Goal: Task Accomplishment & Management: Use online tool/utility

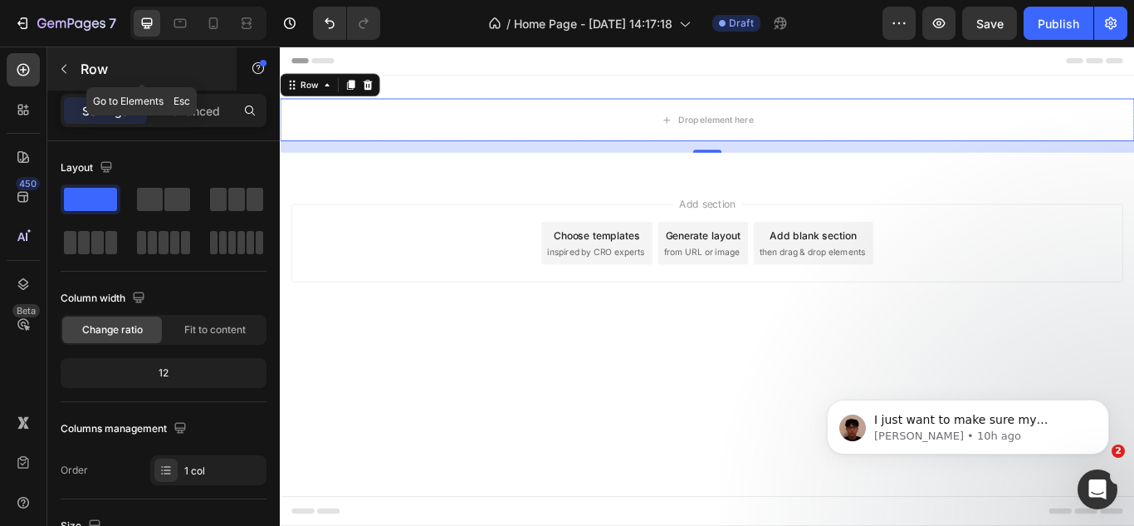
click at [68, 76] on button "button" at bounding box center [64, 69] width 27 height 27
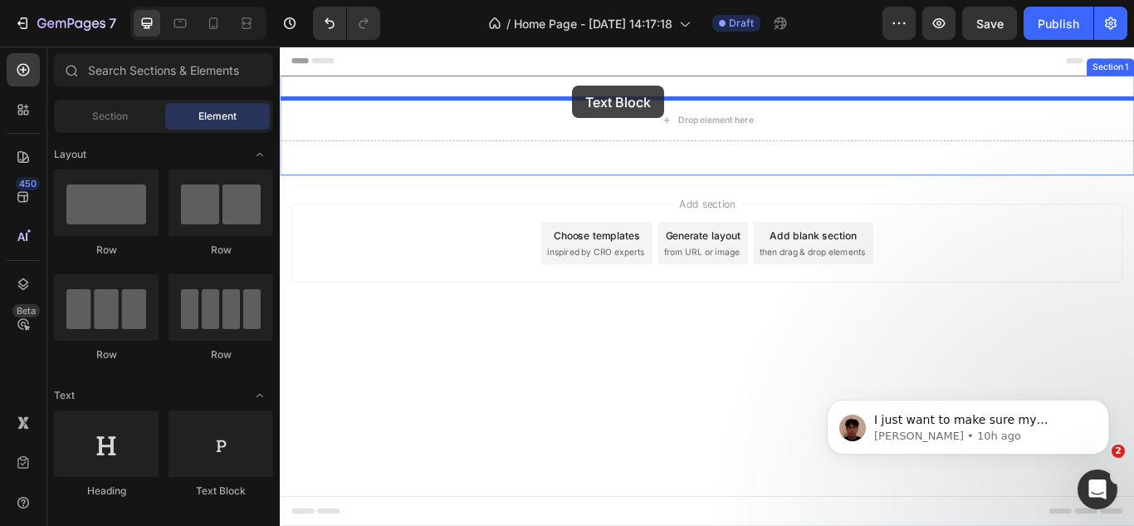
drag, startPoint x: 551, startPoint y: 386, endPoint x: 615, endPoint y: 105, distance: 288.0
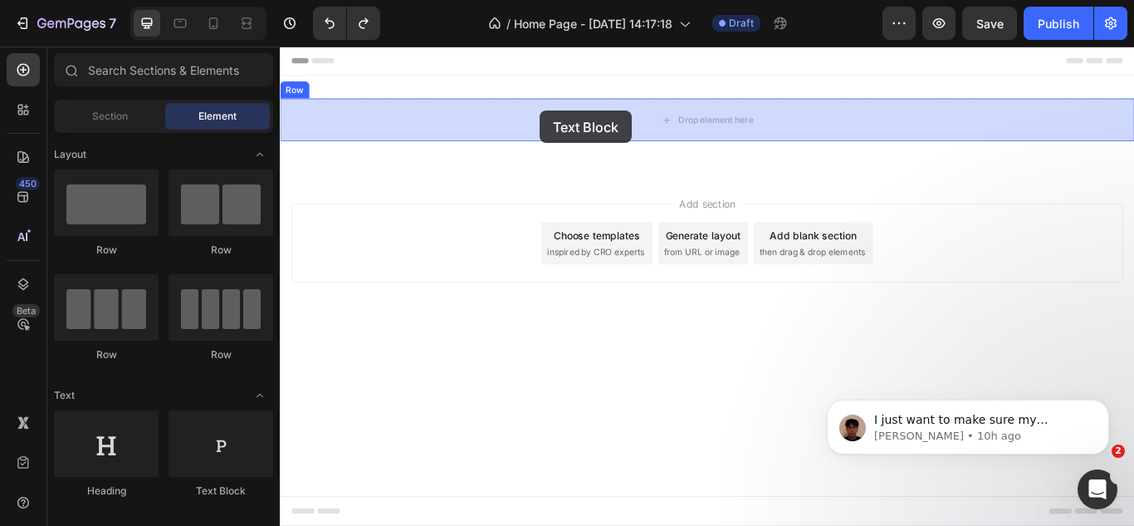
drag, startPoint x: 507, startPoint y: 477, endPoint x: 583, endPoint y: 121, distance: 363.5
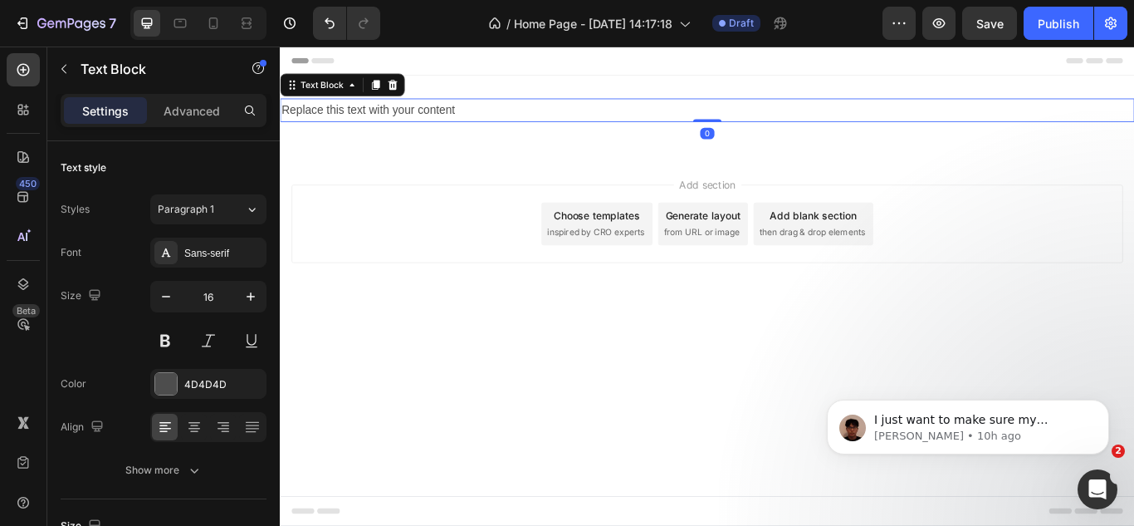
click at [310, 67] on div "Header" at bounding box center [320, 63] width 61 height 20
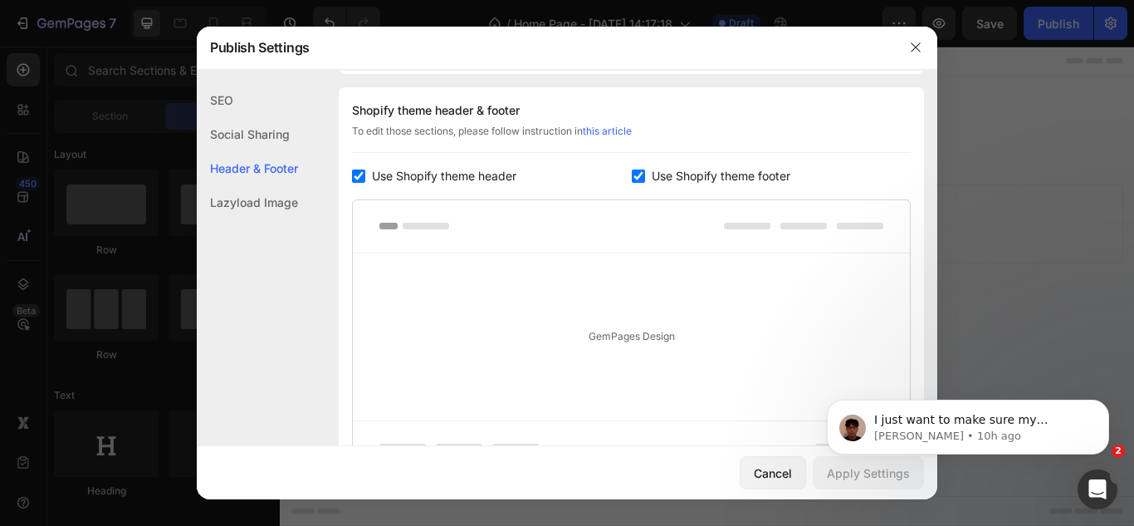
scroll to position [224, 0]
click at [394, 178] on span "Use Shopify theme header" at bounding box center [444, 175] width 144 height 20
checkbox input "false"
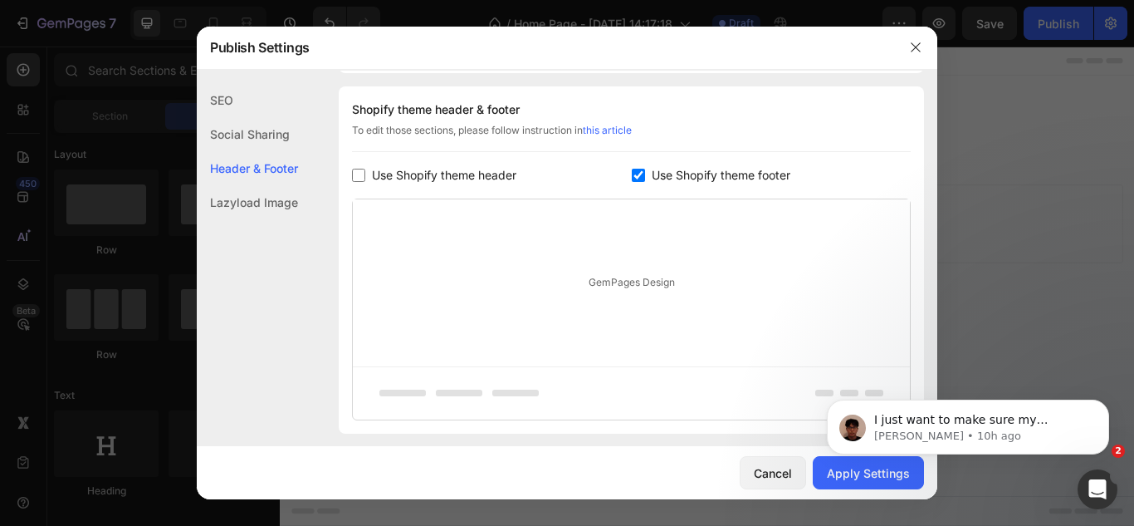
click at [687, 168] on span "Use Shopify theme footer" at bounding box center [721, 175] width 139 height 20
checkbox input "false"
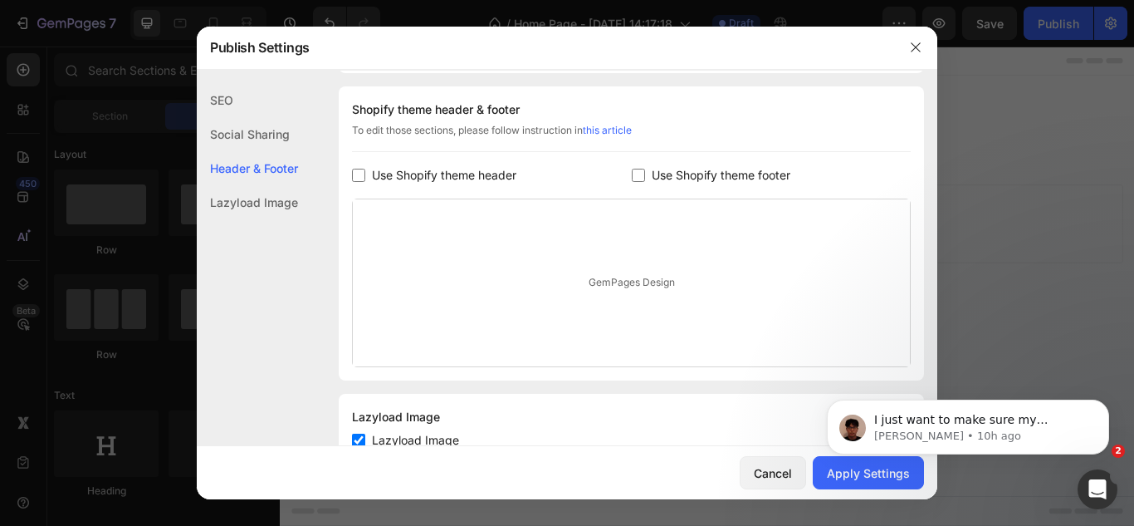
click at [840, 473] on body "I just want to make sure my message went through. May I ask if everything is ok…" at bounding box center [968, 422] width 319 height 103
click at [837, 482] on button "Apply Settings" at bounding box center [868, 472] width 111 height 33
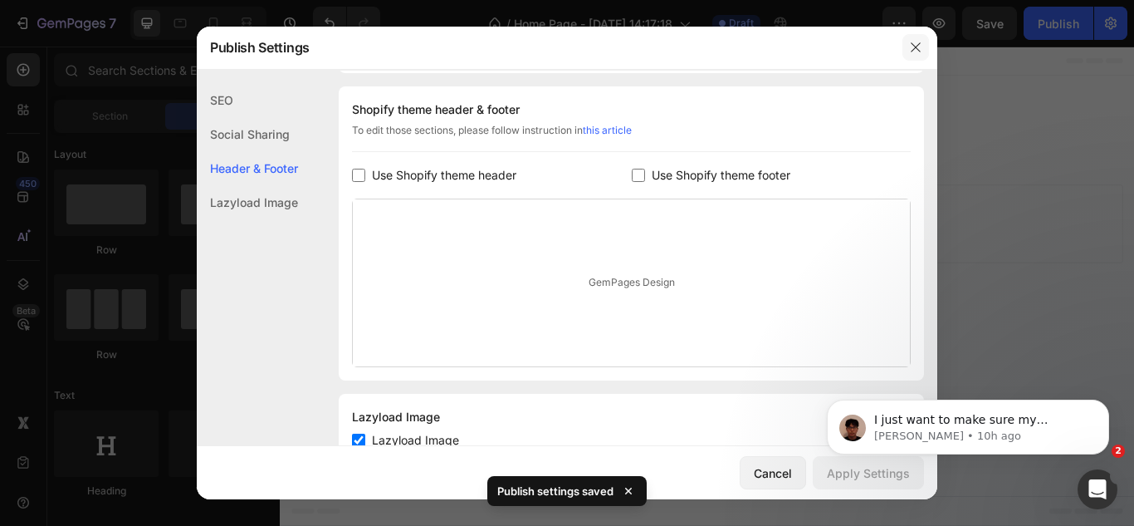
click at [908, 47] on button "button" at bounding box center [916, 47] width 27 height 27
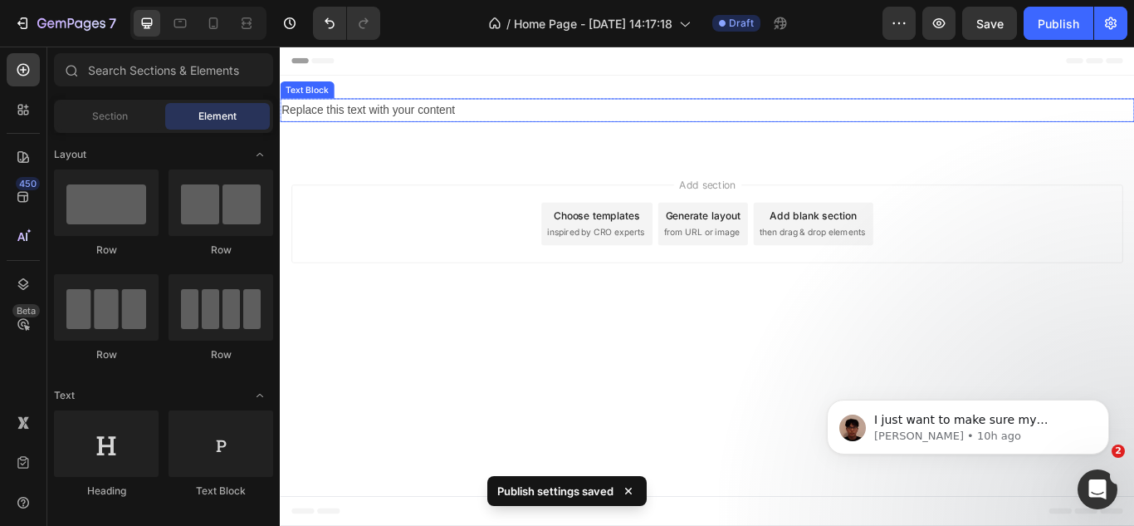
click at [436, 120] on div "Replace this text with your content" at bounding box center [778, 120] width 996 height 27
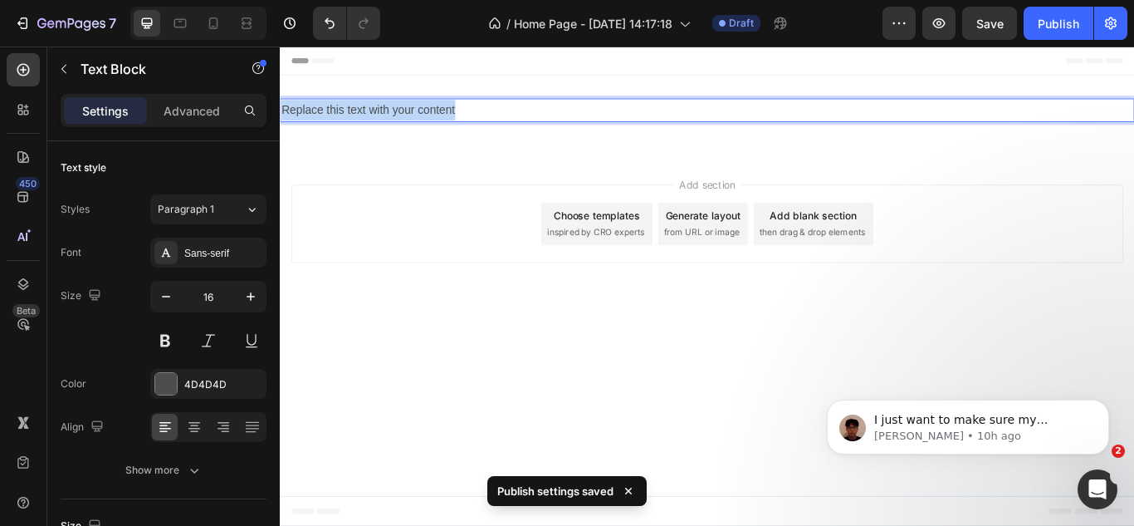
click at [436, 120] on p "Replace this text with your content" at bounding box center [777, 121] width 993 height 24
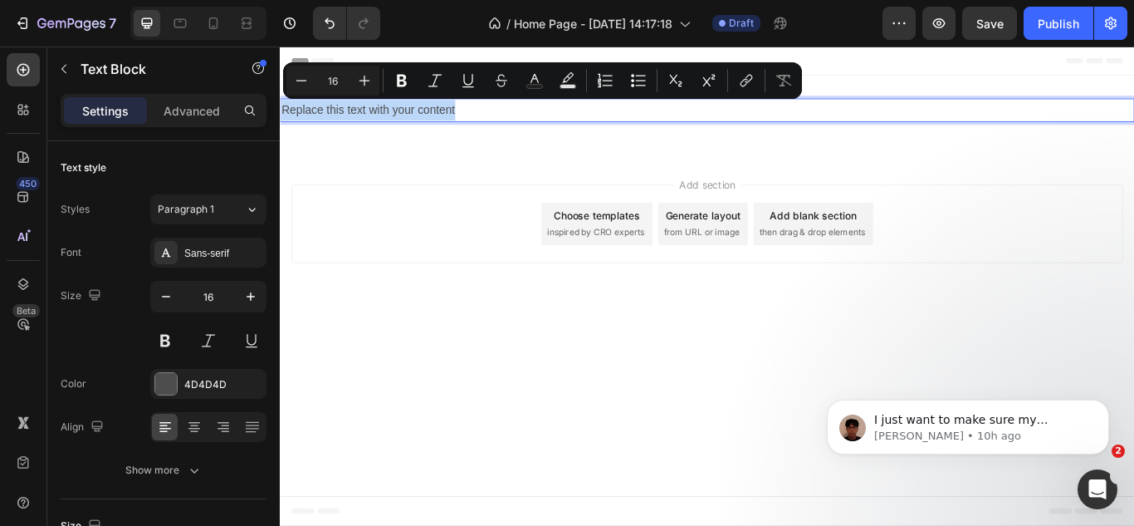
type input "13"
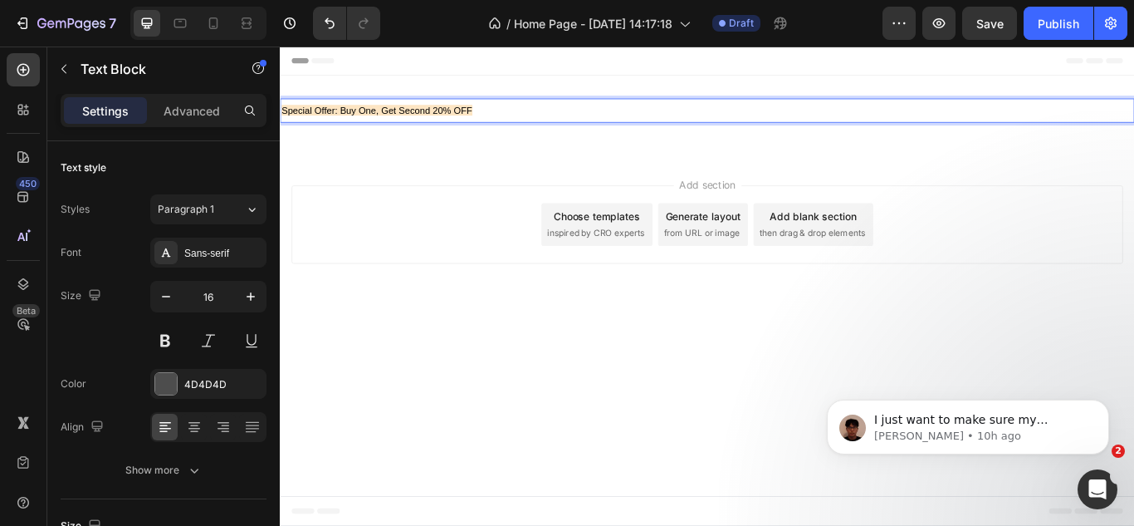
click at [436, 120] on span "Special Offer: Buy One, Get Second 20% OFF" at bounding box center [392, 121] width 223 height 12
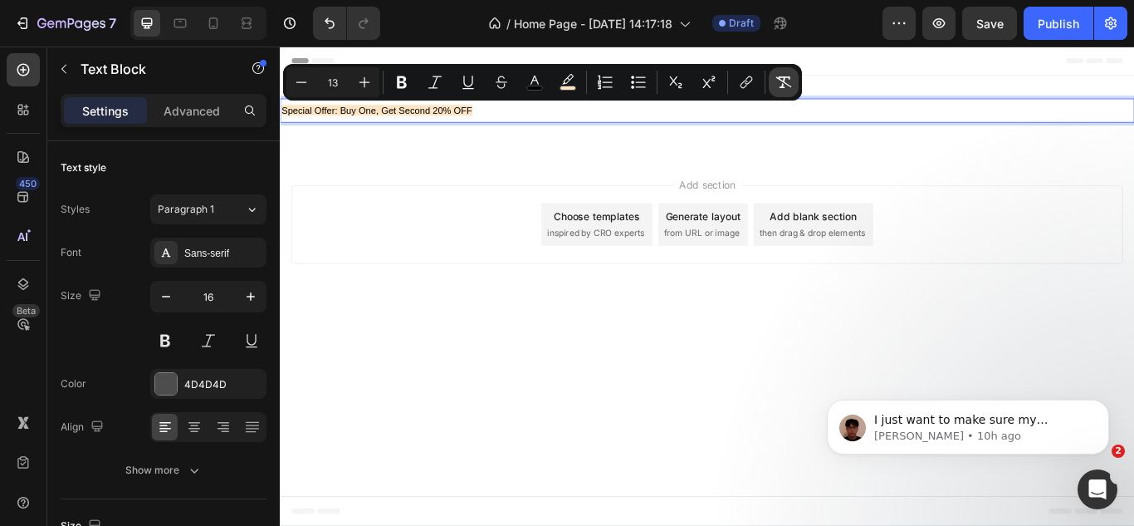
click at [788, 81] on icon "Editor contextual toolbar" at bounding box center [784, 82] width 17 height 17
type input "16"
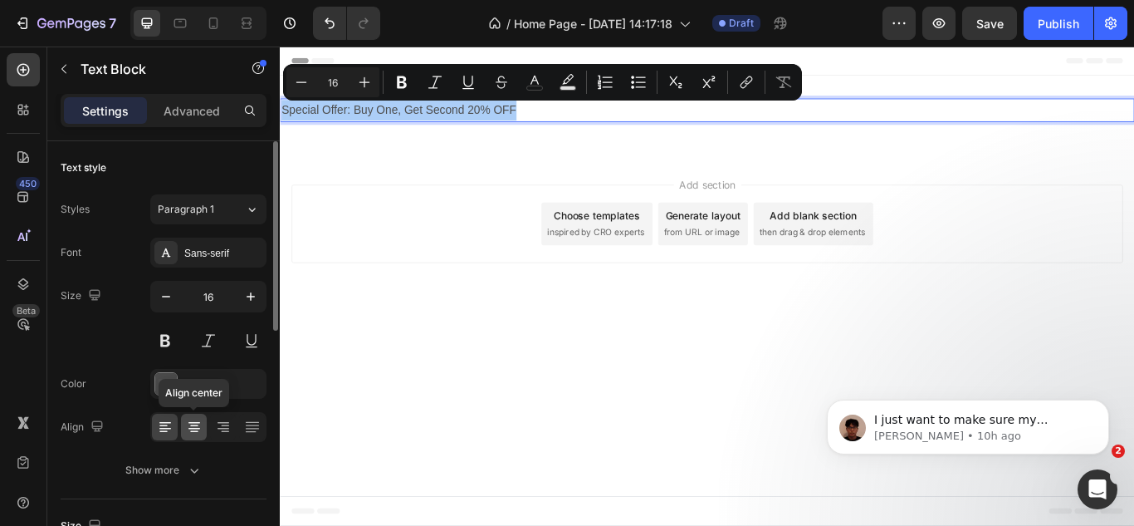
click at [193, 420] on icon at bounding box center [194, 427] width 17 height 17
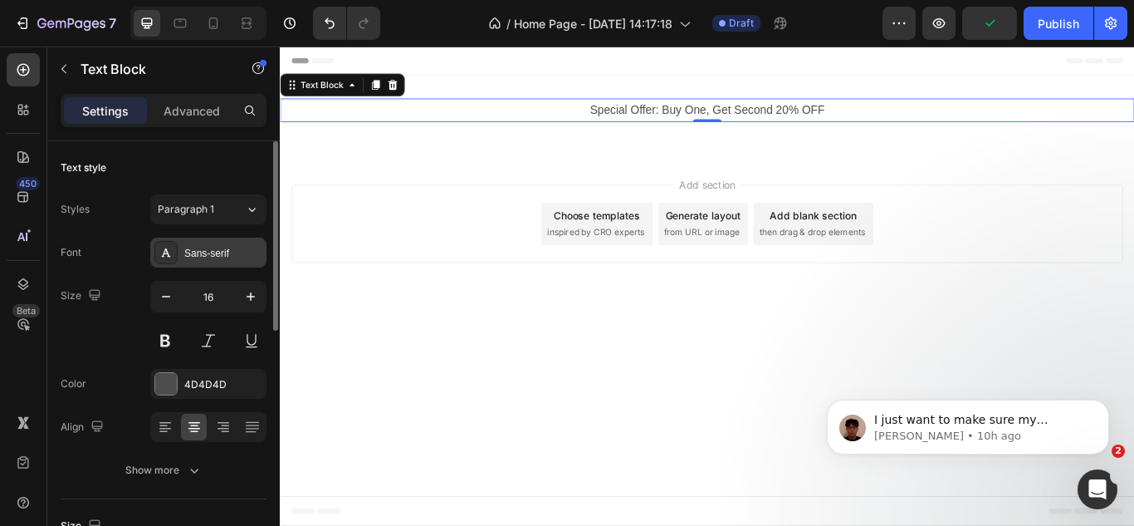
click at [204, 252] on div "Sans-serif" at bounding box center [223, 253] width 78 height 15
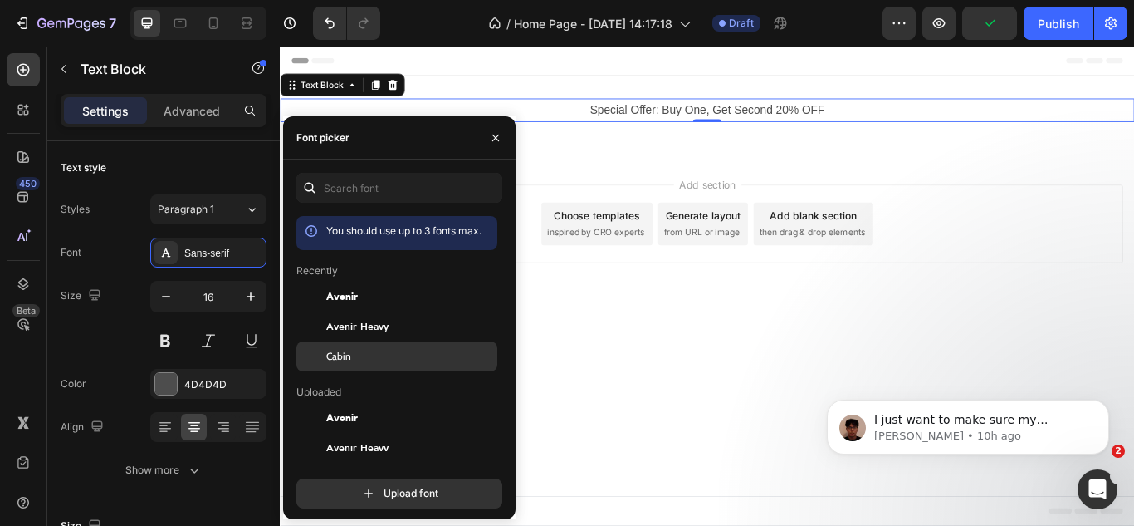
click at [329, 358] on span "Cabin" at bounding box center [338, 356] width 25 height 15
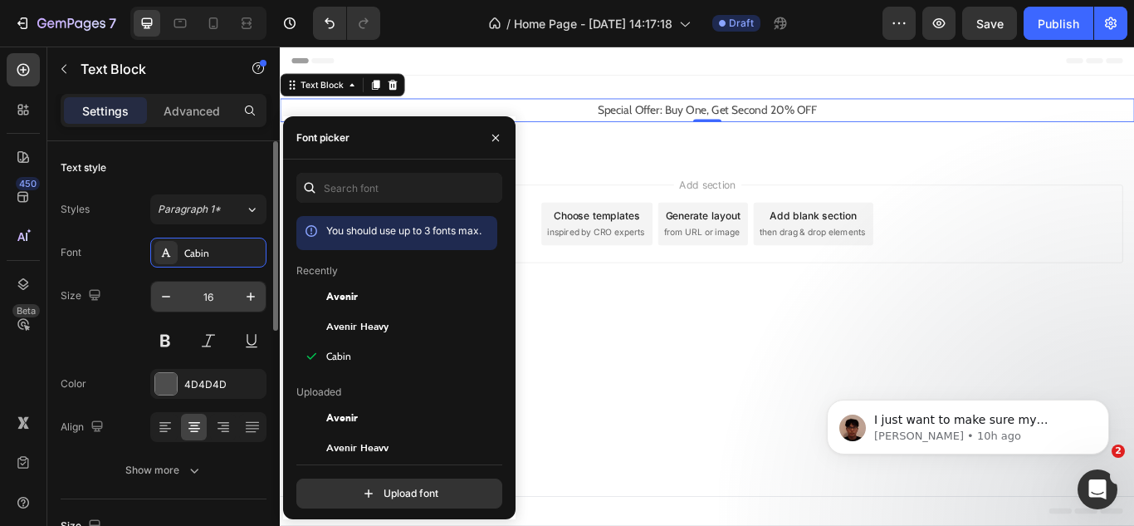
click at [213, 294] on input "16" at bounding box center [208, 296] width 55 height 30
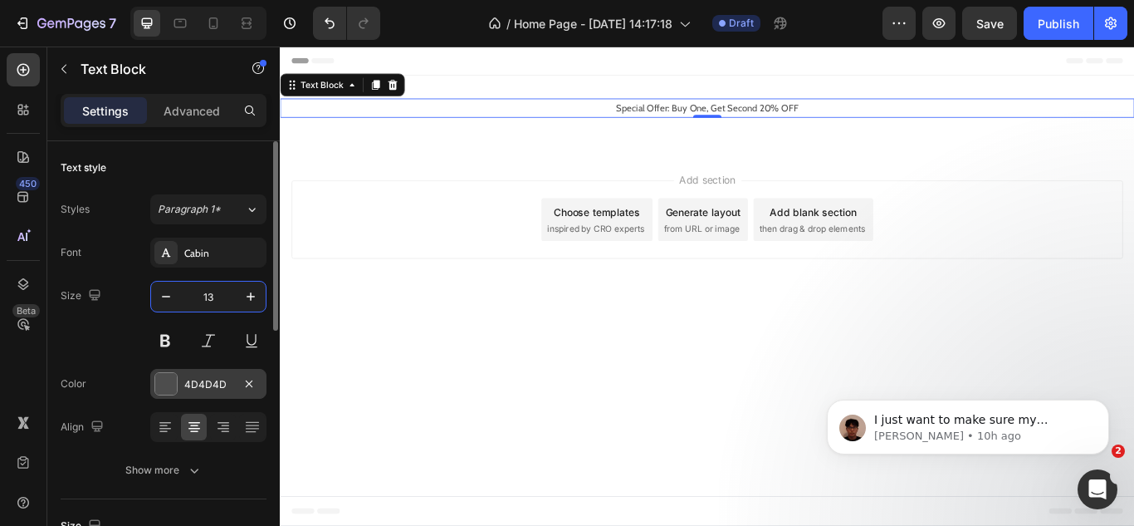
type input "13"
click at [182, 384] on div "4D4D4D" at bounding box center [208, 384] width 116 height 30
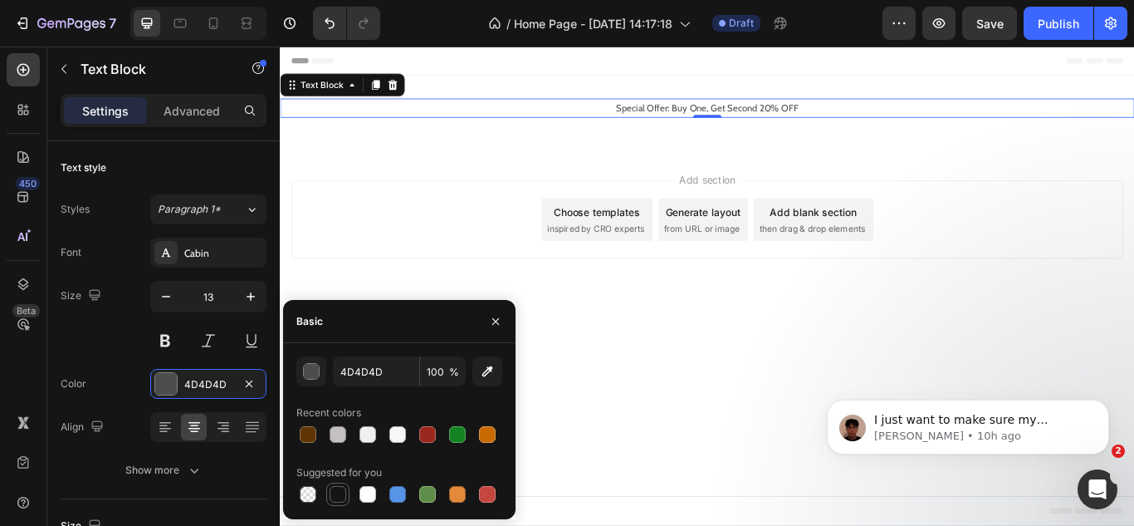
click at [331, 497] on div at bounding box center [338, 494] width 17 height 17
click at [350, 366] on input "151515" at bounding box center [376, 371] width 86 height 30
type input "000000"
click at [109, 340] on div "Size 13" at bounding box center [164, 318] width 206 height 75
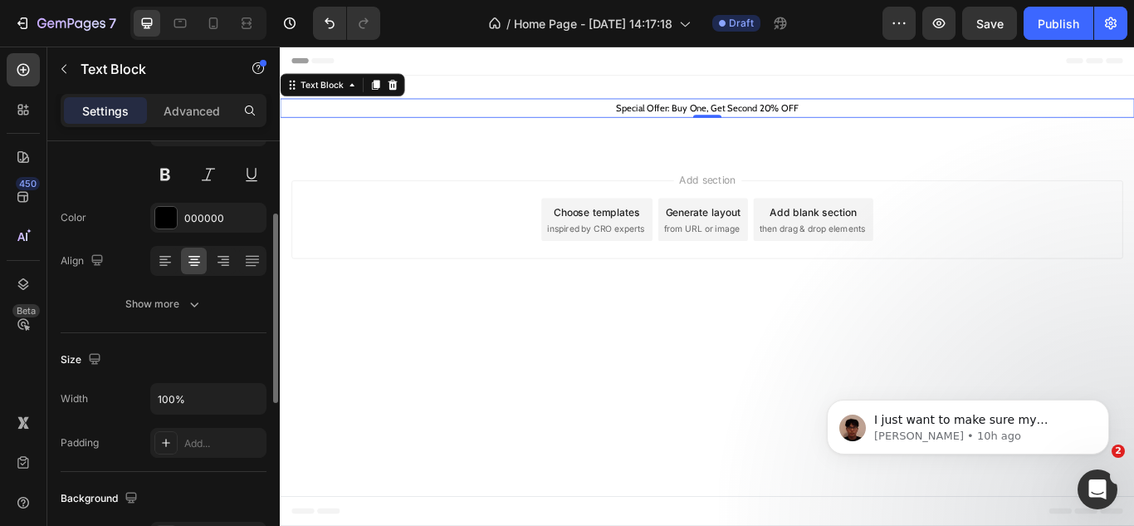
scroll to position [498, 0]
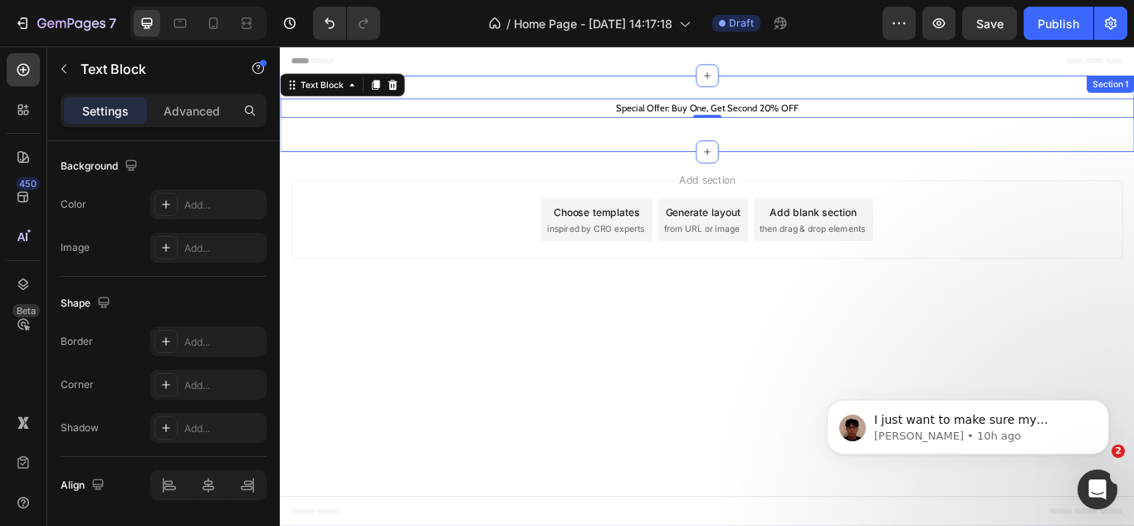
click at [428, 139] on div "Special Offer: Buy One, Get Second 20% OFF Text Block 0 Row" at bounding box center [778, 125] width 996 height 36
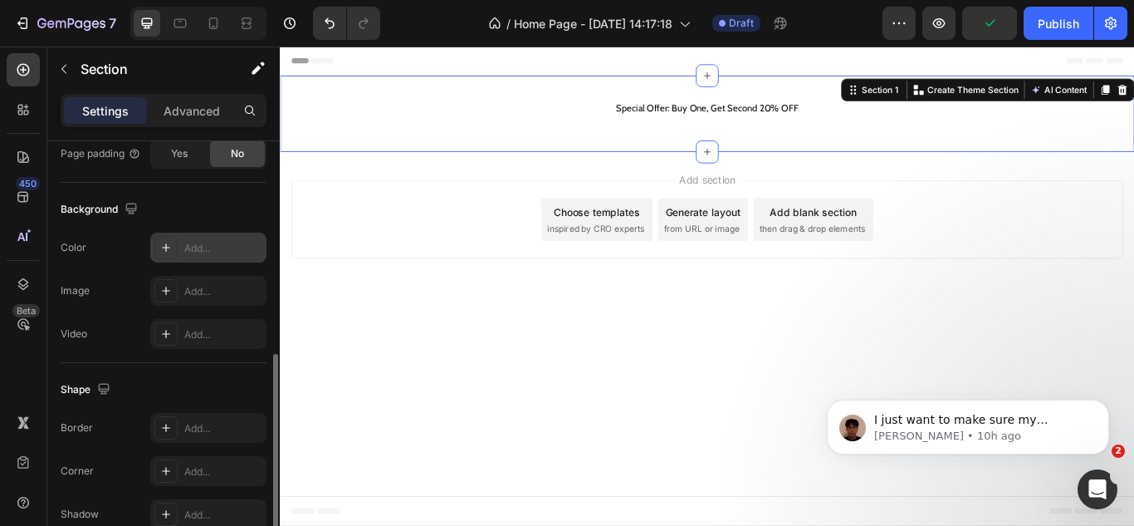
click at [176, 247] on div at bounding box center [165, 247] width 23 height 23
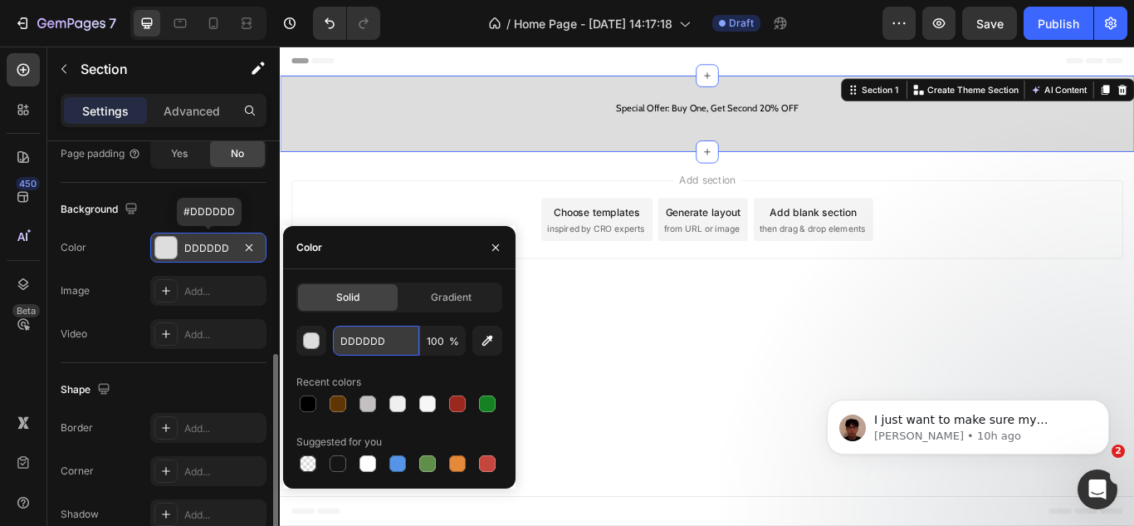
click at [345, 340] on input "DDDDDD" at bounding box center [376, 341] width 86 height 30
paste input "#FDE5C3"
type input "#FDE5C3"
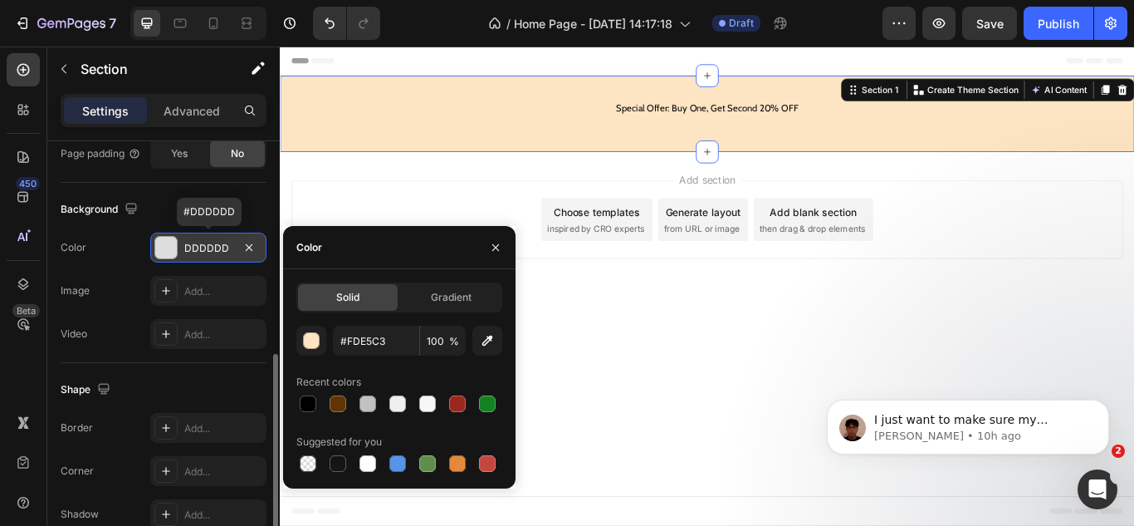
click at [0, 372] on div "450 Beta" at bounding box center [23, 286] width 47 height 479
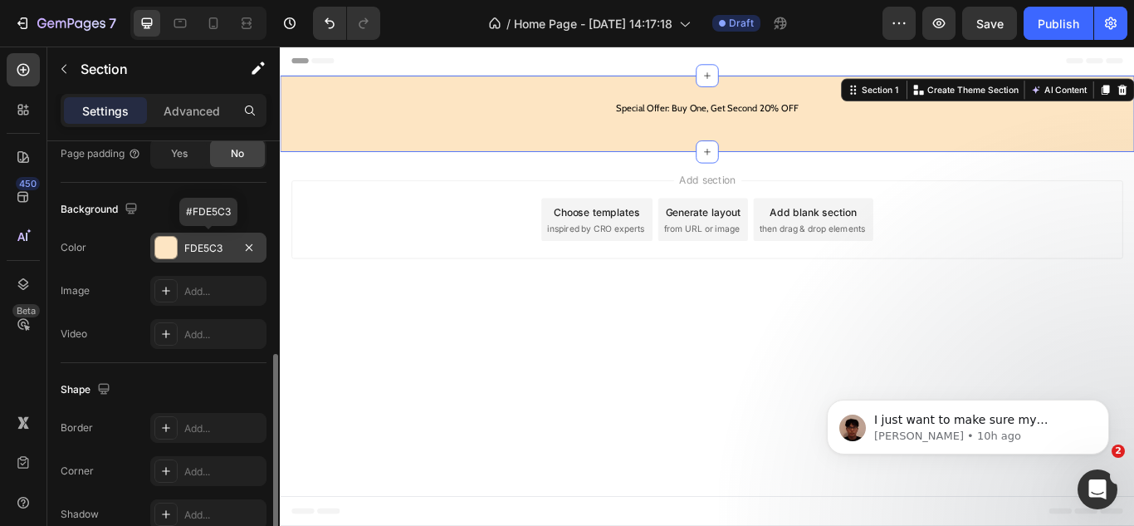
scroll to position [249, 0]
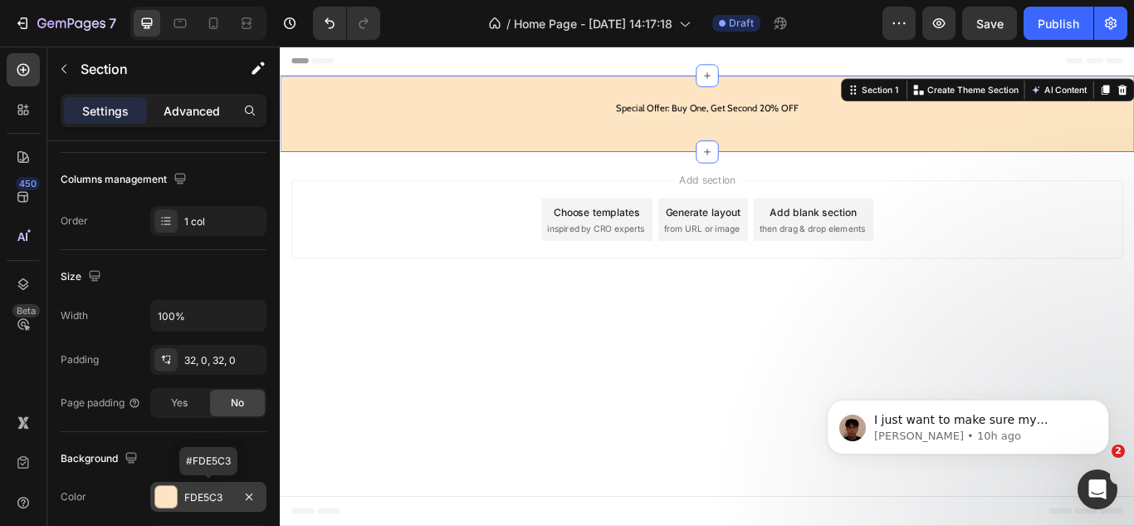
click at [193, 123] on div "Advanced" at bounding box center [191, 110] width 83 height 27
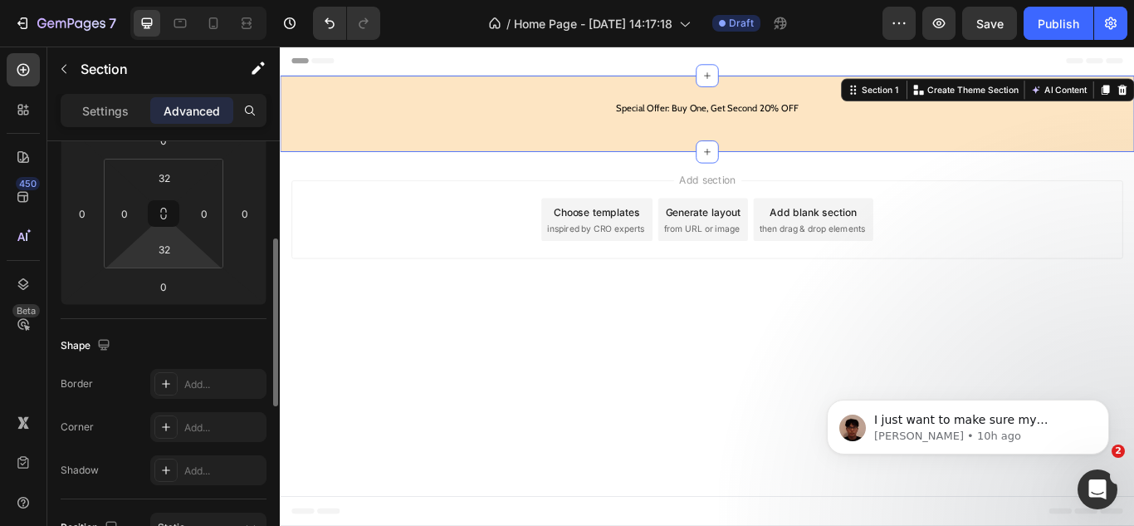
scroll to position [166, 0]
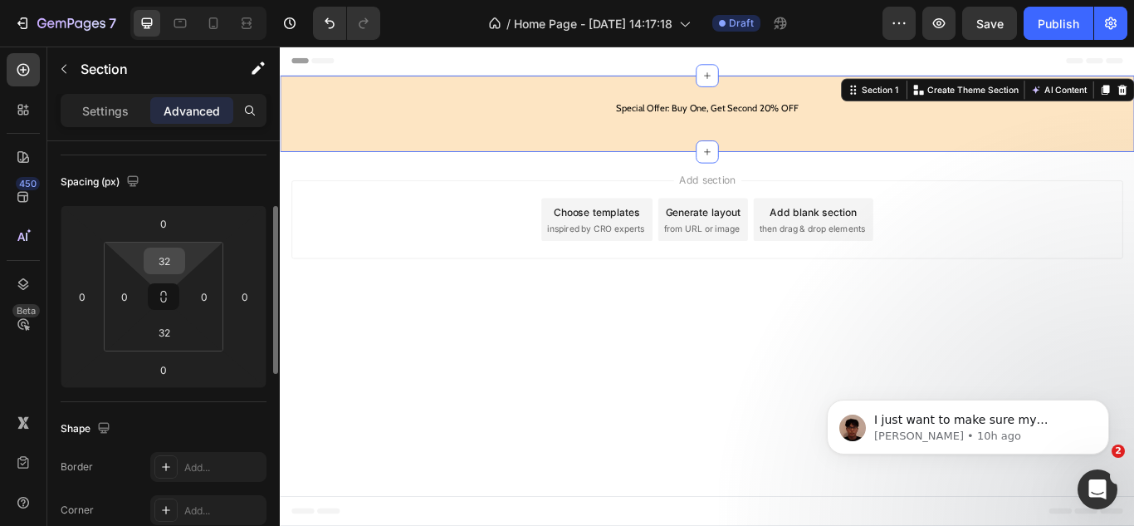
click at [166, 259] on input "32" at bounding box center [164, 260] width 33 height 25
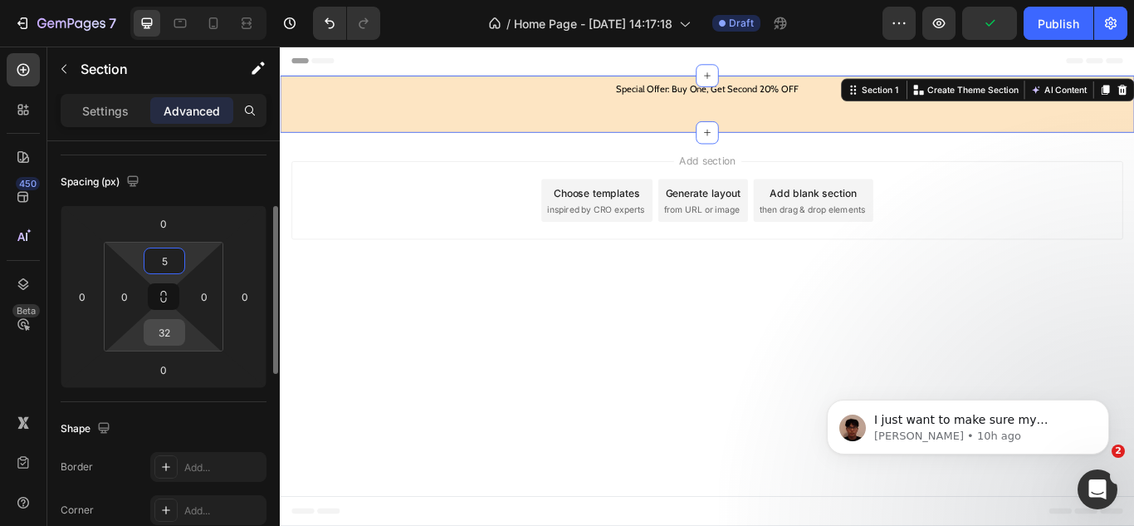
type input "5"
click at [161, 320] on input "32" at bounding box center [164, 332] width 33 height 25
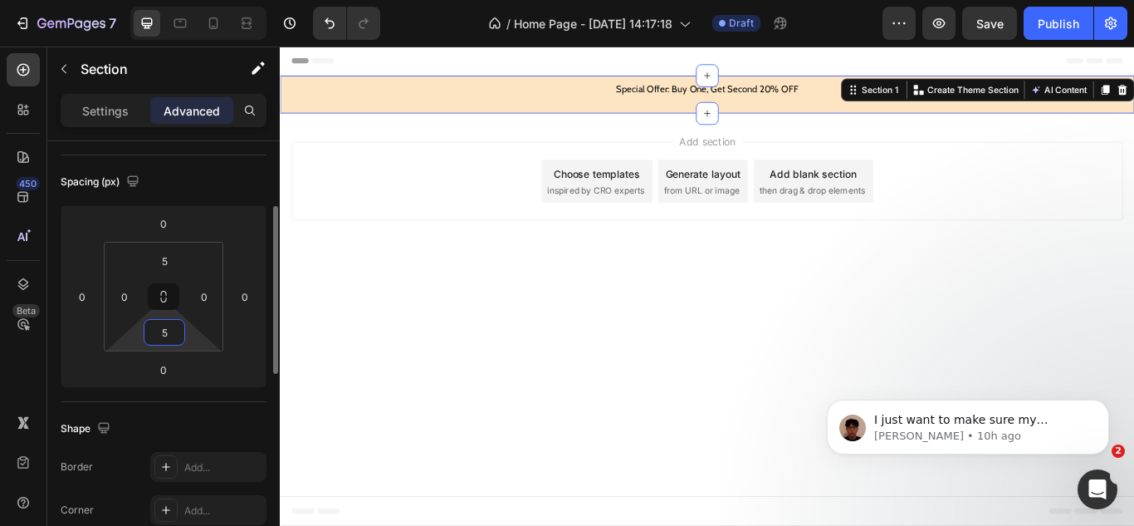
click at [160, 330] on input "5" at bounding box center [164, 332] width 33 height 25
click at [166, 330] on input "5" at bounding box center [164, 332] width 33 height 25
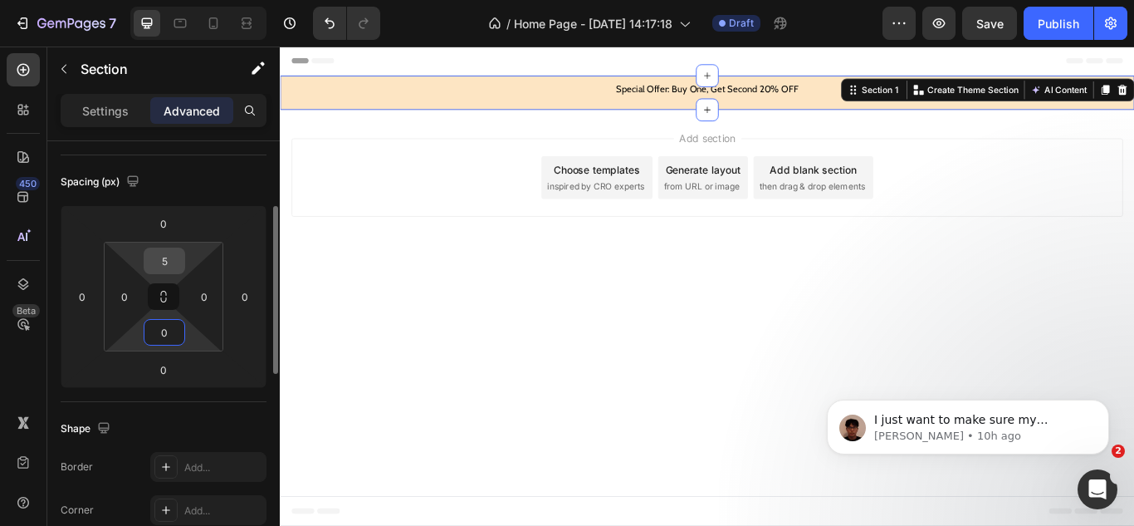
type input "0"
click at [164, 262] on input "5" at bounding box center [164, 260] width 33 height 25
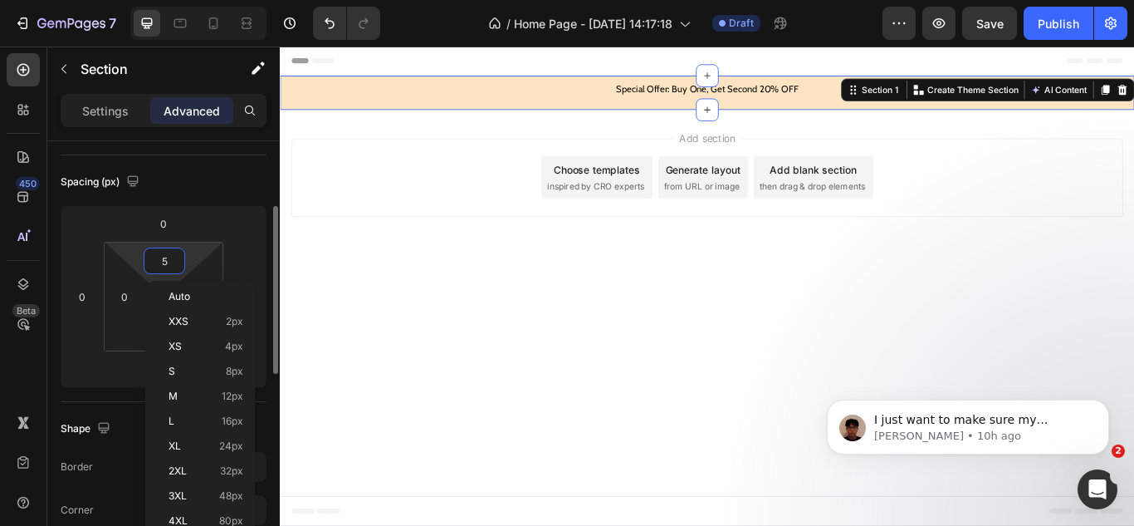
click at [164, 262] on input "5" at bounding box center [164, 260] width 33 height 25
type input "0"
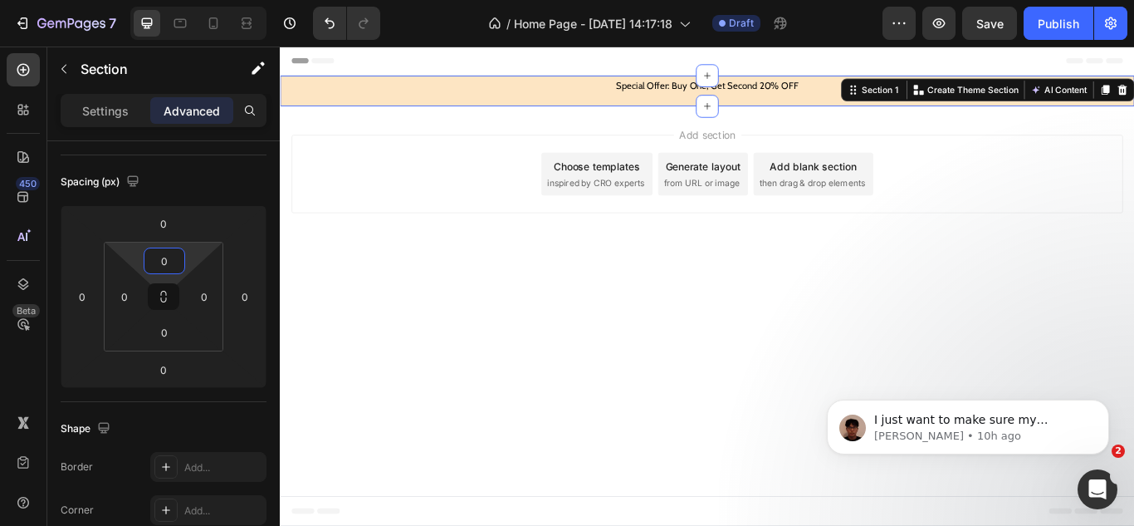
click at [516, 202] on div "Add section Choose templates inspired by CRO experts Generate layout from URL o…" at bounding box center [778, 194] width 970 height 91
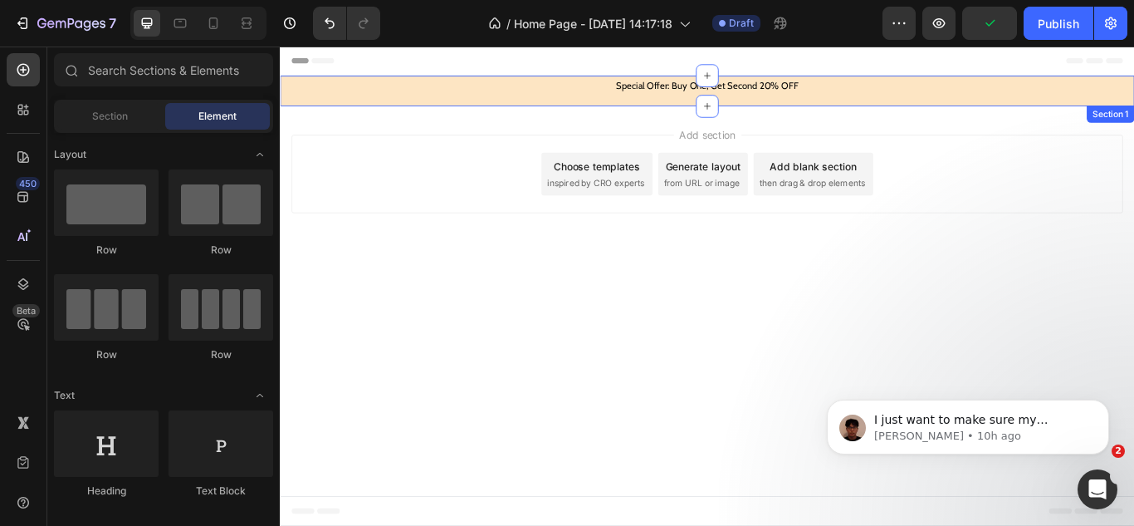
click at [556, 104] on div "Special Offer: Buy One, Get Second 20% OFF Text Block Row" at bounding box center [778, 99] width 996 height 36
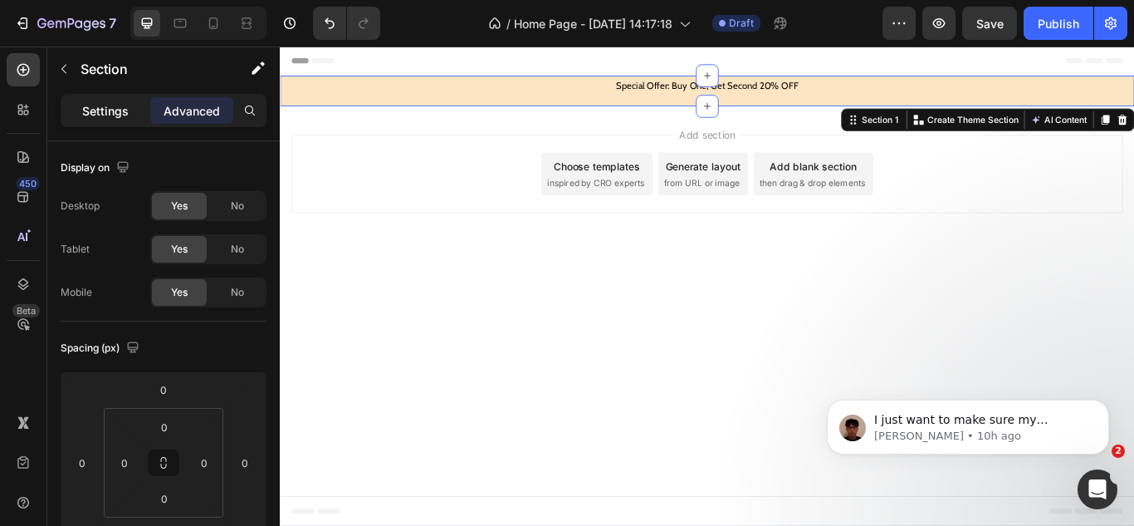
click at [77, 104] on div "Settings" at bounding box center [105, 110] width 83 height 27
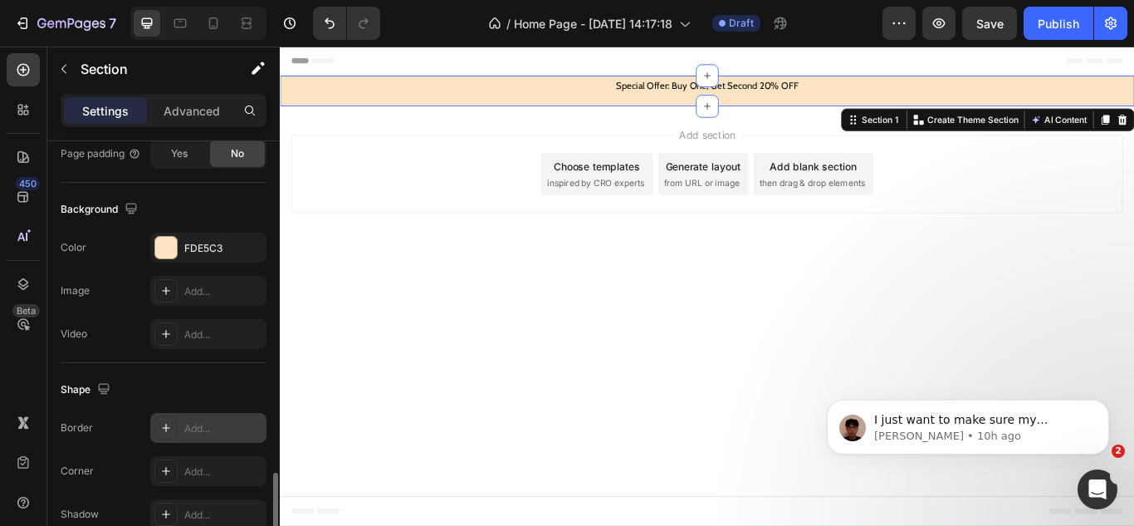
scroll to position [581, 0]
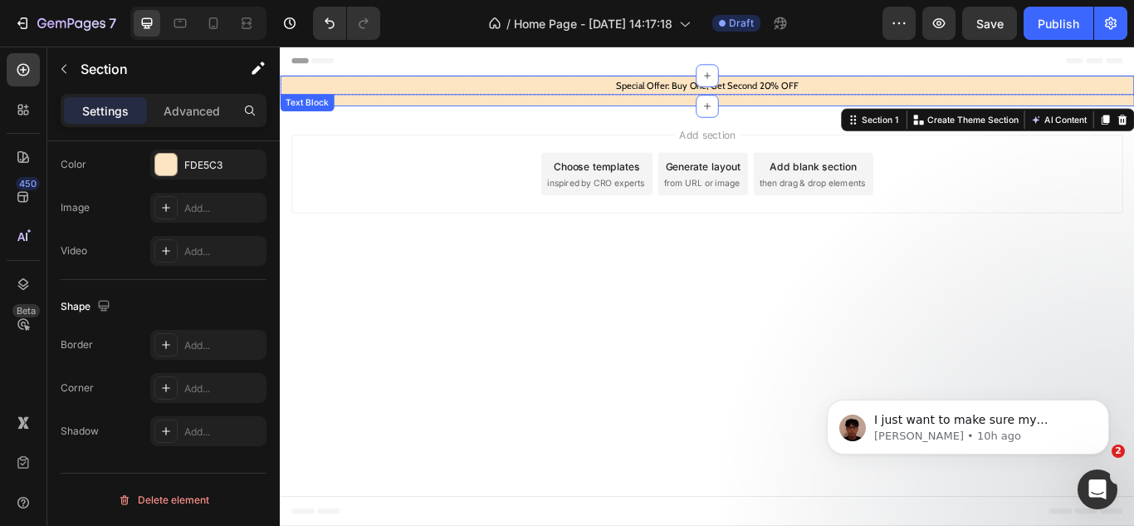
click at [746, 86] on p "Special Offer: Buy One, Get Second 20% OFF" at bounding box center [777, 91] width 993 height 19
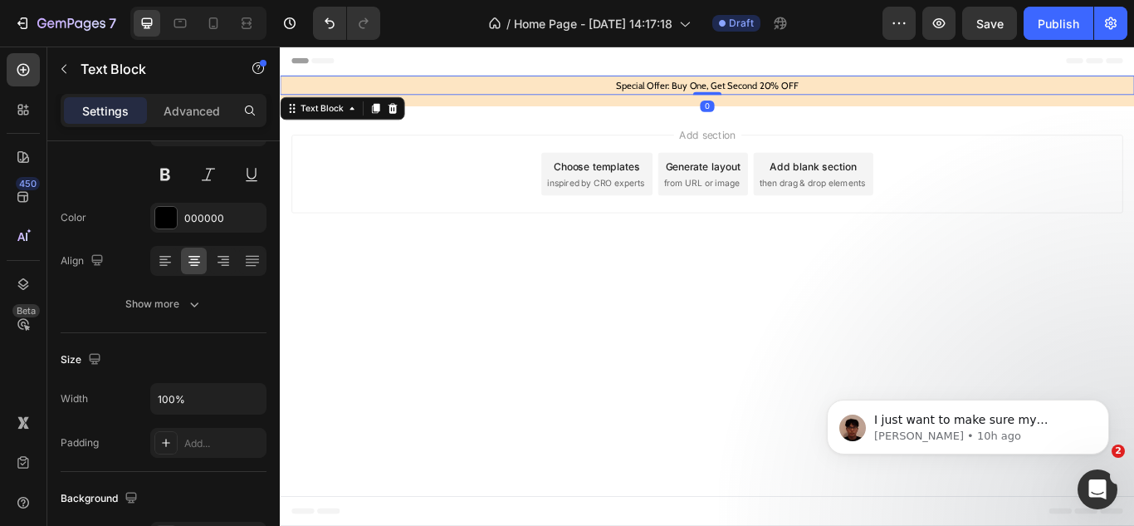
scroll to position [552, 0]
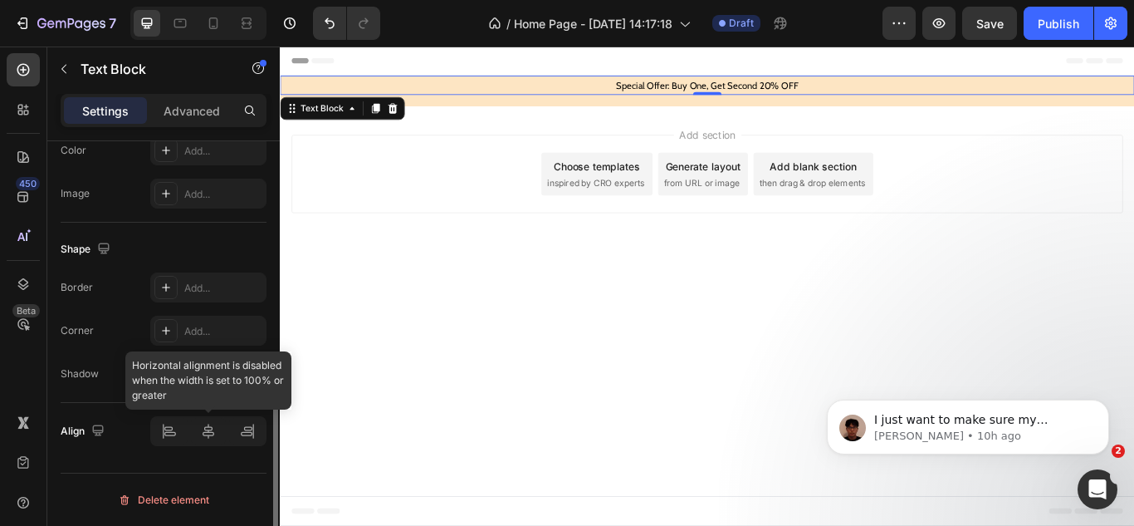
click at [164, 433] on div at bounding box center [208, 431] width 116 height 30
click at [181, 432] on div at bounding box center [208, 431] width 116 height 30
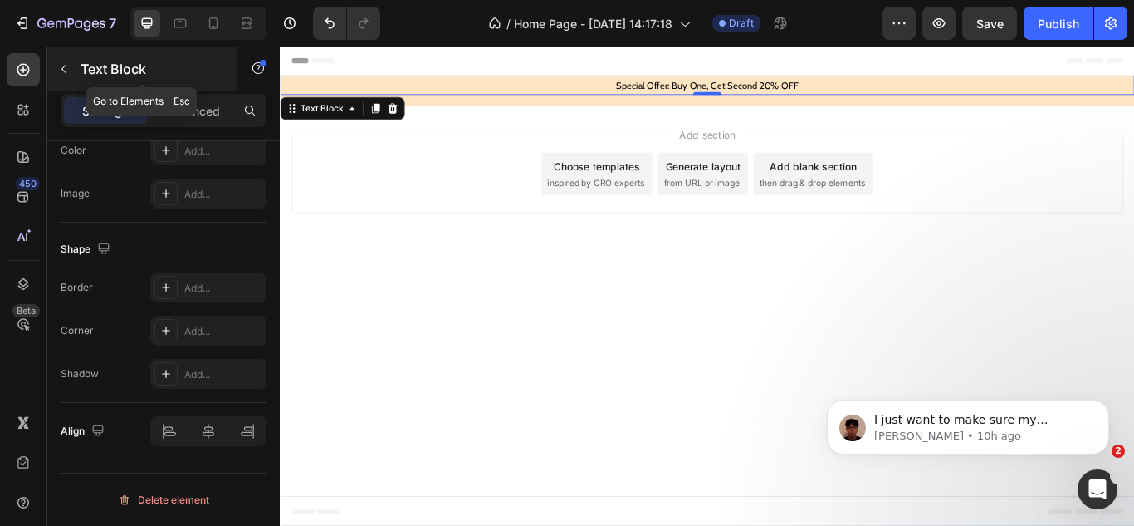
click at [64, 66] on icon "button" at bounding box center [63, 68] width 13 height 13
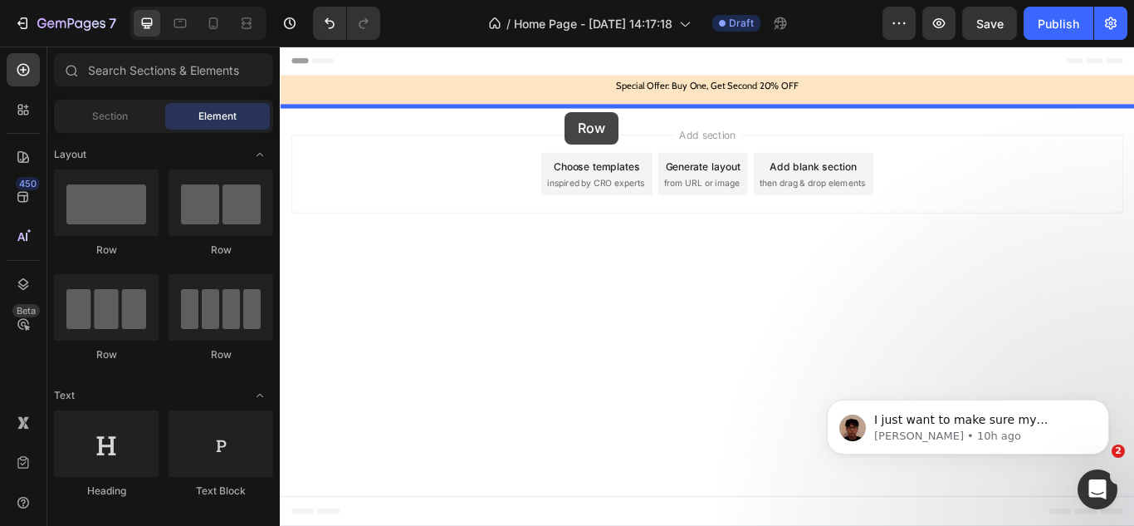
drag, startPoint x: 541, startPoint y: 233, endPoint x: 612, endPoint y: 123, distance: 131.5
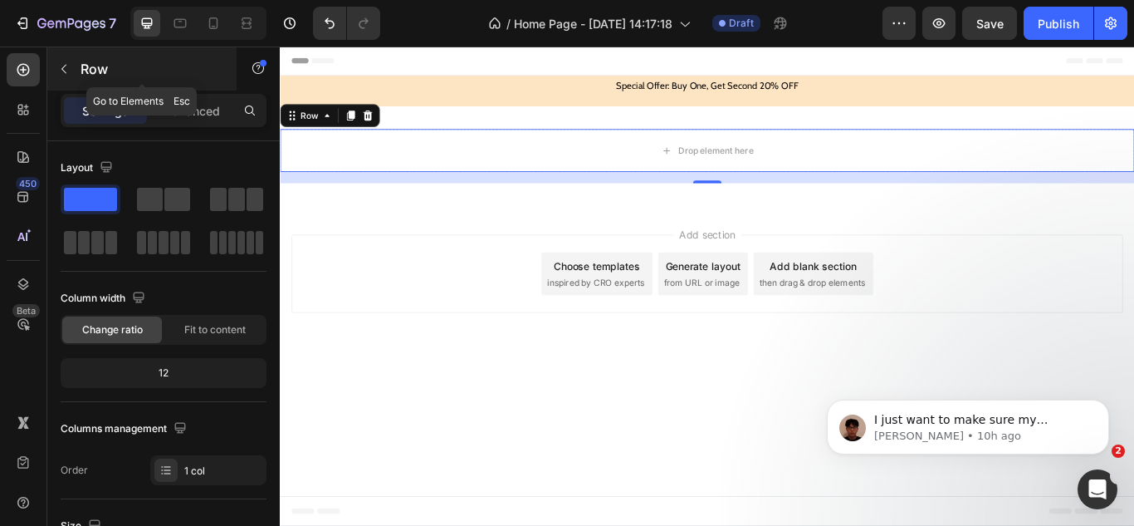
click at [60, 71] on icon "button" at bounding box center [63, 68] width 13 height 13
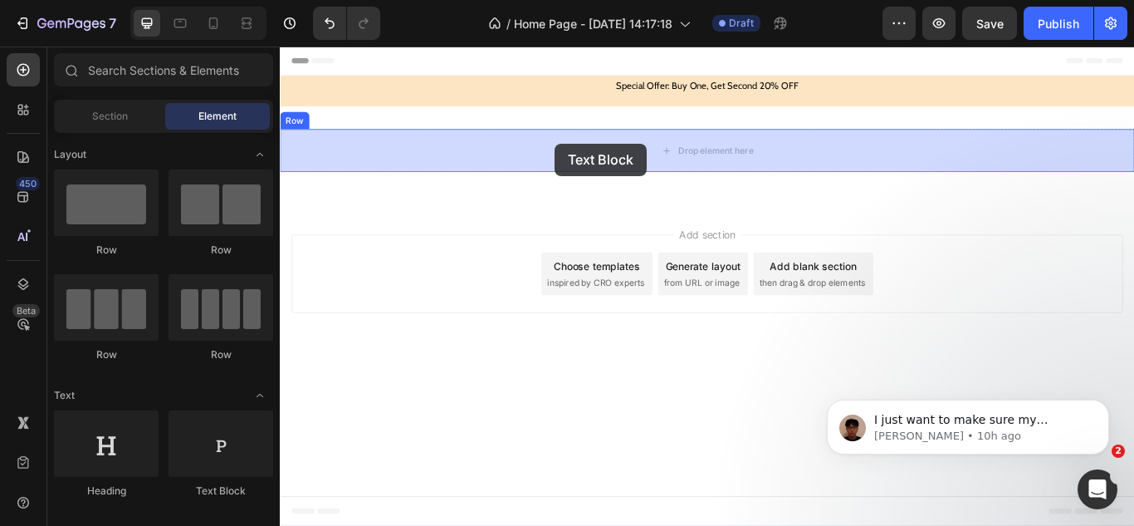
drag, startPoint x: 536, startPoint y: 424, endPoint x: 600, endPoint y: 159, distance: 272.7
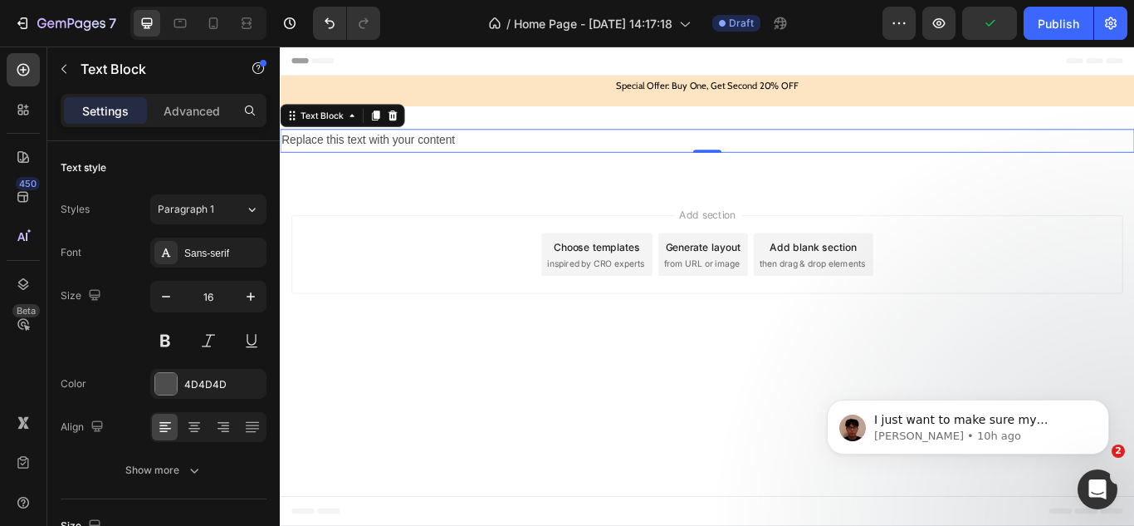
click at [326, 160] on div "Replace this text with your content" at bounding box center [778, 156] width 996 height 27
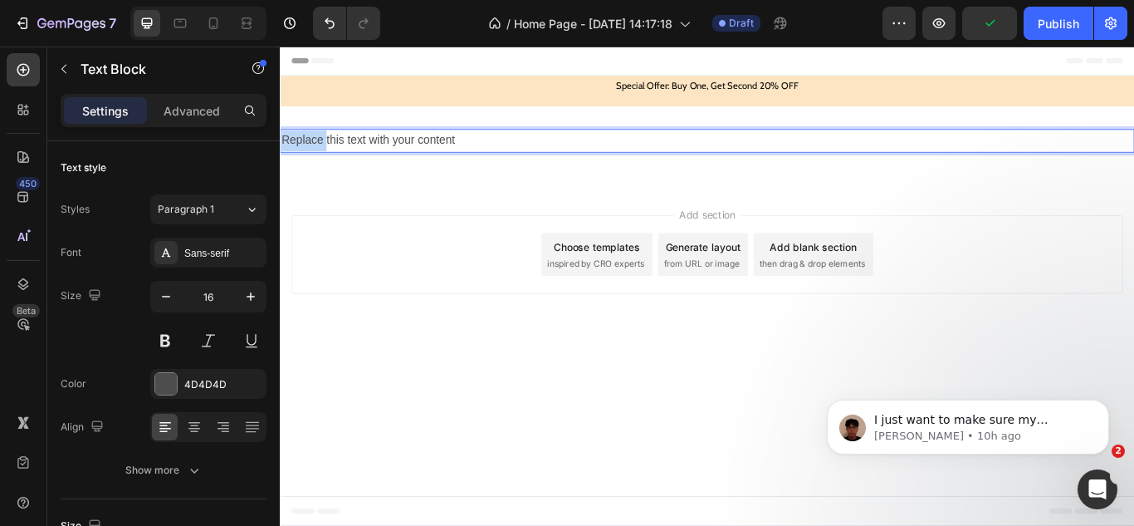
click at [326, 160] on p "Replace this text with your content" at bounding box center [777, 156] width 993 height 24
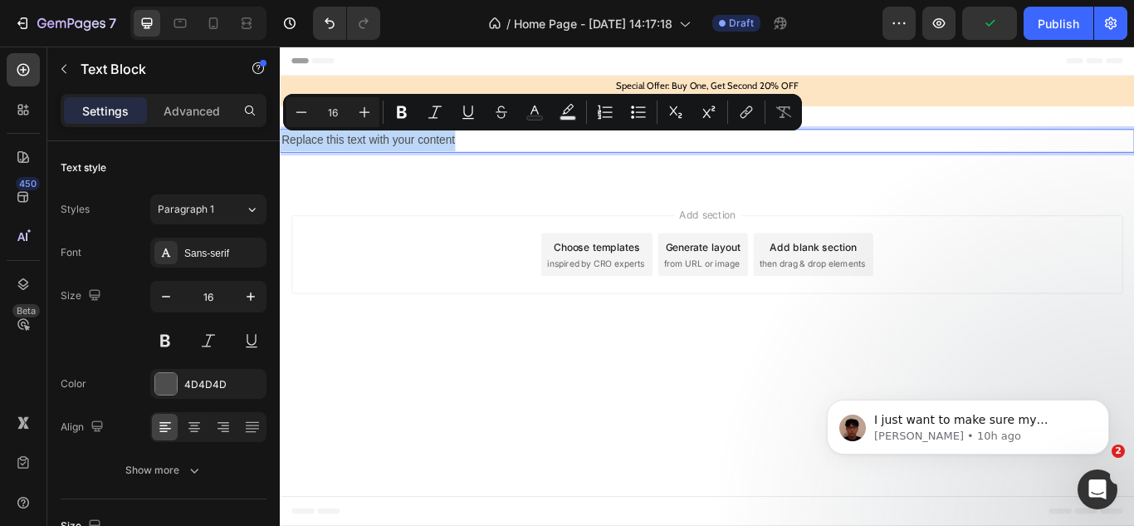
click at [326, 160] on p "Replace this text with your content" at bounding box center [777, 156] width 993 height 24
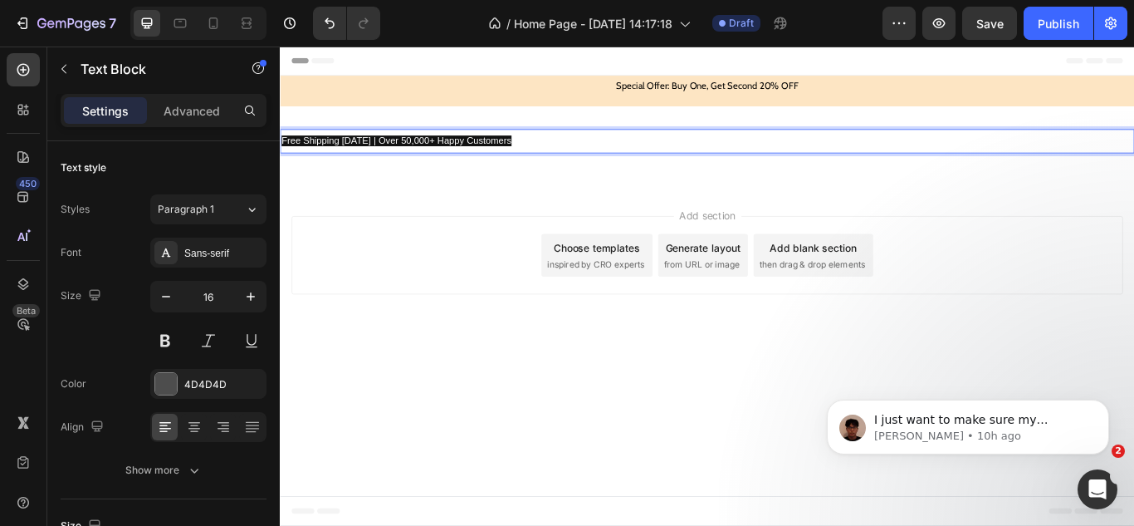
click at [438, 159] on span "Free Shipping Today | Over 50,000+ Happy Customers" at bounding box center [415, 156] width 268 height 12
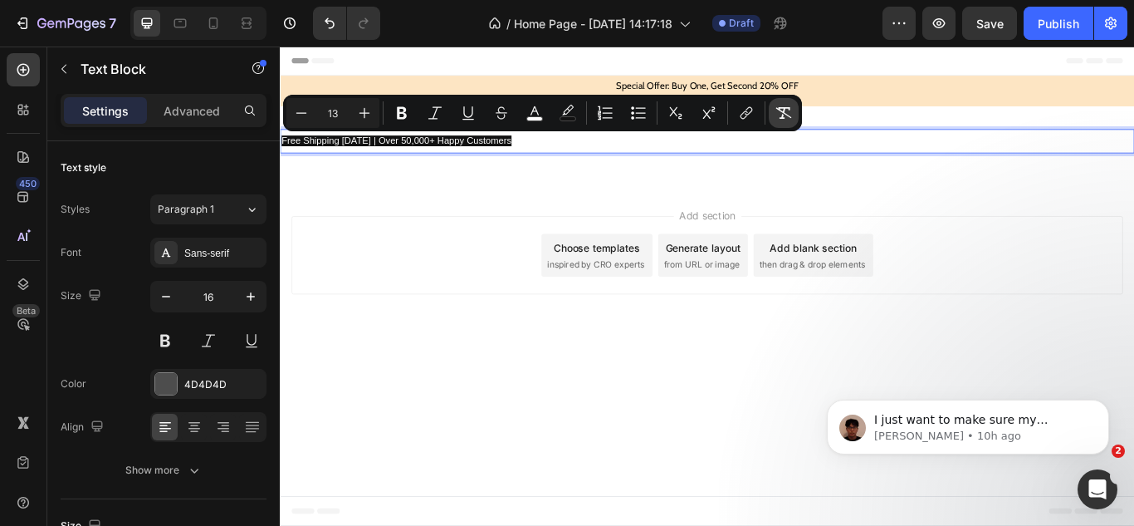
click at [779, 112] on icon "Editor contextual toolbar" at bounding box center [784, 113] width 17 height 17
type input "16"
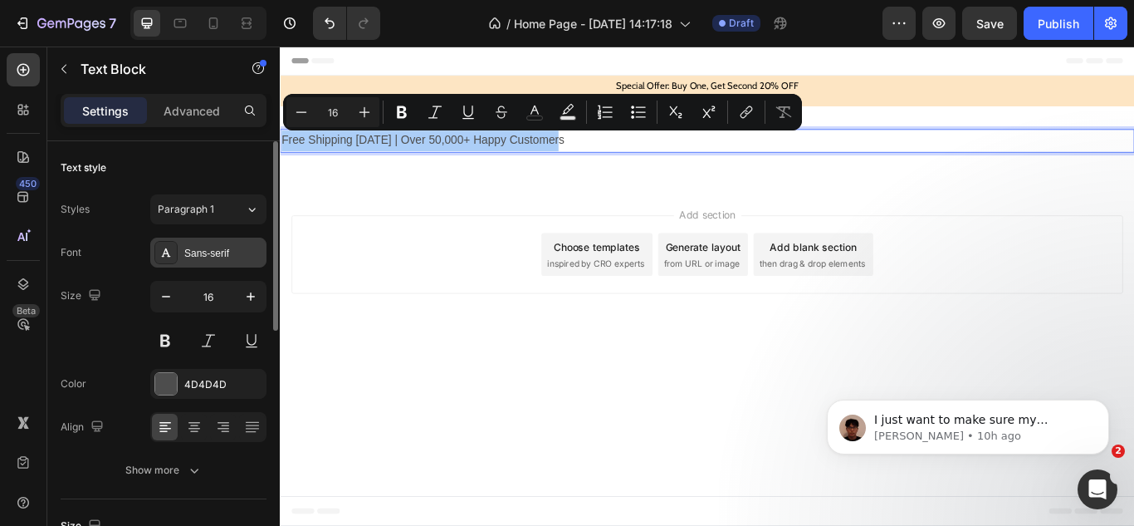
click at [233, 247] on div "Sans-serif" at bounding box center [223, 253] width 78 height 15
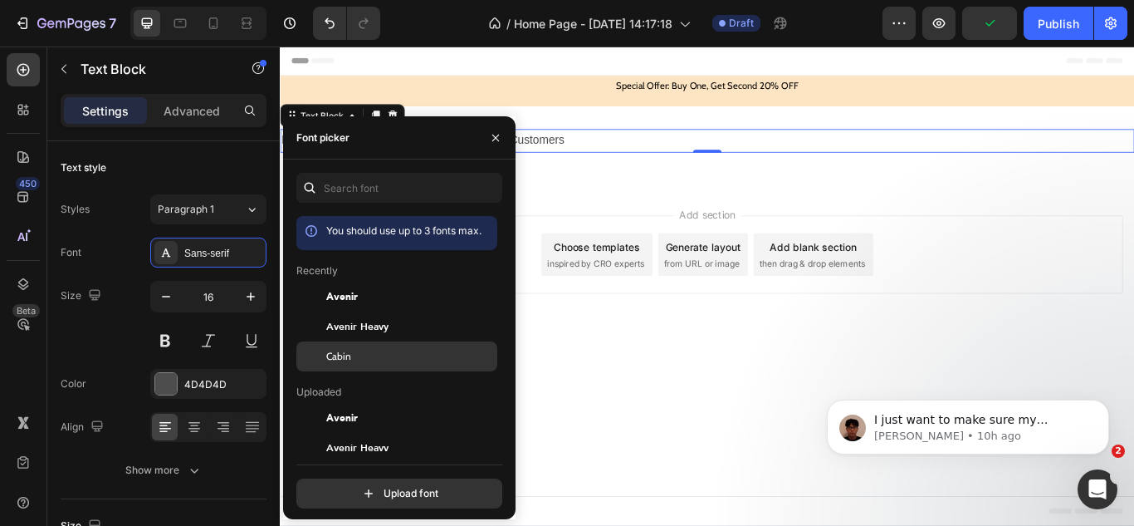
click at [320, 350] on div at bounding box center [311, 356] width 30 height 30
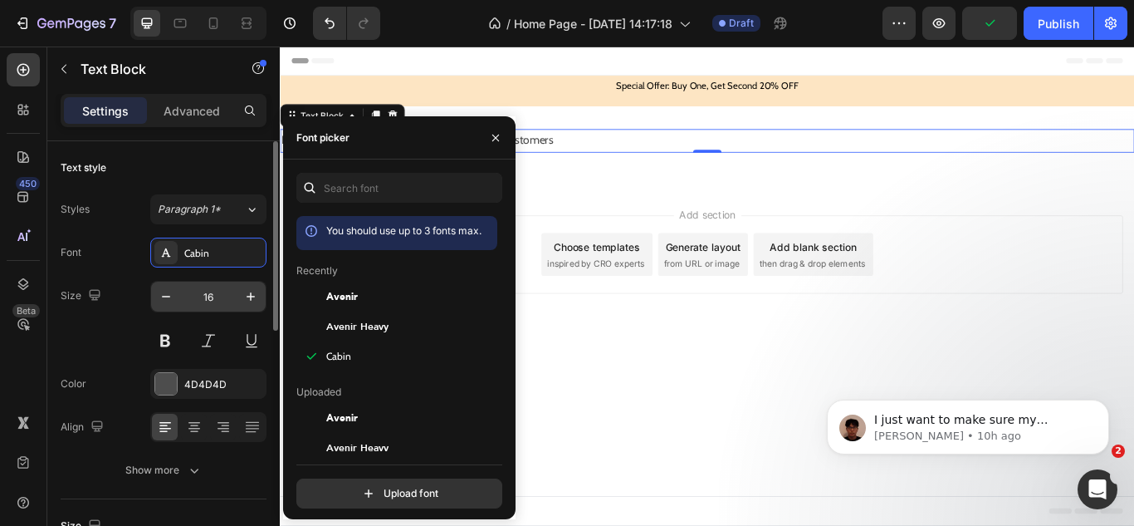
click at [215, 295] on input "16" at bounding box center [208, 296] width 55 height 30
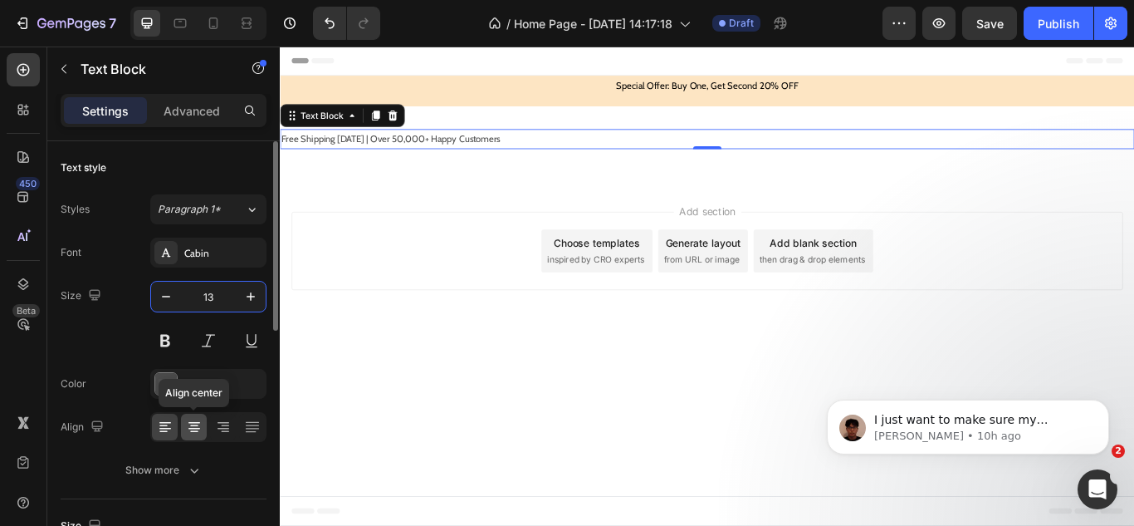
type input "13"
click at [199, 421] on icon at bounding box center [194, 427] width 17 height 17
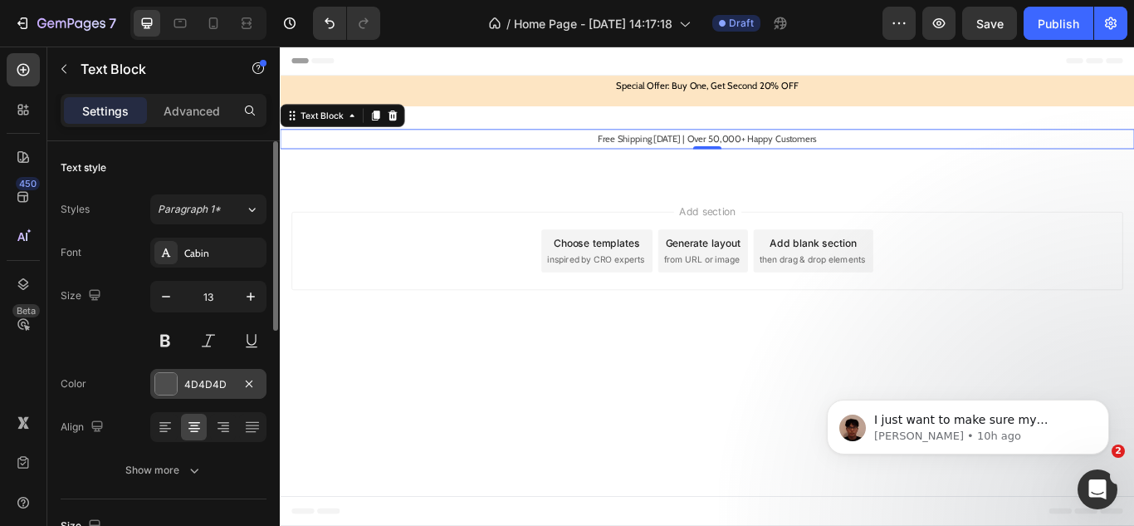
click at [187, 384] on div "4D4D4D" at bounding box center [208, 384] width 48 height 15
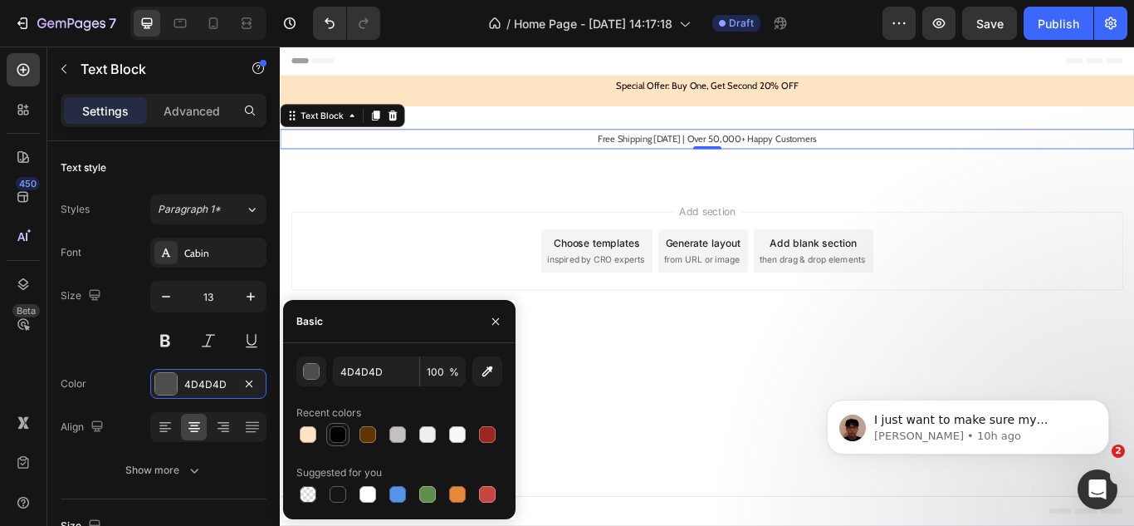
click at [335, 435] on div at bounding box center [338, 434] width 17 height 17
type input "000000"
drag, startPoint x: 0, startPoint y: 384, endPoint x: 106, endPoint y: 341, distance: 114.7
click at [0, 384] on div "450 Beta" at bounding box center [23, 286] width 47 height 479
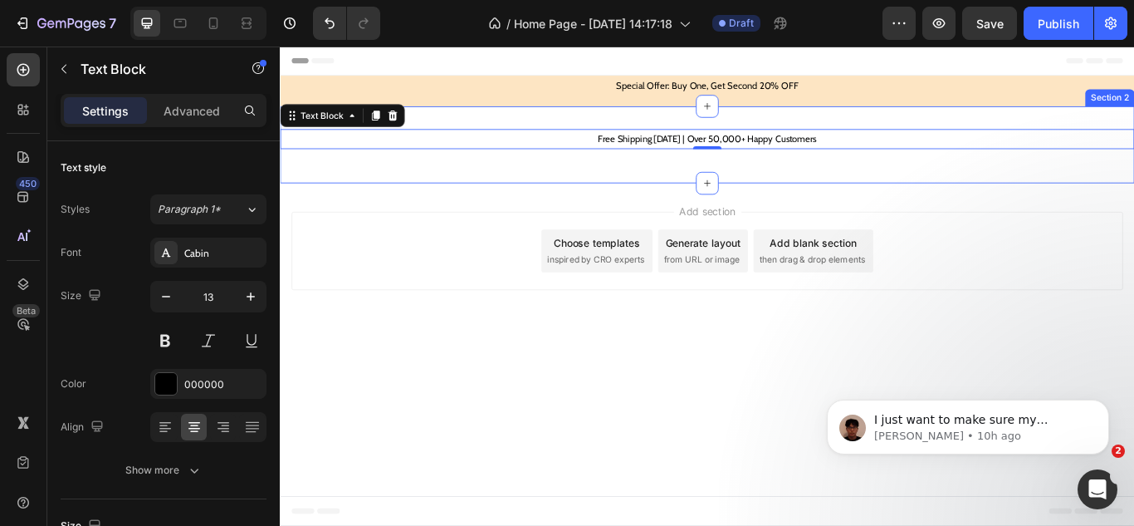
click at [498, 190] on div "Free Shipping Today | Over 50,000+ Happy Customers Text Block 0 Row Section 2" at bounding box center [778, 160] width 996 height 89
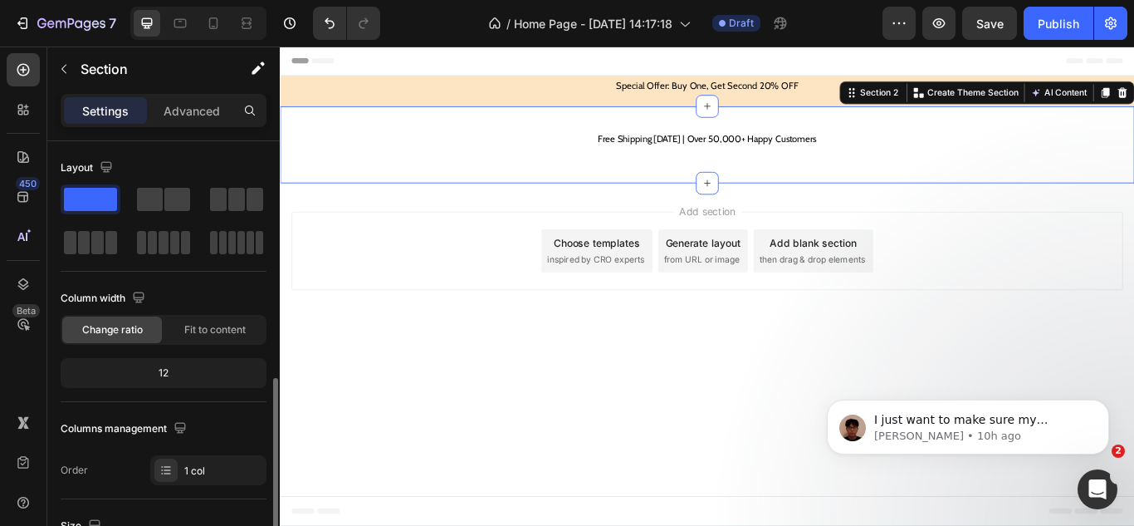
scroll to position [415, 0]
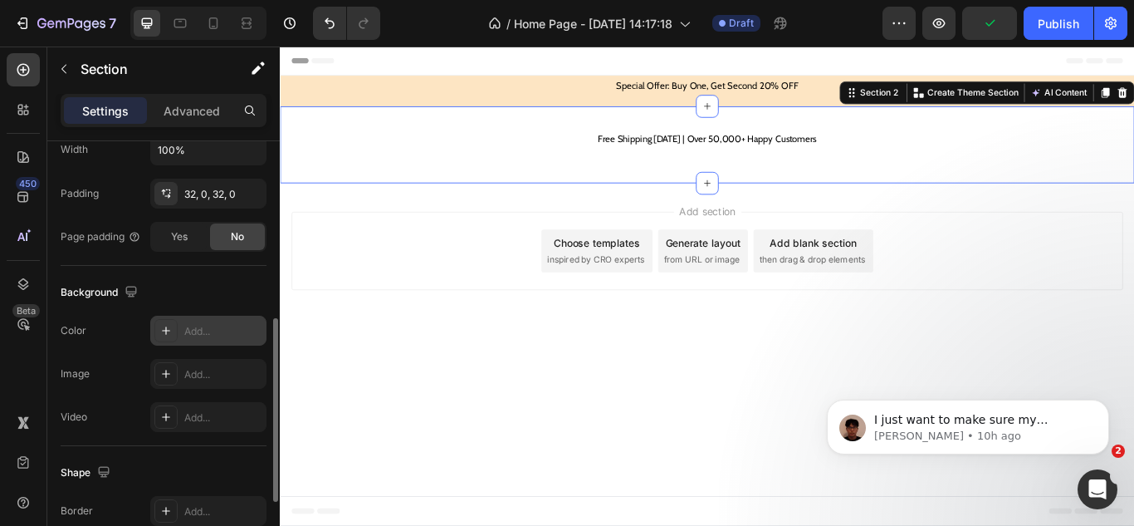
click at [198, 335] on div "Add..." at bounding box center [223, 331] width 78 height 15
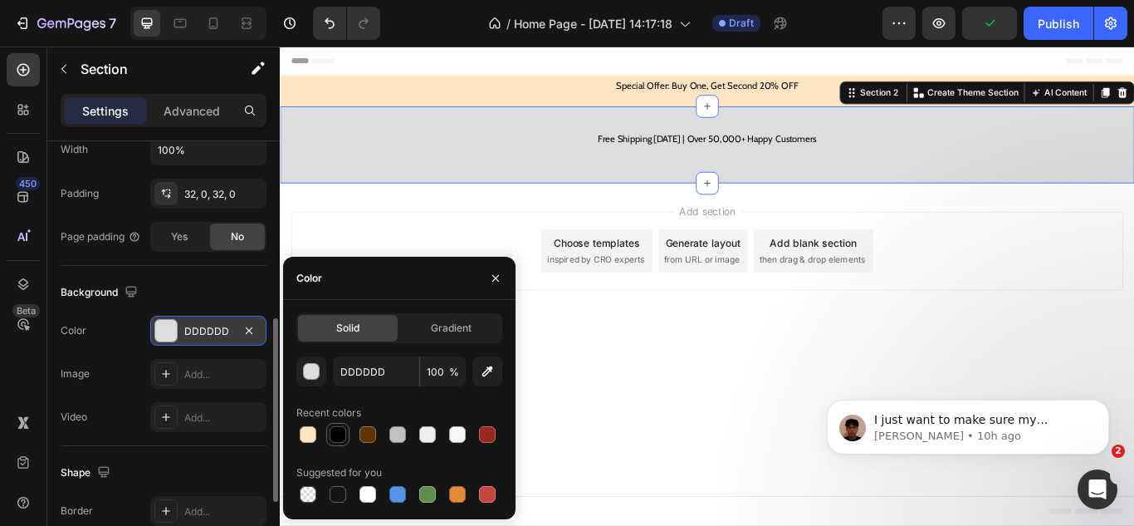
click at [337, 432] on div at bounding box center [338, 434] width 17 height 17
type input "000000"
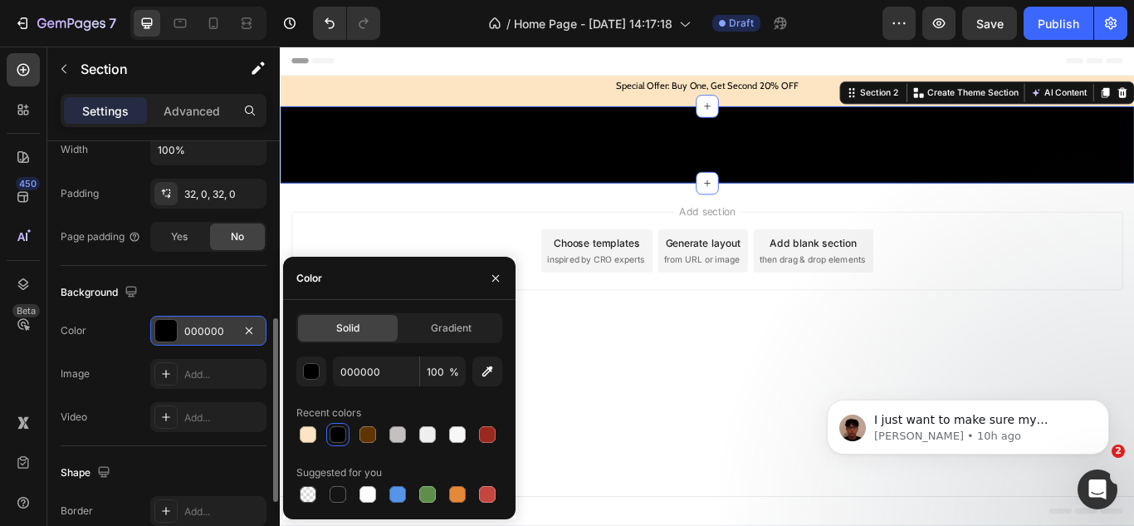
click at [24, 380] on div "450 Beta" at bounding box center [23, 229] width 33 height 353
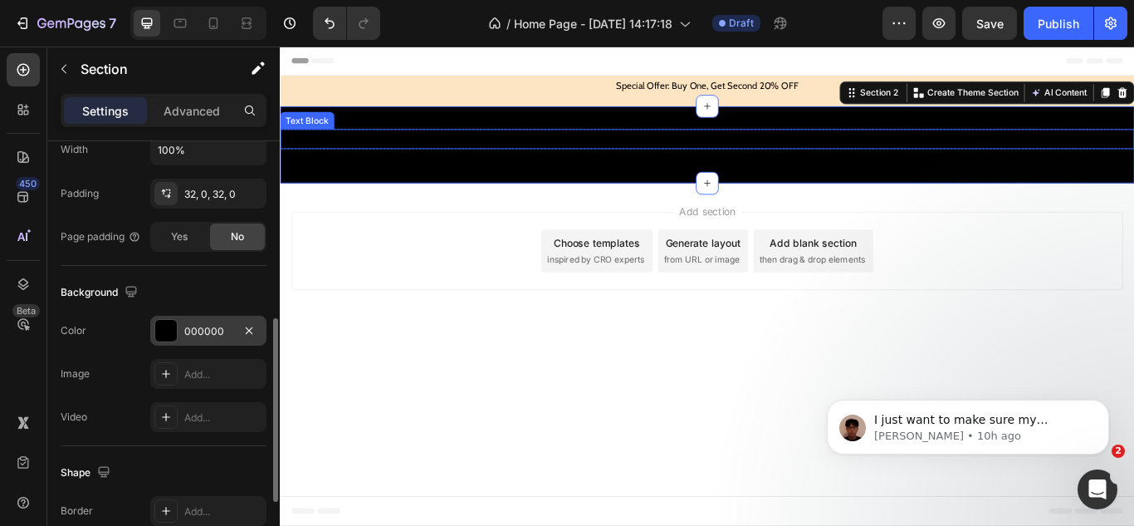
click at [608, 153] on p "Free Shipping Today | Over 50,000+ Happy Customers" at bounding box center [777, 153] width 993 height 19
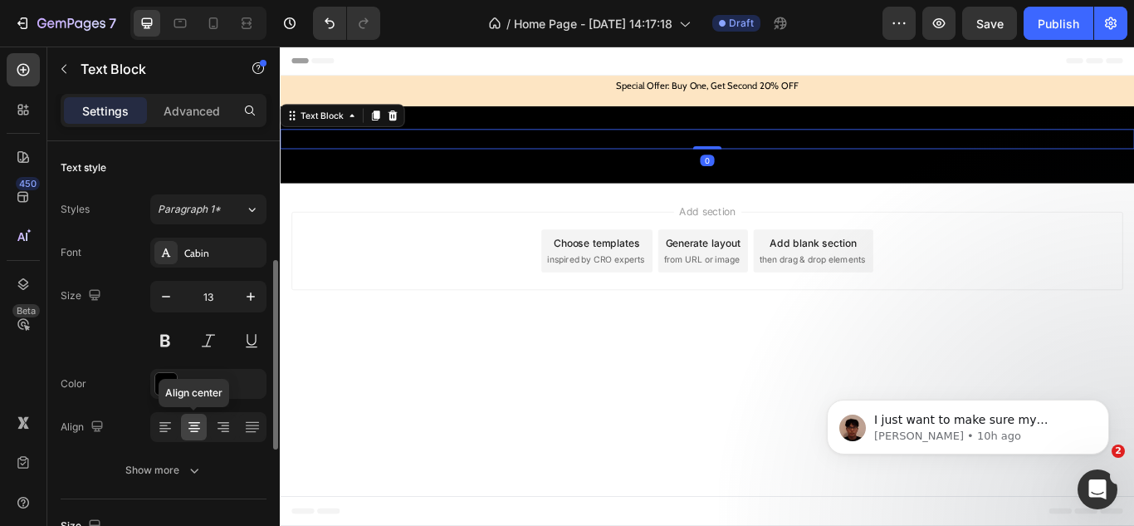
scroll to position [166, 0]
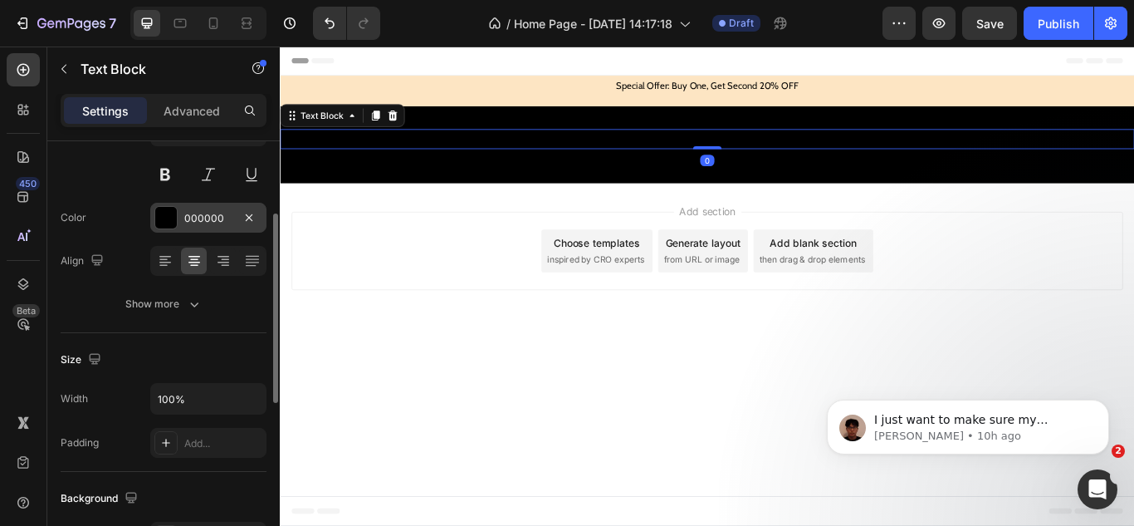
click at [178, 212] on div "000000" at bounding box center [208, 218] width 116 height 30
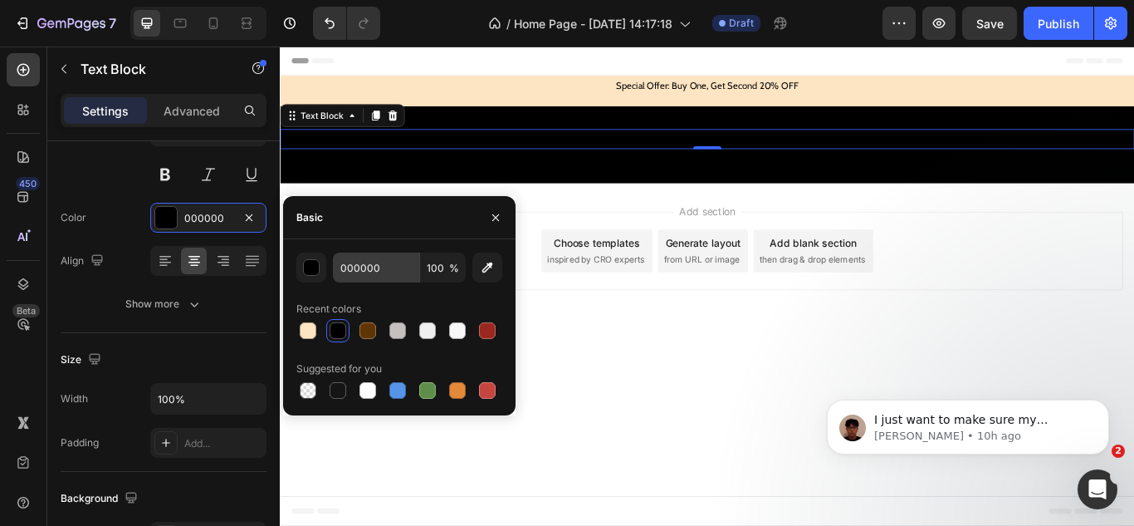
drag, startPoint x: 374, startPoint y: 245, endPoint x: 370, endPoint y: 259, distance: 14.7
click at [373, 251] on div "000000 100 % Recent colors Suggested for you" at bounding box center [399, 327] width 233 height 176
click at [370, 260] on input "000000" at bounding box center [376, 267] width 86 height 30
type input "fffffff"
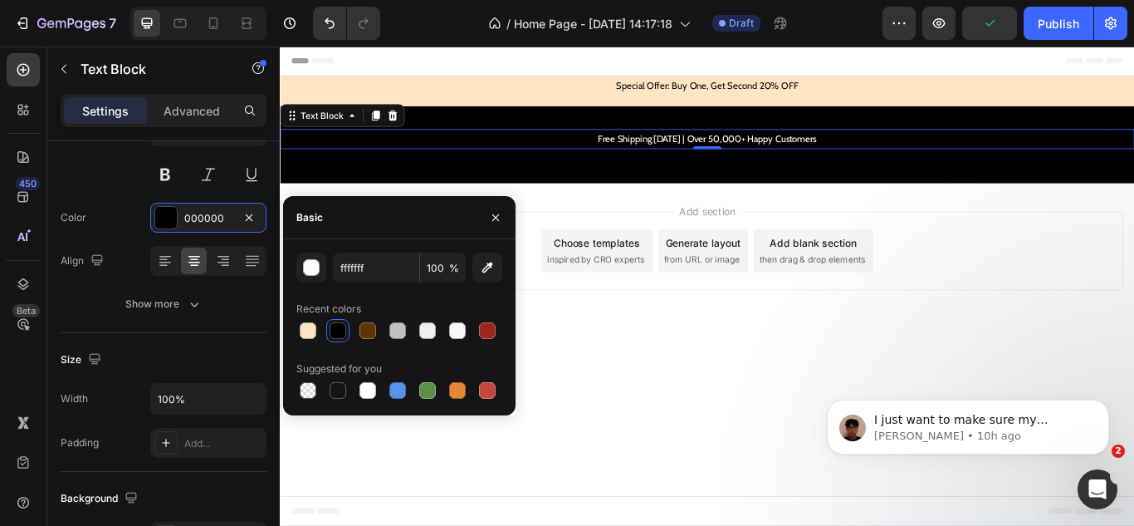
click at [15, 388] on div "450 Beta" at bounding box center [23, 229] width 33 height 353
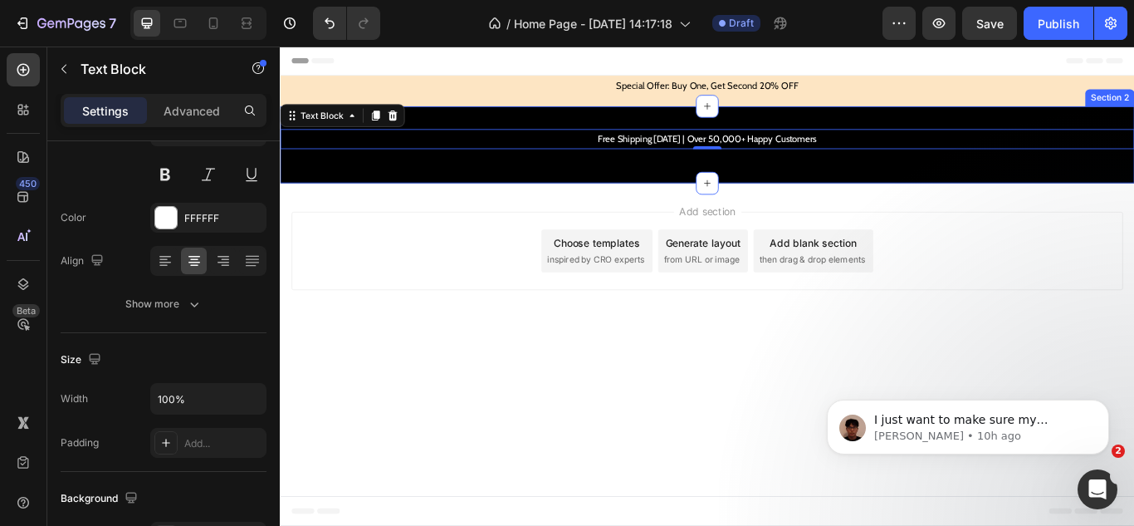
click at [520, 189] on div "Free Shipping Today | Over 50,000+ Happy Customers Text Block 0 Row Section 2" at bounding box center [778, 160] width 996 height 89
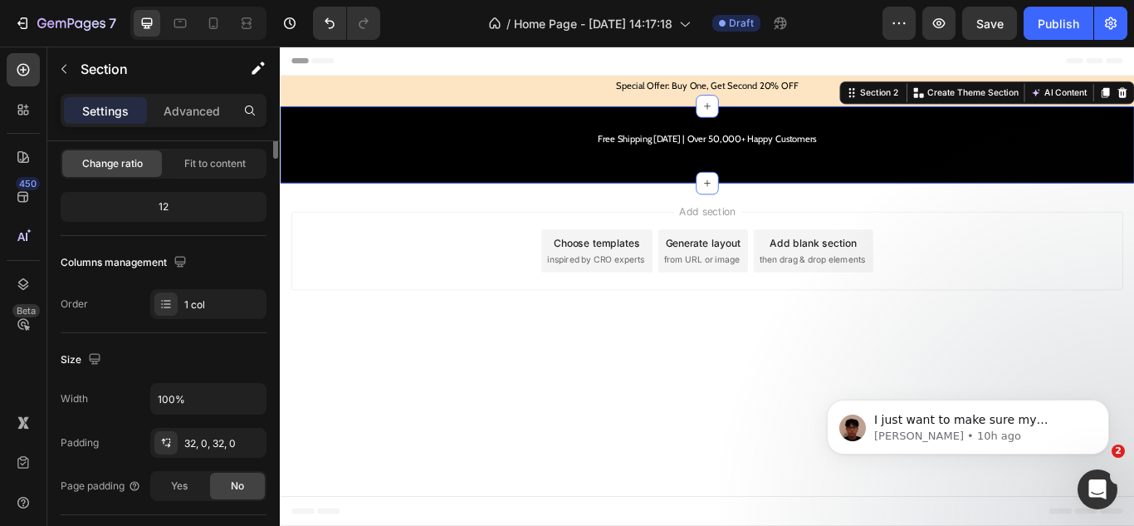
scroll to position [0, 0]
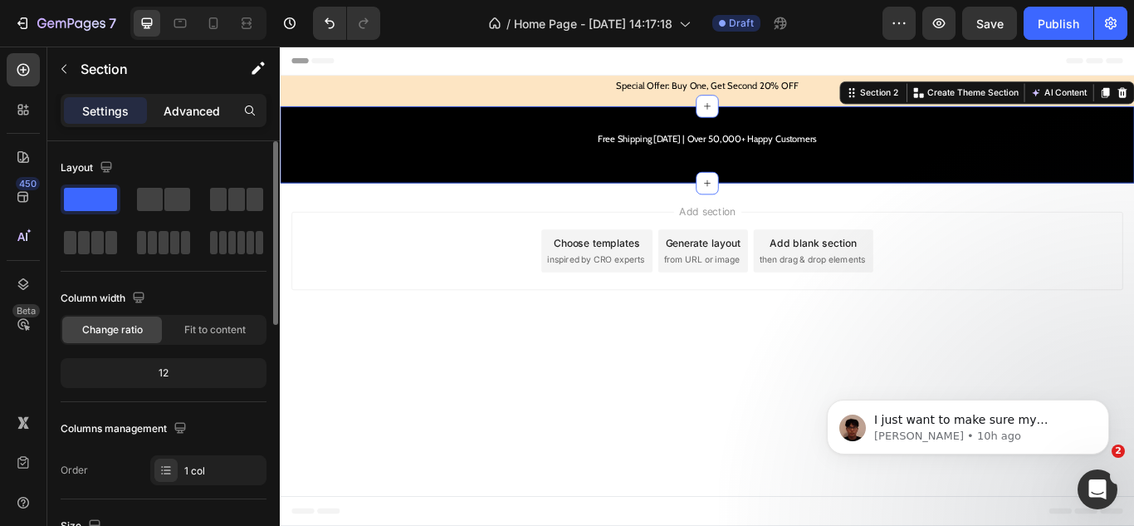
click at [216, 113] on p "Advanced" at bounding box center [192, 110] width 56 height 17
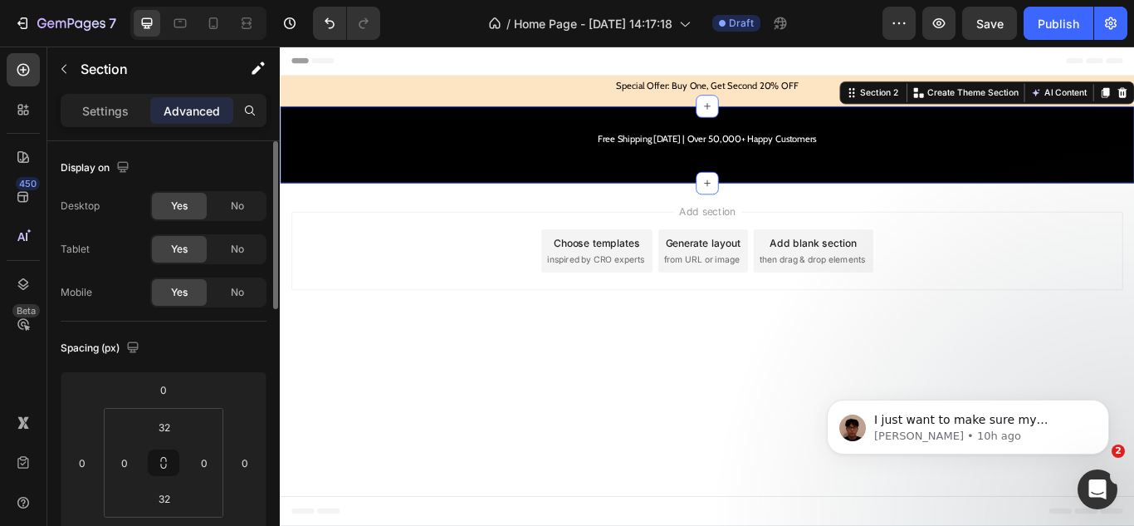
scroll to position [83, 0]
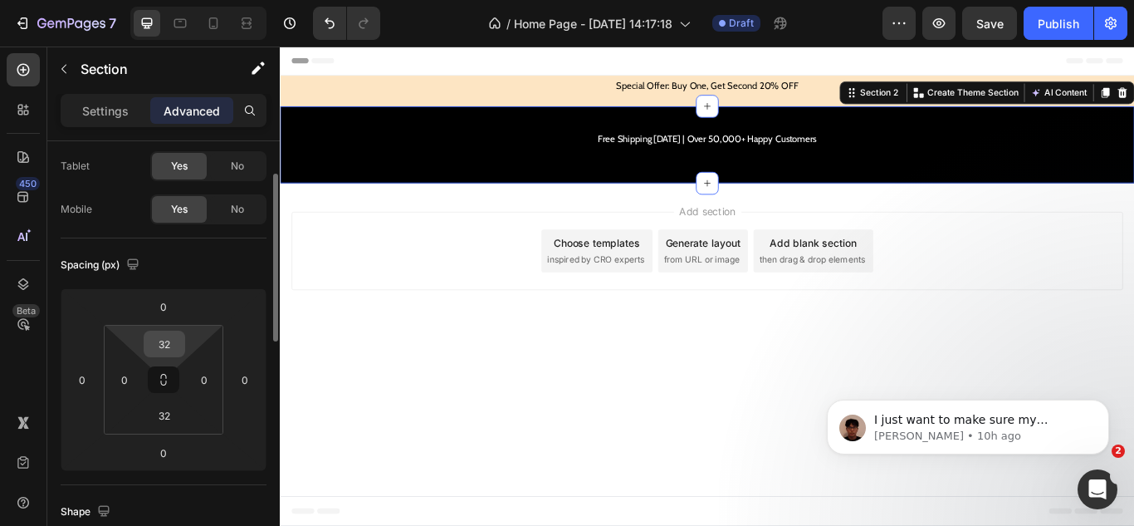
click at [168, 330] on div "32" at bounding box center [165, 343] width 42 height 27
click at [165, 337] on input "32" at bounding box center [164, 343] width 33 height 25
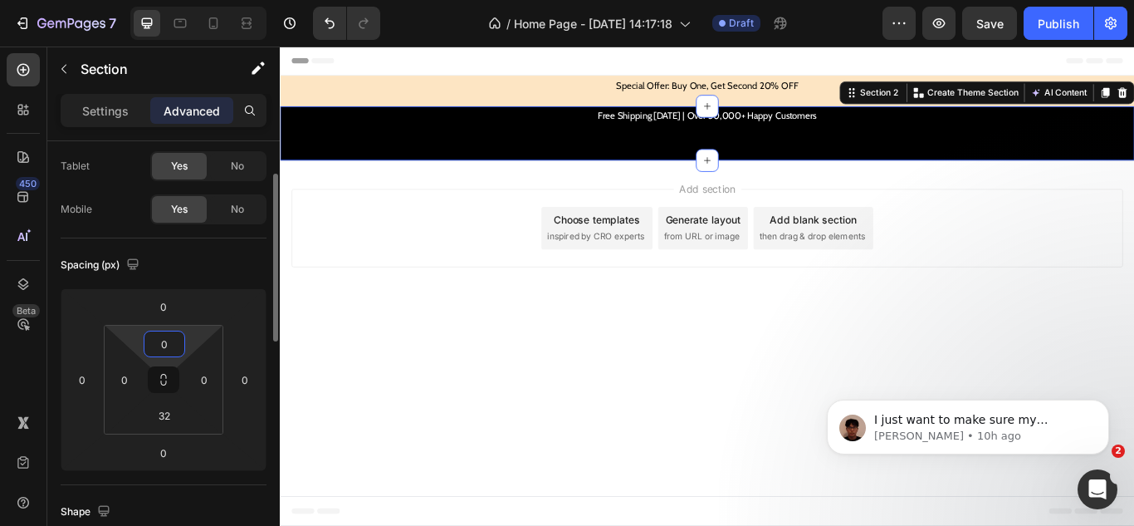
click at [160, 346] on input "0" at bounding box center [164, 343] width 33 height 25
click at [166, 346] on input "0" at bounding box center [164, 343] width 33 height 25
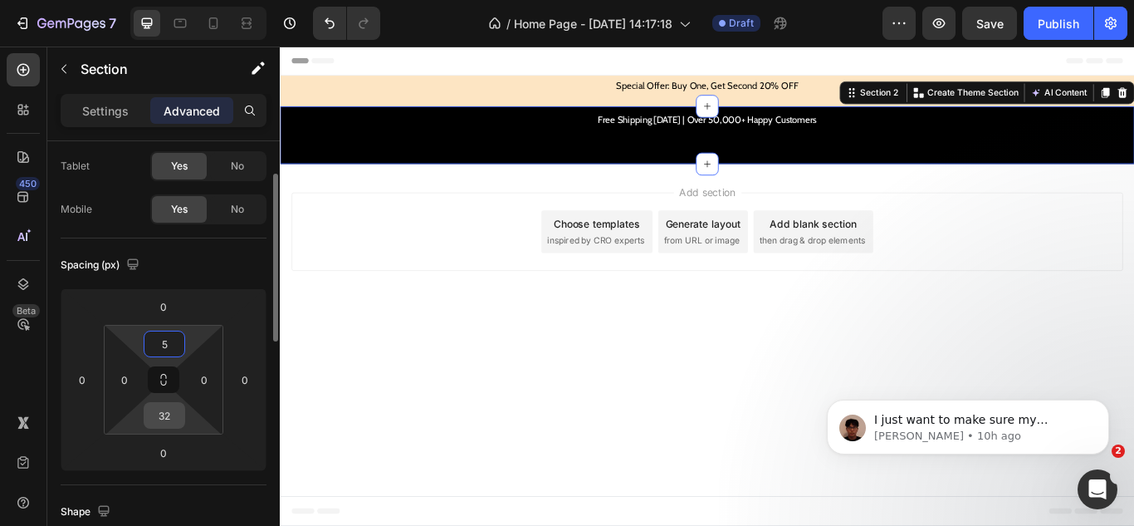
type input "5"
click at [161, 405] on input "32" at bounding box center [164, 415] width 33 height 25
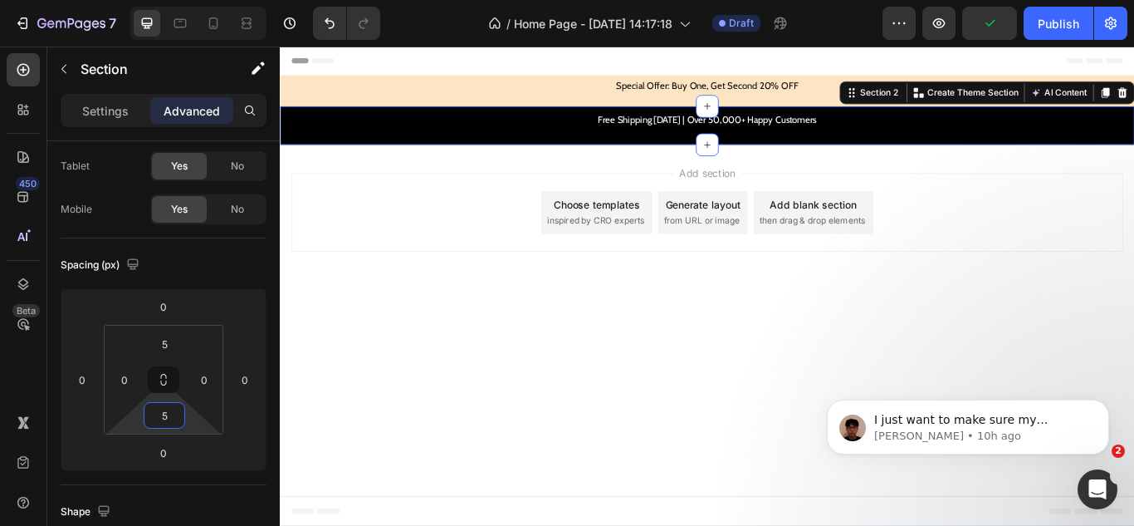
type input "5"
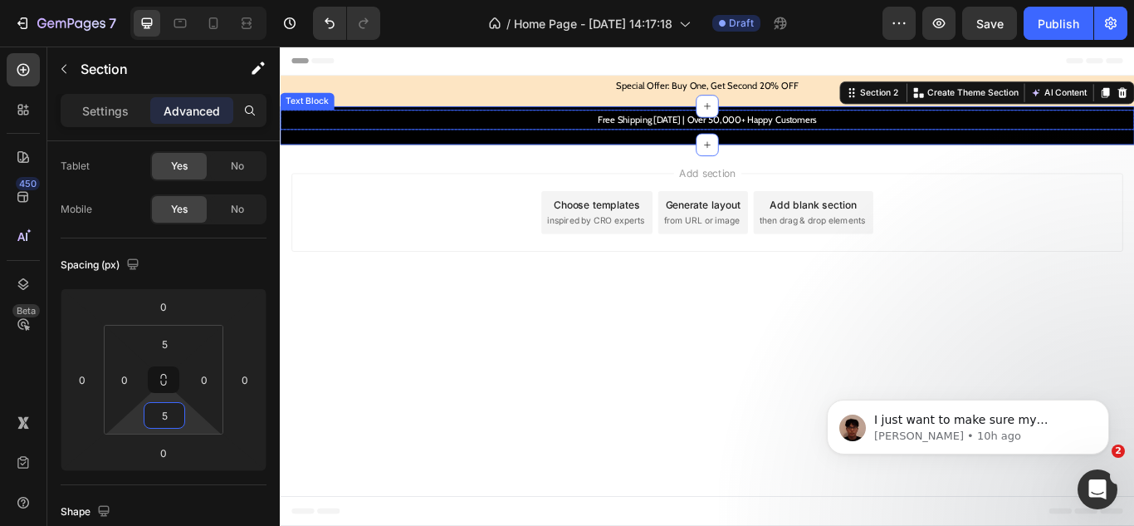
click at [653, 133] on p "Free Shipping Today | Over 50,000+ Happy Customers" at bounding box center [777, 131] width 993 height 19
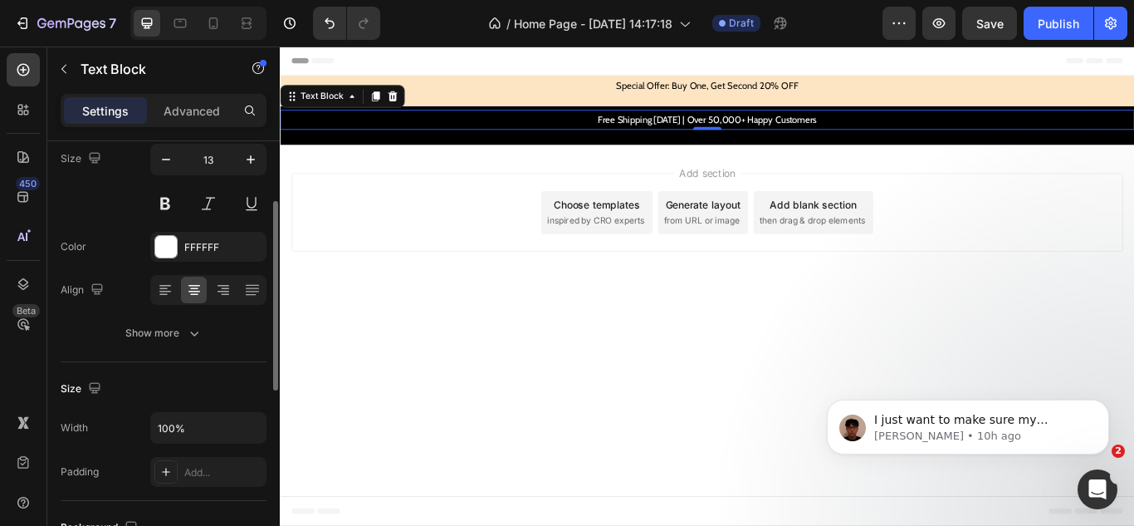
scroll to position [54, 0]
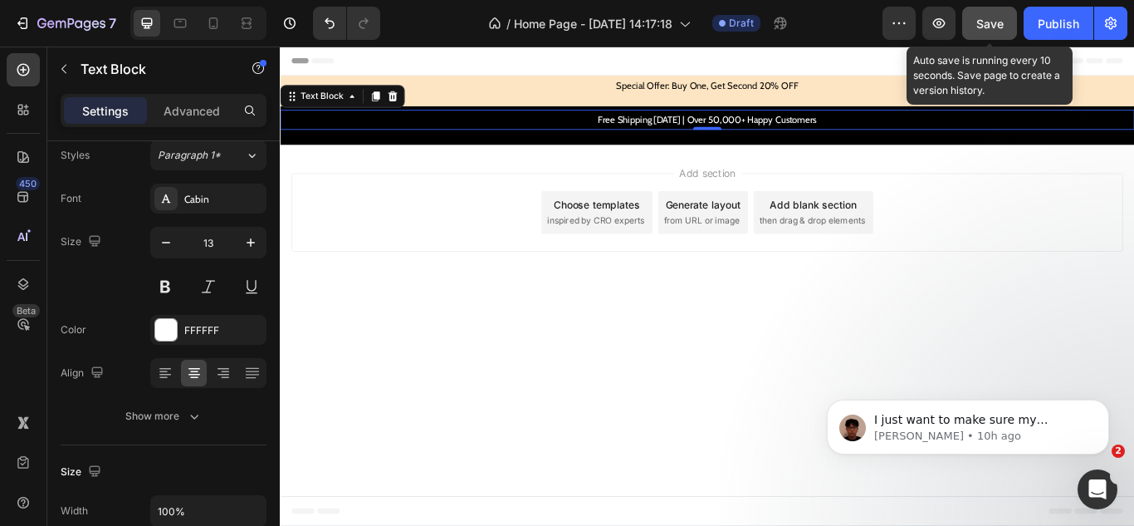
click at [998, 17] on span "Save" at bounding box center [990, 24] width 27 height 14
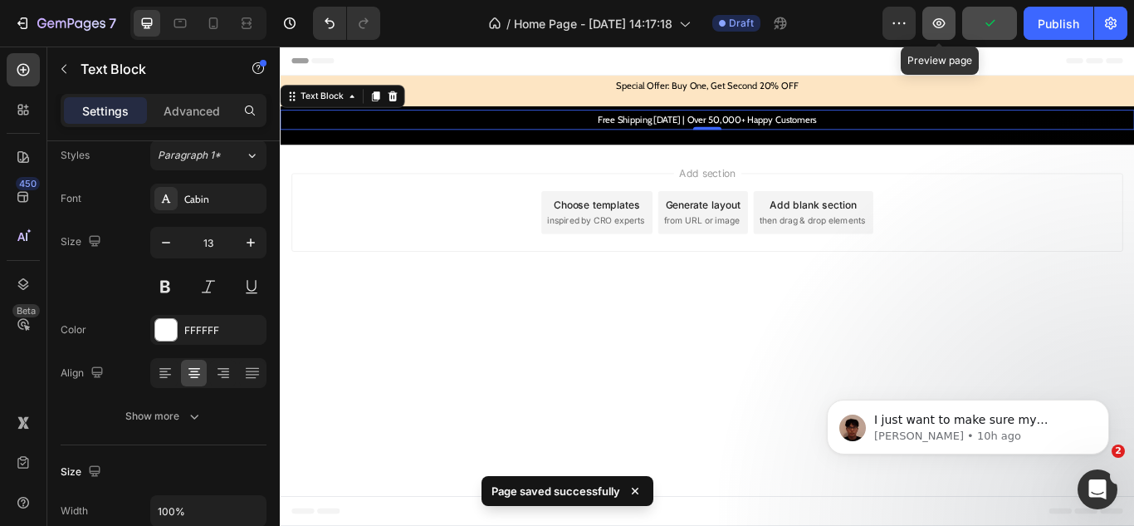
click at [937, 31] on icon "button" at bounding box center [939, 23] width 17 height 17
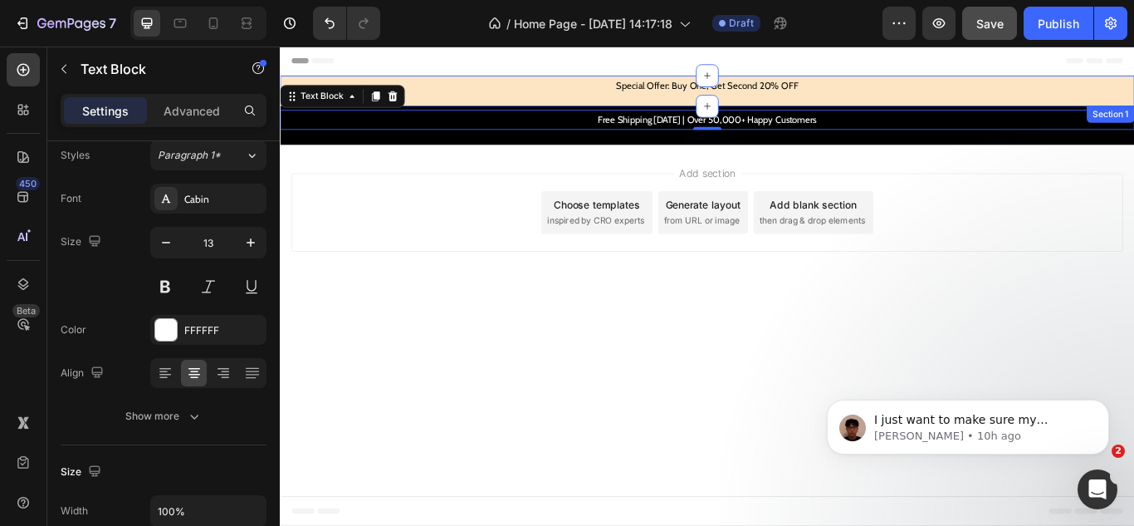
click at [630, 107] on div "Special Offer: Buy One, Get Second 20% OFF Text Block Row" at bounding box center [778, 99] width 996 height 36
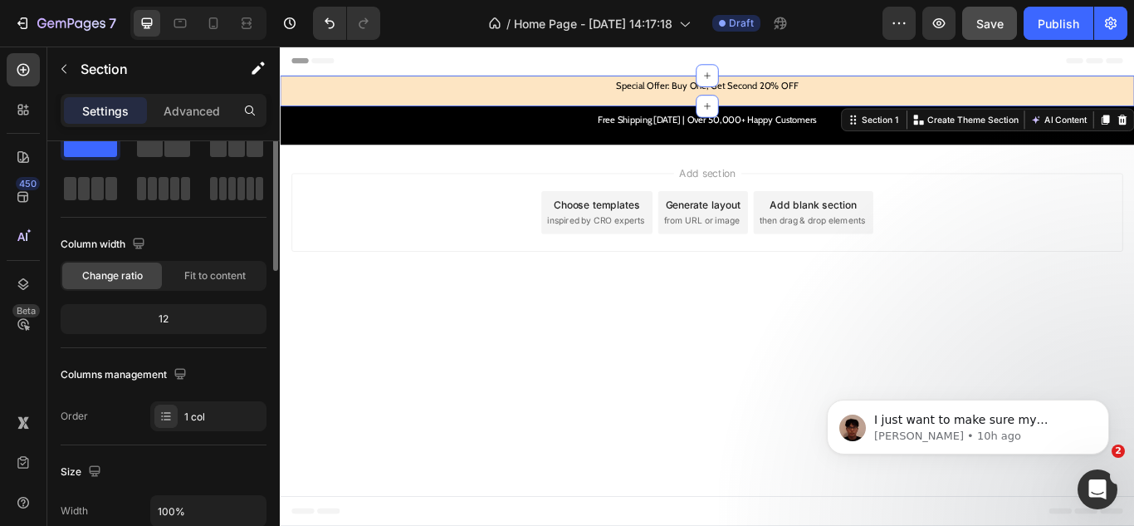
scroll to position [0, 0]
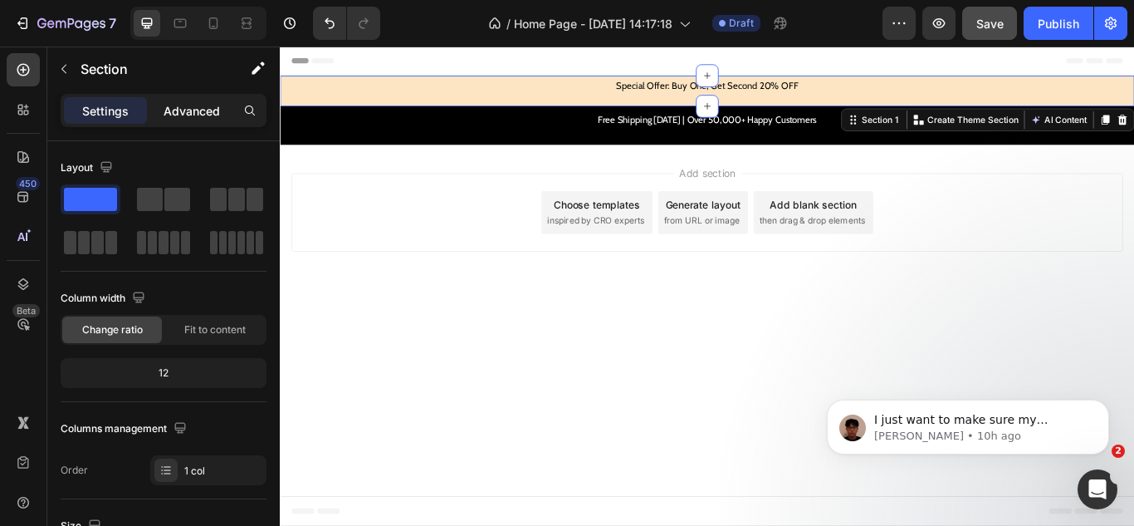
click at [174, 109] on p "Advanced" at bounding box center [192, 110] width 56 height 17
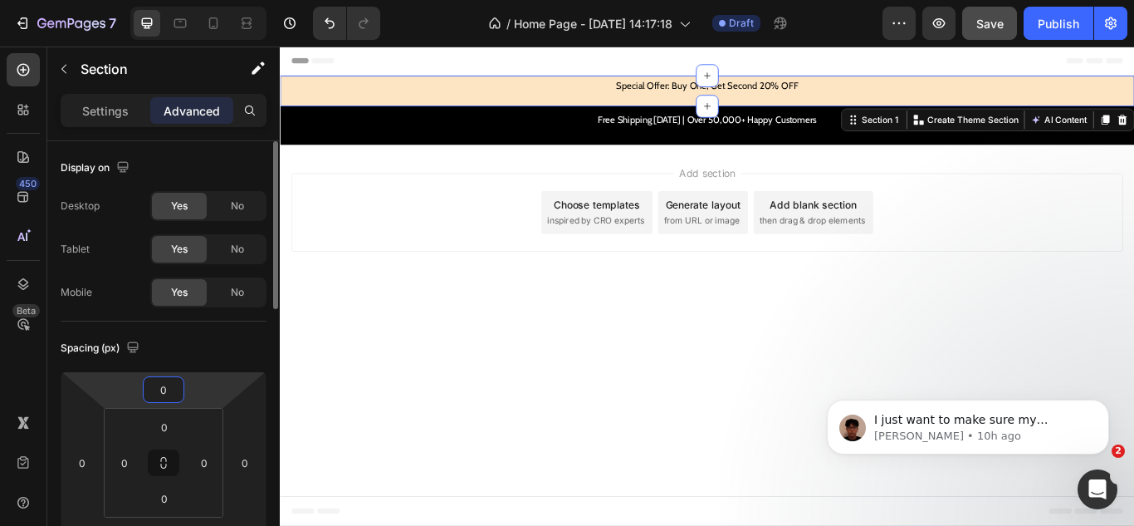
click at [164, 390] on input "0" at bounding box center [163, 389] width 33 height 25
click at [123, 0] on html "7 Version history / Home Page - Sep 27, 14:17:18 Draft Preview Save Publish 450…" at bounding box center [567, 0] width 1134 height 0
click at [163, 428] on input "0" at bounding box center [164, 426] width 33 height 25
drag, startPoint x: 171, startPoint y: 430, endPoint x: 162, endPoint y: 432, distance: 9.3
click at [162, 432] on input "0" at bounding box center [164, 426] width 33 height 25
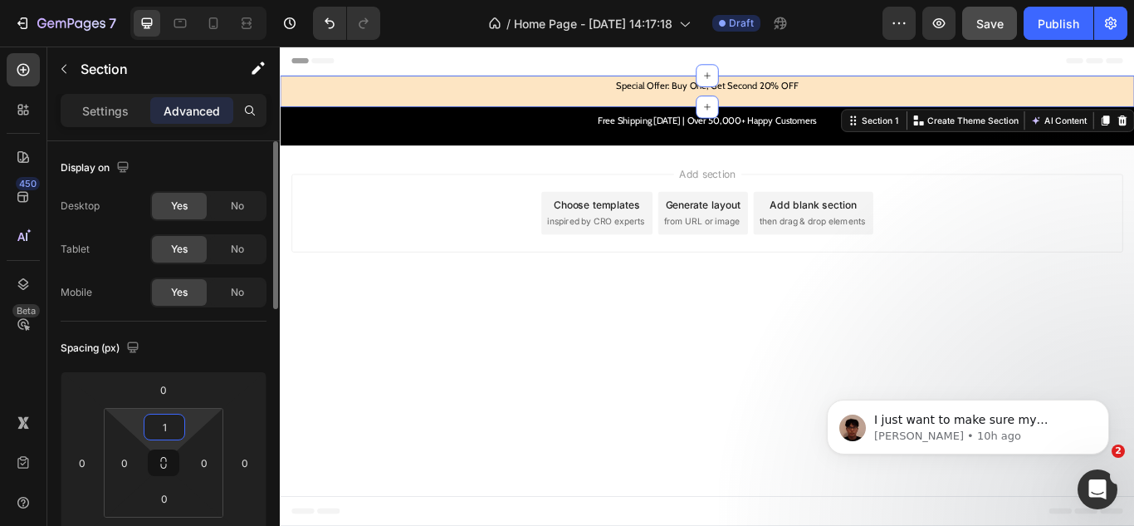
type input "10"
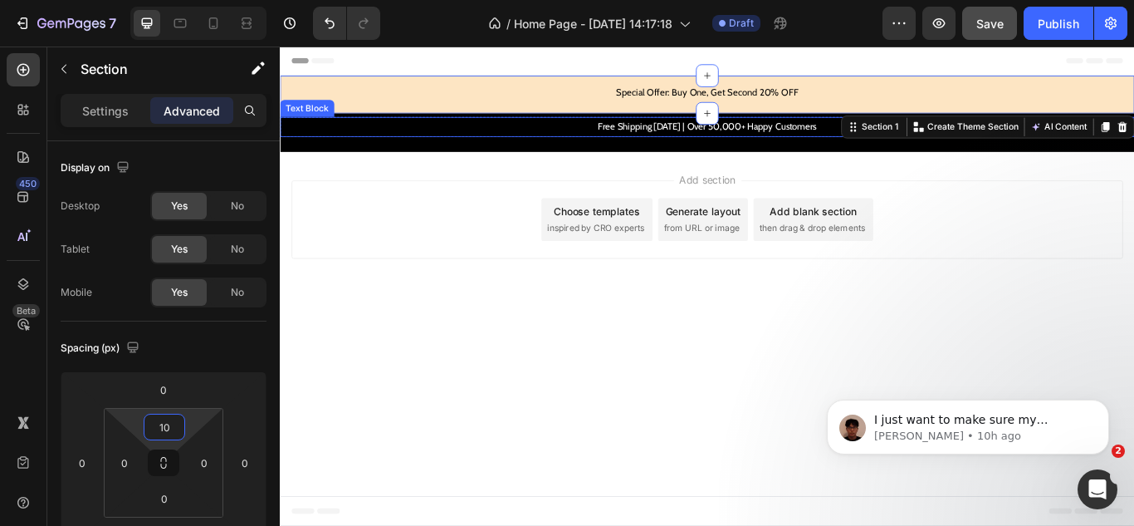
click at [541, 144] on p "Free Shipping Today | Over 50,000+ Happy Customers" at bounding box center [777, 139] width 993 height 19
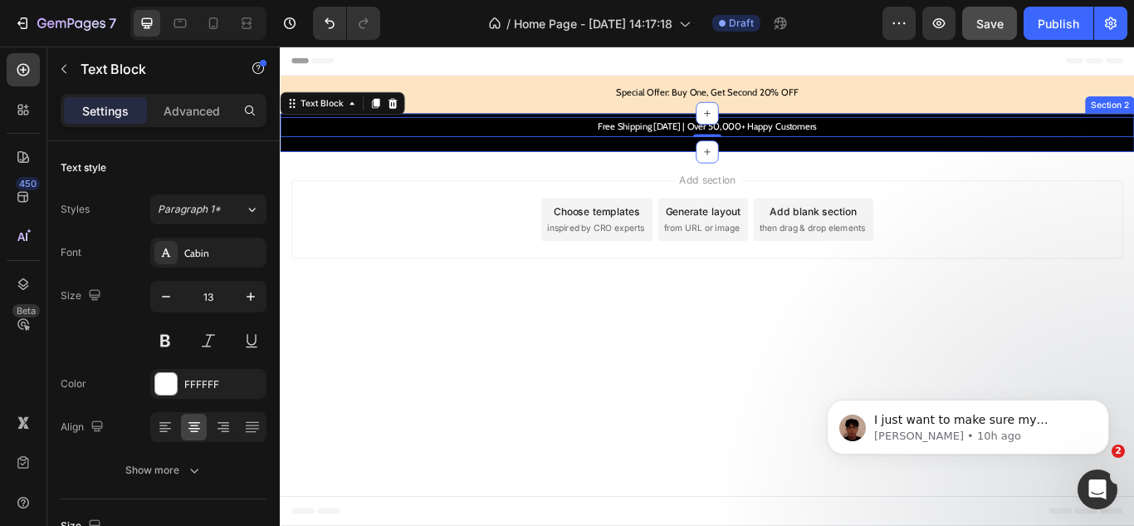
click at [544, 159] on div "Free Shipping Today | Over 50,000+ Happy Customers Text Block 0 Row" at bounding box center [778, 147] width 996 height 36
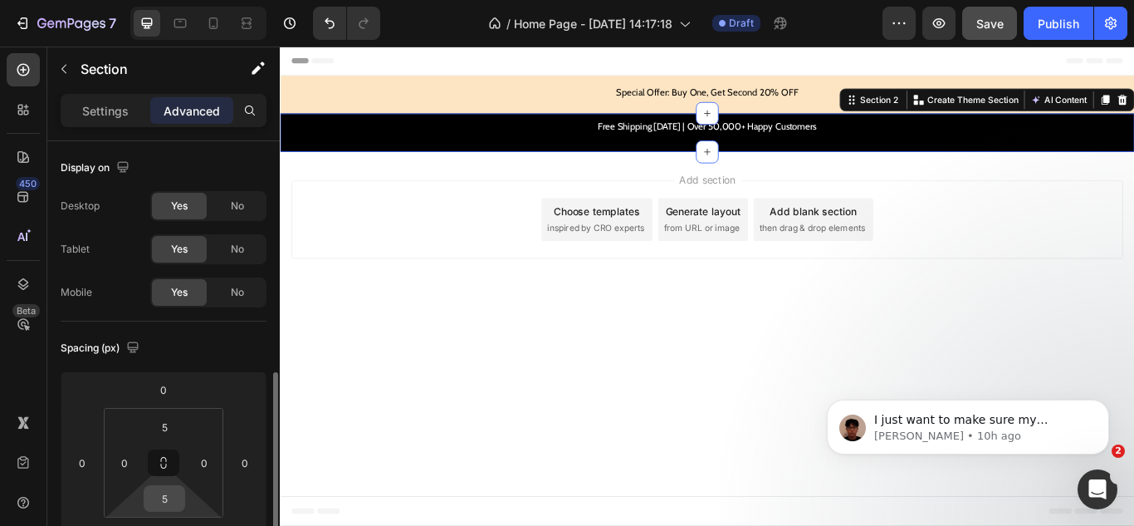
scroll to position [166, 0]
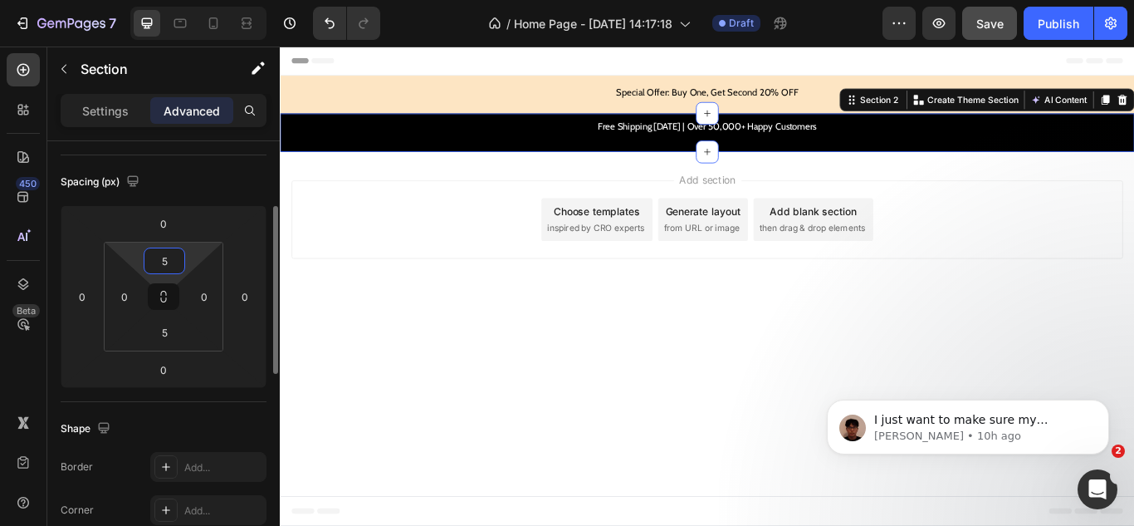
click at [162, 253] on input "5" at bounding box center [164, 260] width 33 height 25
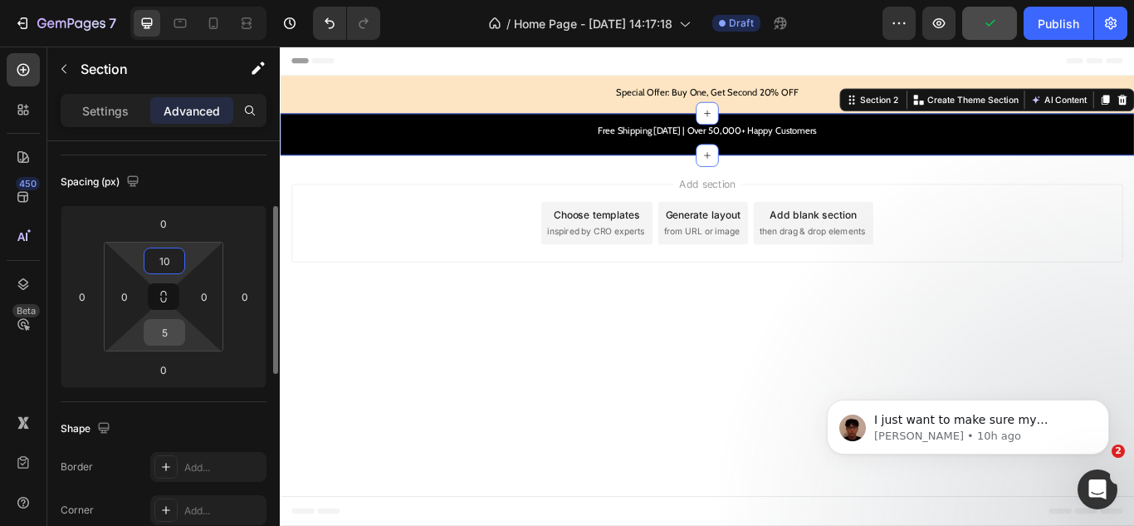
type input "10"
click at [167, 333] on input "5" at bounding box center [164, 332] width 33 height 25
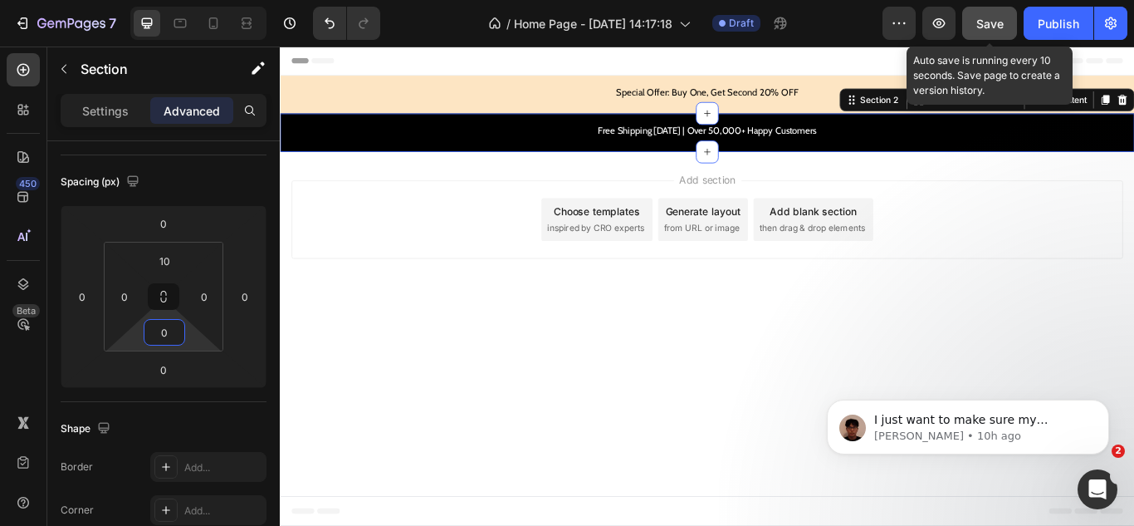
type input "0"
click at [981, 18] on span "Save" at bounding box center [990, 24] width 27 height 14
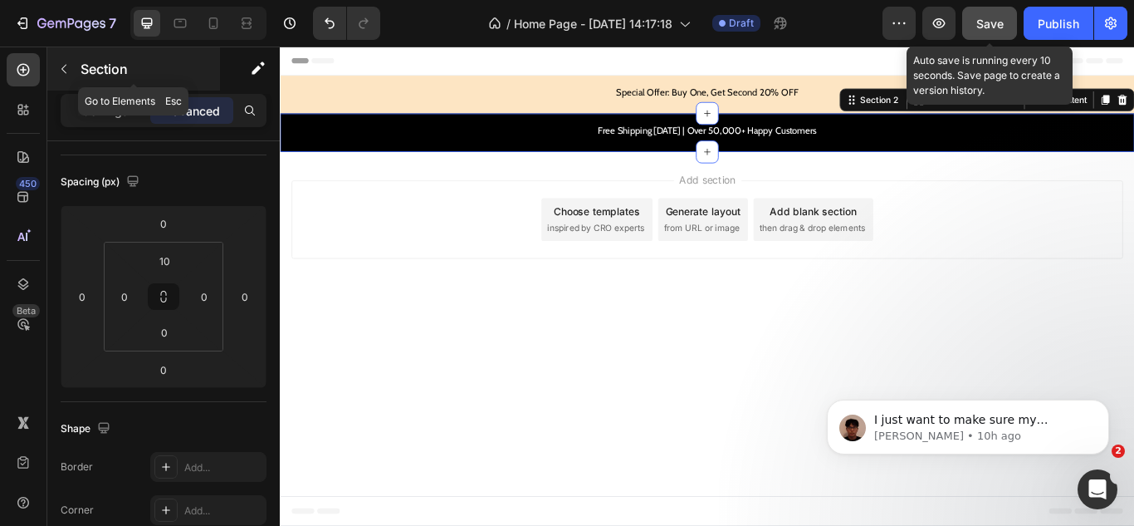
click at [58, 63] on icon "button" at bounding box center [63, 68] width 13 height 13
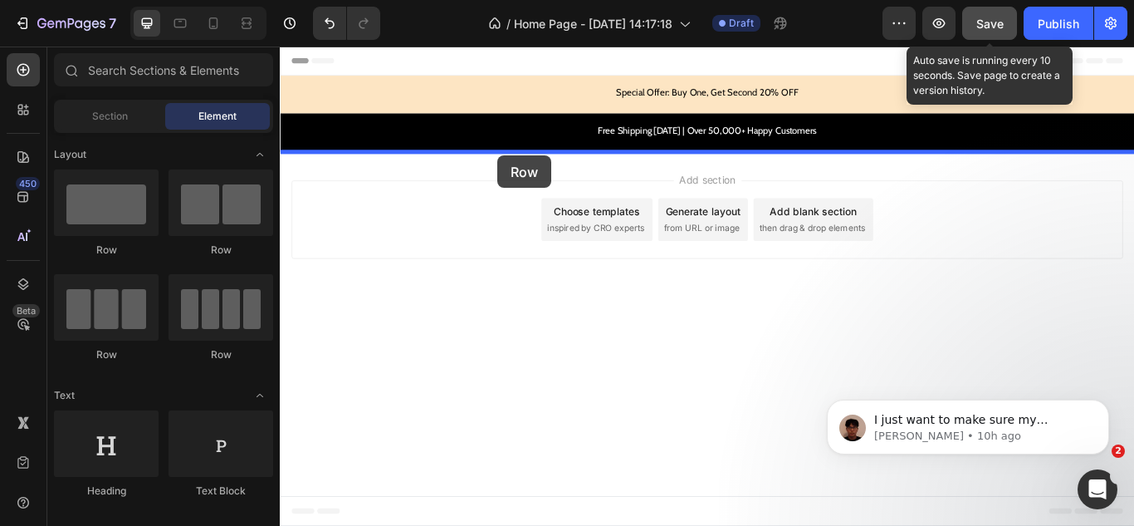
drag, startPoint x: 401, startPoint y: 262, endPoint x: 534, endPoint y: 174, distance: 159.4
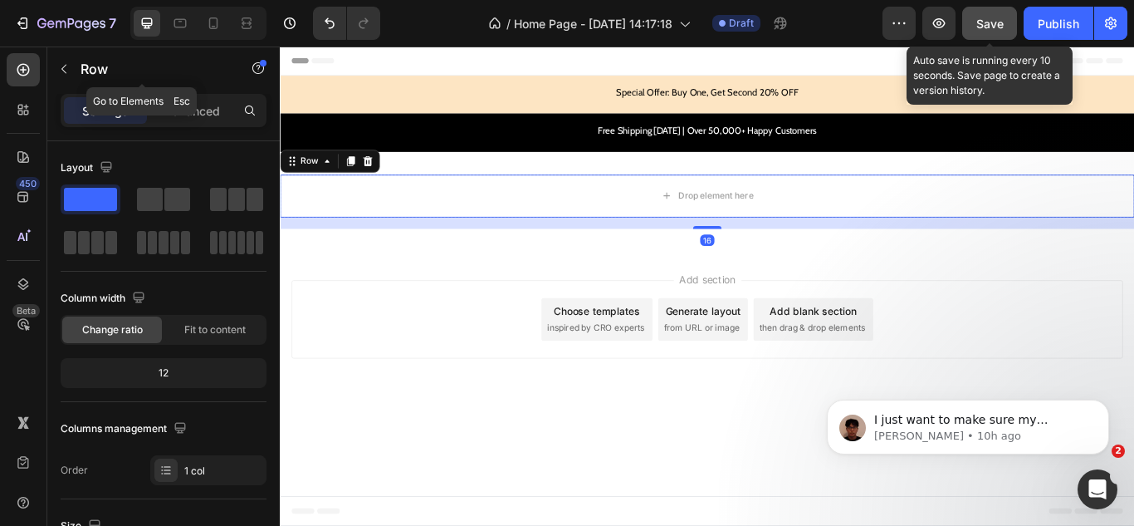
drag, startPoint x: 58, startPoint y: 65, endPoint x: 66, endPoint y: 85, distance: 21.6
click at [59, 65] on icon "button" at bounding box center [63, 68] width 13 height 13
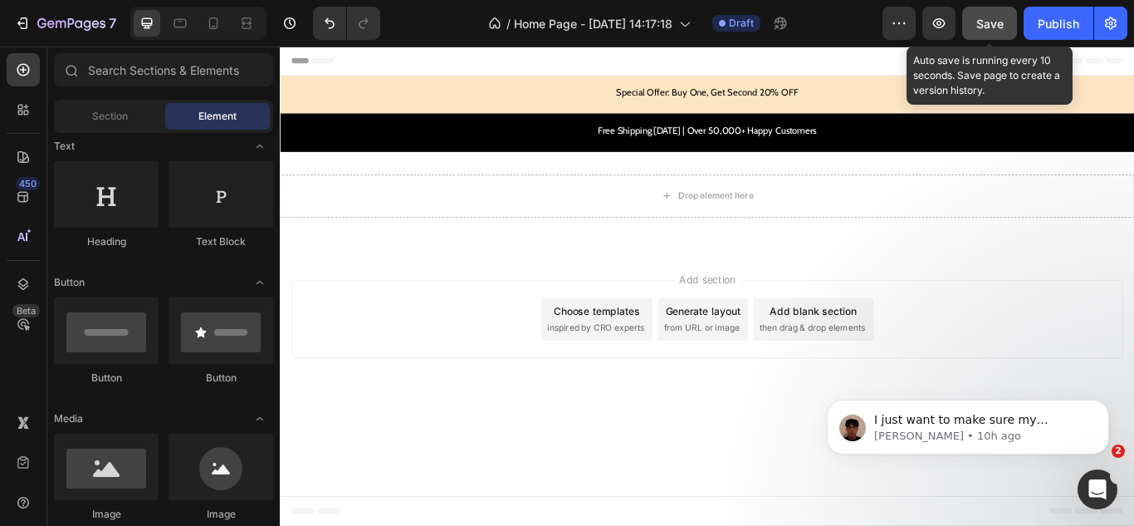
scroll to position [332, 0]
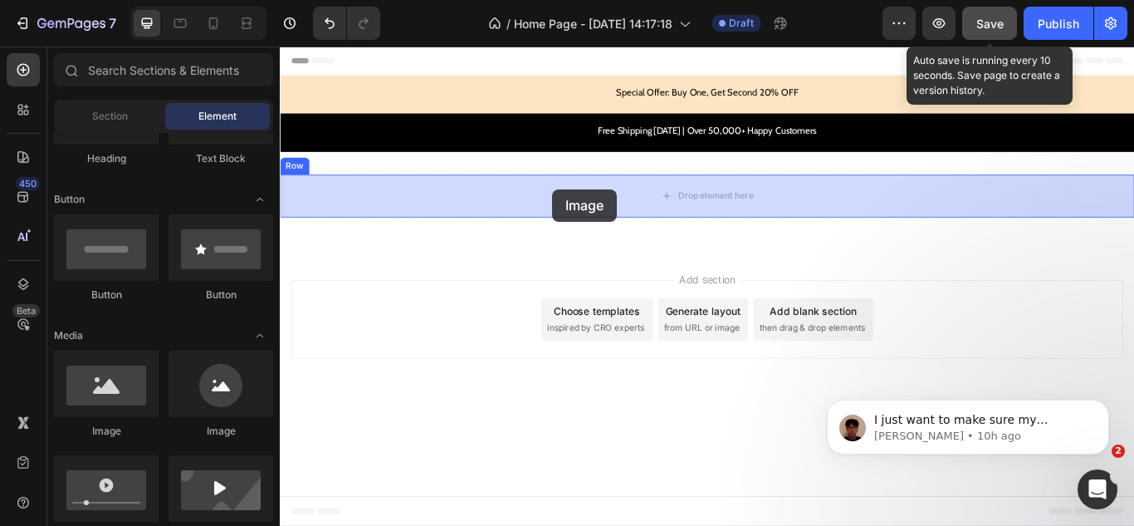
drag, startPoint x: 504, startPoint y: 355, endPoint x: 343, endPoint y: 274, distance: 180.1
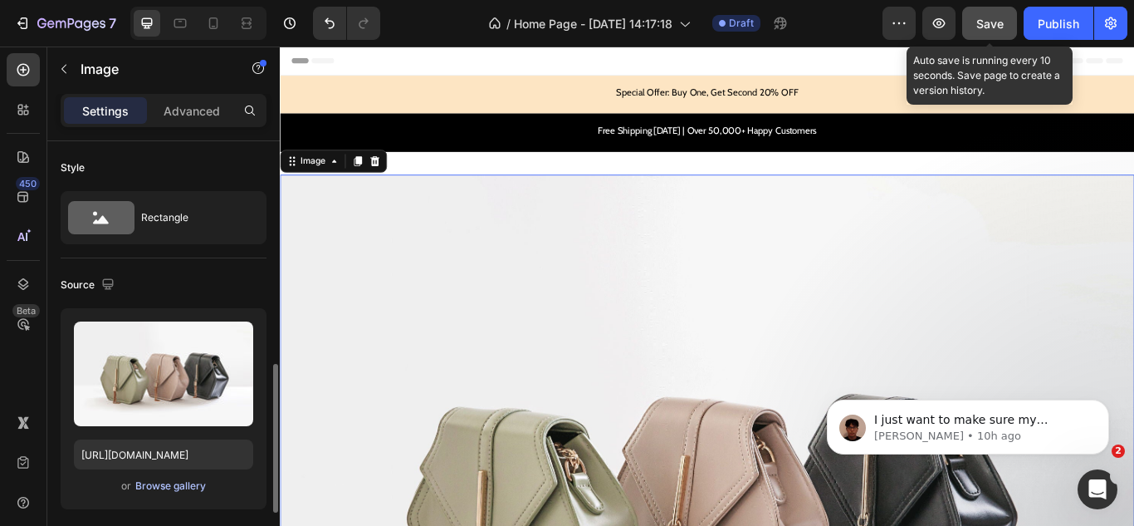
scroll to position [166, 0]
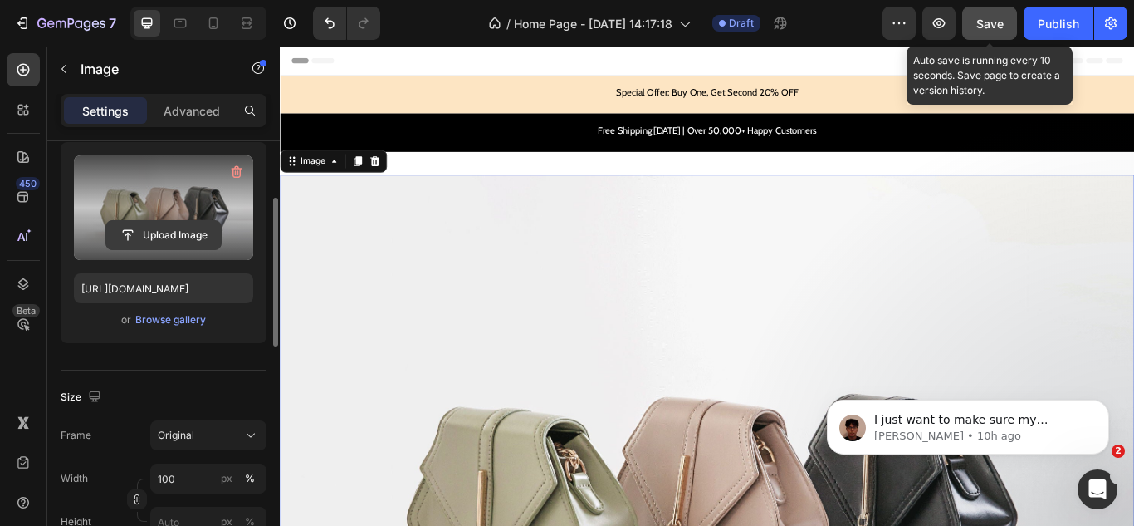
click at [172, 236] on input "file" at bounding box center [163, 235] width 115 height 28
click at [232, 164] on icon "button" at bounding box center [236, 172] width 17 height 17
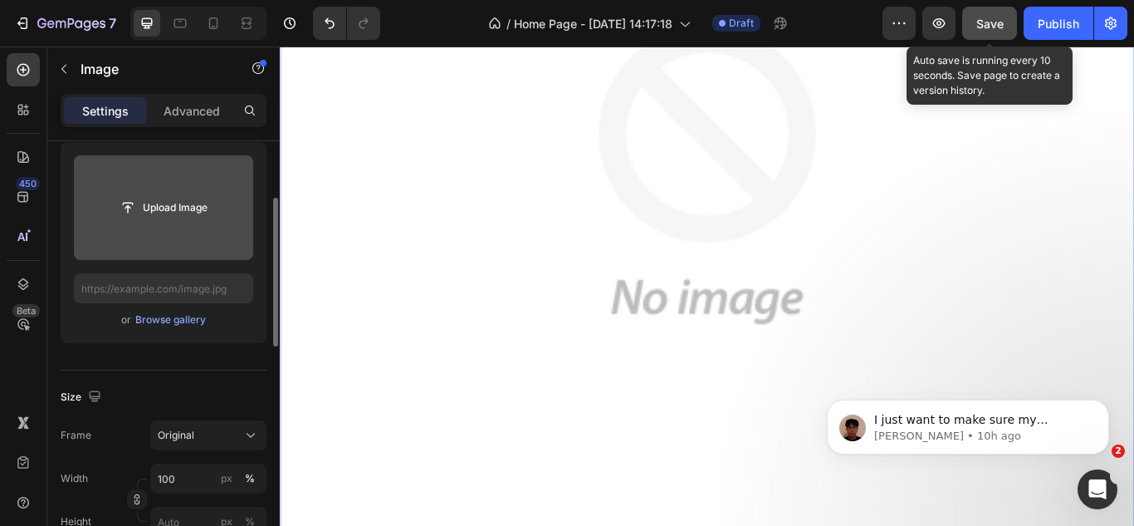
click at [785, 263] on img at bounding box center [778, 196] width 996 height 996
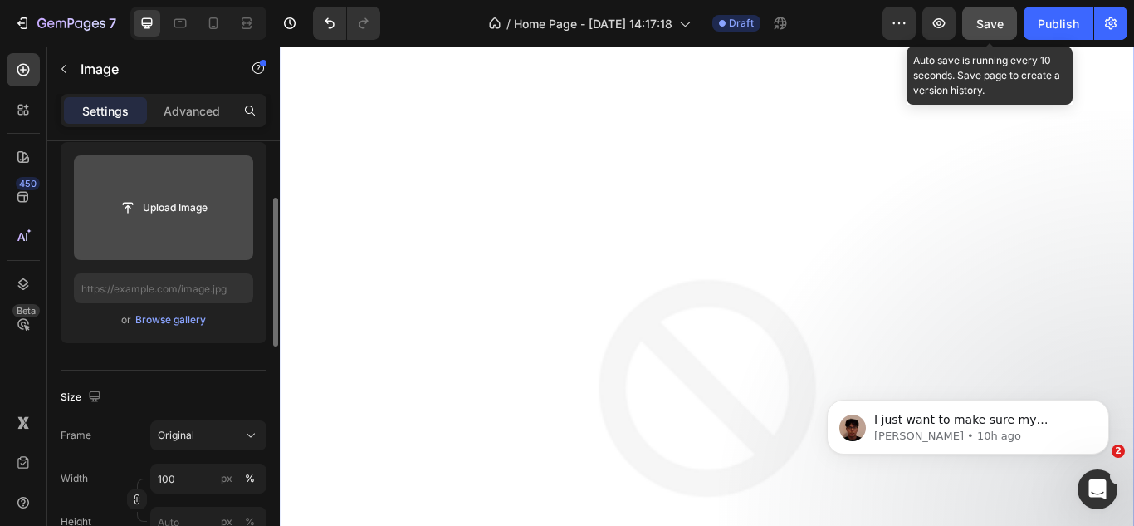
scroll to position [0, 0]
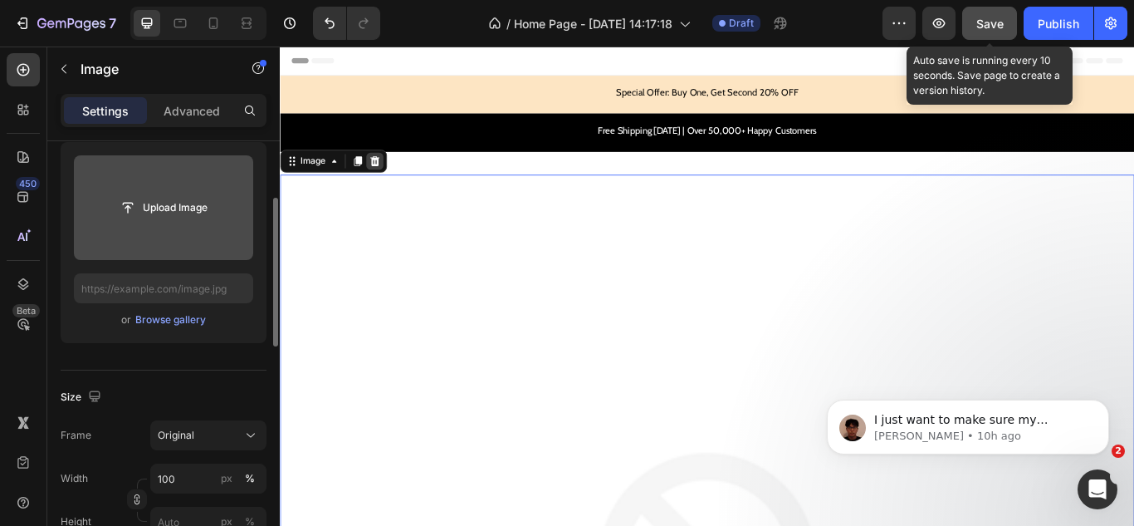
click at [384, 179] on icon at bounding box center [390, 180] width 13 height 13
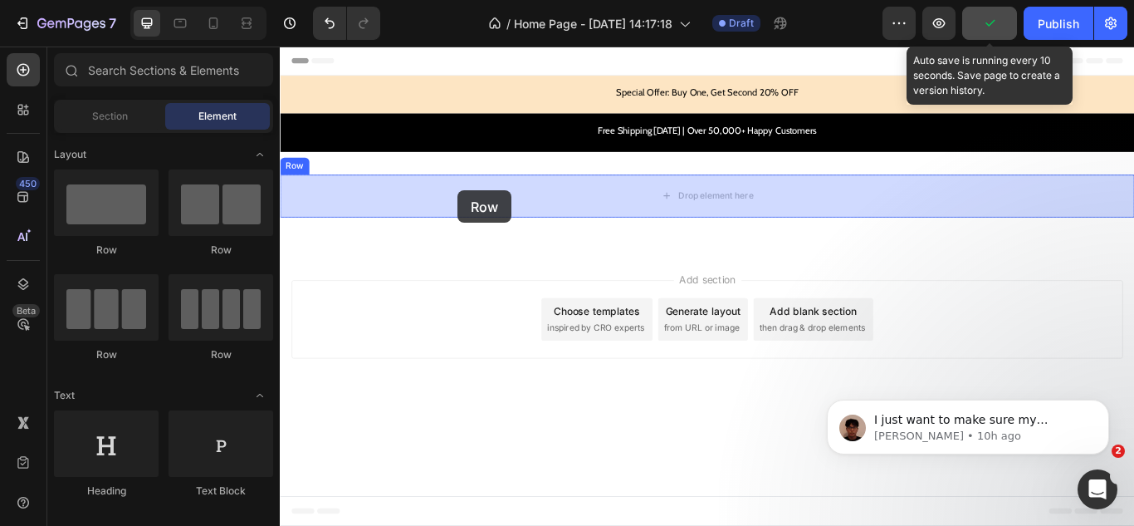
drag, startPoint x: 492, startPoint y: 252, endPoint x: 487, endPoint y: 214, distance: 37.7
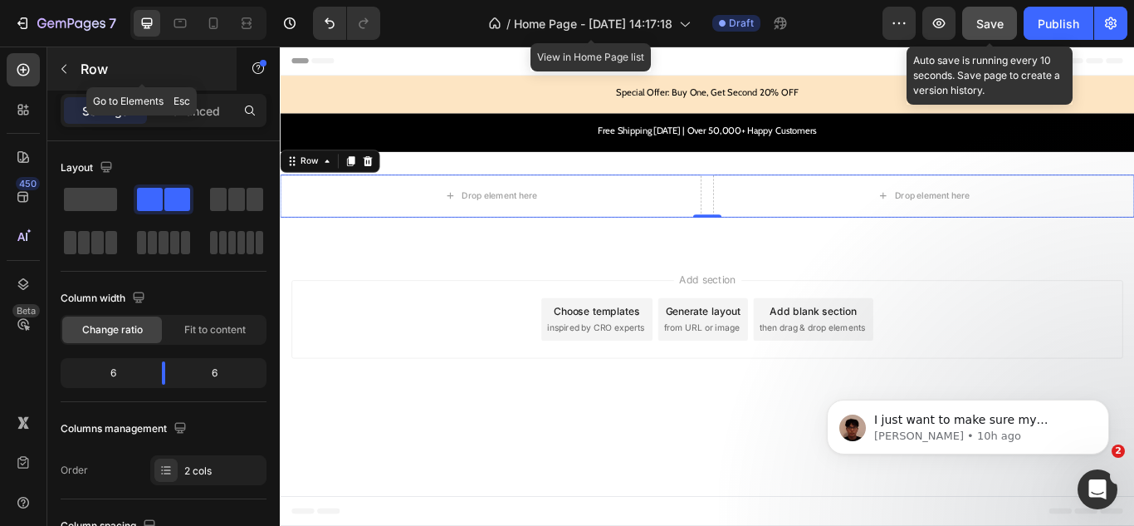
click at [54, 63] on button "button" at bounding box center [64, 69] width 27 height 27
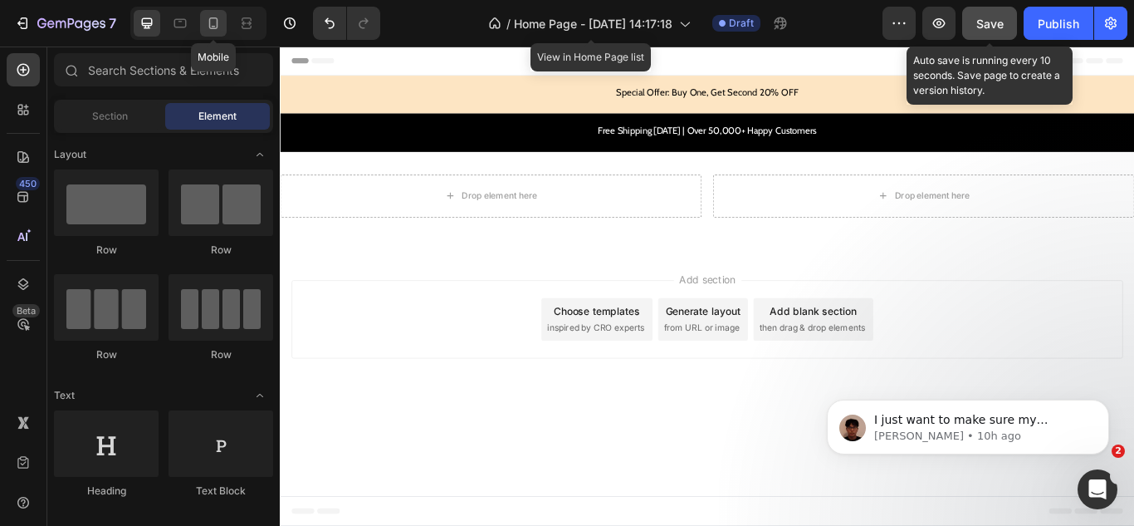
click at [222, 25] on icon at bounding box center [213, 23] width 17 height 17
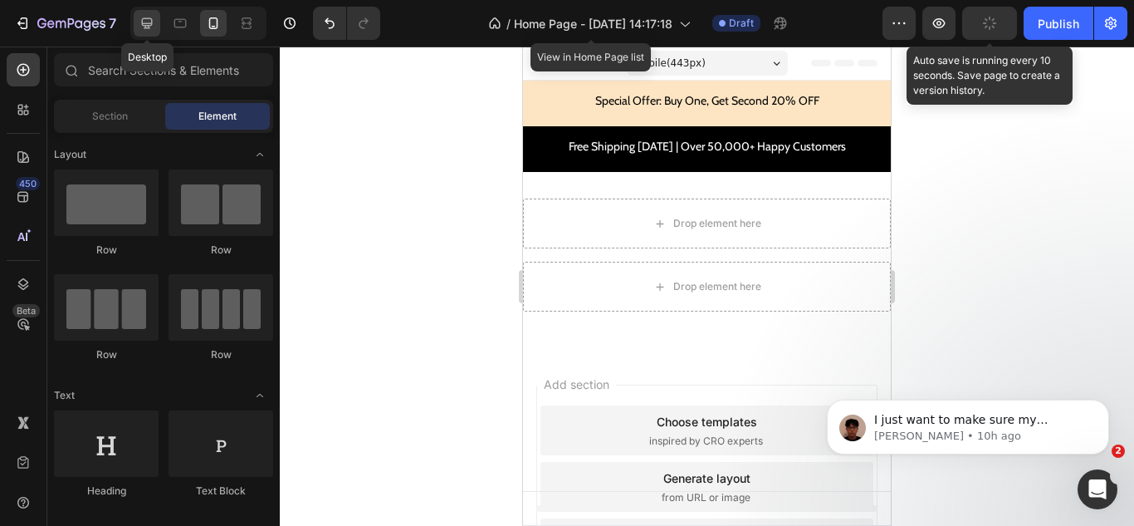
click at [147, 18] on icon at bounding box center [147, 23] width 11 height 11
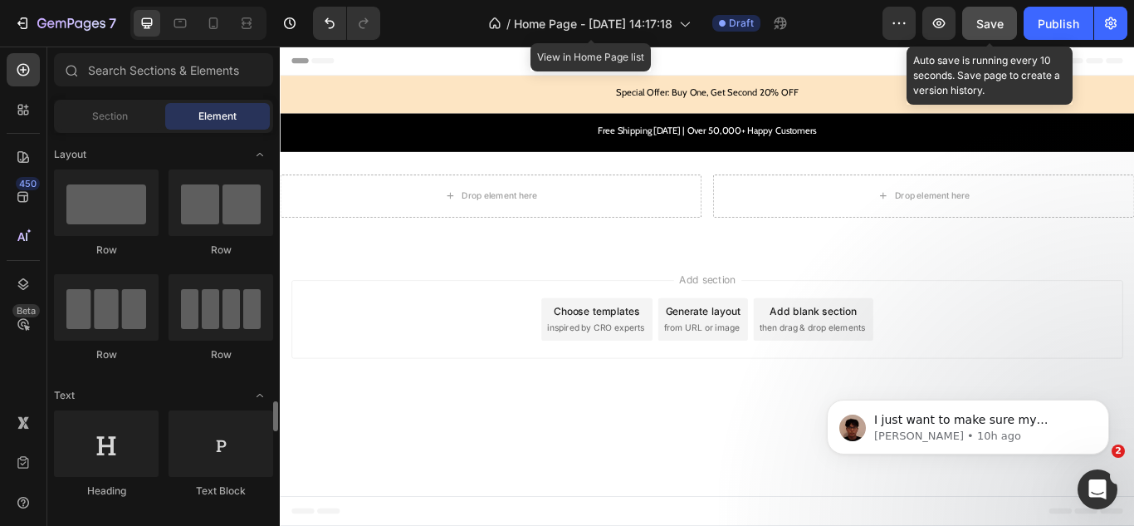
scroll to position [249, 0]
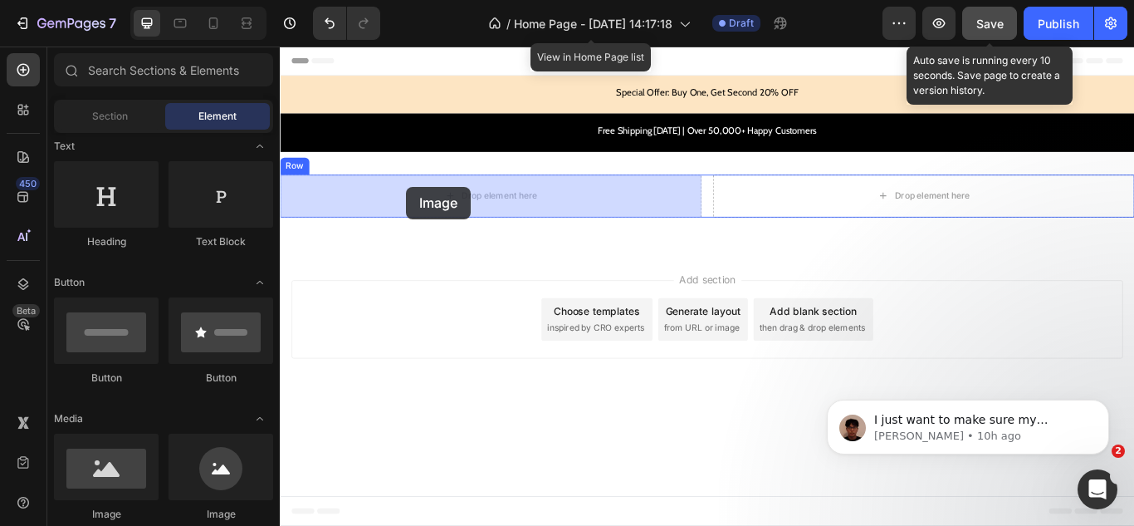
drag, startPoint x: 389, startPoint y: 493, endPoint x: 427, endPoint y: 210, distance: 285.7
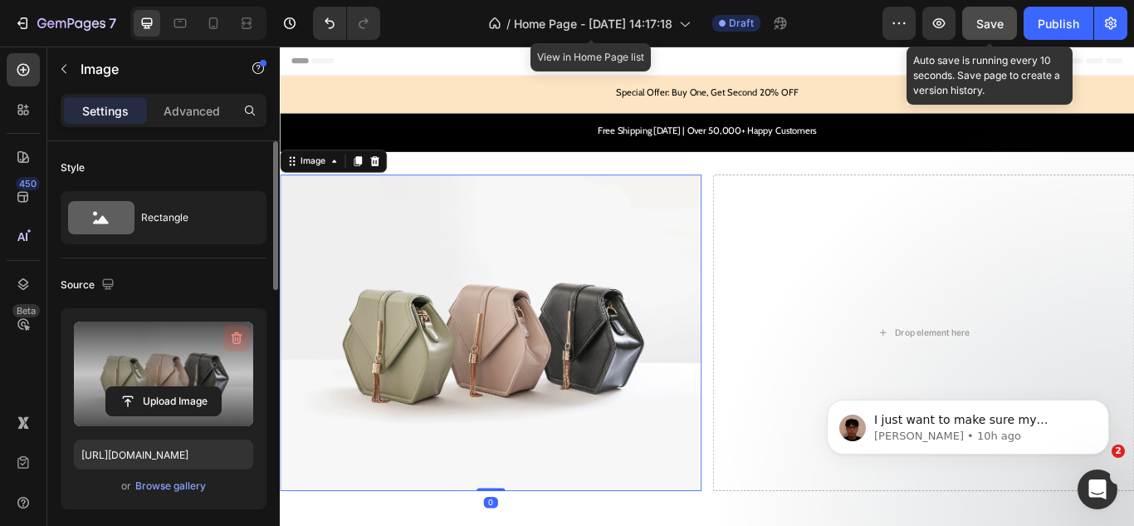
click at [229, 344] on icon "button" at bounding box center [236, 338] width 17 height 17
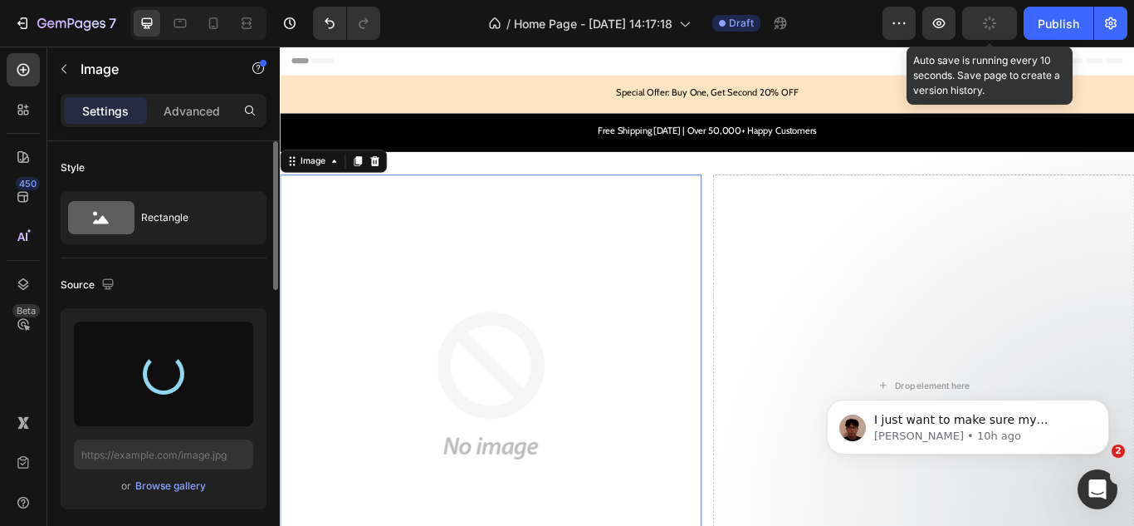
type input "https://cdn.shopify.com/s/files/1/0899/6211/9550/files/gempages_556912722038490…"
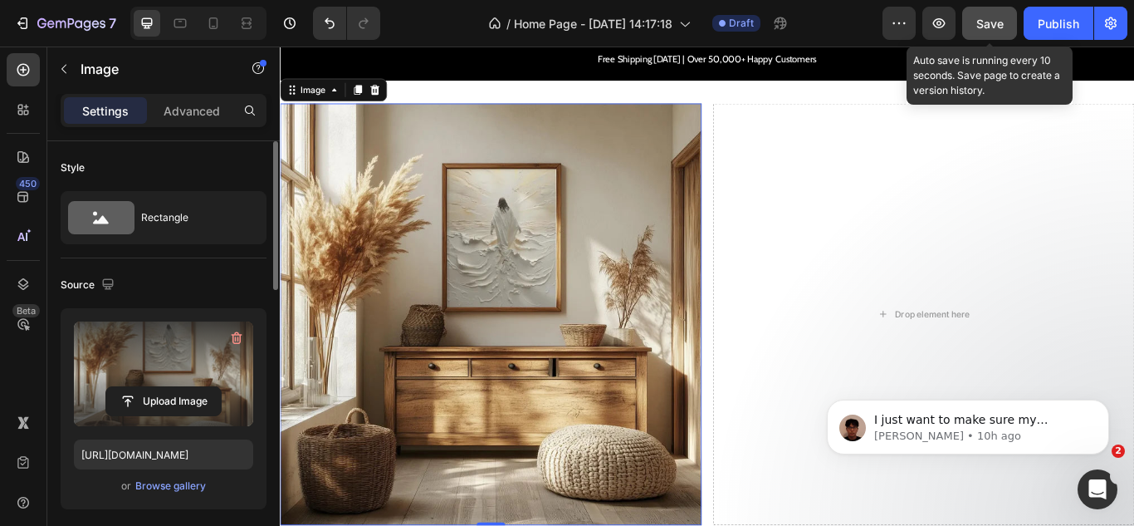
scroll to position [0, 0]
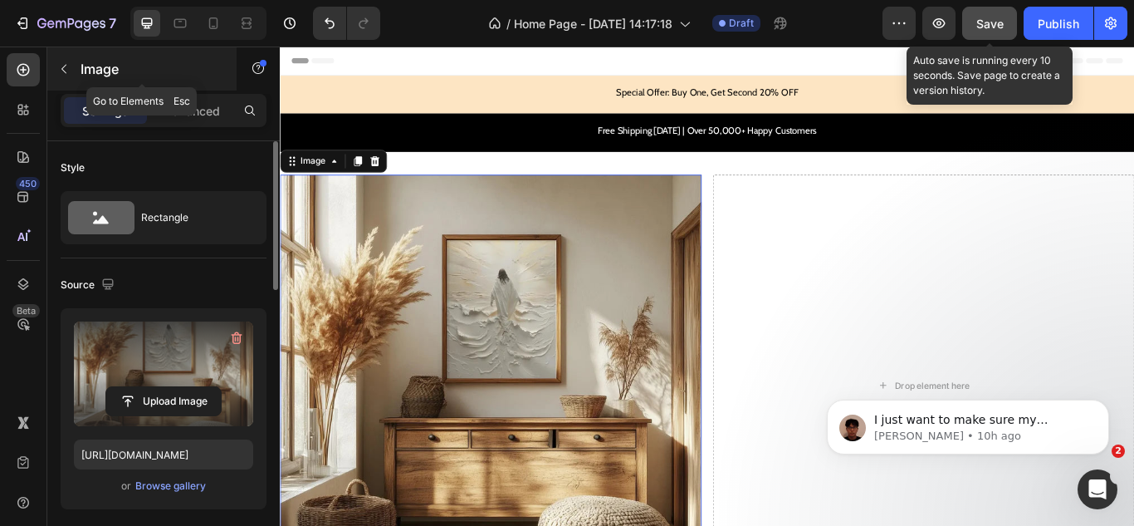
click at [63, 66] on icon "button" at bounding box center [63, 68] width 13 height 13
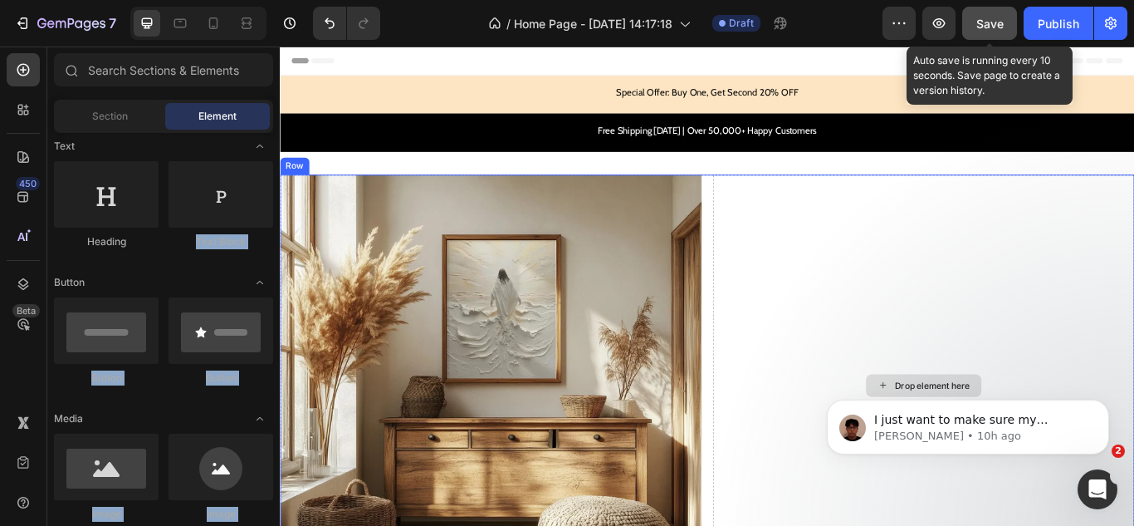
drag, startPoint x: 589, startPoint y: 236, endPoint x: 959, endPoint y: 254, distance: 370.8
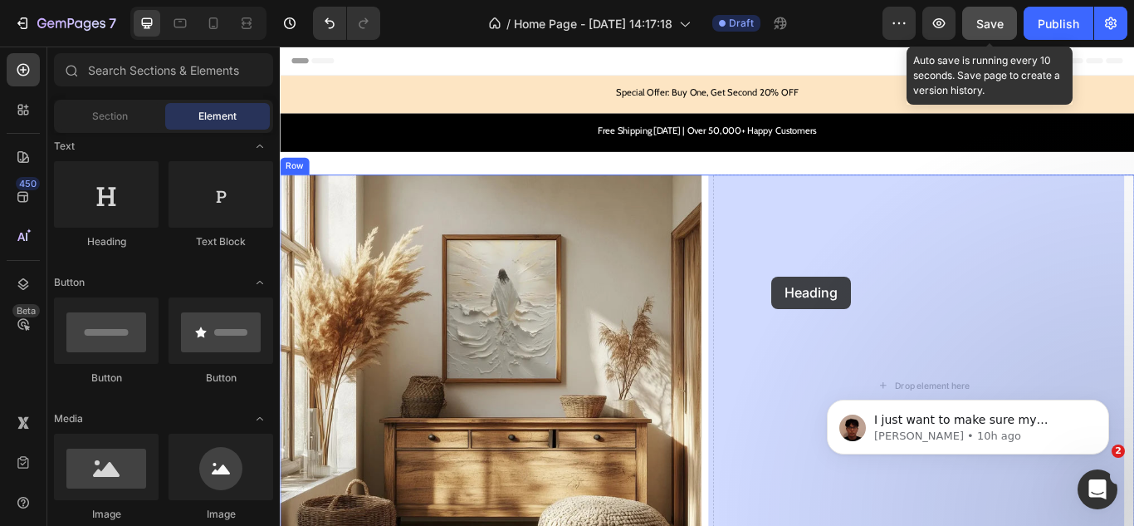
drag, startPoint x: 404, startPoint y: 249, endPoint x: 853, endPoint y: 315, distance: 453.2
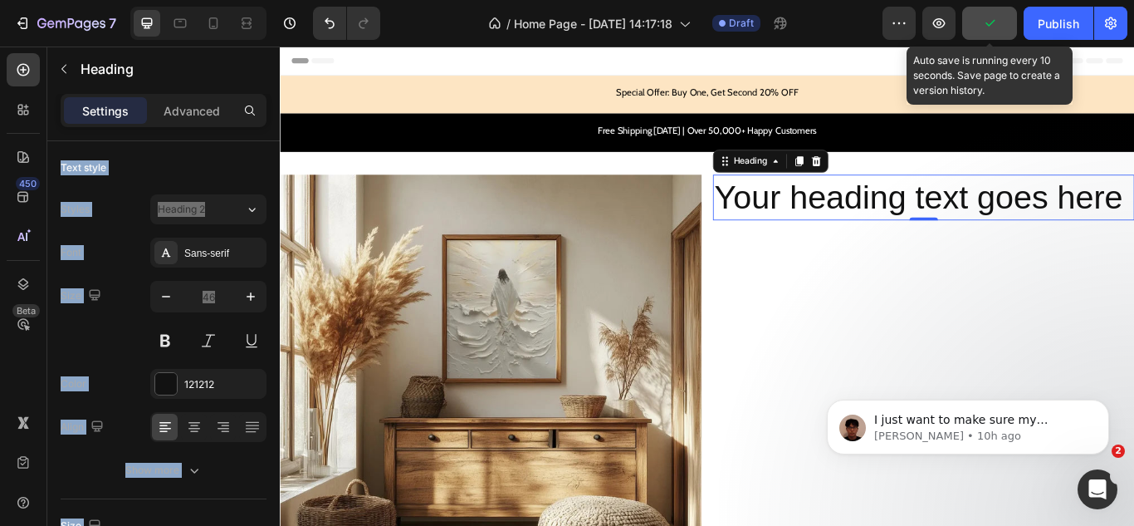
click at [905, 214] on h2 "Your heading text goes here" at bounding box center [1031, 222] width 492 height 53
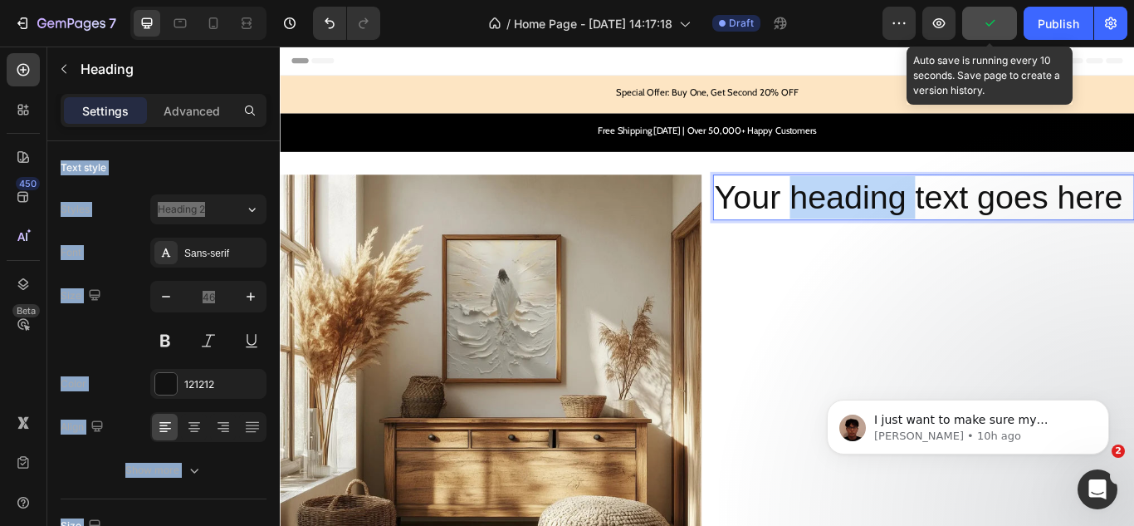
click at [905, 214] on p "Your heading text goes here" at bounding box center [1030, 223] width 488 height 50
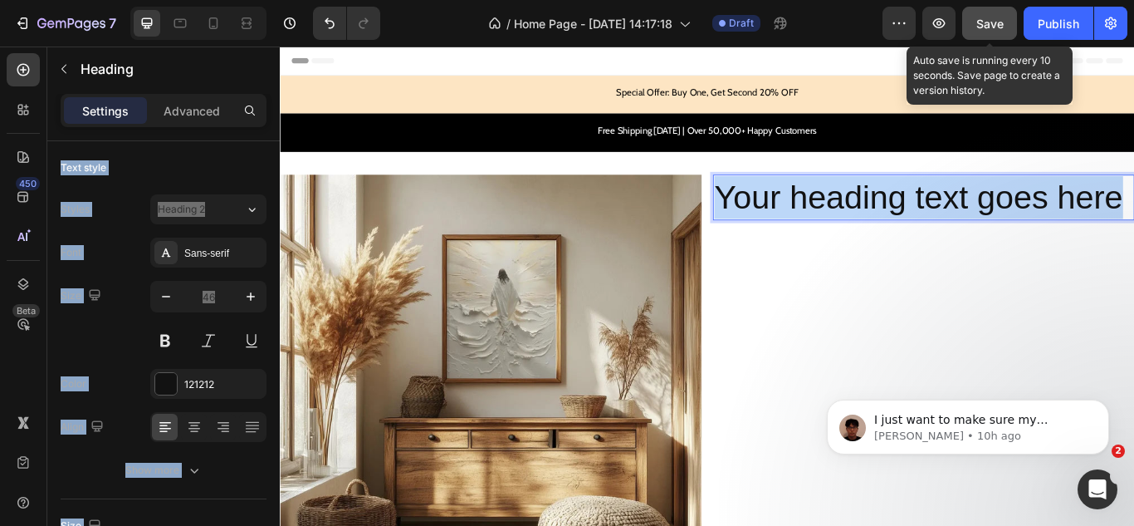
click at [905, 214] on p "Your heading text goes here" at bounding box center [1030, 223] width 488 height 50
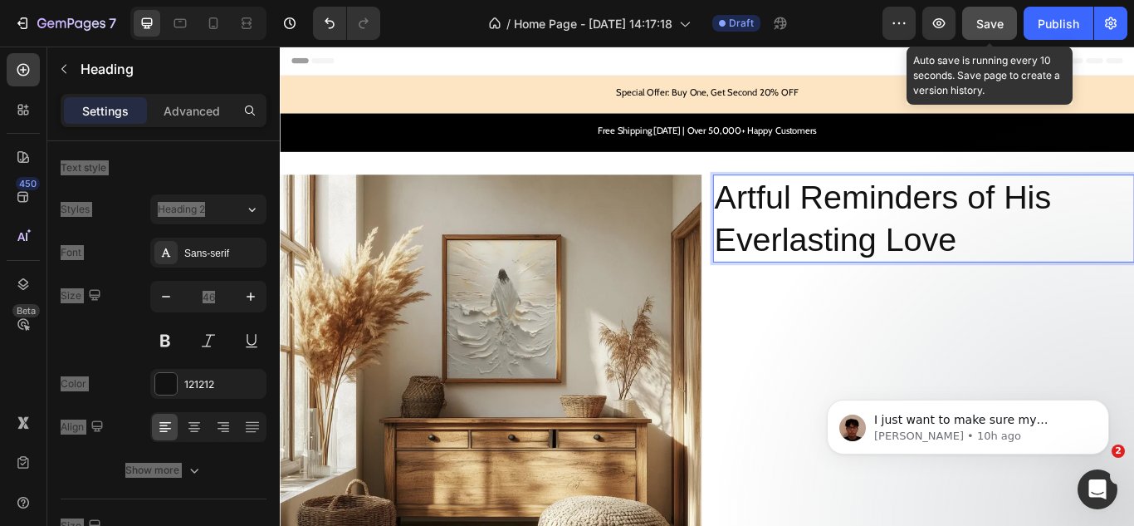
click at [913, 241] on p "Artful Reminders of His Everlasting Love" at bounding box center [1030, 248] width 488 height 100
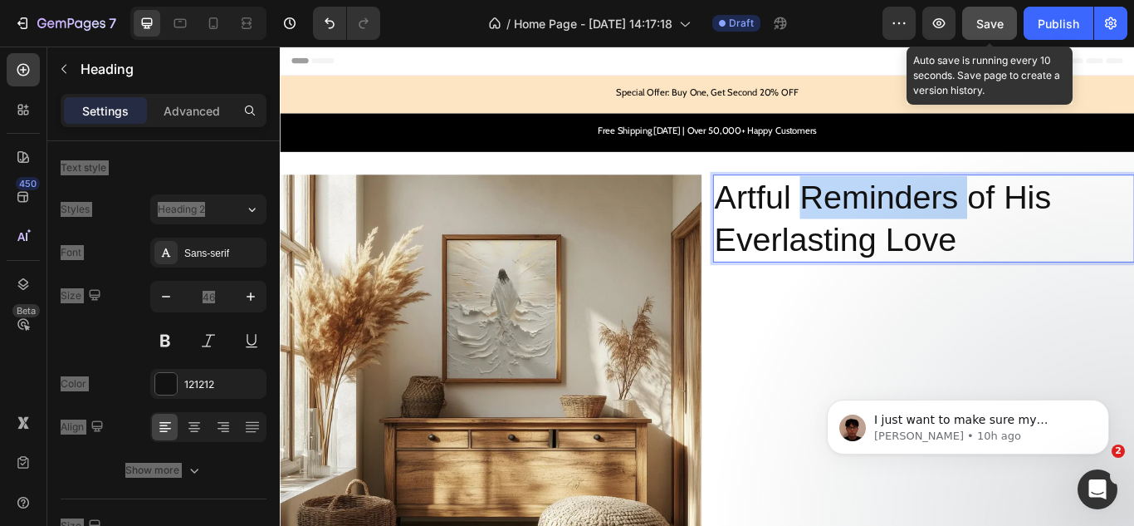
click at [913, 241] on p "Artful Reminders of His Everlasting Love" at bounding box center [1030, 248] width 488 height 100
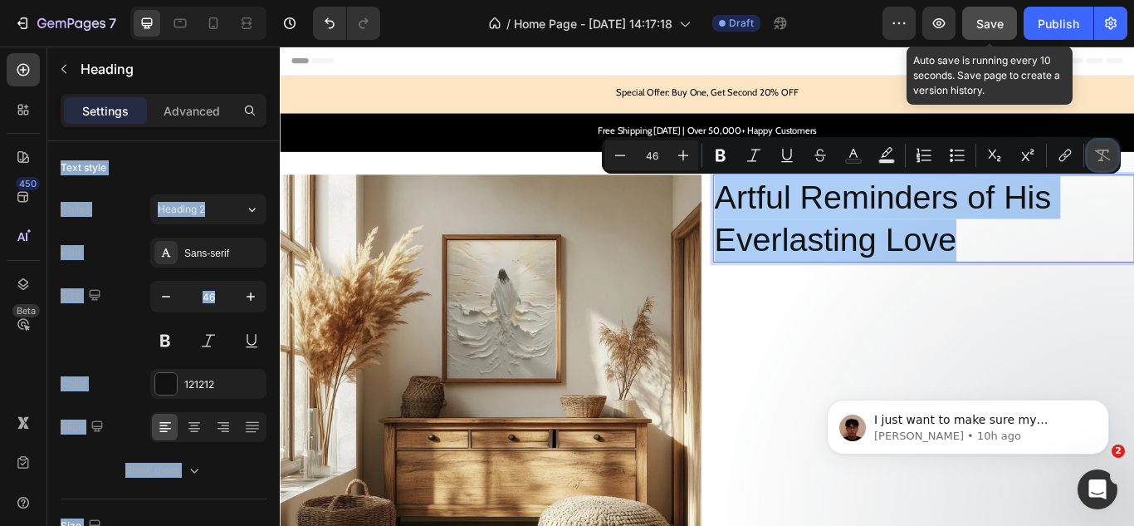
click at [1096, 155] on icon "Editor contextual toolbar" at bounding box center [1102, 155] width 17 height 17
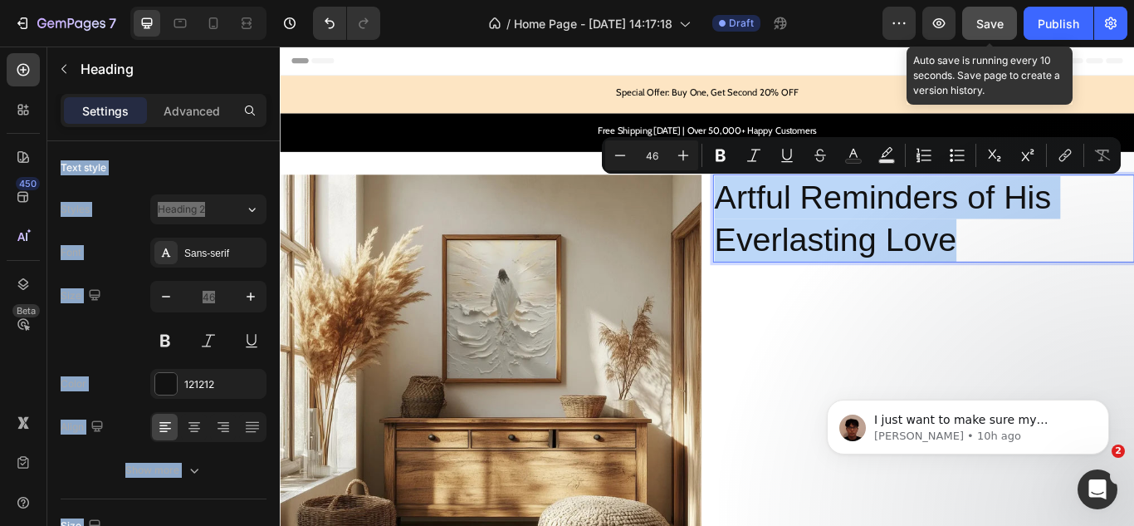
click at [1023, 257] on p "Artful Reminders of His Everlasting Love" at bounding box center [1030, 248] width 488 height 100
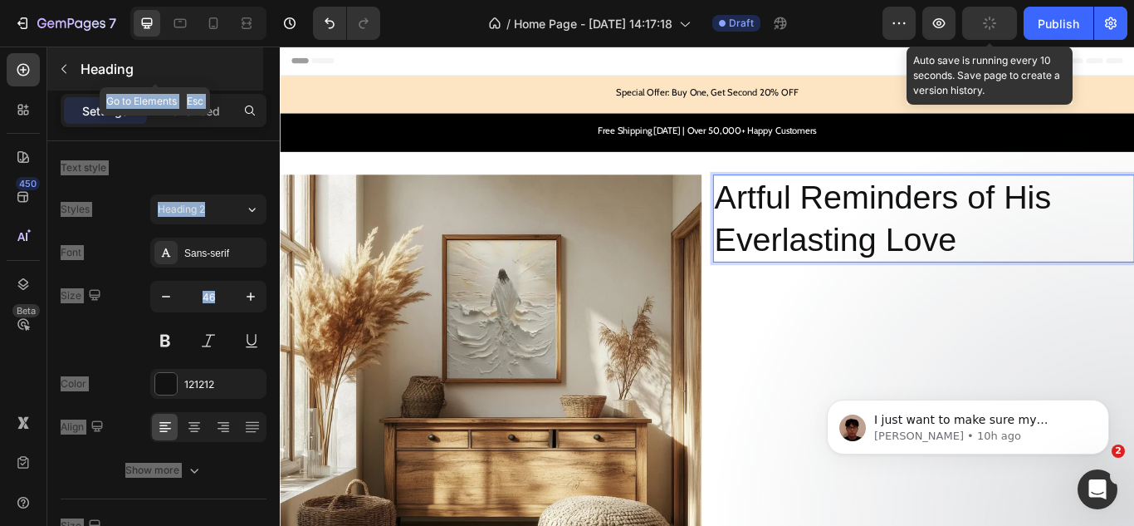
click at [66, 61] on button "button" at bounding box center [64, 69] width 27 height 27
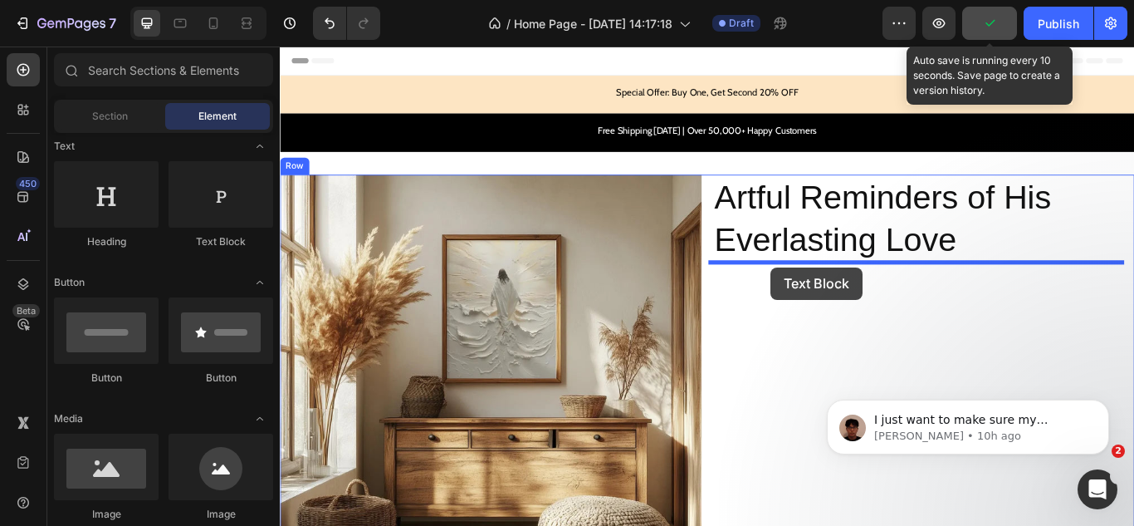
drag, startPoint x: 609, startPoint y: 275, endPoint x: 853, endPoint y: 303, distance: 245.8
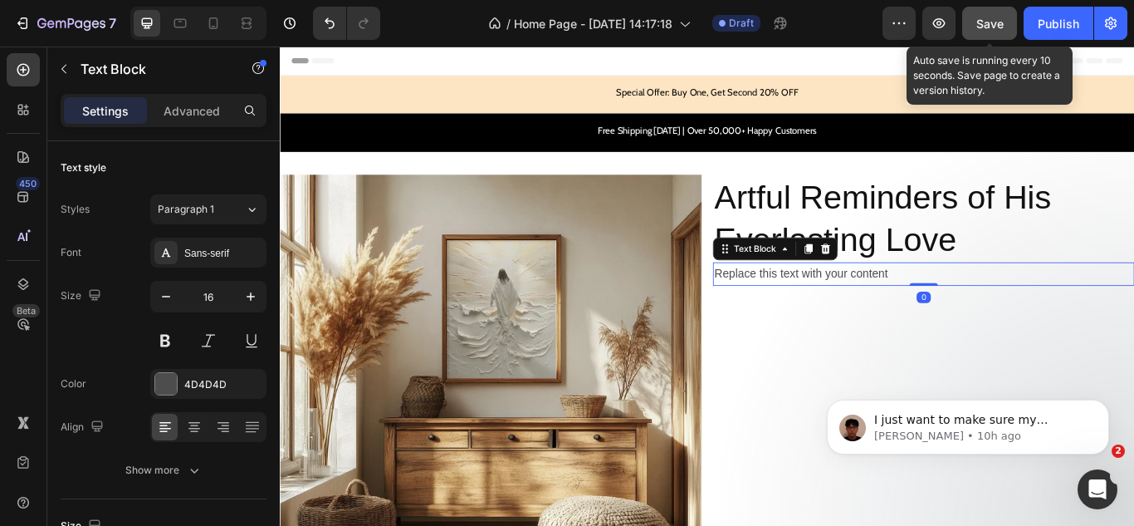
click at [860, 307] on div "Replace this text with your content" at bounding box center [1031, 311] width 492 height 27
click at [860, 307] on p "Replace this text with your content" at bounding box center [1030, 312] width 488 height 24
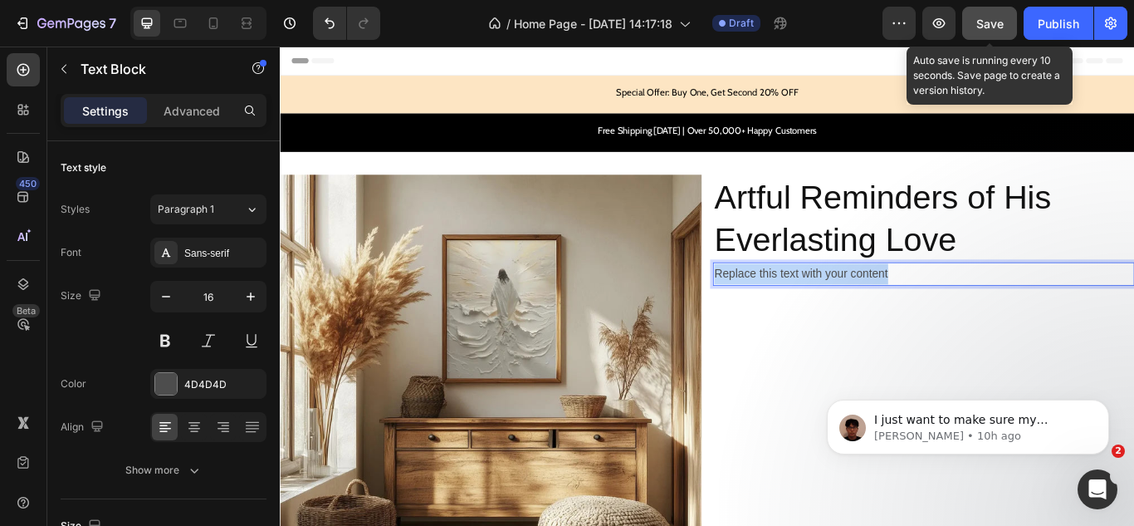
click at [860, 307] on p "Replace this text with your content" at bounding box center [1030, 312] width 488 height 24
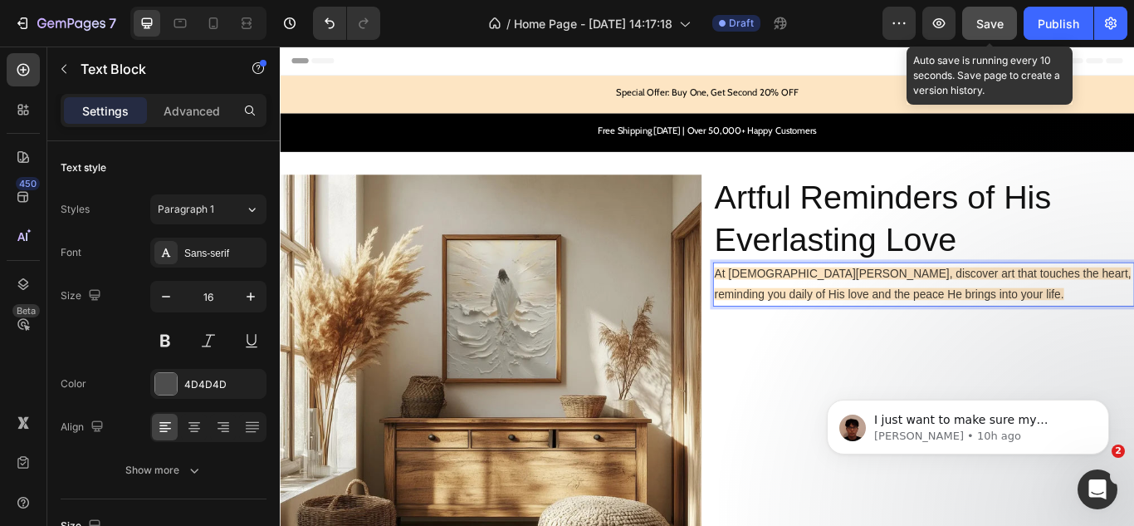
click at [861, 310] on span "At Jesus Canvas, discover art that touches the heart, reminding you daily of Hi…" at bounding box center [1029, 323] width 486 height 38
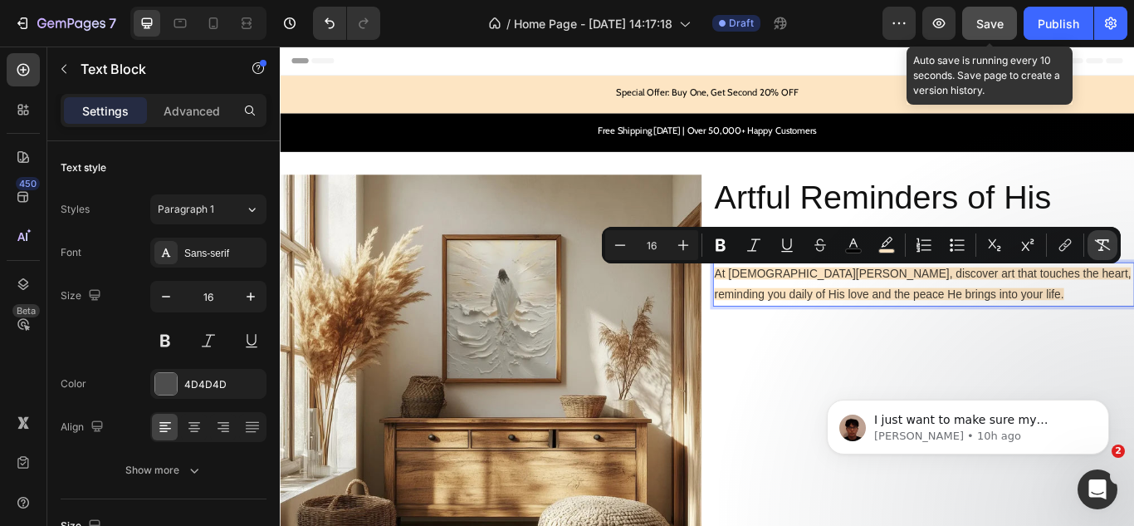
click at [1099, 249] on icon "Editor contextual toolbar" at bounding box center [1102, 245] width 17 height 17
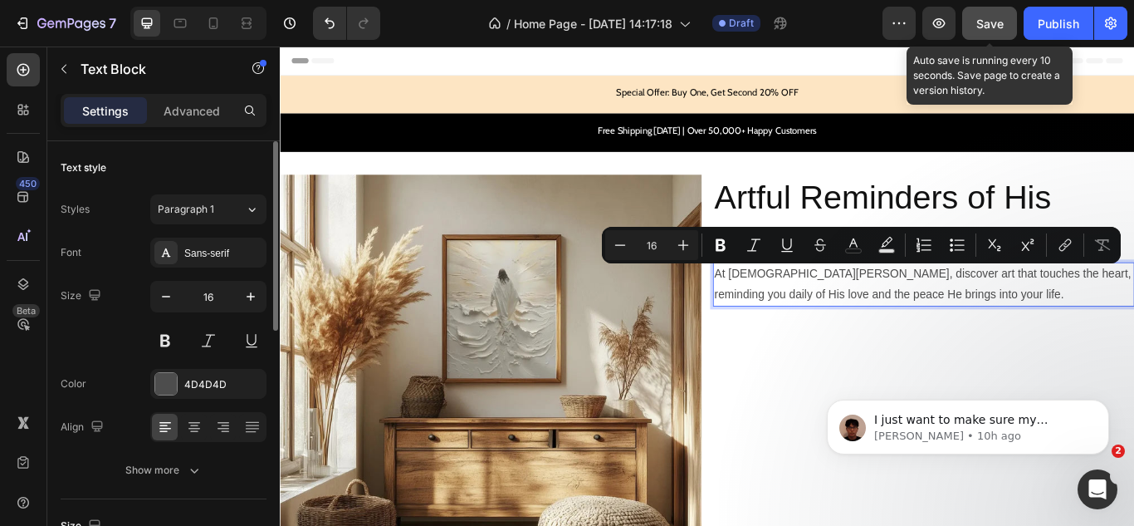
click at [114, 366] on div "Font Sans-serif Size 16 Color 4D4D4D Align Show more" at bounding box center [164, 360] width 206 height 247
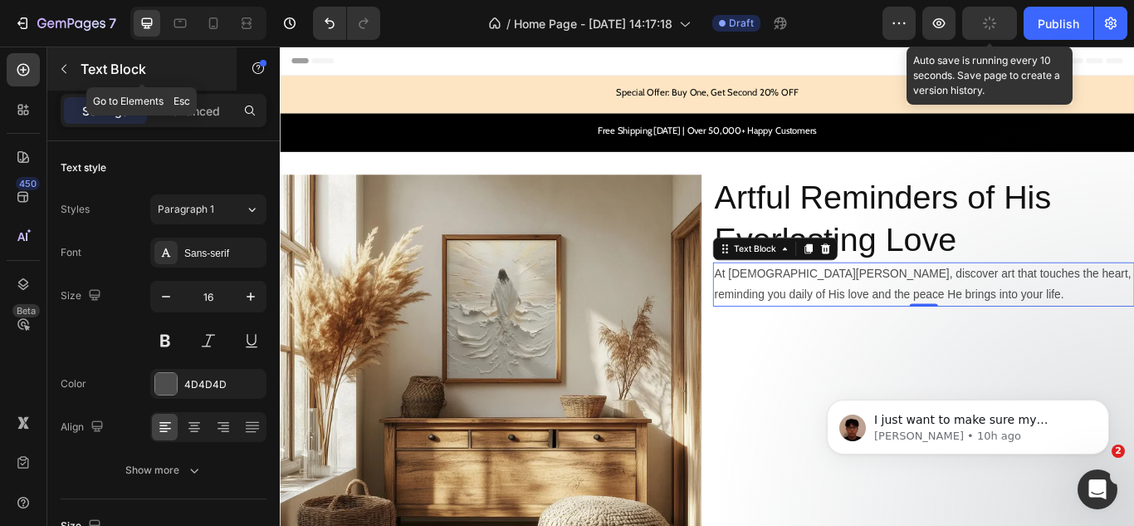
click at [56, 71] on button "button" at bounding box center [64, 69] width 27 height 27
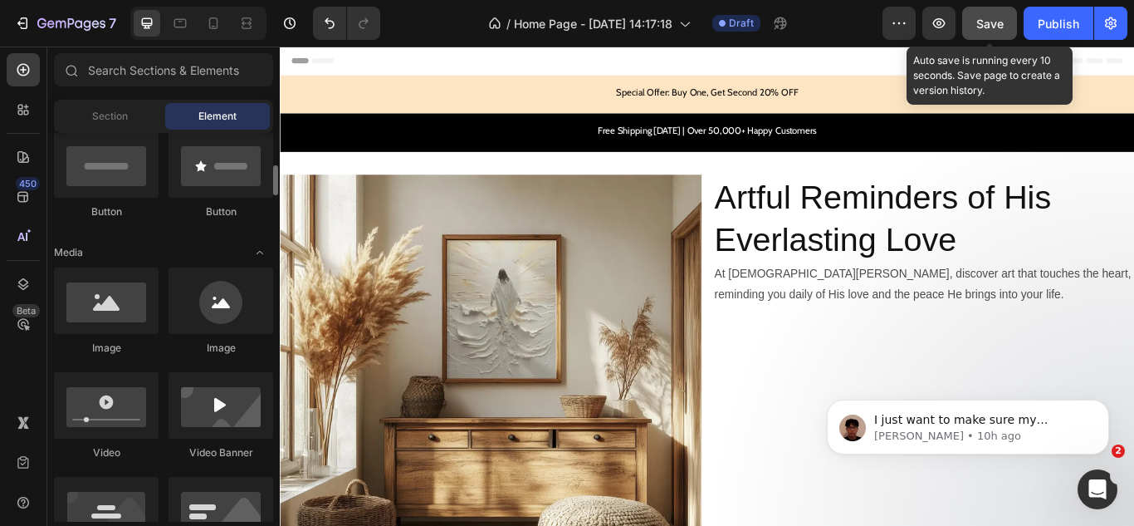
scroll to position [332, 0]
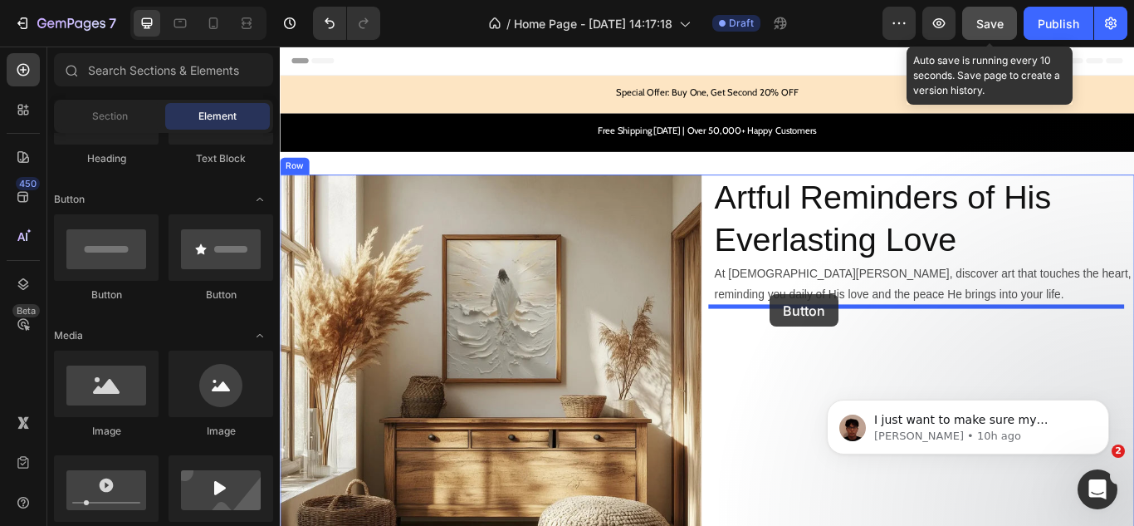
drag, startPoint x: 395, startPoint y: 309, endPoint x: 851, endPoint y: 335, distance: 456.6
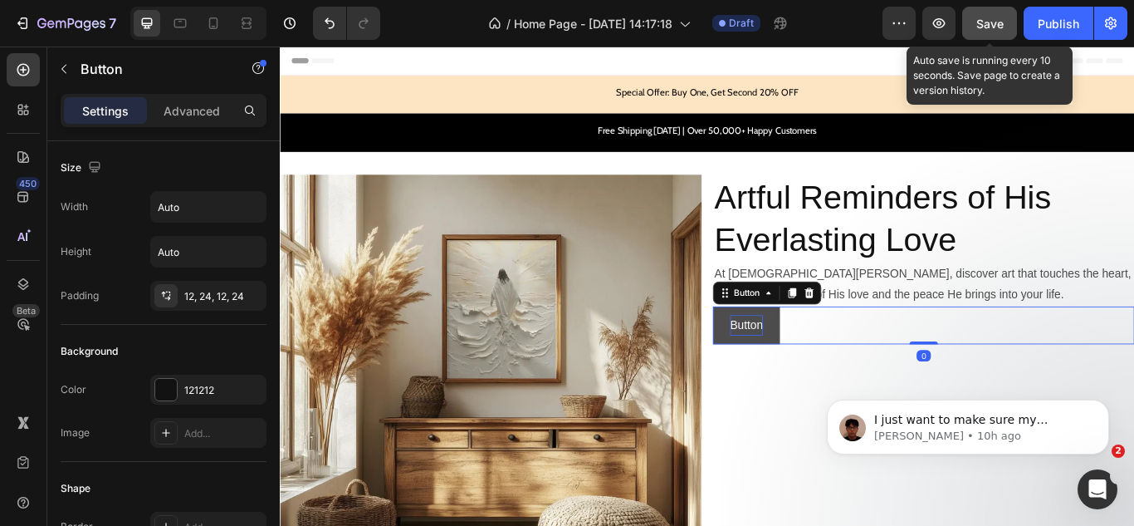
click at [813, 365] on p "Button" at bounding box center [824, 372] width 38 height 24
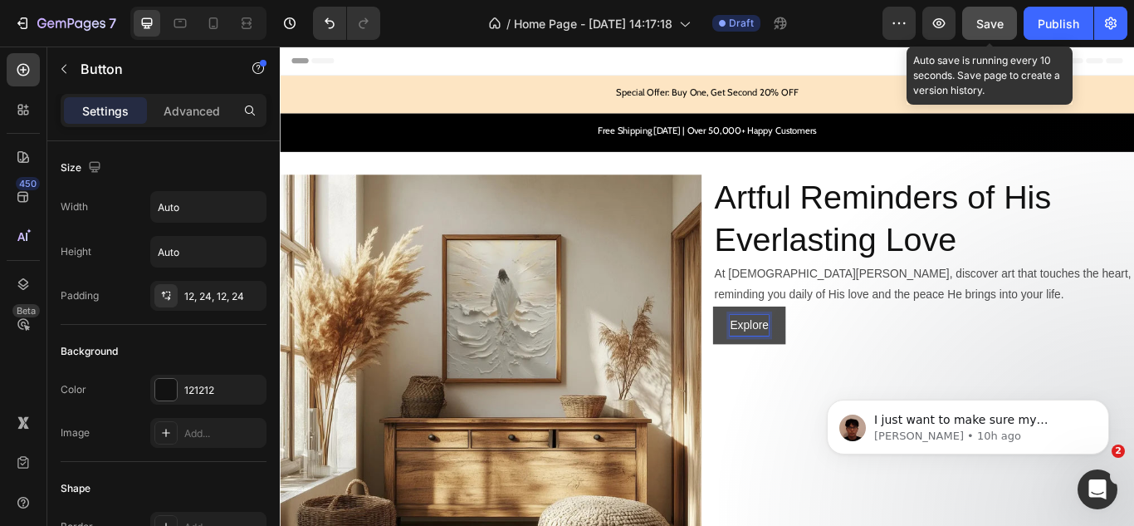
click at [785, 350] on button "Explore" at bounding box center [827, 372] width 85 height 44
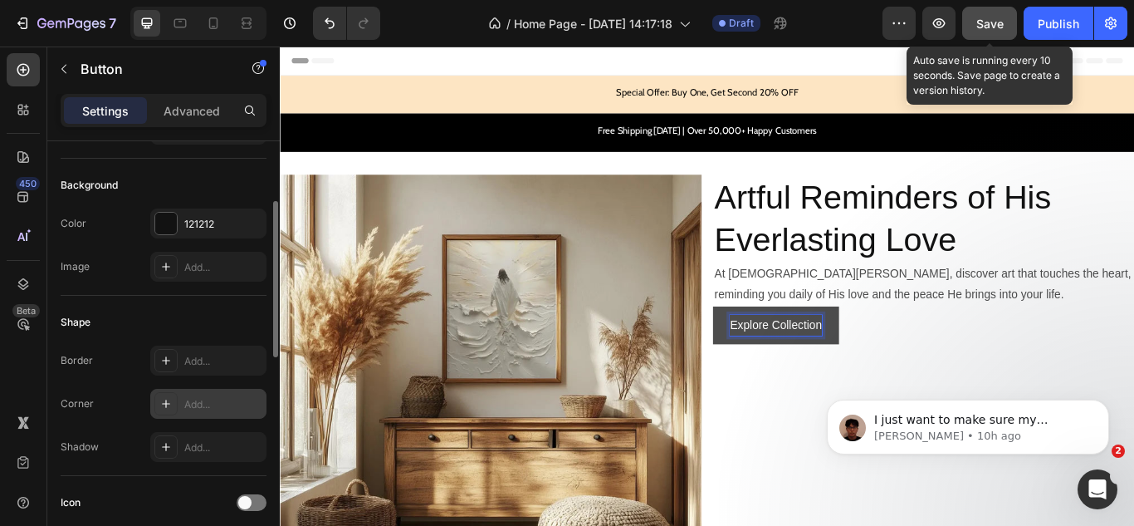
click at [166, 405] on icon at bounding box center [166, 403] width 8 height 8
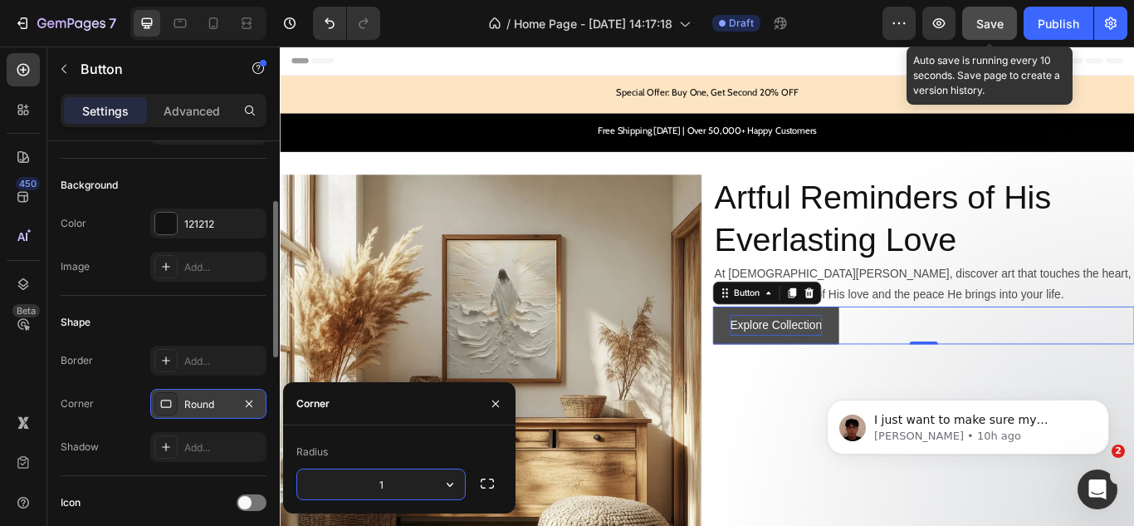
type input "15"
click at [0, 378] on div "450 Beta" at bounding box center [23, 286] width 47 height 479
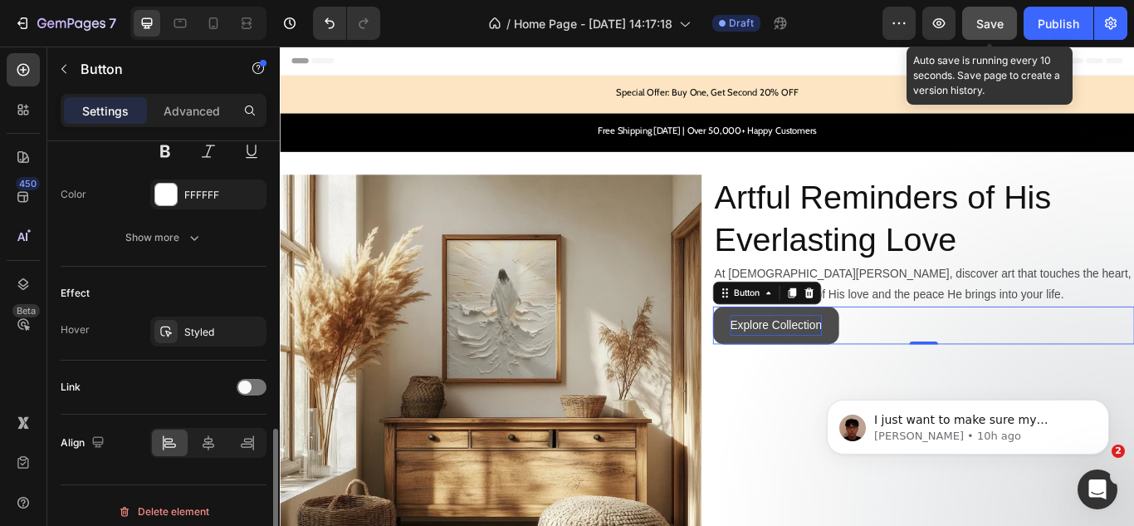
scroll to position [759, 0]
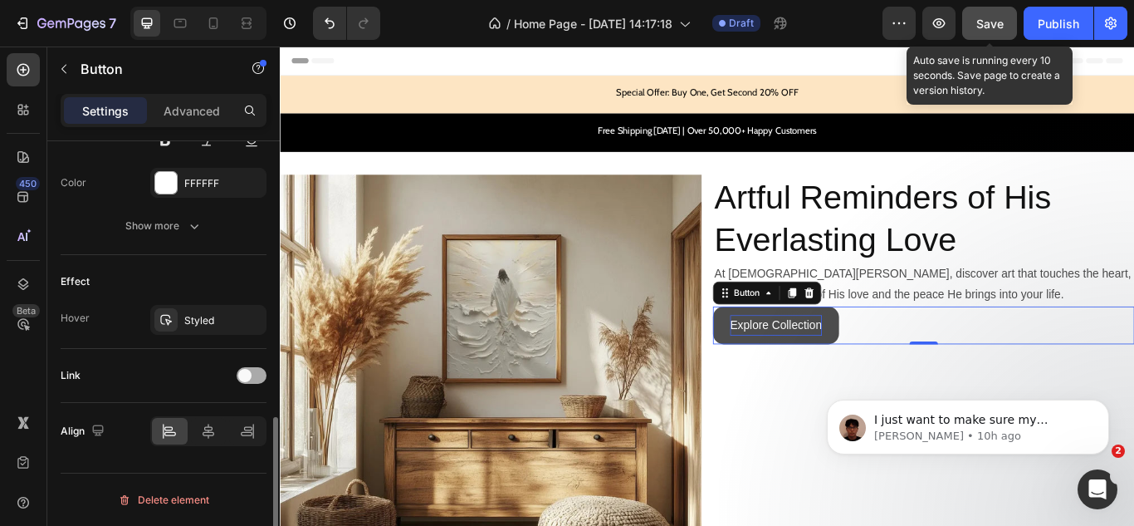
click at [252, 379] on div at bounding box center [252, 375] width 30 height 17
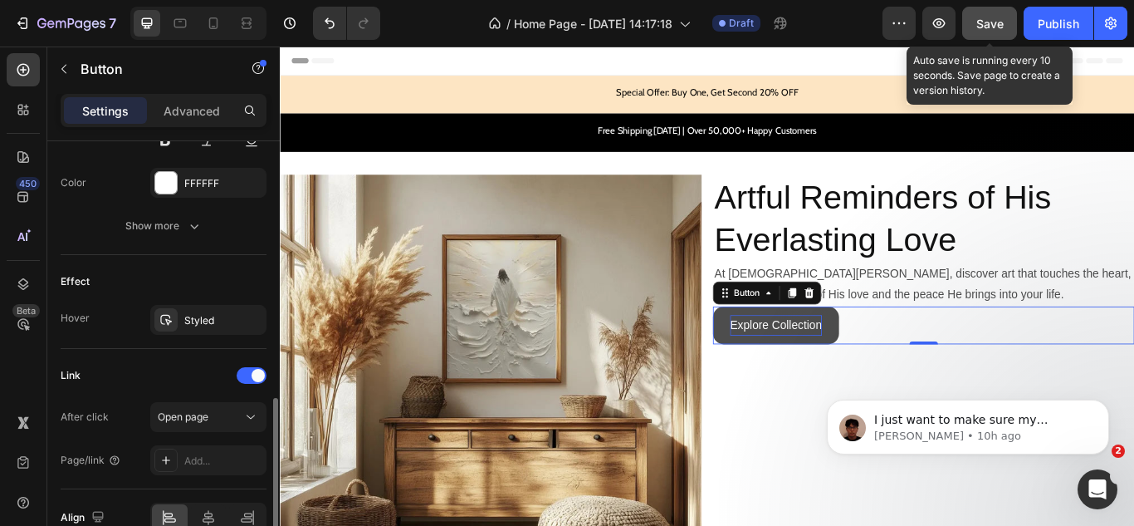
scroll to position [845, 0]
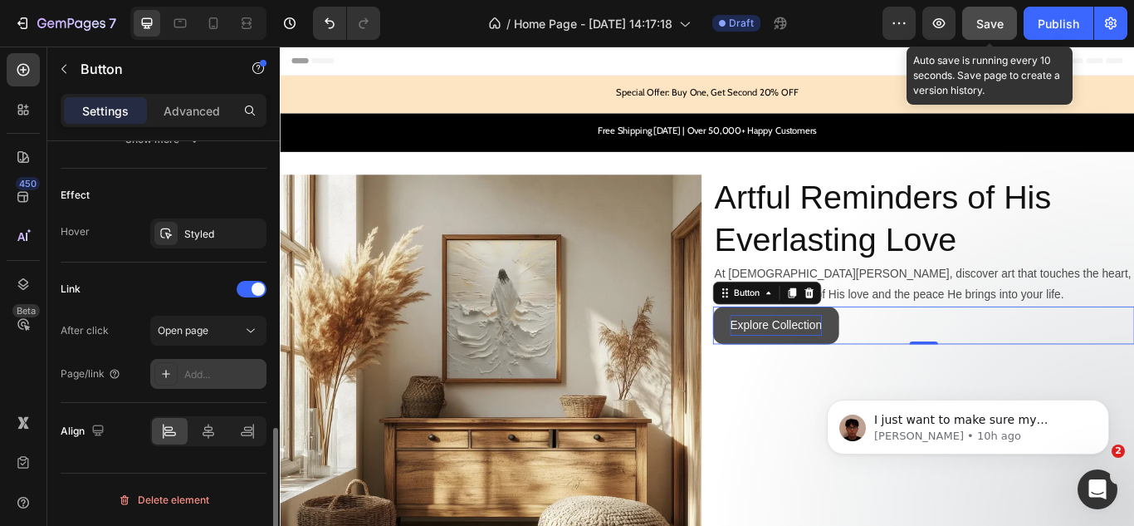
click at [189, 373] on div "Add..." at bounding box center [223, 374] width 78 height 15
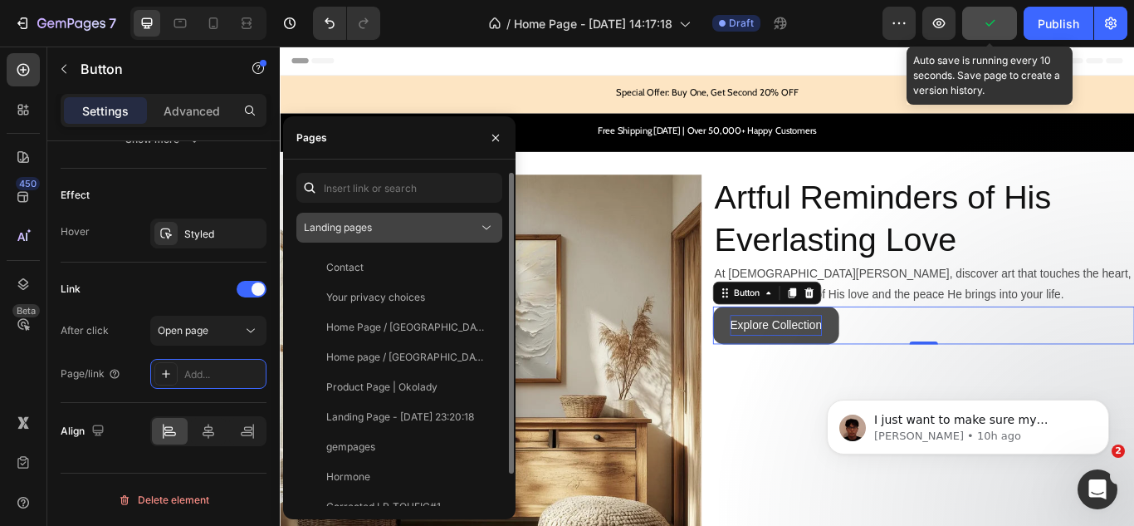
click at [396, 235] on div "Landing pages" at bounding box center [399, 227] width 191 height 17
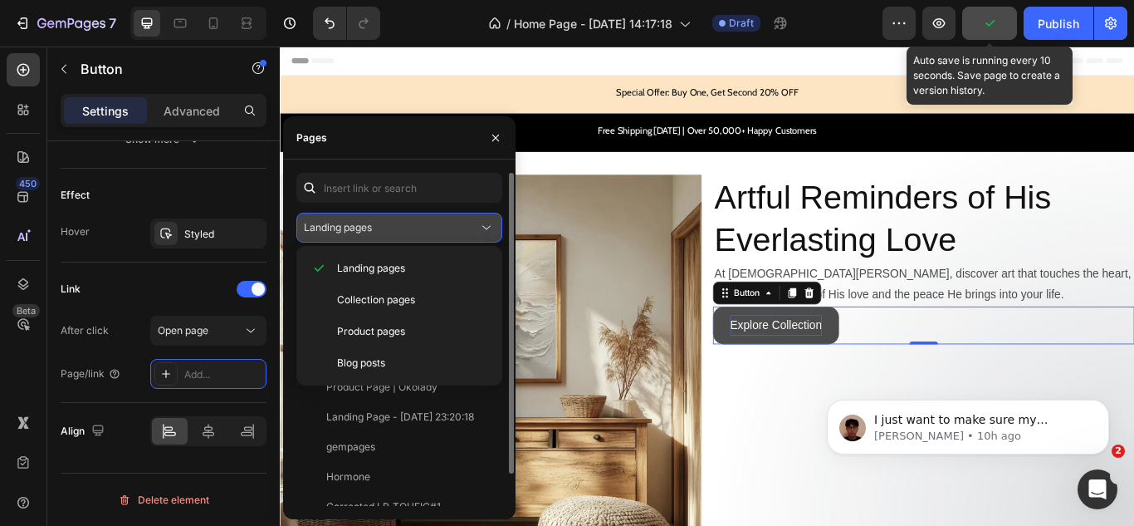
click at [396, 235] on div "Landing pages" at bounding box center [399, 227] width 191 height 17
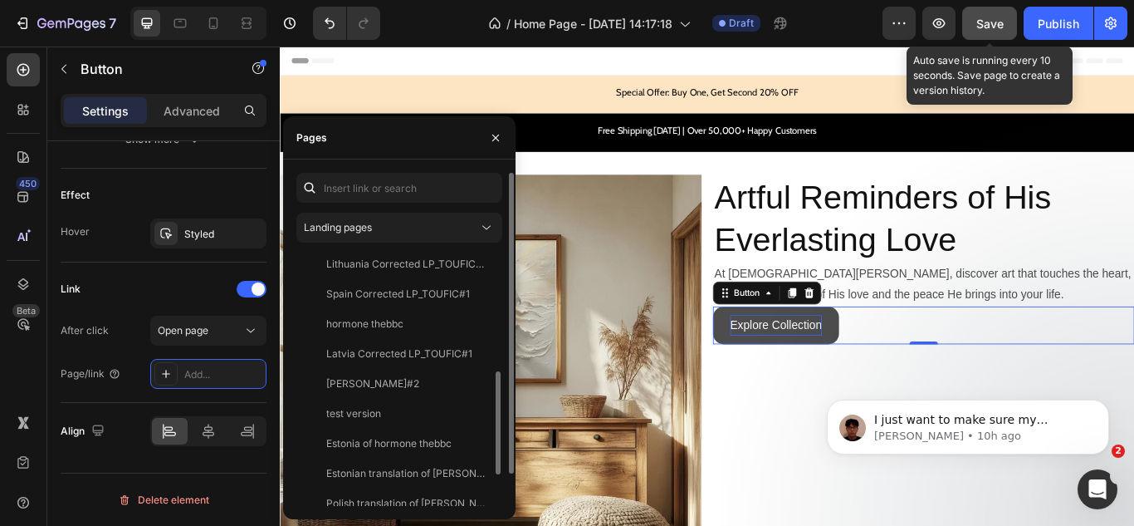
scroll to position [0, 0]
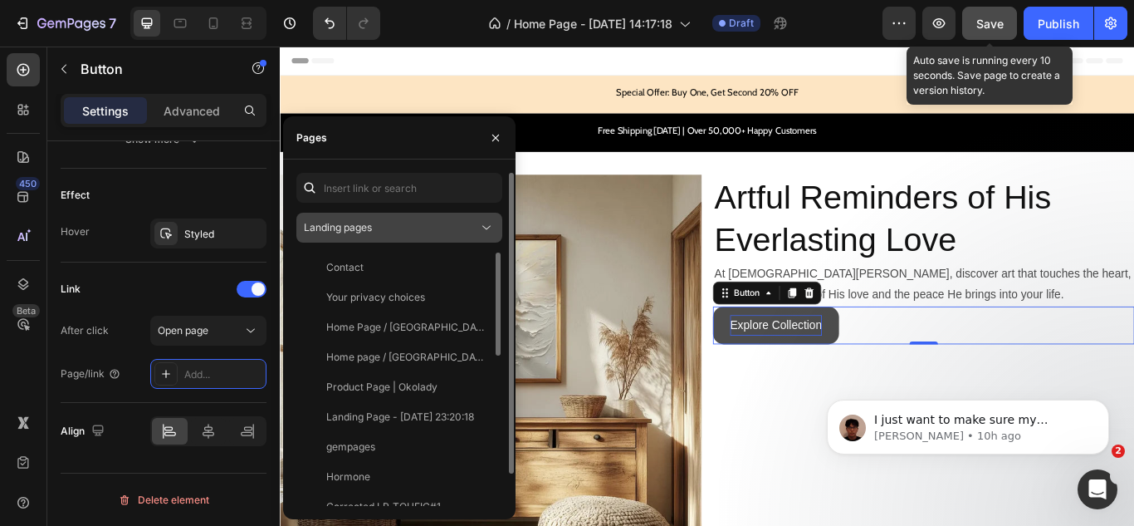
click at [381, 232] on div "Landing pages" at bounding box center [391, 227] width 174 height 15
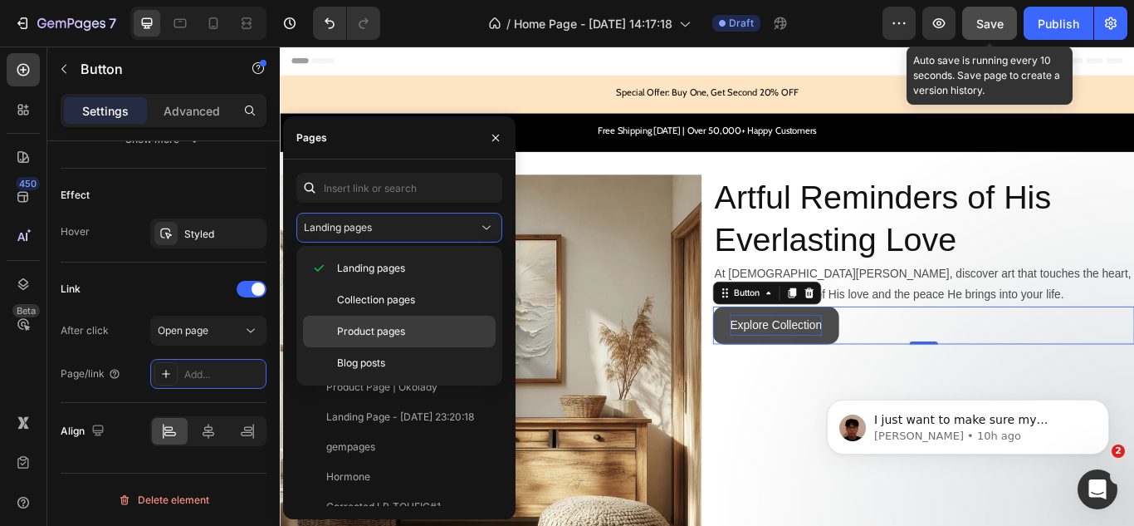
click at [366, 326] on span "Product pages" at bounding box center [371, 331] width 68 height 15
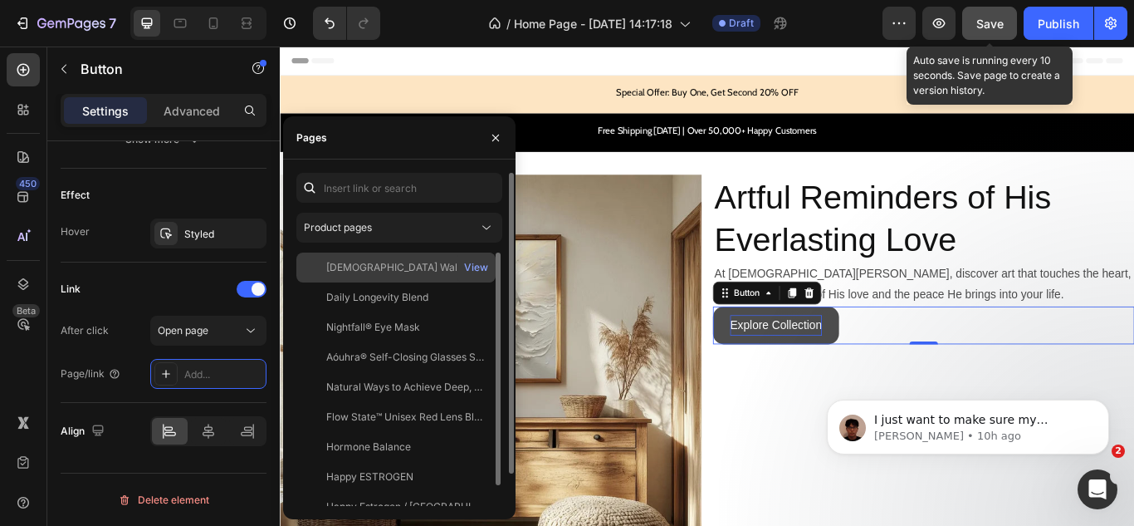
click at [403, 271] on div "[DEMOGRAPHIC_DATA] Walking on Water I - Canvas" at bounding box center [405, 267] width 159 height 15
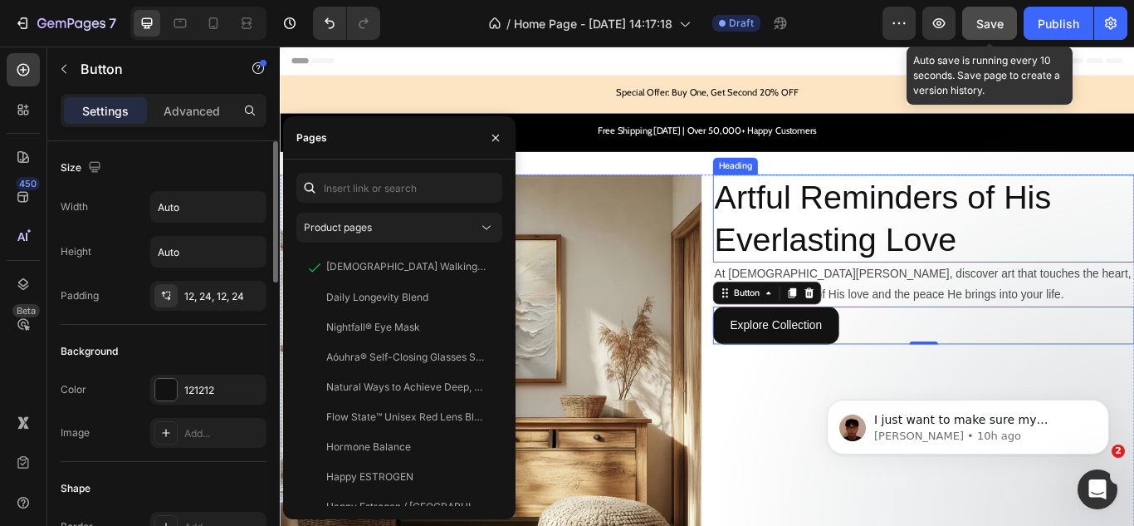
click at [928, 265] on p "Artful Reminders of His Everlasting Love" at bounding box center [1030, 248] width 488 height 100
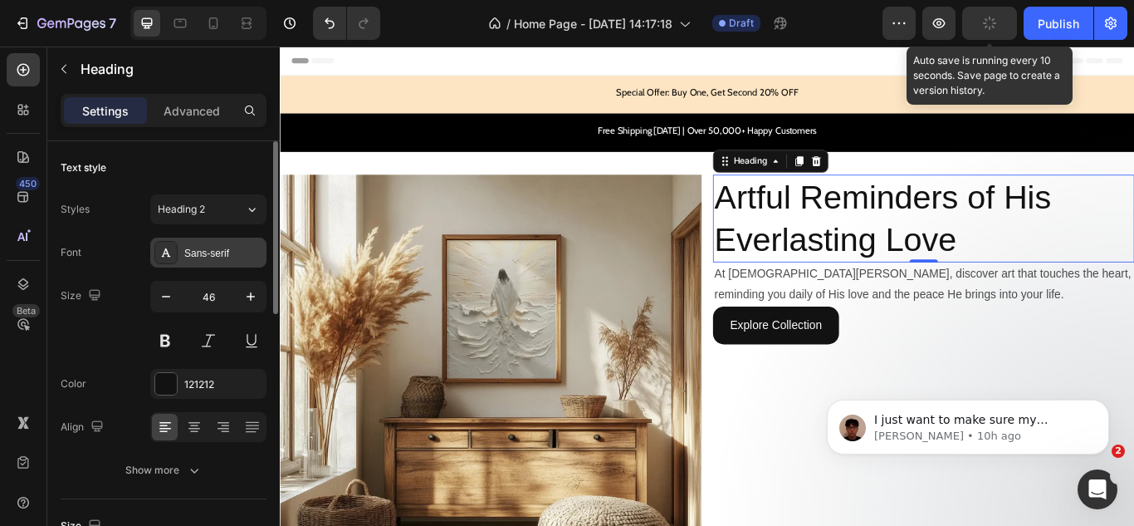
click at [220, 259] on div "Sans-serif" at bounding box center [223, 253] width 78 height 15
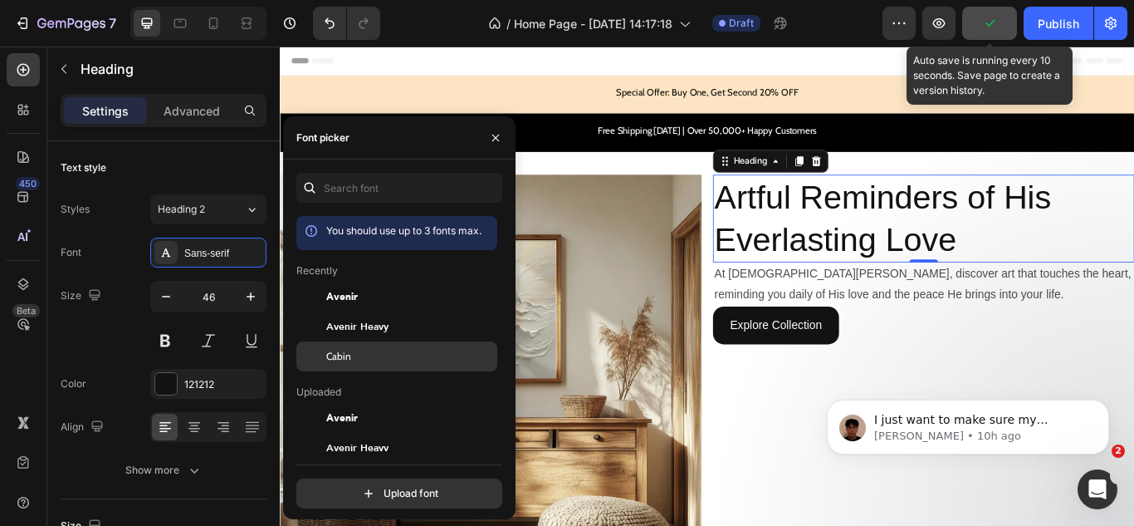
click at [330, 361] on span "Cabin" at bounding box center [338, 356] width 25 height 15
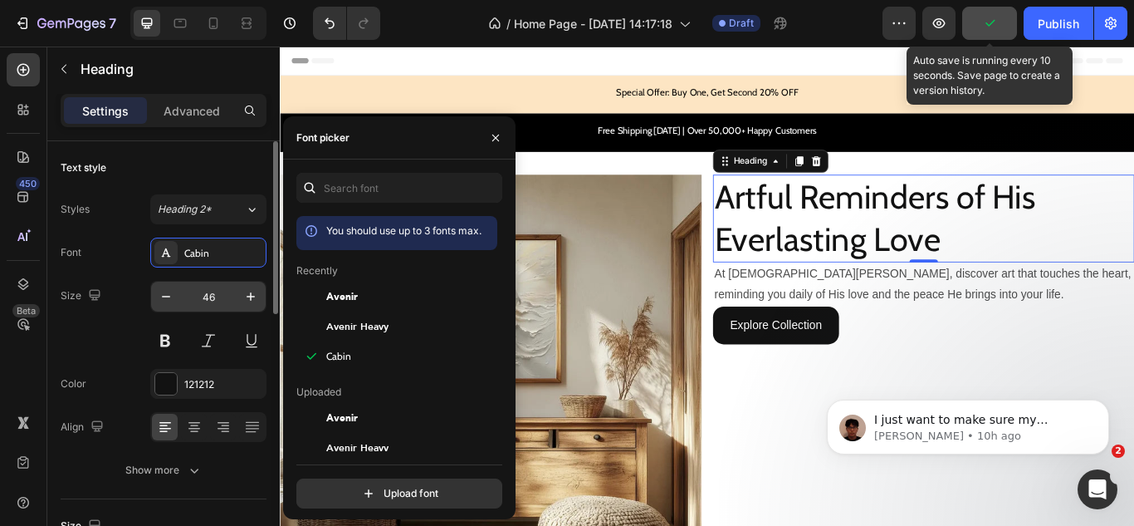
click at [215, 295] on input "46" at bounding box center [208, 296] width 55 height 30
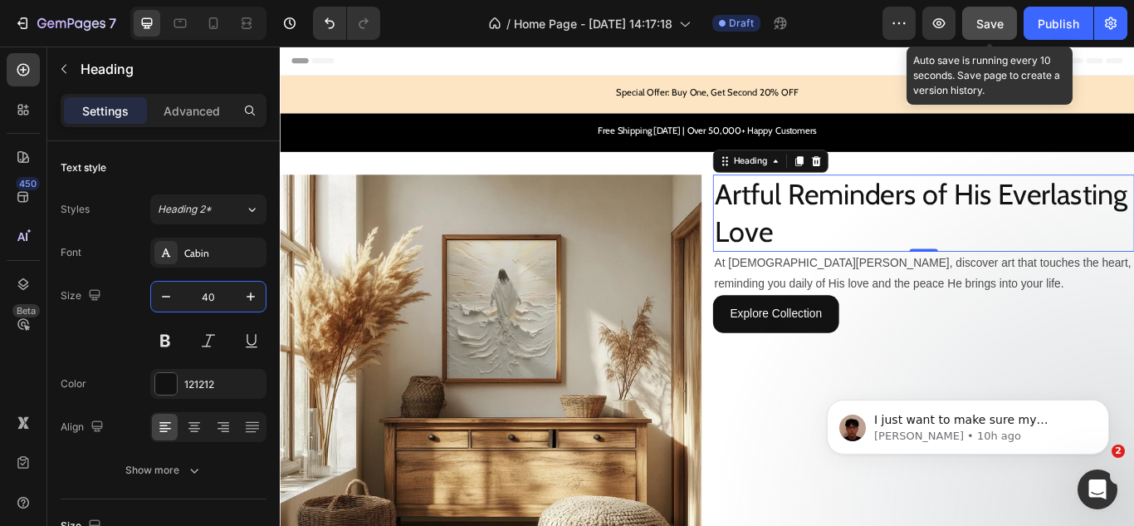
type input "40"
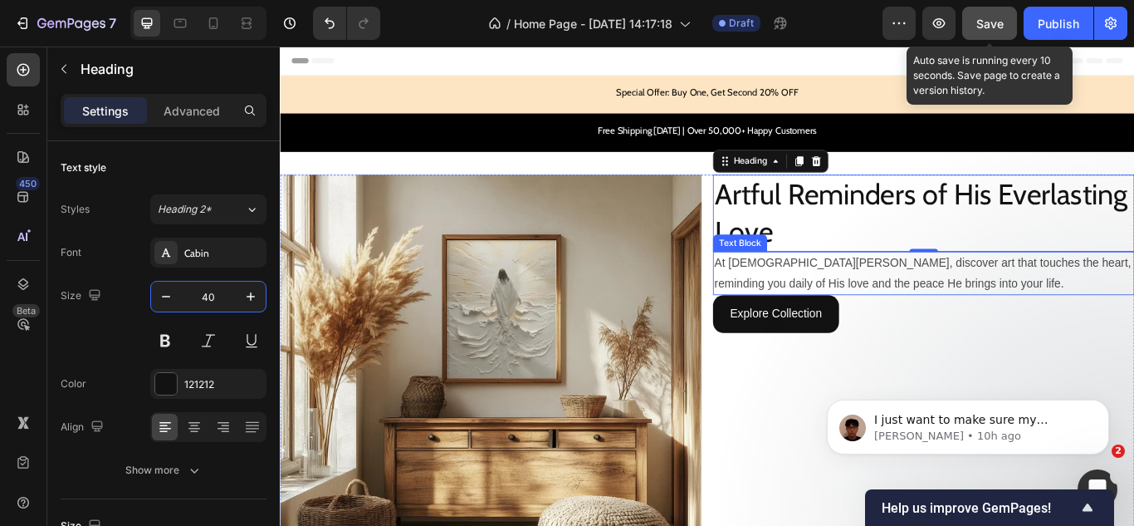
click at [883, 311] on p "At Jesus Canvas, discover art that touches the heart, reminding you daily of Hi…" at bounding box center [1030, 311] width 488 height 48
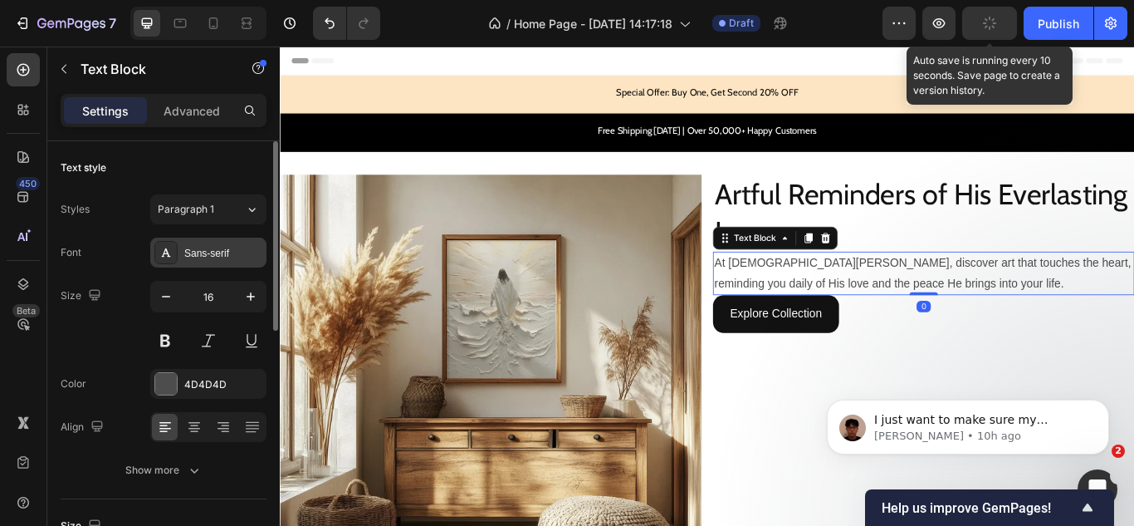
click at [198, 257] on div "Sans-serif" at bounding box center [223, 253] width 78 height 15
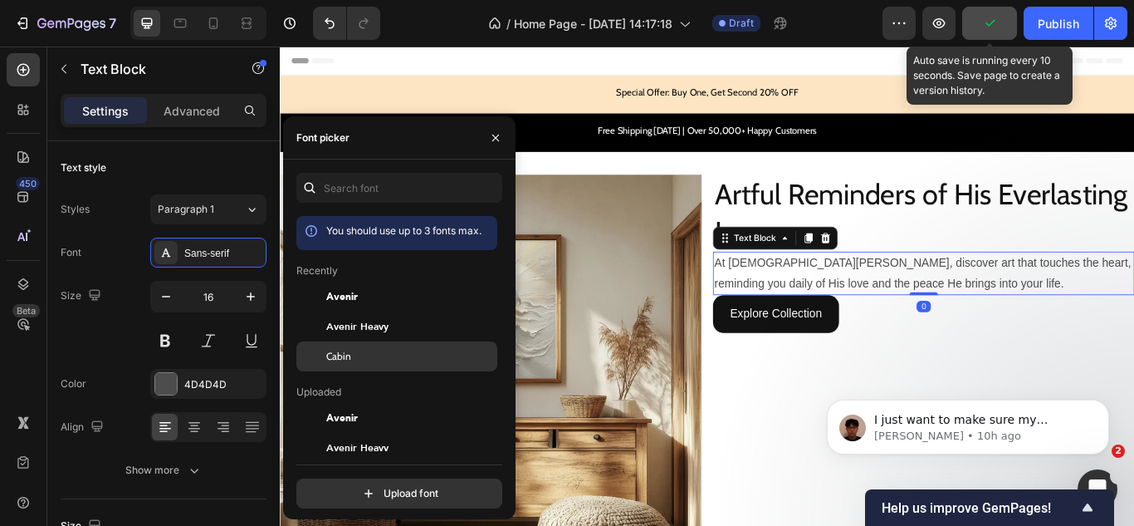
click at [325, 355] on div at bounding box center [311, 356] width 30 height 30
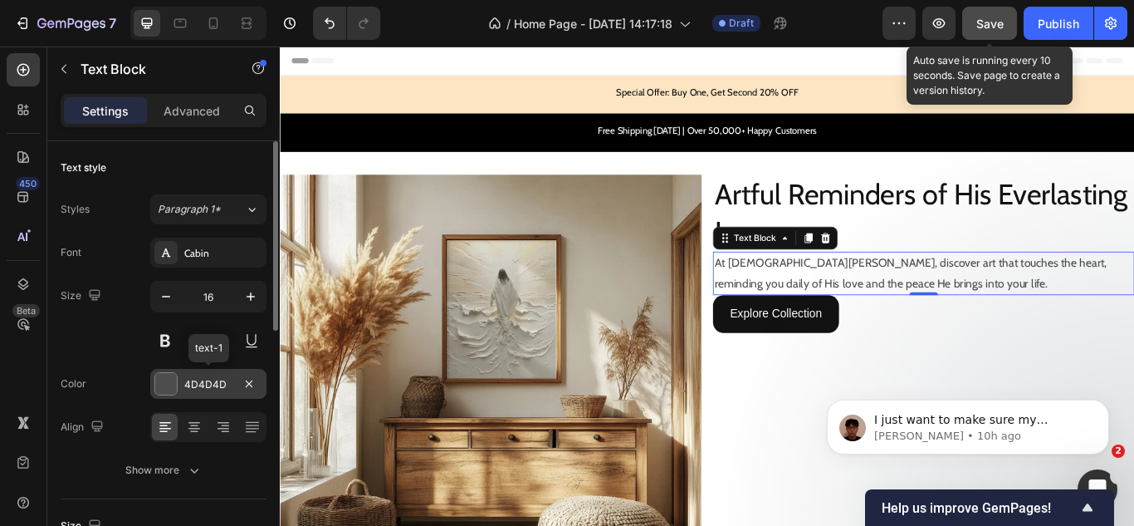
click at [192, 384] on div "4D4D4D" at bounding box center [208, 384] width 48 height 15
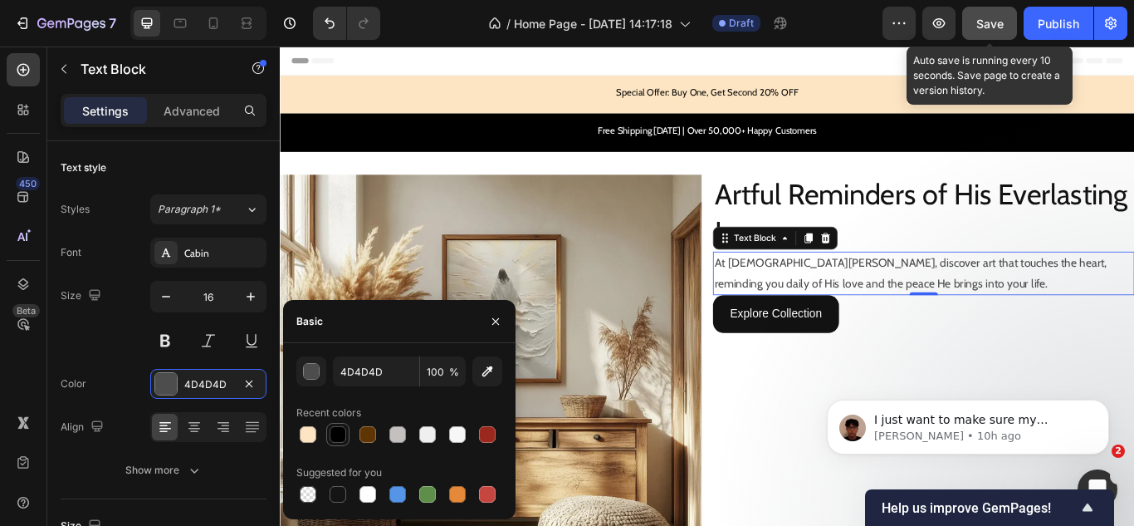
click at [339, 432] on div at bounding box center [338, 434] width 17 height 17
type input "000000"
click at [87, 351] on div "Size 16" at bounding box center [164, 318] width 206 height 75
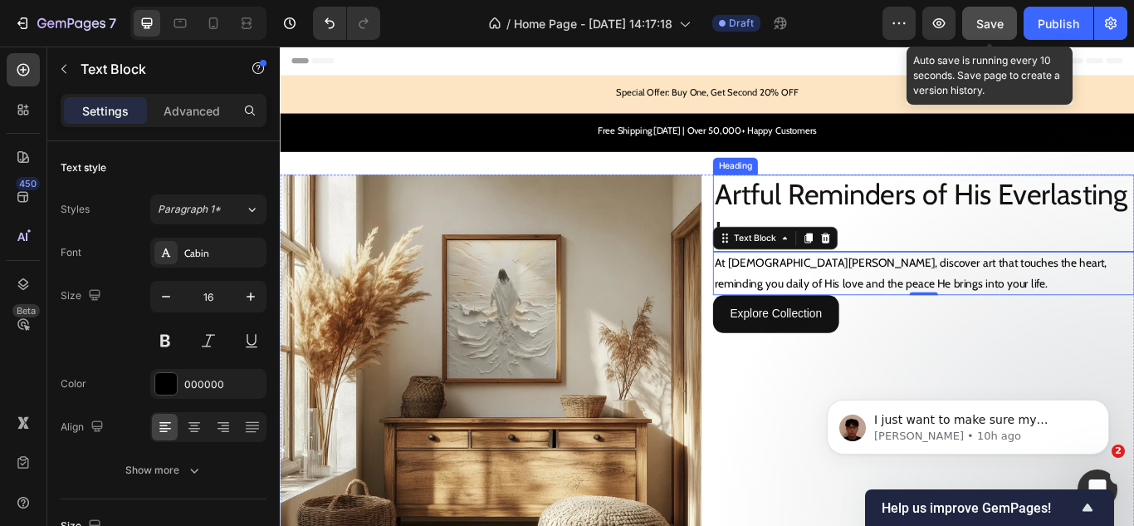
click at [848, 230] on p "Artful Reminders of His Everlasting Love" at bounding box center [1030, 241] width 488 height 86
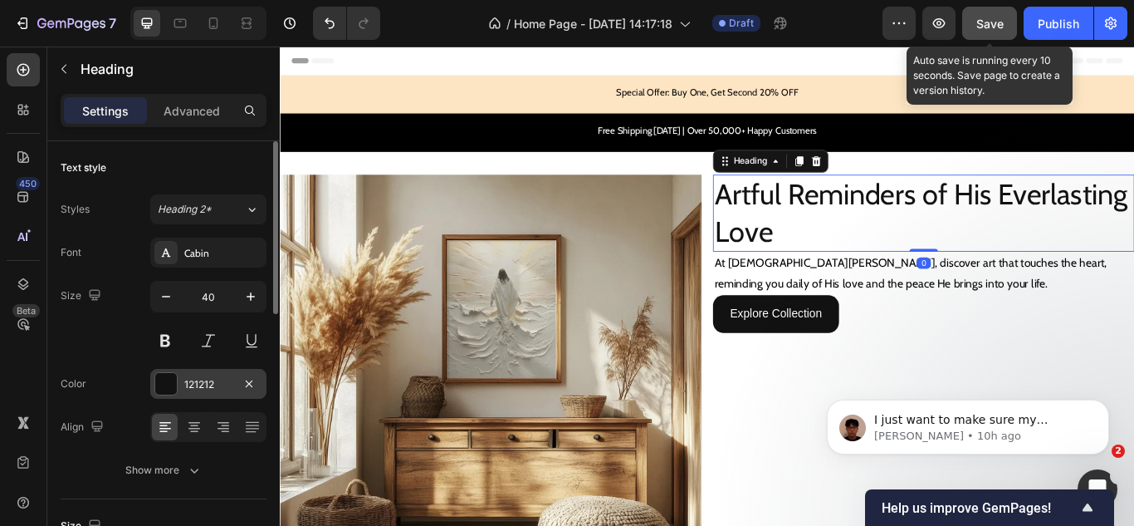
click at [179, 374] on div "121212" at bounding box center [208, 384] width 116 height 30
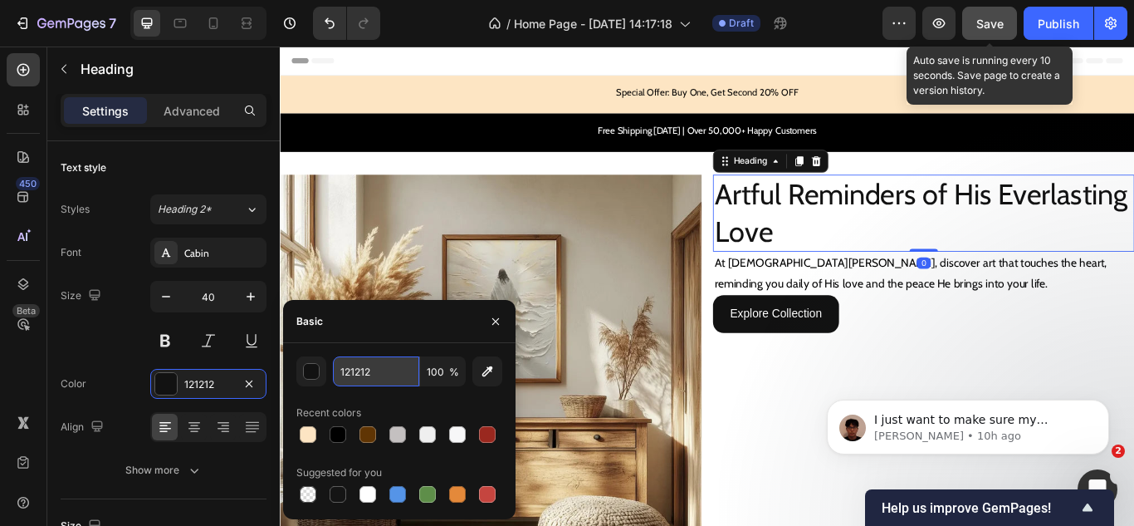
click at [357, 374] on input "121212" at bounding box center [376, 371] width 86 height 30
click at [336, 429] on div at bounding box center [338, 434] width 17 height 17
type input "000000"
click at [27, 369] on div "450 Beta" at bounding box center [23, 229] width 33 height 353
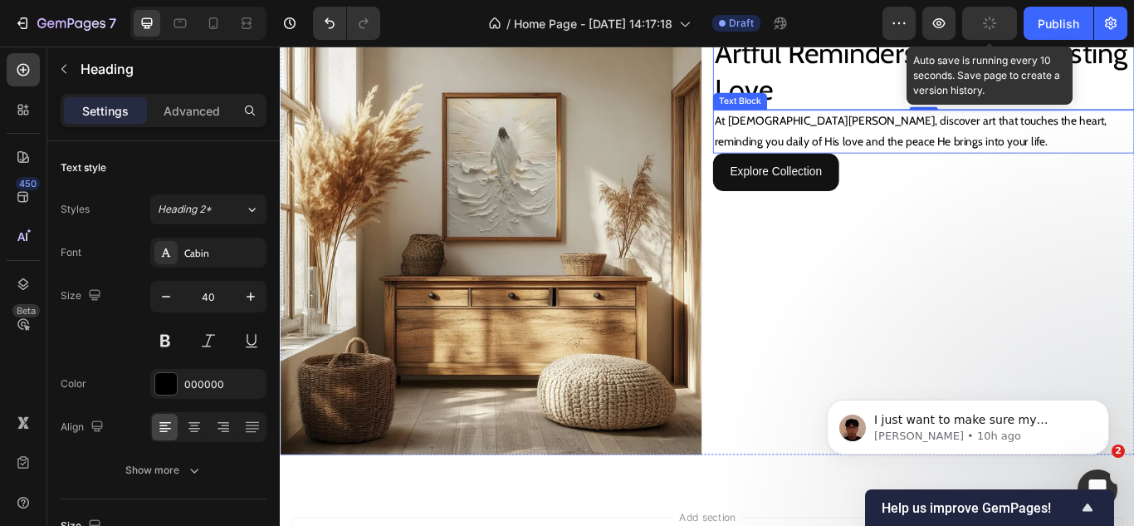
scroll to position [166, 0]
click at [991, 202] on div "Explore Collection Button" at bounding box center [1031, 192] width 492 height 44
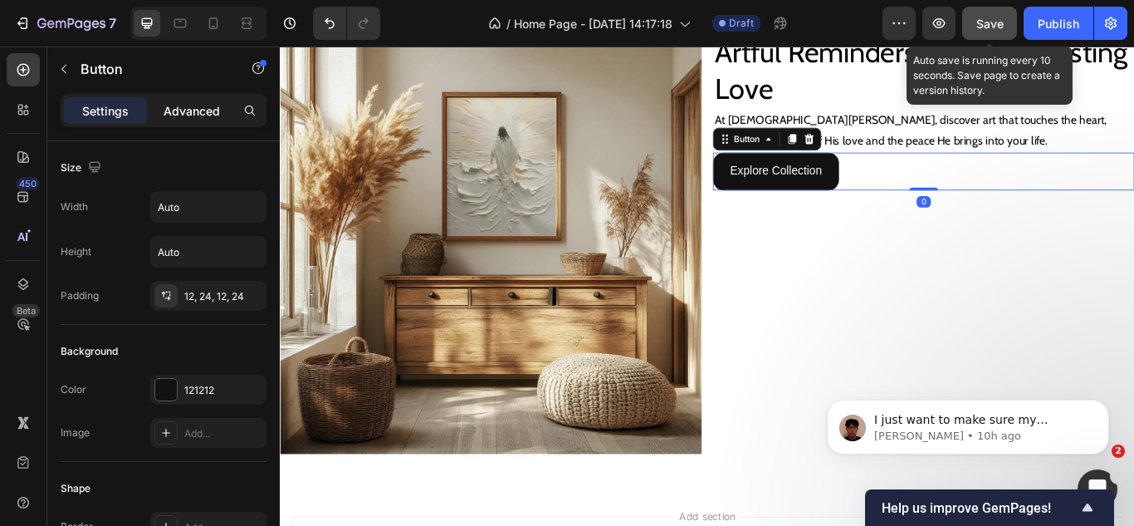
click at [179, 107] on p "Advanced" at bounding box center [192, 110] width 56 height 17
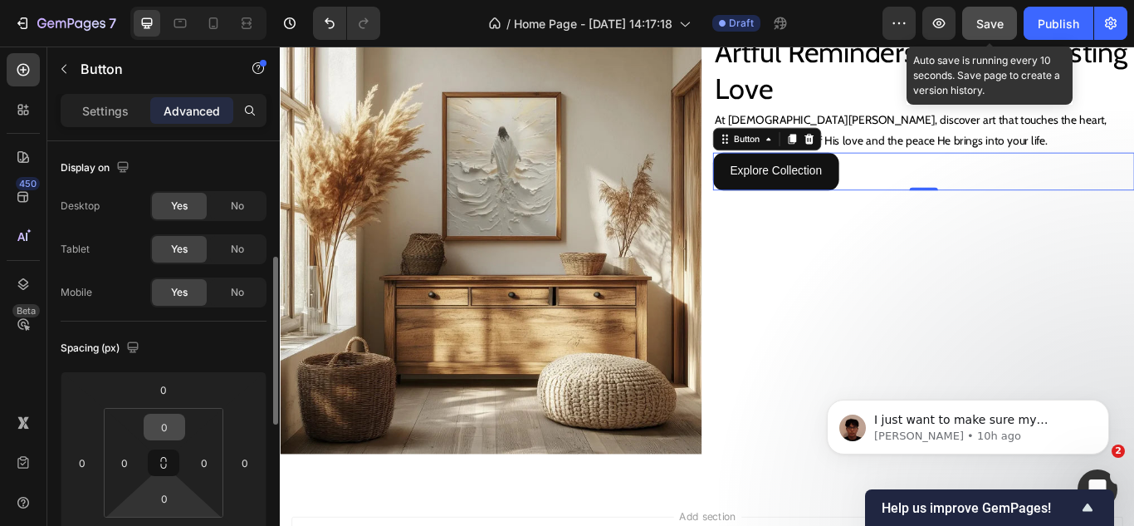
scroll to position [83, 0]
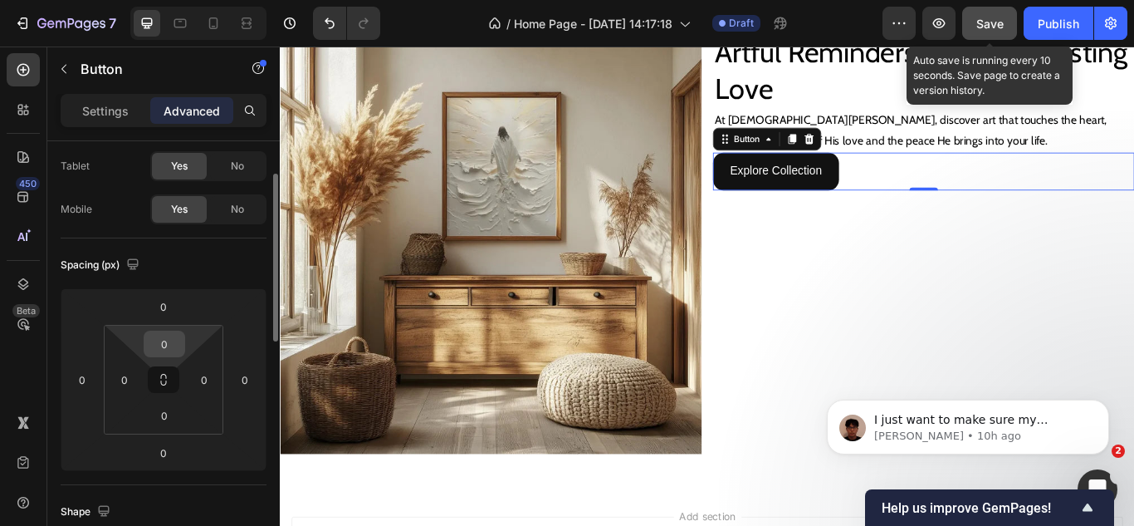
click at [161, 343] on input "0" at bounding box center [164, 343] width 33 height 25
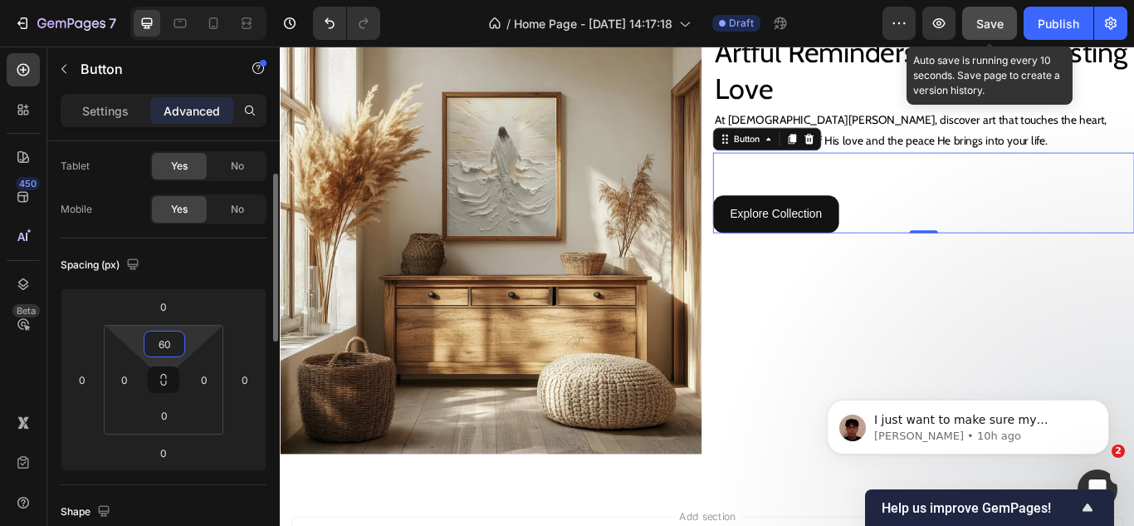
click at [161, 343] on input "60" at bounding box center [164, 343] width 33 height 25
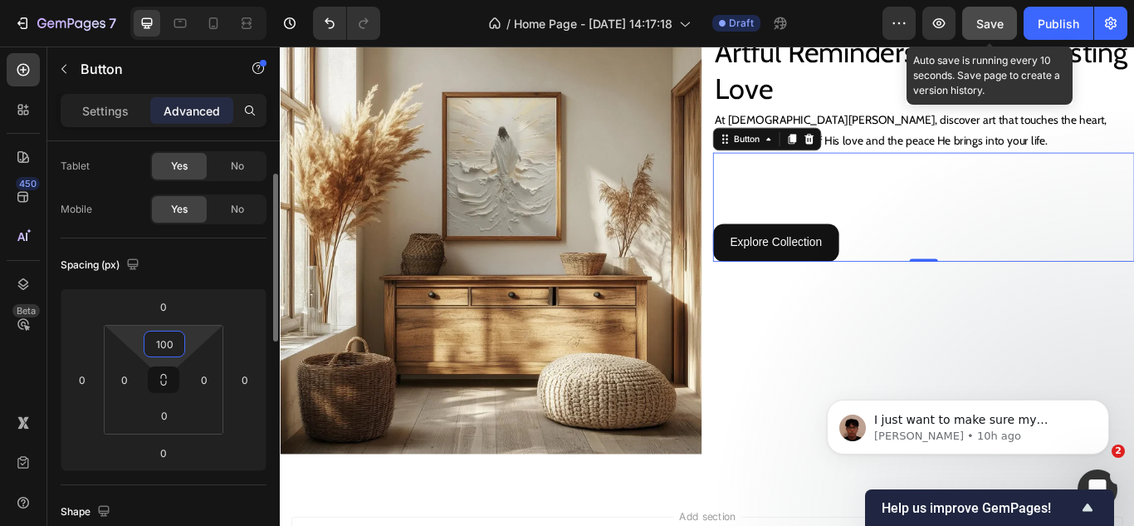
click at [161, 343] on input "100" at bounding box center [164, 343] width 33 height 25
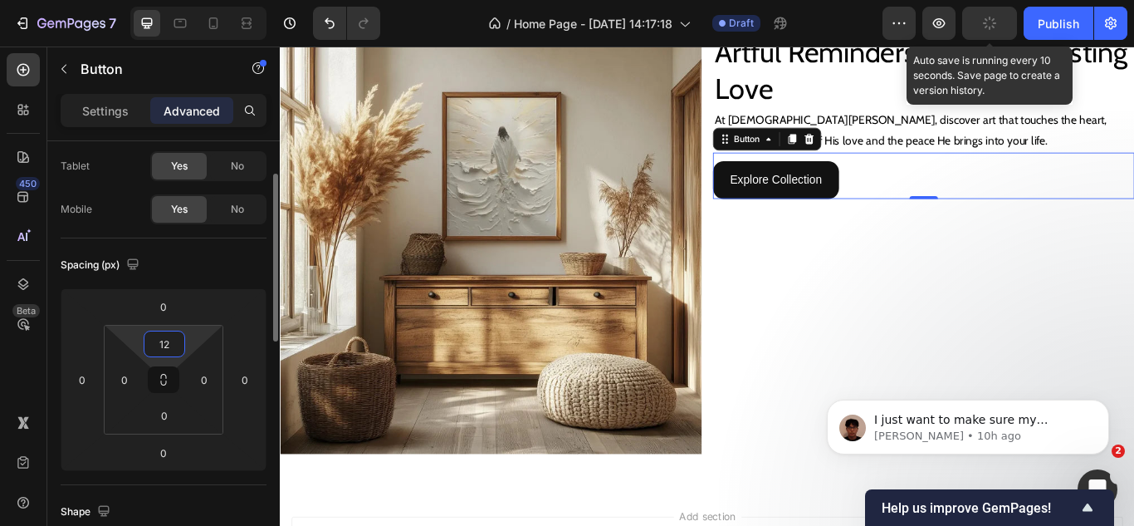
type input "120"
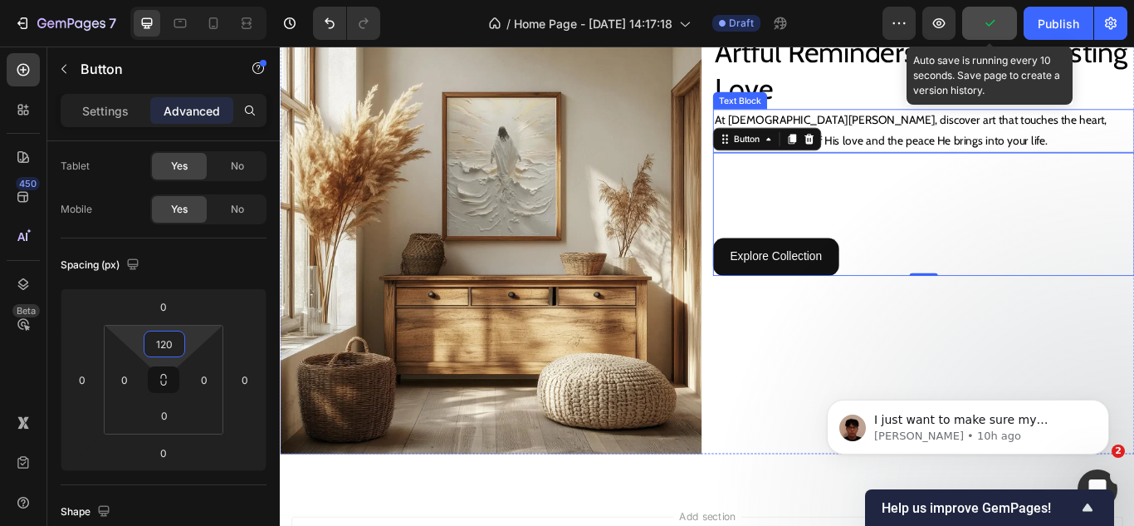
click at [959, 156] on p "At Jesus Canvas, discover art that touches the heart, reminding you daily of Hi…" at bounding box center [1030, 145] width 488 height 48
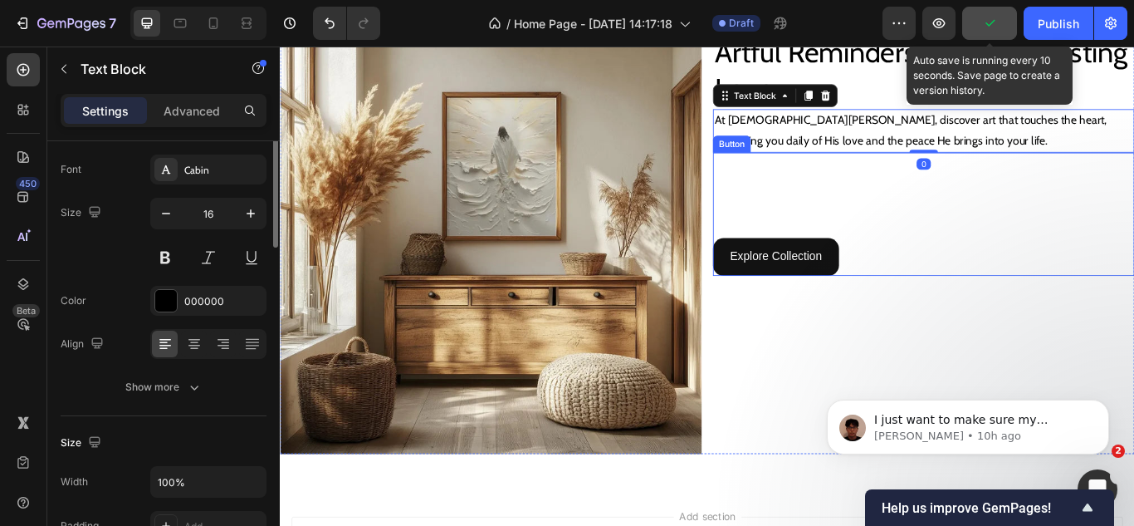
scroll to position [0, 0]
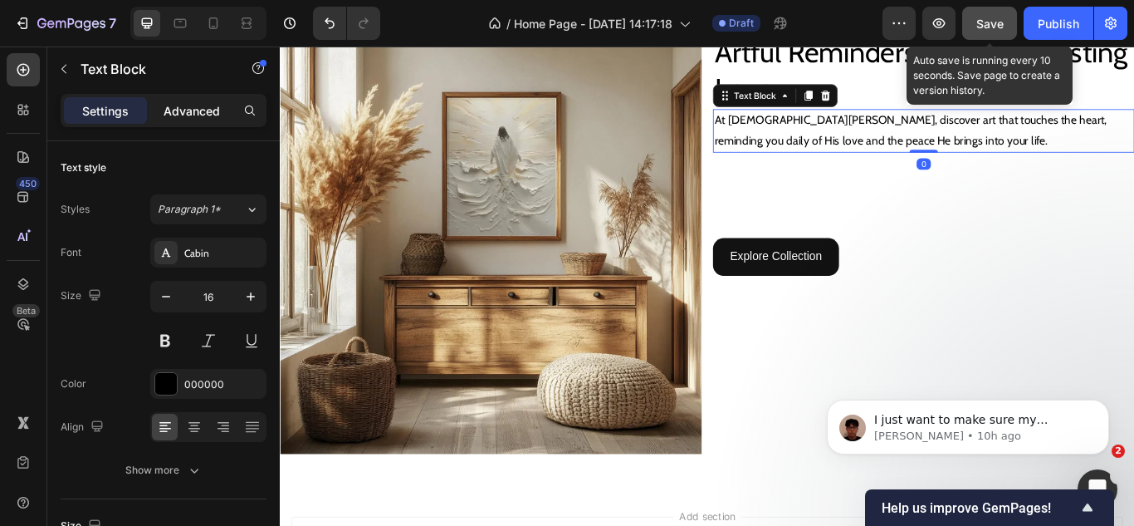
click at [204, 114] on p "Advanced" at bounding box center [192, 110] width 56 height 17
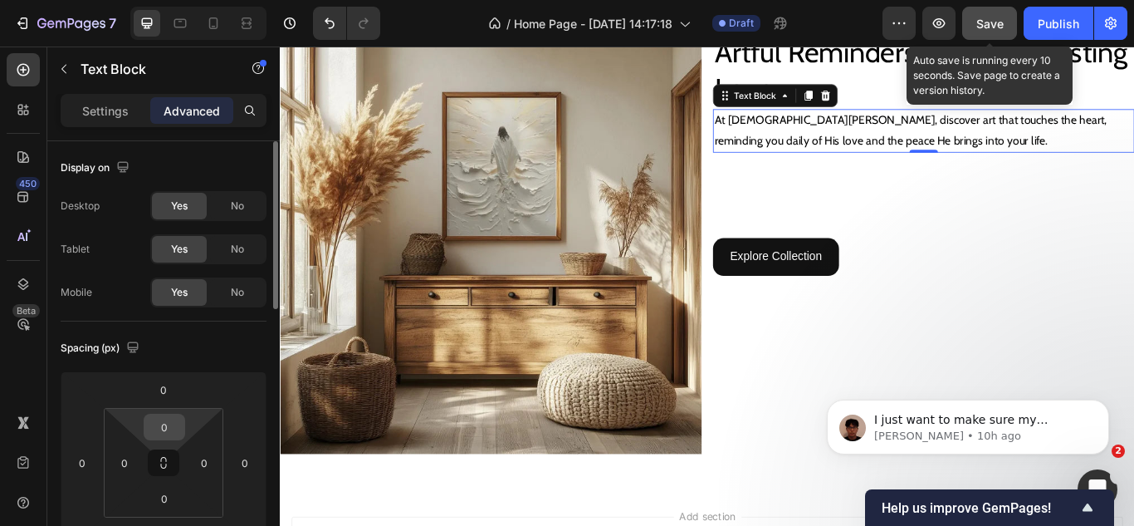
click at [164, 422] on input "0" at bounding box center [164, 426] width 33 height 25
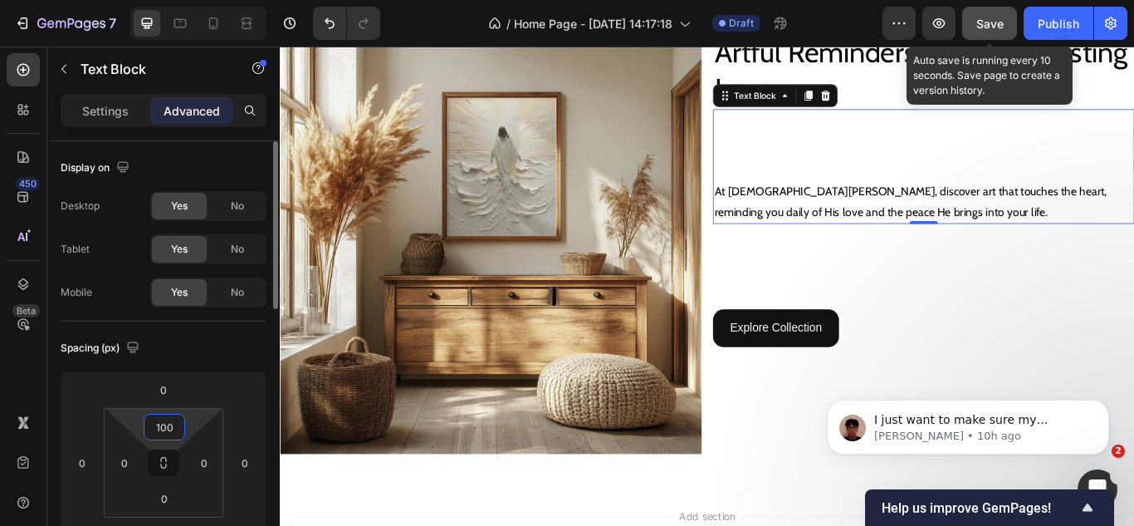
click at [164, 422] on input "100" at bounding box center [164, 426] width 33 height 25
type input "0"
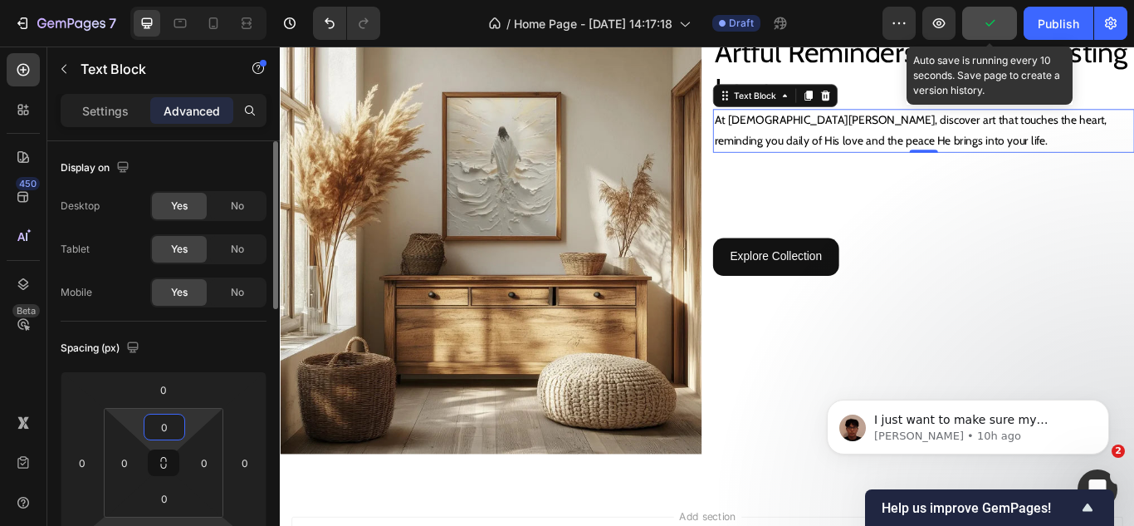
scroll to position [415, 0]
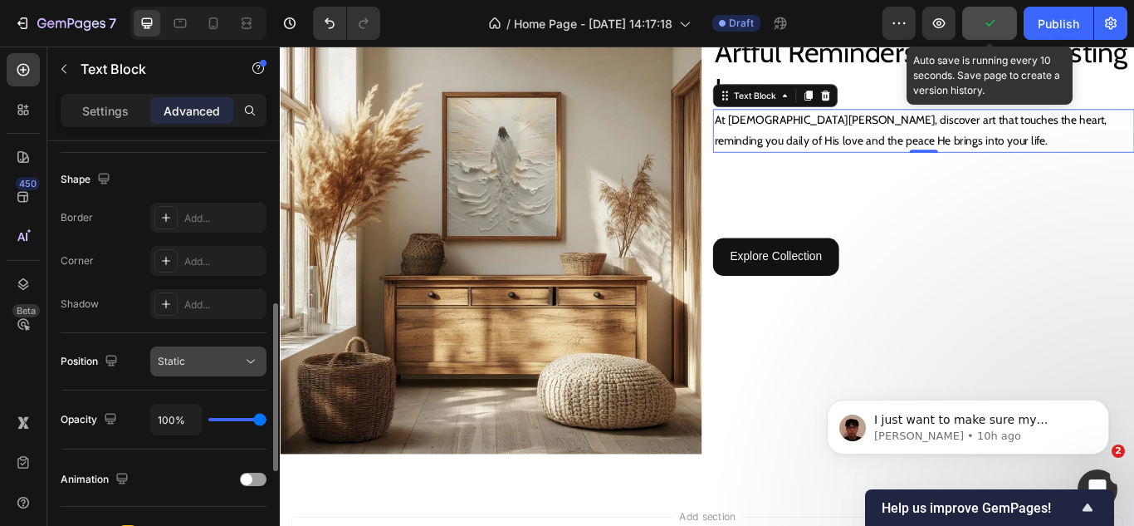
click at [207, 350] on button "Static" at bounding box center [208, 361] width 116 height 30
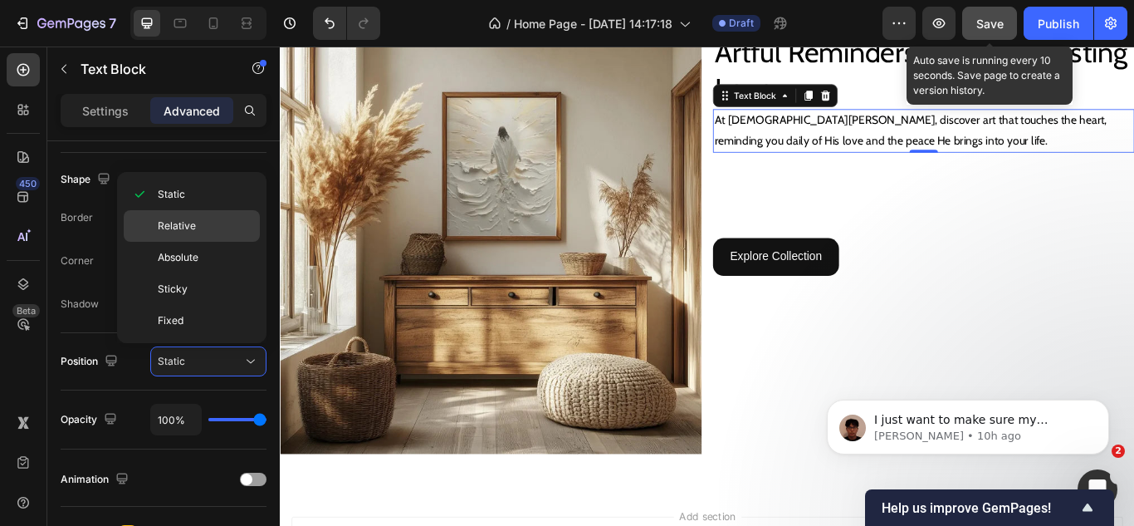
click at [178, 231] on span "Relative" at bounding box center [177, 225] width 38 height 15
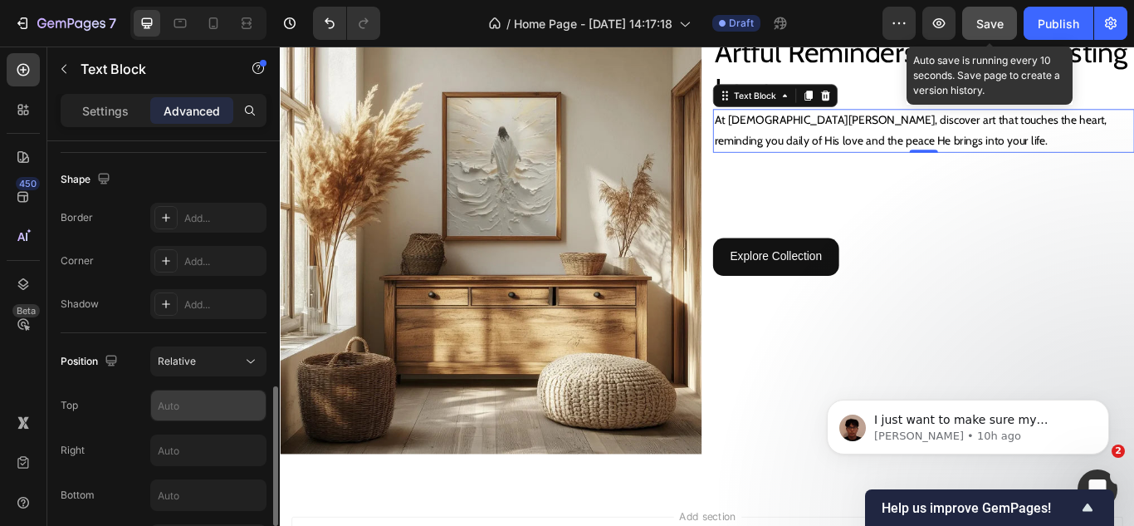
scroll to position [498, 0]
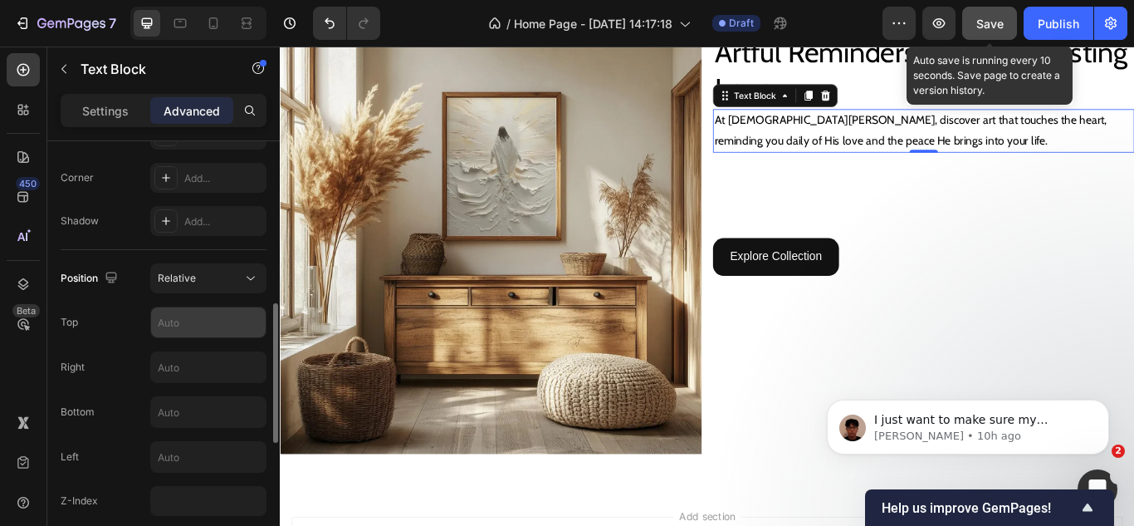
click at [187, 327] on input "text" at bounding box center [208, 322] width 115 height 30
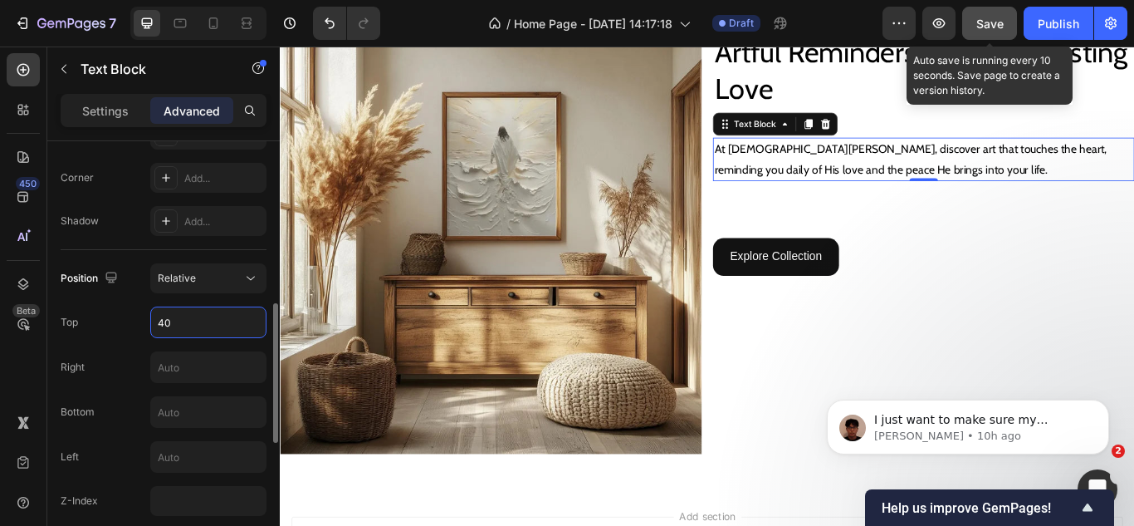
click at [187, 327] on input "40" at bounding box center [208, 322] width 115 height 30
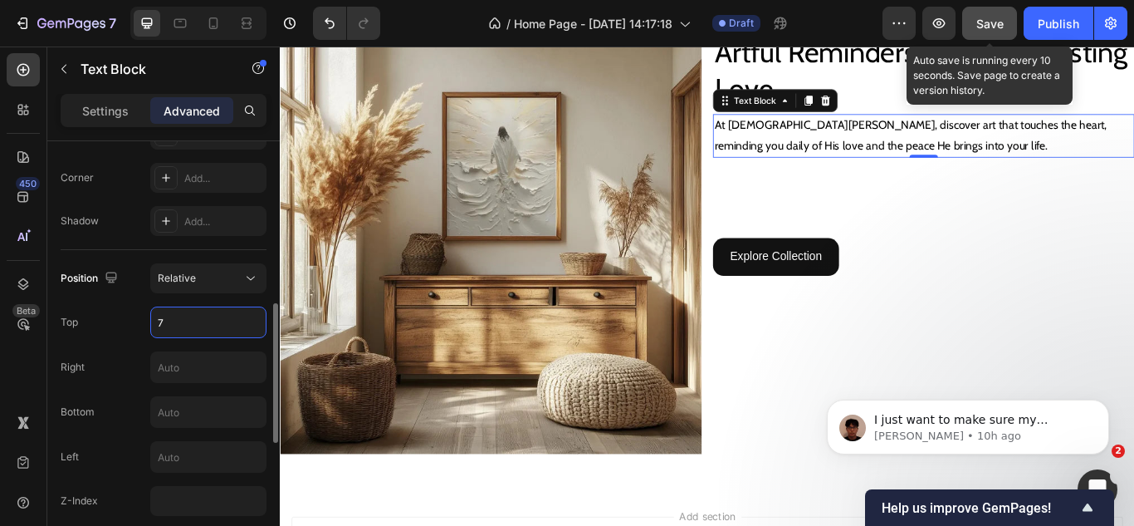
type input "70"
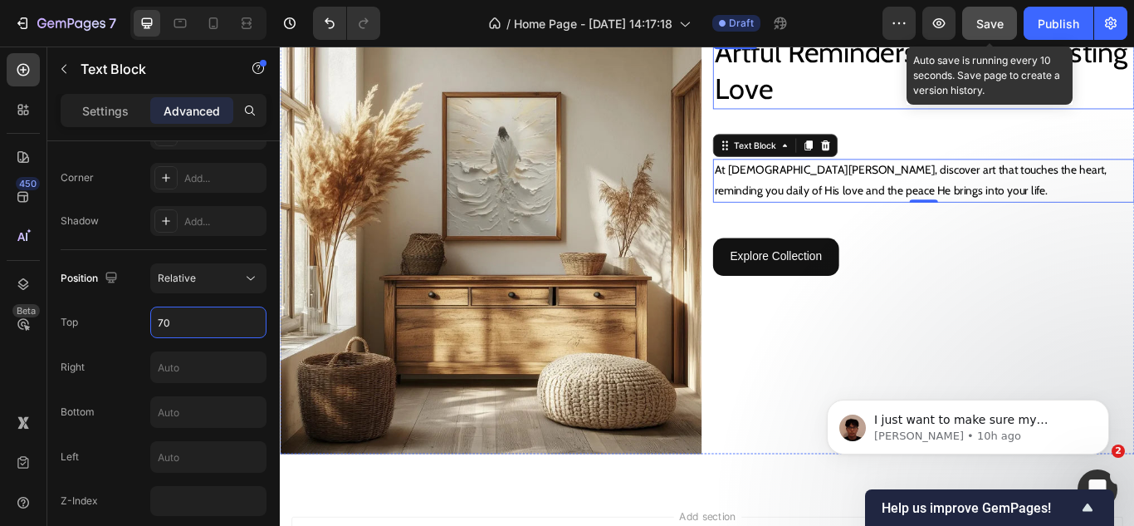
click at [830, 86] on p "Artful Reminders of His Everlasting Love" at bounding box center [1030, 75] width 488 height 86
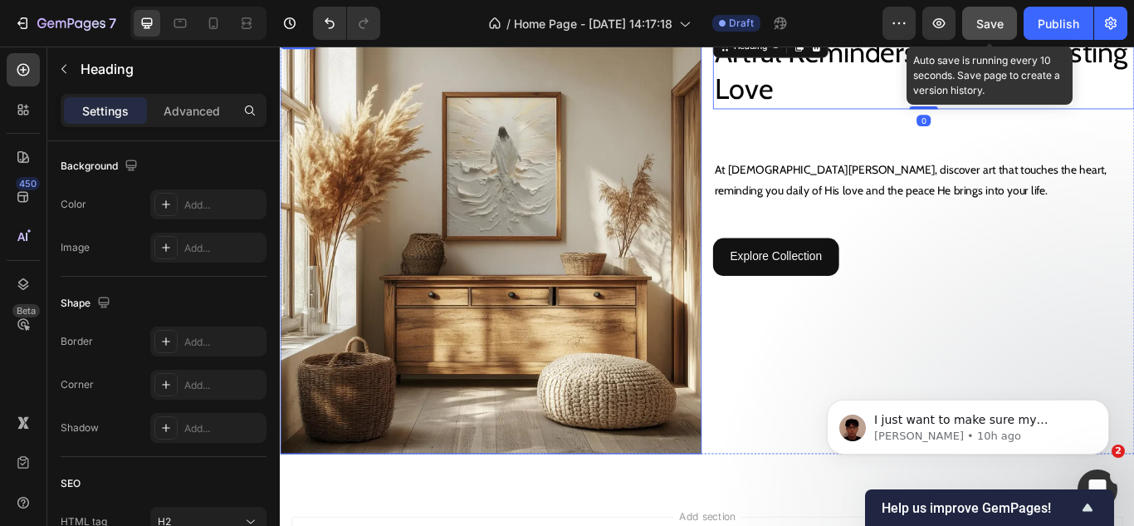
scroll to position [0, 0]
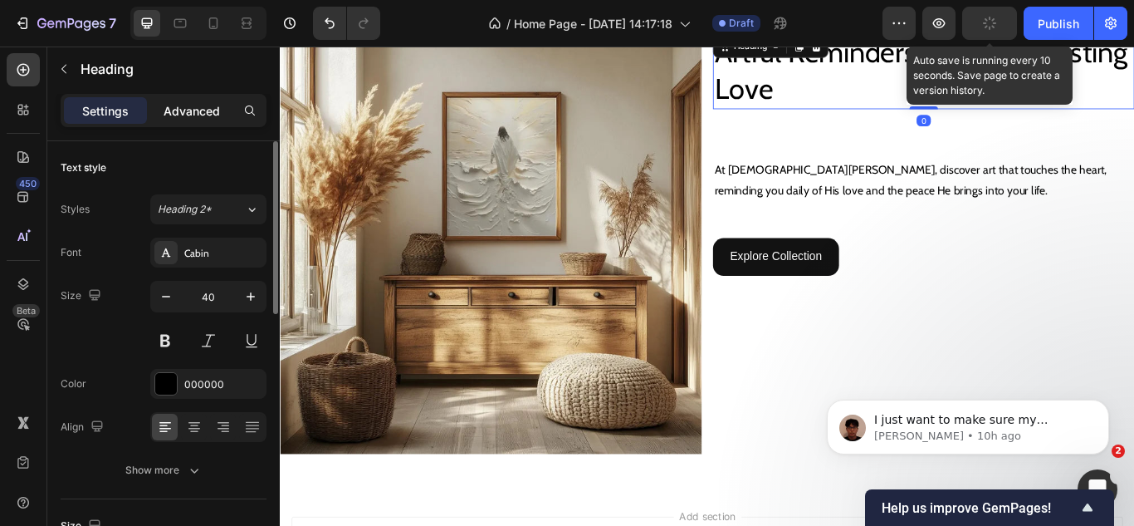
click at [194, 102] on p "Advanced" at bounding box center [192, 110] width 56 height 17
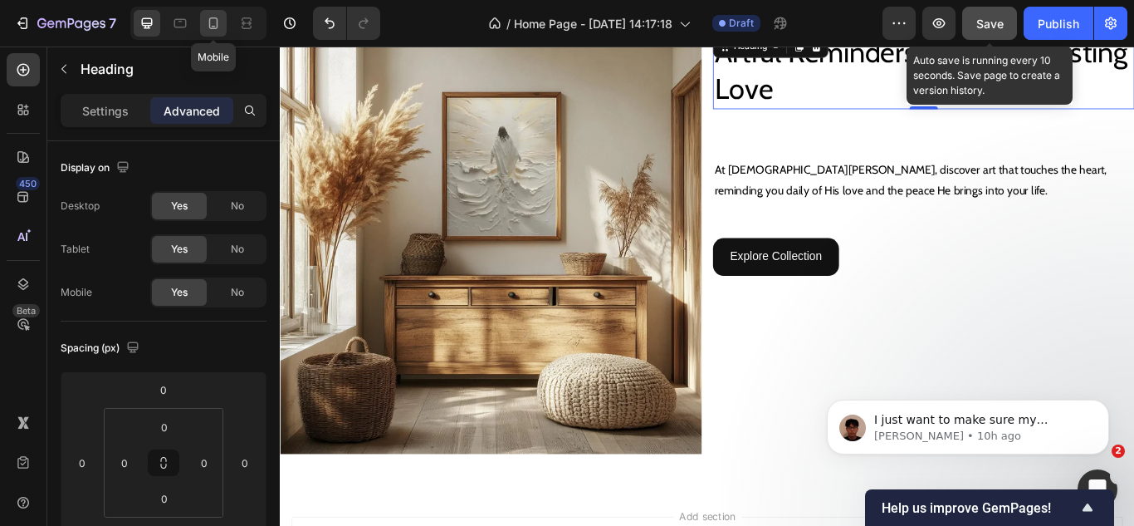
click at [206, 23] on icon at bounding box center [213, 23] width 17 height 17
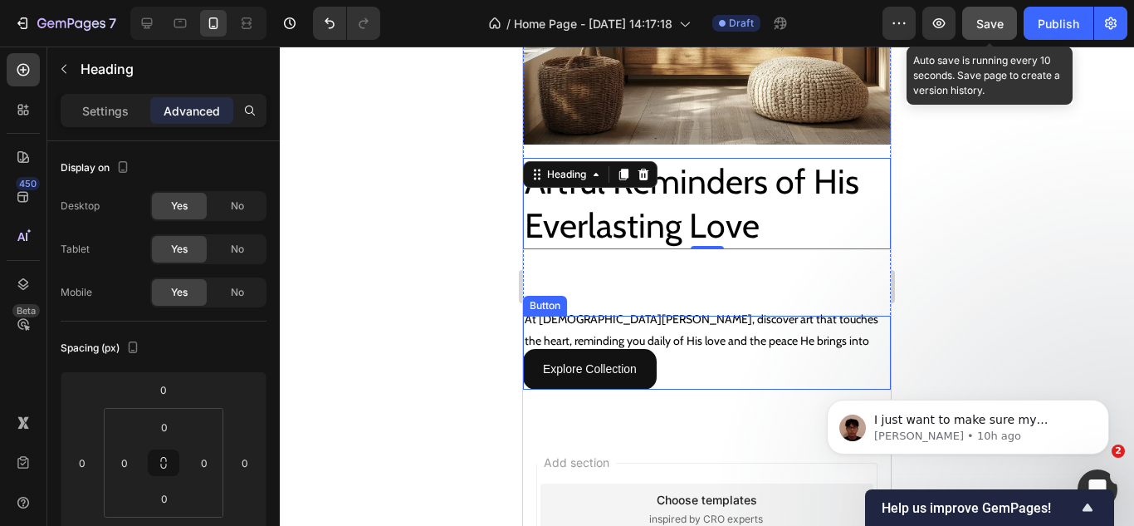
scroll to position [377, 0]
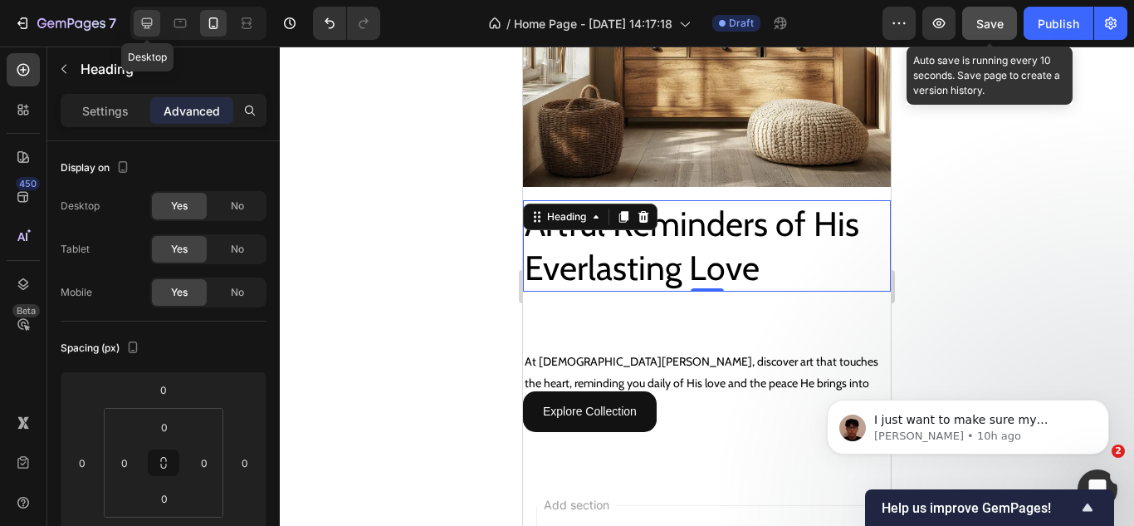
click at [144, 22] on icon at bounding box center [147, 23] width 17 height 17
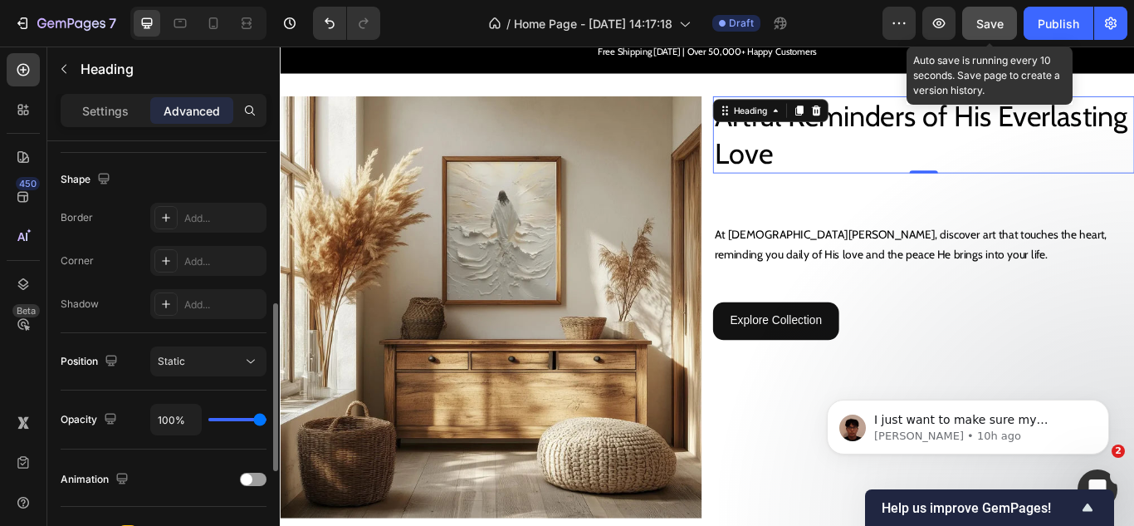
scroll to position [581, 0]
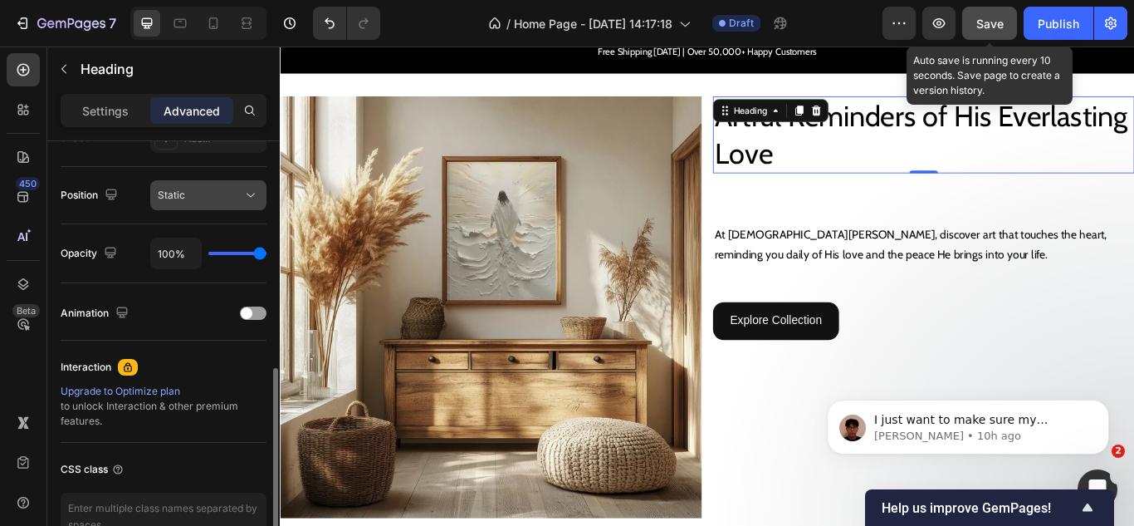
click at [198, 195] on div "Static" at bounding box center [200, 195] width 85 height 15
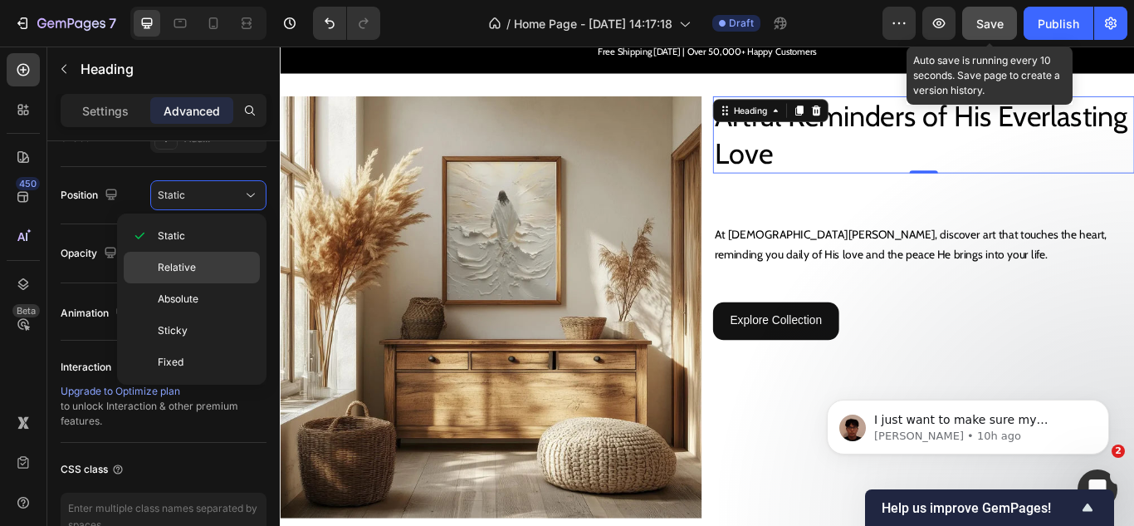
click at [200, 276] on div "Relative" at bounding box center [192, 268] width 136 height 32
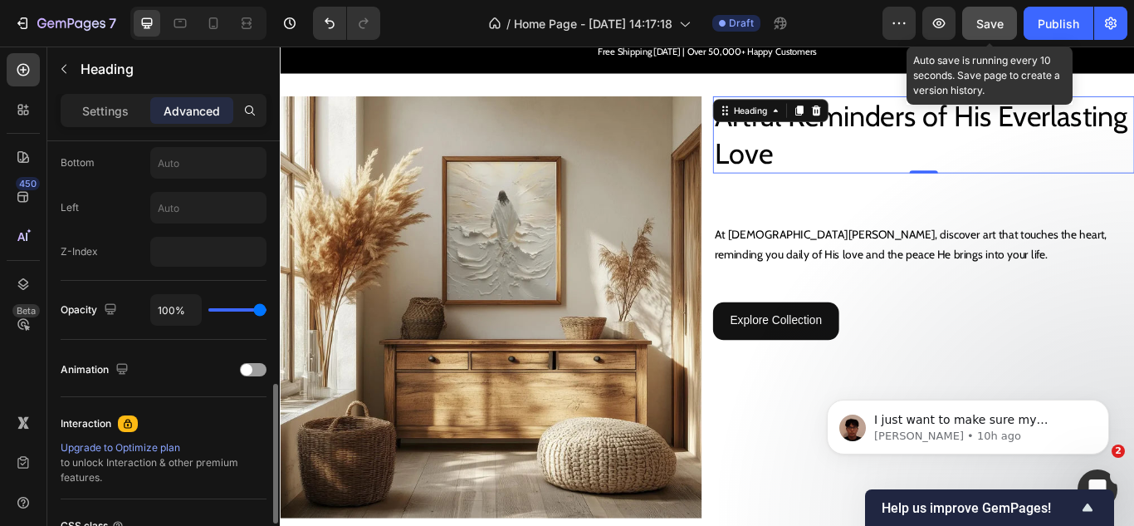
scroll to position [498, 0]
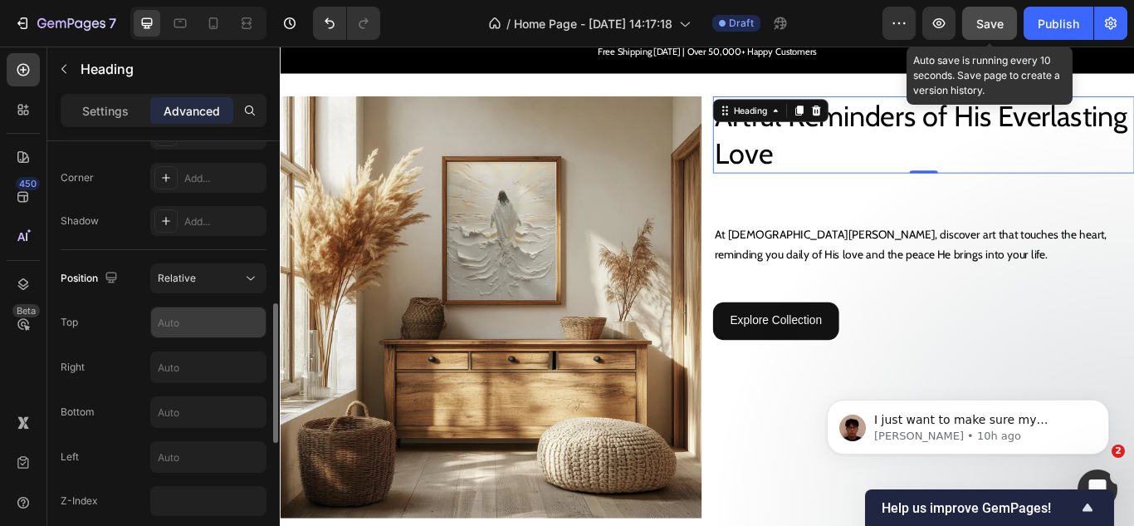
click at [203, 328] on input "text" at bounding box center [208, 322] width 115 height 30
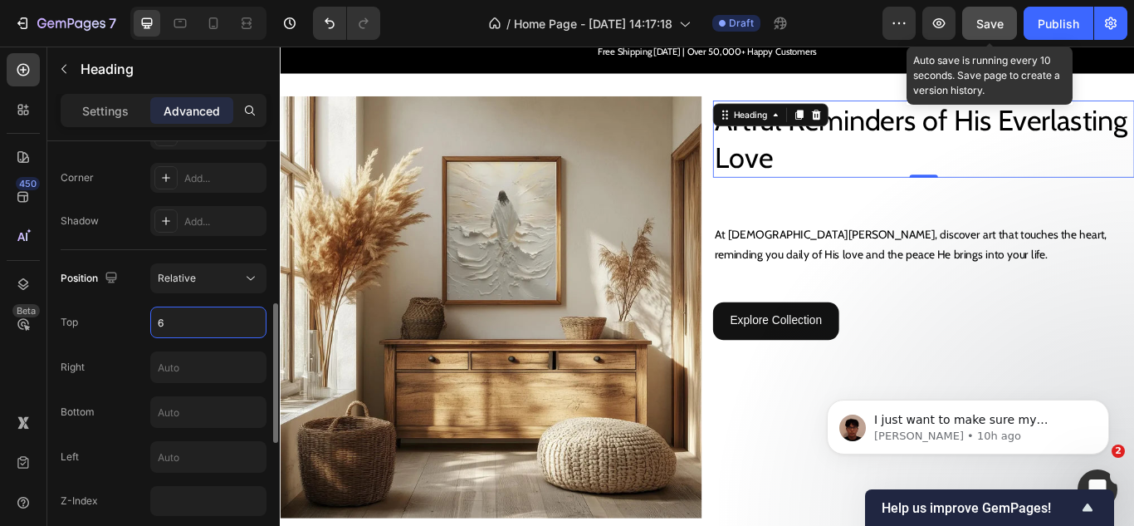
type input "60"
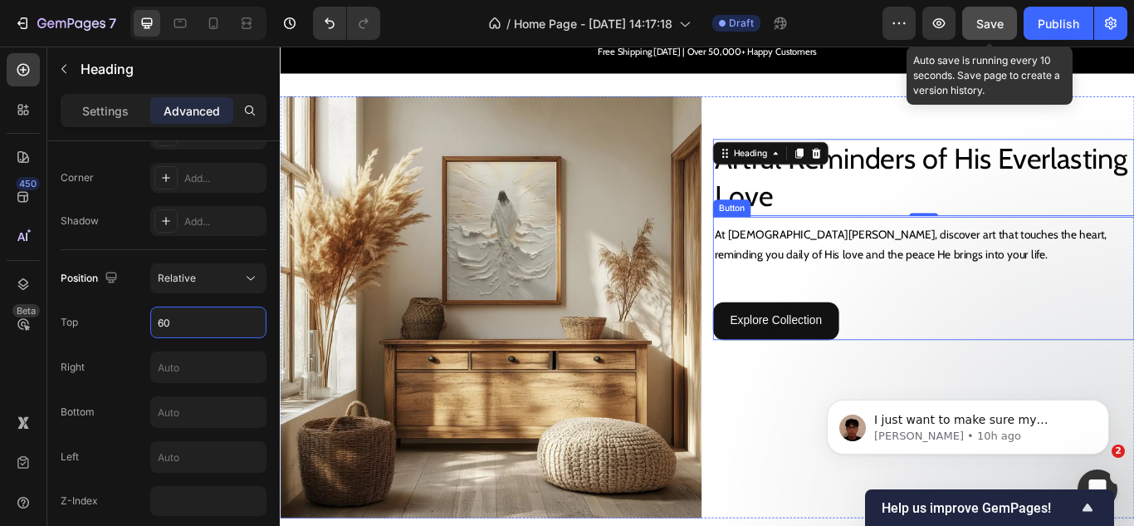
click at [1012, 357] on div "Explore Collection Button" at bounding box center [1031, 317] width 492 height 144
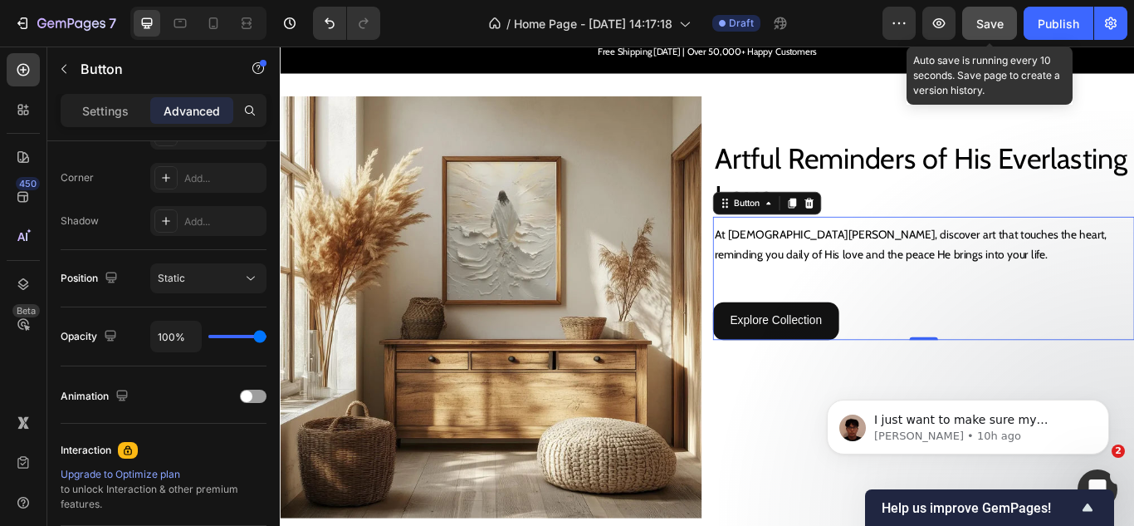
scroll to position [0, 0]
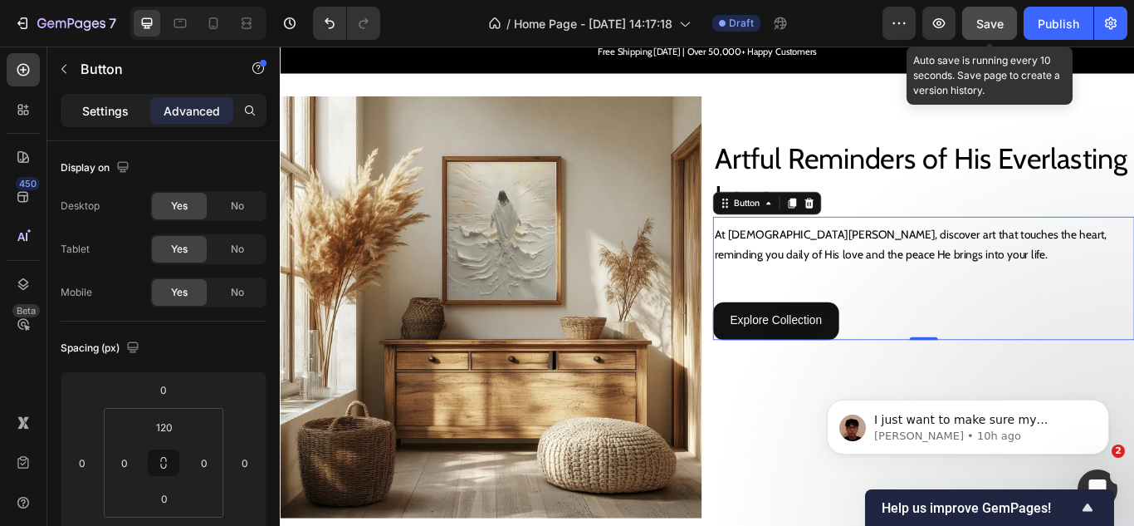
click at [108, 108] on p "Settings" at bounding box center [105, 110] width 47 height 17
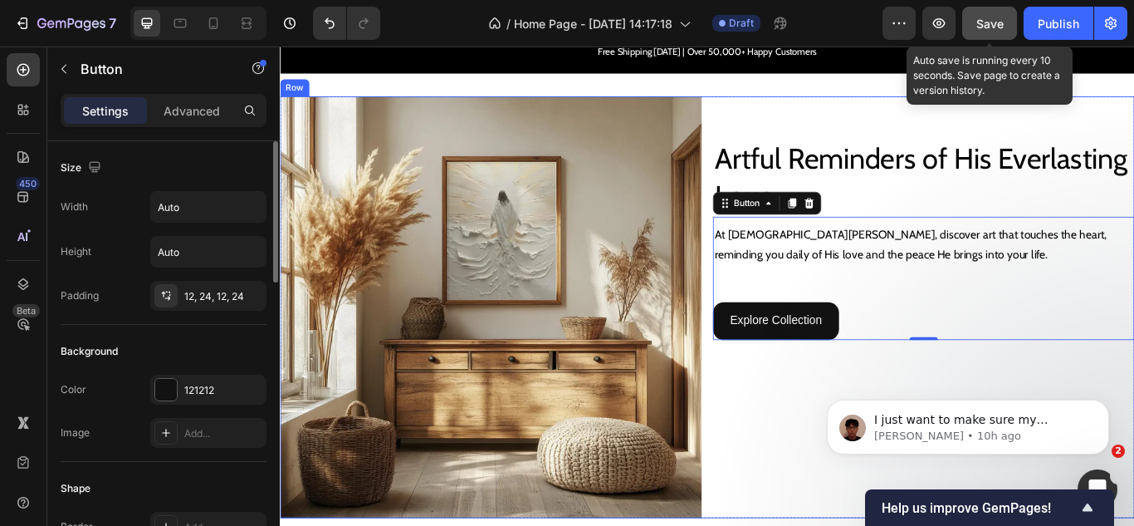
click at [875, 477] on div "Artful Reminders of His Everlasting Love Heading At Jesus Canvas, discover art …" at bounding box center [1031, 351] width 492 height 492
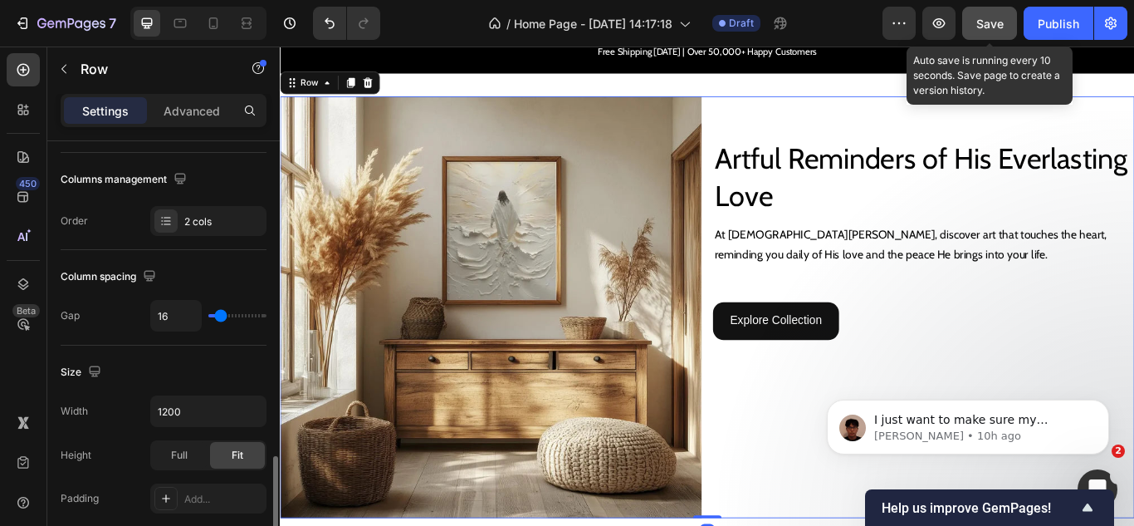
scroll to position [498, 0]
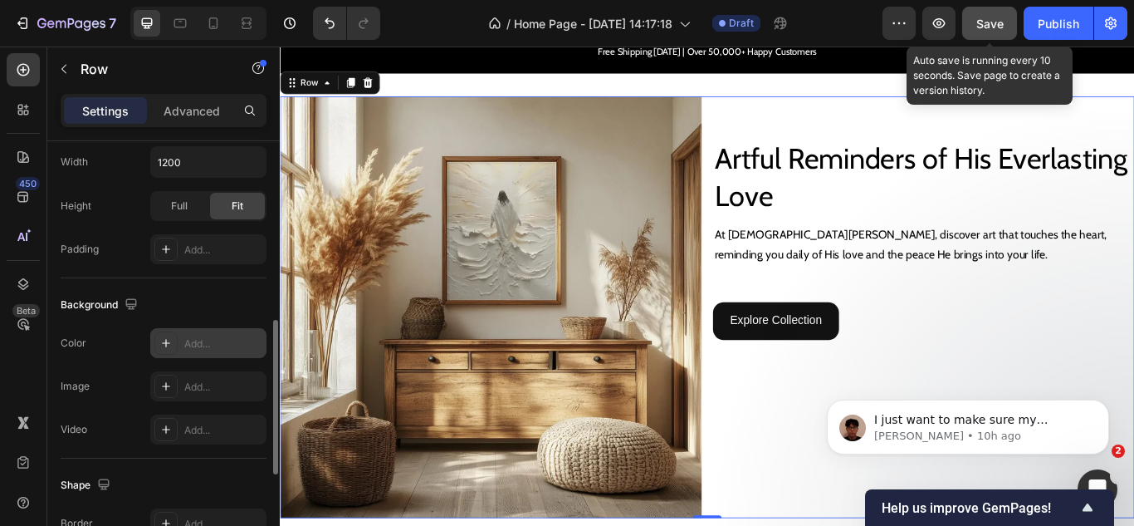
click at [183, 340] on div "Add..." at bounding box center [208, 343] width 116 height 30
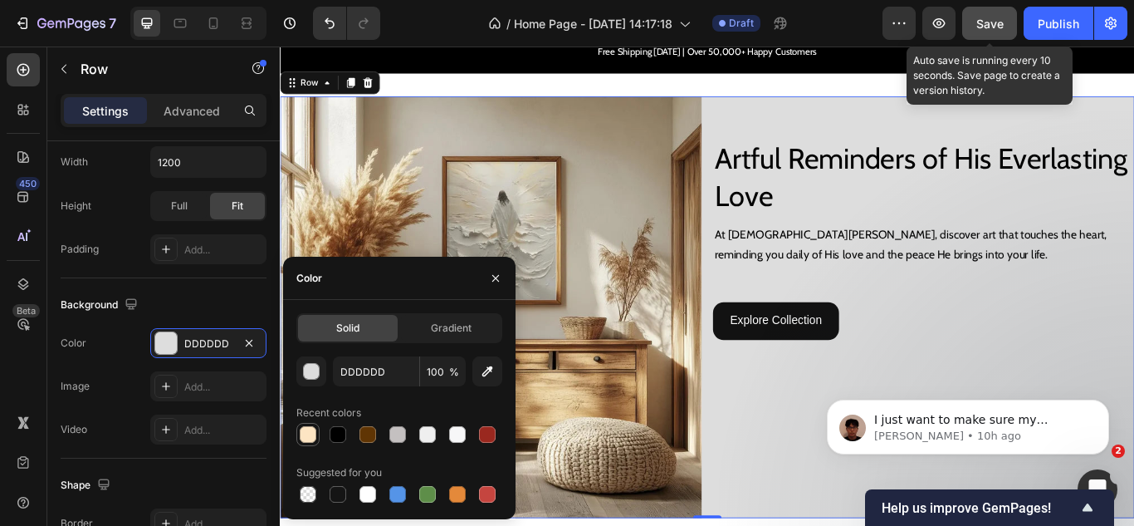
click at [308, 437] on div at bounding box center [308, 434] width 17 height 17
type input "FDE5C3"
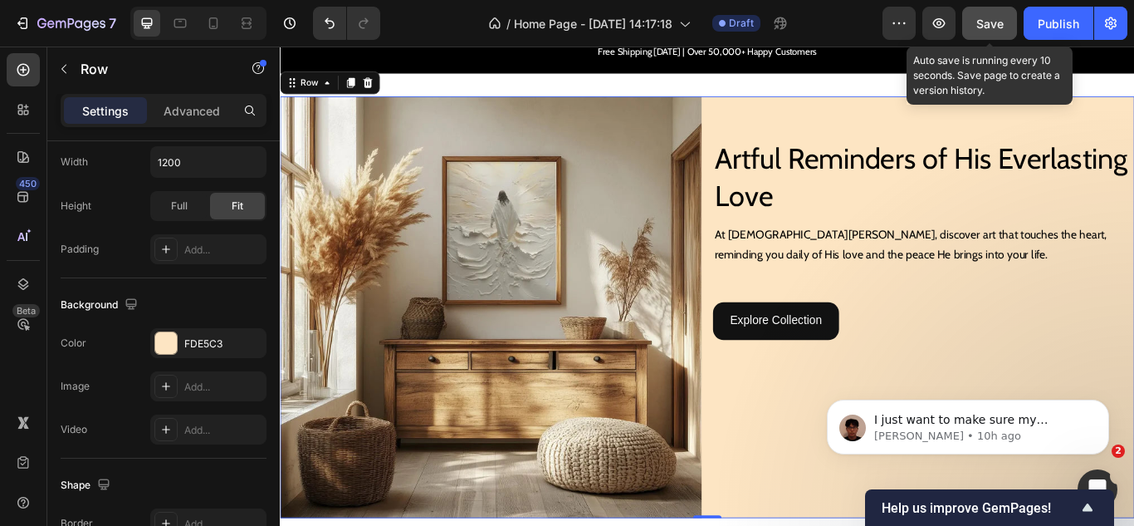
click at [0, 391] on div "450 Beta" at bounding box center [23, 286] width 47 height 479
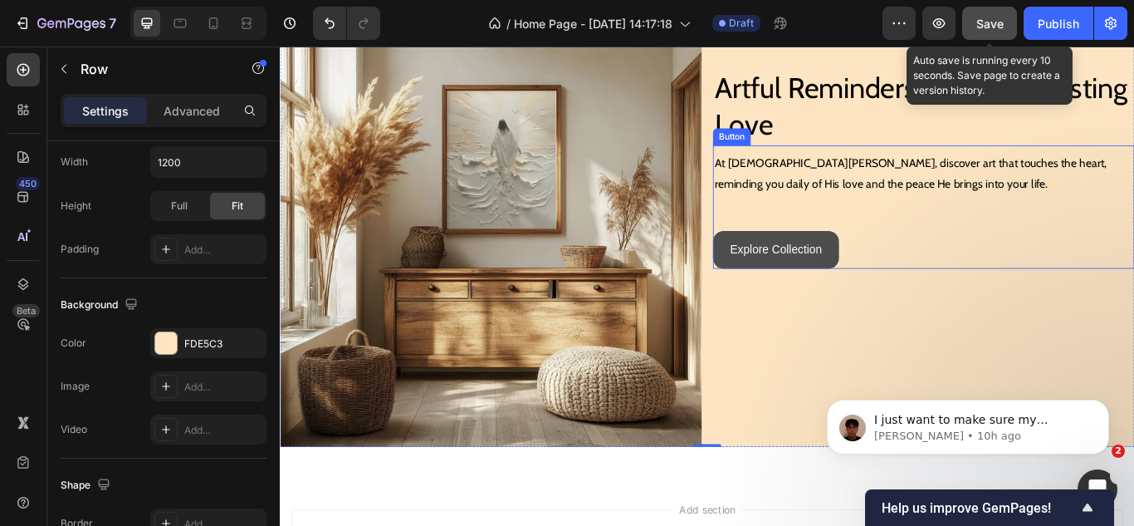
scroll to position [91, 0]
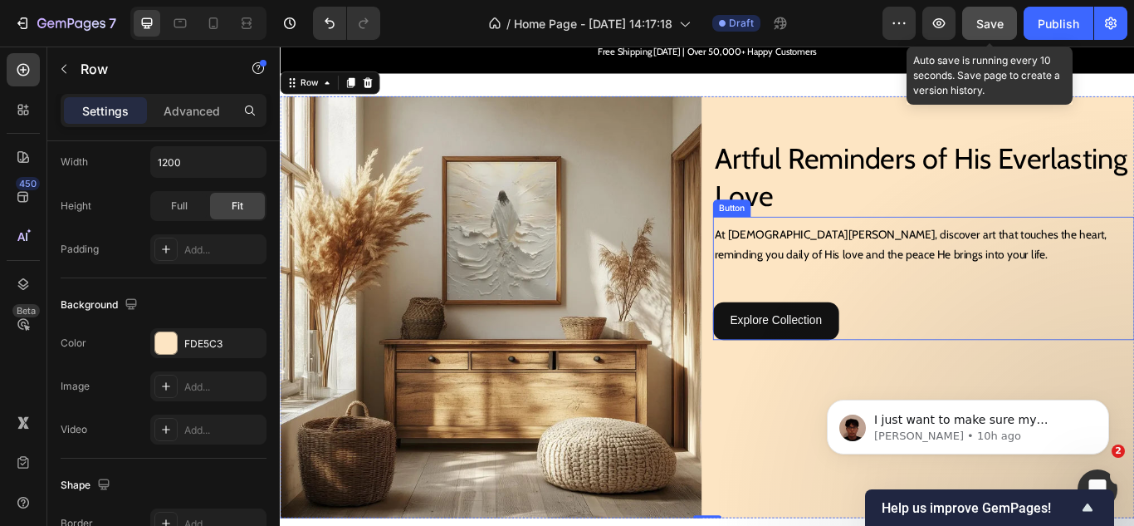
click at [831, 272] on div "Explore Collection Button" at bounding box center [1031, 317] width 492 height 144
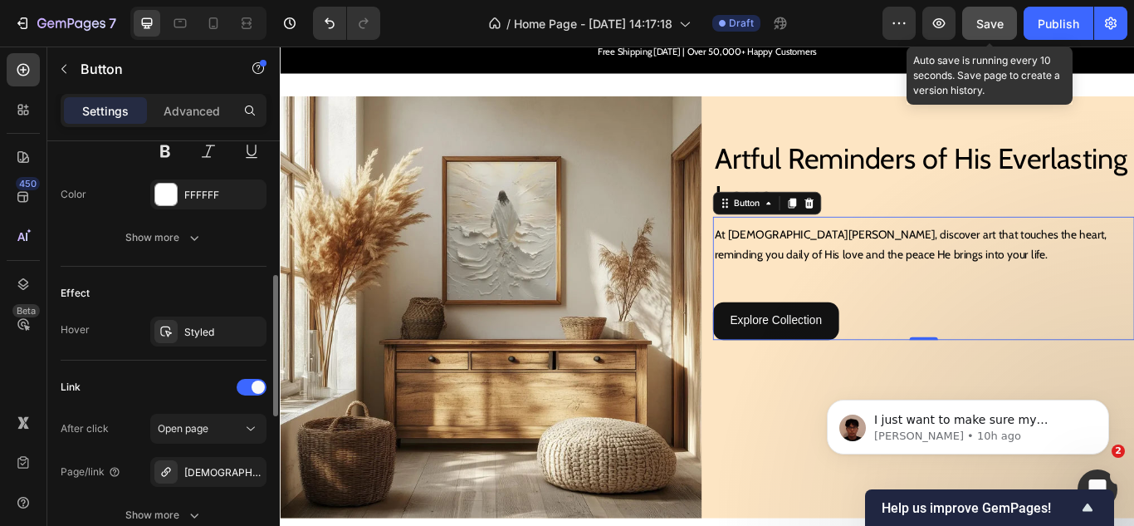
scroll to position [498, 0]
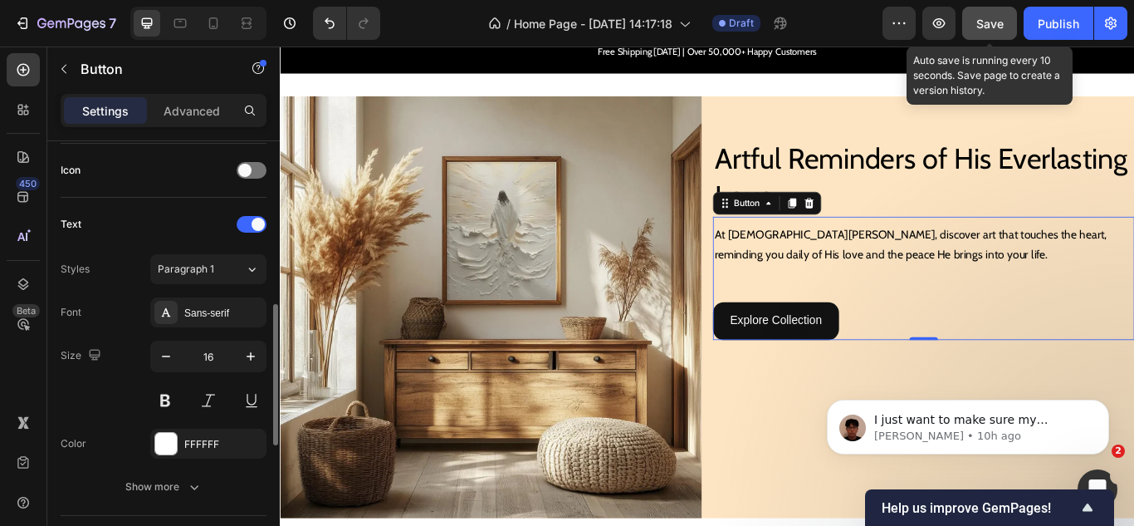
click at [160, 97] on div "Advanced" at bounding box center [191, 110] width 83 height 27
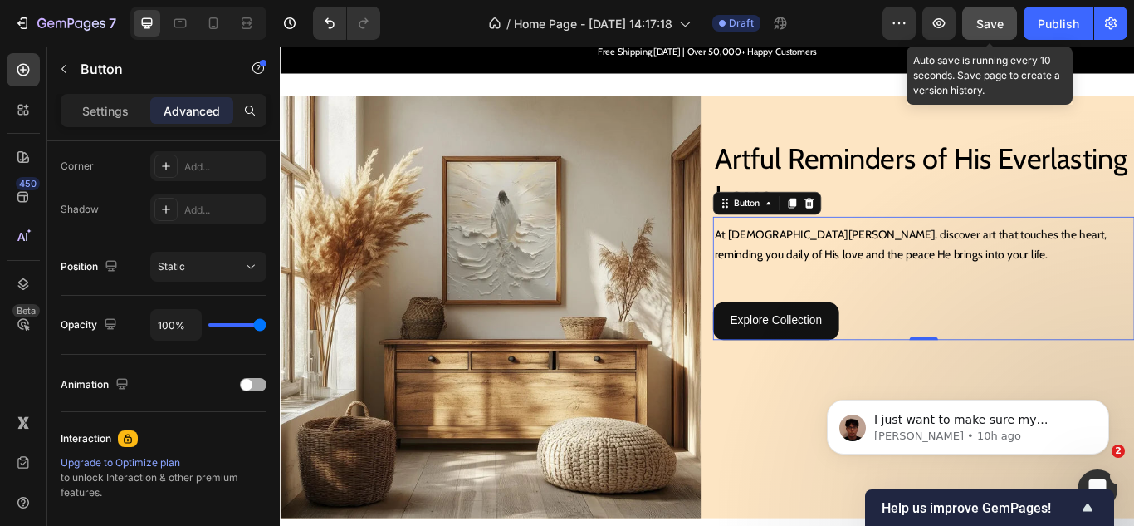
scroll to position [676, 0]
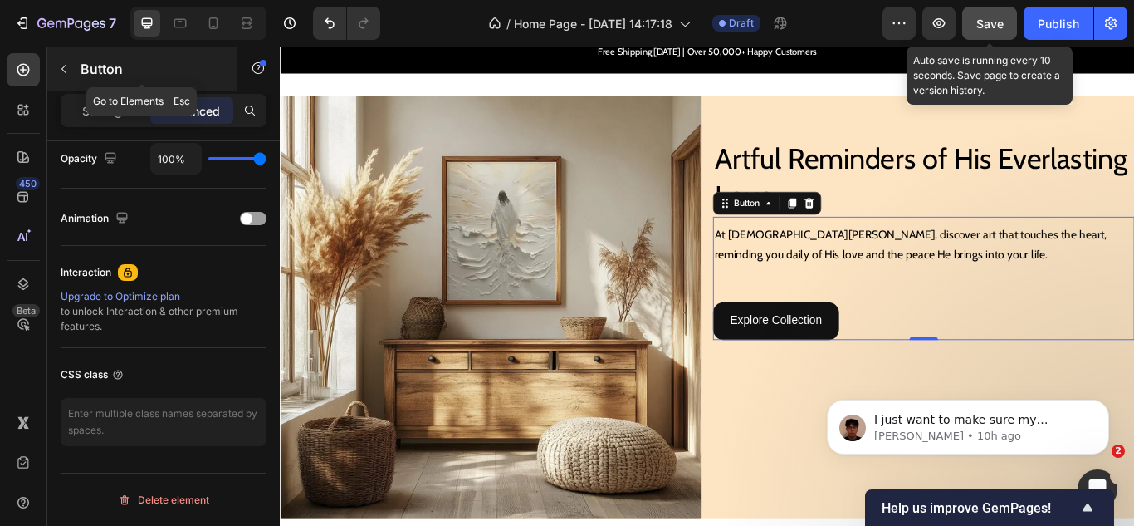
click at [70, 71] on icon "button" at bounding box center [63, 68] width 13 height 13
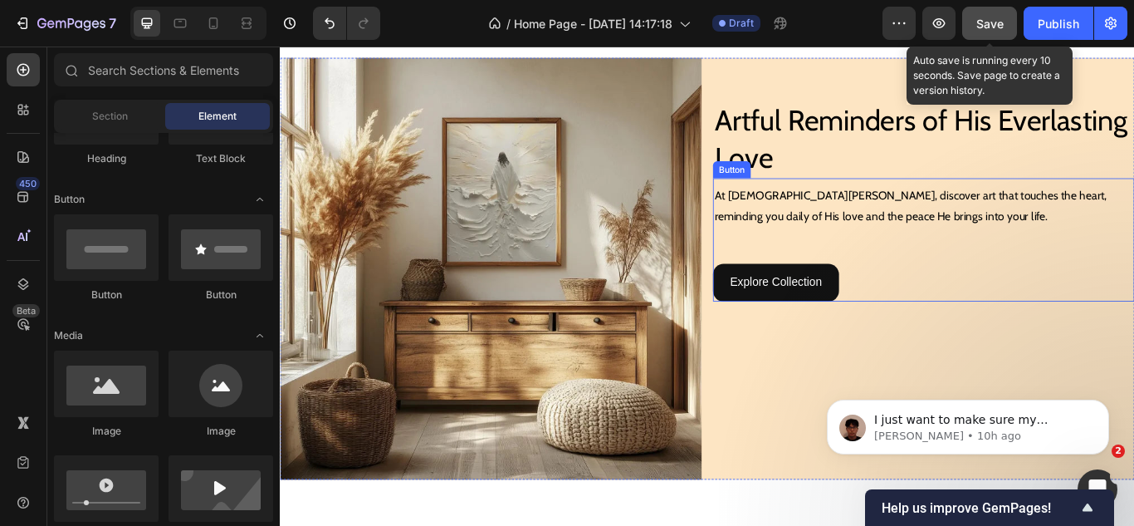
scroll to position [166, 0]
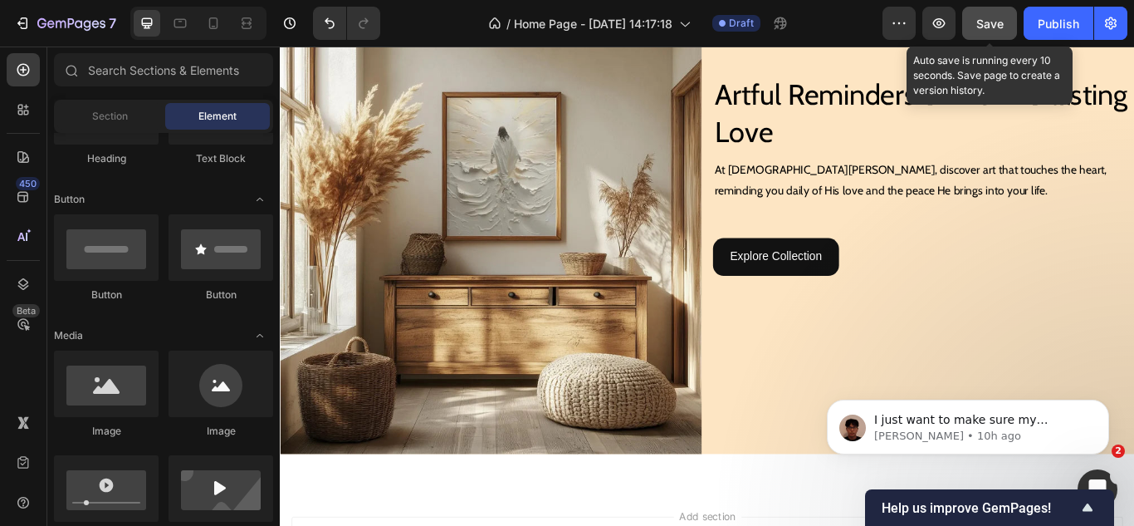
click at [977, 25] on span "Save" at bounding box center [990, 24] width 27 height 14
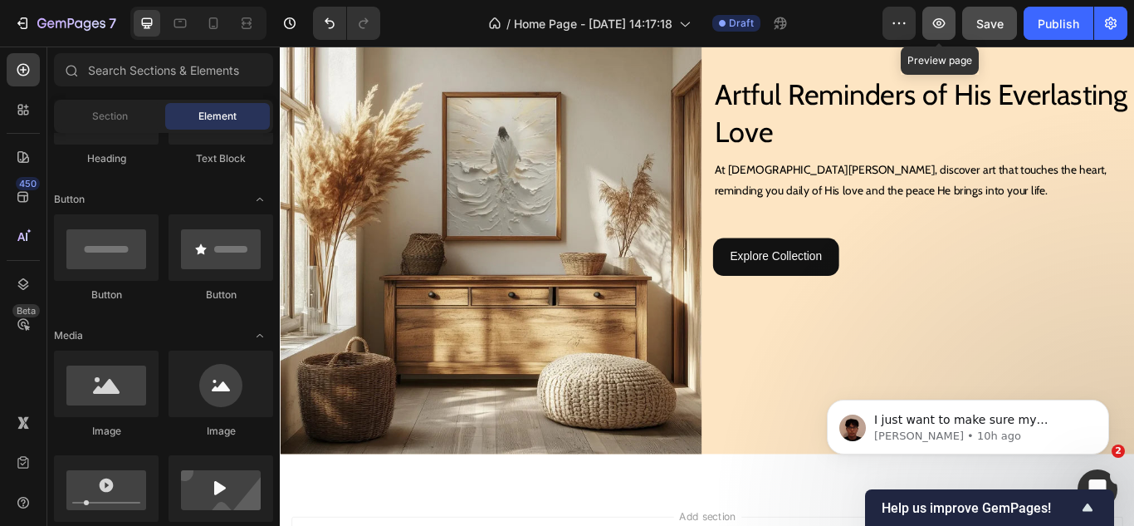
click at [933, 23] on icon "button" at bounding box center [939, 23] width 17 height 17
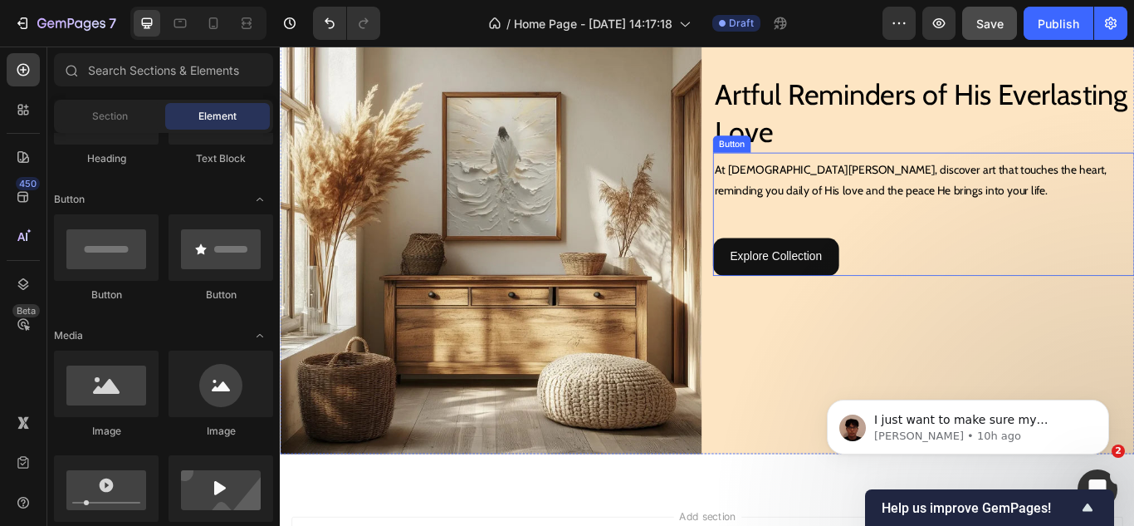
click at [971, 296] on div "Explore Collection Button" at bounding box center [1031, 242] width 492 height 144
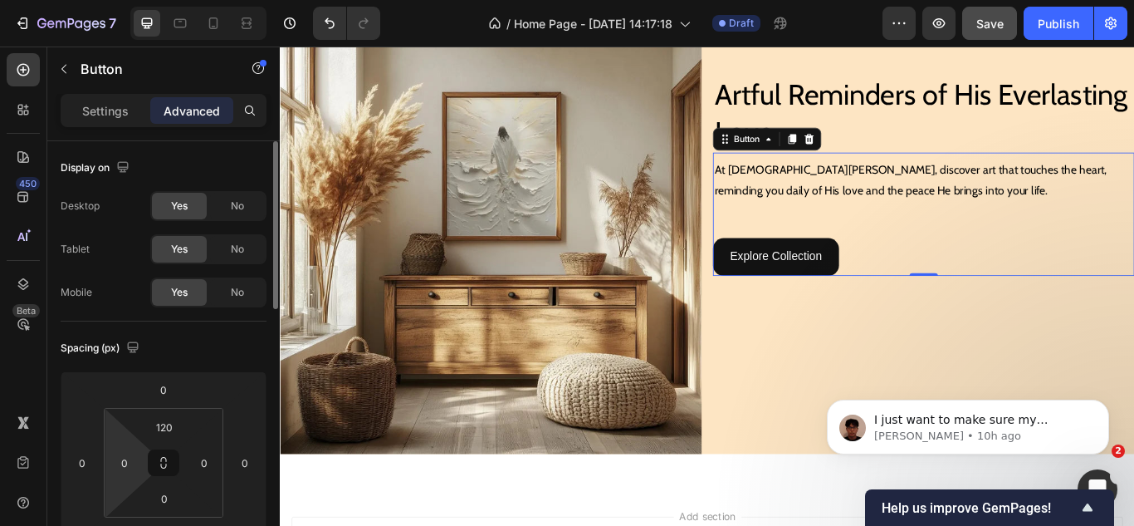
scroll to position [83, 0]
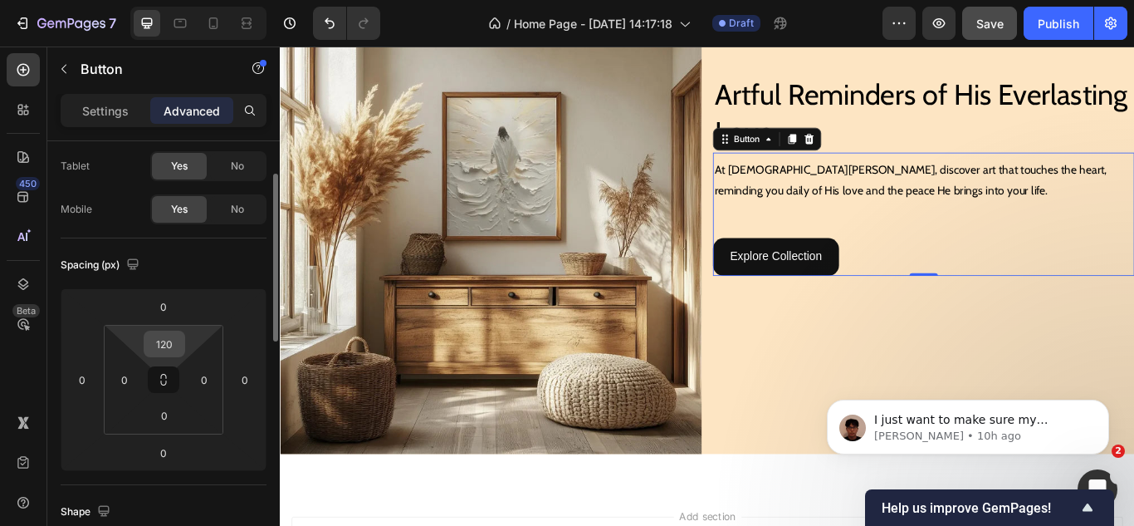
click at [165, 348] on input "120" at bounding box center [164, 343] width 33 height 25
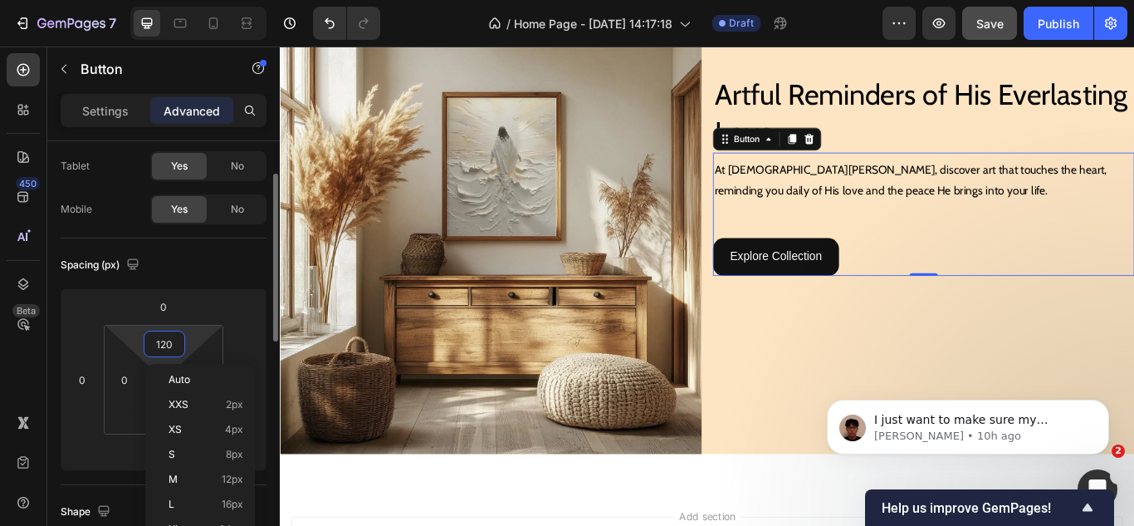
click at [165, 348] on input "120" at bounding box center [164, 343] width 33 height 25
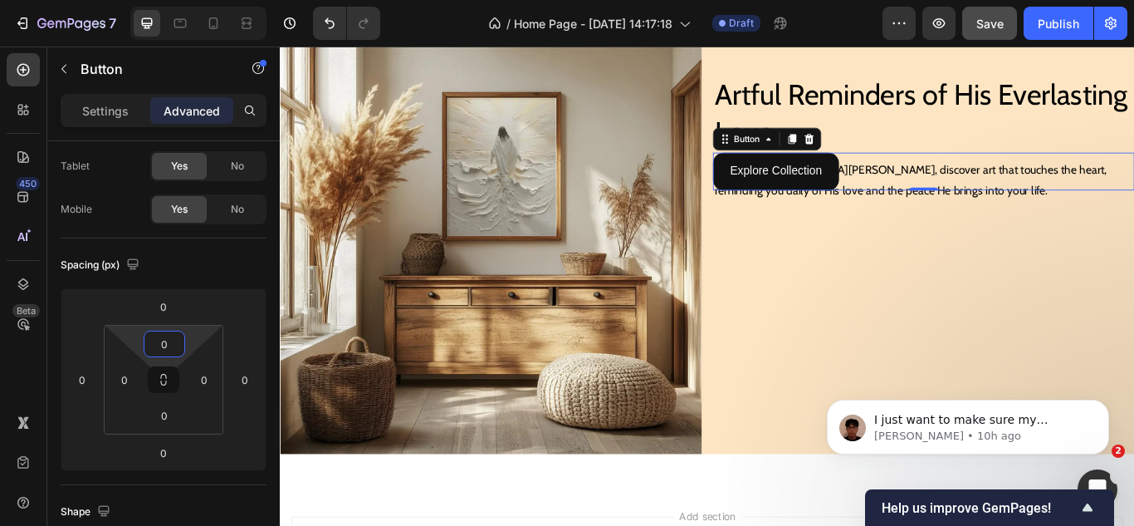
type input "0"
click at [34, 360] on div "450 Beta" at bounding box center [23, 229] width 33 height 353
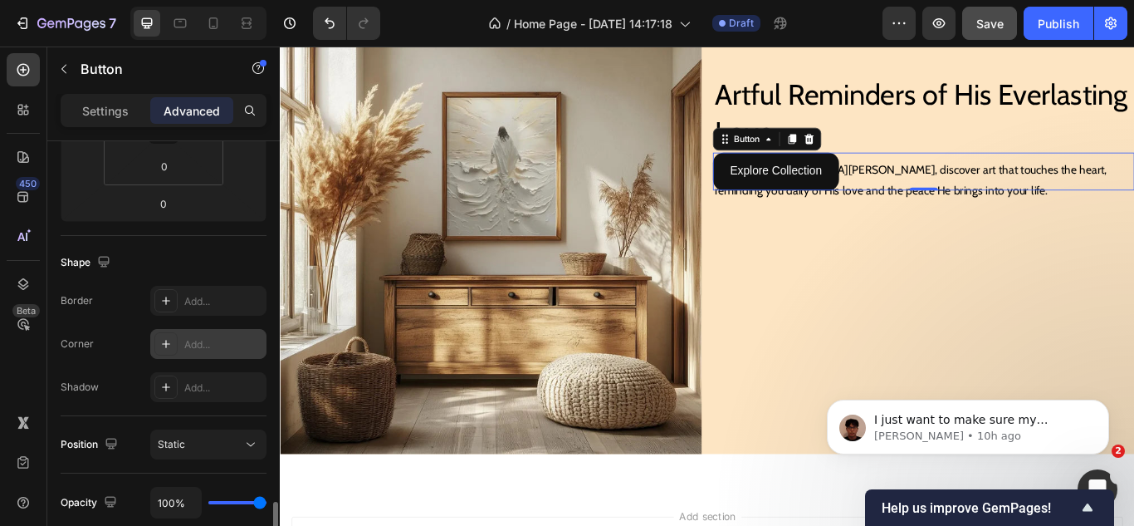
scroll to position [498, 0]
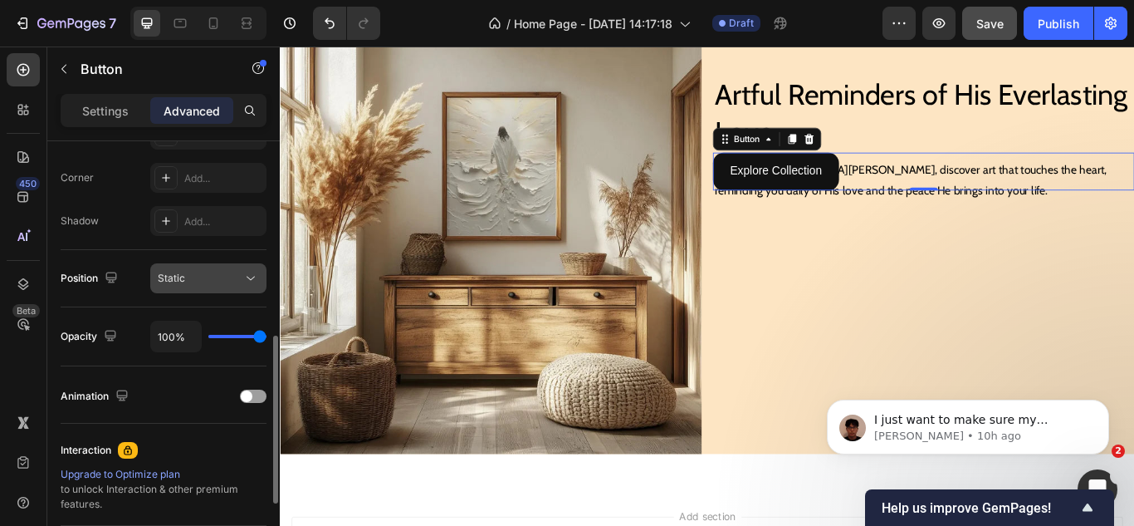
click at [186, 287] on button "Static" at bounding box center [208, 278] width 116 height 30
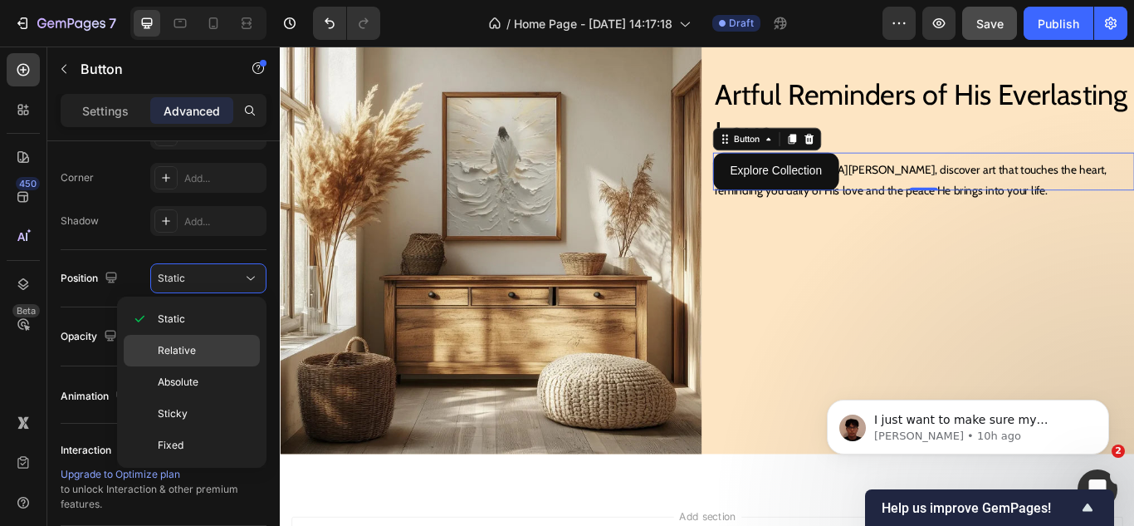
click at [198, 353] on p "Relative" at bounding box center [205, 350] width 95 height 15
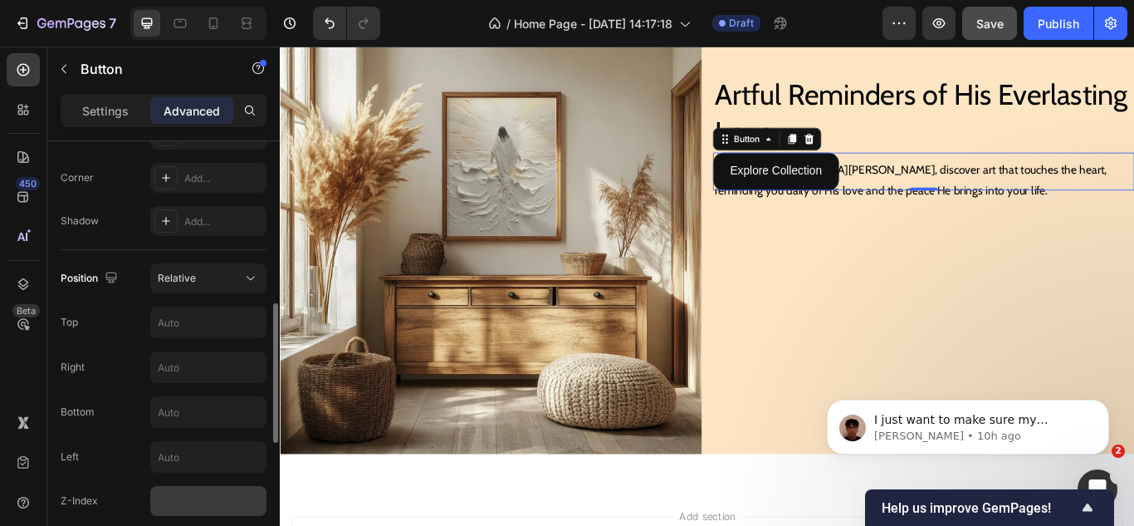
scroll to position [581, 0]
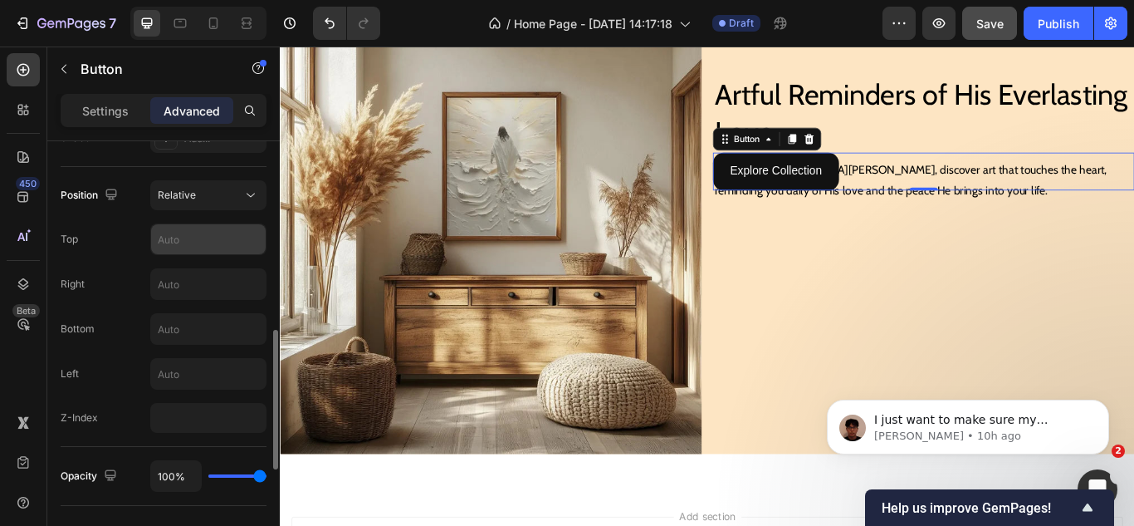
click at [222, 242] on input "text" at bounding box center [208, 239] width 115 height 30
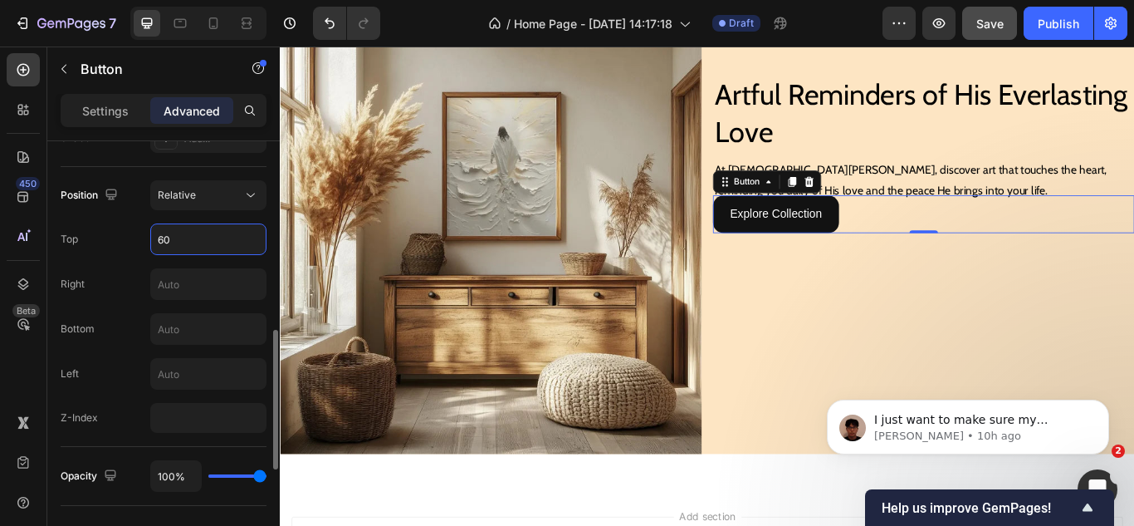
click at [222, 242] on input "60" at bounding box center [208, 239] width 115 height 30
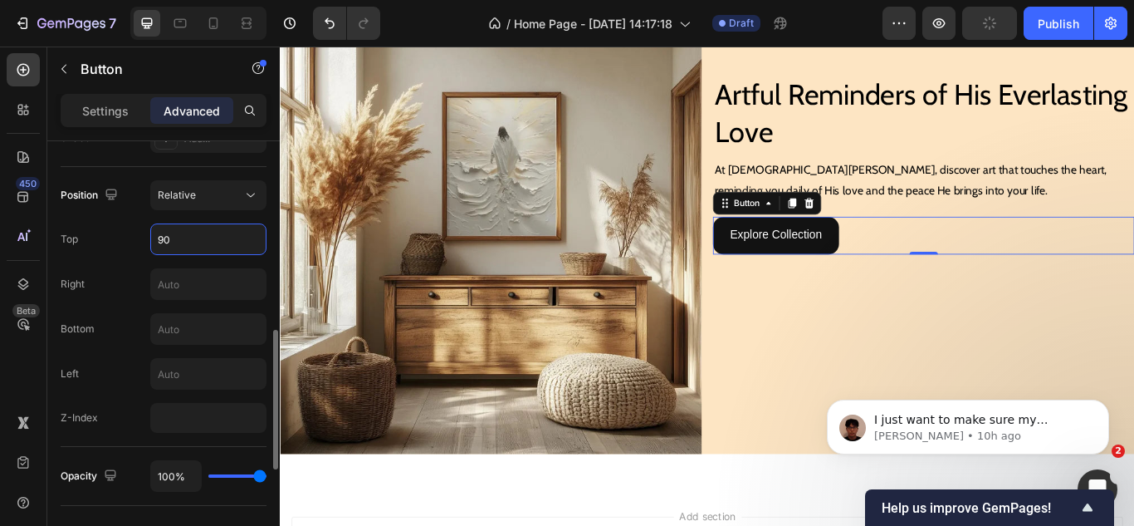
click at [222, 242] on input "90" at bounding box center [208, 239] width 115 height 30
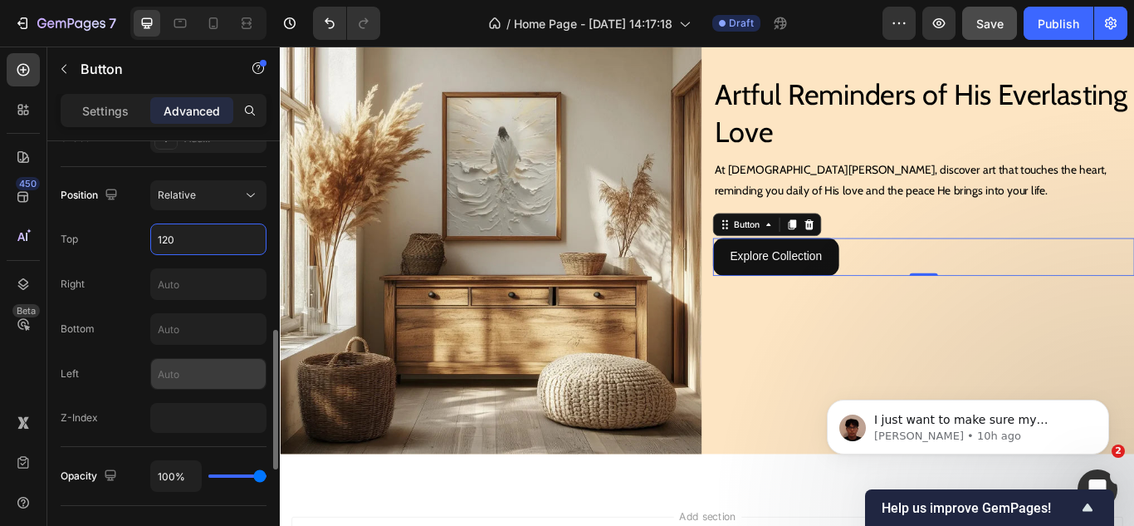
type input "120"
click at [198, 375] on input "text" at bounding box center [208, 374] width 115 height 30
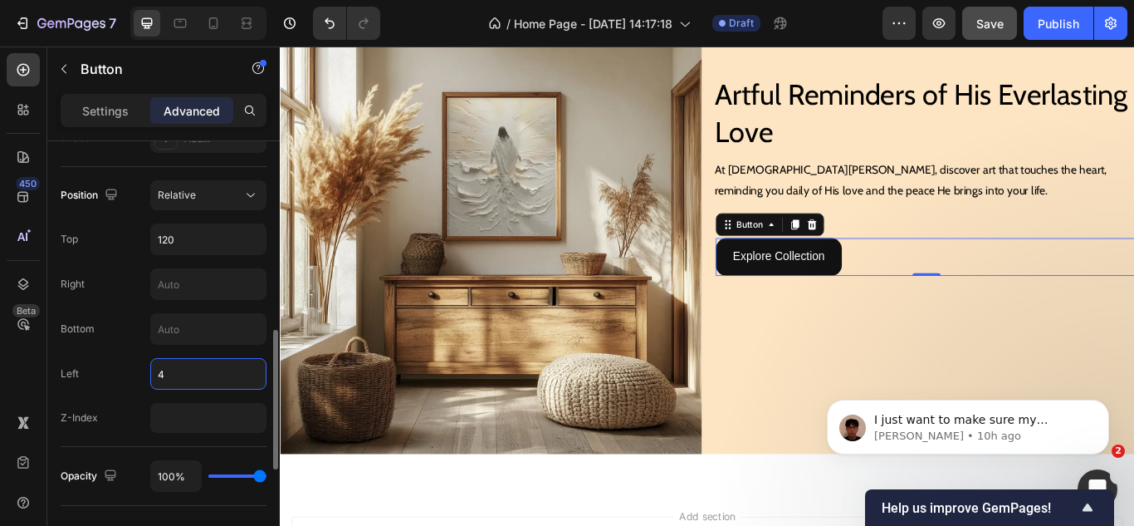
type input "40"
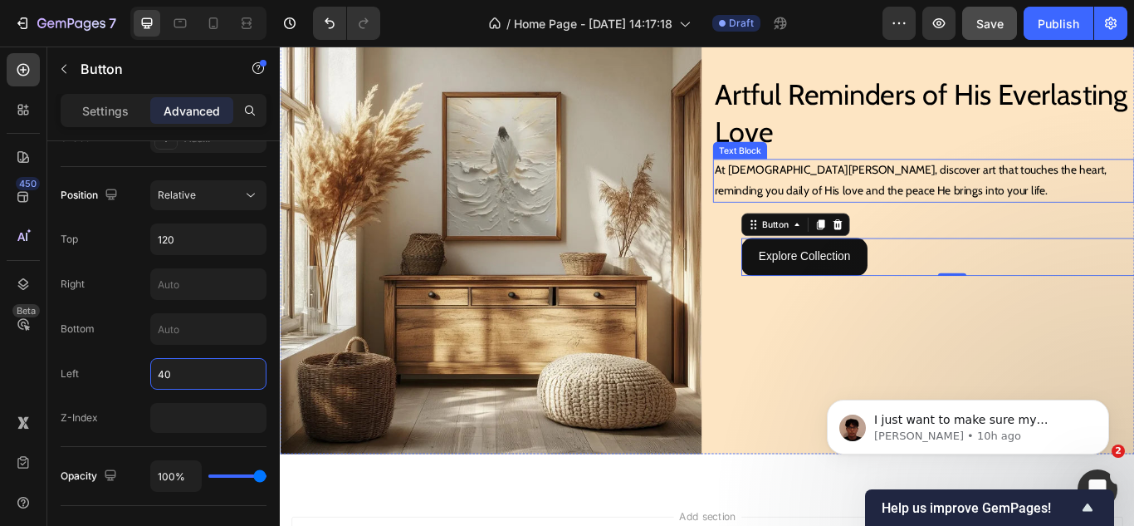
click at [937, 213] on p "At Jesus Canvas, discover art that touches the heart, reminding you daily of Hi…" at bounding box center [1030, 203] width 488 height 48
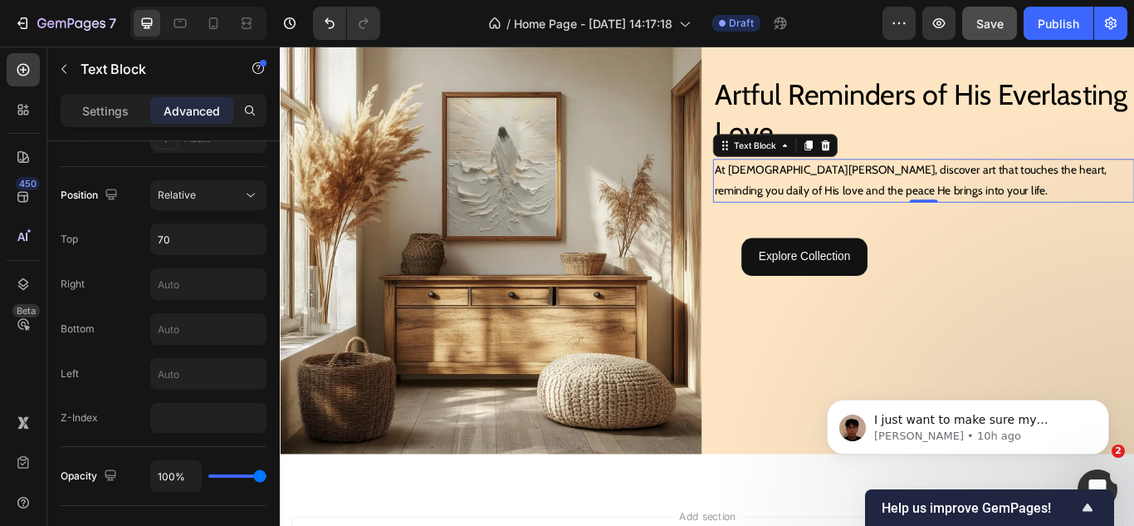
scroll to position [0, 0]
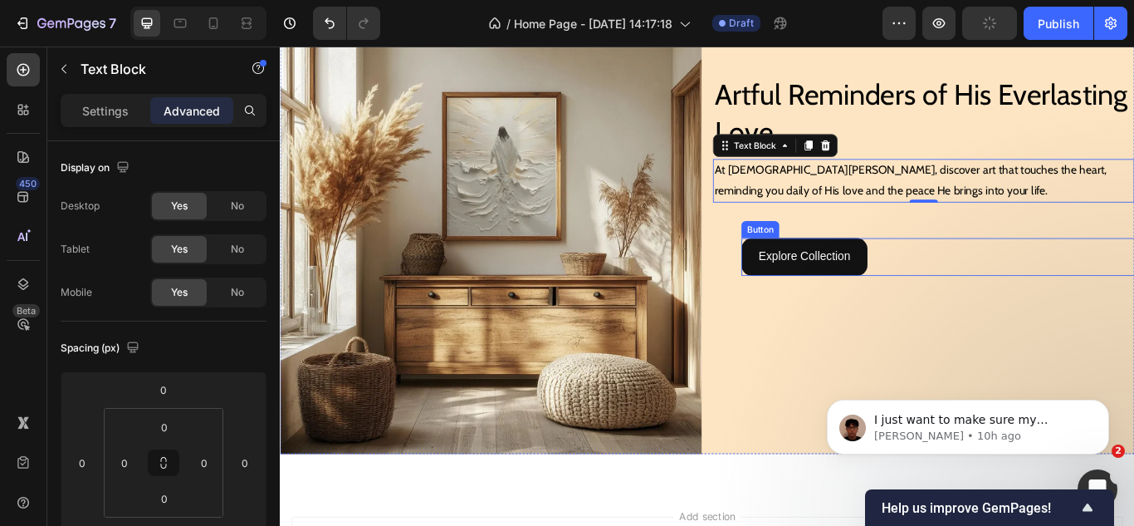
click at [992, 278] on div "Explore Collection Button" at bounding box center [1064, 292] width 492 height 44
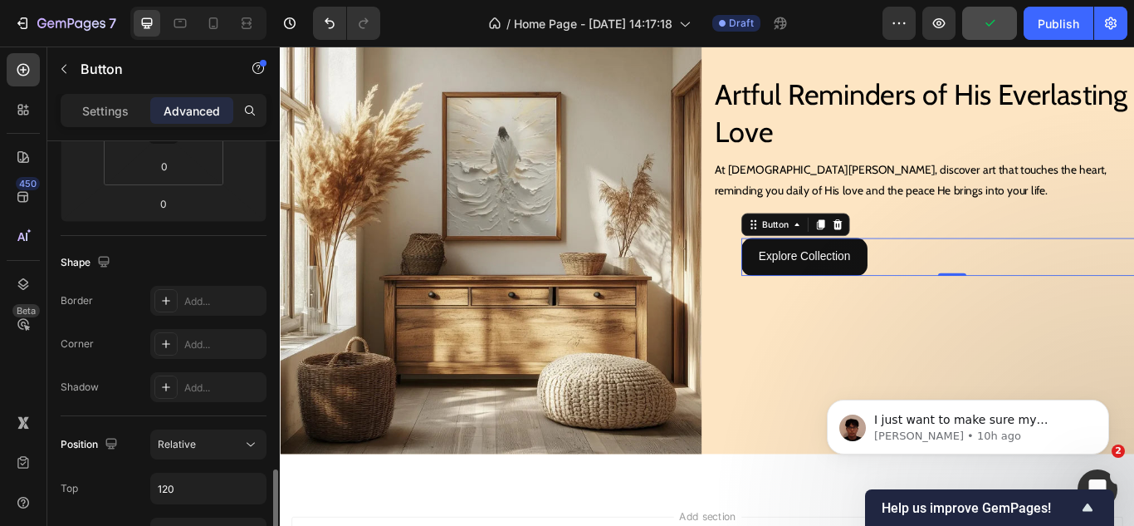
scroll to position [498, 0]
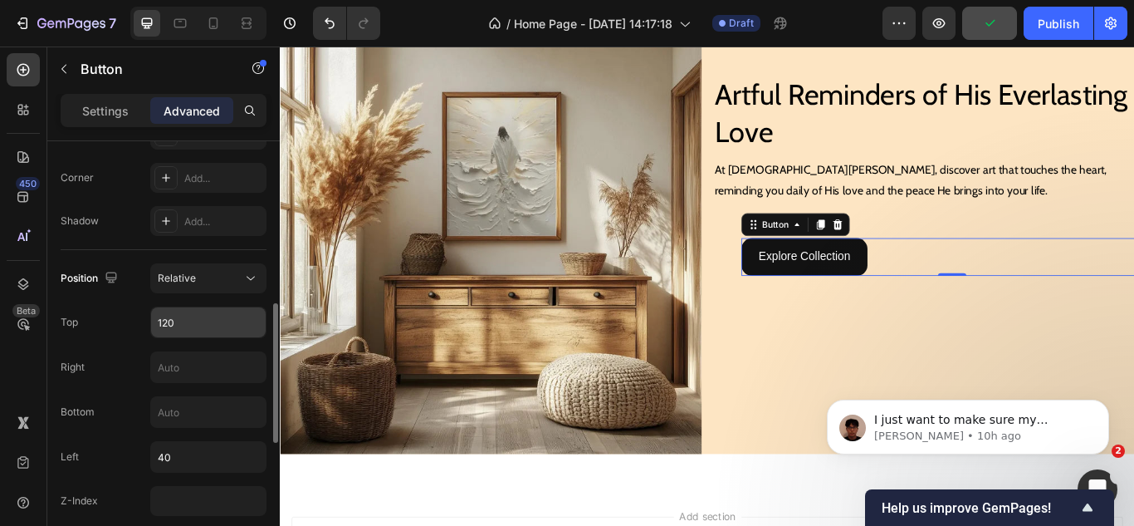
click at [169, 323] on input "120" at bounding box center [208, 322] width 115 height 30
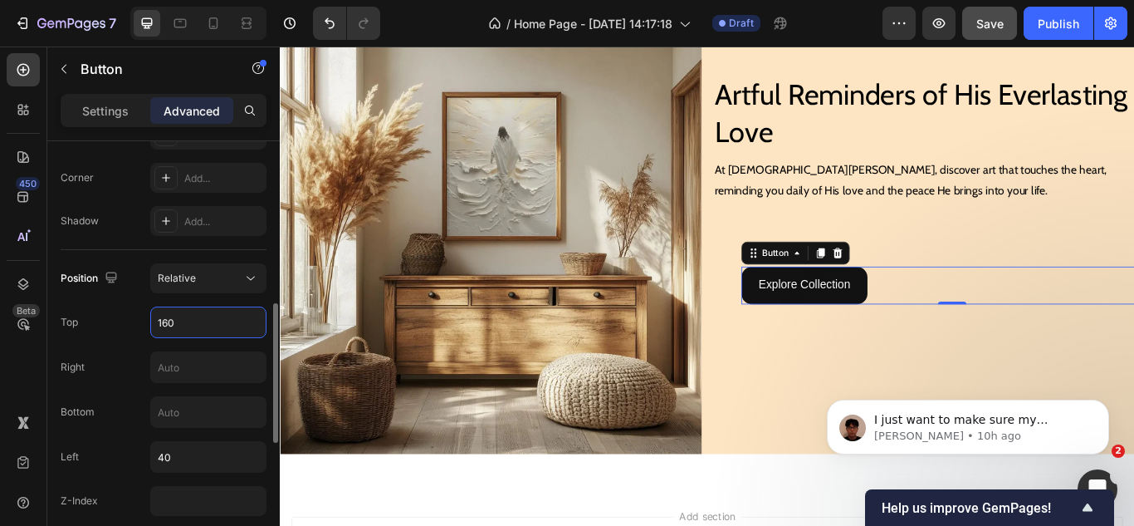
click at [169, 323] on input "160" at bounding box center [208, 322] width 115 height 30
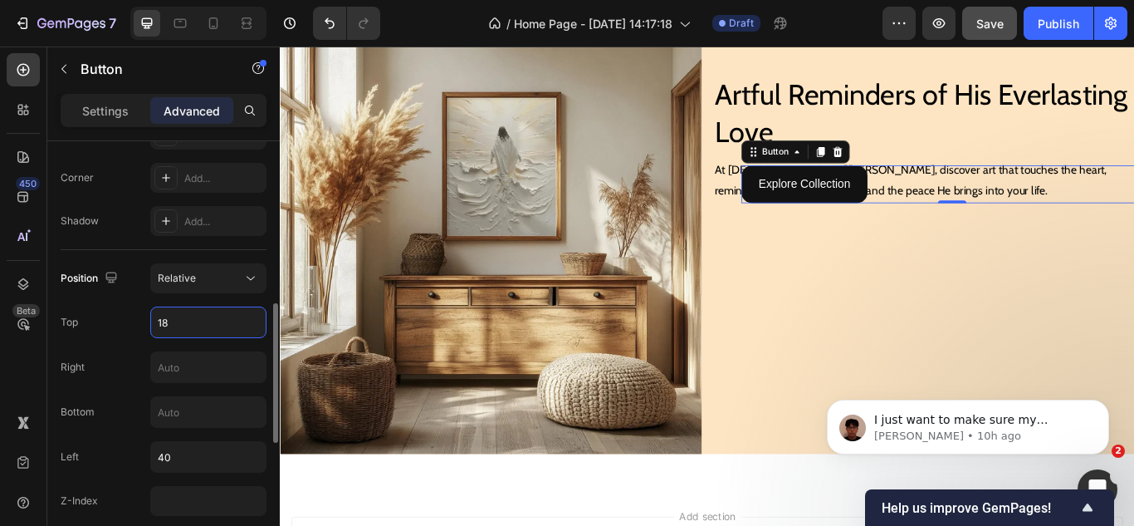
type input "180"
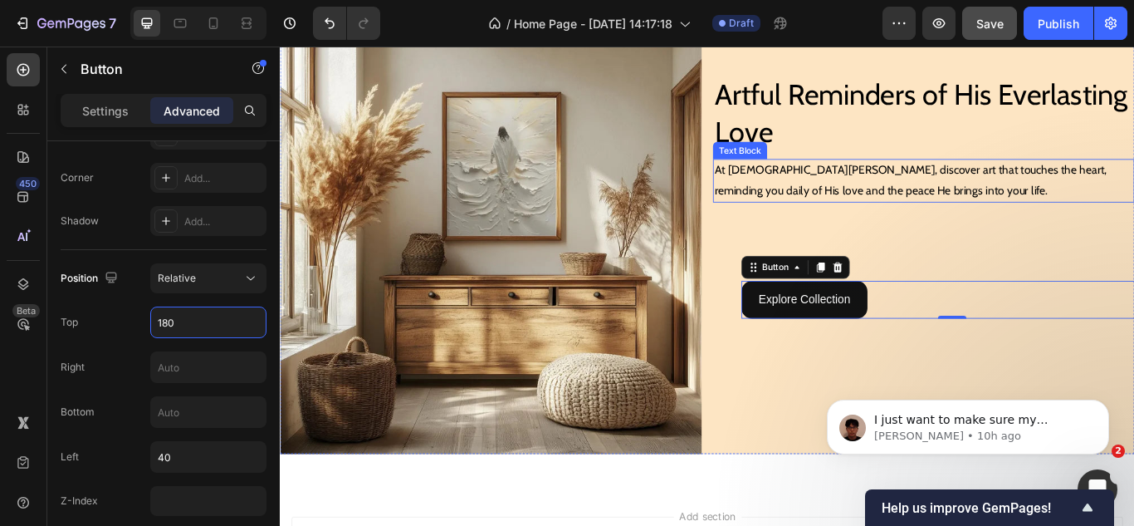
click at [854, 214] on p "At Jesus Canvas, discover art that touches the heart, reminding you daily of Hi…" at bounding box center [1030, 203] width 488 height 48
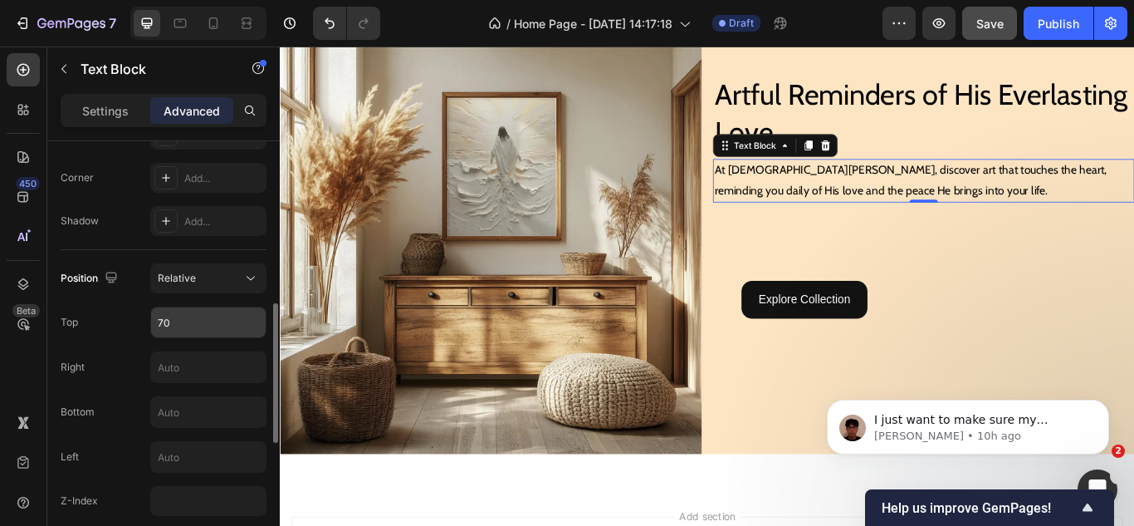
click at [179, 326] on input "70" at bounding box center [208, 322] width 115 height 30
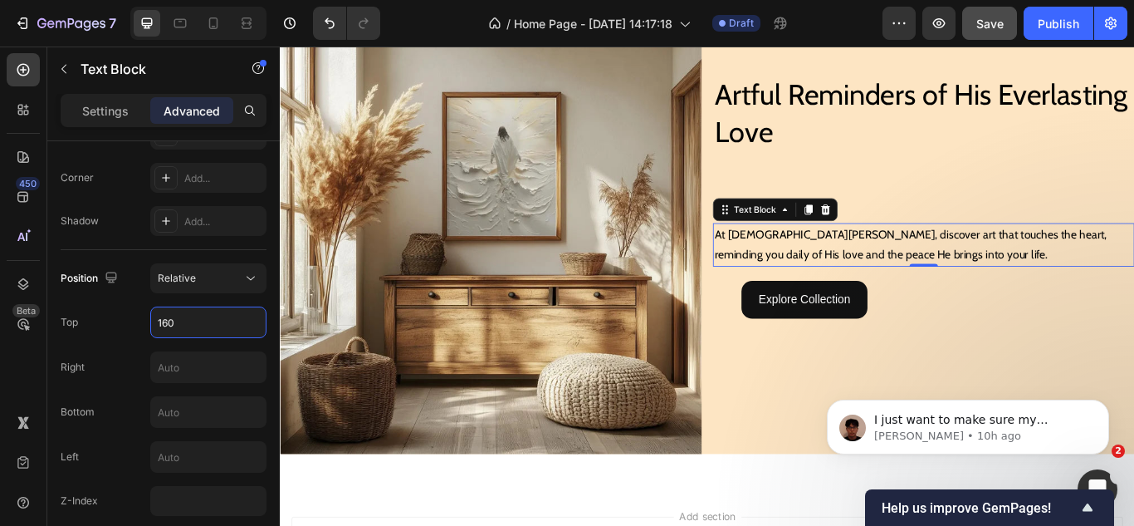
type input "160"
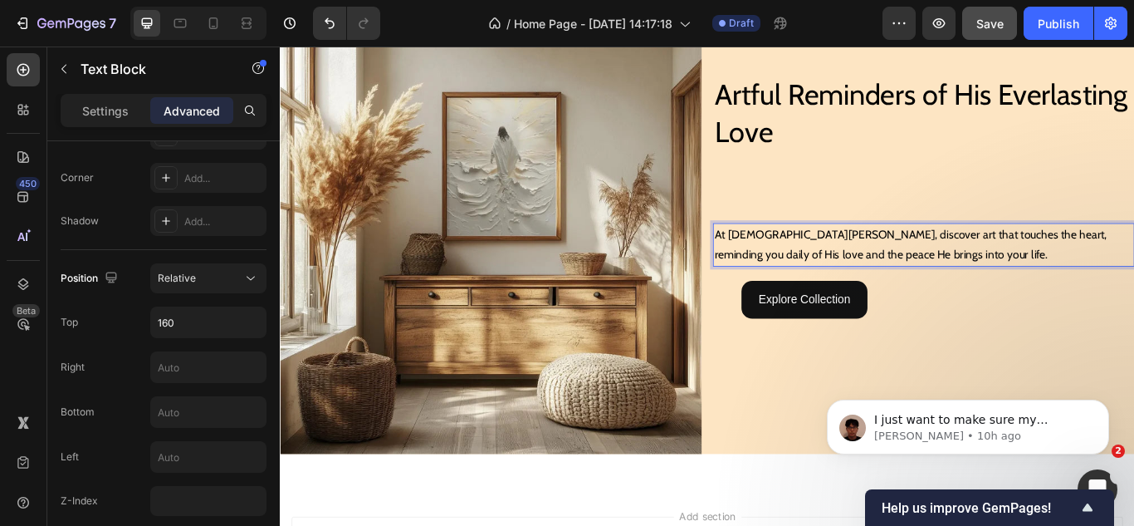
click at [917, 290] on p "At Jesus Canvas, discover art that touches the heart, reminding you daily of Hi…" at bounding box center [1030, 278] width 488 height 48
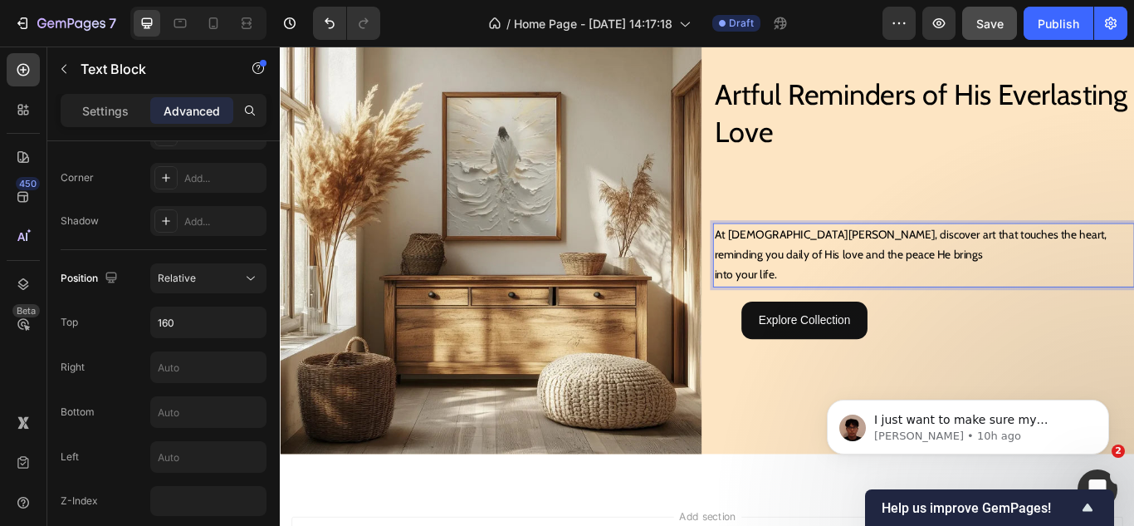
click at [1069, 265] on p "At Jesus Canvas, discover art that touches the heart, reminding you daily of Hi…" at bounding box center [1030, 278] width 488 height 48
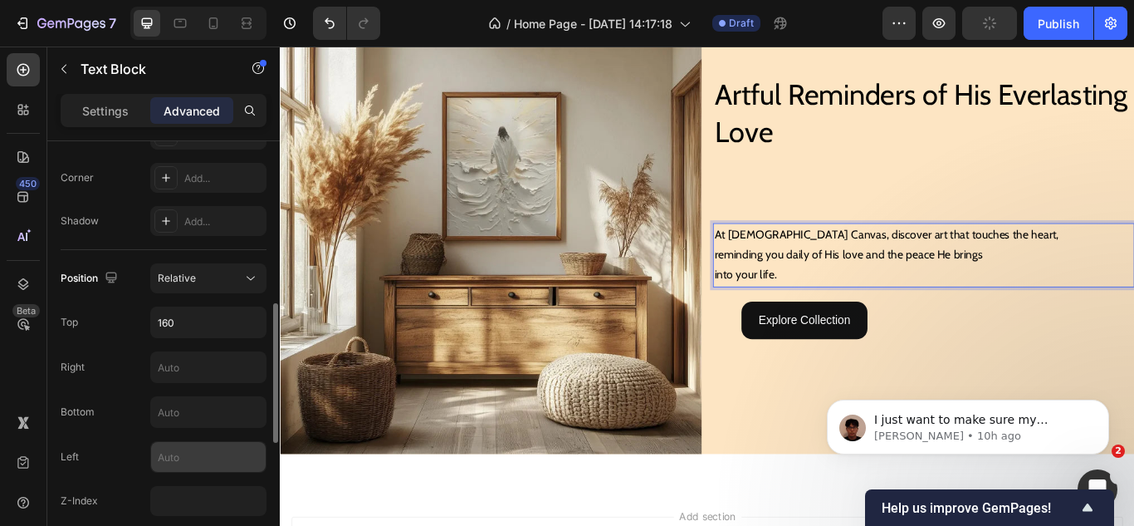
click at [179, 446] on input "text" at bounding box center [208, 457] width 115 height 30
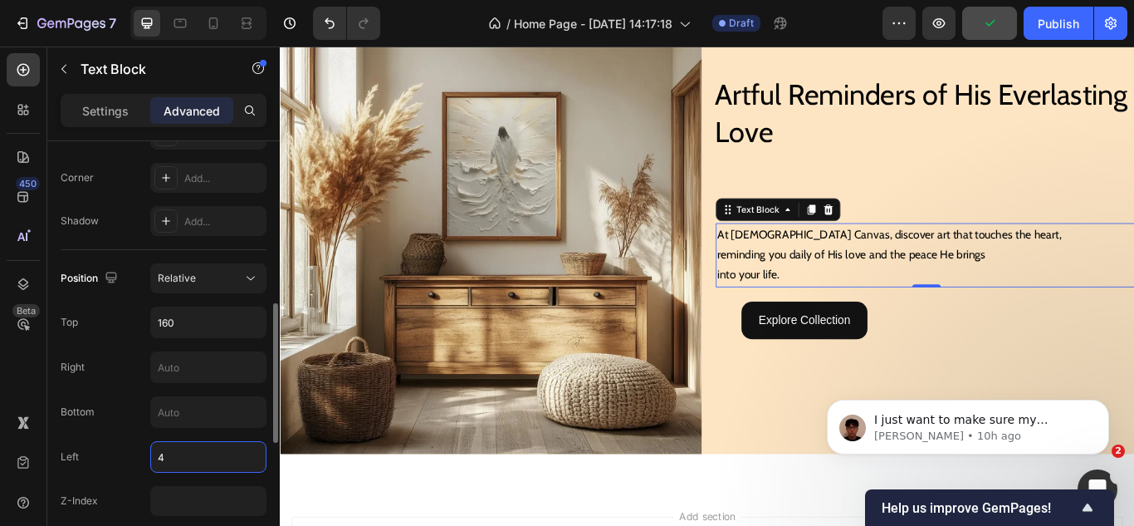
type input "40"
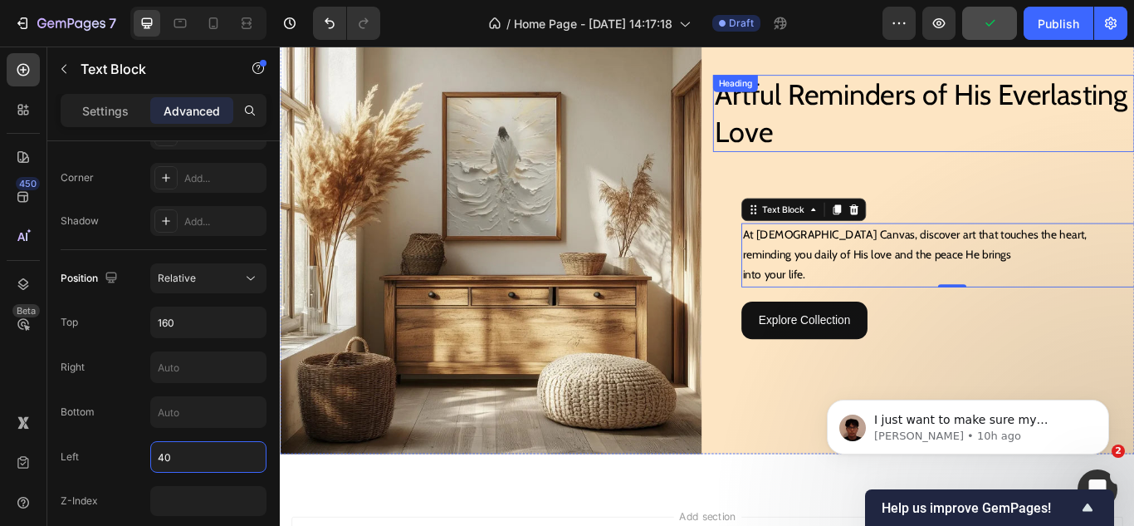
click at [864, 130] on p "Artful Reminders of His Everlasting Love" at bounding box center [1030, 124] width 488 height 86
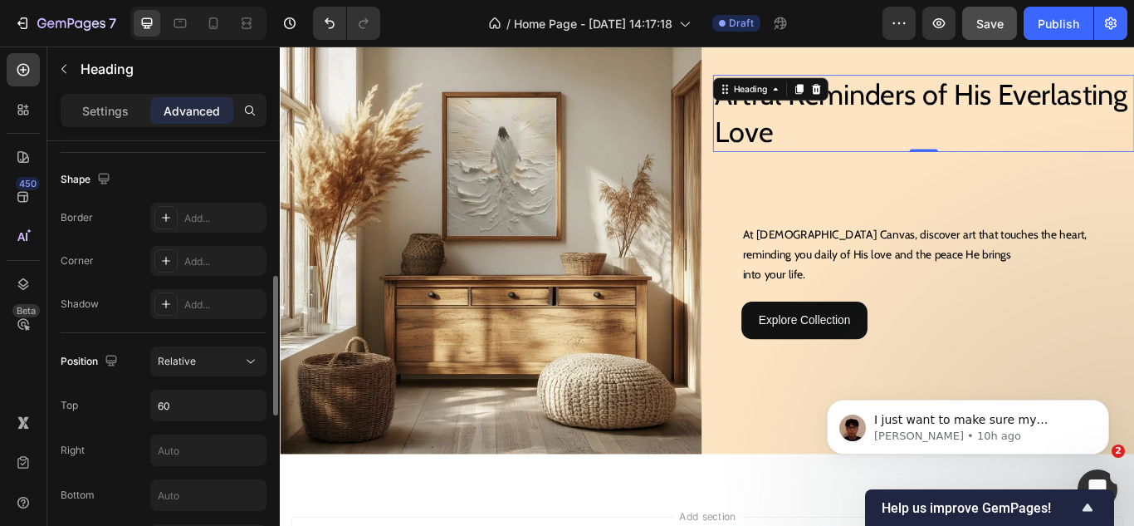
scroll to position [581, 0]
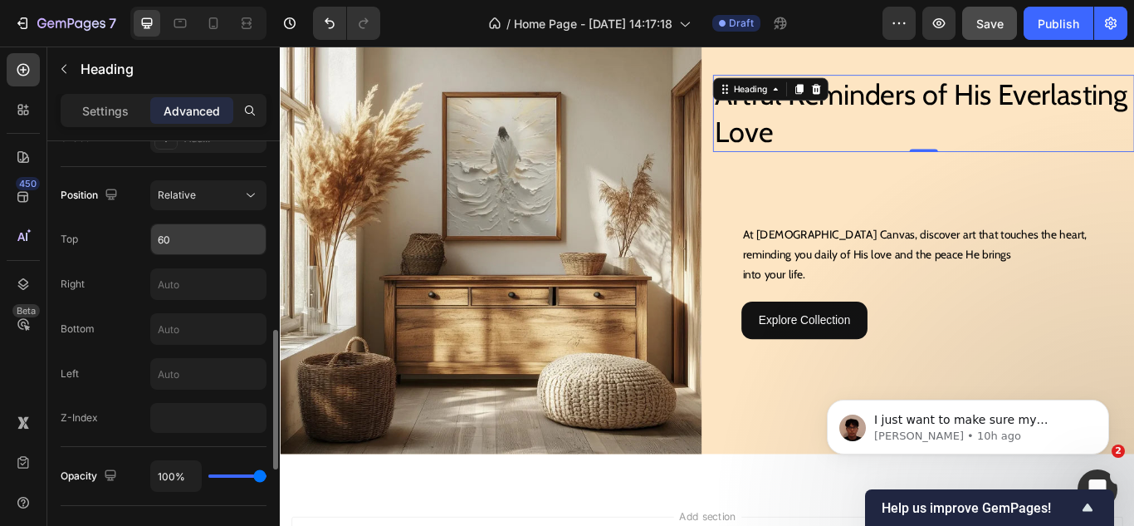
click at [184, 244] on input "60" at bounding box center [208, 239] width 115 height 30
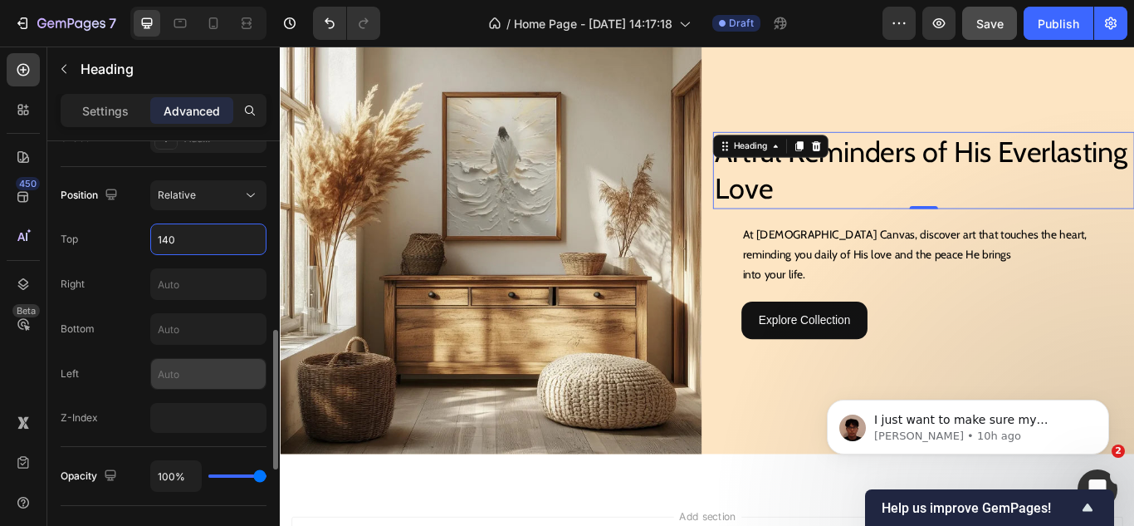
type input "140"
click at [188, 363] on input "text" at bounding box center [208, 374] width 115 height 30
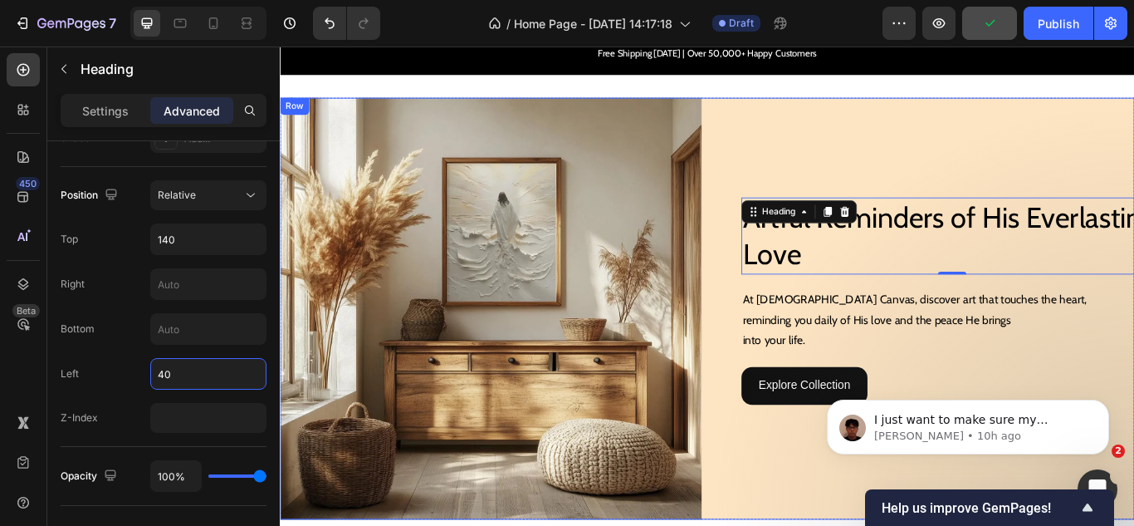
scroll to position [166, 0]
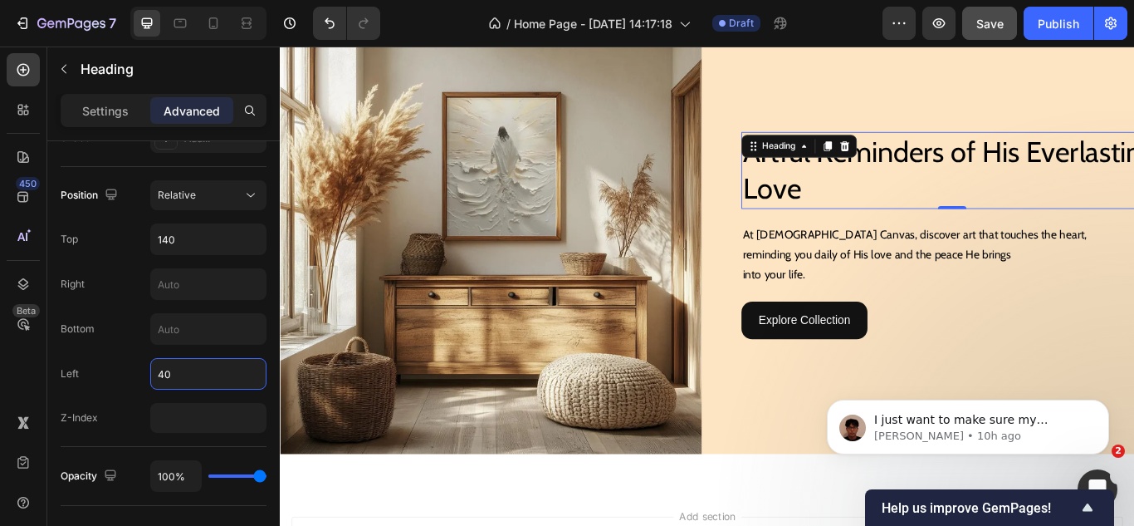
type input "40"
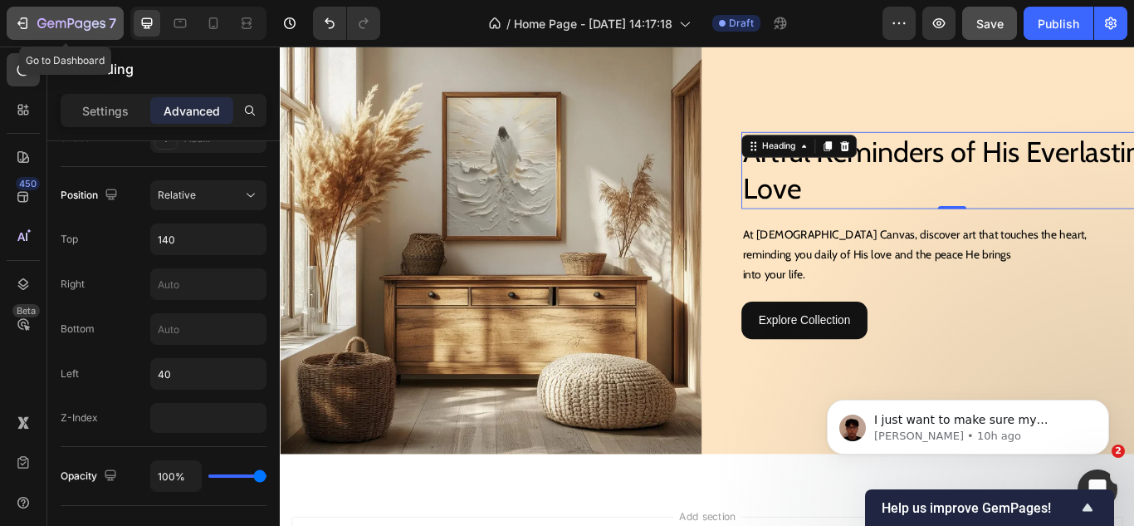
click at [12, 23] on button "7" at bounding box center [65, 23] width 117 height 33
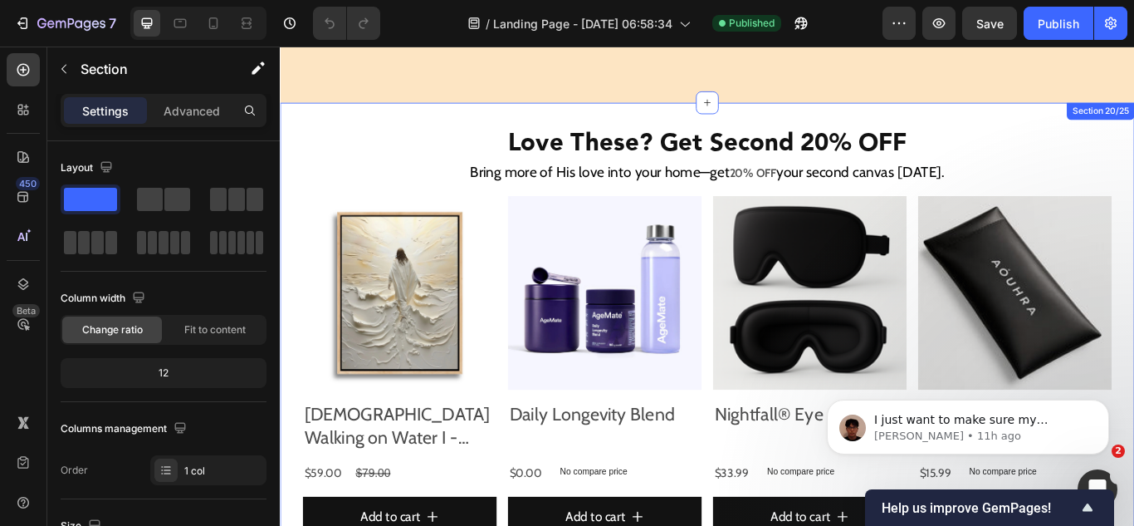
scroll to position [10027, 0]
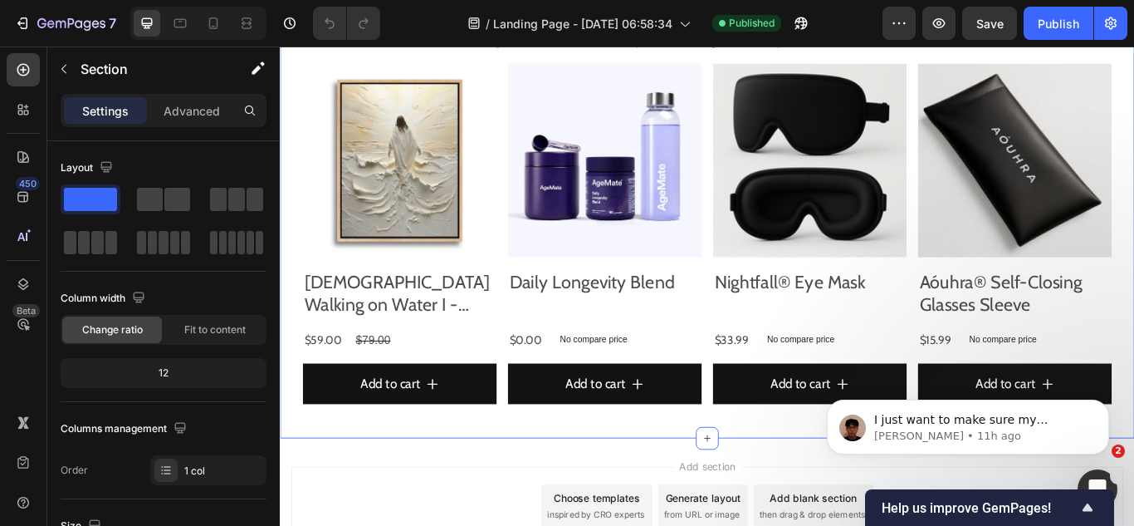
click at [290, 409] on div "Love These? Get Second 20% OFF Heading Bring more of His love into your home—ge…" at bounding box center [778, 231] width 996 height 546
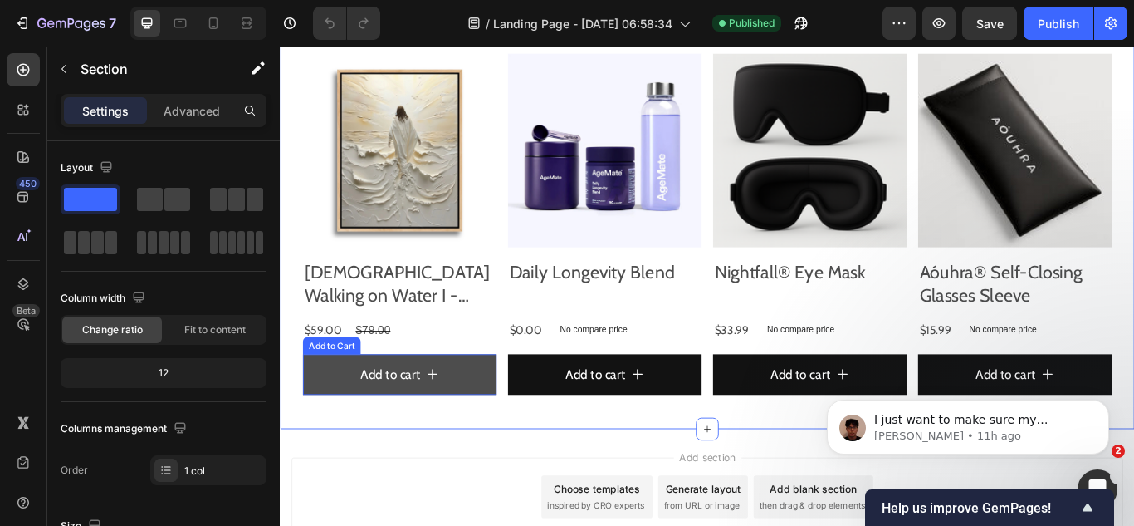
click at [504, 420] on button "Add to cart" at bounding box center [419, 428] width 226 height 47
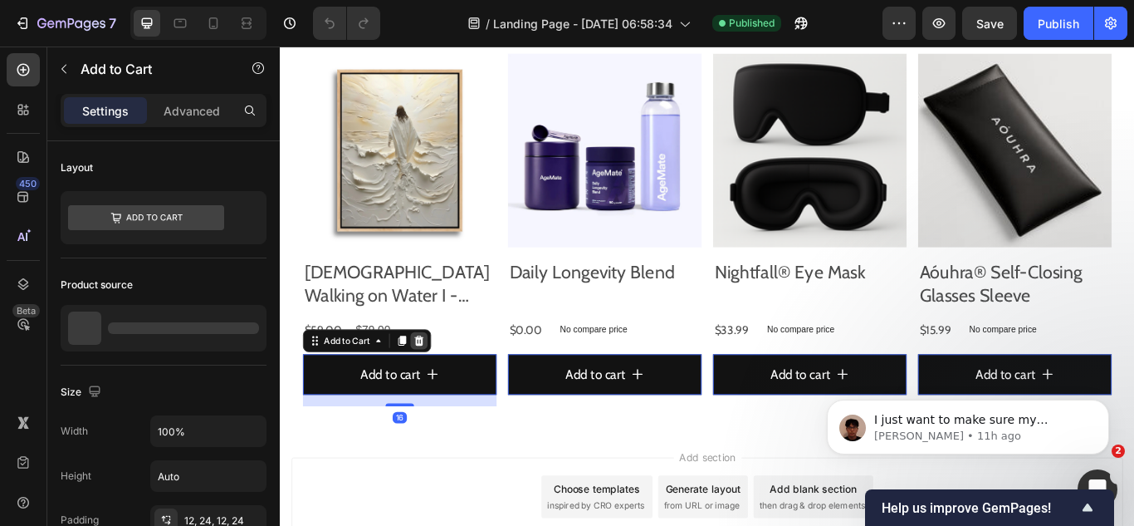
click at [440, 384] on icon at bounding box center [442, 390] width 11 height 12
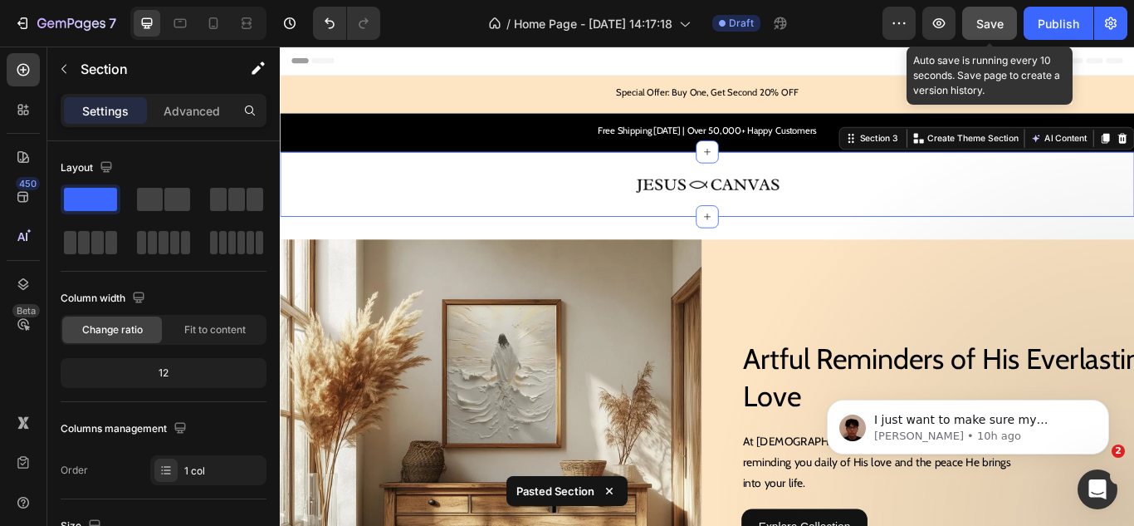
click at [990, 28] on span "Save" at bounding box center [990, 24] width 27 height 14
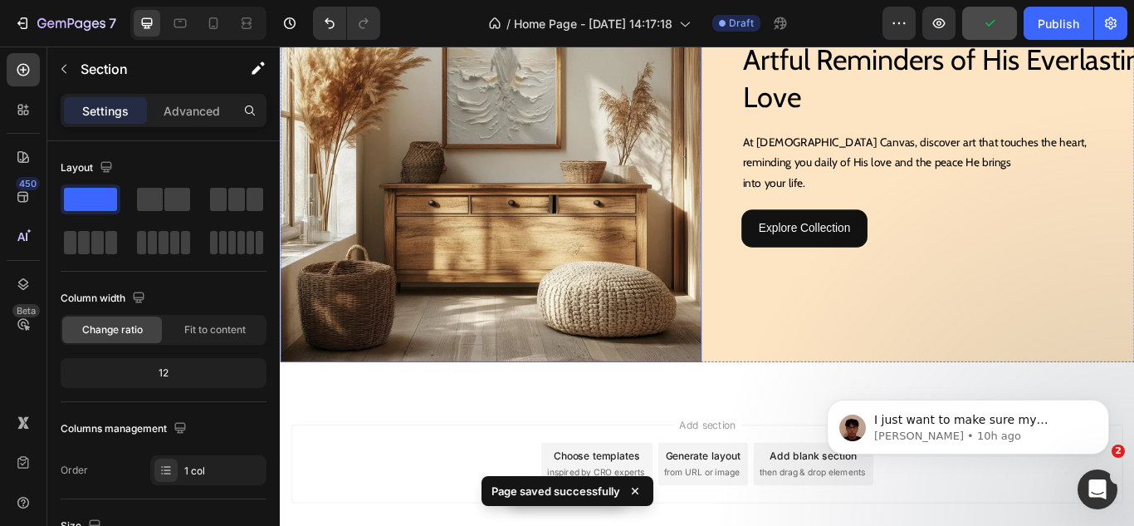
scroll to position [390, 0]
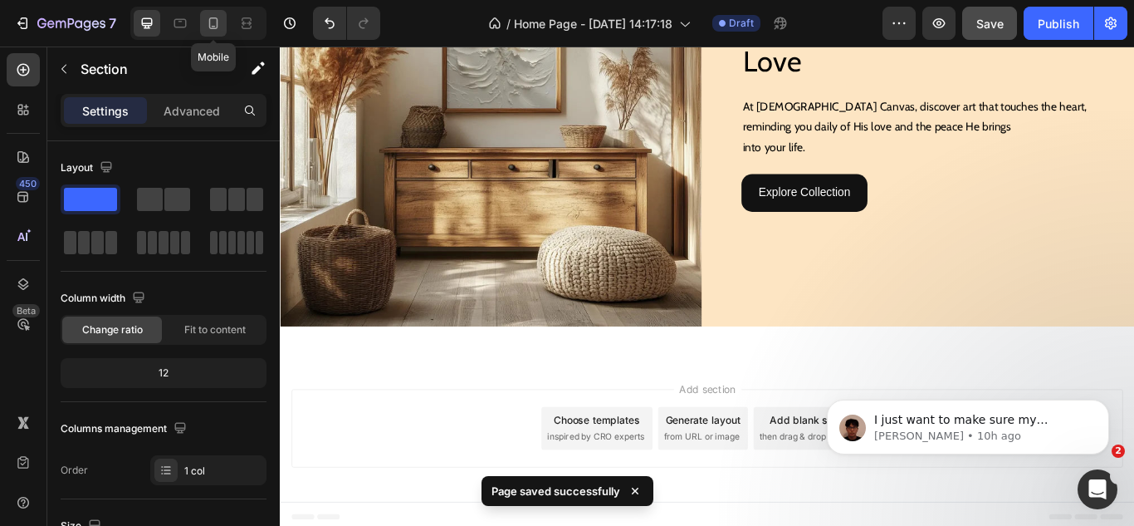
click at [208, 17] on icon at bounding box center [213, 23] width 17 height 17
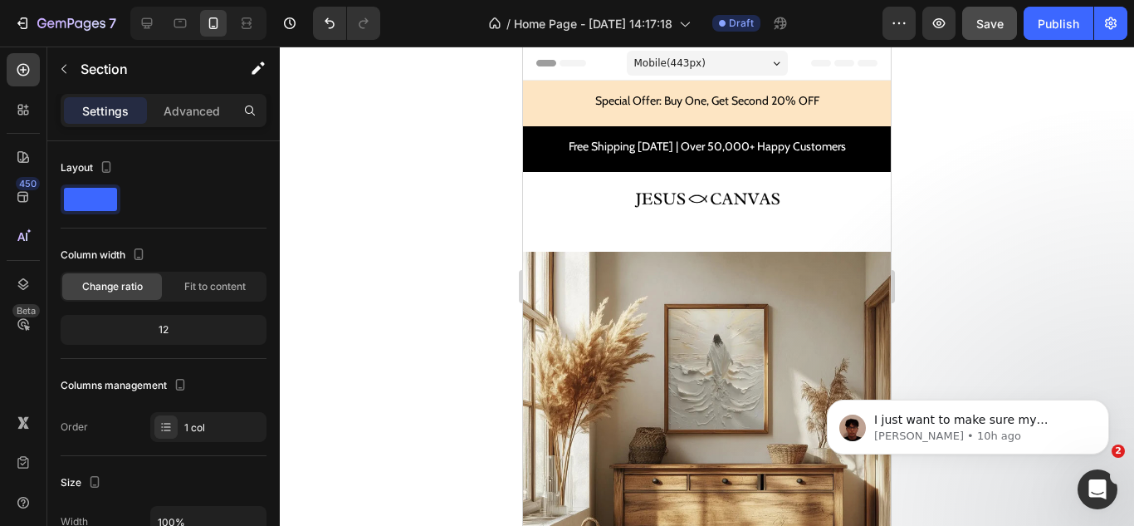
click at [680, 222] on div "Image Section 3" at bounding box center [707, 198] width 368 height 53
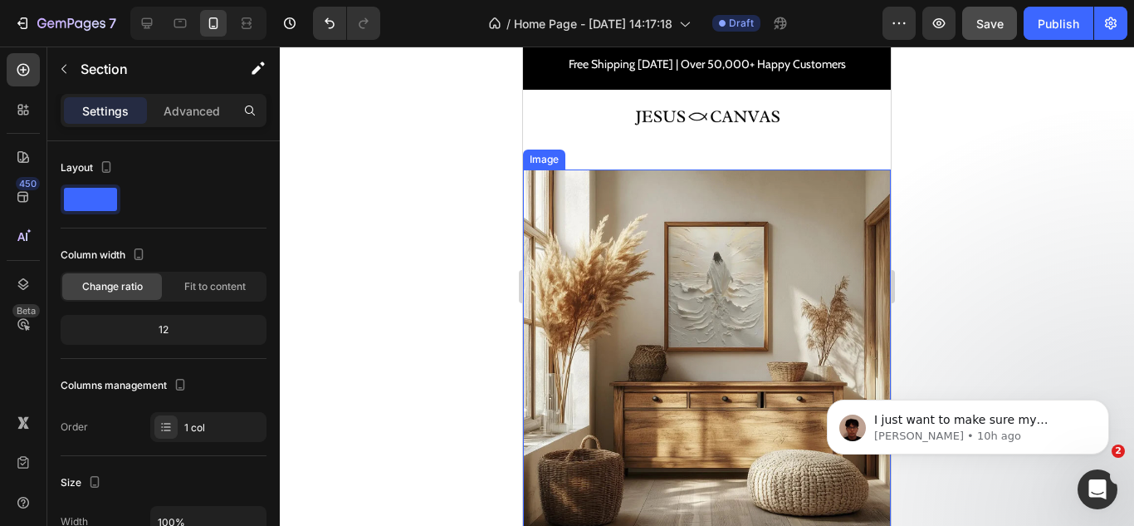
scroll to position [83, 0]
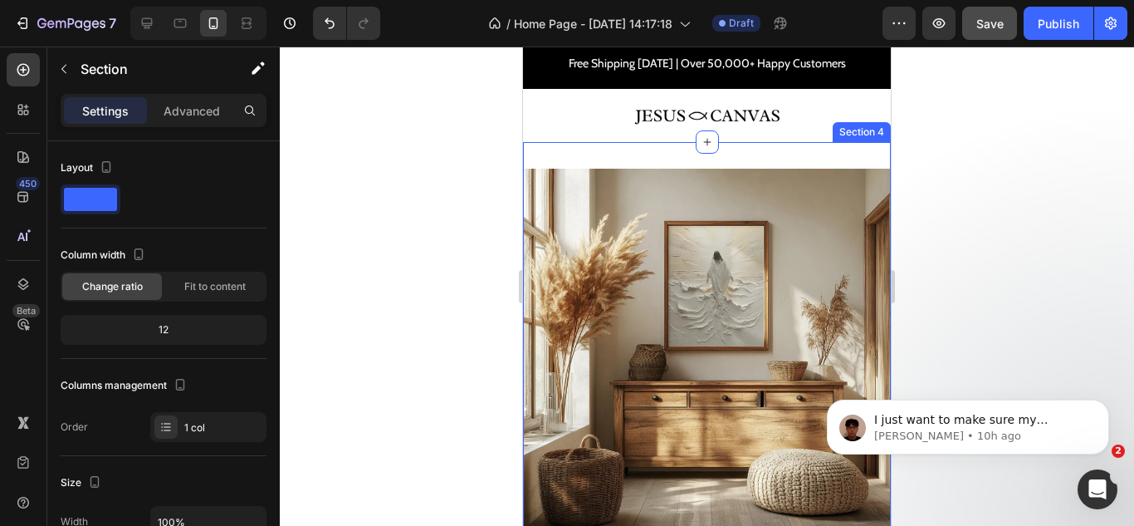
click at [600, 159] on div "Image Artful Reminders of His Everlasting Love Heading At Jesus Canvas, discove…" at bounding box center [707, 465] width 368 height 646
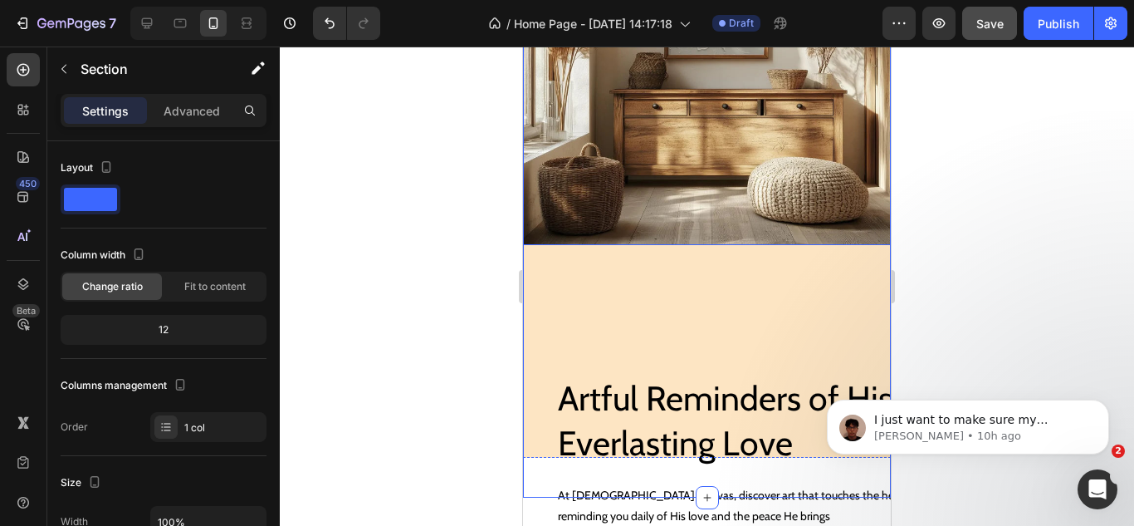
scroll to position [415, 0]
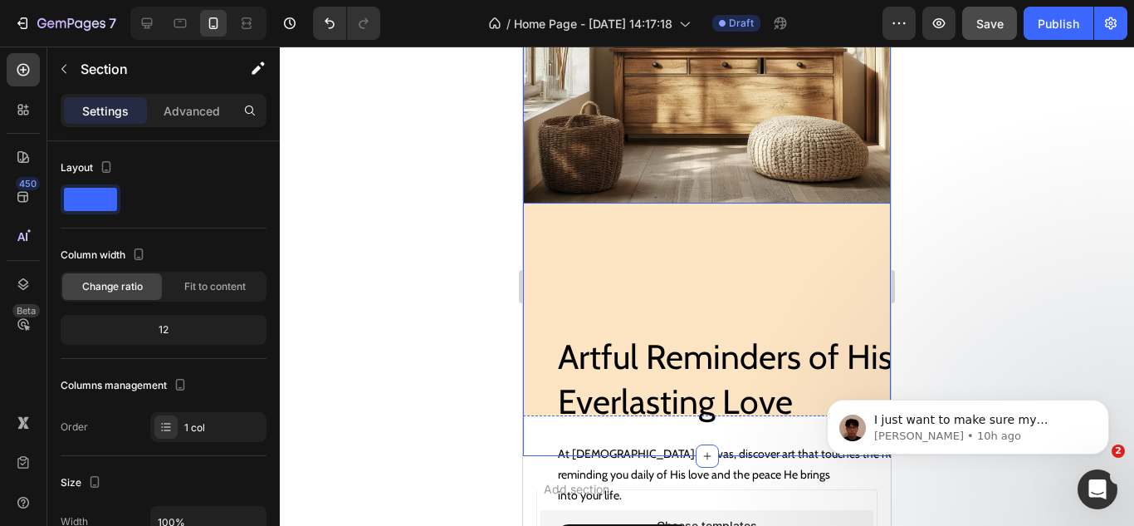
click at [607, 164] on img at bounding box center [707, 20] width 368 height 368
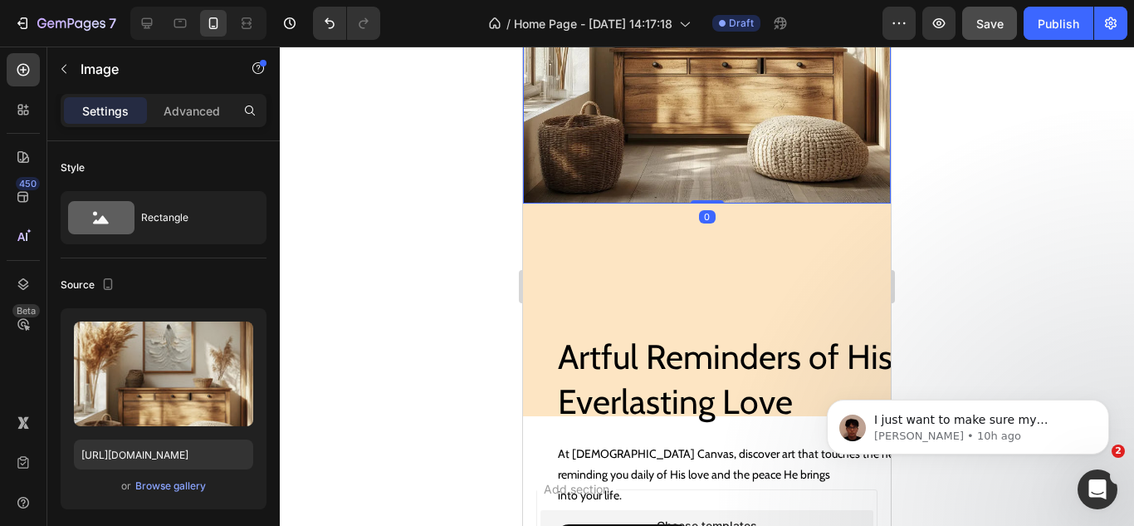
click at [198, 124] on div "Settings Advanced" at bounding box center [164, 110] width 206 height 33
click at [193, 108] on p "Advanced" at bounding box center [192, 110] width 56 height 17
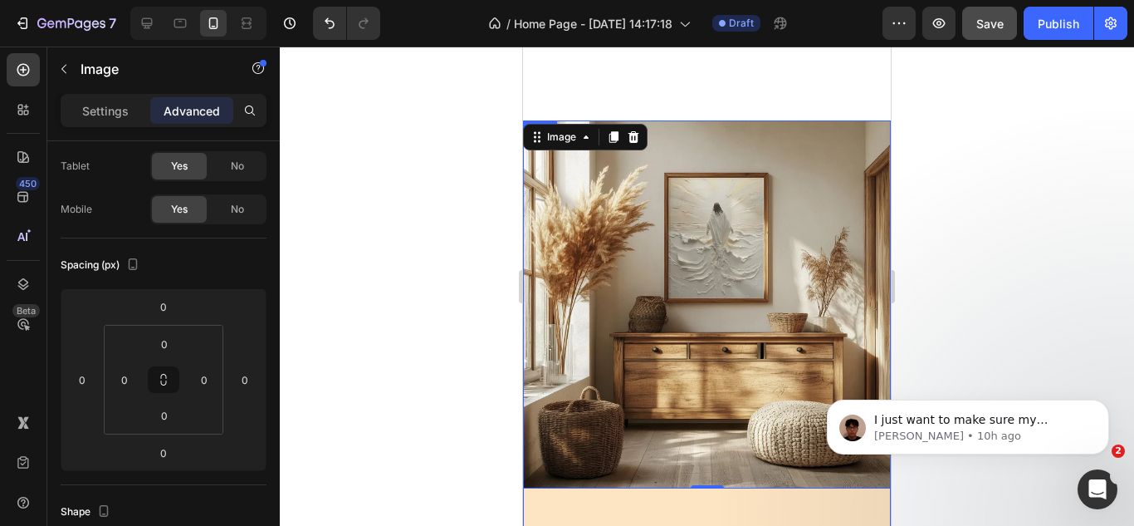
scroll to position [83, 0]
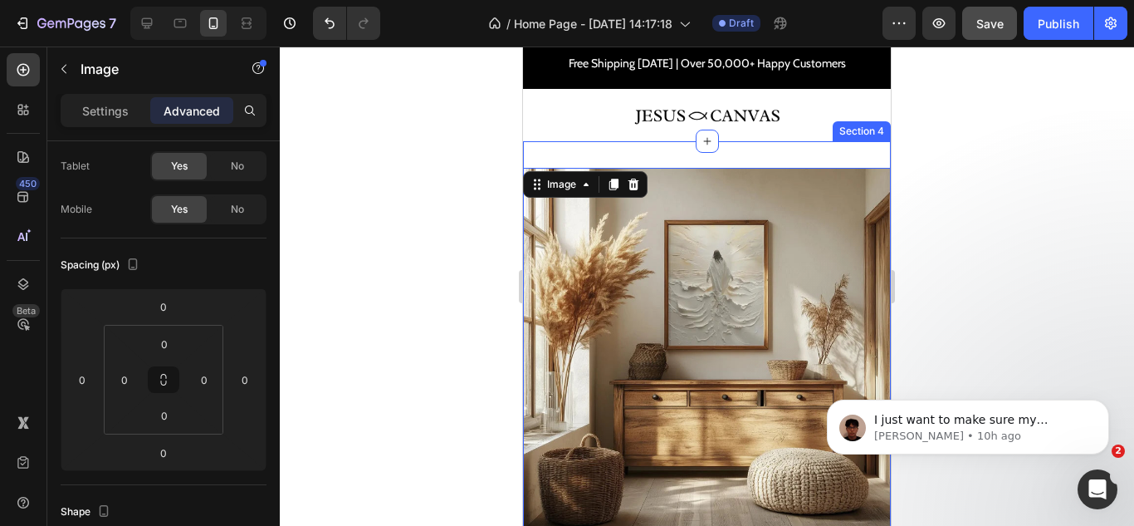
click at [676, 156] on div "Image 0 Artful Reminders of His Everlasting Love Heading At Jesus Canvas, disco…" at bounding box center [707, 464] width 368 height 646
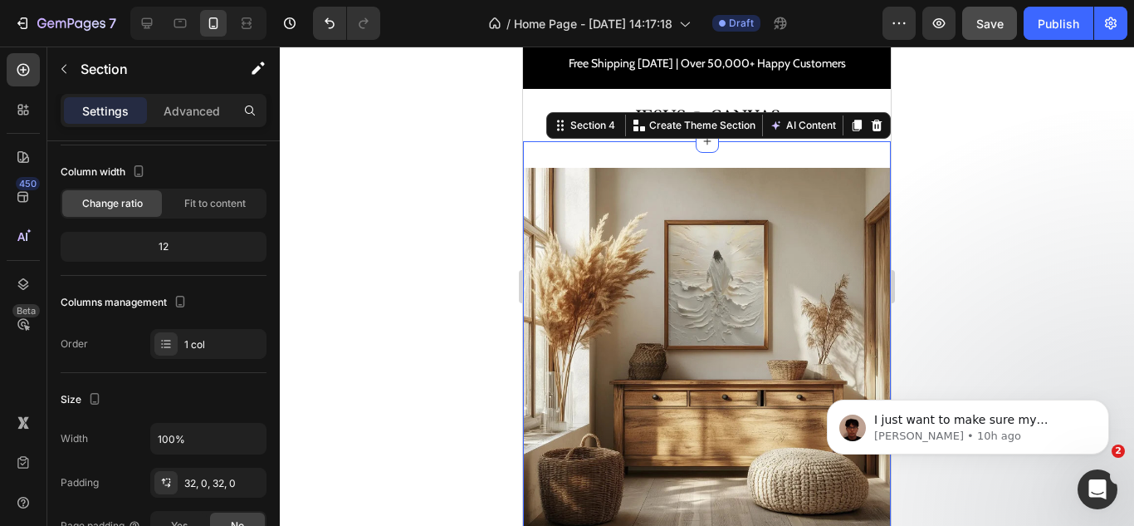
scroll to position [0, 0]
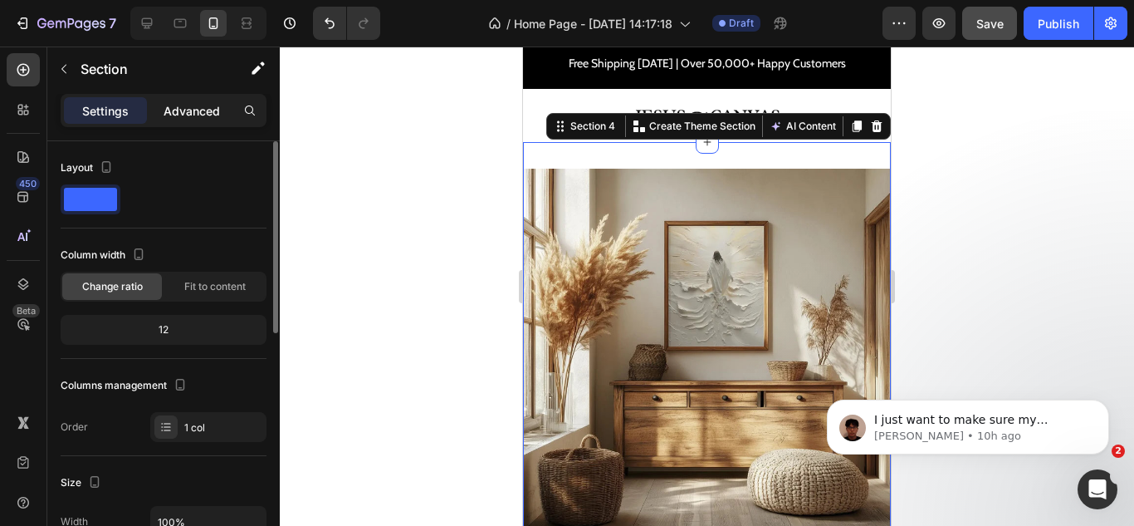
click at [188, 118] on p "Advanced" at bounding box center [192, 110] width 56 height 17
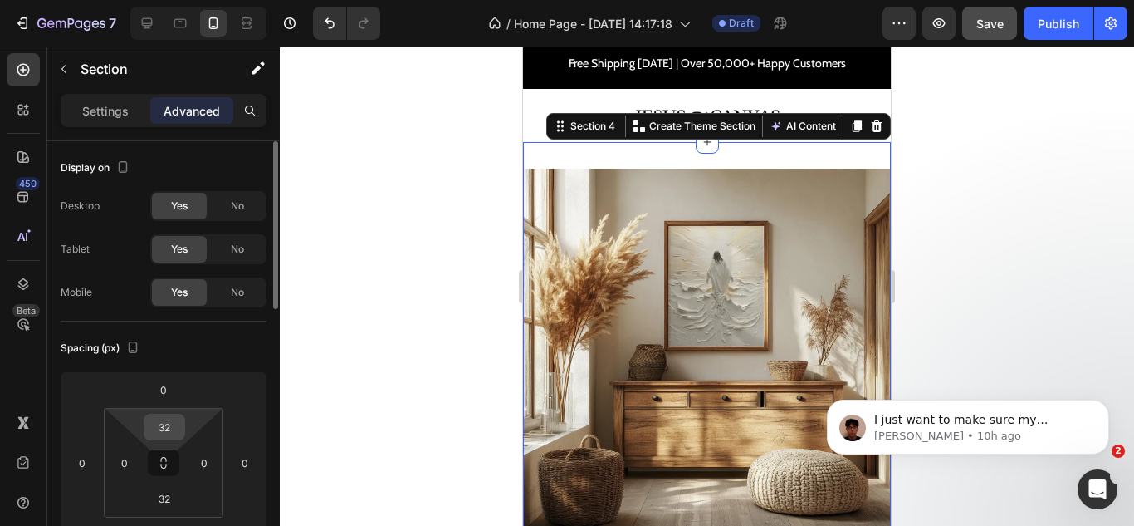
click at [163, 436] on input "32" at bounding box center [164, 426] width 33 height 25
type input "0"
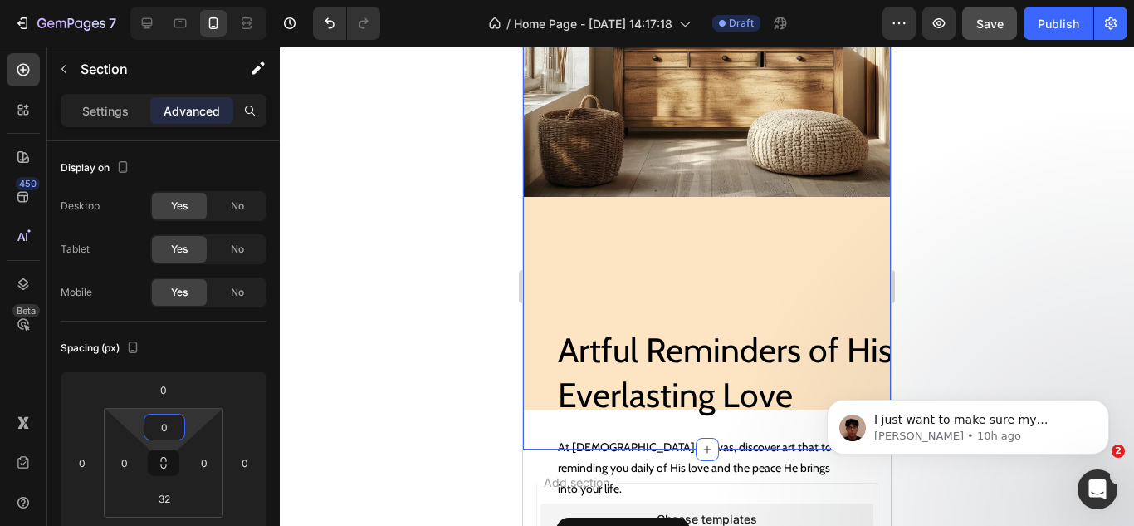
scroll to position [370, 0]
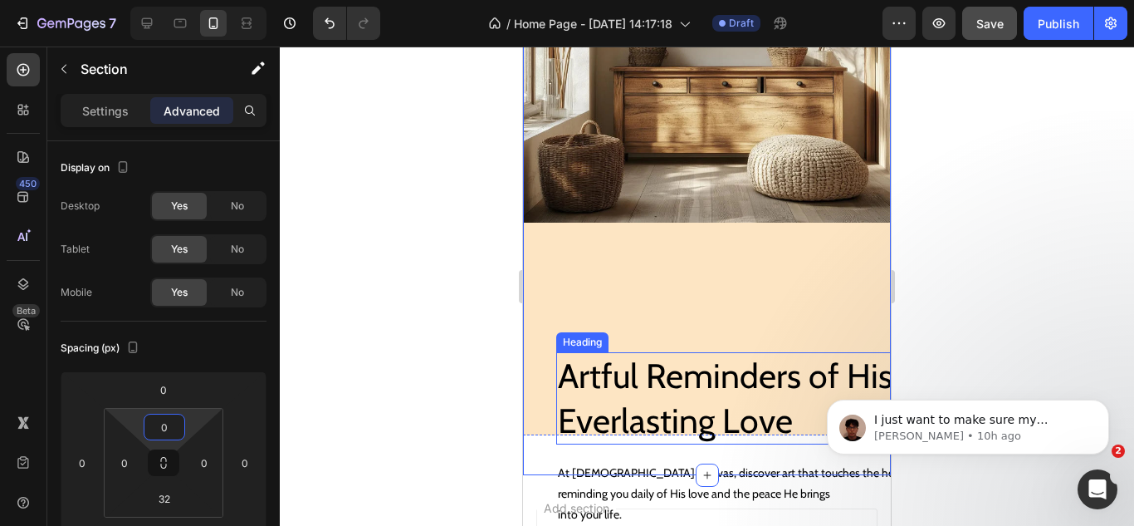
click at [639, 366] on h2 "Artful Reminders of His Everlasting Love" at bounding box center [740, 398] width 368 height 92
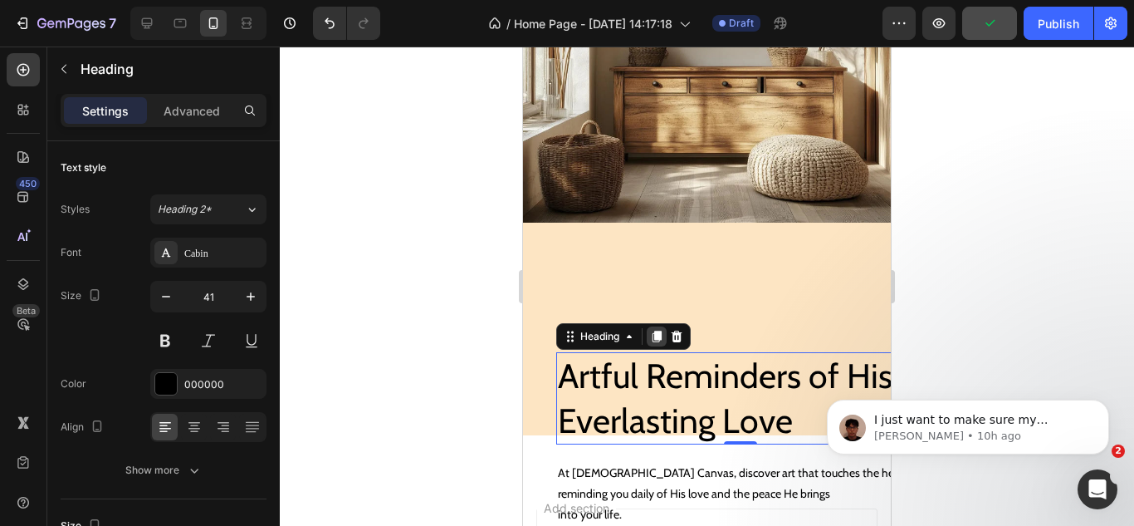
click at [657, 330] on icon at bounding box center [657, 336] width 9 height 12
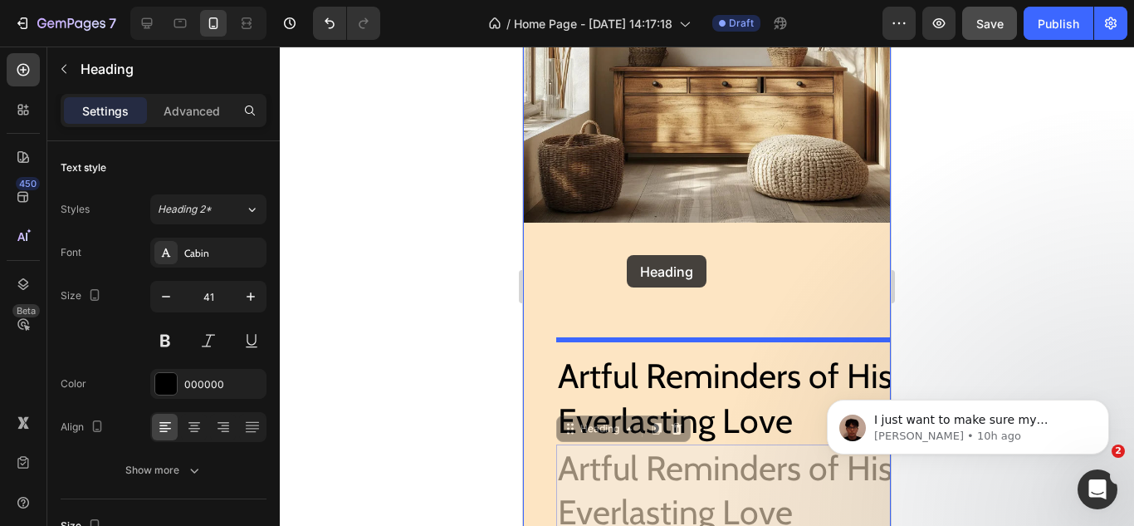
drag, startPoint x: 598, startPoint y: 419, endPoint x: 627, endPoint y: 255, distance: 166.1
click at [627, 255] on div "Mobile ( 443 px) iPhone 13 Mini iPhone 13 Pro iPhone 11 Pro Max iPhone 15 Pro M…" at bounding box center [707, 278] width 368 height 1202
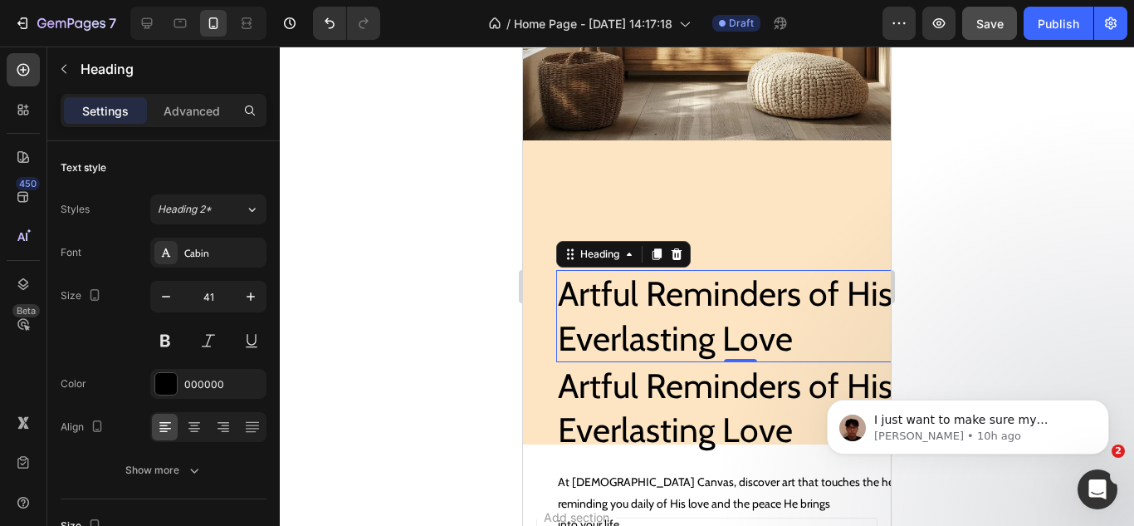
scroll to position [453, 0]
click at [192, 115] on p "Advanced" at bounding box center [192, 110] width 56 height 17
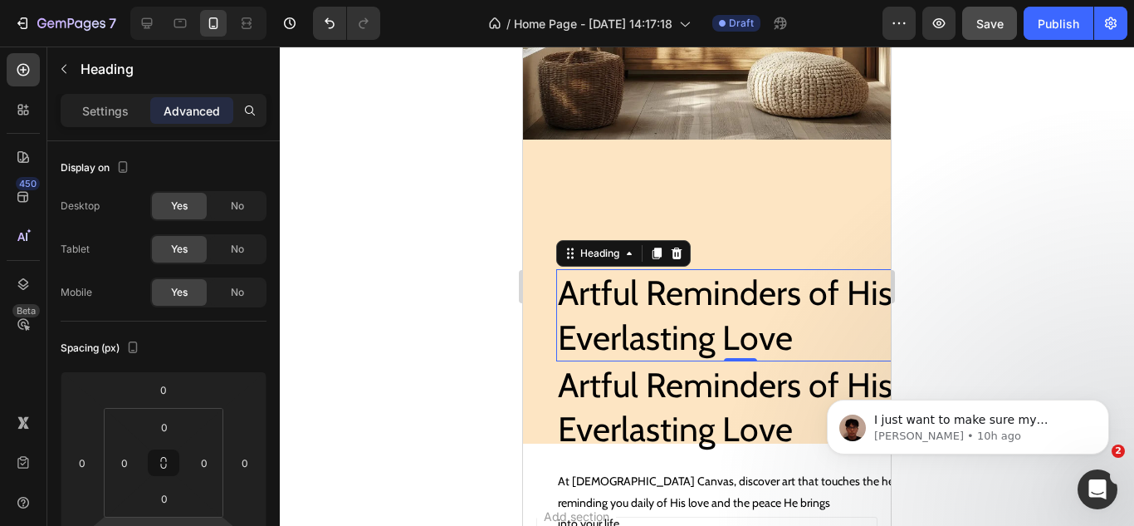
scroll to position [415, 0]
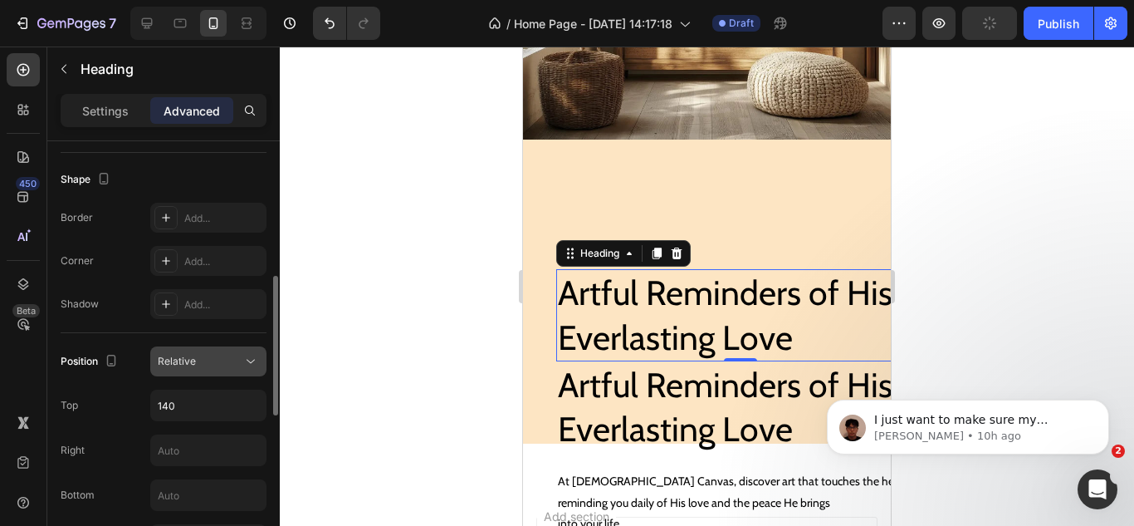
click at [188, 357] on span "Relative" at bounding box center [177, 361] width 38 height 12
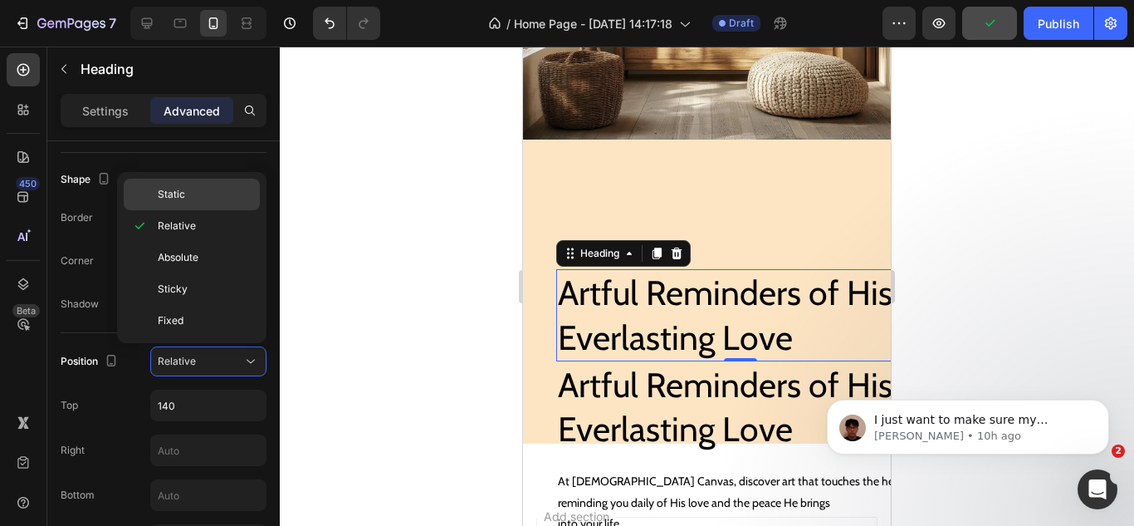
click at [173, 197] on span "Static" at bounding box center [171, 194] width 27 height 15
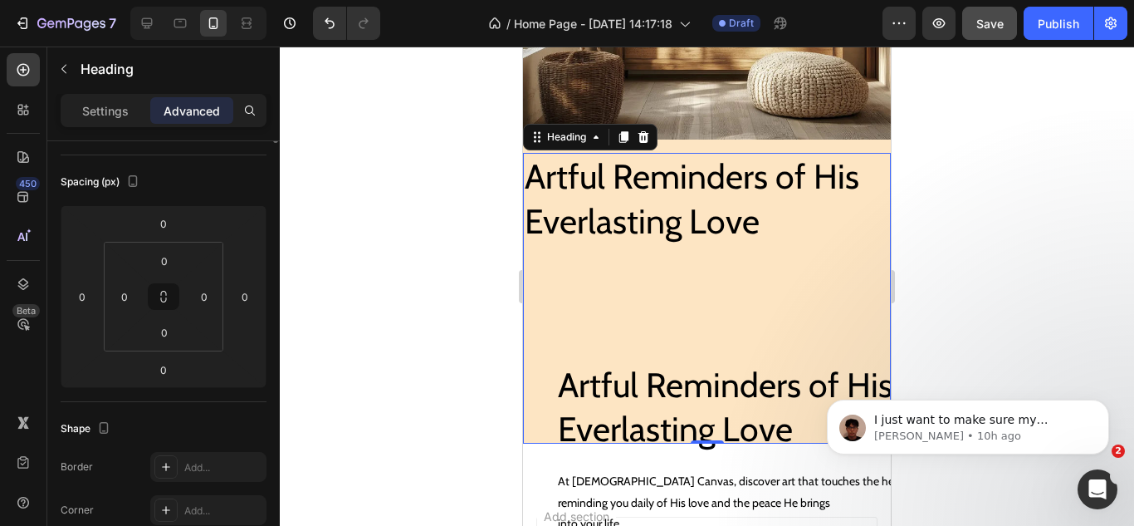
scroll to position [0, 0]
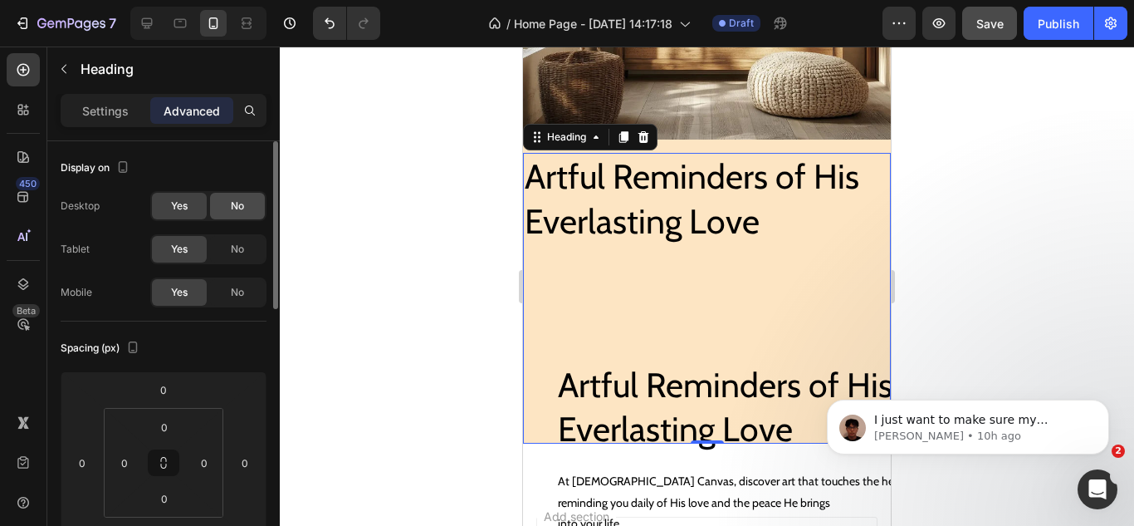
click at [216, 198] on div "No" at bounding box center [237, 206] width 55 height 27
click at [223, 256] on div "No" at bounding box center [237, 249] width 55 height 27
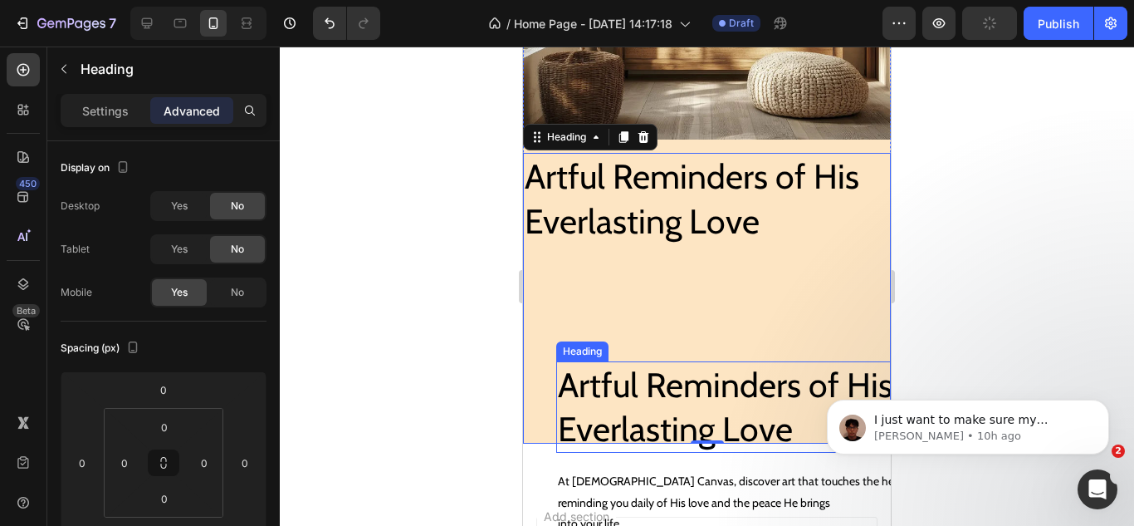
click at [565, 387] on h2 "Artful Reminders of His Everlasting Love" at bounding box center [740, 407] width 368 height 92
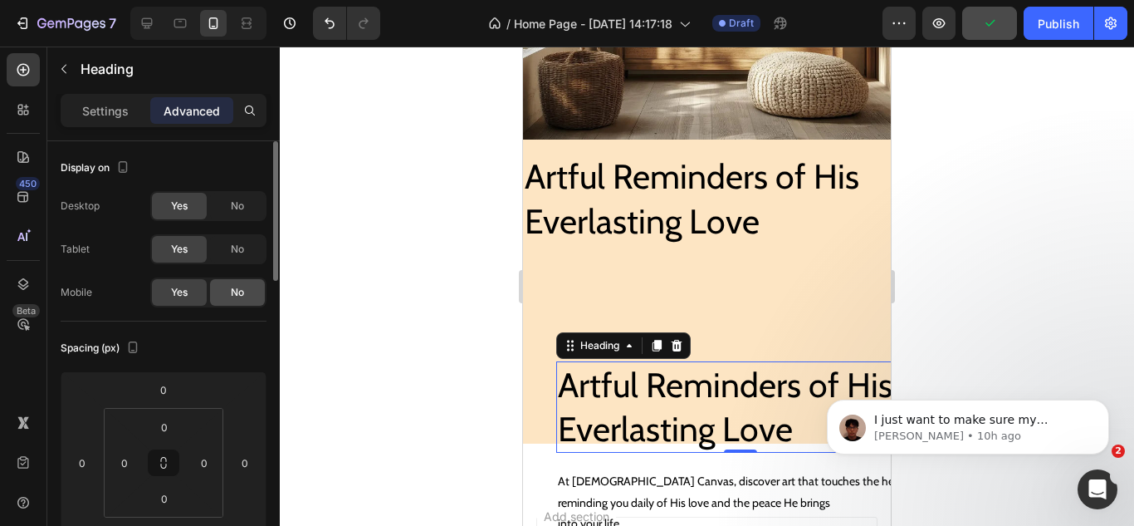
click at [240, 296] on span "No" at bounding box center [237, 292] width 13 height 15
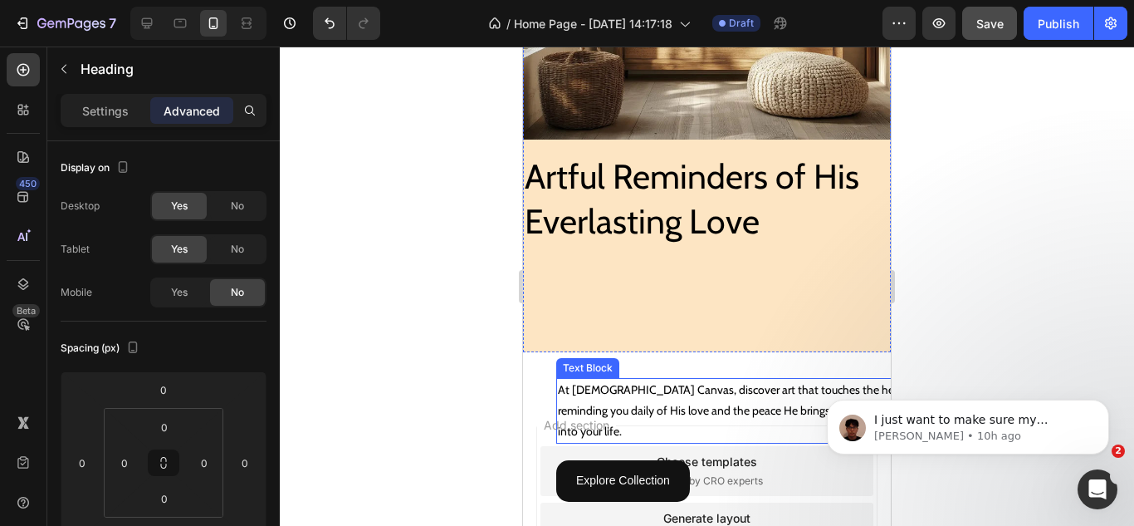
click at [622, 379] on p "At [DEMOGRAPHIC_DATA] Canvas, discover art that touches the heart," at bounding box center [740, 389] width 365 height 21
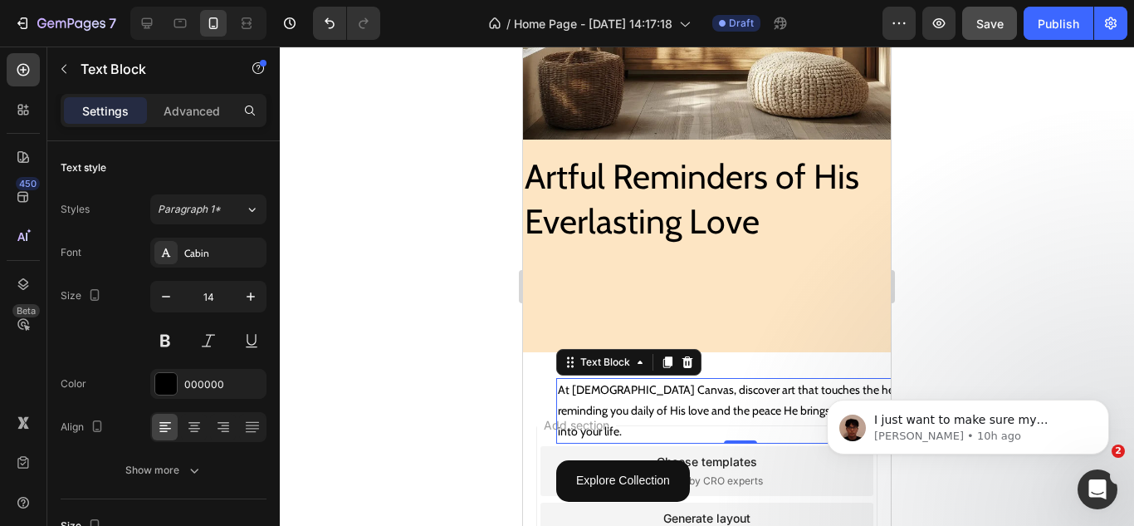
click at [663, 360] on div "Text Block" at bounding box center [628, 362] width 145 height 27
click at [662, 355] on icon at bounding box center [667, 361] width 13 height 13
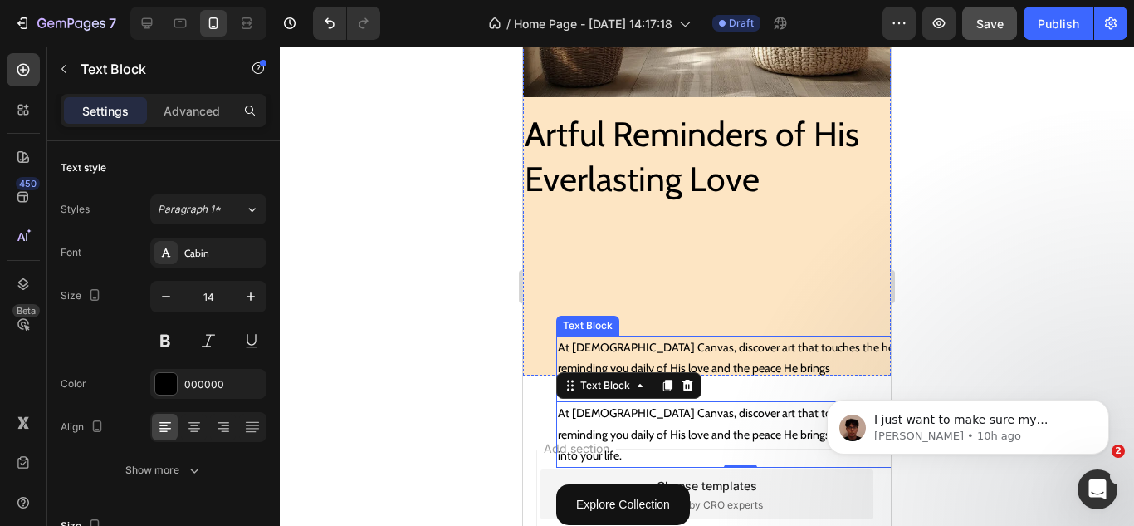
scroll to position [536, 0]
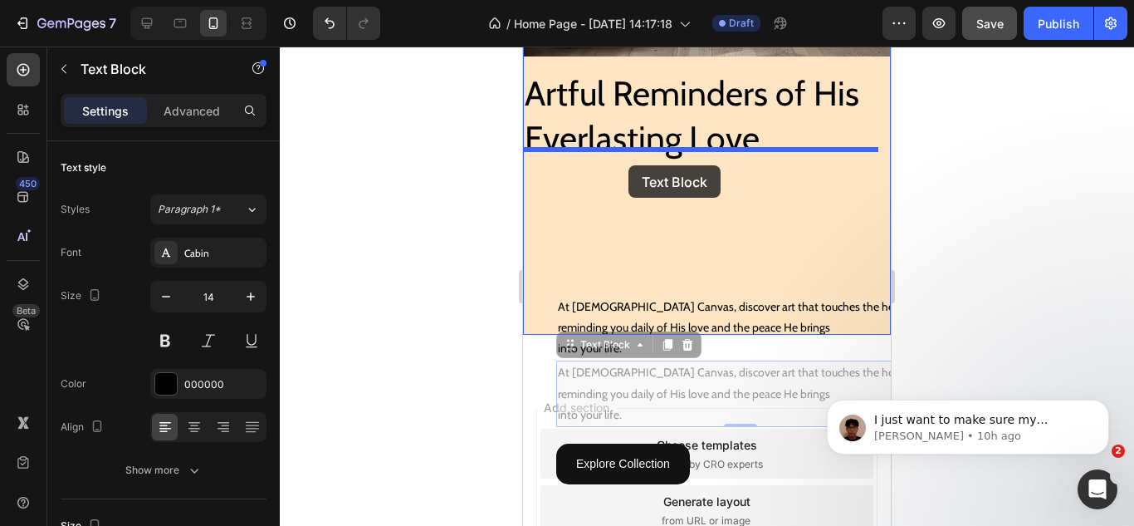
drag, startPoint x: 570, startPoint y: 333, endPoint x: 629, endPoint y: 165, distance: 177.8
click at [629, 165] on div "Mobile ( 443 px) iPhone 13 Mini iPhone 13 Pro iPhone 11 Pro Max iPhone 15 Pro M…" at bounding box center [707, 99] width 368 height 1176
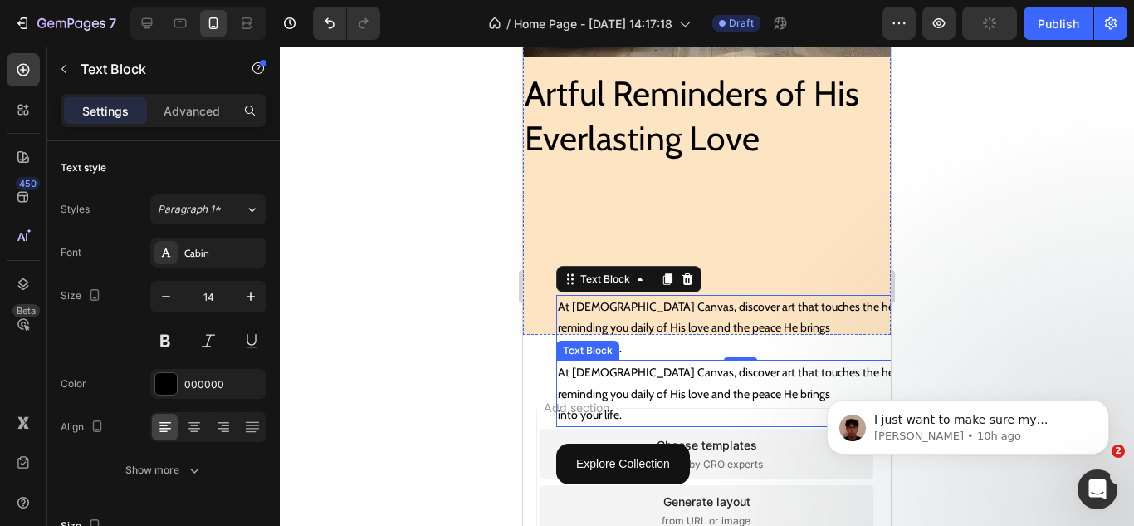
click at [650, 384] on p "reminding you daily of His love and the peace He brings" at bounding box center [740, 394] width 365 height 21
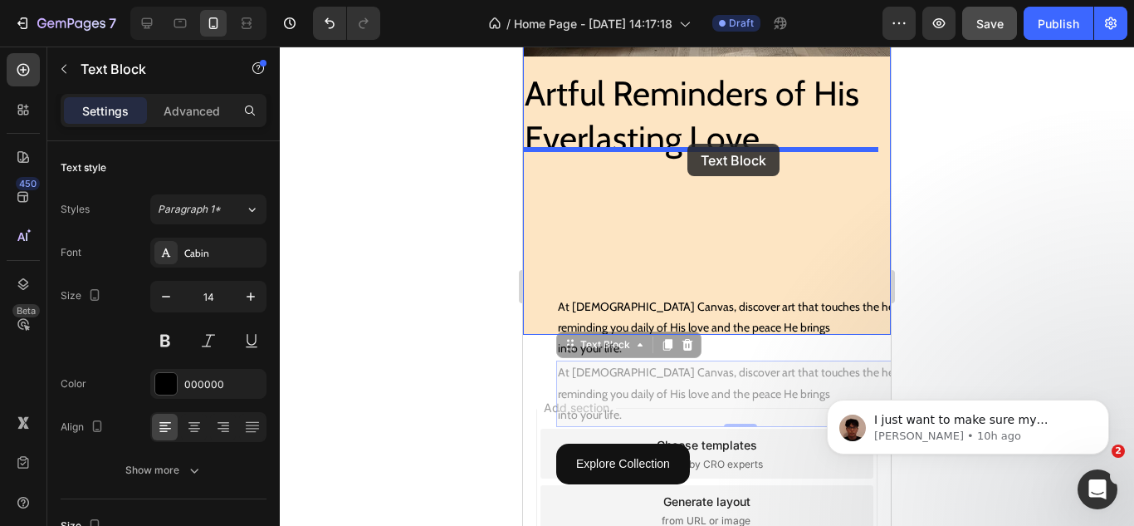
drag, startPoint x: 575, startPoint y: 332, endPoint x: 688, endPoint y: 144, distance: 219.3
click at [688, 144] on div "Mobile ( 443 px) iPhone 13 Mini iPhone 13 Pro iPhone 11 Pro Max iPhone 15 Pro M…" at bounding box center [707, 99] width 368 height 1176
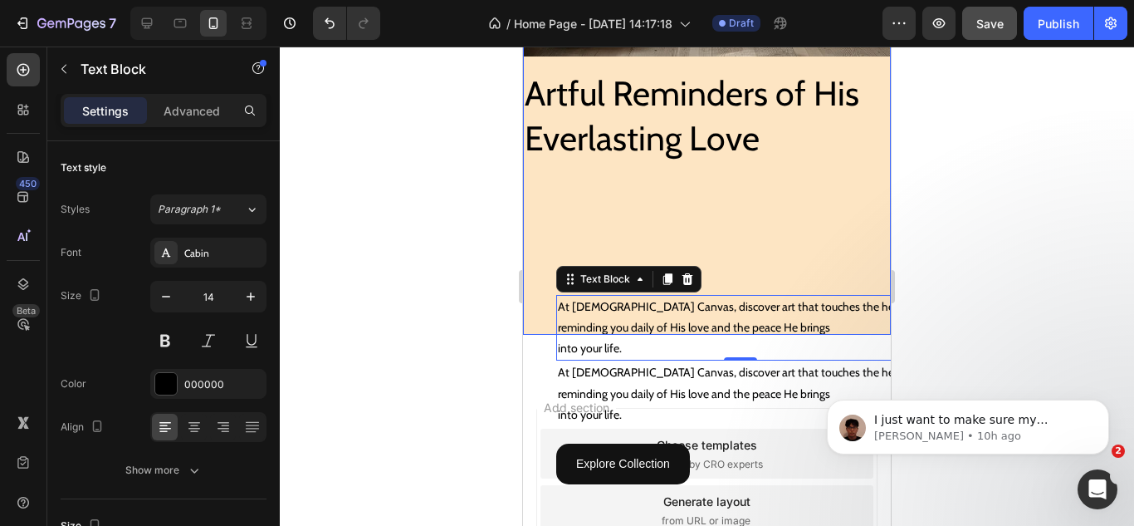
scroll to position [619, 0]
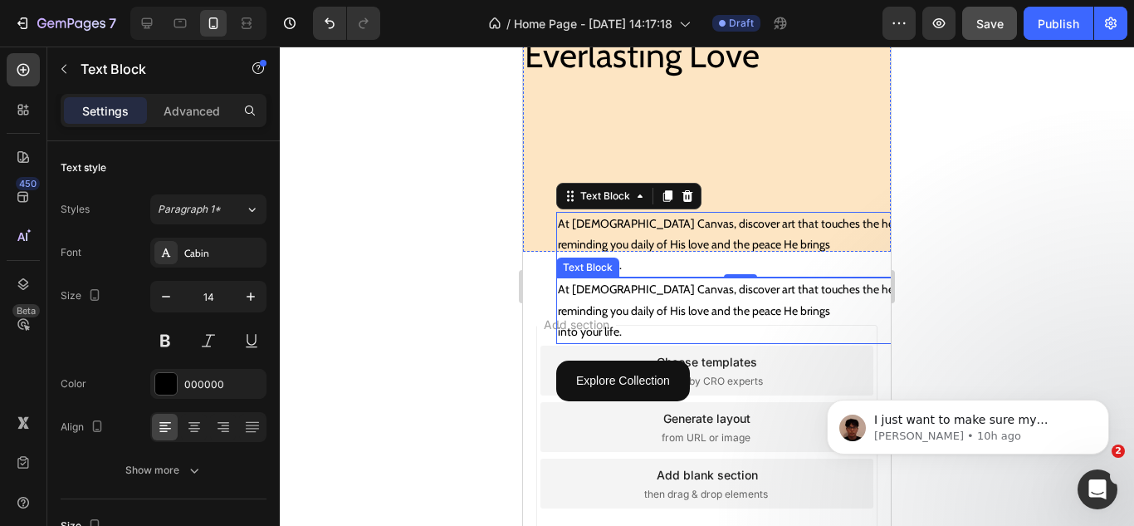
click at [639, 301] on p "reminding you daily of His love and the peace He brings" at bounding box center [740, 311] width 365 height 21
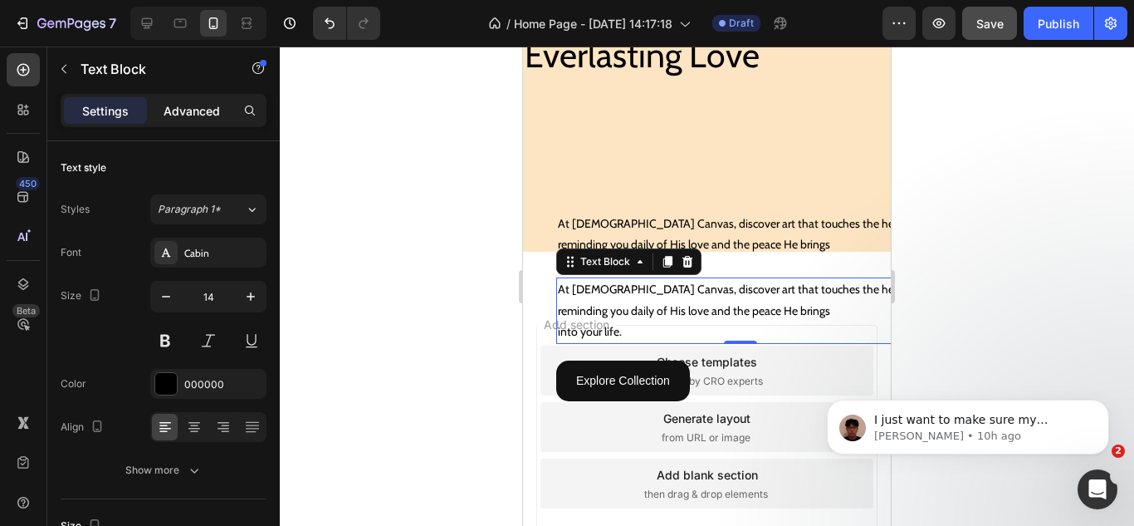
click at [176, 117] on p "Advanced" at bounding box center [192, 110] width 56 height 17
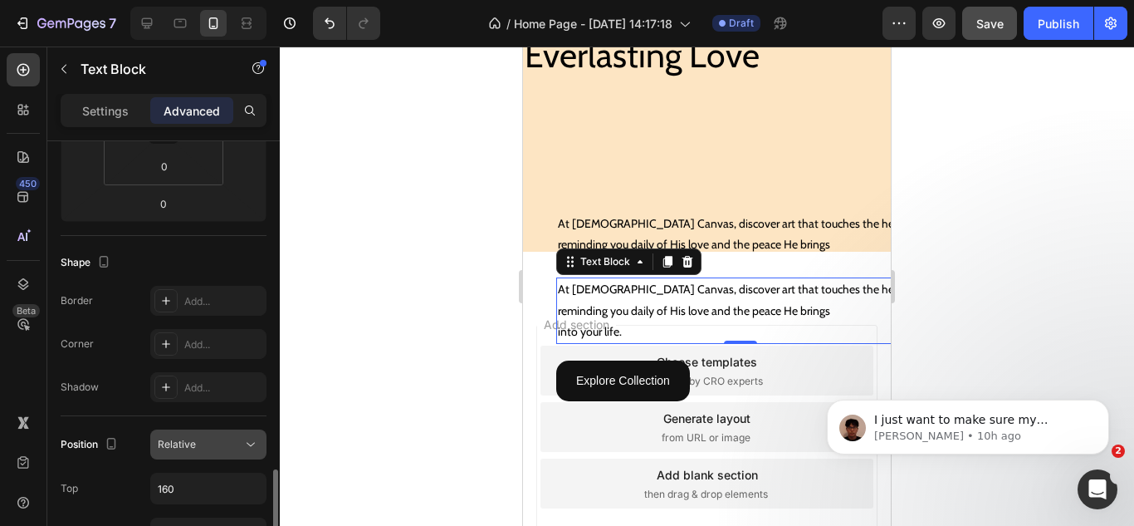
scroll to position [498, 0]
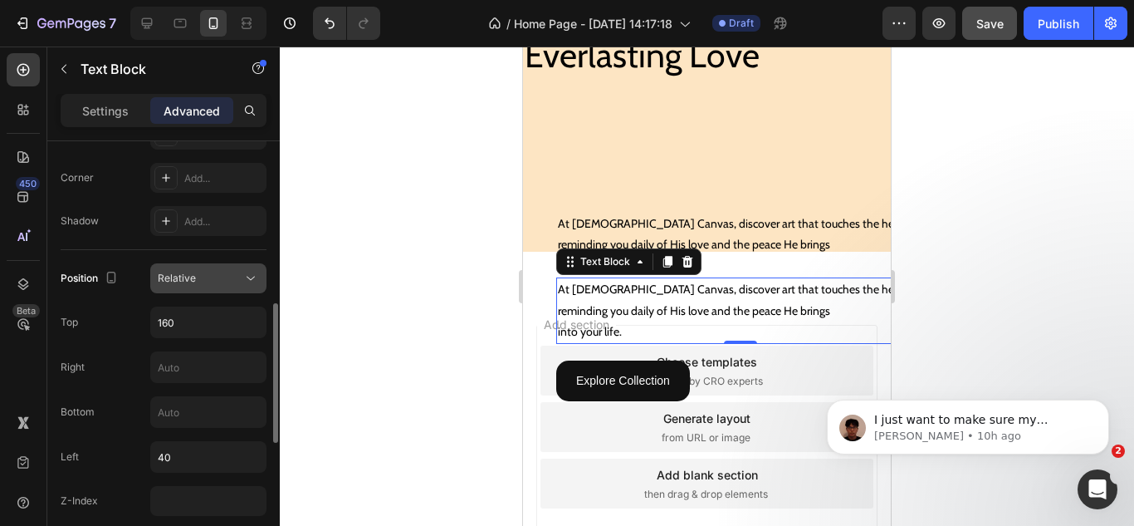
click at [183, 283] on span "Relative" at bounding box center [177, 278] width 38 height 12
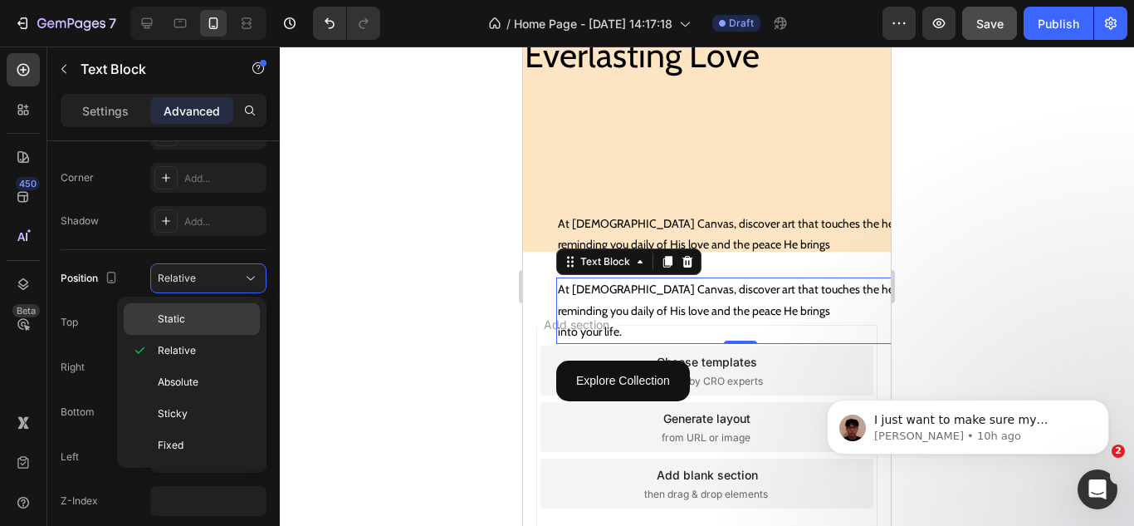
click at [190, 318] on p "Static" at bounding box center [205, 318] width 95 height 15
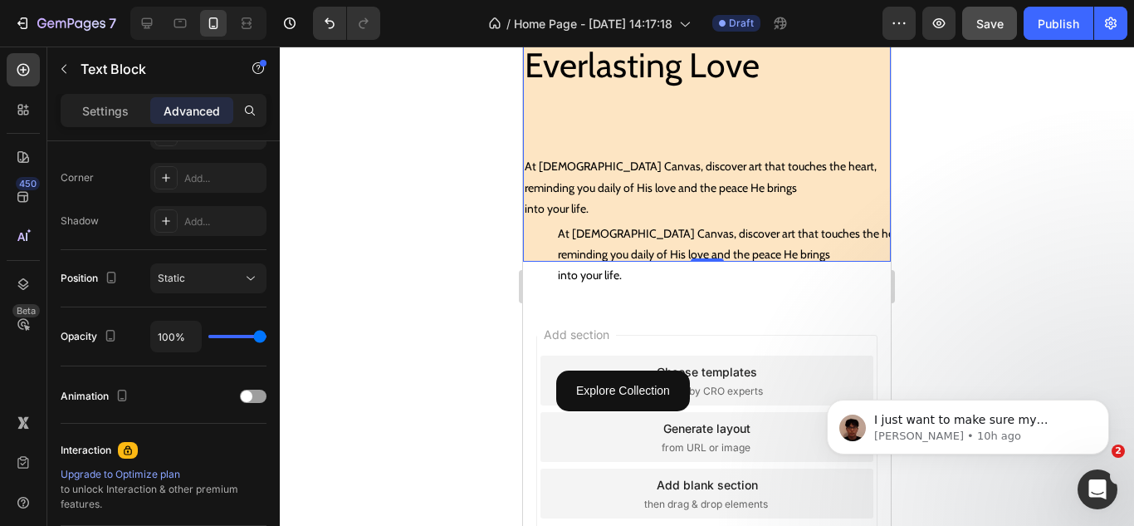
scroll to position [619, 0]
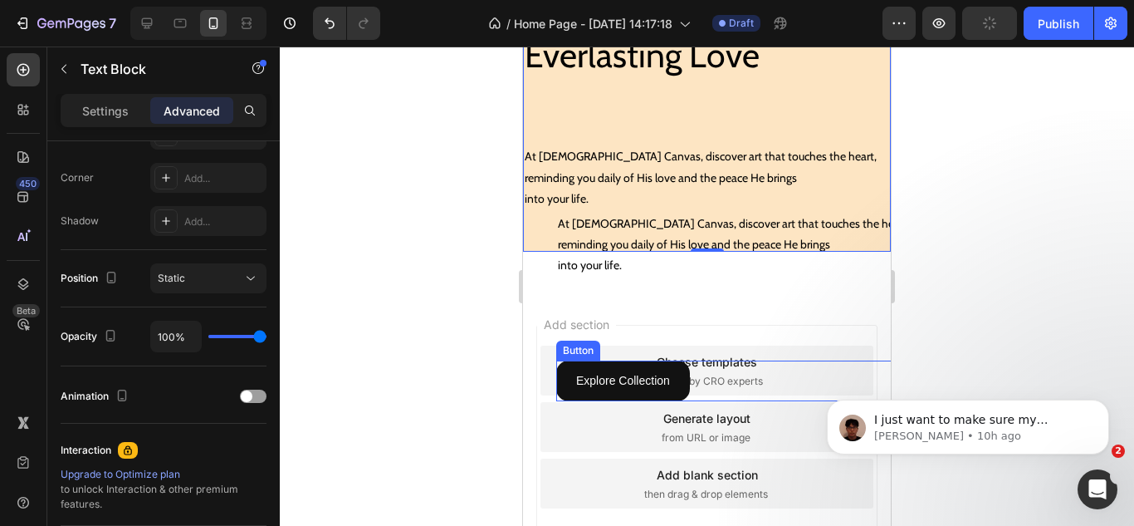
click at [723, 369] on div "Explore Collection Button" at bounding box center [740, 380] width 368 height 41
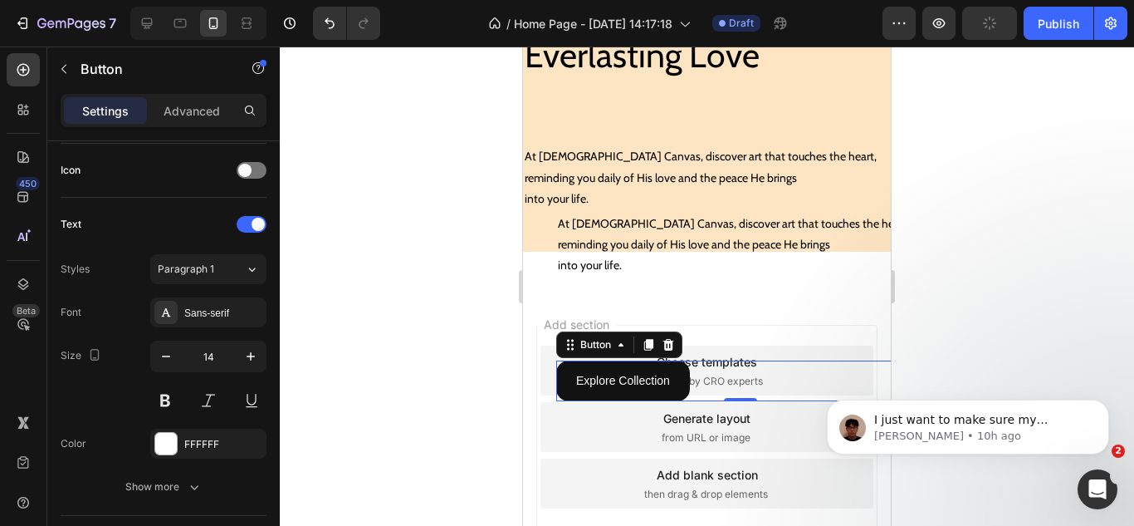
scroll to position [0, 0]
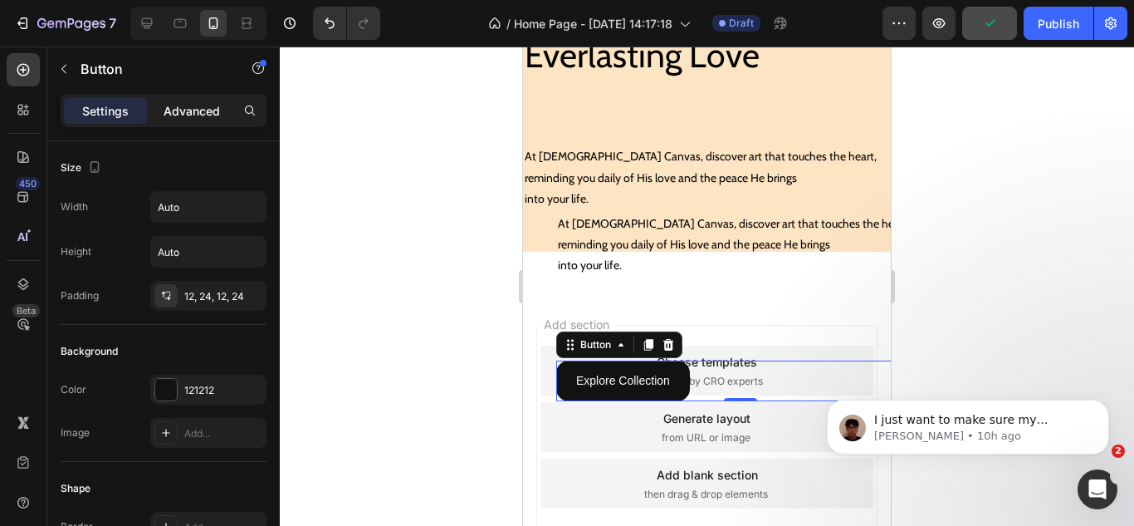
click at [176, 97] on div "Advanced" at bounding box center [191, 110] width 83 height 27
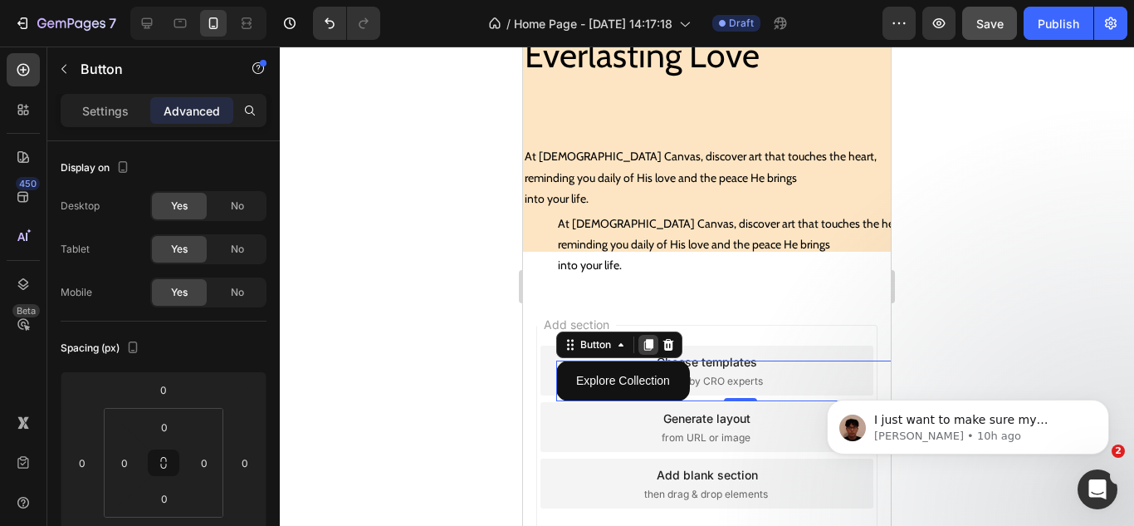
click at [642, 338] on icon at bounding box center [648, 344] width 13 height 13
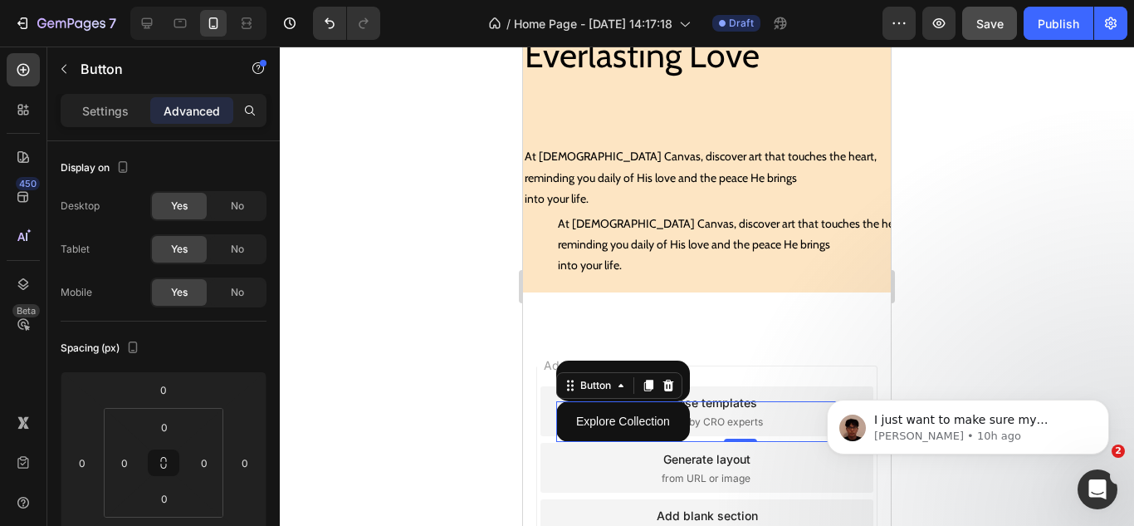
click at [705, 408] on div "Explore Collection Button 0" at bounding box center [740, 421] width 368 height 41
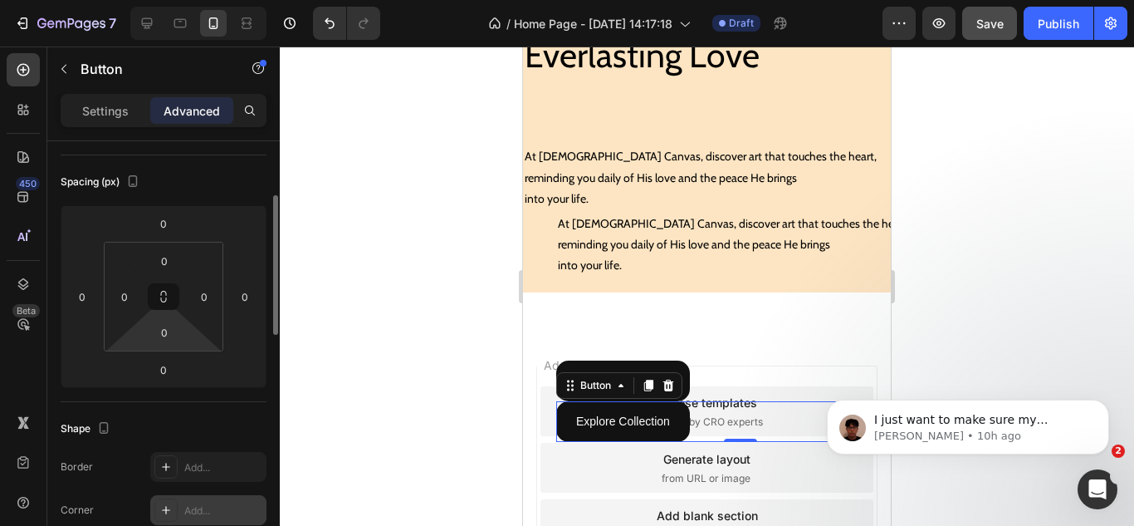
scroll to position [332, 0]
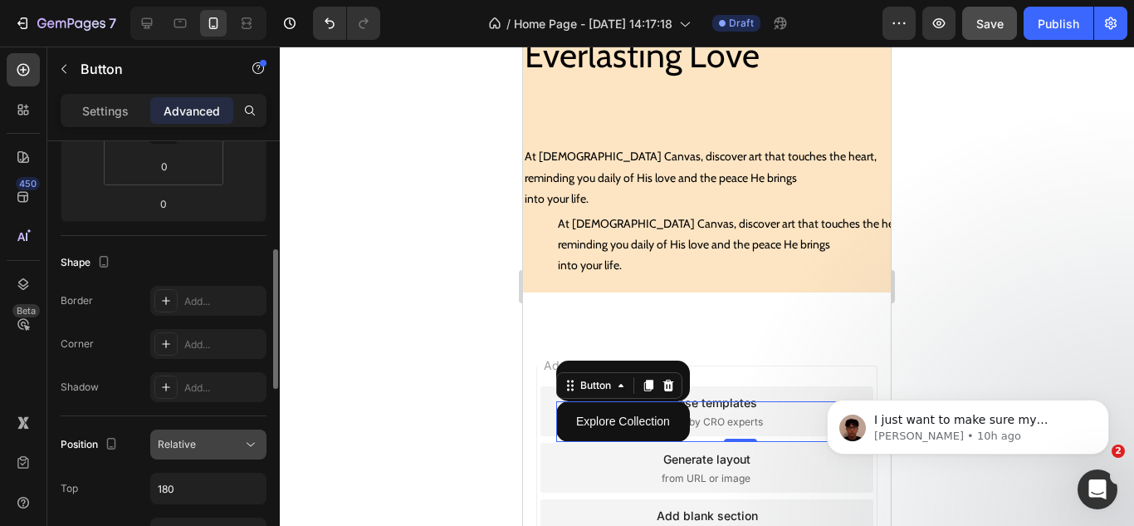
click at [198, 432] on button "Relative" at bounding box center [208, 444] width 116 height 30
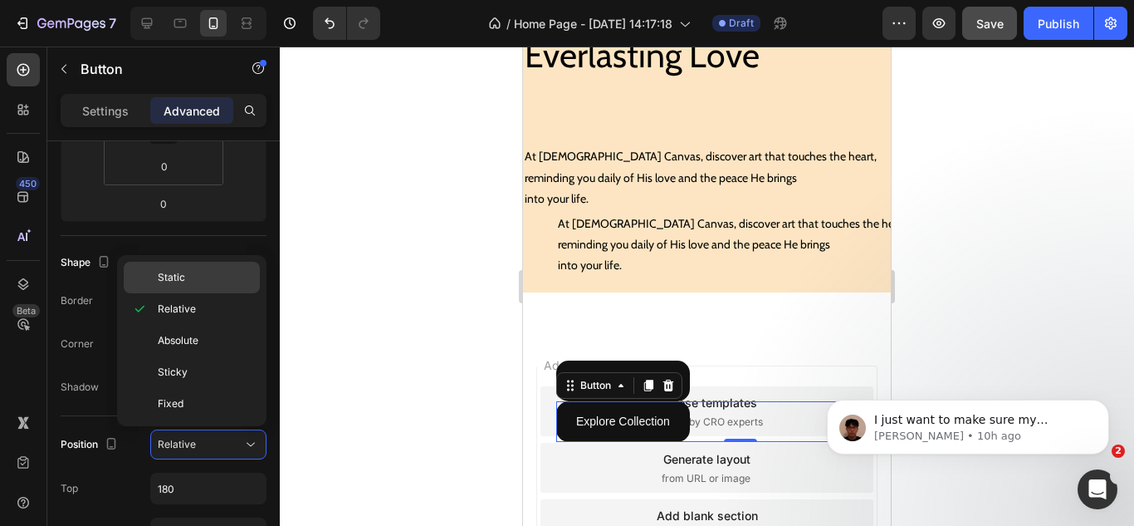
click at [180, 278] on span "Static" at bounding box center [171, 277] width 27 height 15
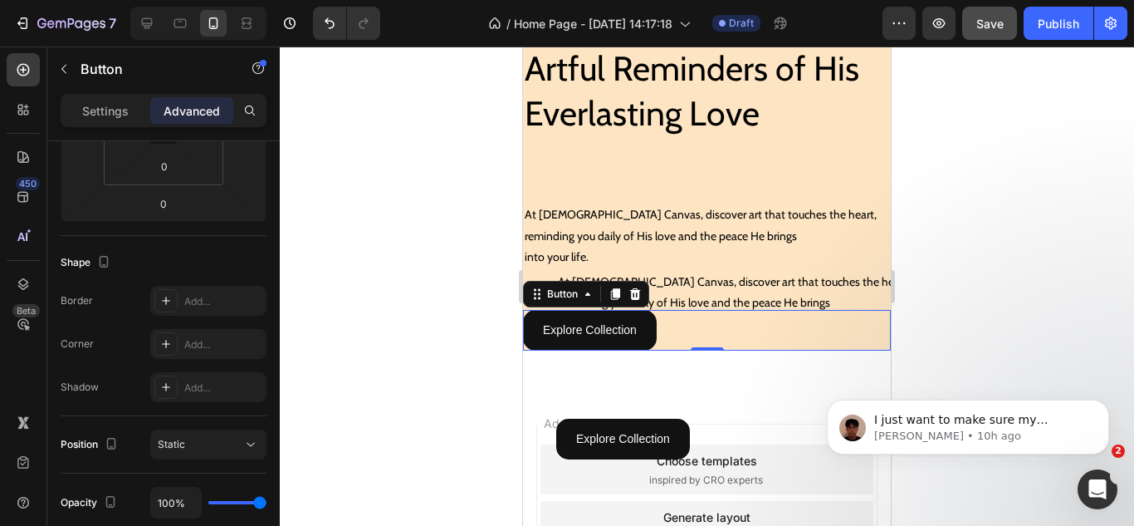
scroll to position [536, 0]
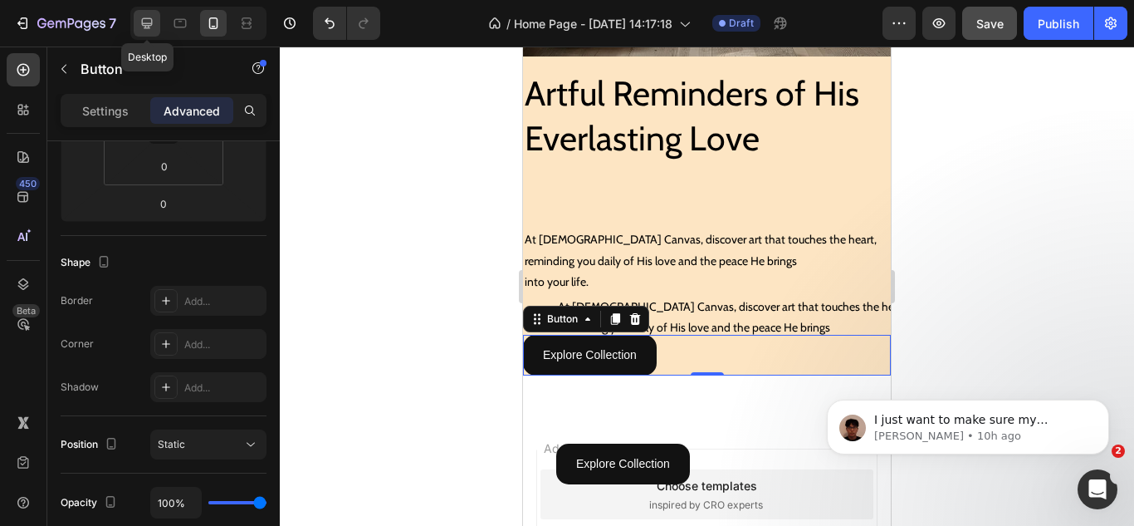
click at [150, 24] on icon at bounding box center [147, 23] width 11 height 11
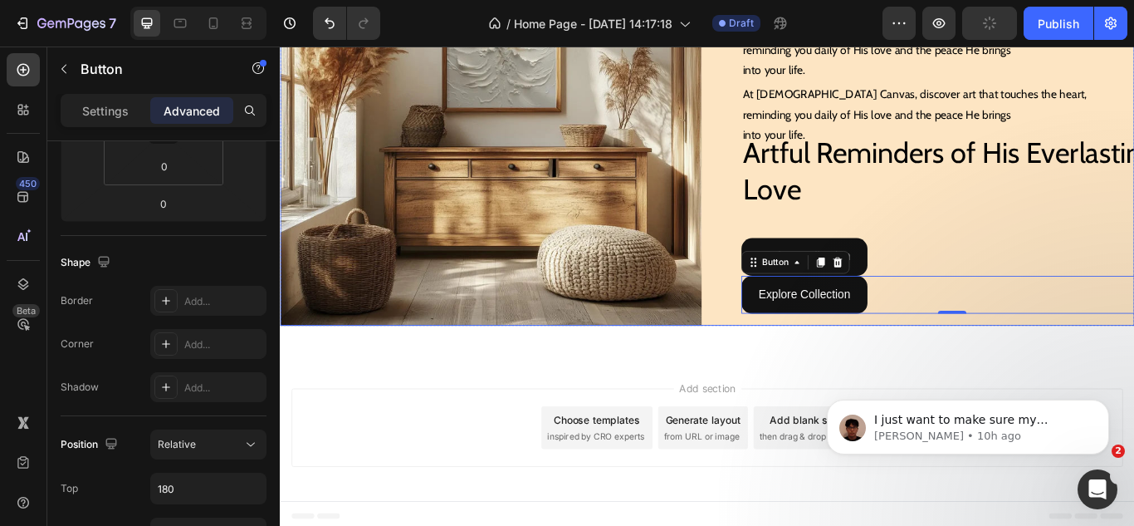
scroll to position [288, 0]
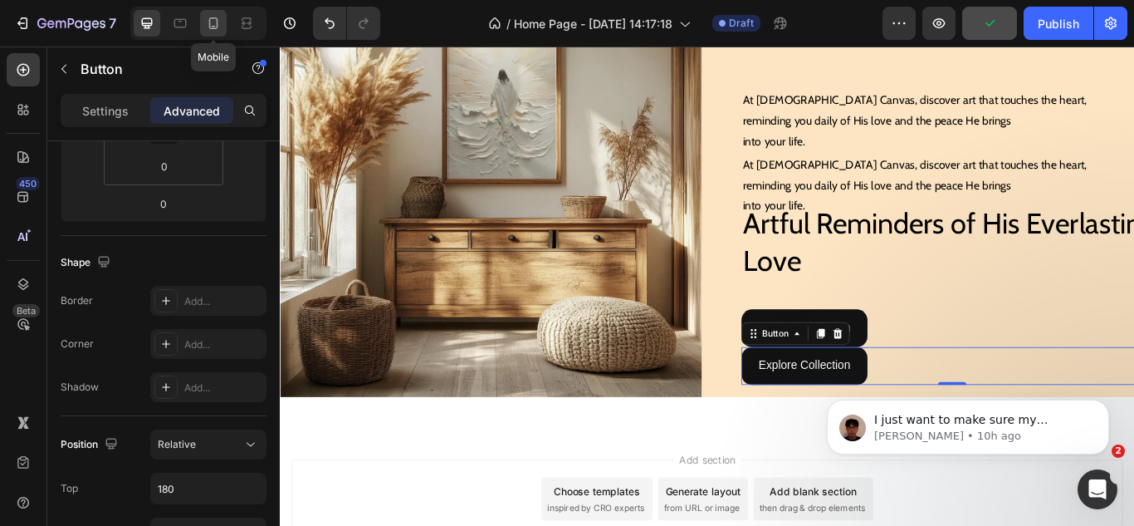
click at [225, 26] on div at bounding box center [213, 23] width 27 height 27
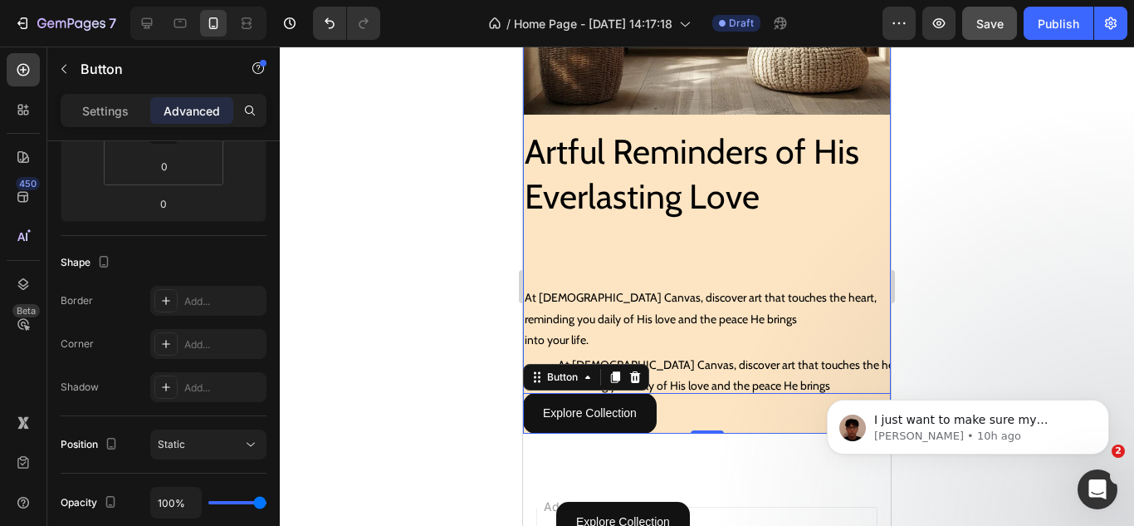
scroll to position [477, 0]
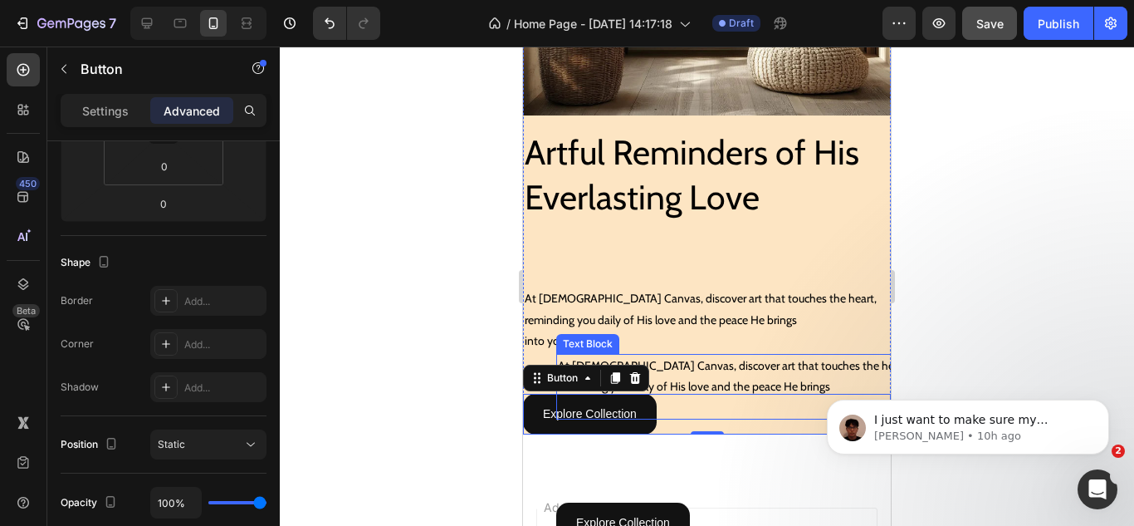
click at [732, 355] on p "At [DEMOGRAPHIC_DATA] Canvas, discover art that touches the heart," at bounding box center [740, 365] width 365 height 21
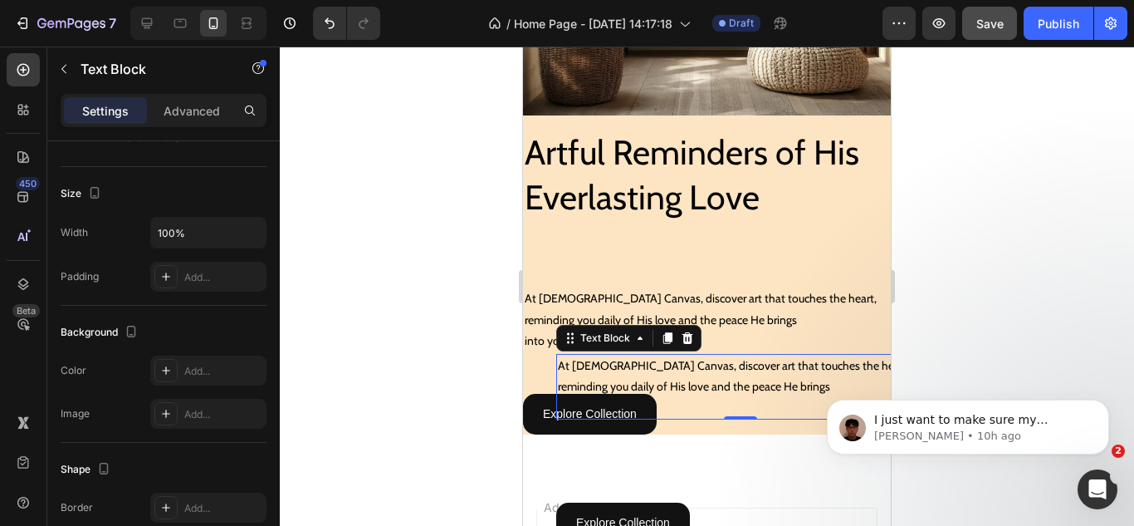
scroll to position [0, 0]
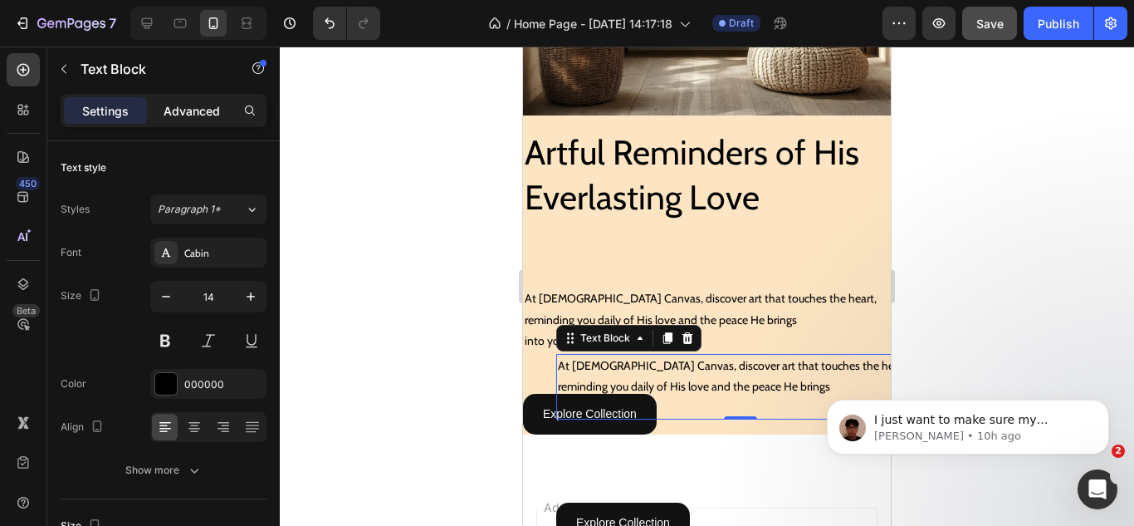
click at [188, 117] on p "Advanced" at bounding box center [192, 110] width 56 height 17
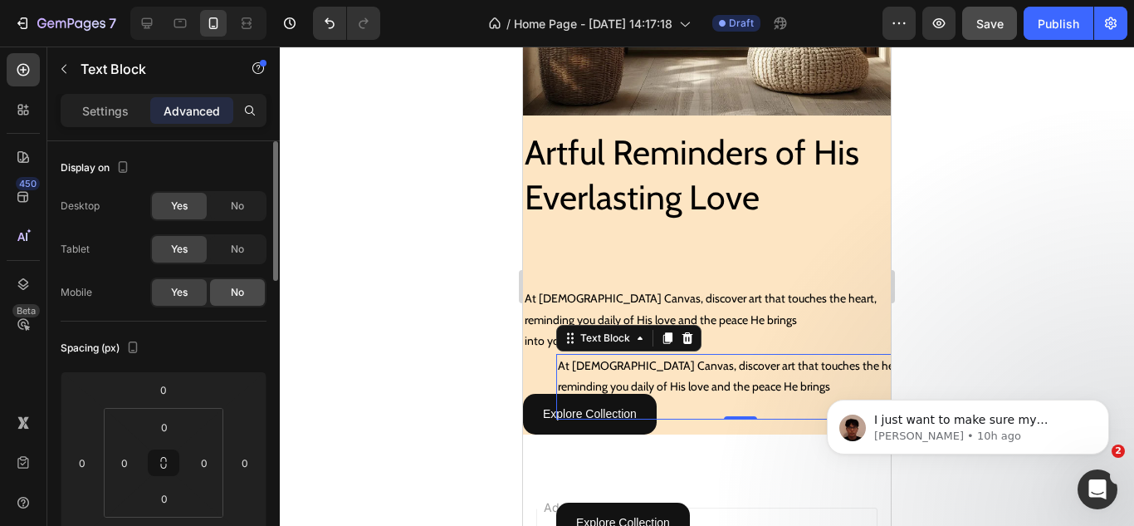
click at [232, 286] on span "No" at bounding box center [237, 292] width 13 height 15
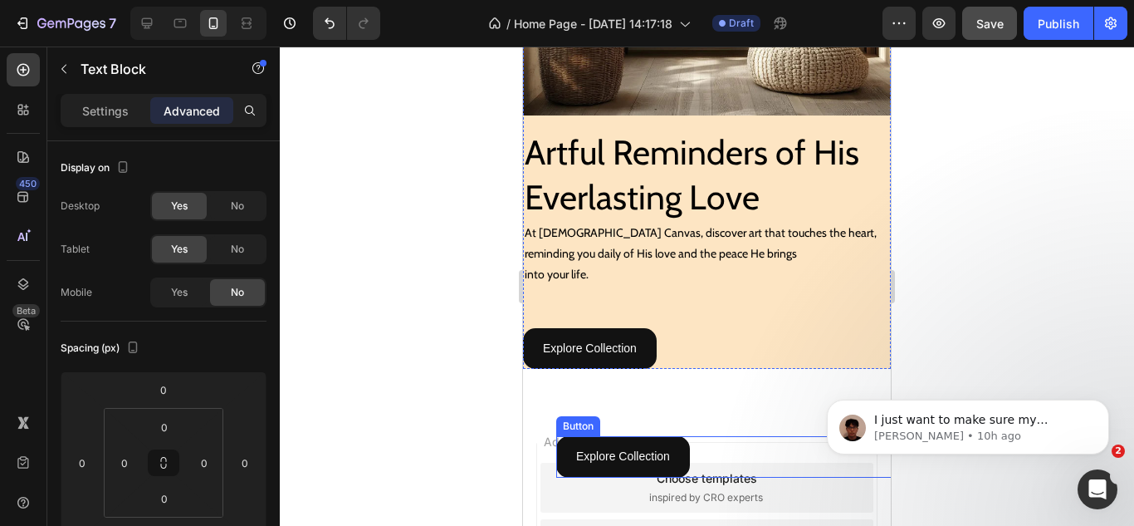
click at [714, 439] on div "Explore Collection Button" at bounding box center [740, 456] width 368 height 41
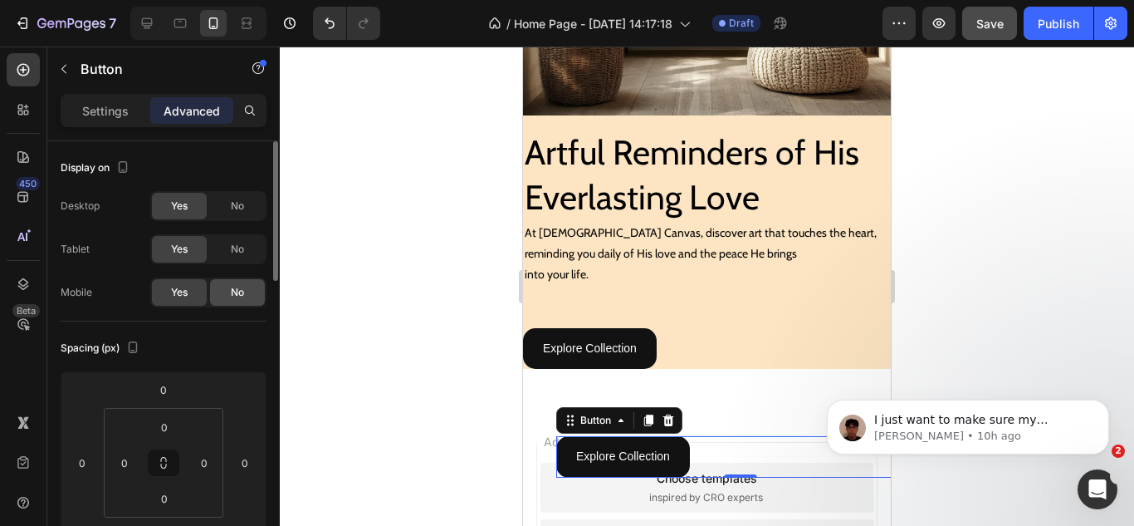
click at [221, 289] on div "No" at bounding box center [237, 292] width 55 height 27
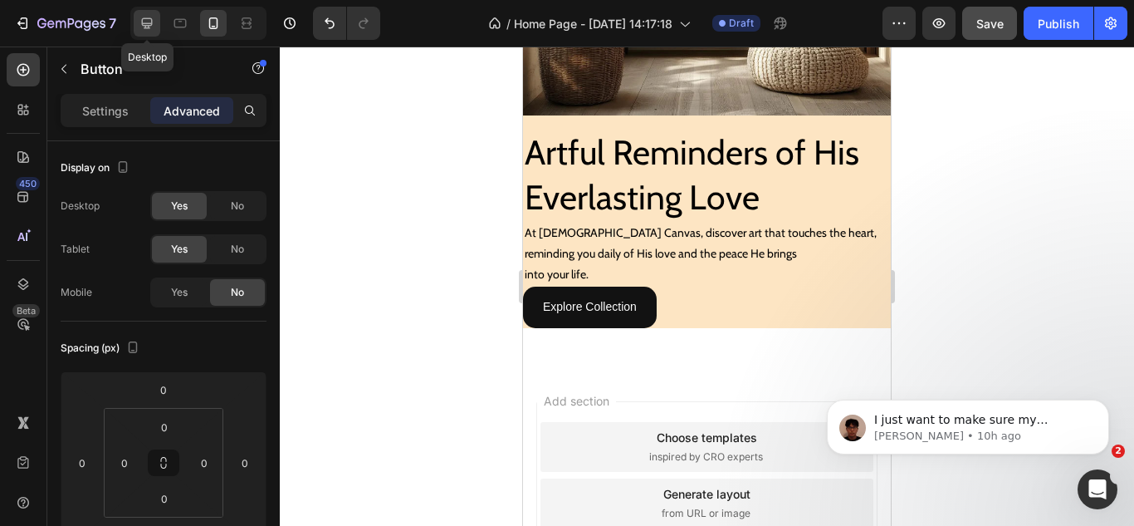
click at [148, 25] on icon at bounding box center [147, 23] width 11 height 11
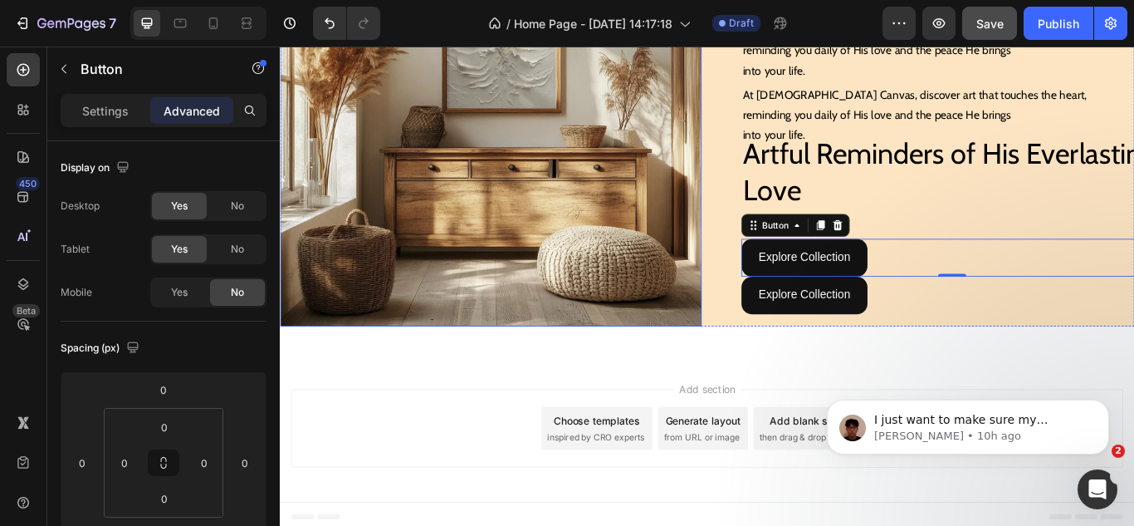
scroll to position [371, 0]
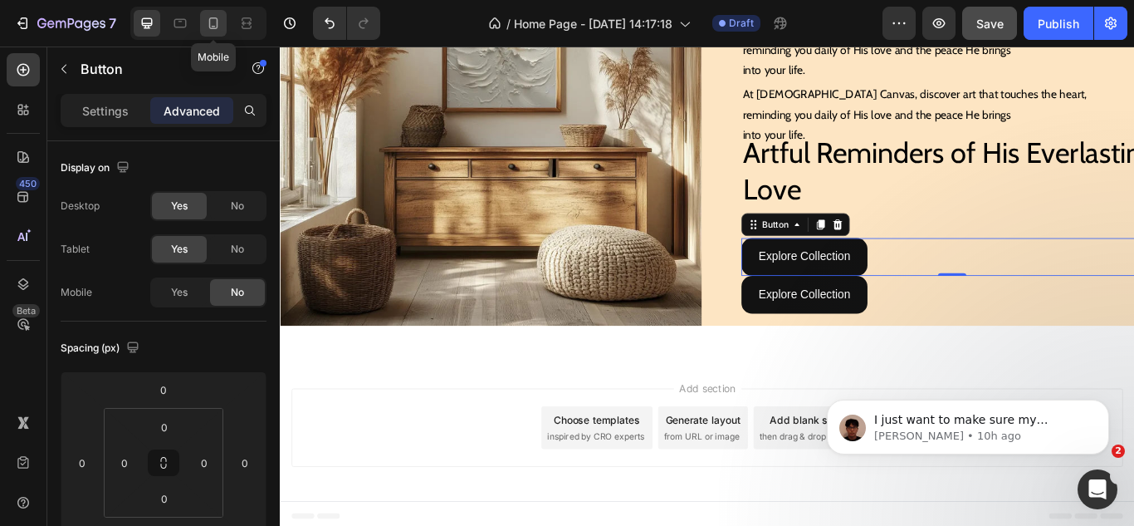
click at [218, 19] on icon at bounding box center [213, 23] width 17 height 17
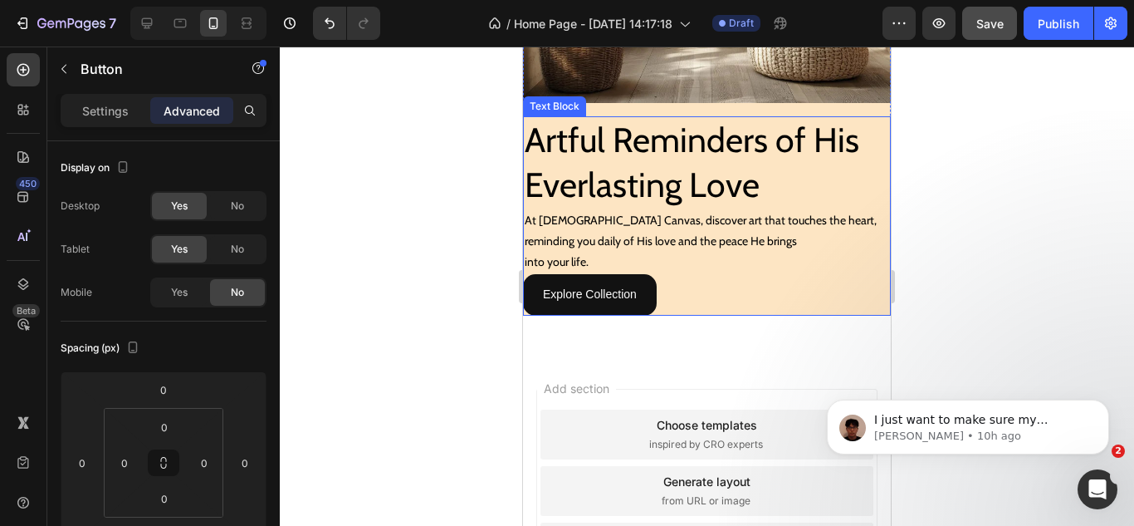
scroll to position [515, 0]
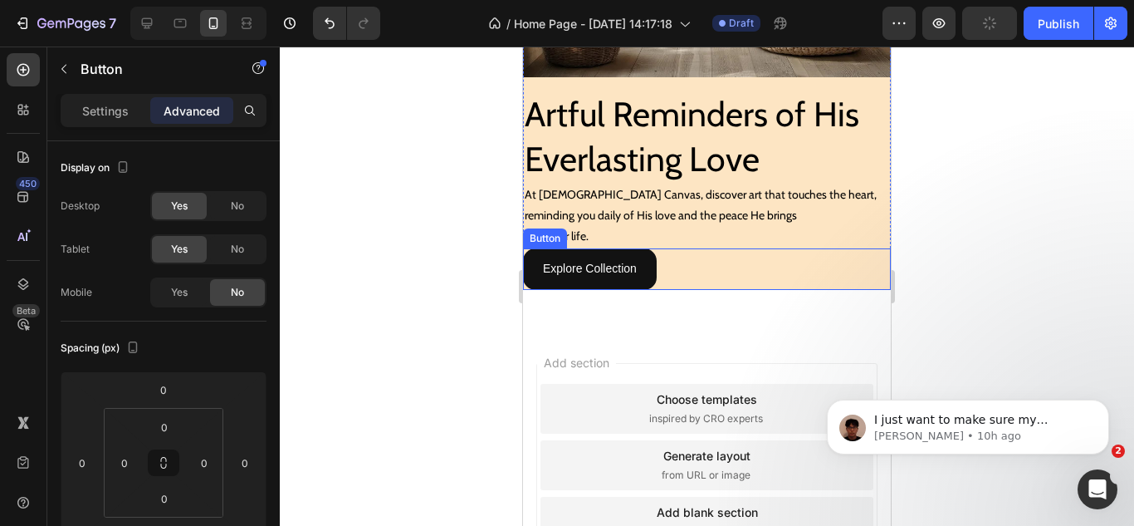
click at [688, 261] on div "Explore Collection Button" at bounding box center [707, 268] width 368 height 41
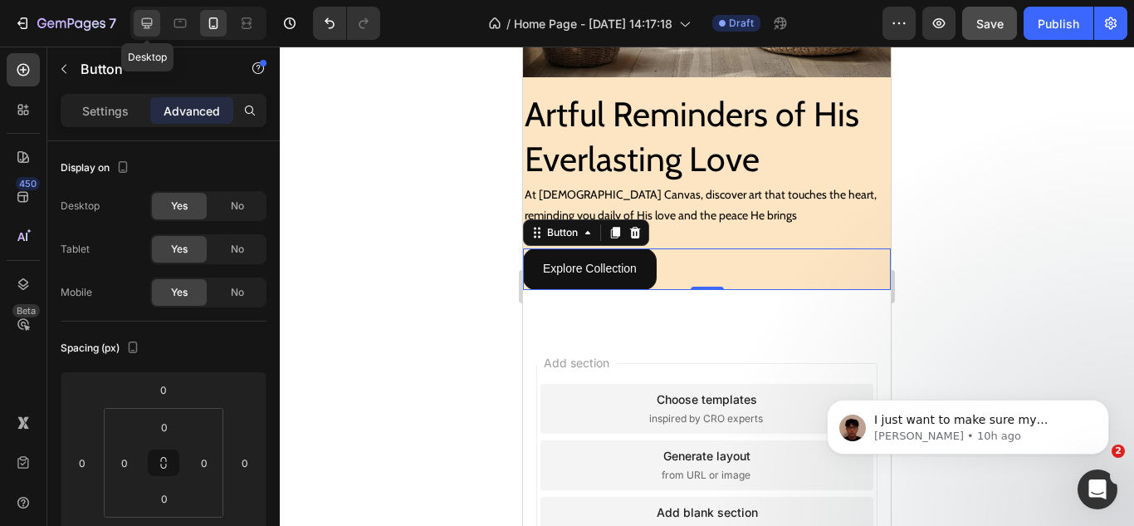
click at [149, 25] on icon at bounding box center [147, 23] width 11 height 11
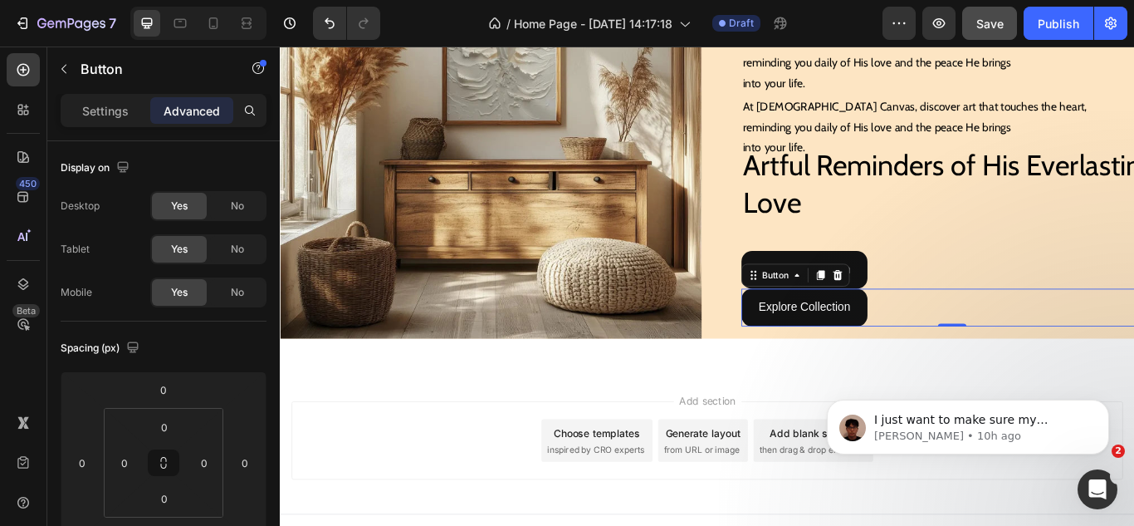
scroll to position [371, 0]
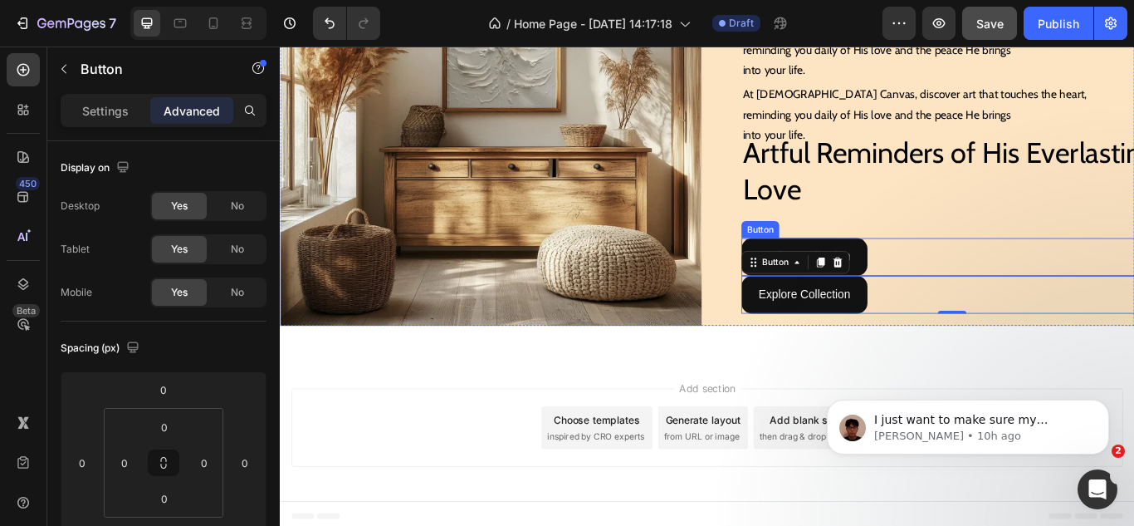
click at [1005, 296] on div "Explore Collection Button" at bounding box center [1064, 292] width 492 height 44
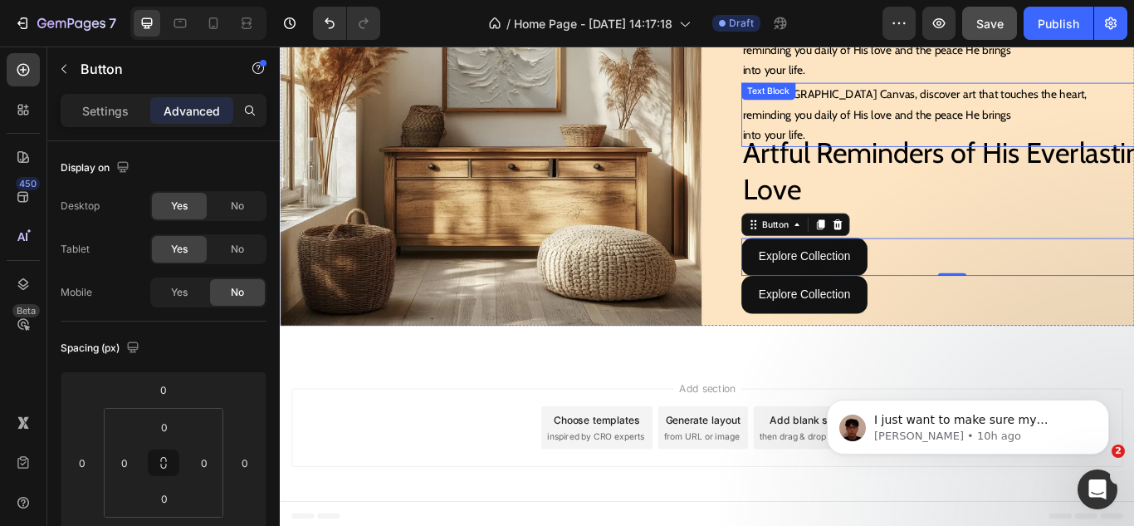
click at [919, 121] on p "reminding you daily of His love and the peace He brings" at bounding box center [1064, 127] width 488 height 24
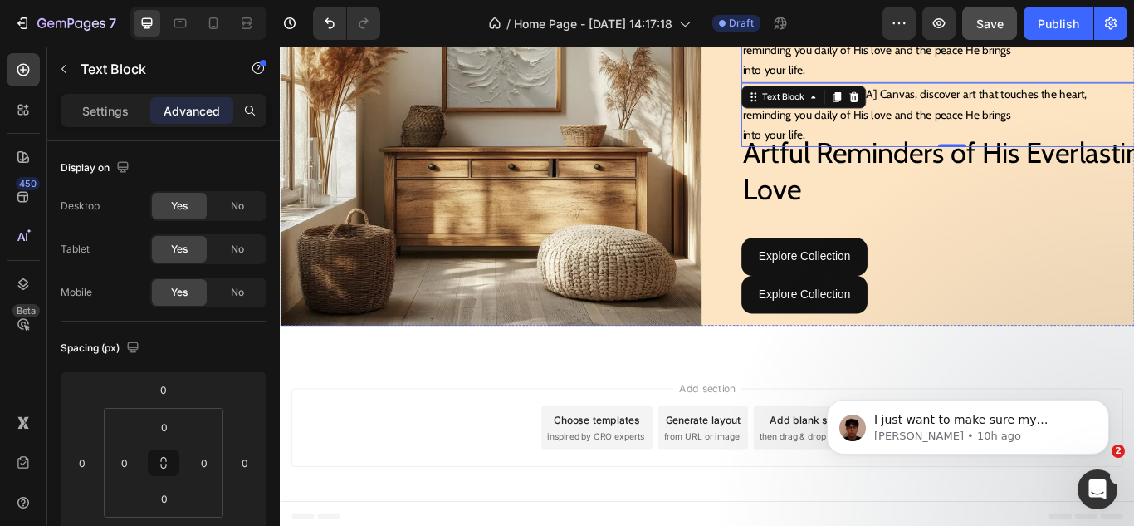
click at [923, 71] on p "into your life." at bounding box center [1064, 75] width 488 height 24
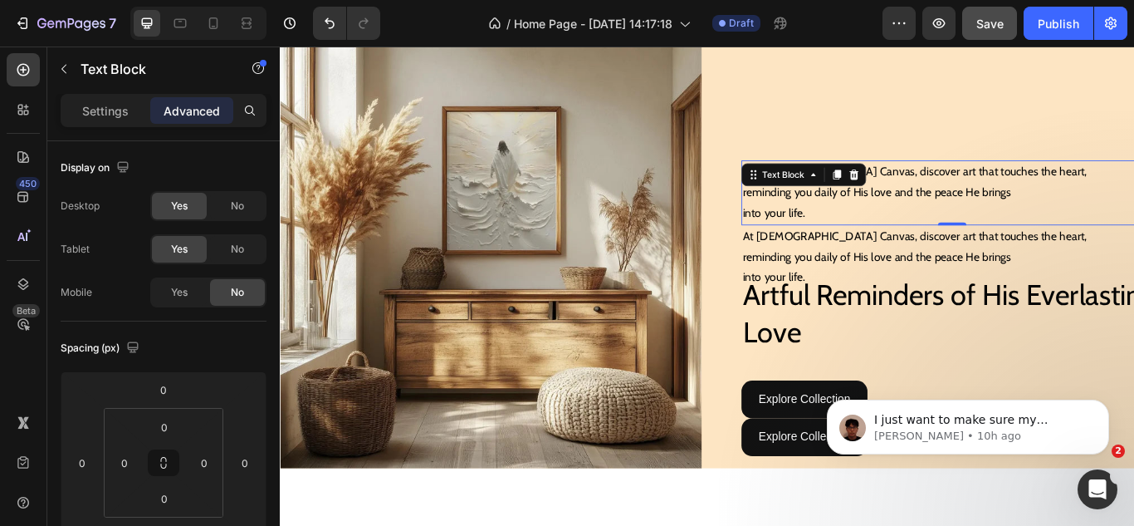
scroll to position [288, 0]
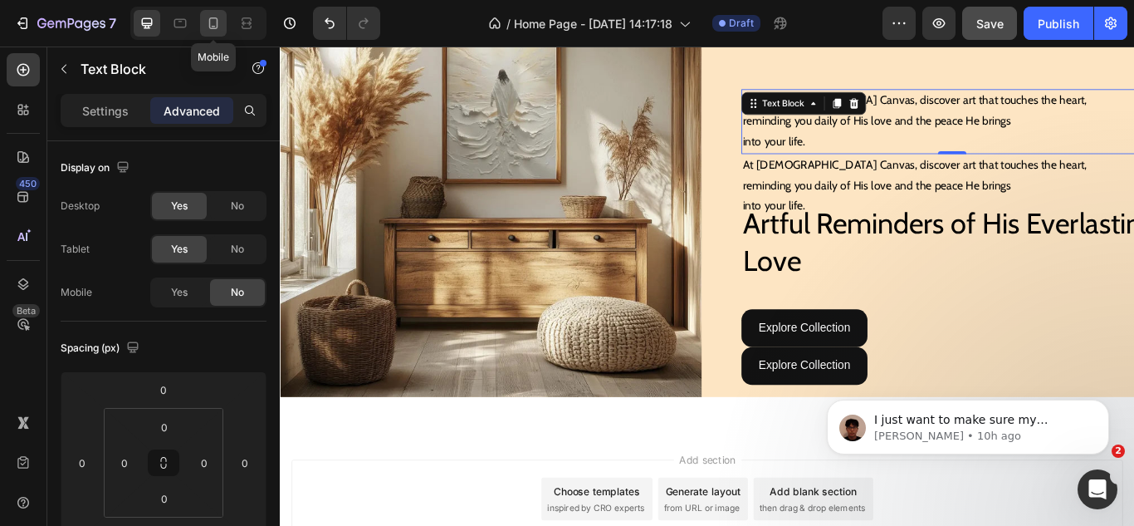
click at [213, 23] on icon at bounding box center [213, 23] width 17 height 17
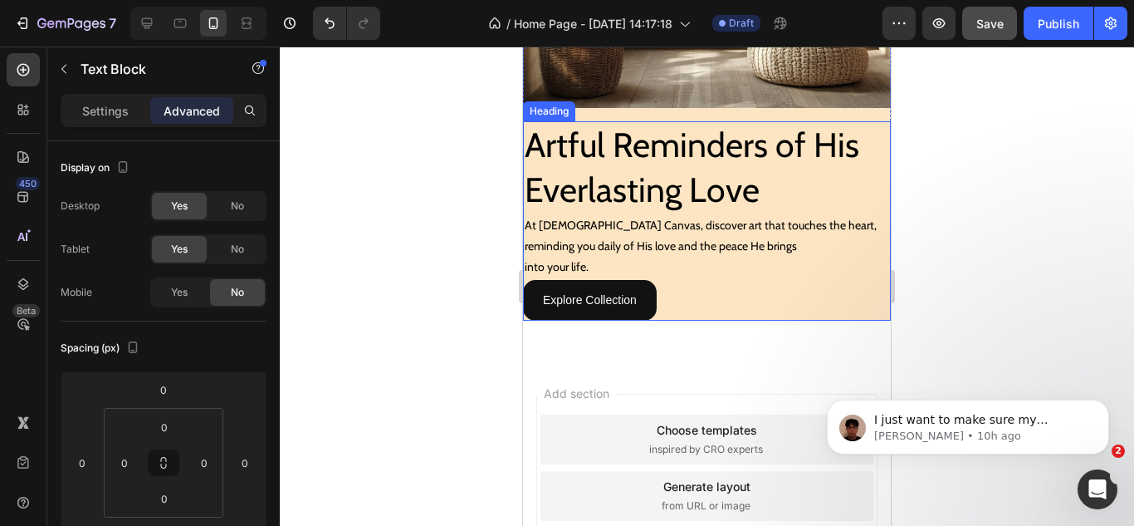
scroll to position [453, 0]
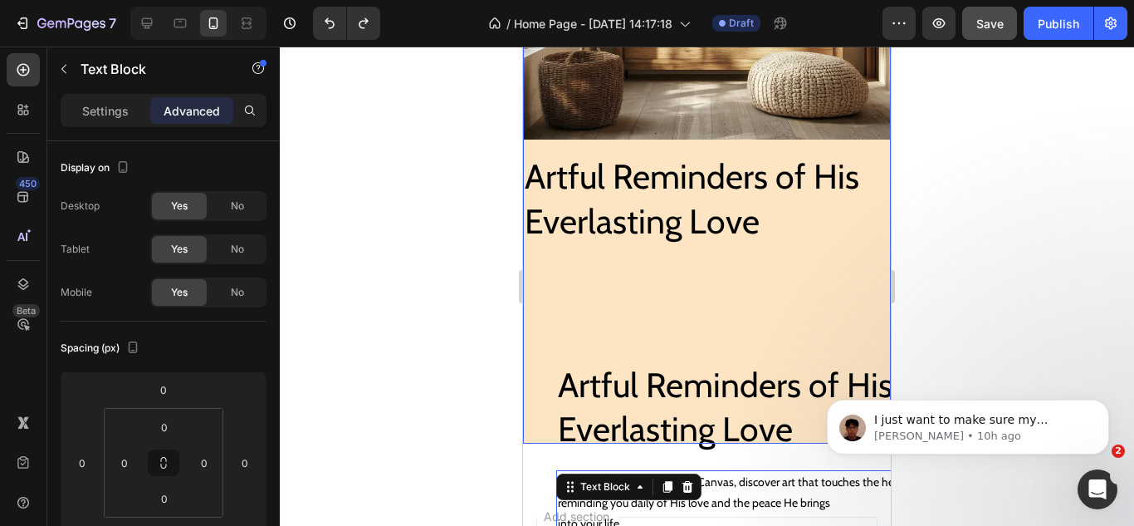
click at [638, 261] on div "Artful Reminders of His Everlasting Love Heading Artful Reminders of His Everla…" at bounding box center [707, 298] width 368 height 291
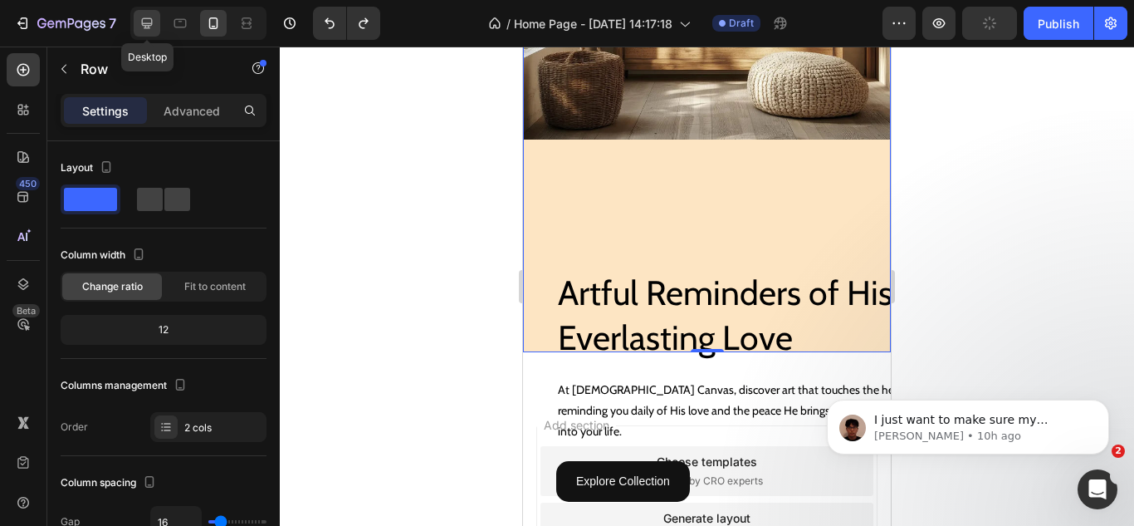
click at [149, 23] on icon at bounding box center [147, 23] width 11 height 11
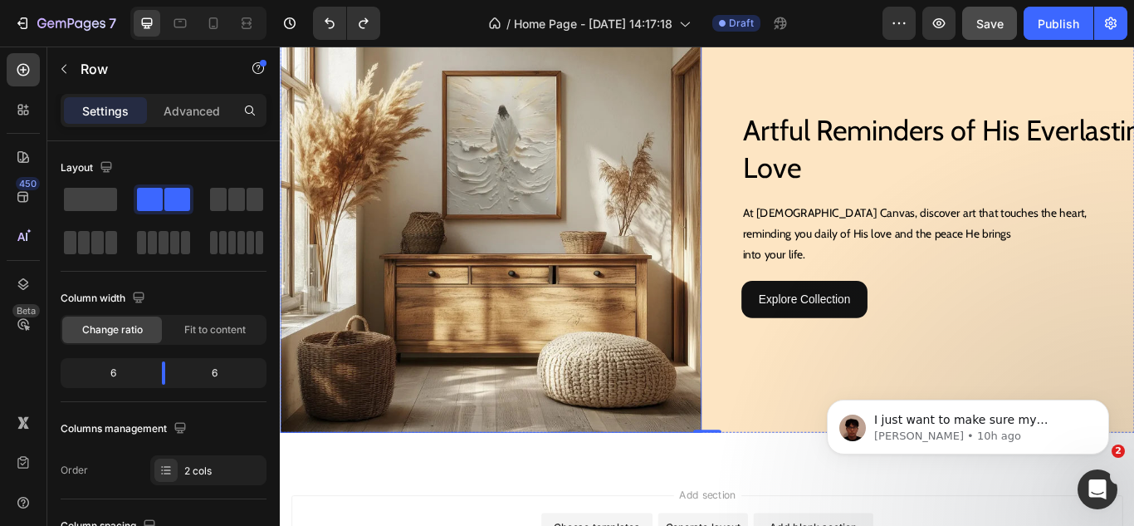
scroll to position [230, 0]
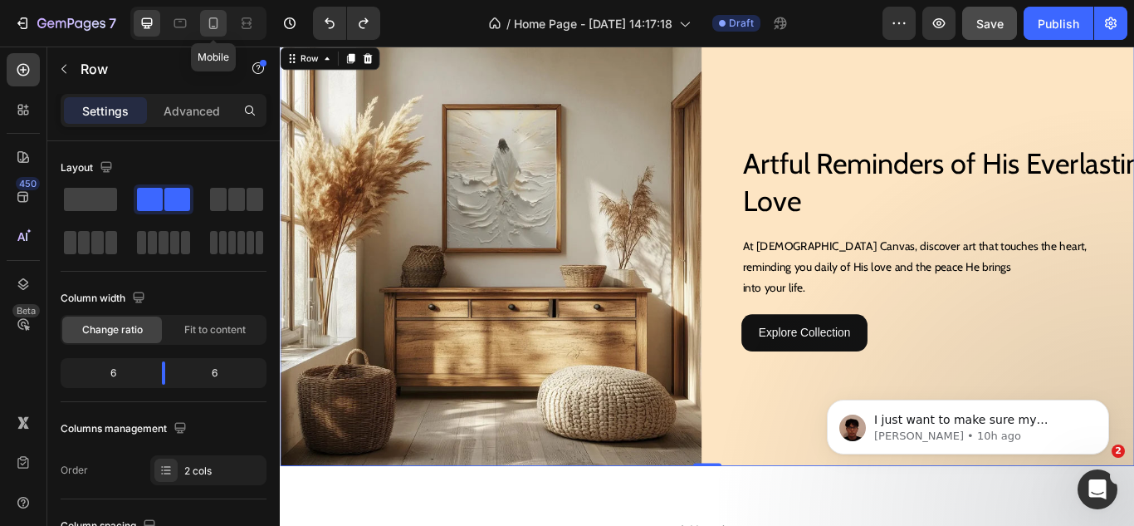
click at [213, 20] on icon at bounding box center [213, 23] width 17 height 17
type input "100%"
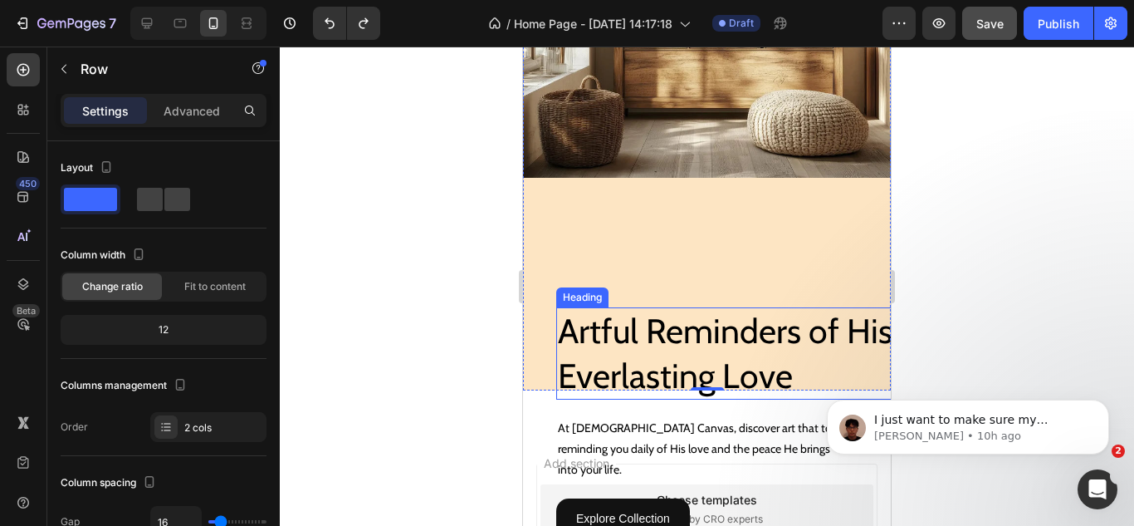
scroll to position [475, 0]
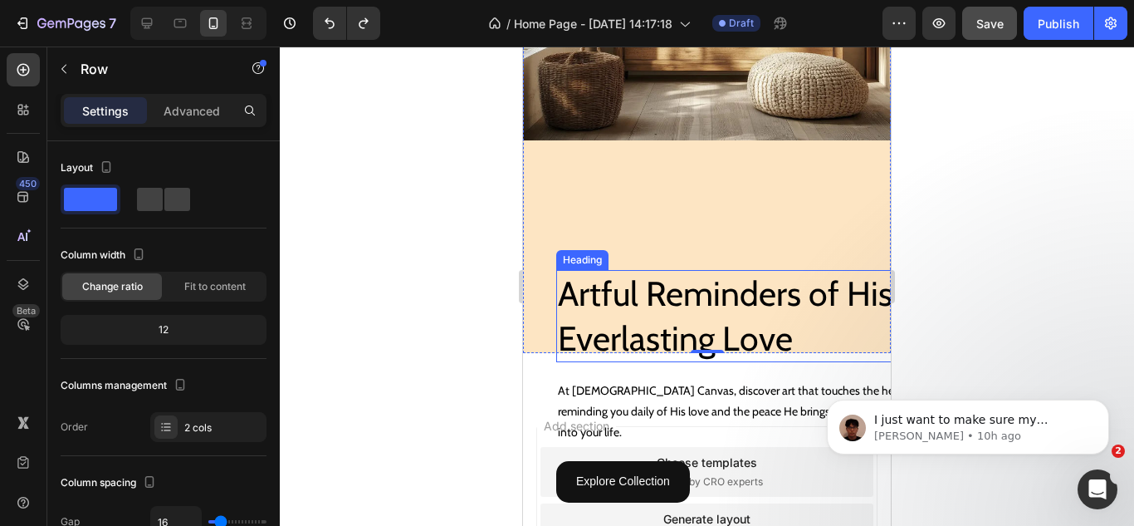
click at [612, 270] on h2 "Artful Reminders of His Everlasting Love" at bounding box center [740, 316] width 368 height 92
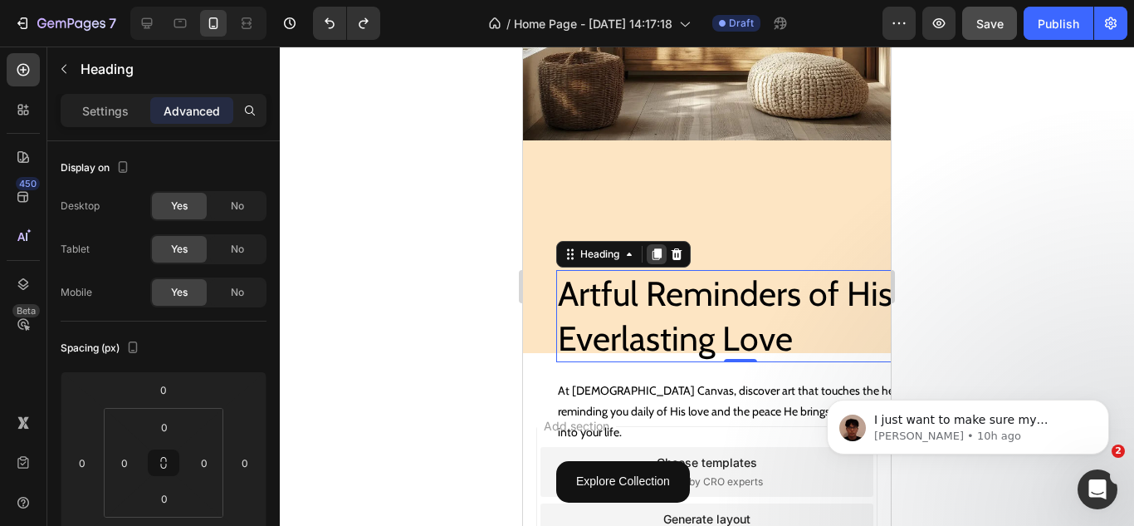
click at [651, 247] on icon at bounding box center [656, 253] width 13 height 13
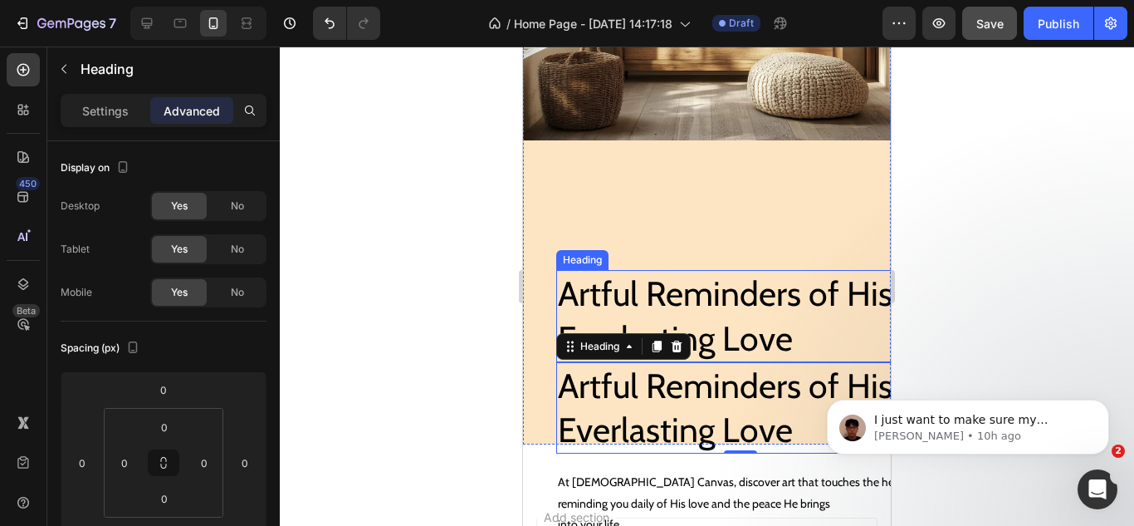
click at [644, 296] on h2 "Artful Reminders of His Everlasting Love" at bounding box center [740, 316] width 368 height 92
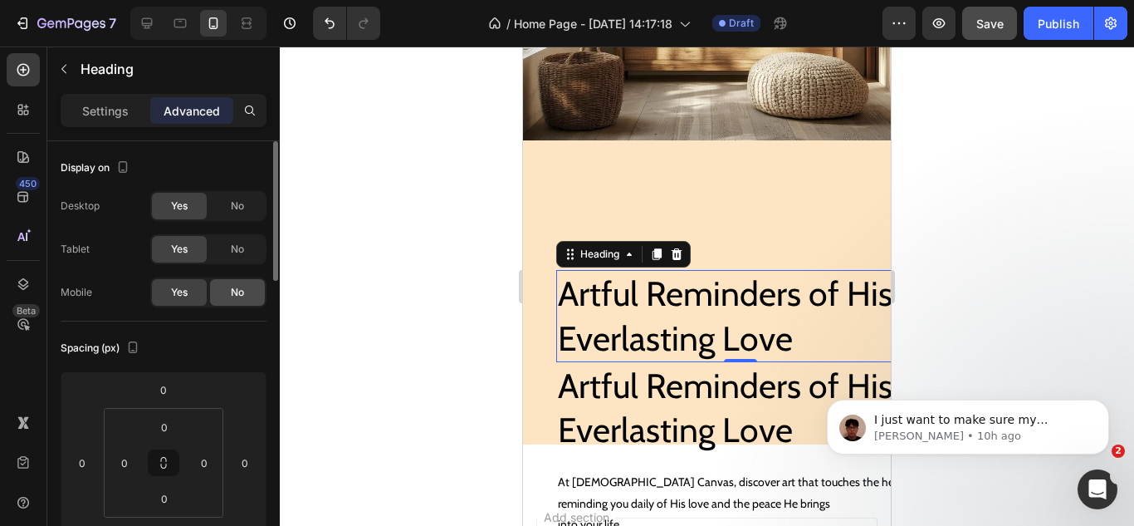
click at [247, 291] on div "No" at bounding box center [237, 292] width 55 height 27
click at [649, 307] on h2 "Artful Reminders of His Everlasting Love" at bounding box center [740, 316] width 368 height 92
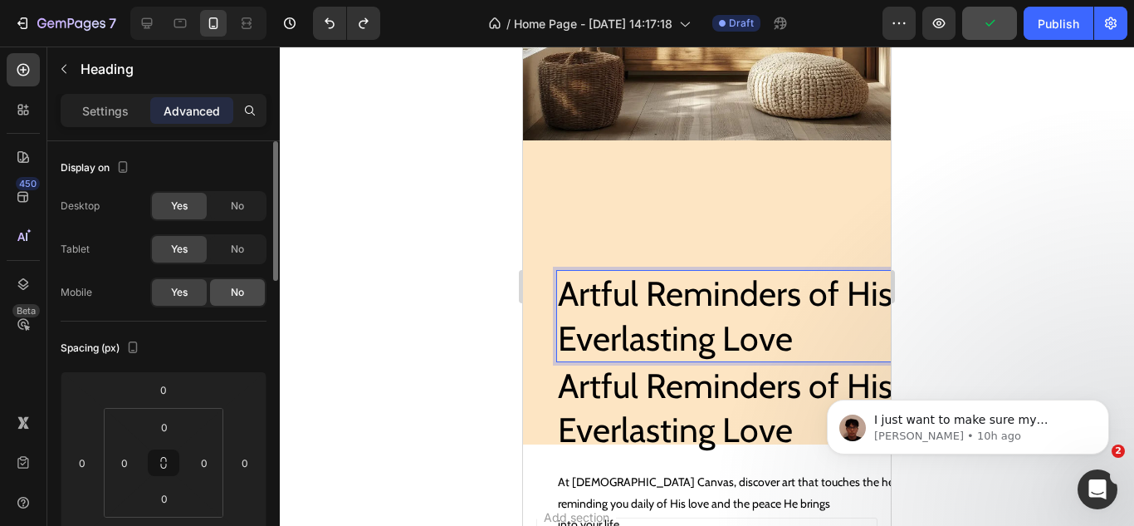
click at [252, 287] on div "No" at bounding box center [237, 292] width 55 height 27
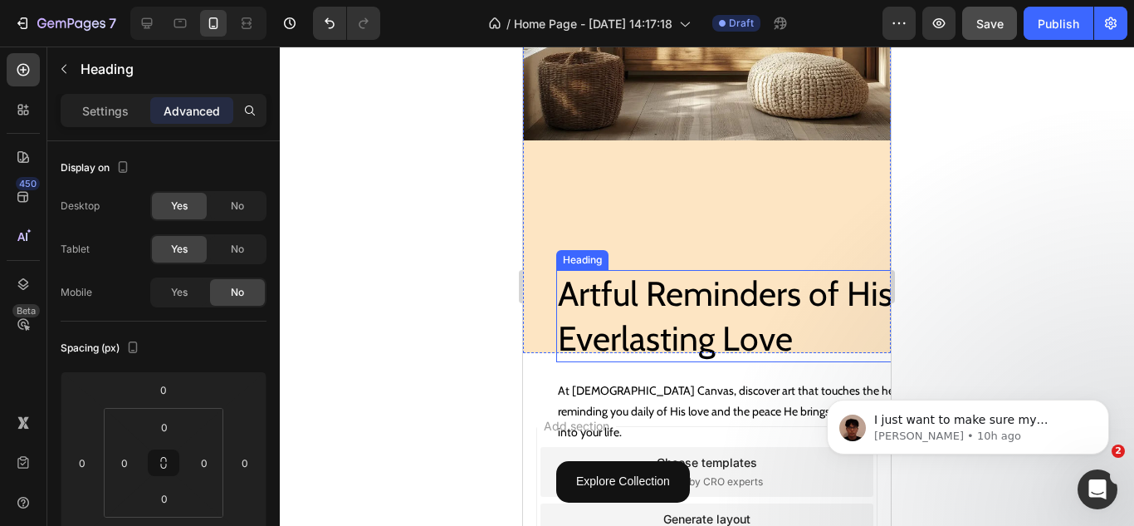
click at [574, 307] on h2 "Artful Reminders of His Everlasting Love" at bounding box center [740, 316] width 368 height 92
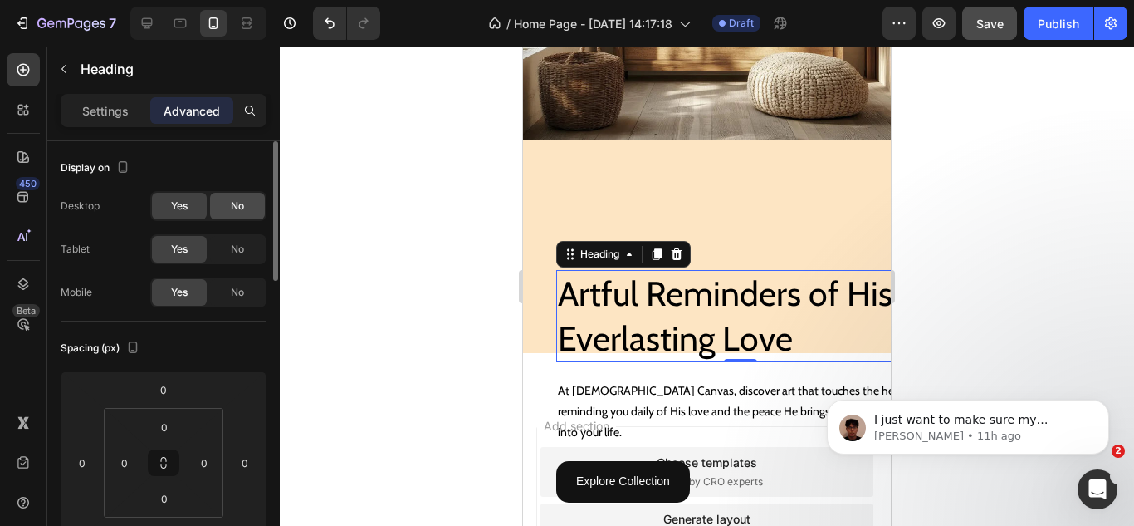
click at [241, 210] on span "No" at bounding box center [237, 205] width 13 height 15
click at [234, 243] on span "No" at bounding box center [237, 249] width 13 height 15
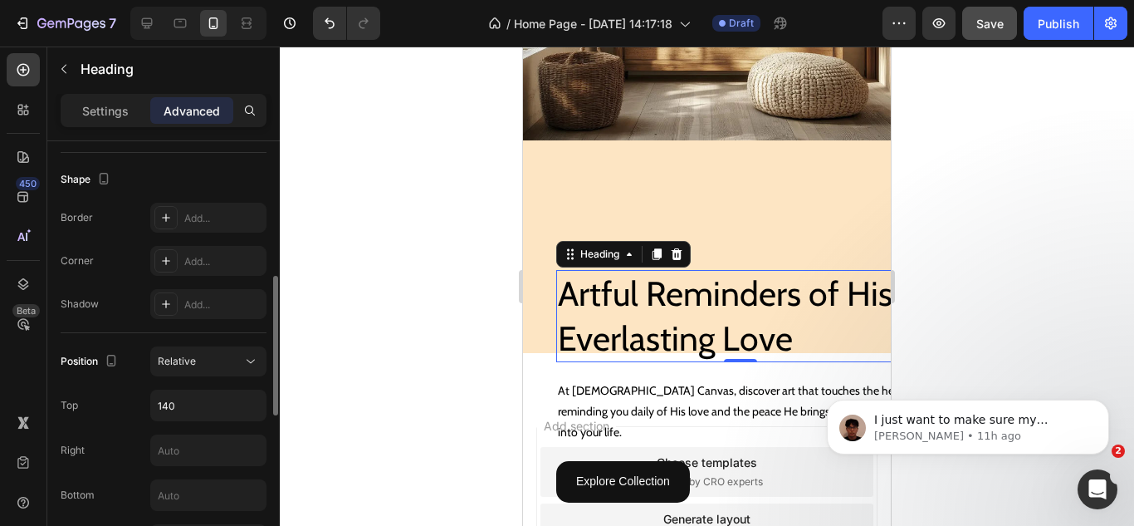
scroll to position [581, 0]
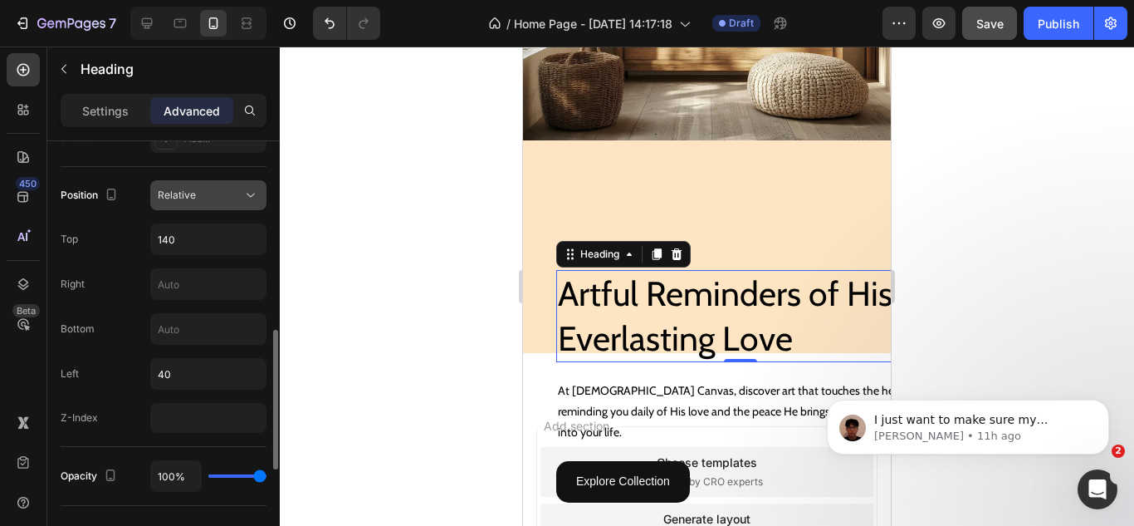
click at [208, 200] on div "Relative" at bounding box center [200, 195] width 85 height 15
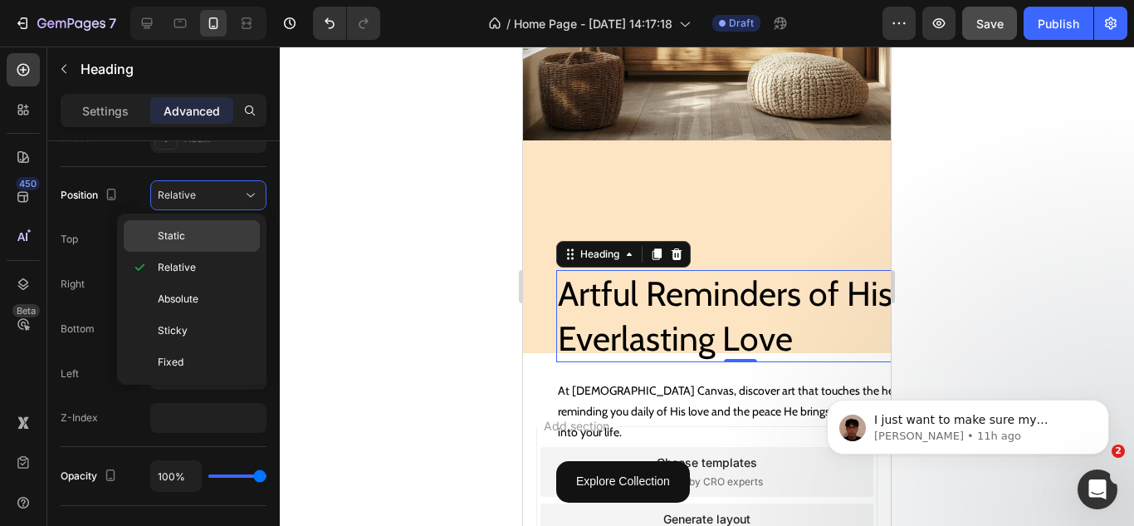
click at [191, 238] on p "Static" at bounding box center [205, 235] width 95 height 15
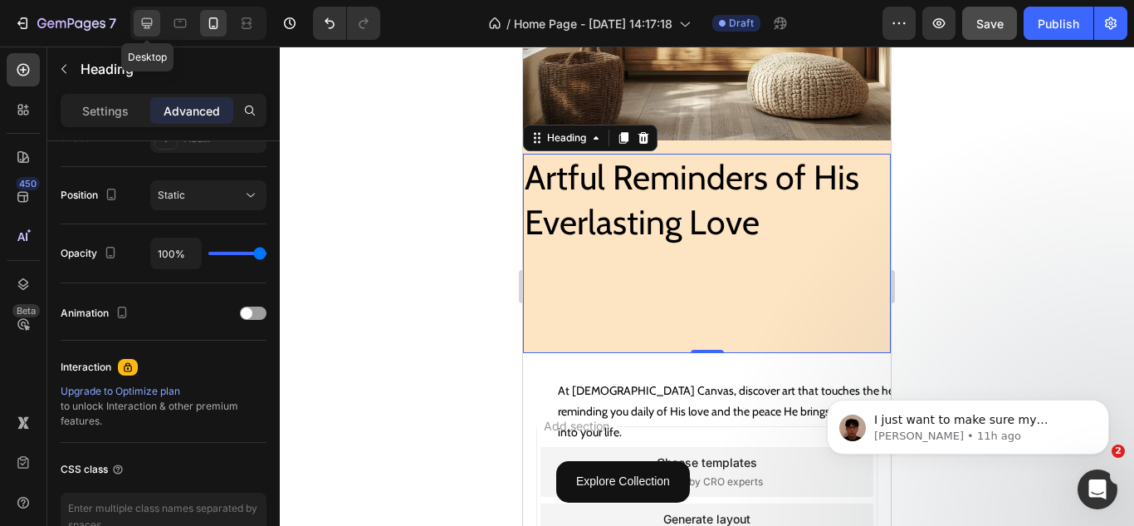
click at [151, 23] on icon at bounding box center [147, 23] width 11 height 11
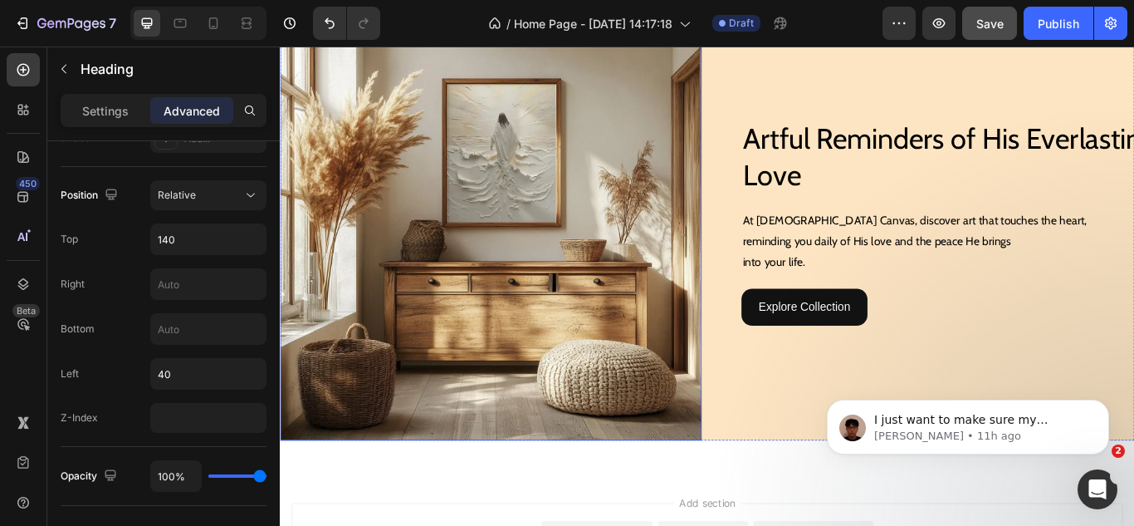
scroll to position [202, 0]
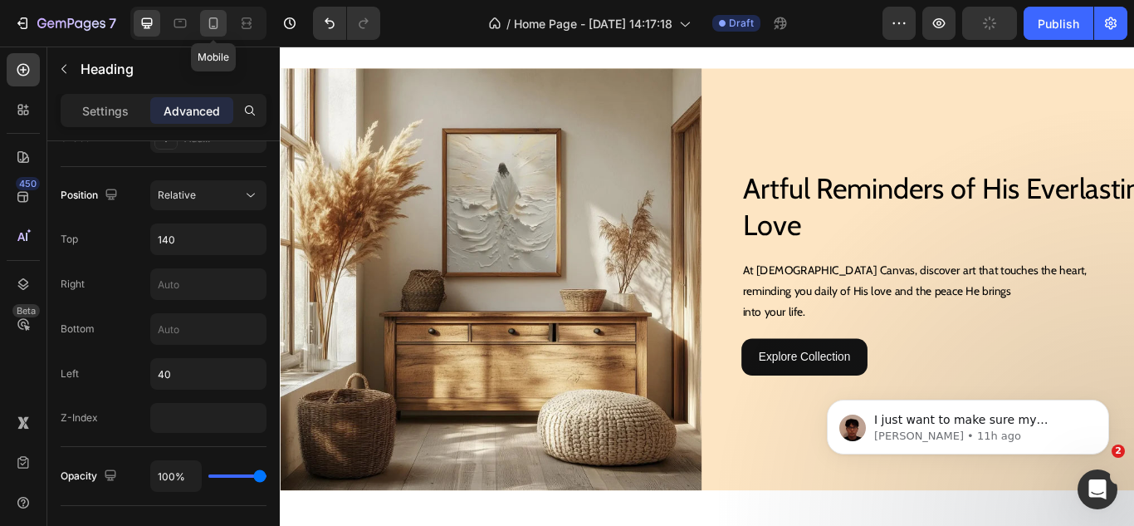
click at [208, 23] on icon at bounding box center [213, 23] width 17 height 17
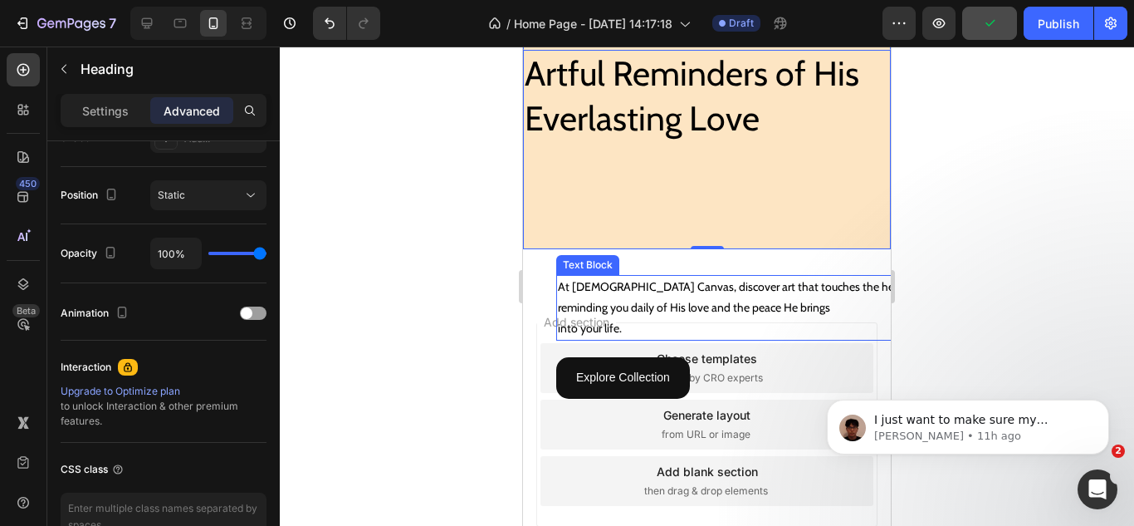
scroll to position [589, 0]
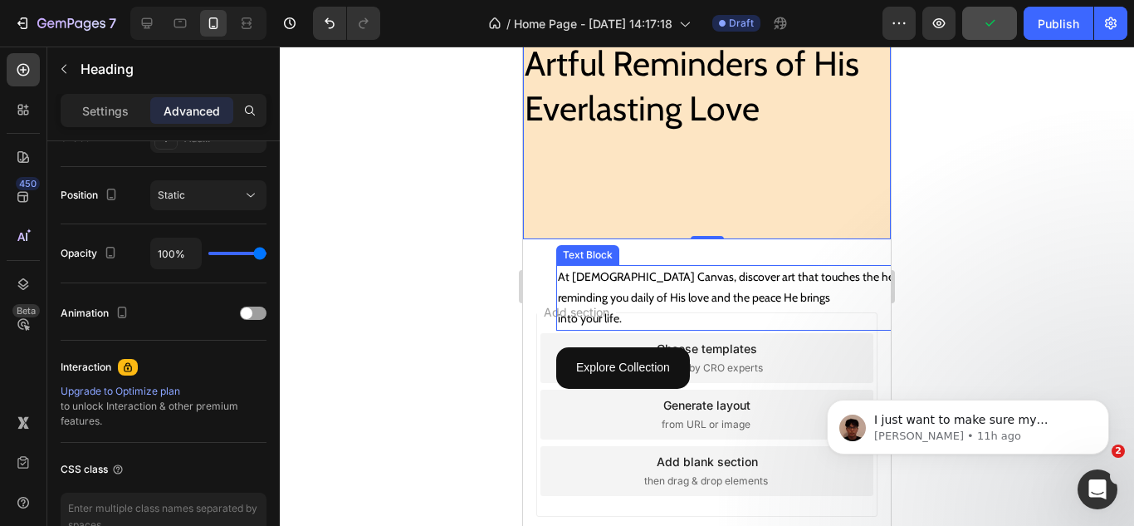
click at [679, 294] on p "reminding you daily of His love and the peace He brings" at bounding box center [740, 297] width 365 height 21
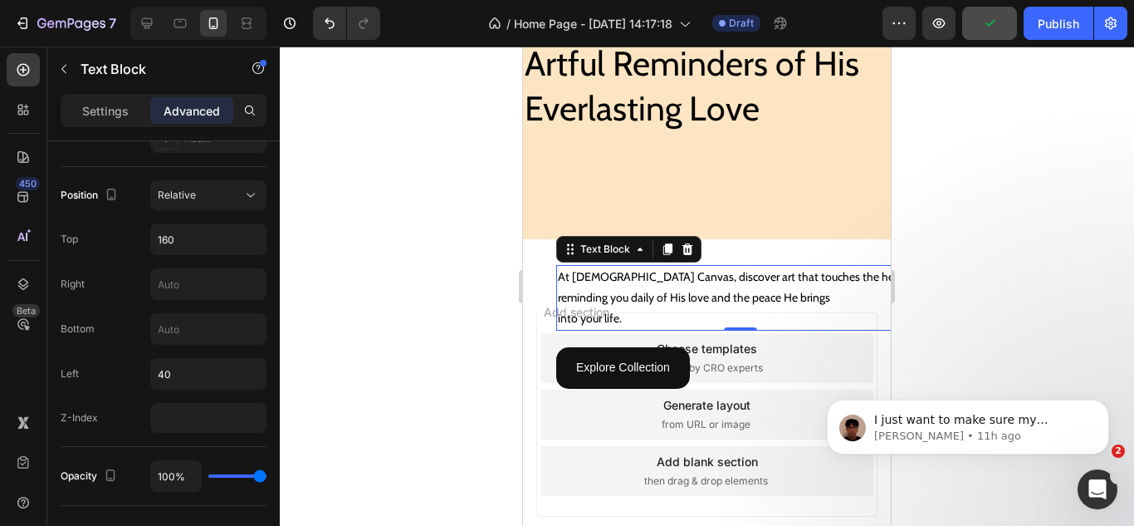
scroll to position [0, 0]
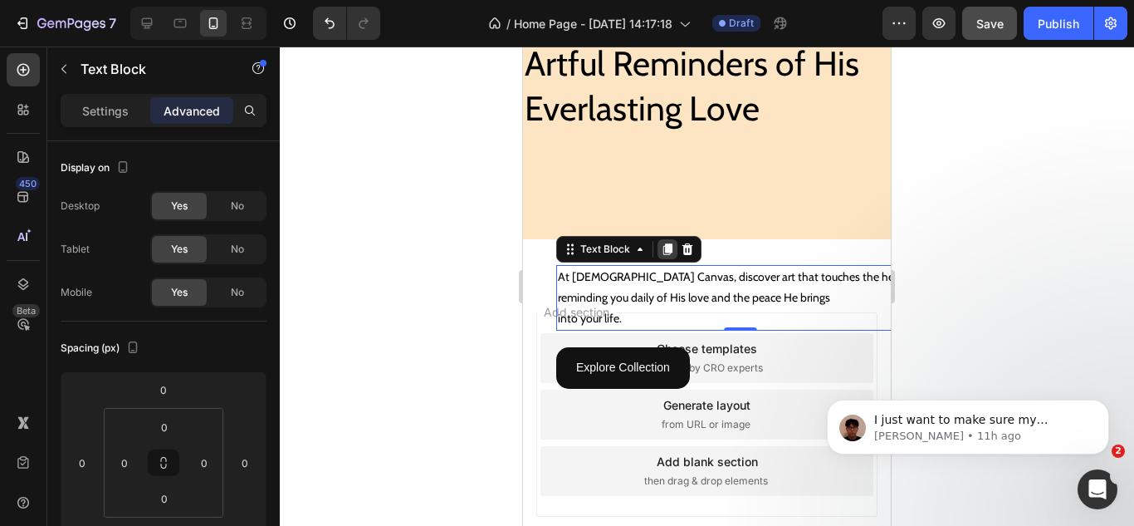
click at [664, 243] on icon at bounding box center [667, 249] width 9 height 12
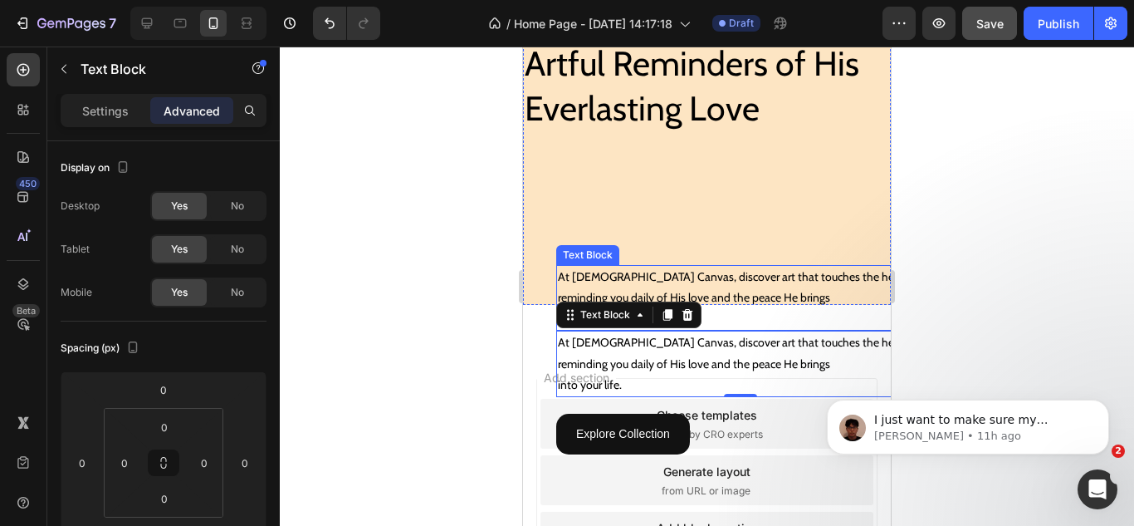
click at [616, 267] on p "At [DEMOGRAPHIC_DATA] Canvas, discover art that touches the heart," at bounding box center [740, 277] width 365 height 21
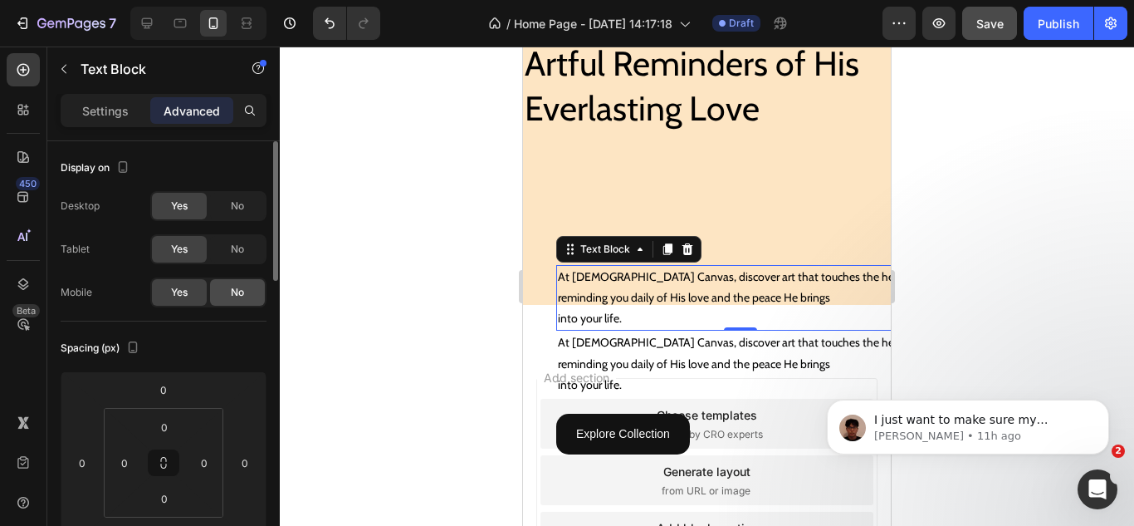
click at [237, 288] on span "No" at bounding box center [237, 292] width 13 height 15
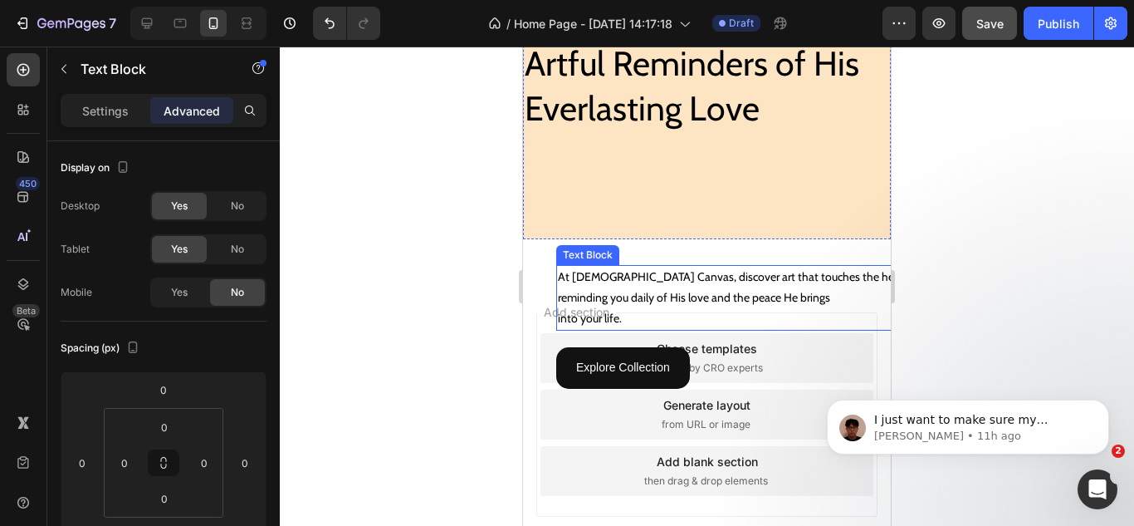
click at [571, 287] on p "reminding you daily of His love and the peace He brings" at bounding box center [740, 297] width 365 height 21
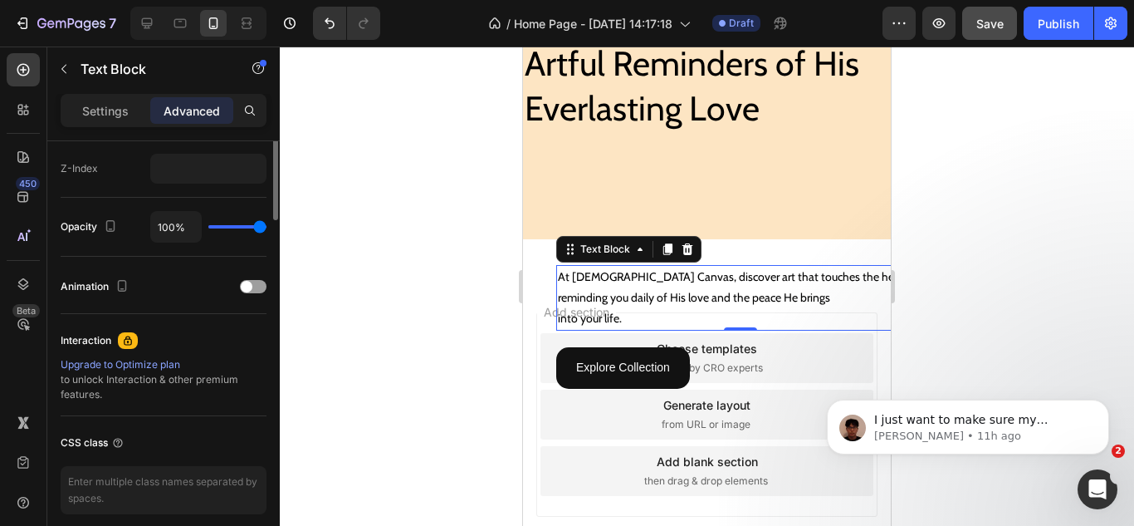
scroll to position [581, 0]
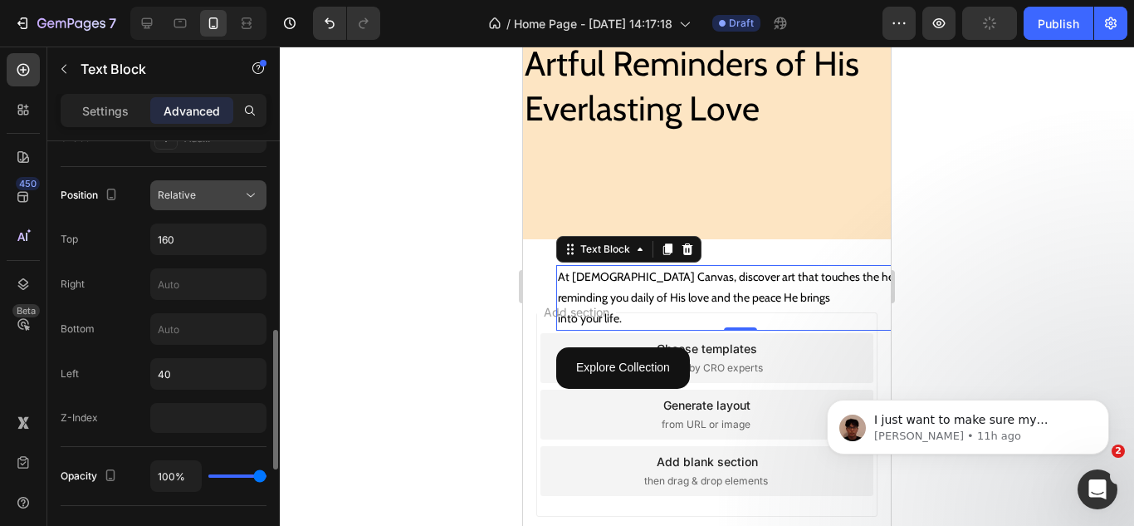
click at [192, 206] on button "Relative" at bounding box center [208, 195] width 116 height 30
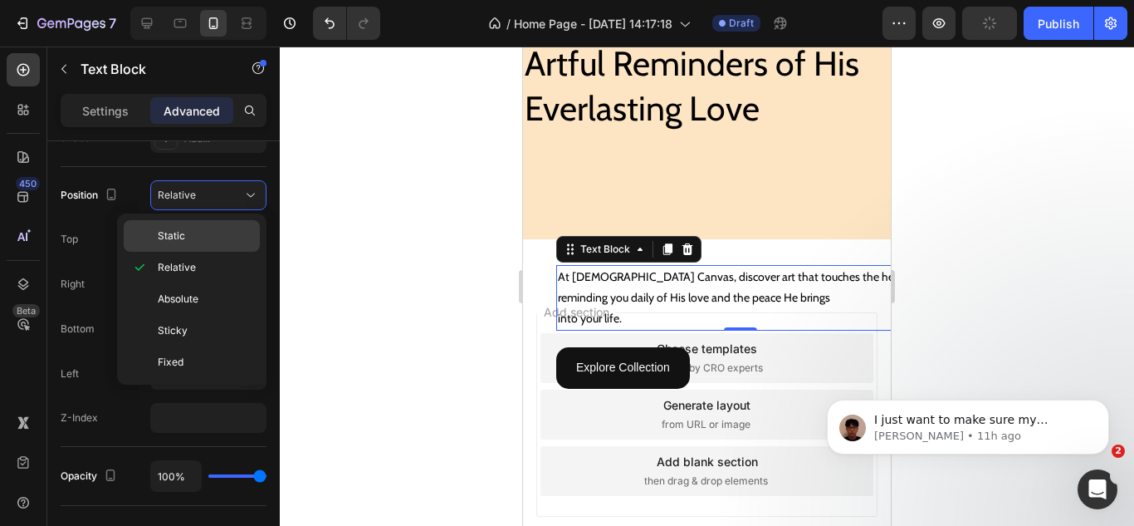
click at [192, 238] on p "Static" at bounding box center [205, 235] width 95 height 15
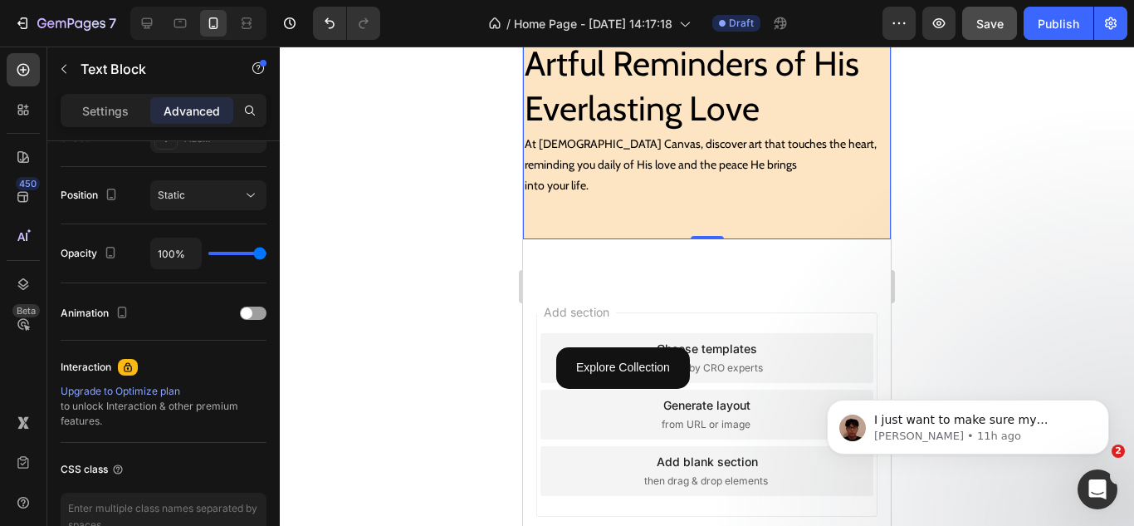
scroll to position [423, 0]
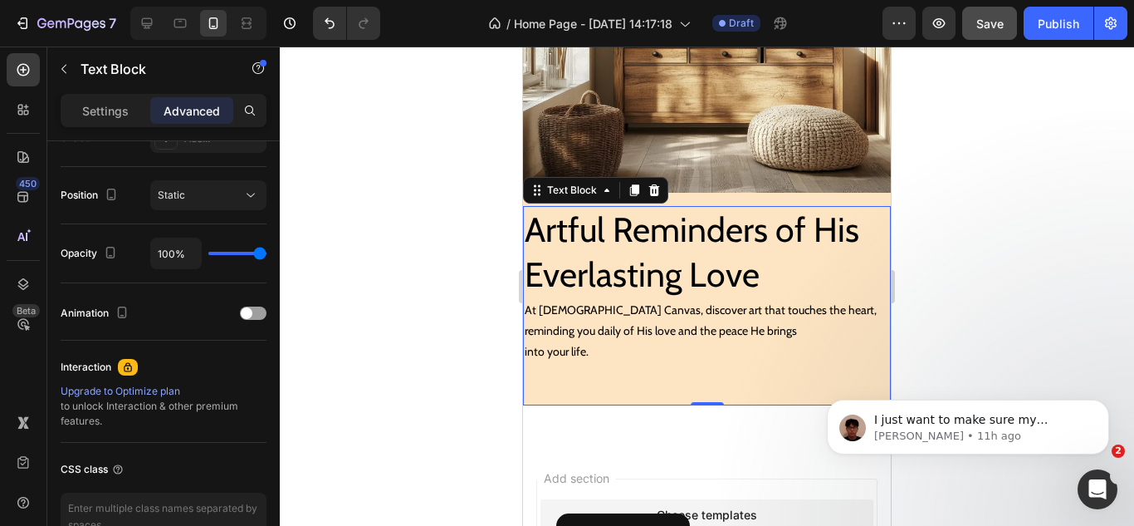
click at [598, 321] on p "reminding you daily of His love and the peace He brings" at bounding box center [707, 331] width 365 height 21
click at [609, 323] on p "reminding you daily of His love and the peace He brings" at bounding box center [707, 331] width 365 height 21
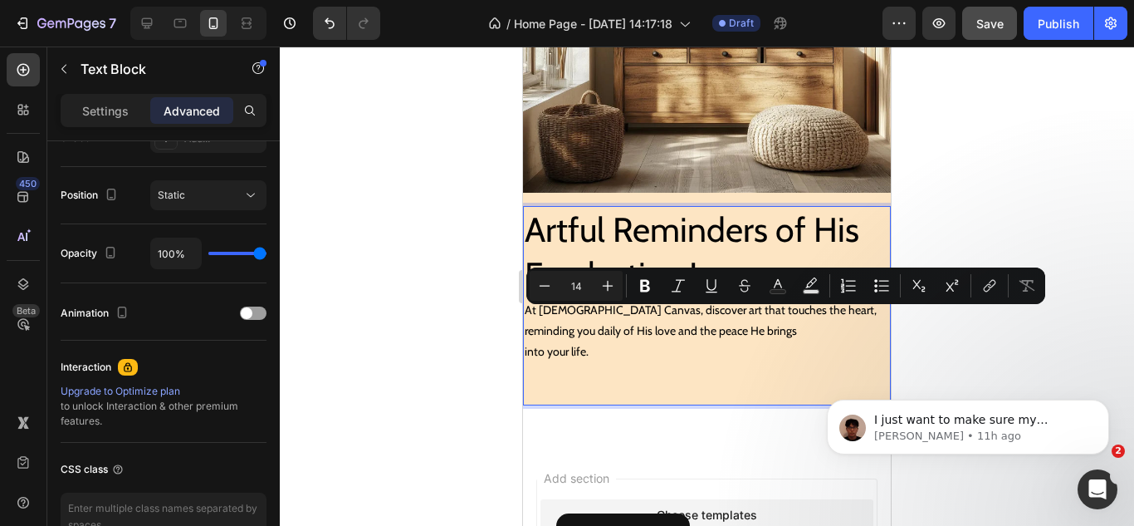
click at [634, 323] on p "reminding you daily of His love and the peace He brings" at bounding box center [707, 331] width 365 height 21
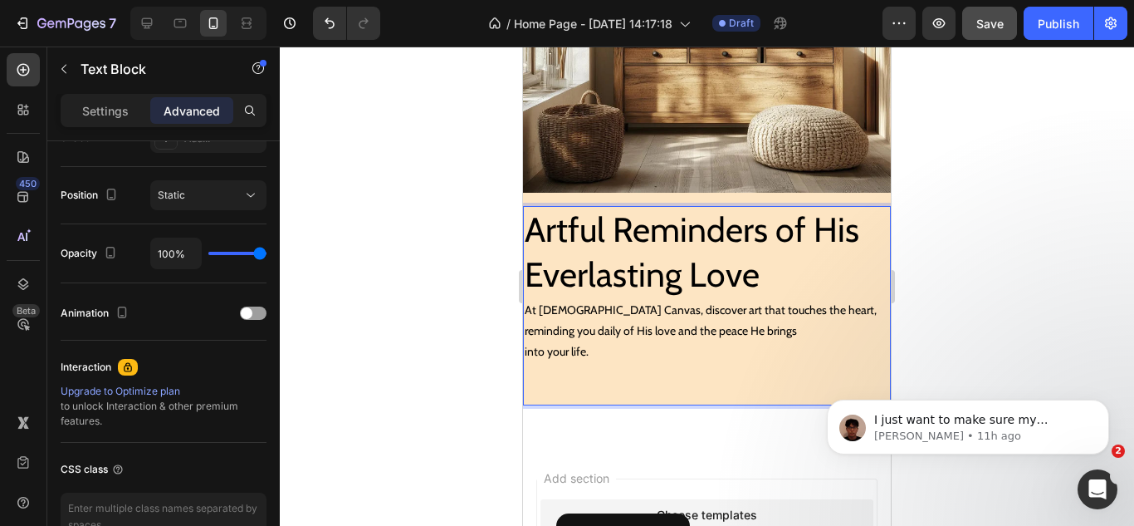
click at [564, 321] on p "reminding you daily of His love and the peace He brings" at bounding box center [707, 331] width 365 height 21
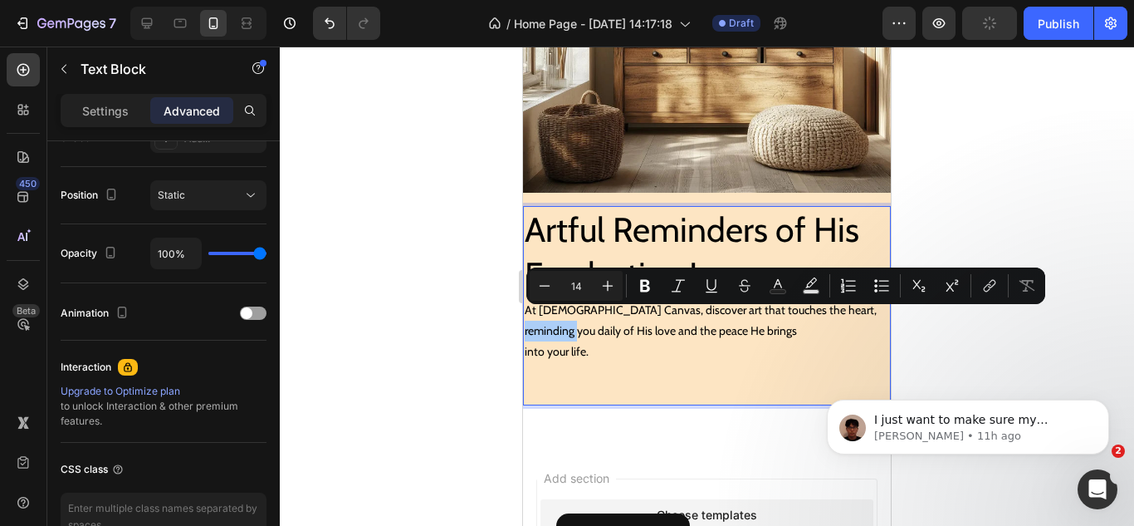
click at [0, 391] on div "450 Beta" at bounding box center [23, 286] width 47 height 479
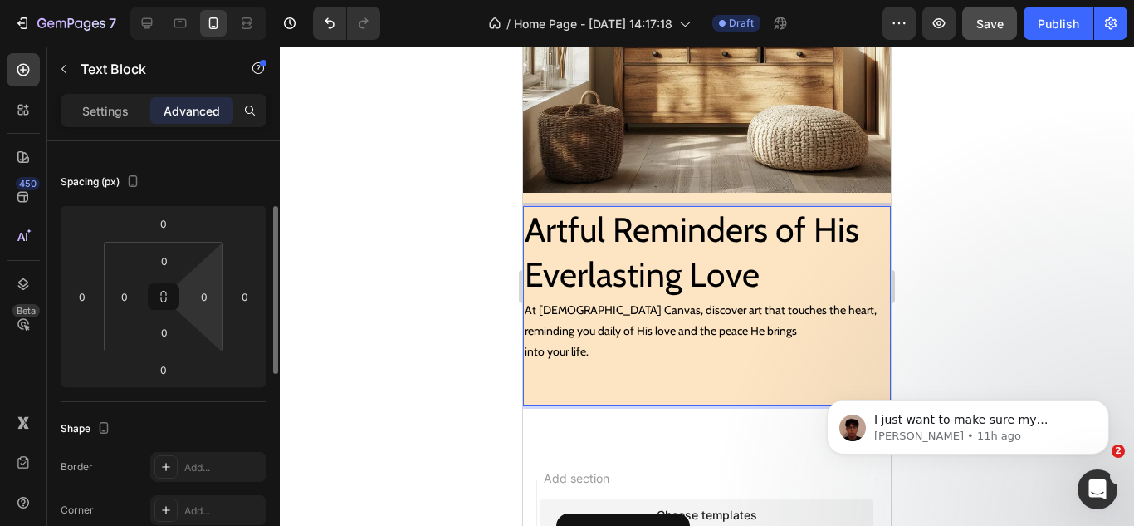
scroll to position [0, 0]
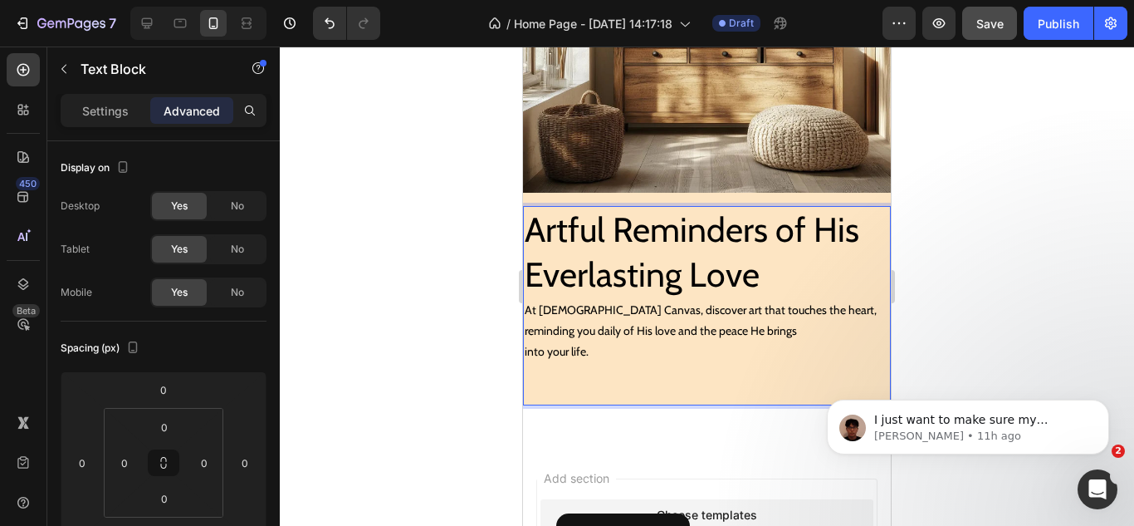
click at [565, 304] on p "At [DEMOGRAPHIC_DATA] Canvas, discover art that touches the heart," at bounding box center [707, 310] width 365 height 21
click at [577, 242] on h2 "Artful Reminders of His Everlasting Love" at bounding box center [707, 252] width 368 height 92
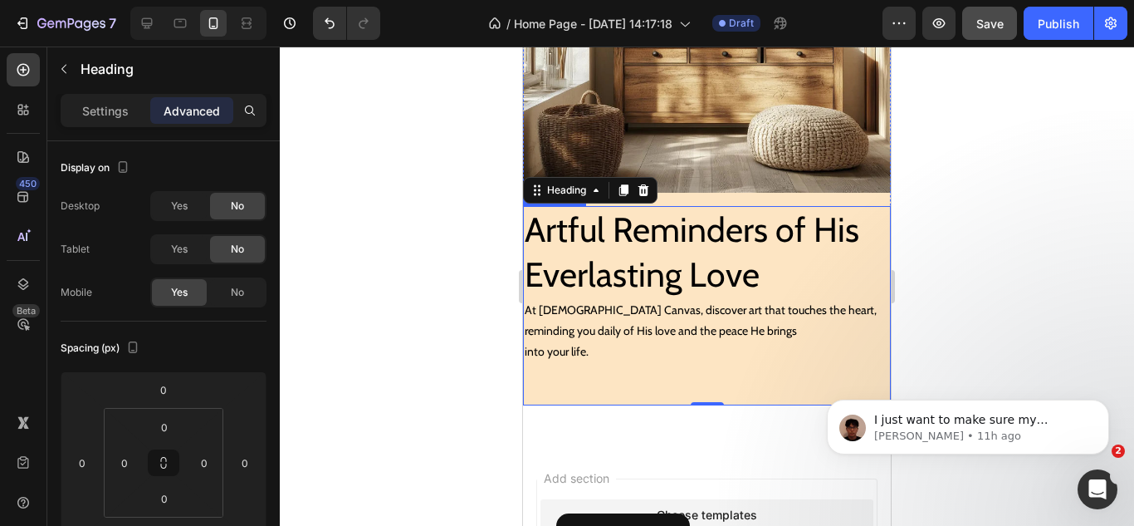
click at [557, 321] on p "reminding you daily of His love and the peace He brings" at bounding box center [707, 331] width 365 height 21
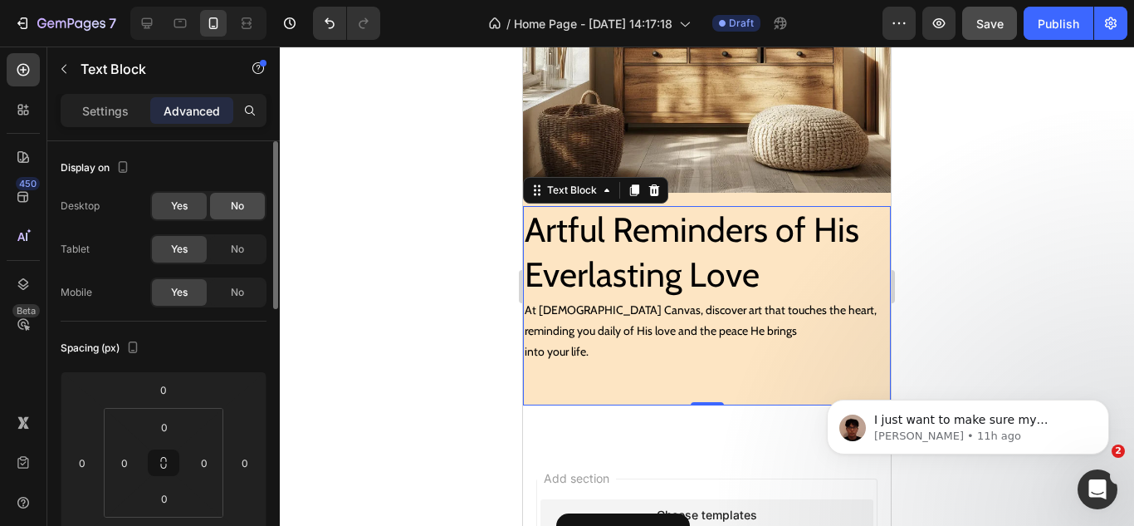
click at [233, 209] on span "No" at bounding box center [237, 205] width 13 height 15
click at [240, 248] on span "No" at bounding box center [237, 249] width 13 height 15
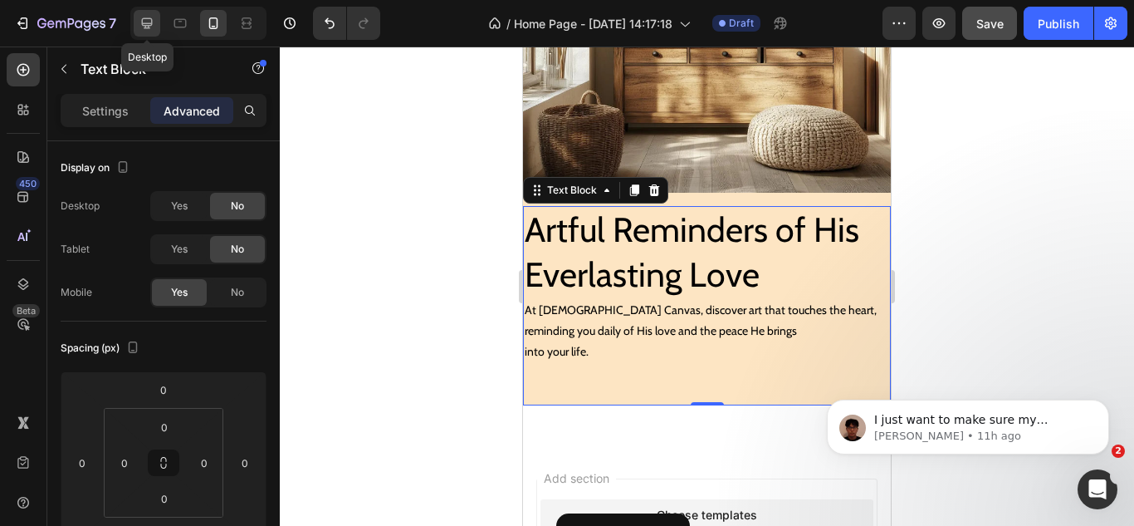
click at [151, 22] on icon at bounding box center [147, 23] width 17 height 17
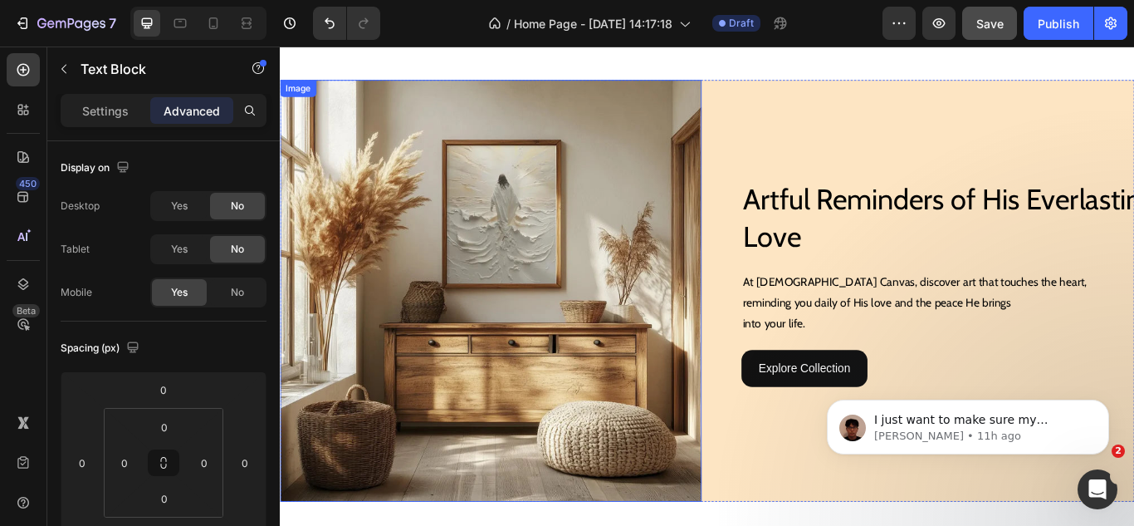
scroll to position [159, 0]
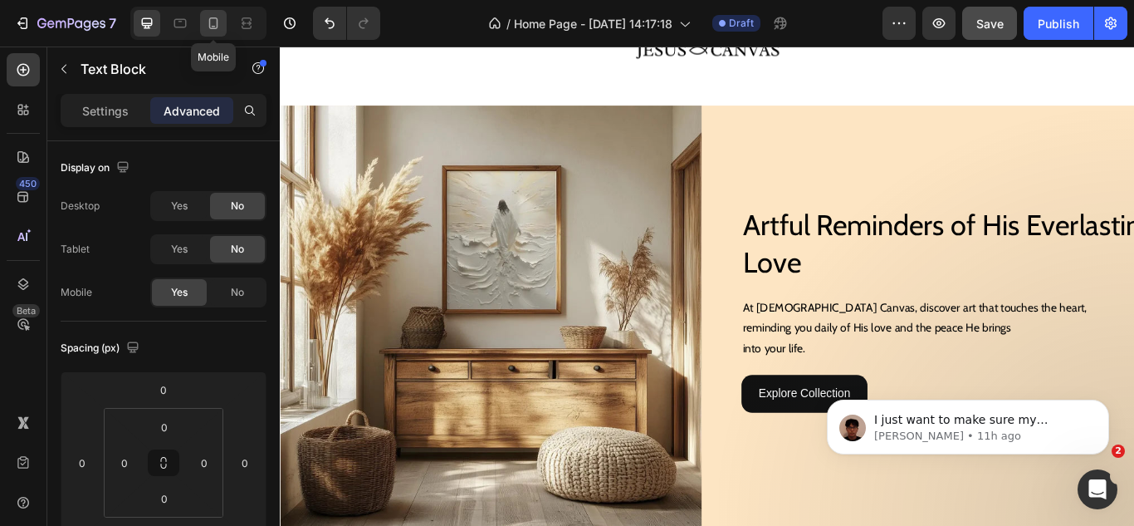
click at [208, 27] on icon at bounding box center [213, 23] width 17 height 17
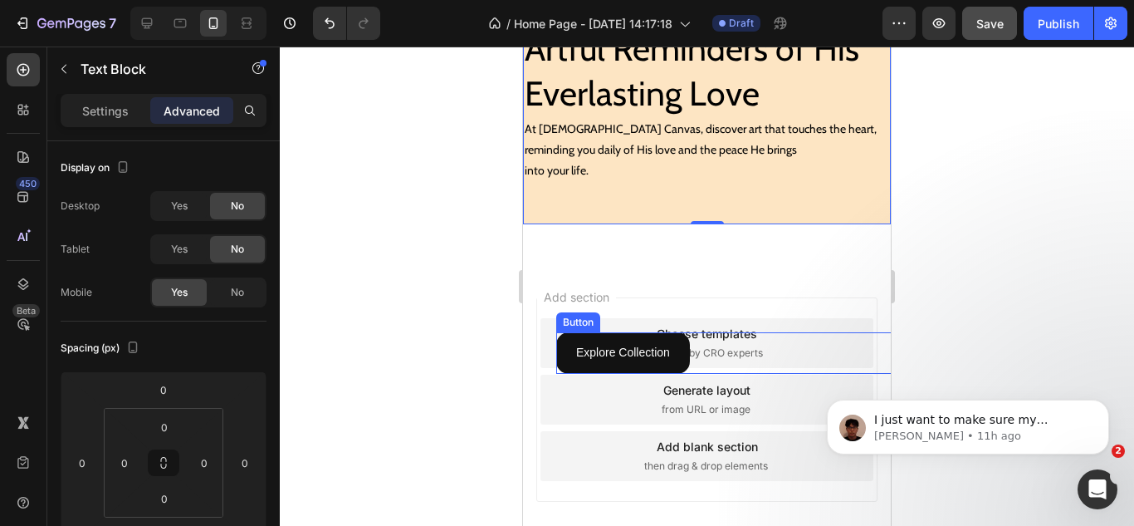
scroll to position [619, 0]
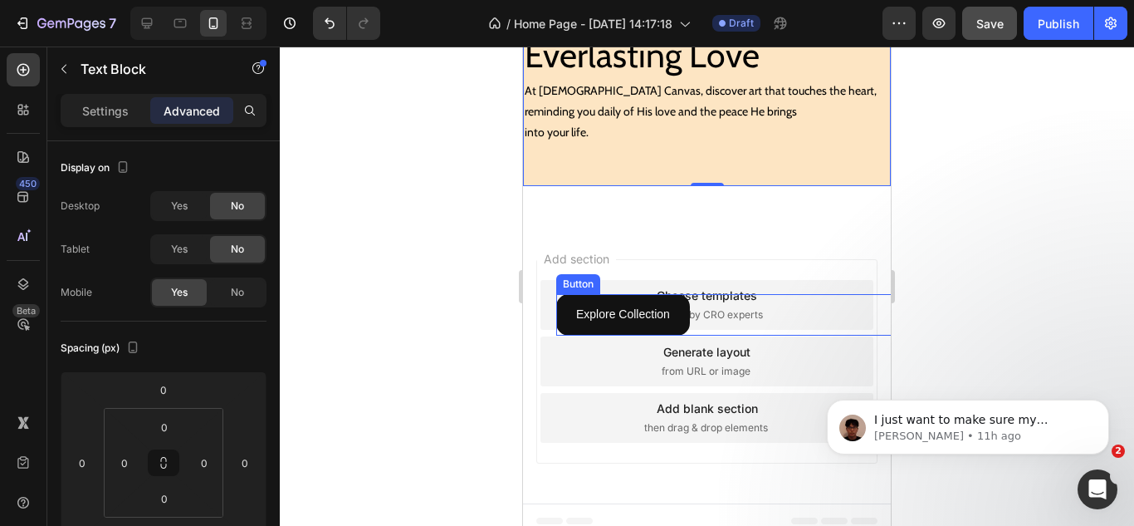
click at [712, 308] on div "Explore Collection Button" at bounding box center [740, 314] width 368 height 41
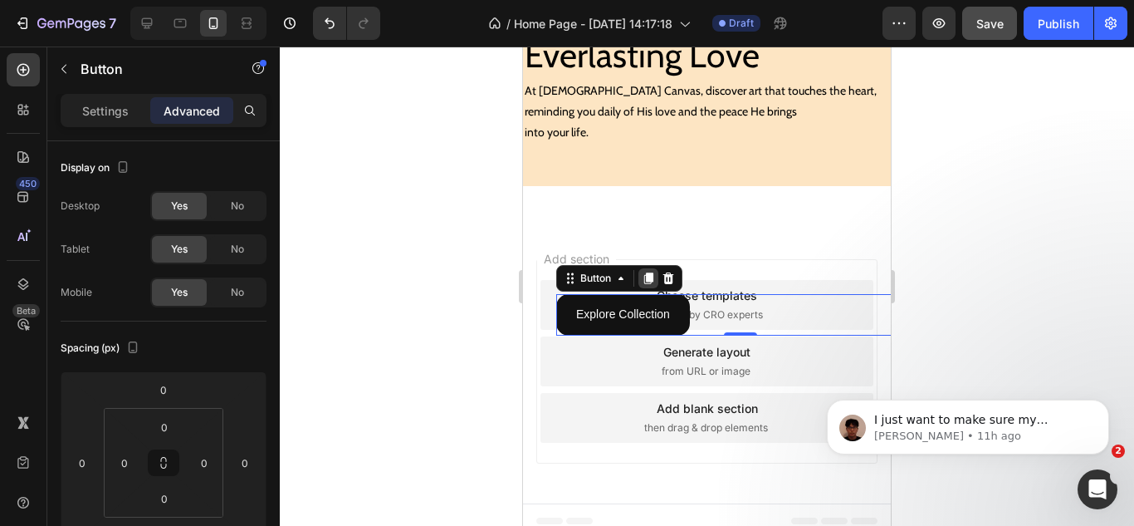
click at [655, 272] on icon at bounding box center [648, 278] width 13 height 13
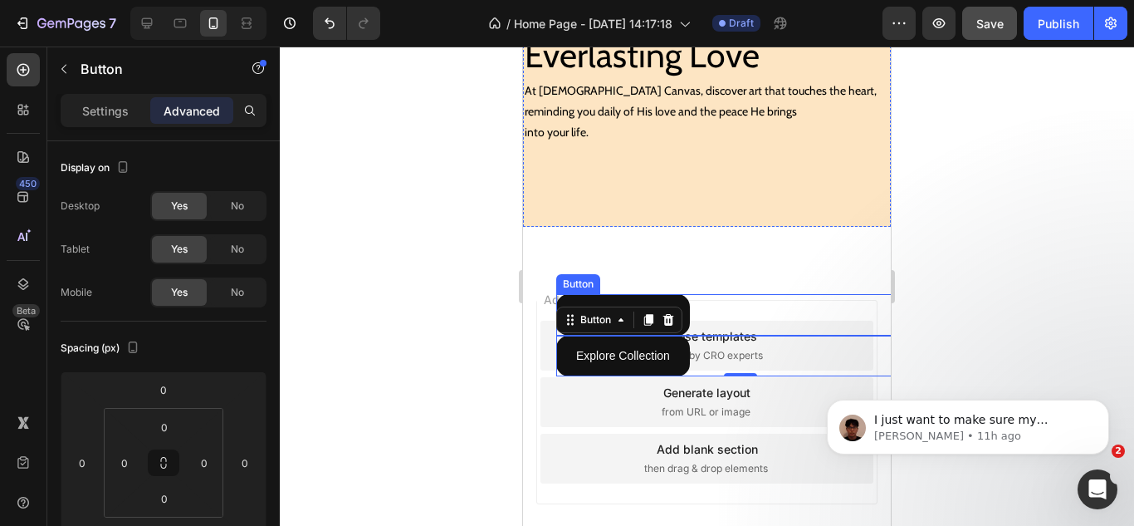
click at [709, 301] on div "Explore Collection Button" at bounding box center [740, 314] width 368 height 41
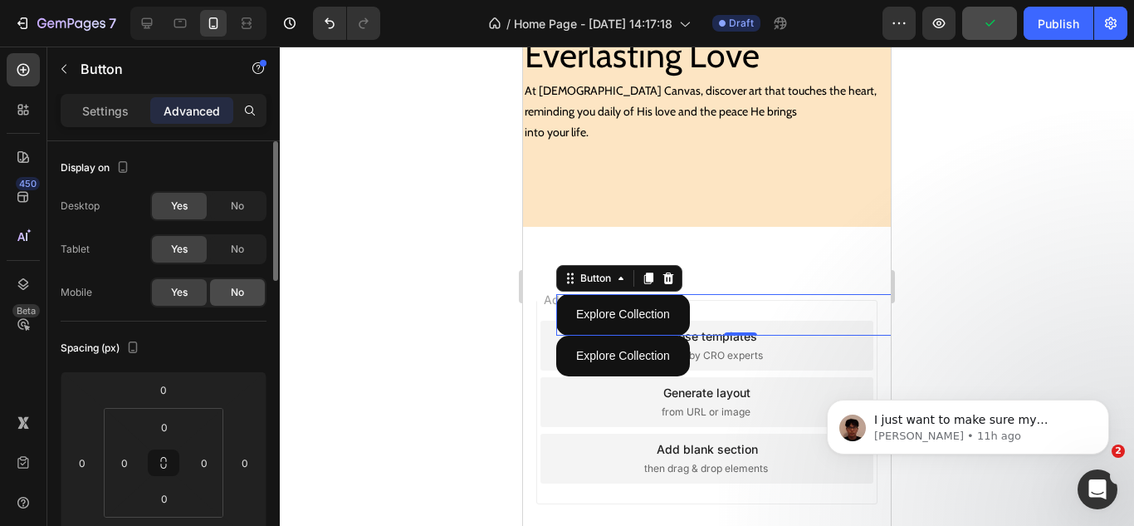
click at [223, 284] on div "No" at bounding box center [237, 292] width 55 height 27
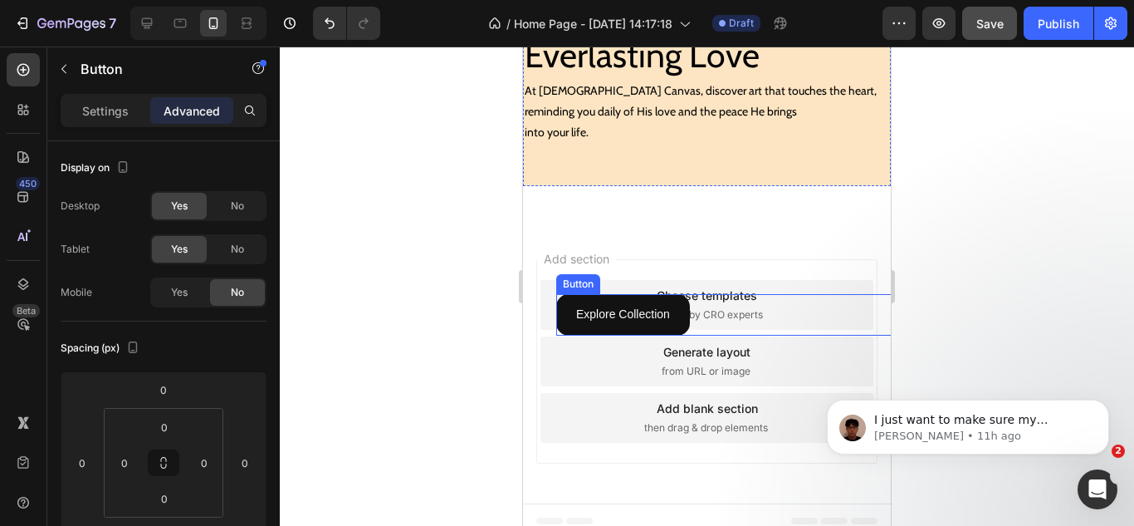
click at [720, 298] on div "Explore Collection Button" at bounding box center [740, 314] width 368 height 41
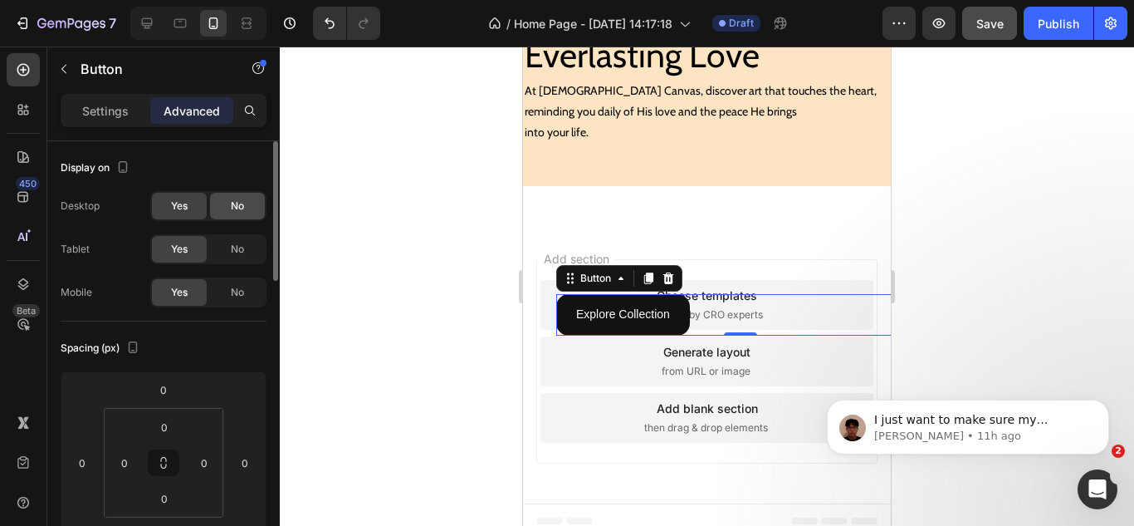
click at [220, 209] on div "No" at bounding box center [237, 206] width 55 height 27
click at [222, 244] on div "No" at bounding box center [237, 249] width 55 height 27
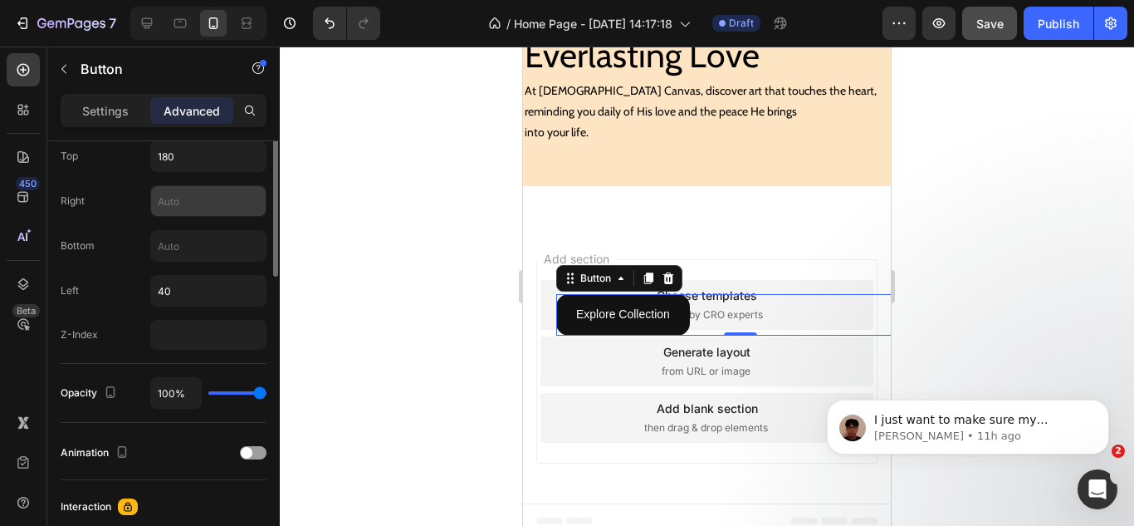
scroll to position [498, 0]
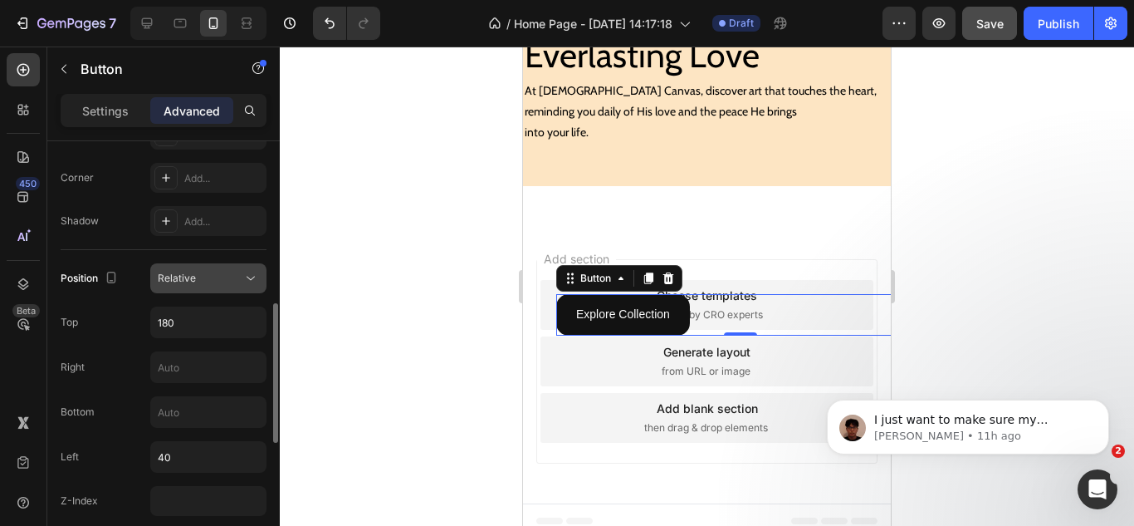
click at [203, 271] on div "Relative" at bounding box center [200, 278] width 85 height 15
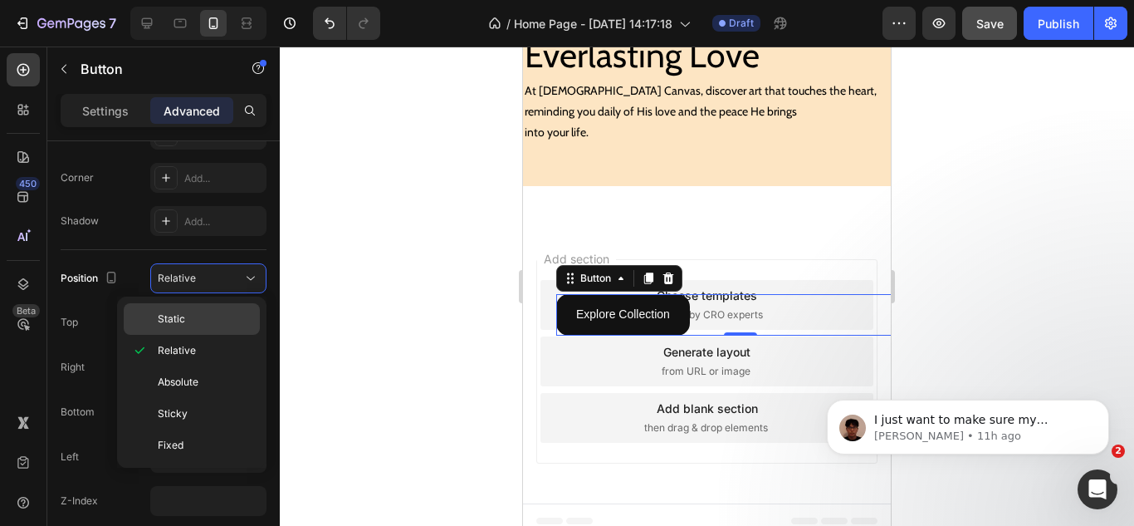
click at [188, 304] on div "Static" at bounding box center [192, 319] width 136 height 32
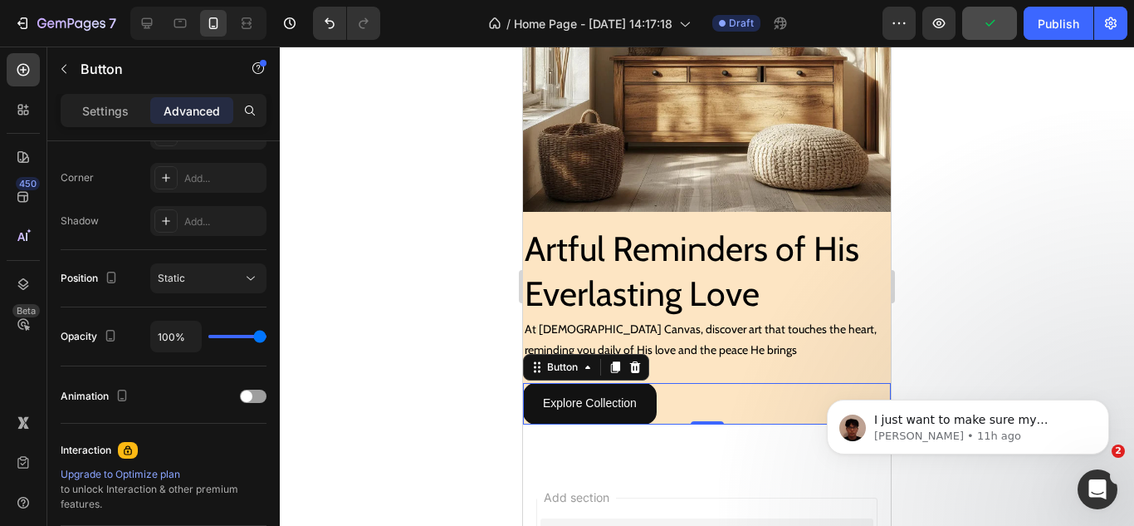
scroll to position [370, 0]
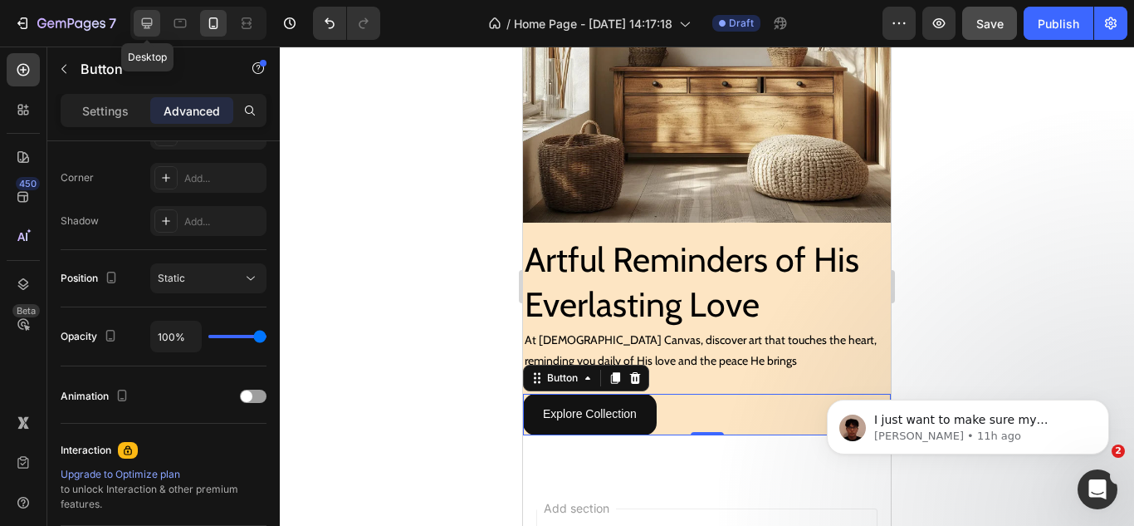
click at [147, 20] on icon at bounding box center [147, 23] width 17 height 17
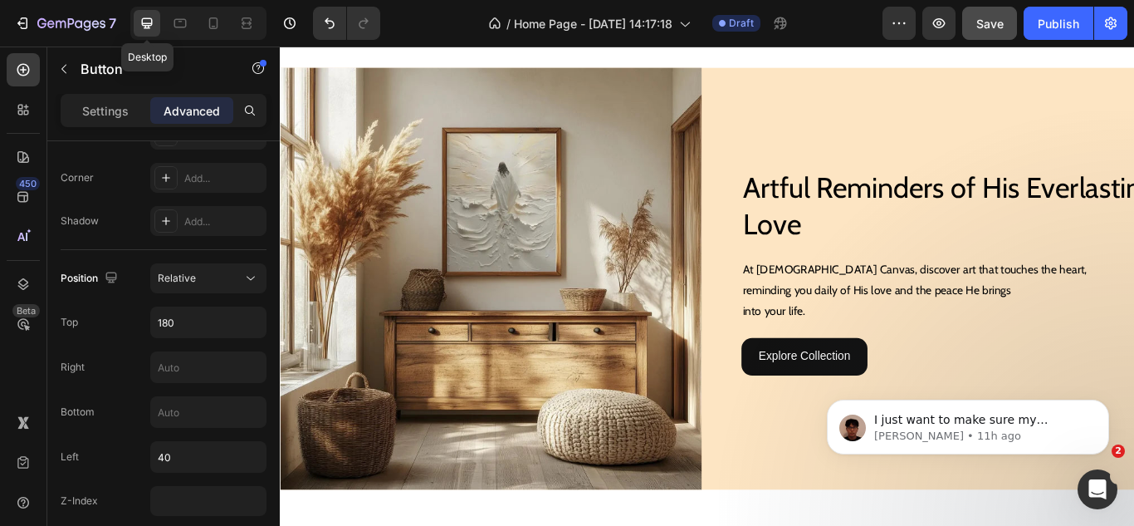
scroll to position [179, 0]
click at [208, 25] on icon at bounding box center [213, 23] width 17 height 17
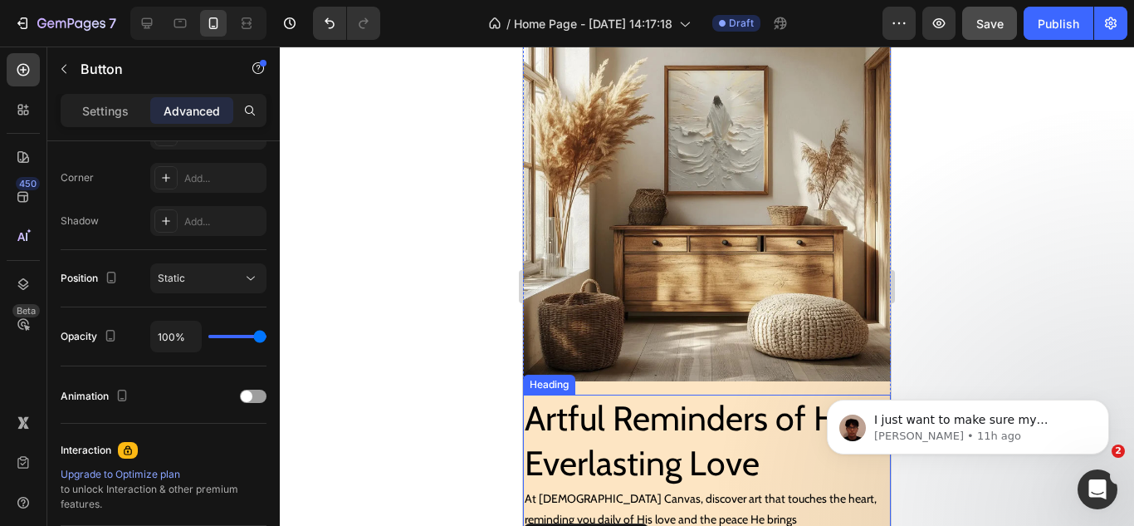
scroll to position [37, 0]
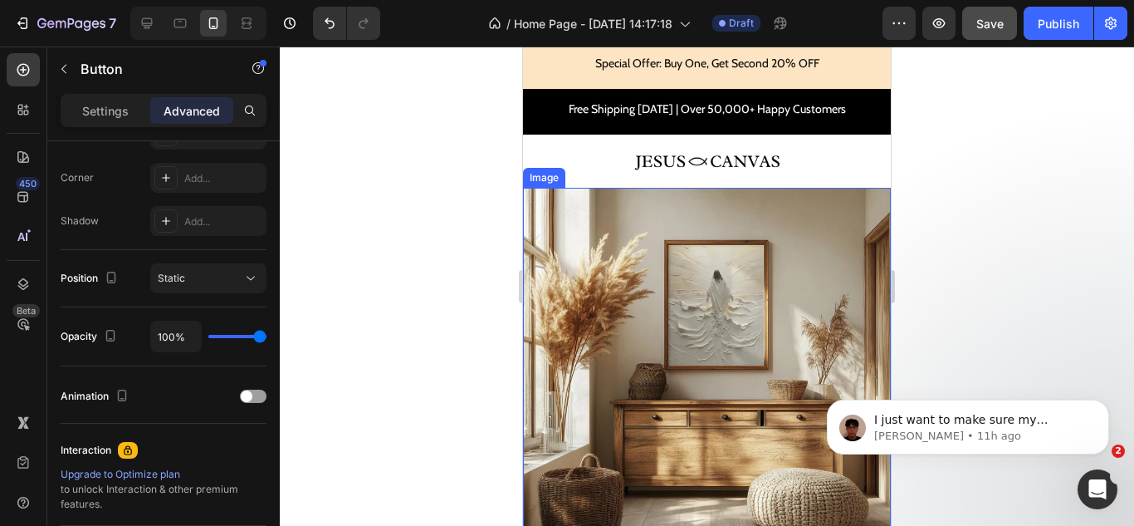
click at [719, 193] on img at bounding box center [707, 372] width 368 height 368
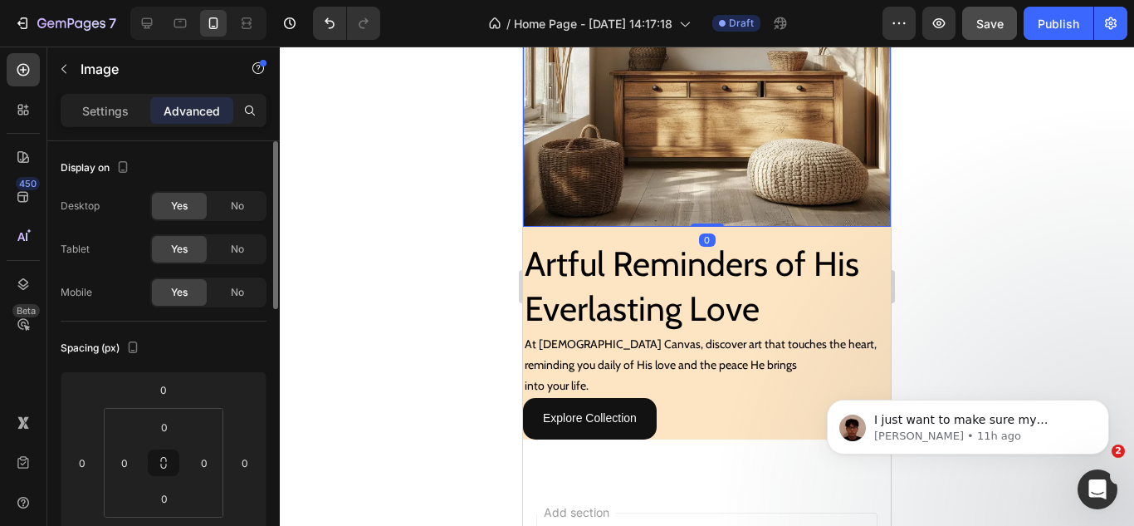
scroll to position [370, 0]
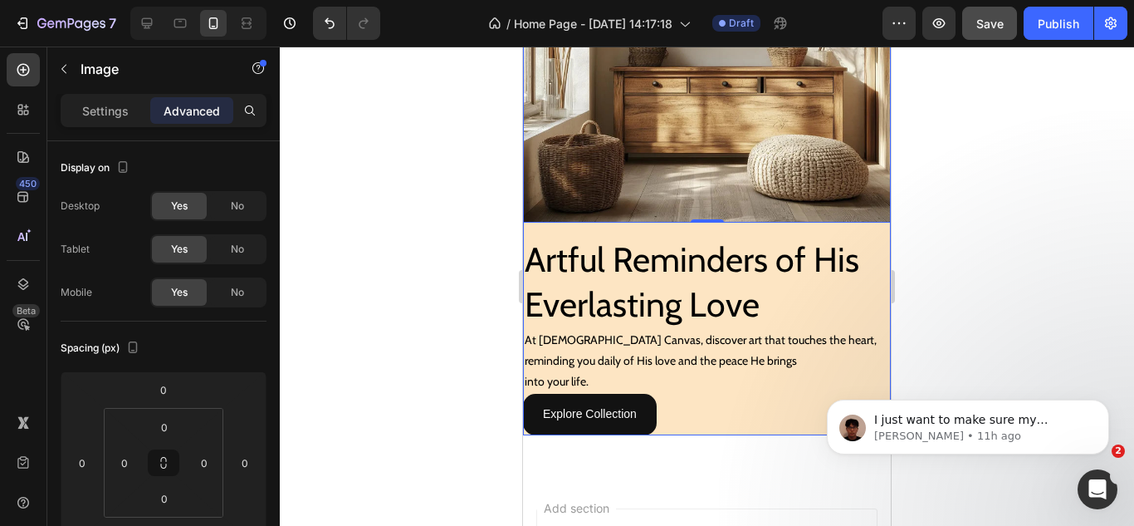
click at [873, 218] on div "Image 0 Artful Reminders of His Everlasting Love Heading Artful Reminders of Hi…" at bounding box center [707, 145] width 368 height 580
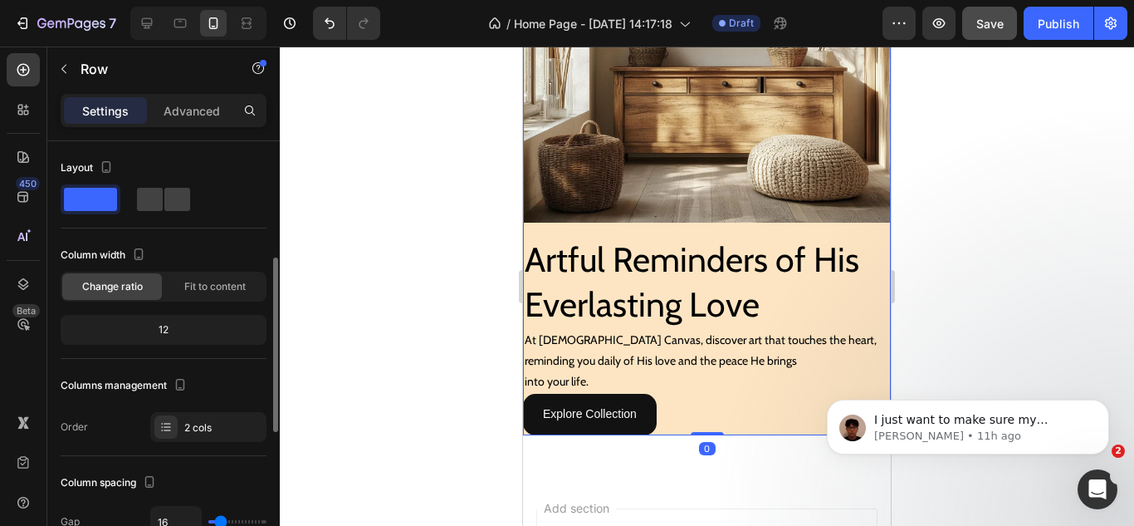
scroll to position [332, 0]
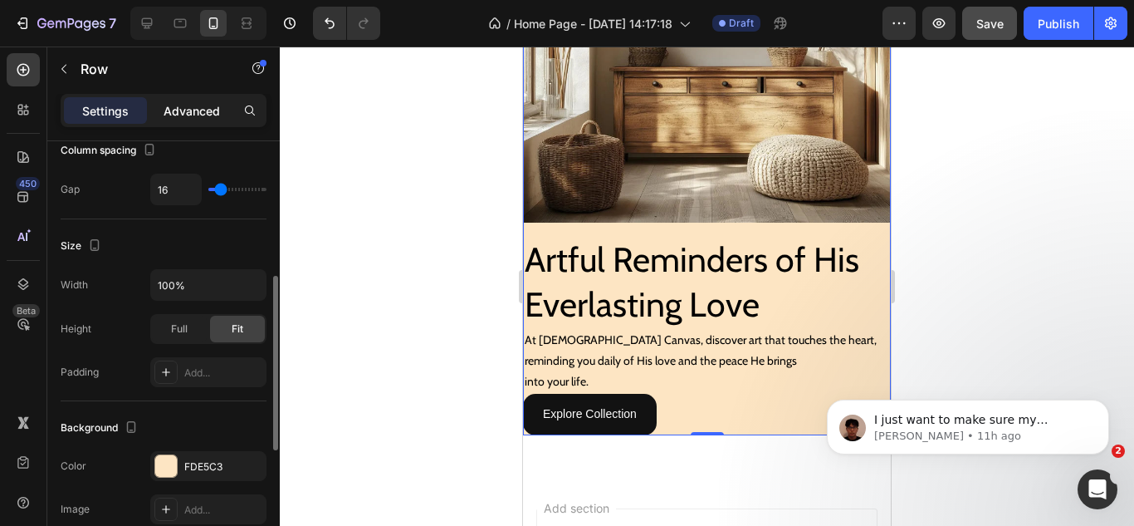
click at [176, 110] on p "Advanced" at bounding box center [192, 110] width 56 height 17
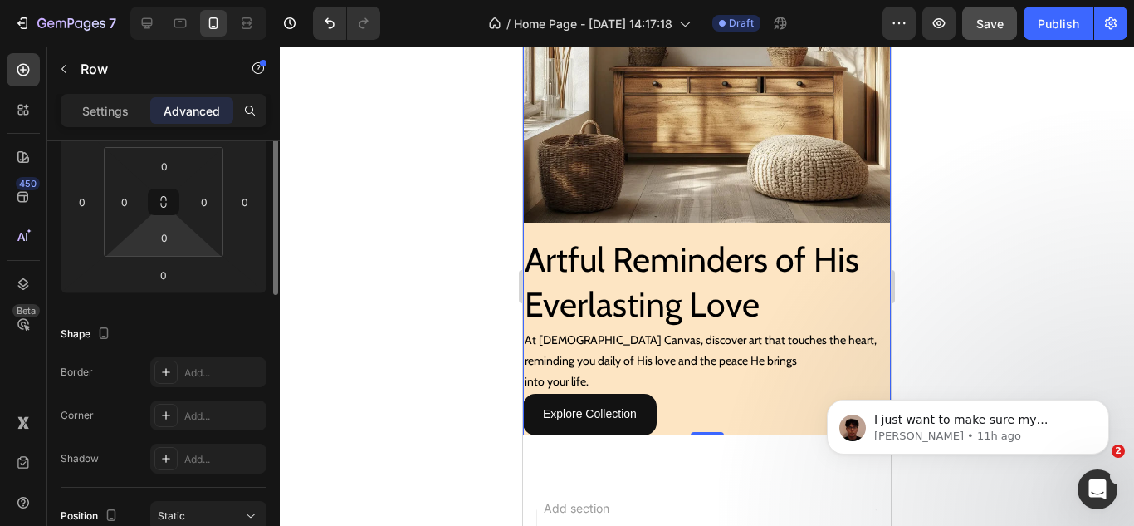
scroll to position [178, 0]
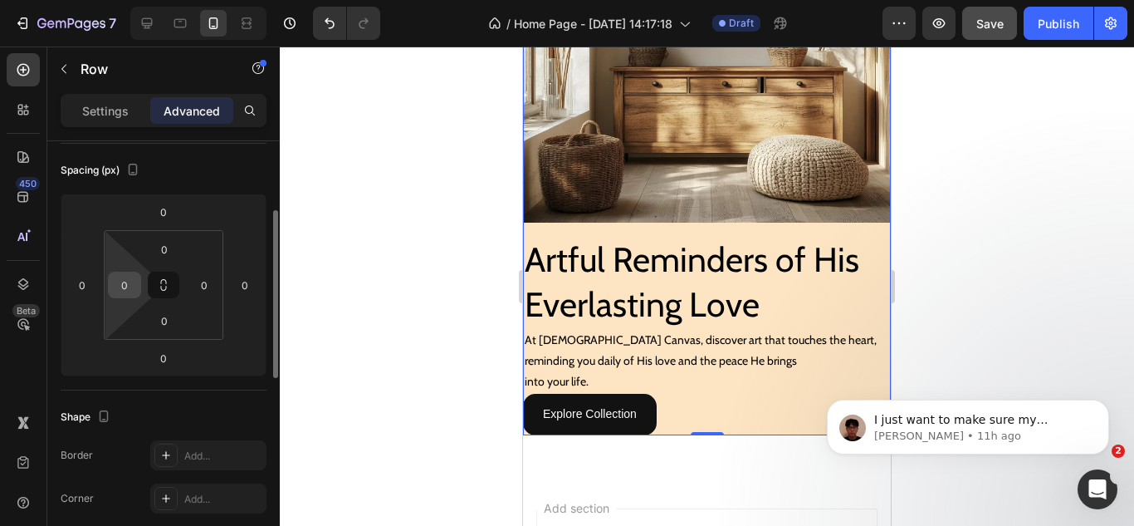
click at [121, 281] on input "0" at bounding box center [124, 284] width 25 height 25
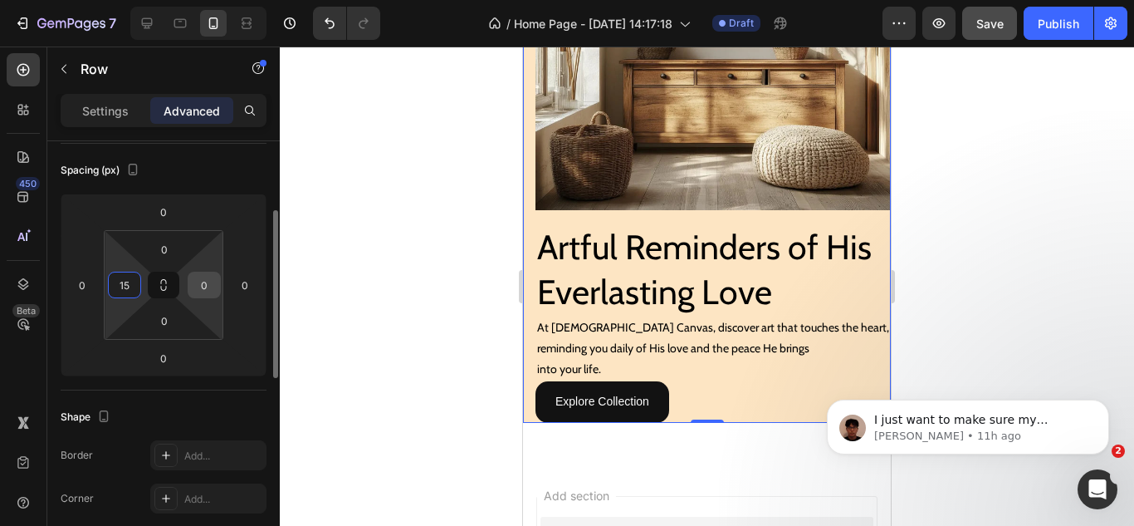
type input "15"
click at [208, 291] on input "0" at bounding box center [204, 284] width 25 height 25
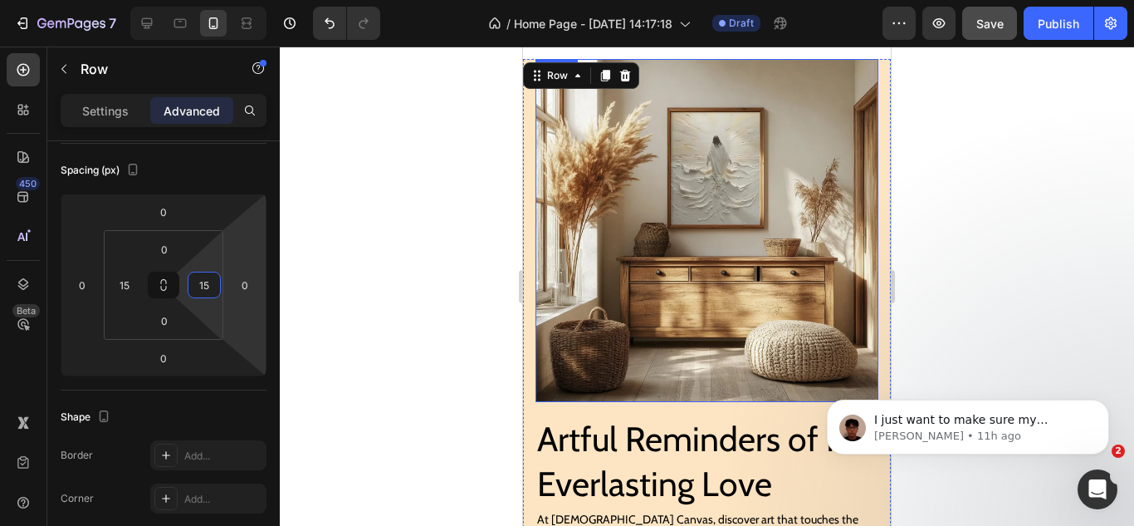
scroll to position [166, 0]
type input "15"
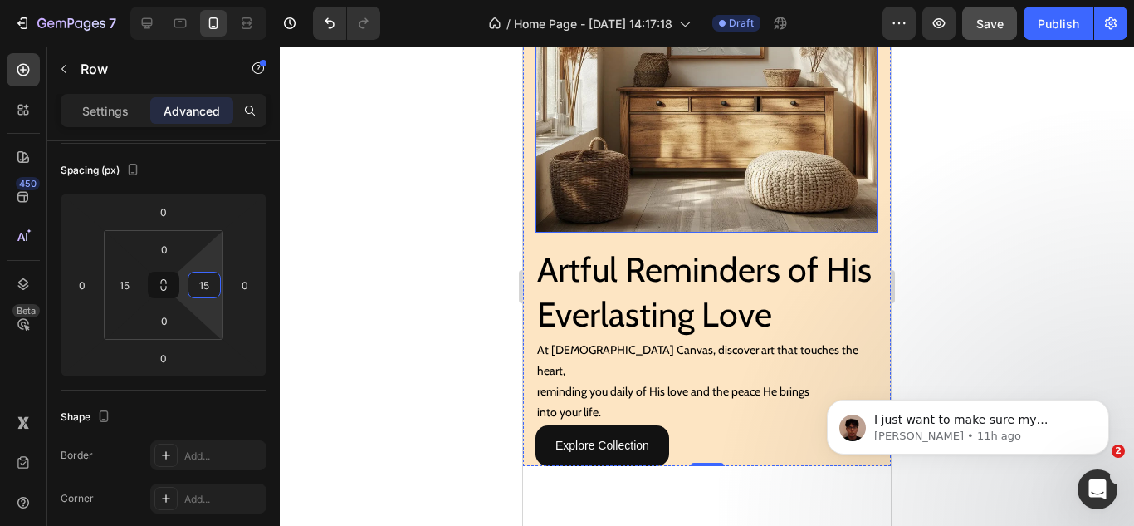
scroll to position [415, 0]
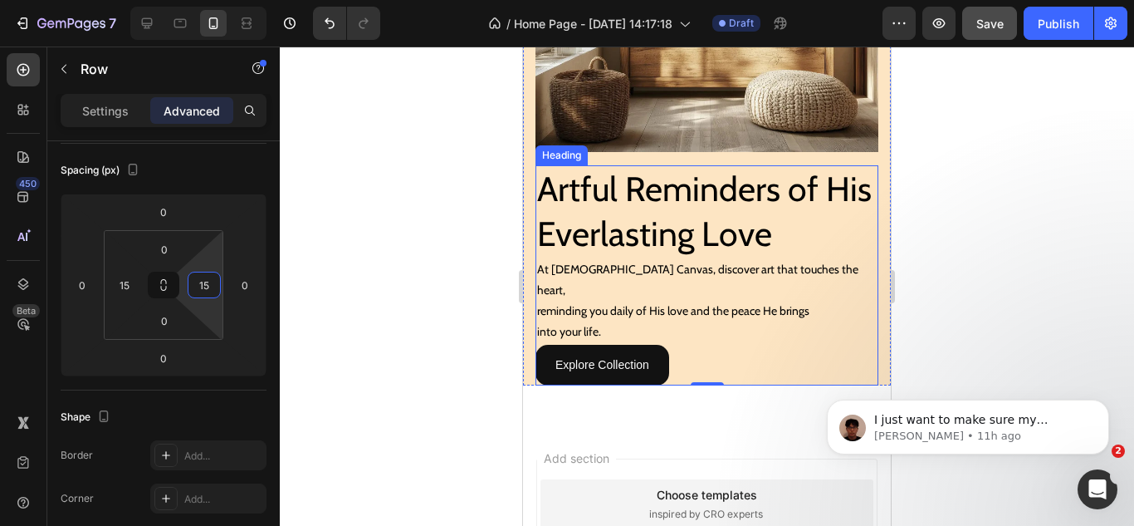
click at [608, 221] on h2 "Artful Reminders of His Everlasting Love" at bounding box center [707, 211] width 343 height 92
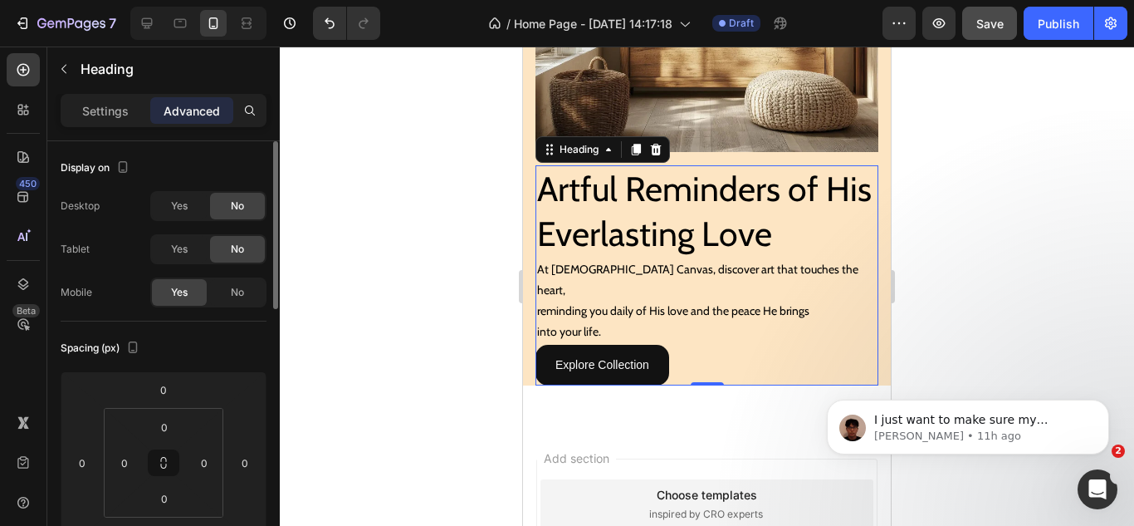
scroll to position [83, 0]
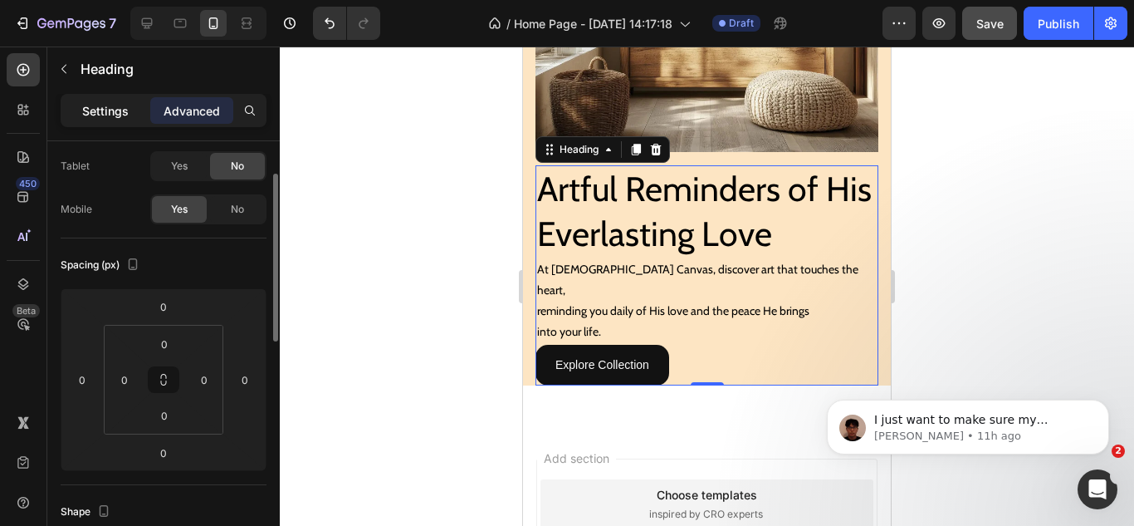
click at [91, 115] on p "Settings" at bounding box center [105, 110] width 47 height 17
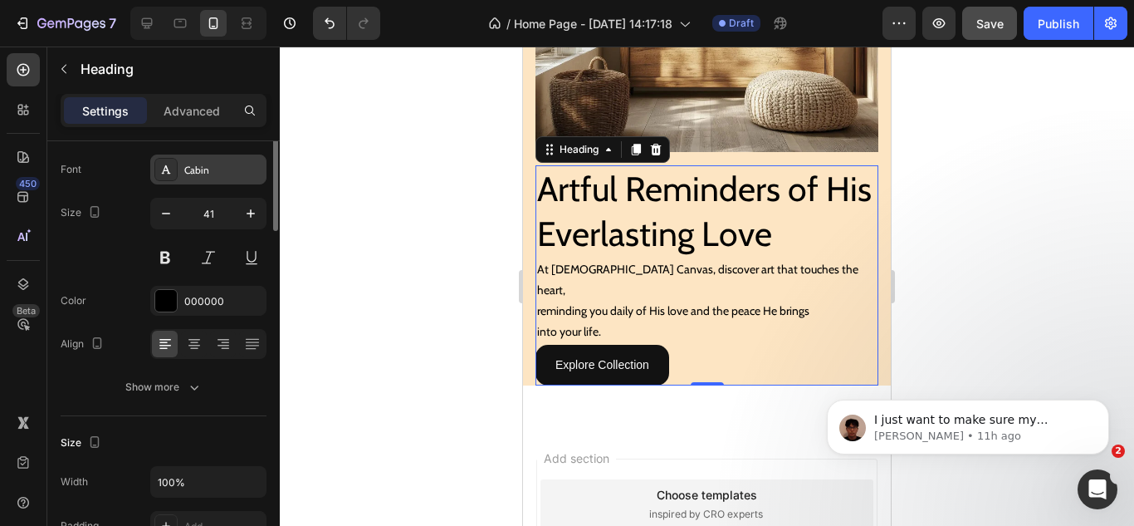
scroll to position [0, 0]
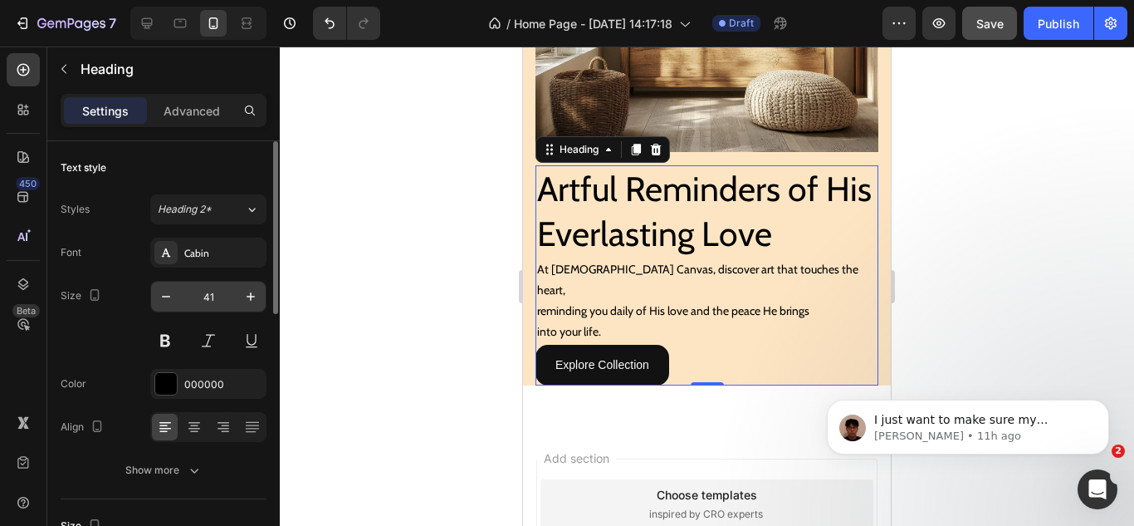
click at [207, 293] on input "41" at bounding box center [208, 296] width 55 height 30
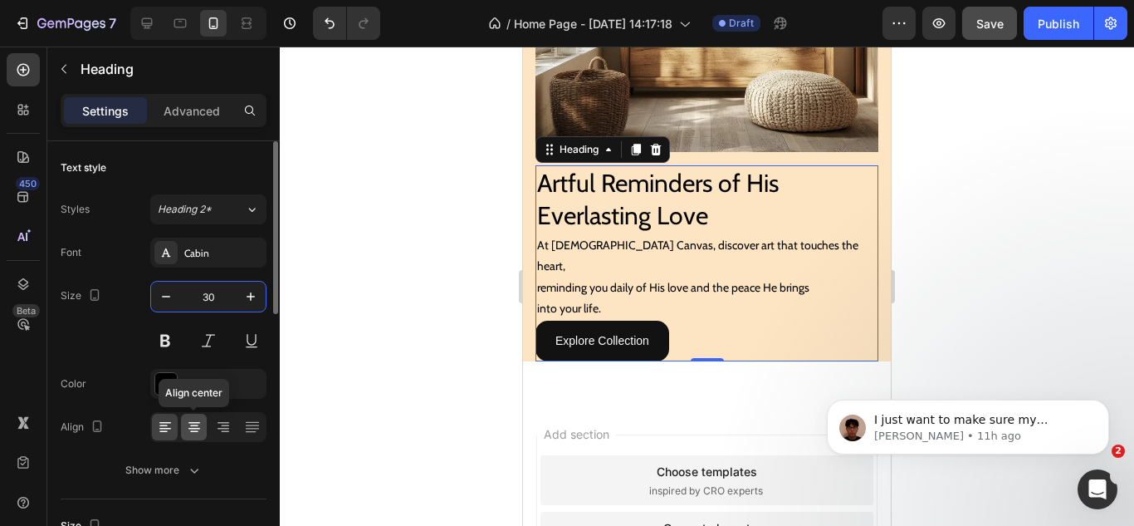
type input "30"
click at [190, 425] on icon at bounding box center [194, 426] width 8 height 2
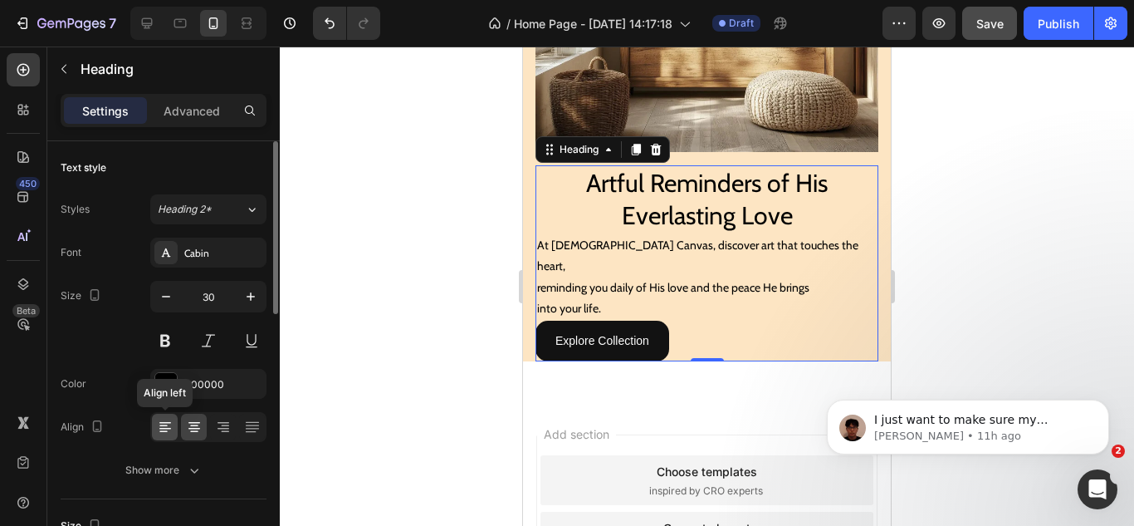
click at [163, 424] on icon at bounding box center [165, 427] width 17 height 17
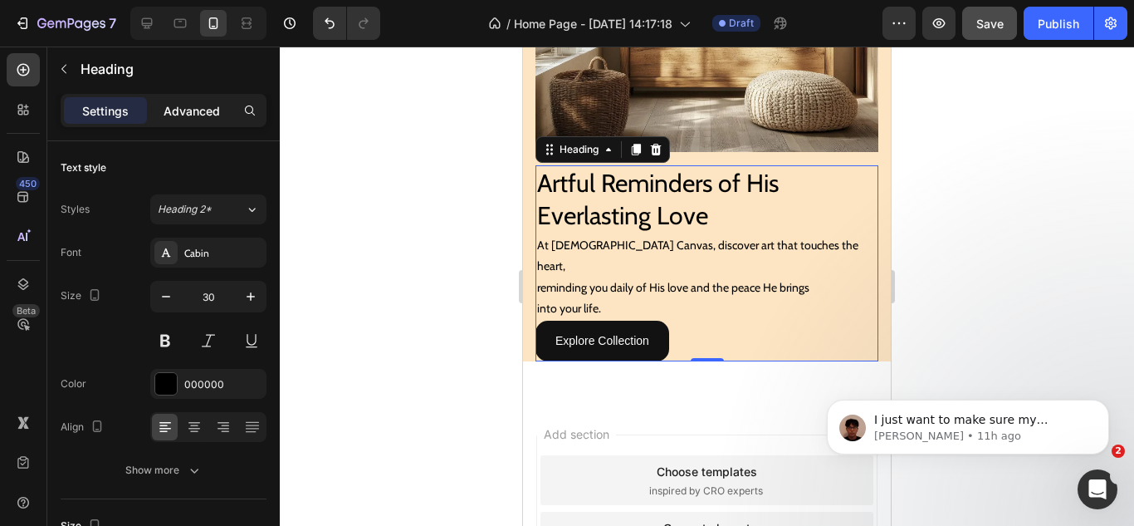
click at [198, 113] on p "Advanced" at bounding box center [192, 110] width 56 height 17
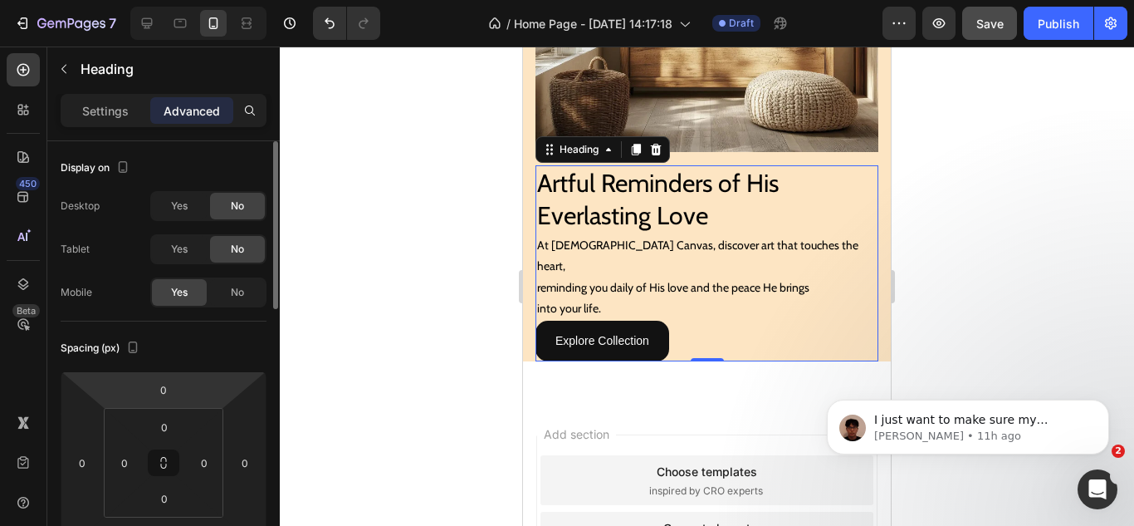
scroll to position [83, 0]
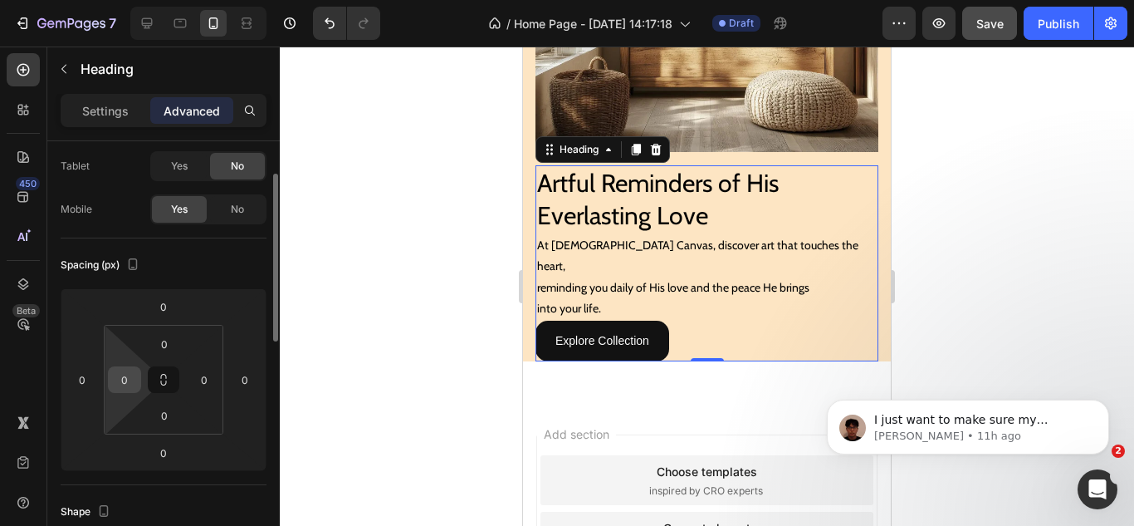
click at [129, 387] on input "0" at bounding box center [124, 379] width 25 height 25
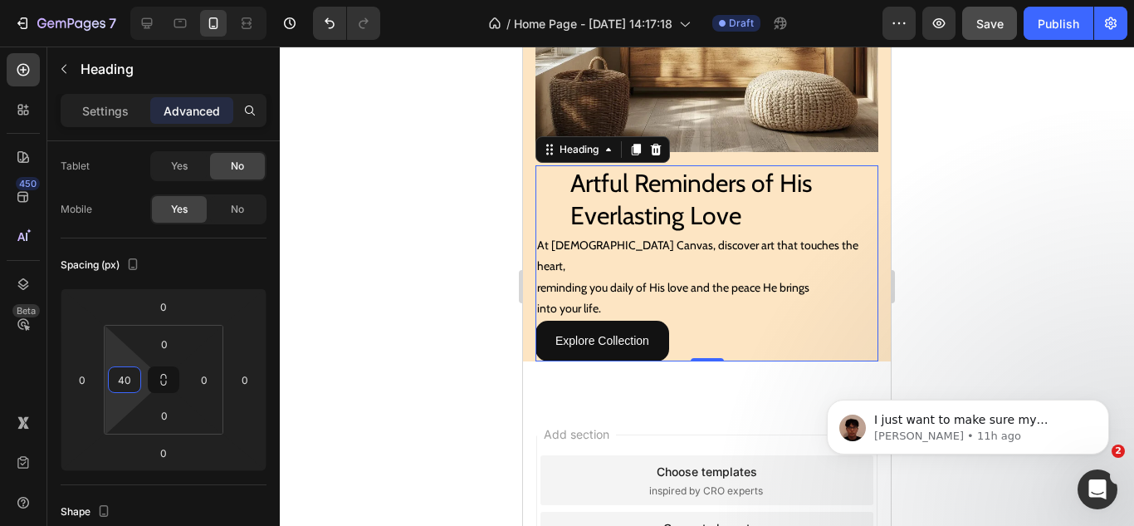
type input "40"
click at [636, 298] on p "into your life." at bounding box center [707, 308] width 340 height 21
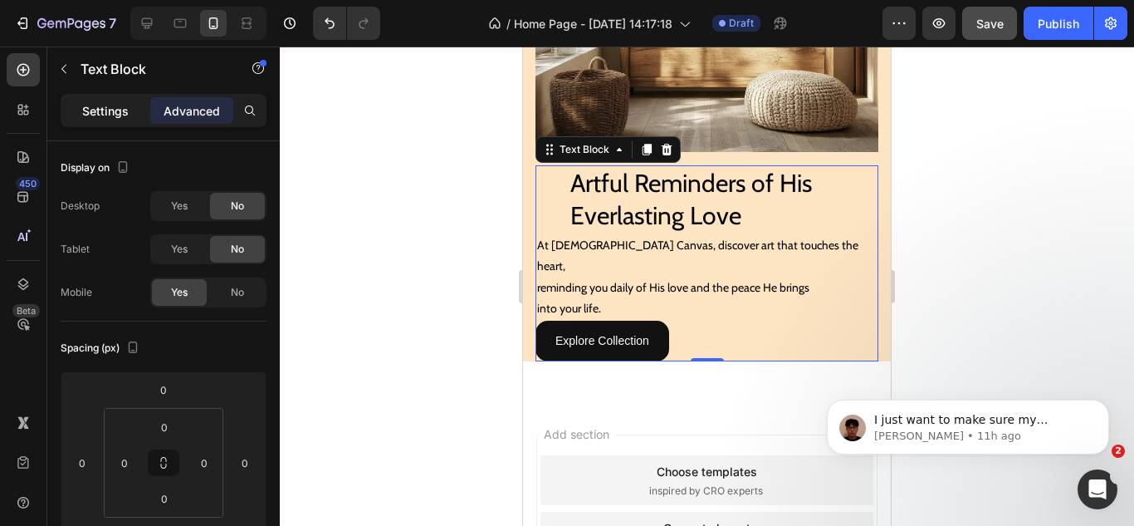
click at [120, 110] on p "Settings" at bounding box center [105, 110] width 47 height 17
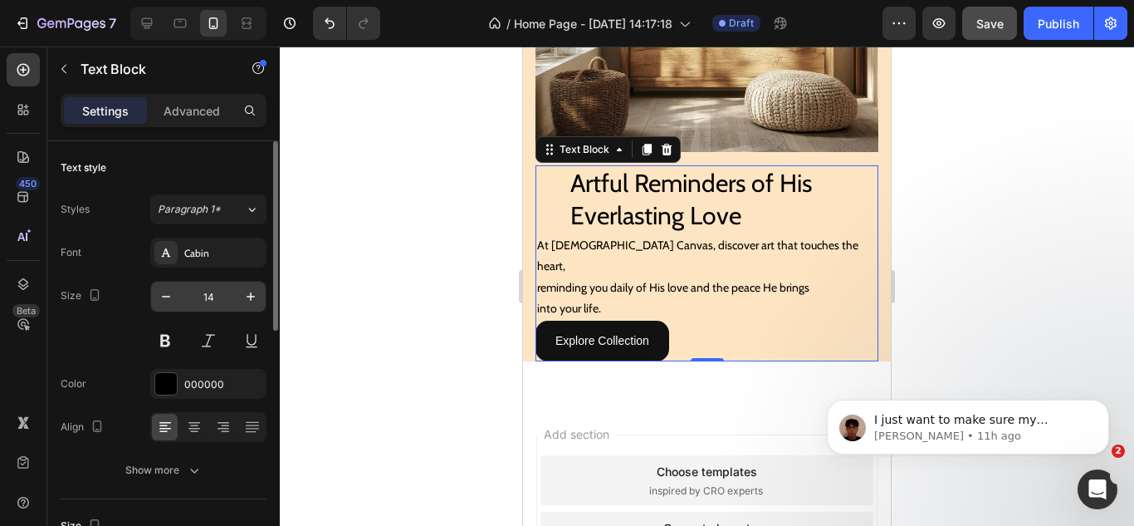
click at [206, 296] on input "14" at bounding box center [208, 296] width 55 height 30
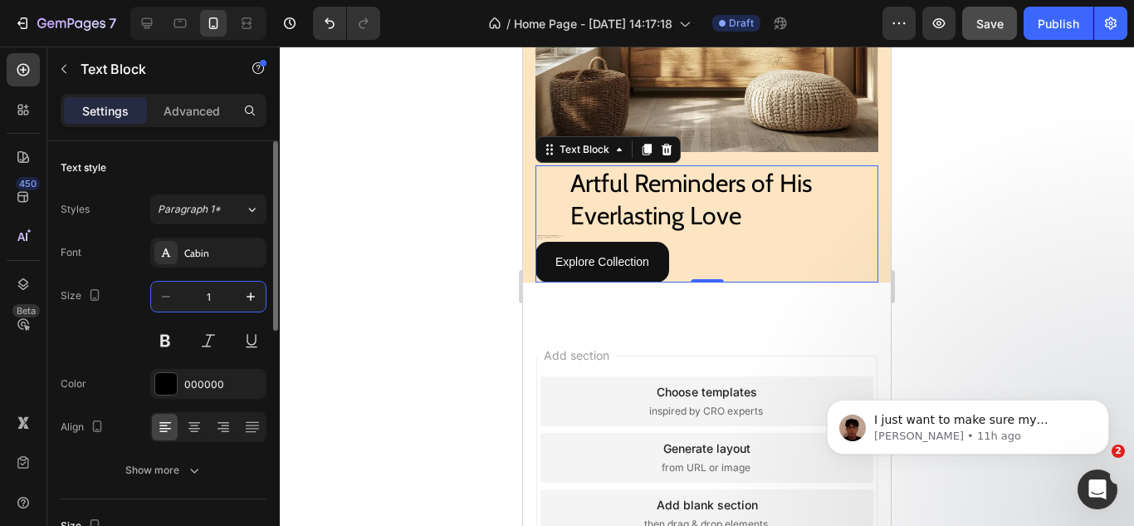
type input "15"
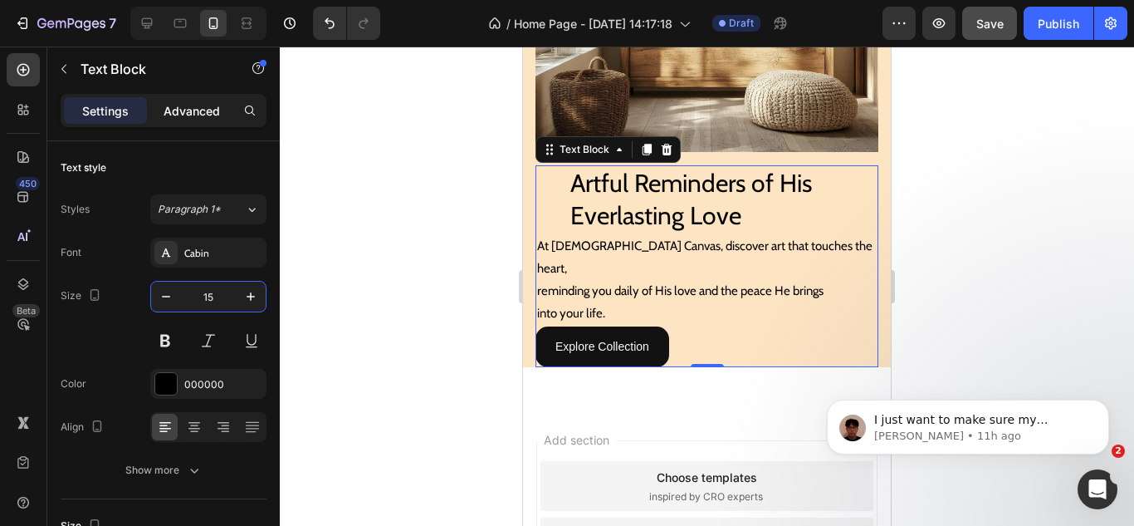
click at [177, 114] on p "Advanced" at bounding box center [192, 110] width 56 height 17
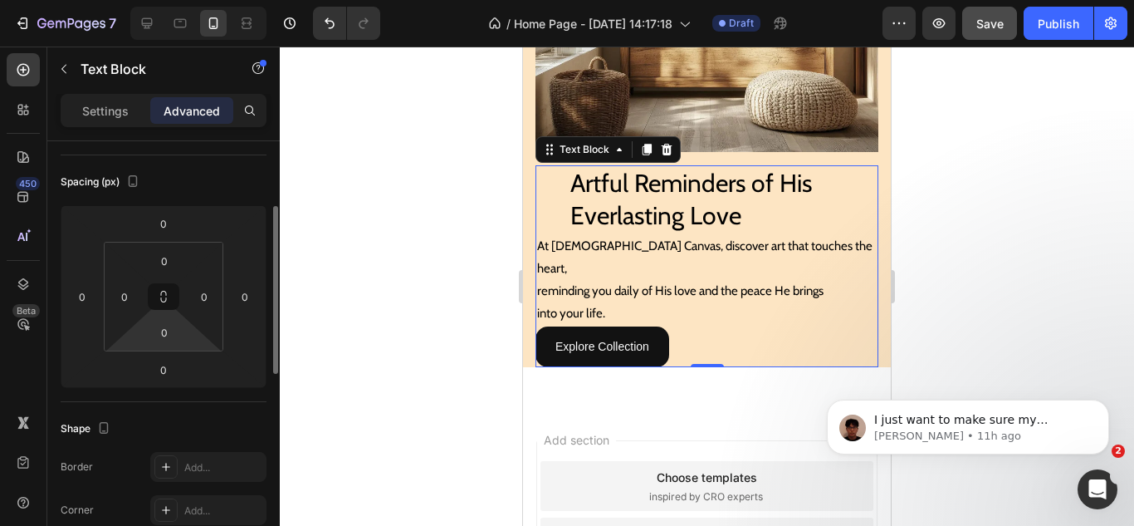
scroll to position [249, 0]
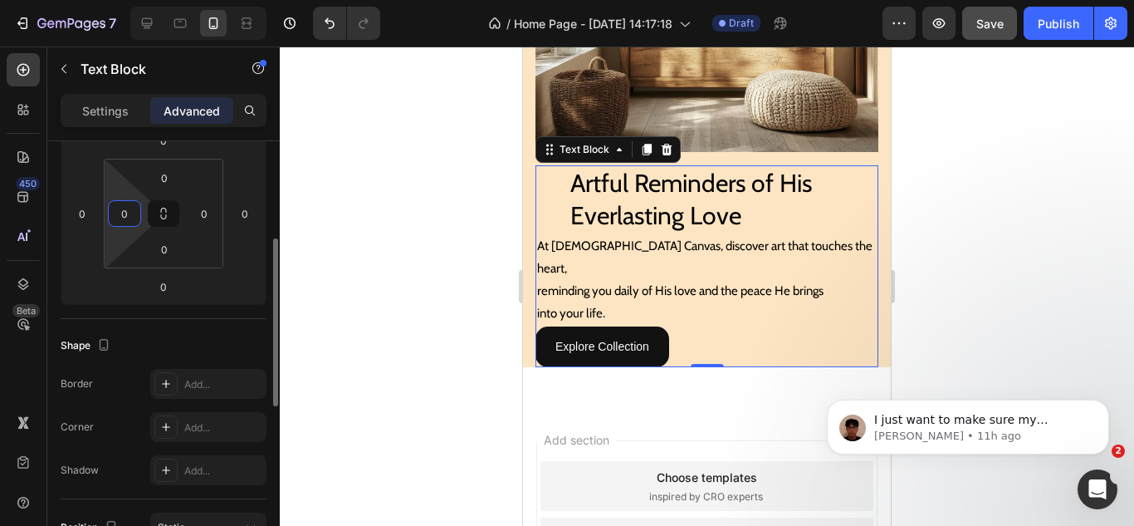
click at [125, 212] on input "0" at bounding box center [124, 213] width 25 height 25
type input "30"
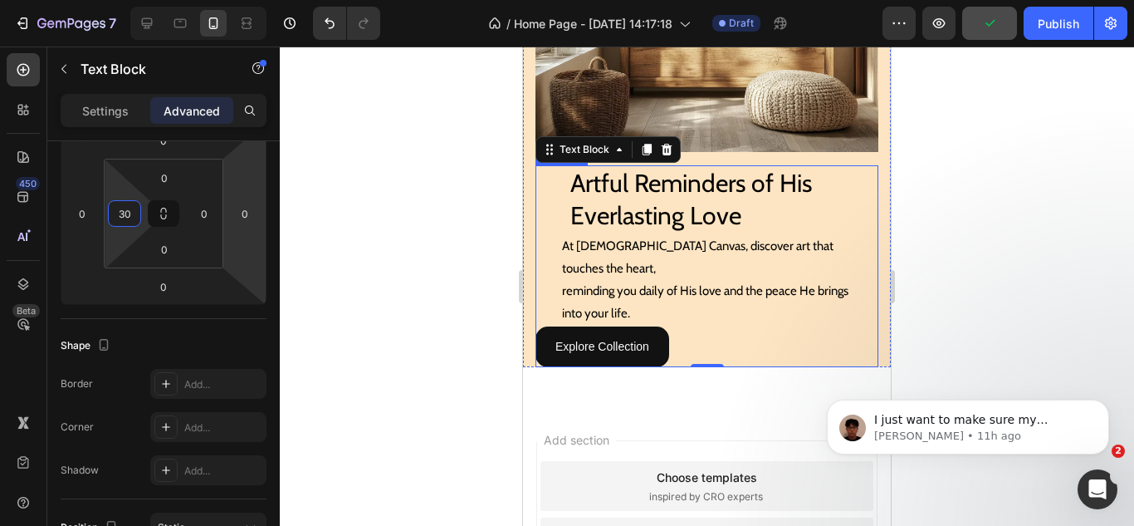
click at [588, 197] on h2 "Artful Reminders of His Everlasting Love" at bounding box center [724, 199] width 310 height 68
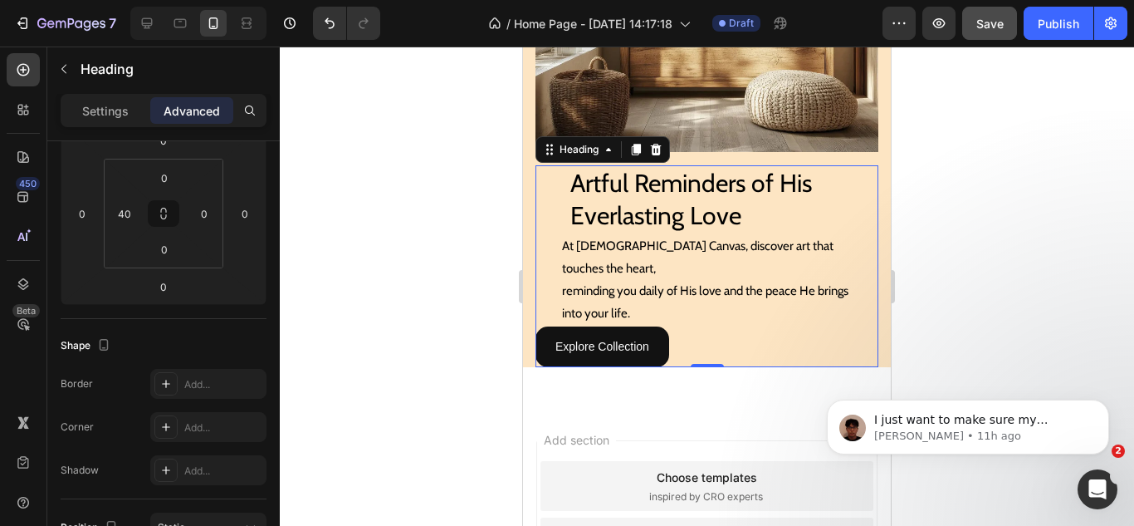
scroll to position [0, 0]
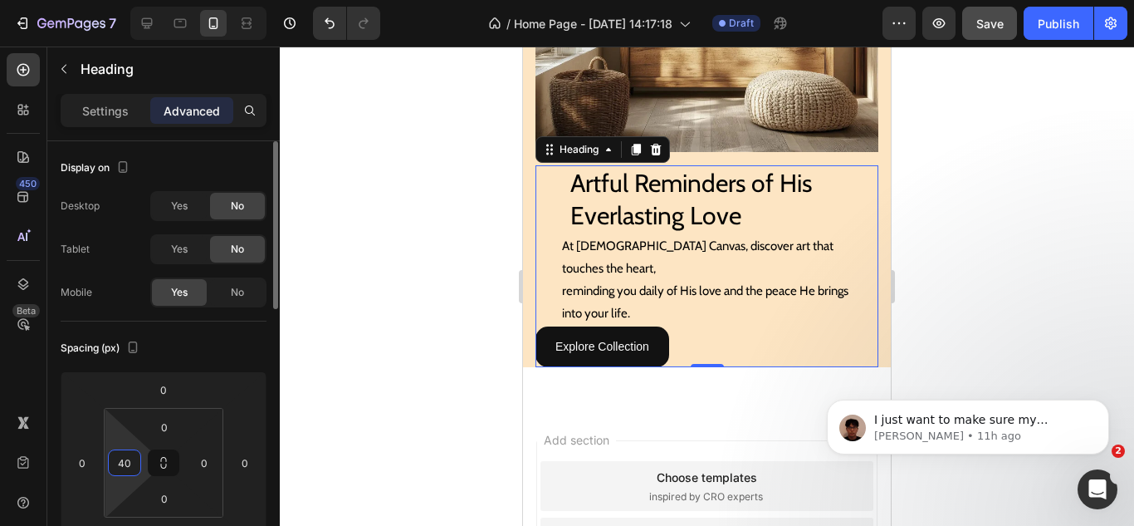
click at [133, 458] on input "40" at bounding box center [124, 462] width 25 height 25
type input "30"
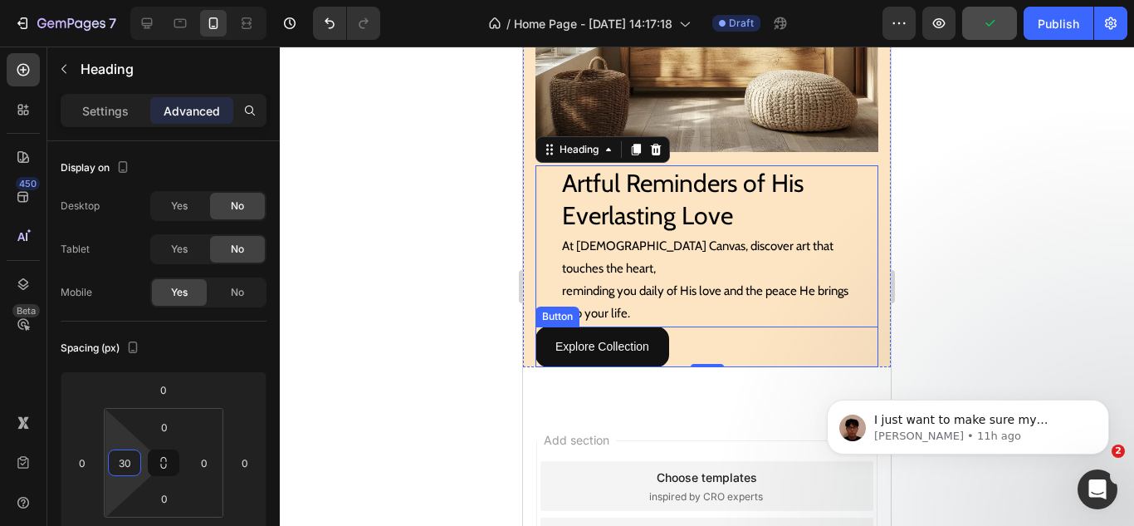
click at [688, 326] on div "Explore Collection Button" at bounding box center [707, 346] width 343 height 41
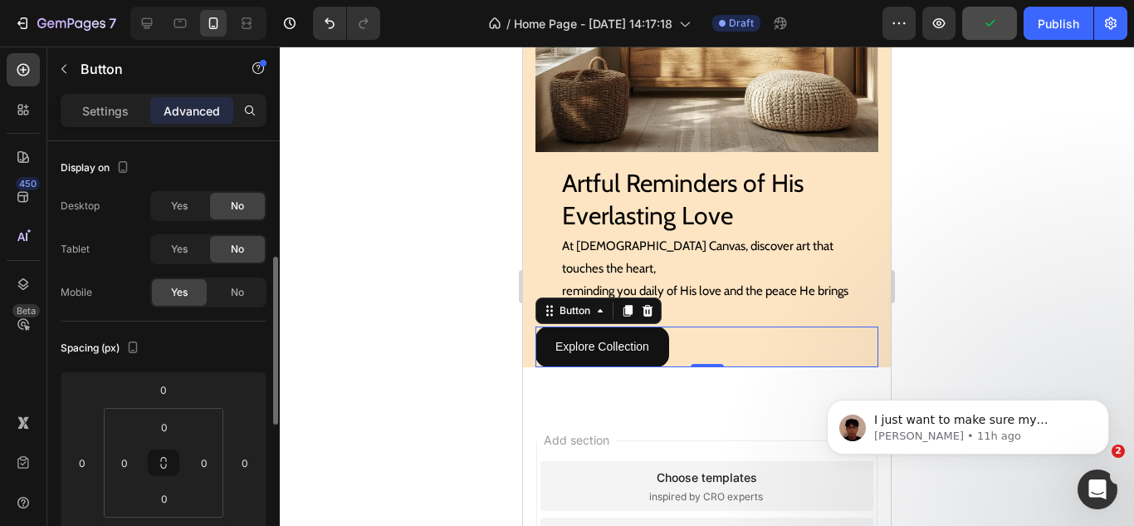
scroll to position [83, 0]
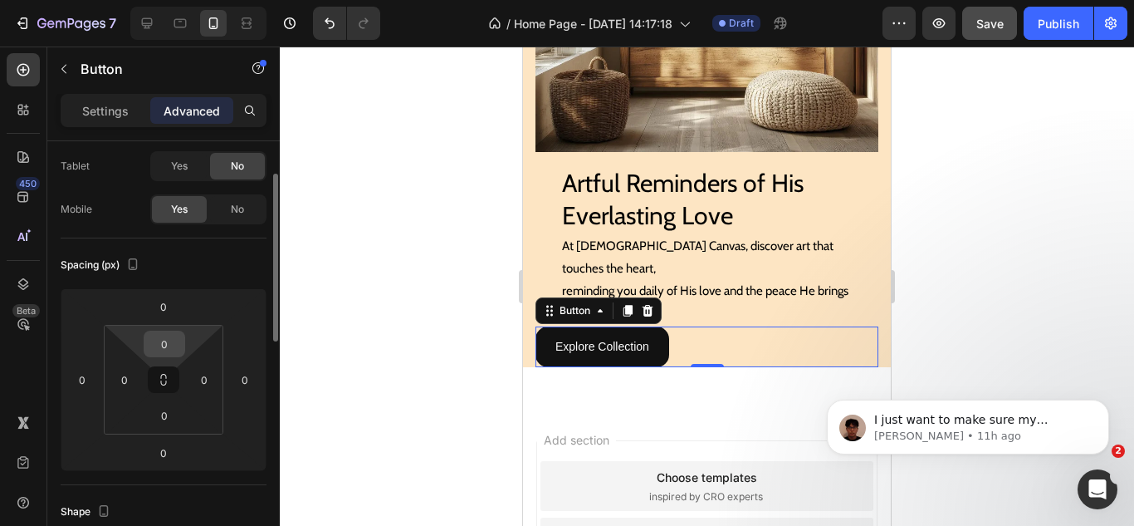
click at [163, 350] on input "0" at bounding box center [164, 343] width 33 height 25
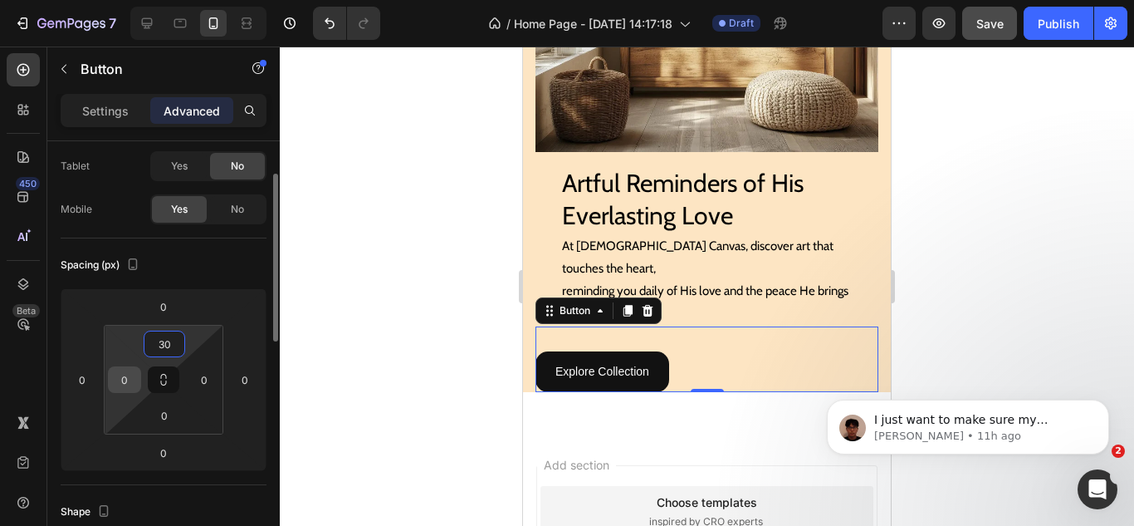
type input "30"
click at [120, 384] on input "0" at bounding box center [124, 379] width 25 height 25
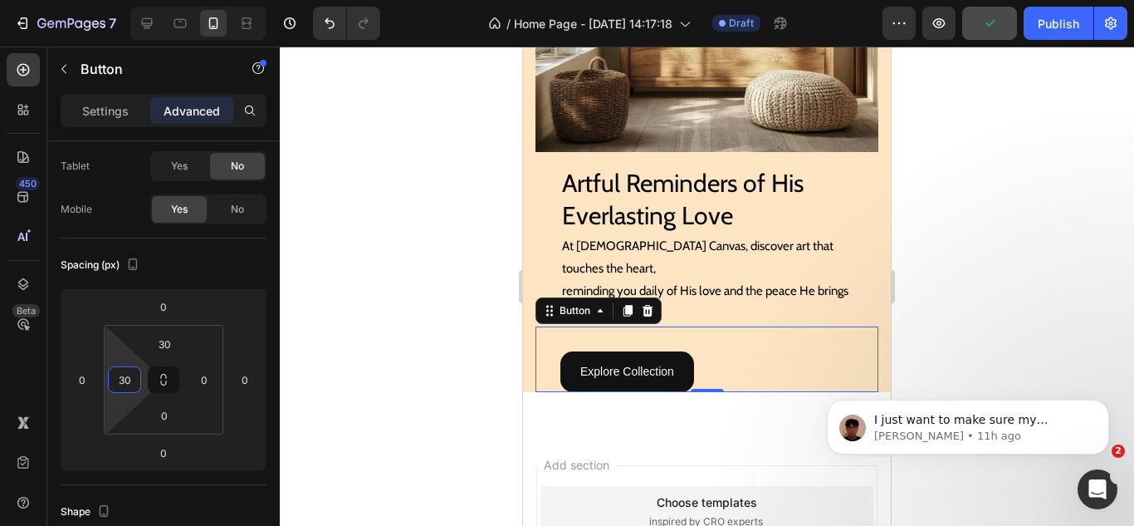
type input "30"
click at [162, 419] on input "0" at bounding box center [164, 415] width 33 height 25
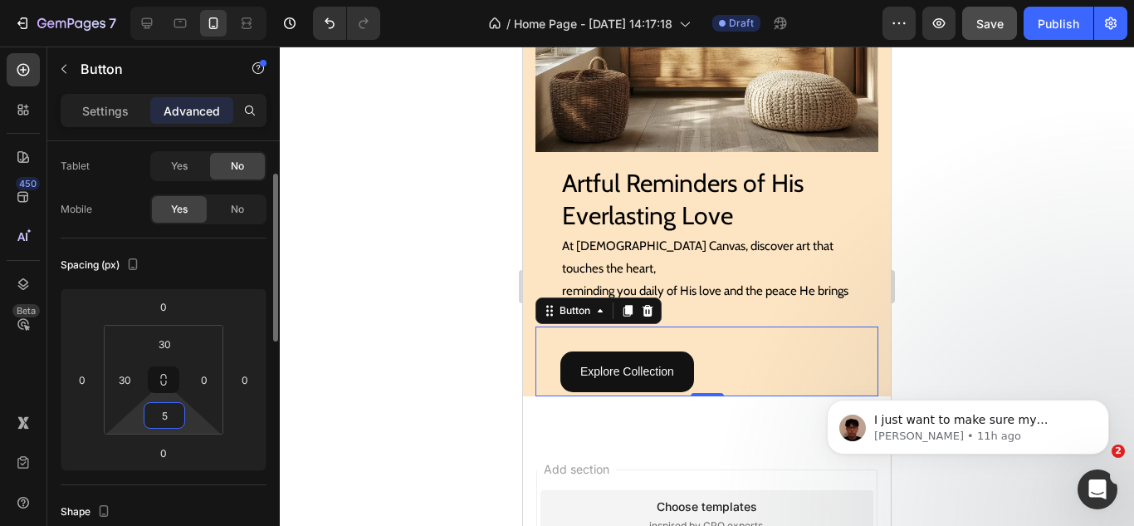
type input "50"
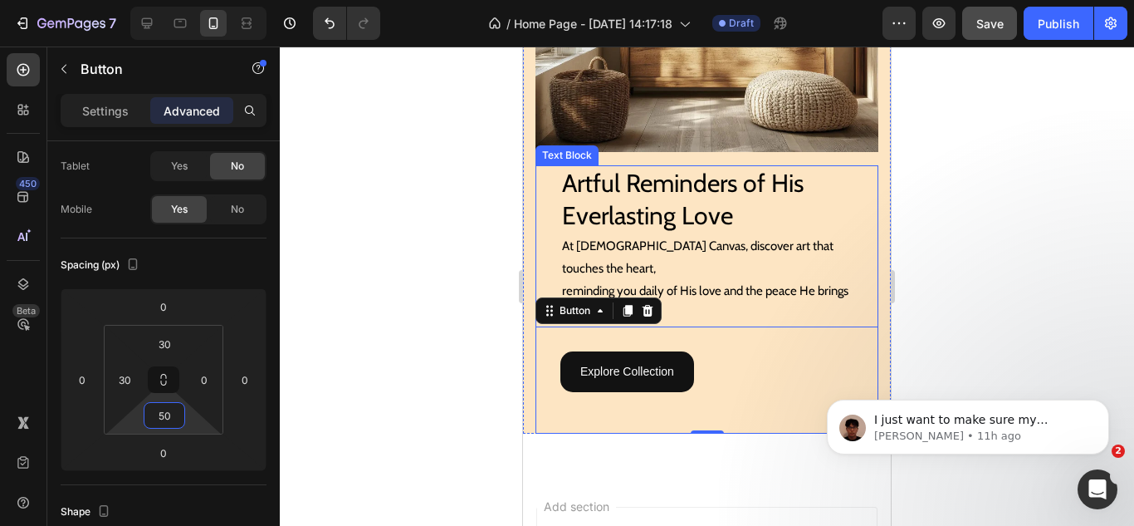
click at [799, 235] on p "At [DEMOGRAPHIC_DATA] Canvas, discover art that touches the heart," at bounding box center [719, 257] width 315 height 45
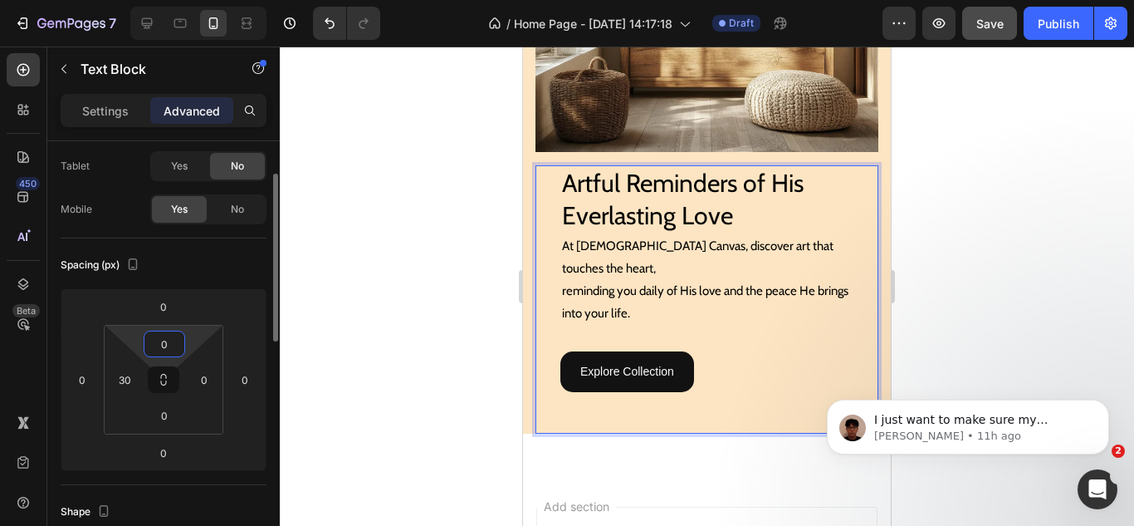
click at [168, 338] on input "0" at bounding box center [164, 343] width 33 height 25
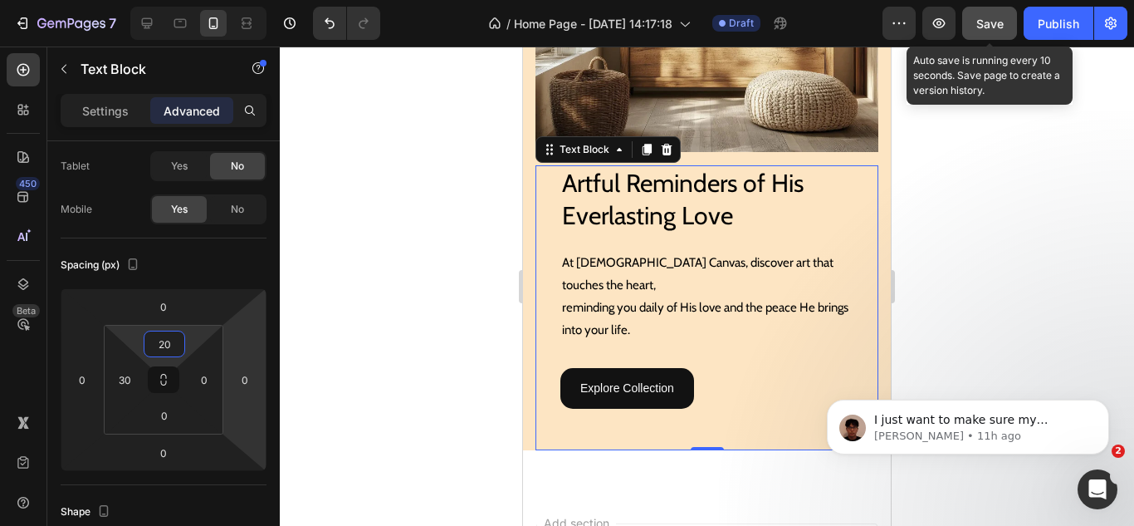
type input "20"
click at [976, 28] on button "Save" at bounding box center [989, 23] width 55 height 33
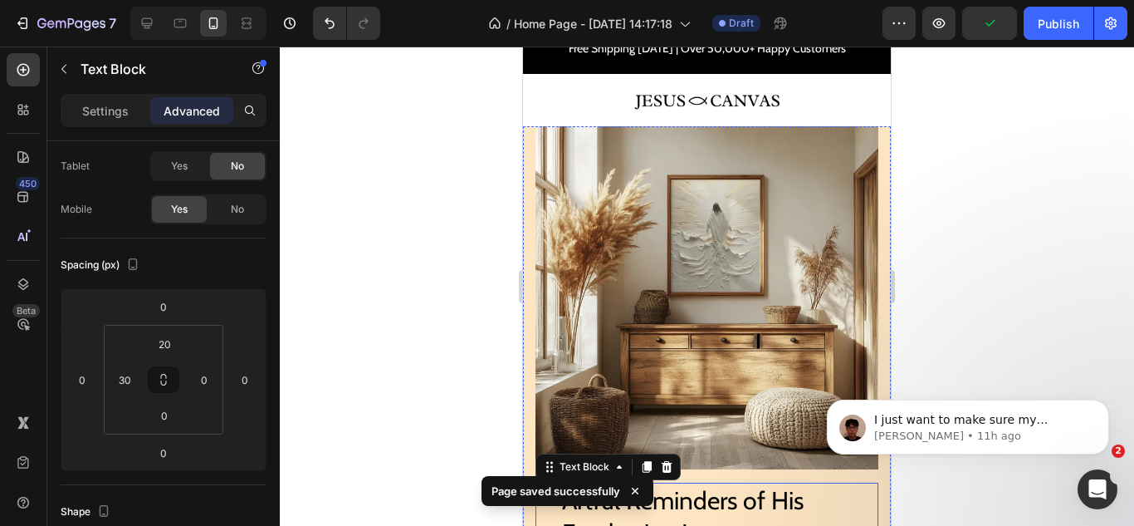
scroll to position [0, 0]
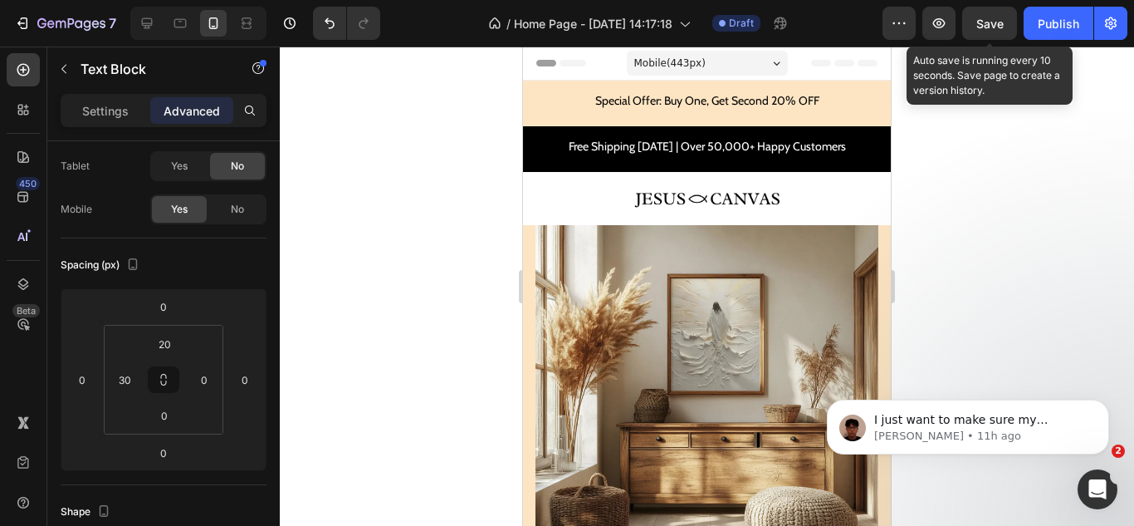
click at [980, 26] on span "Save" at bounding box center [990, 24] width 27 height 14
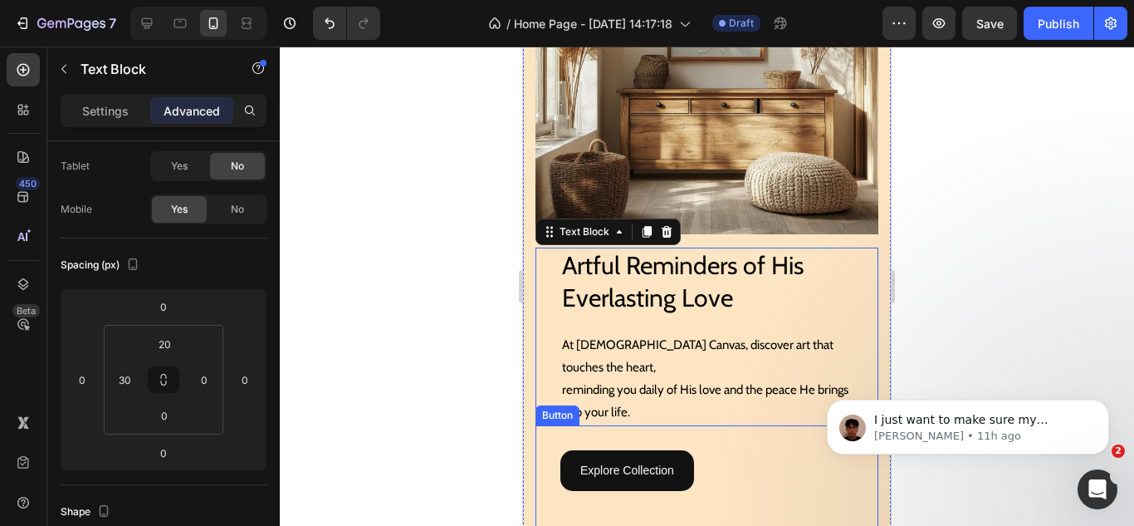
scroll to position [332, 0]
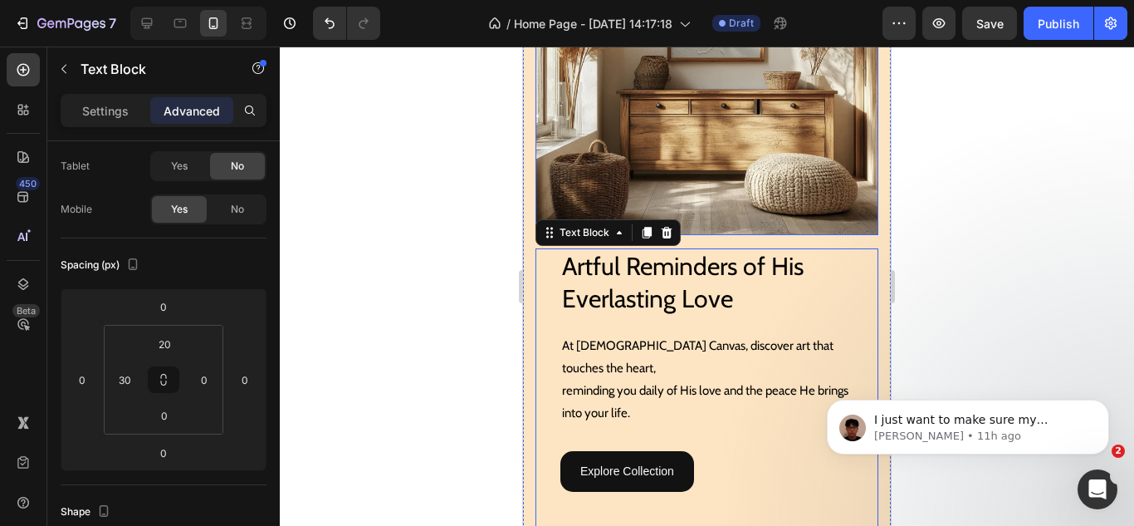
click at [556, 149] on img at bounding box center [707, 63] width 343 height 343
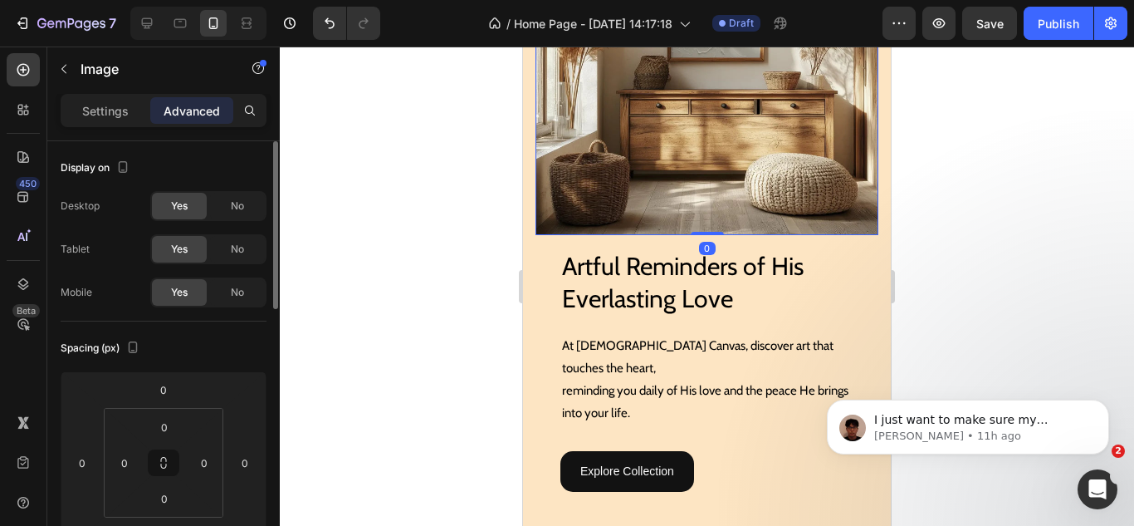
scroll to position [83, 0]
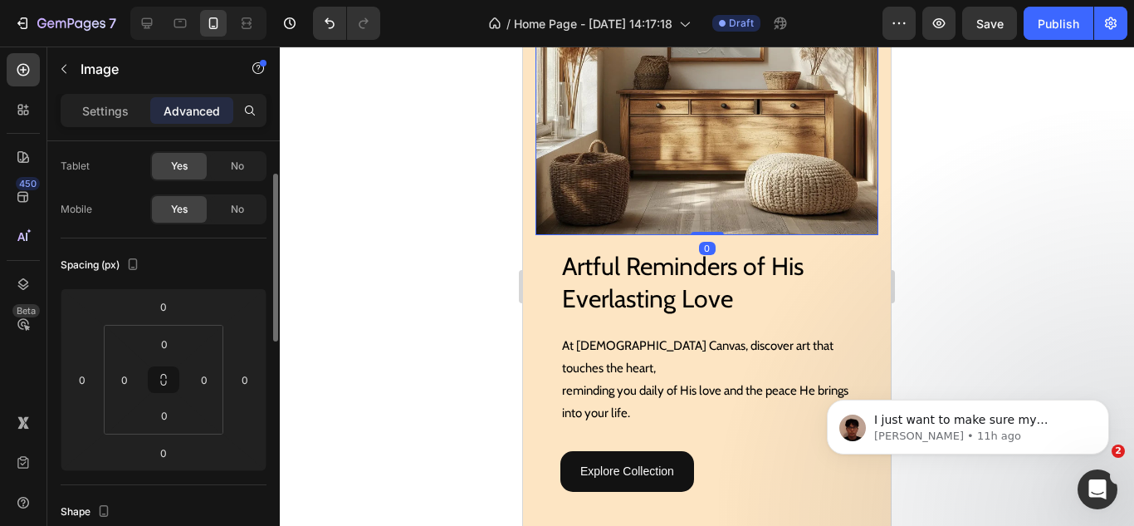
click at [123, 125] on div "Settings Advanced" at bounding box center [164, 110] width 206 height 33
click at [105, 100] on div "Settings" at bounding box center [105, 110] width 83 height 27
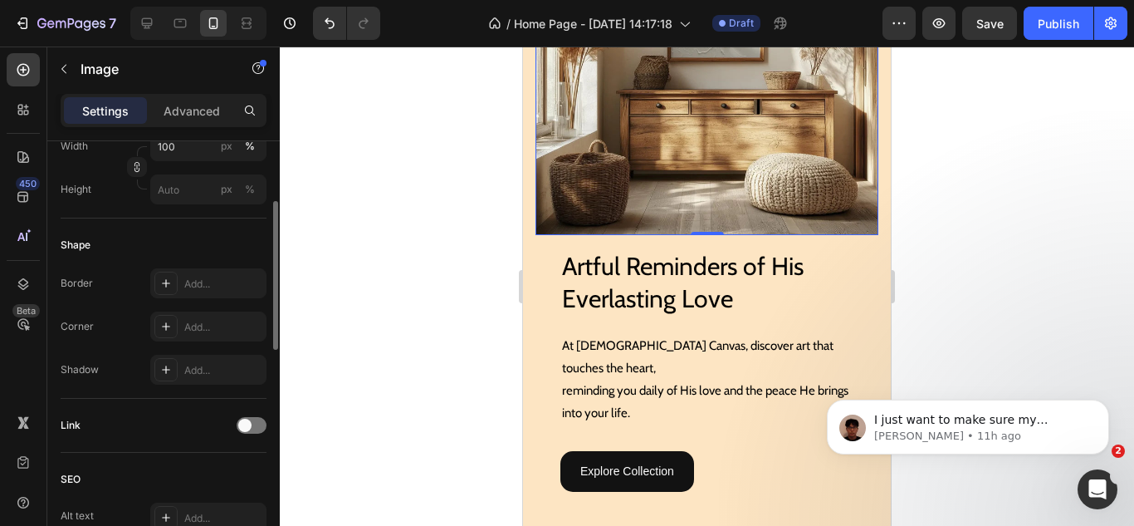
scroll to position [415, 0]
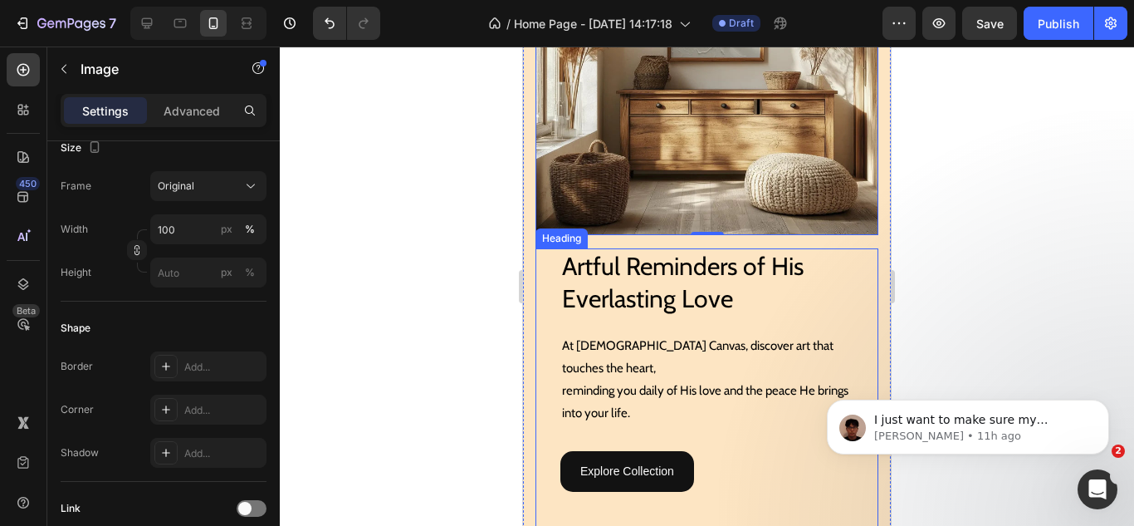
click at [551, 273] on div "Artful Reminders of His Everlasting Love Heading" at bounding box center [707, 282] width 343 height 68
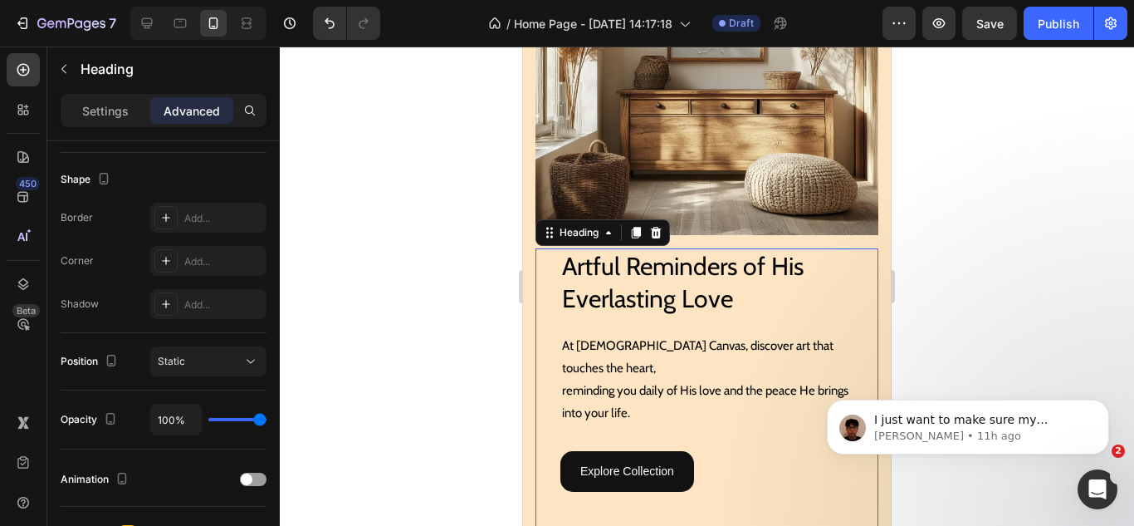
scroll to position [0, 0]
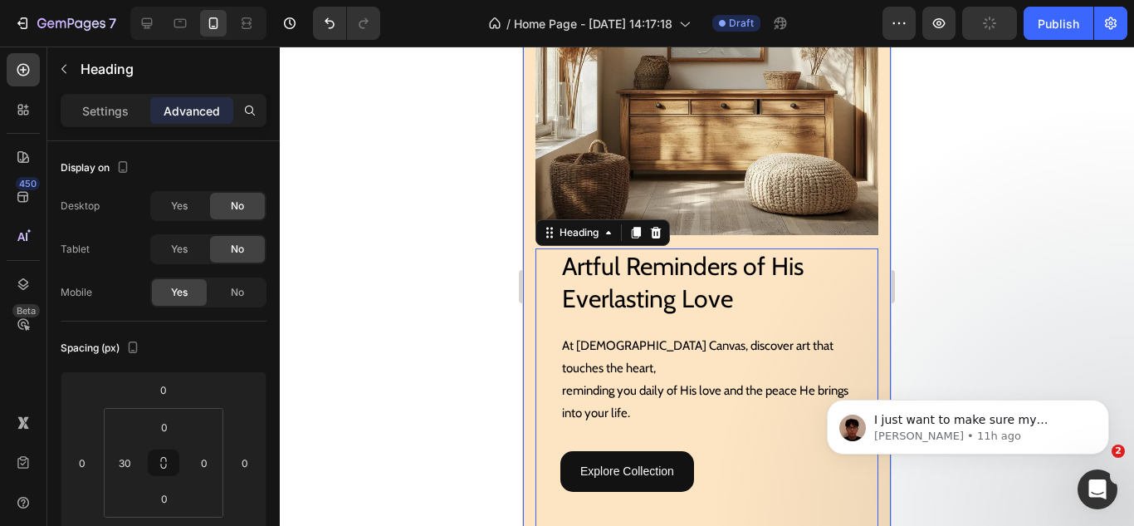
click at [528, 272] on div "Image Artful Reminders of His Everlasting Love Heading Artful Reminders of His …" at bounding box center [707, 212] width 368 height 641
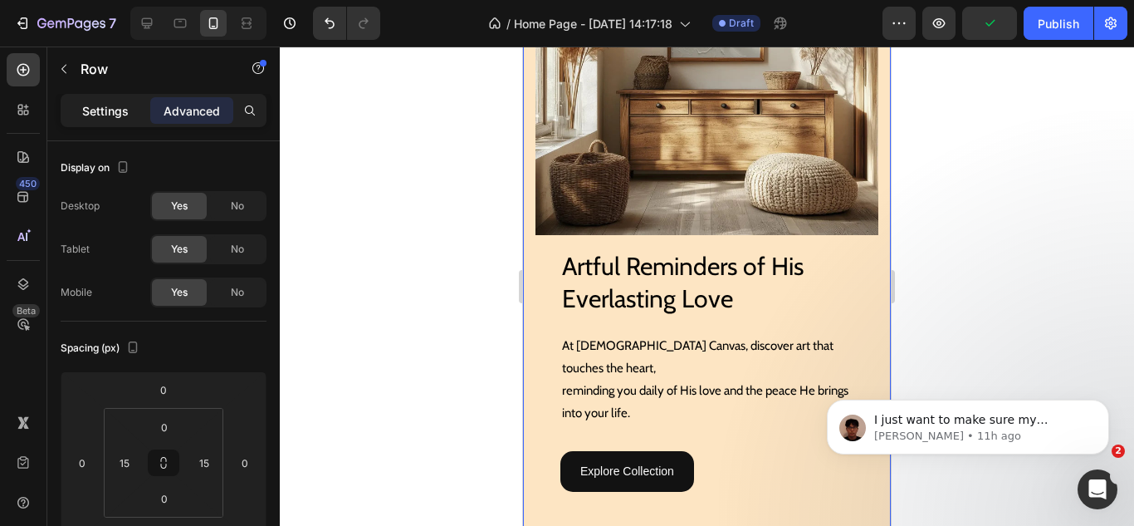
click at [120, 120] on div "Settings" at bounding box center [105, 110] width 83 height 27
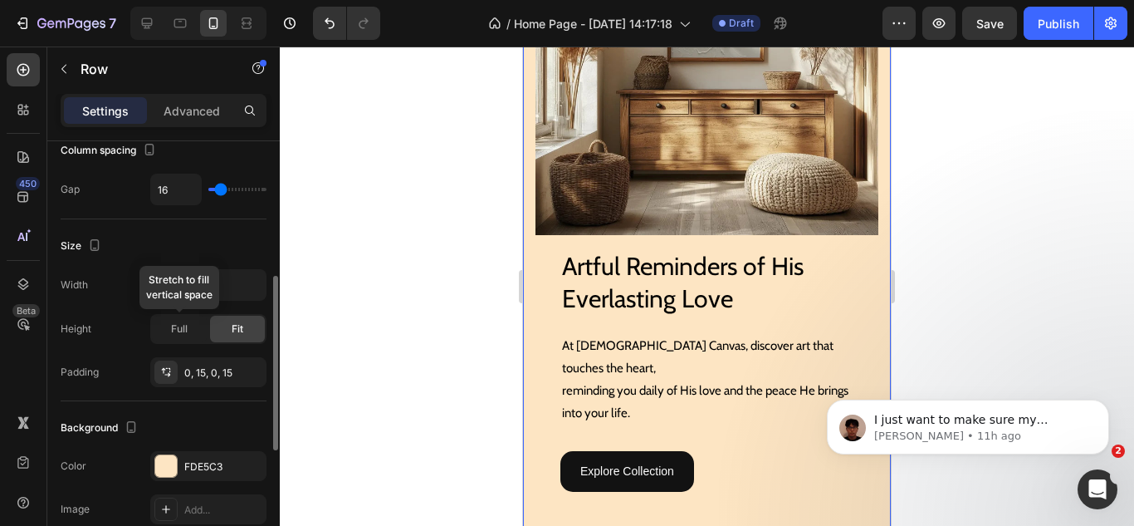
scroll to position [415, 0]
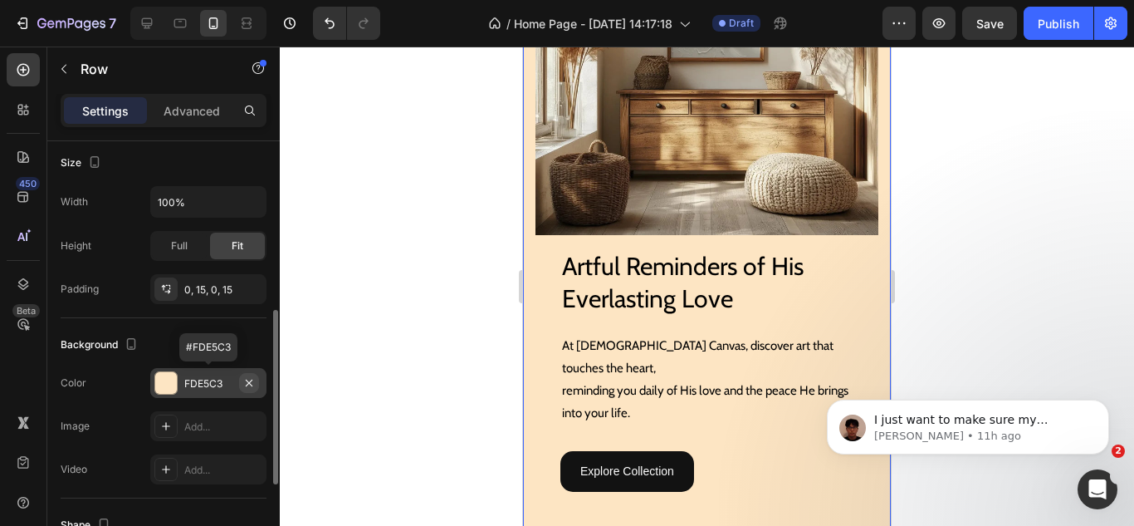
click at [249, 378] on icon "button" at bounding box center [248, 382] width 13 height 13
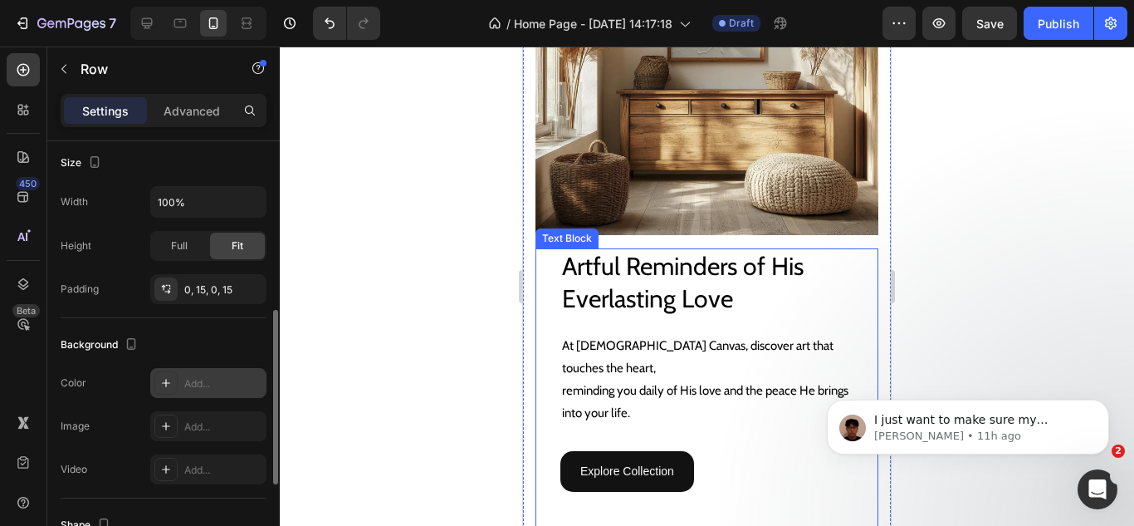
click at [678, 316] on div "At Jesus Canvas, discover art that touches the heart, reminding you daily of Hi…" at bounding box center [707, 371] width 343 height 110
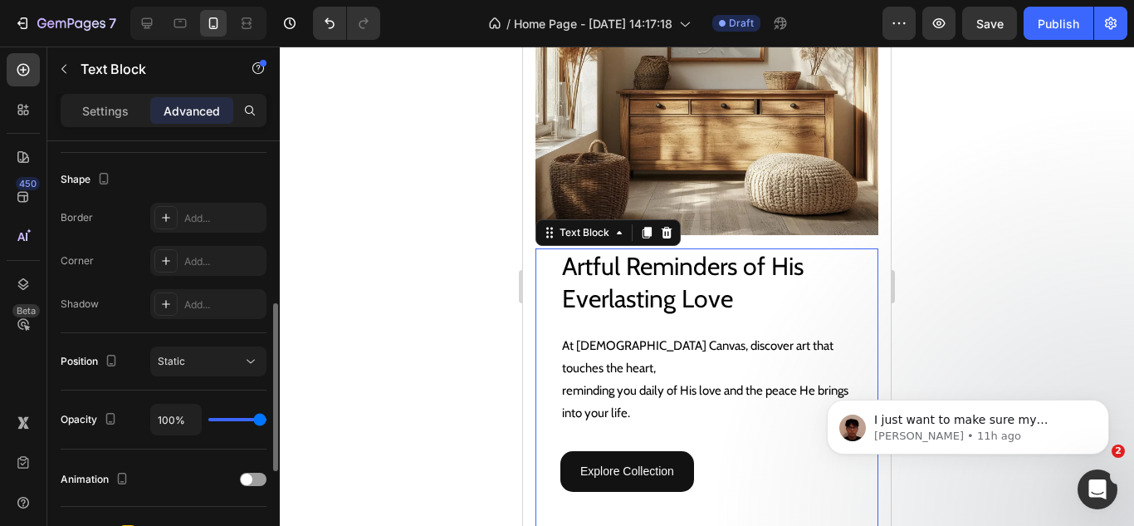
scroll to position [0, 0]
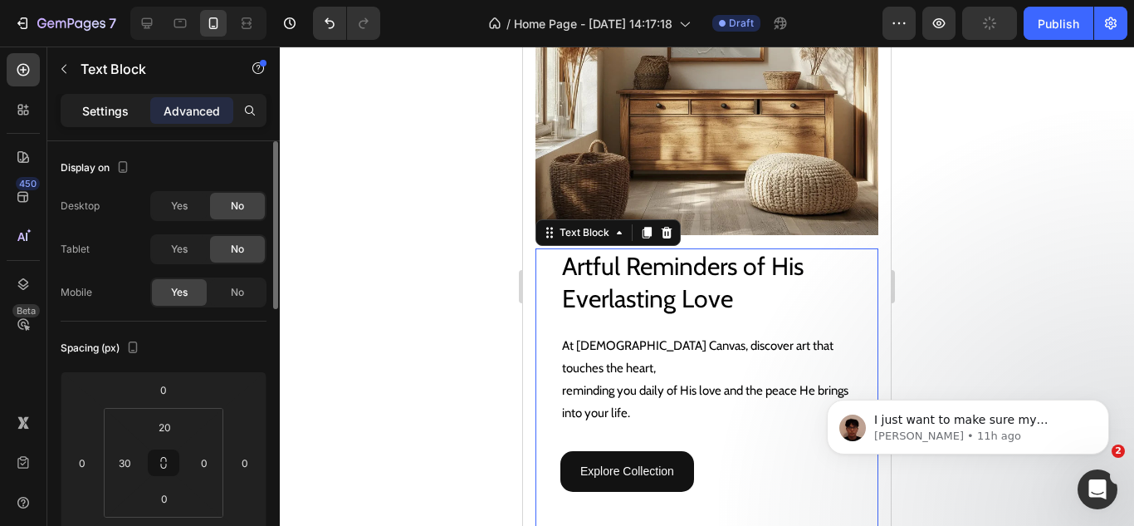
click at [111, 111] on p "Settings" at bounding box center [105, 110] width 47 height 17
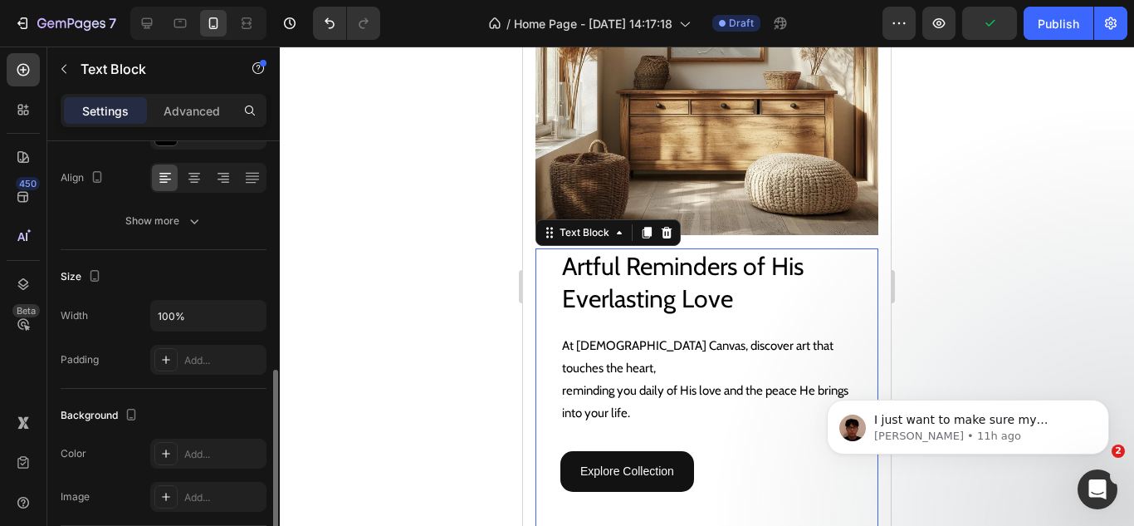
scroll to position [332, 0]
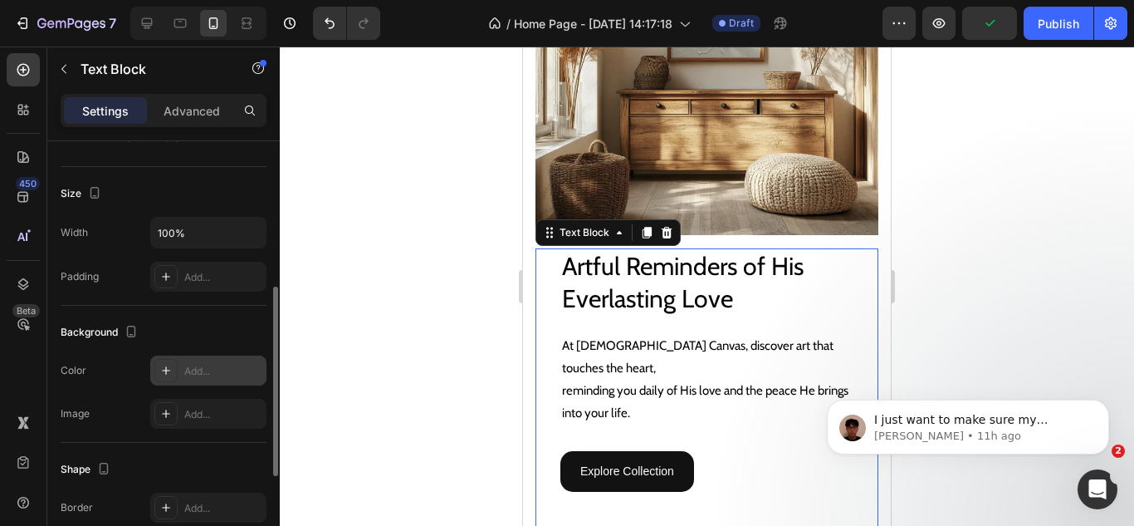
click at [182, 374] on div "Add..." at bounding box center [208, 370] width 116 height 30
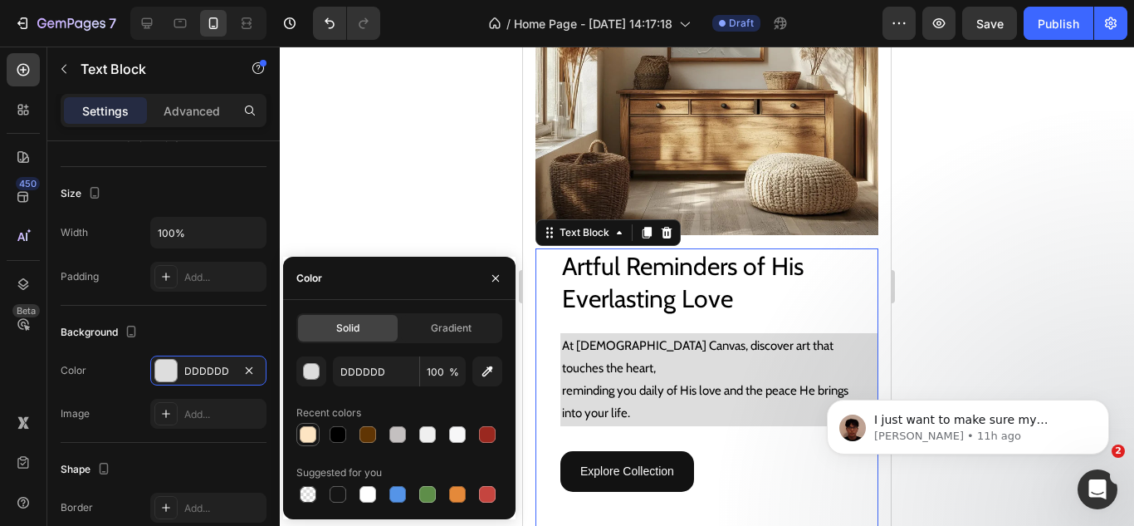
click at [313, 432] on div at bounding box center [308, 434] width 17 height 17
type input "FDE5C3"
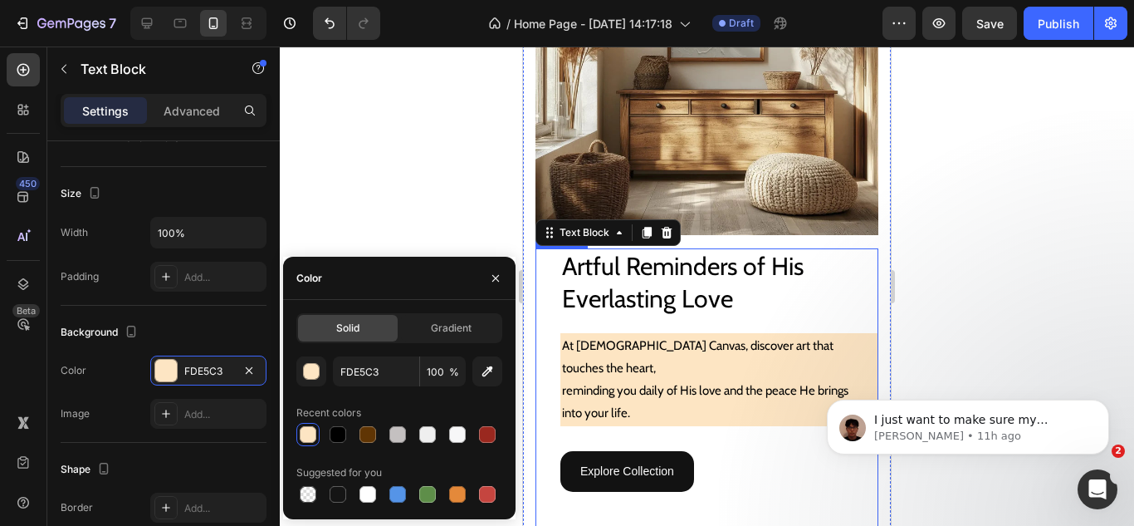
click at [556, 255] on div "Artful Reminders of His Everlasting Love Heading" at bounding box center [707, 282] width 343 height 68
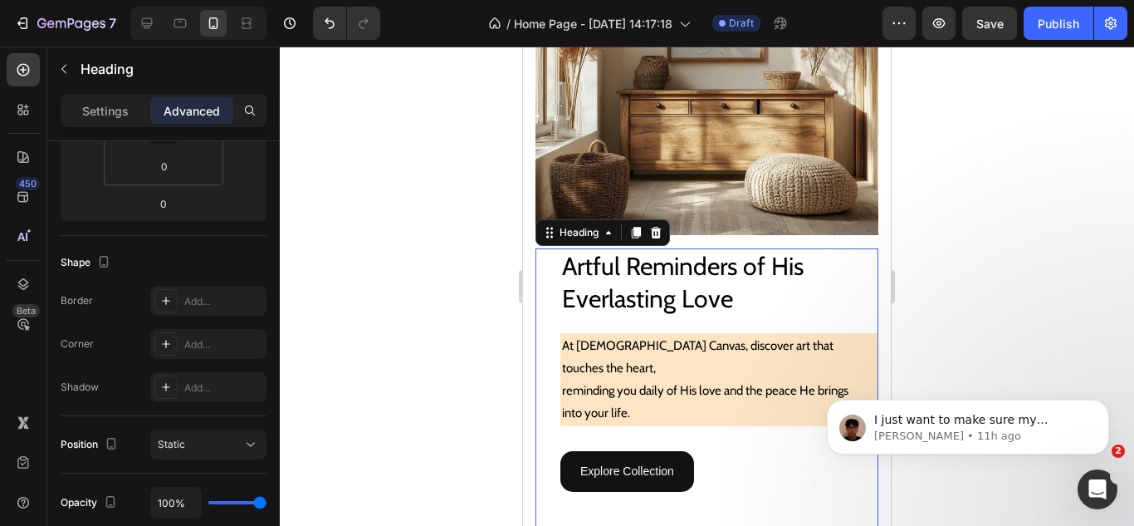
scroll to position [0, 0]
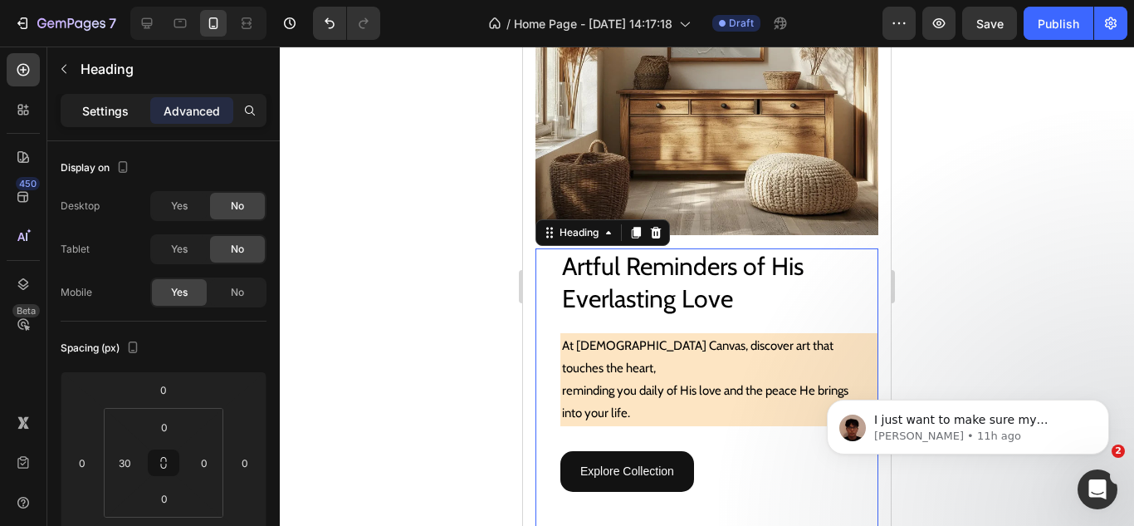
click at [118, 111] on p "Settings" at bounding box center [105, 110] width 47 height 17
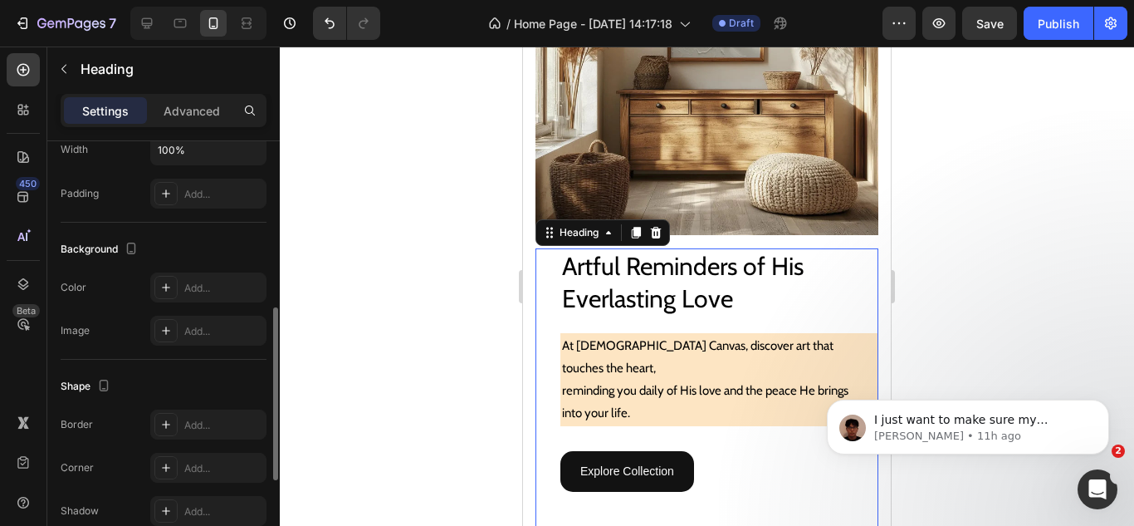
scroll to position [498, 0]
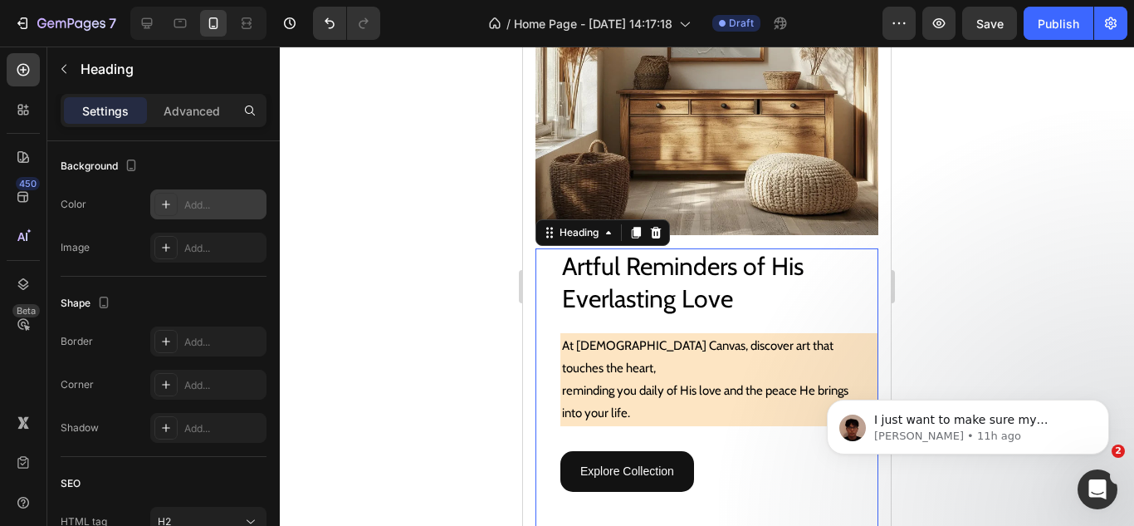
click at [180, 213] on div "Add..." at bounding box center [208, 204] width 116 height 30
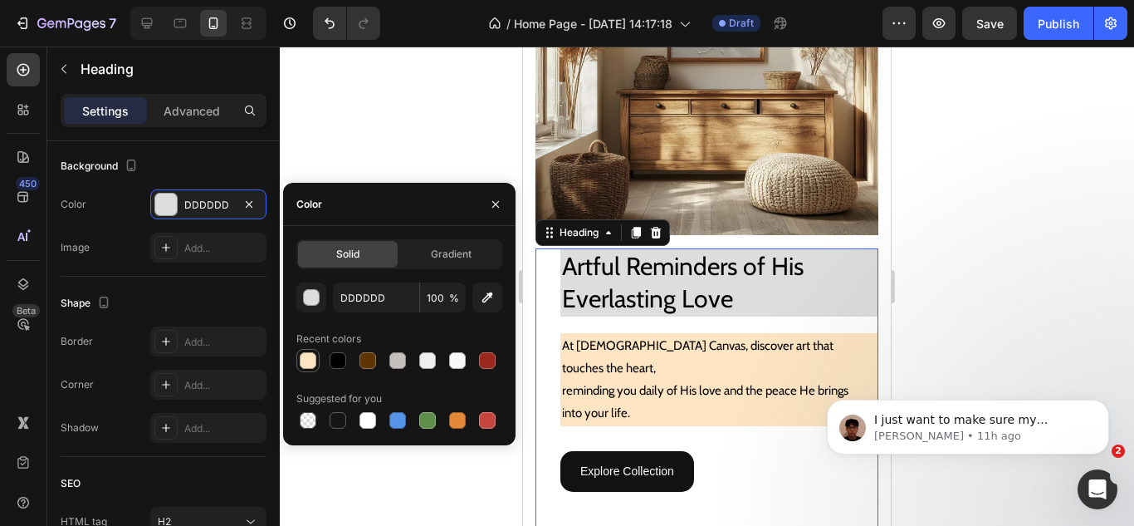
click at [306, 360] on div at bounding box center [308, 360] width 17 height 17
type input "FDE5C3"
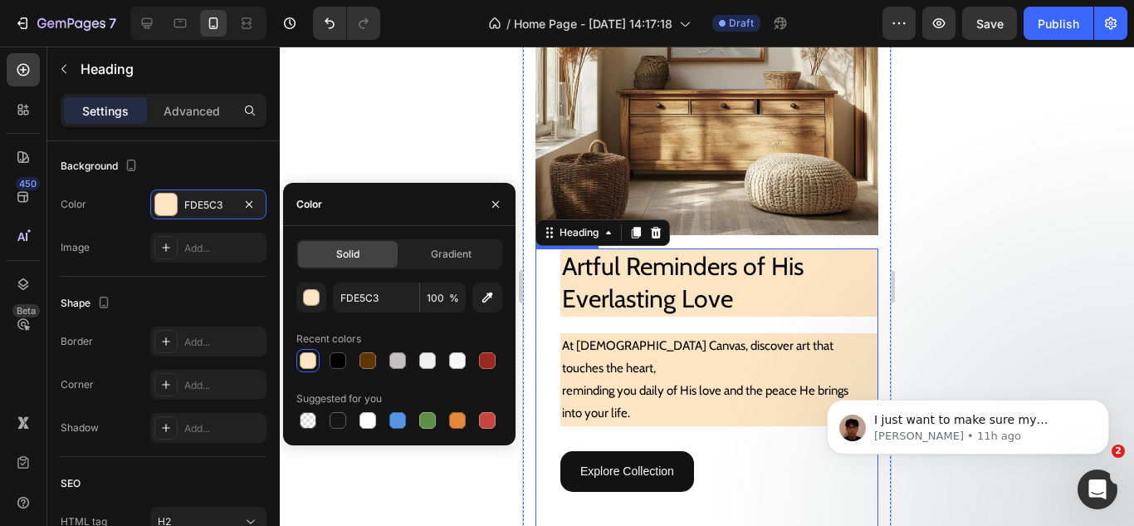
click at [546, 357] on div "At Jesus Canvas, discover art that touches the heart, reminding you daily of Hi…" at bounding box center [707, 371] width 343 height 110
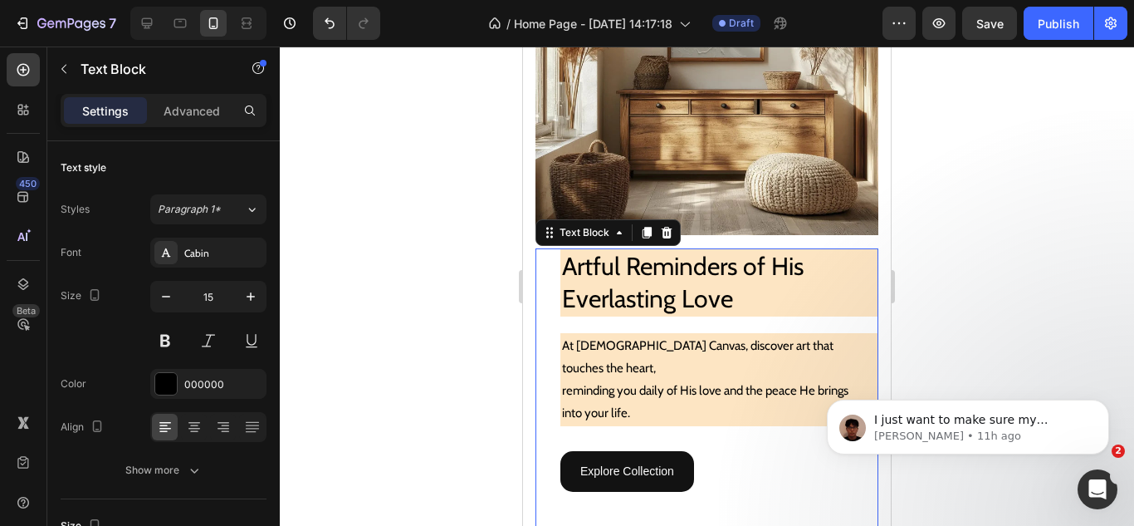
scroll to position [415, 0]
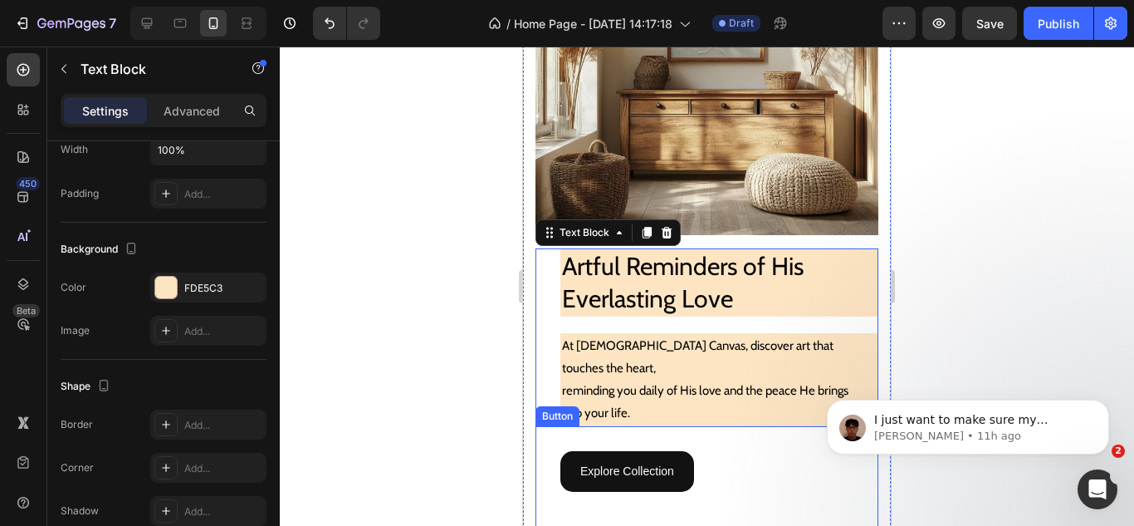
click at [838, 490] on div "Explore Collection Button" at bounding box center [707, 479] width 343 height 107
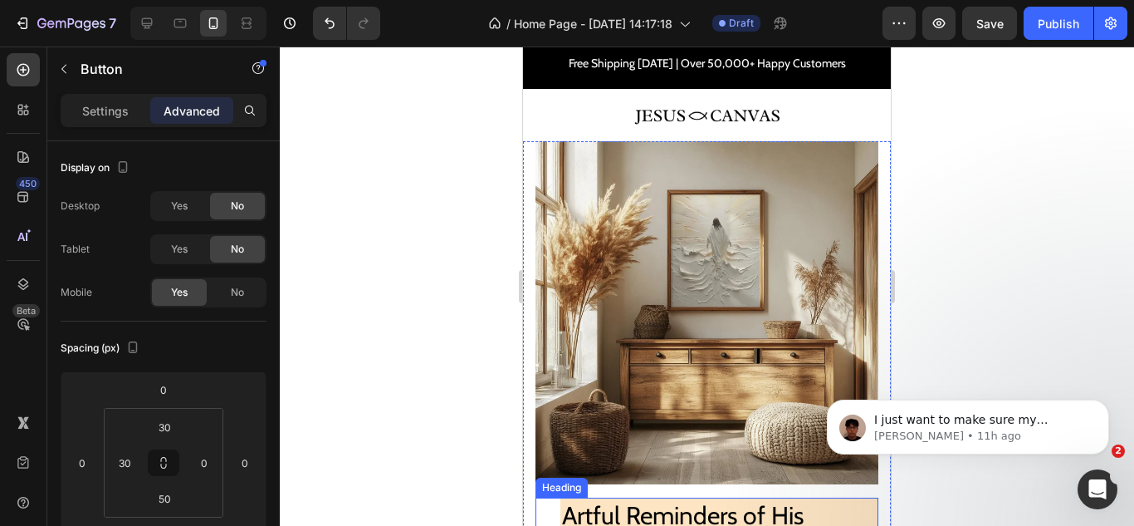
scroll to position [0, 0]
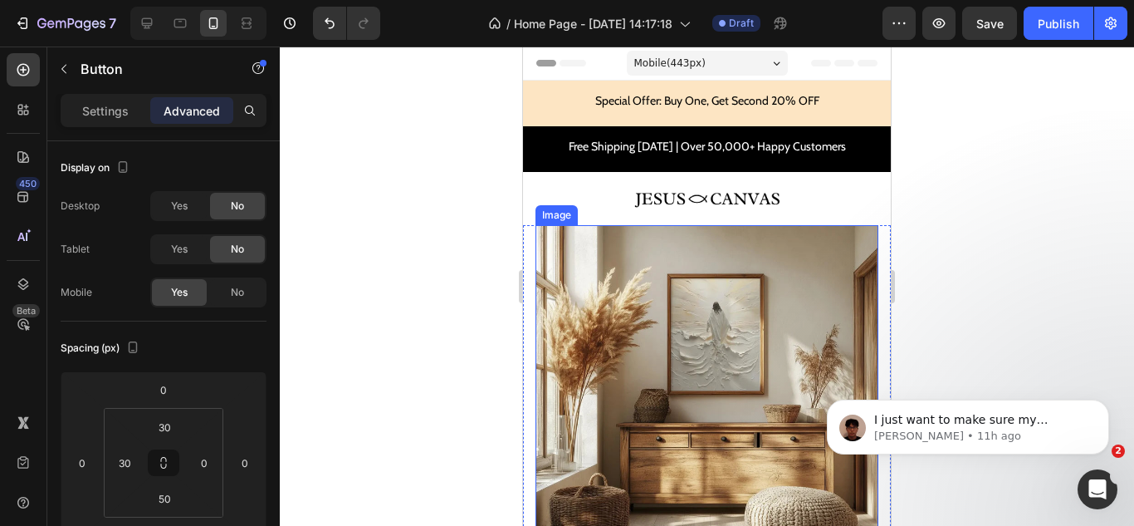
click at [551, 235] on img at bounding box center [707, 396] width 343 height 343
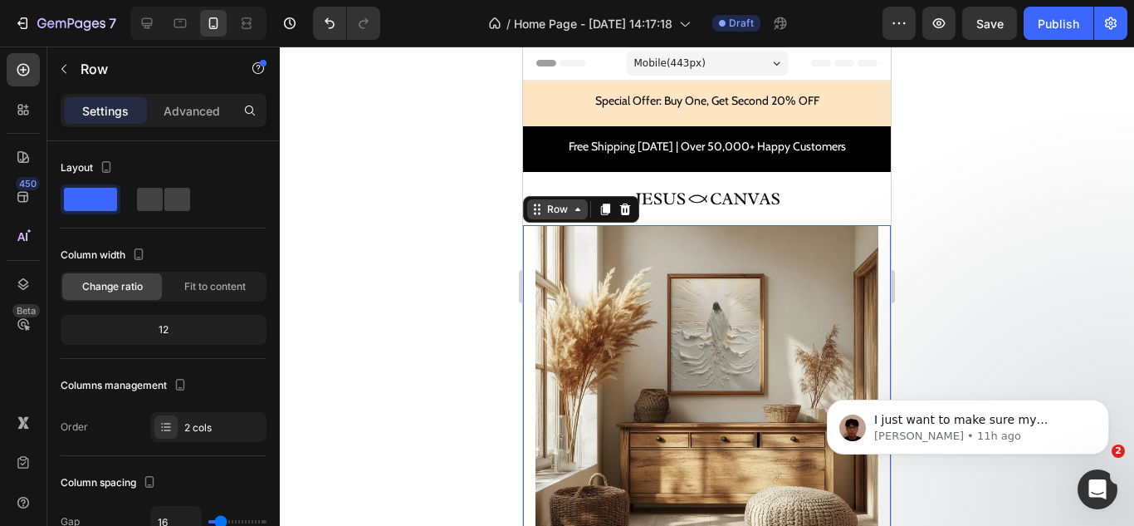
click at [571, 212] on icon at bounding box center [577, 209] width 13 height 13
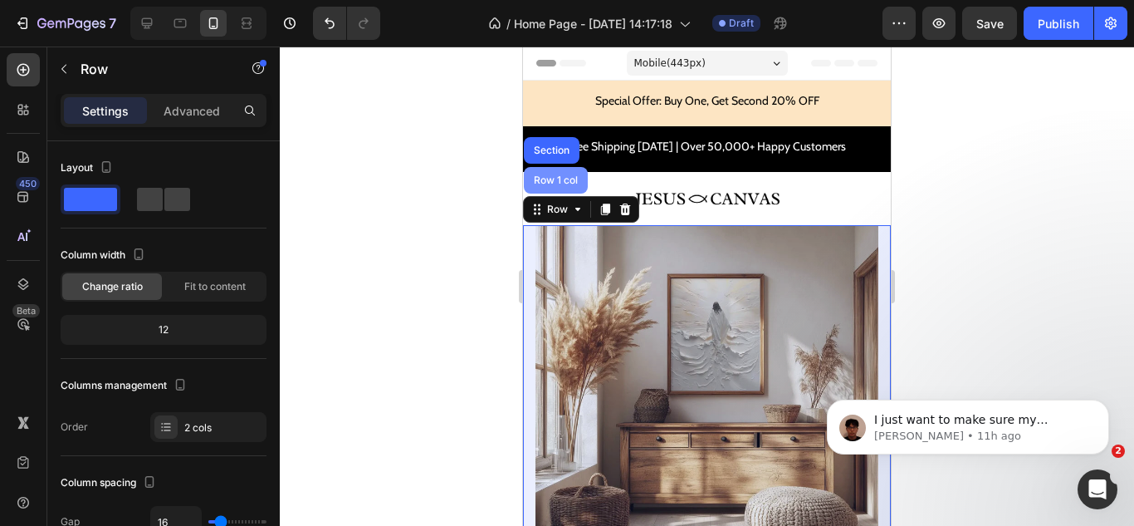
click at [559, 183] on div "Row 1 col" at bounding box center [556, 180] width 51 height 10
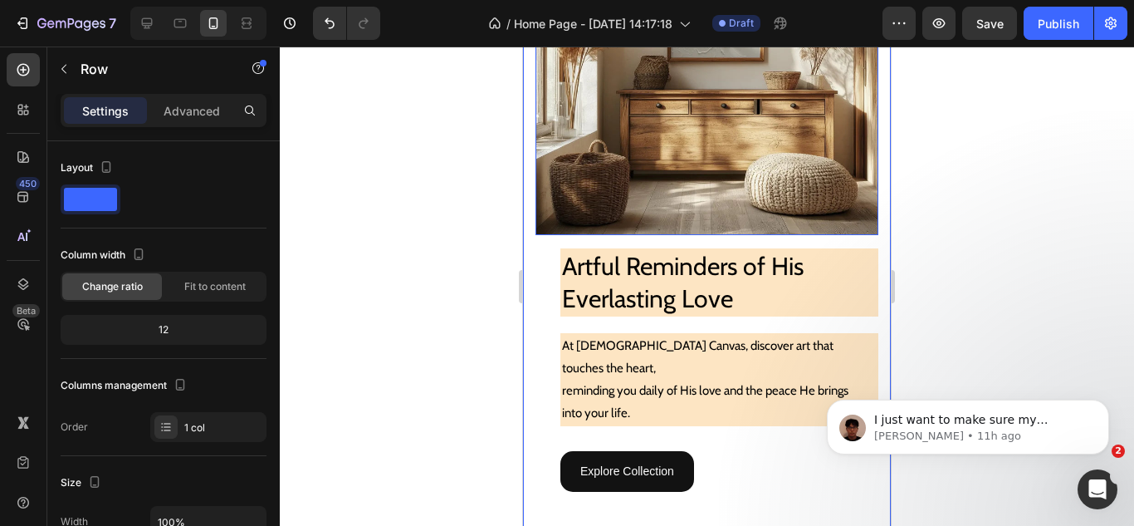
scroll to position [83, 0]
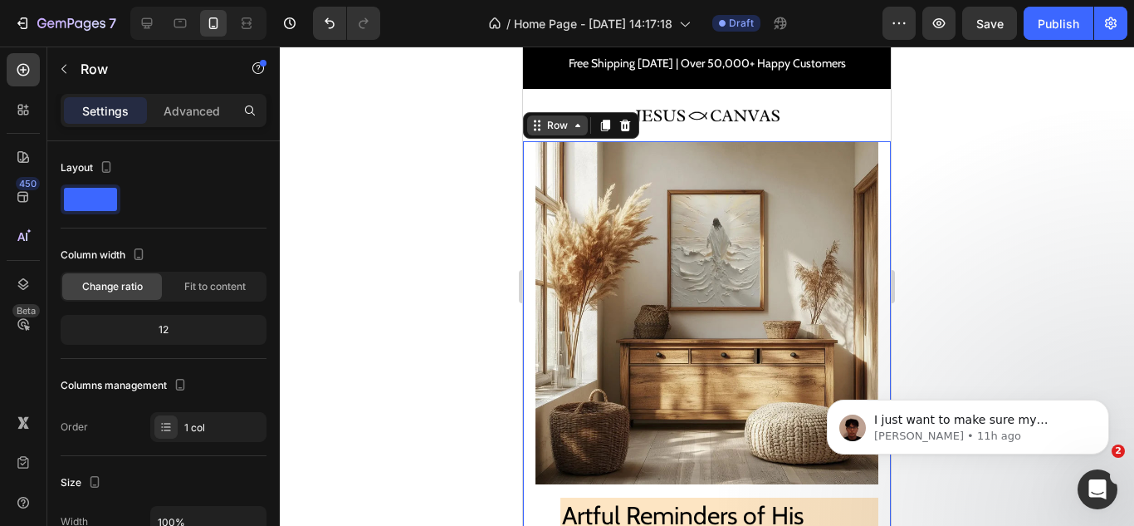
click at [582, 133] on div "Row" at bounding box center [557, 125] width 61 height 20
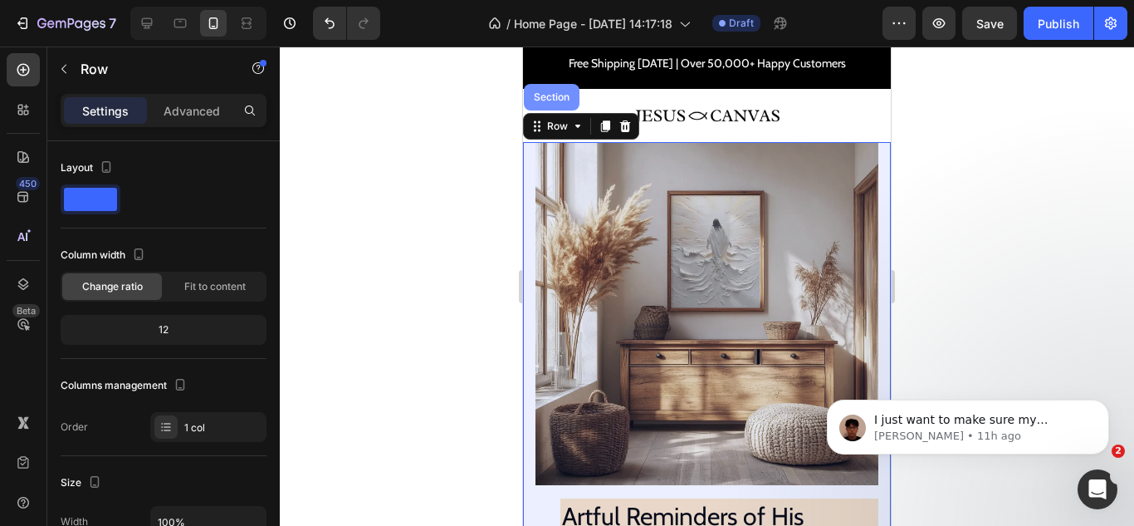
click at [564, 101] on div "Section" at bounding box center [552, 97] width 42 height 10
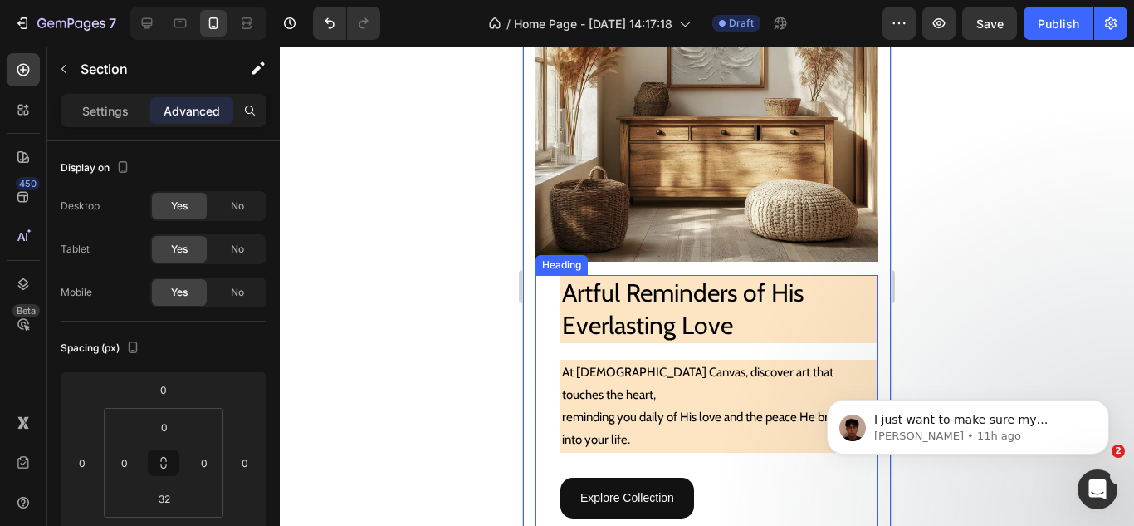
scroll to position [332, 0]
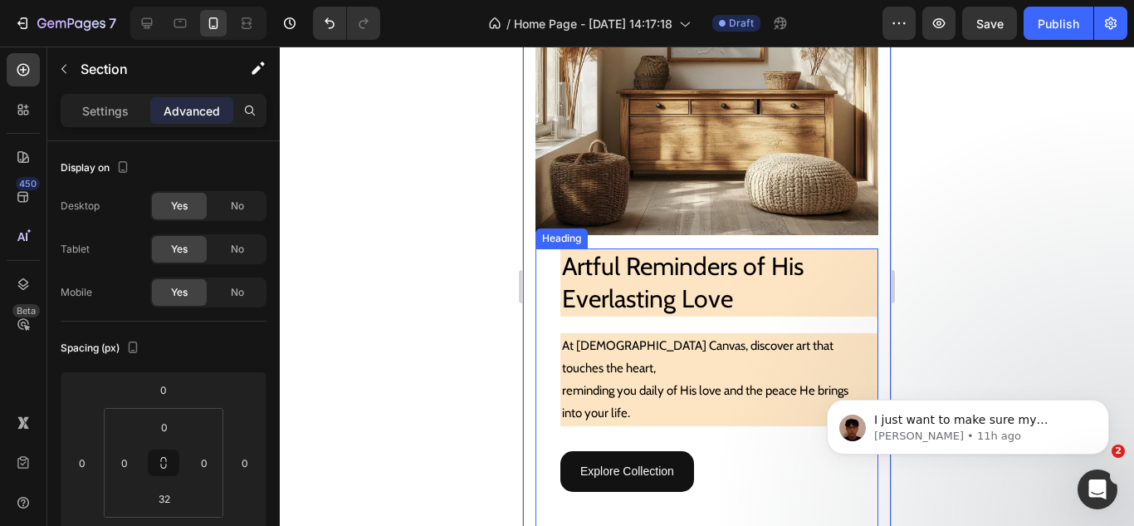
click at [635, 300] on h2 "Artful Reminders of His Everlasting Love" at bounding box center [719, 282] width 318 height 68
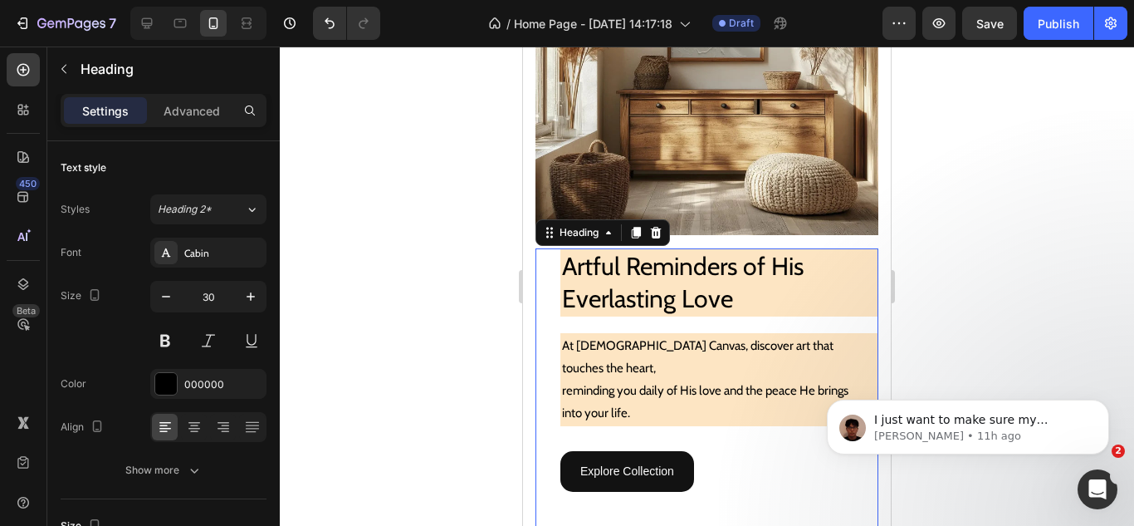
click at [624, 277] on h2 "Artful Reminders of His Everlasting Love" at bounding box center [719, 282] width 318 height 68
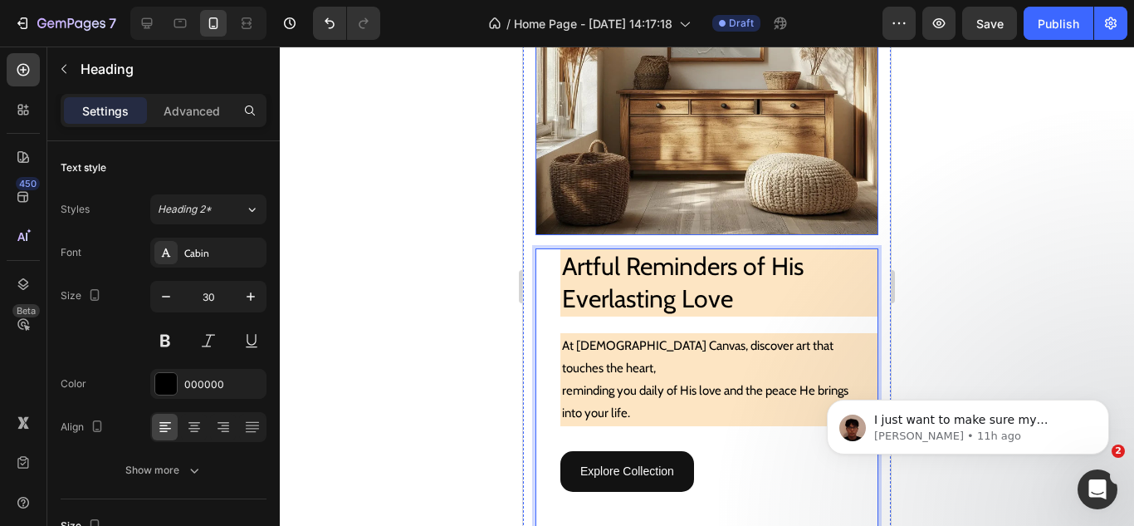
click at [580, 194] on img at bounding box center [707, 63] width 343 height 343
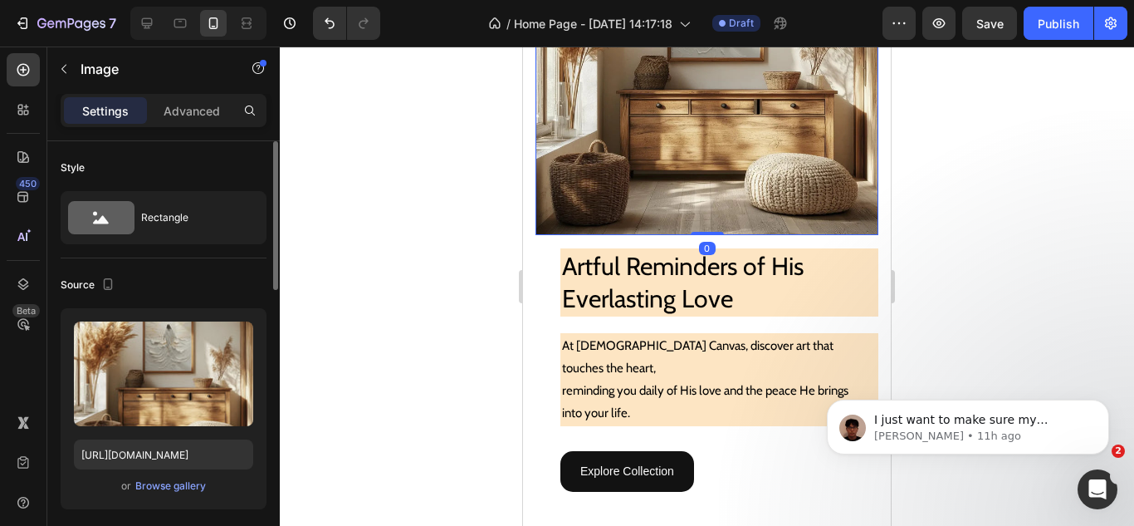
scroll to position [415, 0]
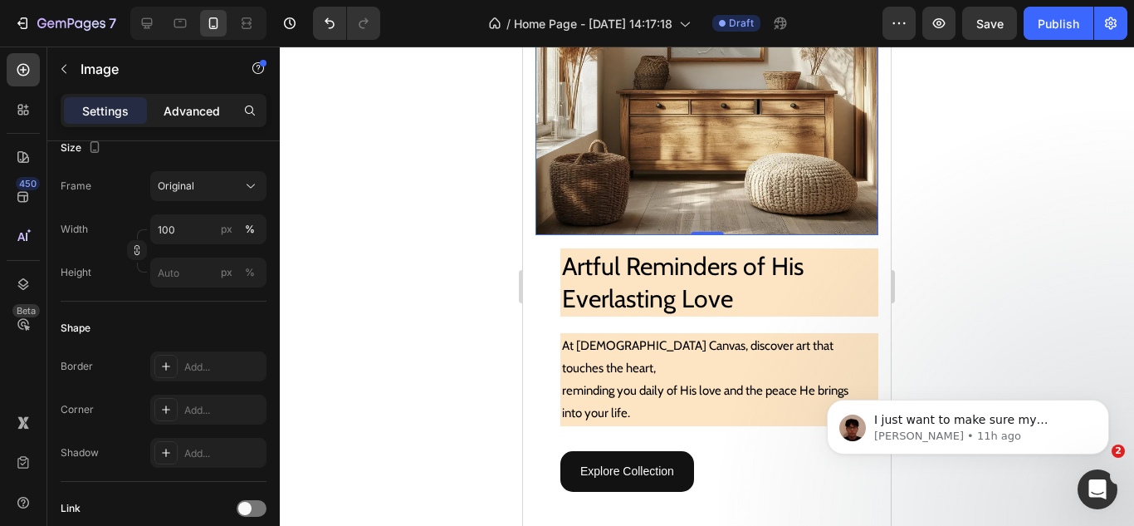
click at [172, 117] on p "Advanced" at bounding box center [192, 110] width 56 height 17
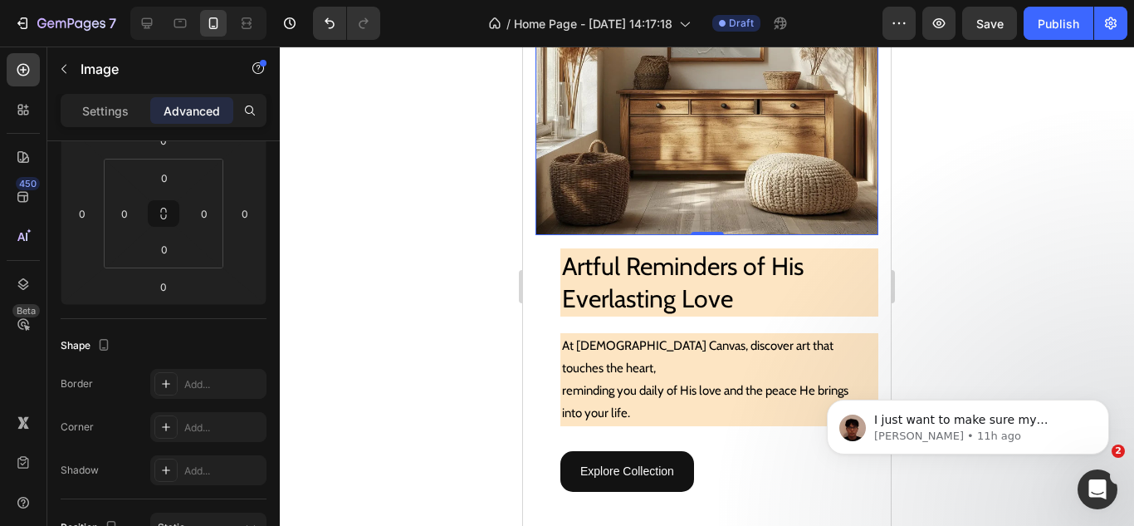
scroll to position [0, 0]
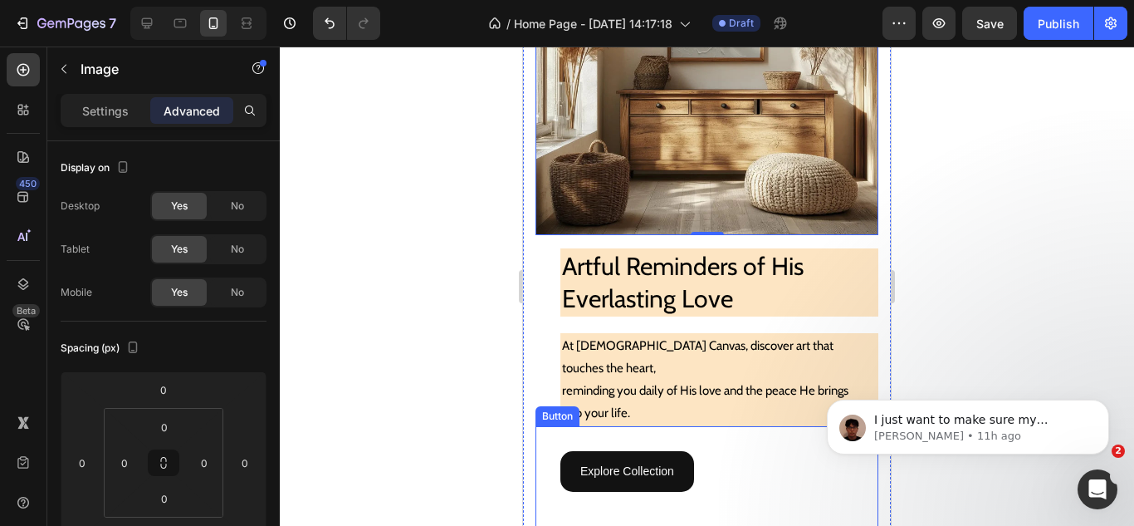
click at [542, 457] on div "Explore Collection Button" at bounding box center [707, 479] width 343 height 107
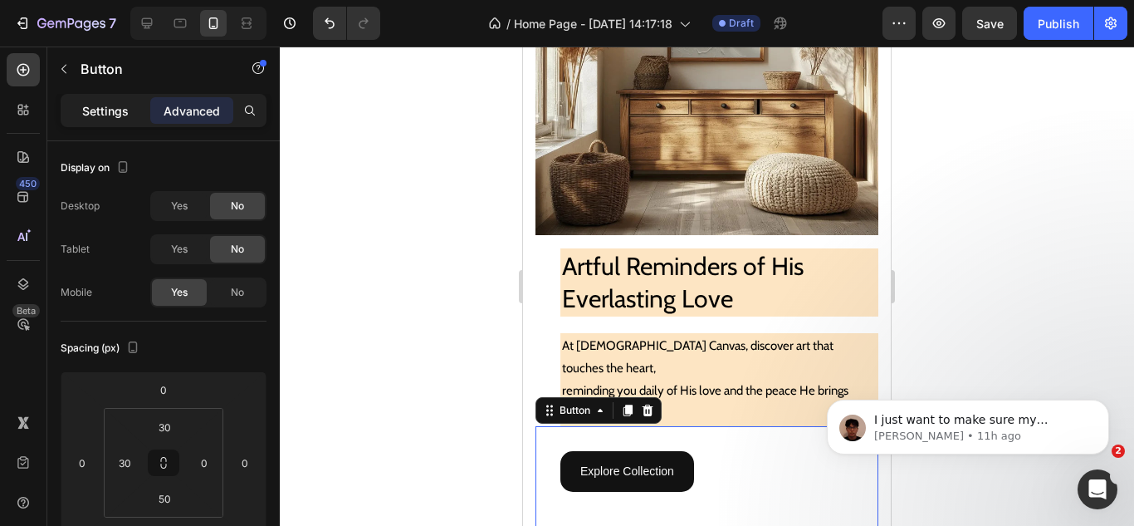
click at [91, 115] on p "Settings" at bounding box center [105, 110] width 47 height 17
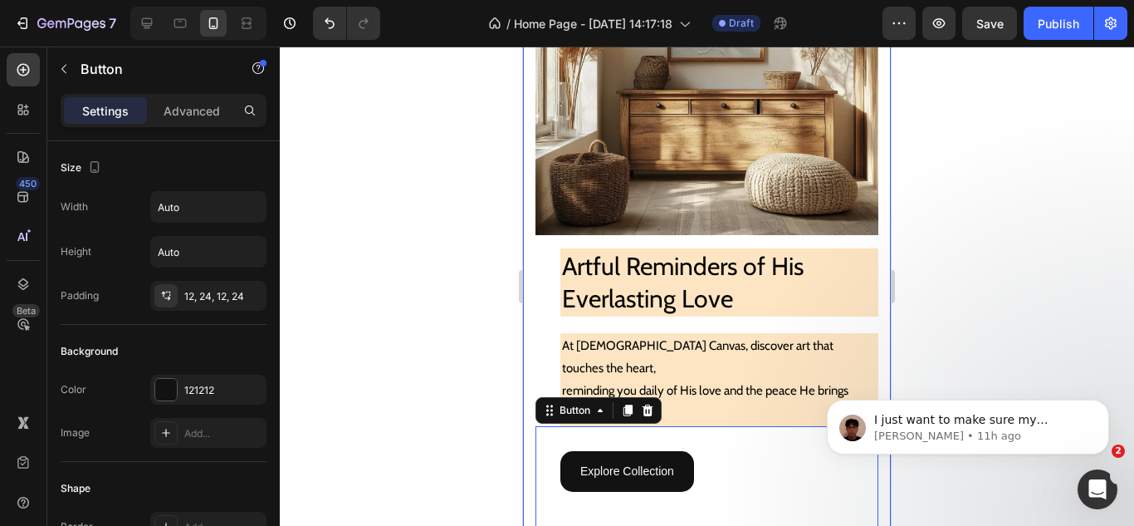
click at [609, 231] on div "Image Artful Reminders of His Everlasting Love Heading Artful Reminders of His …" at bounding box center [707, 212] width 368 height 641
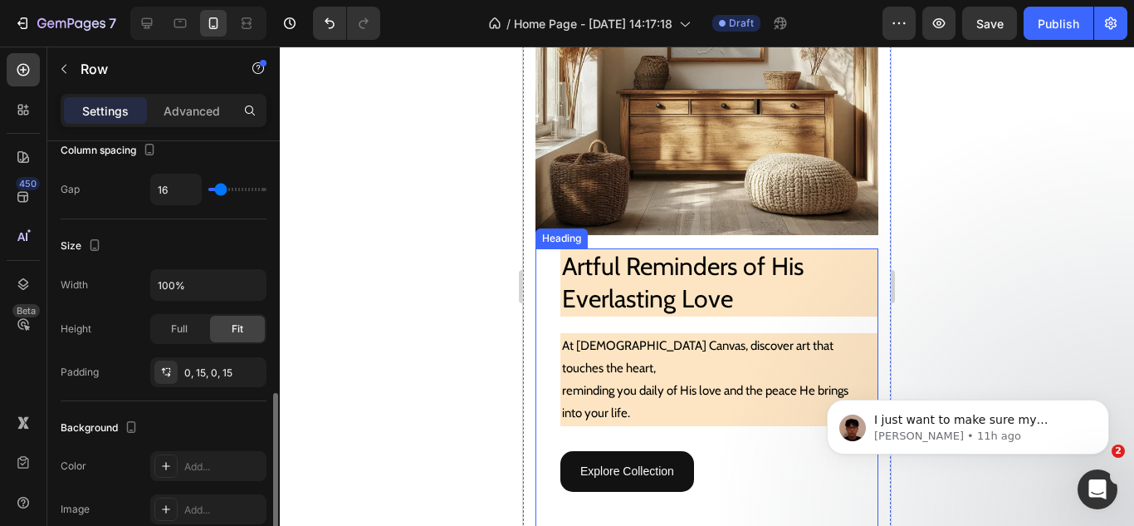
scroll to position [498, 0]
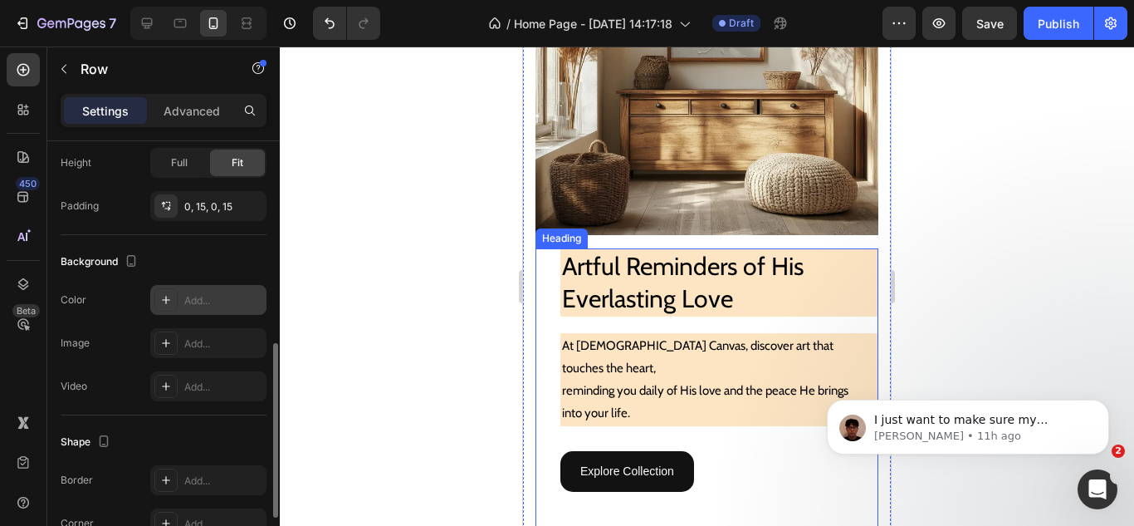
click at [186, 291] on div "Add..." at bounding box center [208, 300] width 116 height 30
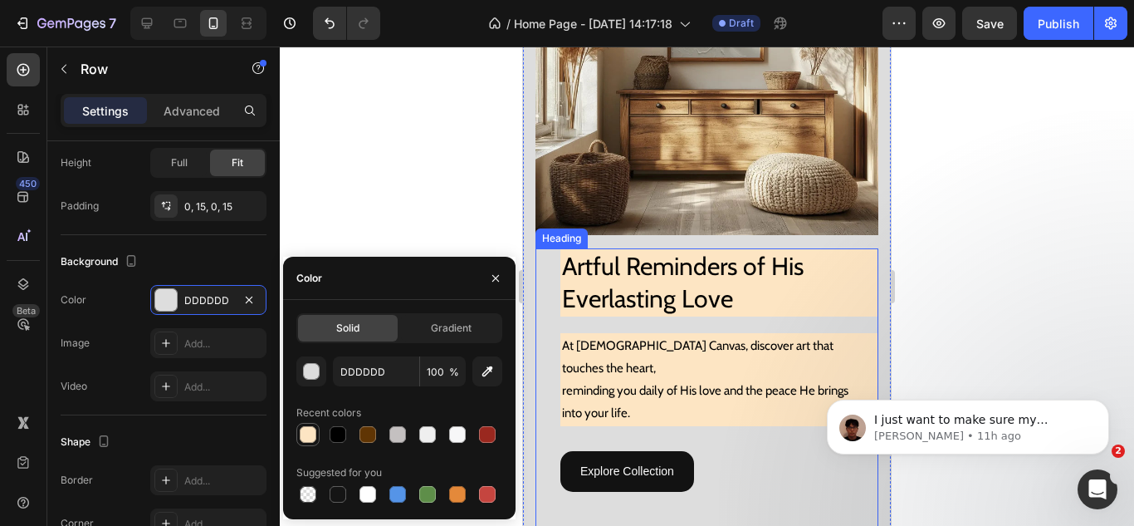
click at [305, 438] on div at bounding box center [308, 434] width 17 height 17
type input "FDE5C3"
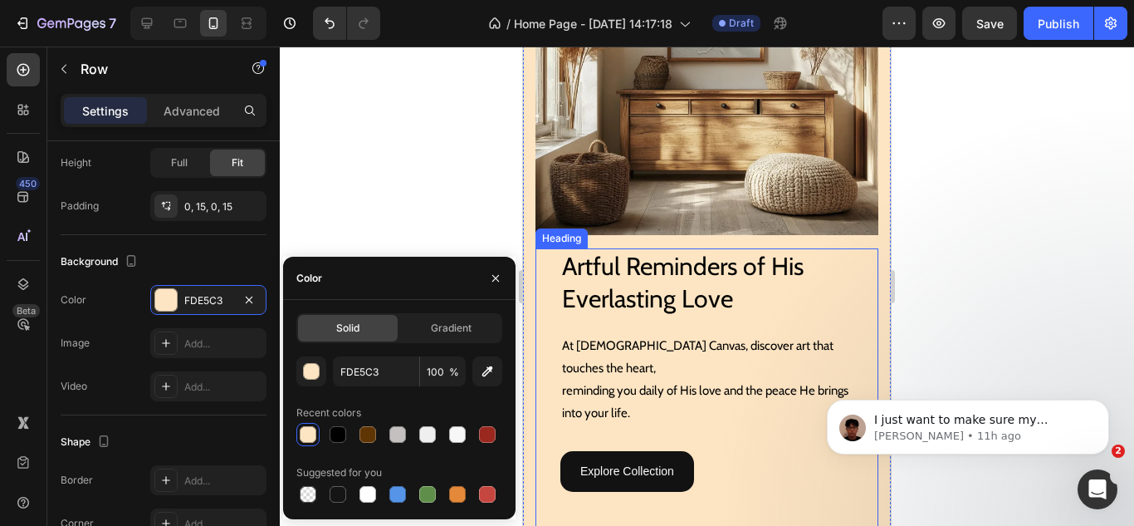
click at [0, 384] on div "450 Beta" at bounding box center [23, 286] width 47 height 479
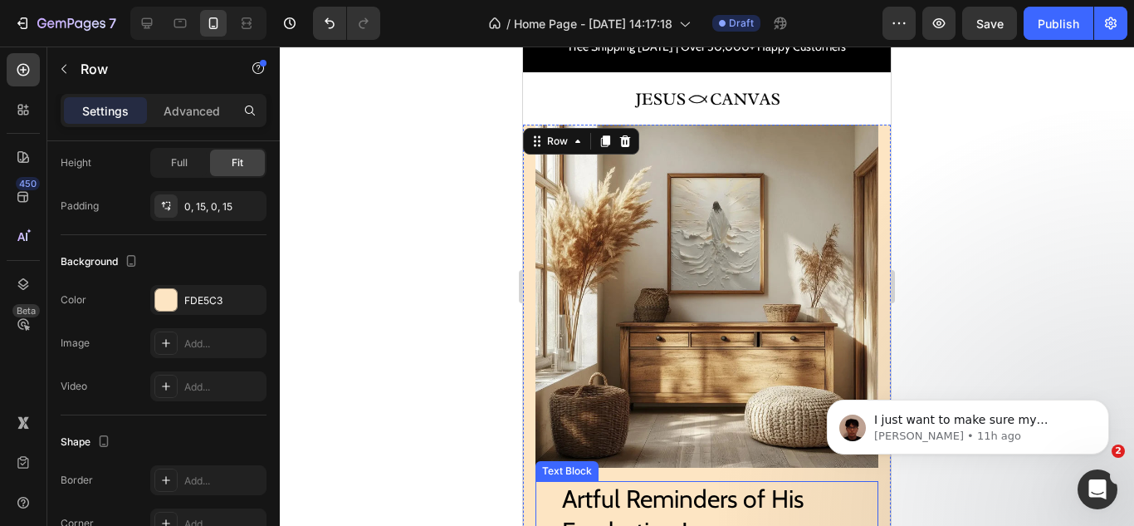
scroll to position [0, 0]
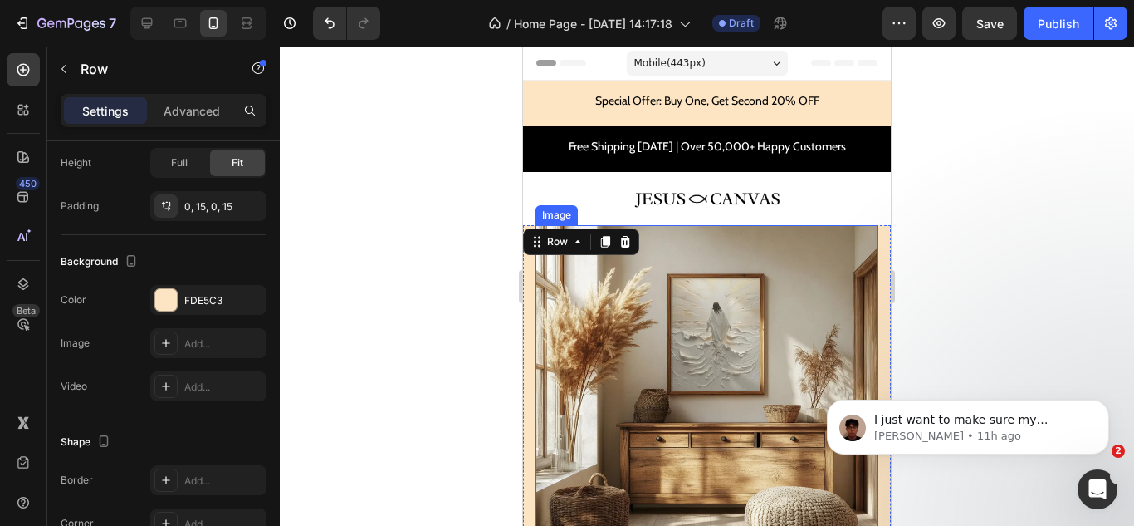
click at [577, 321] on img at bounding box center [707, 396] width 343 height 343
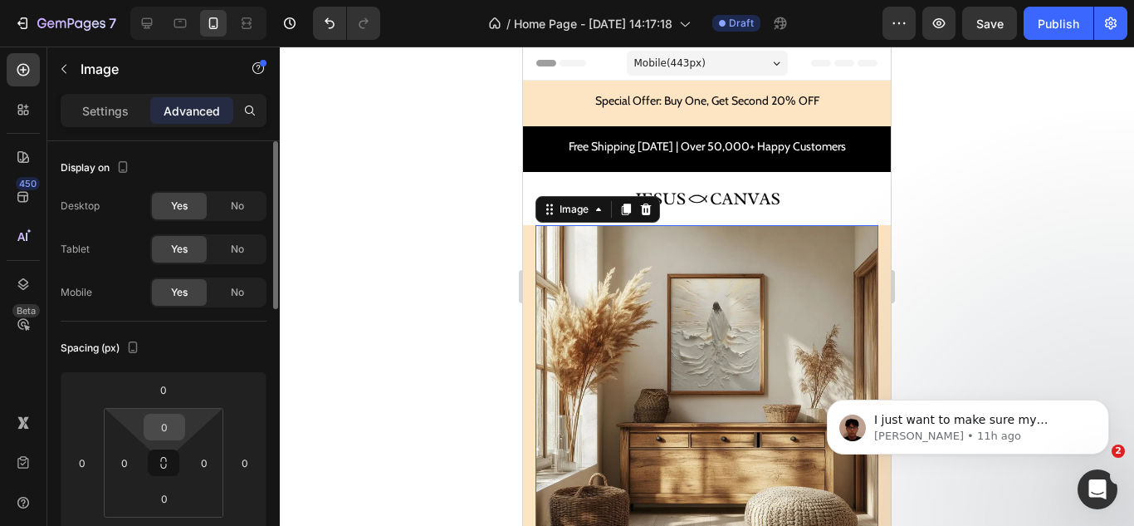
click at [164, 423] on input "0" at bounding box center [164, 426] width 33 height 25
type input "20"
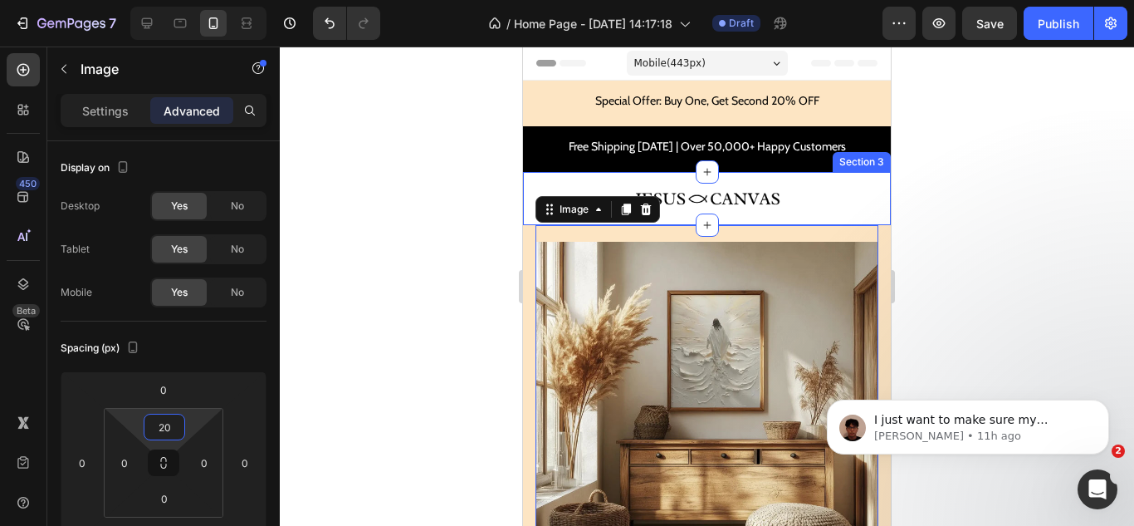
click at [745, 209] on div "Image Section 3" at bounding box center [707, 198] width 368 height 53
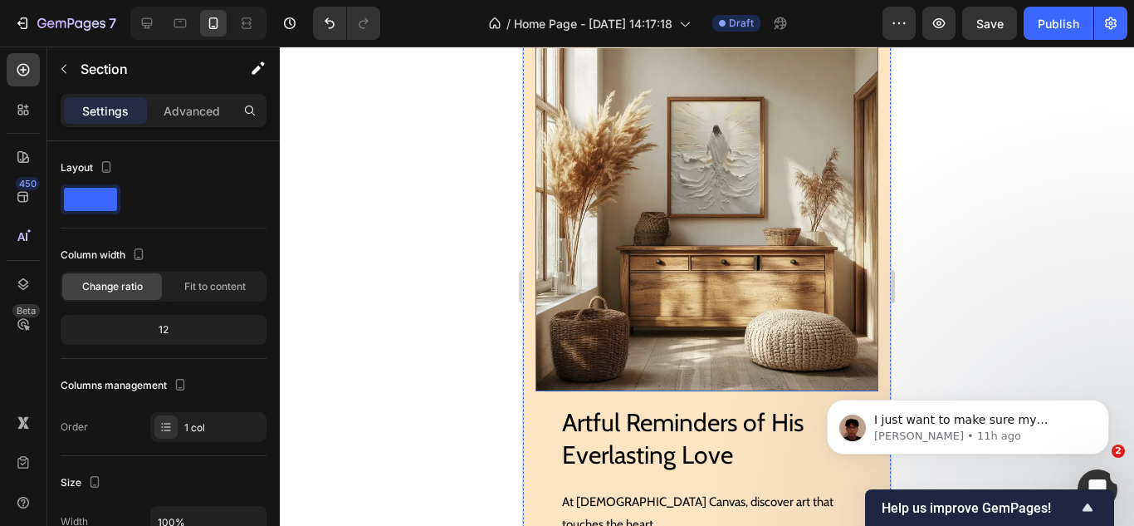
scroll to position [249, 0]
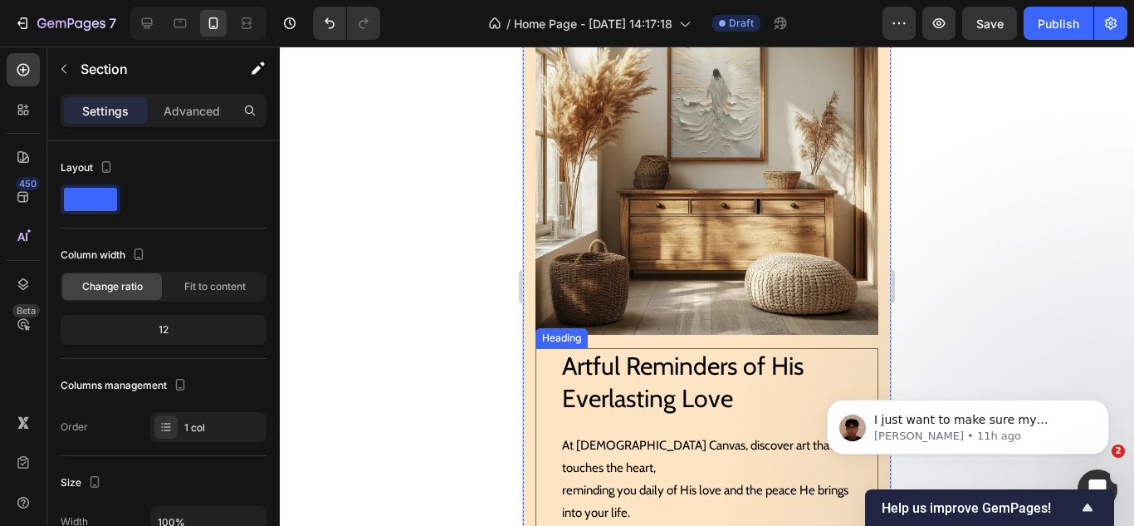
click at [693, 393] on p "Artful Reminders of His Everlasting Love" at bounding box center [719, 382] width 315 height 65
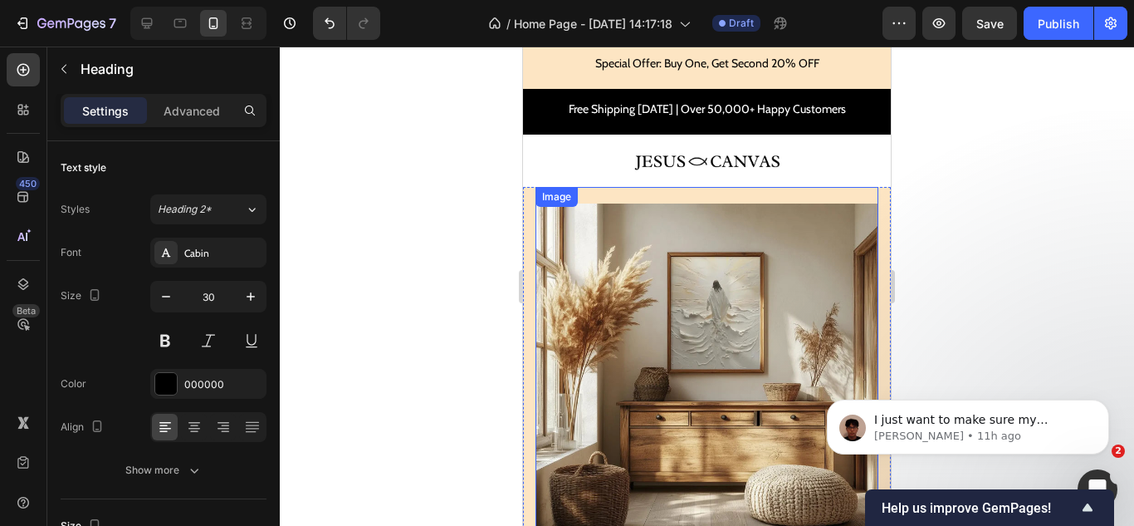
scroll to position [0, 0]
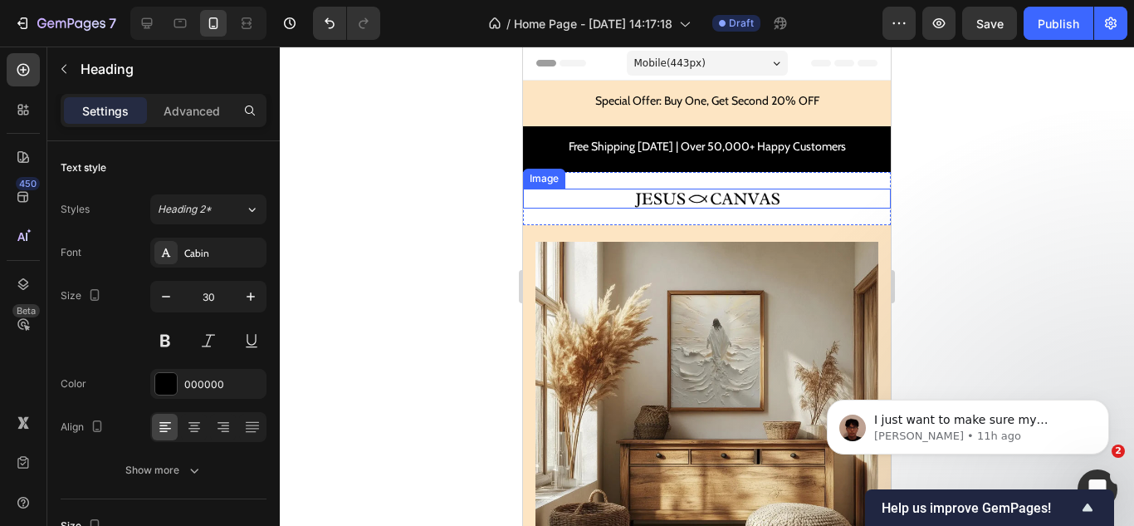
click at [717, 199] on img at bounding box center [707, 198] width 147 height 20
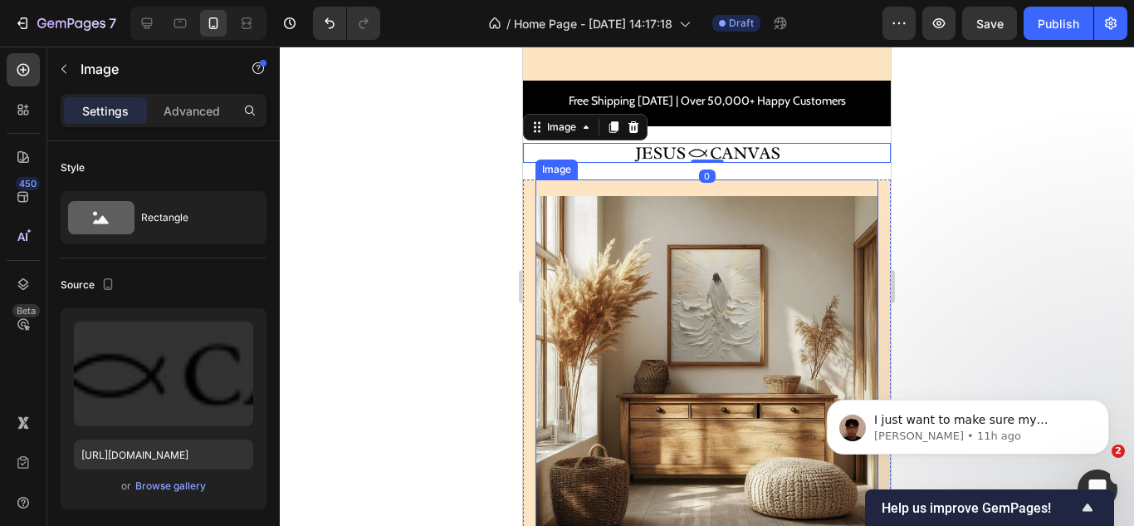
scroll to position [166, 0]
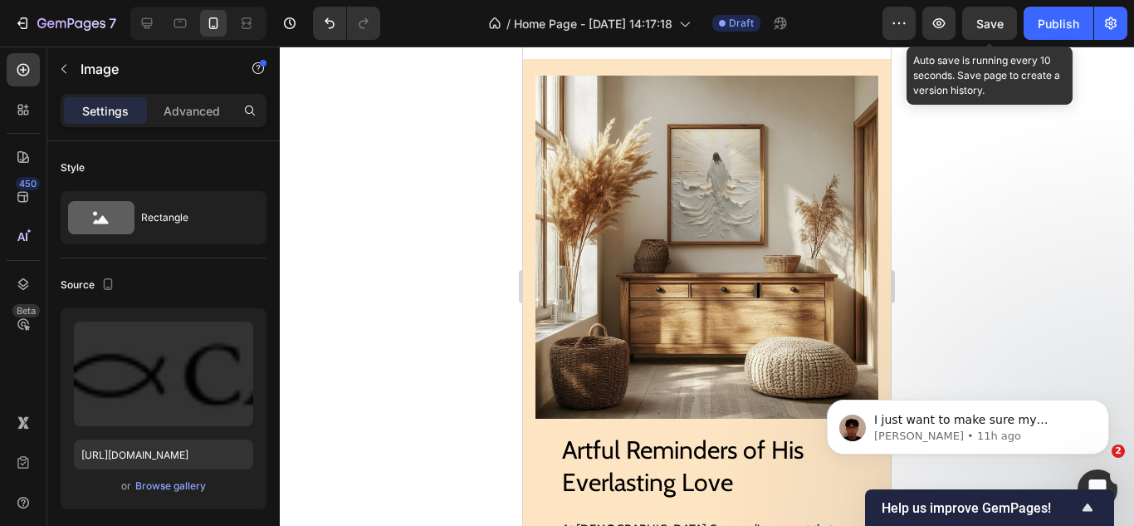
click at [978, 32] on div "Save" at bounding box center [990, 23] width 27 height 17
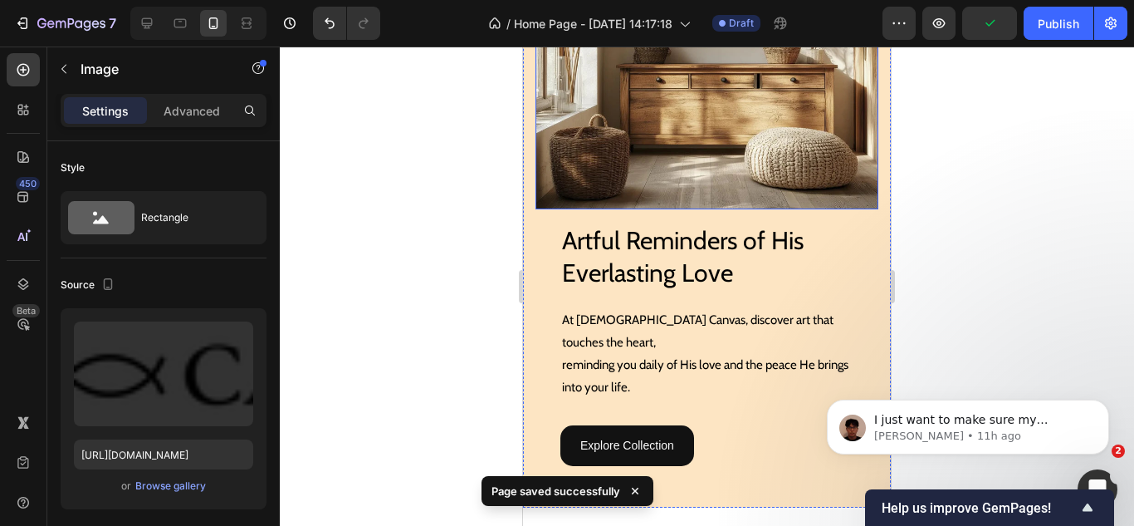
scroll to position [415, 0]
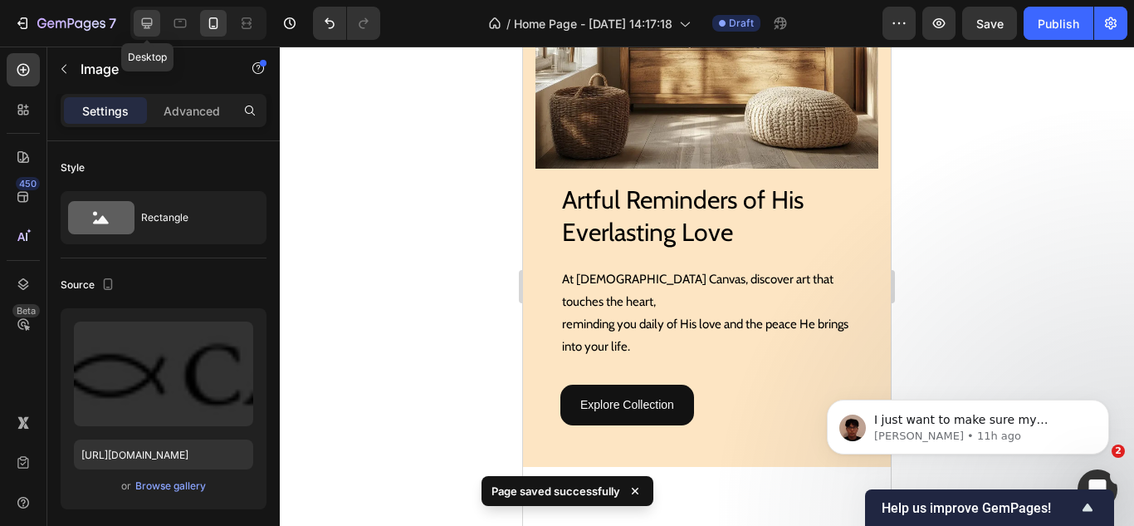
click at [149, 20] on icon at bounding box center [147, 23] width 17 height 17
type input "17"
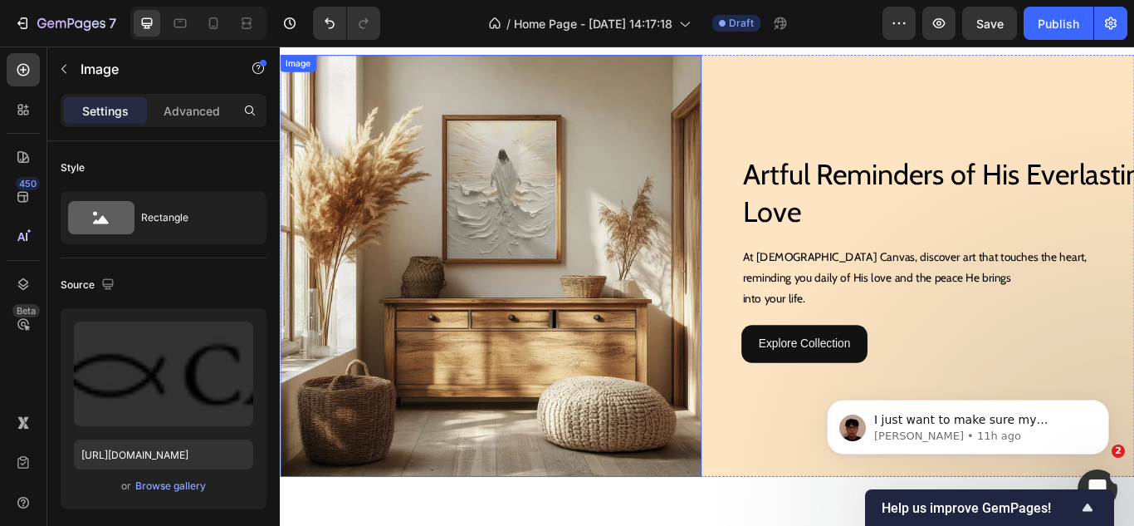
scroll to position [371, 0]
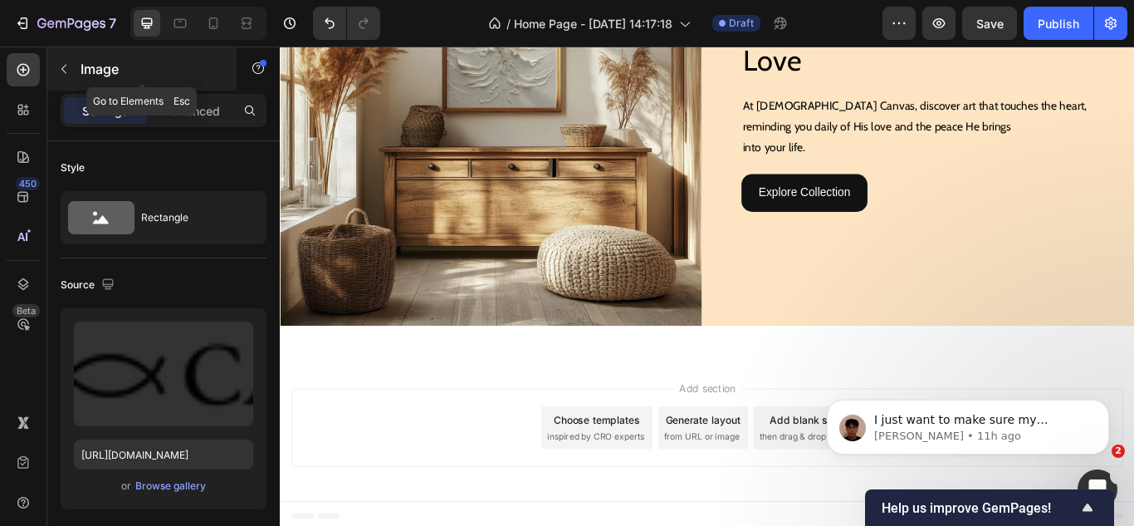
click at [62, 71] on icon "button" at bounding box center [63, 68] width 13 height 13
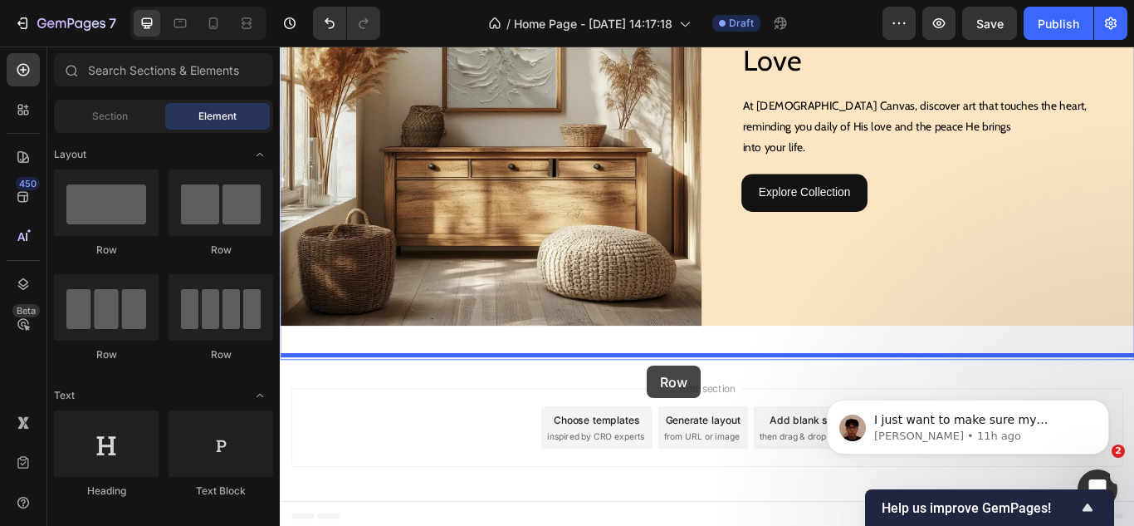
drag, startPoint x: 537, startPoint y: 296, endPoint x: 708, endPoint y: 419, distance: 210.1
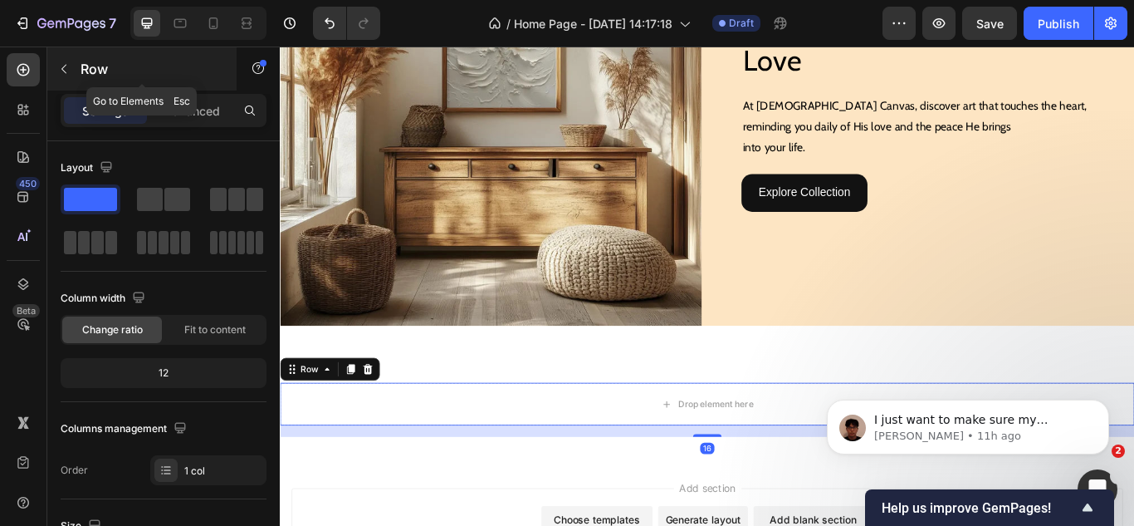
click at [66, 75] on icon "button" at bounding box center [63, 68] width 13 height 13
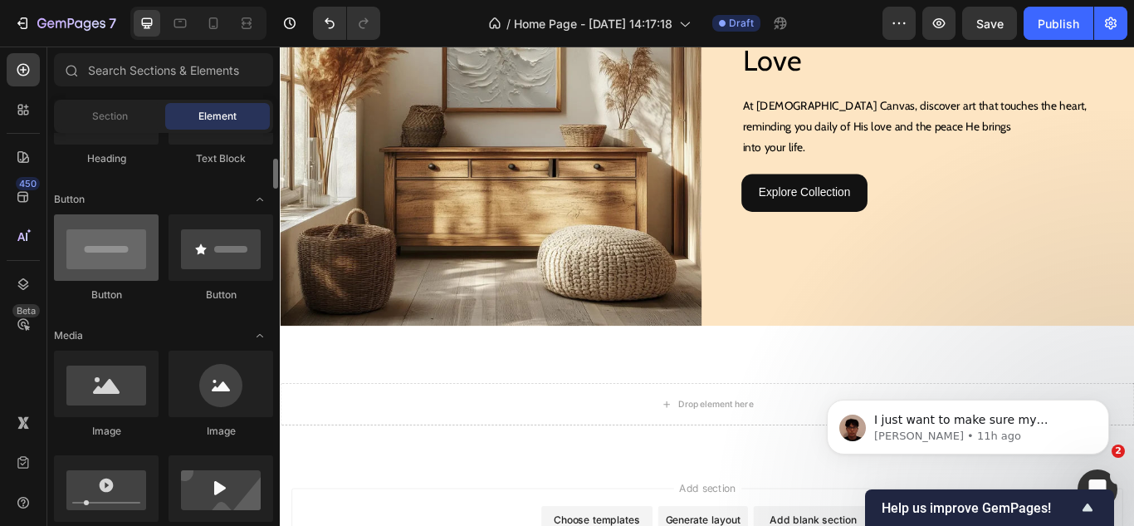
scroll to position [415, 0]
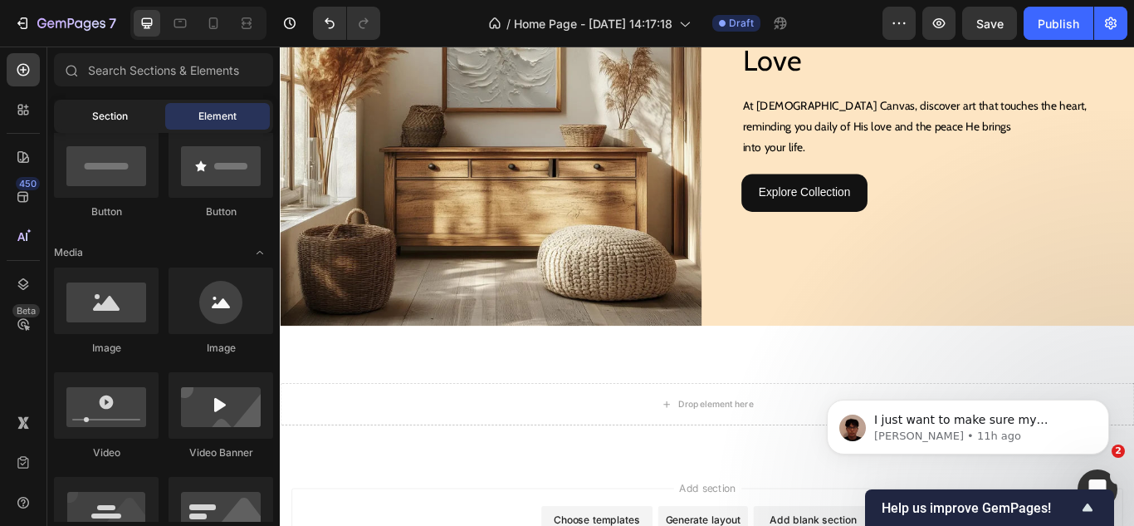
click at [115, 124] on div "Section" at bounding box center [109, 116] width 105 height 27
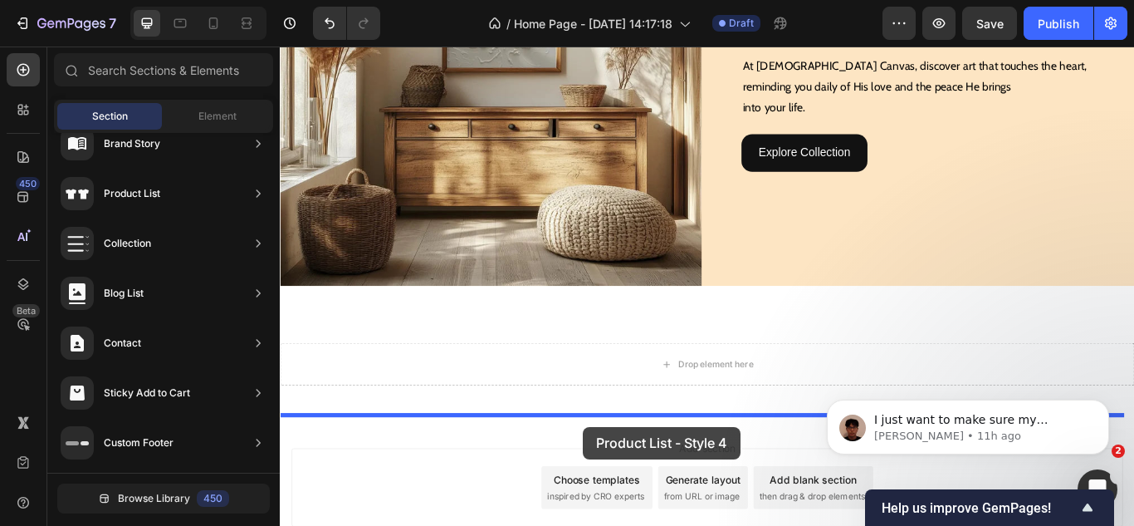
scroll to position [487, 0]
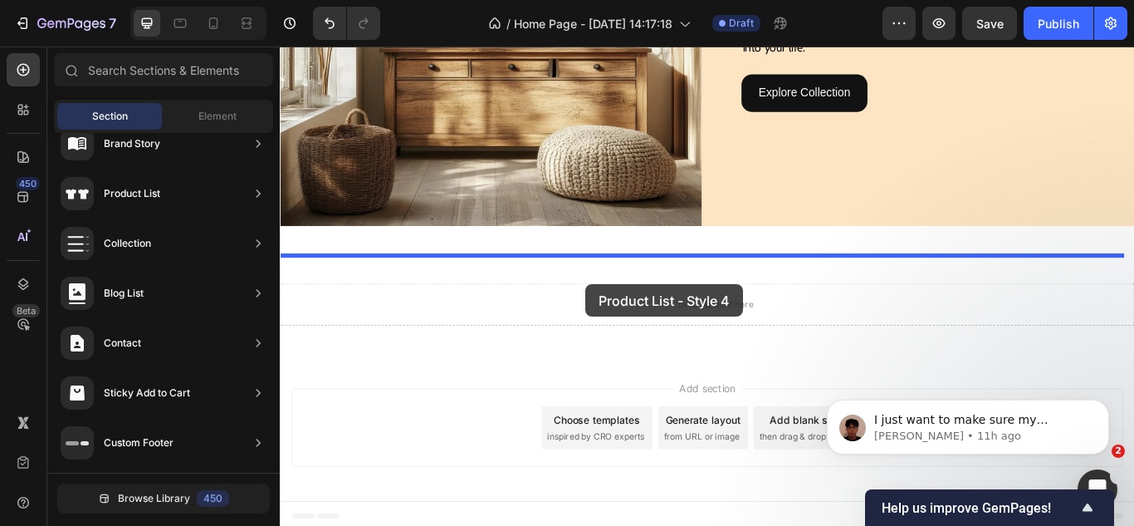
drag, startPoint x: 645, startPoint y: 307, endPoint x: 636, endPoint y: 324, distance: 19.0
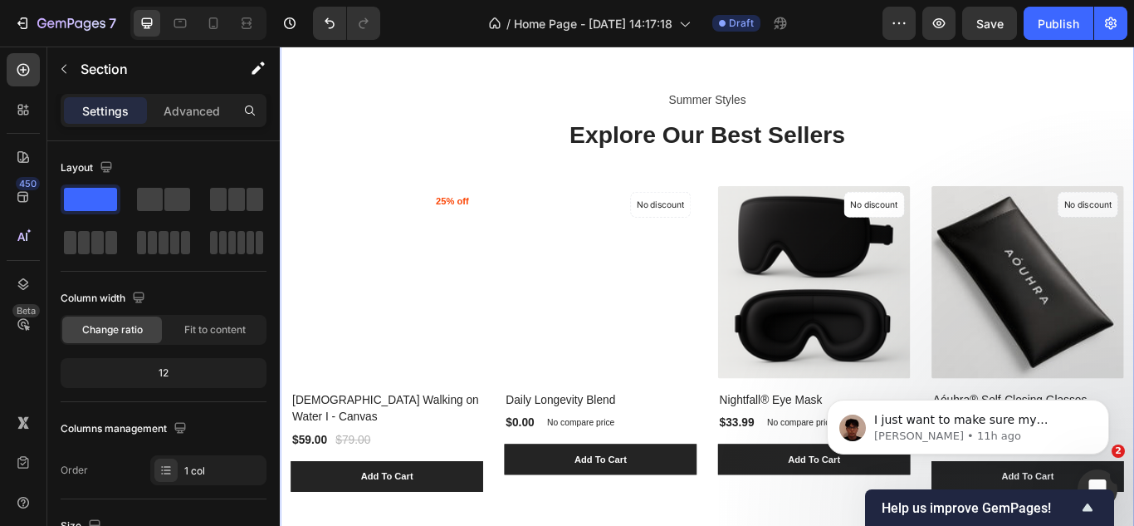
scroll to position [653, 0]
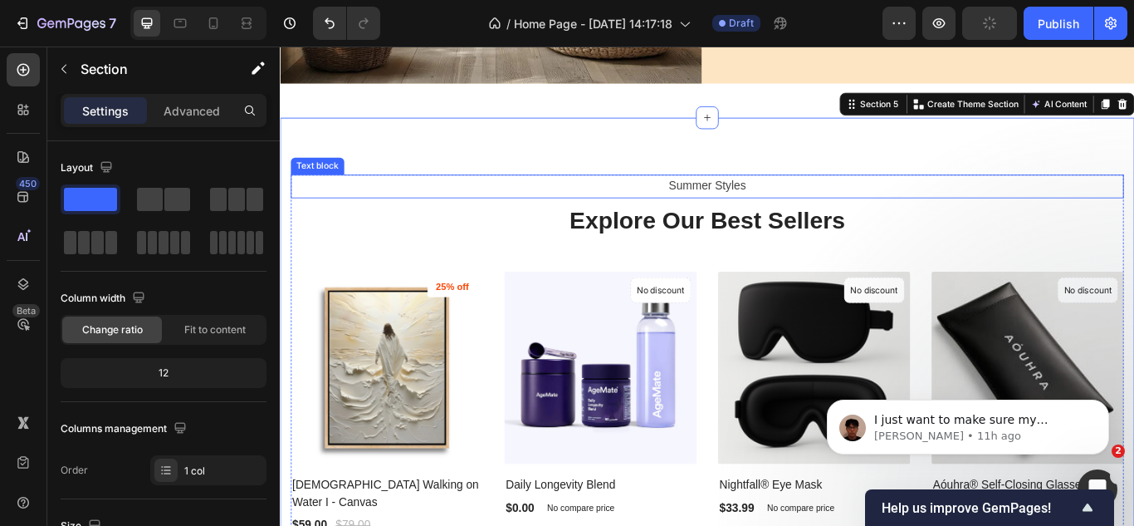
click at [723, 203] on p "Summer Styles" at bounding box center [778, 210] width 968 height 24
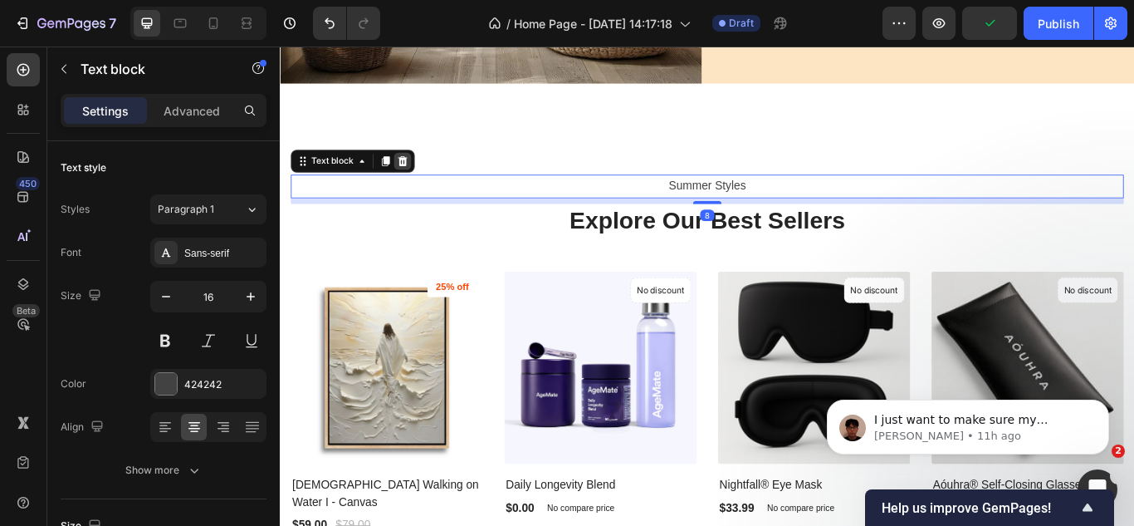
click at [423, 176] on icon at bounding box center [423, 180] width 11 height 12
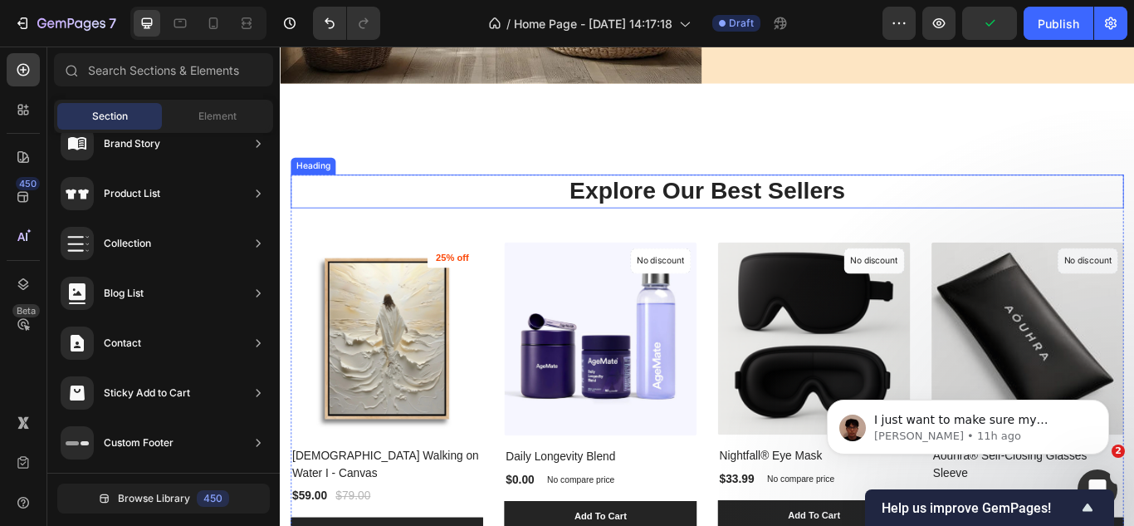
click at [612, 213] on p "Explore Our Best Sellers" at bounding box center [778, 216] width 968 height 36
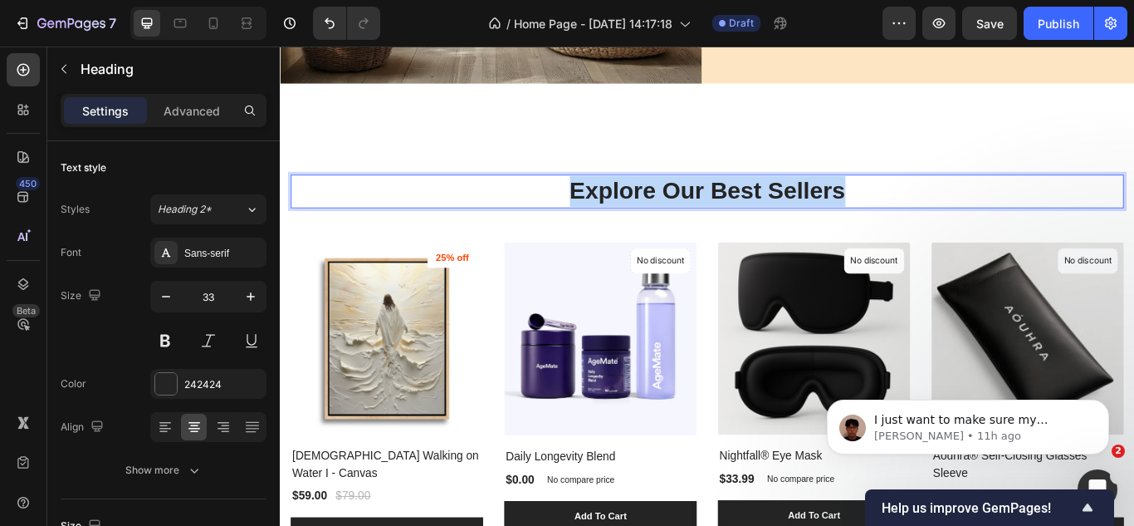
click at [612, 213] on p "Explore Our Best Sellers" at bounding box center [778, 216] width 968 height 36
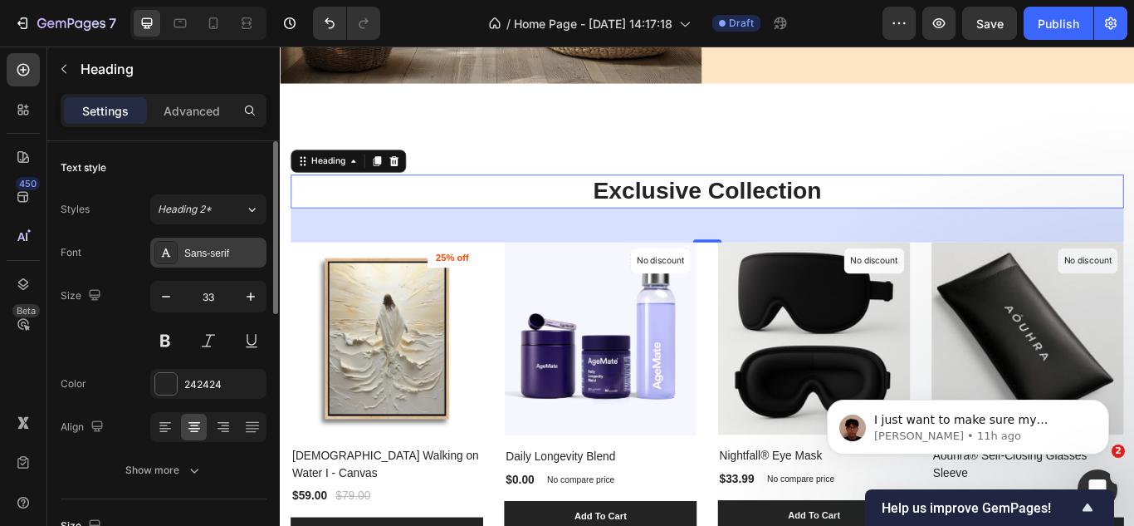
click at [199, 241] on div "Sans-serif" at bounding box center [208, 252] width 116 height 30
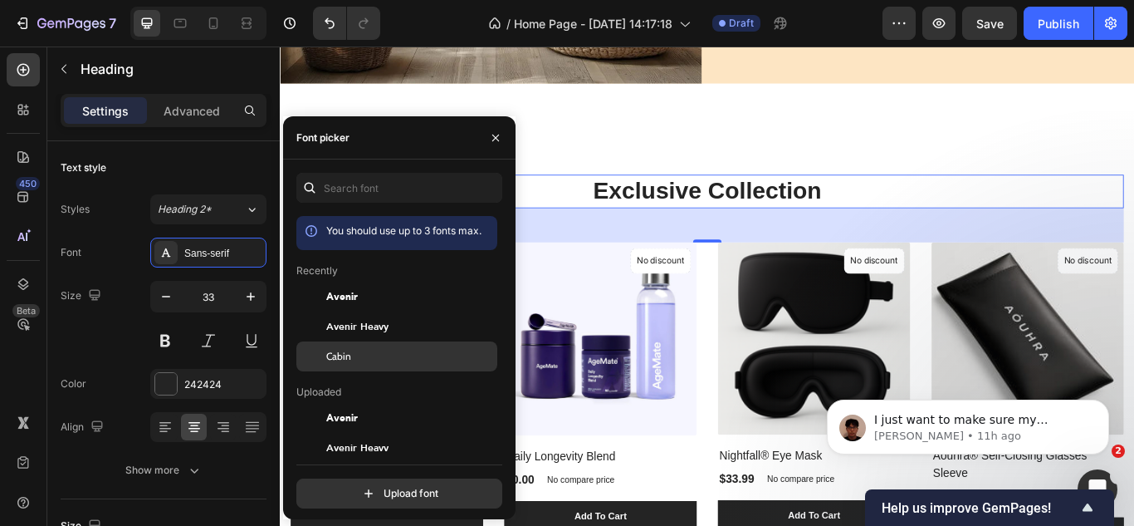
click at [330, 353] on span "Cabin" at bounding box center [338, 356] width 25 height 15
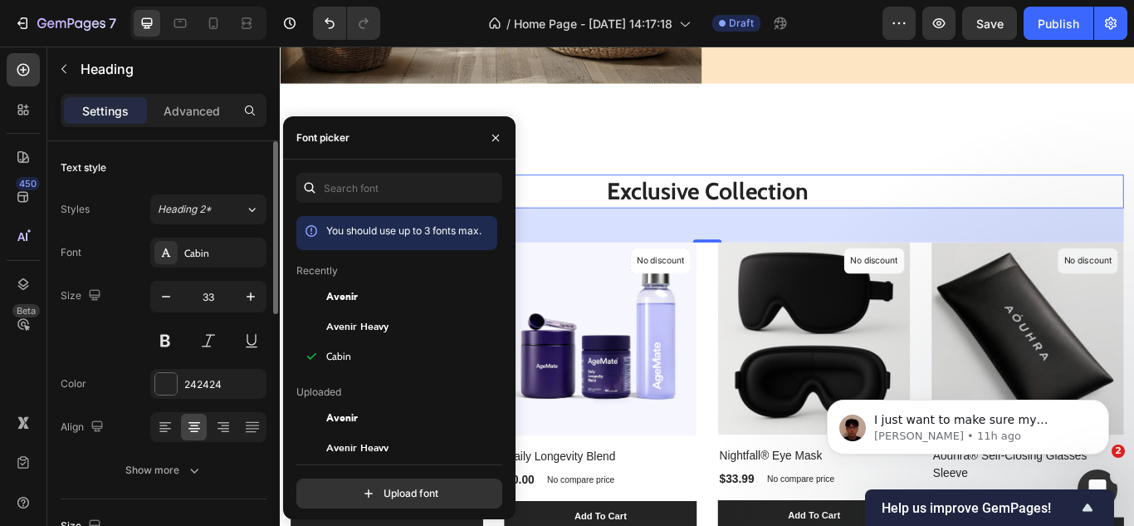
click at [96, 325] on div "Size 33" at bounding box center [164, 318] width 206 height 75
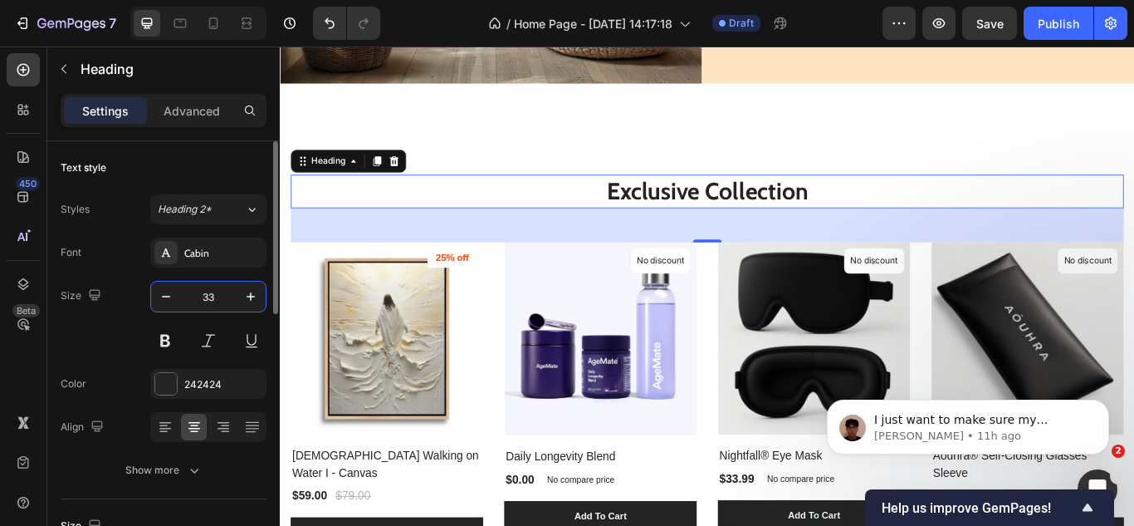
click at [218, 297] on input "33" at bounding box center [208, 296] width 55 height 30
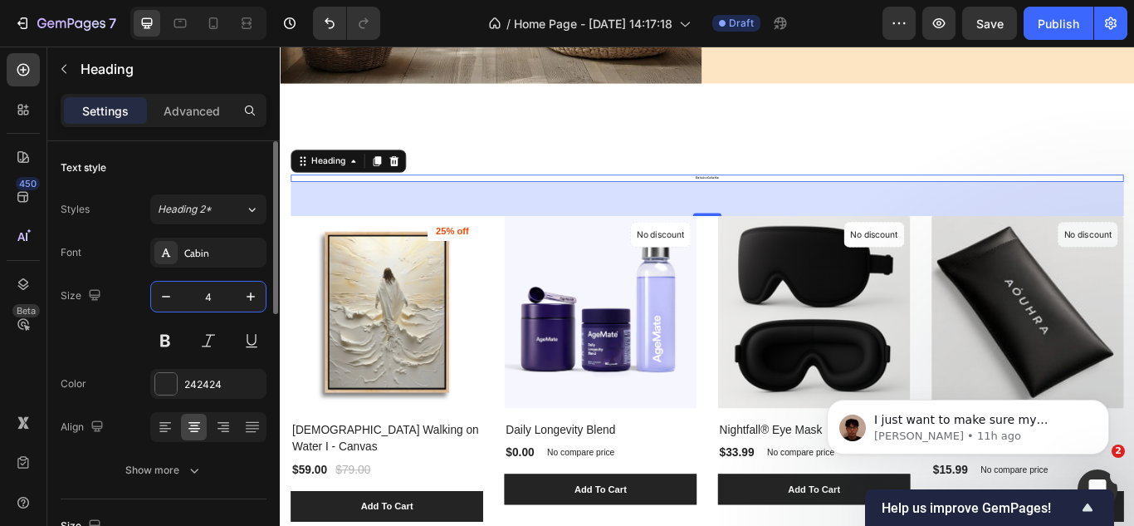
type input "40"
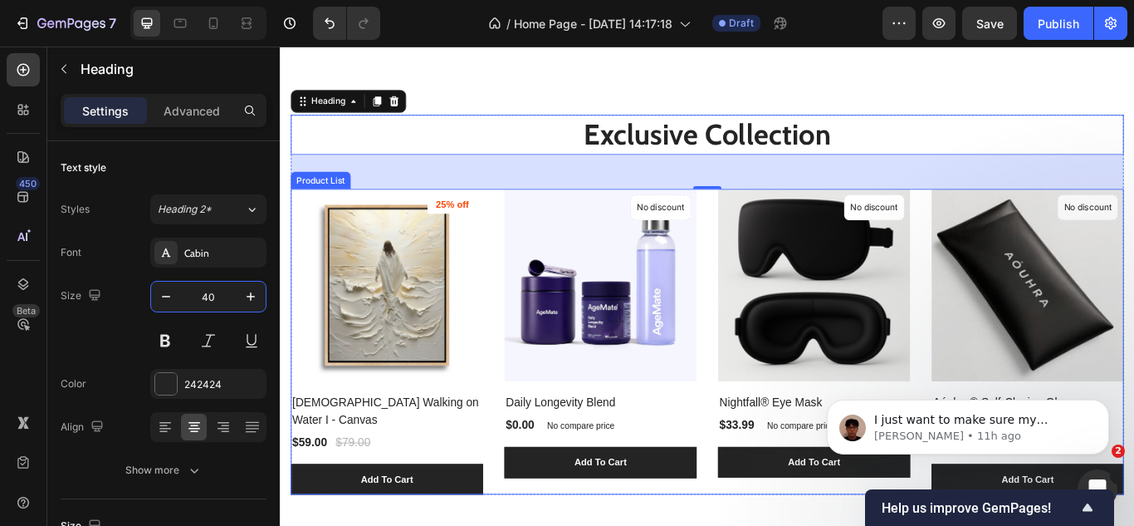
scroll to position [737, 0]
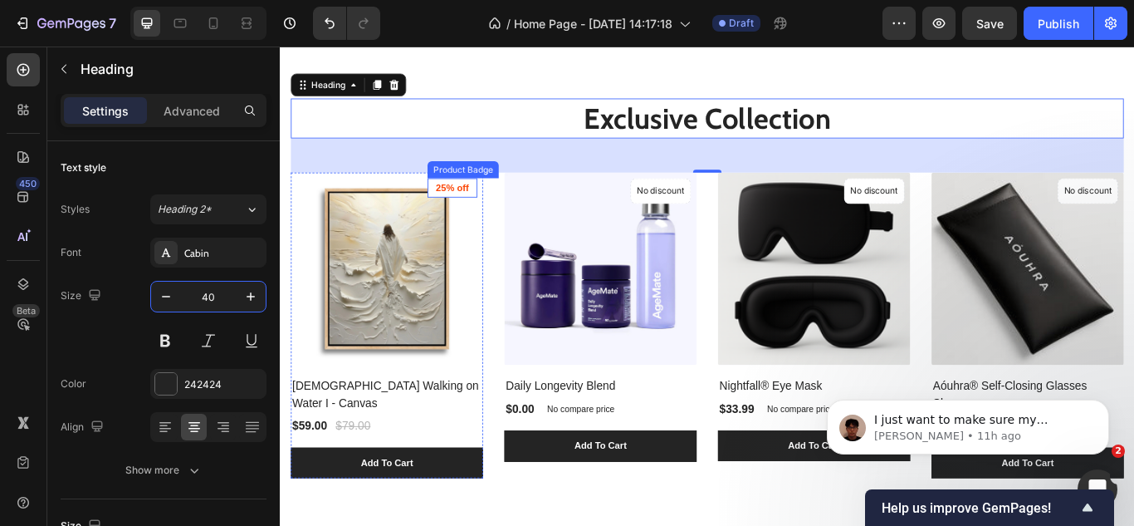
click at [491, 210] on pre "25% off" at bounding box center [481, 211] width 58 height 23
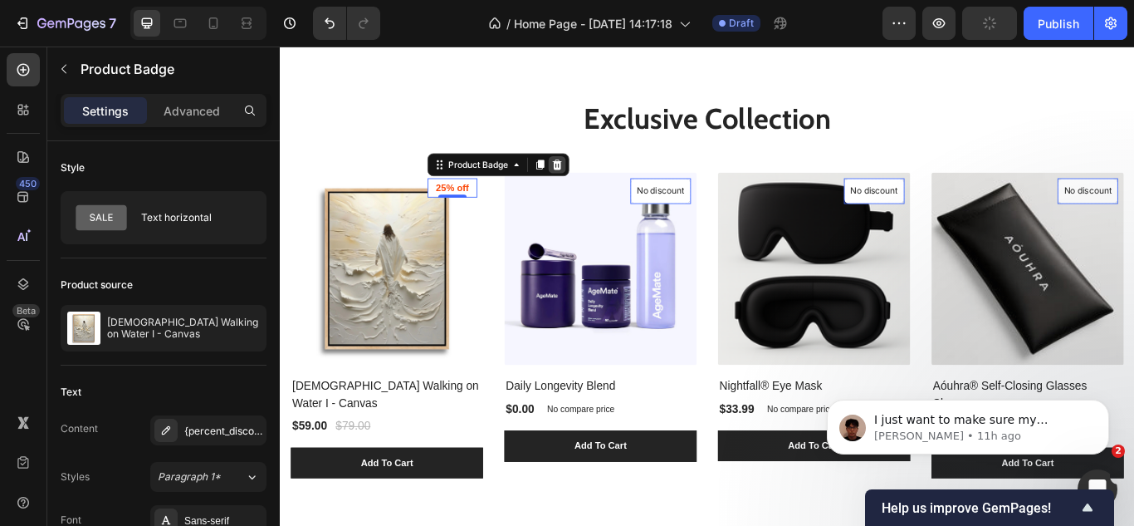
click at [596, 184] on icon at bounding box center [602, 184] width 13 height 13
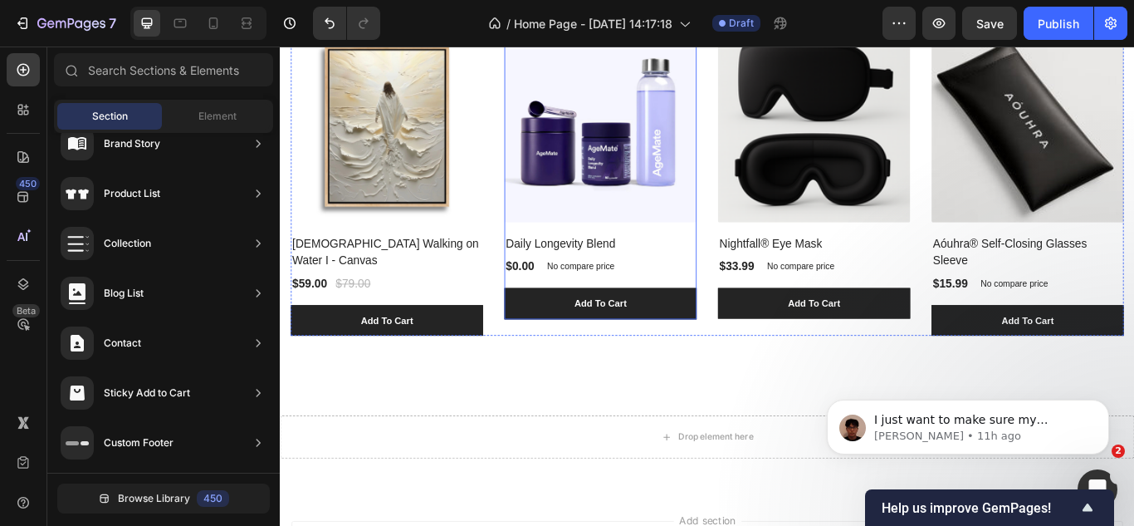
scroll to position [986, 0]
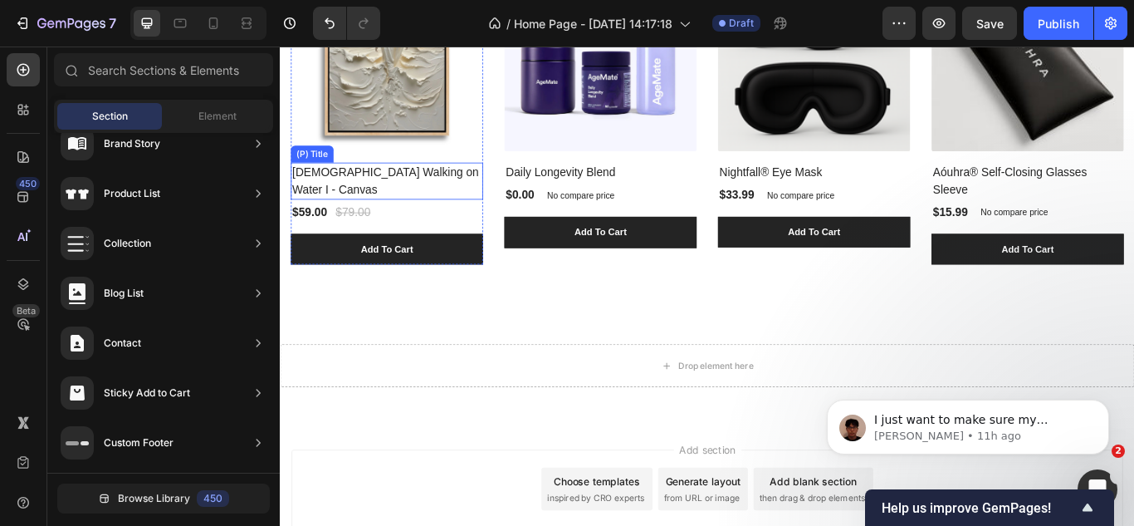
click at [403, 193] on h2 "[DEMOGRAPHIC_DATA] Walking on Water I - Canvas" at bounding box center [404, 203] width 224 height 43
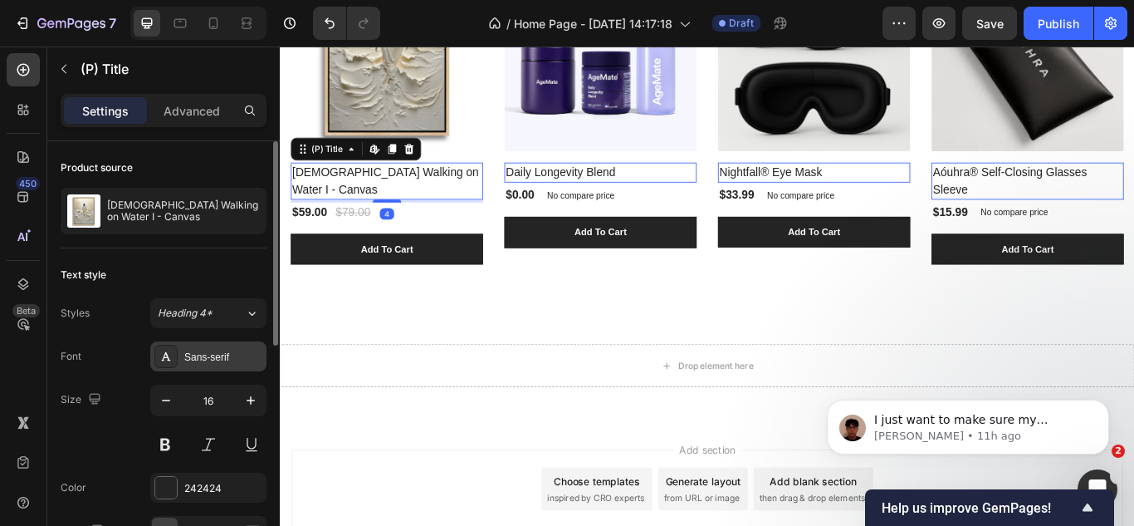
click at [195, 354] on div "Sans-serif" at bounding box center [223, 357] width 78 height 15
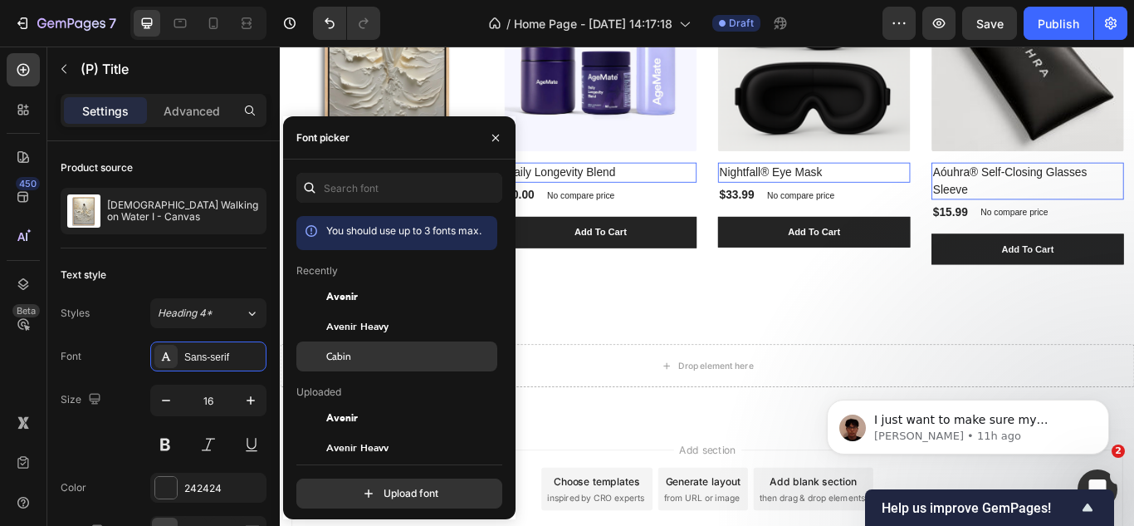
click at [325, 353] on div at bounding box center [311, 356] width 30 height 30
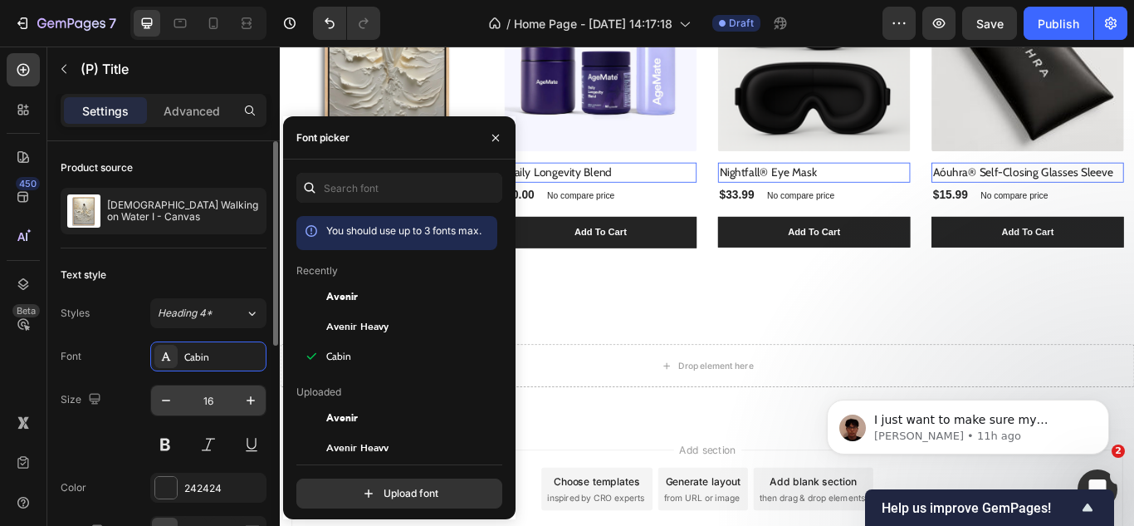
click at [212, 398] on input "16" at bounding box center [208, 400] width 55 height 30
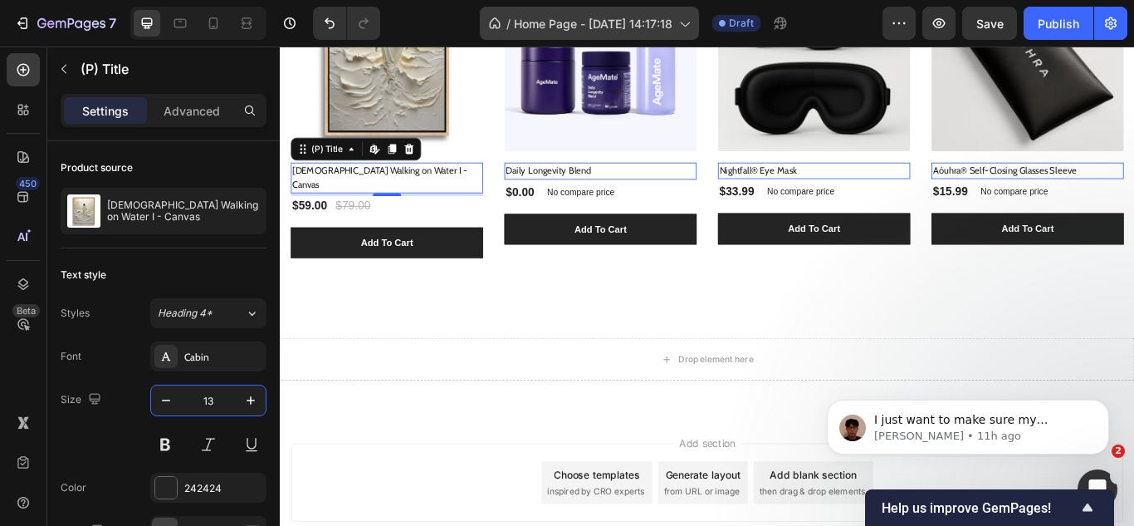
type input "13"
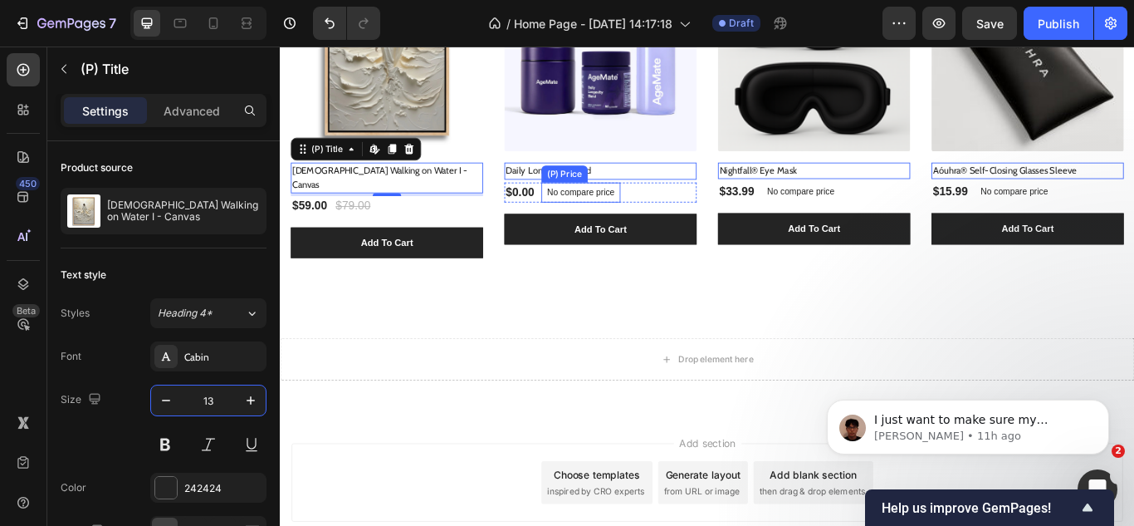
click at [625, 219] on div "No compare price" at bounding box center [631, 216] width 92 height 23
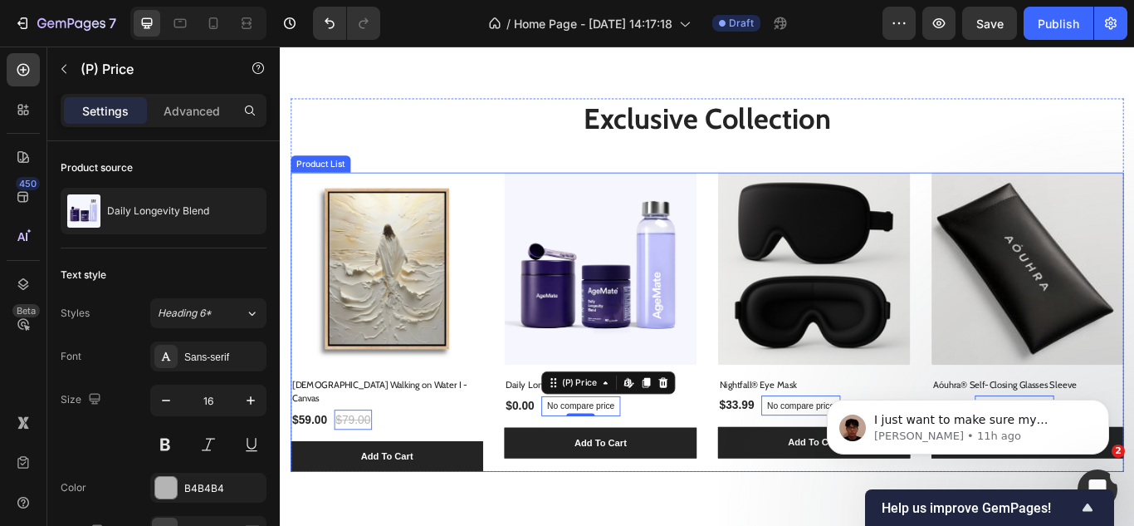
scroll to position [820, 0]
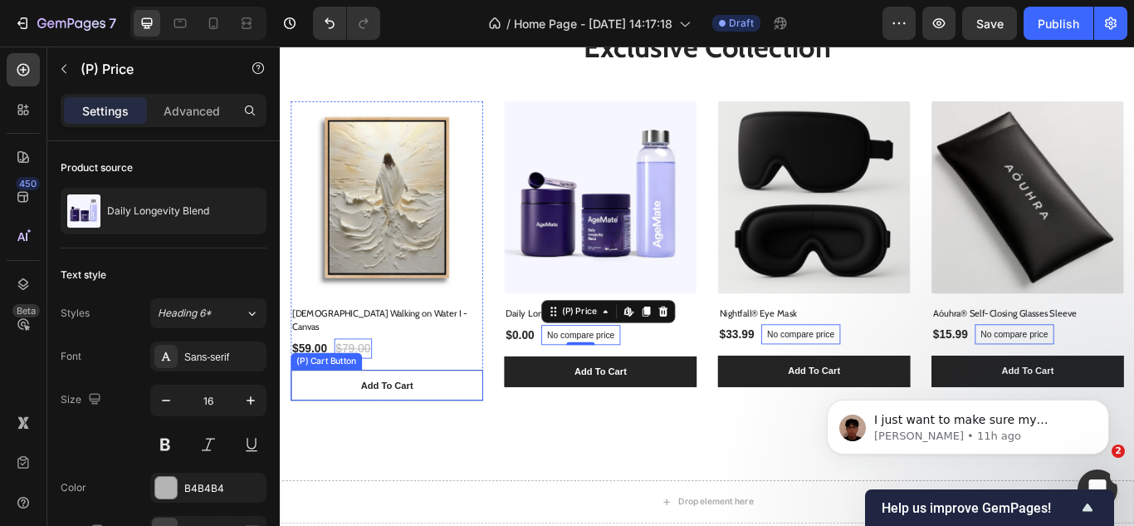
click at [494, 423] on button "Add To Cart" at bounding box center [404, 441] width 224 height 37
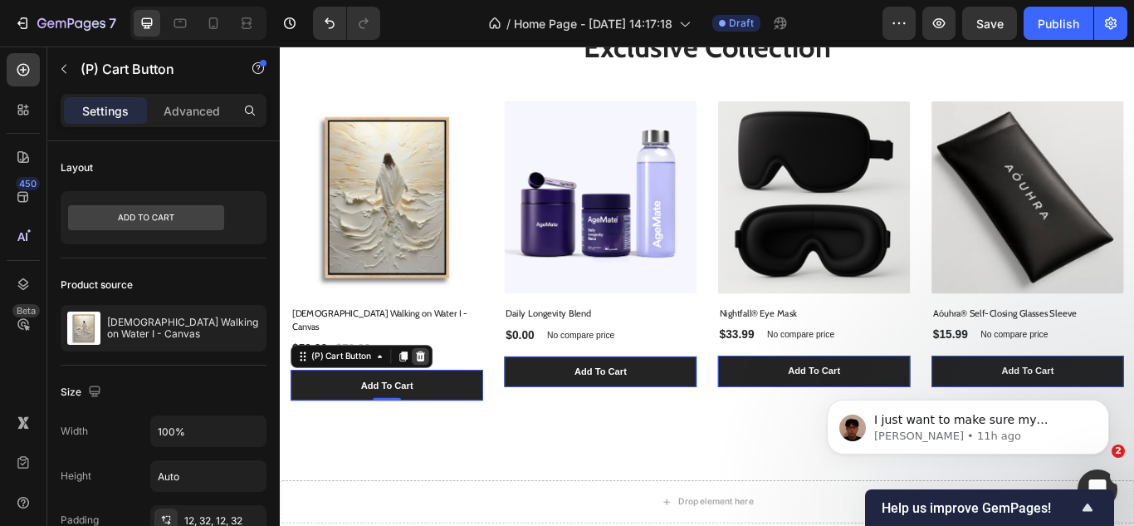
click at [447, 402] on icon at bounding box center [443, 408] width 11 height 12
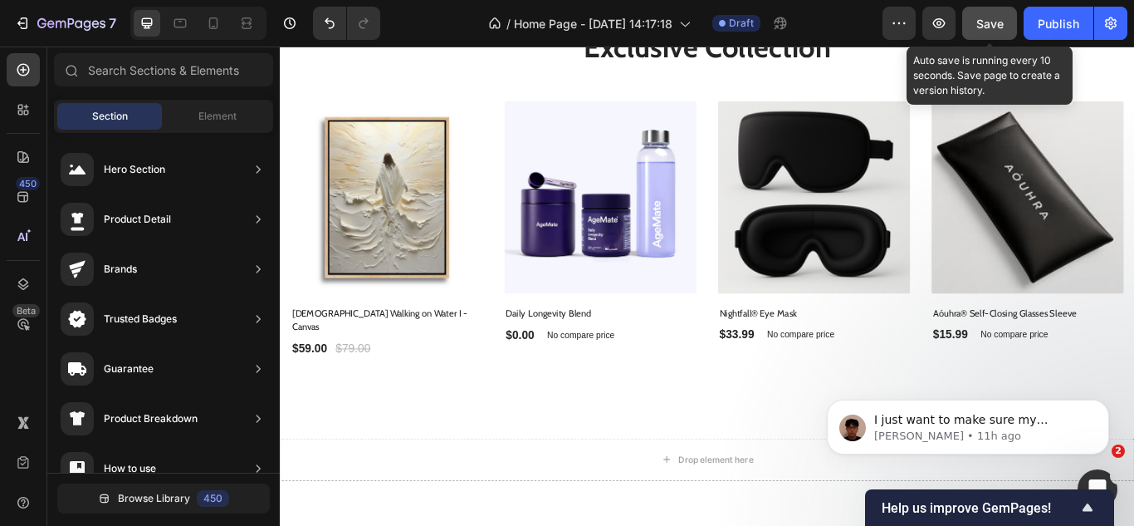
click at [991, 31] on div "Save" at bounding box center [990, 23] width 27 height 17
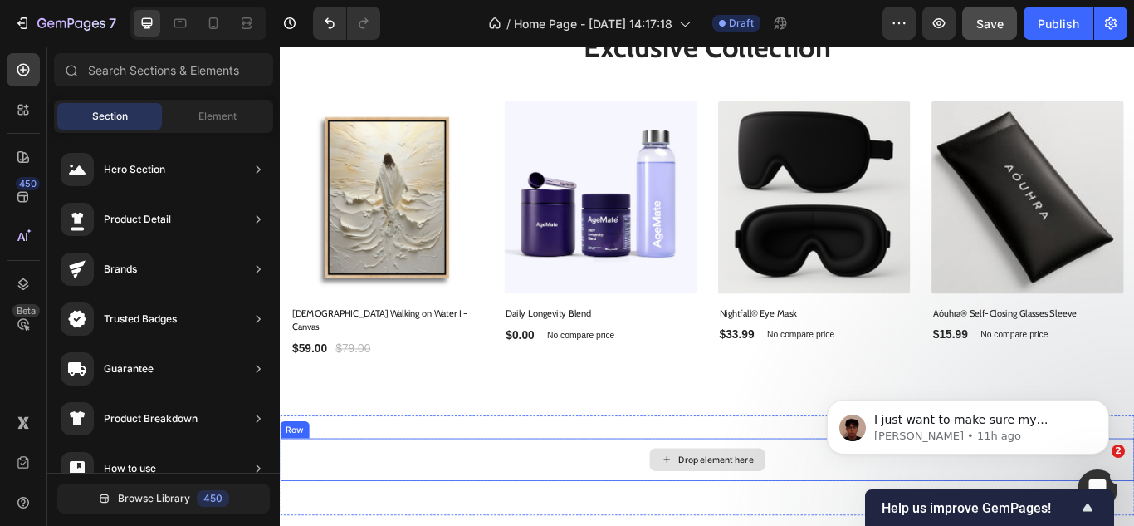
click at [620, 503] on div "Drop element here" at bounding box center [778, 528] width 996 height 50
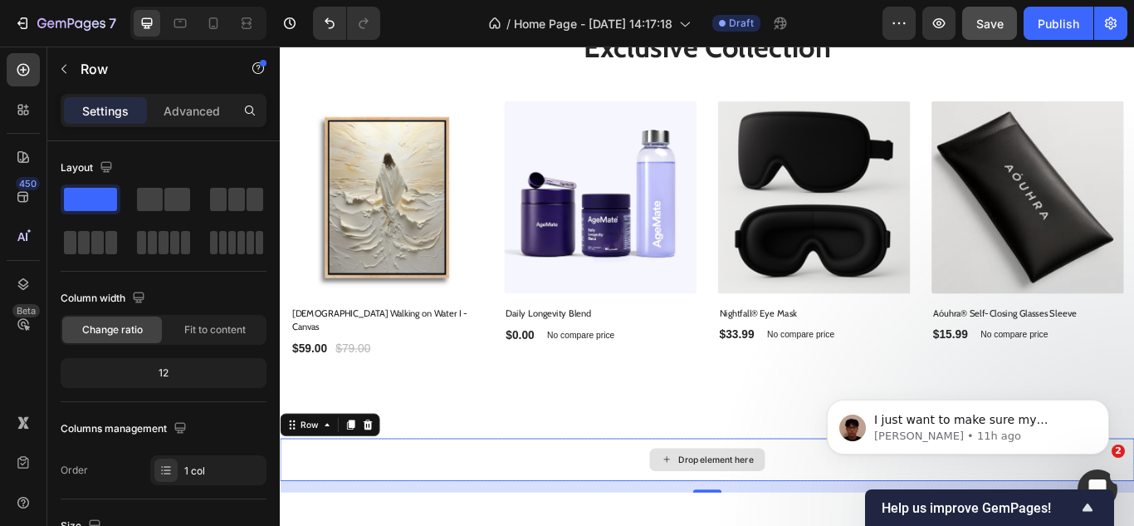
drag, startPoint x: 446, startPoint y: 241, endPoint x: 491, endPoint y: 502, distance: 265.4
drag, startPoint x: 155, startPoint y: 187, endPoint x: 261, endPoint y: 261, distance: 128.8
click at [262, 256] on div at bounding box center [164, 220] width 206 height 73
click at [378, 482] on icon at bounding box center [382, 488] width 11 height 12
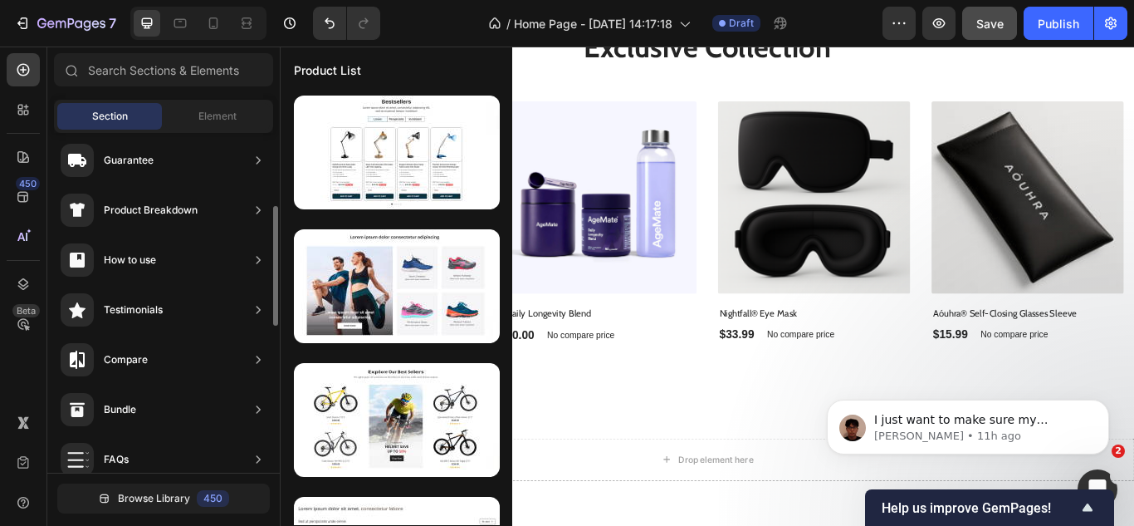
scroll to position [0, 0]
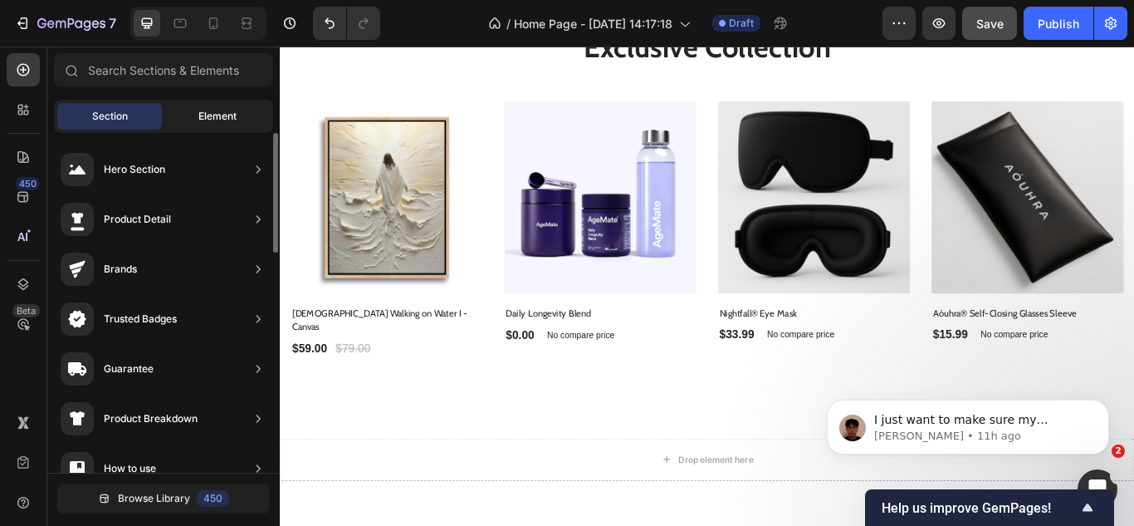
click at [198, 110] on span "Element" at bounding box center [217, 116] width 38 height 15
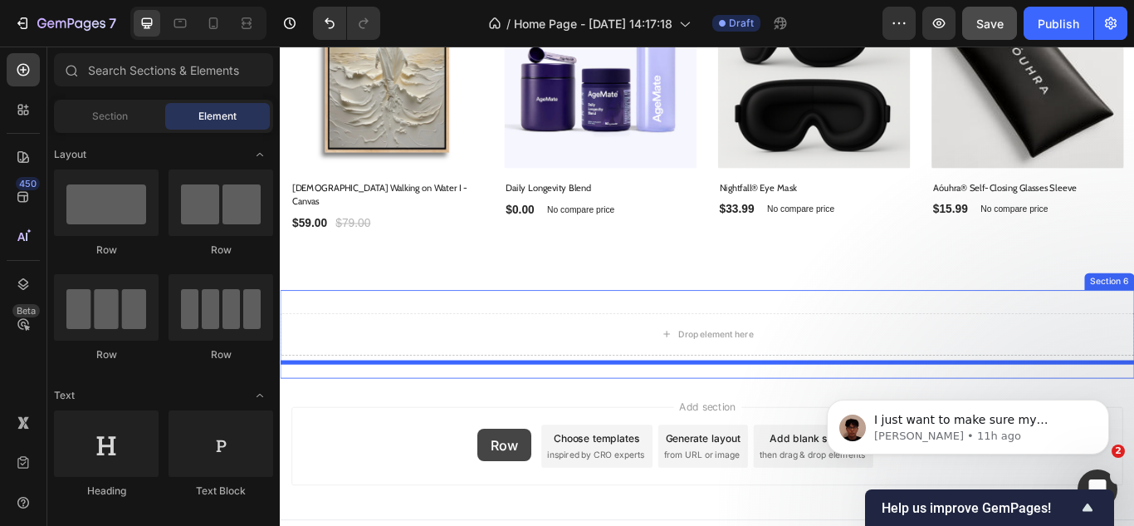
scroll to position [974, 0]
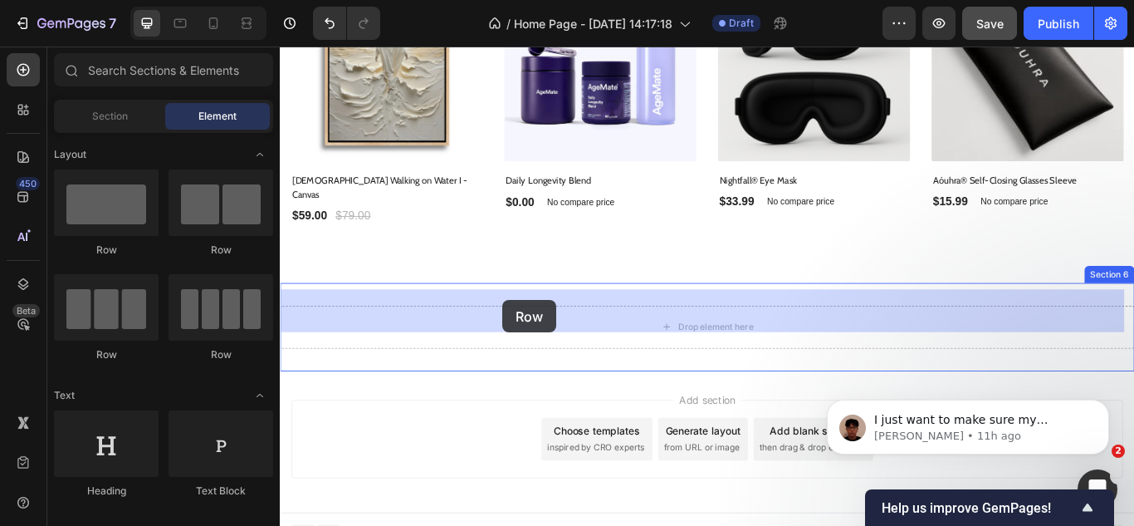
drag, startPoint x: 404, startPoint y: 383, endPoint x: 540, endPoint y: 342, distance: 141.3
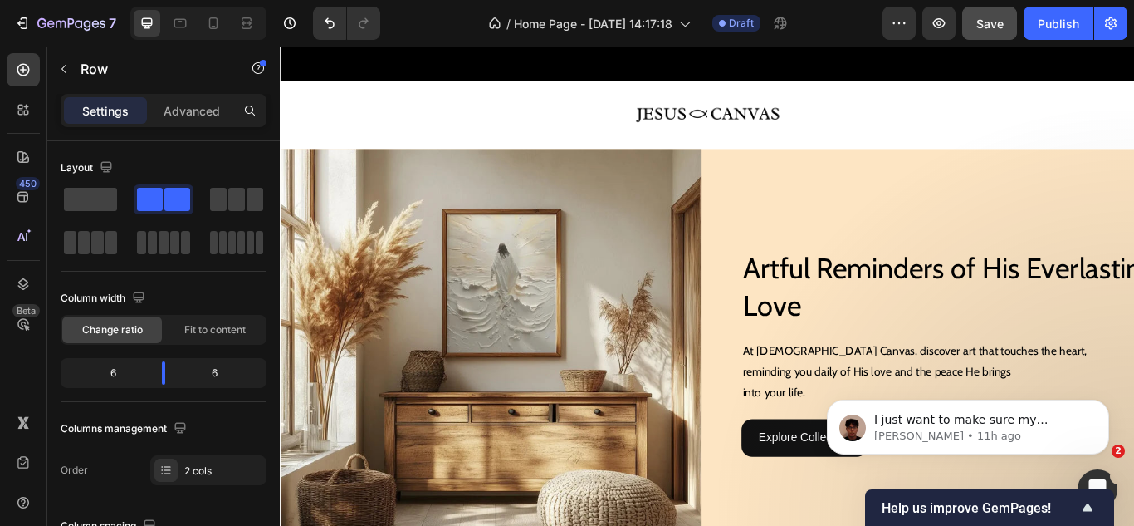
scroll to position [0, 0]
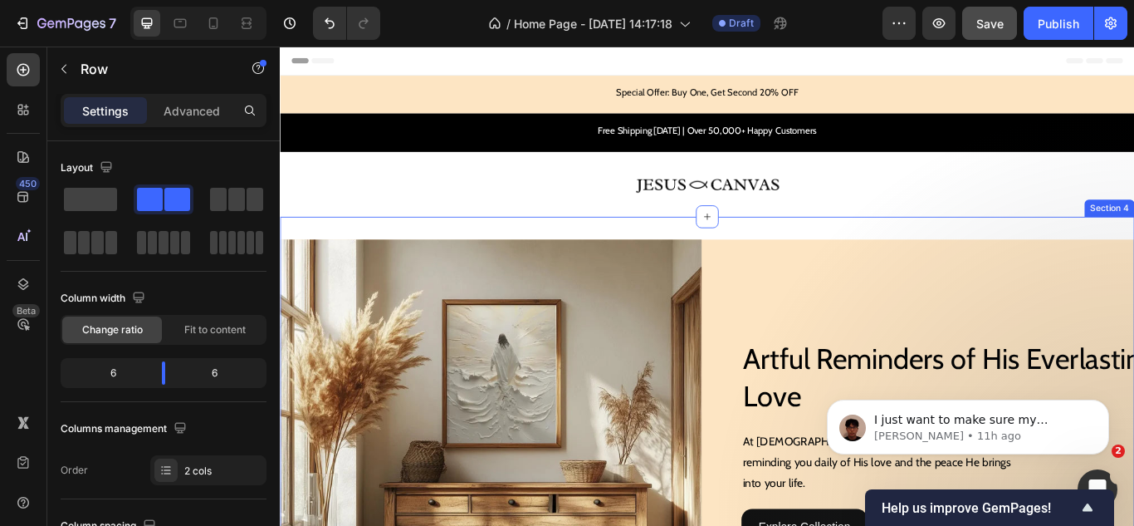
click at [591, 257] on div "Image Artful Reminders of His Everlasting Love Heading Artful Reminders of His …" at bounding box center [778, 524] width 996 height 558
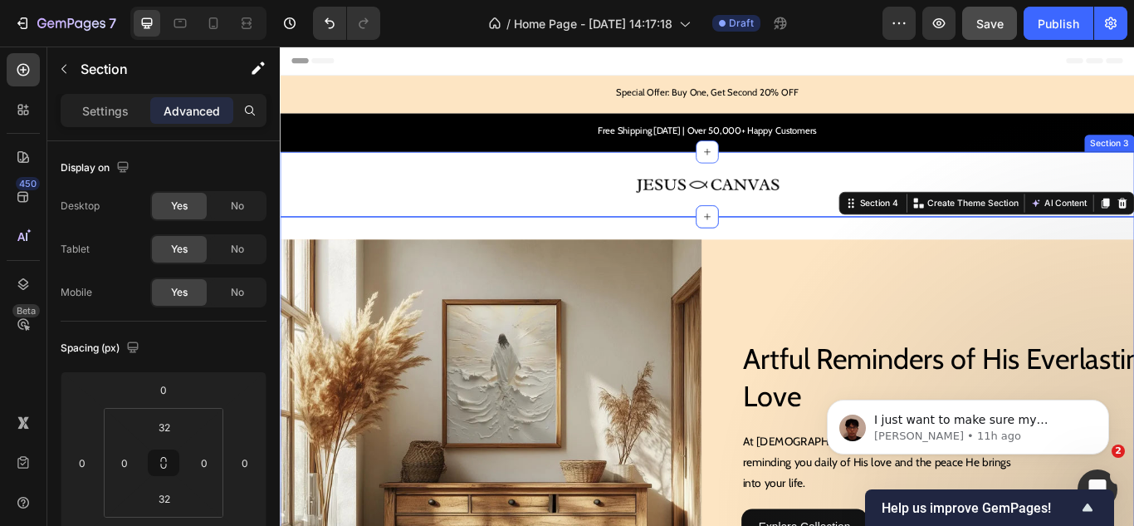
click at [496, 231] on div "Image Section 3" at bounding box center [778, 207] width 996 height 76
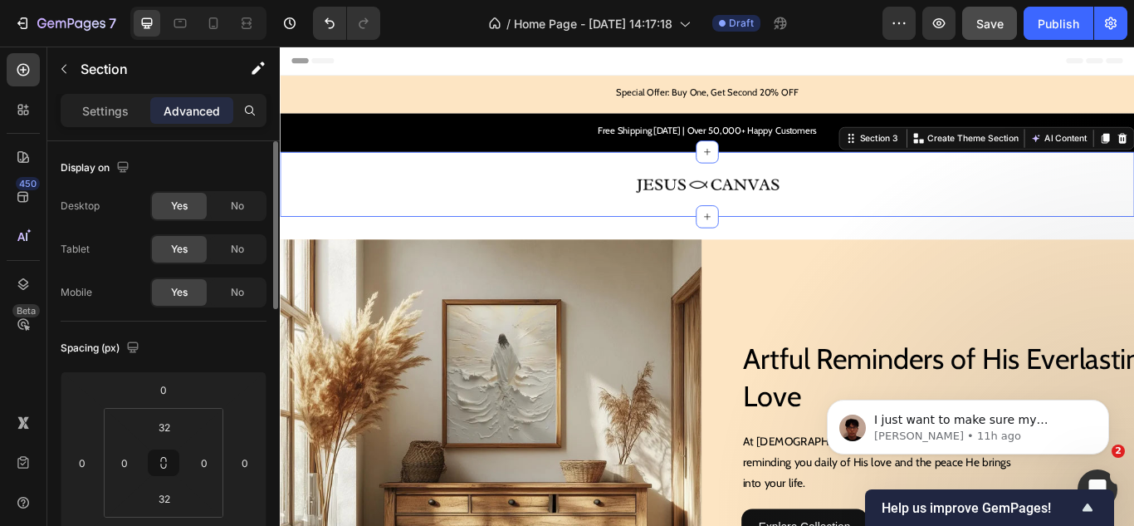
scroll to position [166, 0]
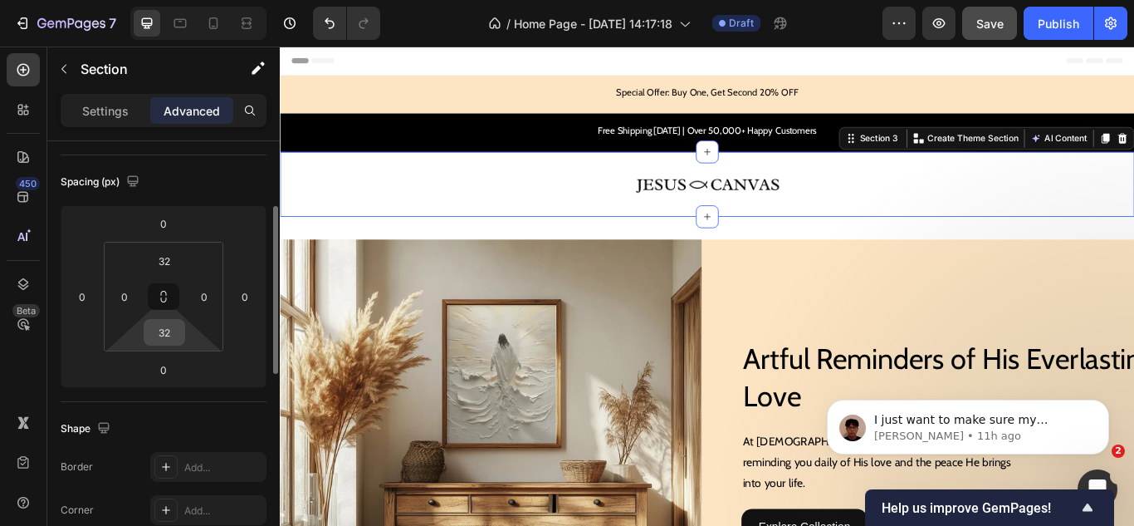
click at [166, 330] on input "32" at bounding box center [164, 332] width 33 height 25
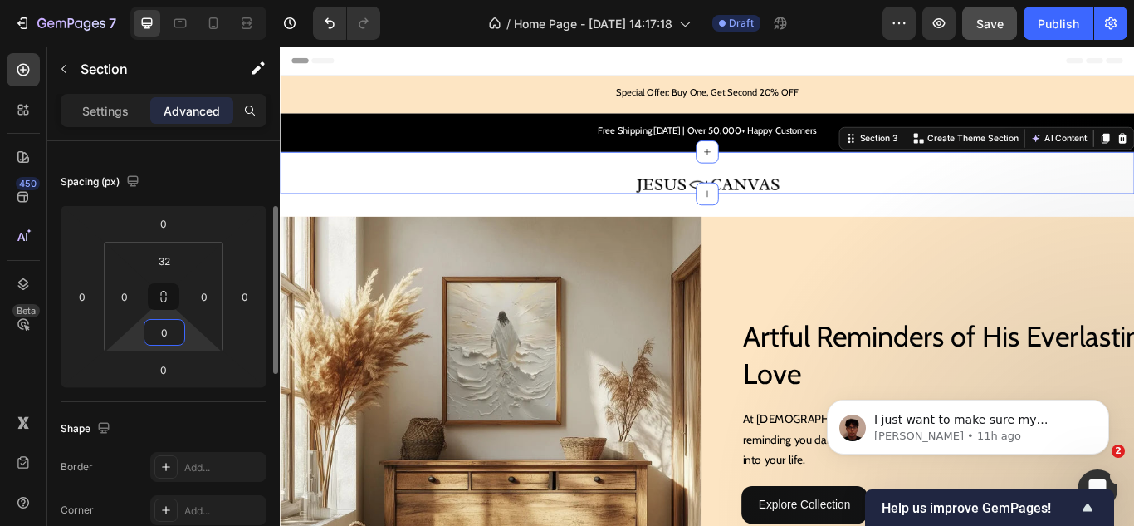
click at [166, 330] on input "0" at bounding box center [164, 332] width 33 height 25
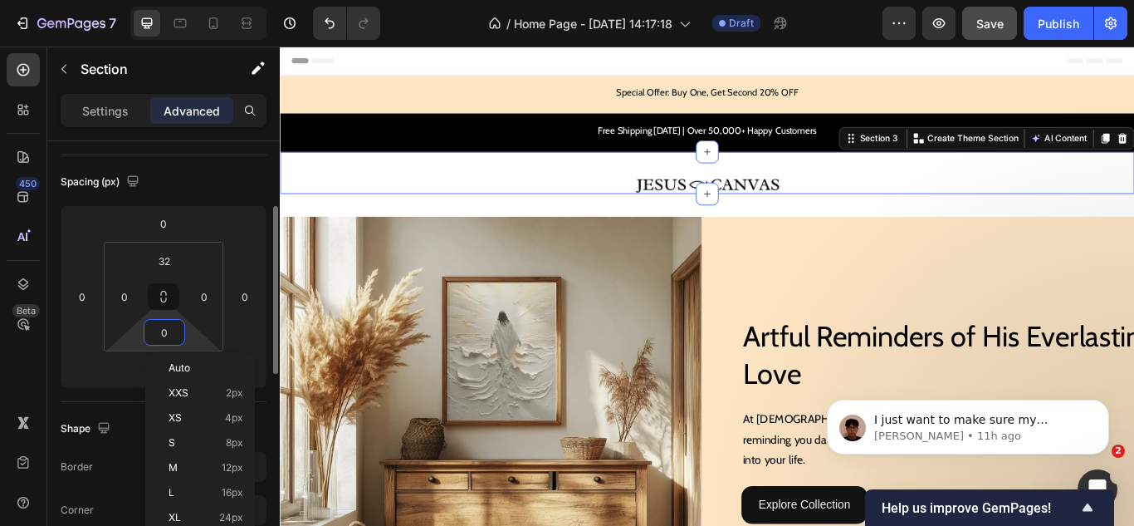
click at [166, 330] on input "0" at bounding box center [164, 332] width 33 height 25
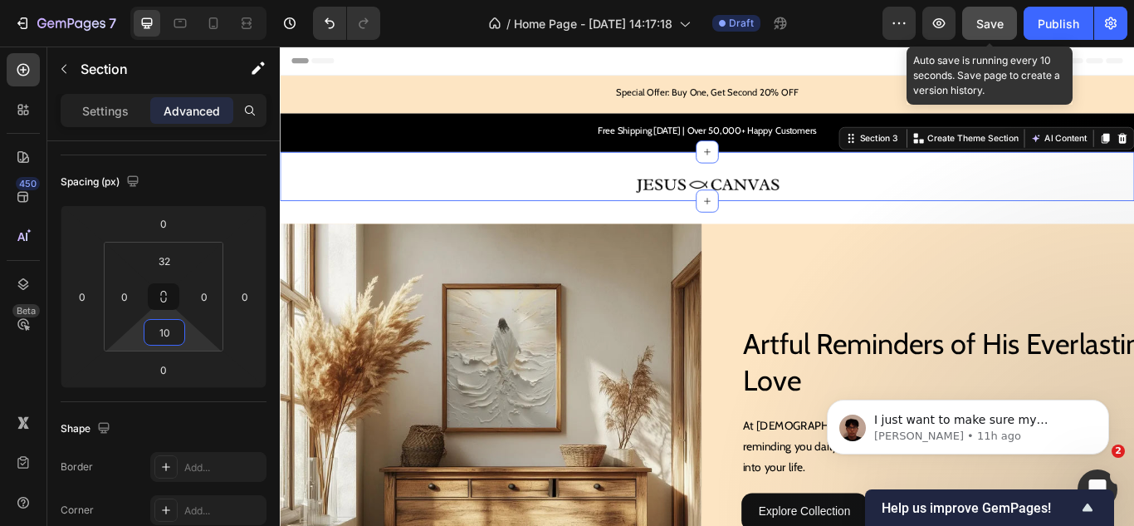
type input "10"
click at [981, 28] on span "Save" at bounding box center [990, 24] width 27 height 14
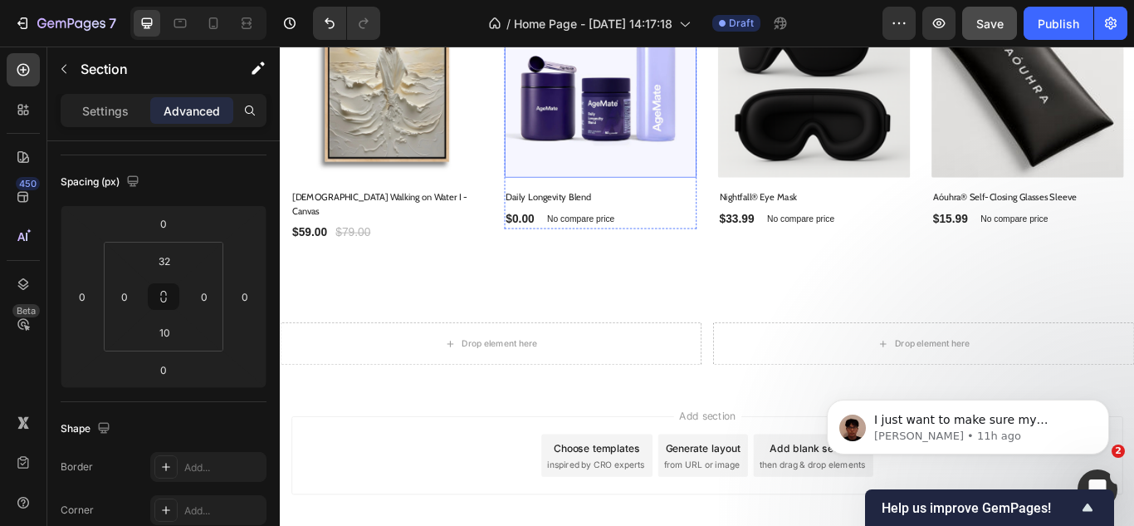
scroll to position [975, 0]
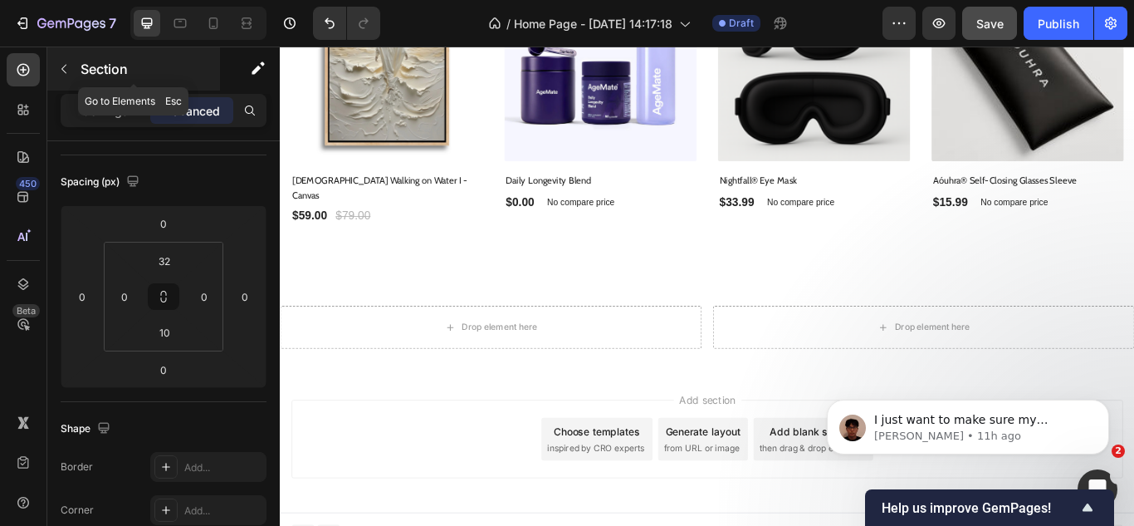
click at [60, 71] on icon "button" at bounding box center [63, 68] width 13 height 13
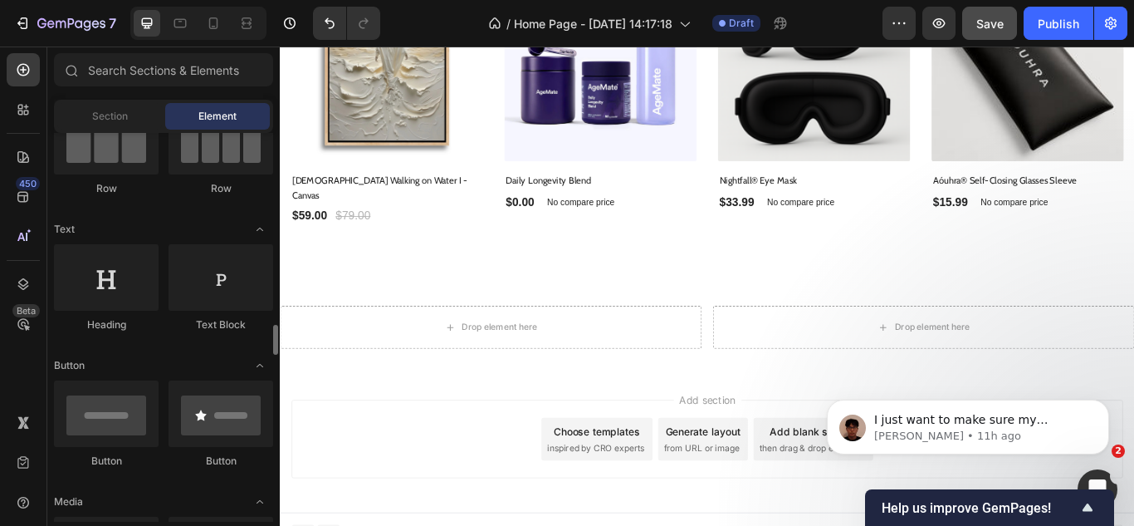
scroll to position [415, 0]
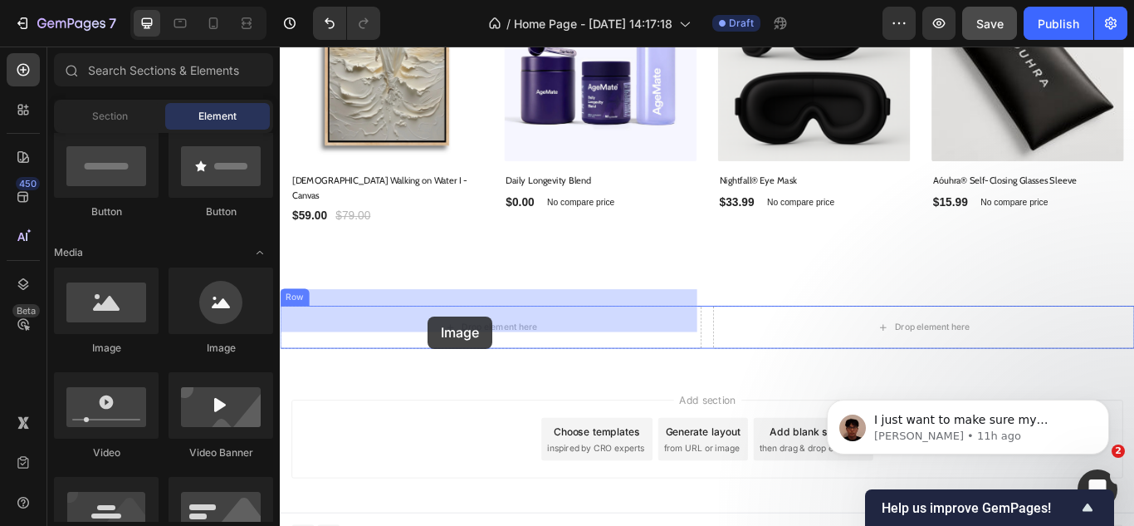
drag, startPoint x: 378, startPoint y: 350, endPoint x: 453, endPoint y: 361, distance: 75.5
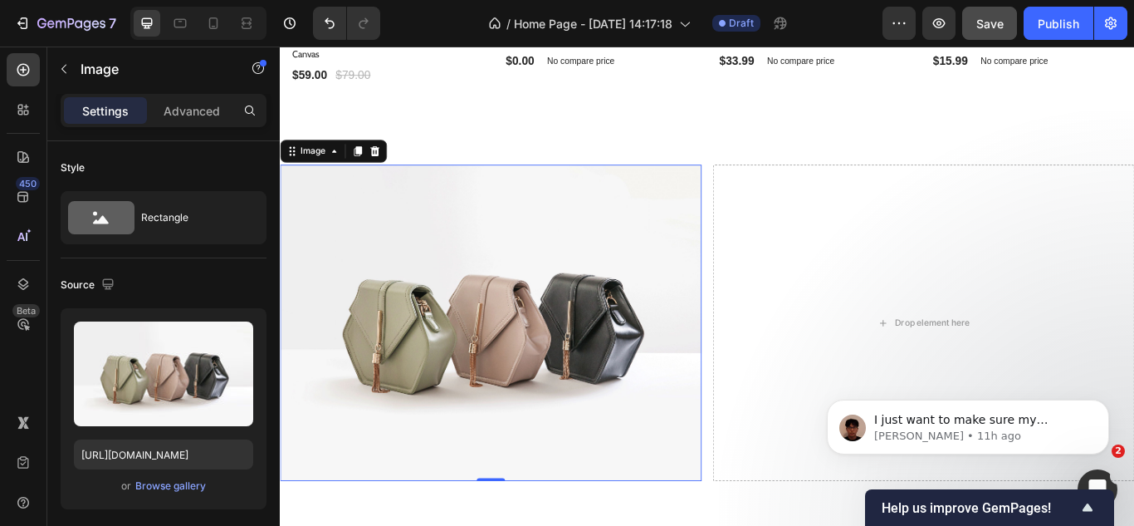
scroll to position [1141, 0]
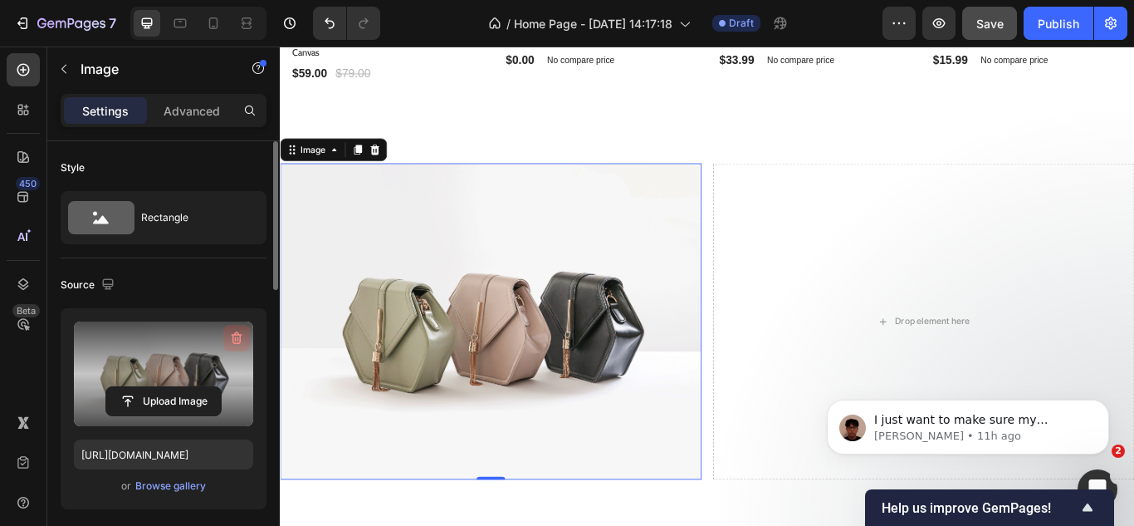
drag, startPoint x: 236, startPoint y: 338, endPoint x: 140, endPoint y: 248, distance: 131.0
click at [236, 338] on icon "button" at bounding box center [236, 338] width 2 height 5
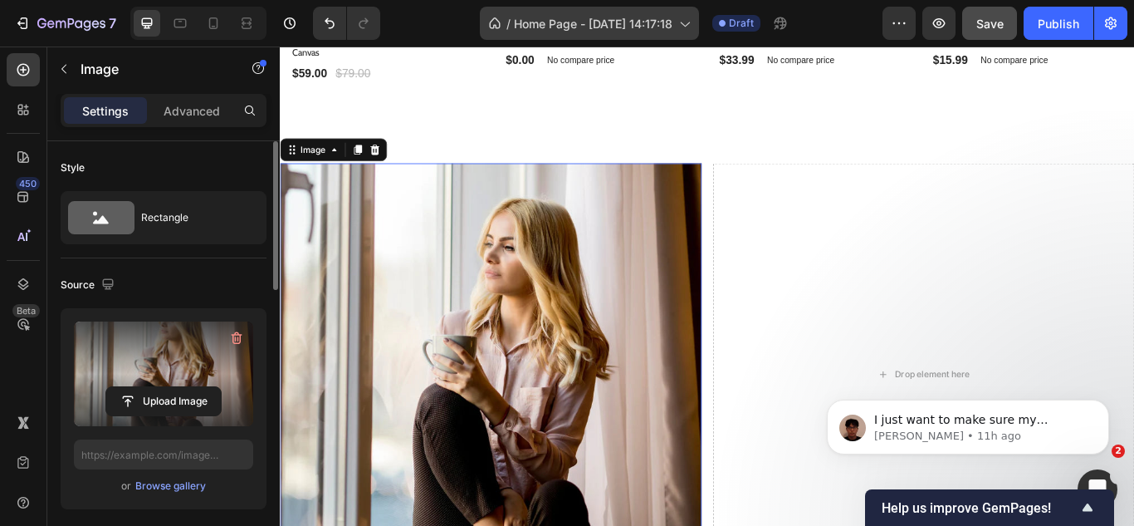
type input "https://cdn.shopify.com/s/files/1/0899/6211/9550/files/gempages_556912722038490…"
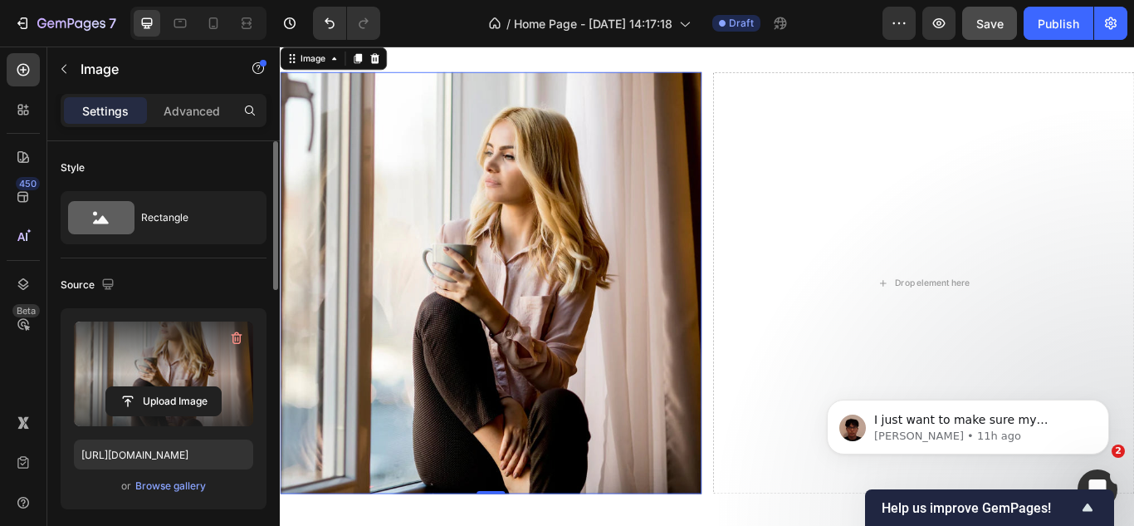
scroll to position [1307, 0]
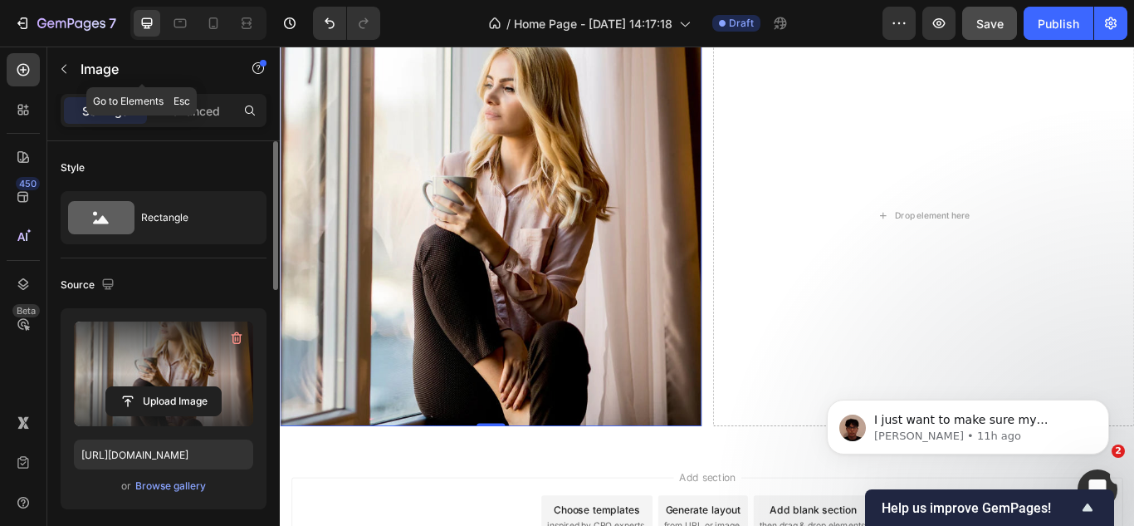
drag, startPoint x: 70, startPoint y: 66, endPoint x: 71, endPoint y: 80, distance: 13.3
click at [69, 66] on icon "button" at bounding box center [63, 68] width 13 height 13
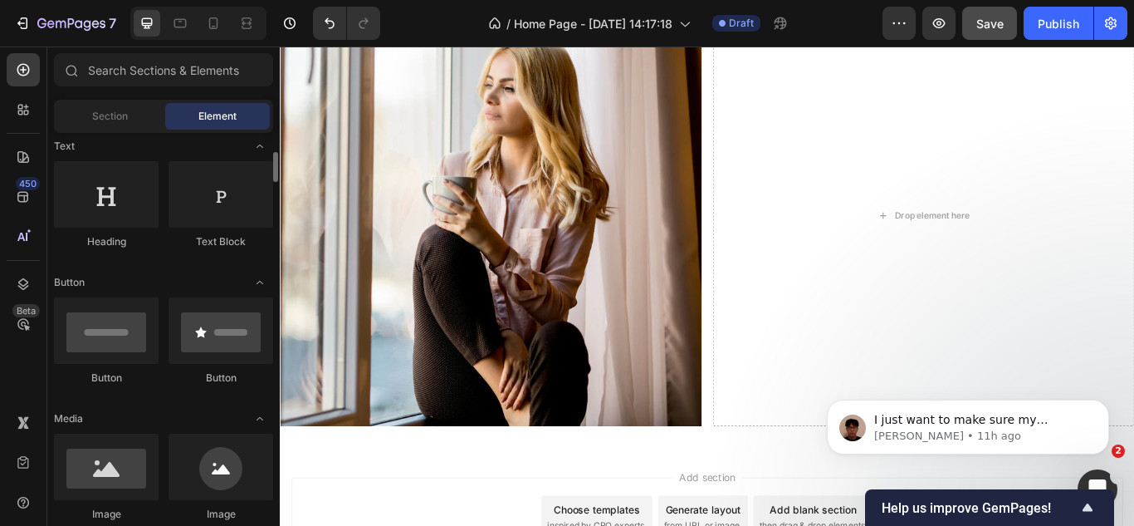
scroll to position [83, 0]
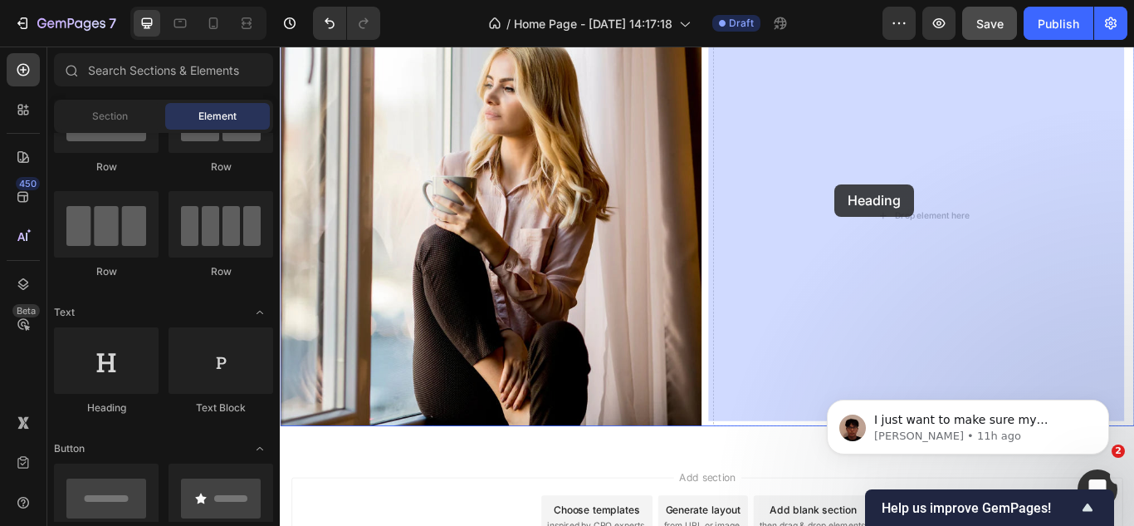
drag, startPoint x: 405, startPoint y: 409, endPoint x: 927, endPoint y: 207, distance: 559.4
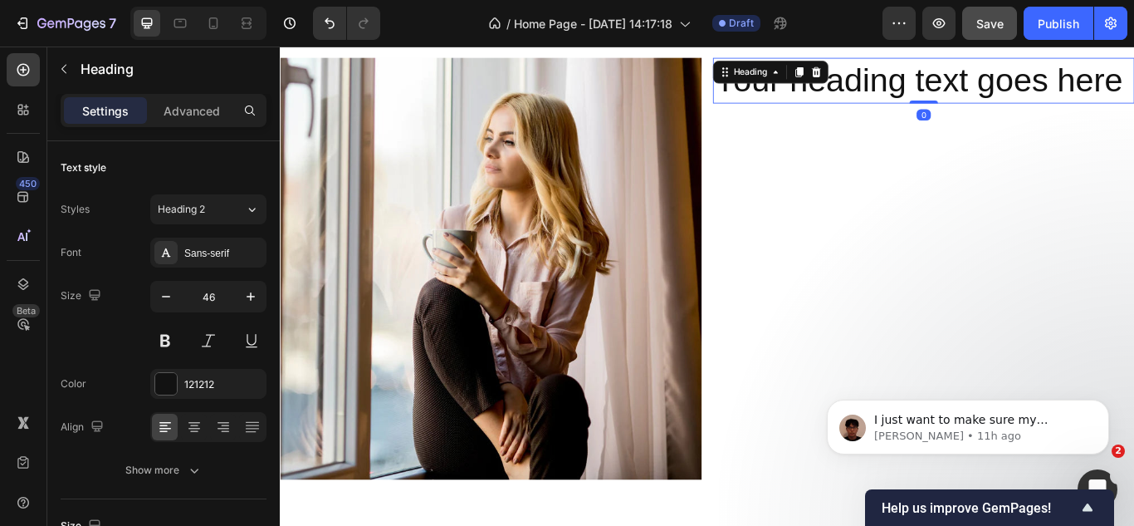
scroll to position [1058, 0]
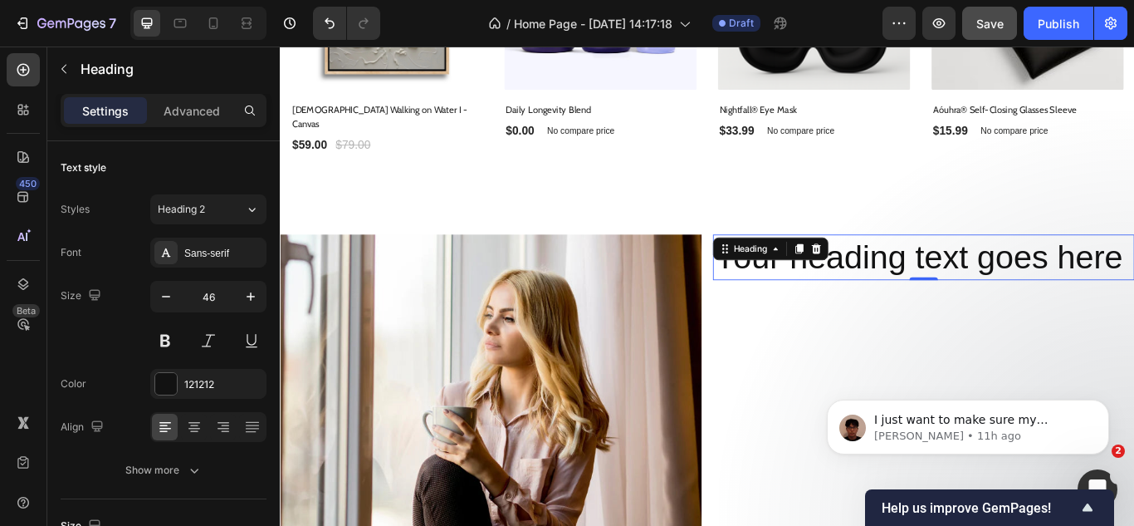
click at [977, 284] on h2 "Your heading text goes here" at bounding box center [1031, 292] width 492 height 53
click at [977, 284] on p "Your heading text goes here" at bounding box center [1030, 292] width 488 height 50
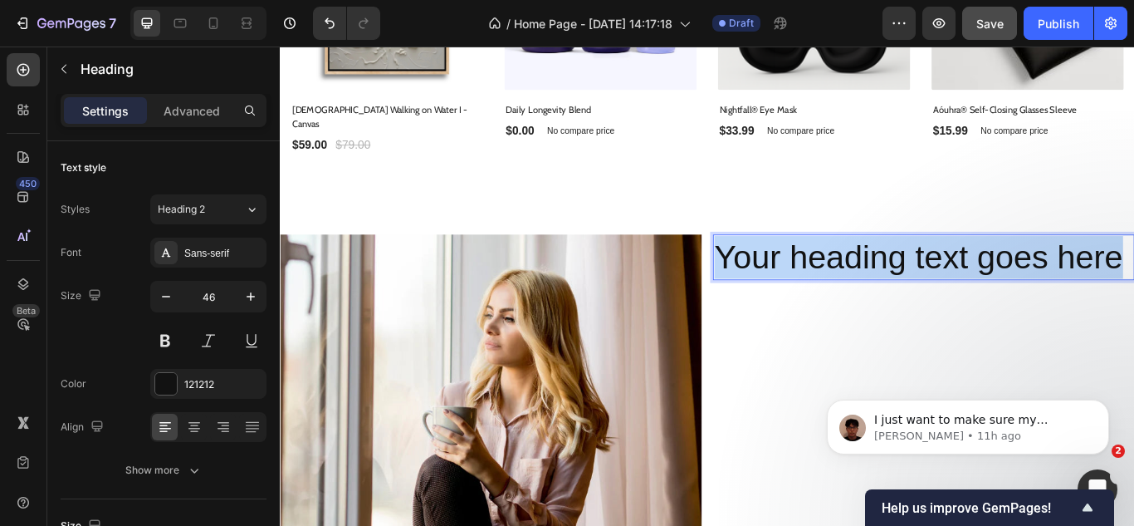
click at [977, 284] on p "Your heading text goes here" at bounding box center [1030, 292] width 488 height 50
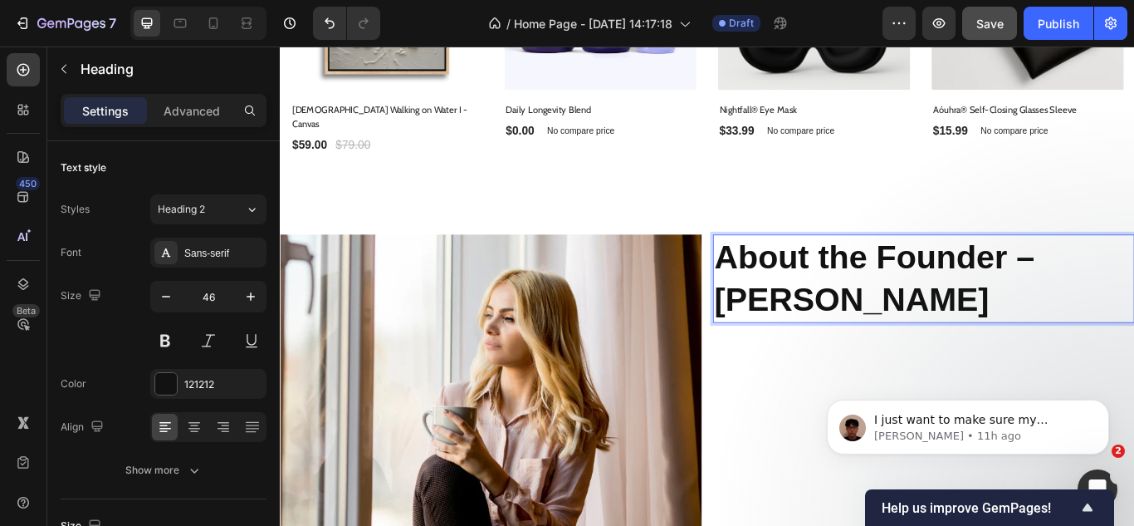
click at [945, 312] on strong "About the Founder – Jessica Carter" at bounding box center [973, 316] width 374 height 93
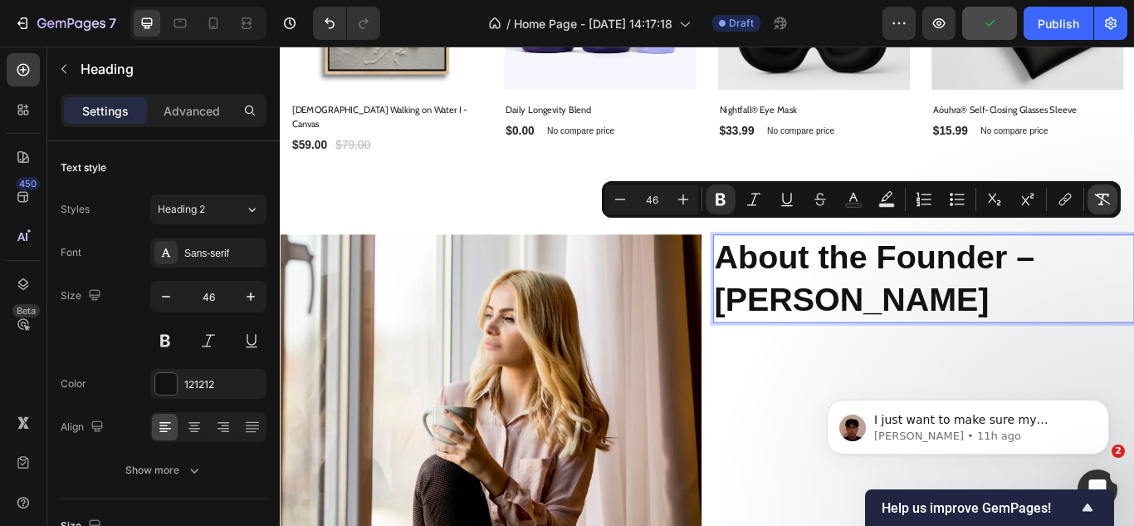
click at [1096, 196] on icon "Editor contextual toolbar" at bounding box center [1102, 199] width 17 height 17
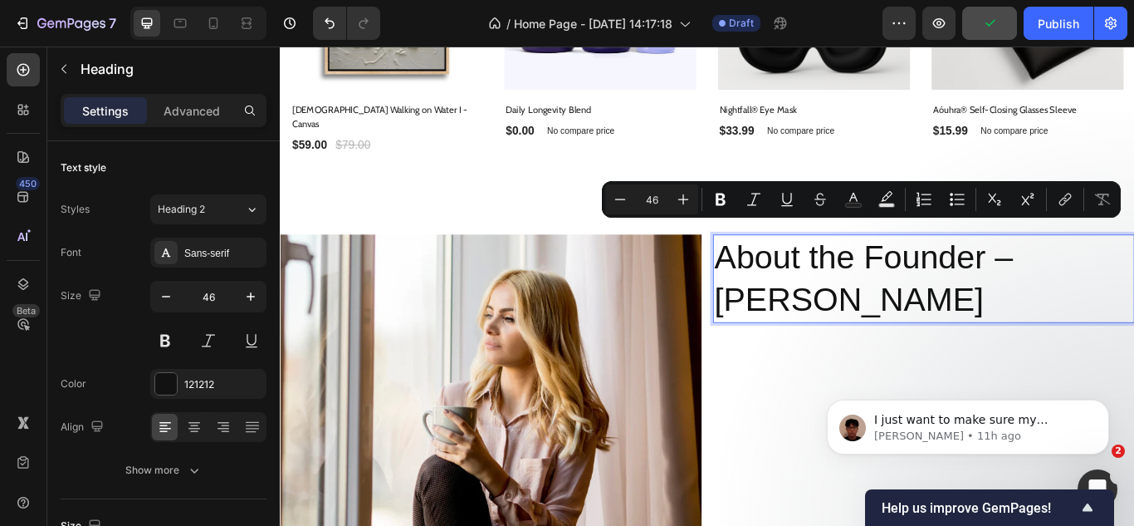
click at [972, 315] on p "About the Founder – Jessica Carter" at bounding box center [1030, 317] width 488 height 100
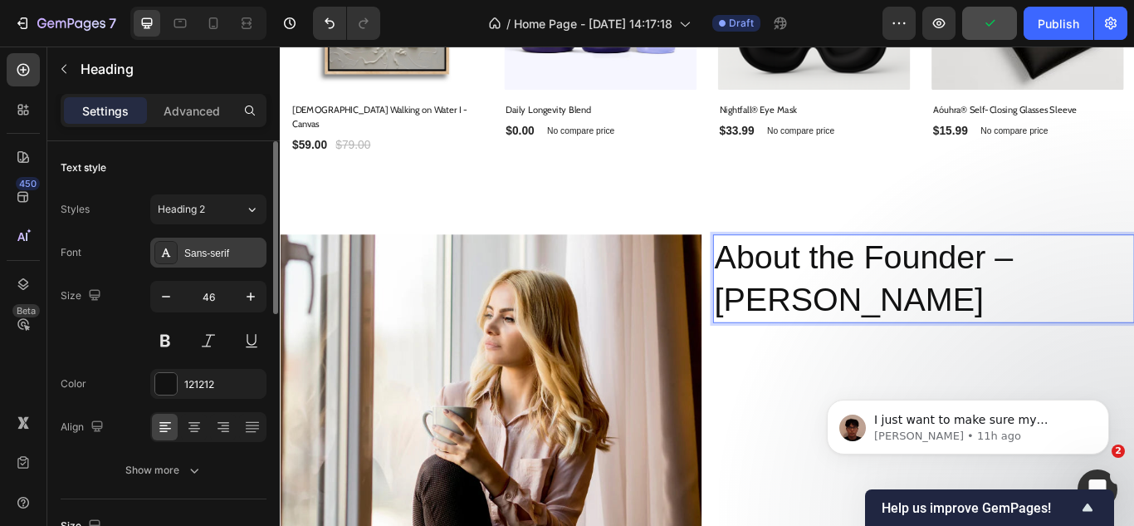
click at [199, 254] on div "Sans-serif" at bounding box center [223, 253] width 78 height 15
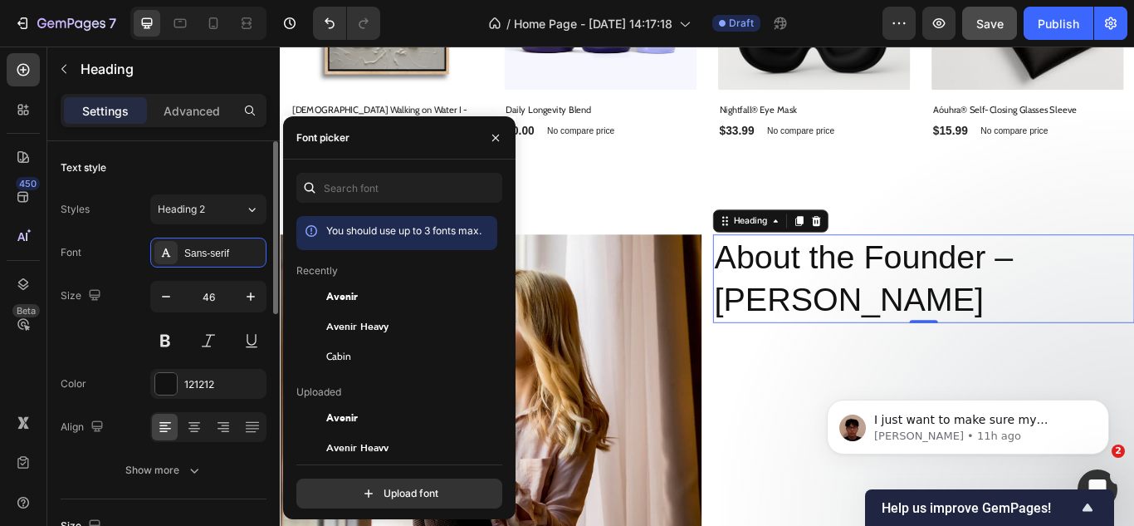
drag, startPoint x: 327, startPoint y: 355, endPoint x: 238, endPoint y: 316, distance: 97.4
click at [324, 355] on div "Cabin" at bounding box center [396, 356] width 201 height 30
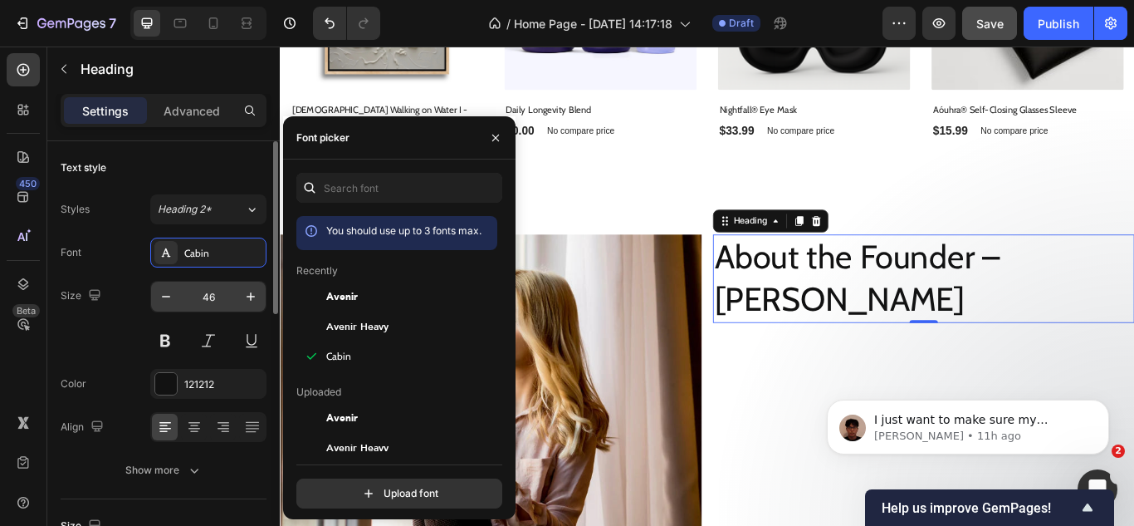
click at [208, 296] on input "46" at bounding box center [208, 296] width 55 height 30
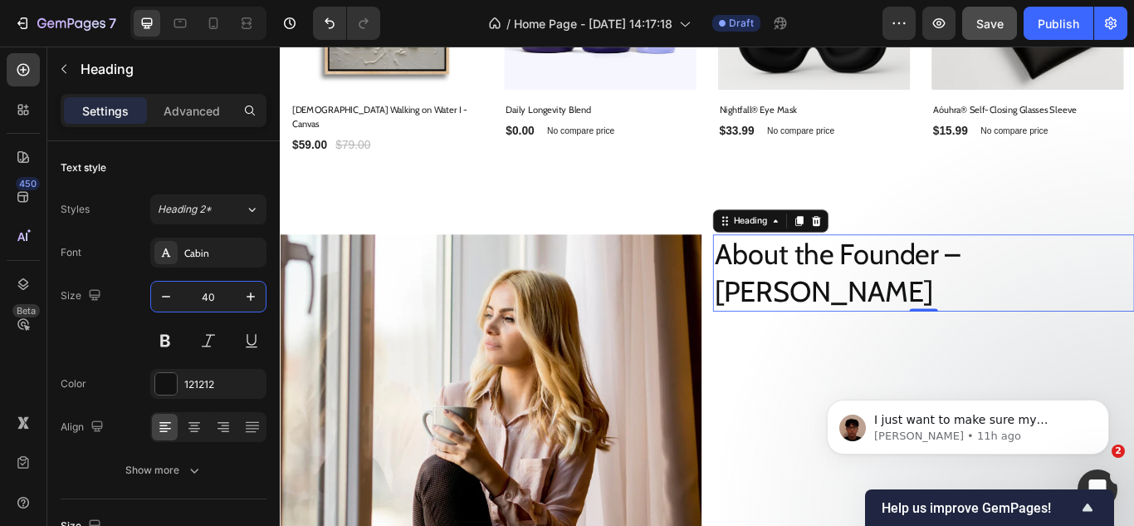
type input "40"
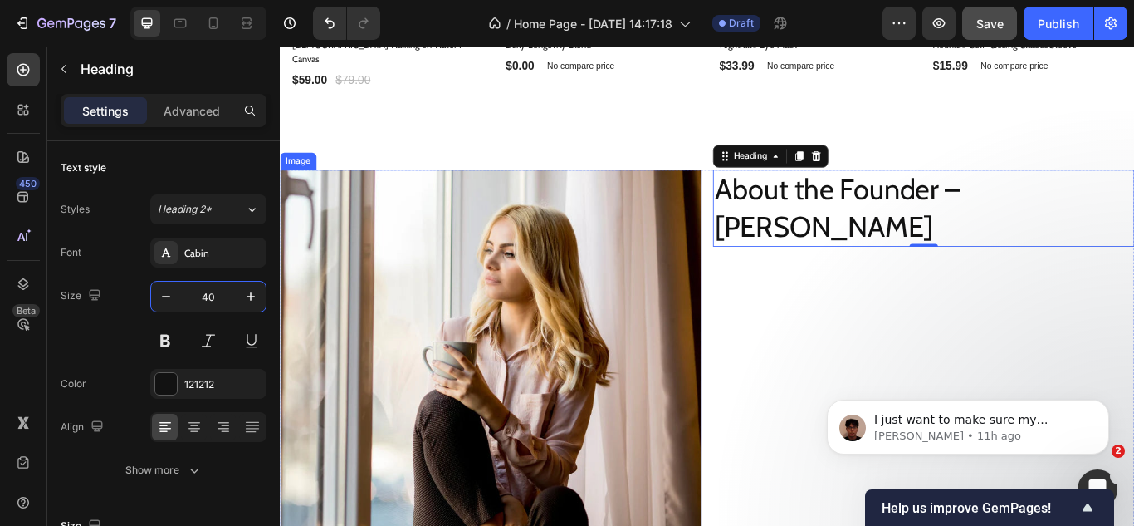
scroll to position [1224, 0]
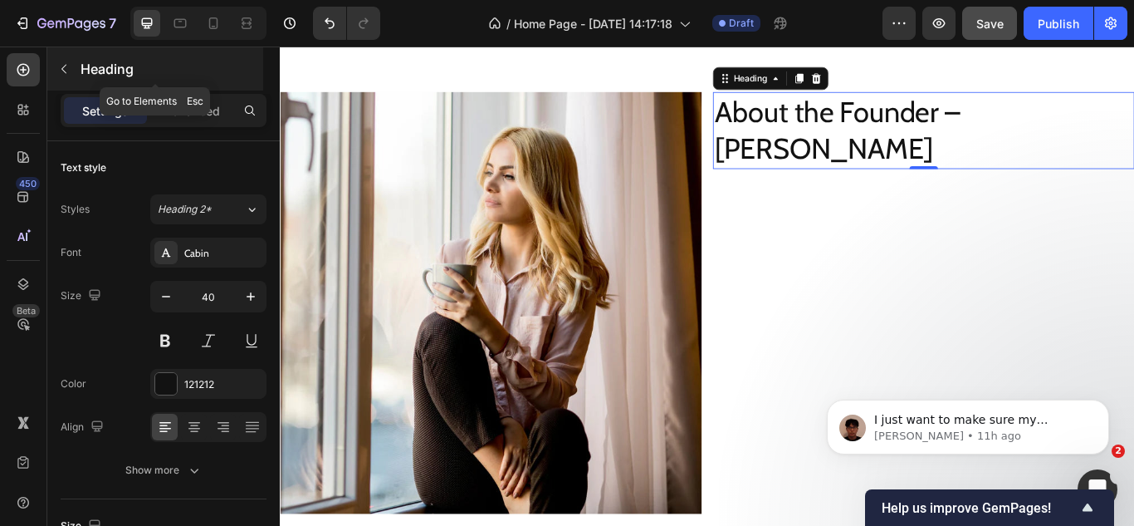
click at [66, 66] on icon "button" at bounding box center [63, 68] width 13 height 13
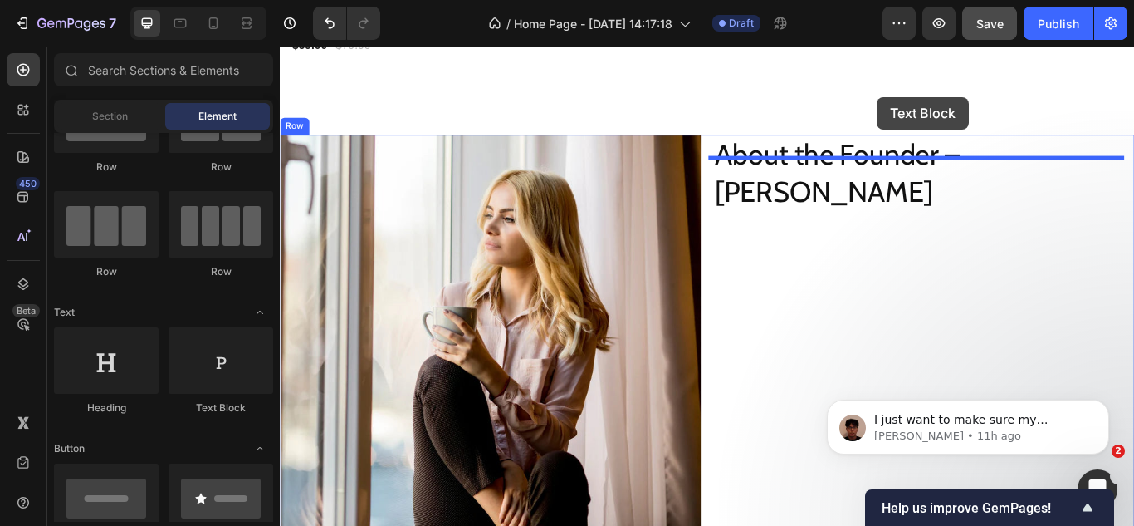
scroll to position [1129, 0]
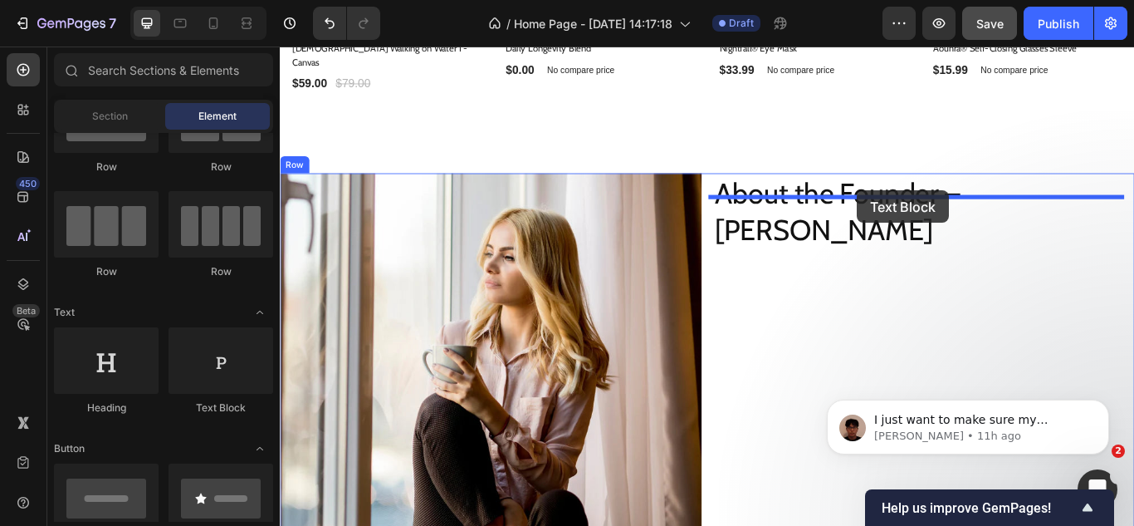
drag, startPoint x: 507, startPoint y: 409, endPoint x: 570, endPoint y: 296, distance: 129.0
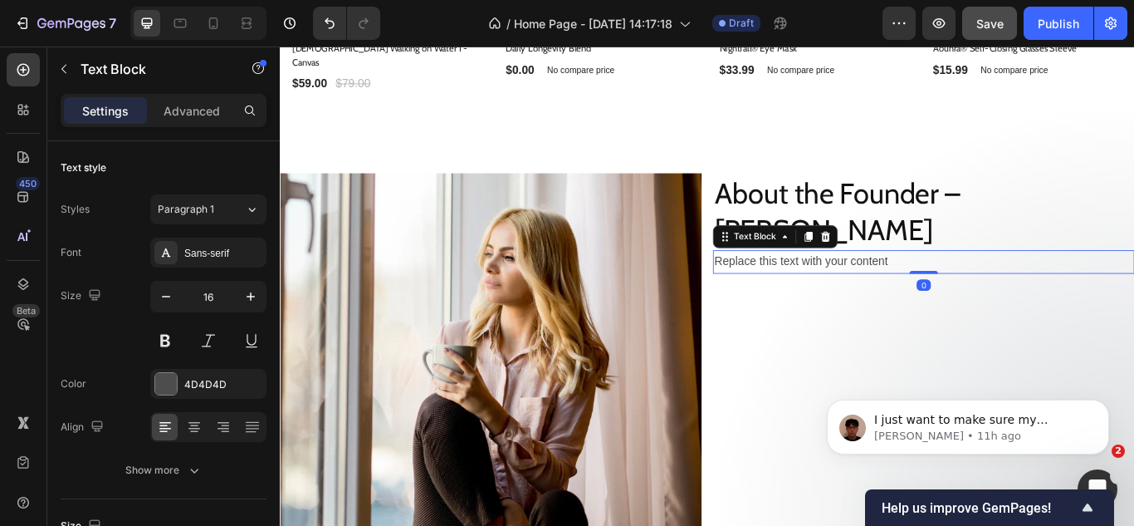
click at [816, 284] on div "Replace this text with your content" at bounding box center [1031, 297] width 492 height 27
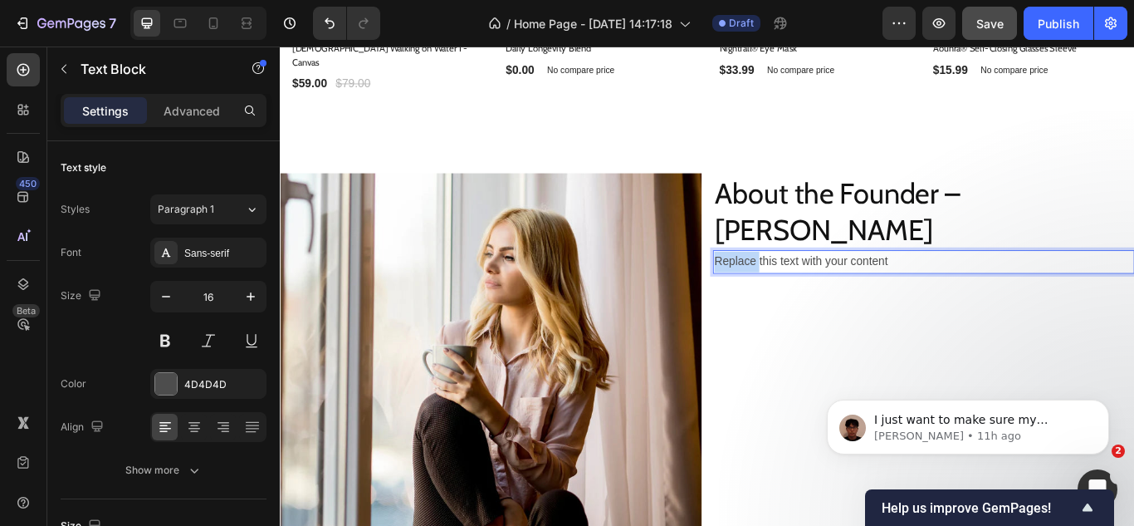
click at [816, 286] on p "Replace this text with your content" at bounding box center [1030, 298] width 488 height 24
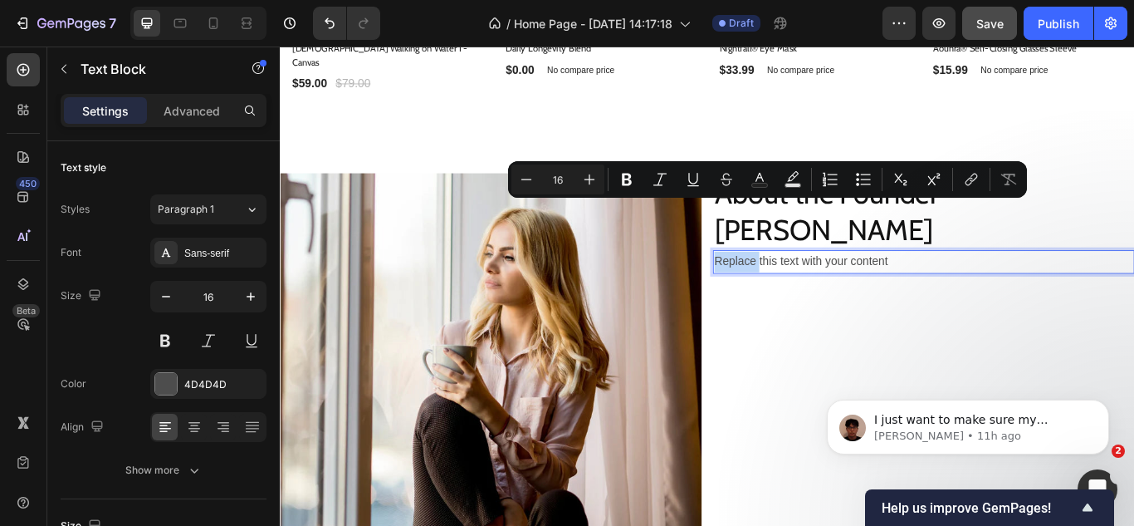
click at [816, 286] on p "Replace this text with your content" at bounding box center [1030, 298] width 488 height 24
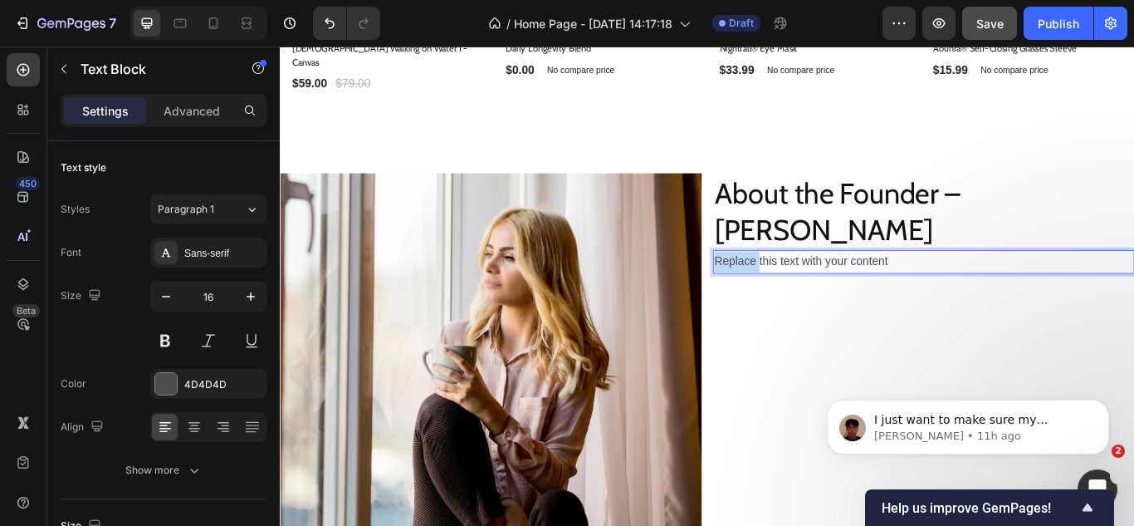
click at [816, 286] on p "Replace this text with your content" at bounding box center [1030, 298] width 488 height 24
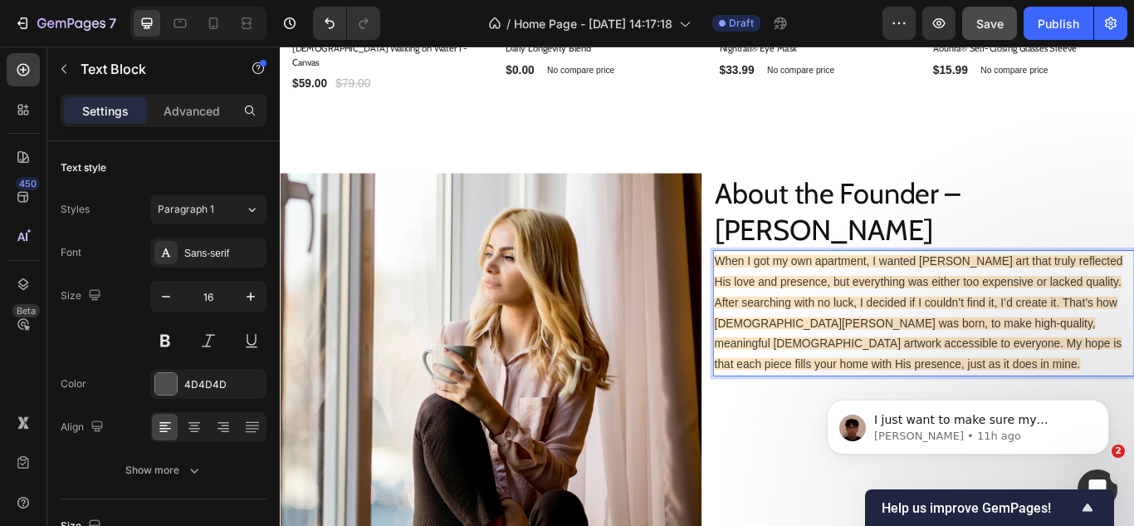
click at [874, 290] on span "When I got my own apartment, I wanted [PERSON_NAME] art that truly reflected Hi…" at bounding box center [1024, 357] width 477 height 134
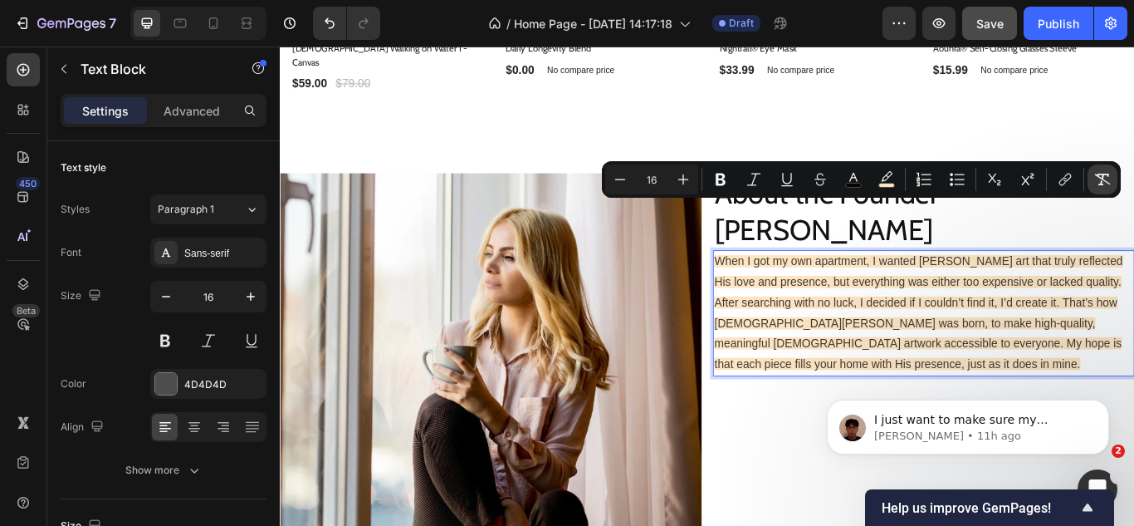
click at [1094, 186] on button "Remove Format" at bounding box center [1103, 179] width 30 height 30
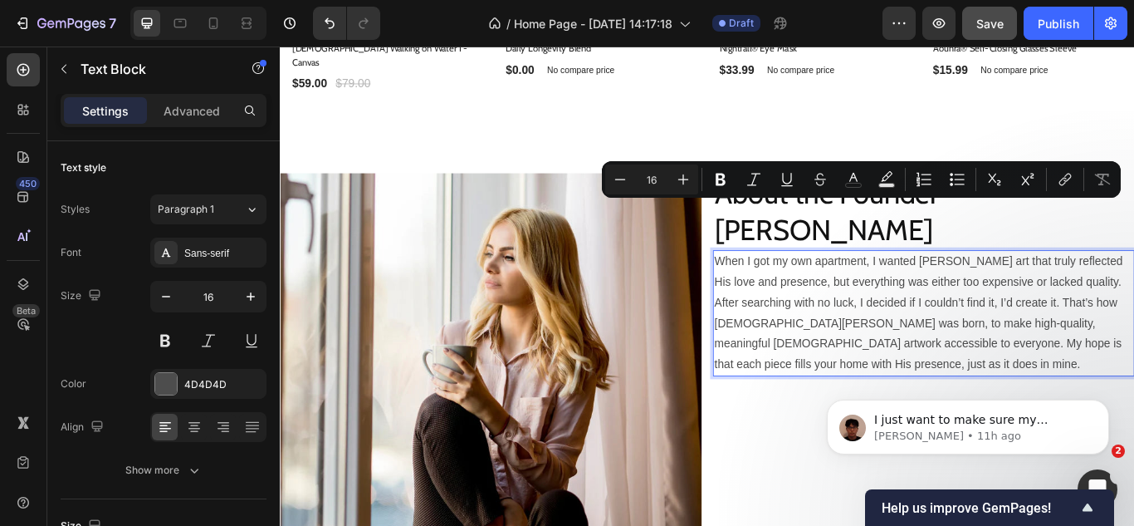
click at [938, 296] on p "When I got my own apartment, I wanted [PERSON_NAME] art that truly reflected Hi…" at bounding box center [1030, 358] width 488 height 144
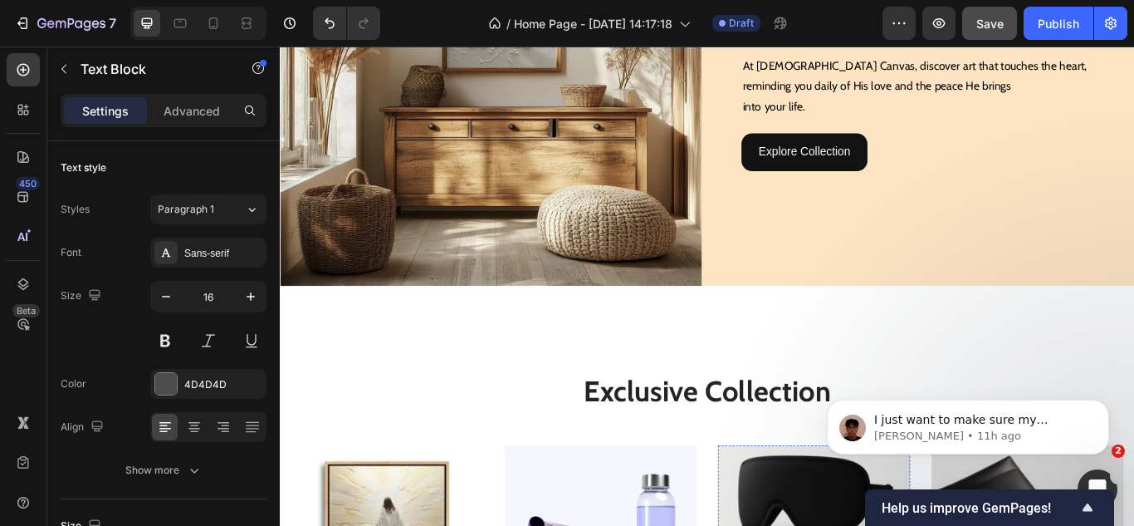
scroll to position [382, 0]
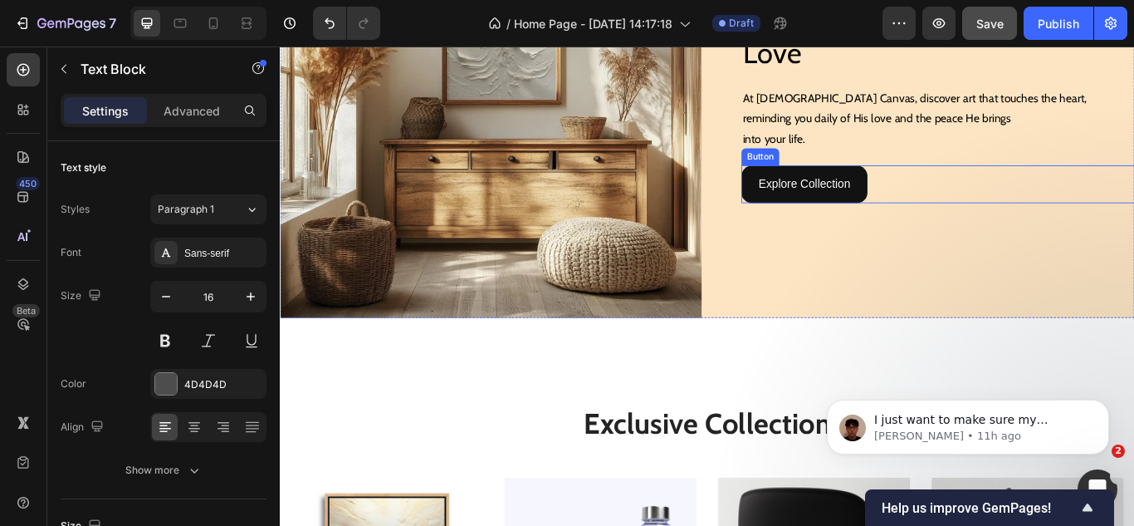
click at [984, 208] on div "Explore Collection Button" at bounding box center [1064, 207] width 492 height 44
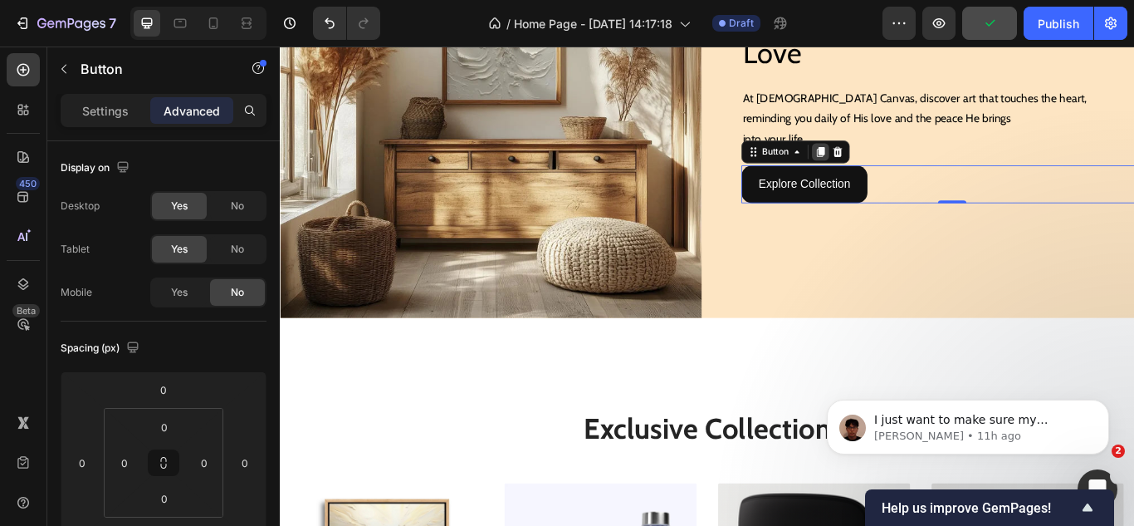
click at [904, 176] on div at bounding box center [910, 169] width 20 height 20
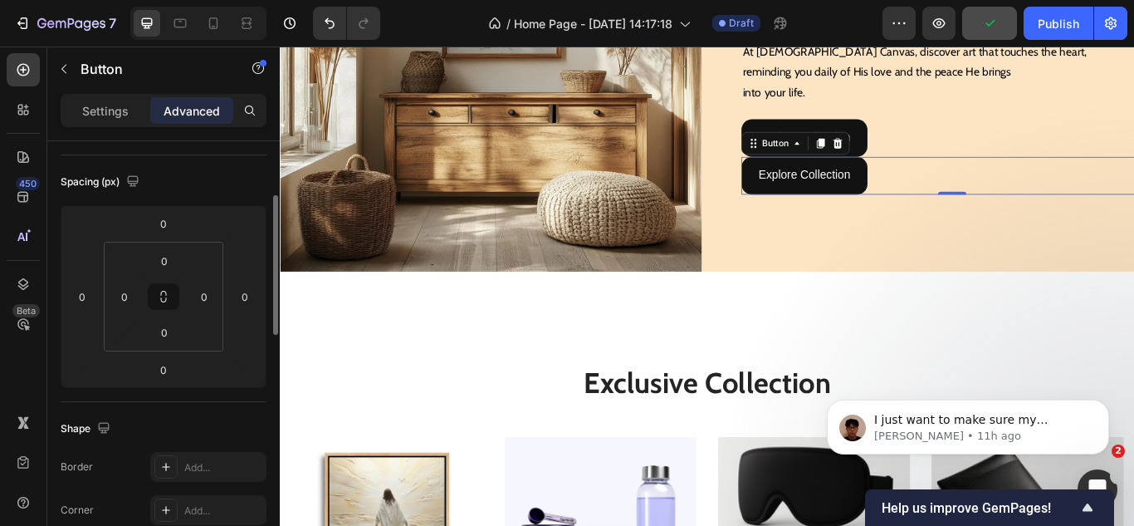
scroll to position [465, 0]
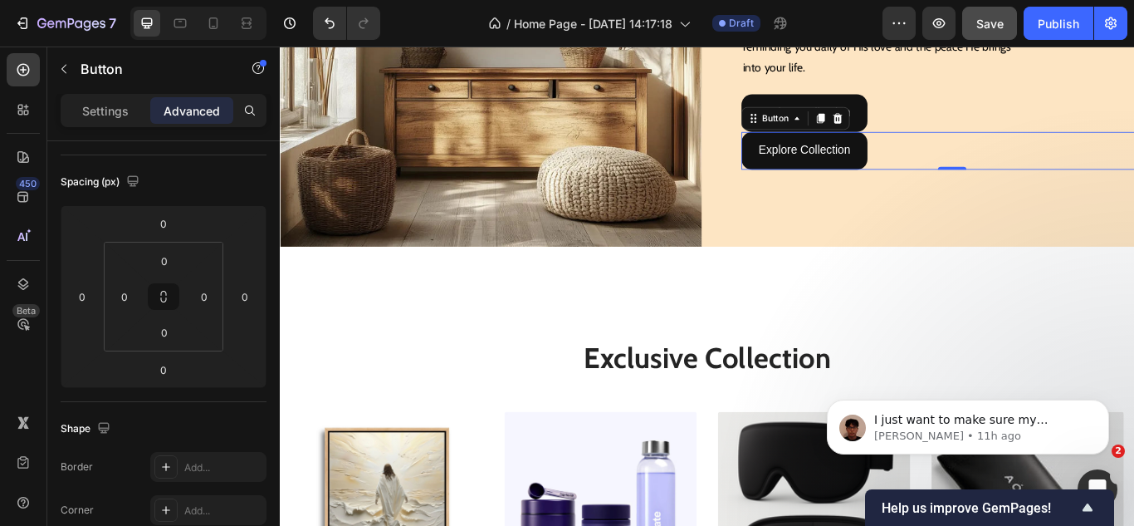
click at [1025, 169] on div "Explore Collection Button 0" at bounding box center [1064, 168] width 492 height 44
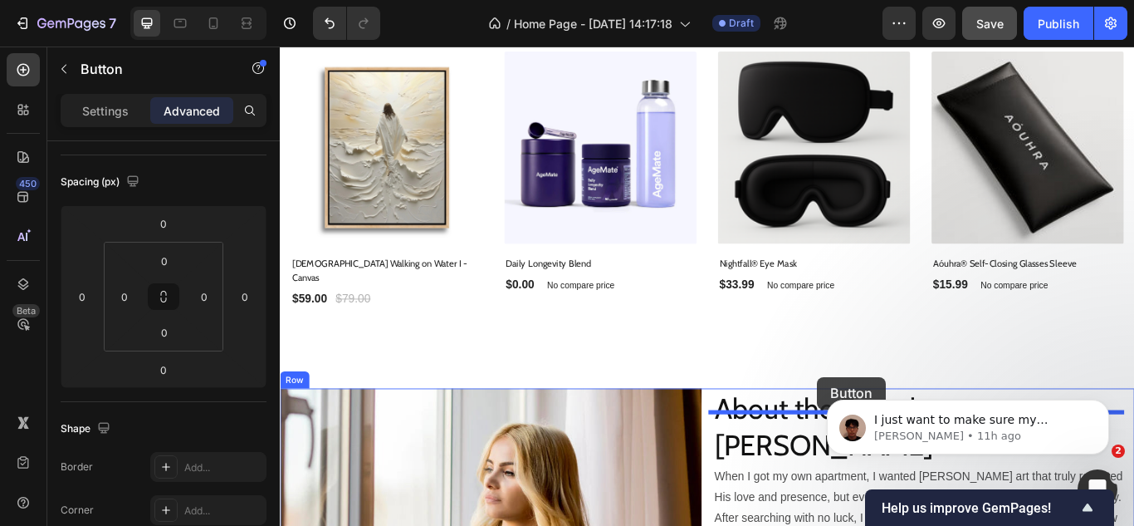
scroll to position [1125, 0]
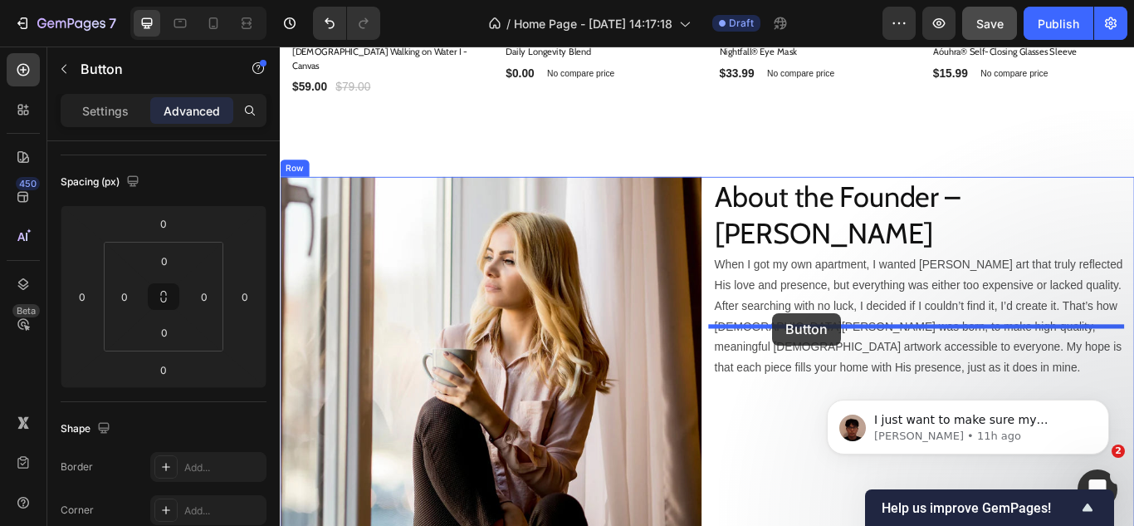
drag, startPoint x: 849, startPoint y: 130, endPoint x: 854, endPoint y: 357, distance: 227.6
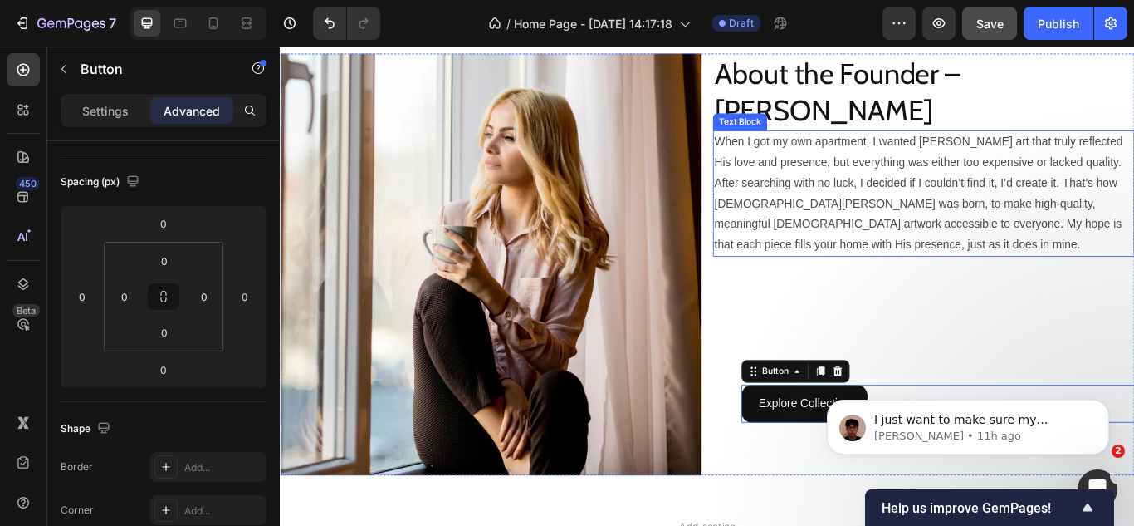
scroll to position [1291, 0]
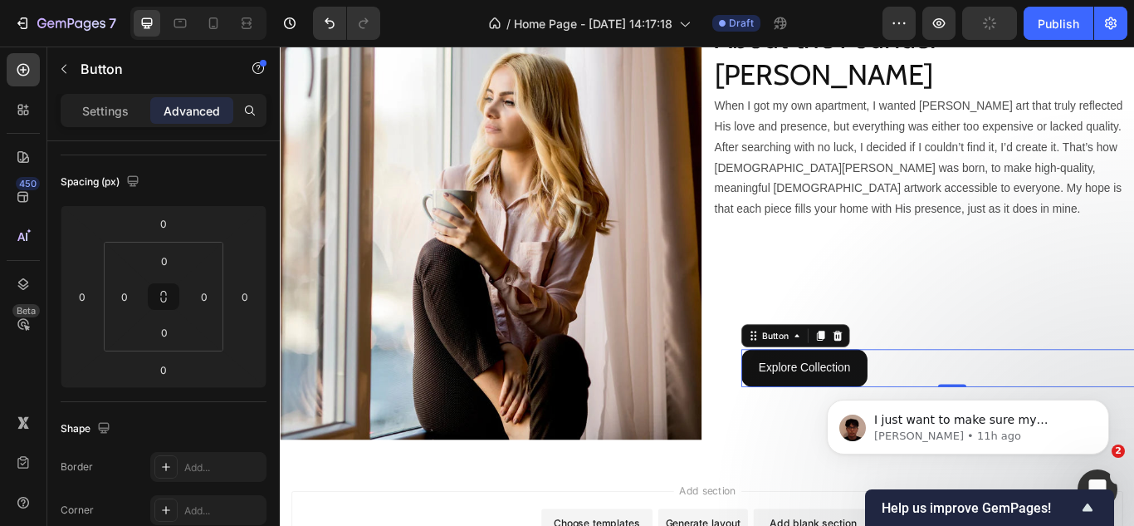
click at [972, 399] on div "Explore Collection Button 0" at bounding box center [1064, 421] width 492 height 44
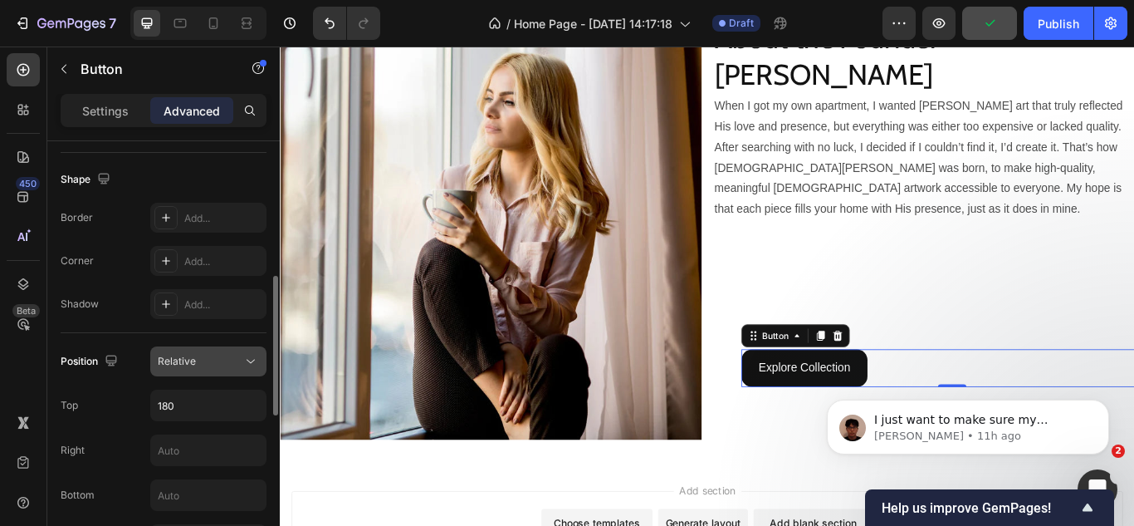
click at [203, 354] on div "Relative" at bounding box center [200, 361] width 85 height 15
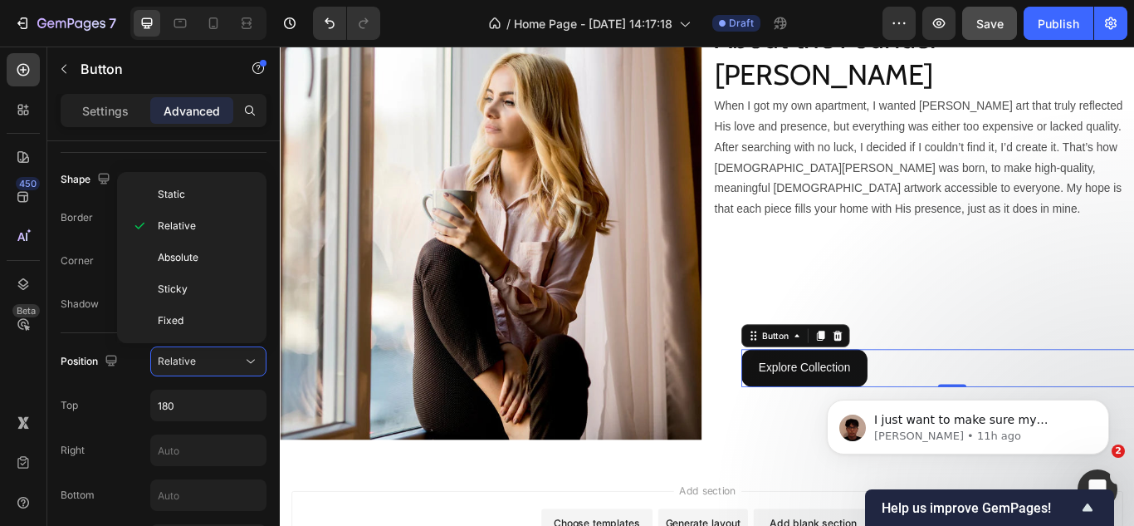
click at [0, 381] on div "450 Beta" at bounding box center [23, 286] width 47 height 479
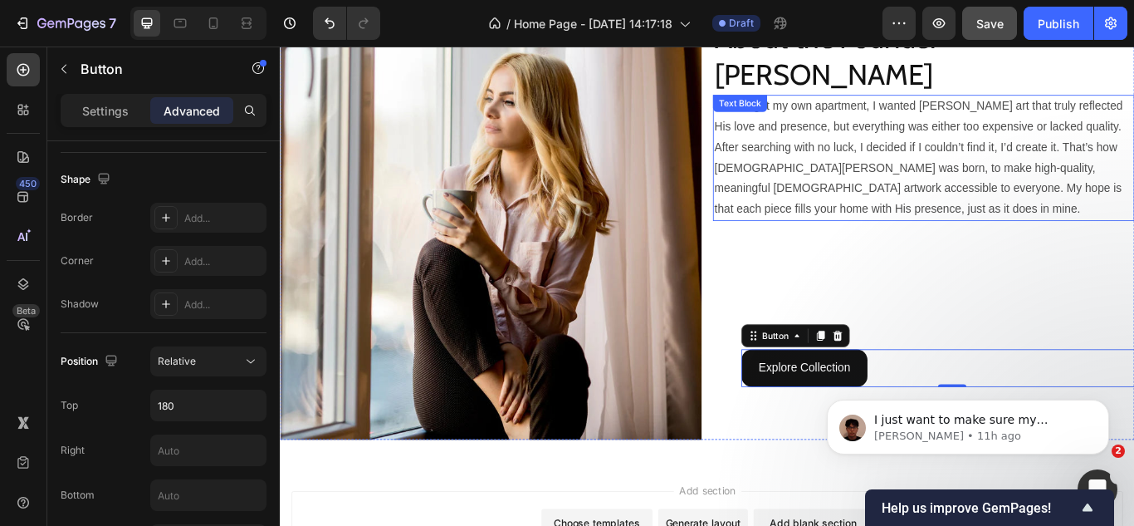
click at [884, 164] on p "When I got my own apartment, I wanted [PERSON_NAME] art that truly reflected Hi…" at bounding box center [1030, 177] width 488 height 144
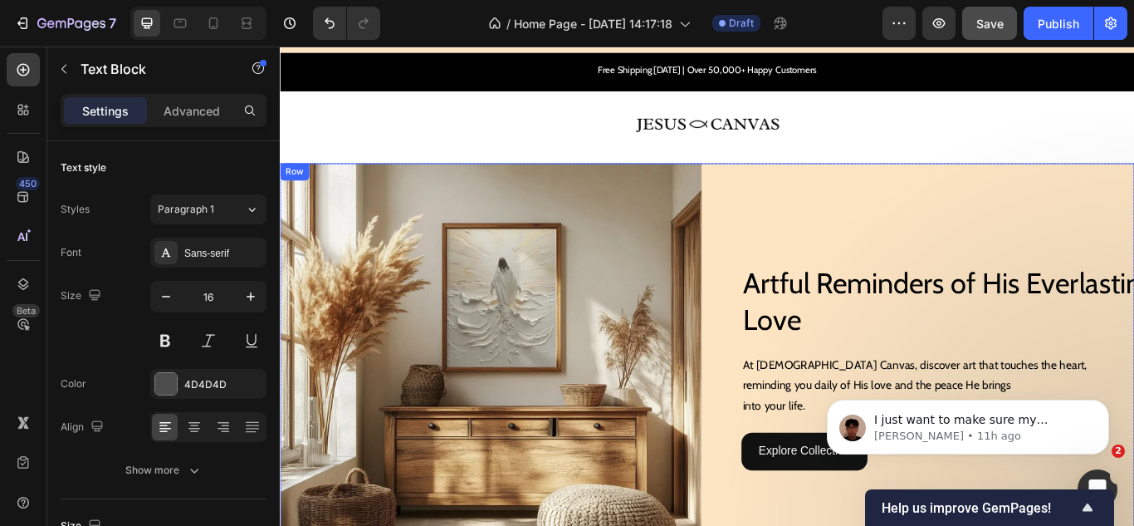
scroll to position [46, 0]
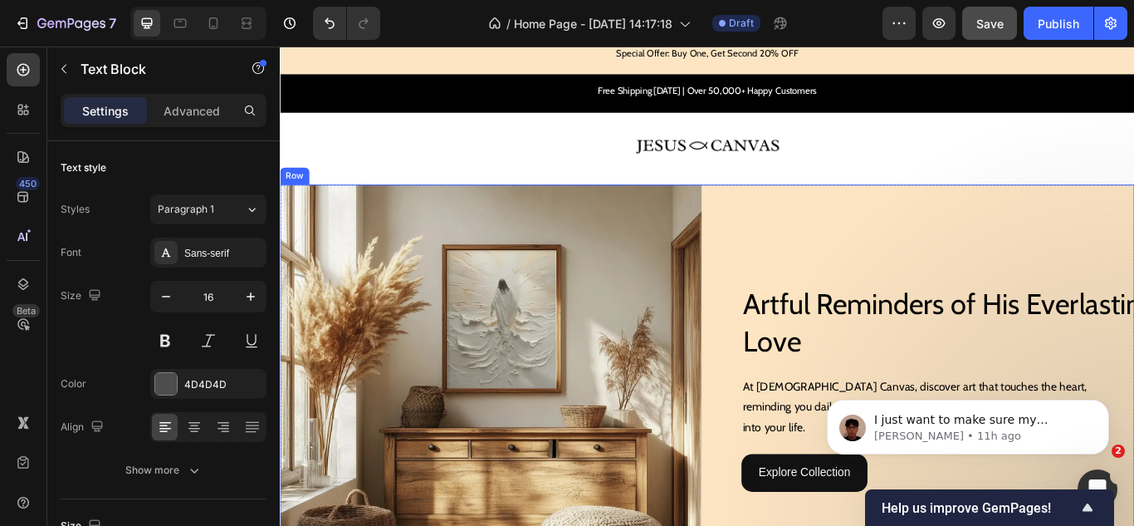
click at [815, 269] on div "Artful Reminders of His Everlasting Love Heading Artful Reminders of His Everla…" at bounding box center [1031, 454] width 492 height 492
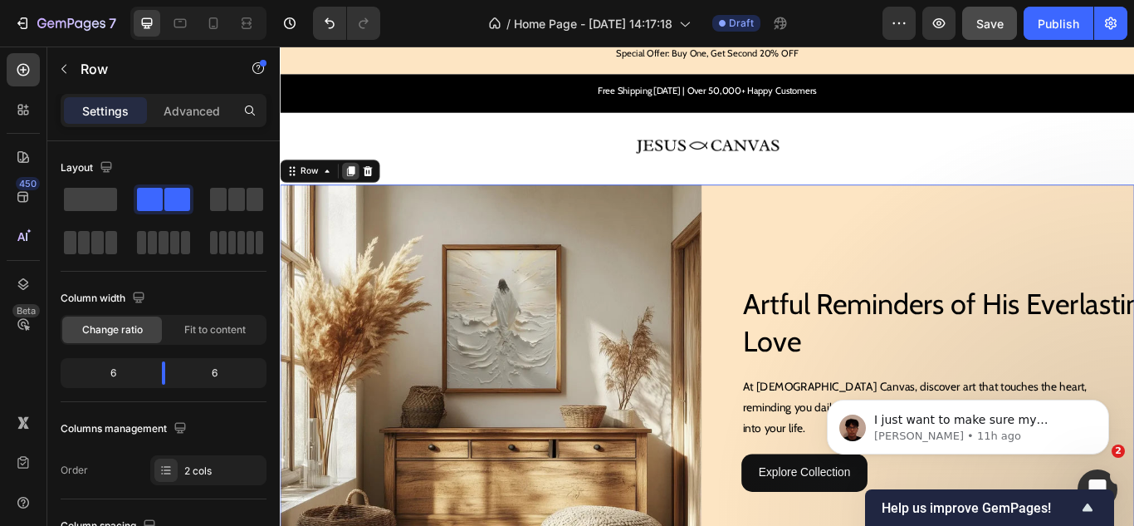
click at [365, 189] on icon at bounding box center [362, 192] width 9 height 12
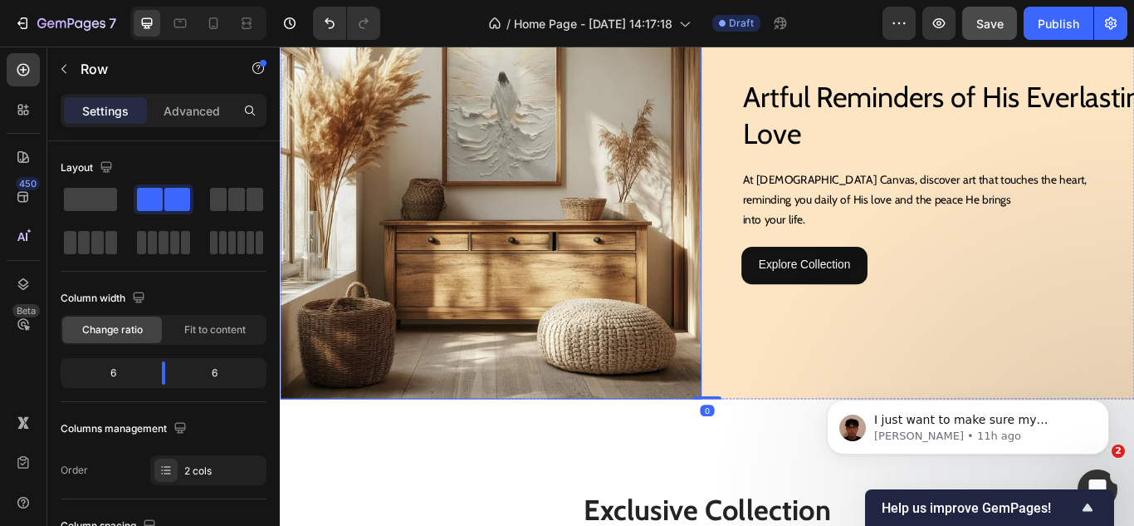
scroll to position [613, 0]
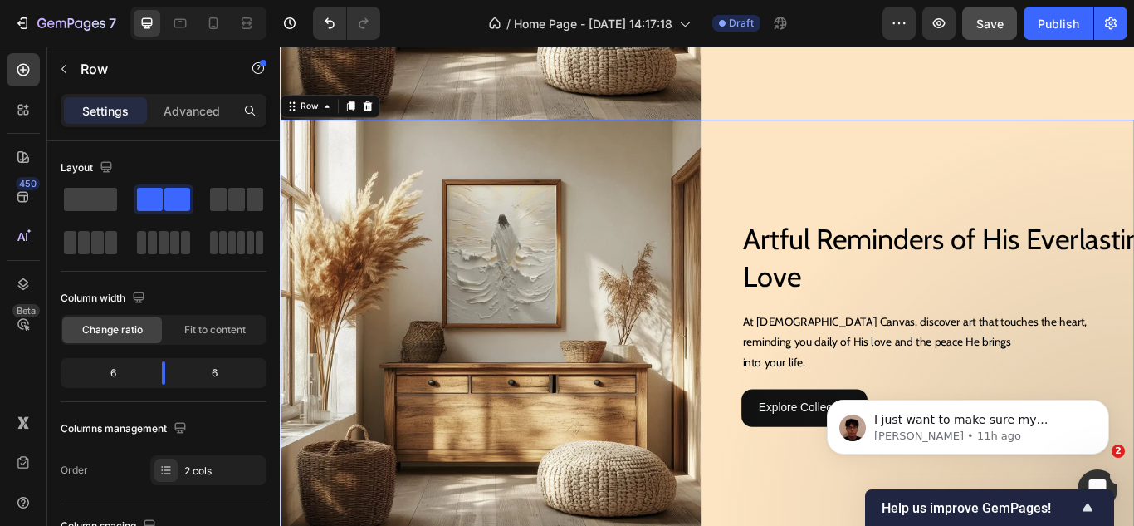
click at [812, 196] on div "Artful Reminders of His Everlasting Love Heading Artful Reminders of His Everla…" at bounding box center [1031, 378] width 492 height 492
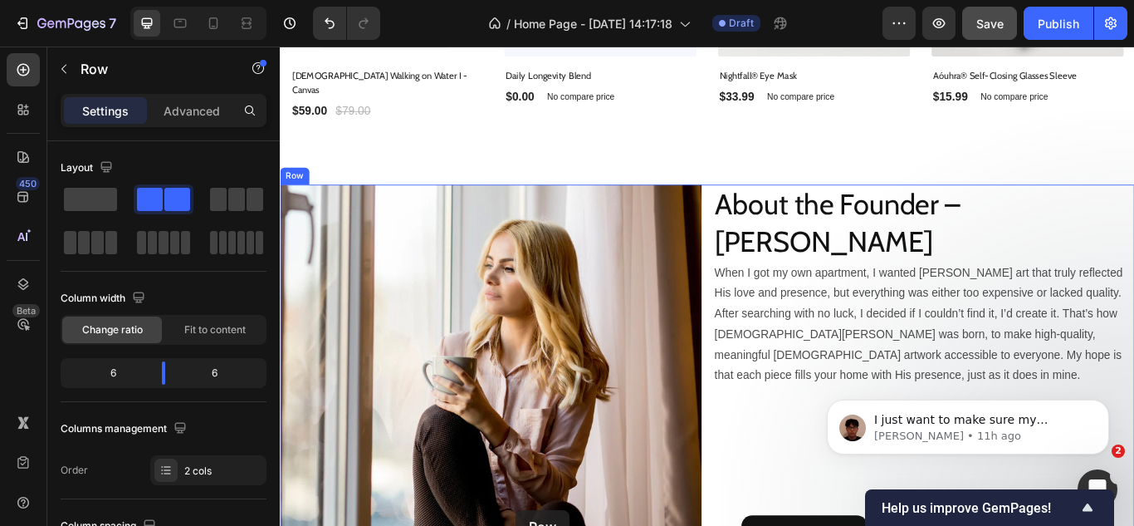
scroll to position [1619, 0]
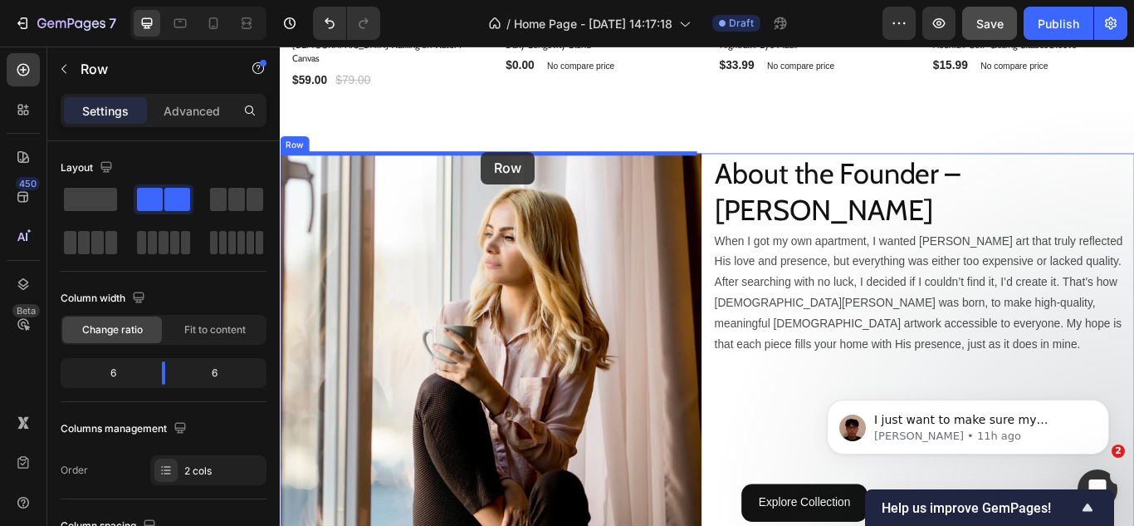
drag, startPoint x: 305, startPoint y: 109, endPoint x: 514, endPoint y: 169, distance: 217.9
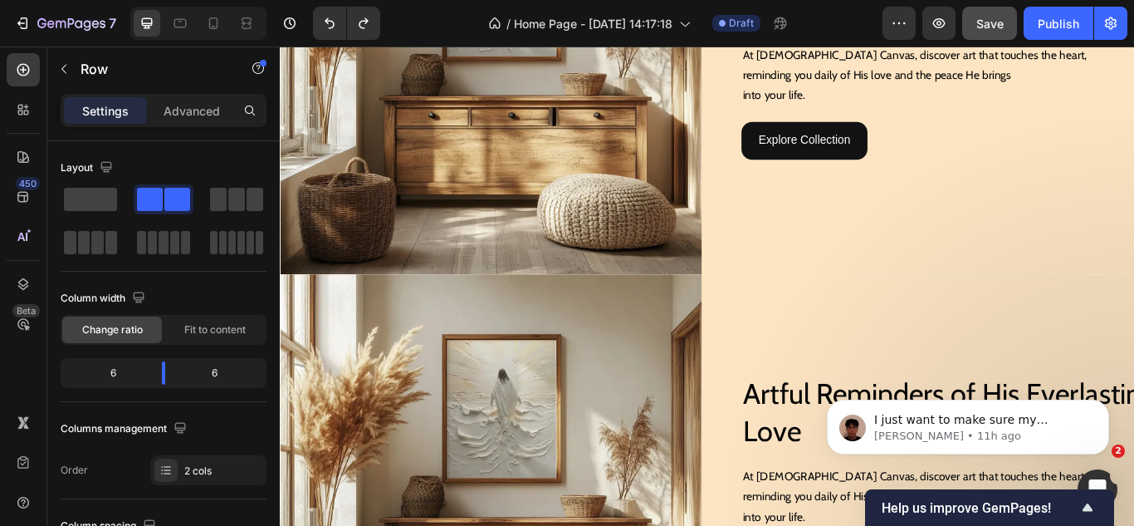
scroll to position [291, 0]
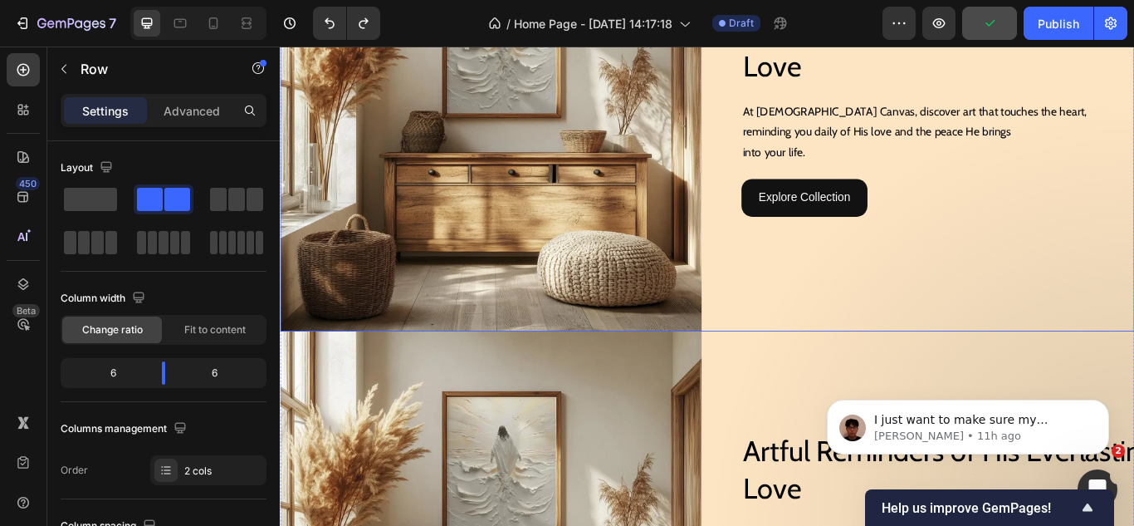
scroll to position [374, 0]
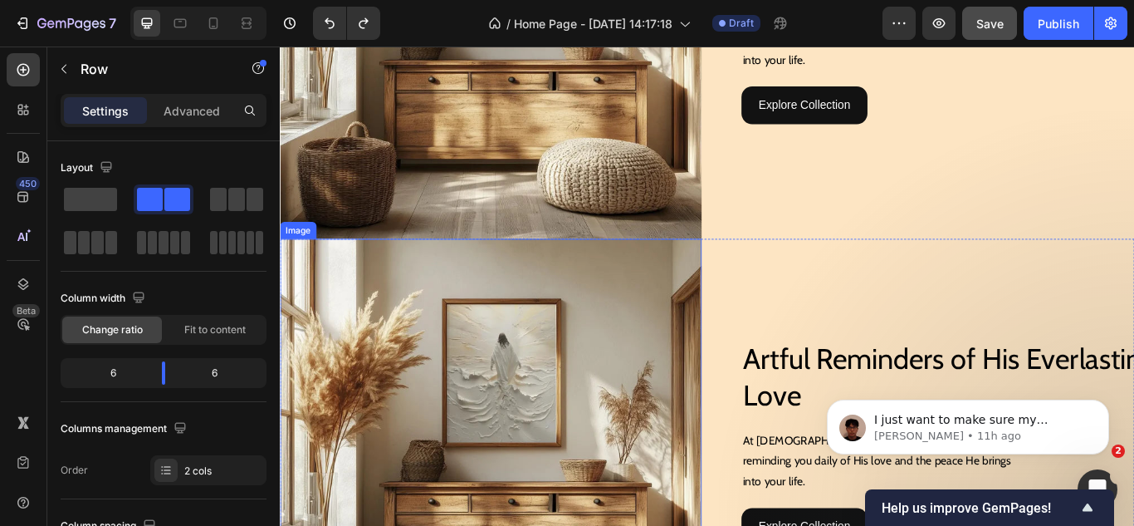
scroll to position [540, 0]
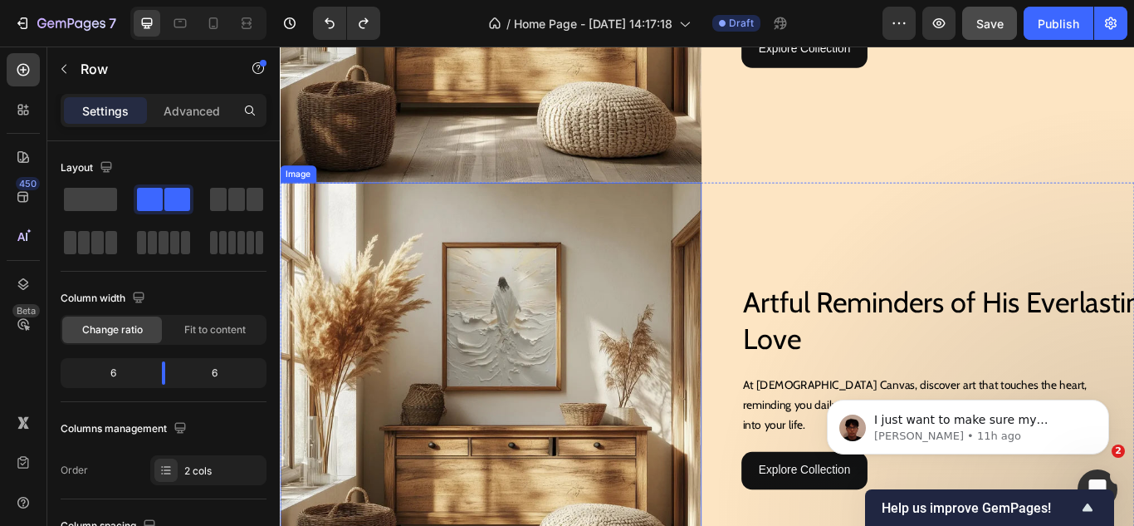
click at [742, 341] on img at bounding box center [526, 451] width 492 height 492
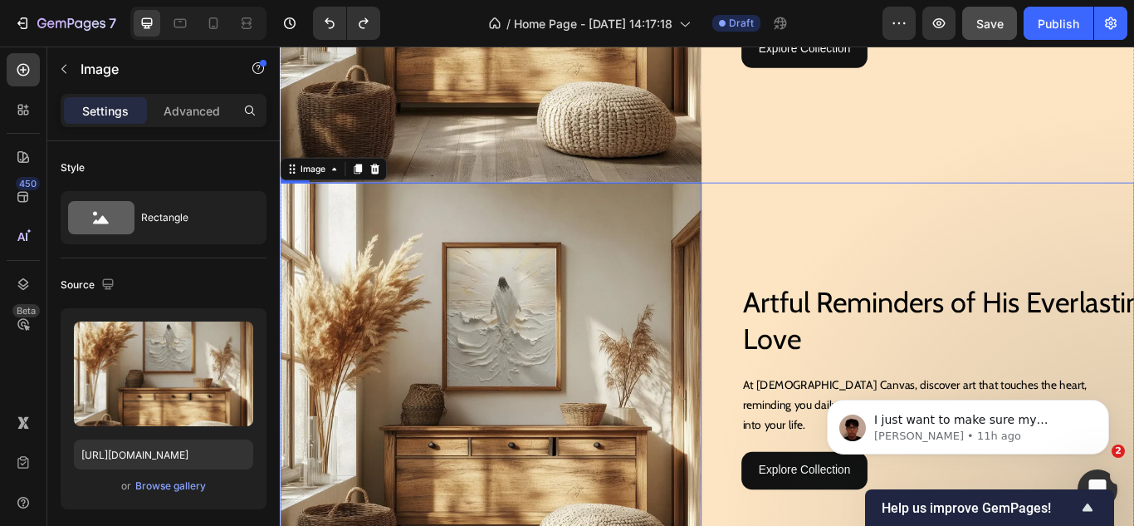
click at [808, 316] on div "Artful Reminders of His Everlasting Love Heading Artful Reminders of His Everla…" at bounding box center [1031, 451] width 492 height 492
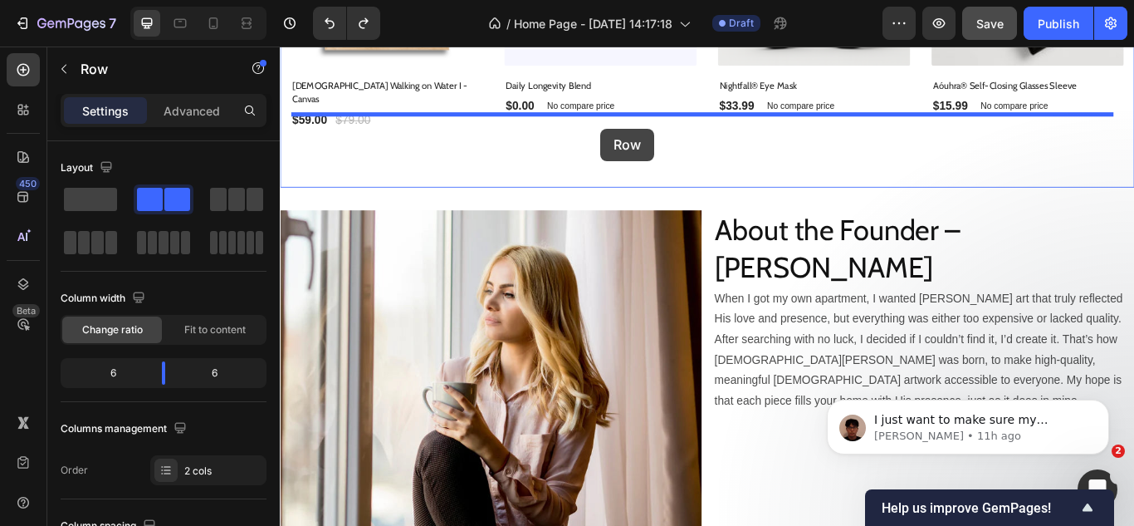
scroll to position [1560, 0]
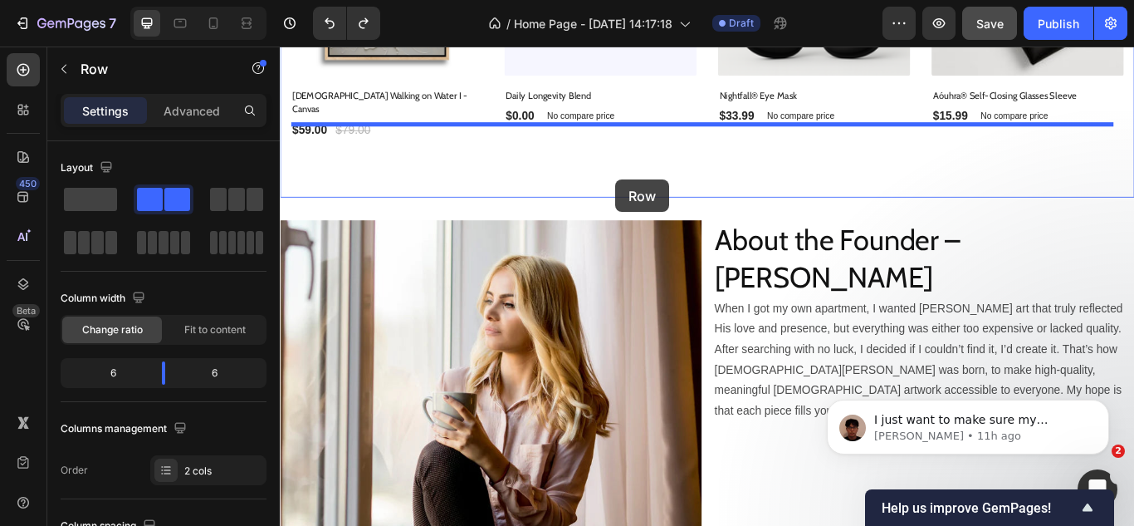
drag, startPoint x: 321, startPoint y: 187, endPoint x: 671, endPoint y: 202, distance: 349.9
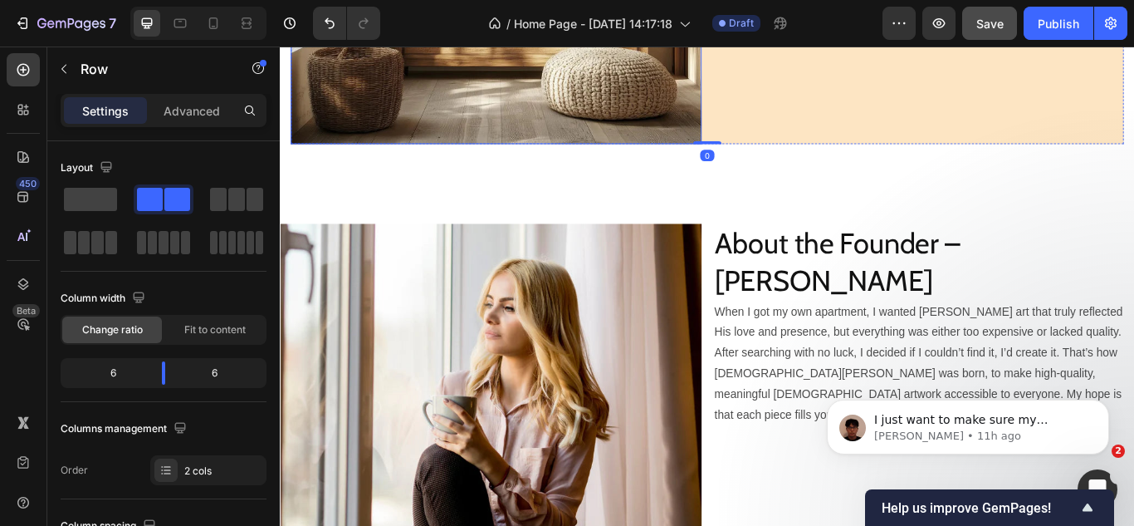
scroll to position [2058, 0]
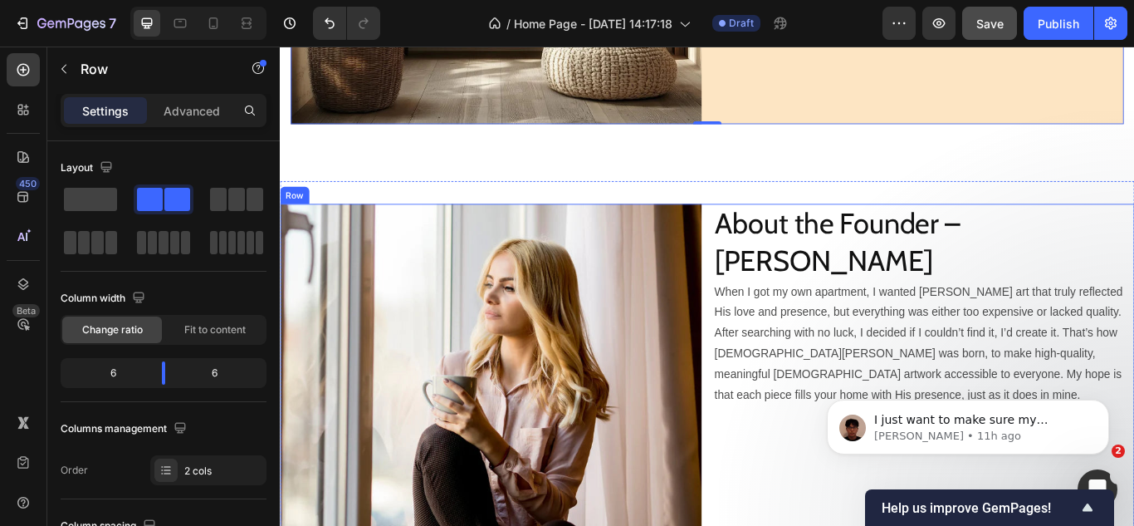
click at [810, 429] on div "About the Founder – Jessica Carter Heading When I got my own apartment, I wante…" at bounding box center [1031, 476] width 492 height 492
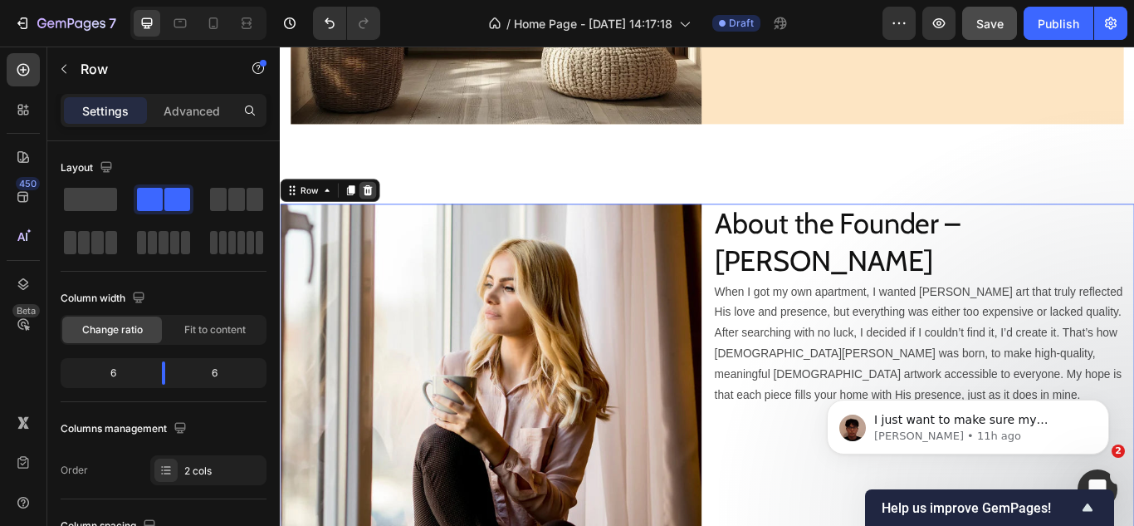
click at [383, 208] on icon at bounding box center [381, 214] width 13 height 13
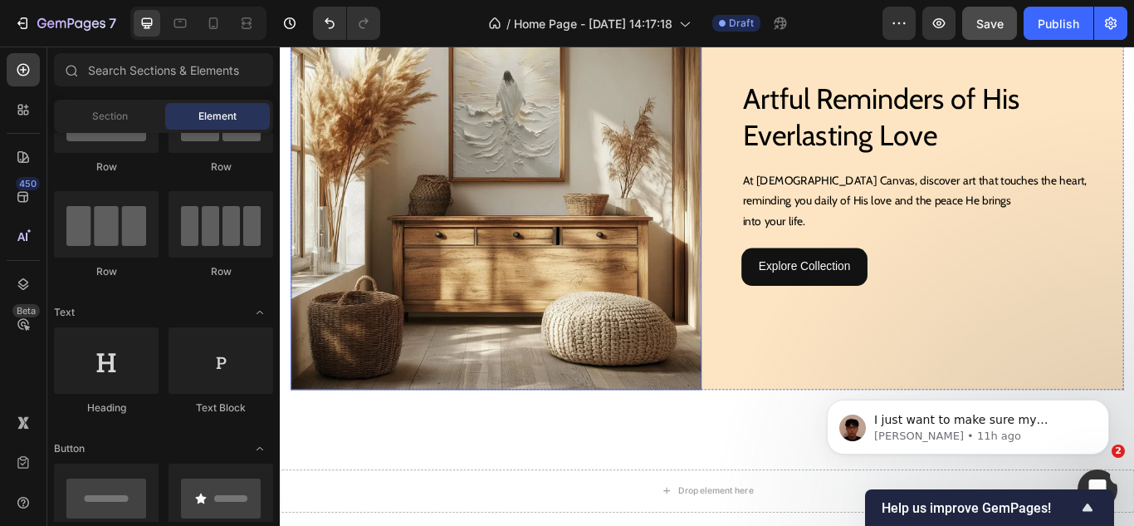
scroll to position [1767, 0]
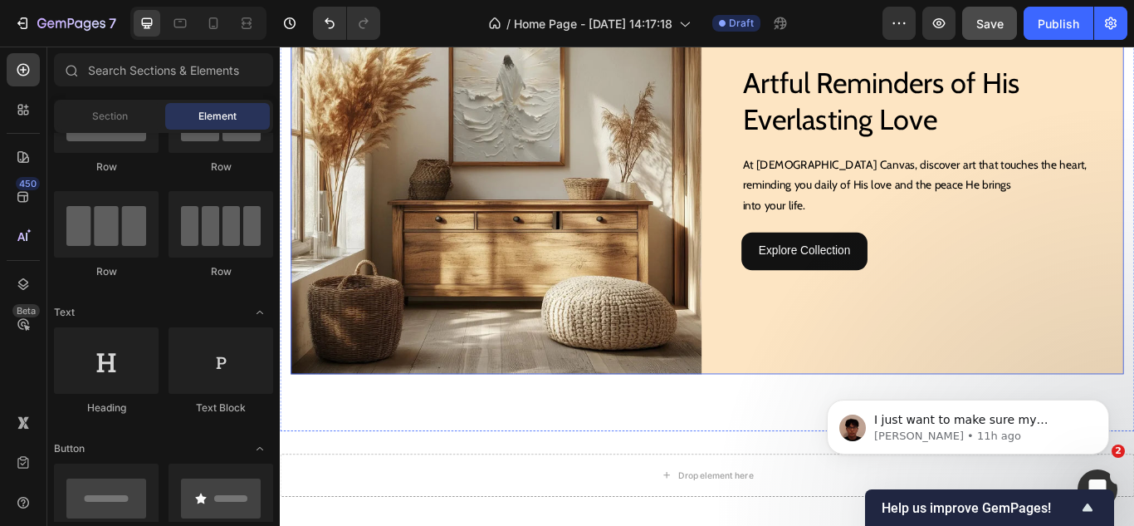
click at [776, 218] on div "Image Artful Reminders of His Everlasting Love Heading Artful Reminders of His …" at bounding box center [778, 188] width 972 height 479
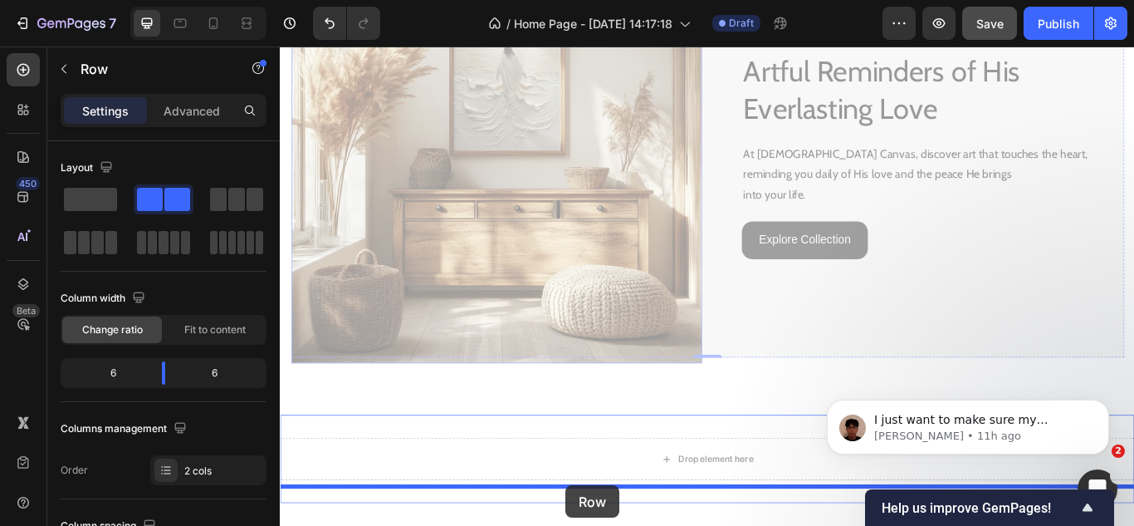
scroll to position [1933, 0]
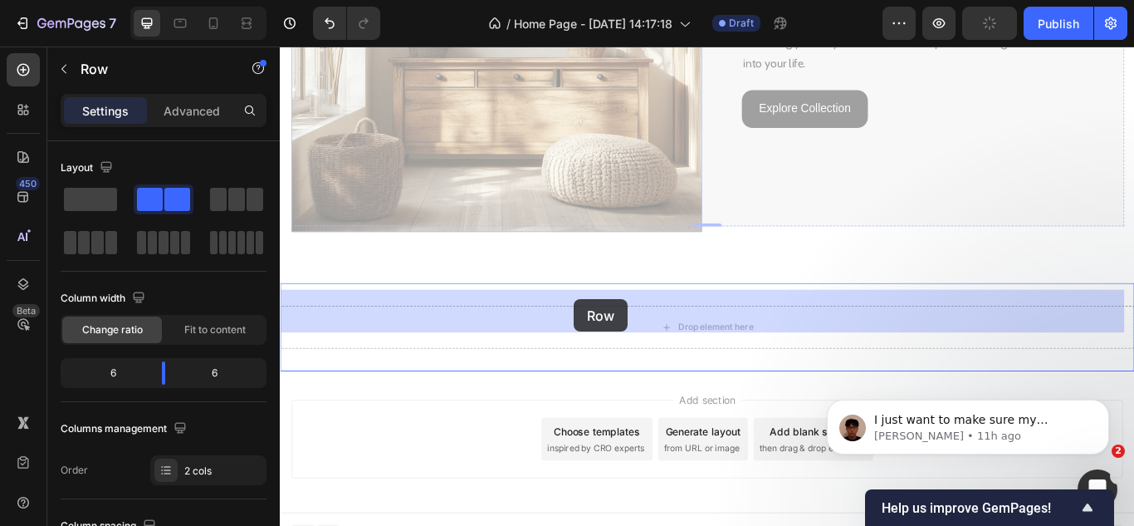
drag, startPoint x: 318, startPoint y: 117, endPoint x: 623, endPoint y: 341, distance: 378.3
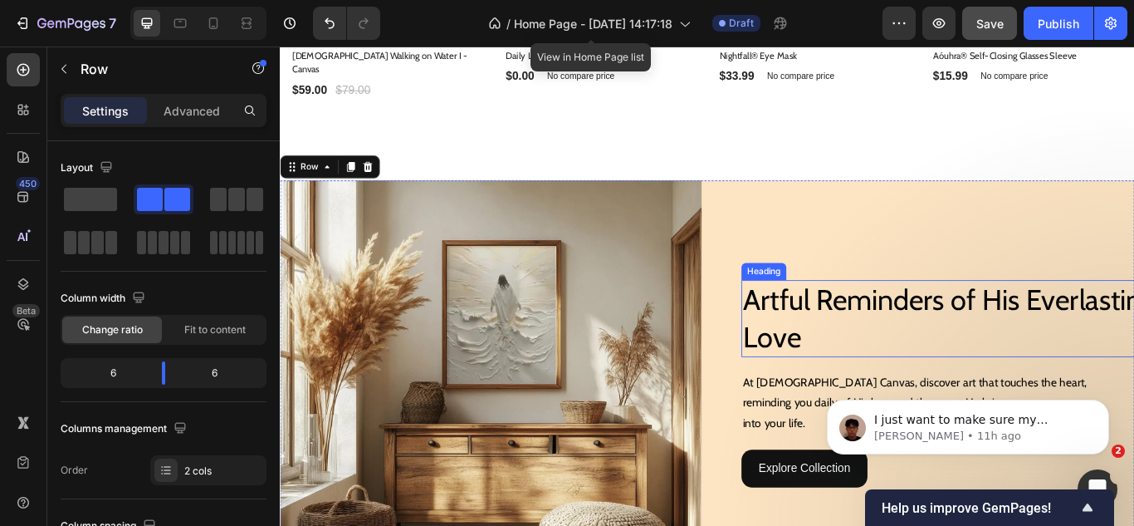
scroll to position [1647, 0]
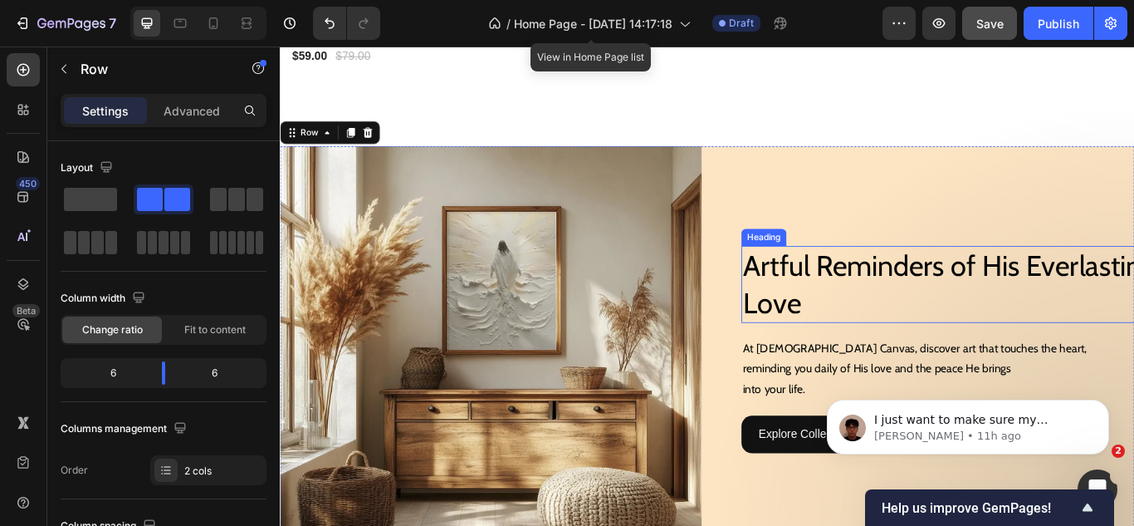
click at [855, 316] on h2 "Artful Reminders of His Everlasting Love" at bounding box center [1064, 324] width 492 height 90
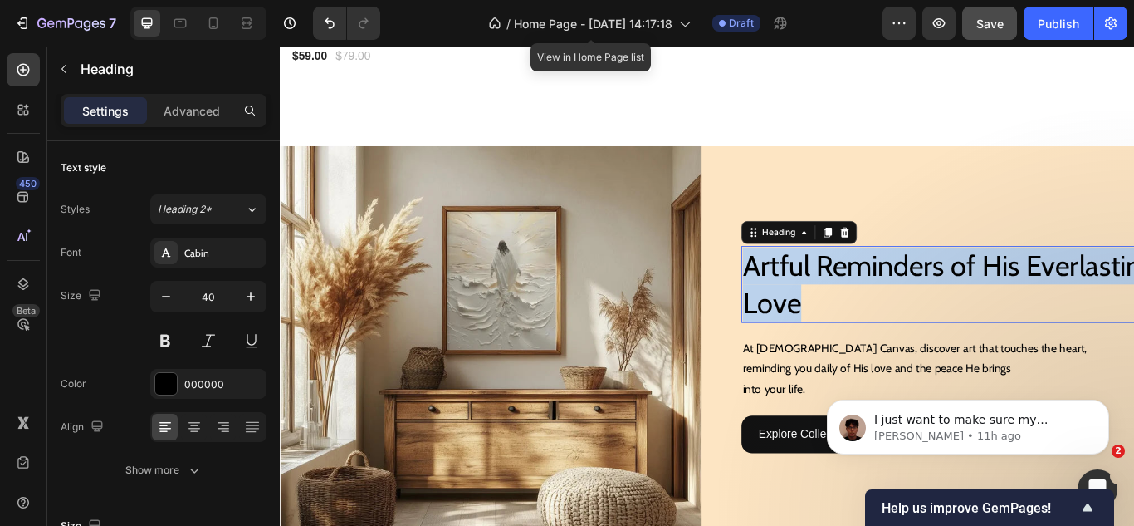
click at [855, 316] on p "Artful Reminders of His Everlasting Love" at bounding box center [1064, 324] width 488 height 86
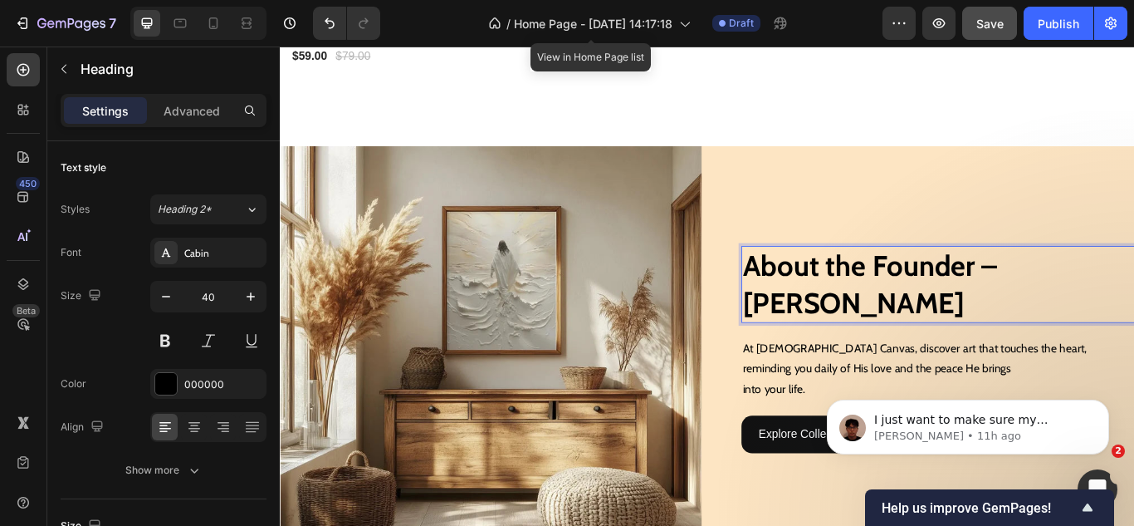
click at [874, 318] on strong "About the Founder – Jessica Carter" at bounding box center [968, 323] width 296 height 84
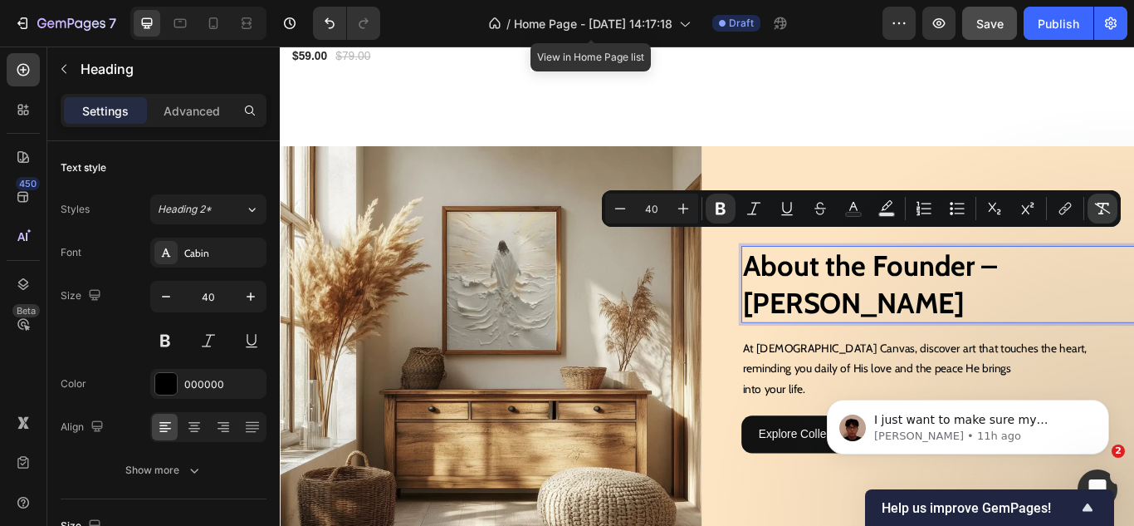
click at [1096, 208] on icon "Editor contextual toolbar" at bounding box center [1102, 208] width 17 height 17
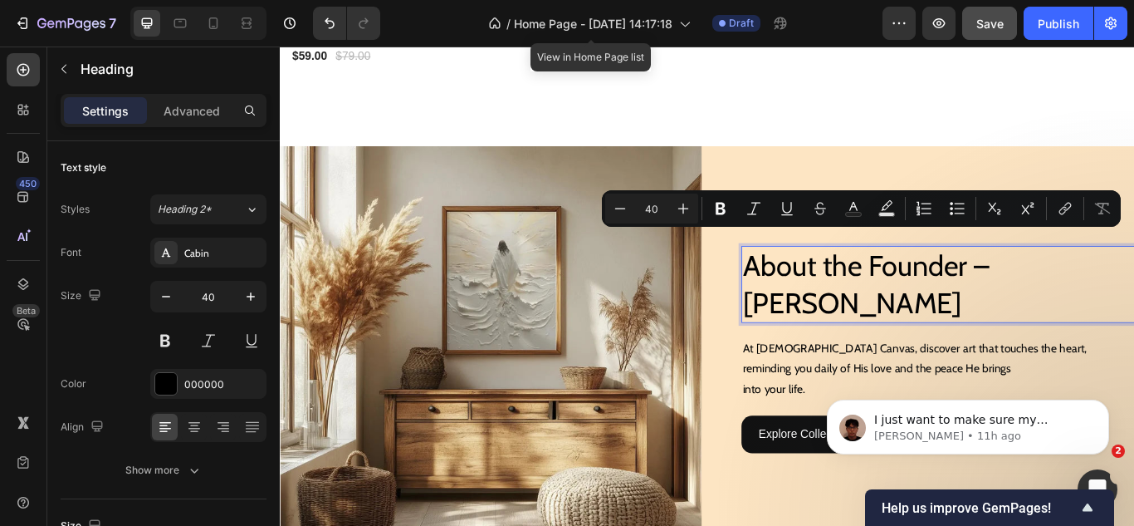
click at [1000, 292] on p "About the Founder – Jessica Carter" at bounding box center [1064, 324] width 488 height 86
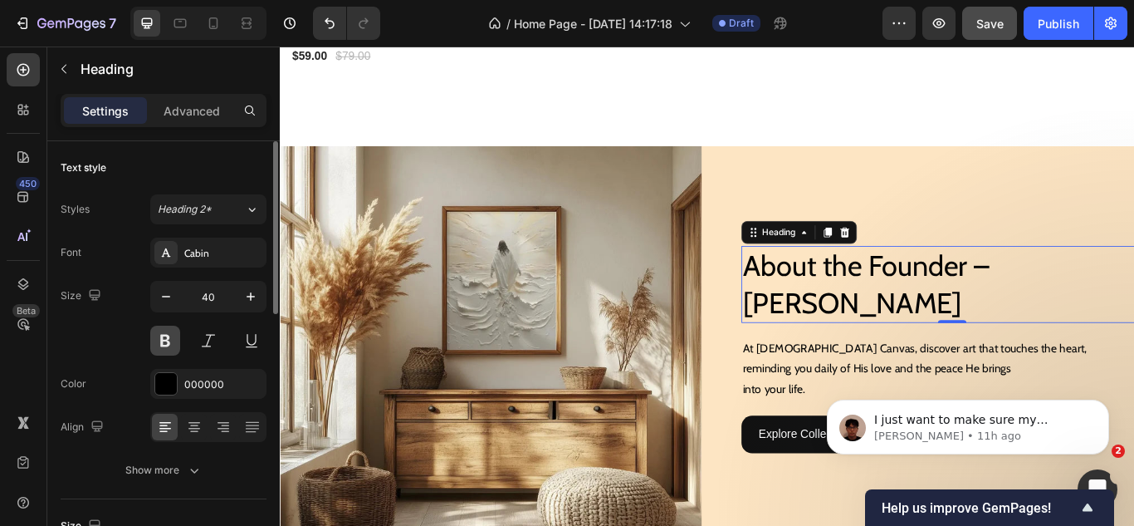
click at [159, 350] on button at bounding box center [165, 341] width 30 height 30
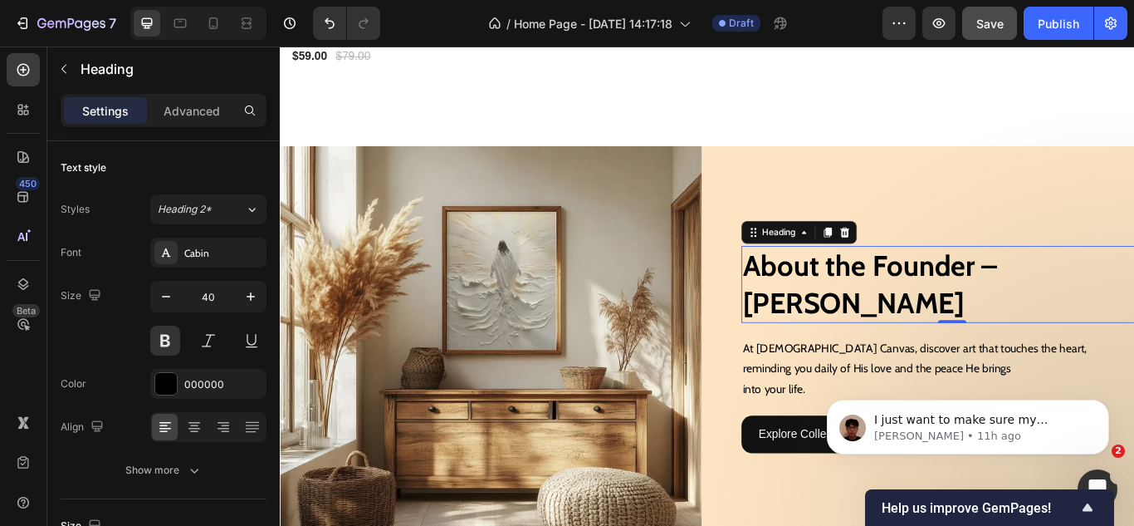
click at [1116, 283] on p "About the Founder – Jessica Carter" at bounding box center [1064, 324] width 488 height 86
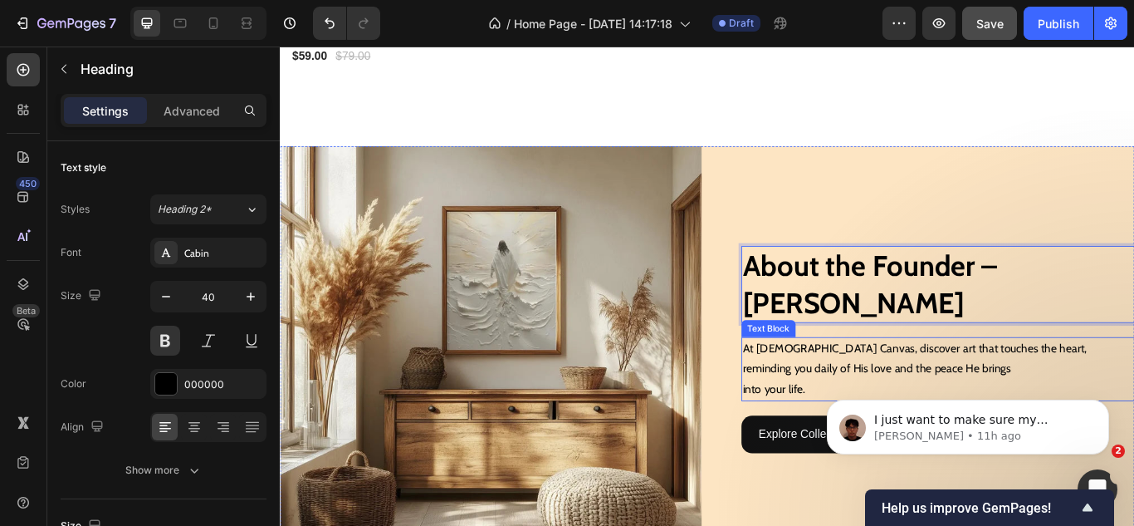
click at [968, 410] on p "reminding you daily of His love and the peace He brings" at bounding box center [1064, 422] width 488 height 24
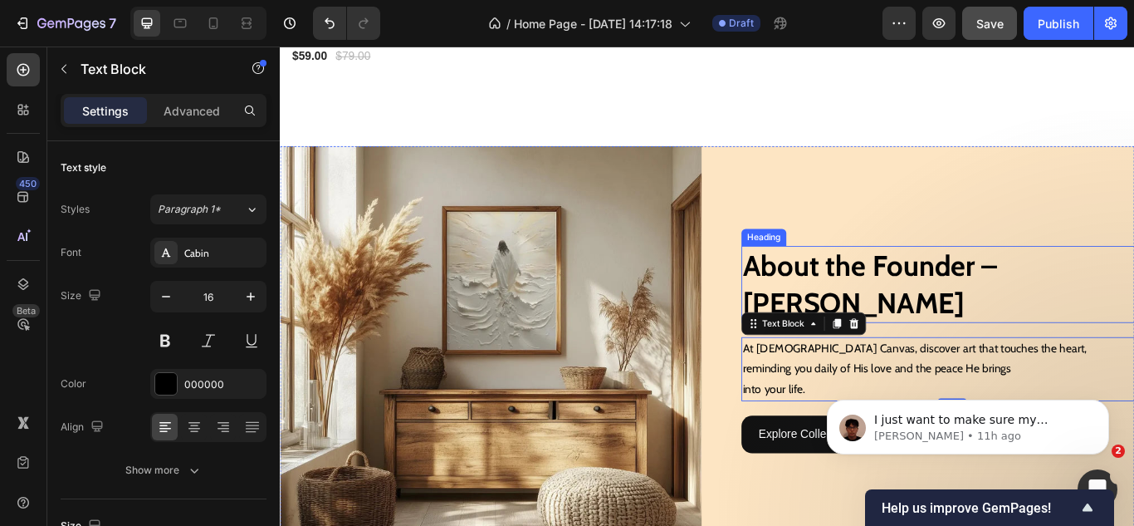
click at [964, 306] on p "About the Founder – Jessica Carter" at bounding box center [1064, 324] width 488 height 86
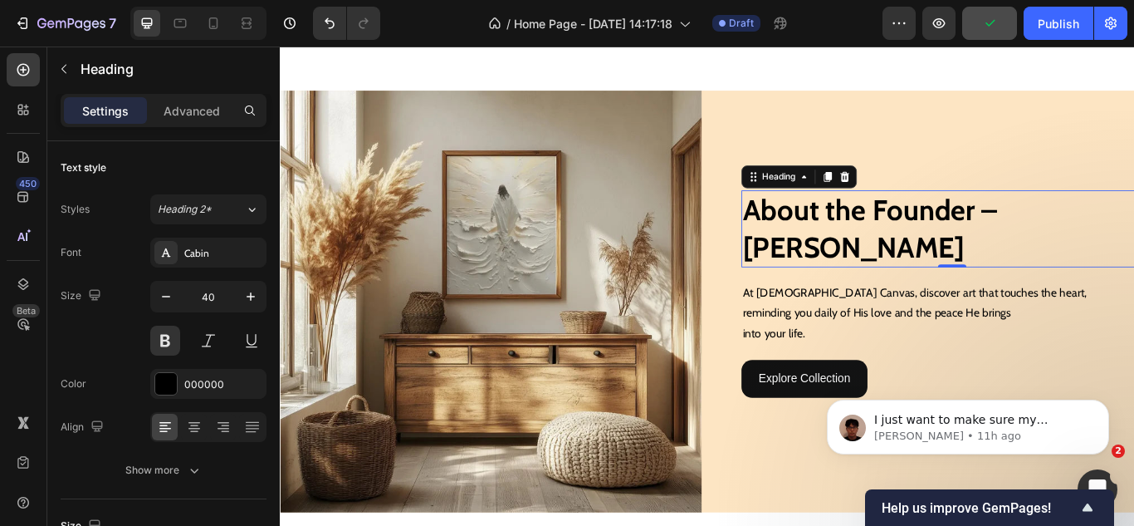
scroll to position [1730, 0]
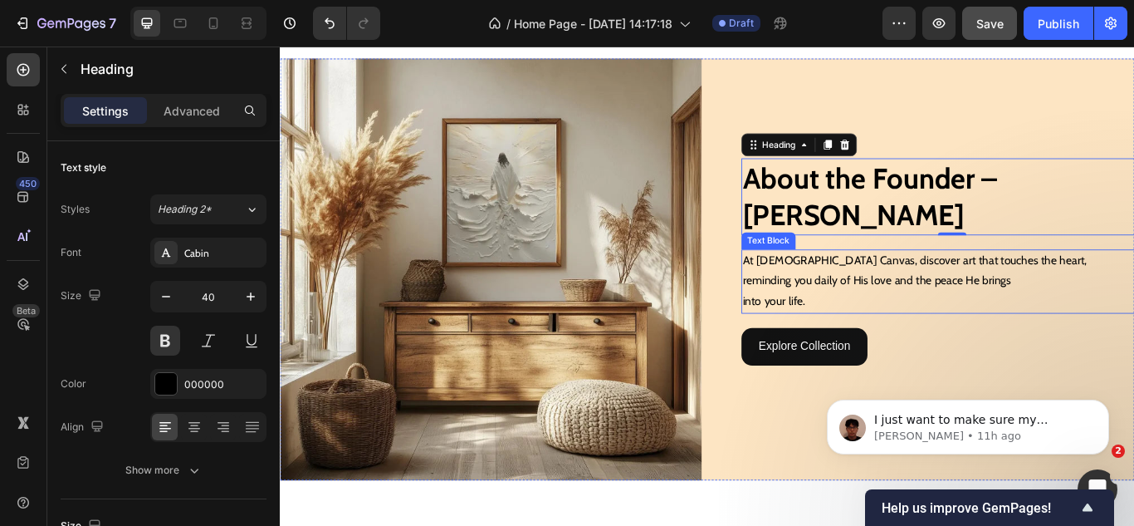
click at [869, 316] on p "reminding you daily of His love and the peace He brings" at bounding box center [1064, 320] width 488 height 24
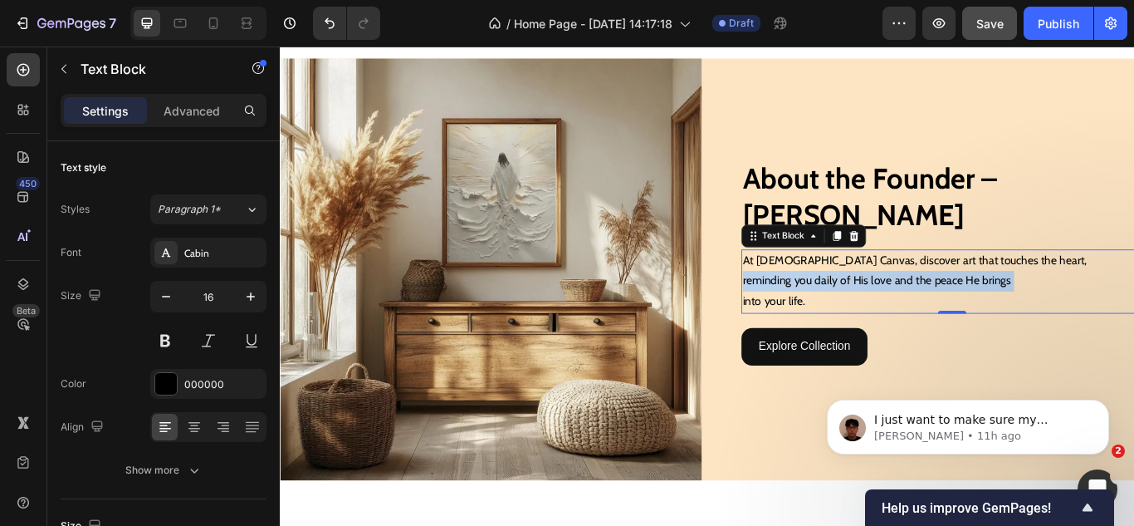
click at [869, 316] on p "reminding you daily of His love and the peace He brings" at bounding box center [1064, 320] width 488 height 24
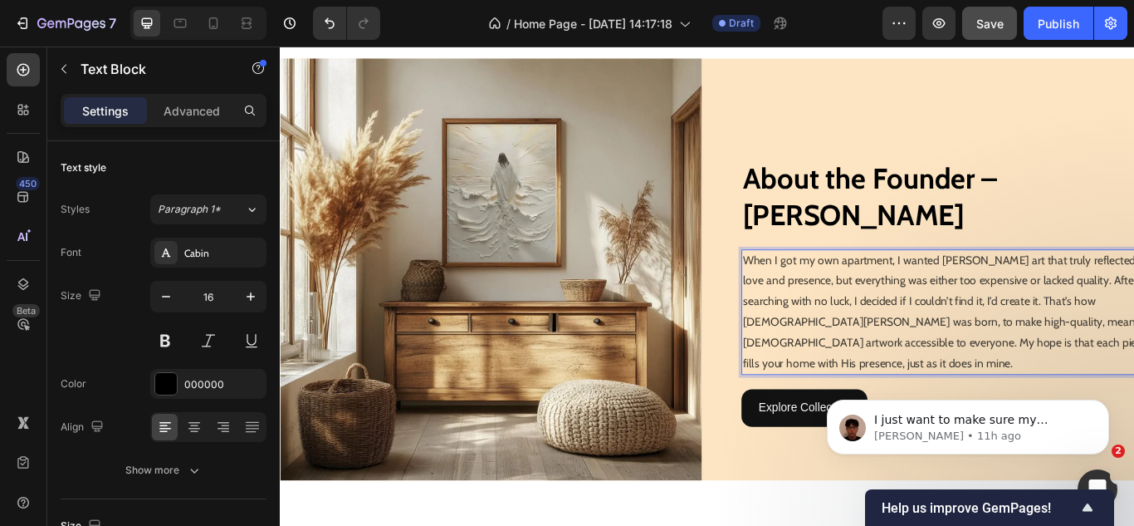
click at [869, 316] on span "When I got my own apartment, I wanted [PERSON_NAME] art that truly reflected Hi…" at bounding box center [1064, 355] width 488 height 135
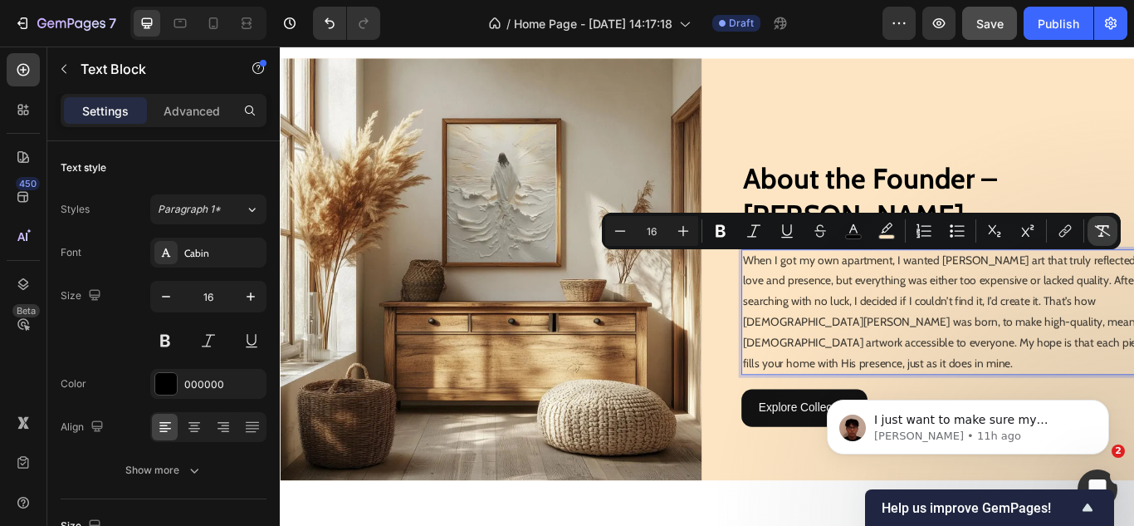
click at [1096, 234] on icon "Editor contextual toolbar" at bounding box center [1102, 231] width 17 height 17
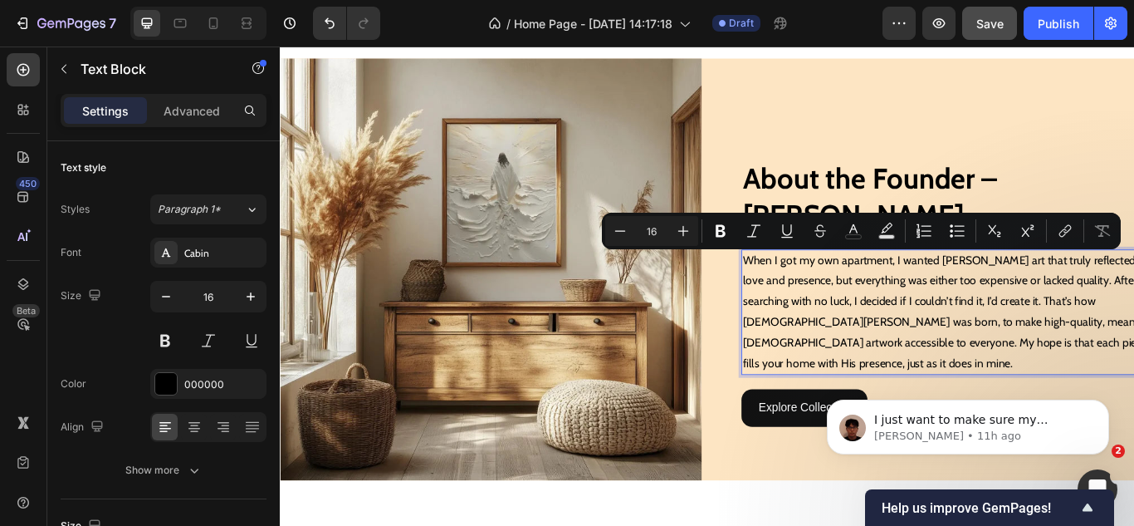
click at [1045, 336] on p "When I got my own apartment, I wanted [PERSON_NAME] art that truly reflected Hi…" at bounding box center [1064, 357] width 488 height 144
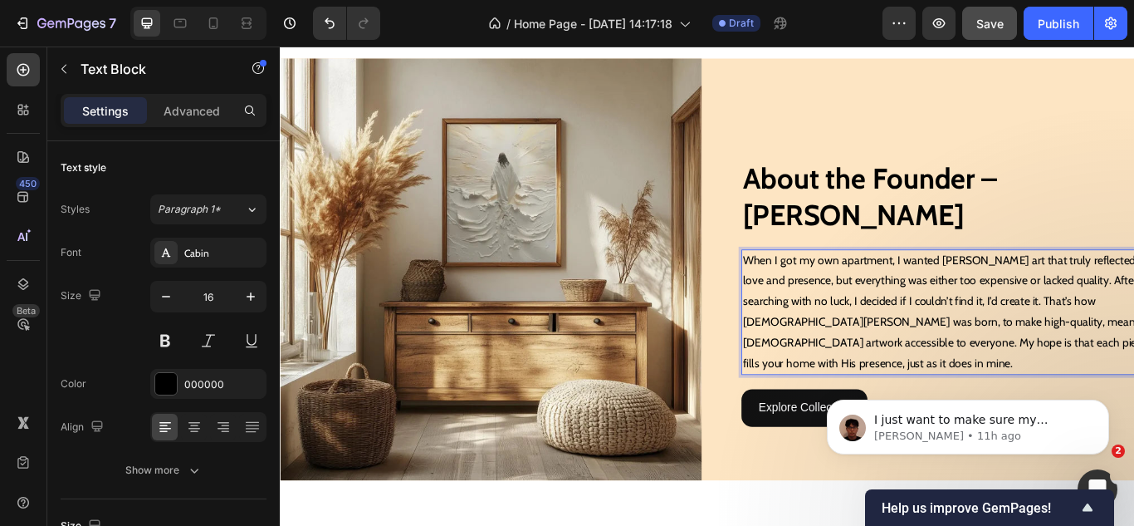
click at [1114, 299] on p "When I got my own apartment, I wanted [PERSON_NAME] art that truly reflected Hi…" at bounding box center [1064, 357] width 488 height 144
click at [1111, 321] on p "truly reflected His love and presence, but everything was either too expensive …" at bounding box center [1064, 368] width 488 height 120
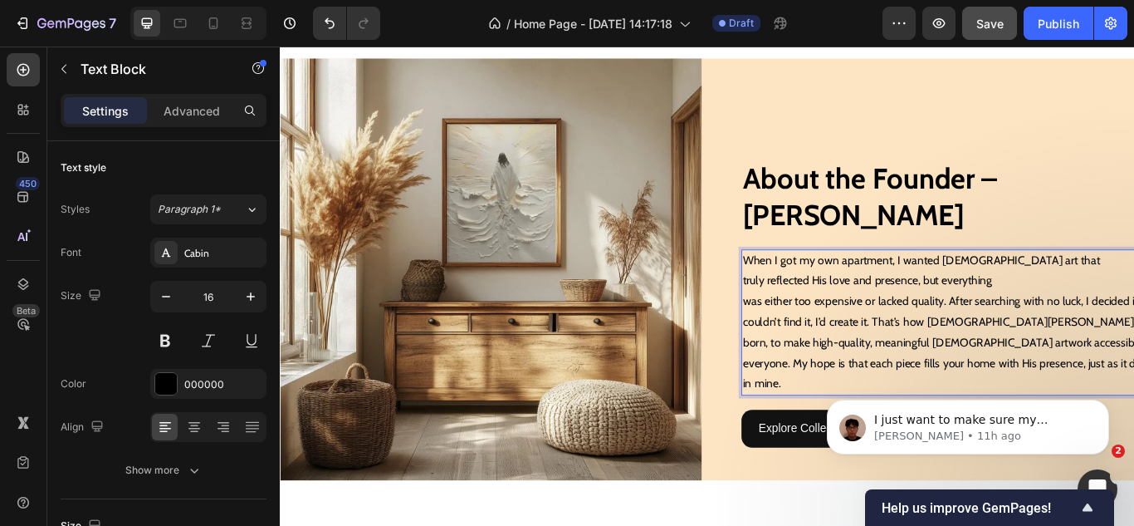
click at [820, 316] on p "truly reflected His love and presence, but everything" at bounding box center [1064, 320] width 488 height 24
click at [1079, 340] on p "was either too expensive or lacked quality. After searching with no luck, I dec…" at bounding box center [1064, 392] width 488 height 120
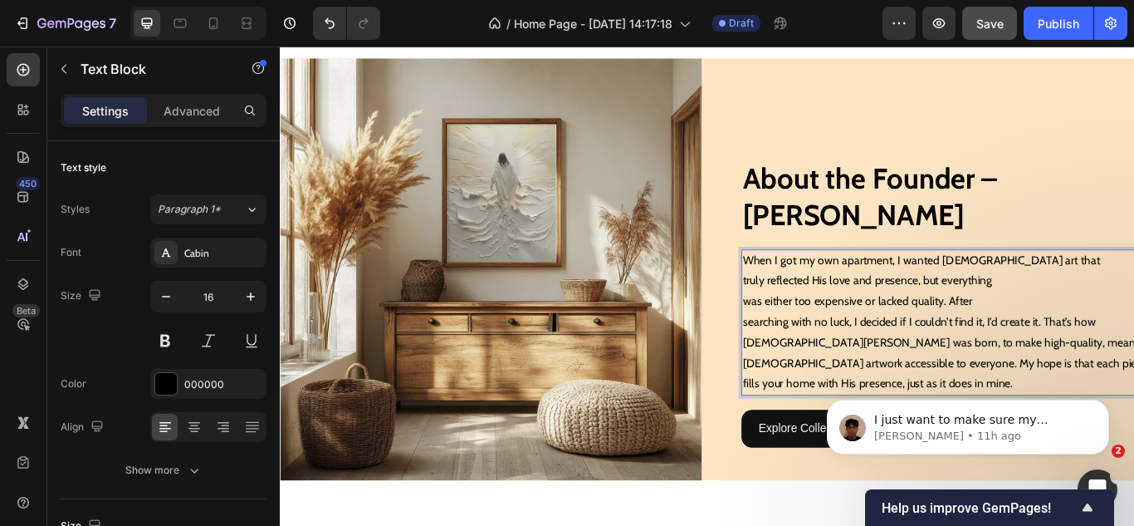
click at [1117, 367] on p "searching with no luck, I decided if I couldn’t find it, I’d create it. That’s …" at bounding box center [1064, 403] width 488 height 95
click at [820, 367] on p "searching with no luck, I decided if I couldn’t find it, I’d" at bounding box center [1064, 368] width 488 height 24
click at [1105, 399] on p "create it. That’s how Jesus Canvas was born, to make high-quality, meaningful J…" at bounding box center [1064, 415] width 488 height 71
click at [1103, 416] on p "high-quality, meaningful Jesus artwork accessible to everyone. My hope is that …" at bounding box center [1064, 428] width 488 height 48
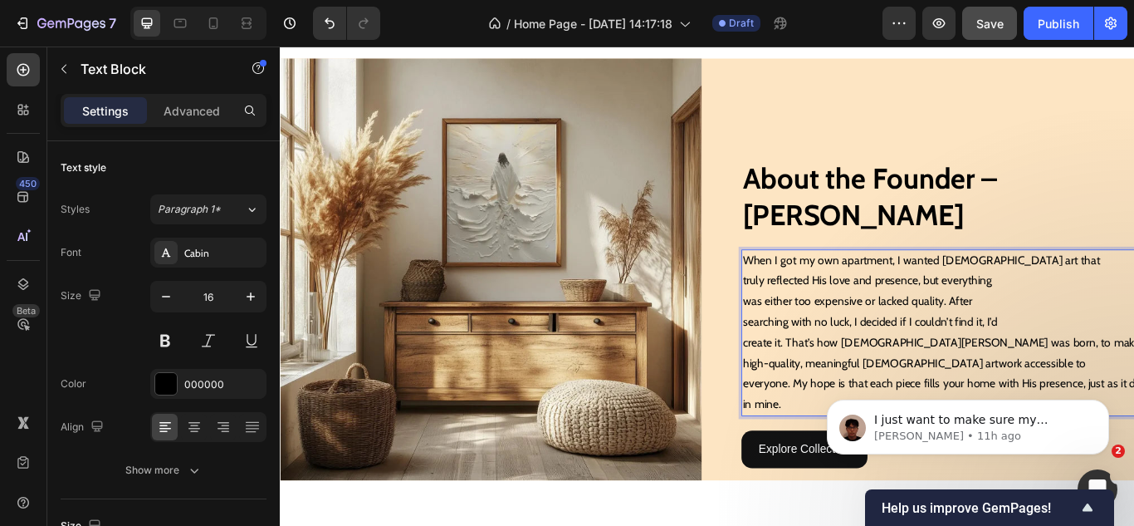
click at [979, 381] on body "I just want to make sure my message went through. May I ask if everything is ok…" at bounding box center [968, 422] width 319 height 103
click at [983, 384] on body "I just want to make sure my message went through. May I ask if everything is ok…" at bounding box center [968, 422] width 319 height 103
click at [979, 382] on body "I just want to make sure my message went through. May I ask if everything is ok…" at bounding box center [968, 422] width 319 height 103
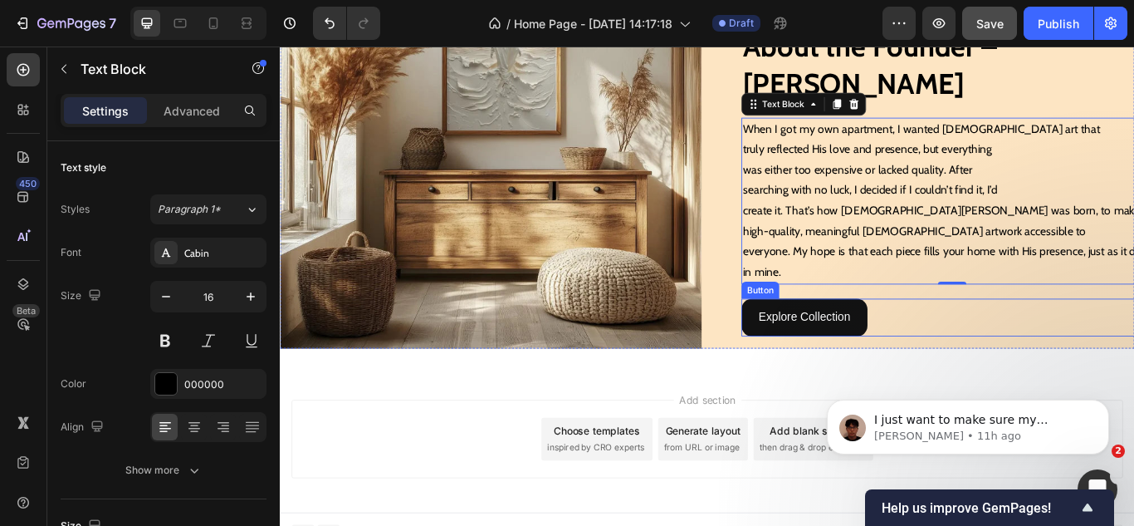
scroll to position [1896, 0]
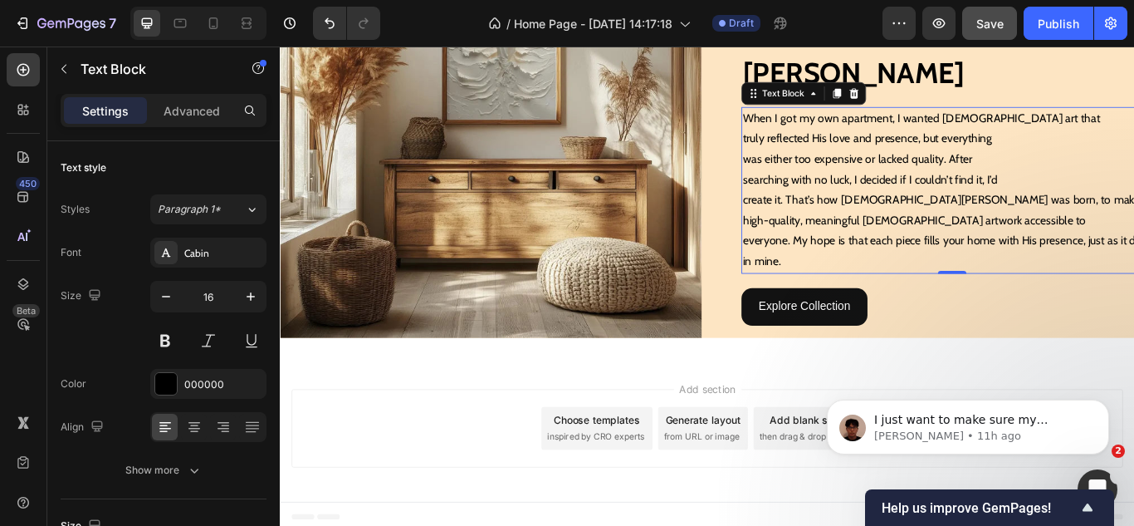
click at [1109, 274] on p "everyone. My hope is that each piece fills your home with His presence, just as…" at bounding box center [1064, 286] width 488 height 48
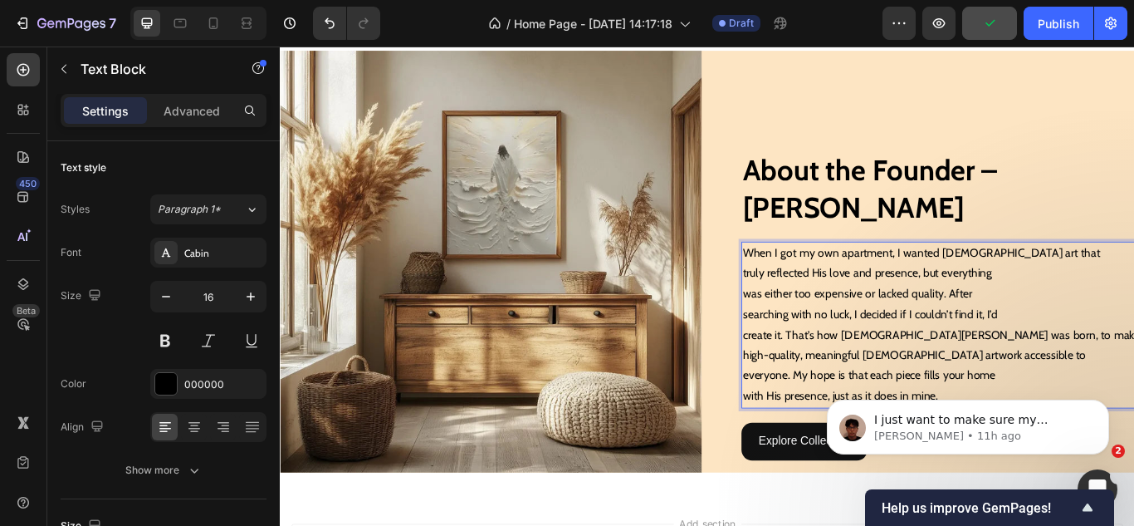
scroll to position [1730, 0]
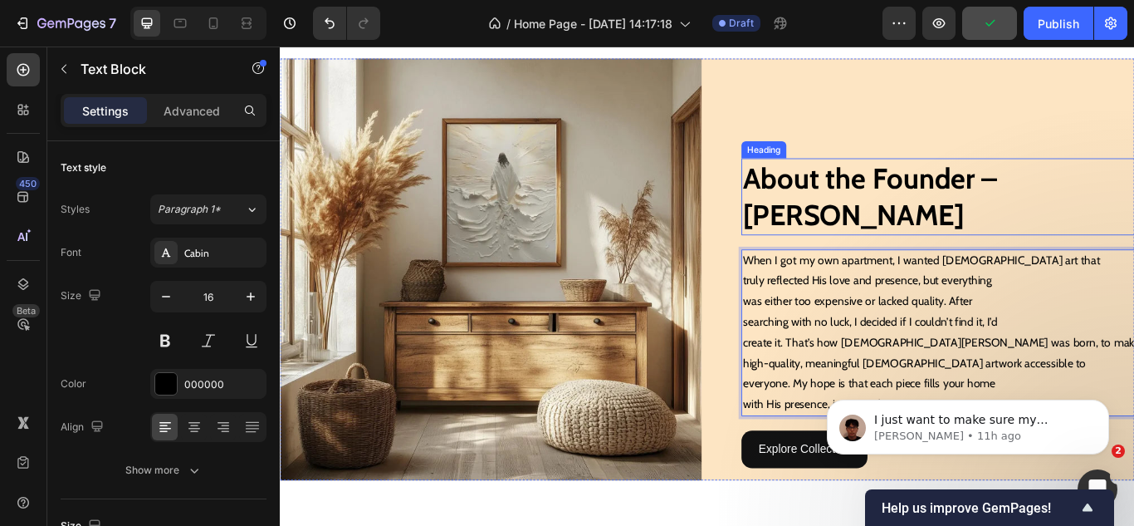
click at [936, 216] on p "About the Founder – Jessica Carter" at bounding box center [1064, 222] width 488 height 86
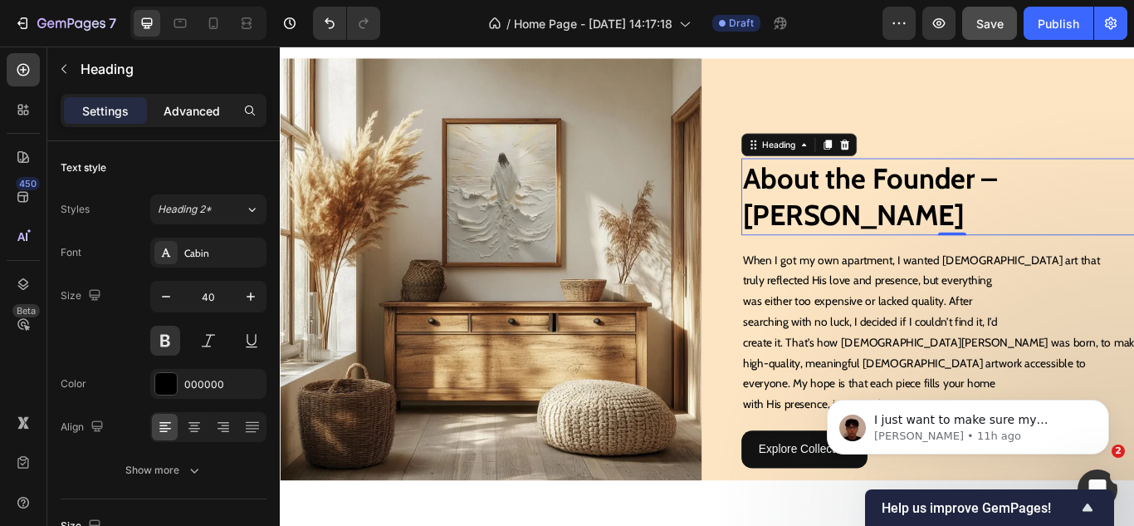
click at [209, 109] on p "Advanced" at bounding box center [192, 110] width 56 height 17
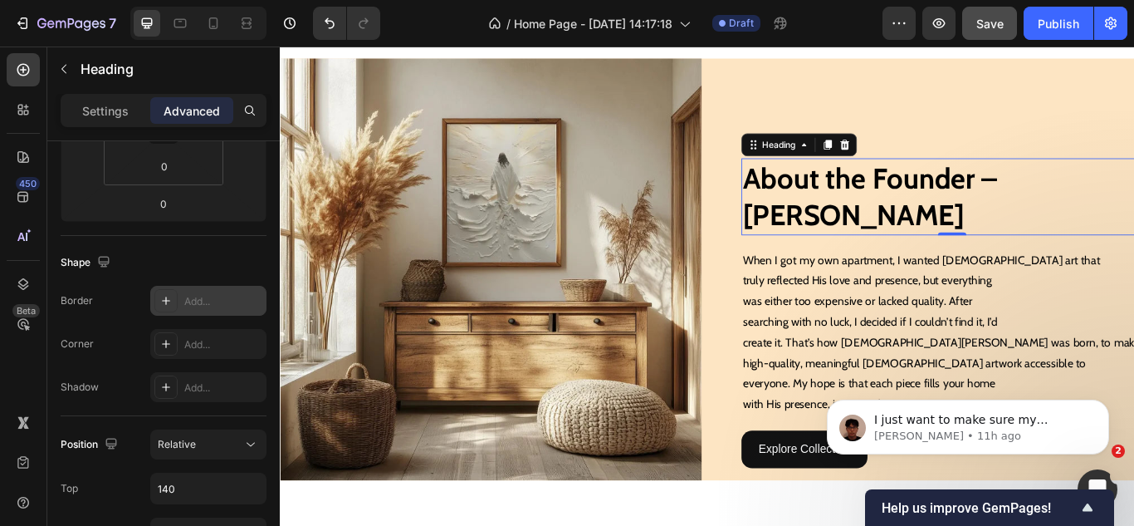
scroll to position [0, 0]
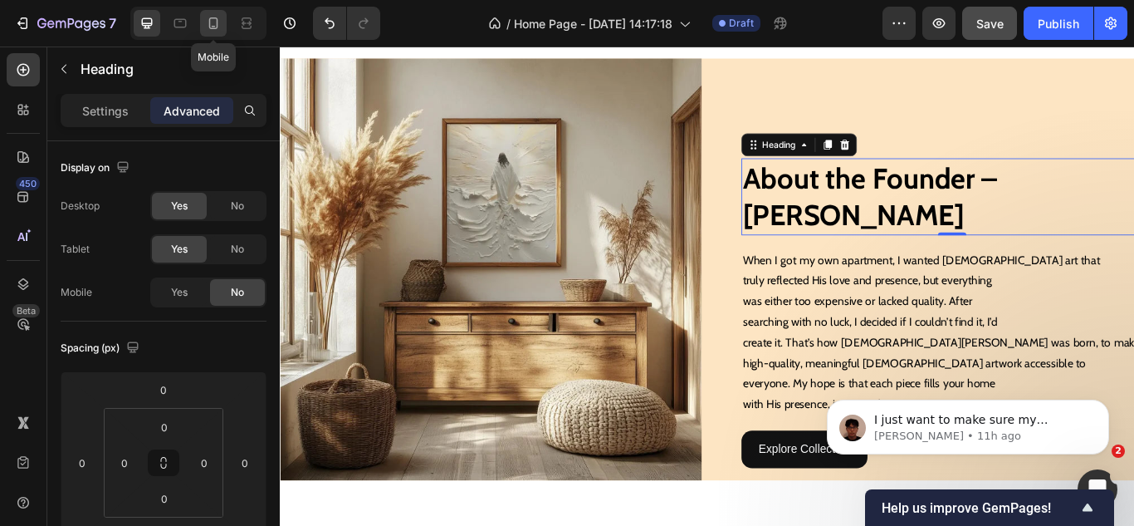
click at [212, 25] on icon at bounding box center [213, 23] width 17 height 17
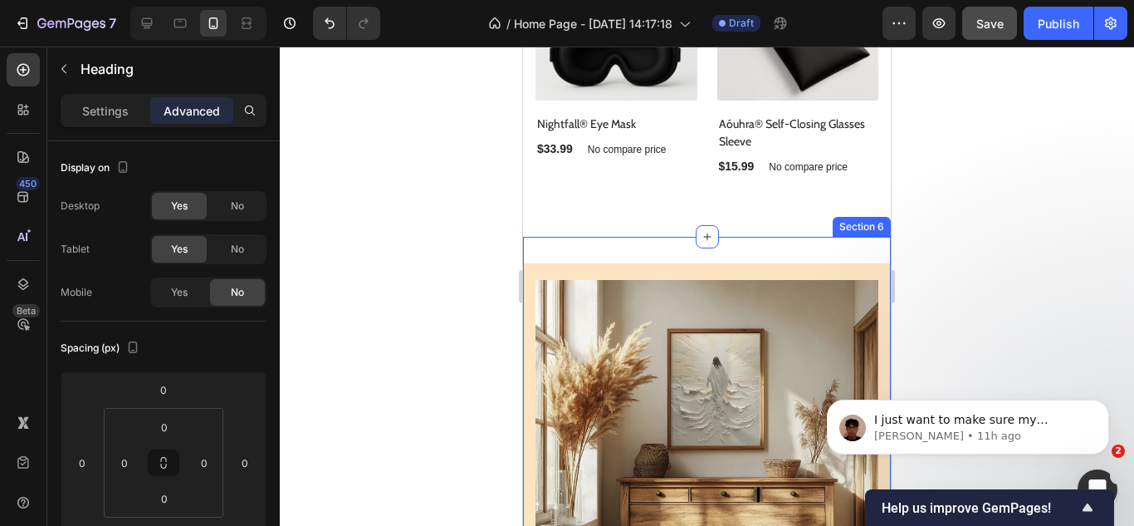
scroll to position [1412, 0]
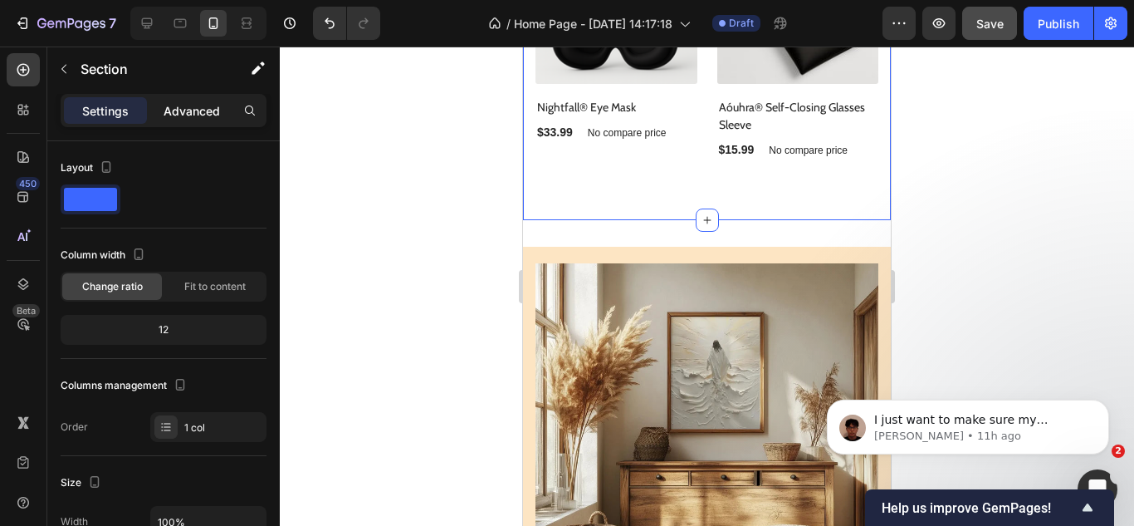
click at [181, 108] on p "Advanced" at bounding box center [192, 110] width 56 height 17
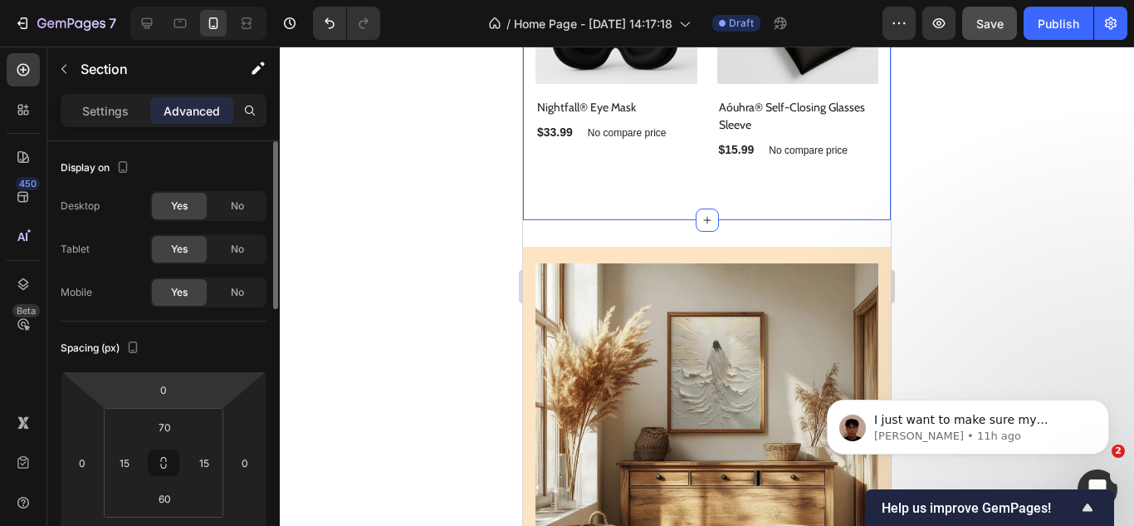
scroll to position [83, 0]
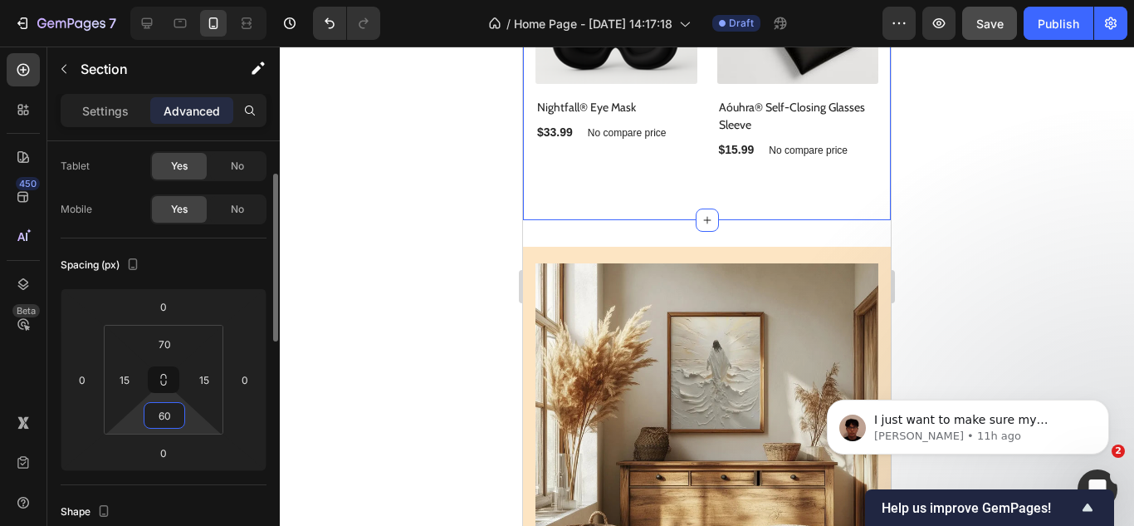
click at [161, 412] on input "60" at bounding box center [164, 415] width 33 height 25
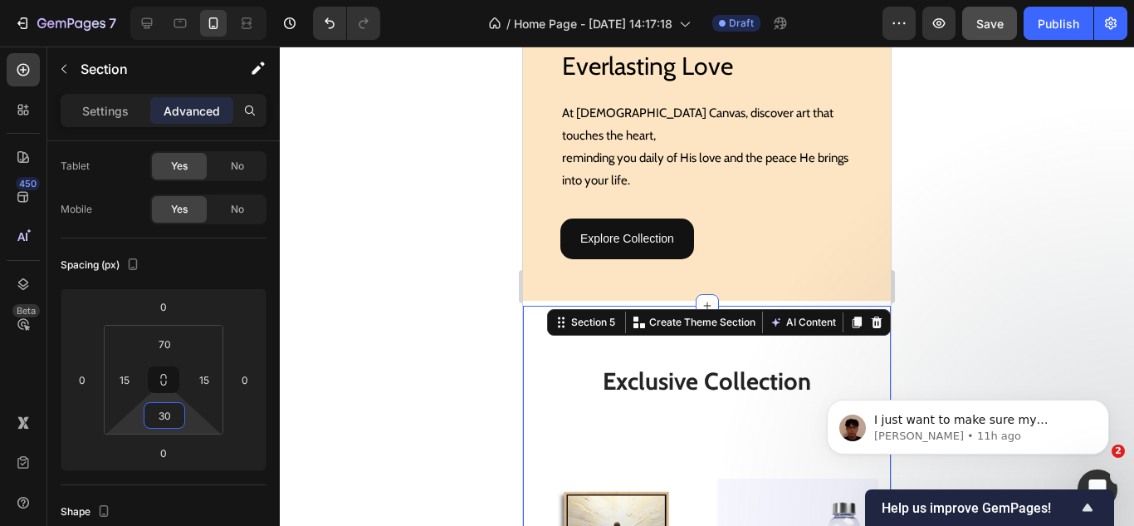
scroll to position [747, 0]
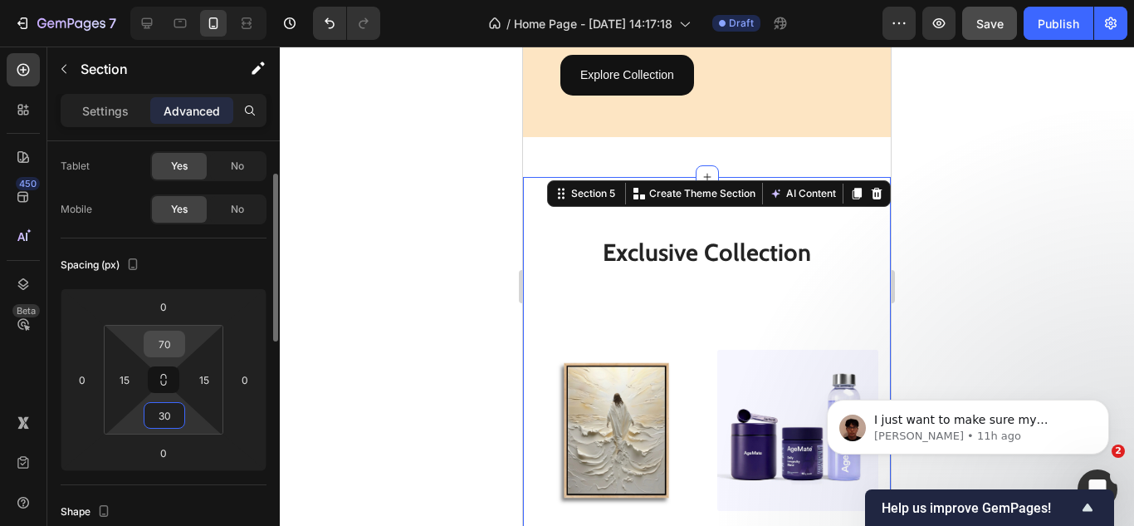
type input "30"
click at [162, 345] on input "70" at bounding box center [164, 343] width 33 height 25
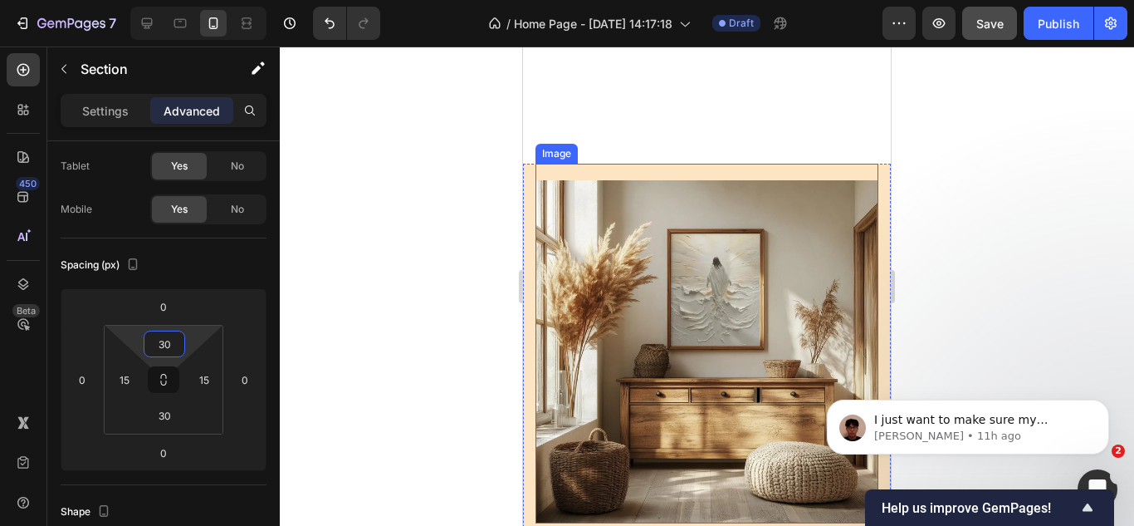
scroll to position [1661, 0]
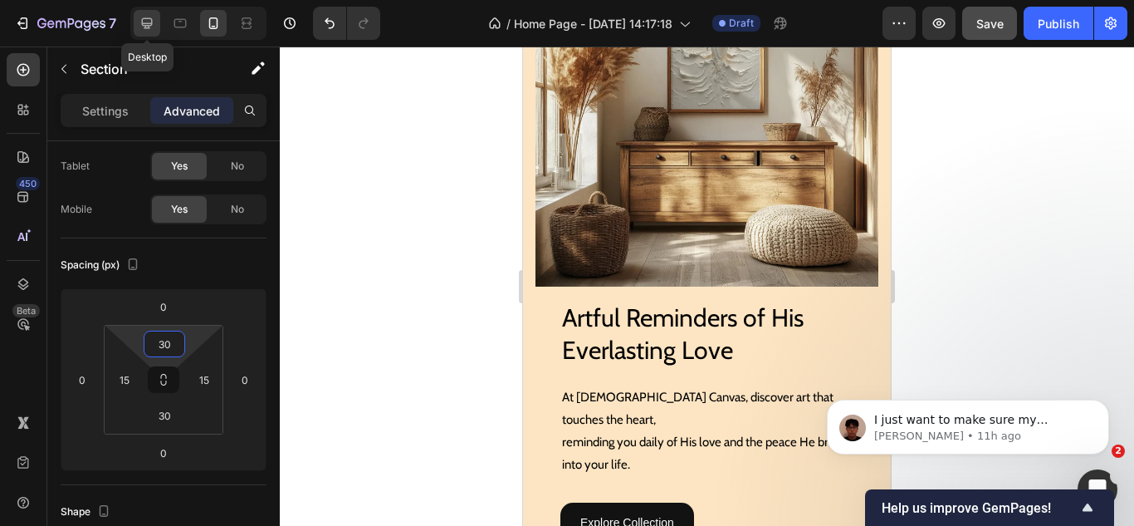
click at [140, 22] on icon at bounding box center [147, 23] width 17 height 17
type input "80"
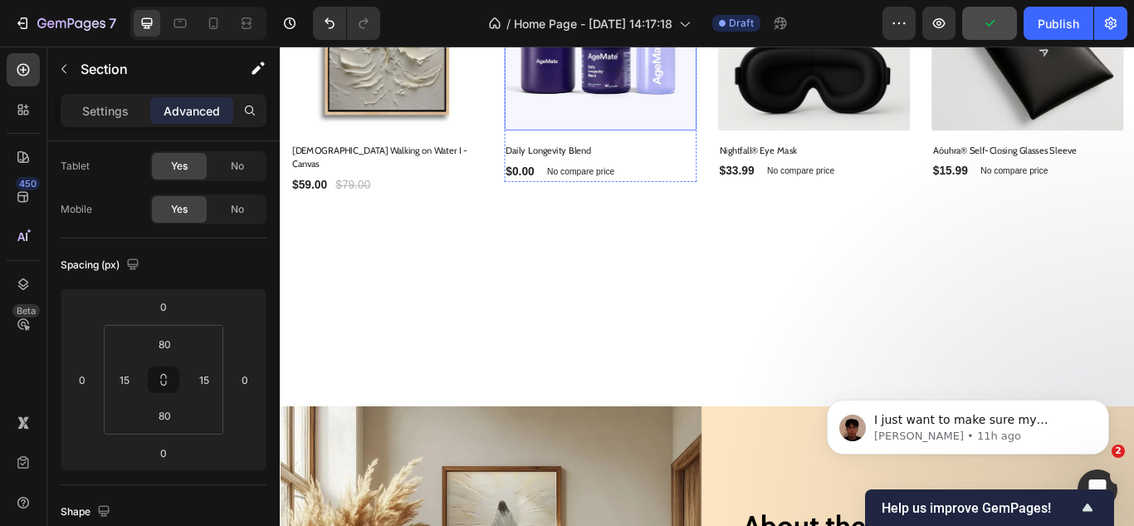
scroll to position [1371, 0]
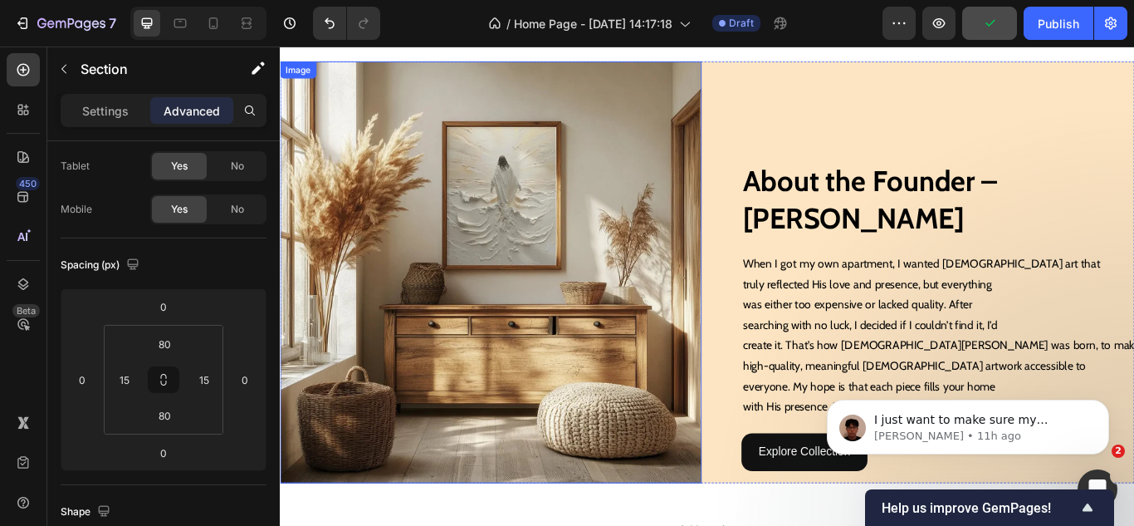
click at [622, 327] on img at bounding box center [526, 310] width 492 height 492
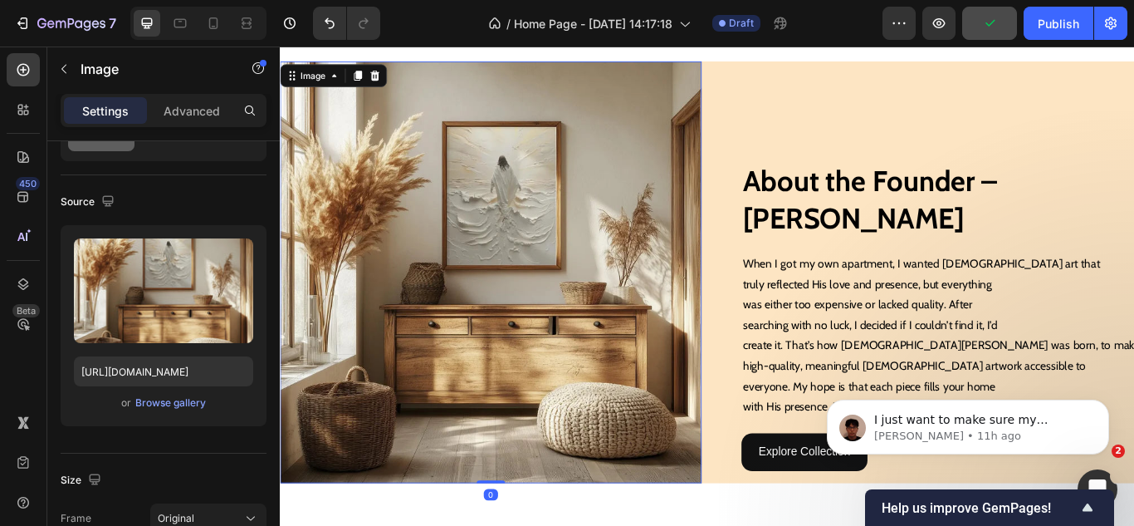
scroll to position [0, 0]
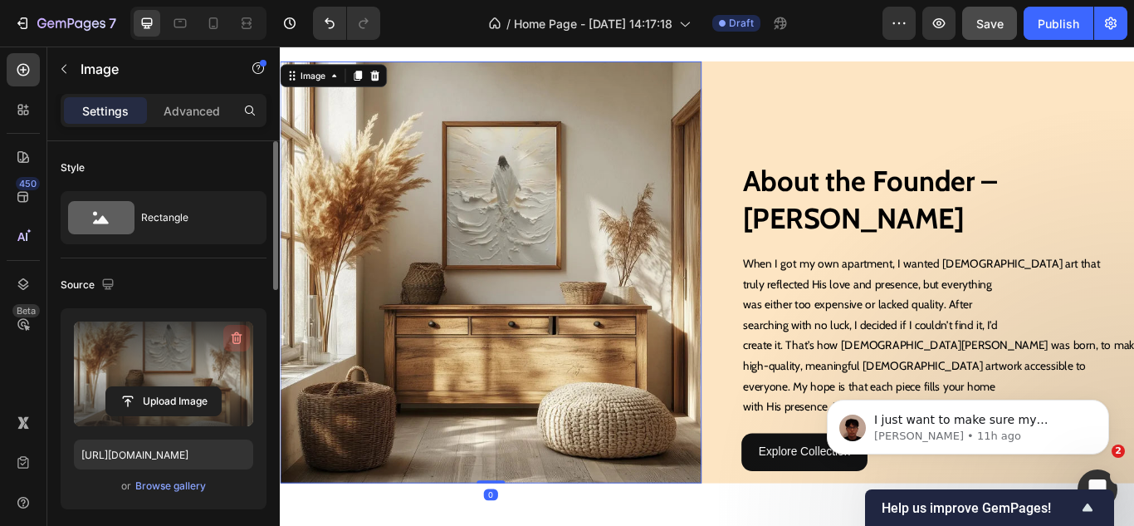
click at [234, 336] on icon "button" at bounding box center [236, 338] width 17 height 17
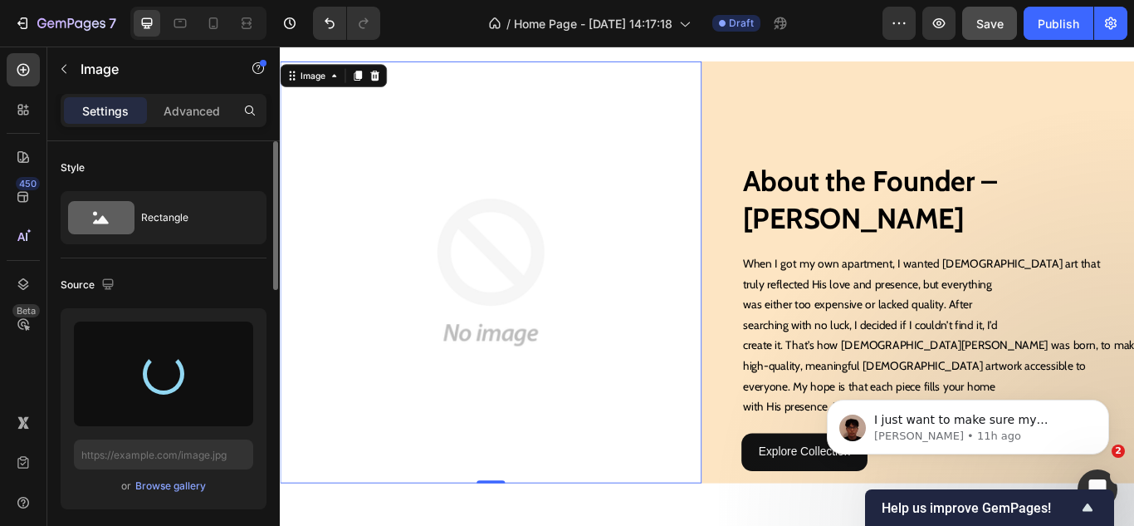
type input "https://cdn.shopify.com/s/files/1/0899/6211/9550/files/gempages_556912722038490…"
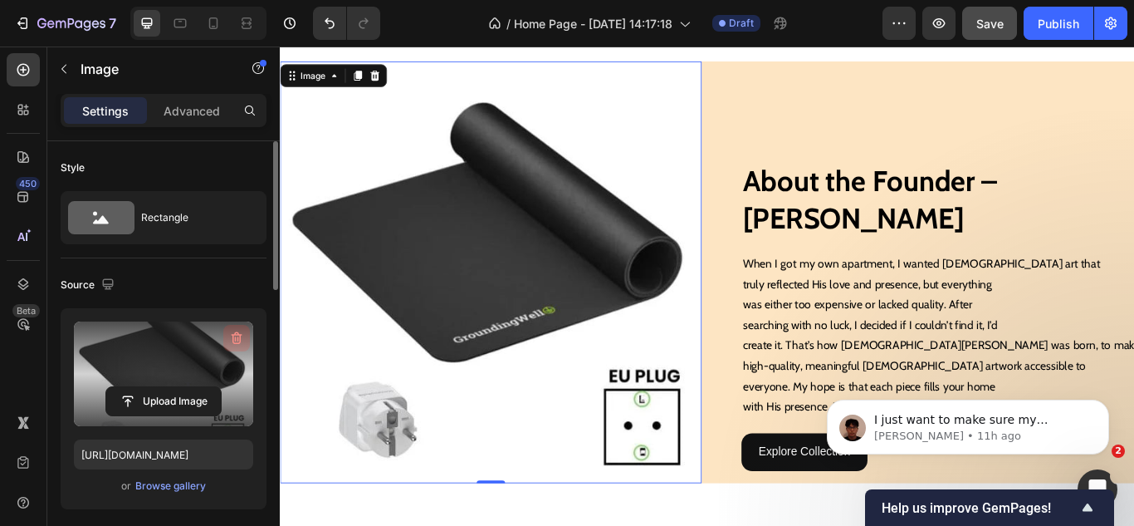
click at [239, 337] on icon "button" at bounding box center [236, 338] width 17 height 17
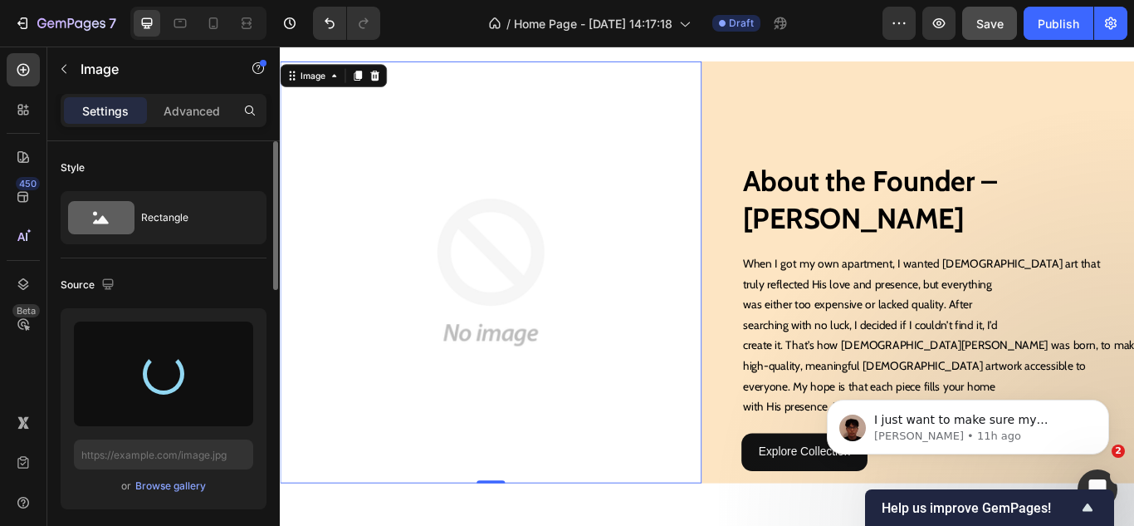
type input "https://cdn.shopify.com/s/files/1/0899/6211/9550/files/gempages_556912722038490…"
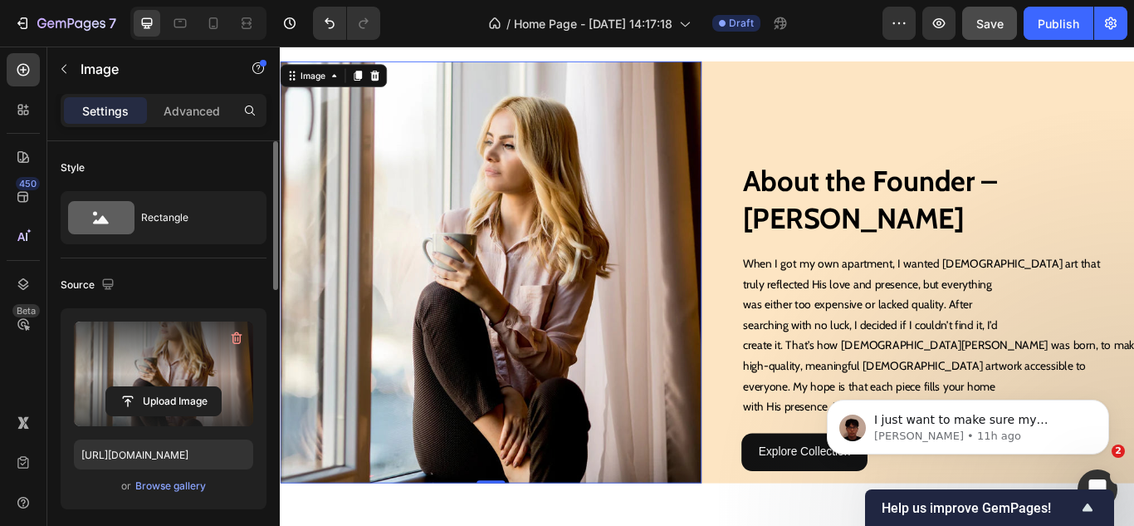
click at [7, 363] on div "450 Beta" at bounding box center [23, 229] width 33 height 353
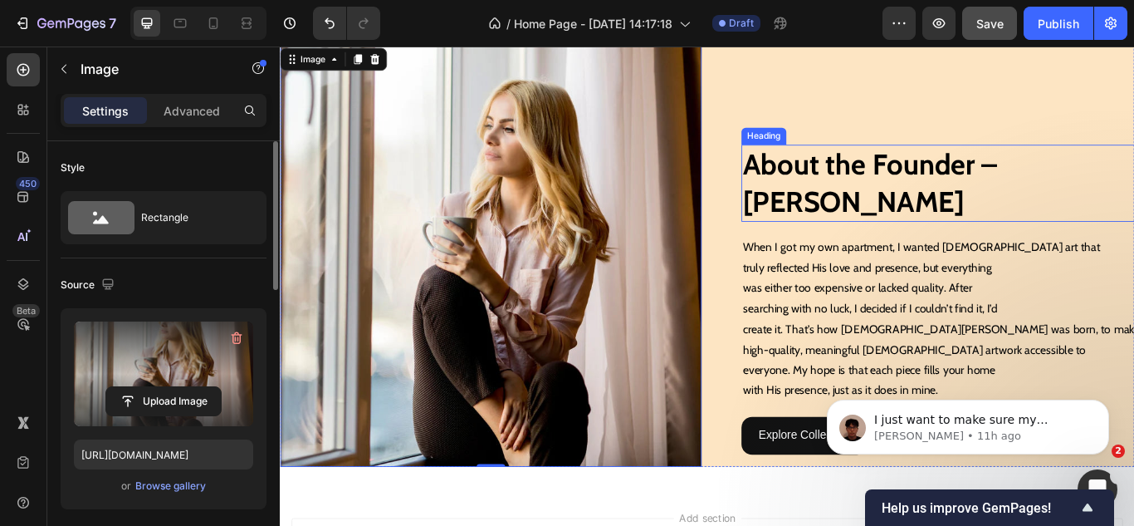
scroll to position [1288, 0]
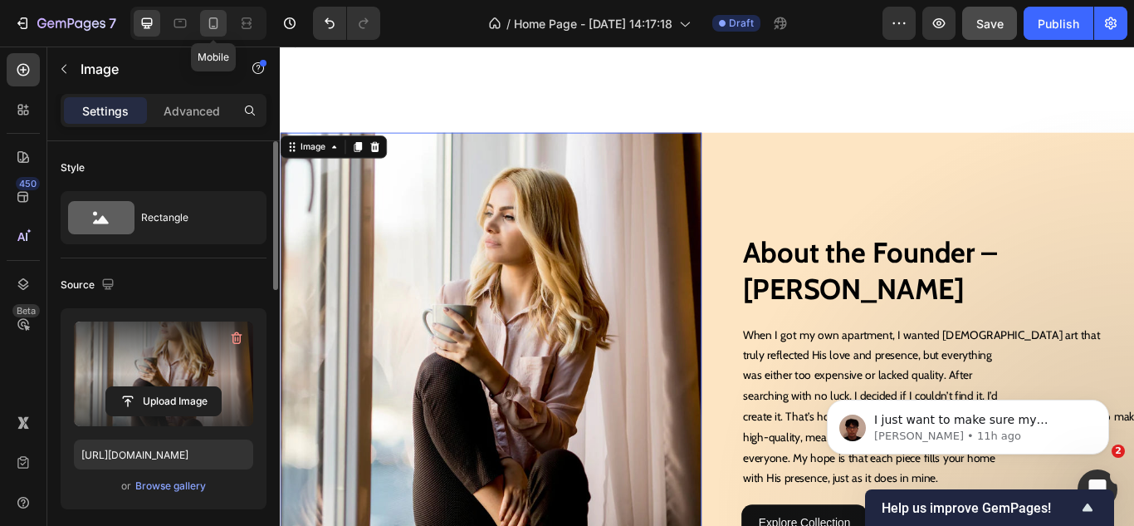
click at [208, 23] on icon at bounding box center [213, 23] width 17 height 17
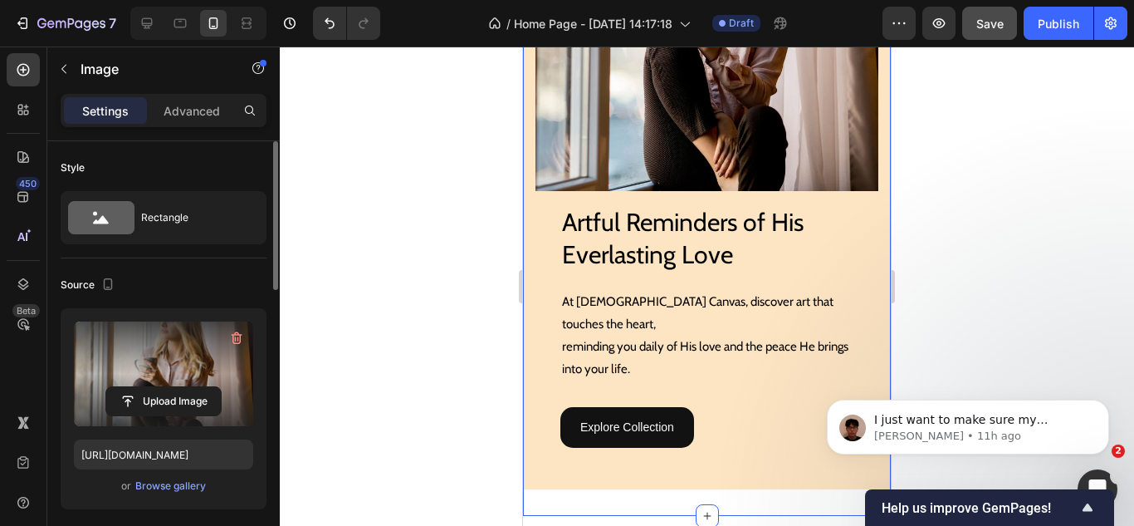
scroll to position [1673, 0]
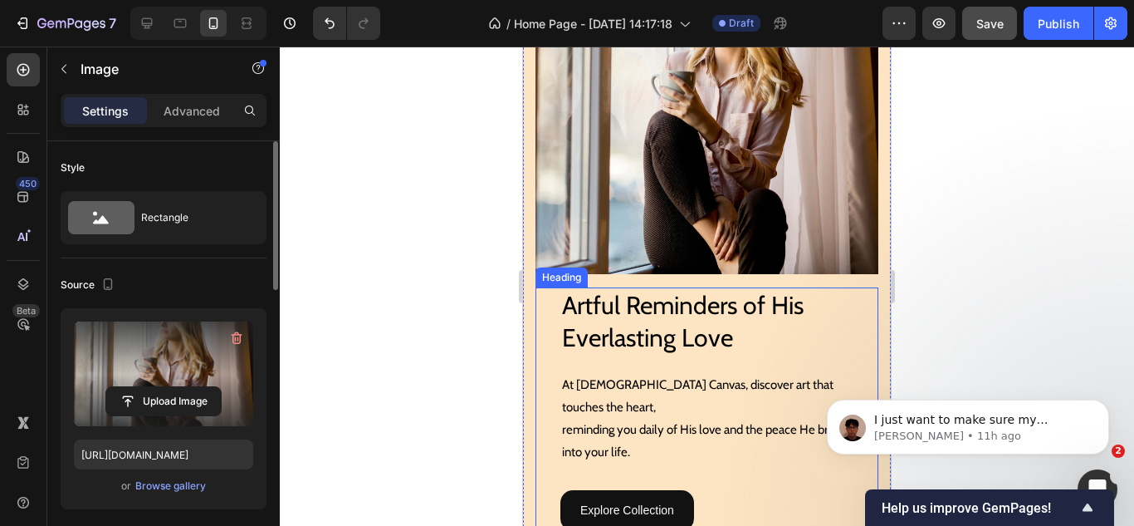
click at [658, 321] on h2 "Artful Reminders of His Everlasting Love" at bounding box center [719, 321] width 318 height 68
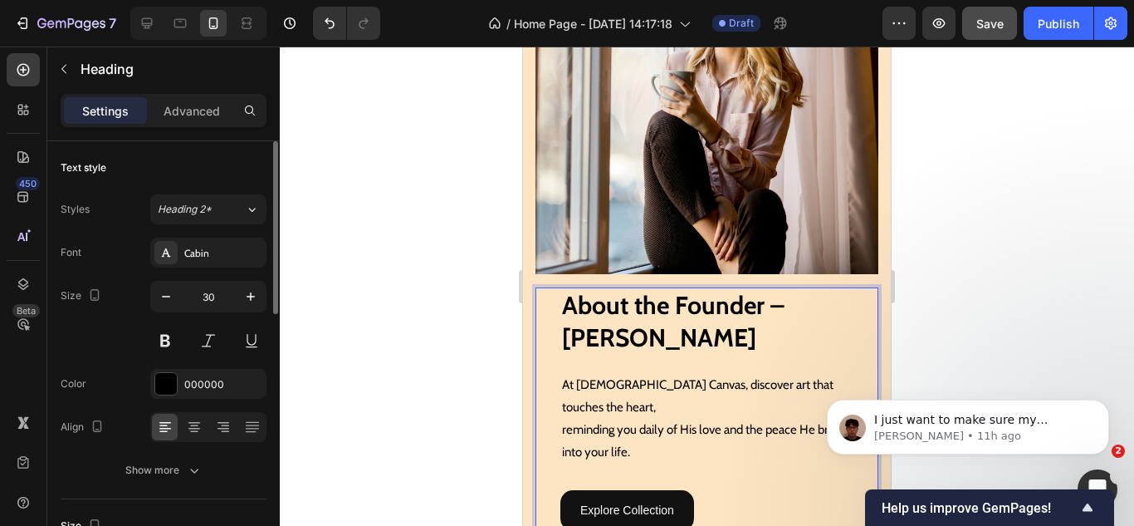
click at [658, 321] on p "About the Founder – Jessica Carter" at bounding box center [719, 321] width 315 height 65
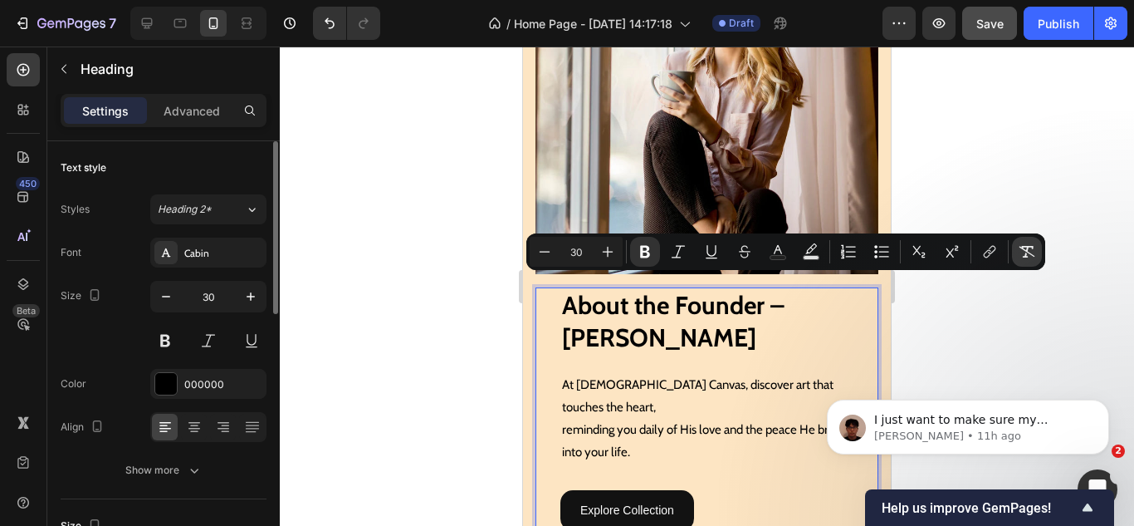
click at [1026, 246] on icon "Editor contextual toolbar" at bounding box center [1028, 252] width 16 height 12
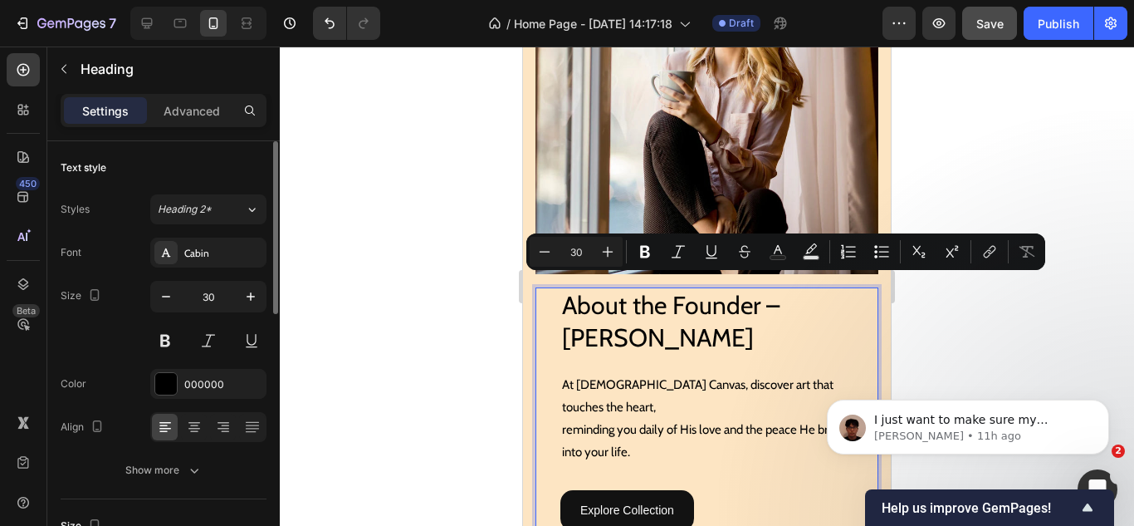
click at [634, 330] on p "About the Founder – Jessica Carter" at bounding box center [719, 321] width 315 height 65
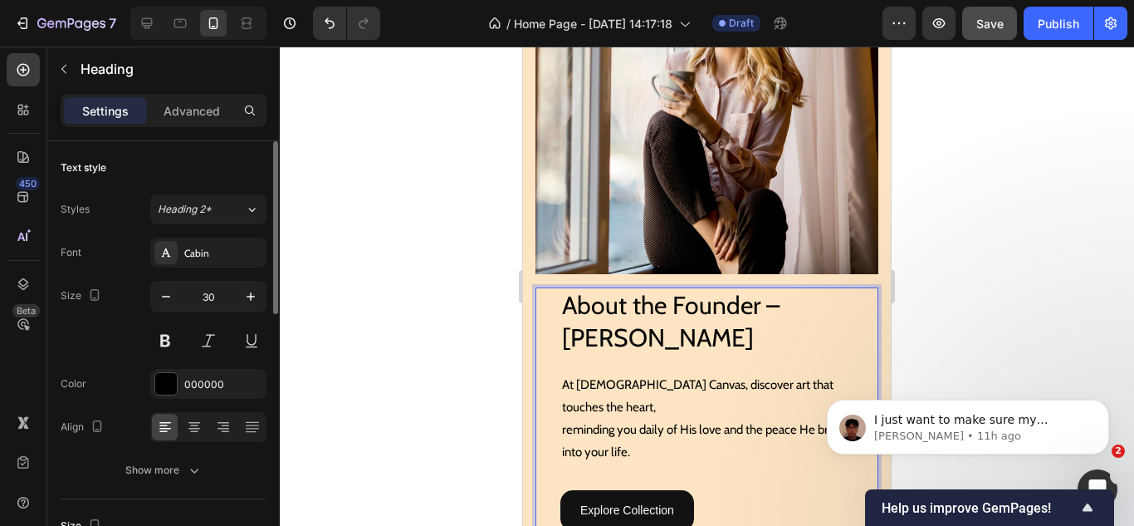
click at [619, 322] on p "About the Founder – Jessica Carter" at bounding box center [719, 321] width 315 height 65
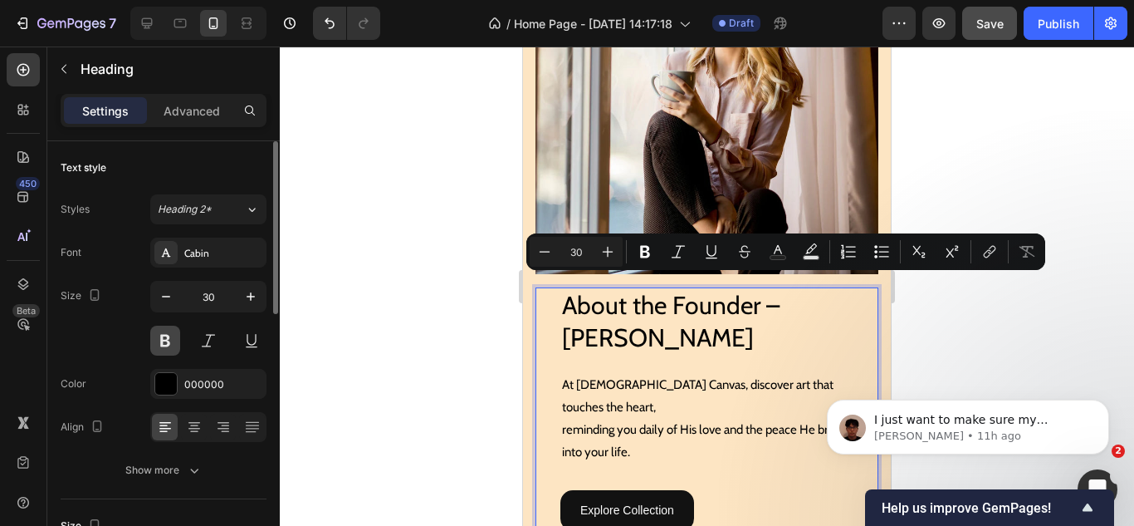
click at [175, 332] on button at bounding box center [165, 341] width 30 height 30
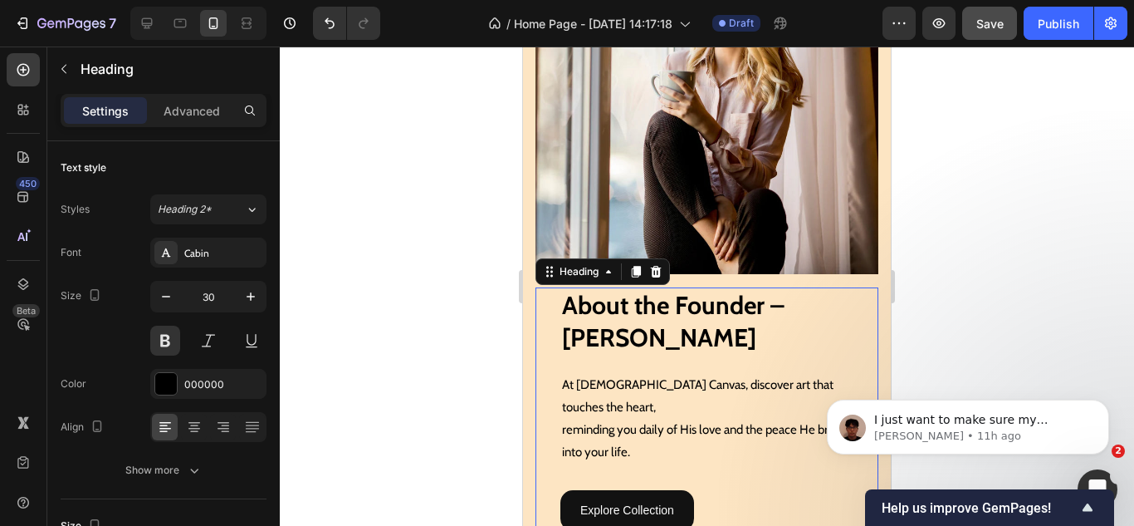
click at [786, 289] on p "About the Founder – Jessica Carter" at bounding box center [719, 321] width 315 height 65
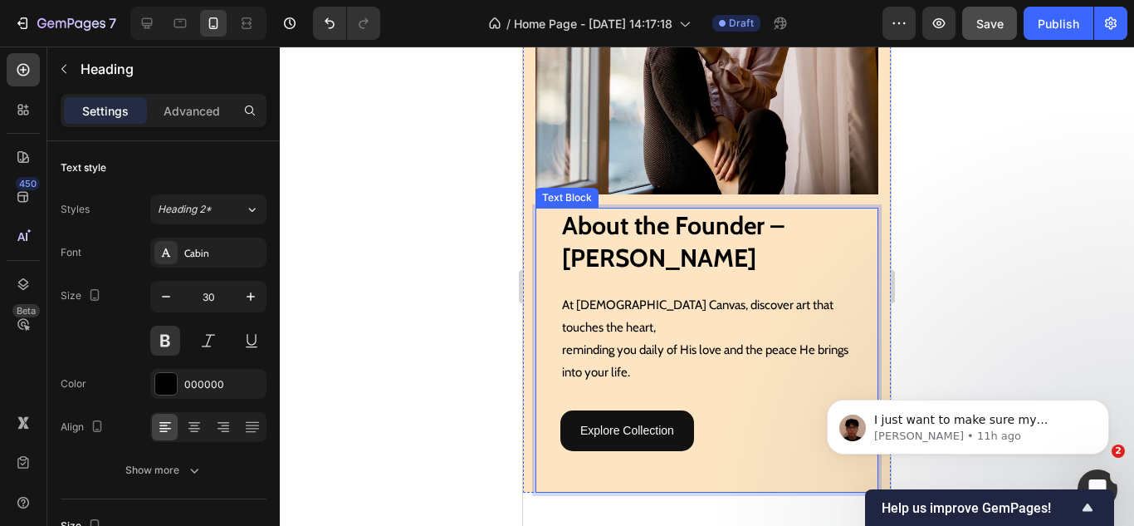
scroll to position [1839, 0]
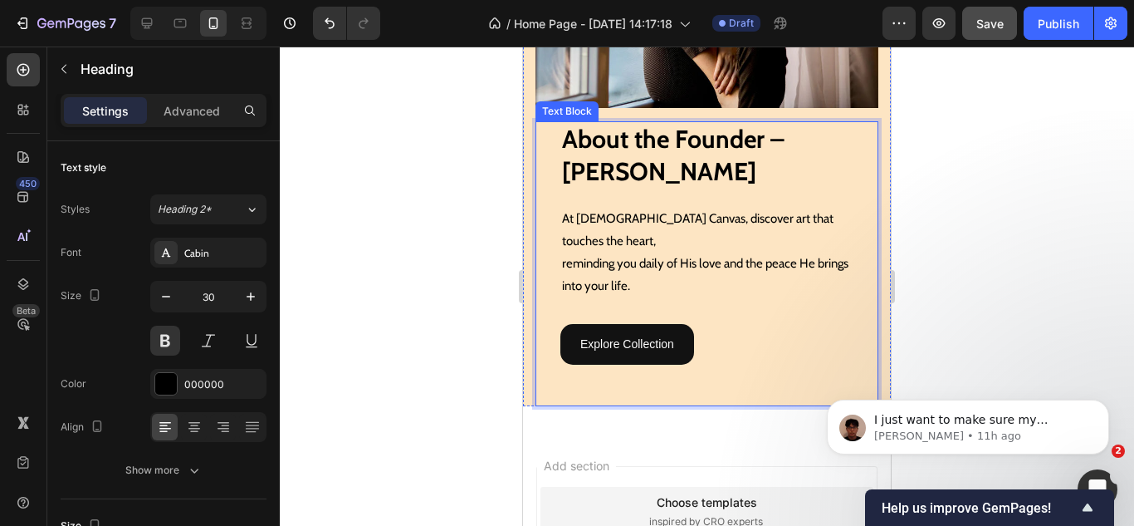
click at [604, 252] on p "reminding you daily of His love and the peace He brings" at bounding box center [719, 263] width 315 height 22
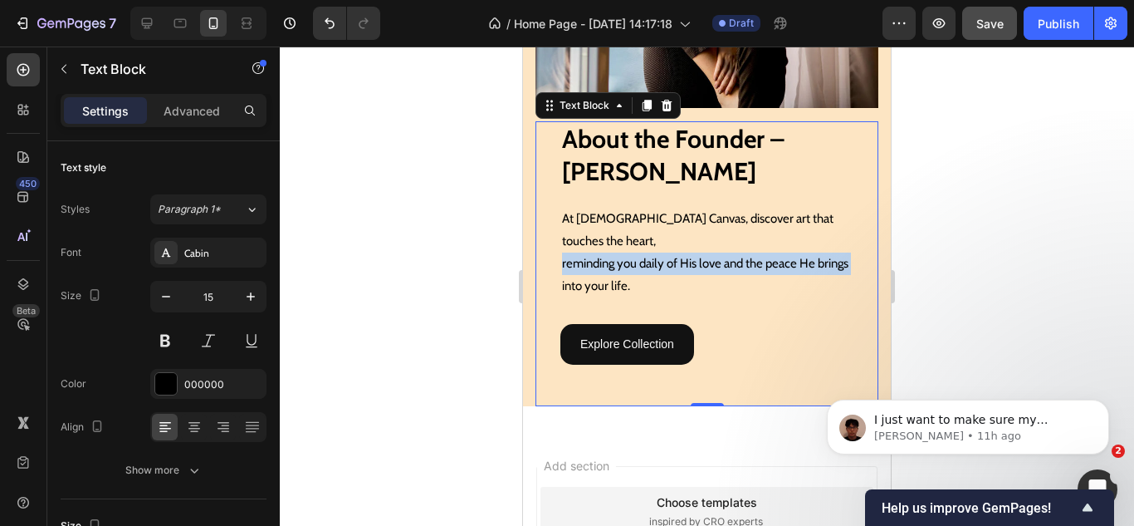
click at [604, 252] on p "reminding you daily of His love and the peace He brings" at bounding box center [719, 263] width 315 height 22
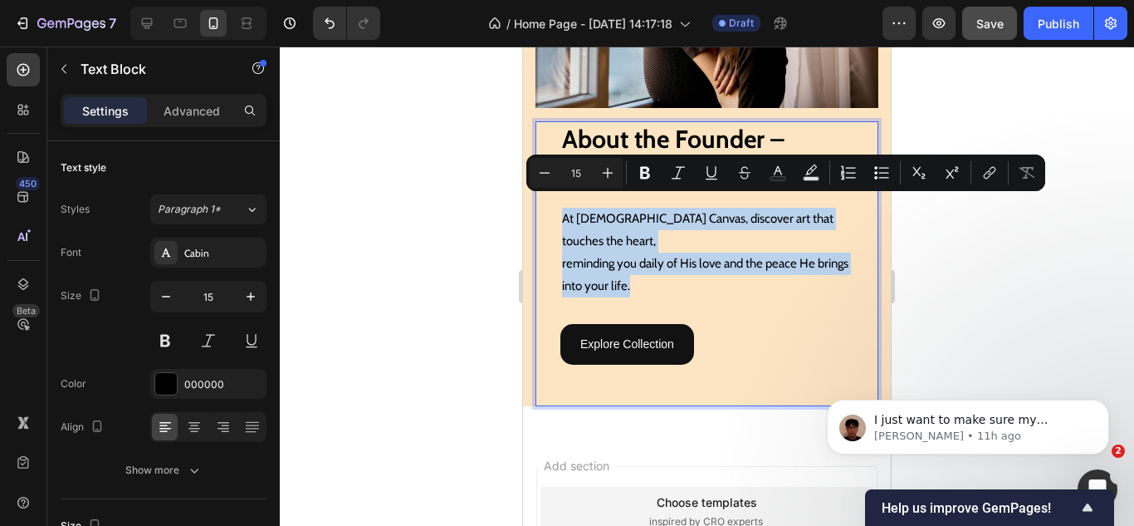
type input "16"
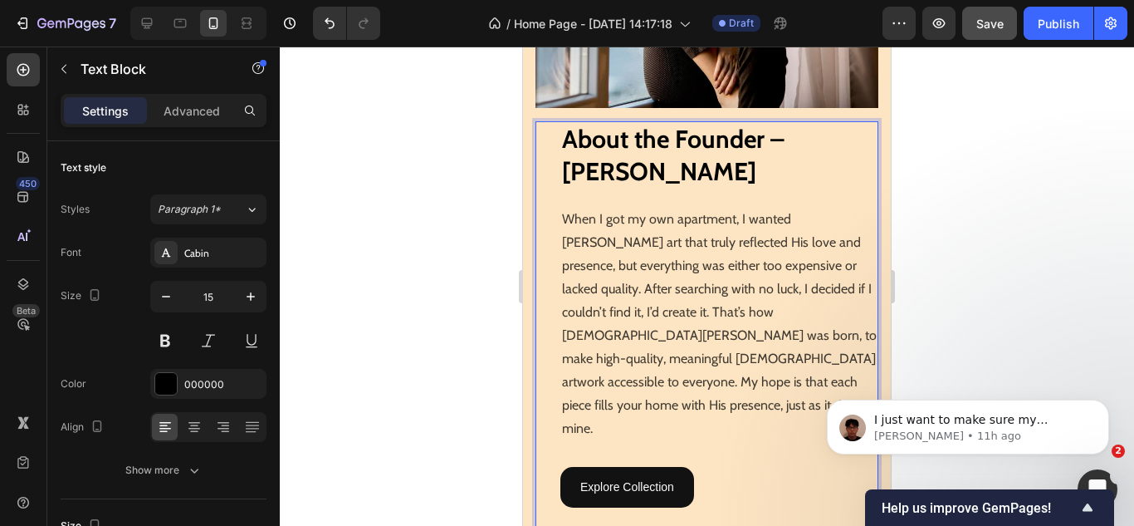
click at [650, 270] on span "When I got my own apartment, I wanted [PERSON_NAME] art that truly reflected Hi…" at bounding box center [719, 323] width 315 height 225
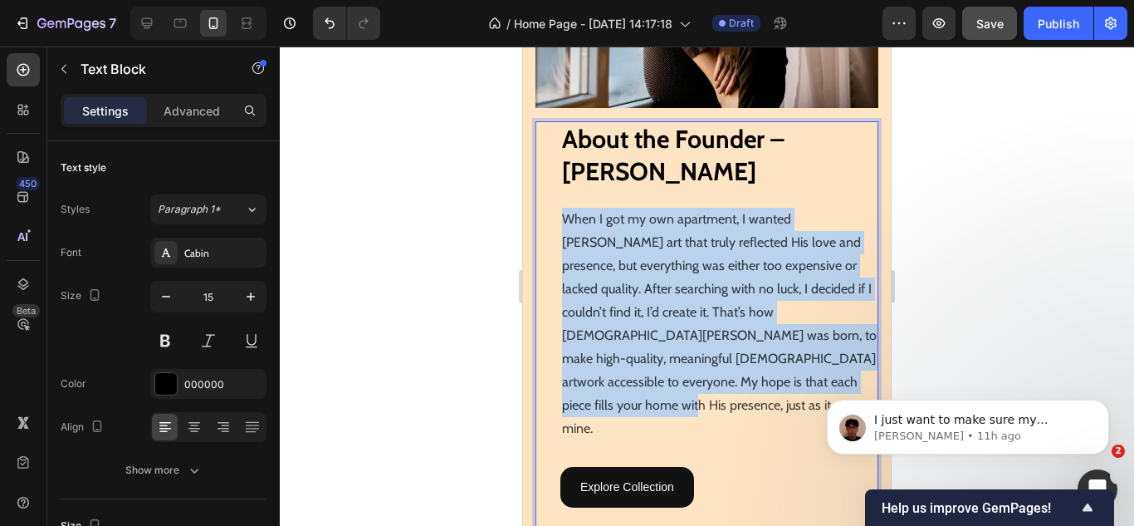
click at [650, 270] on span "When I got my own apartment, I wanted [PERSON_NAME] art that truly reflected Hi…" at bounding box center [719, 323] width 315 height 225
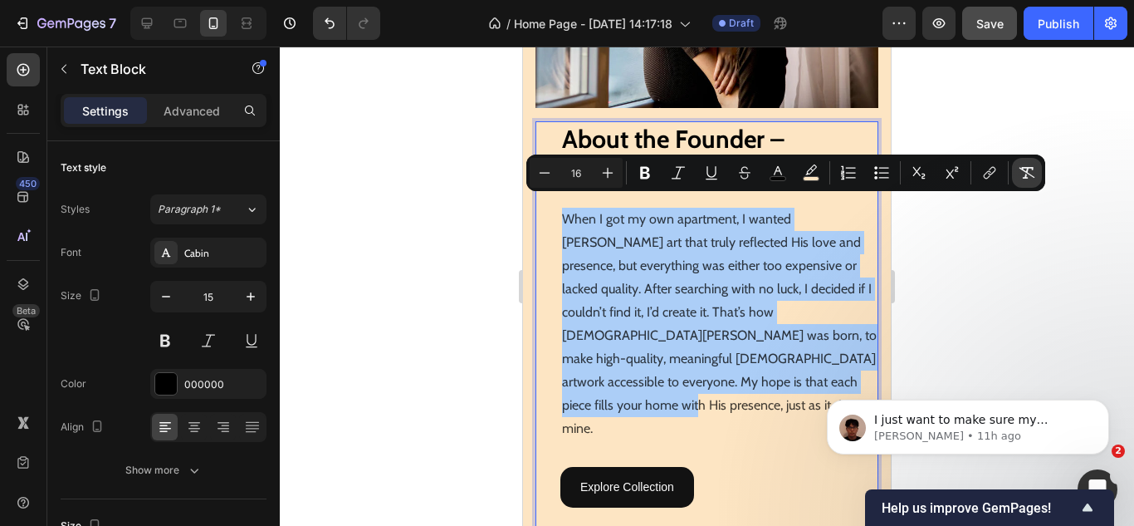
click at [1019, 167] on icon "Editor contextual toolbar" at bounding box center [1027, 172] width 17 height 17
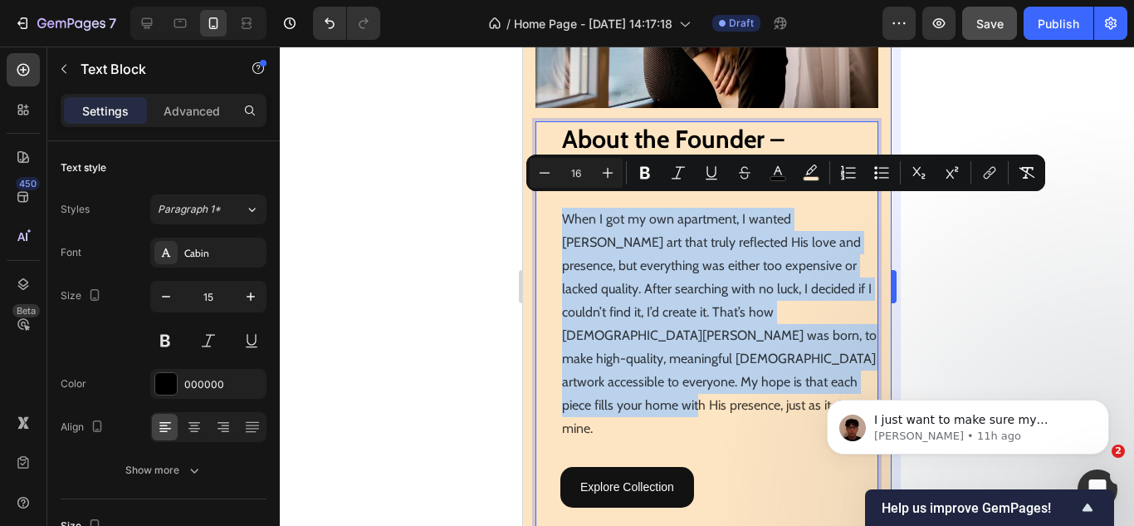
type input "15"
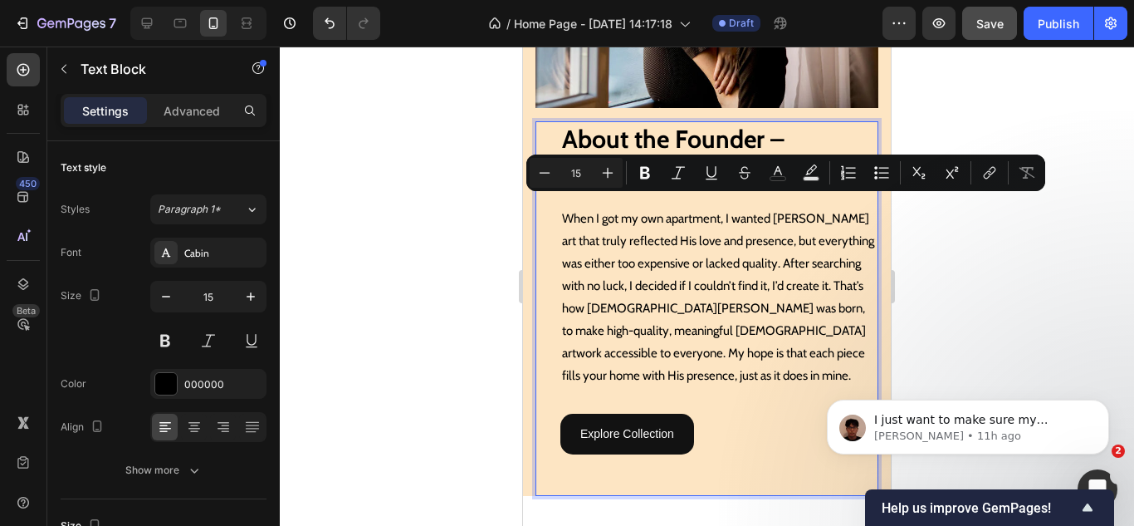
click at [697, 276] on p "When I got my own apartment, I wanted [PERSON_NAME] art that truly reflected Hi…" at bounding box center [719, 297] width 315 height 179
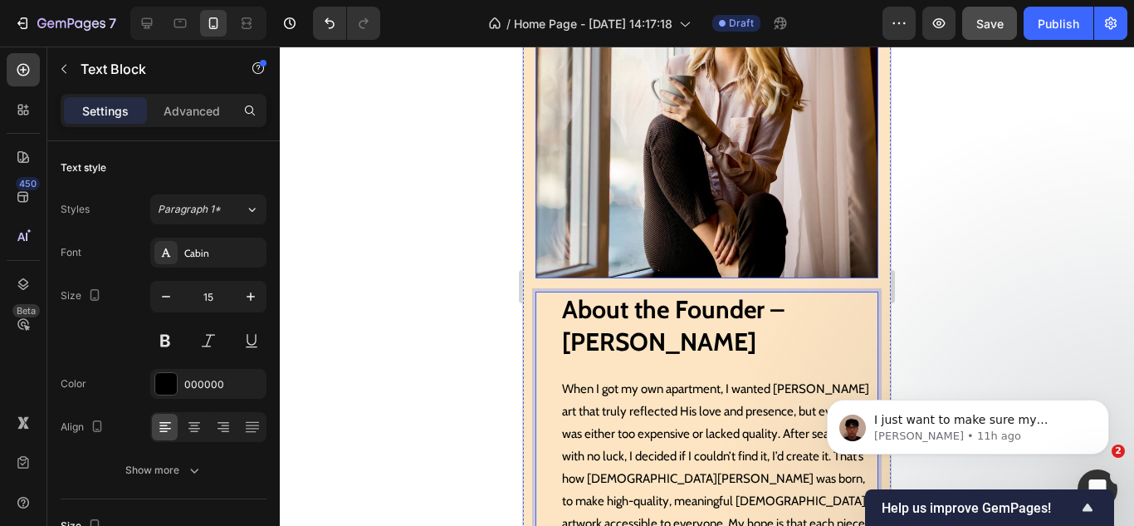
scroll to position [1673, 0]
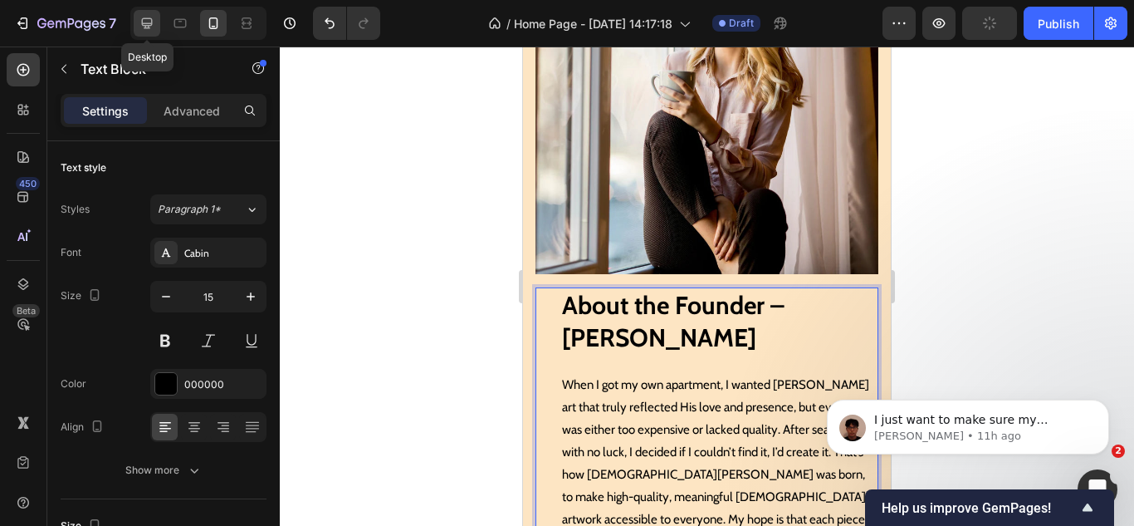
click at [144, 20] on icon at bounding box center [147, 23] width 17 height 17
type input "16"
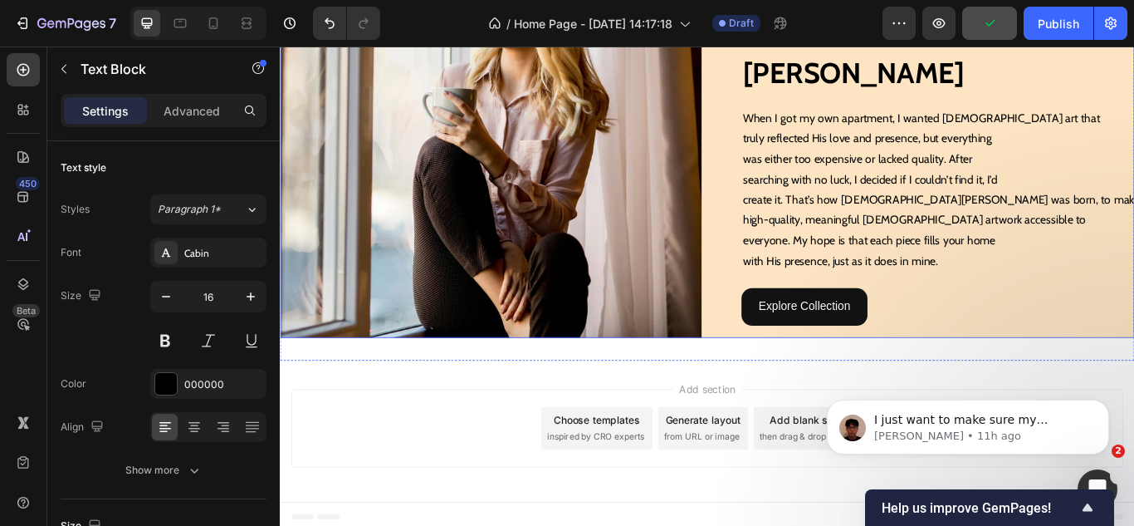
scroll to position [1527, 0]
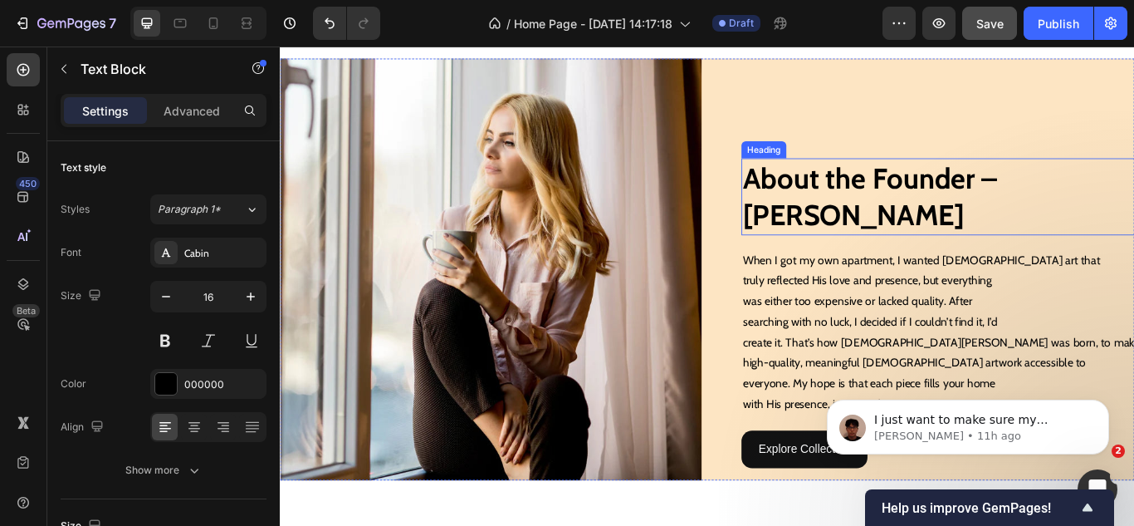
click at [872, 233] on h2 "About the Founder – Jessica Carter" at bounding box center [1064, 222] width 492 height 90
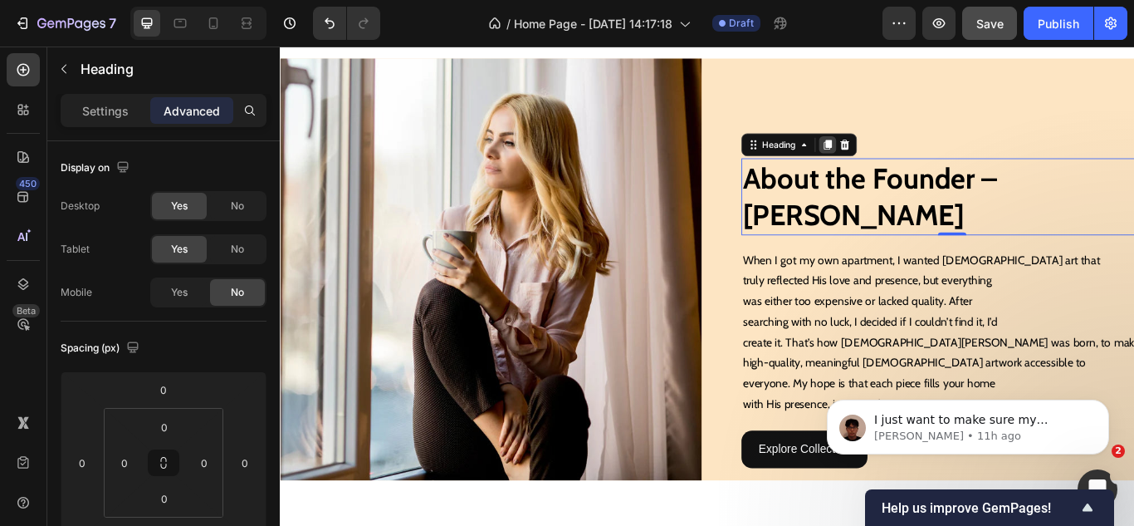
click at [912, 159] on icon at bounding box center [918, 160] width 13 height 13
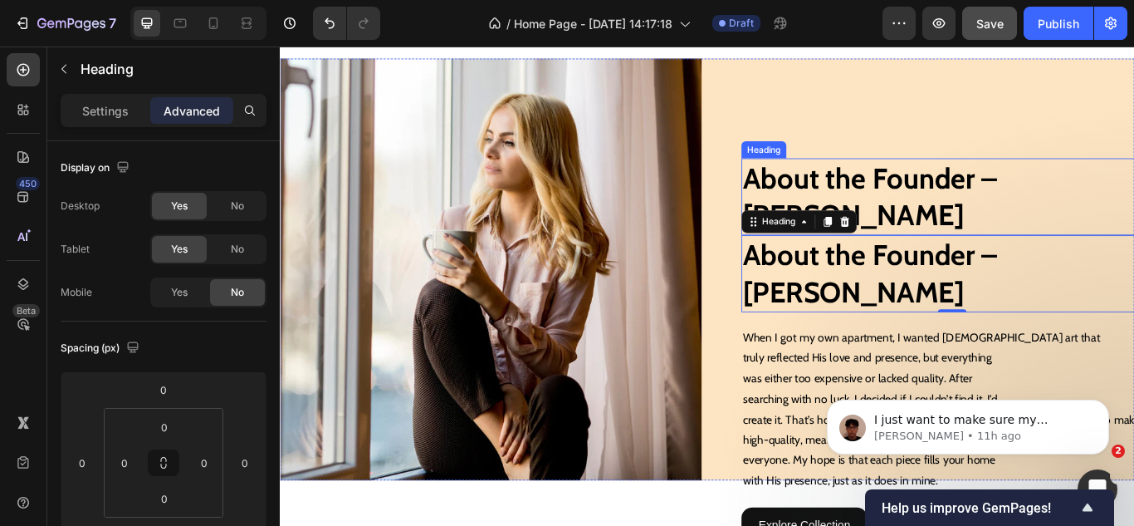
click at [893, 224] on h2 "About the Founder – Jessica Carter" at bounding box center [1064, 222] width 492 height 90
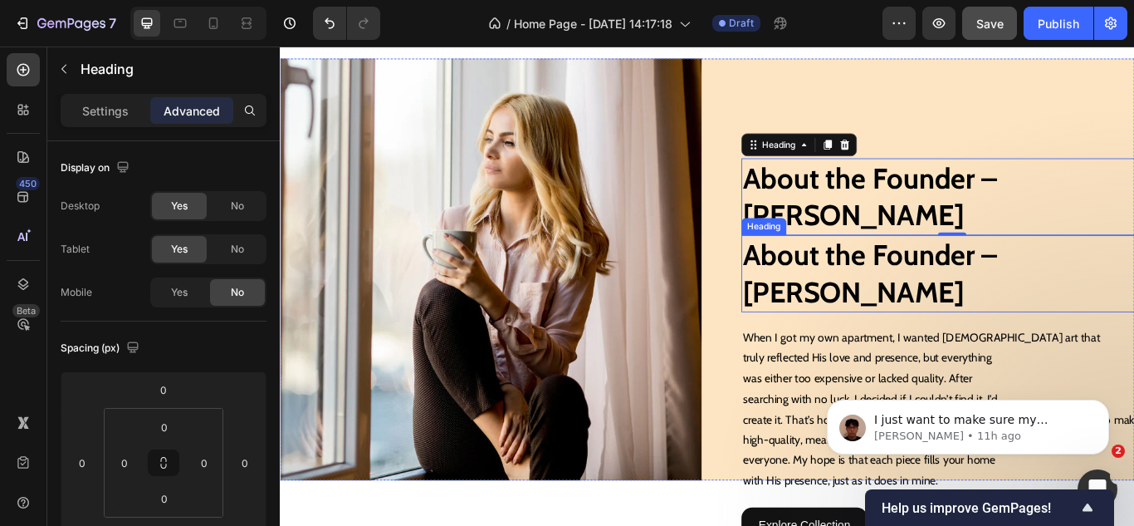
click at [892, 306] on h2 "About the Founder – Jessica Carter" at bounding box center [1064, 312] width 492 height 90
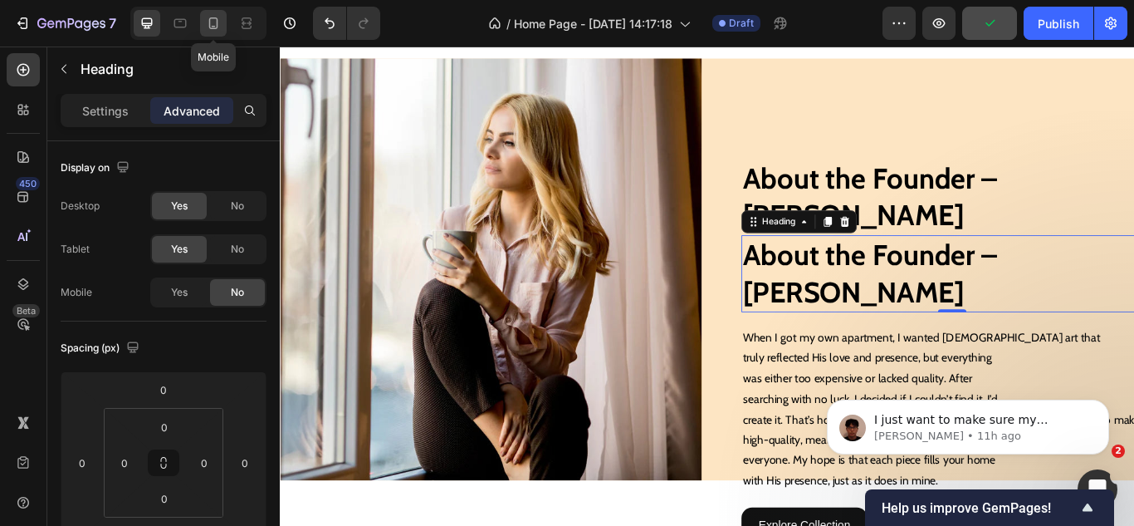
click at [209, 28] on icon at bounding box center [213, 23] width 17 height 17
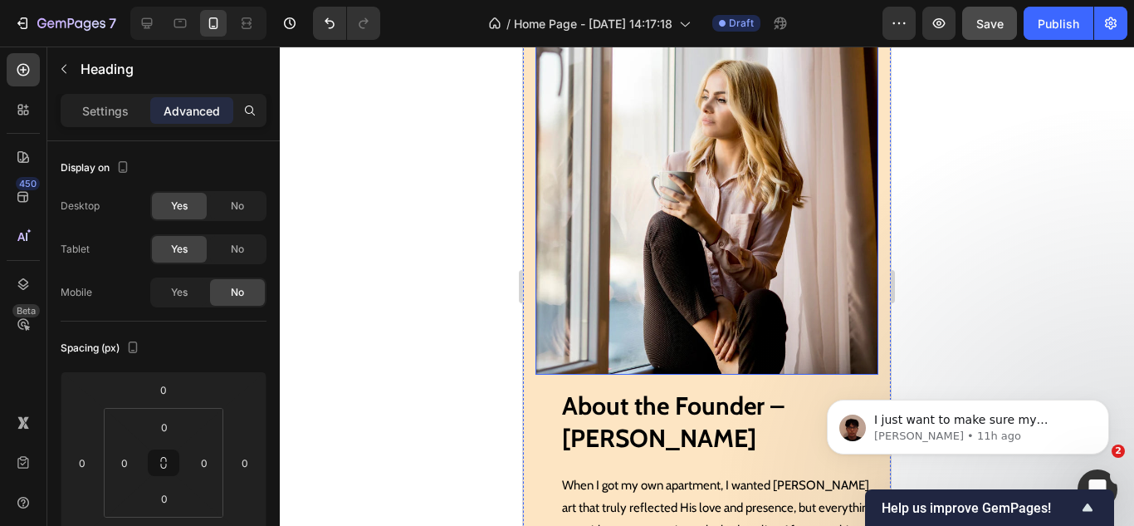
scroll to position [1589, 0]
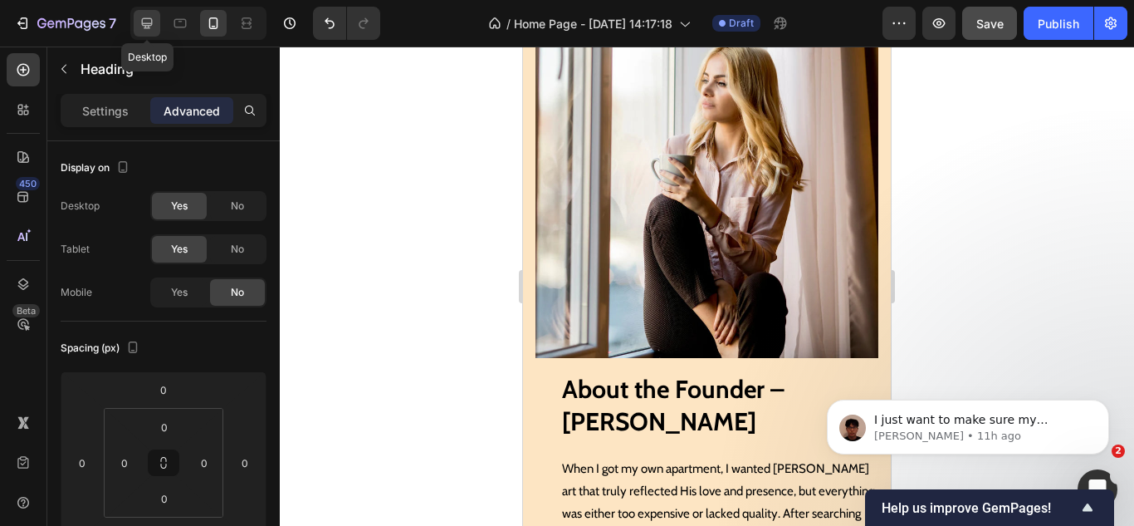
click at [144, 23] on icon at bounding box center [147, 23] width 11 height 11
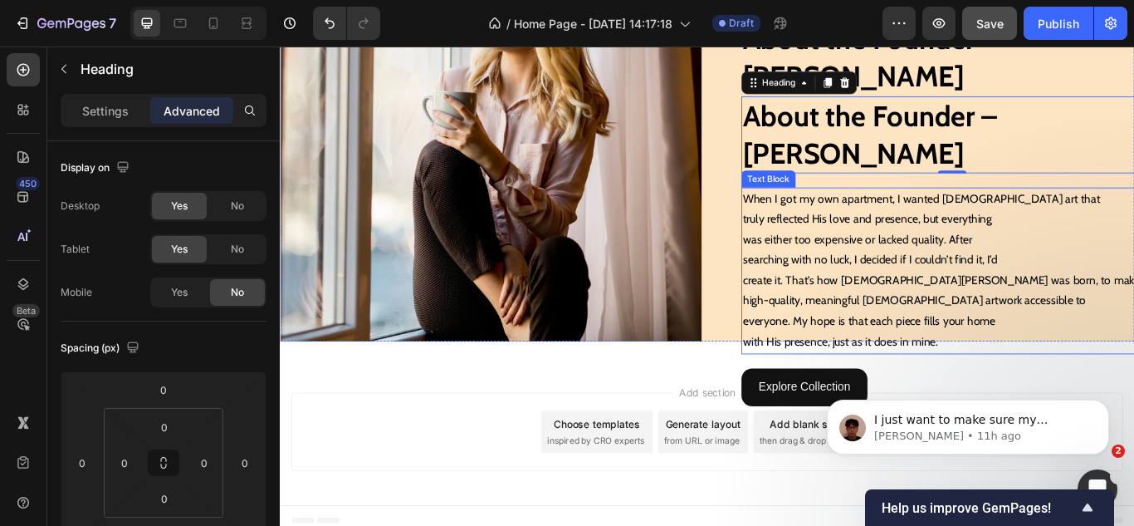
scroll to position [1606, 0]
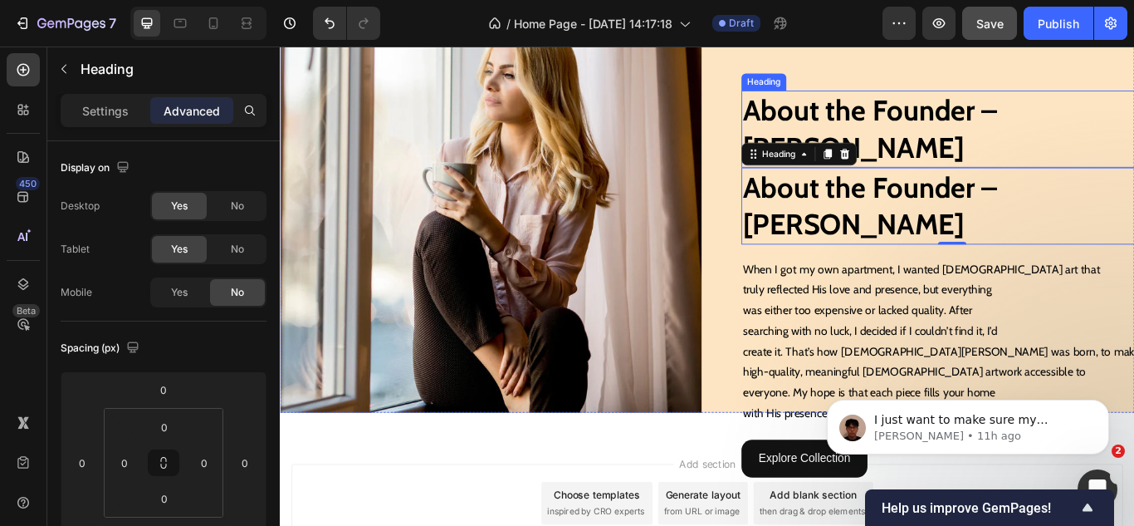
click at [942, 135] on h2 "About the Founder – Jessica Carter" at bounding box center [1064, 143] width 492 height 90
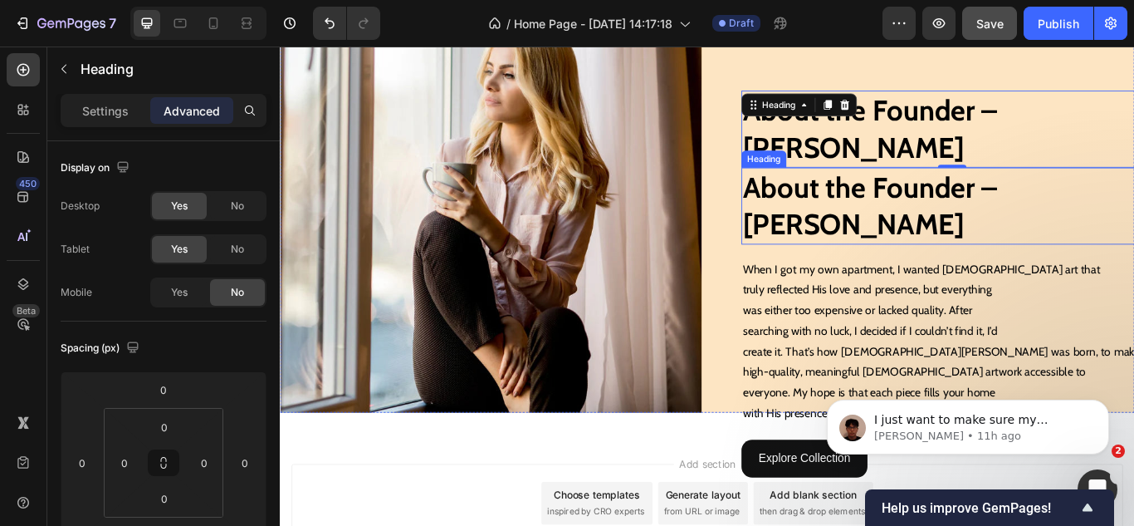
click at [938, 208] on h2 "About the Founder – Jessica Carter" at bounding box center [1064, 233] width 492 height 90
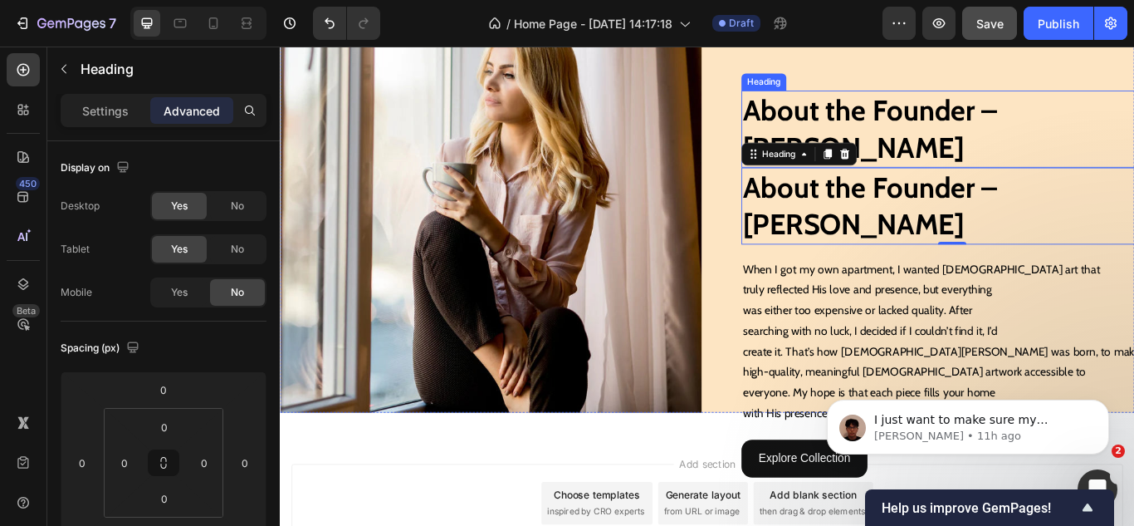
click at [970, 149] on h2 "About the Founder – Jessica Carter" at bounding box center [1064, 143] width 492 height 90
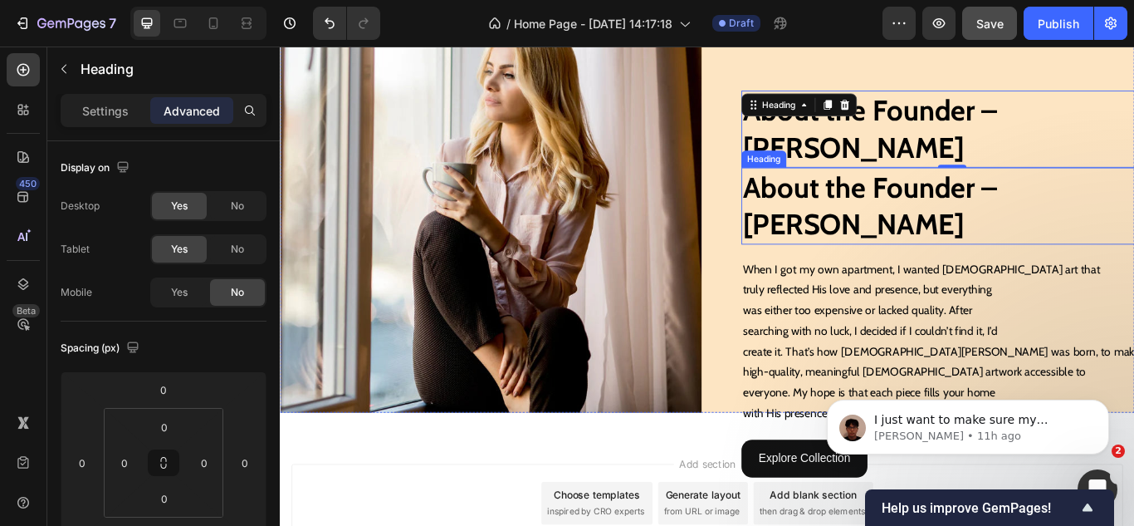
click at [972, 231] on h2 "About the Founder – Jessica Carter" at bounding box center [1064, 233] width 492 height 90
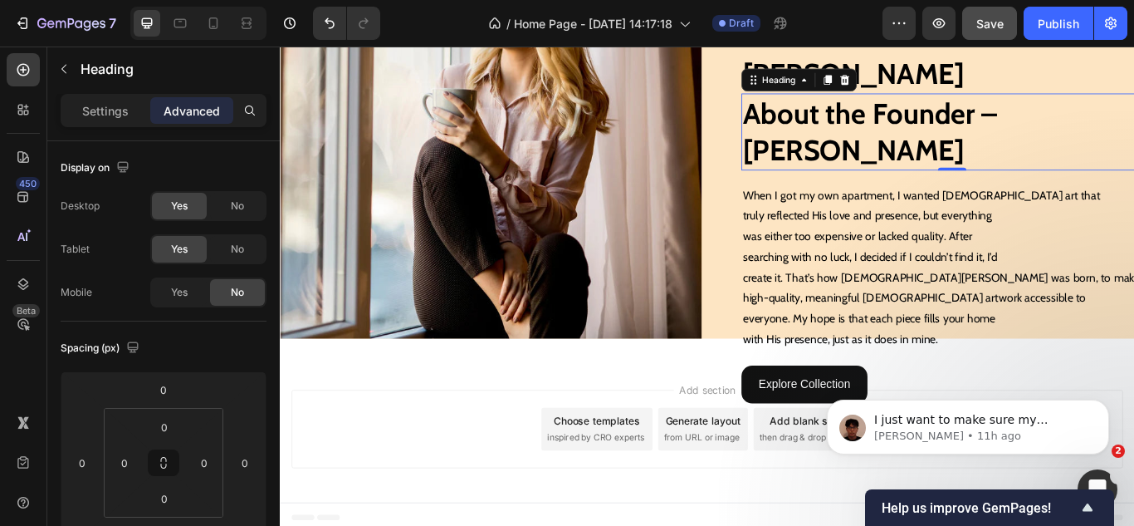
scroll to position [1693, 0]
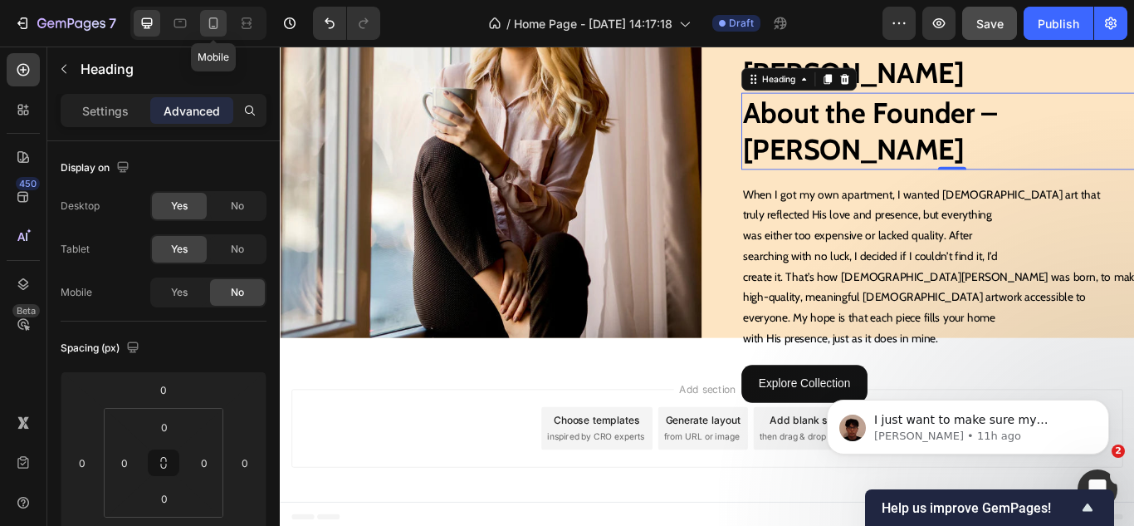
drag, startPoint x: 210, startPoint y: 16, endPoint x: 84, endPoint y: 9, distance: 126.4
click at [210, 16] on icon at bounding box center [213, 23] width 17 height 17
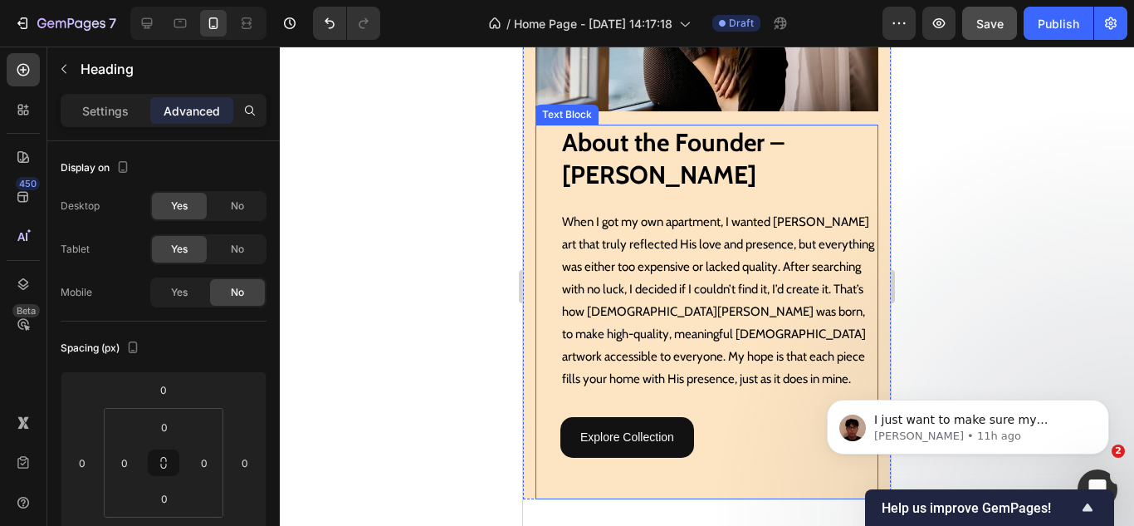
scroll to position [1884, 0]
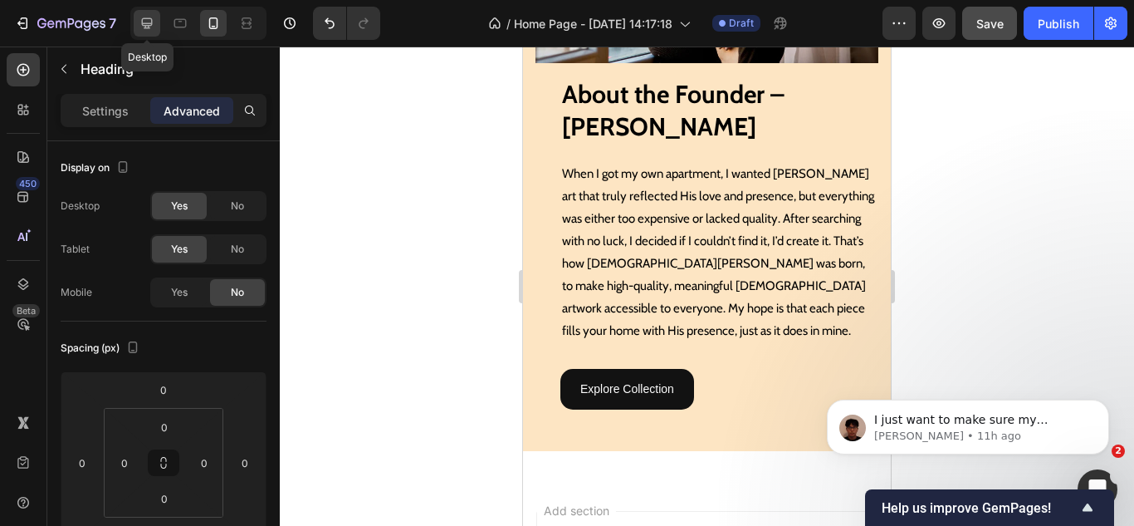
click at [134, 23] on div at bounding box center [147, 23] width 27 height 27
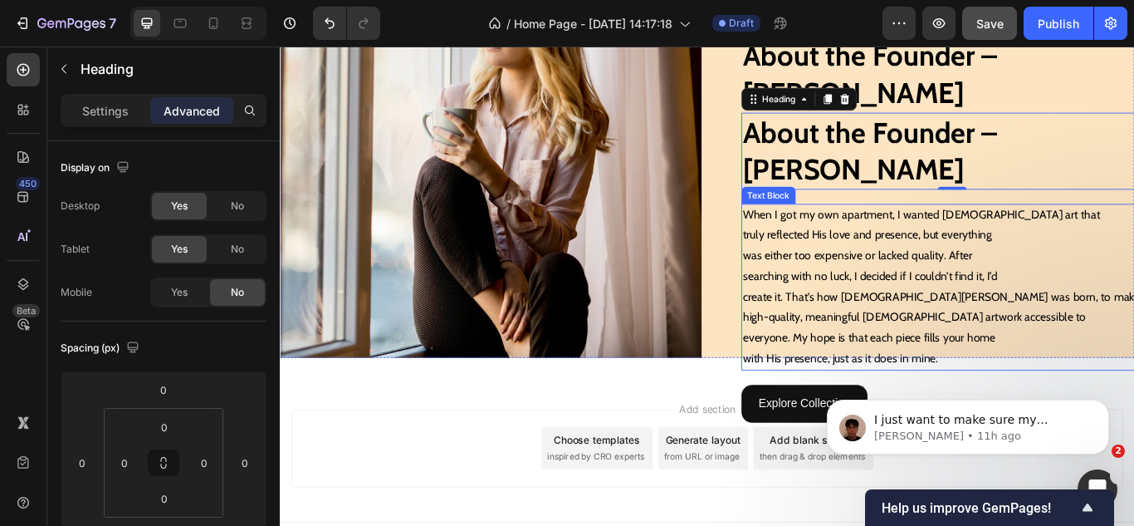
scroll to position [1689, 0]
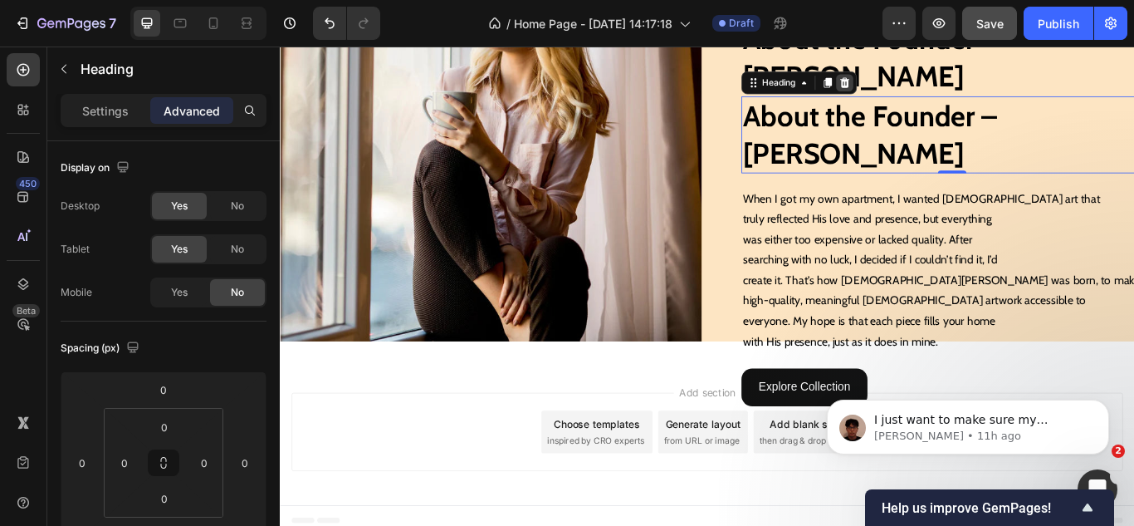
click at [933, 91] on icon at bounding box center [938, 88] width 11 height 12
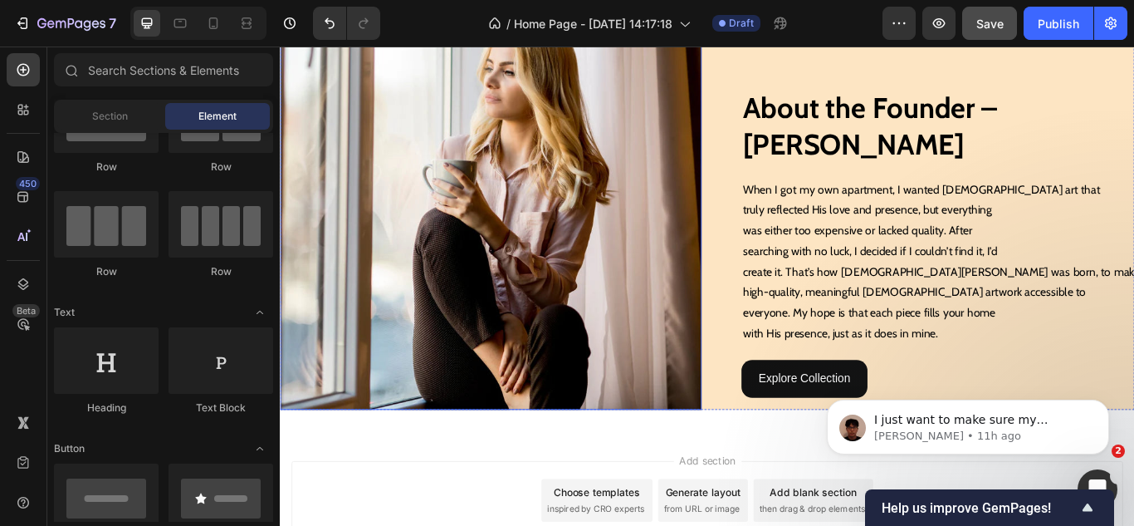
scroll to position [1523, 0]
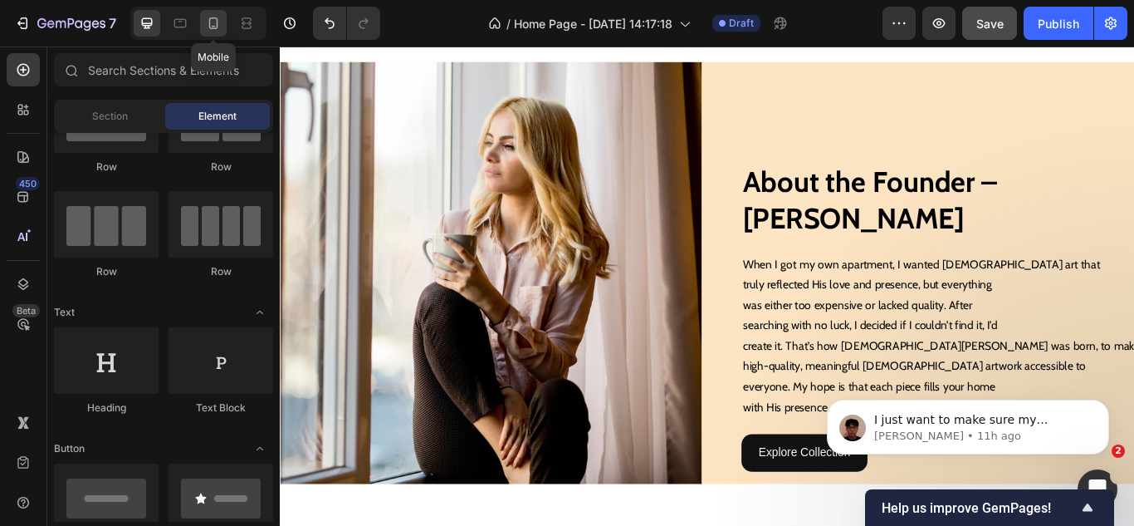
click at [218, 25] on icon at bounding box center [213, 23] width 17 height 17
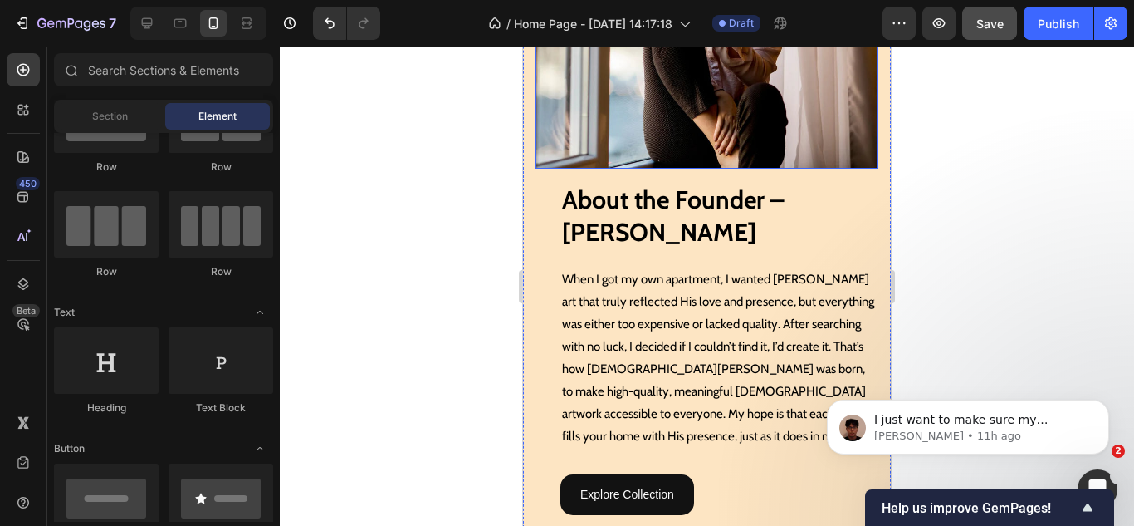
scroll to position [1855, 0]
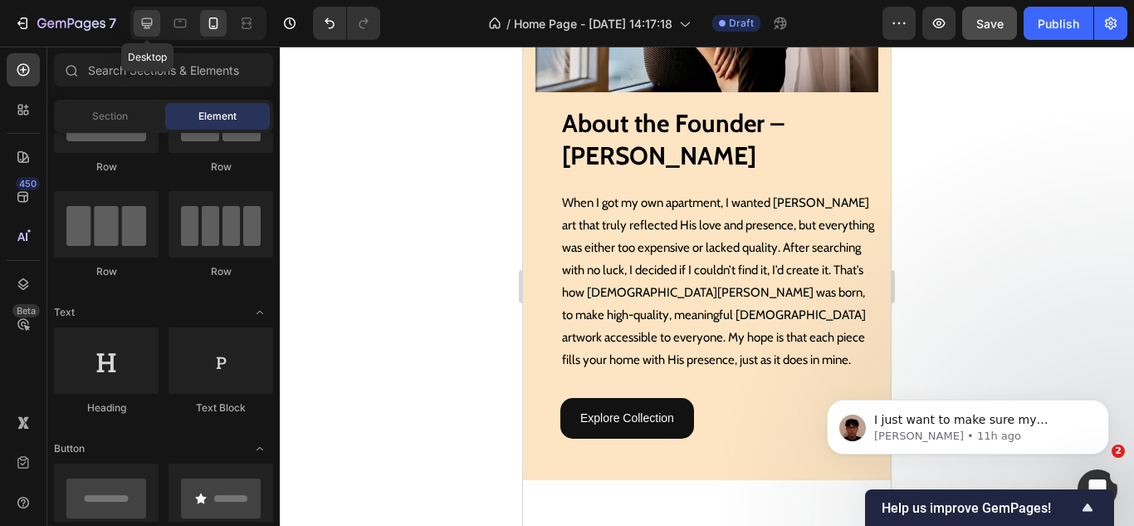
click at [149, 24] on icon at bounding box center [147, 23] width 11 height 11
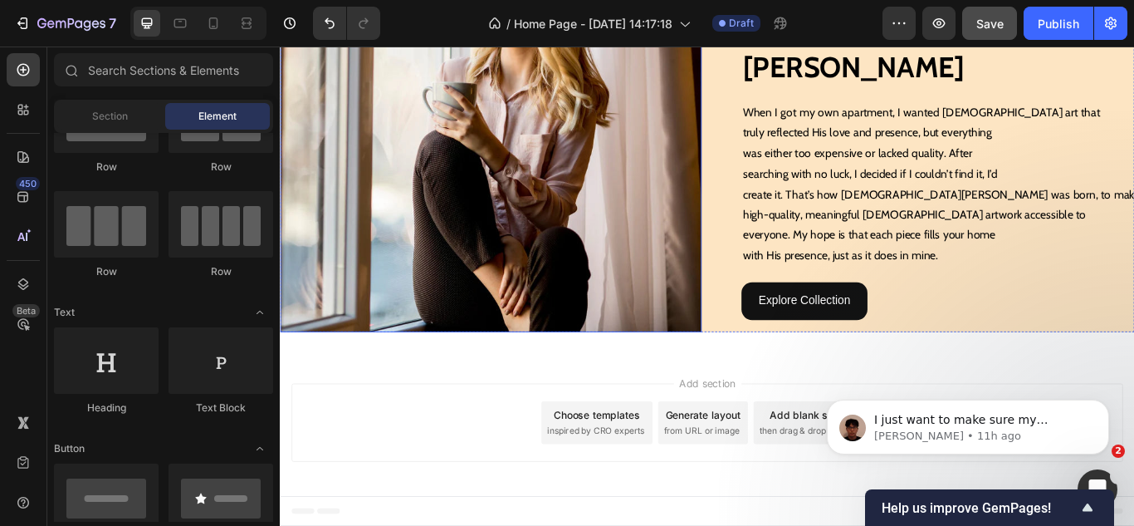
scroll to position [1598, 0]
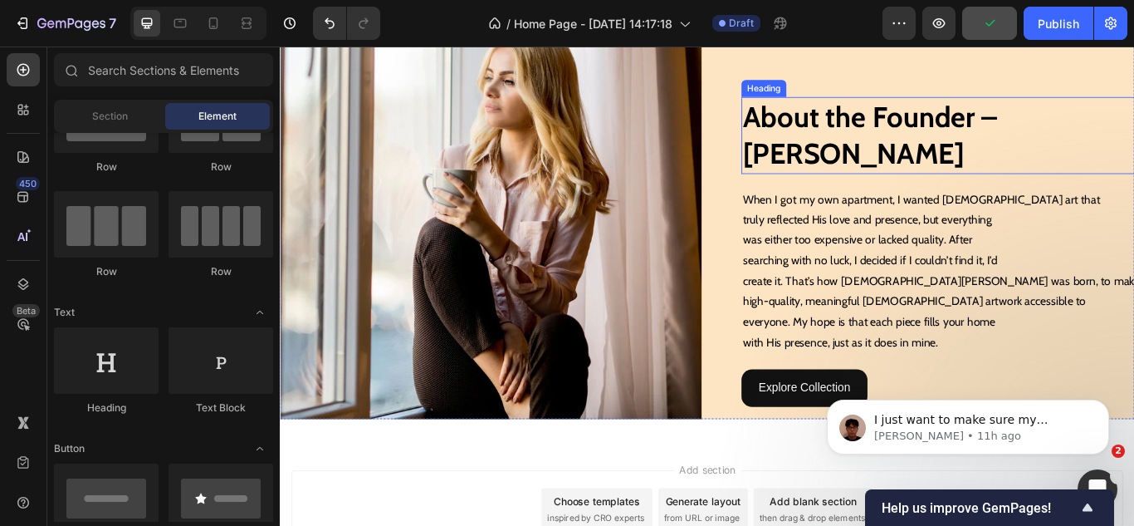
click at [918, 170] on h2 "About the Founder – Jessica Carter" at bounding box center [1064, 150] width 492 height 90
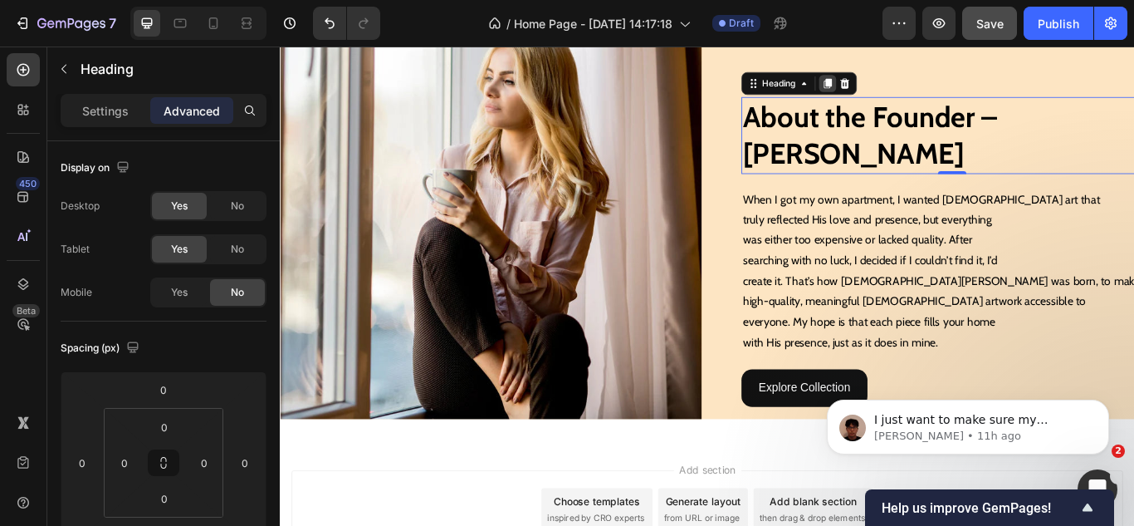
click at [914, 86] on icon at bounding box center [918, 90] width 9 height 12
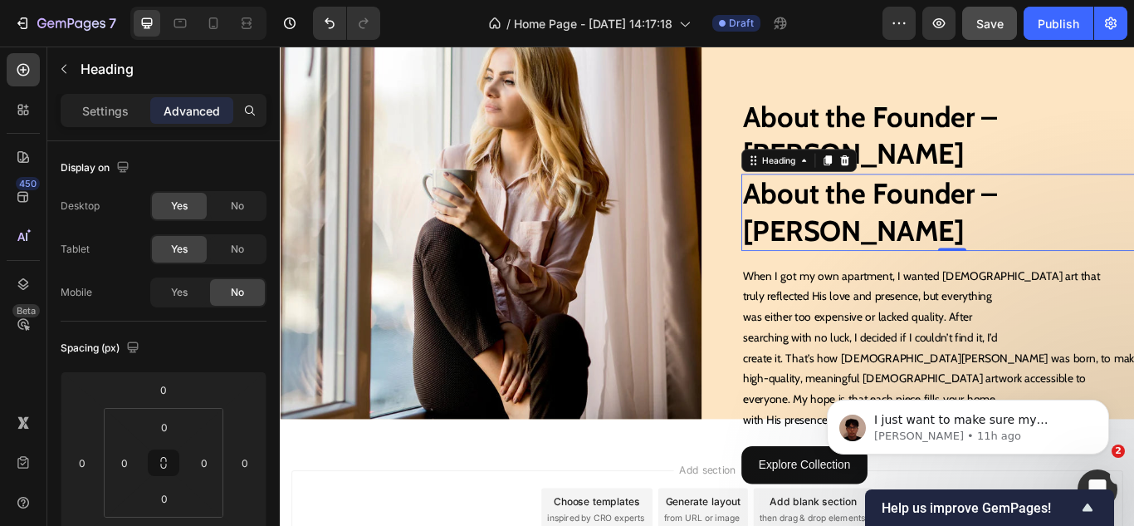
click at [910, 237] on h2 "About the Founder – Jessica Carter" at bounding box center [1064, 240] width 492 height 90
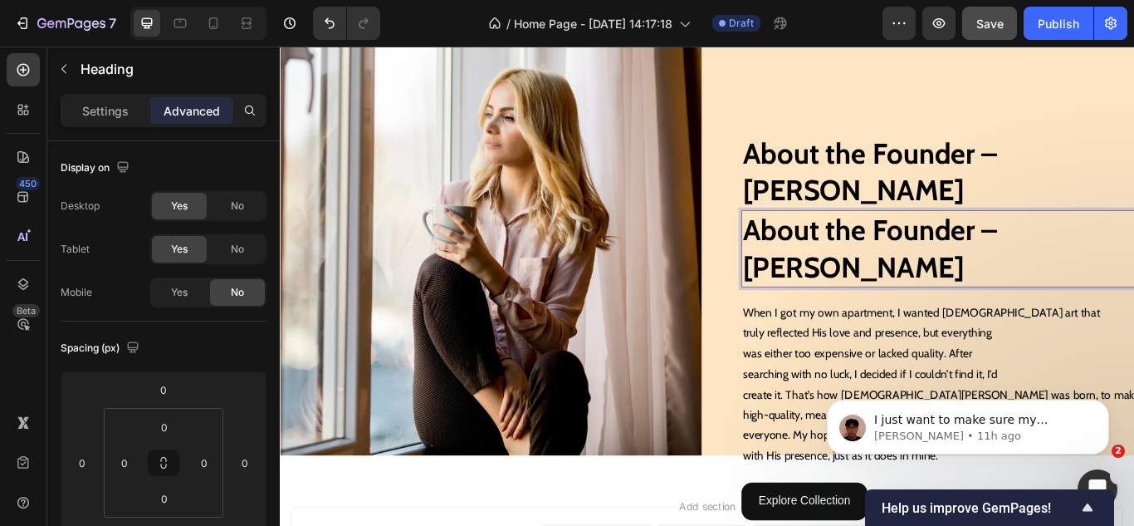
scroll to position [1515, 0]
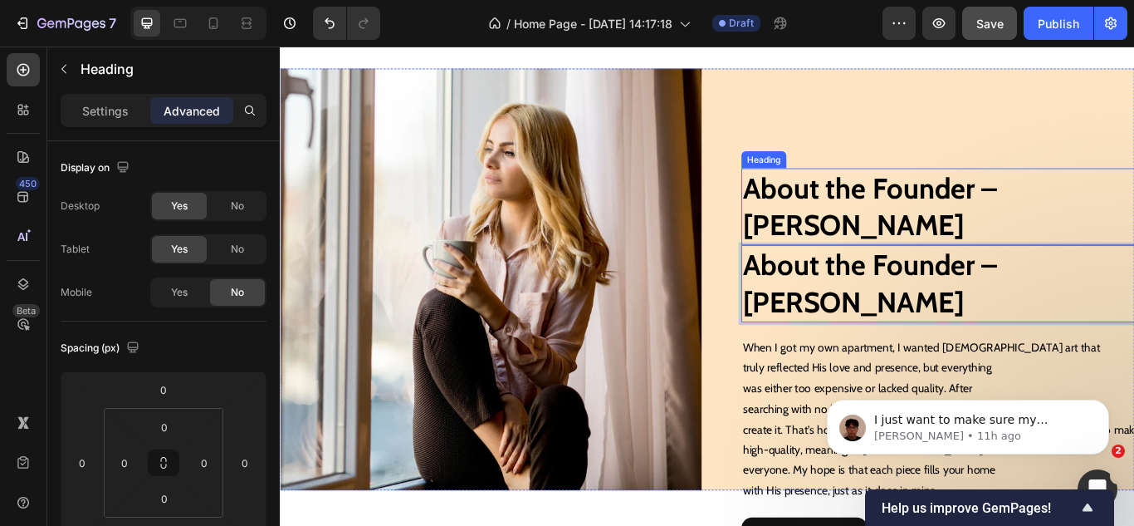
click at [894, 219] on h2 "About the Founder – Jessica Carter" at bounding box center [1064, 233] width 492 height 90
click at [889, 306] on p "About the Founder – Jessica Carter" at bounding box center [1064, 323] width 488 height 86
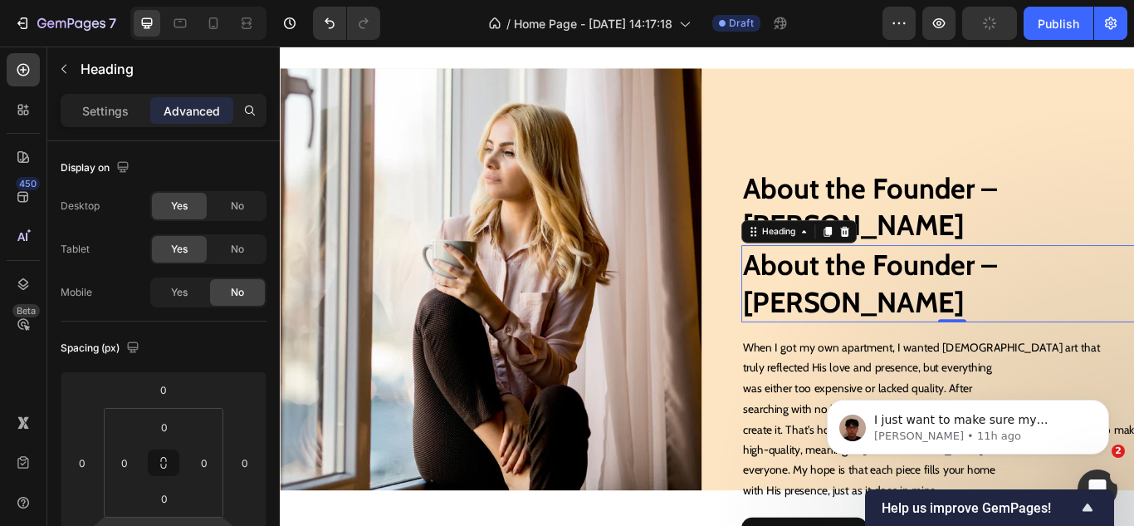
scroll to position [498, 0]
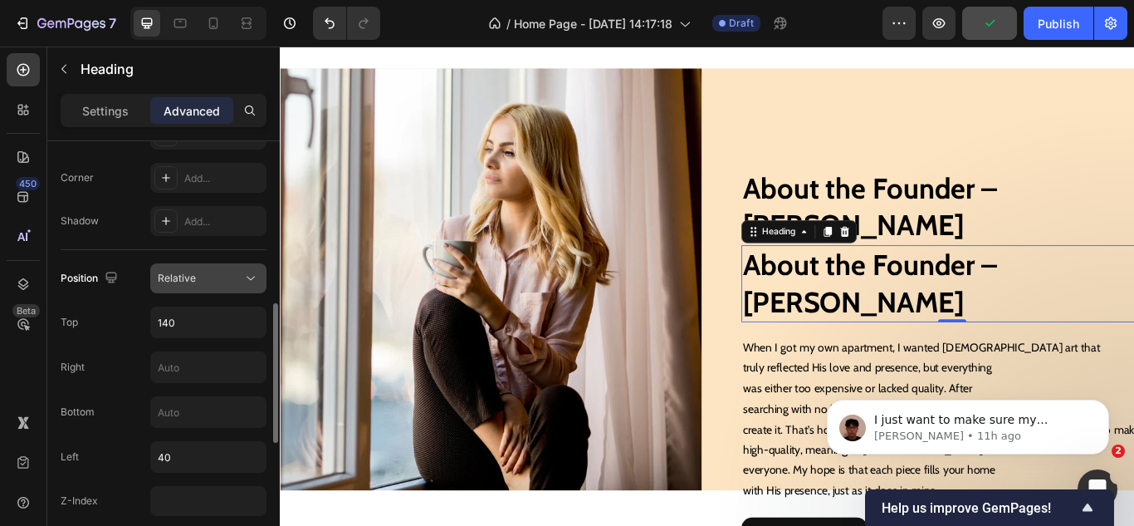
click at [170, 277] on span "Relative" at bounding box center [177, 278] width 38 height 12
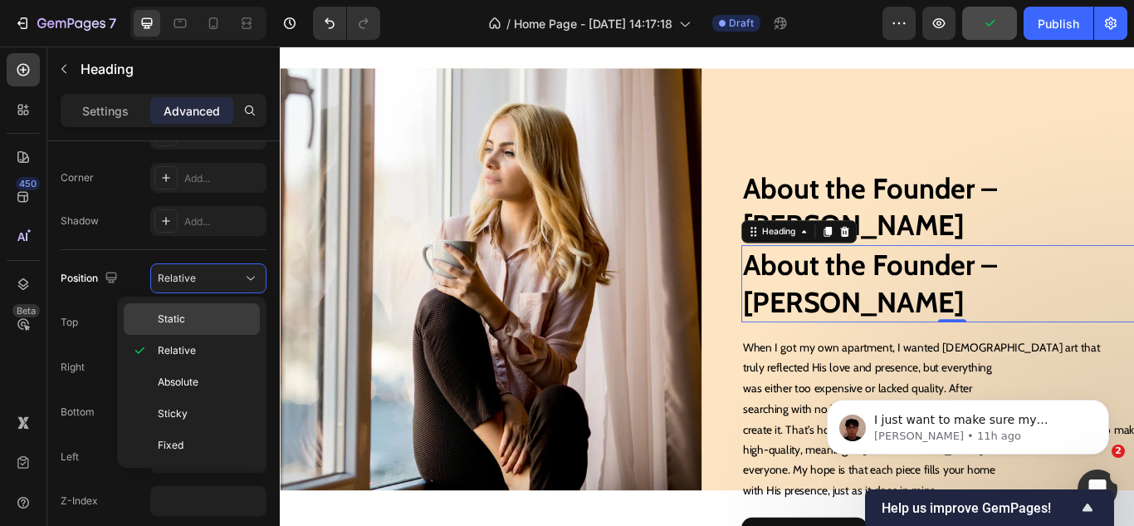
click at [186, 312] on p "Static" at bounding box center [205, 318] width 95 height 15
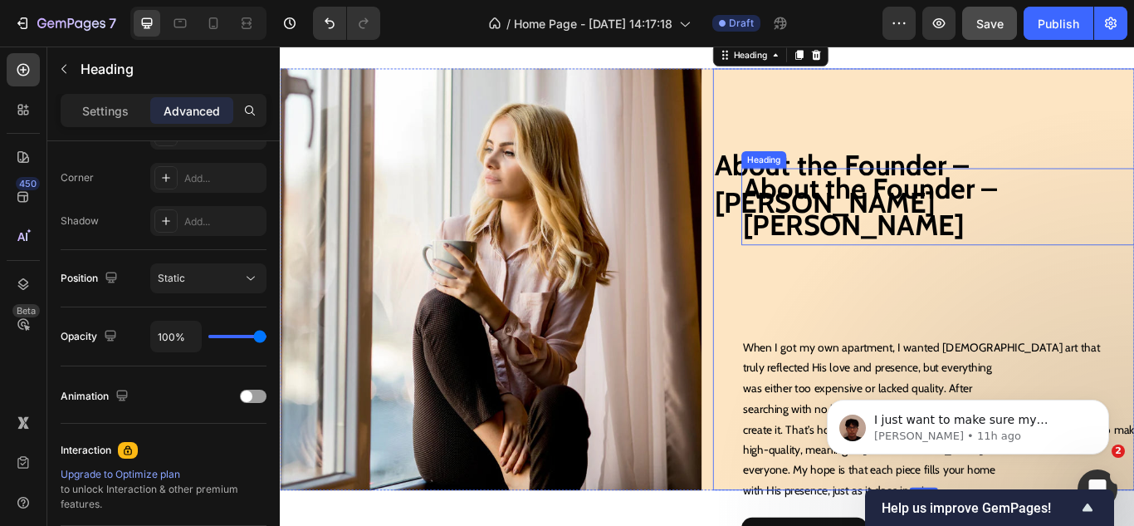
click at [864, 231] on h2 "About the Founder – Jessica Carter" at bounding box center [1064, 233] width 492 height 90
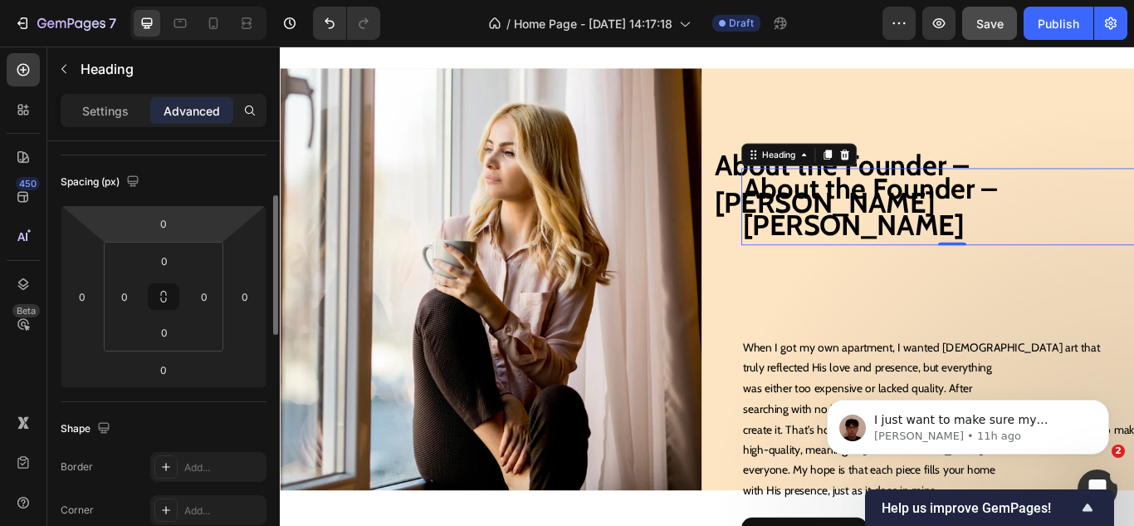
scroll to position [0, 0]
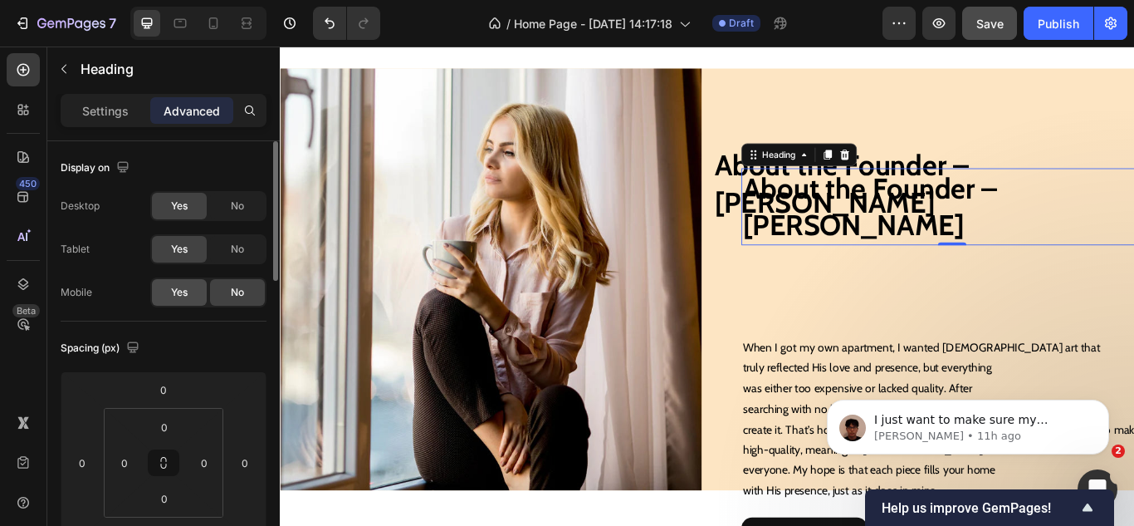
click at [184, 297] on span "Yes" at bounding box center [179, 292] width 17 height 15
click at [219, 204] on div "No" at bounding box center [237, 206] width 55 height 27
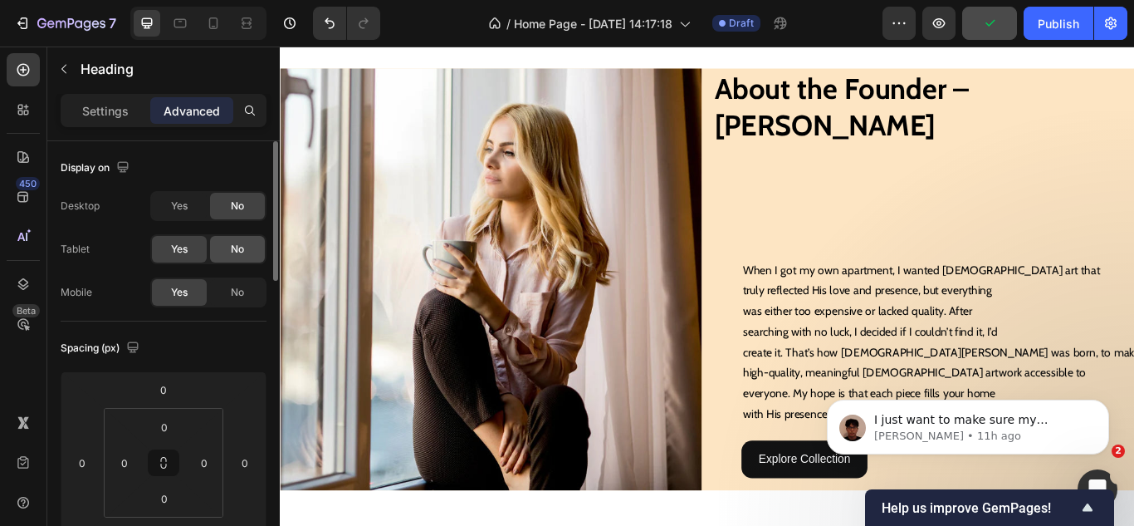
click at [227, 252] on div "No" at bounding box center [237, 249] width 55 height 27
click at [201, 27] on div at bounding box center [213, 23] width 27 height 27
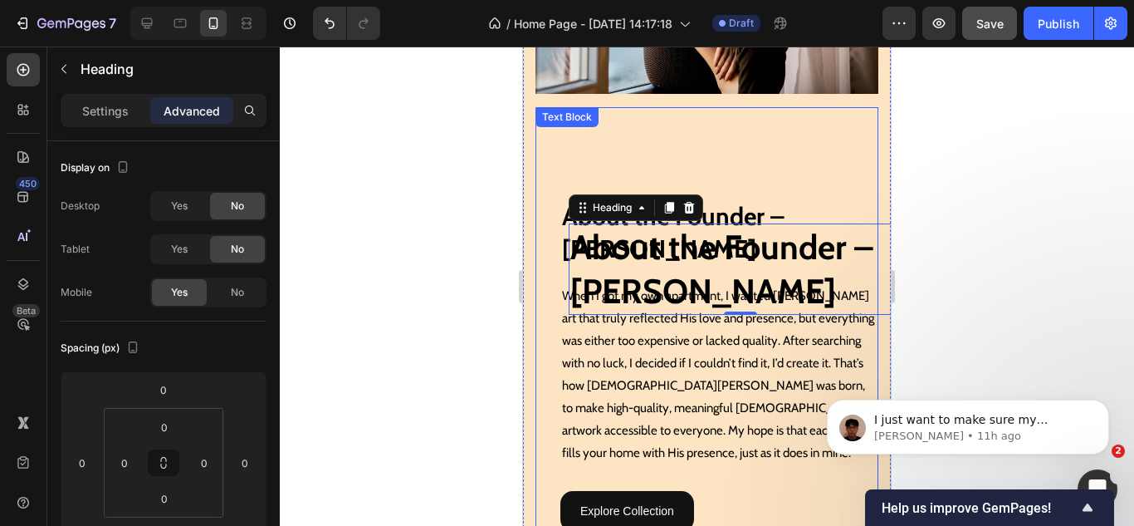
scroll to position [1781, 0]
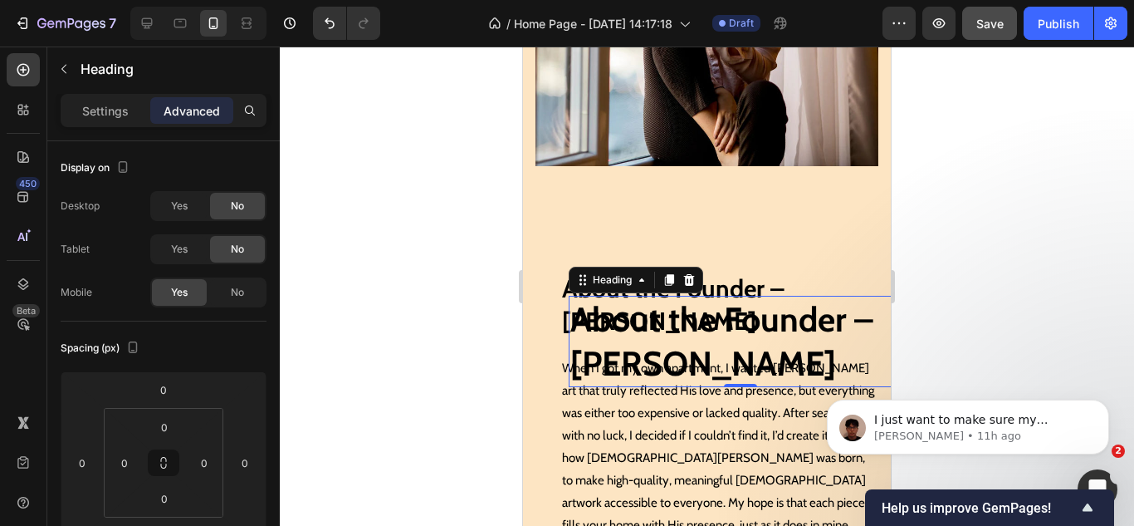
click at [664, 315] on h2 "About the Founder – Jessica Carter" at bounding box center [740, 342] width 343 height 92
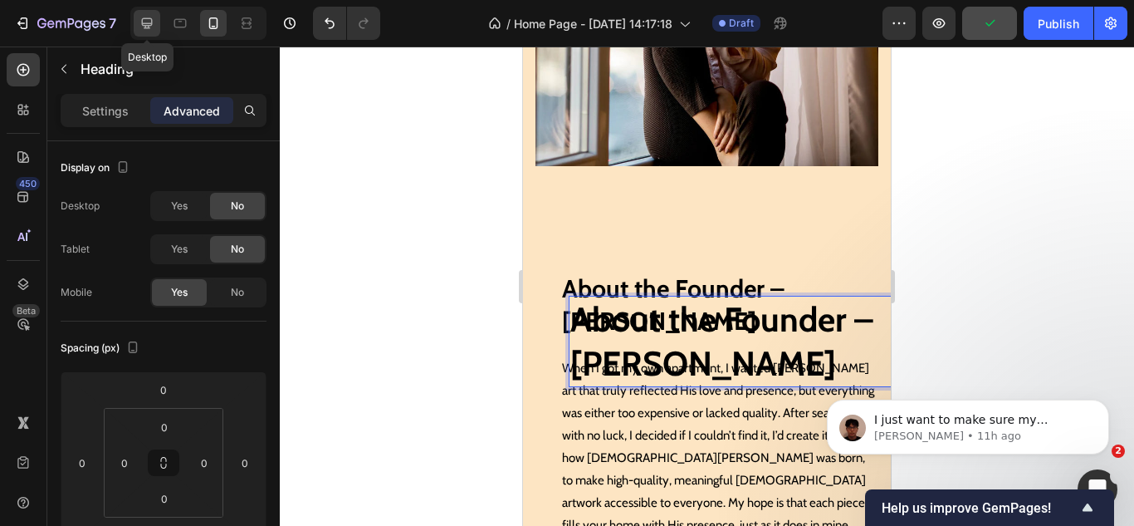
click at [154, 21] on icon at bounding box center [147, 23] width 17 height 17
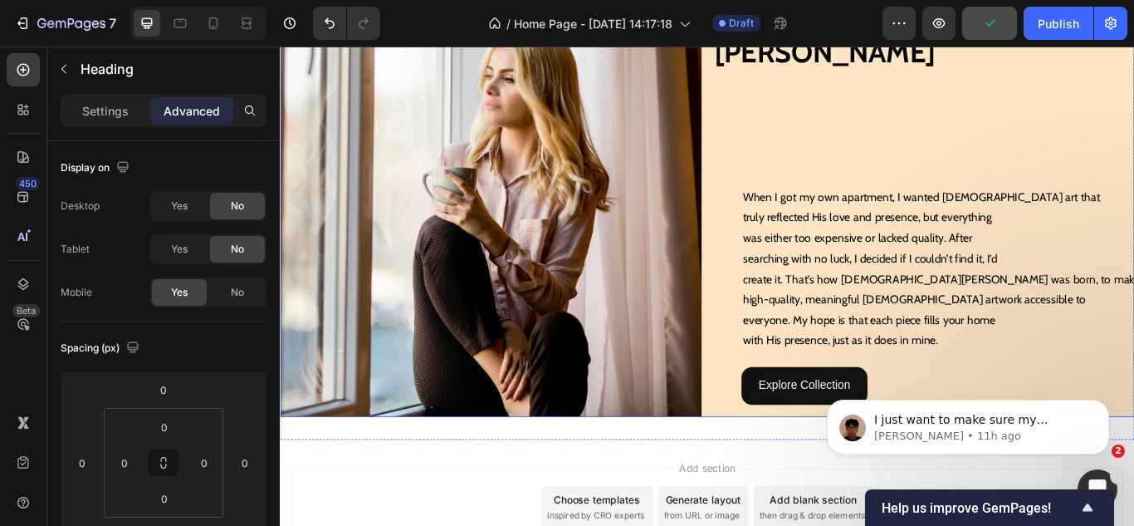
scroll to position [1543, 0]
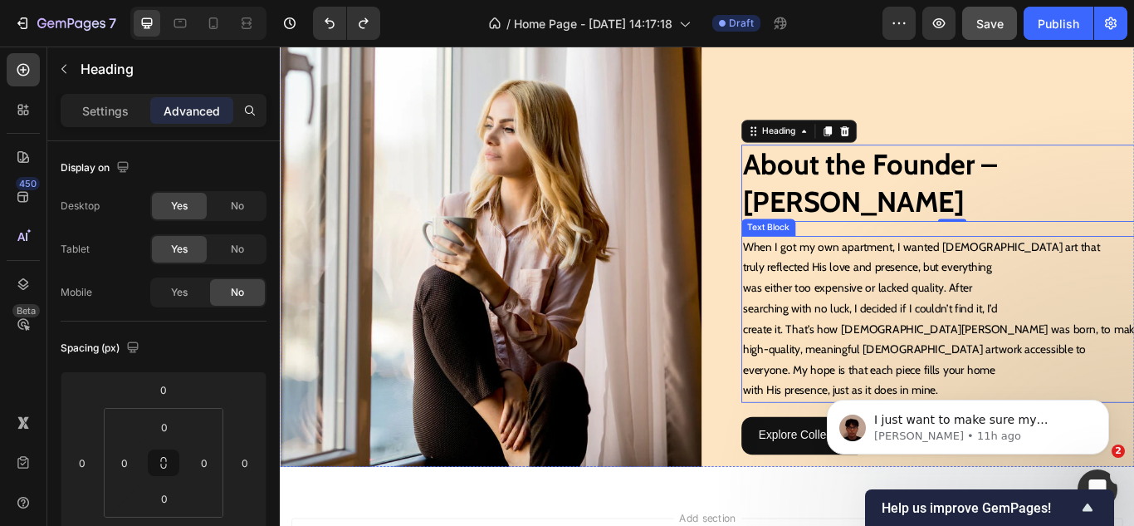
click at [929, 334] on p "was either too expensive or lacked quality. After" at bounding box center [1064, 328] width 488 height 24
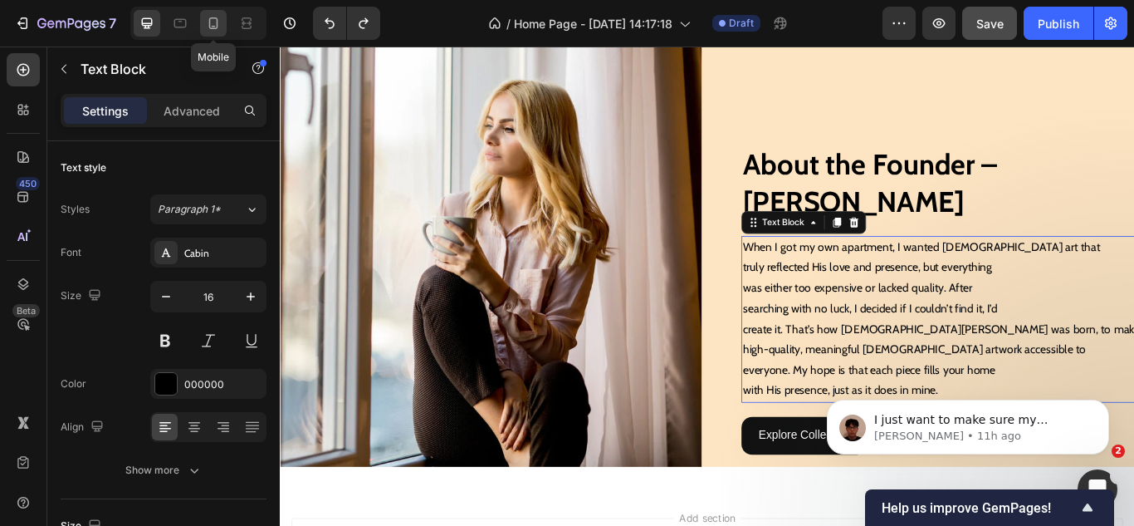
click at [216, 16] on icon at bounding box center [213, 23] width 17 height 17
type input "14"
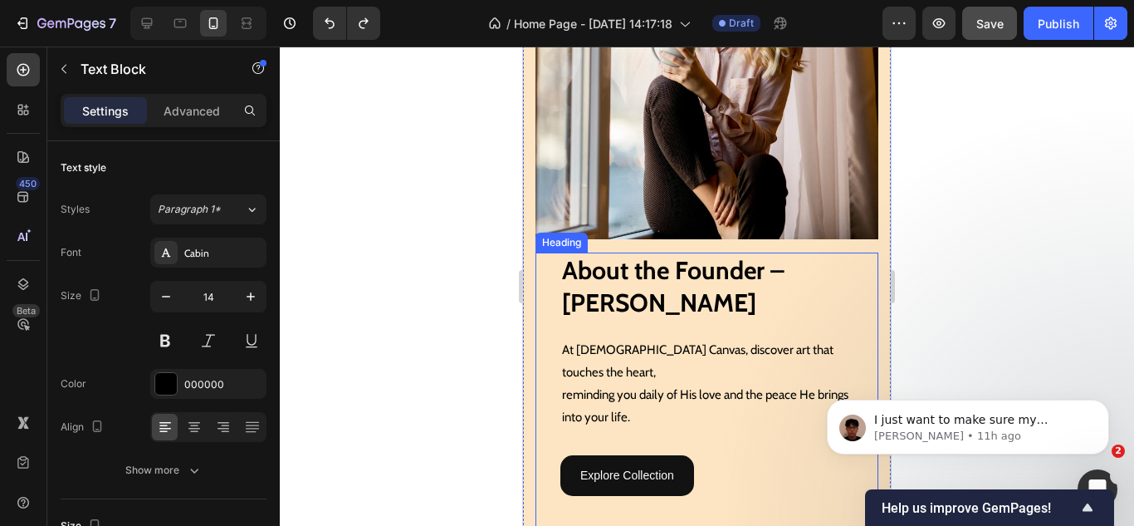
scroll to position [1751, 0]
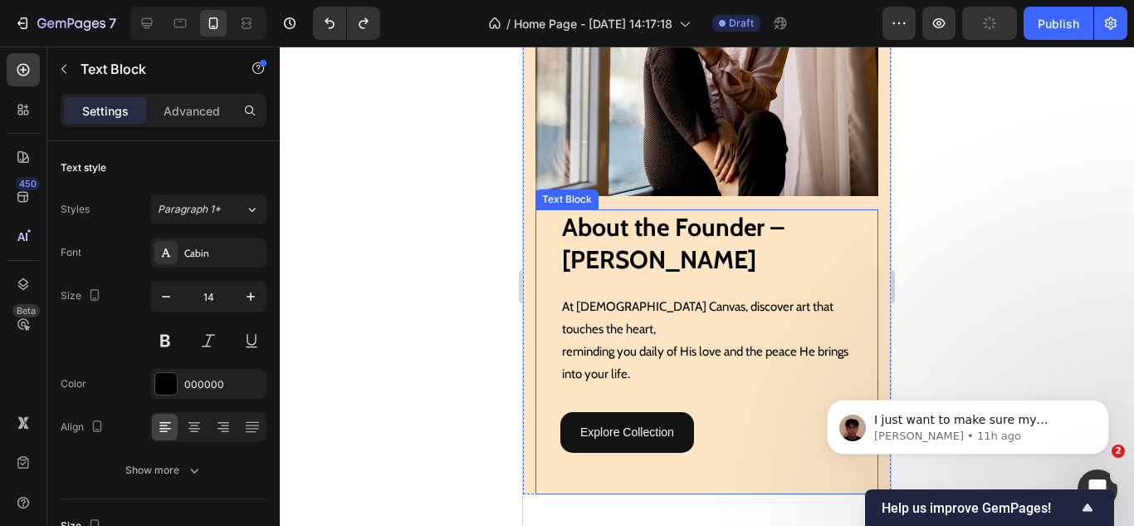
click at [633, 340] on p "reminding you daily of His love and the peace He brings" at bounding box center [719, 351] width 315 height 22
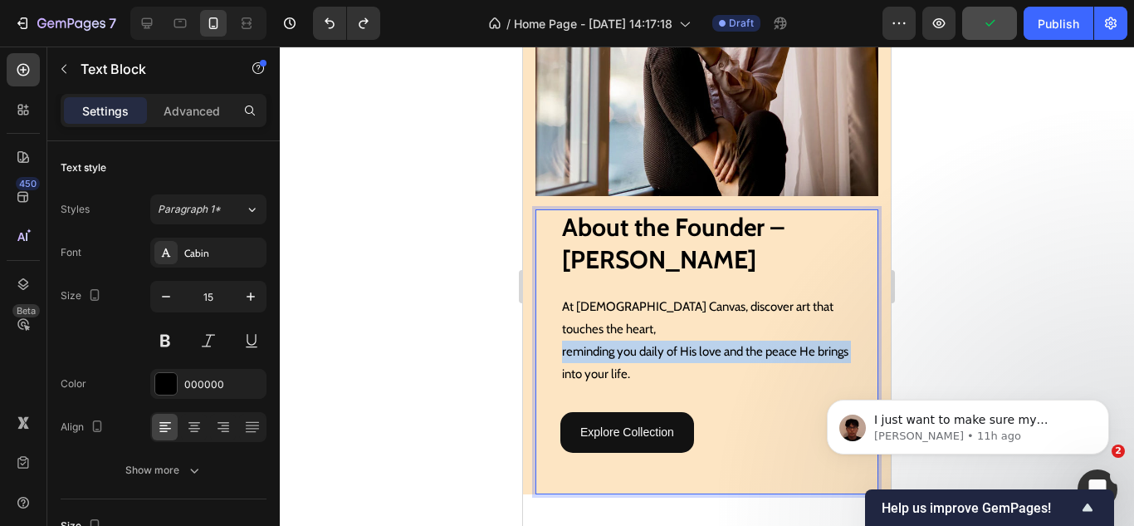
click at [633, 340] on p "reminding you daily of His love and the peace He brings" at bounding box center [719, 351] width 315 height 22
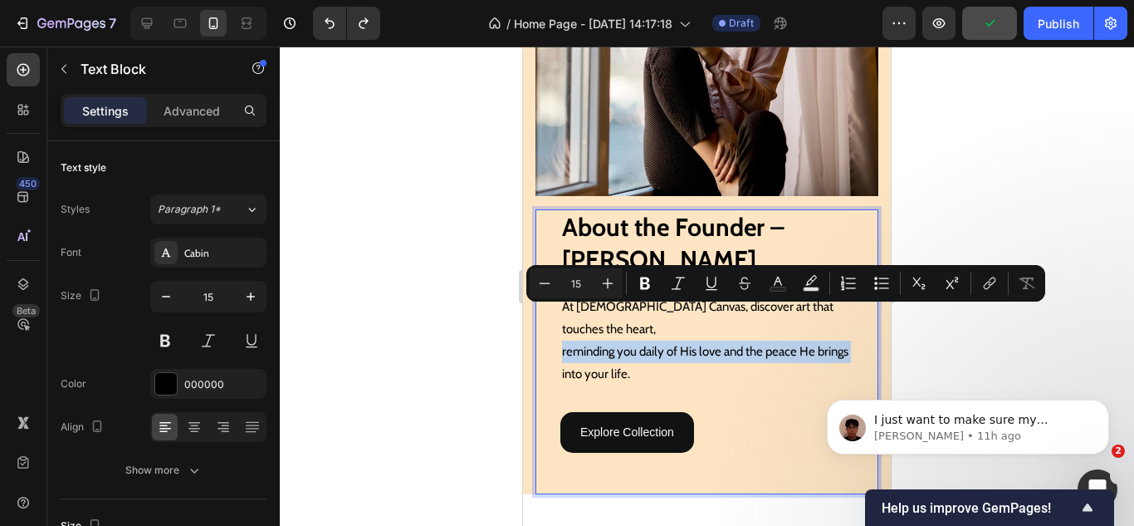
click at [633, 340] on p "reminding you daily of His love and the peace He brings" at bounding box center [719, 351] width 315 height 22
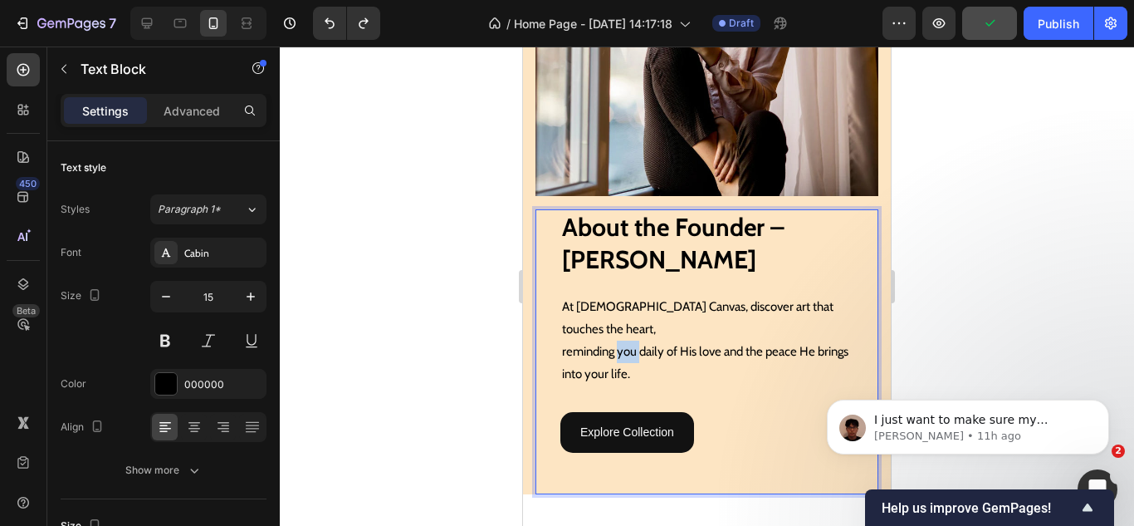
click at [633, 340] on p "reminding you daily of His love and the peace He brings" at bounding box center [719, 351] width 315 height 22
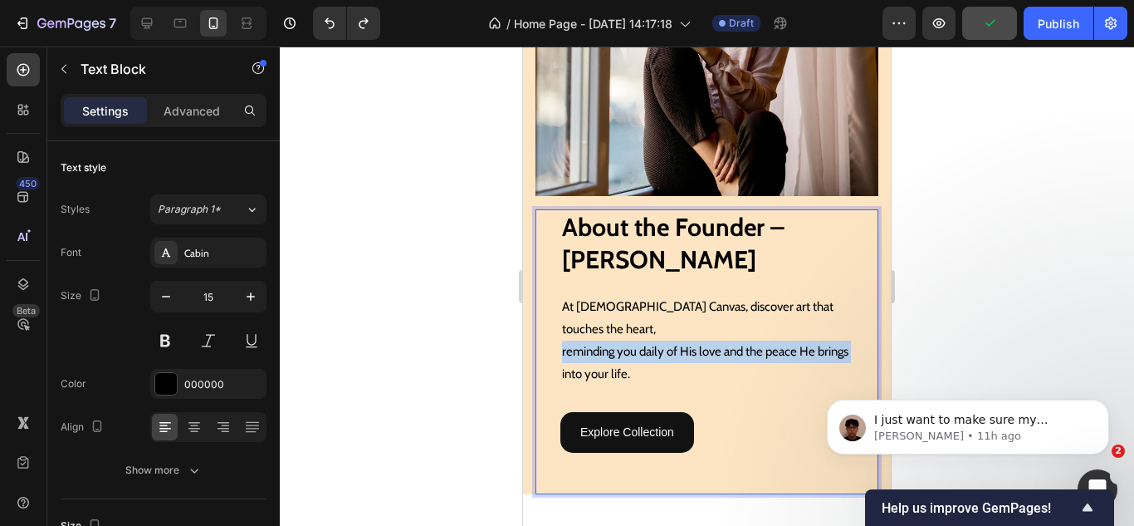
click at [633, 340] on p "reminding you daily of His love and the peace He brings" at bounding box center [719, 351] width 315 height 22
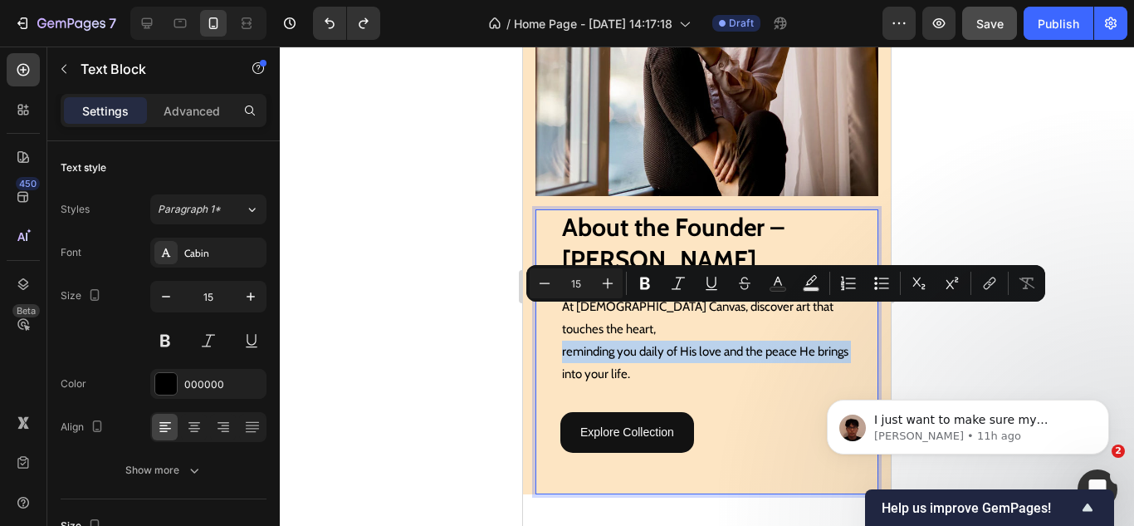
click at [587, 340] on p "reminding you daily of His love and the peace He brings" at bounding box center [719, 351] width 315 height 22
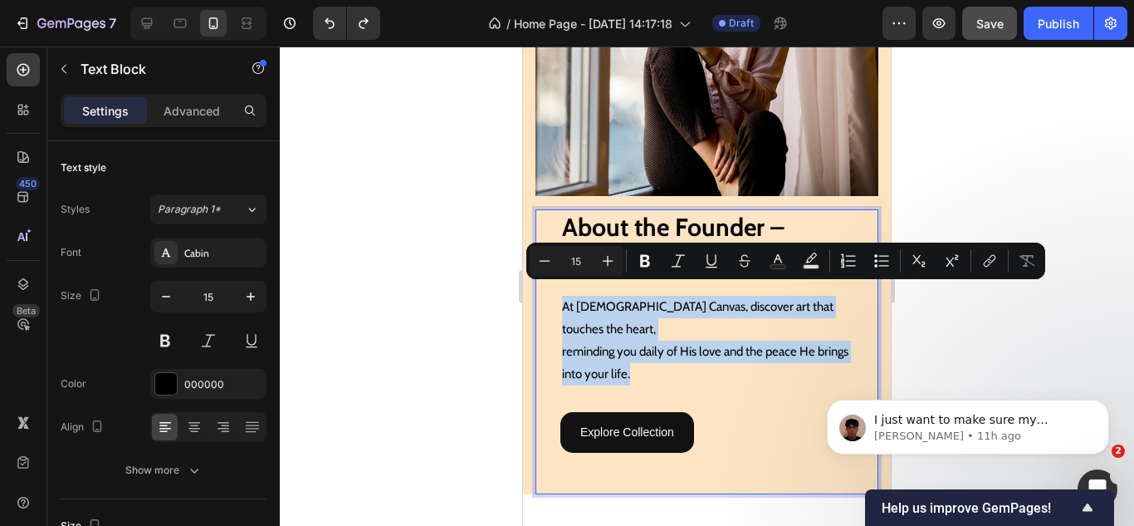
drag, startPoint x: 563, startPoint y: 294, endPoint x: 633, endPoint y: 337, distance: 82.0
click at [633, 337] on div "At Jesus Canvas, discover art that touches the heart, reminding you daily of Hi…" at bounding box center [719, 340] width 318 height 93
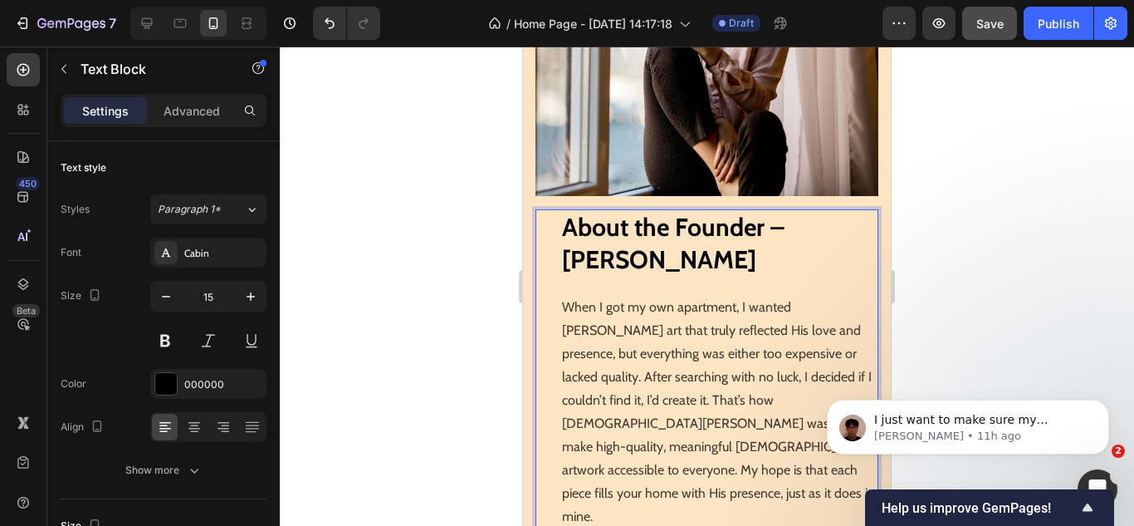
click at [672, 328] on p "When I got my own apartment, I wanted [PERSON_NAME] art that truly reflected Hi…" at bounding box center [719, 412] width 315 height 233
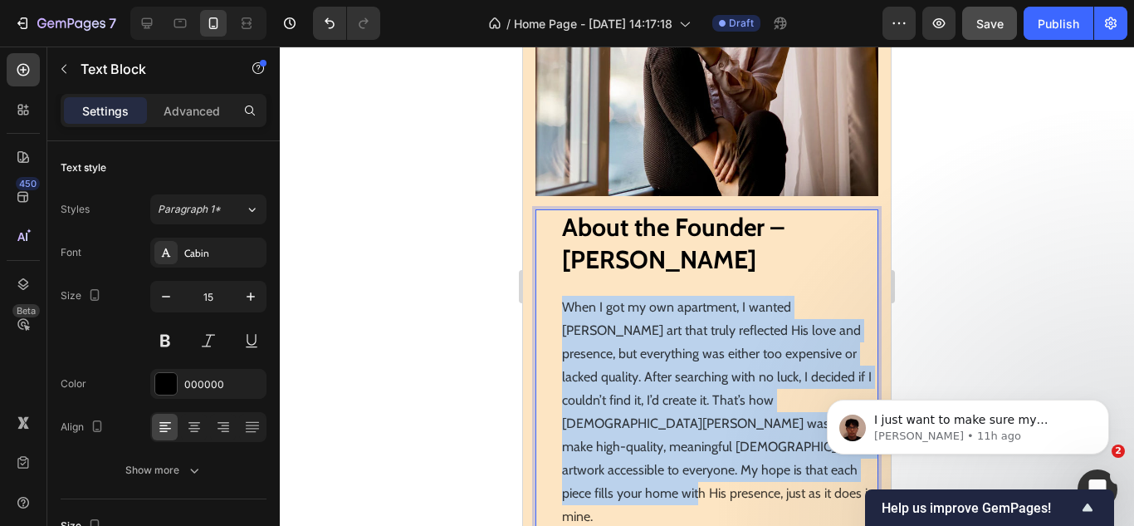
click at [672, 328] on p "When I got my own apartment, I wanted [PERSON_NAME] art that truly reflected Hi…" at bounding box center [719, 412] width 315 height 233
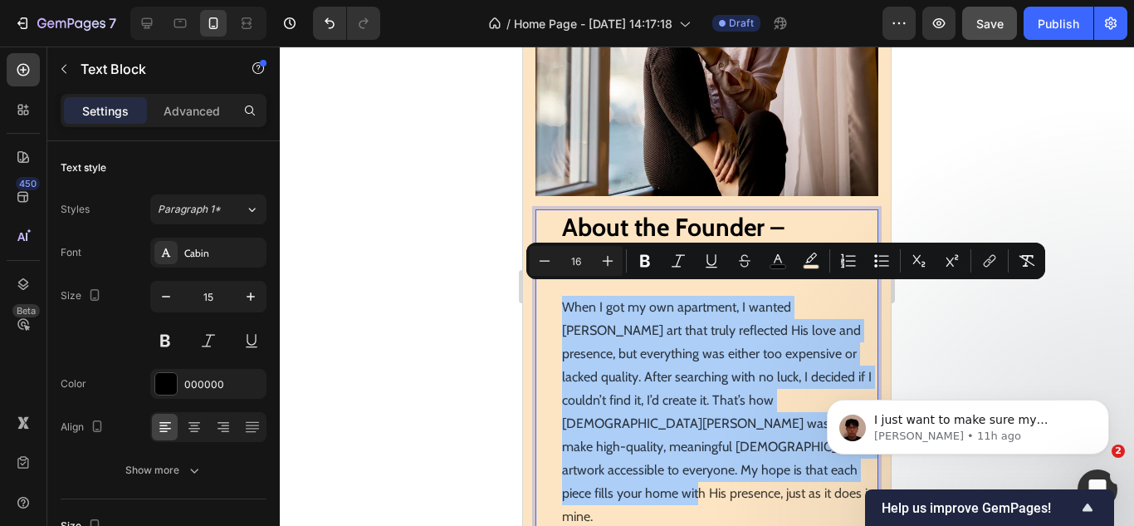
drag, startPoint x: 1022, startPoint y: 268, endPoint x: 912, endPoint y: 301, distance: 115.3
click at [1014, 268] on button "Remove Format" at bounding box center [1027, 261] width 30 height 30
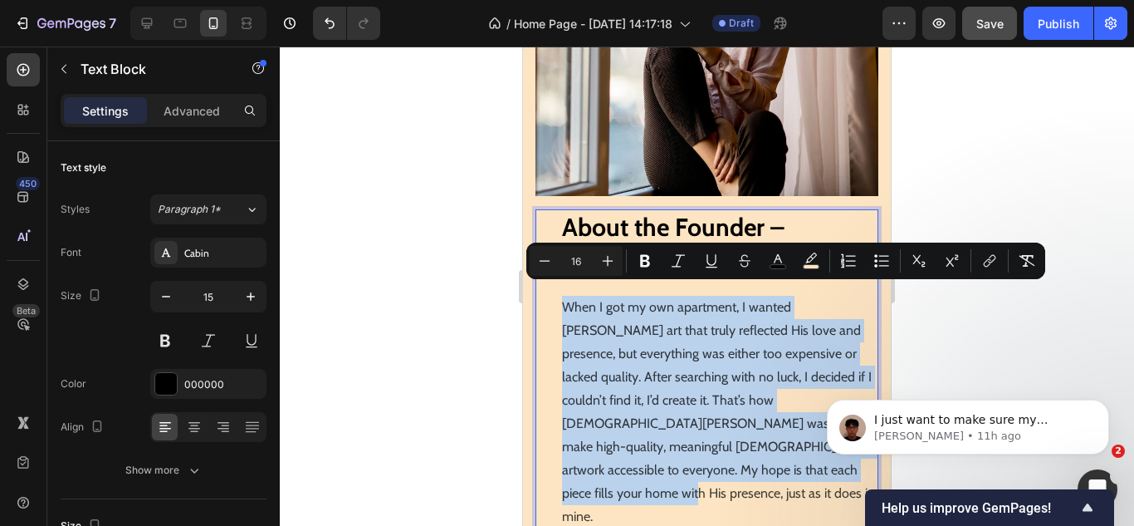
type input "15"
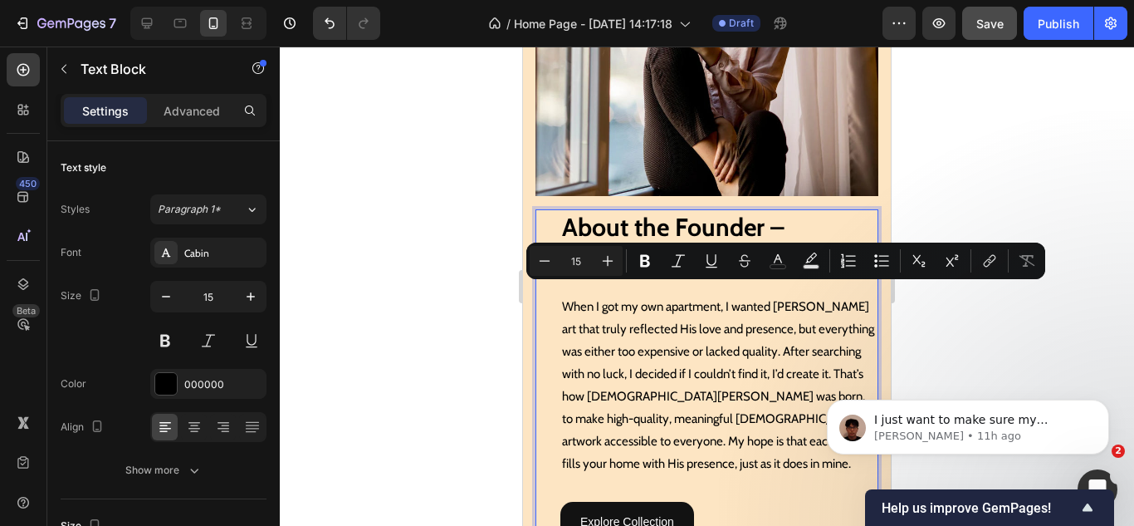
click at [687, 347] on p "When I got my own apartment, I wanted [PERSON_NAME] art that truly reflected Hi…" at bounding box center [719, 385] width 315 height 179
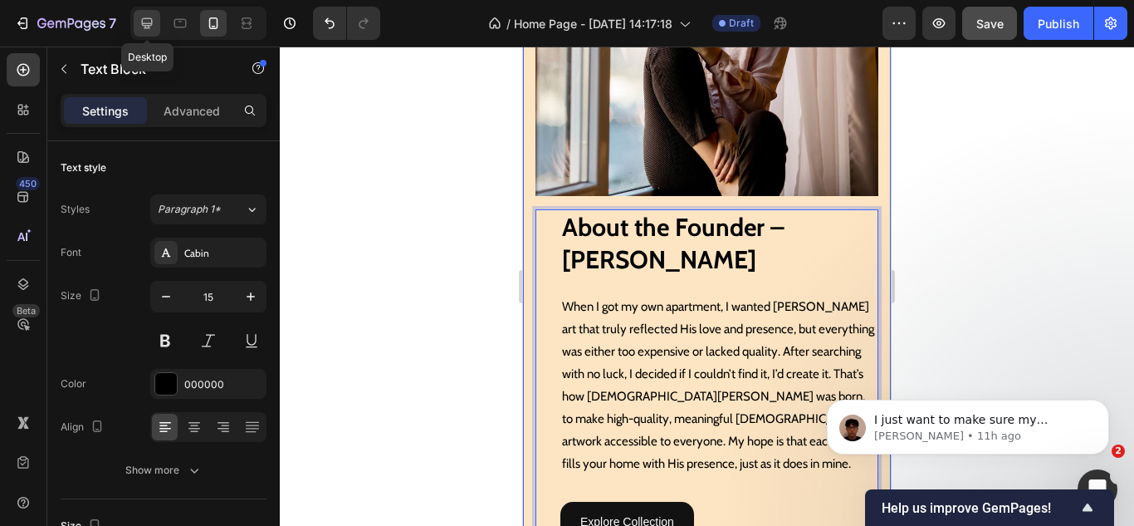
click at [149, 27] on icon at bounding box center [147, 23] width 11 height 11
type input "16"
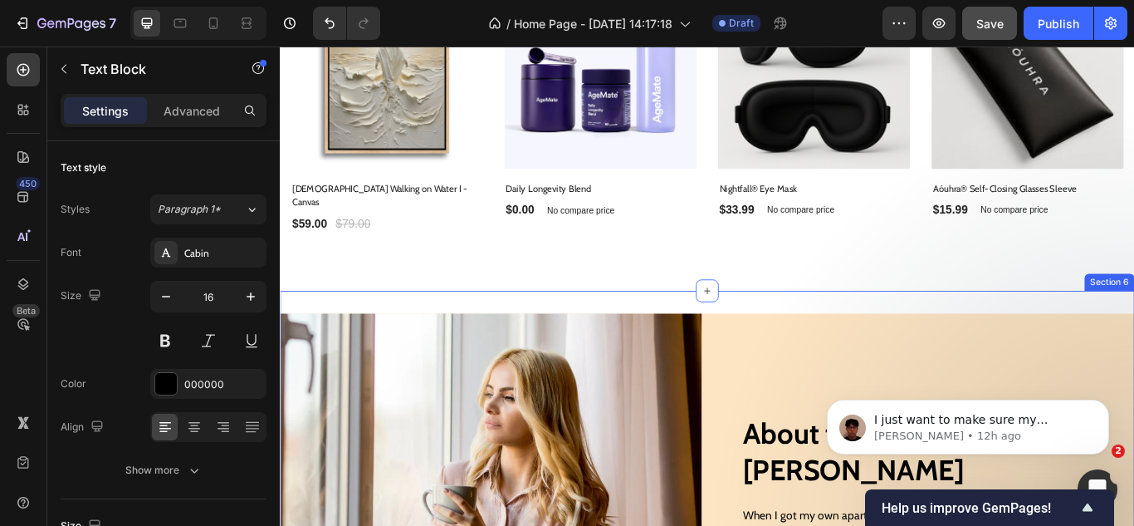
scroll to position [1023, 0]
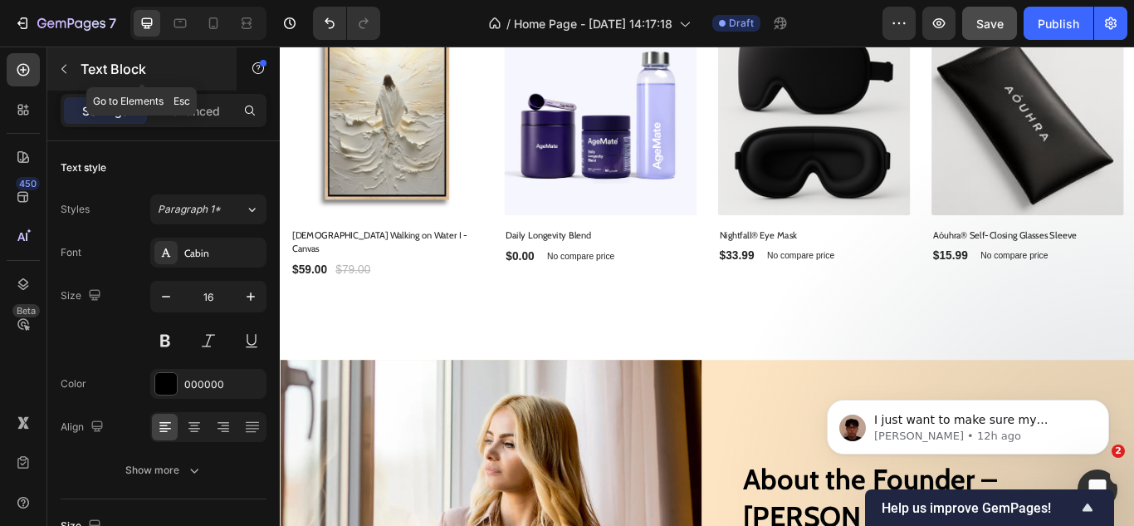
click at [65, 73] on icon "button" at bounding box center [63, 68] width 13 height 13
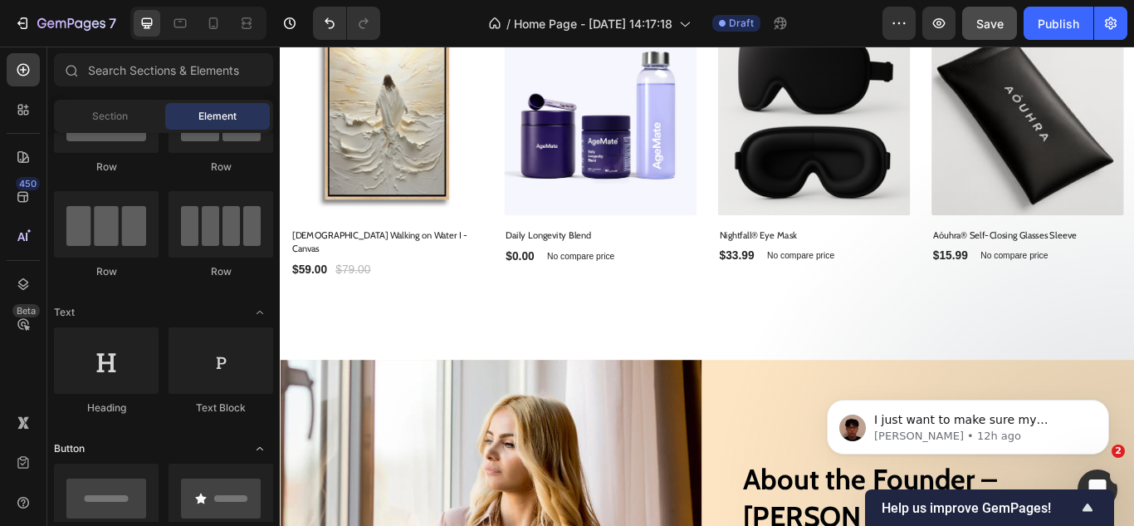
scroll to position [249, 0]
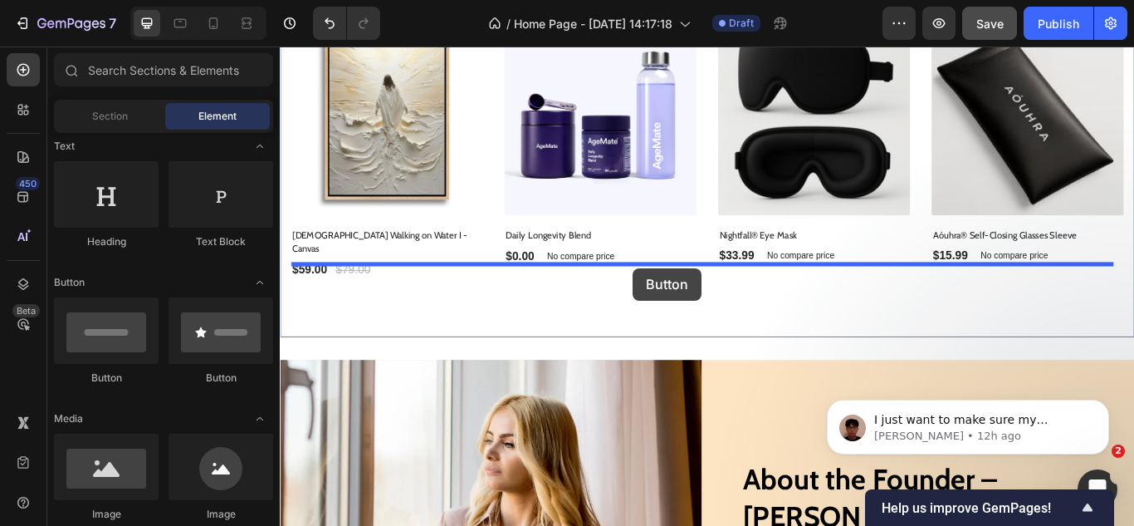
drag, startPoint x: 383, startPoint y: 394, endPoint x: 692, endPoint y: 305, distance: 321.4
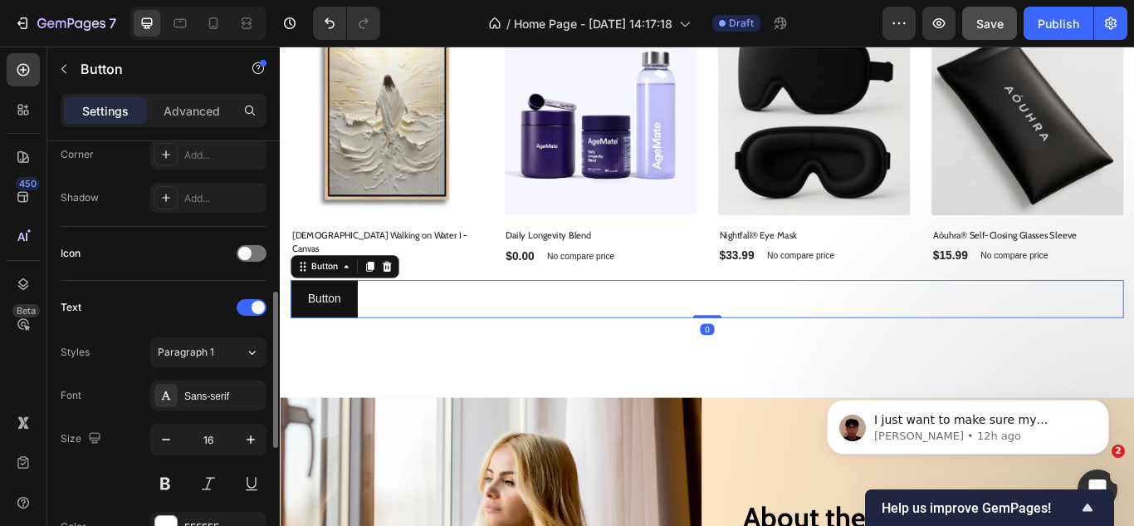
scroll to position [747, 0]
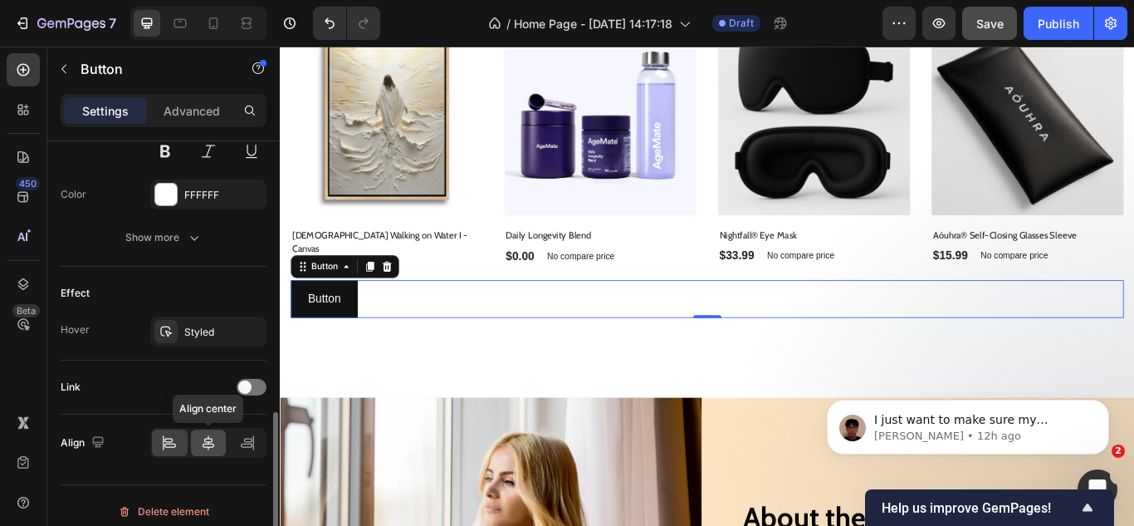
click at [202, 438] on icon at bounding box center [208, 442] width 17 height 17
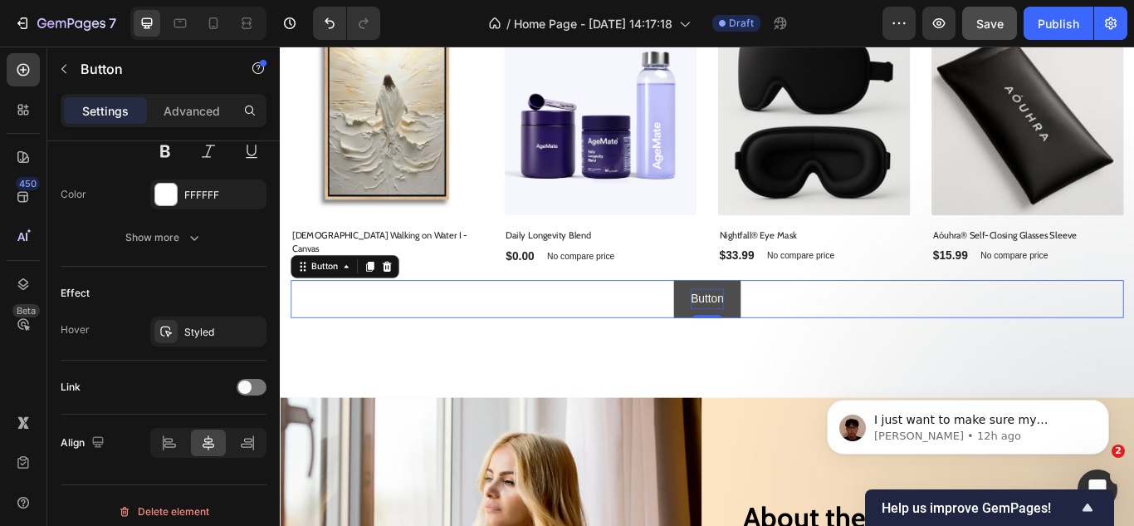
click at [770, 329] on p "Button" at bounding box center [778, 341] width 38 height 24
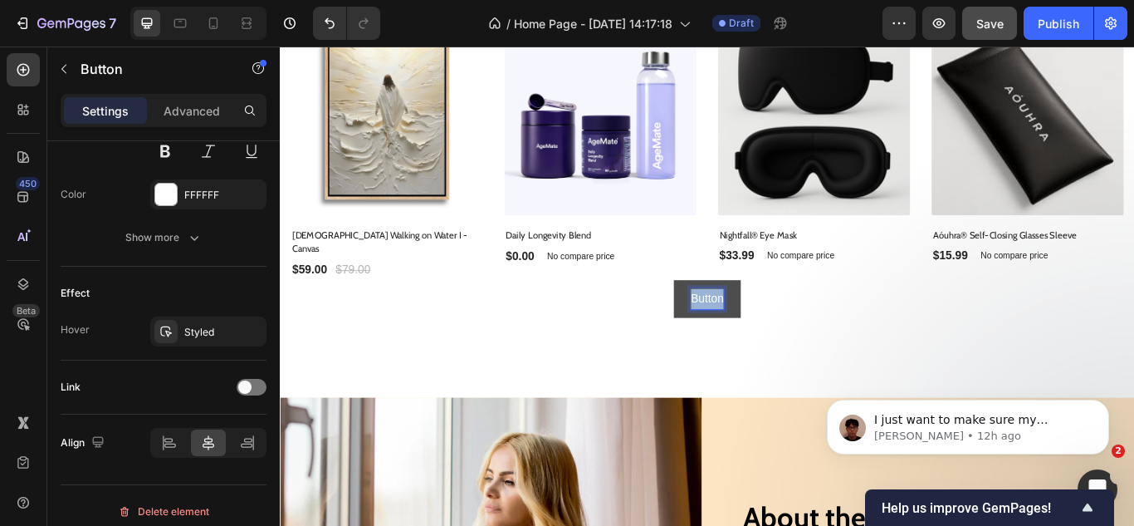
click at [770, 329] on p "Button" at bounding box center [778, 341] width 38 height 24
click at [744, 319] on button "Veiw" at bounding box center [778, 341] width 68 height 44
click at [762, 329] on p "Veiw All" at bounding box center [778, 341] width 46 height 24
click at [771, 329] on p "Veiw All" at bounding box center [778, 341] width 46 height 24
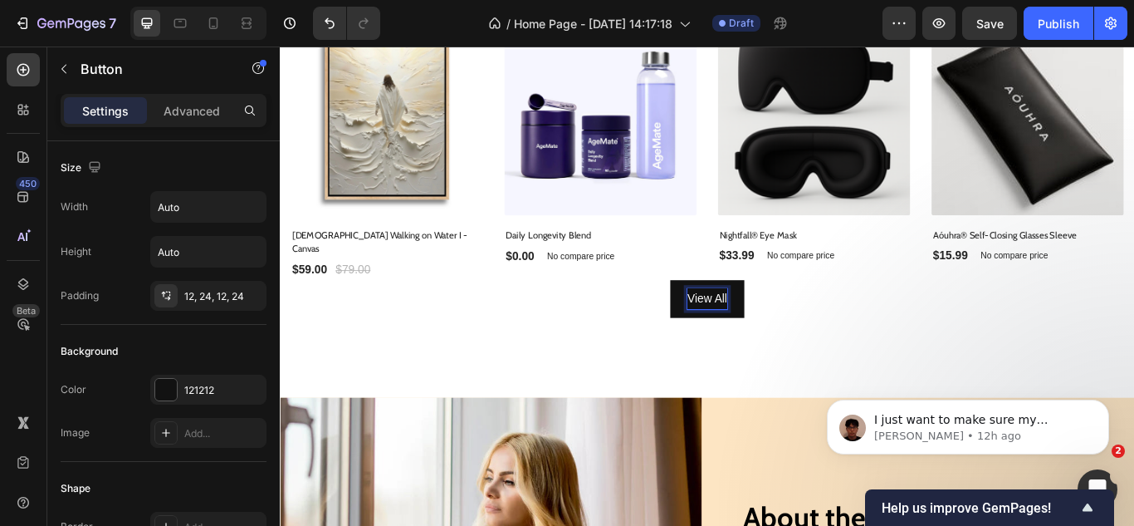
scroll to position [747, 0]
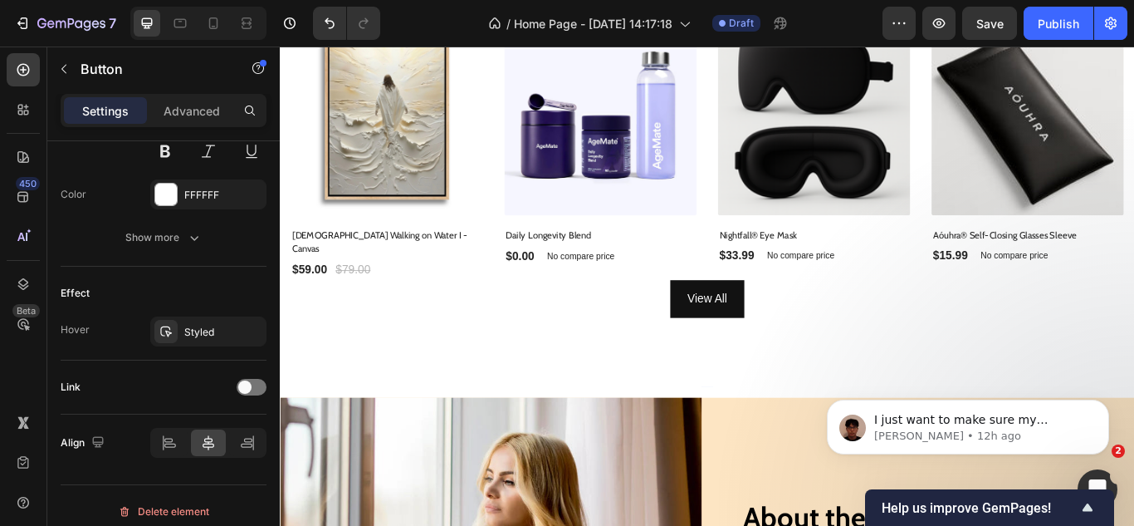
click at [857, 330] on div "View All Button 0" at bounding box center [778, 341] width 972 height 44
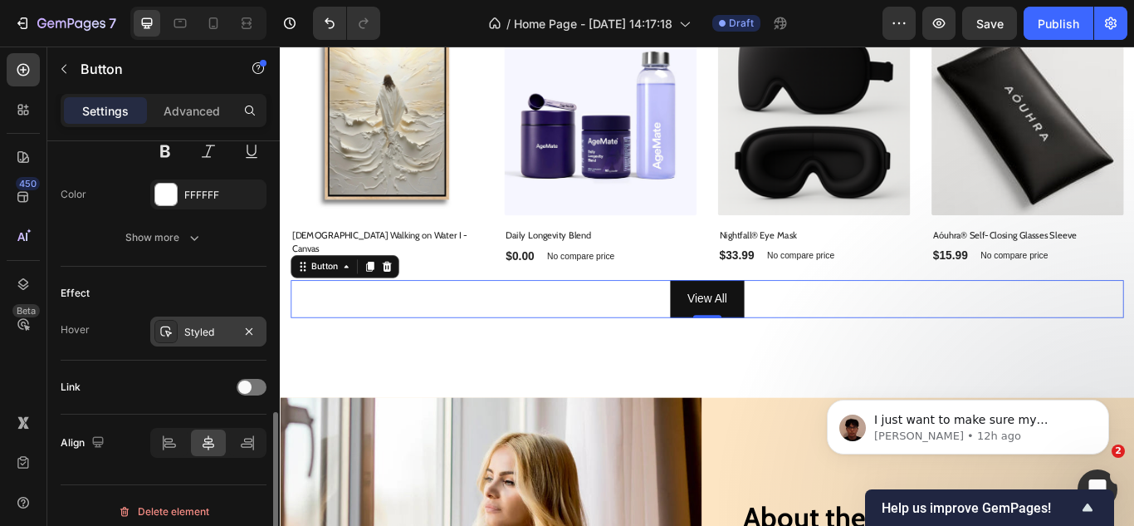
scroll to position [759, 0]
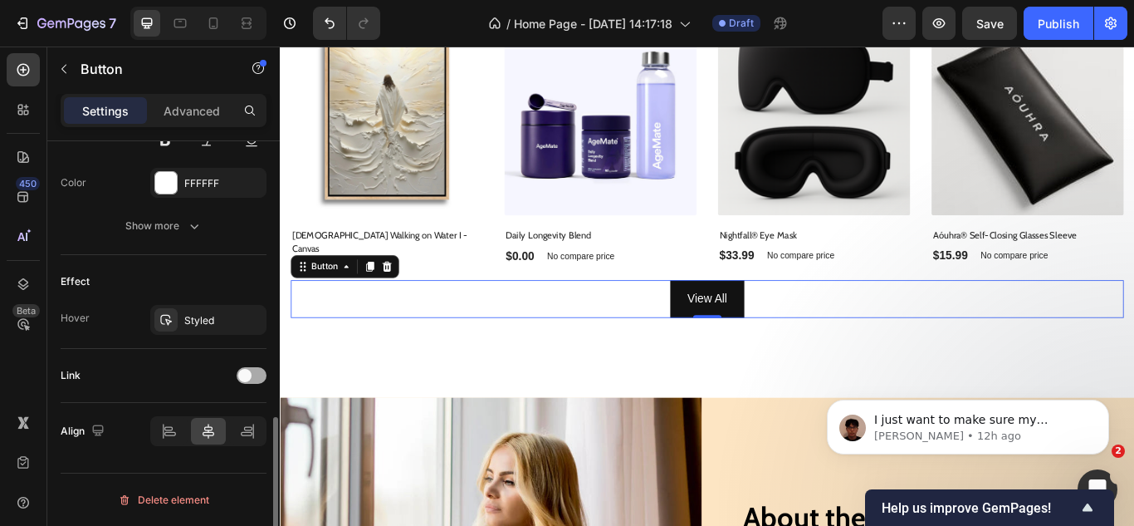
click at [249, 375] on span at bounding box center [244, 375] width 13 height 13
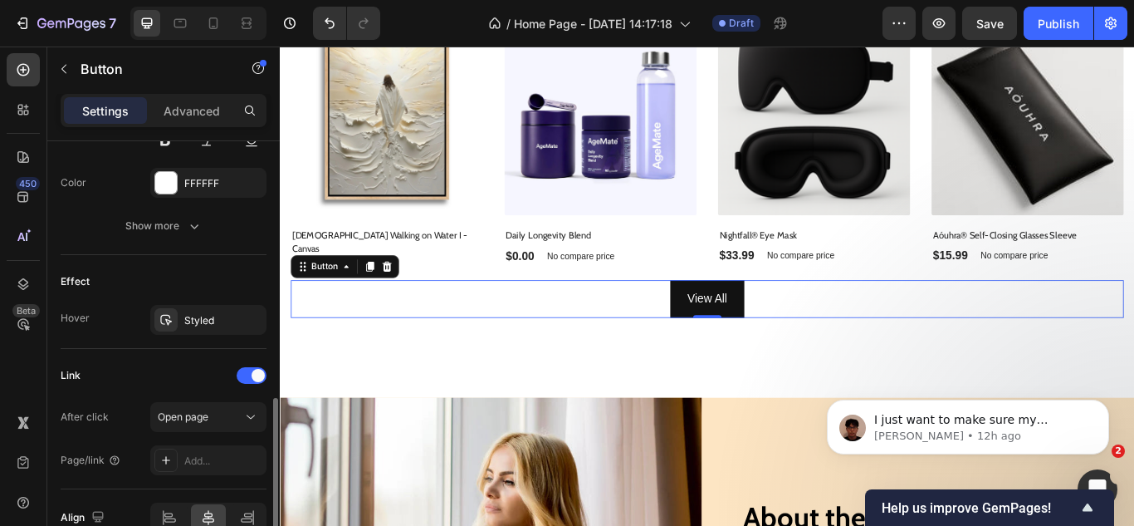
scroll to position [845, 0]
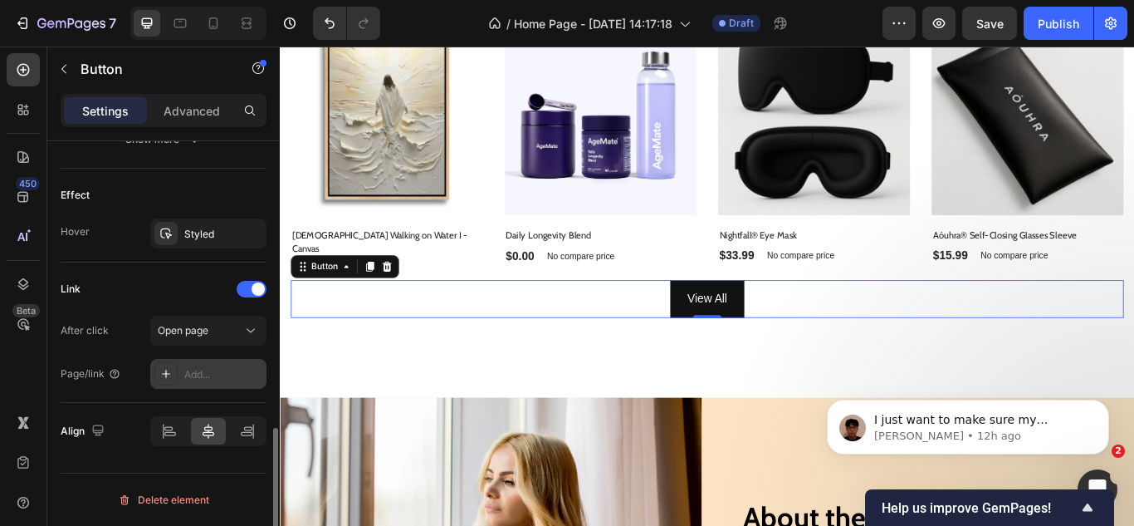
click at [188, 376] on div "Add..." at bounding box center [223, 374] width 78 height 15
click at [200, 336] on span "Open page" at bounding box center [183, 330] width 51 height 15
click at [124, 321] on div "After click Open page" at bounding box center [164, 331] width 206 height 30
click at [187, 375] on div "Add..." at bounding box center [223, 374] width 78 height 15
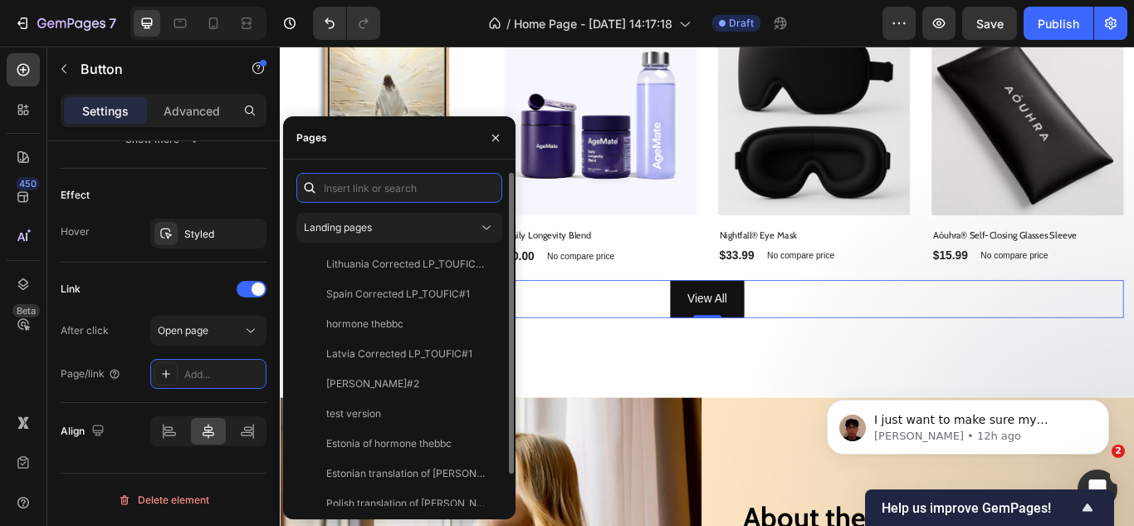
scroll to position [498, 0]
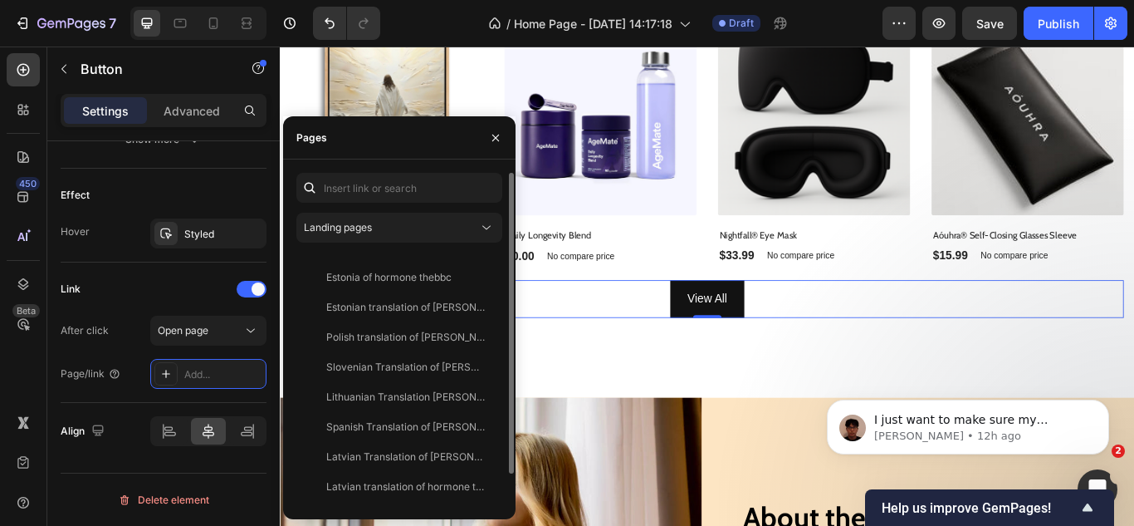
drag, startPoint x: 387, startPoint y: 221, endPoint x: 388, endPoint y: 245, distance: 24.1
click at [389, 222] on div "Landing pages" at bounding box center [391, 227] width 174 height 15
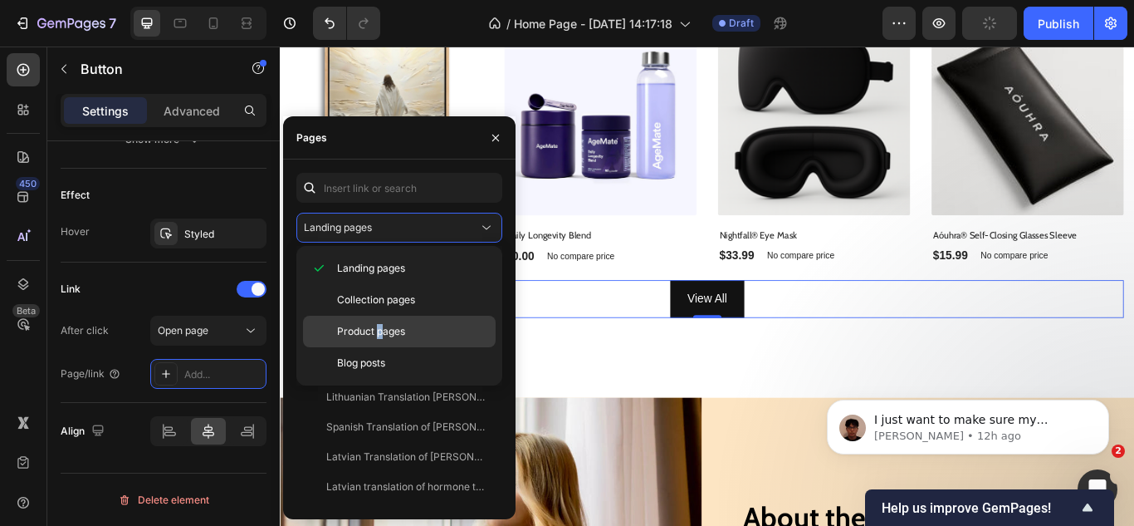
click at [381, 326] on div "Product pages" at bounding box center [399, 332] width 193 height 32
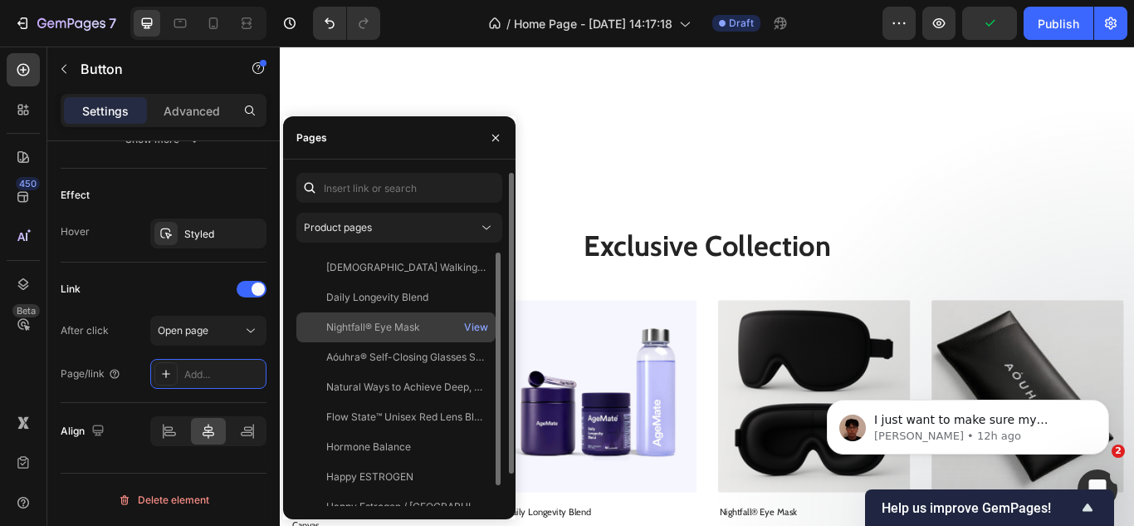
scroll to position [691, 0]
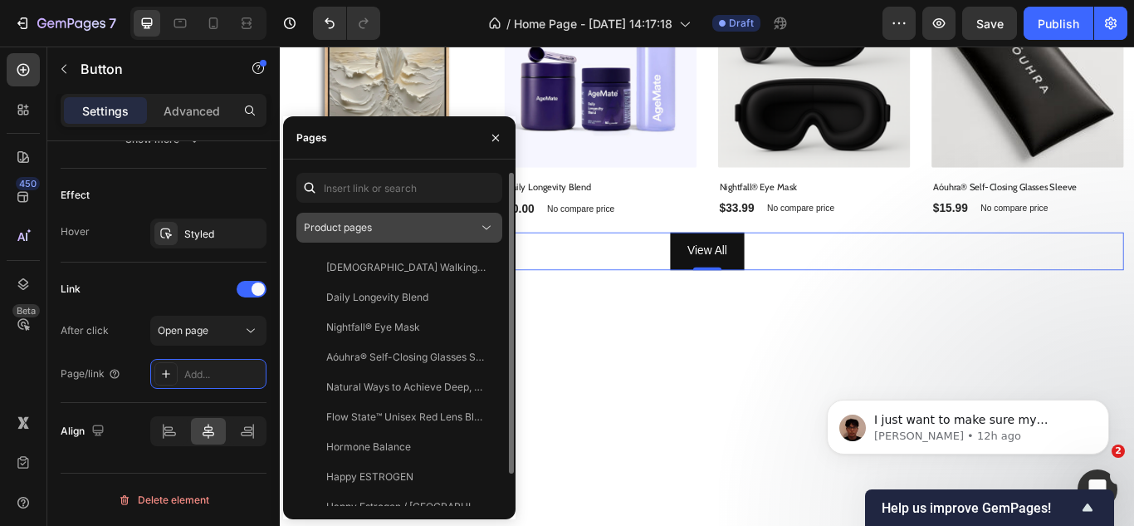
click at [343, 233] on span "Product pages" at bounding box center [338, 227] width 68 height 12
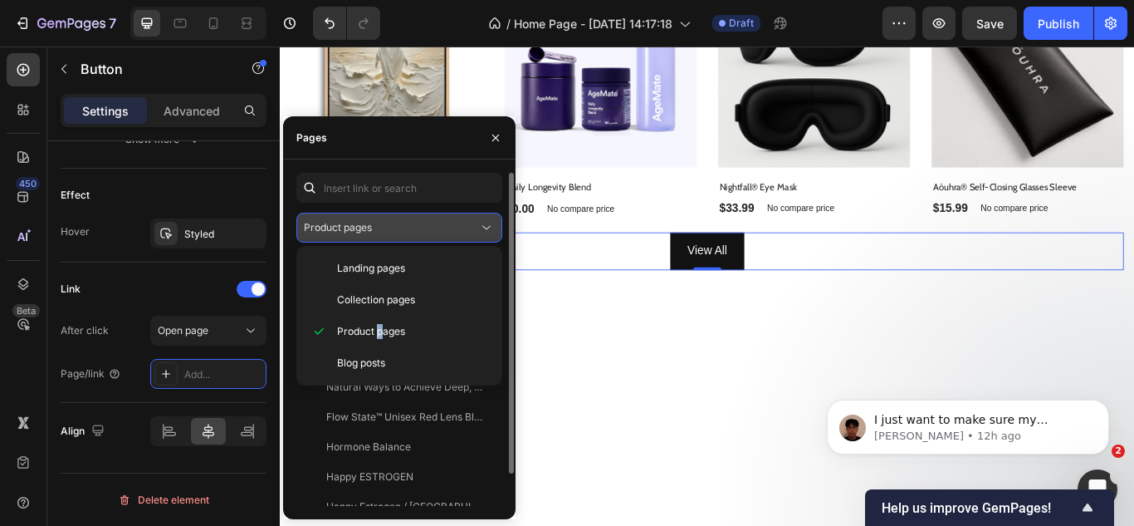
click at [353, 232] on span "Product pages" at bounding box center [338, 227] width 68 height 12
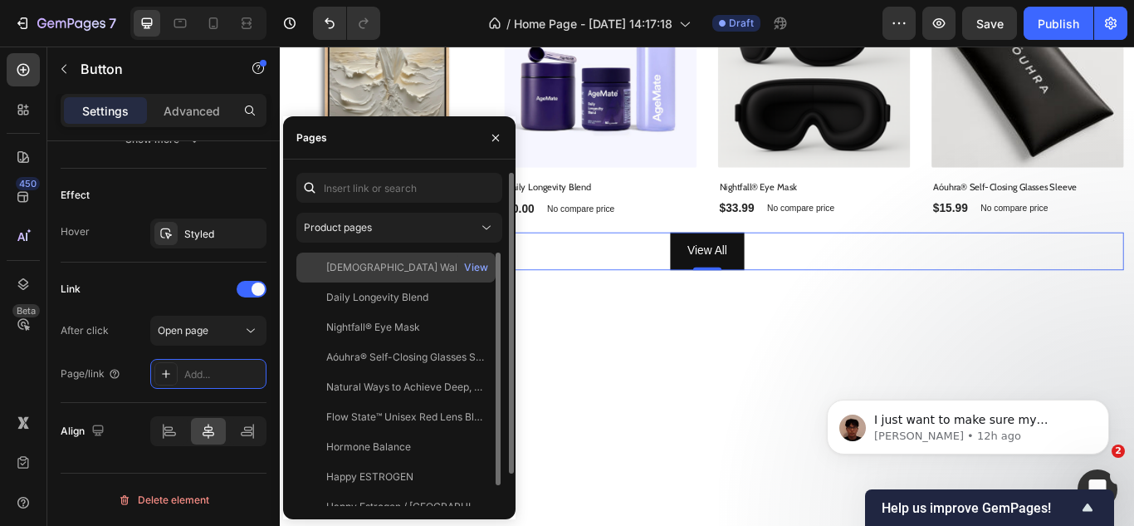
click at [365, 260] on div "[DEMOGRAPHIC_DATA] Walking on Water I - Canvas" at bounding box center [405, 267] width 159 height 15
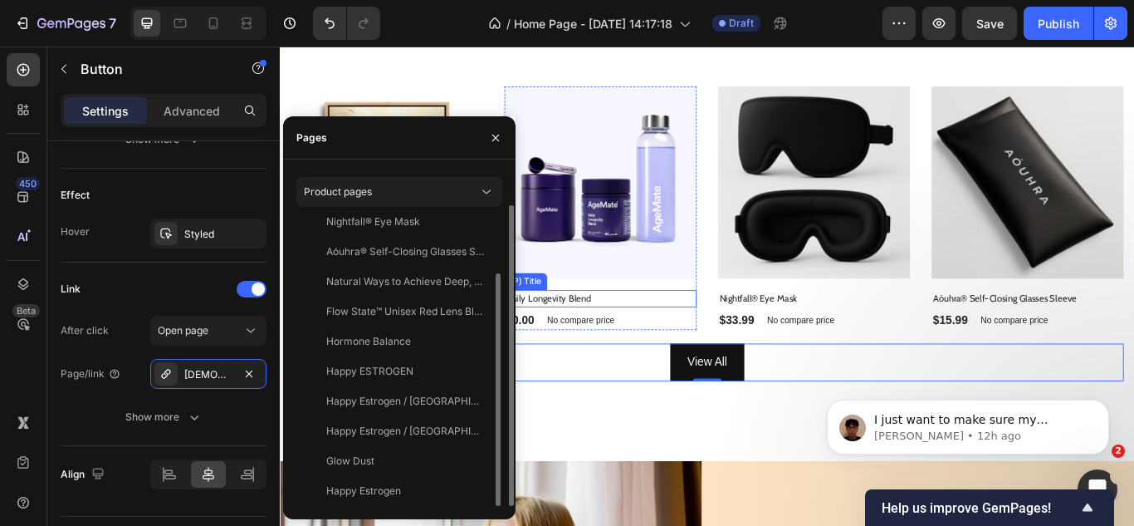
scroll to position [857, 0]
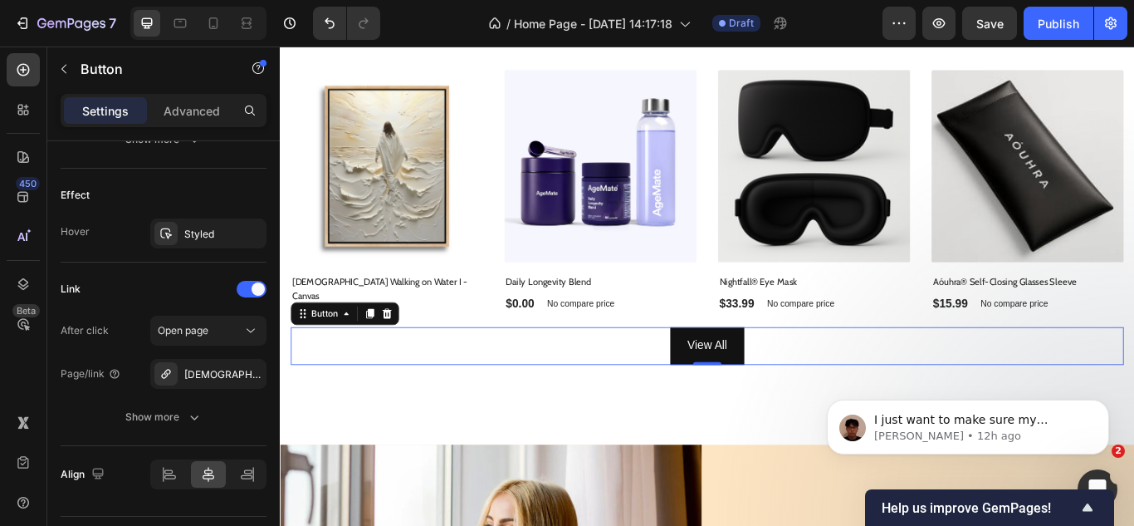
click at [11, 356] on div "450 Beta" at bounding box center [23, 229] width 33 height 353
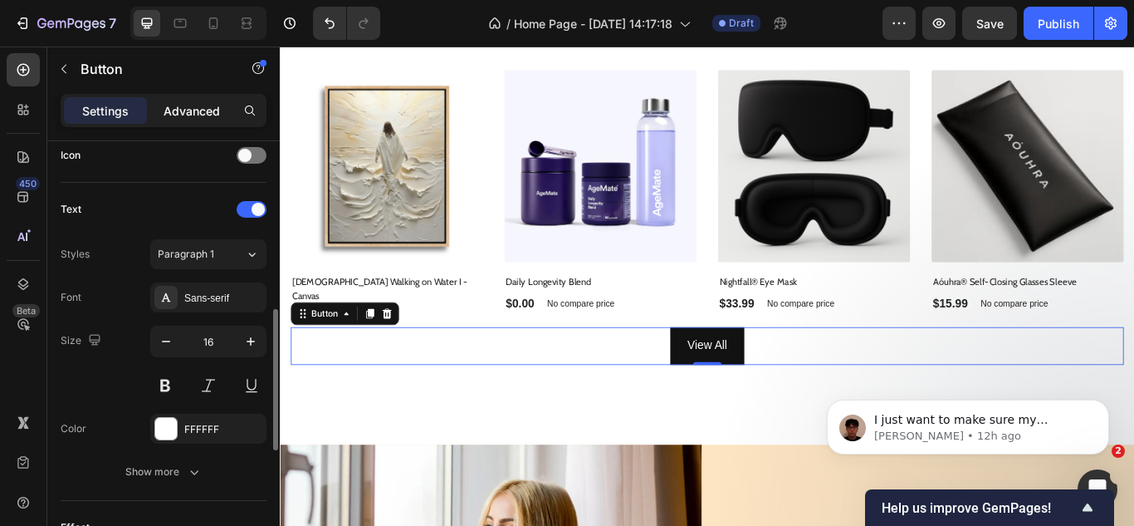
click at [178, 119] on p "Advanced" at bounding box center [192, 110] width 56 height 17
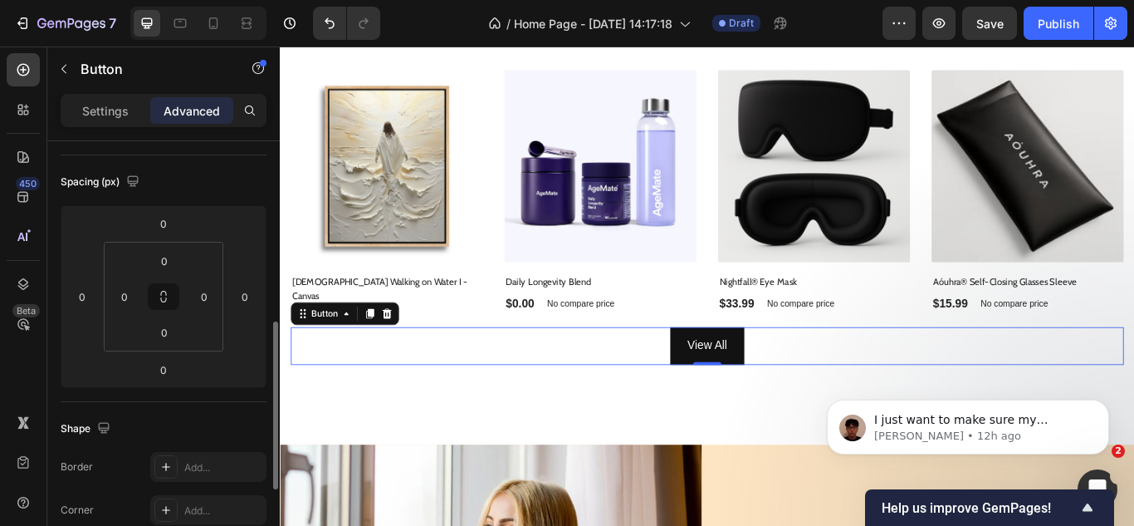
scroll to position [332, 0]
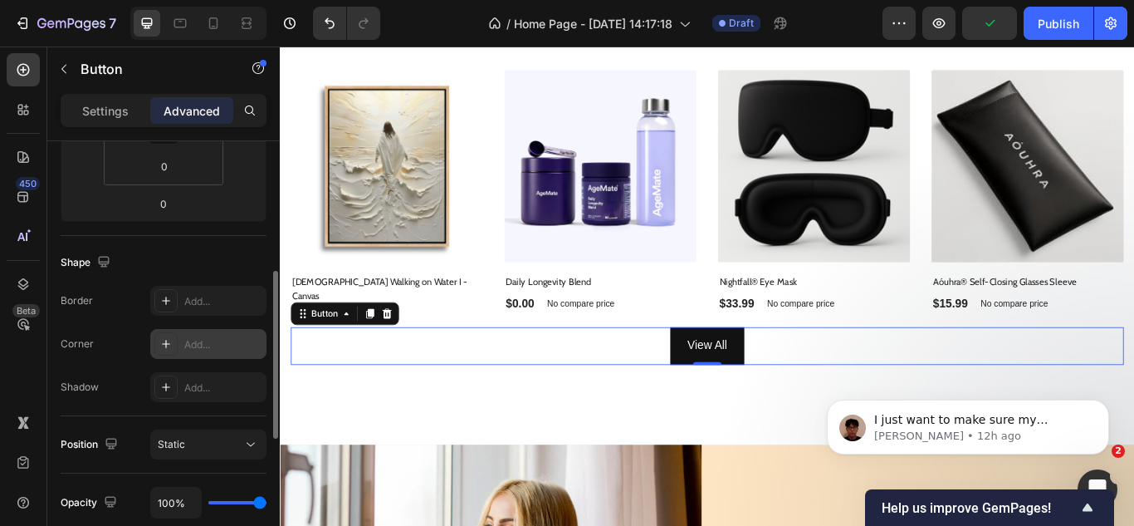
click at [194, 340] on div "Add..." at bounding box center [223, 344] width 78 height 15
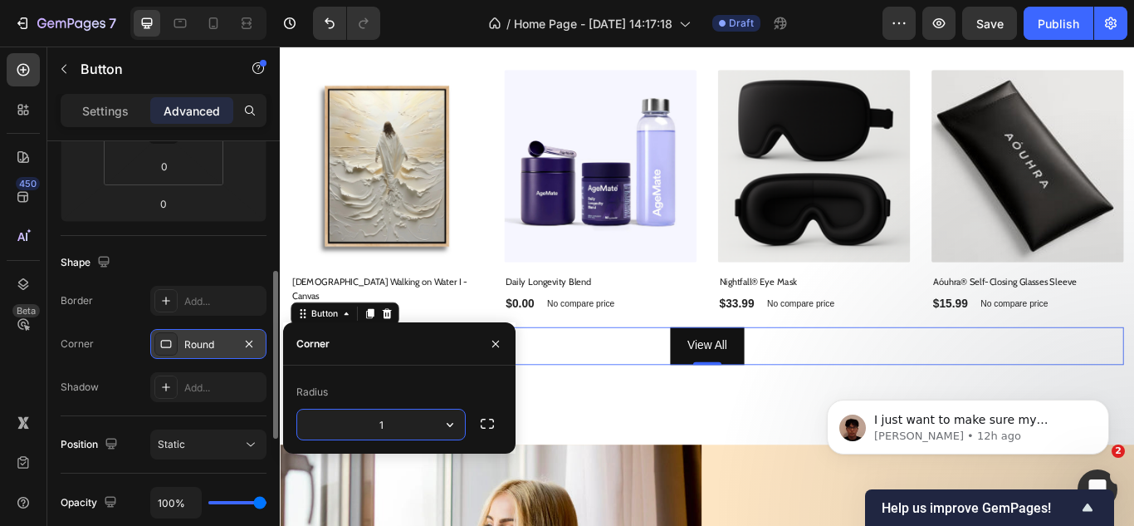
type input "12"
click at [0, 411] on div "450 Beta" at bounding box center [23, 286] width 47 height 479
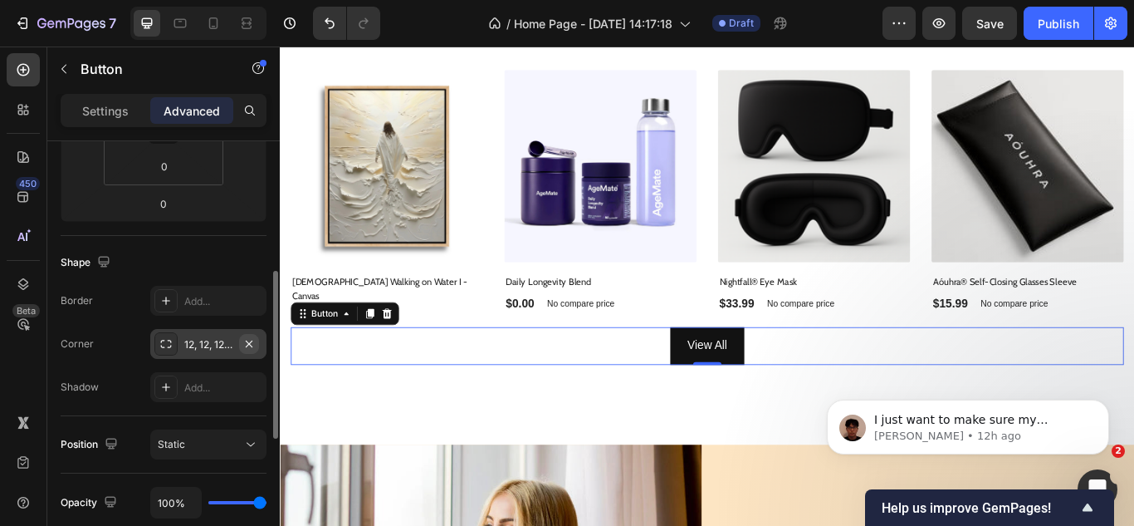
click at [252, 344] on icon "button" at bounding box center [248, 343] width 13 height 13
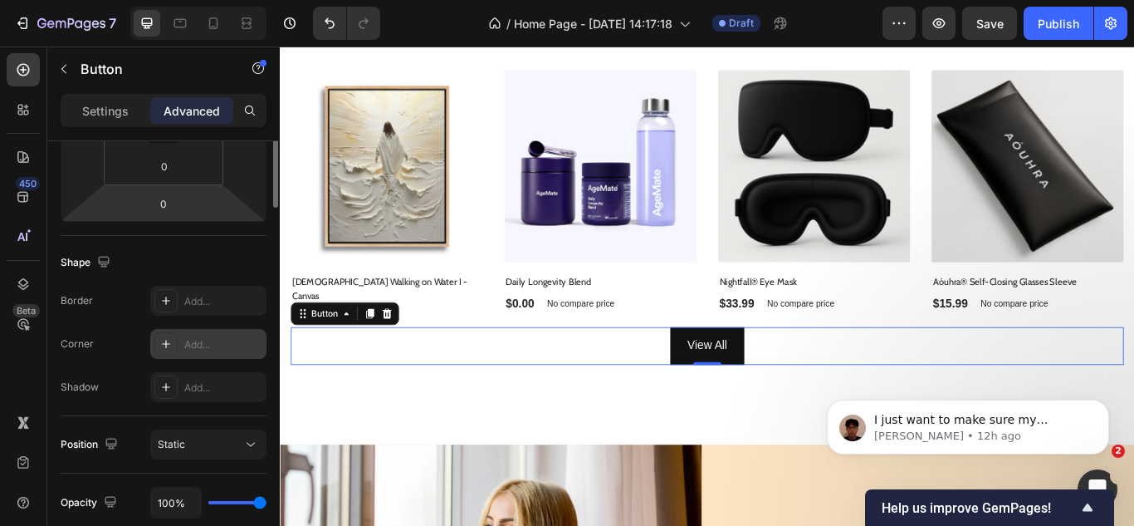
scroll to position [166, 0]
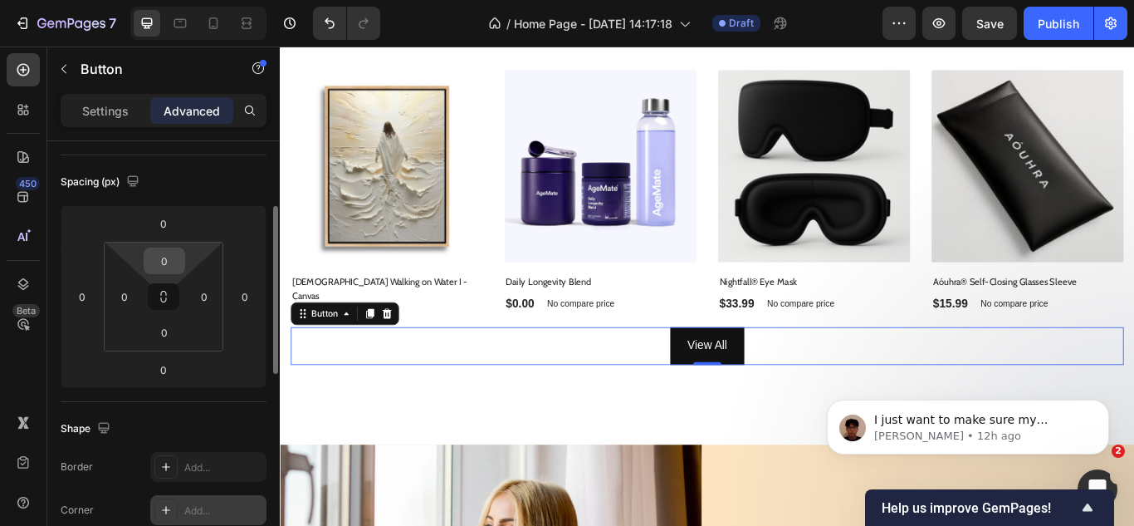
click at [159, 257] on input "0" at bounding box center [164, 260] width 33 height 25
type input "20"
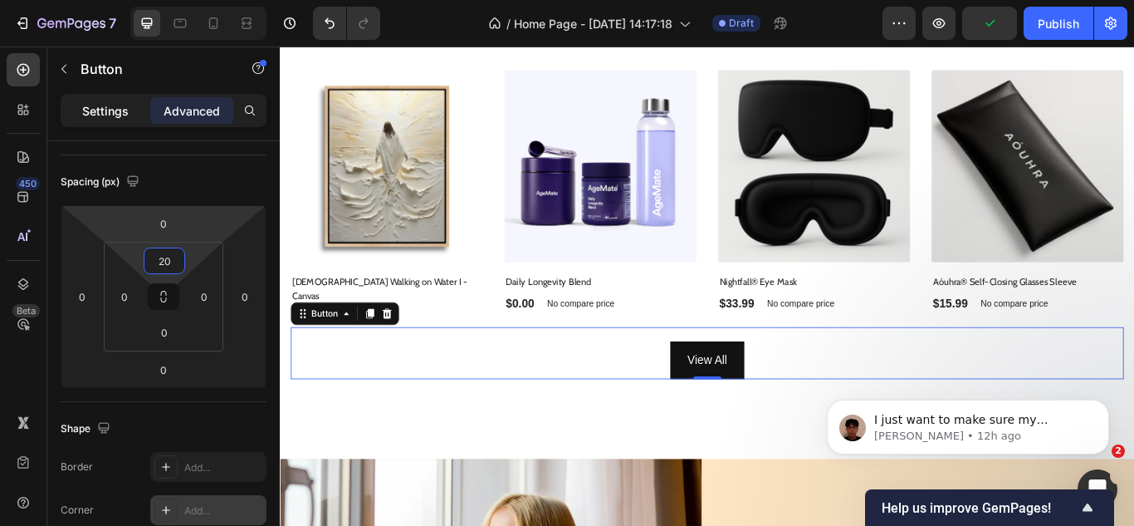
click at [110, 115] on p "Settings" at bounding box center [105, 110] width 47 height 17
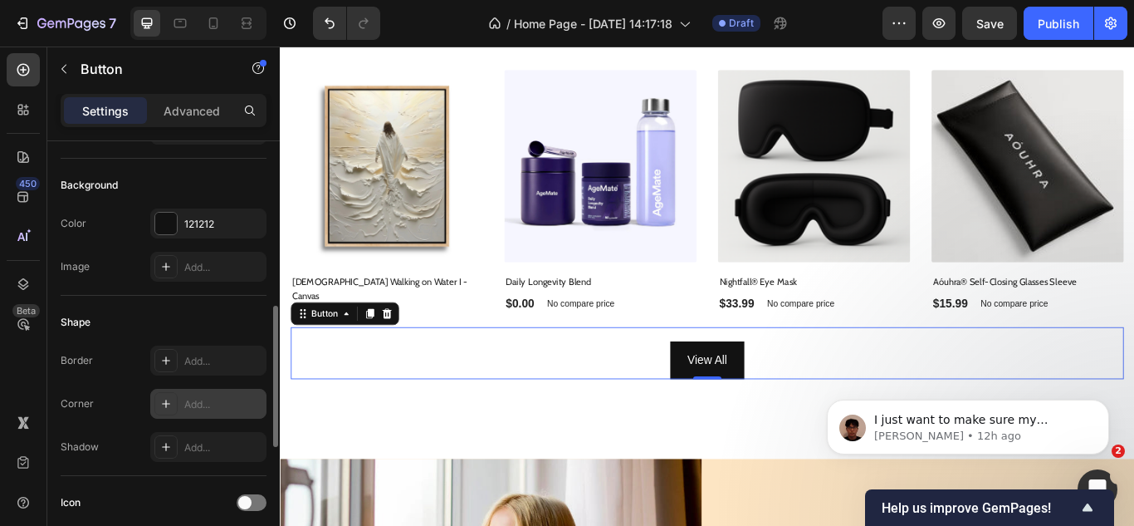
scroll to position [249, 0]
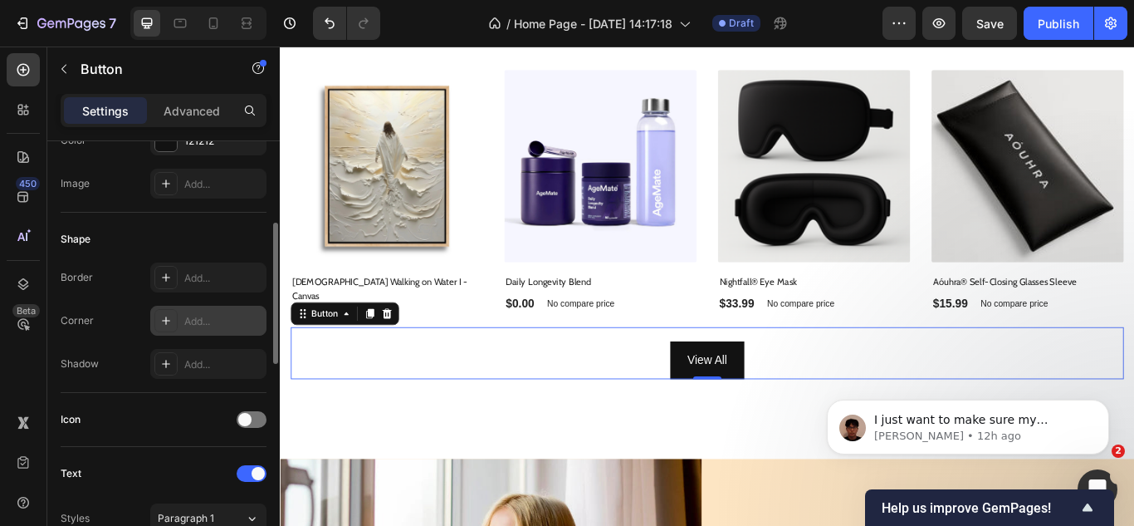
click at [164, 327] on div at bounding box center [165, 320] width 23 height 23
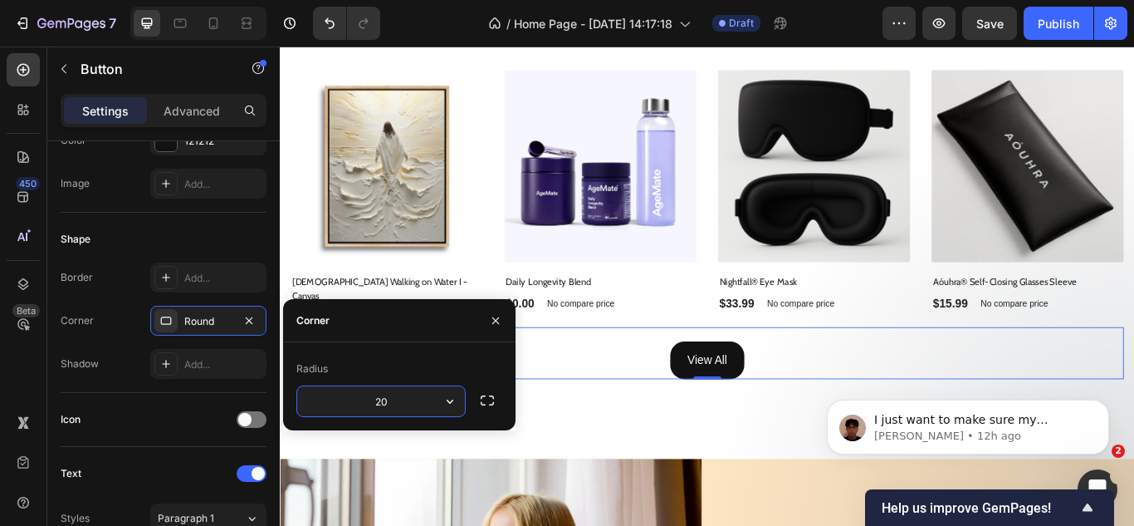
click at [375, 398] on input "20" at bounding box center [381, 401] width 168 height 30
type input "15"
click at [23, 361] on div "450 Beta" at bounding box center [23, 229] width 33 height 353
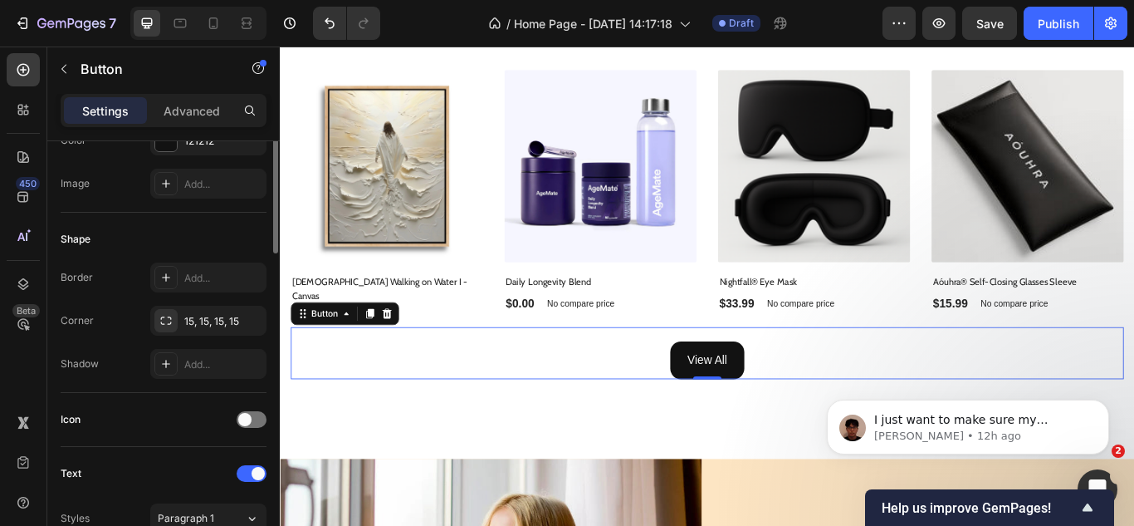
scroll to position [0, 0]
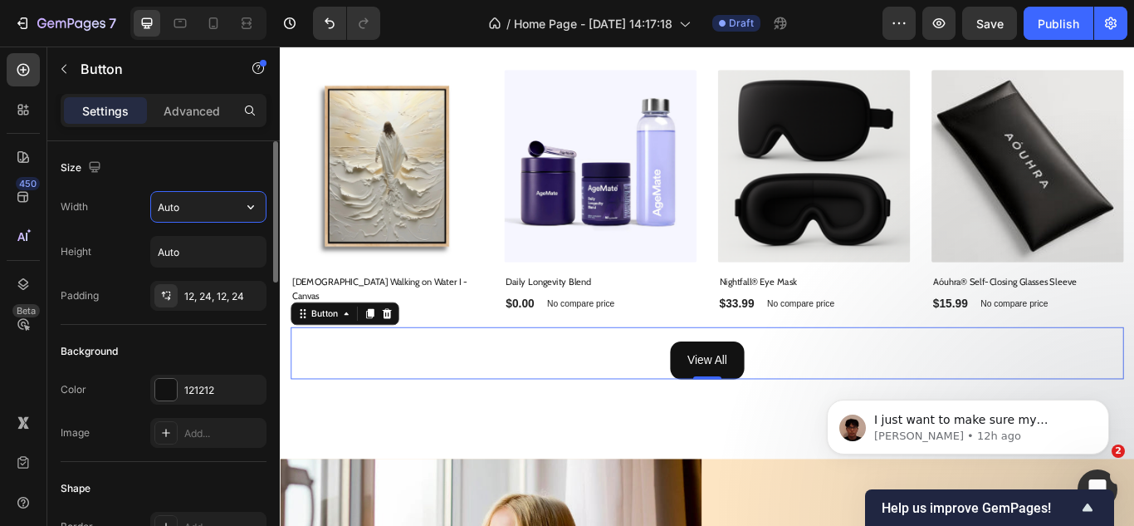
click at [190, 208] on input "Auto" at bounding box center [208, 207] width 115 height 30
click at [247, 208] on icon "button" at bounding box center [250, 206] width 17 height 17
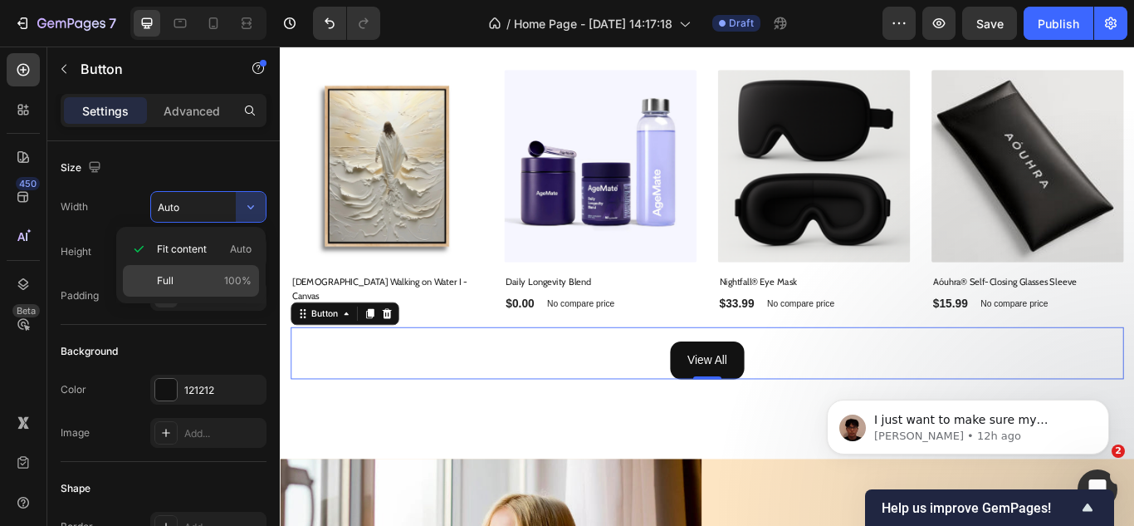
click at [174, 268] on div "Full 100%" at bounding box center [191, 281] width 136 height 32
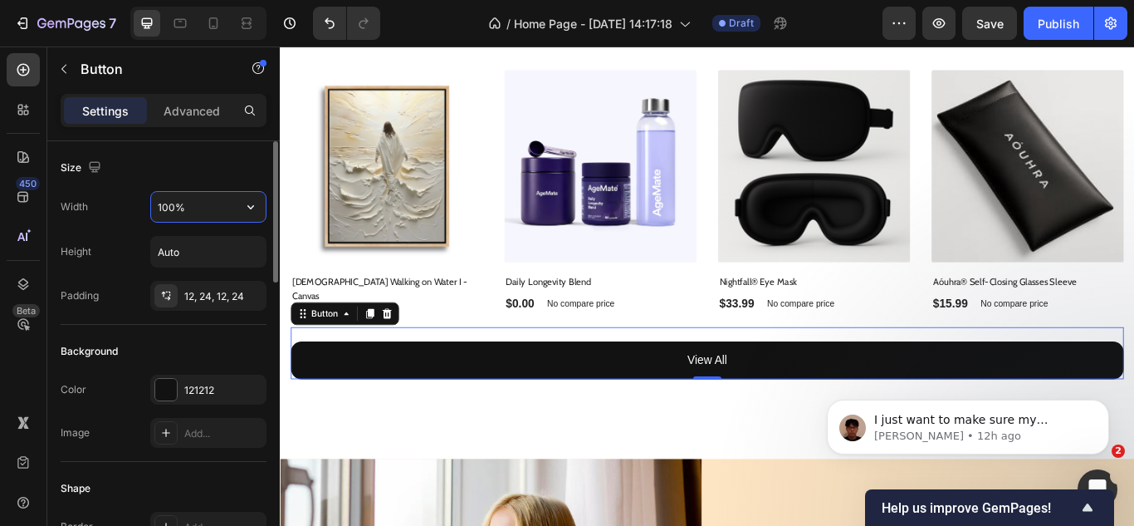
click at [175, 211] on input "100%" at bounding box center [208, 207] width 115 height 30
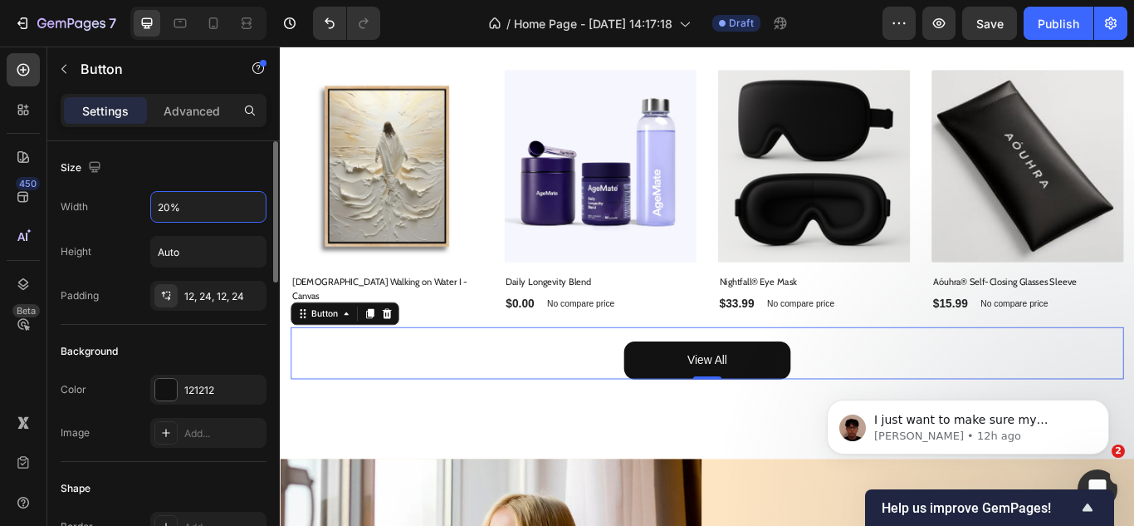
drag, startPoint x: 171, startPoint y: 206, endPoint x: 148, endPoint y: 205, distance: 23.3
click at [148, 205] on div "Width 20%" at bounding box center [164, 207] width 206 height 32
drag, startPoint x: 164, startPoint y: 198, endPoint x: 151, endPoint y: 196, distance: 13.4
click at [151, 196] on input "15%" at bounding box center [208, 207] width 115 height 30
click at [159, 201] on input "15%" at bounding box center [208, 207] width 115 height 30
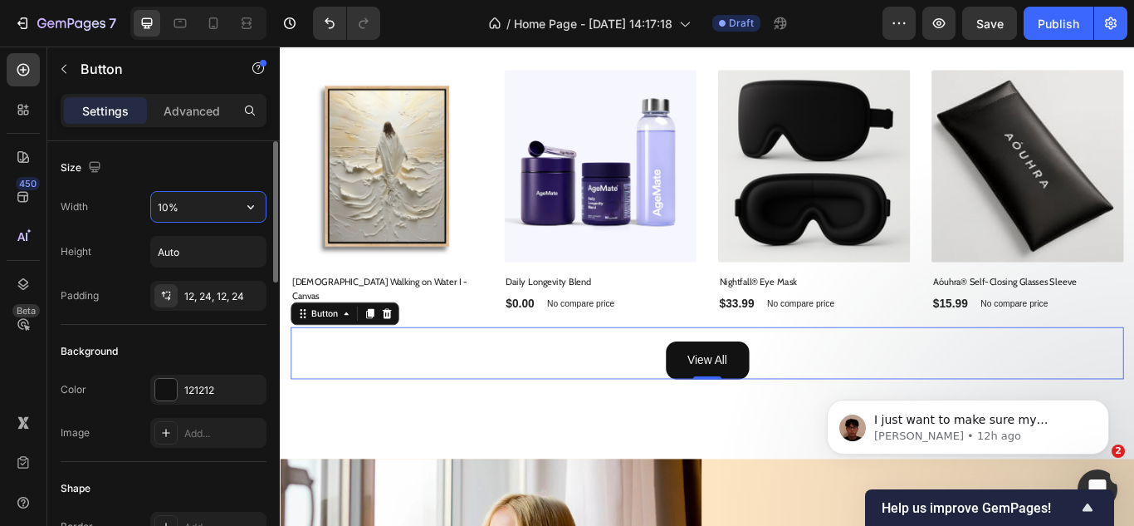
click at [164, 200] on input "10%" at bounding box center [208, 207] width 115 height 30
type input "13%"
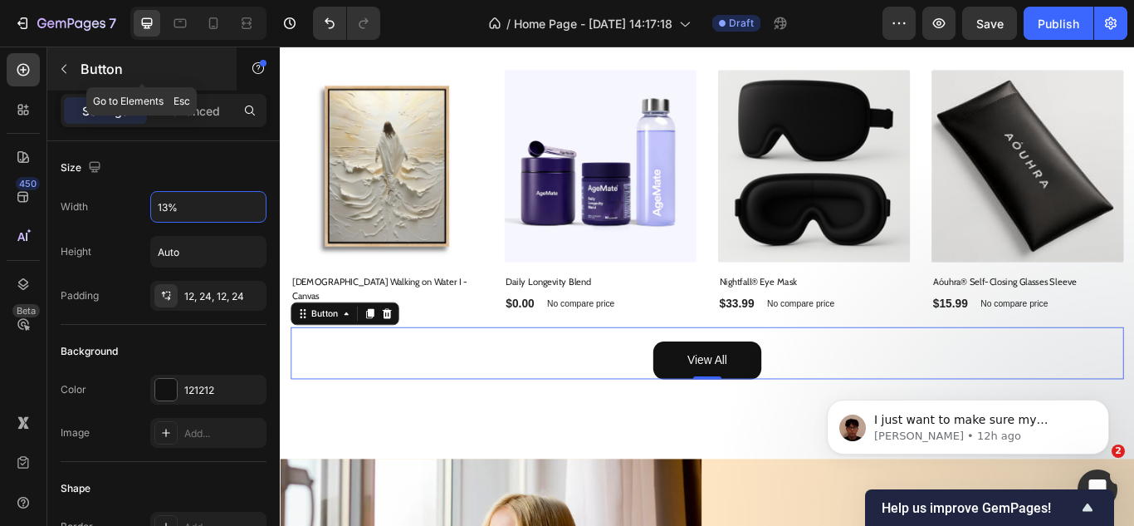
click at [70, 76] on button "button" at bounding box center [64, 69] width 27 height 27
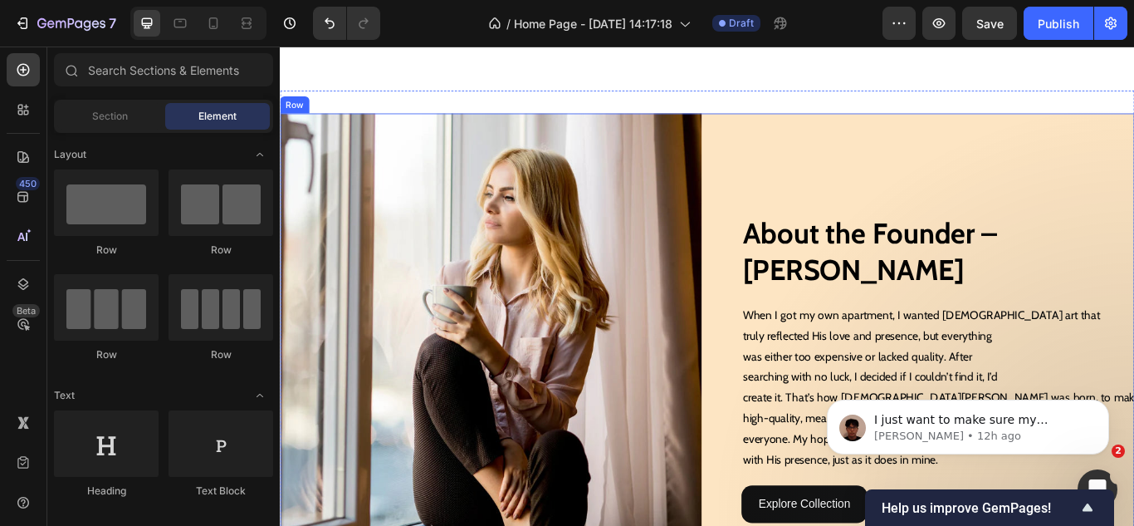
scroll to position [1355, 0]
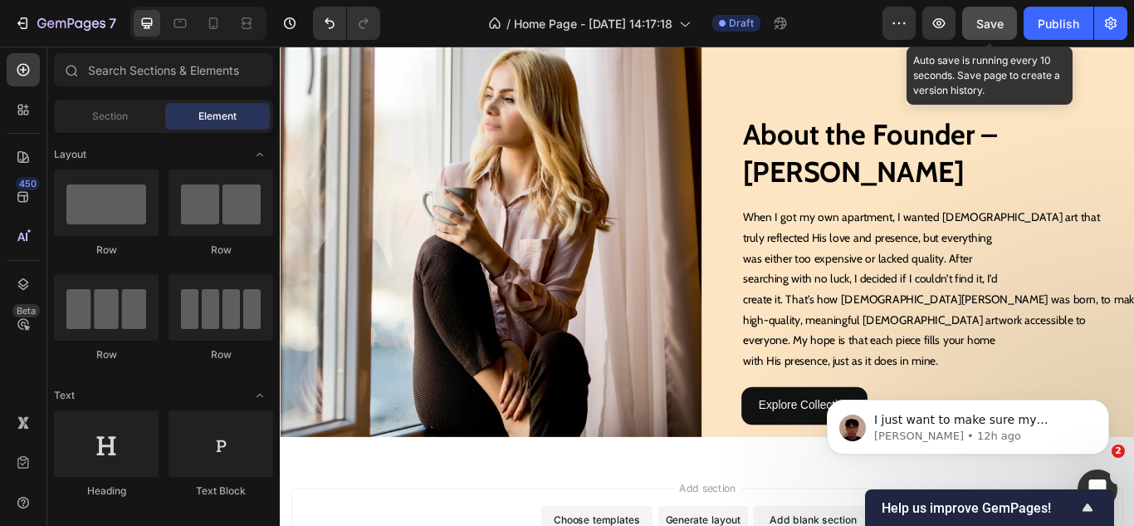
drag, startPoint x: 981, startPoint y: 18, endPoint x: 749, endPoint y: 79, distance: 239.5
click at [981, 18] on span "Save" at bounding box center [990, 24] width 27 height 14
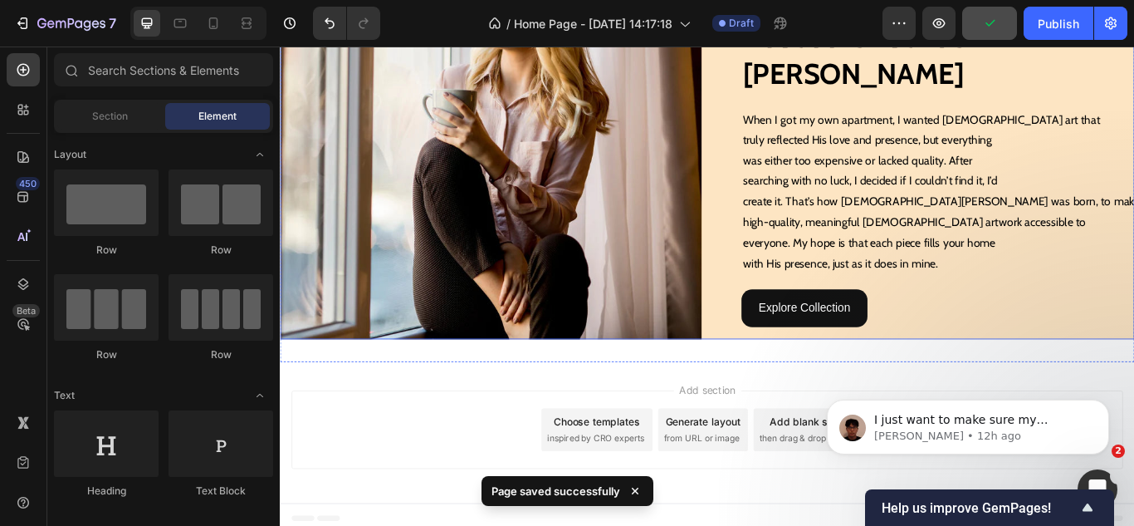
scroll to position [1471, 0]
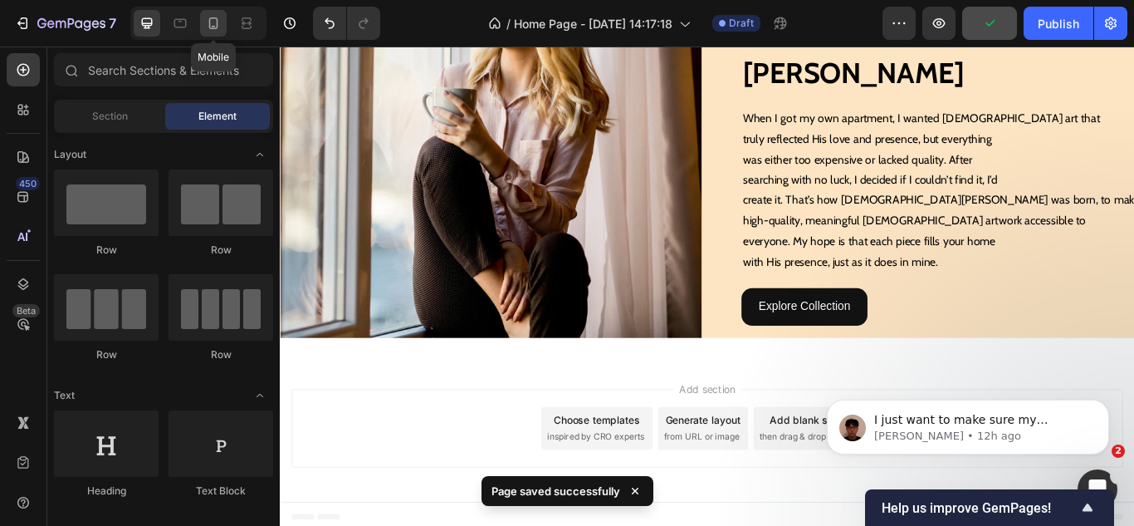
click at [216, 18] on icon at bounding box center [213, 23] width 9 height 12
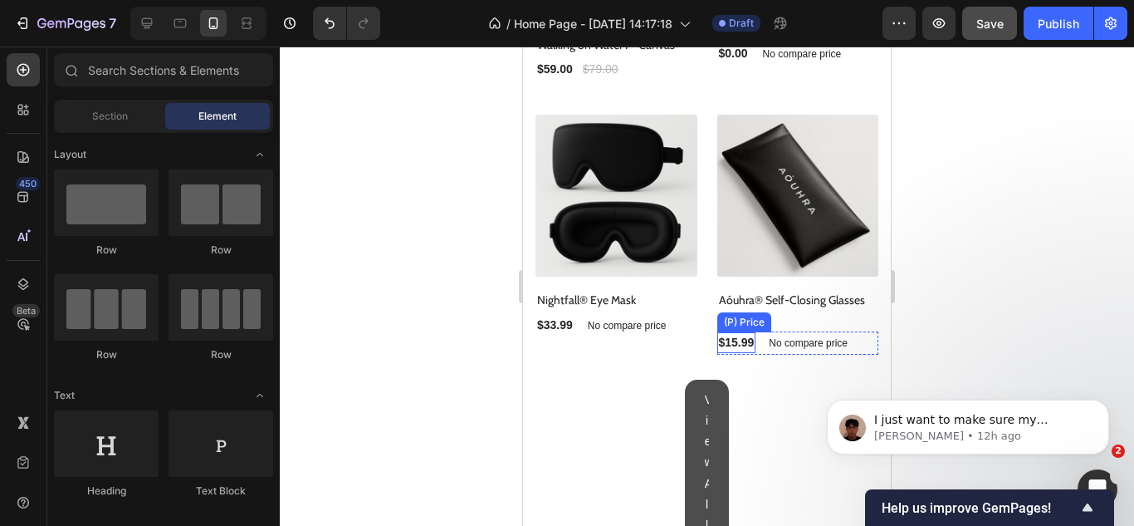
scroll to position [1166, 0]
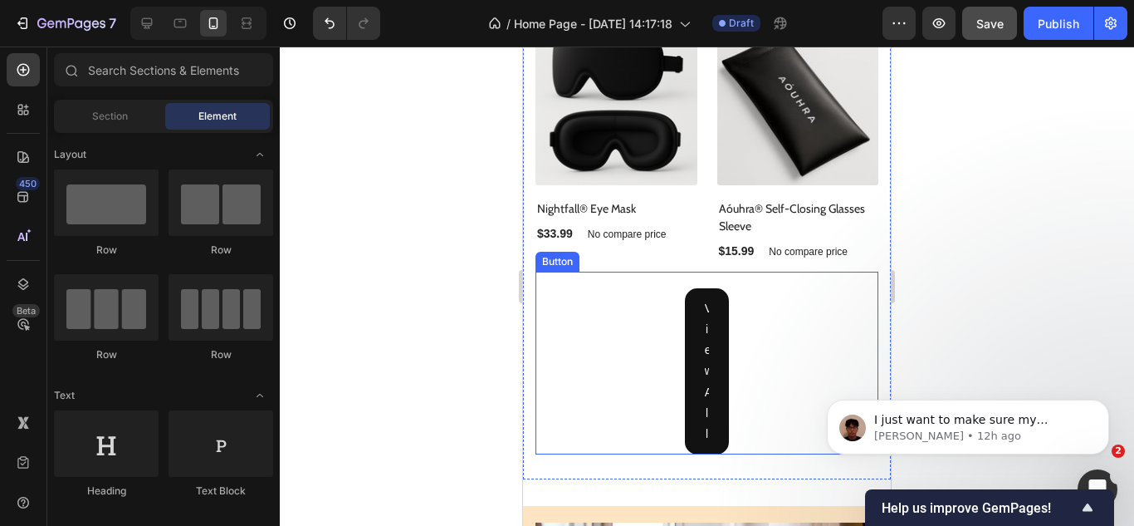
click at [644, 359] on div "View All Button" at bounding box center [707, 363] width 343 height 183
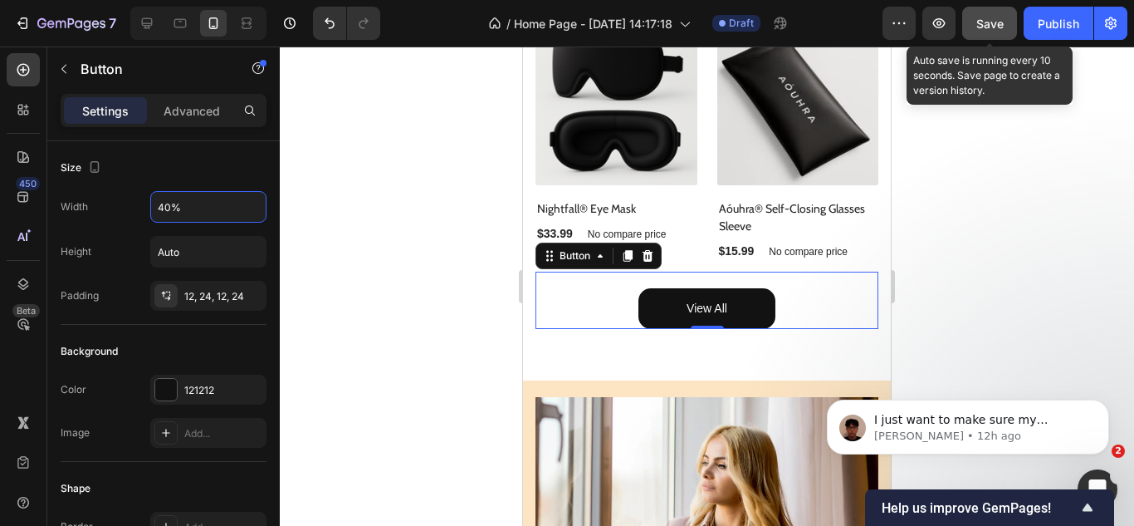
click at [969, 24] on button "Save" at bounding box center [989, 23] width 55 height 33
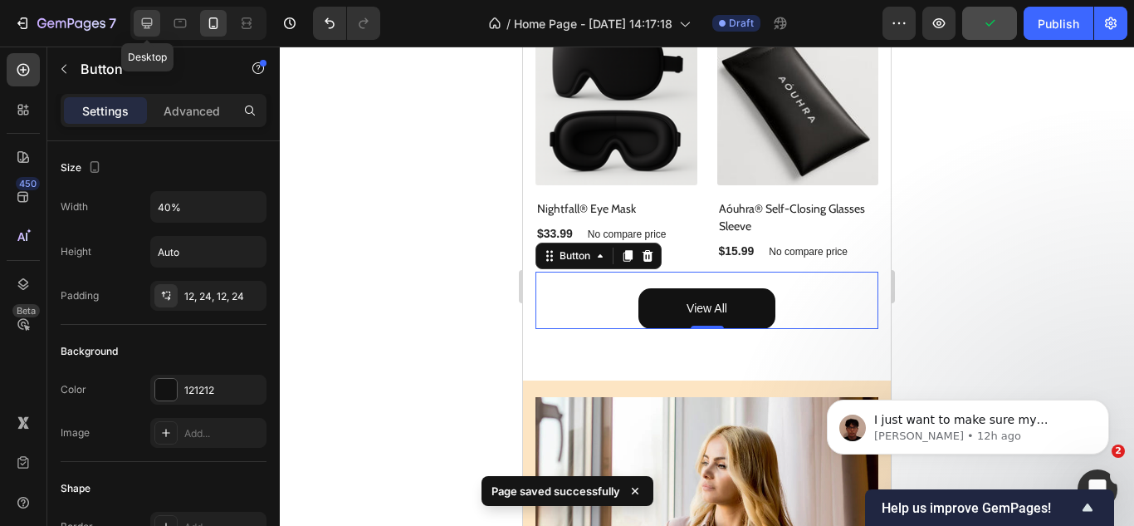
click at [138, 22] on div at bounding box center [147, 23] width 27 height 27
type input "13%"
type input "16"
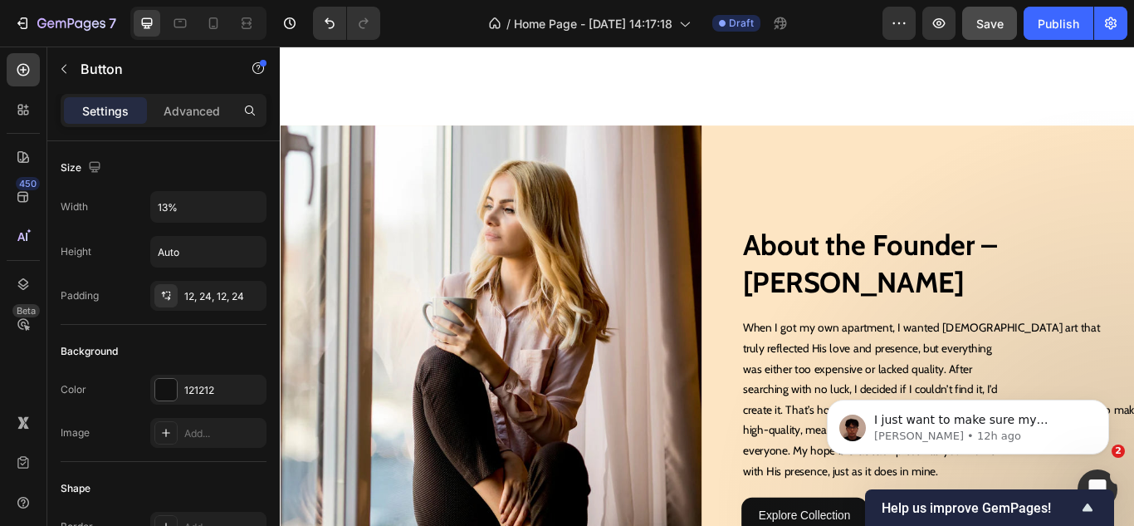
scroll to position [1471, 0]
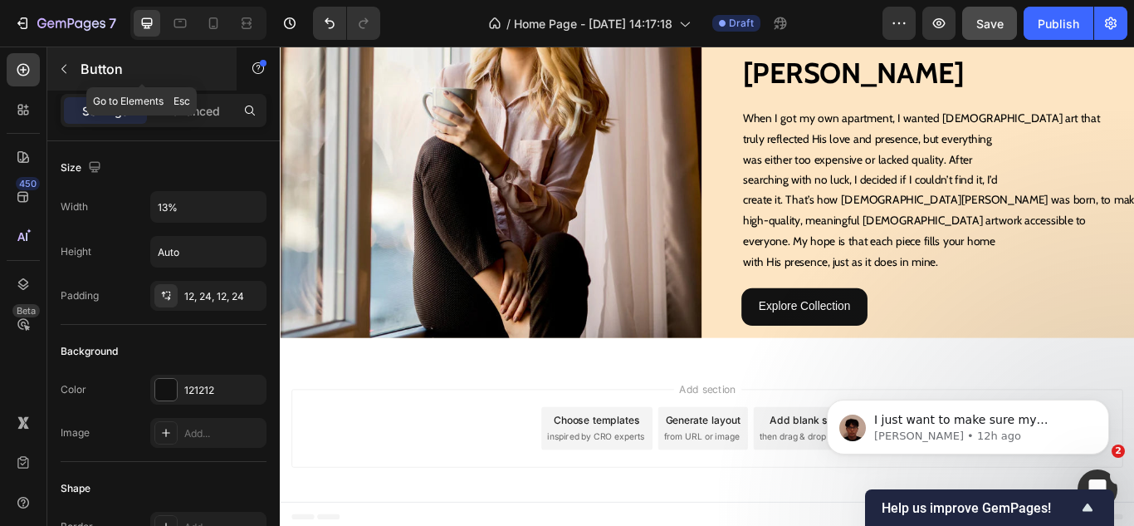
click at [59, 71] on icon "button" at bounding box center [63, 68] width 13 height 13
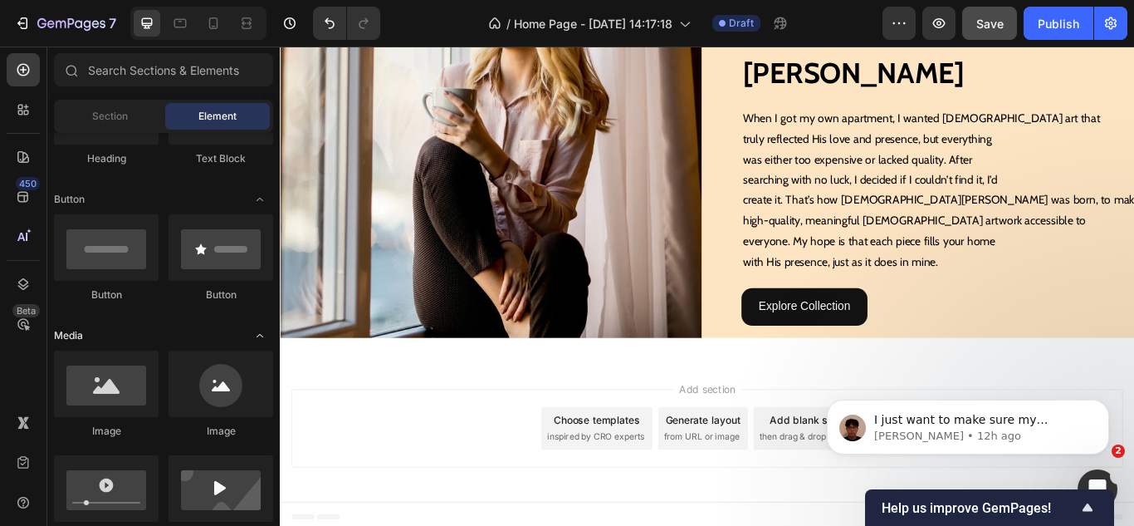
scroll to position [0, 0]
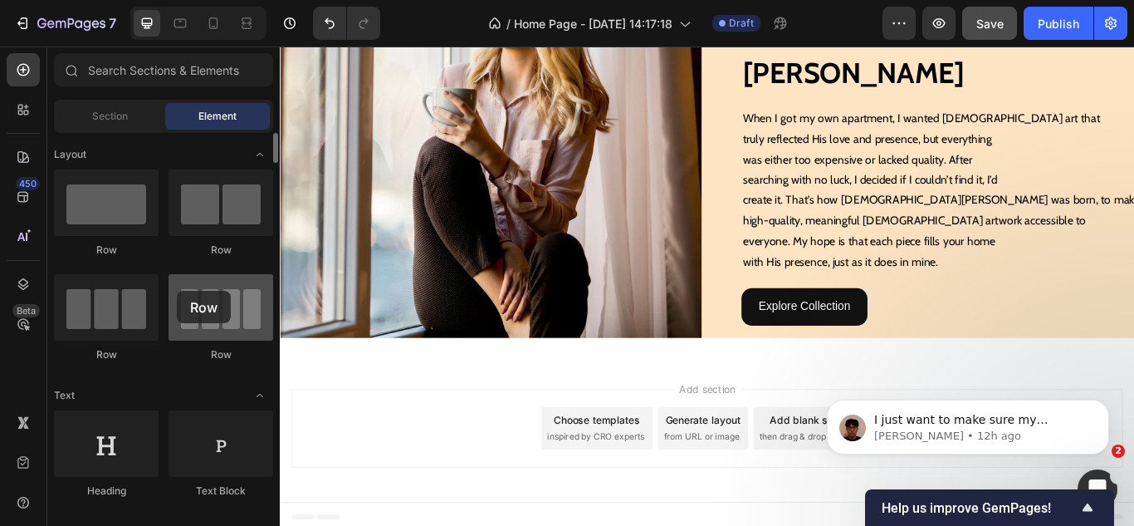
drag, startPoint x: 196, startPoint y: 318, endPoint x: 177, endPoint y: 291, distance: 33.4
click at [177, 291] on div at bounding box center [221, 307] width 105 height 66
click at [804, 426] on html "I just want to make sure my message went through. May I ask if everything is ok…" at bounding box center [968, 423] width 332 height 116
click at [859, 494] on span "then drag & drop elements" at bounding box center [901, 501] width 124 height 15
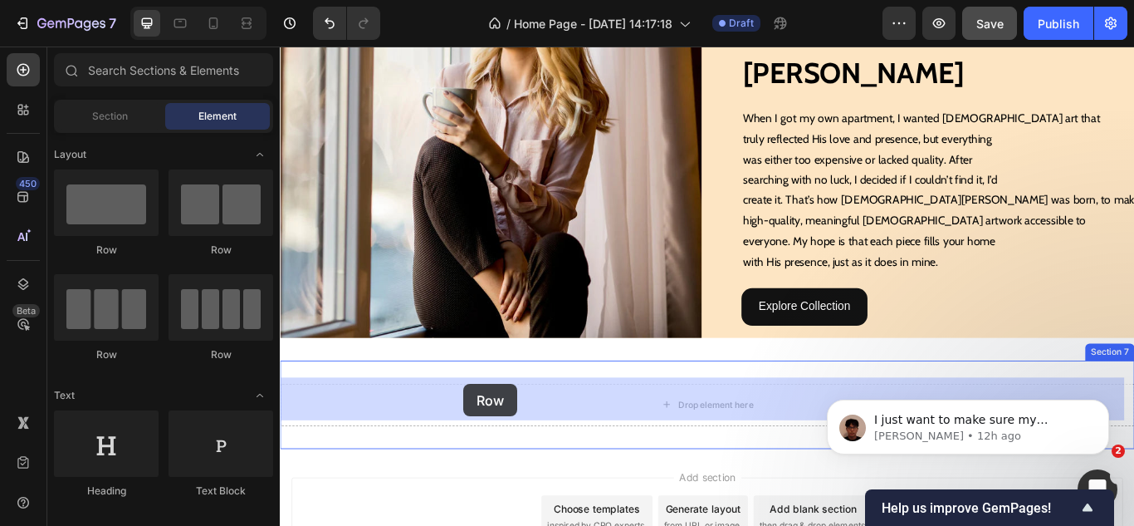
drag, startPoint x: 520, startPoint y: 348, endPoint x: 494, endPoint y: 440, distance: 95.7
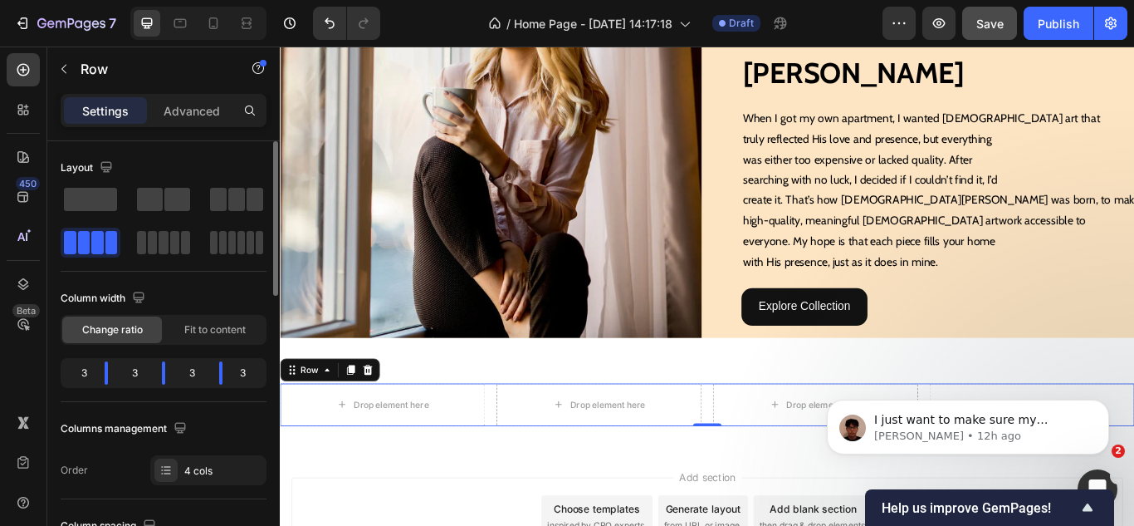
scroll to position [166, 0]
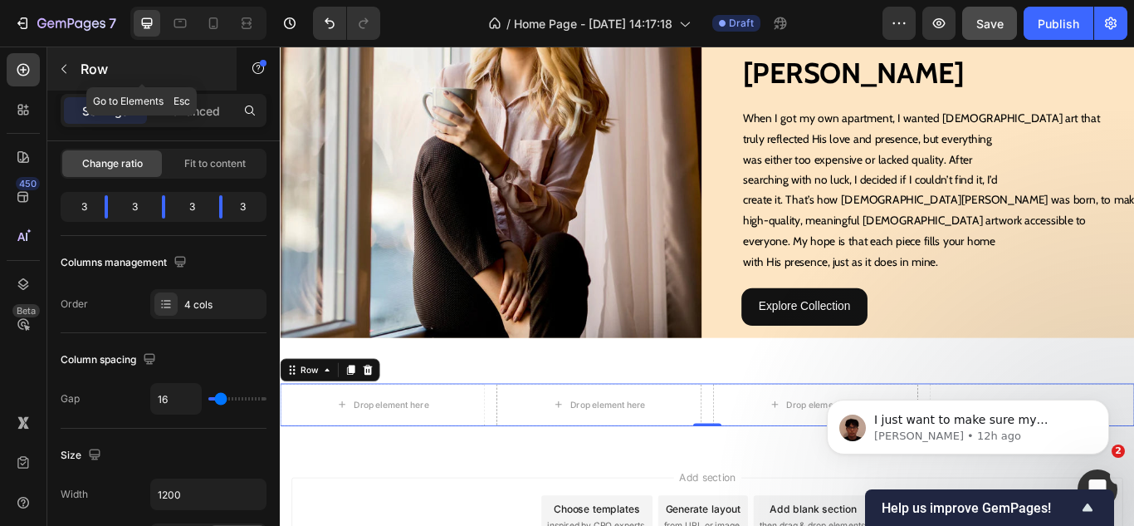
click at [60, 71] on icon "button" at bounding box center [63, 68] width 13 height 13
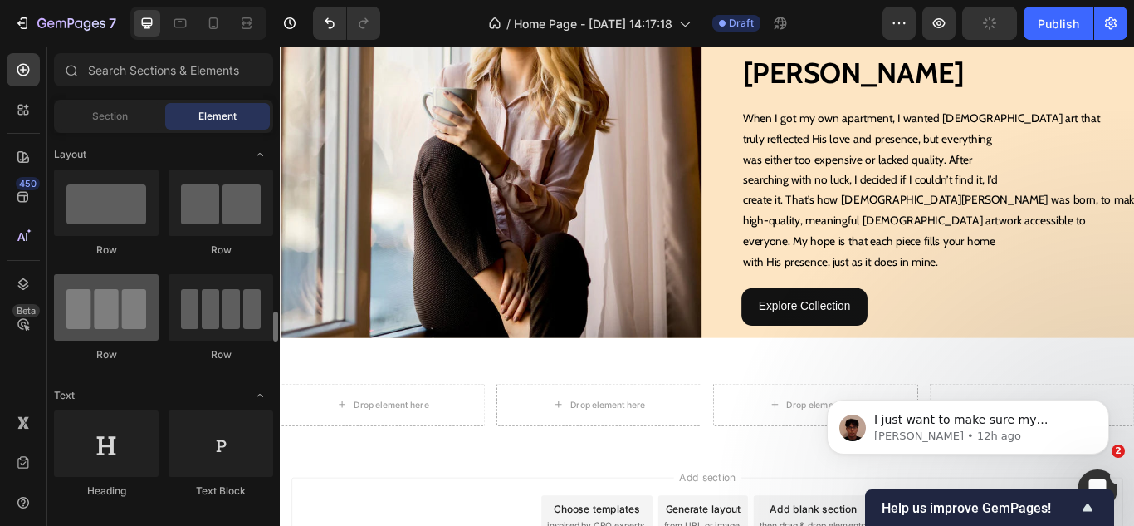
scroll to position [415, 0]
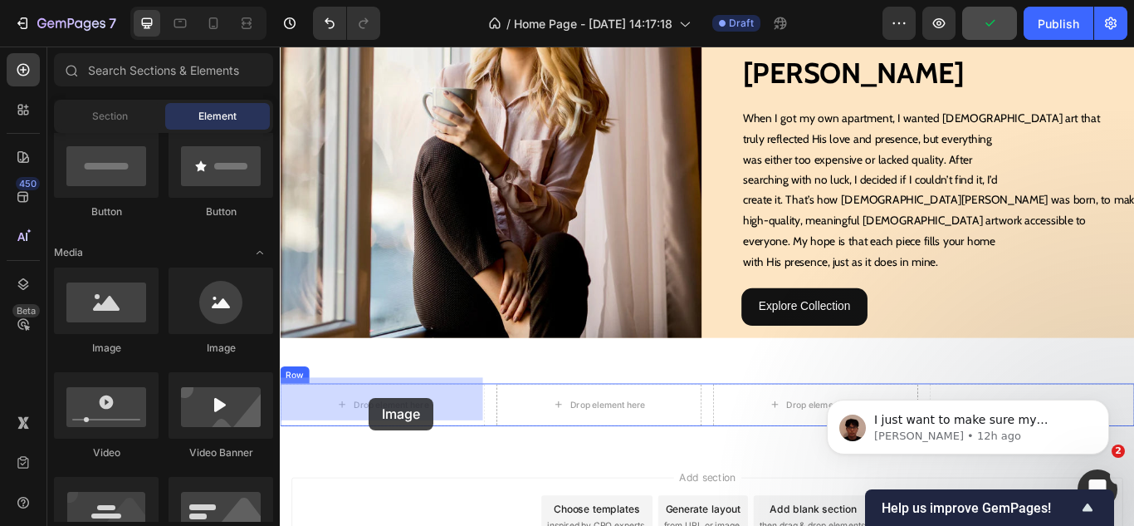
drag, startPoint x: 404, startPoint y: 355, endPoint x: 384, endPoint y: 456, distance: 103.2
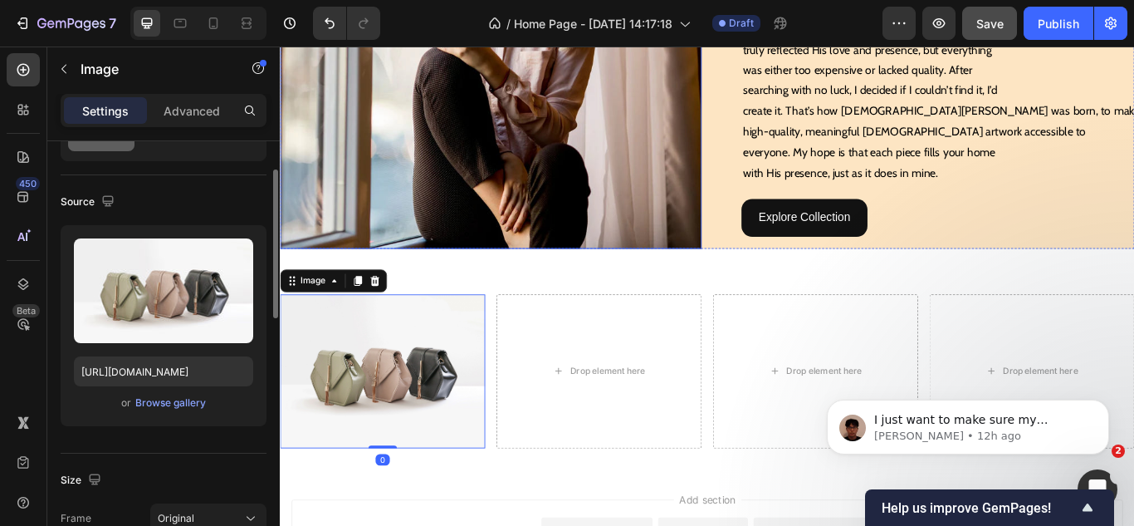
scroll to position [1637, 0]
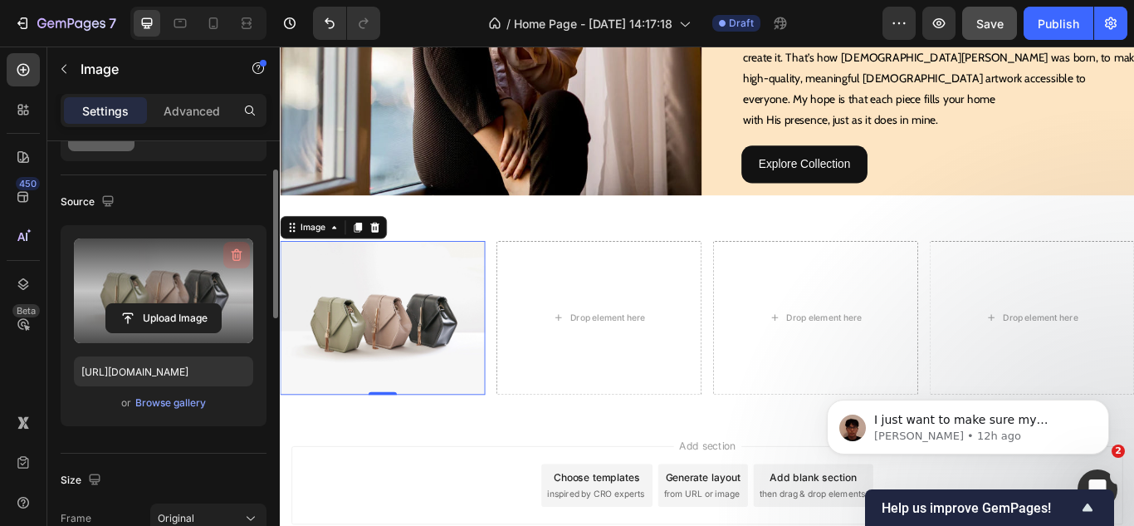
click at [242, 257] on icon "button" at bounding box center [236, 255] width 17 height 17
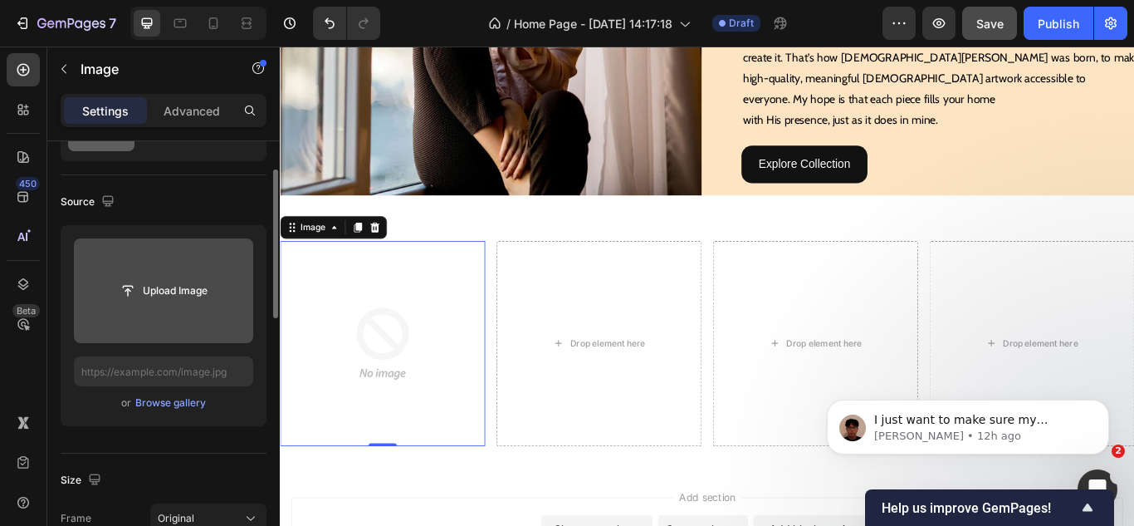
click at [158, 288] on input "file" at bounding box center [163, 291] width 115 height 28
click at [169, 279] on input "file" at bounding box center [163, 291] width 115 height 28
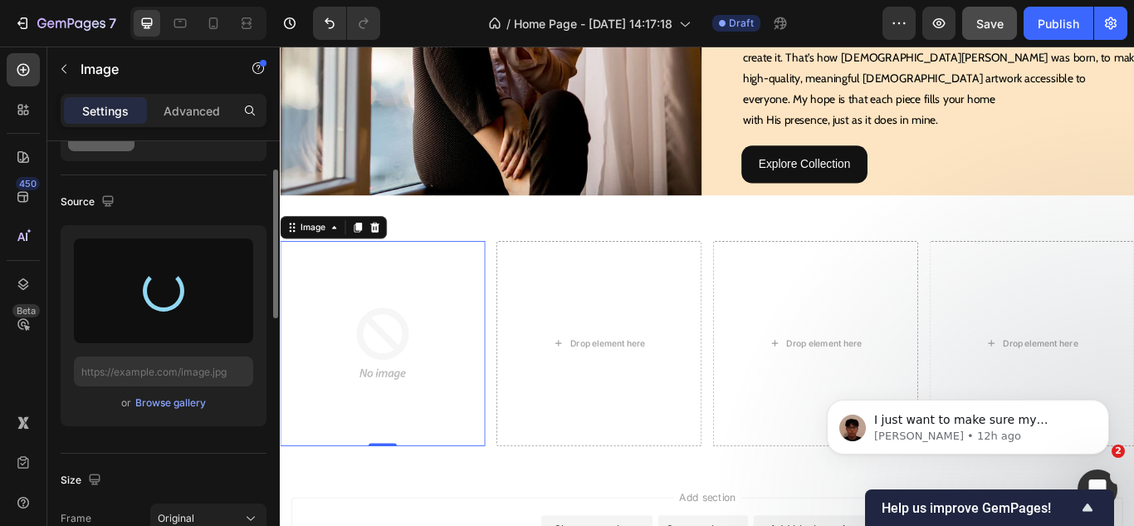
type input "[URL][DOMAIN_NAME]"
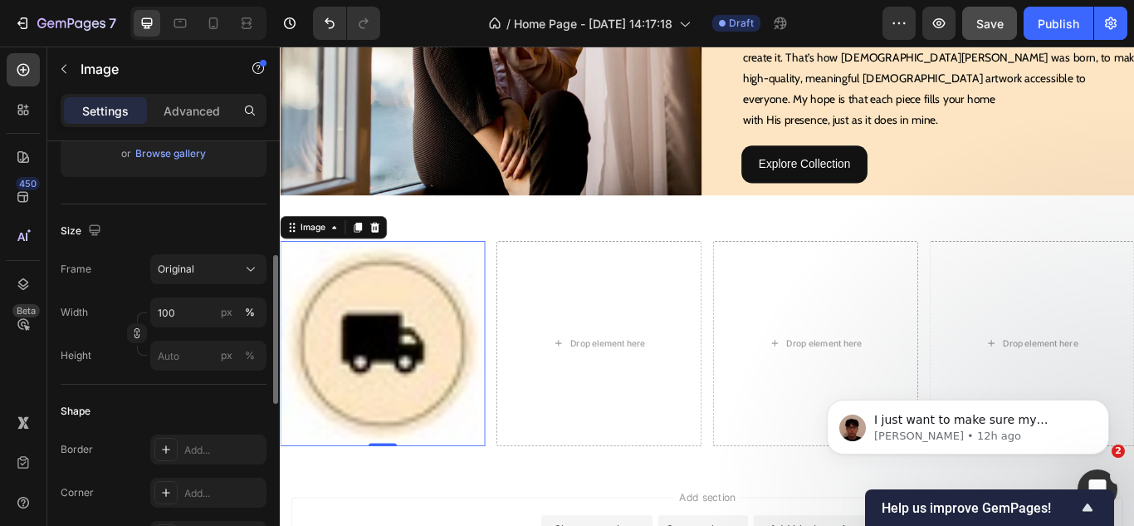
scroll to position [415, 0]
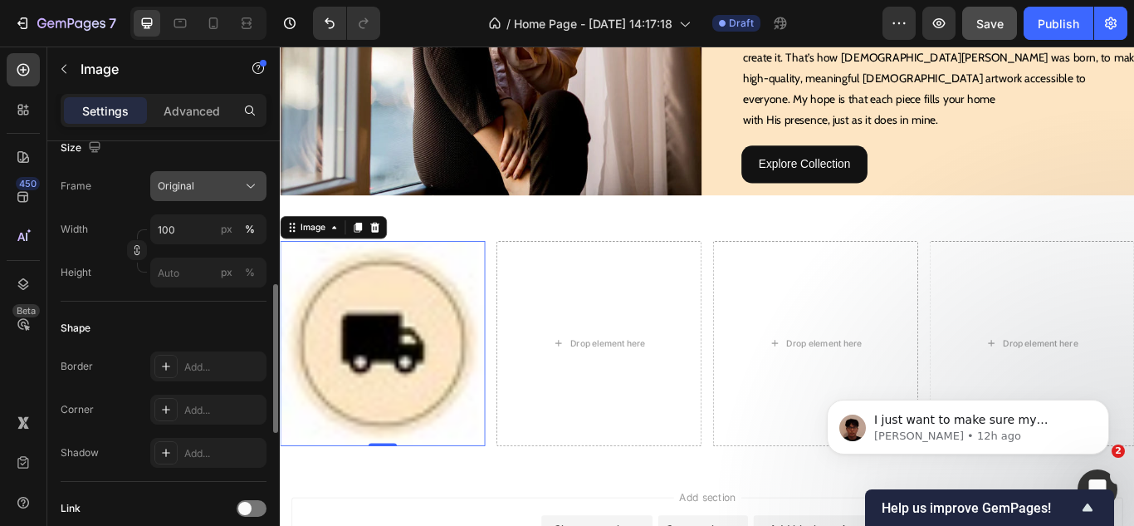
click at [206, 198] on button "Original" at bounding box center [208, 186] width 116 height 30
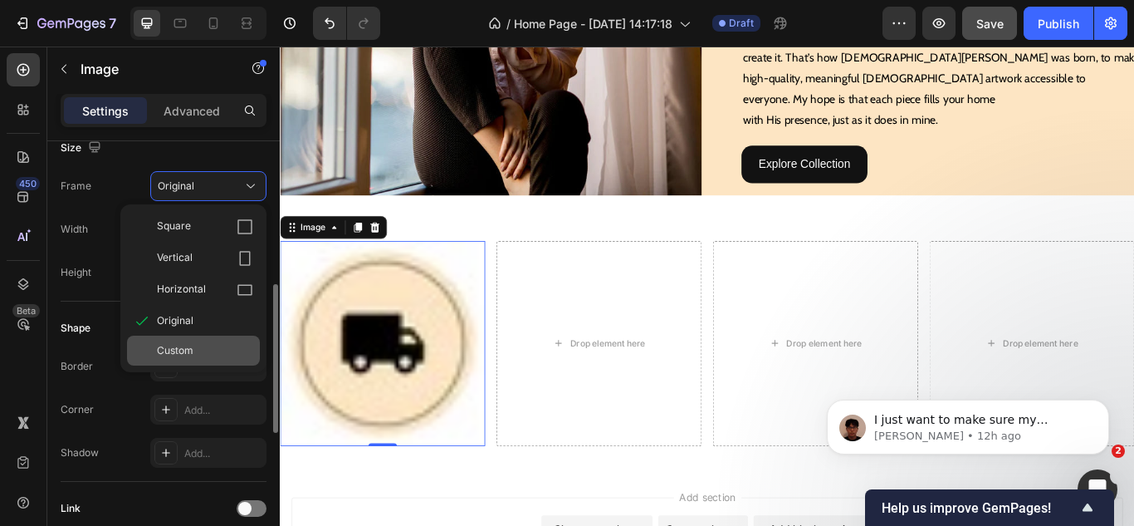
click at [190, 359] on div "Custom" at bounding box center [193, 350] width 133 height 30
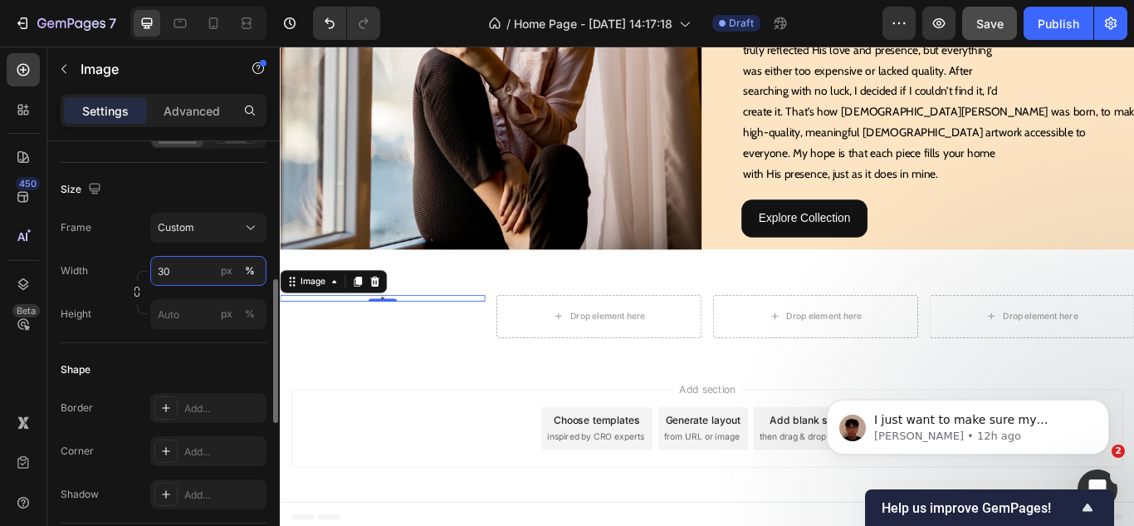
scroll to position [1595, 0]
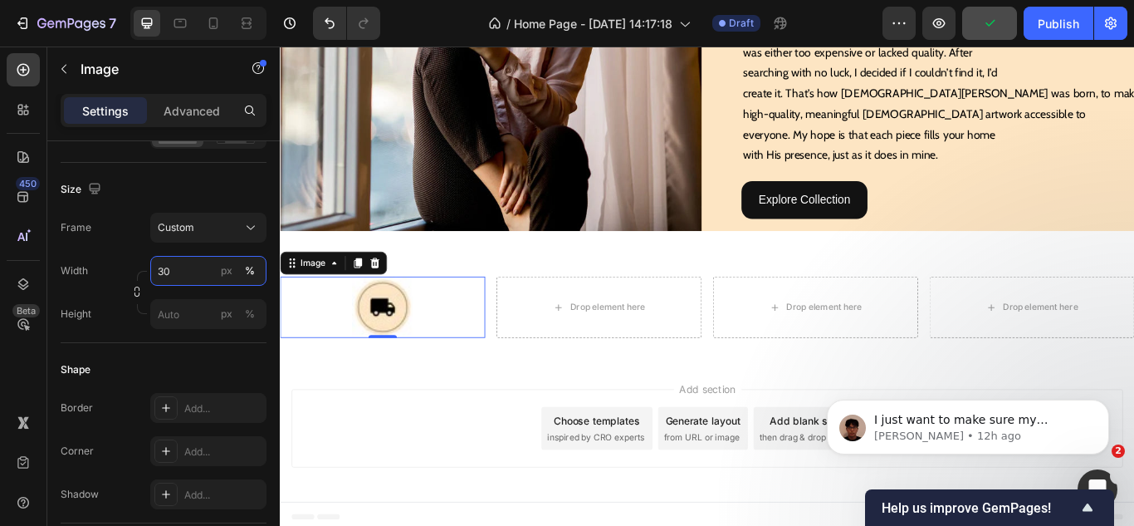
type input "30"
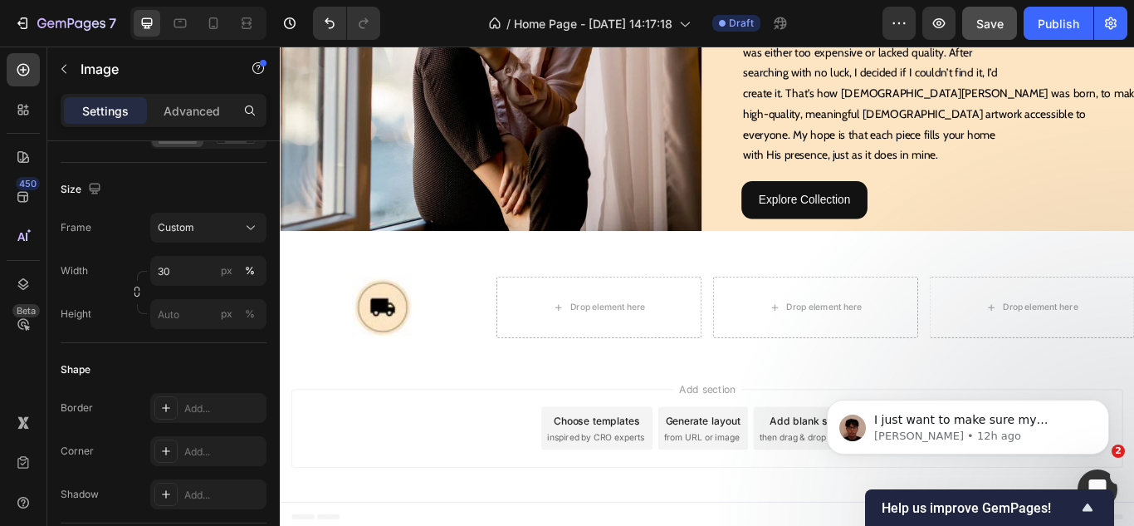
click at [401, 357] on img at bounding box center [399, 350] width 71 height 71
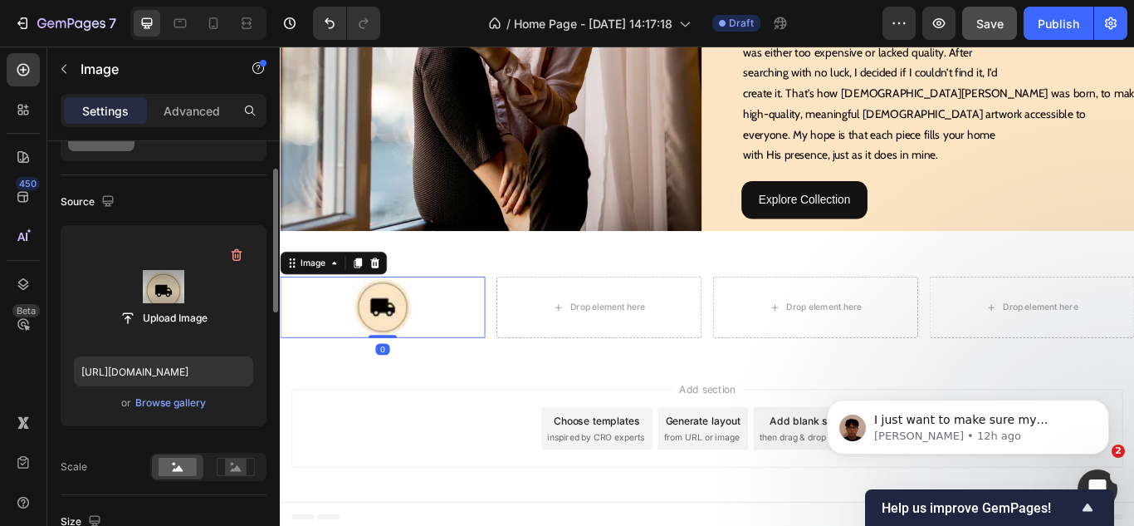
scroll to position [0, 0]
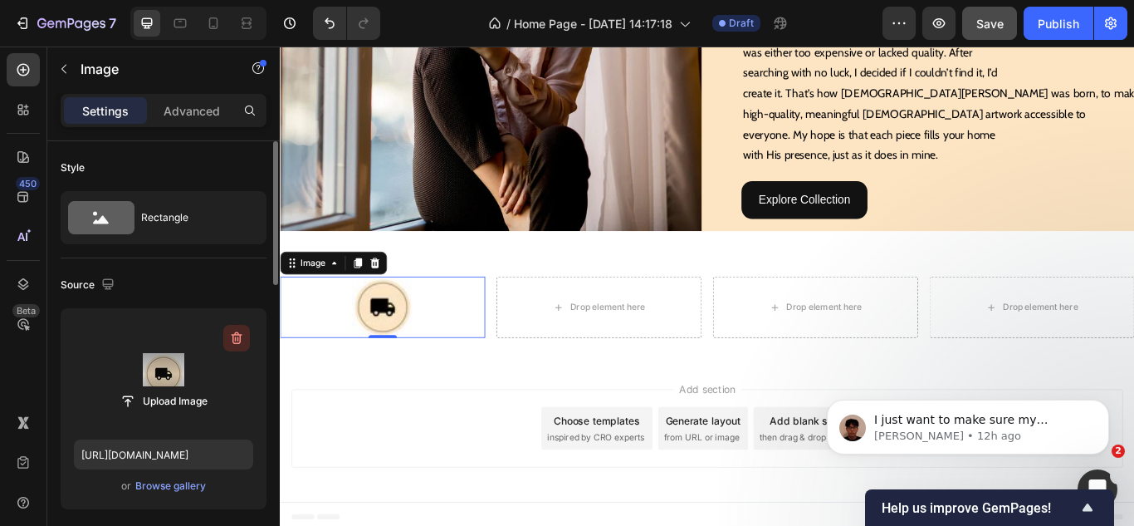
click at [234, 331] on icon "button" at bounding box center [236, 338] width 17 height 17
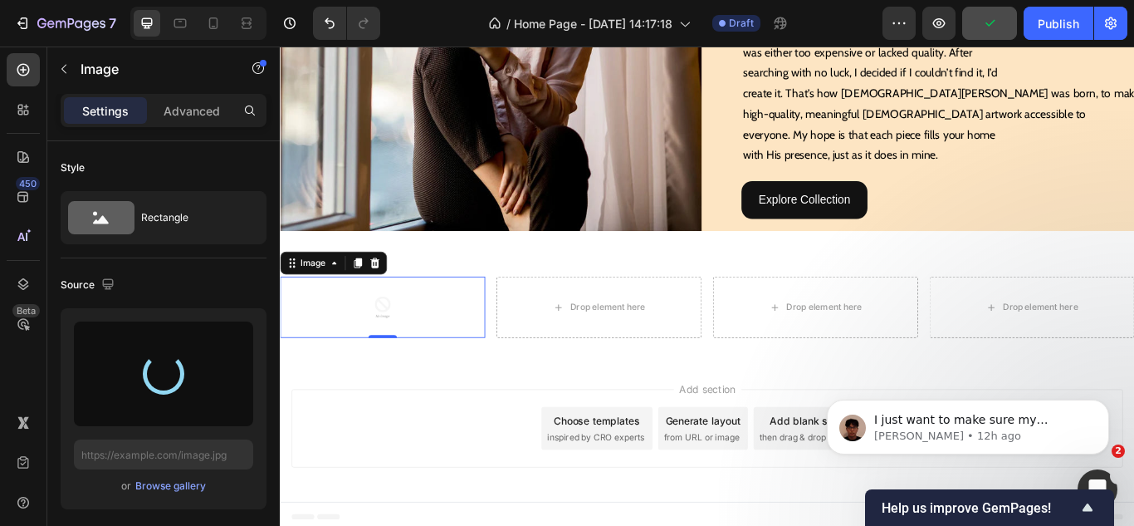
type input "[URL][DOMAIN_NAME]"
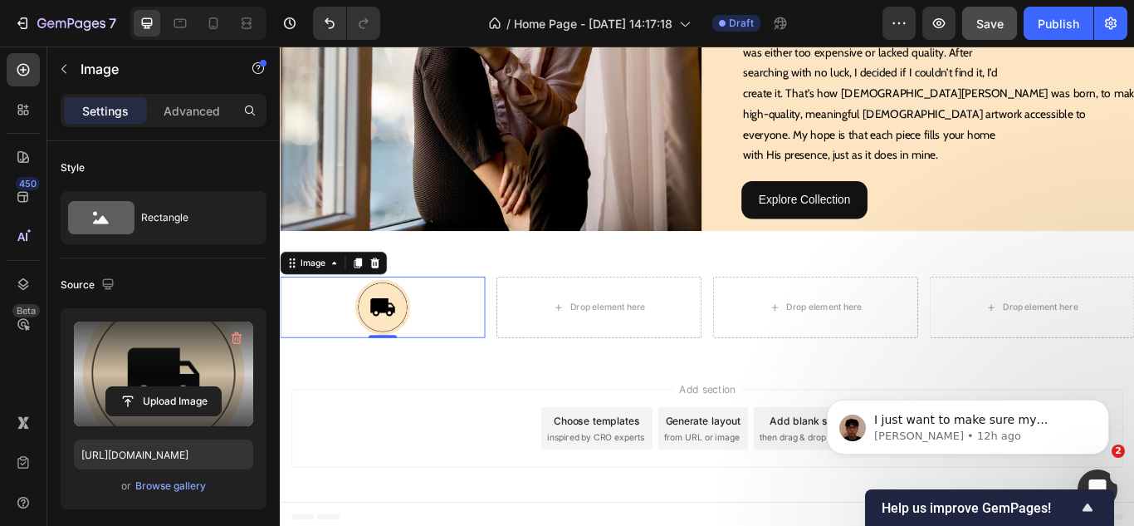
click at [0, 379] on div "450 Beta" at bounding box center [23, 286] width 47 height 479
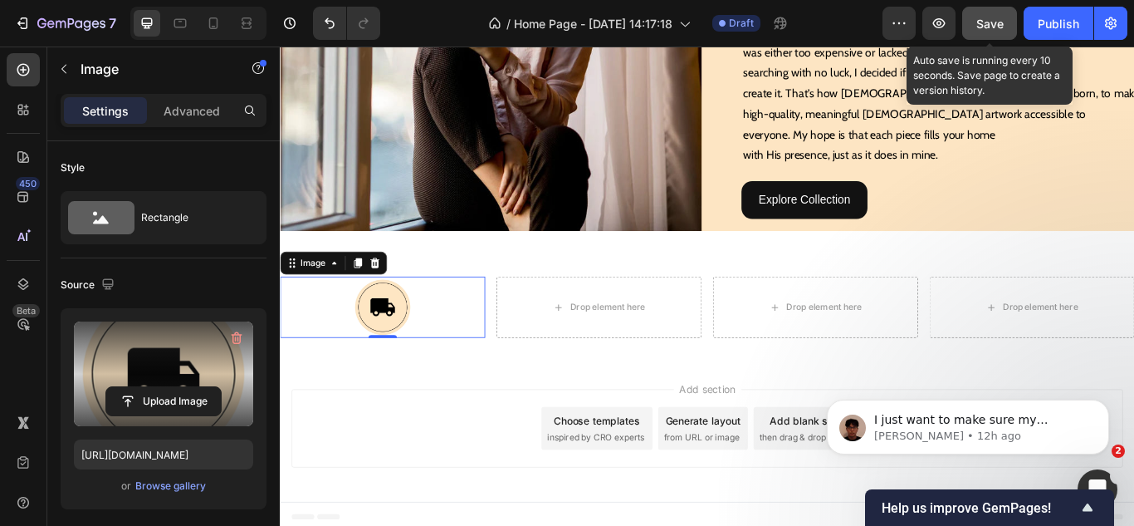
click at [967, 24] on button "Save" at bounding box center [989, 23] width 55 height 33
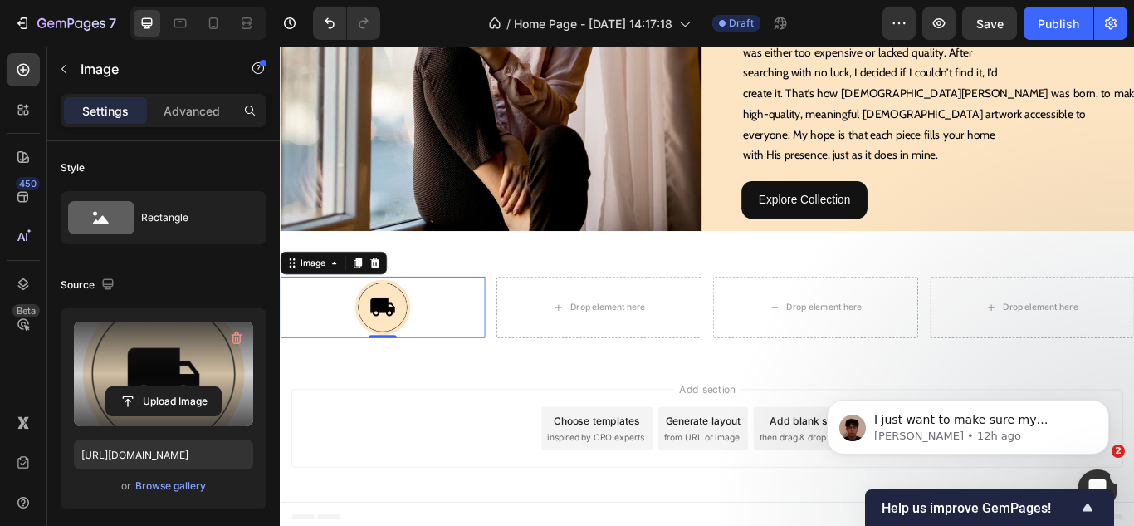
scroll to position [415, 0]
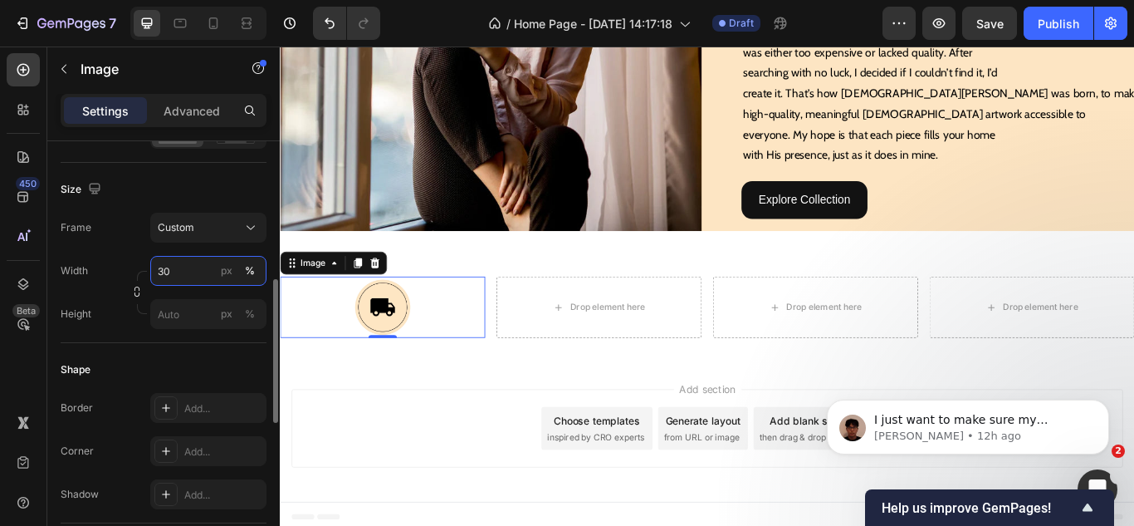
click at [178, 270] on input "30" at bounding box center [208, 271] width 116 height 30
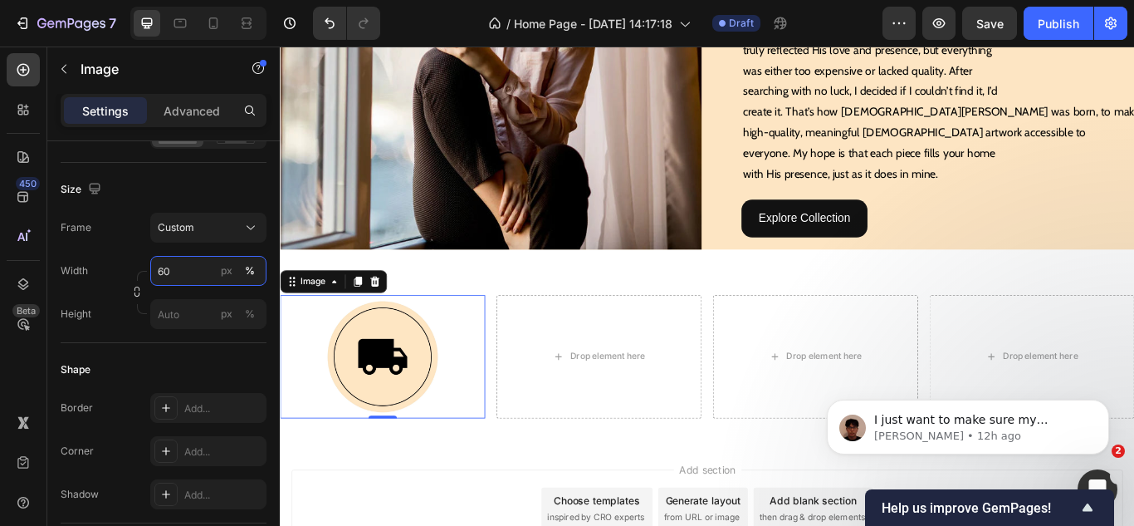
scroll to position [1595, 0]
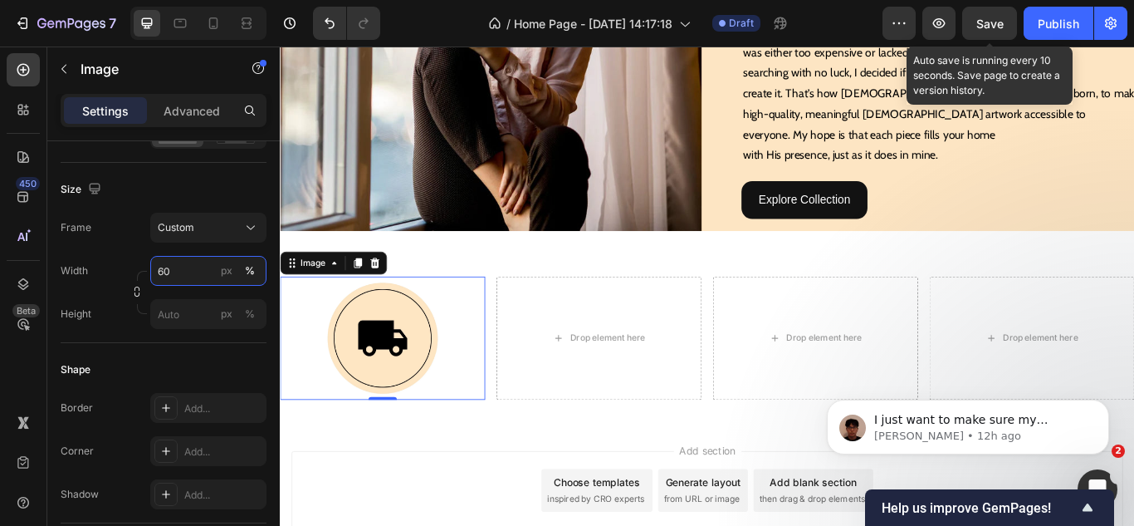
type input "60"
click at [998, 26] on span "Save" at bounding box center [990, 24] width 27 height 14
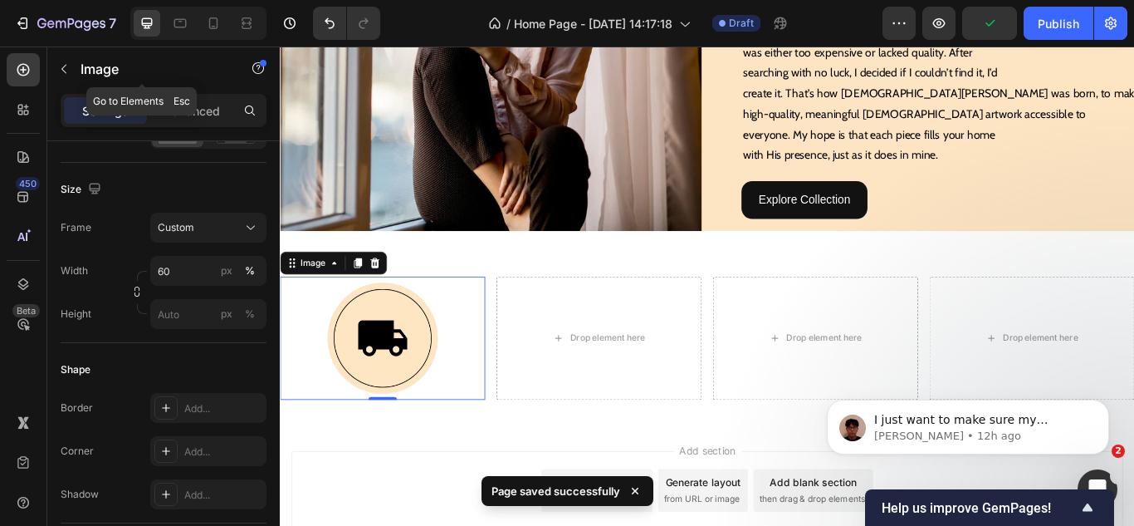
click at [64, 65] on icon "button" at bounding box center [63, 68] width 13 height 13
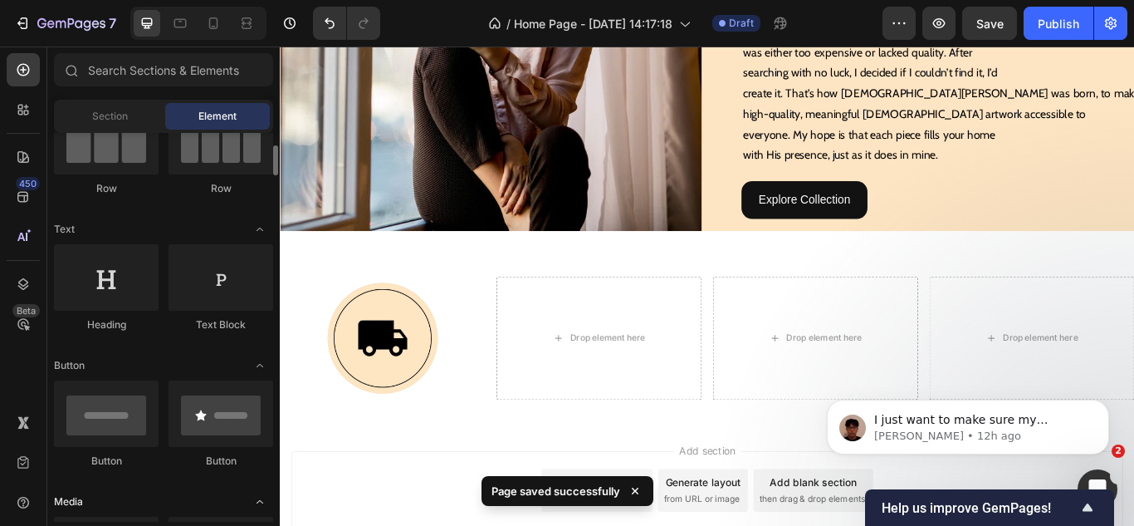
scroll to position [83, 0]
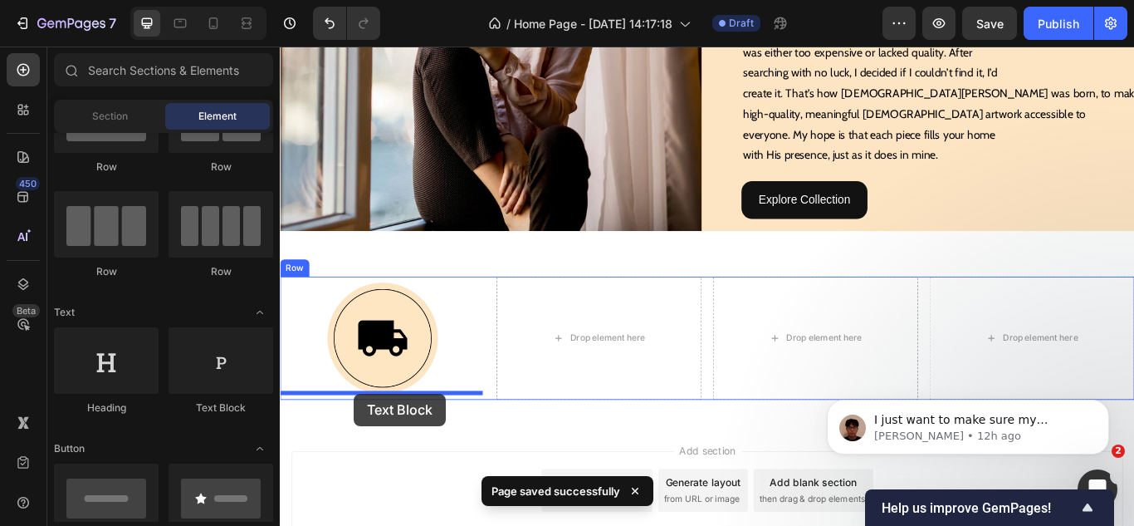
drag, startPoint x: 554, startPoint y: 433, endPoint x: 366, endPoint y: 451, distance: 188.5
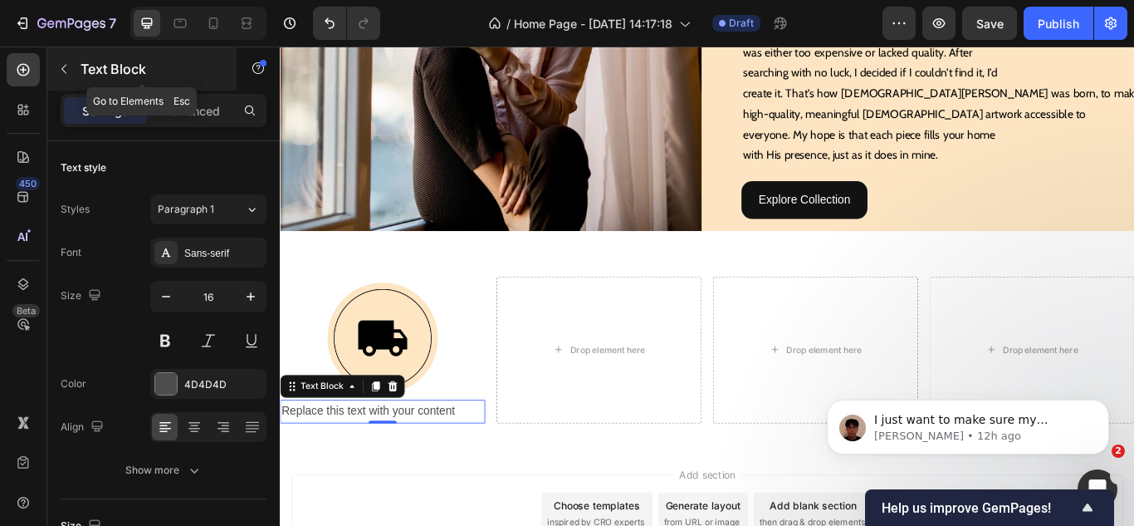
click at [69, 64] on icon "button" at bounding box center [63, 68] width 13 height 13
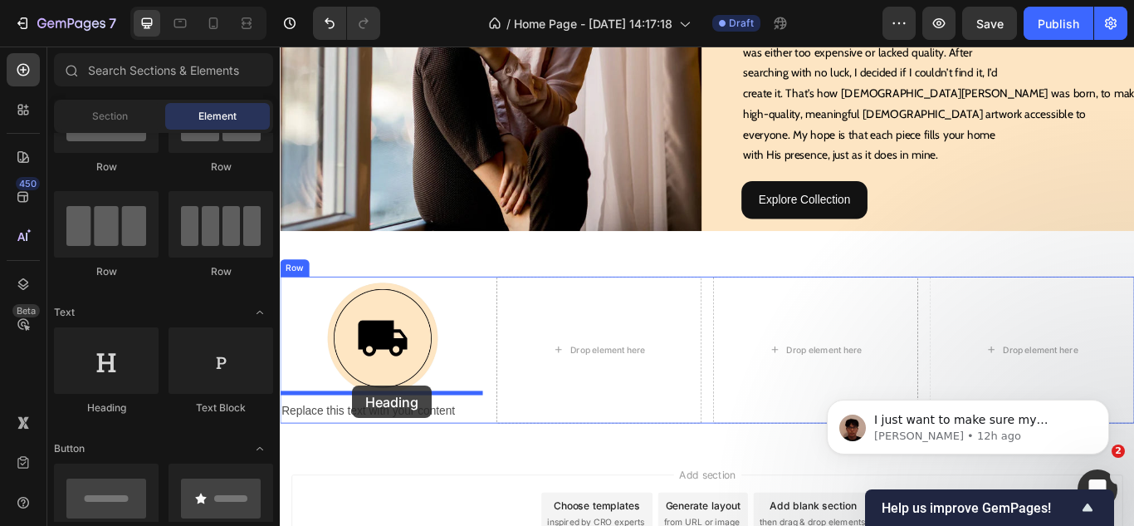
drag, startPoint x: 399, startPoint y: 428, endPoint x: 365, endPoint y: 442, distance: 36.9
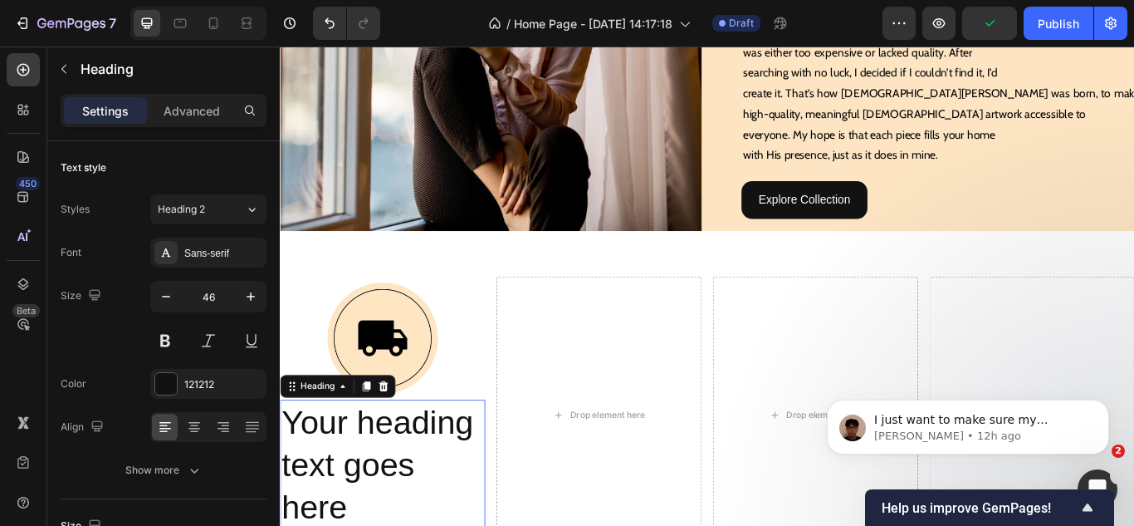
click at [411, 482] on h2 "Your heading text goes here" at bounding box center [399, 534] width 239 height 152
click at [411, 482] on p "Your heading text goes here" at bounding box center [399, 534] width 236 height 149
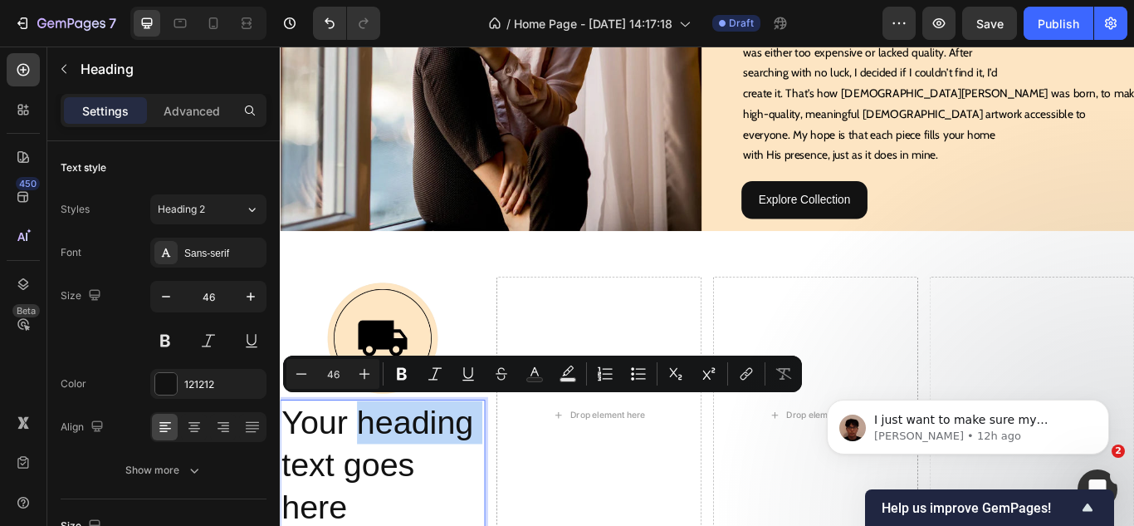
click at [411, 482] on p "Your heading text goes here" at bounding box center [399, 534] width 236 height 149
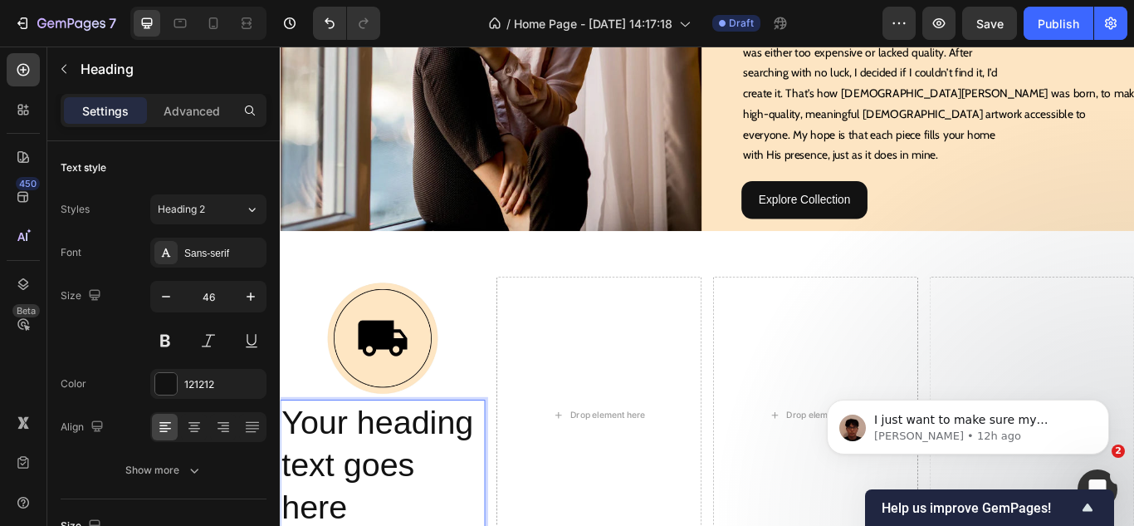
click at [411, 482] on p "Your heading text goes here" at bounding box center [399, 534] width 236 height 149
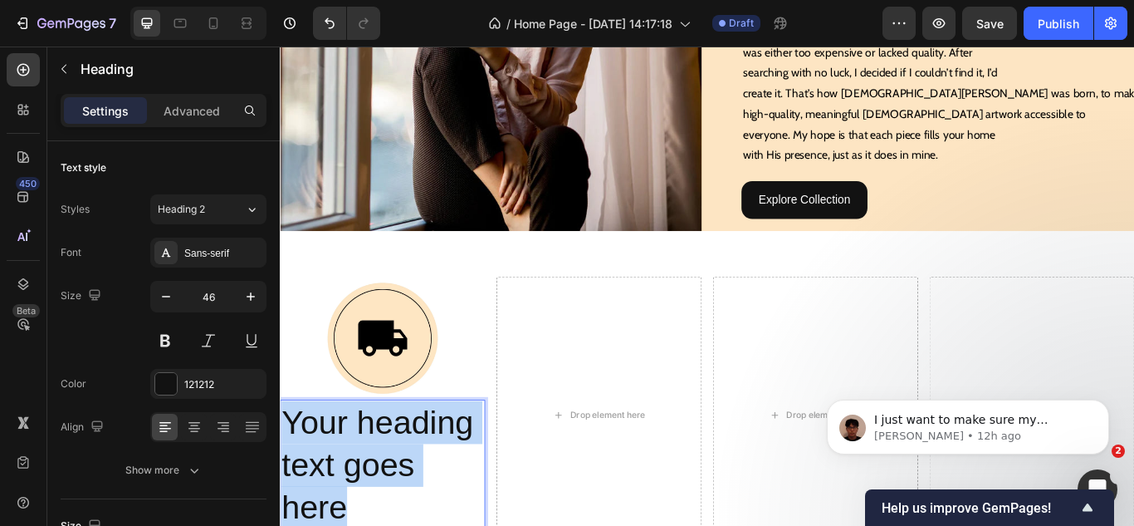
click at [411, 482] on p "Your heading text goes here" at bounding box center [399, 534] width 236 height 149
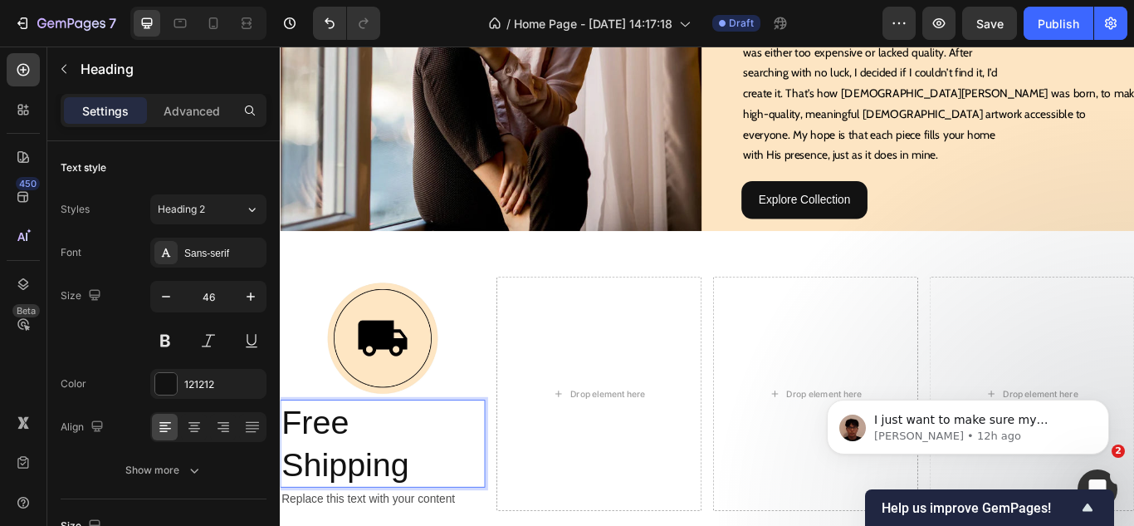
click at [384, 513] on p "Free Shipping" at bounding box center [399, 510] width 236 height 100
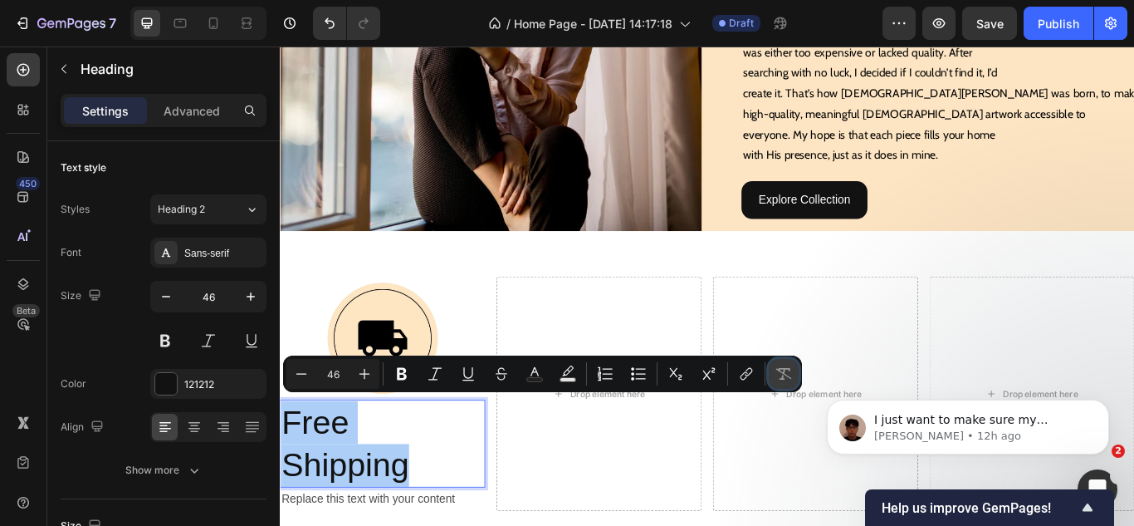
click at [773, 382] on button "Remove Format" at bounding box center [784, 374] width 30 height 30
click at [198, 420] on icon at bounding box center [194, 427] width 17 height 17
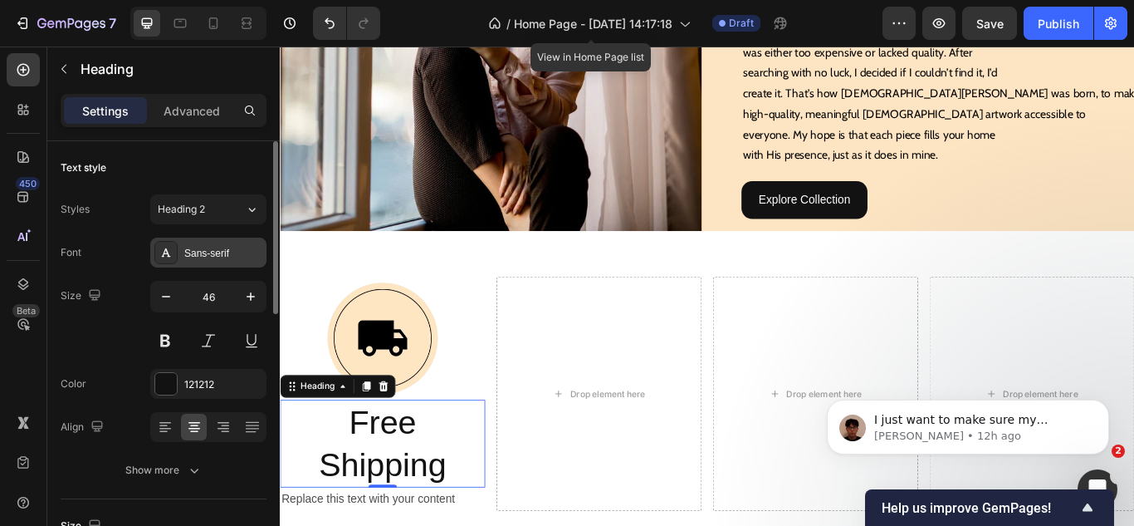
click at [203, 247] on div "Sans-serif" at bounding box center [223, 253] width 78 height 15
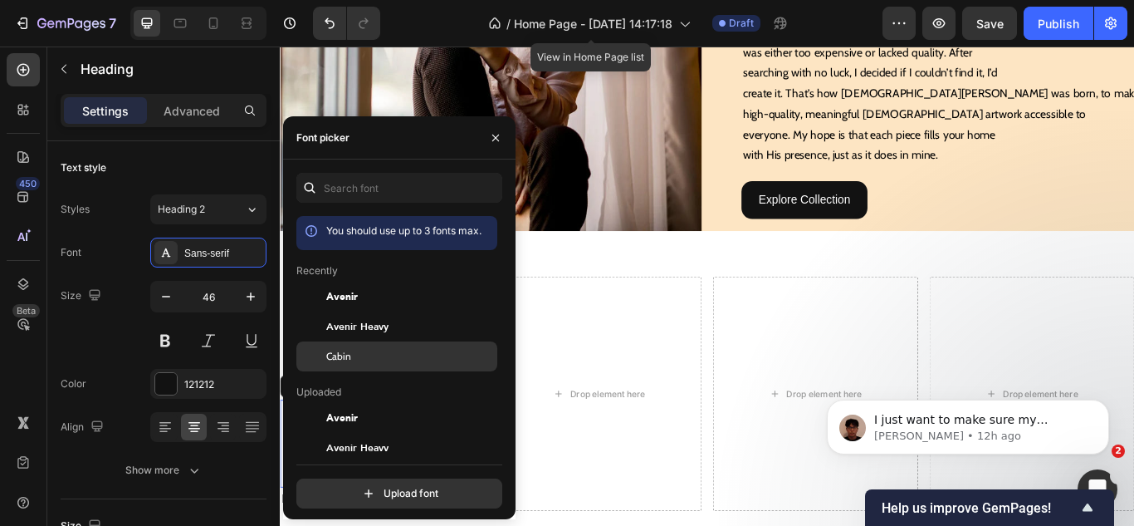
click at [321, 344] on div at bounding box center [311, 356] width 30 height 30
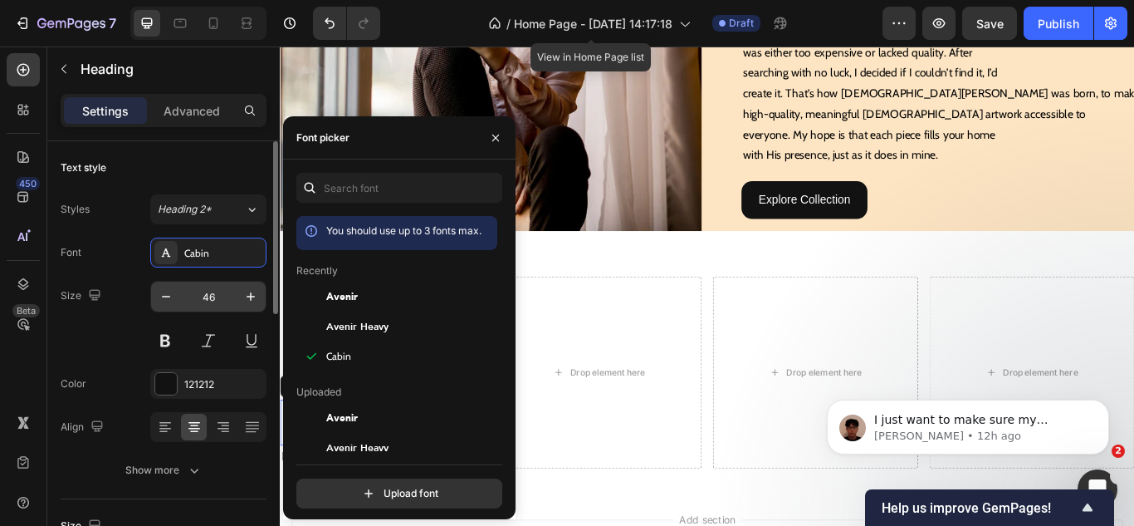
click at [218, 299] on input "46" at bounding box center [208, 296] width 55 height 30
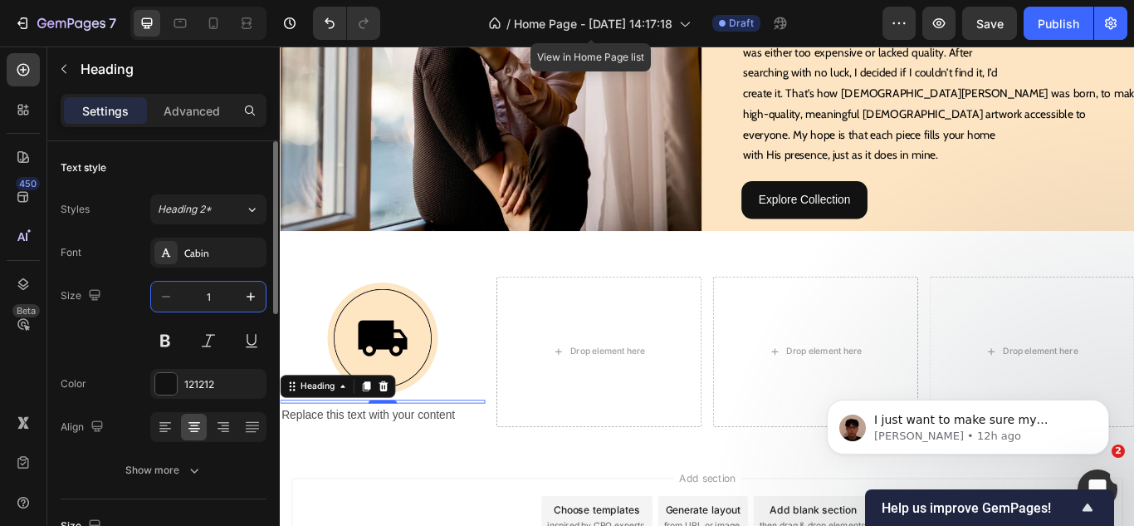
type input "18"
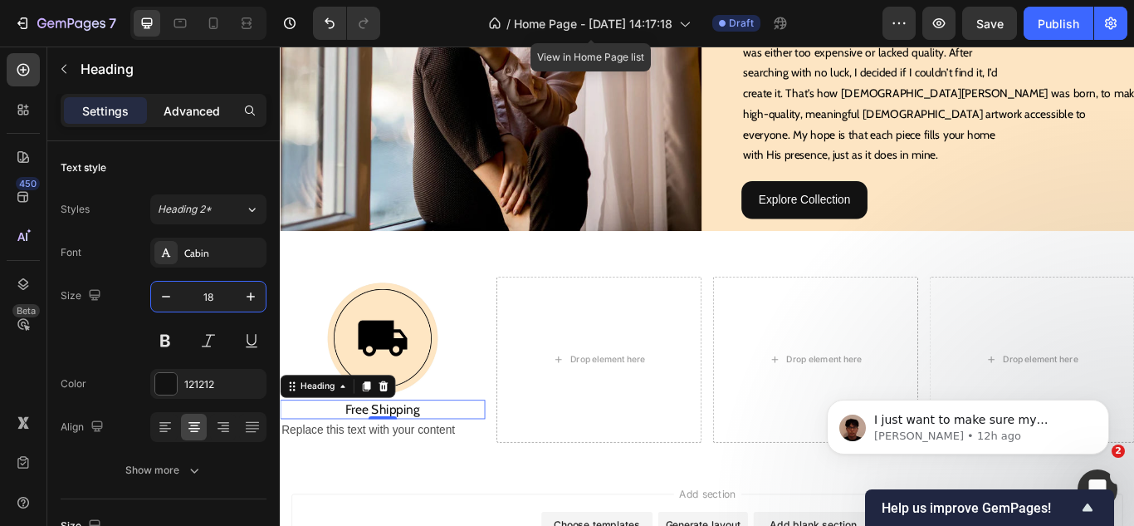
click at [188, 107] on p "Advanced" at bounding box center [192, 110] width 56 height 17
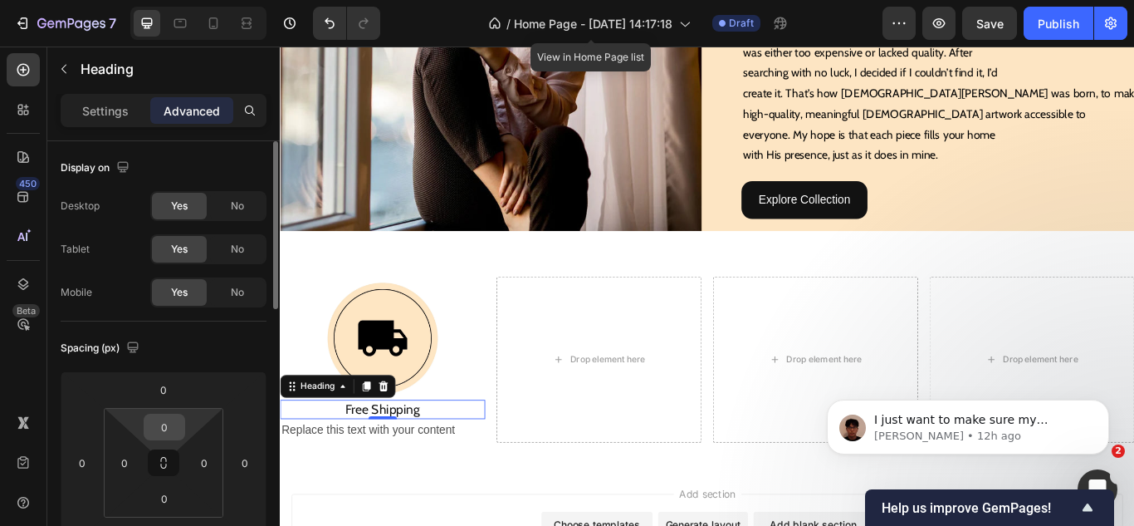
click at [167, 419] on input "0" at bounding box center [164, 426] width 33 height 25
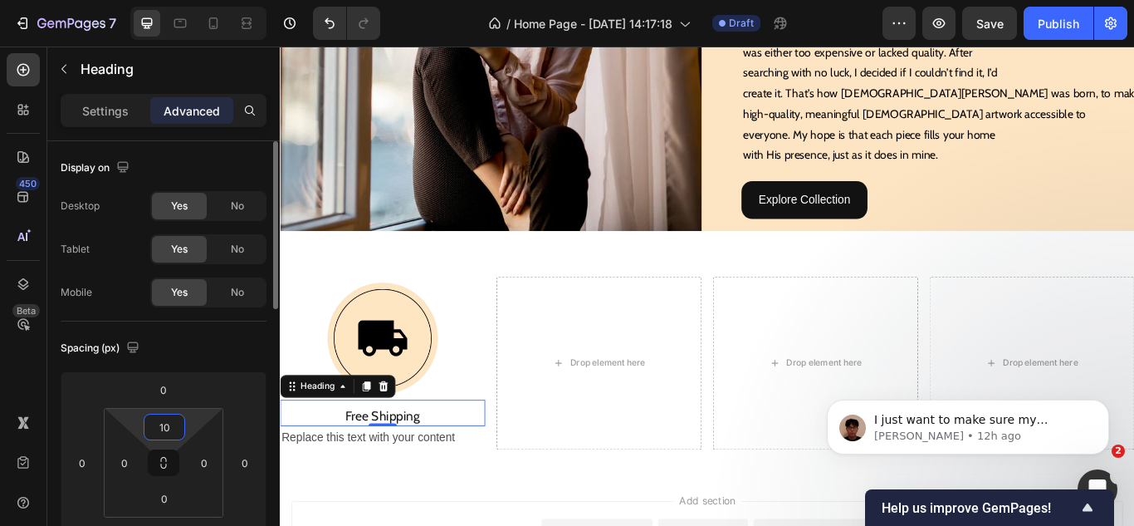
click at [161, 423] on input "10" at bounding box center [164, 426] width 33 height 25
type input "15"
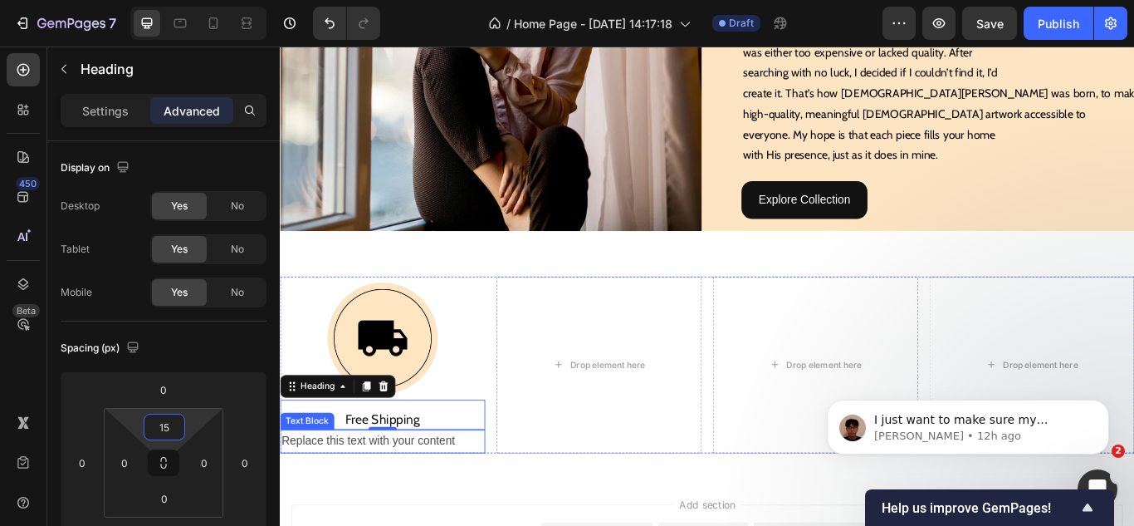
click at [357, 505] on div "Replace this text with your content" at bounding box center [399, 506] width 239 height 27
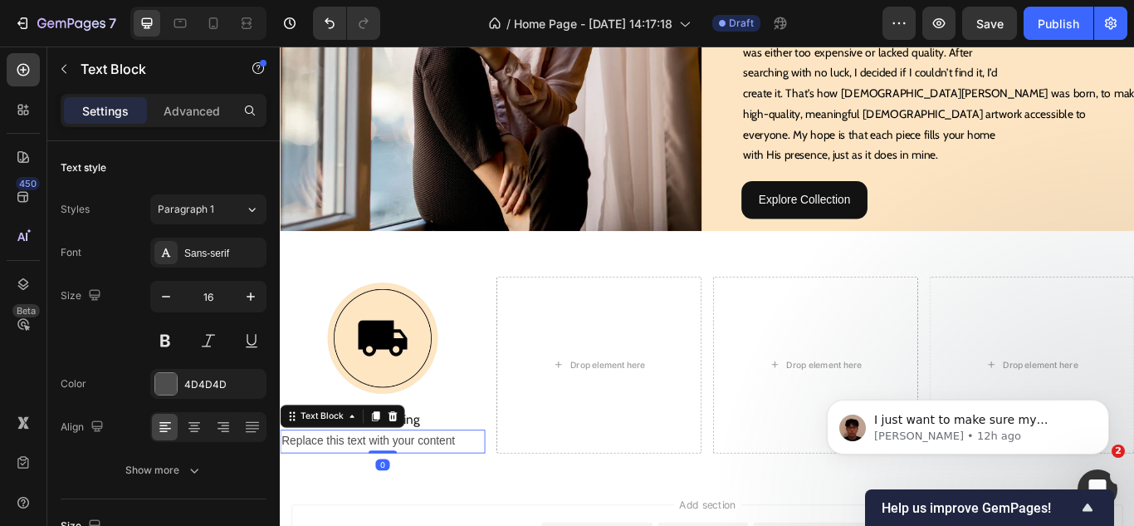
click at [357, 505] on div "Replace this text with your content" at bounding box center [399, 506] width 239 height 27
click at [357, 505] on p "Replace this text with your content" at bounding box center [399, 507] width 236 height 24
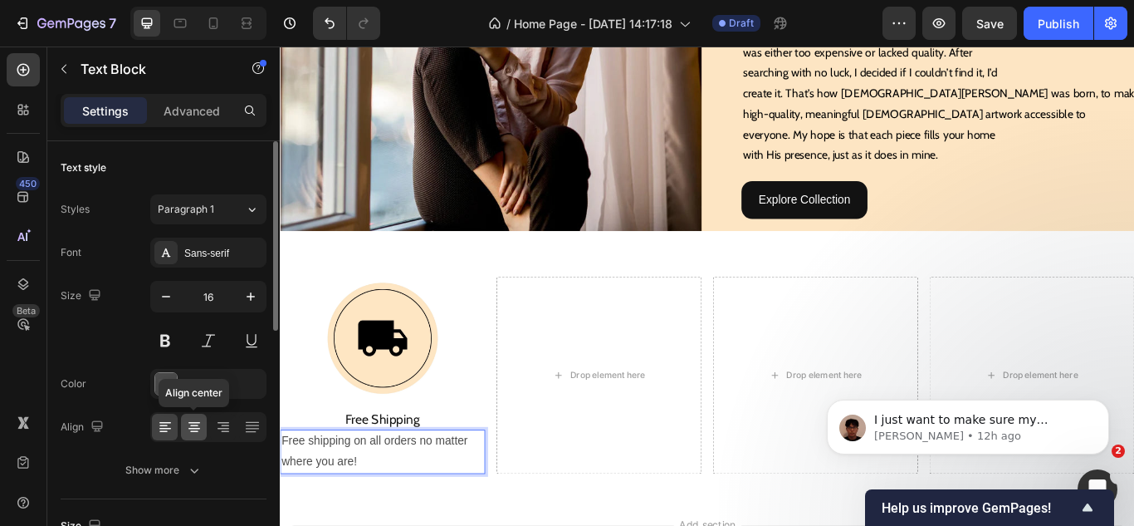
click at [190, 430] on icon at bounding box center [194, 427] width 17 height 17
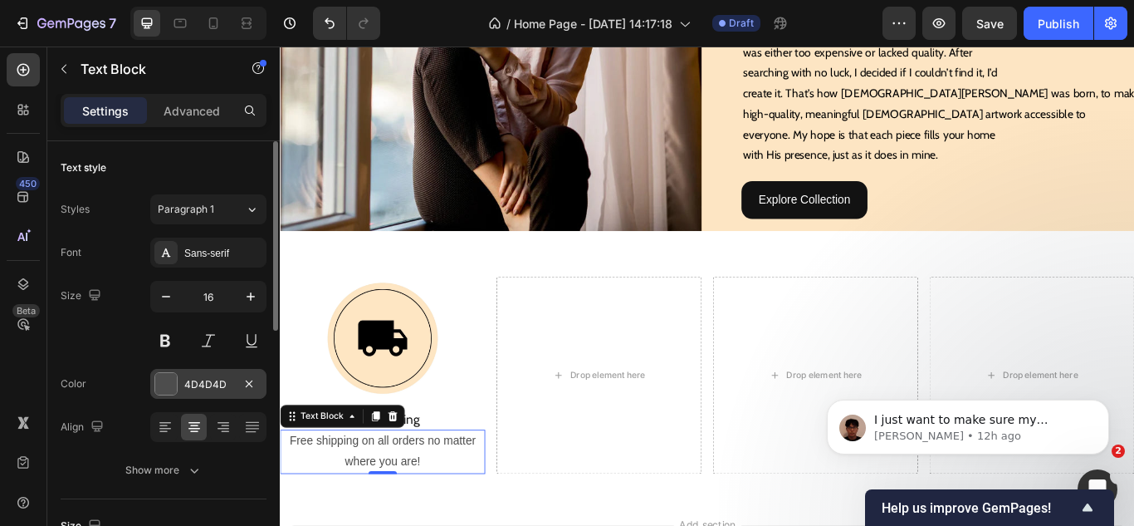
click at [211, 383] on div "4D4D4D" at bounding box center [208, 384] width 48 height 15
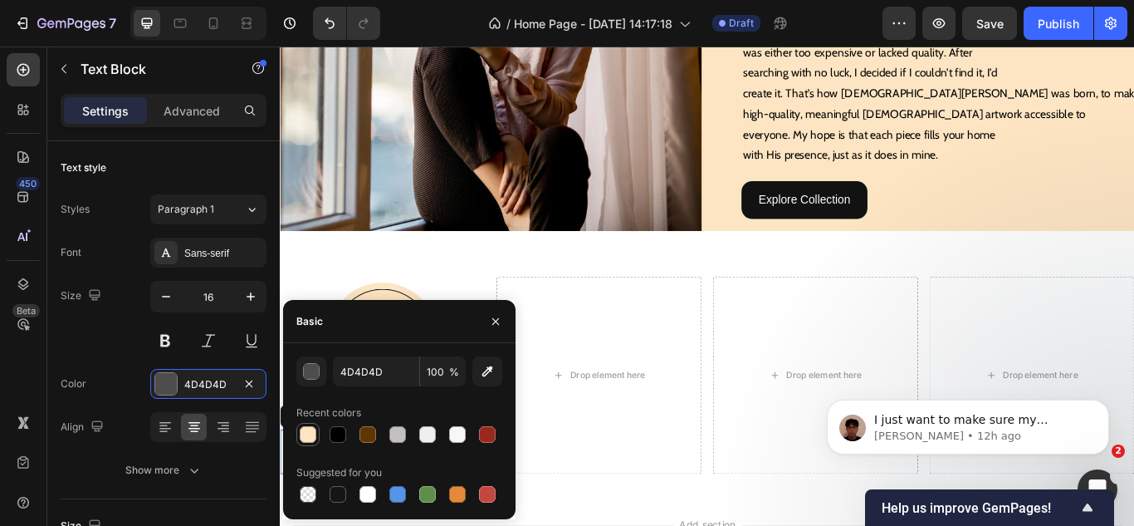
drag, startPoint x: 333, startPoint y: 435, endPoint x: 300, endPoint y: 428, distance: 34.0
click at [334, 435] on div at bounding box center [338, 434] width 17 height 17
type input "000000"
click at [0, 379] on div "450 Beta" at bounding box center [23, 286] width 47 height 479
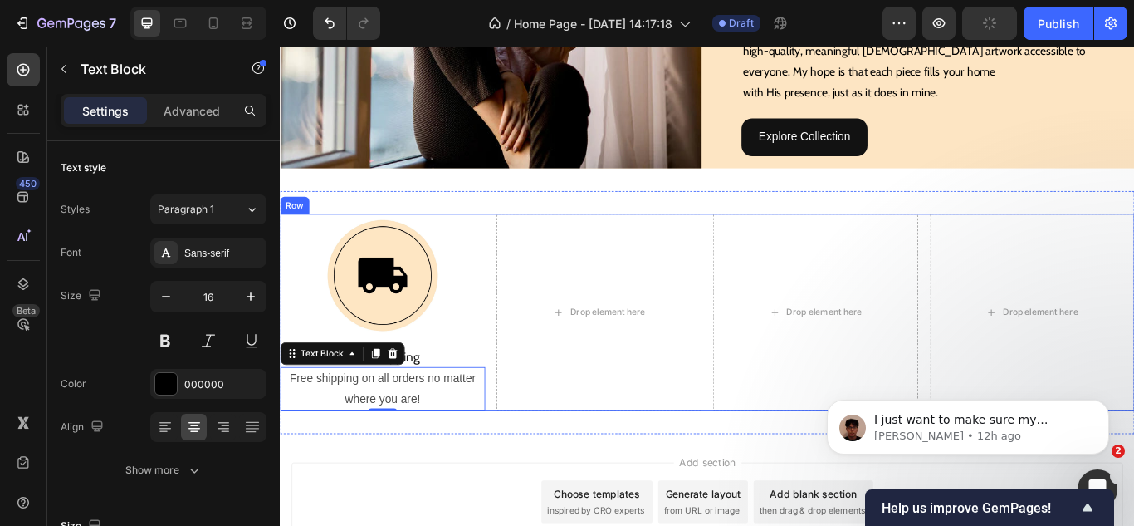
scroll to position [1678, 0]
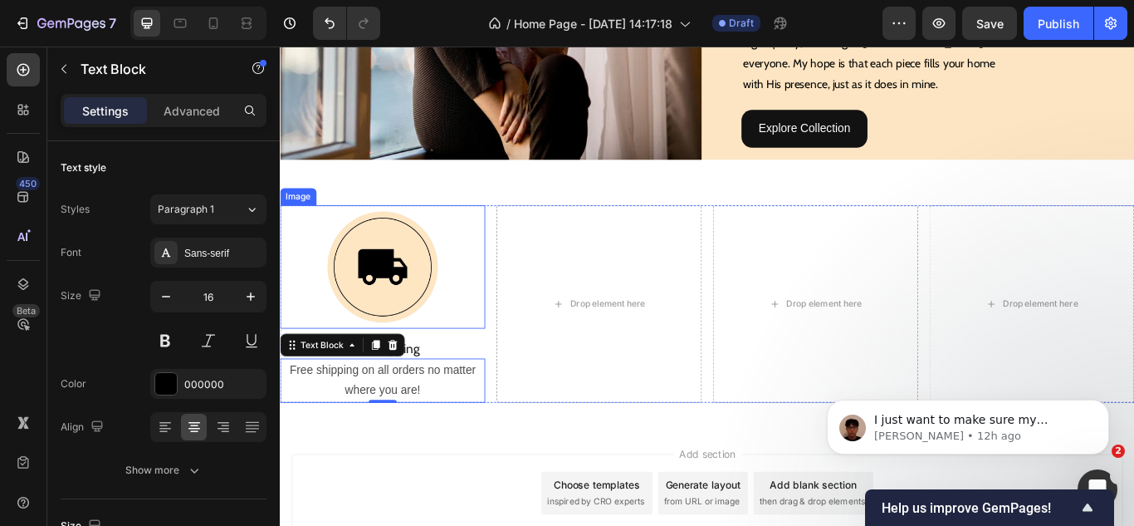
click at [473, 328] on div at bounding box center [399, 304] width 239 height 144
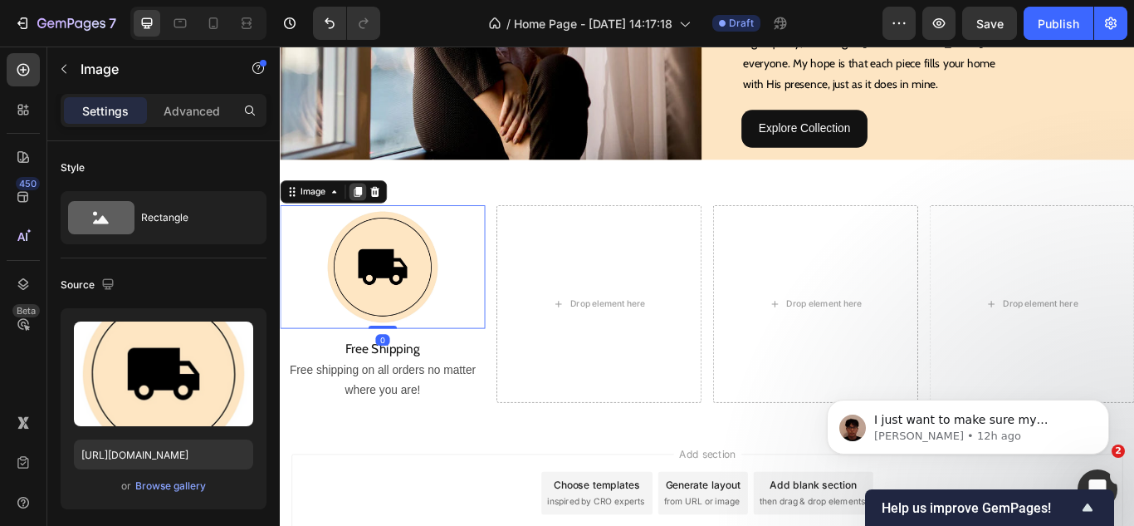
click at [370, 213] on icon at bounding box center [370, 215] width 13 height 13
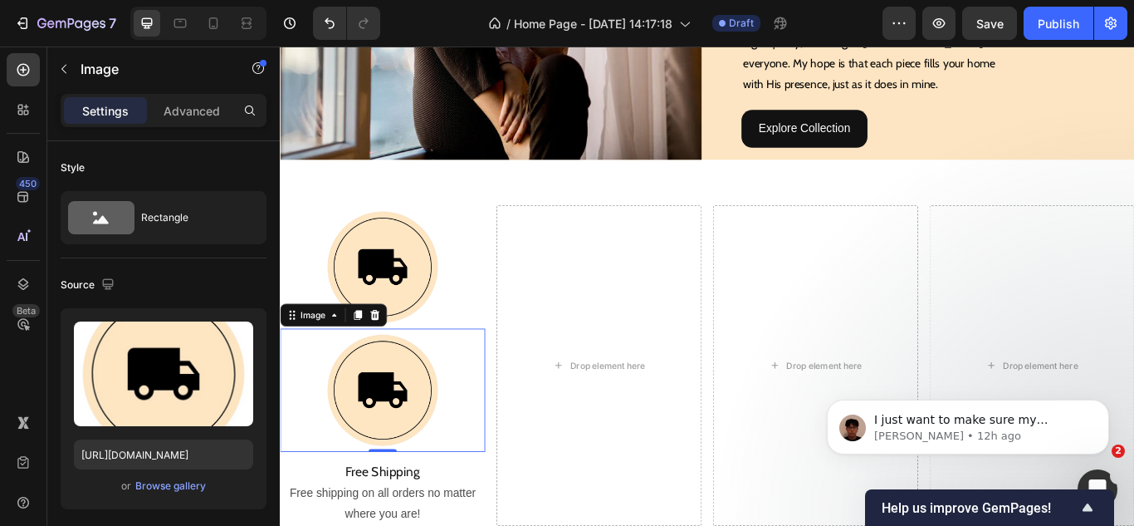
scroll to position [415, 0]
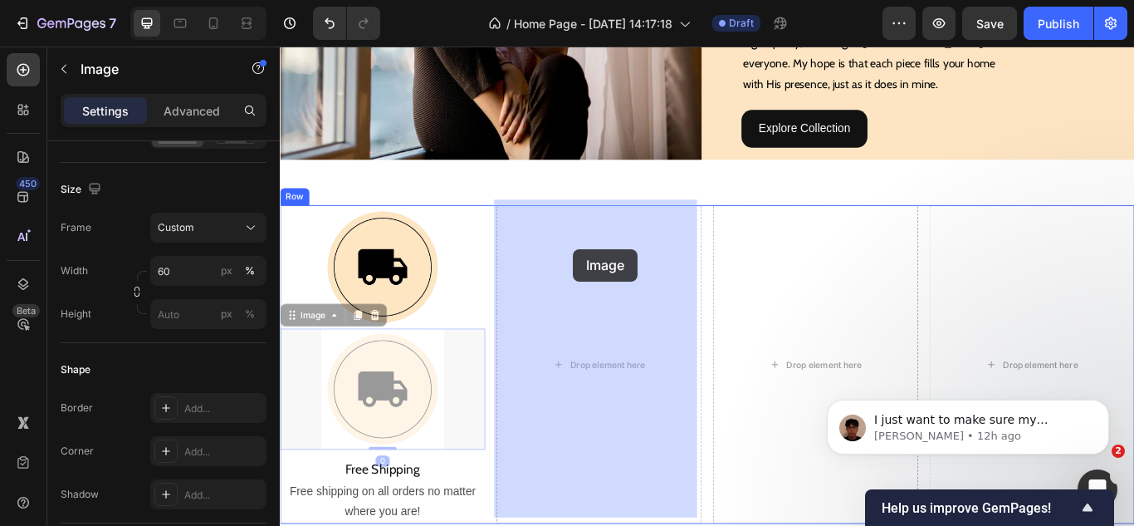
drag, startPoint x: 307, startPoint y: 352, endPoint x: 621, endPoint y: 282, distance: 321.5
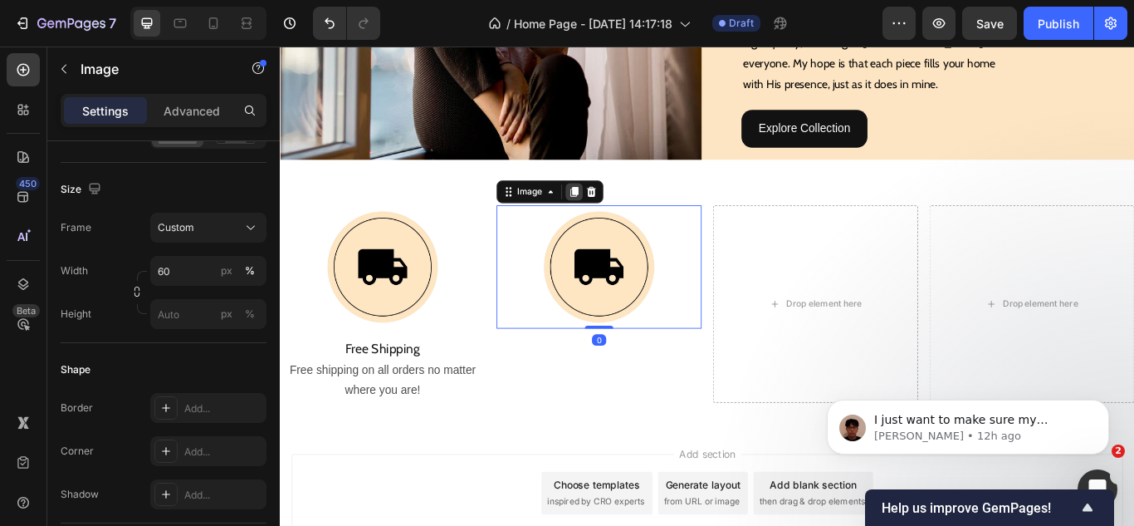
click at [616, 212] on icon at bounding box center [622, 215] width 13 height 13
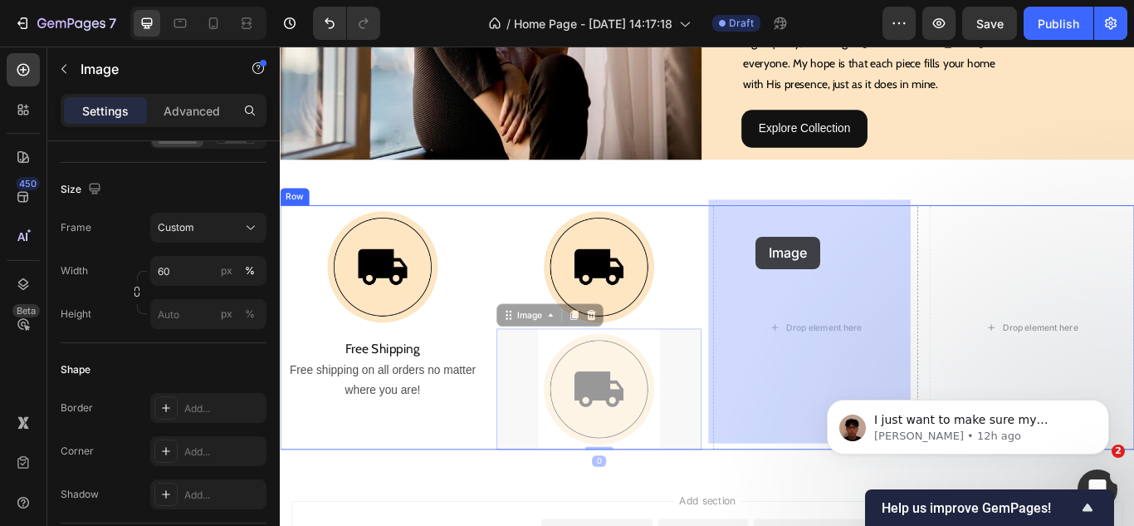
drag, startPoint x: 549, startPoint y: 348, endPoint x: 835, endPoint y: 268, distance: 296.6
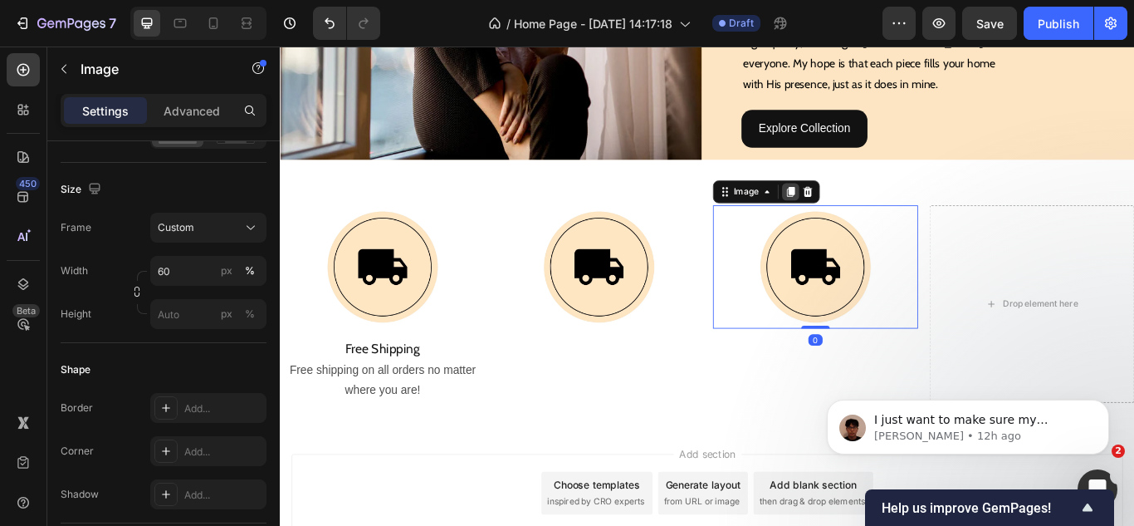
click at [871, 213] on icon at bounding box center [875, 216] width 9 height 12
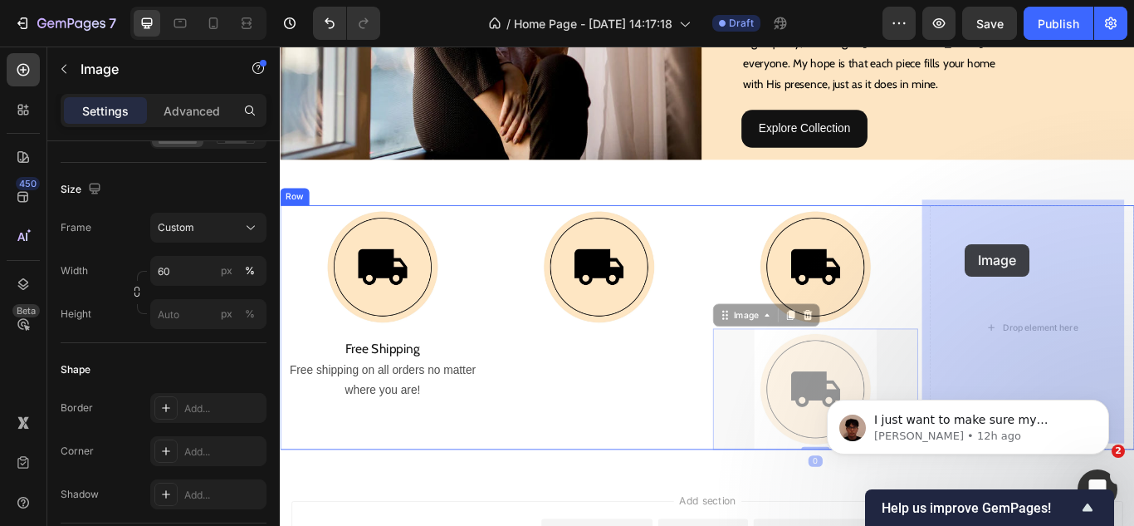
drag, startPoint x: 813, startPoint y: 355, endPoint x: 1079, endPoint y: 277, distance: 277.2
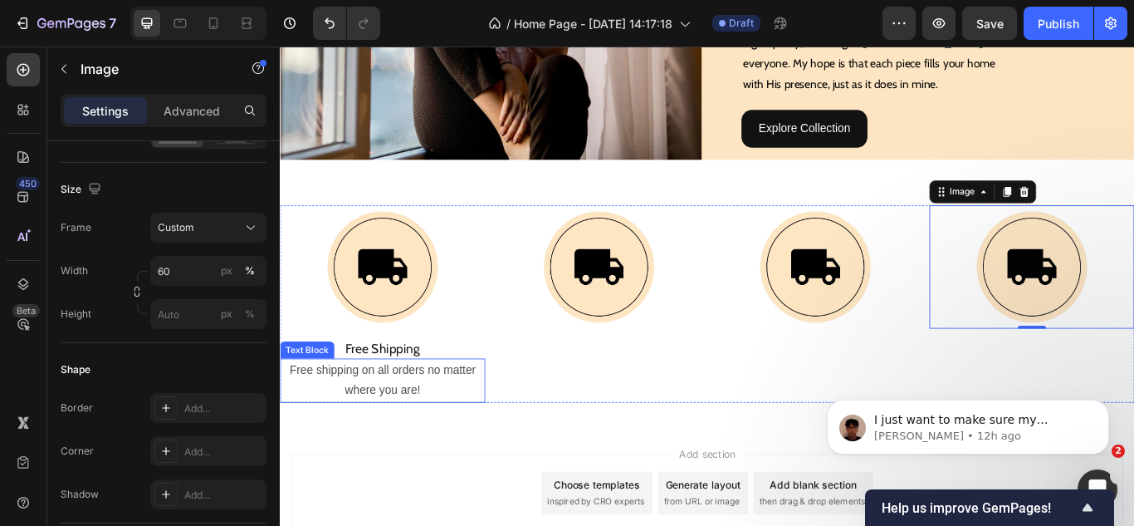
click at [384, 446] on p "Free shipping on all orders no matter where you are!" at bounding box center [399, 436] width 236 height 48
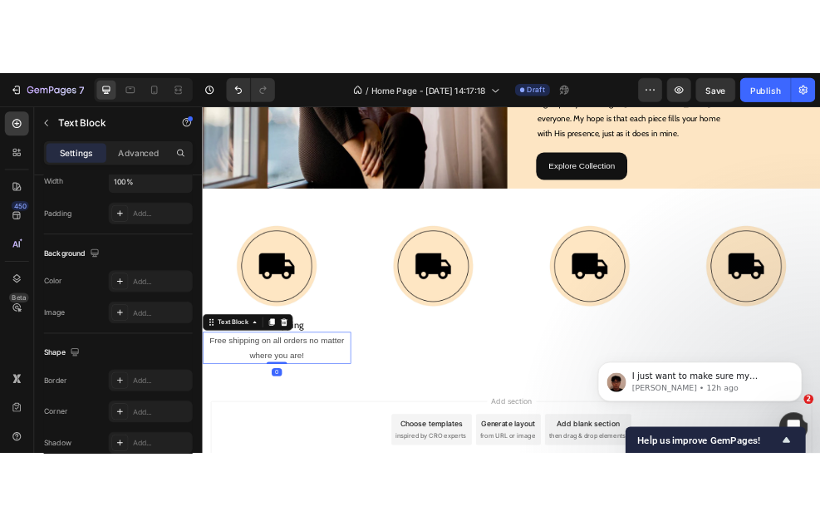
scroll to position [0, 0]
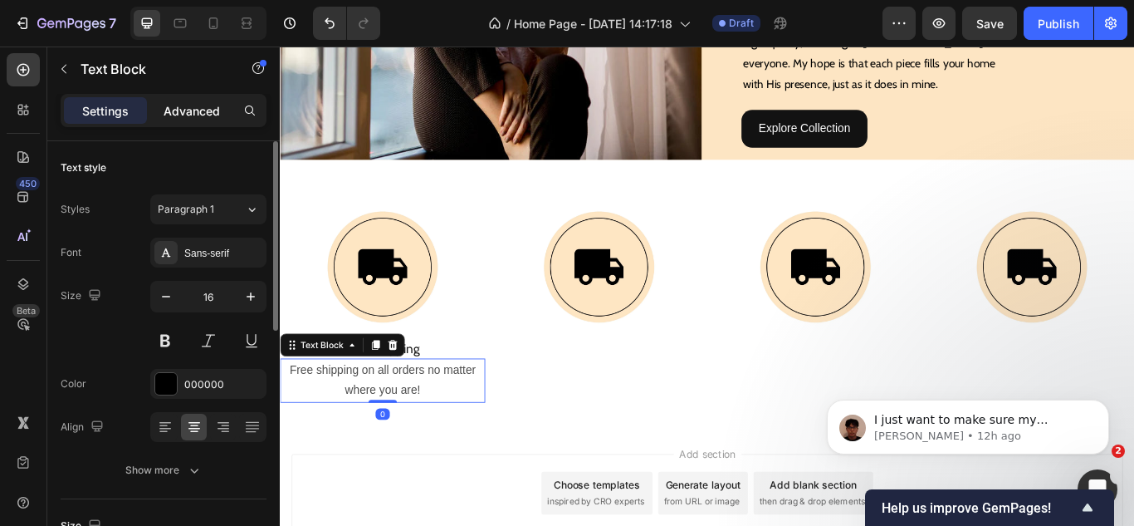
click at [201, 113] on p "Advanced" at bounding box center [192, 110] width 56 height 17
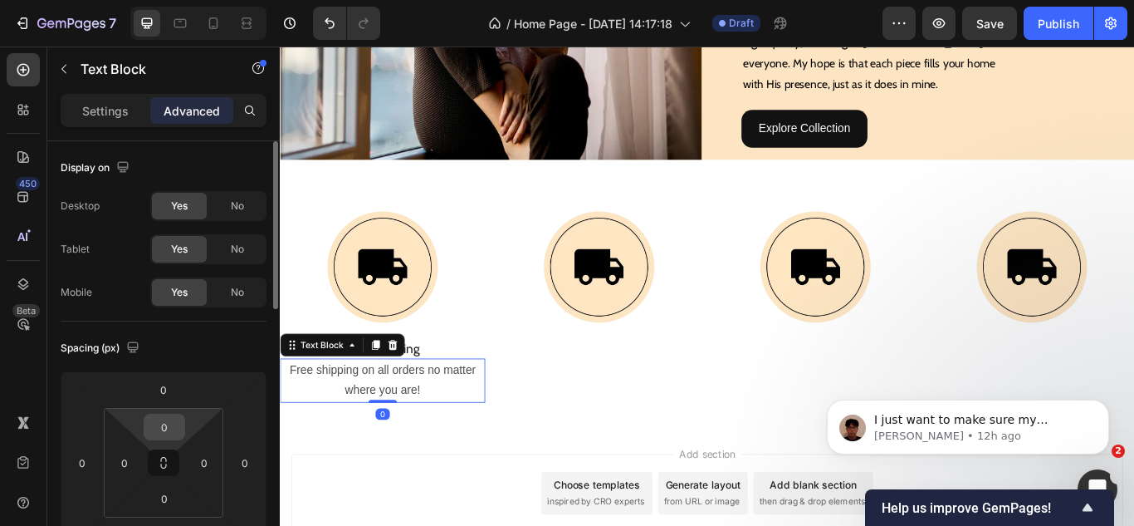
click at [160, 422] on input "0" at bounding box center [164, 426] width 33 height 25
type input "10"
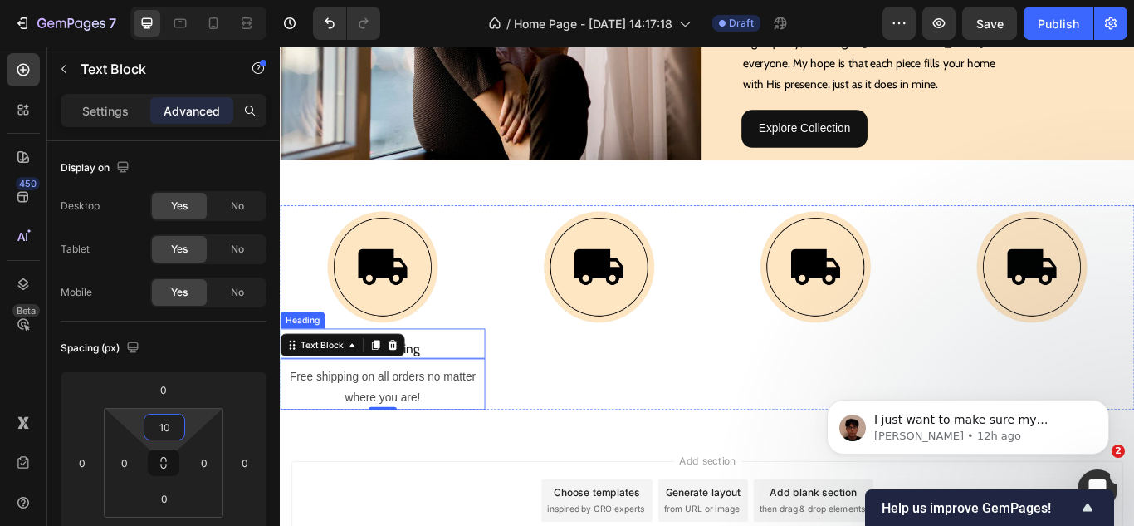
click at [446, 393] on p "Free Shipping" at bounding box center [399, 398] width 236 height 19
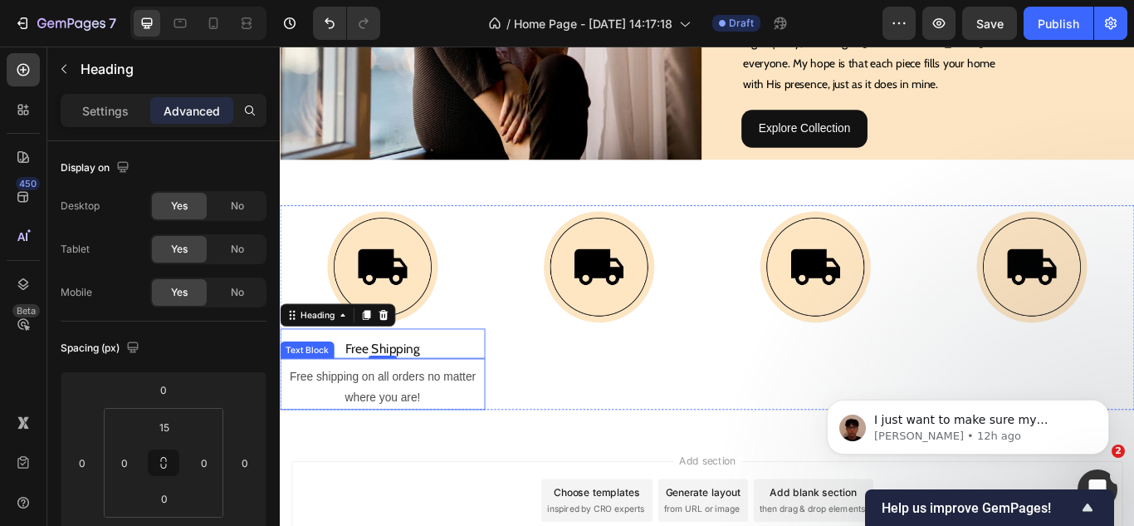
click at [438, 439] on span "Free shipping on all orders no matter where you are!" at bounding box center [399, 443] width 217 height 38
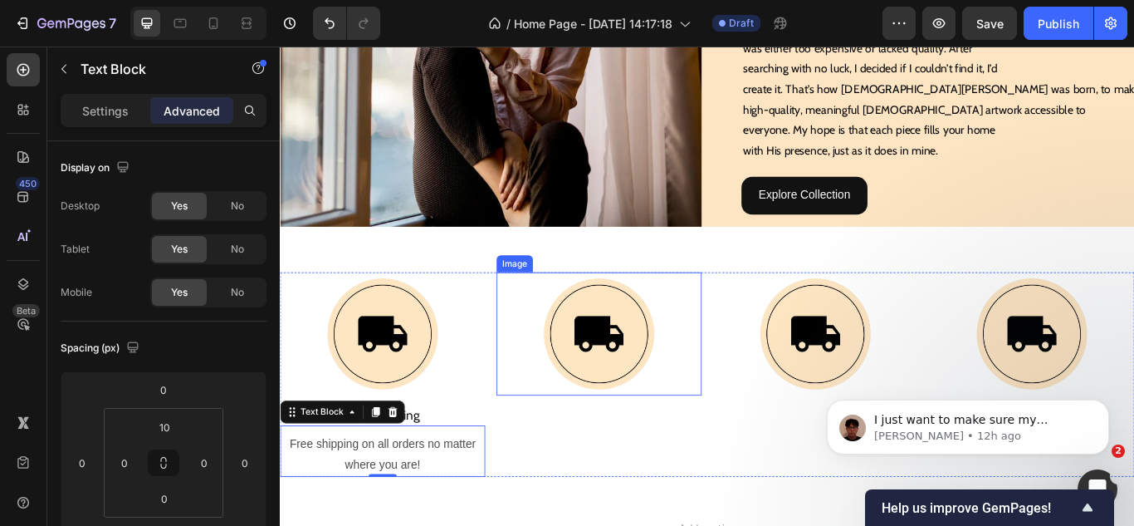
scroll to position [1601, 0]
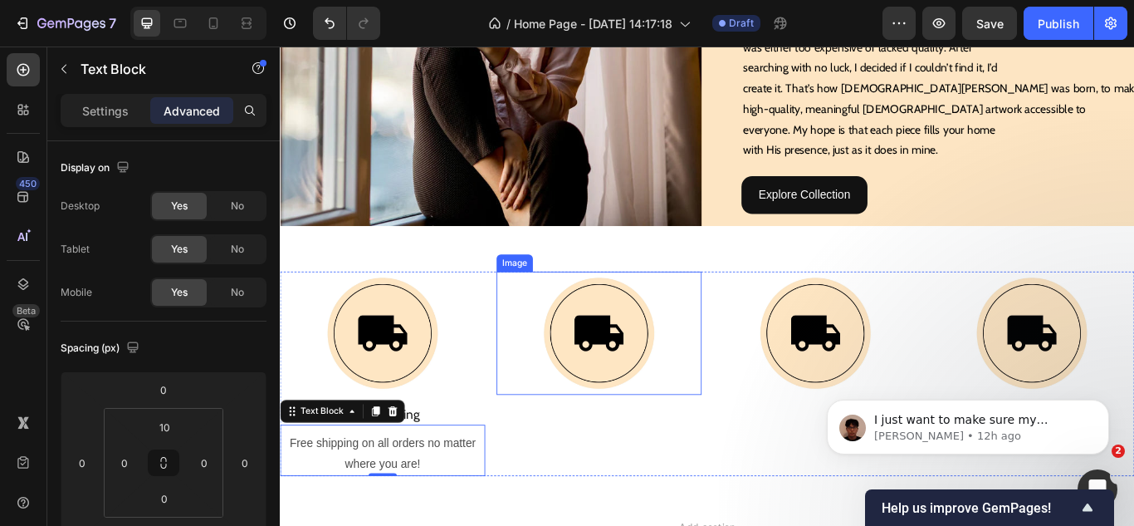
click at [652, 394] on img at bounding box center [652, 381] width 144 height 144
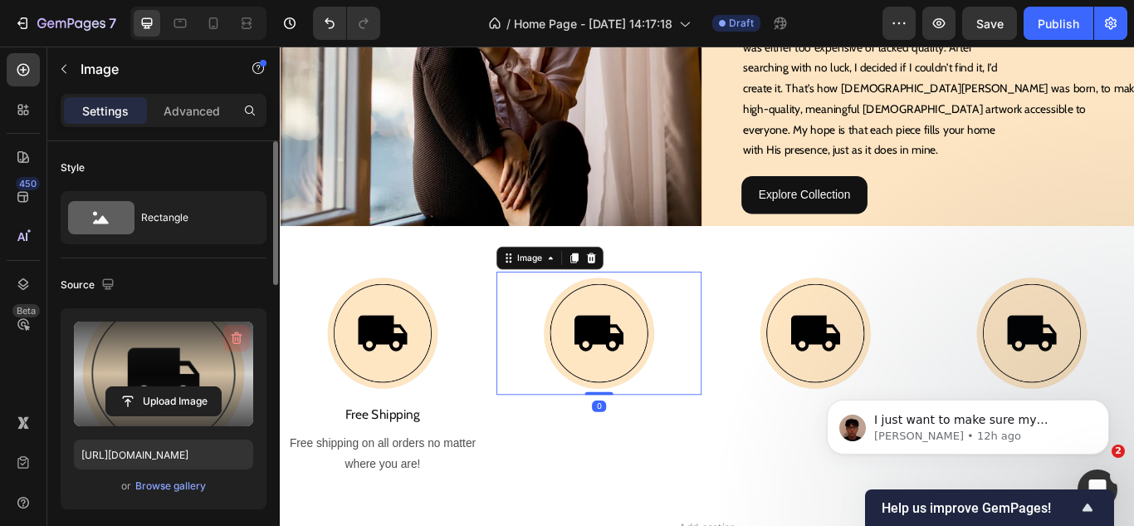
drag, startPoint x: 235, startPoint y: 329, endPoint x: 487, endPoint y: 146, distance: 310.9
click at [235, 329] on button "button" at bounding box center [236, 338] width 27 height 27
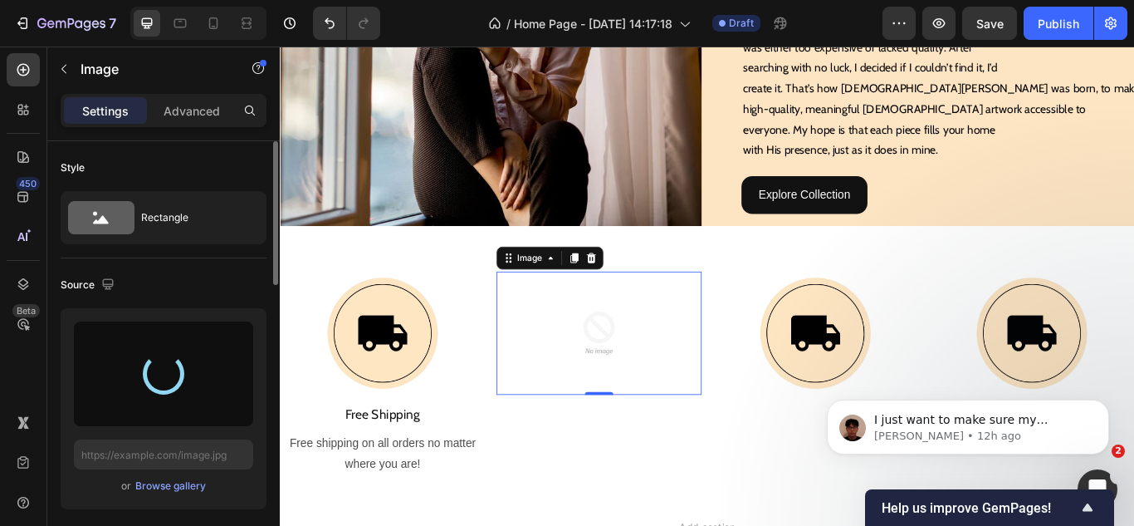
scroll to position [83, 0]
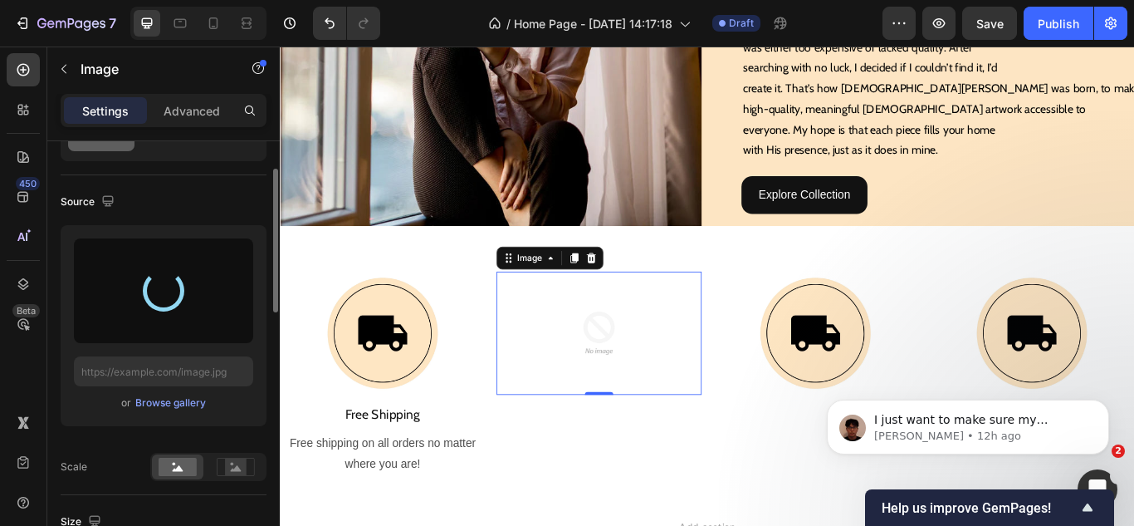
type input "[URL][DOMAIN_NAME]"
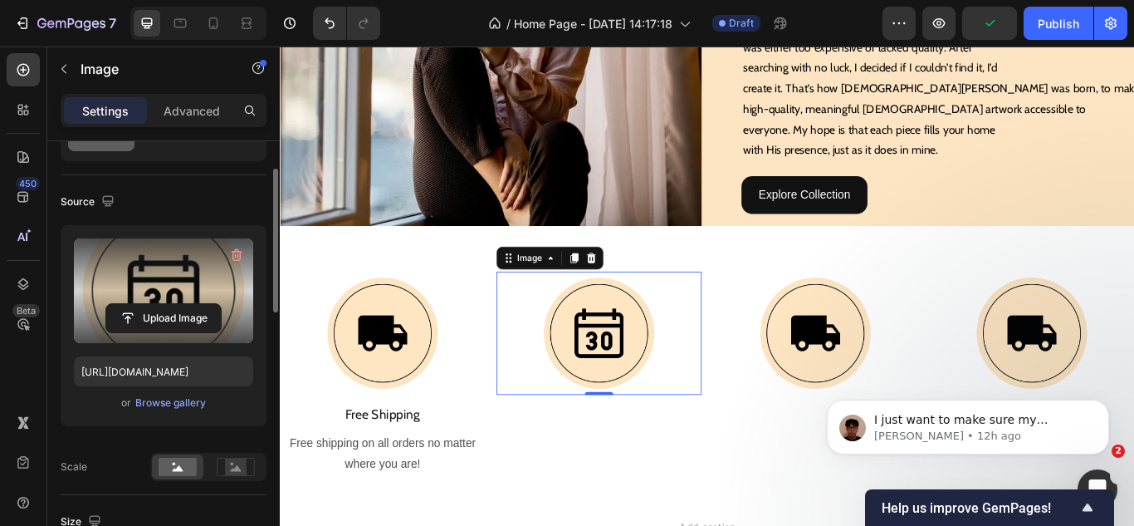
click at [8, 384] on div "450 Beta" at bounding box center [23, 229] width 33 height 353
click at [421, 467] on p "Free Shipping" at bounding box center [399, 476] width 236 height 19
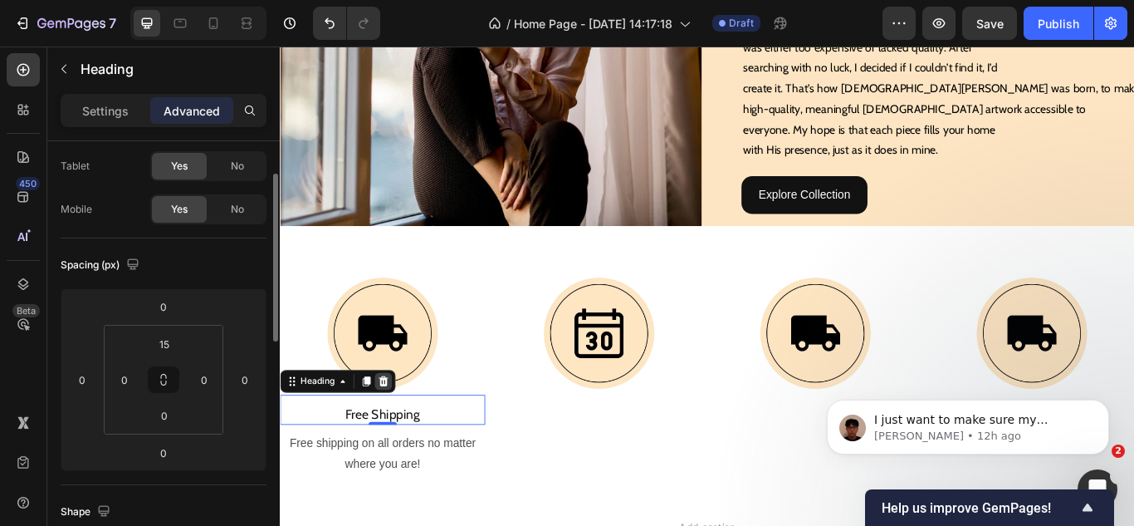
scroll to position [0, 0]
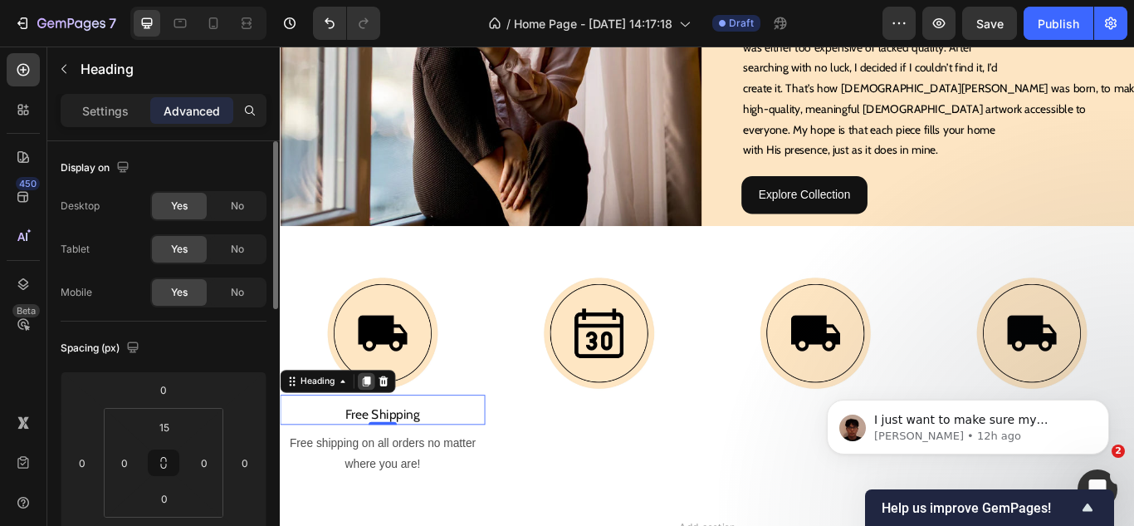
click at [382, 431] on icon at bounding box center [380, 437] width 9 height 12
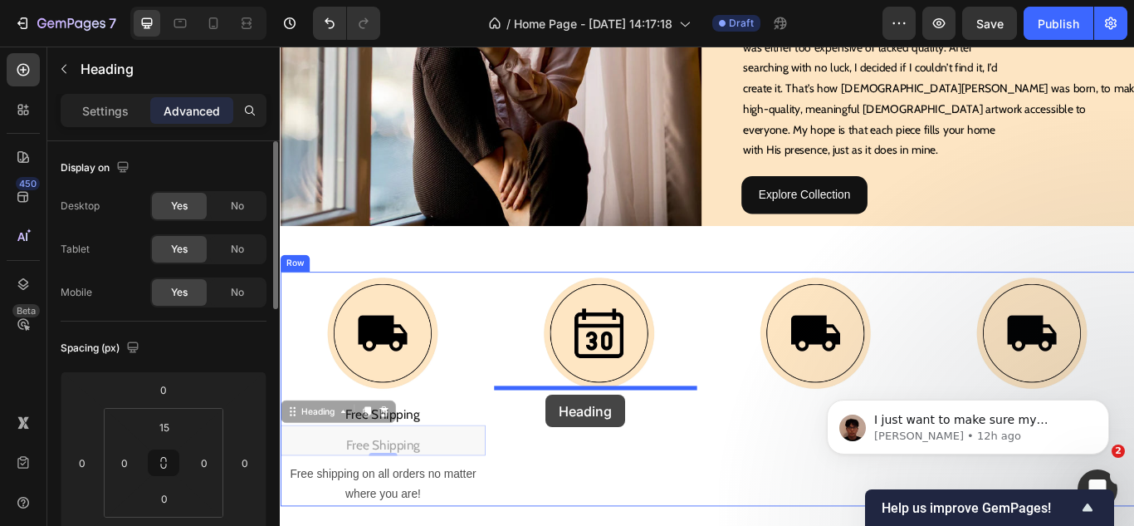
drag, startPoint x: 296, startPoint y: 468, endPoint x: 590, endPoint y: 453, distance: 293.5
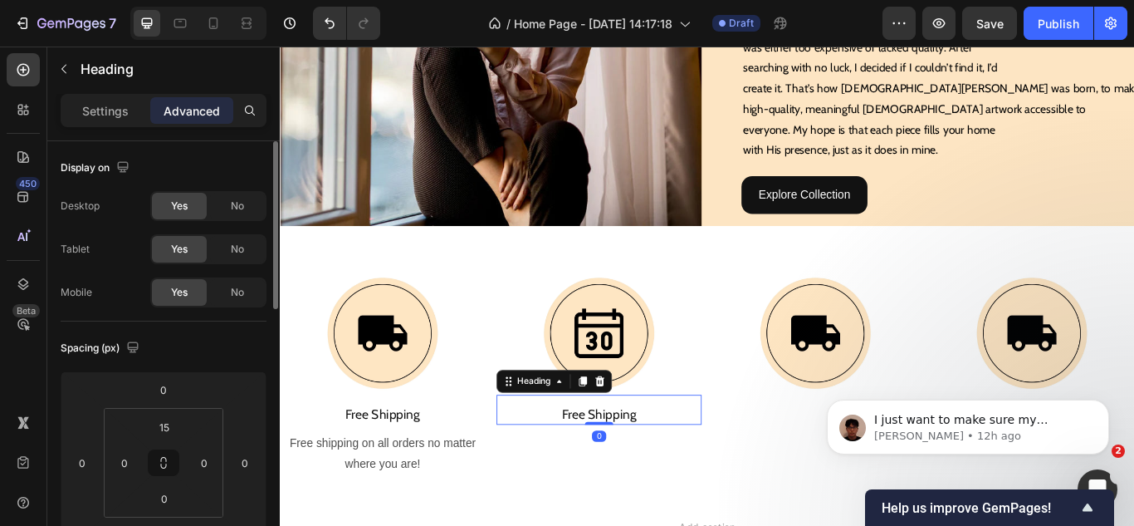
click at [627, 465] on h2 "Free Shipping" at bounding box center [651, 476] width 239 height 22
click at [627, 467] on p "Free Shipping" at bounding box center [652, 476] width 236 height 19
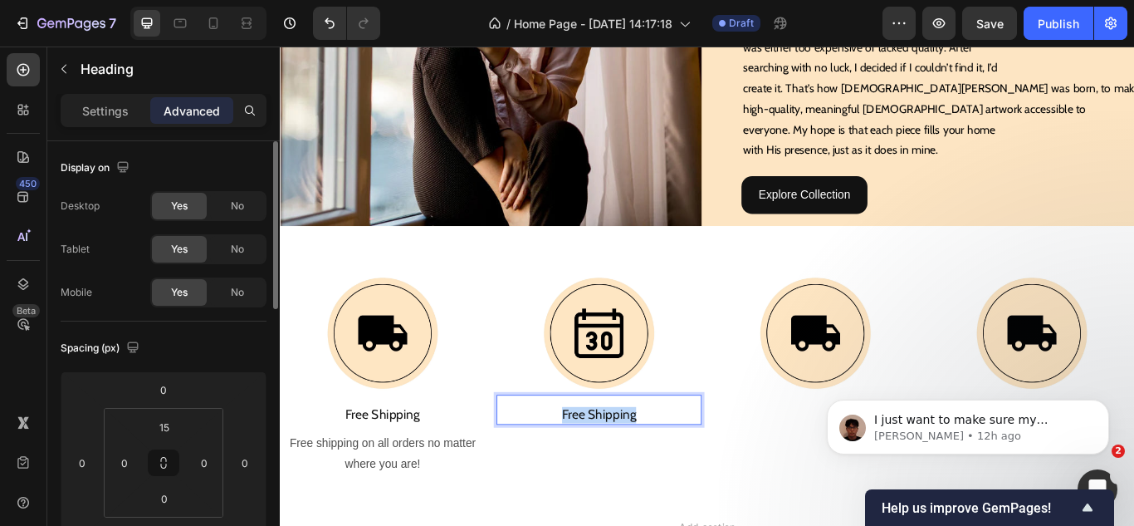
click at [627, 467] on p "Free Shipping" at bounding box center [652, 476] width 236 height 19
click at [432, 520] on span "Free shipping on all orders no matter where you are!" at bounding box center [399, 521] width 217 height 38
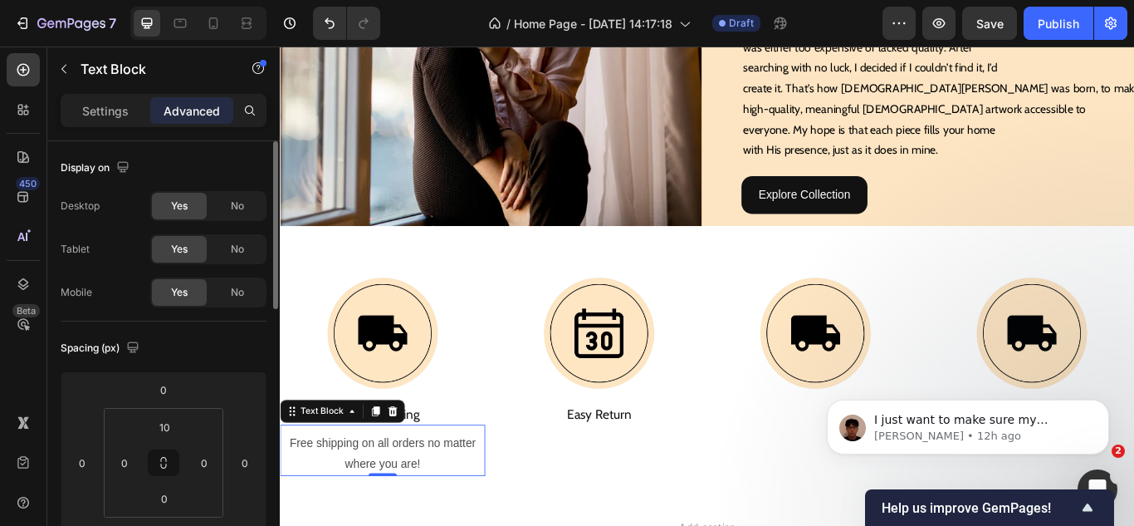
drag, startPoint x: 386, startPoint y: 463, endPoint x: 360, endPoint y: 533, distance: 75.4
click at [386, 467] on icon at bounding box center [390, 471] width 13 height 13
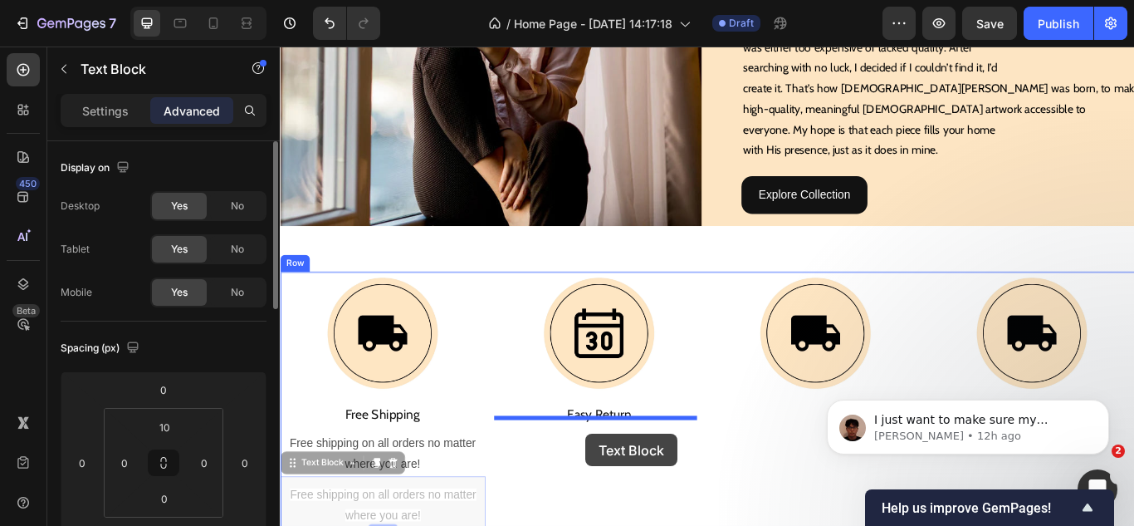
scroll to position [1741, 0]
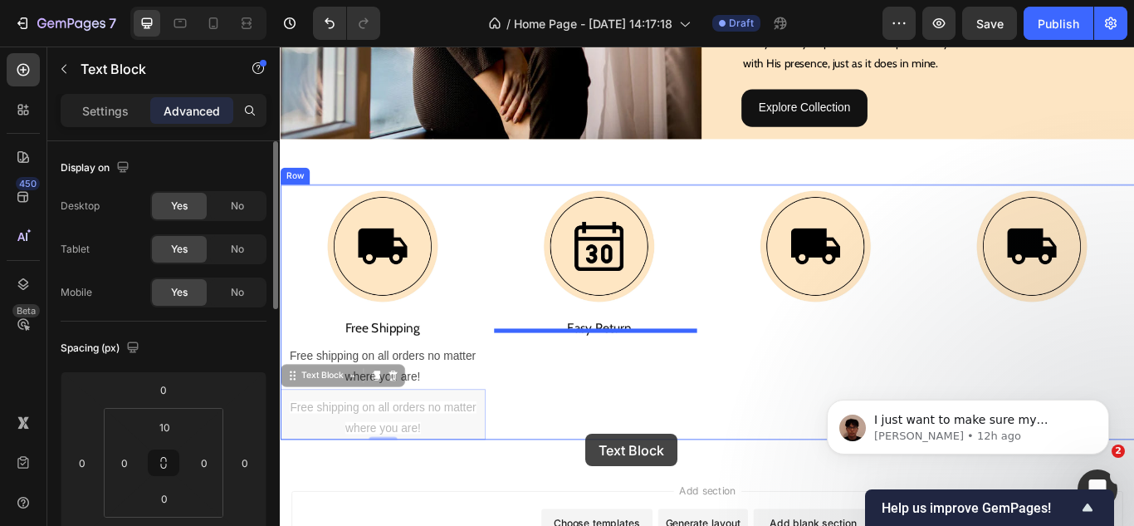
drag, startPoint x: 296, startPoint y: 531, endPoint x: 636, endPoint y: 498, distance: 341.2
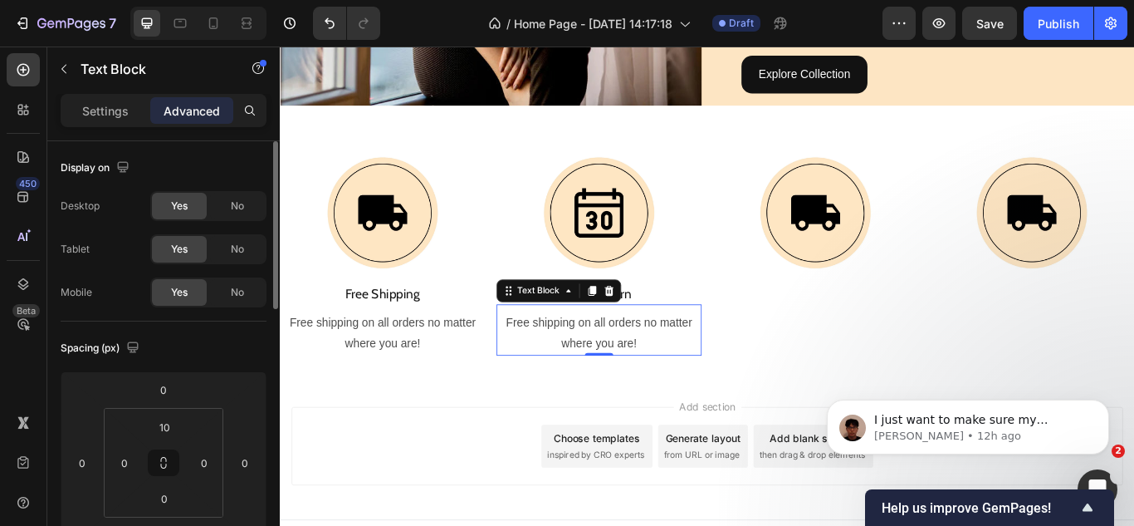
click at [632, 370] on p "Free shipping on all orders no matter where you are!" at bounding box center [652, 381] width 236 height 48
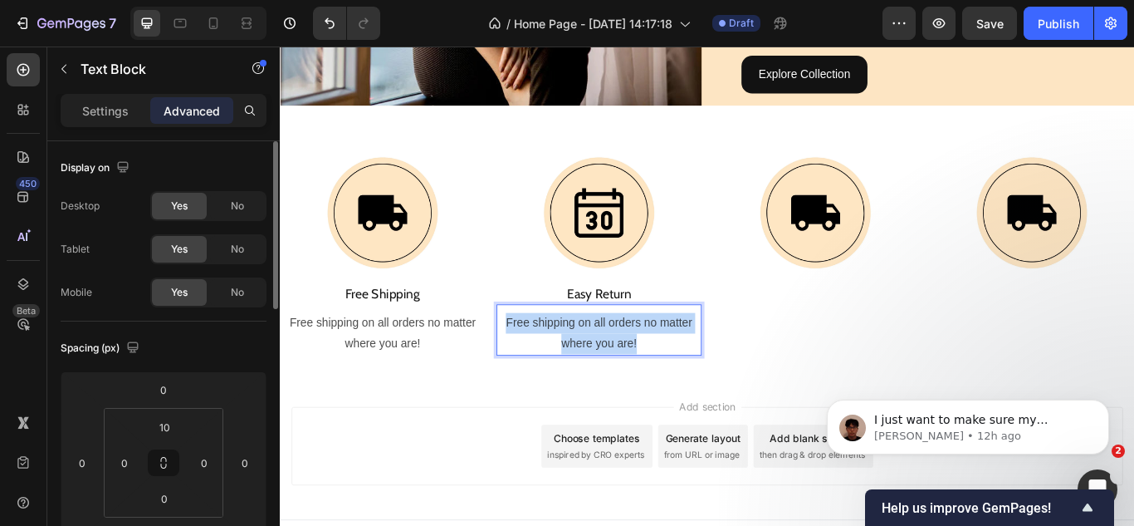
click at [632, 370] on p "Free shipping on all orders no matter where you are!" at bounding box center [652, 381] width 236 height 48
click at [625, 376] on p "Not in love? 30-day returns, no questions asked." at bounding box center [652, 381] width 236 height 48
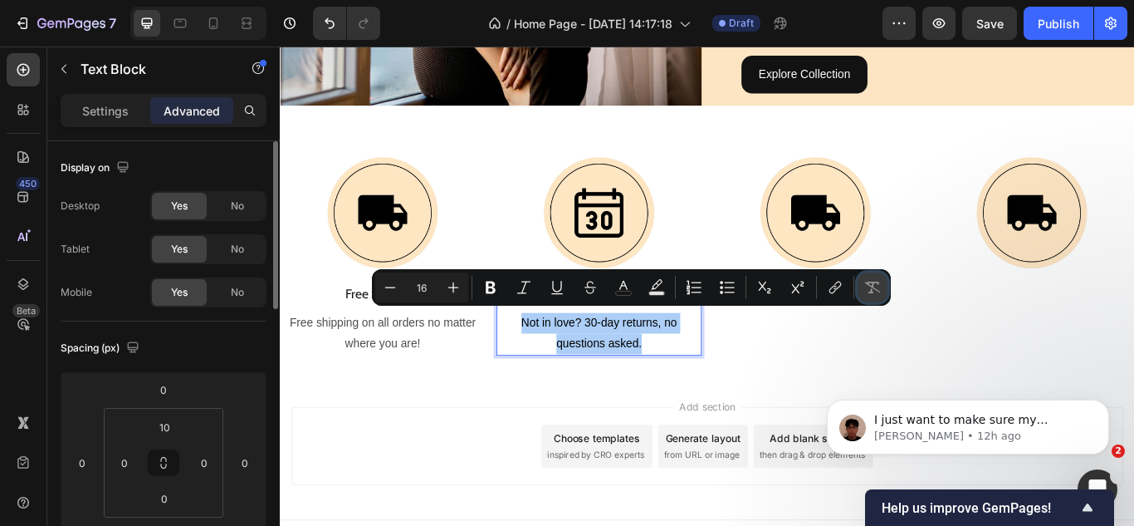
click at [872, 290] on icon "Editor contextual toolbar" at bounding box center [873, 287] width 16 height 12
click at [696, 382] on p "Not in love? 30-day returns, no questions asked." at bounding box center [652, 381] width 236 height 48
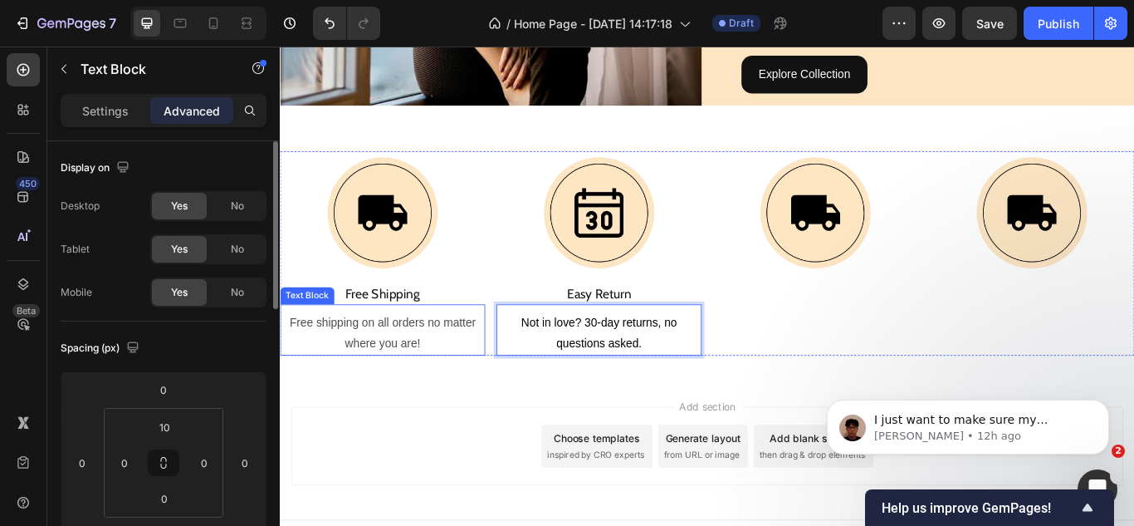
click at [419, 370] on p "Free shipping on all orders no matter where you are!" at bounding box center [399, 381] width 236 height 48
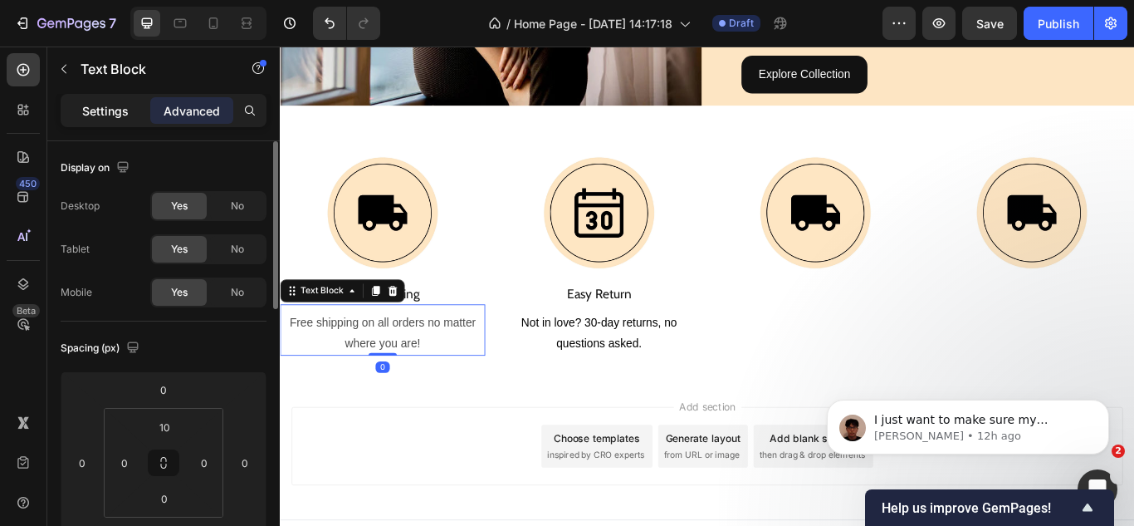
click at [94, 113] on p "Settings" at bounding box center [105, 110] width 47 height 17
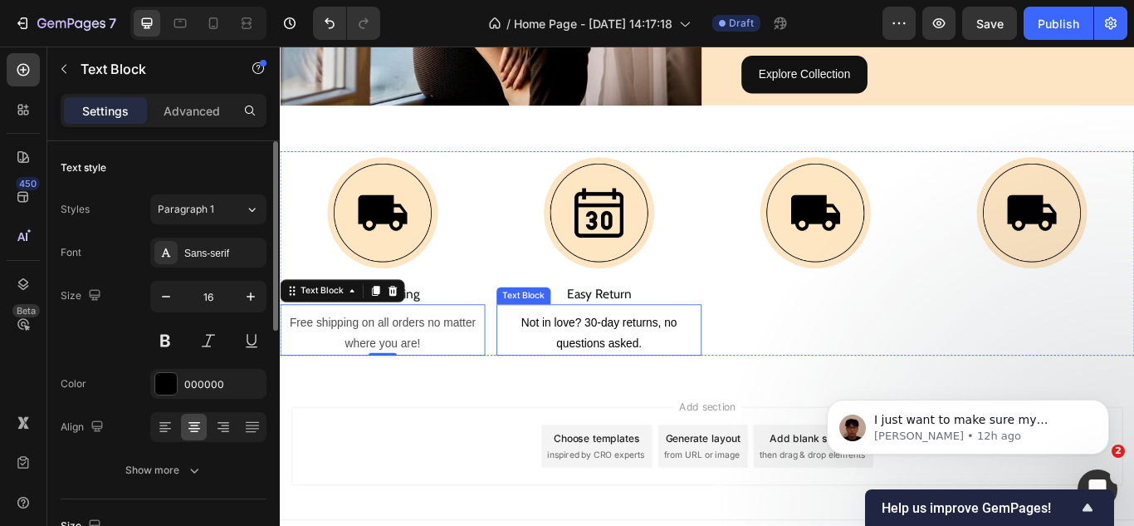
click at [639, 370] on p "Not in love? 30-day returns, no questions asked." at bounding box center [652, 381] width 236 height 48
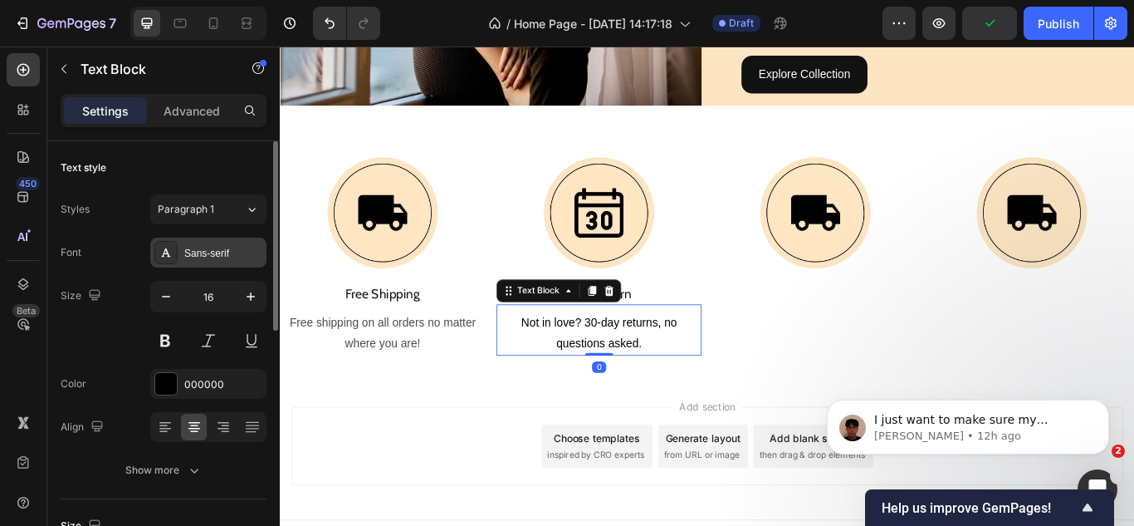
click at [201, 262] on div "Sans-serif" at bounding box center [208, 252] width 116 height 30
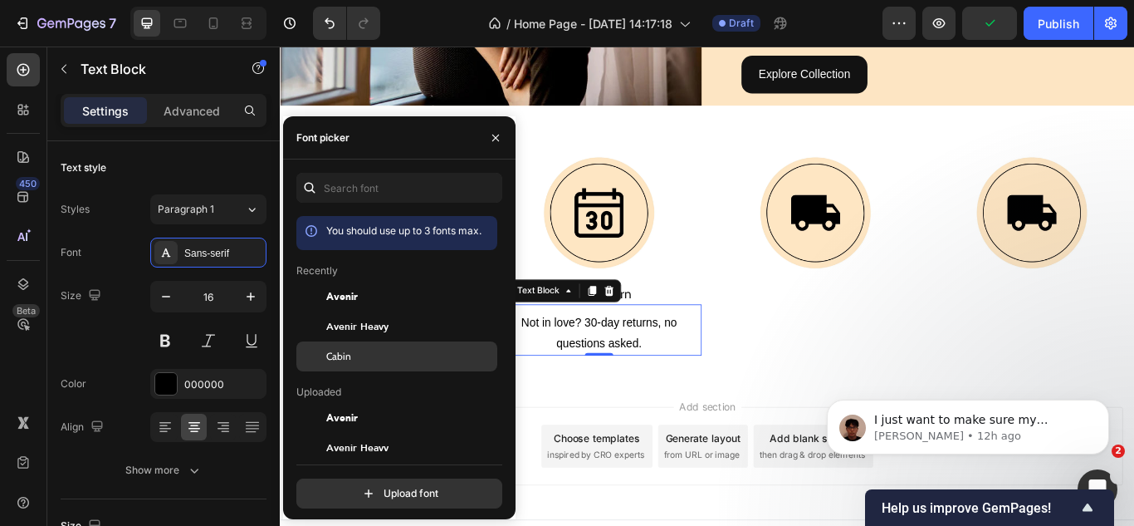
click at [323, 357] on div at bounding box center [311, 356] width 30 height 30
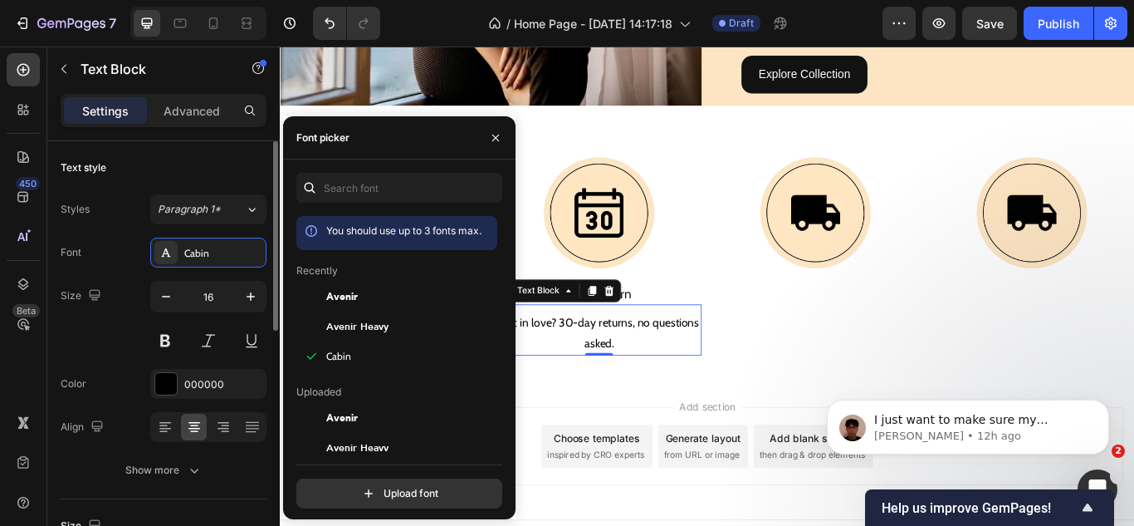
click at [89, 339] on div "Size 16" at bounding box center [164, 318] width 206 height 75
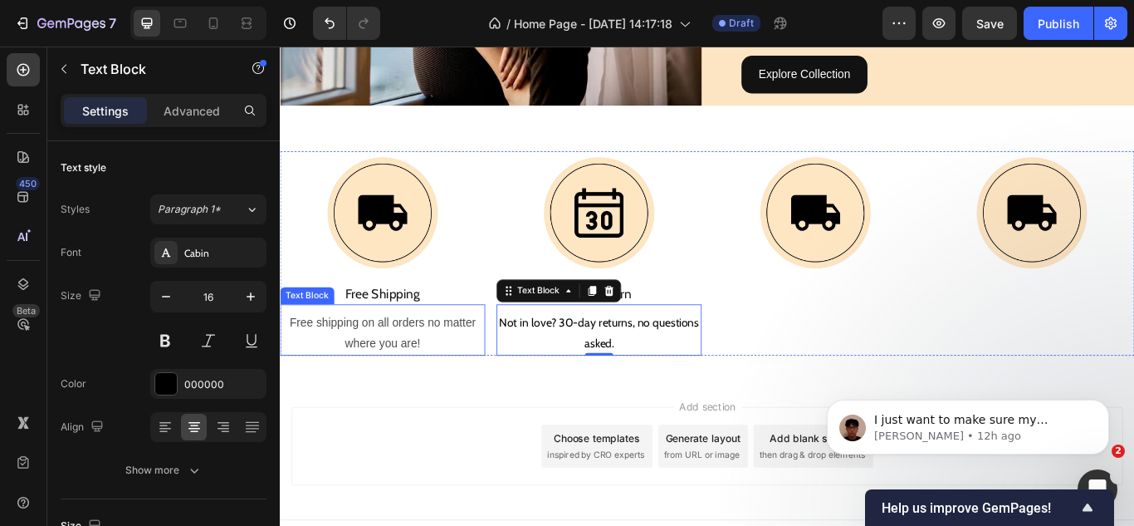
click at [399, 375] on p "Free shipping on all orders no matter where you are!" at bounding box center [399, 381] width 236 height 48
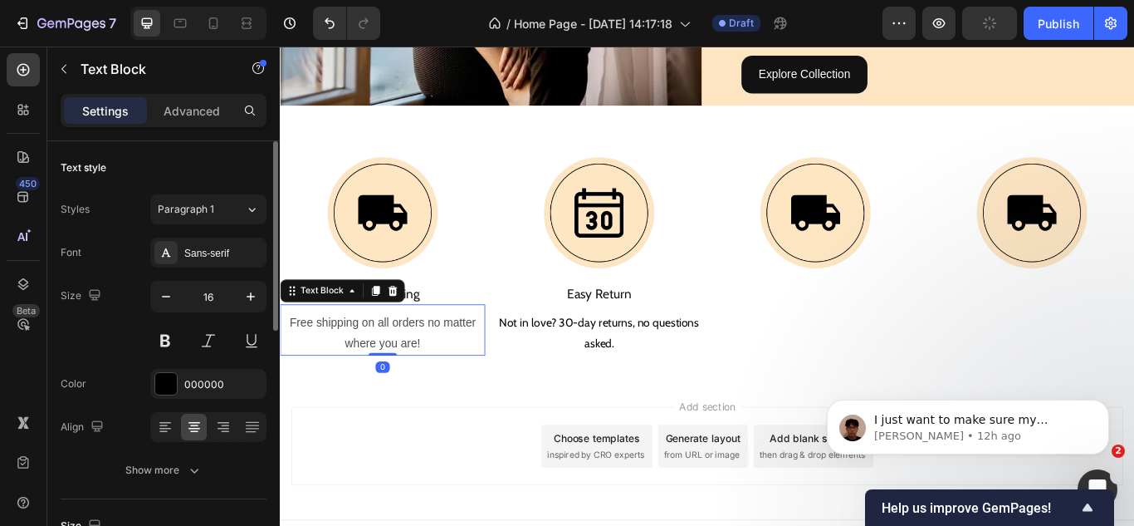
drag, startPoint x: 219, startPoint y: 252, endPoint x: 230, endPoint y: 271, distance: 21.2
click at [219, 252] on div "Sans-serif" at bounding box center [223, 253] width 78 height 15
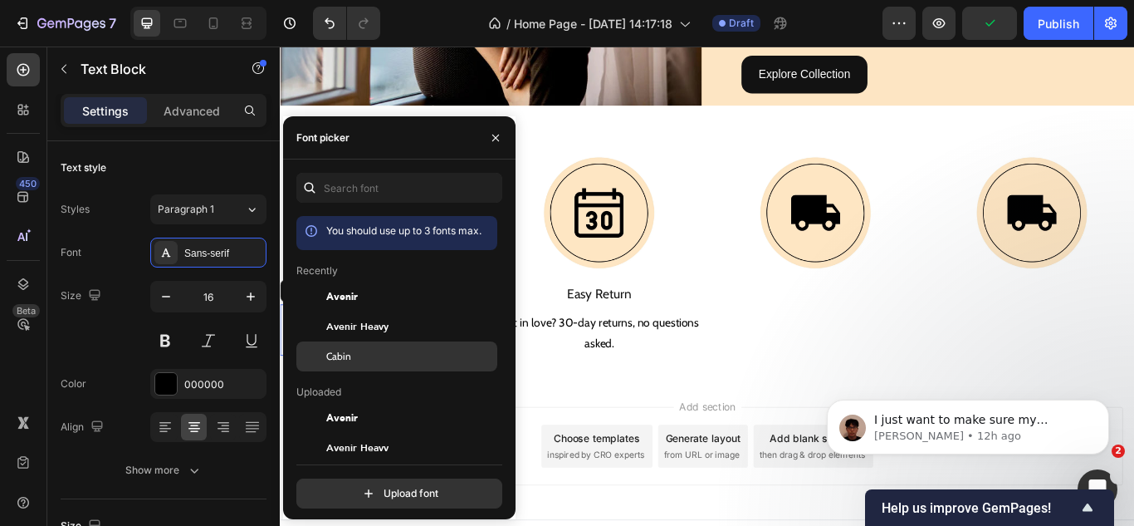
click at [339, 343] on div "Cabin" at bounding box center [396, 356] width 201 height 30
click at [23, 353] on div "450 Beta" at bounding box center [23, 229] width 33 height 353
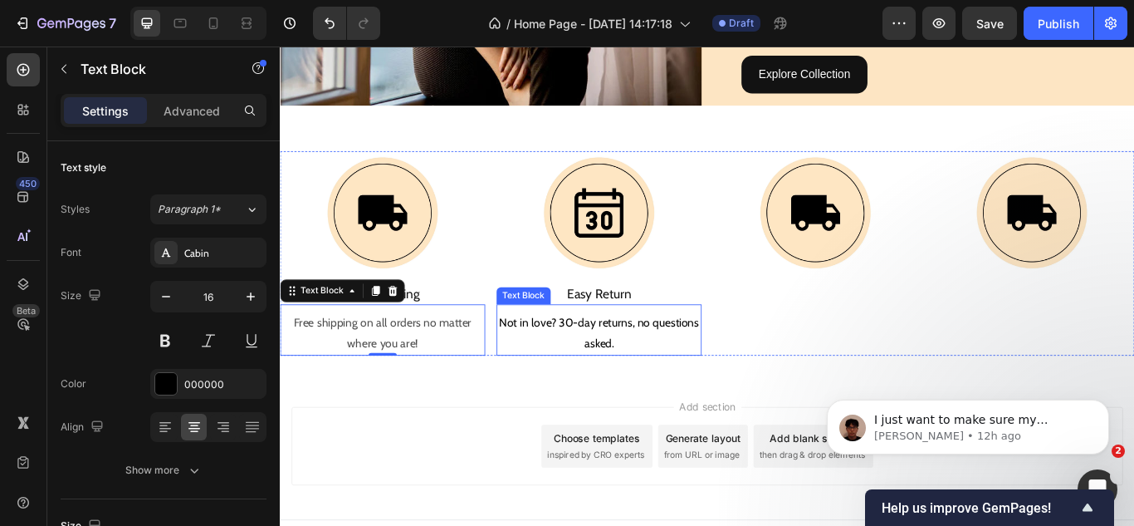
click at [609, 374] on p "Not in love? 30-day returns, no questions asked." at bounding box center [652, 381] width 236 height 48
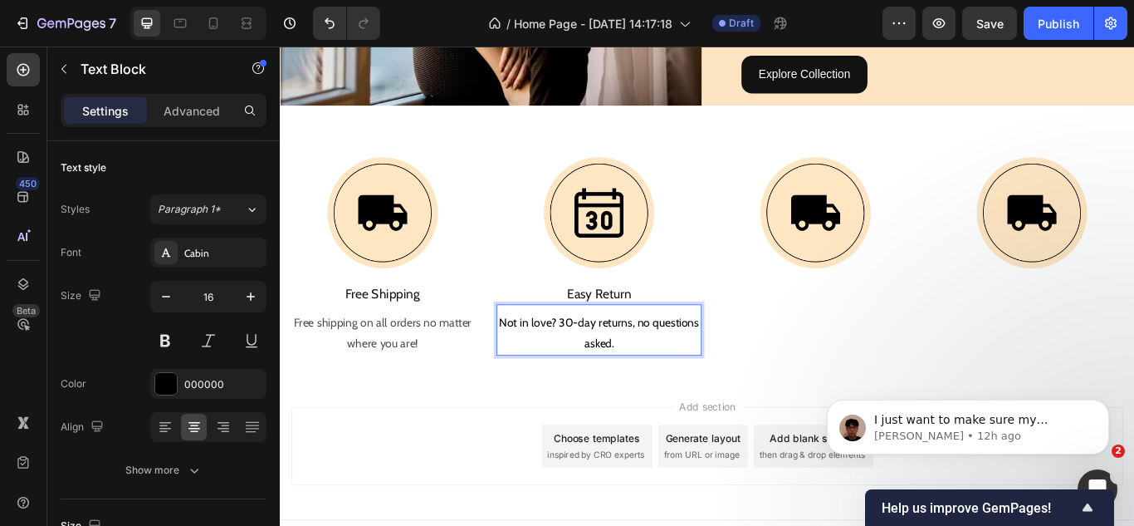
click at [585, 370] on p "Not in love? 30-day returns, no questions asked." at bounding box center [652, 381] width 236 height 48
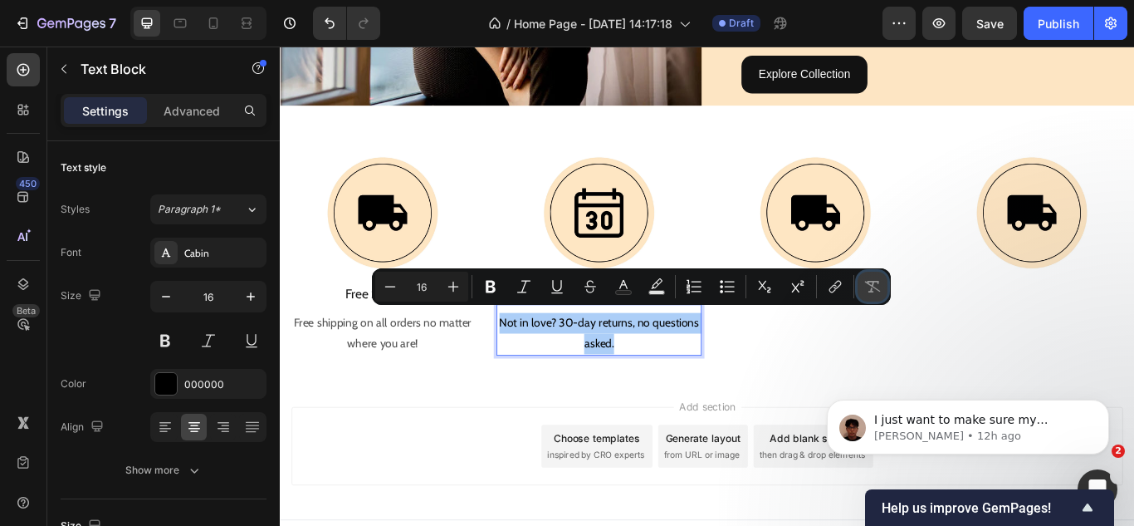
click at [872, 286] on icon "Editor contextual toolbar" at bounding box center [873, 287] width 16 height 12
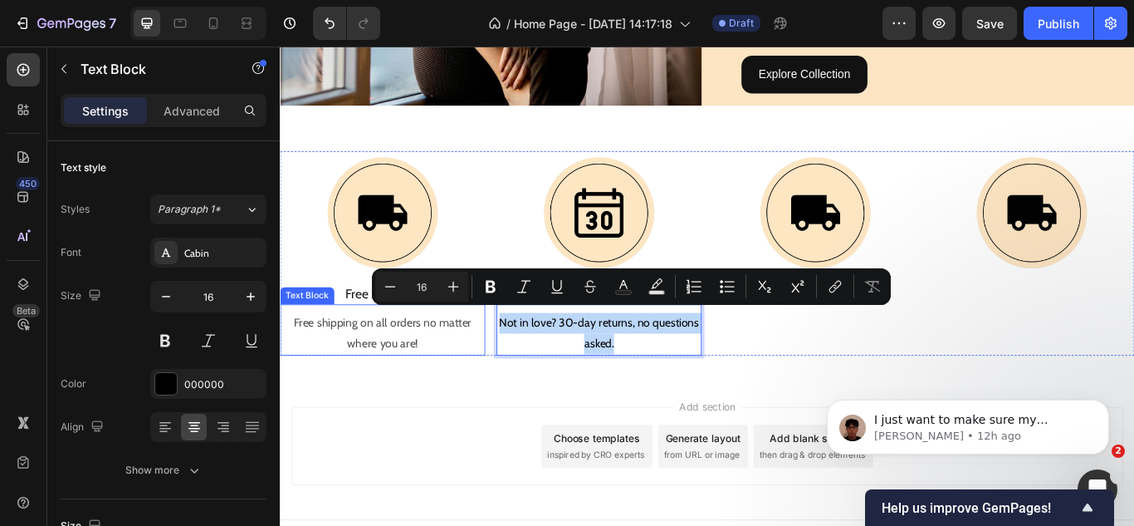
click at [420, 370] on p "Free shipping on all orders no matter where you are!" at bounding box center [399, 381] width 236 height 48
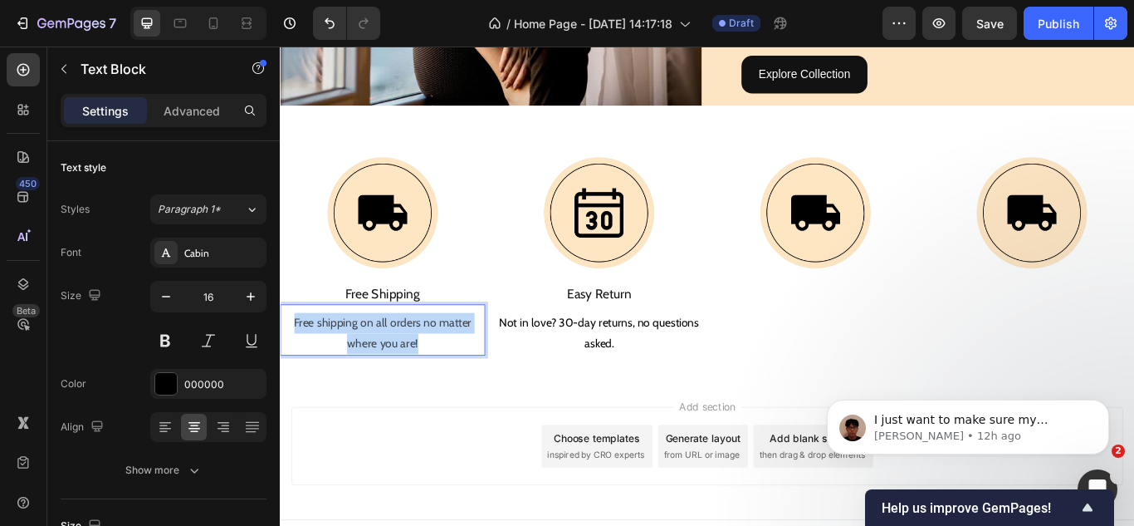
click at [420, 370] on p "Free shipping on all orders no matter where you are!" at bounding box center [399, 381] width 236 height 48
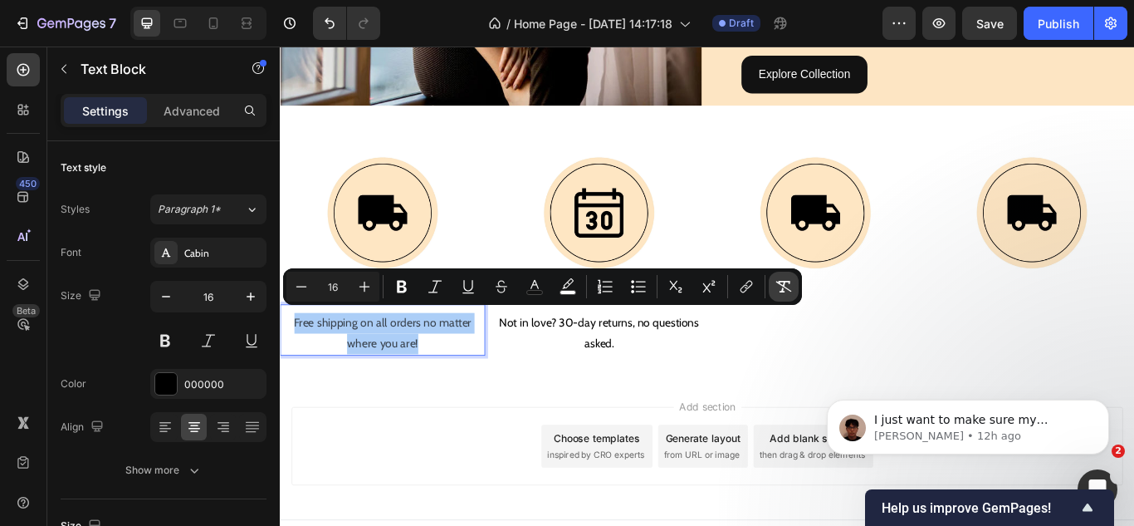
click at [783, 283] on icon "Editor contextual toolbar" at bounding box center [784, 286] width 17 height 17
click at [405, 384] on p "Free shipping on all orders no matter where you are!" at bounding box center [399, 381] width 236 height 48
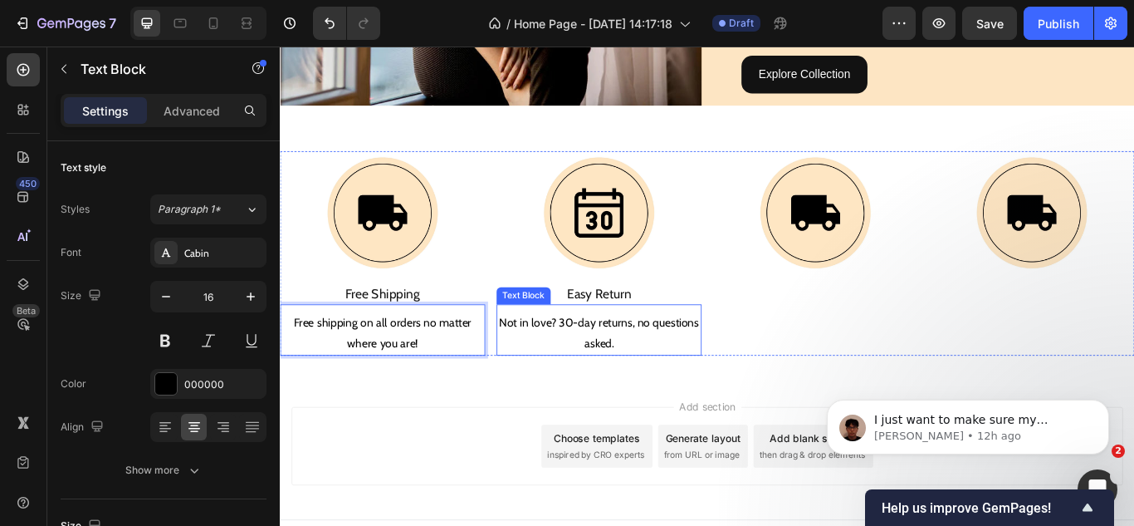
click at [634, 365] on p "Not in love? 30-day returns, no questions asked." at bounding box center [652, 381] width 236 height 48
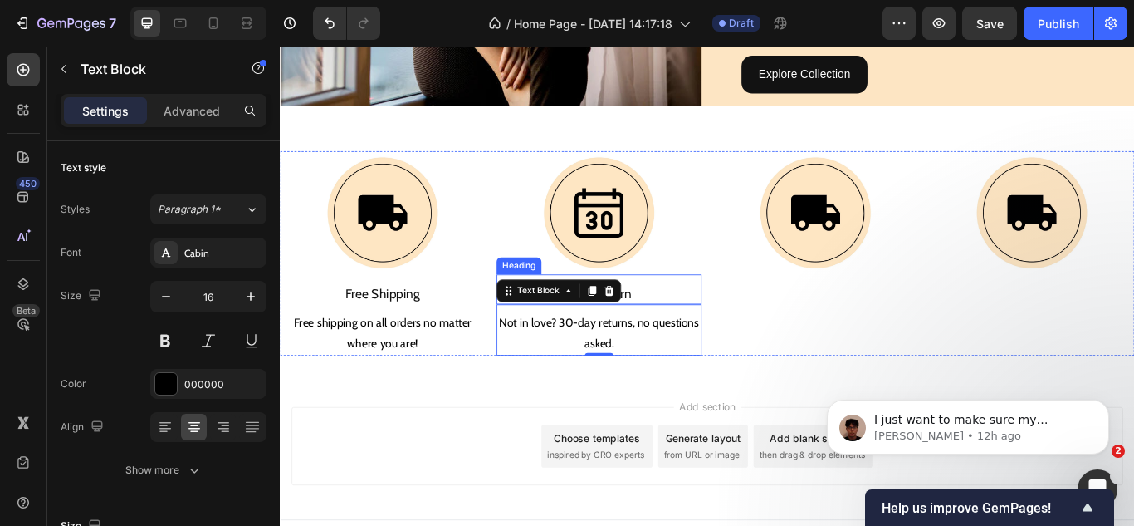
click at [712, 332] on p "Easy Return" at bounding box center [652, 335] width 236 height 19
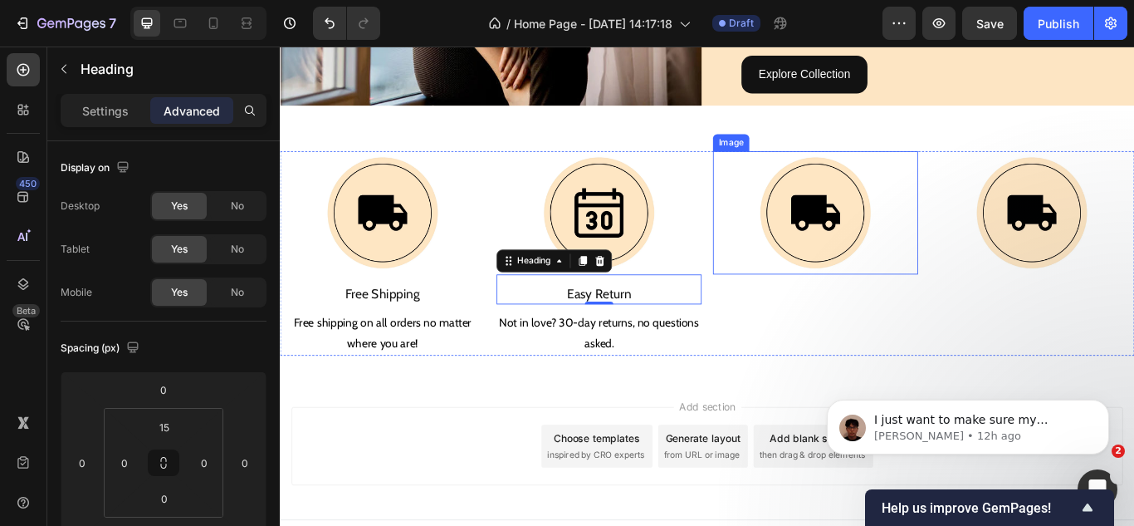
click at [859, 248] on img at bounding box center [905, 241] width 144 height 144
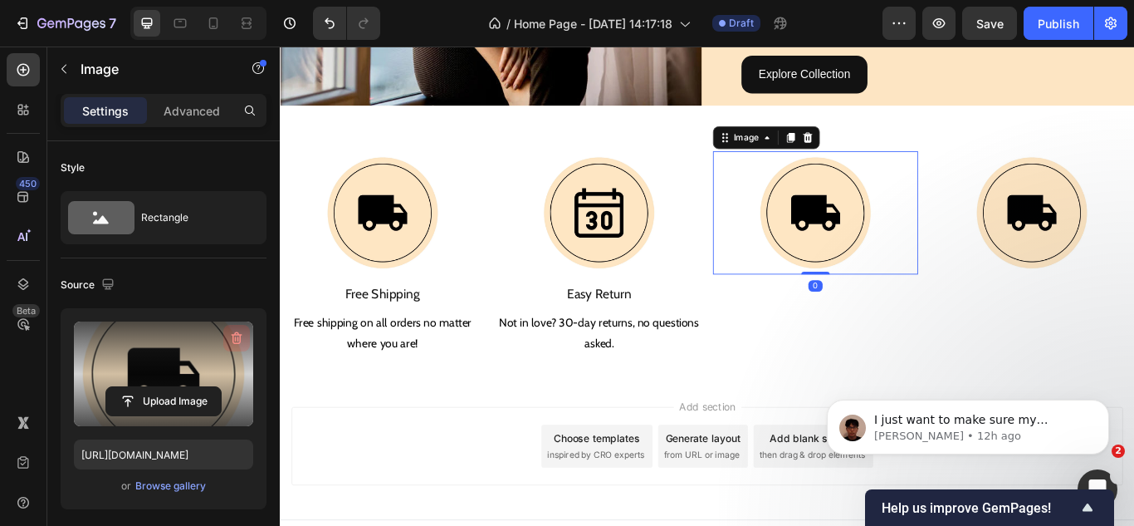
drag, startPoint x: 234, startPoint y: 334, endPoint x: 69, endPoint y: 327, distance: 165.4
click at [234, 334] on icon "button" at bounding box center [236, 338] width 17 height 17
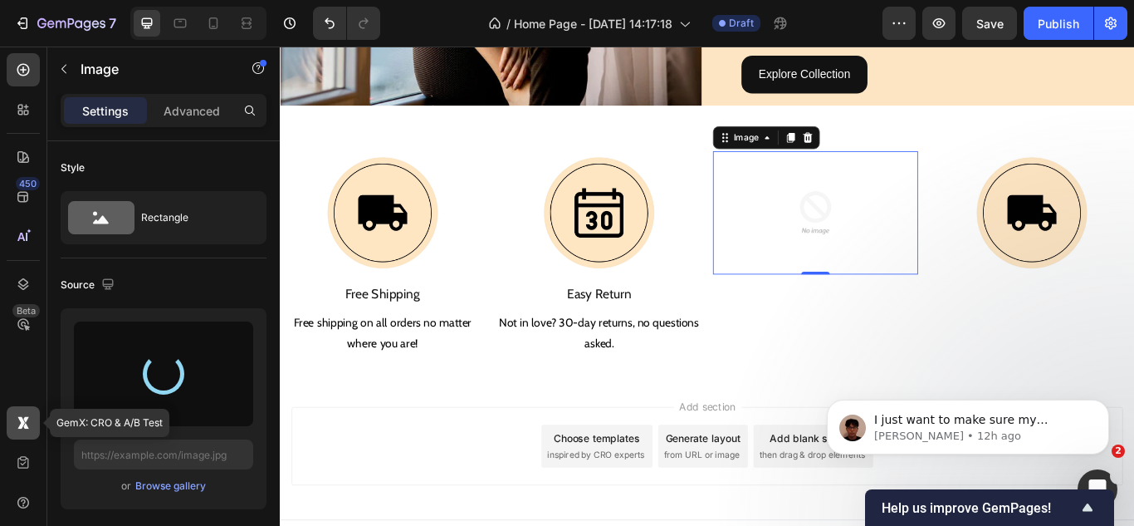
type input "[URL][DOMAIN_NAME]"
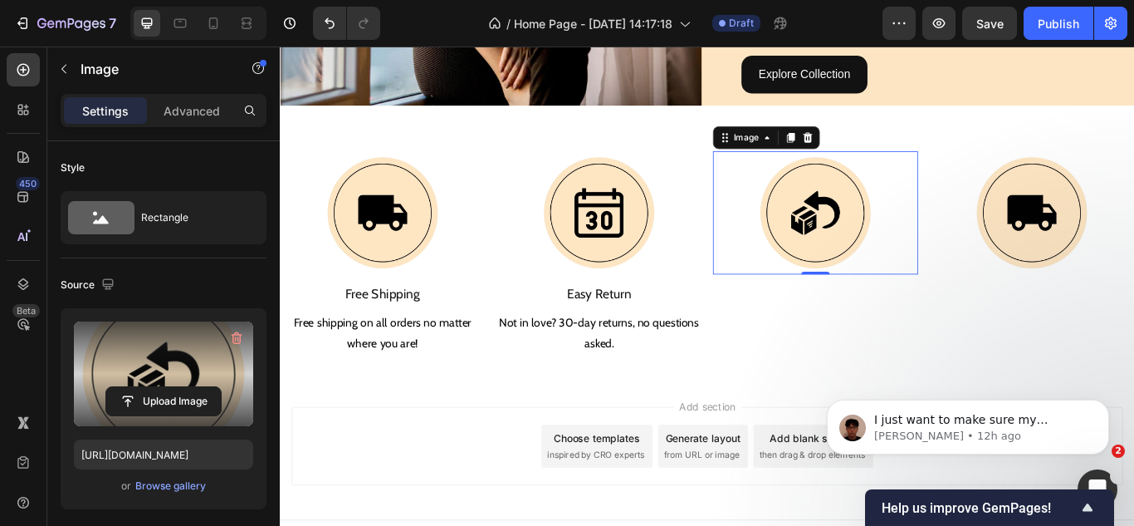
click at [27, 365] on div "450 Beta" at bounding box center [23, 229] width 33 height 353
click at [650, 326] on p "Easy Return" at bounding box center [652, 335] width 236 height 19
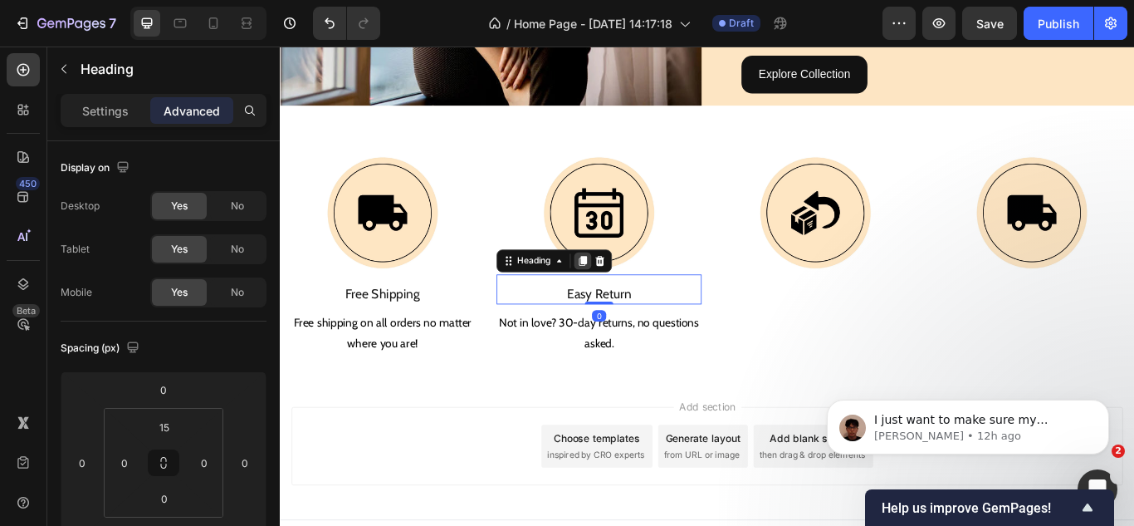
click at [634, 291] on icon at bounding box center [633, 297] width 9 height 12
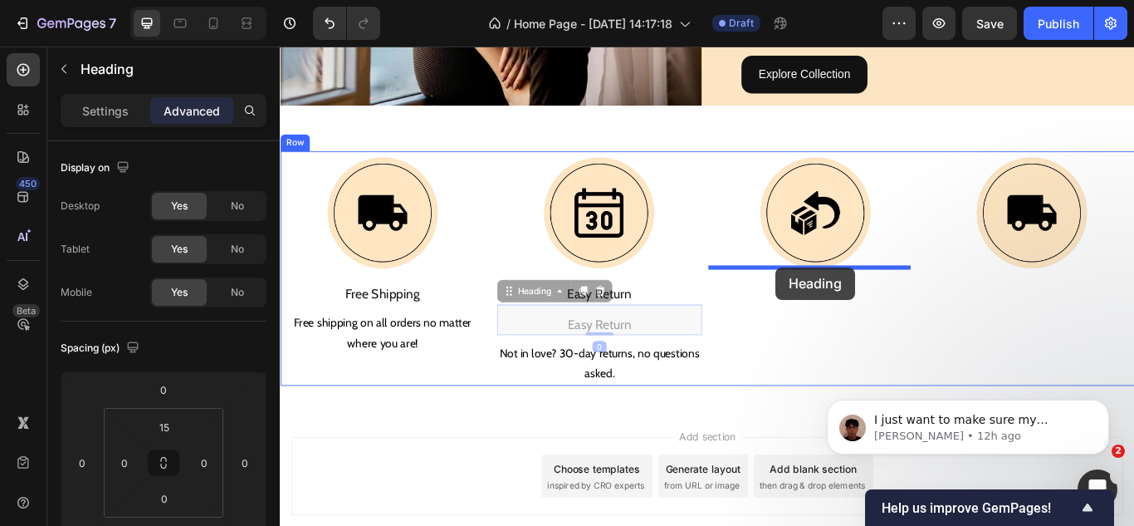
drag, startPoint x: 548, startPoint y: 326, endPoint x: 858, endPoint y: 304, distance: 310.5
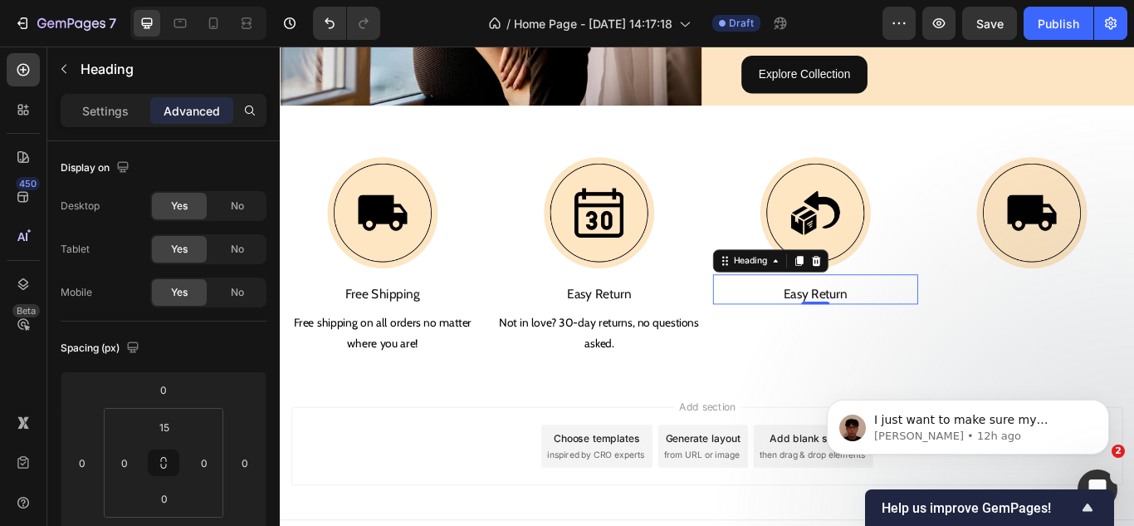
click at [882, 325] on h2 "Easy Return" at bounding box center [904, 336] width 239 height 22
click at [882, 326] on p "Easy Return" at bounding box center [904, 335] width 236 height 19
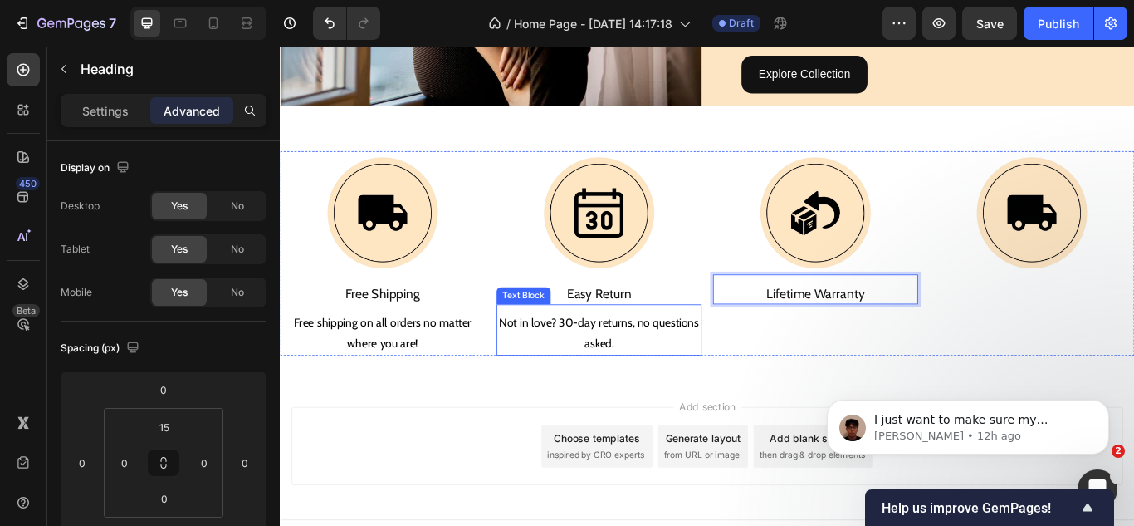
click at [665, 375] on p "Not in love? 30-day returns, no questions asked." at bounding box center [652, 381] width 236 height 48
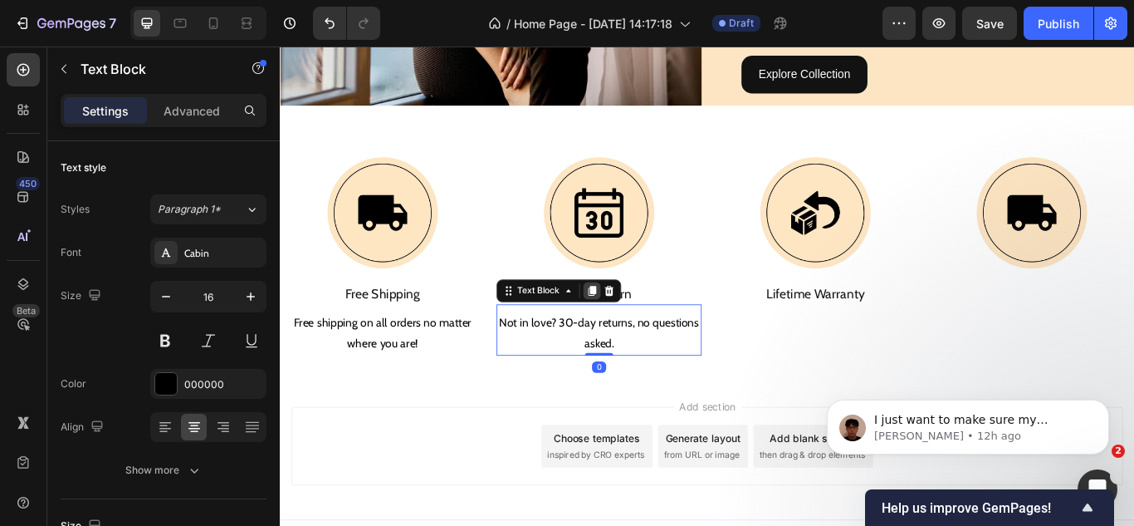
click at [639, 326] on icon at bounding box center [643, 332] width 9 height 12
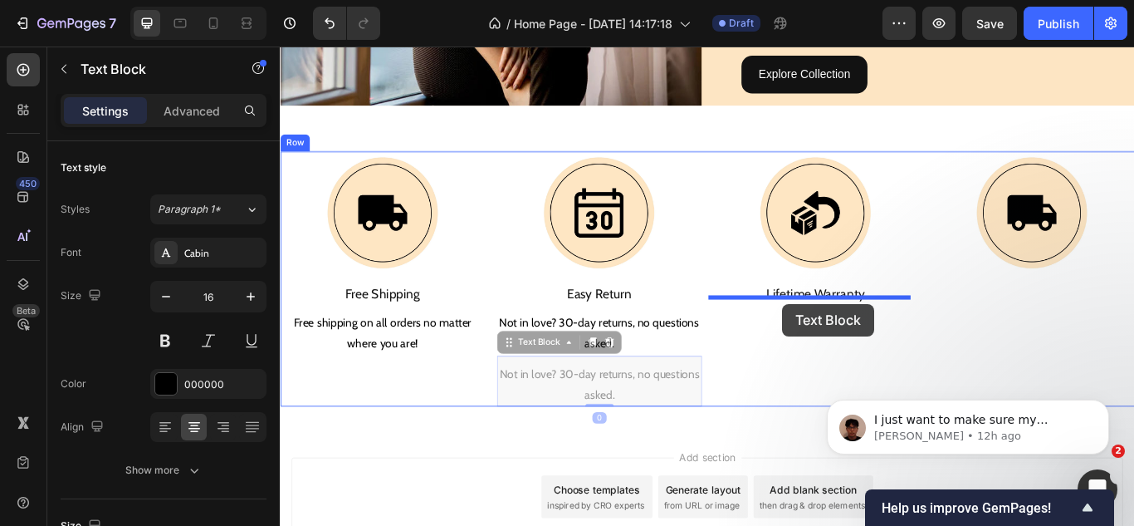
drag, startPoint x: 601, startPoint y: 370, endPoint x: 865, endPoint y: 346, distance: 265.1
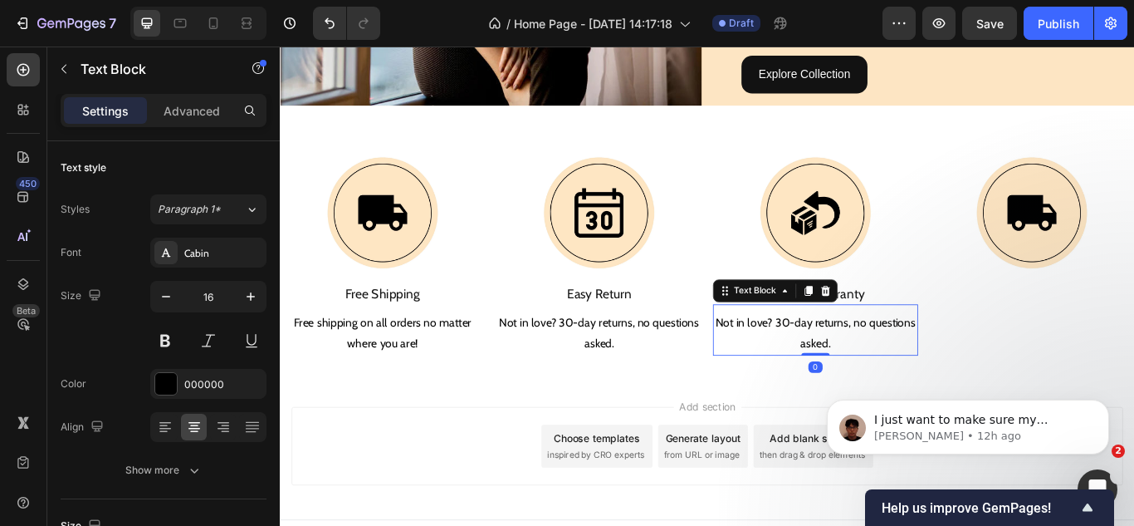
click at [854, 375] on p "Not in love? 30-day returns, no questions asked." at bounding box center [904, 381] width 236 height 48
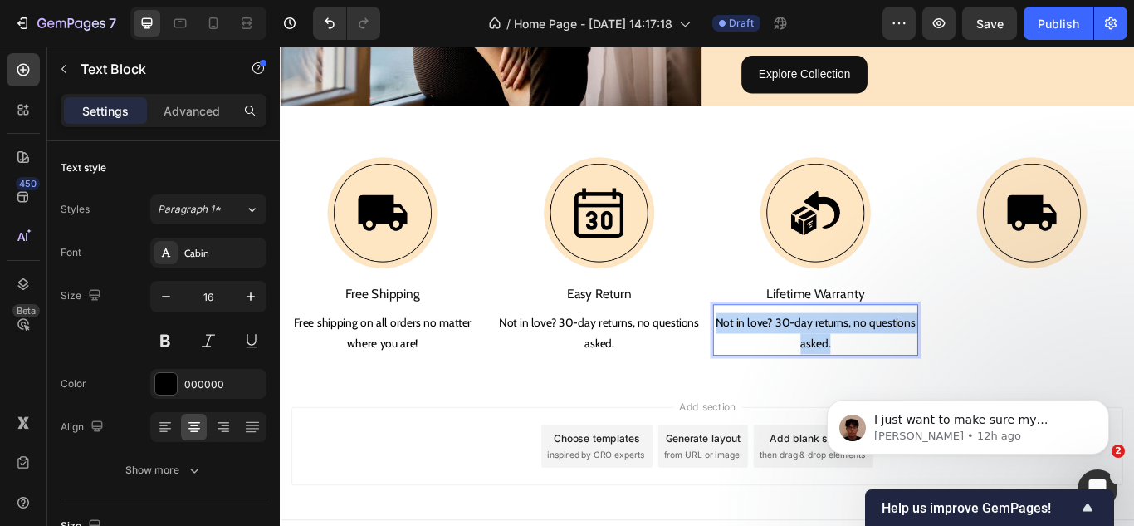
click at [854, 375] on p "Not in love? 30-day returns, no questions asked." at bounding box center [904, 381] width 236 height 48
click at [869, 372] on p "All our artwork comes with a lifetime quality guarantee." at bounding box center [904, 381] width 236 height 48
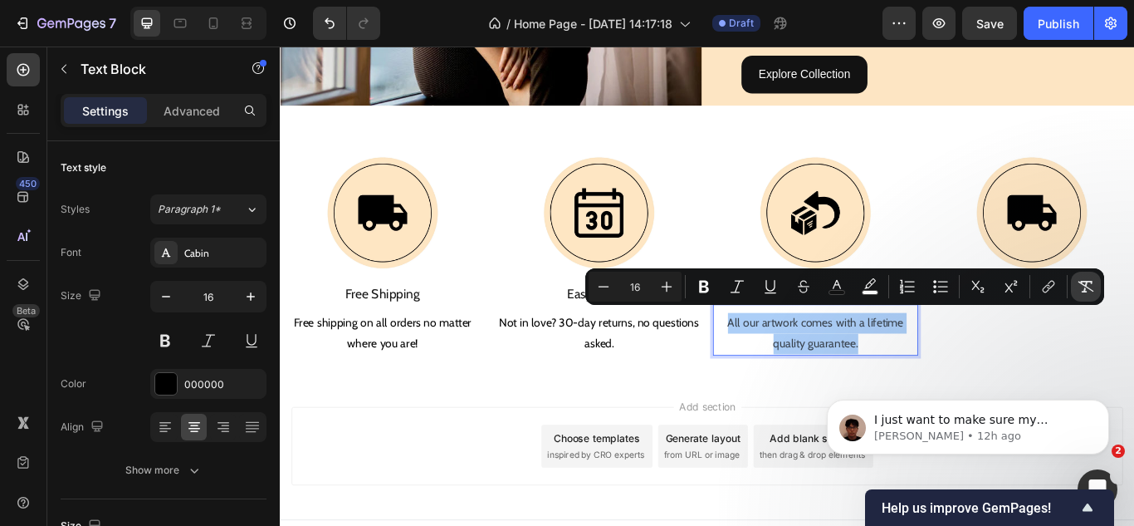
click at [1089, 283] on icon "Editor contextual toolbar" at bounding box center [1086, 286] width 17 height 17
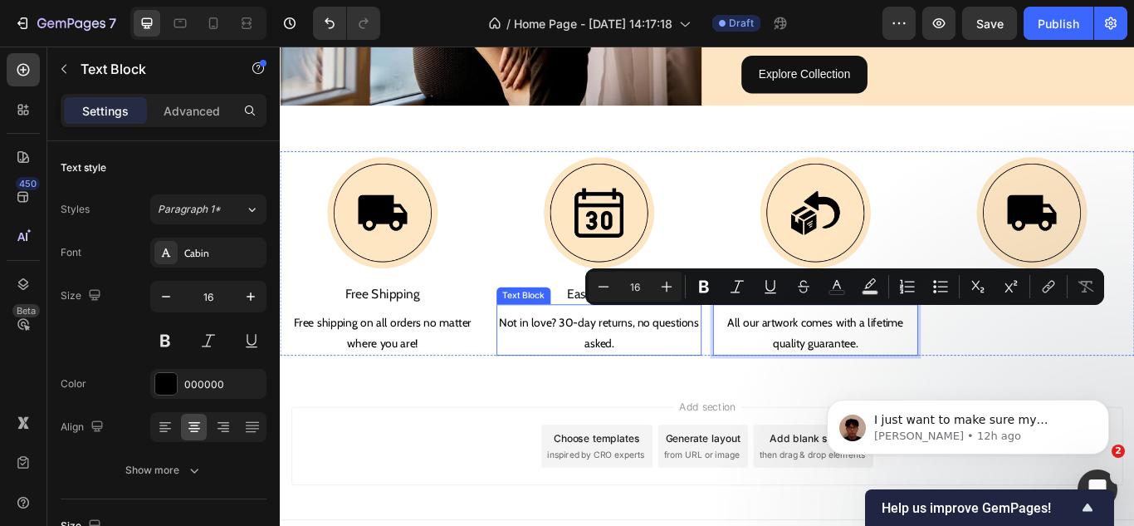
click at [701, 375] on p "Not in love? 30-day returns, no questions asked." at bounding box center [652, 381] width 236 height 48
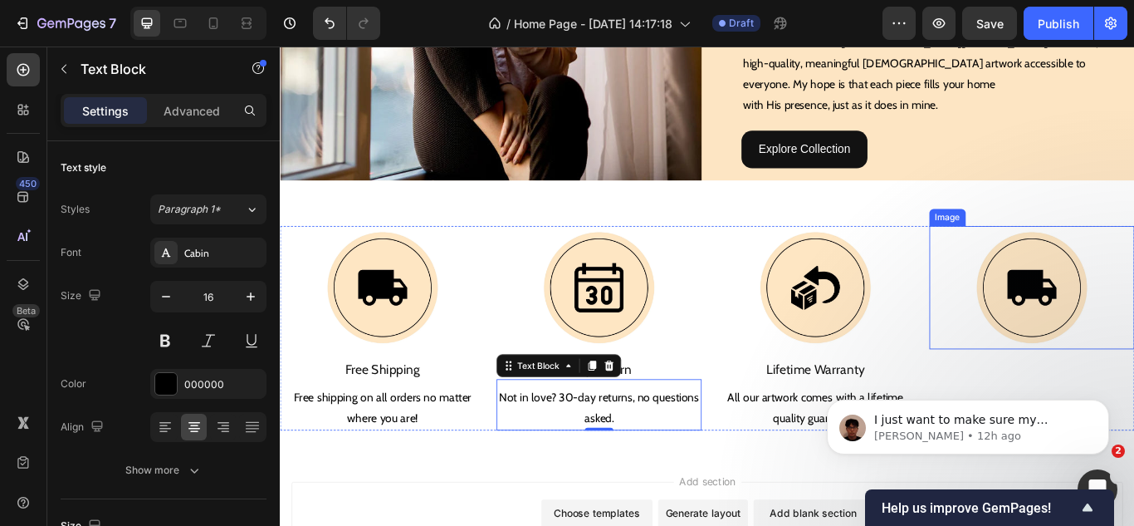
scroll to position [1684, 0]
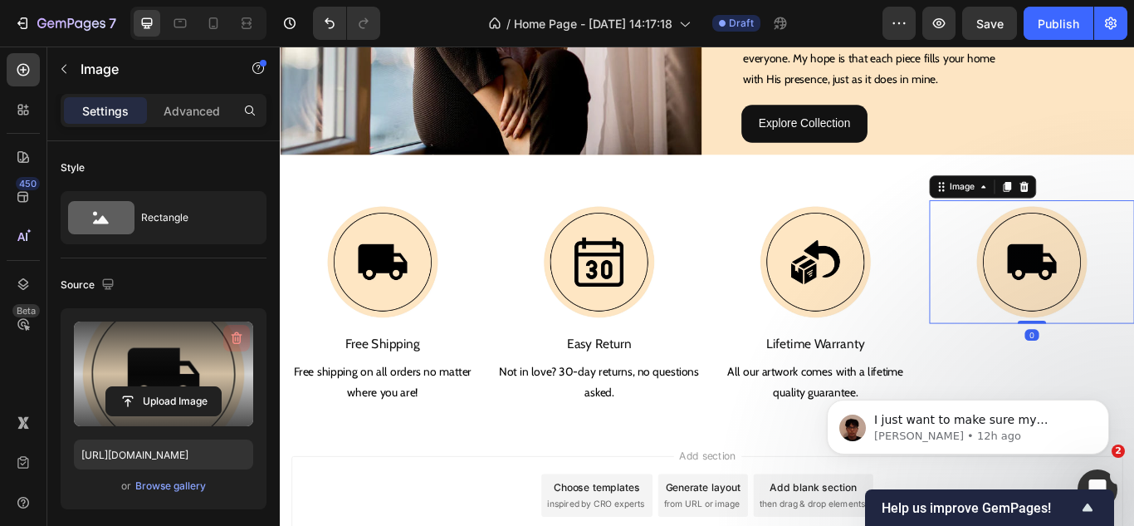
click at [243, 330] on icon "button" at bounding box center [236, 338] width 17 height 17
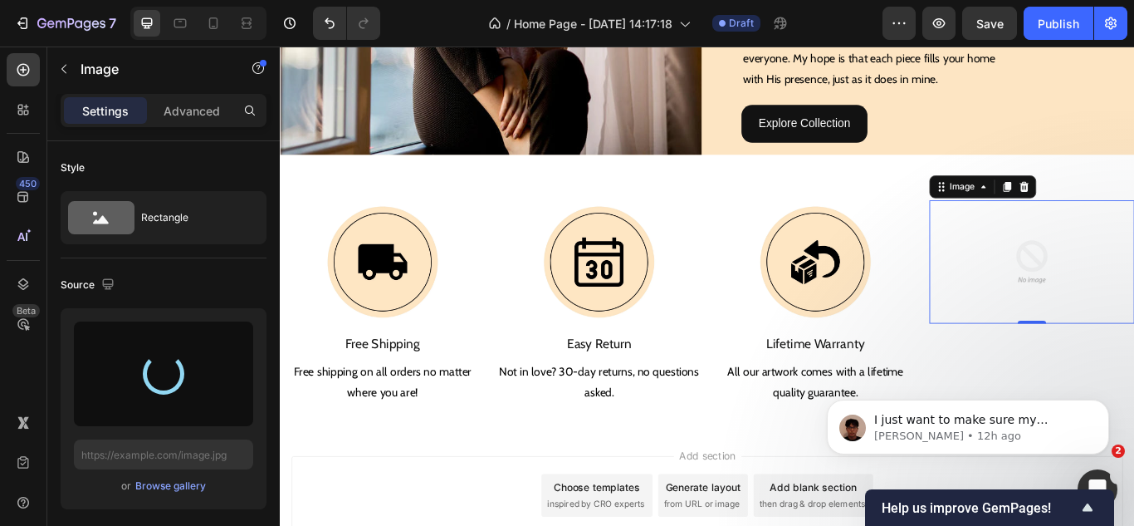
click at [0, 367] on div "450 Beta" at bounding box center [23, 286] width 47 height 479
type input "[URL][DOMAIN_NAME]"
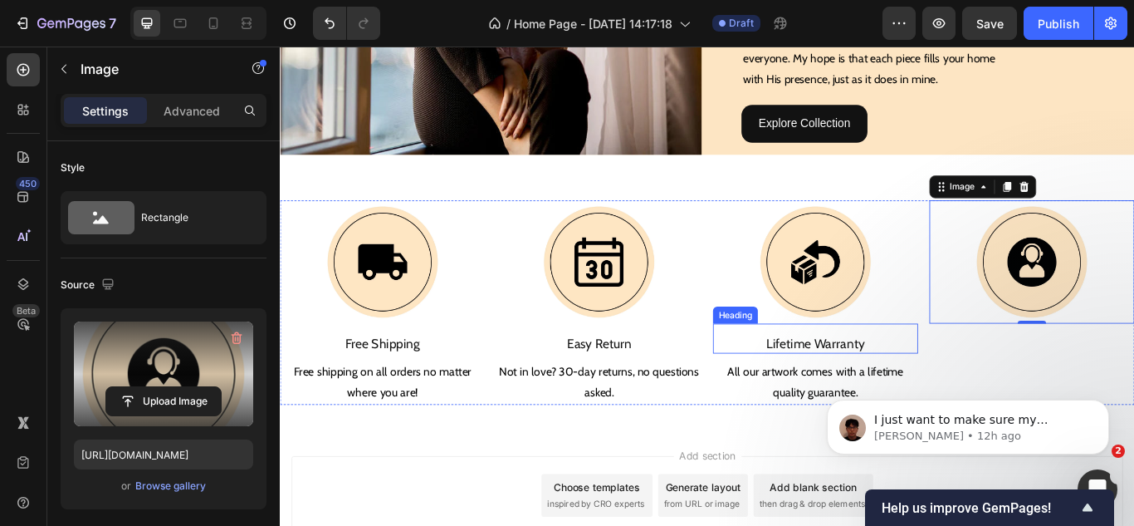
drag, startPoint x: 923, startPoint y: 381, endPoint x: 874, endPoint y: 359, distance: 53.1
click at [922, 384] on p "Lifetime Warranty" at bounding box center [904, 393] width 236 height 19
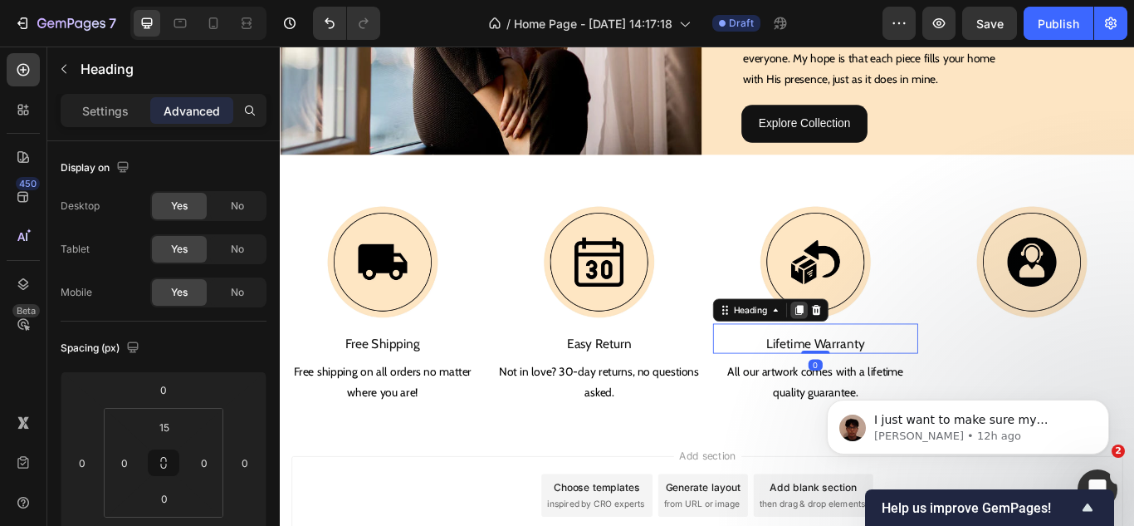
click at [881, 348] on icon at bounding box center [885, 354] width 9 height 12
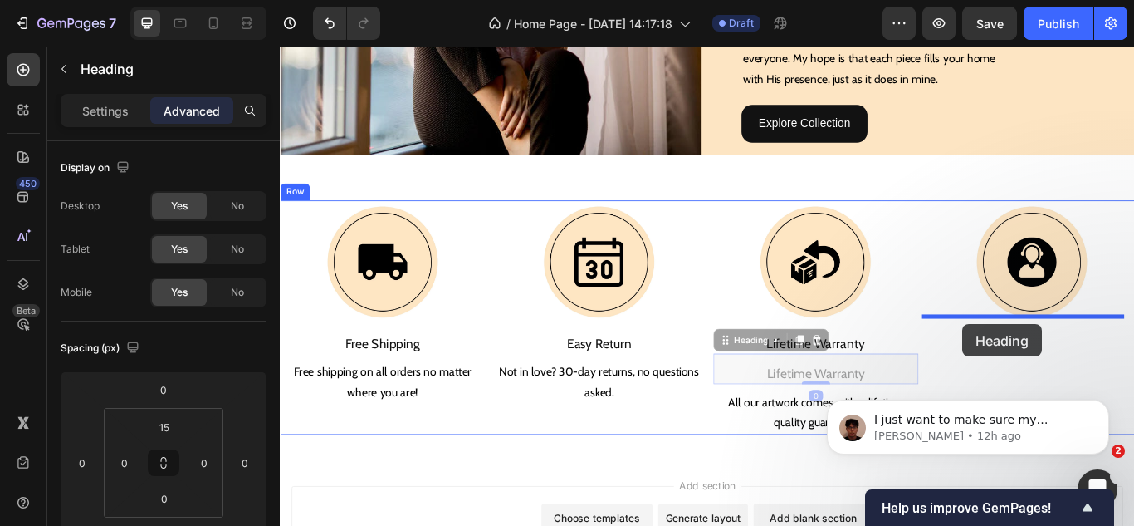
drag, startPoint x: 800, startPoint y: 387, endPoint x: 1083, endPoint y: 372, distance: 282.7
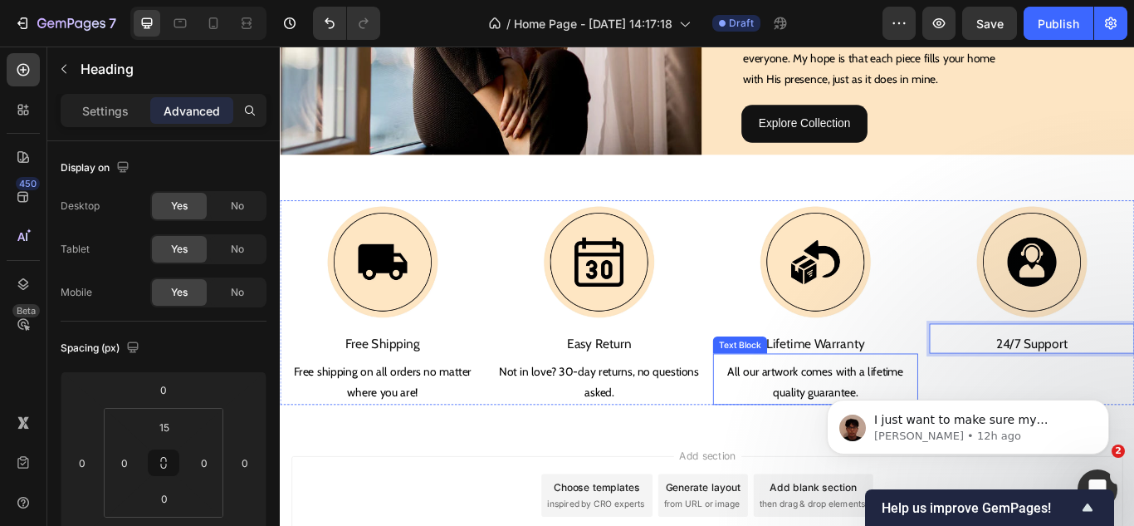
click at [917, 414] on p "All our artwork comes with a lifetime quality guarantee." at bounding box center [904, 438] width 236 height 48
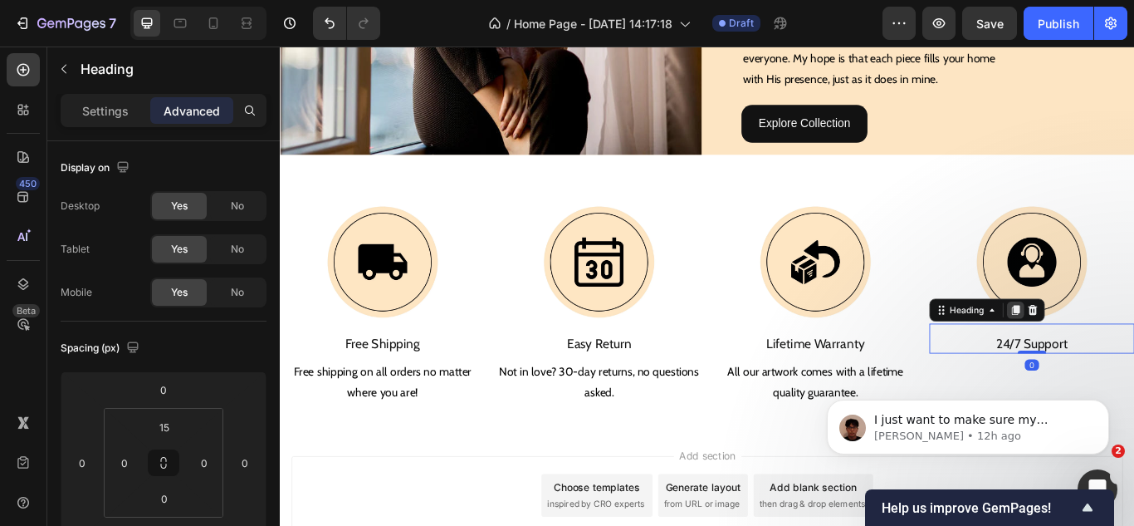
click at [1131, 347] on icon at bounding box center [1137, 353] width 13 height 13
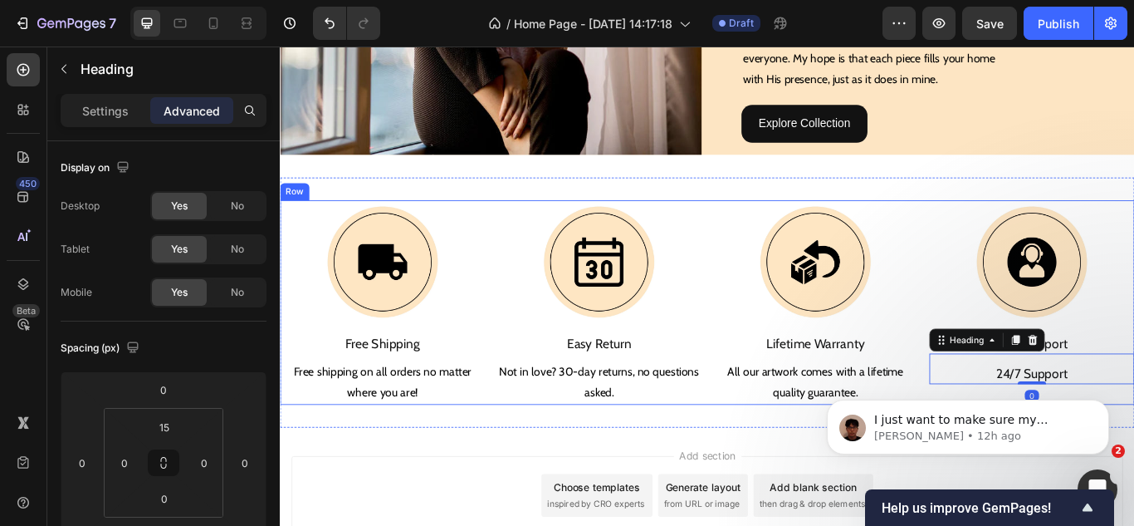
scroll to position [1760, 0]
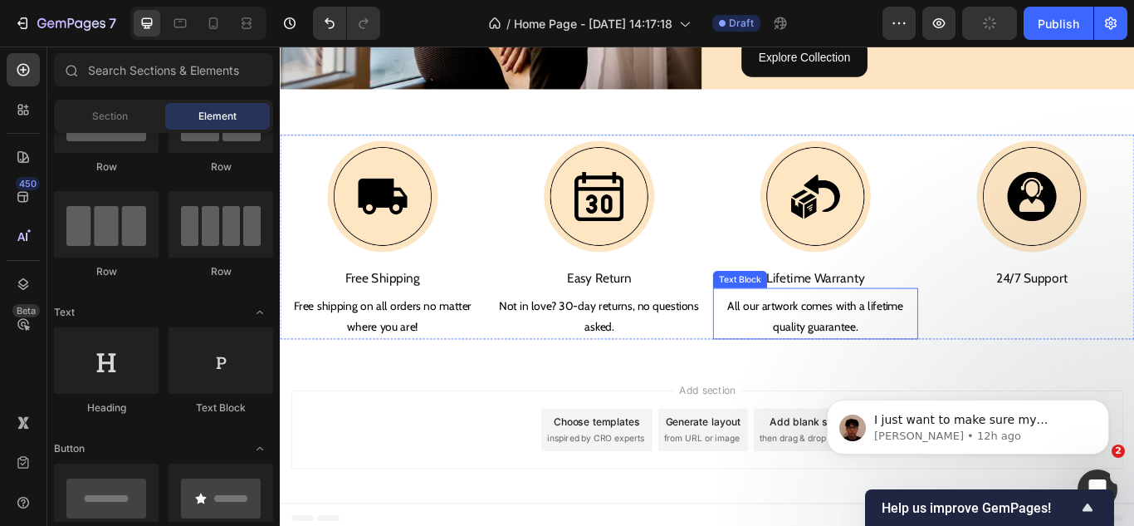
click at [892, 364] on p "All our artwork comes with a lifetime quality guarantee." at bounding box center [904, 362] width 236 height 48
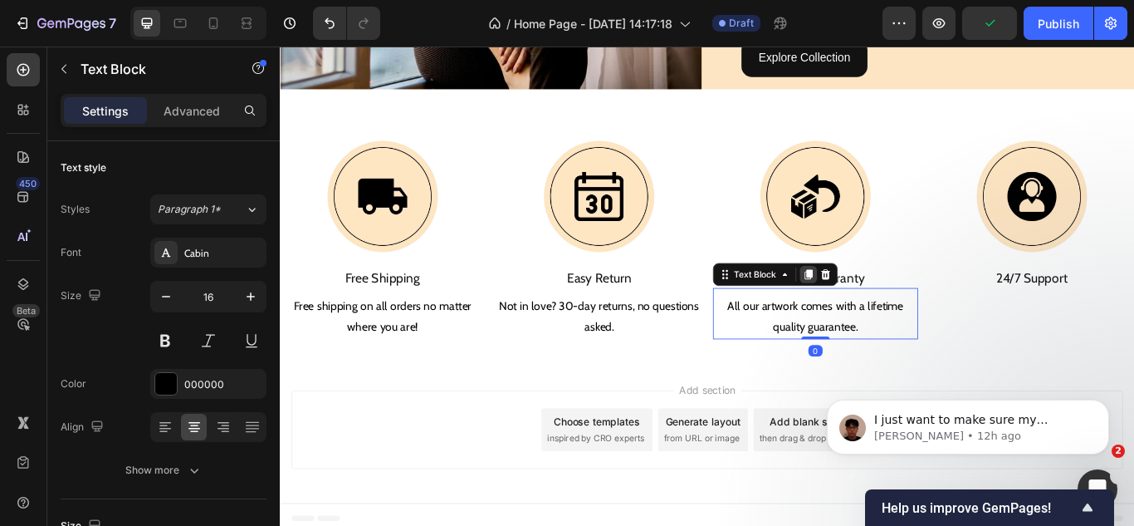
click at [892, 306] on icon at bounding box center [896, 312] width 9 height 12
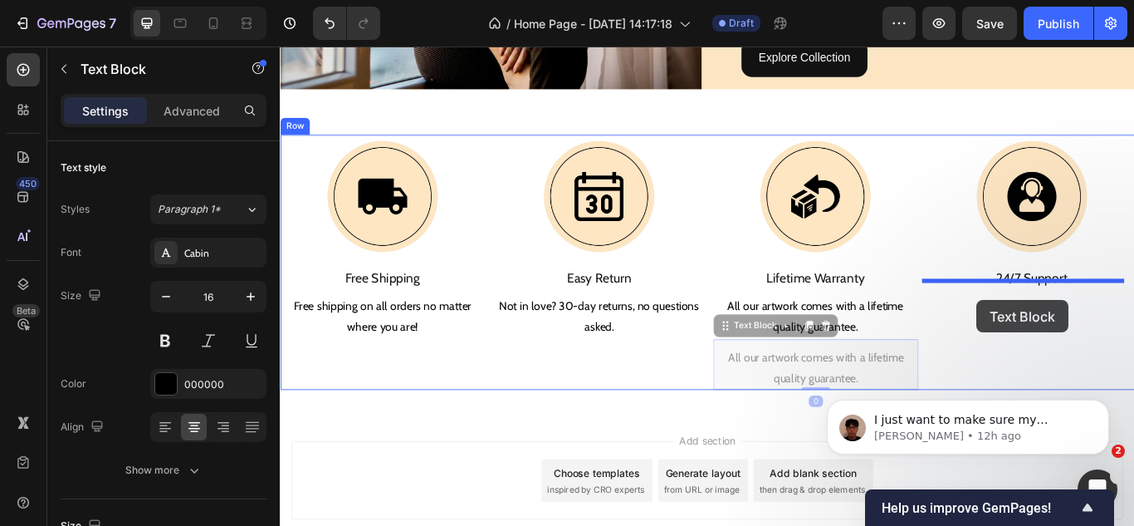
drag, startPoint x: 810, startPoint y: 368, endPoint x: 1093, endPoint y: 342, distance: 283.5
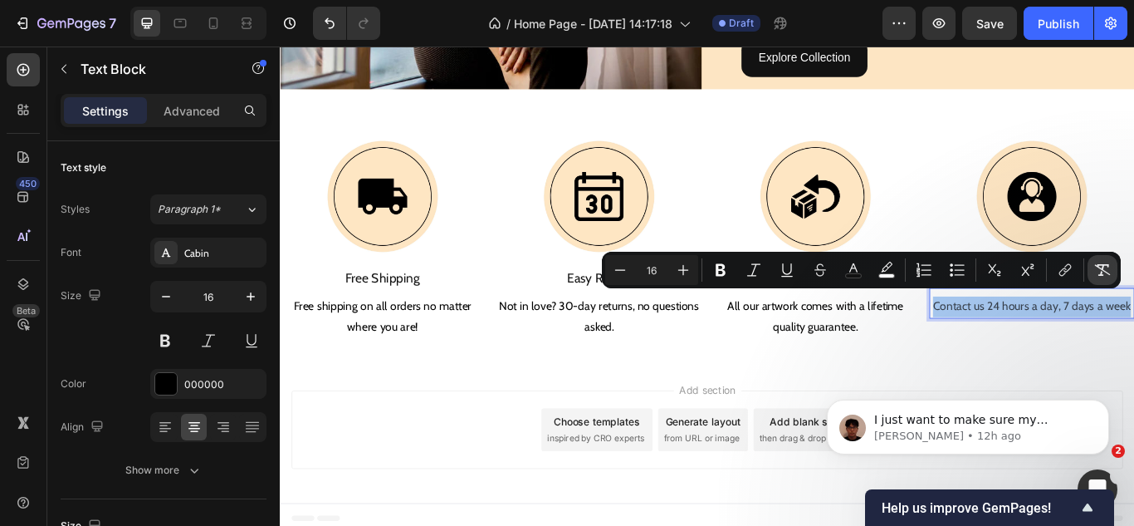
click at [1094, 267] on icon "Editor contextual toolbar" at bounding box center [1102, 270] width 17 height 17
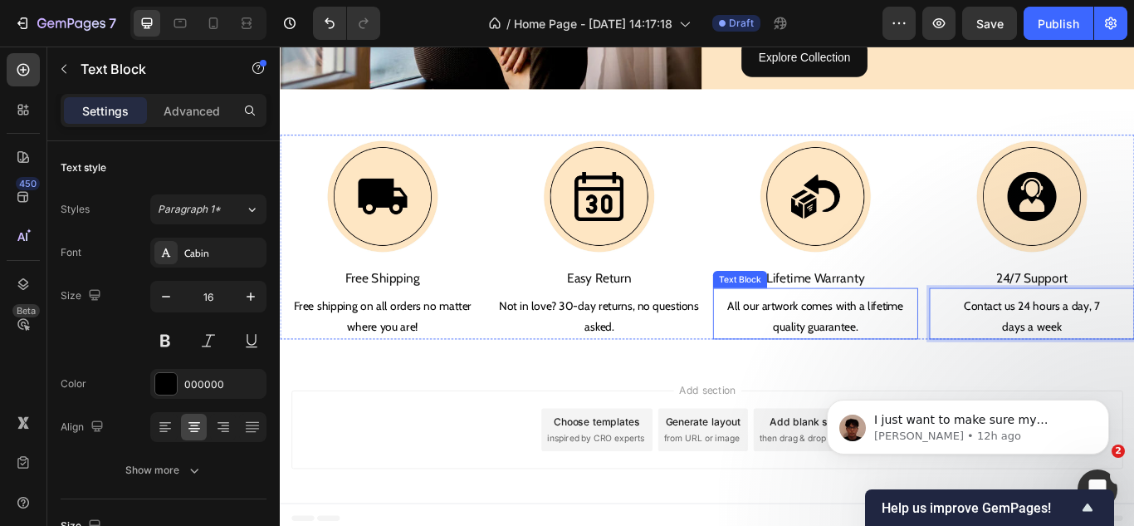
click at [923, 358] on p "All our artwork comes with a lifetime quality guarantee." at bounding box center [904, 362] width 236 height 48
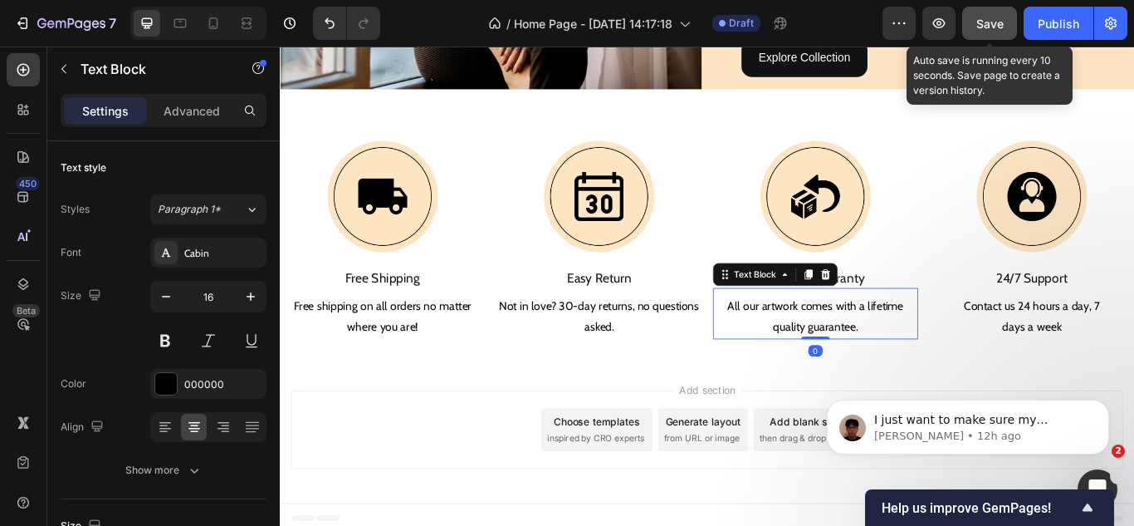
click at [973, 26] on button "Save" at bounding box center [989, 23] width 55 height 33
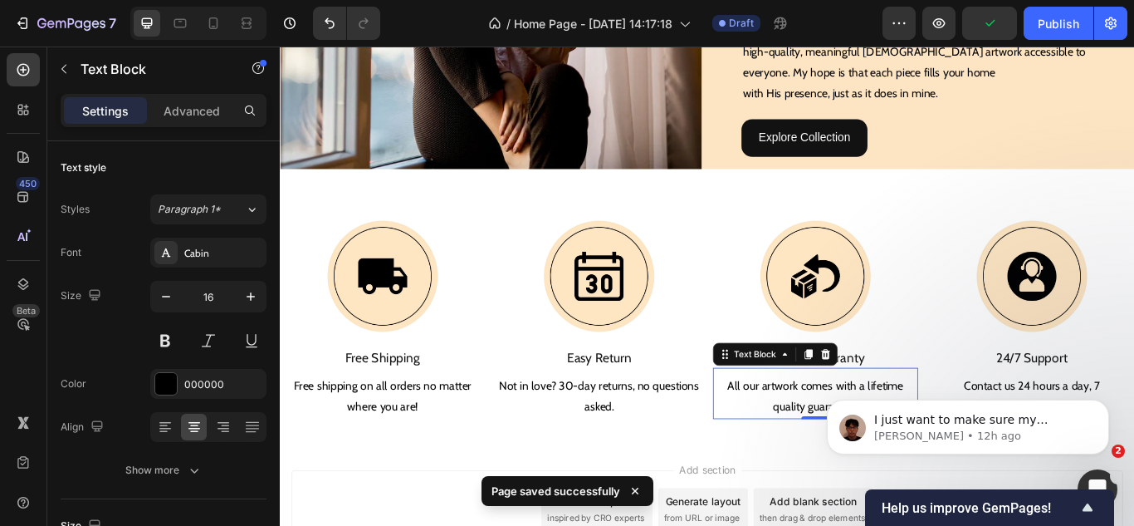
scroll to position [1677, 0]
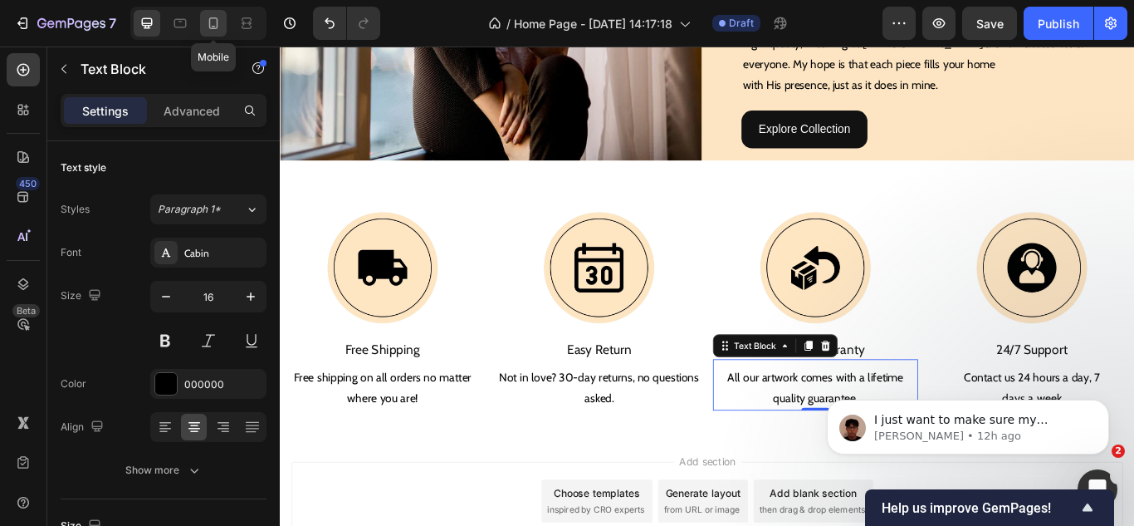
click at [213, 24] on icon at bounding box center [213, 23] width 17 height 17
type input "14"
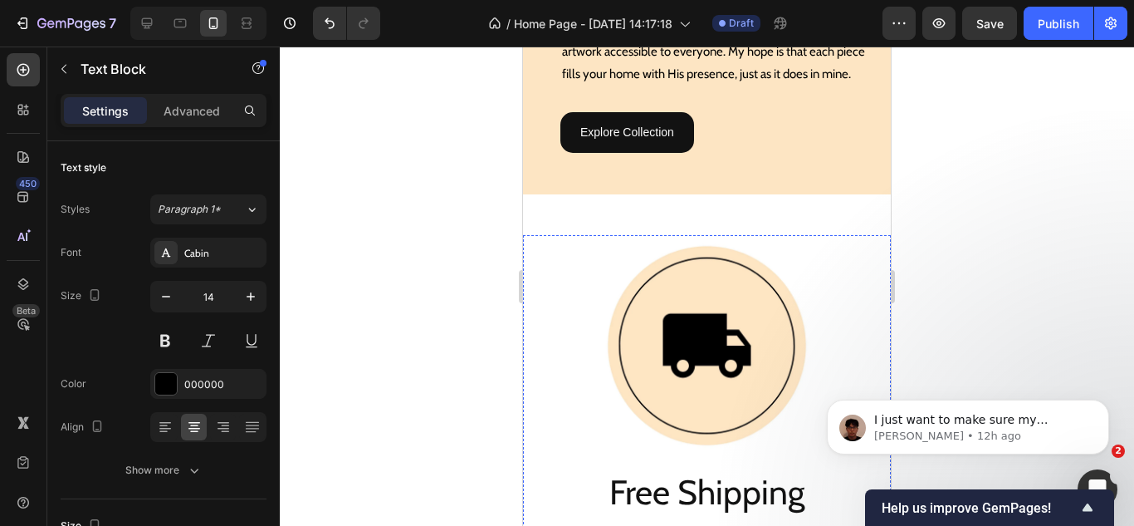
scroll to position [1881, 0]
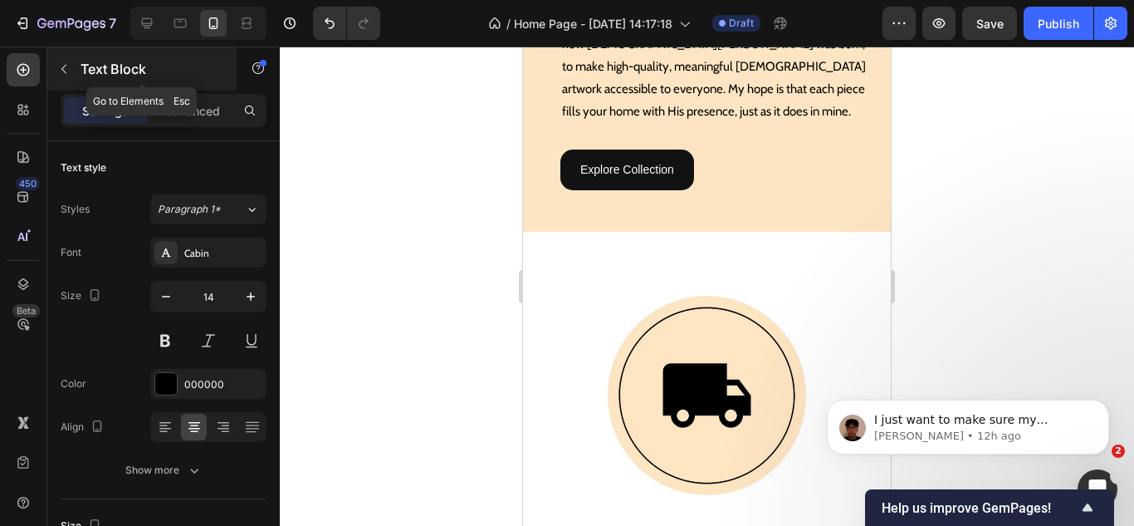
click at [68, 71] on icon "button" at bounding box center [63, 68] width 13 height 13
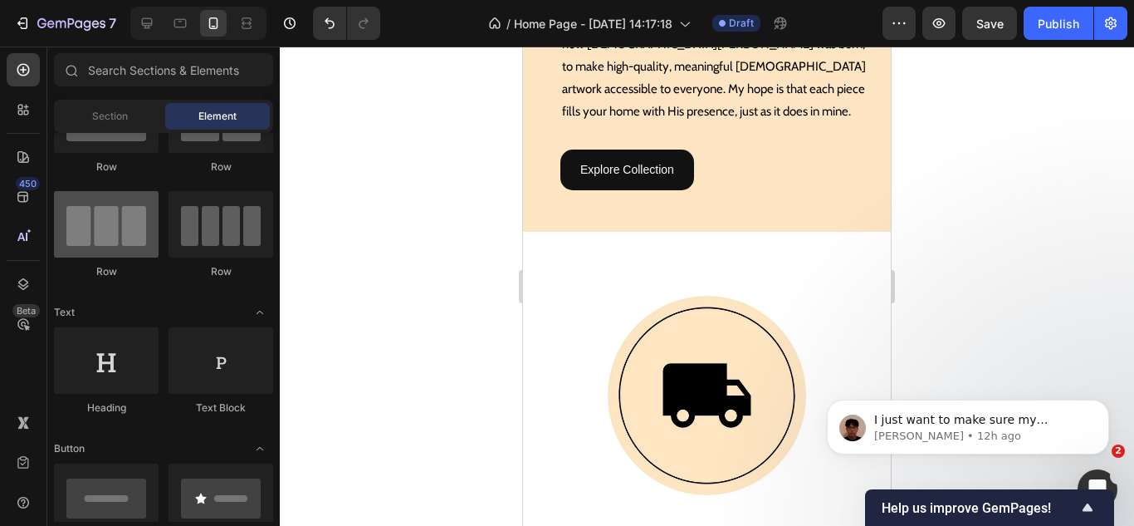
scroll to position [0, 0]
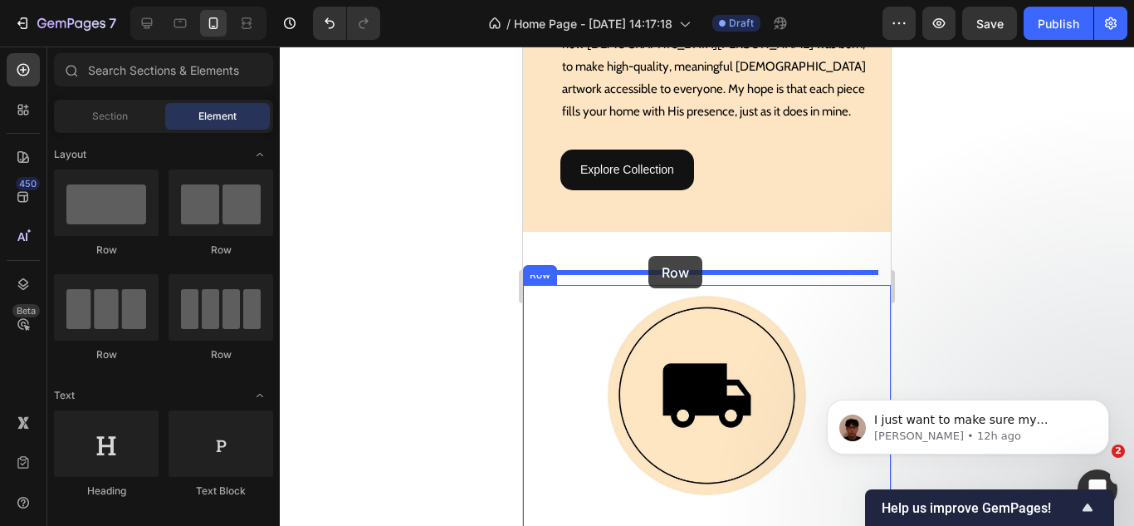
drag, startPoint x: 724, startPoint y: 264, endPoint x: 649, endPoint y: 256, distance: 76.0
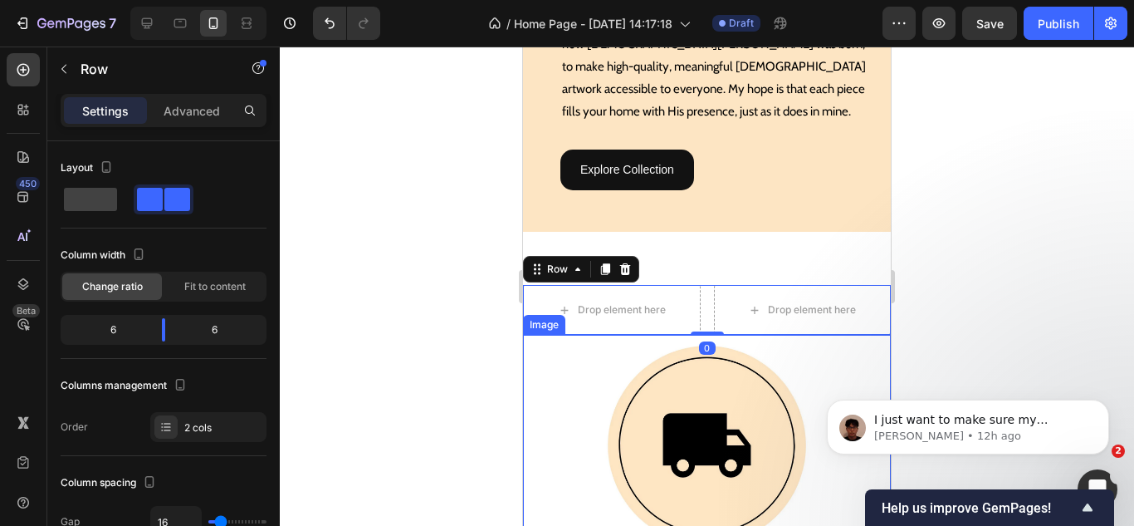
scroll to position [1964, 0]
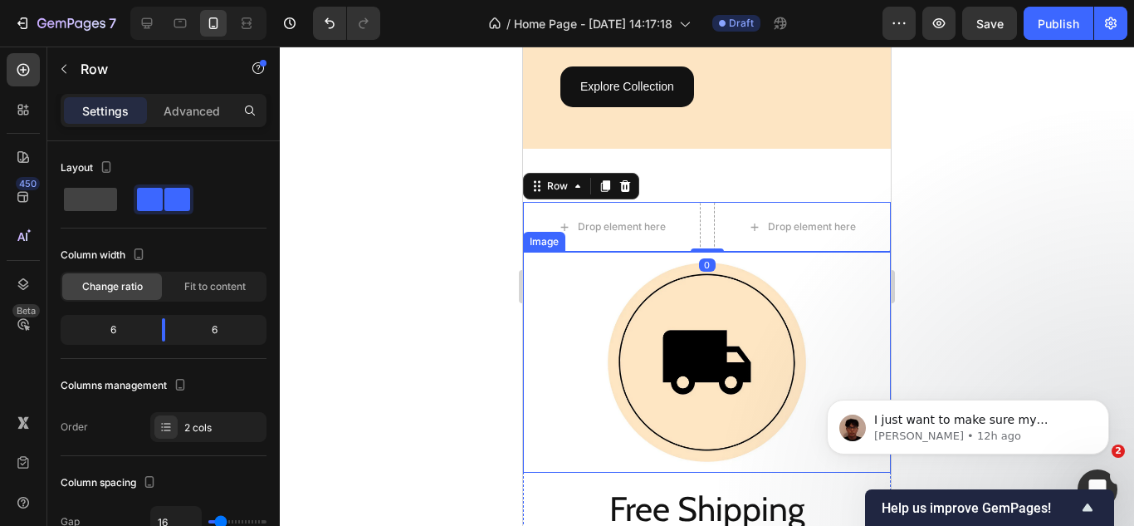
click at [575, 337] on div at bounding box center [707, 362] width 368 height 221
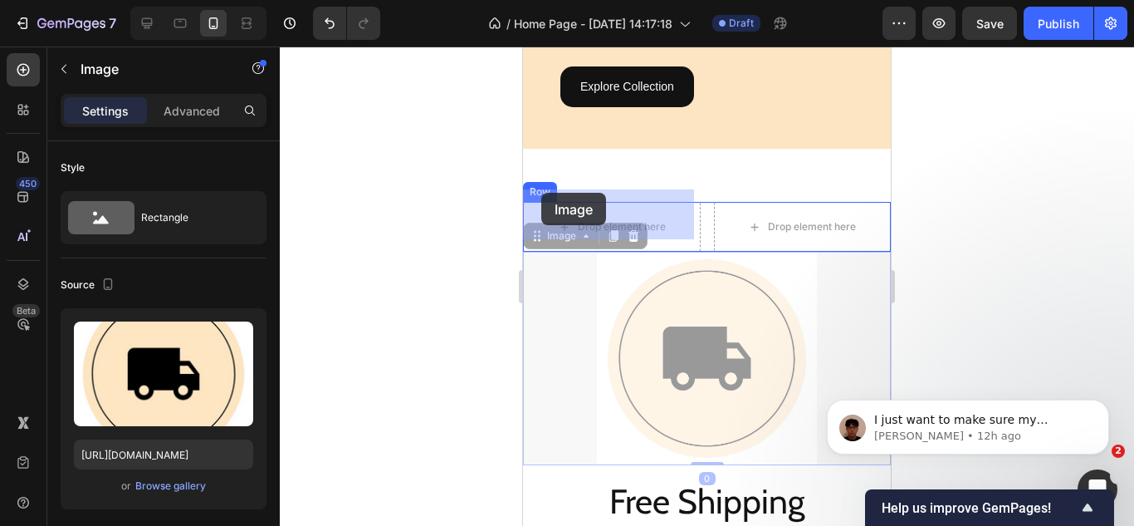
drag, startPoint x: 548, startPoint y: 228, endPoint x: 542, endPoint y: 195, distance: 33.7
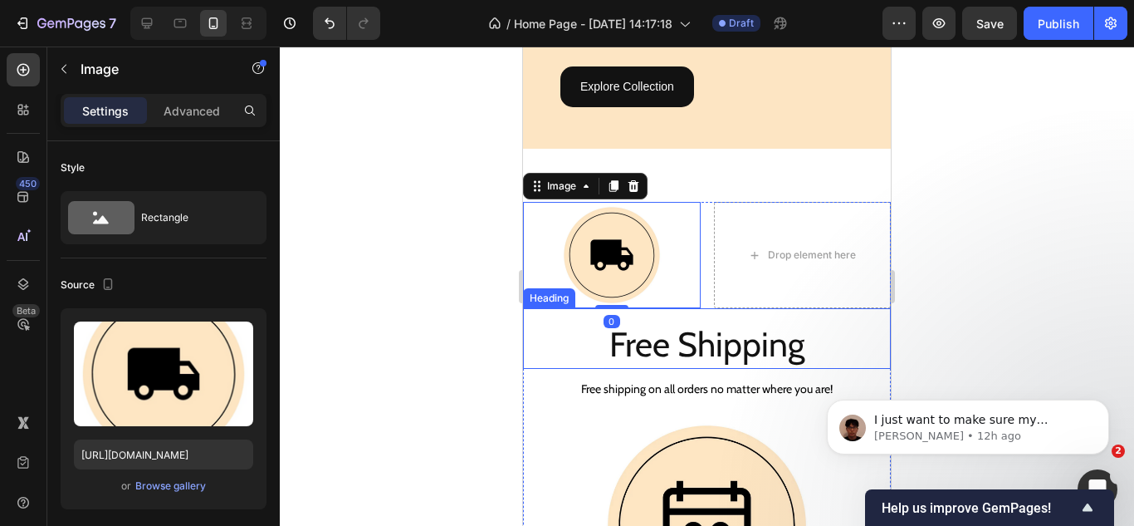
click at [611, 333] on p "Free Shipping" at bounding box center [707, 344] width 365 height 44
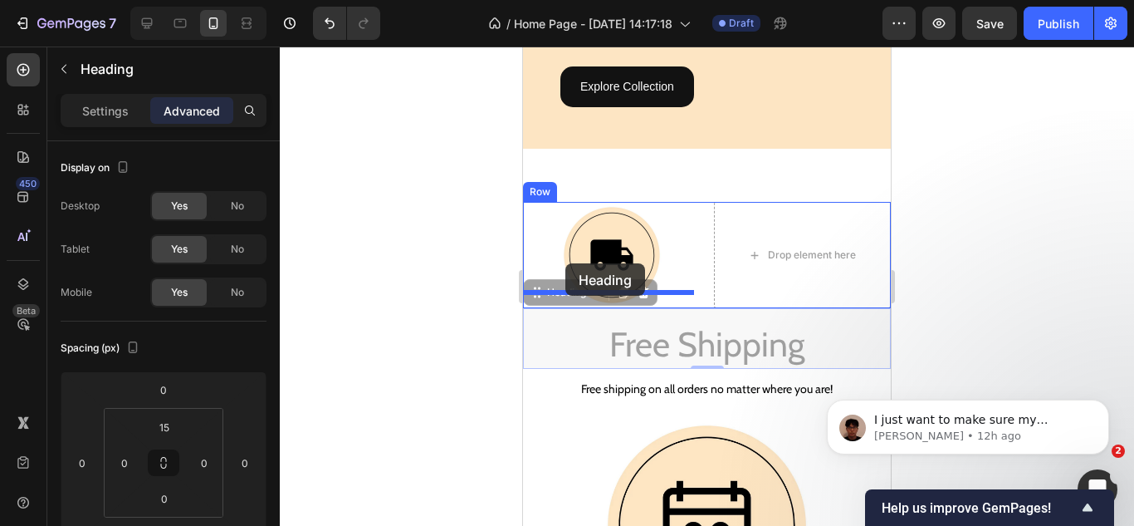
drag, startPoint x: 545, startPoint y: 277, endPoint x: 565, endPoint y: 263, distance: 24.6
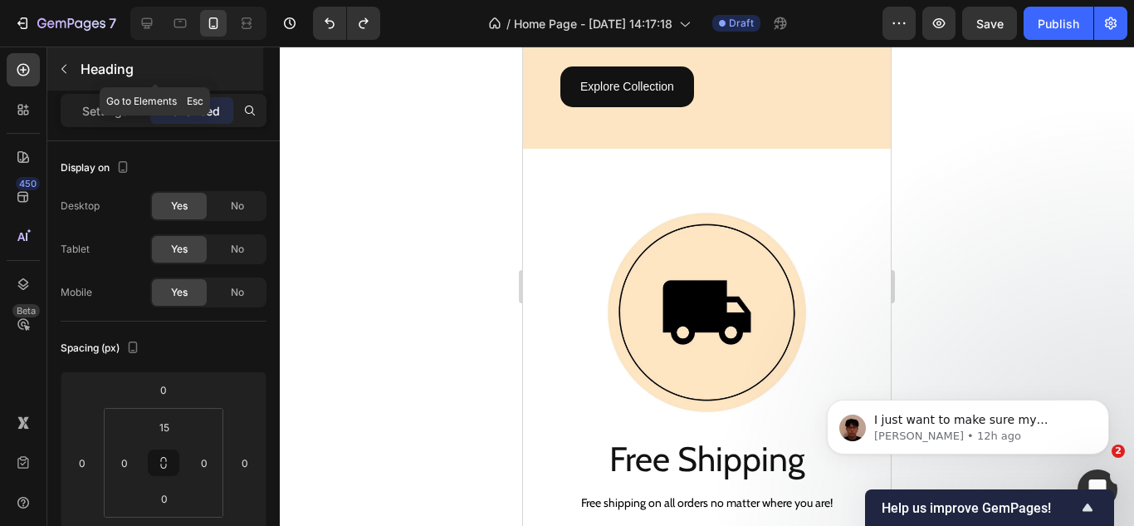
click at [68, 70] on icon "button" at bounding box center [63, 68] width 13 height 13
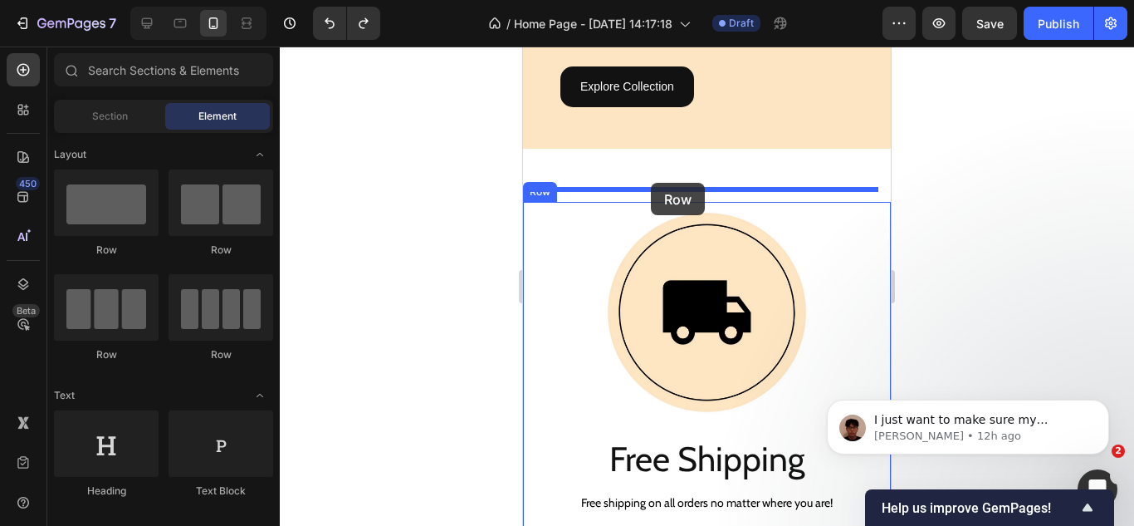
drag, startPoint x: 913, startPoint y: 249, endPoint x: 652, endPoint y: 183, distance: 269.9
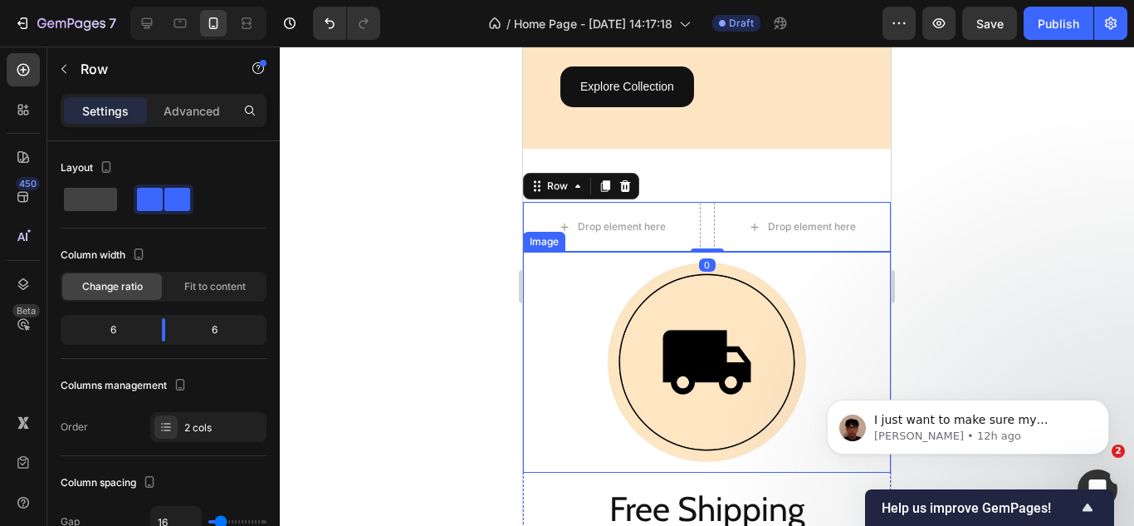
drag, startPoint x: 600, startPoint y: 319, endPoint x: 580, endPoint y: 271, distance: 52.4
click at [600, 319] on img at bounding box center [707, 362] width 221 height 221
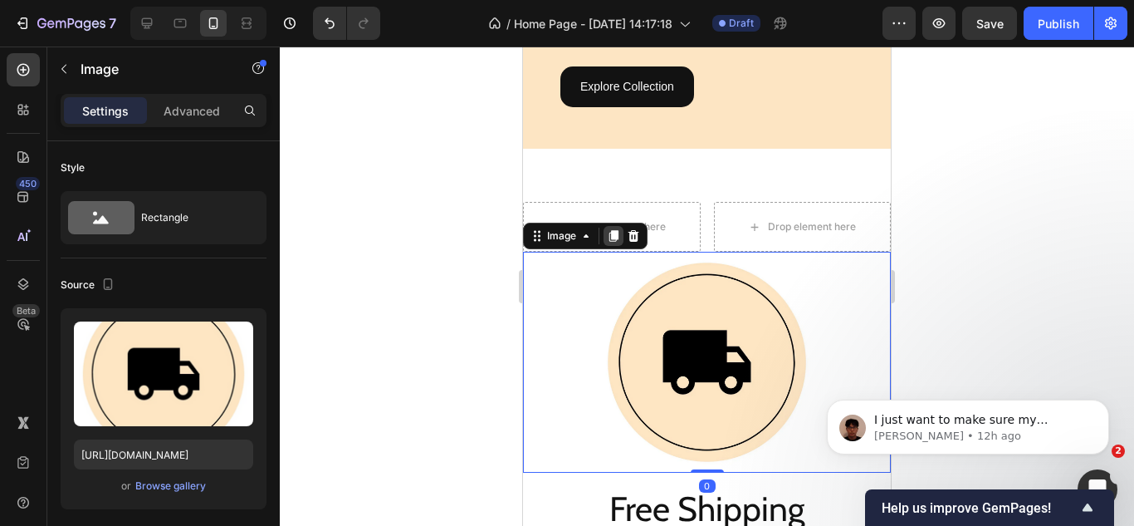
click at [608, 229] on icon at bounding box center [613, 235] width 13 height 13
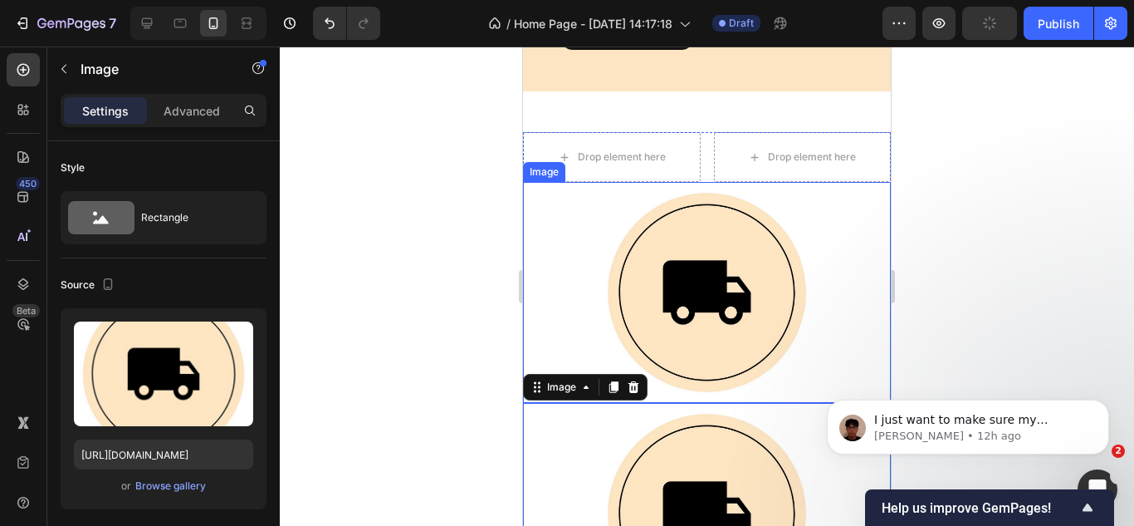
scroll to position [1980, 0]
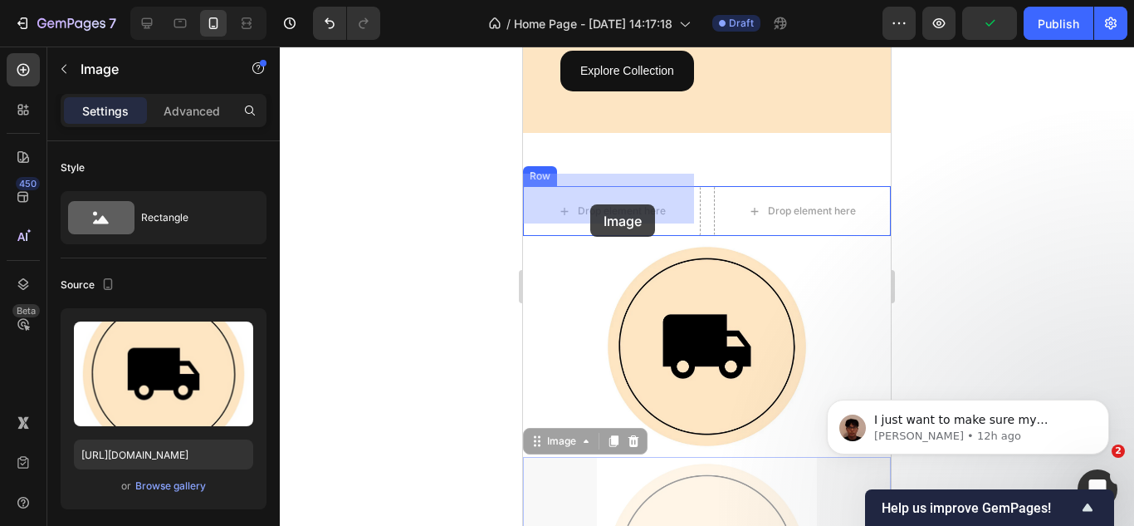
drag, startPoint x: 566, startPoint y: 422, endPoint x: 590, endPoint y: 204, distance: 218.9
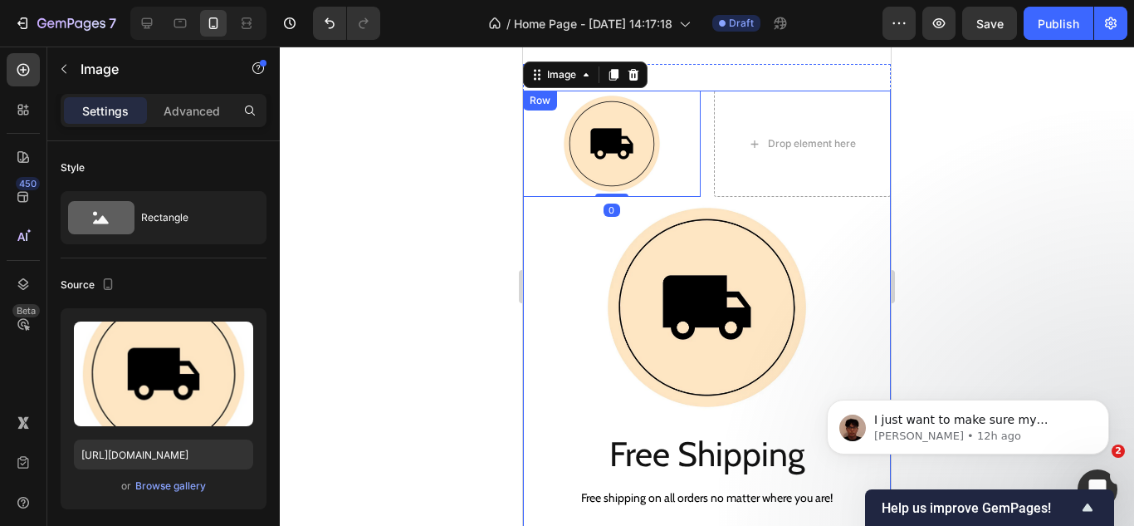
scroll to position [2229, 0]
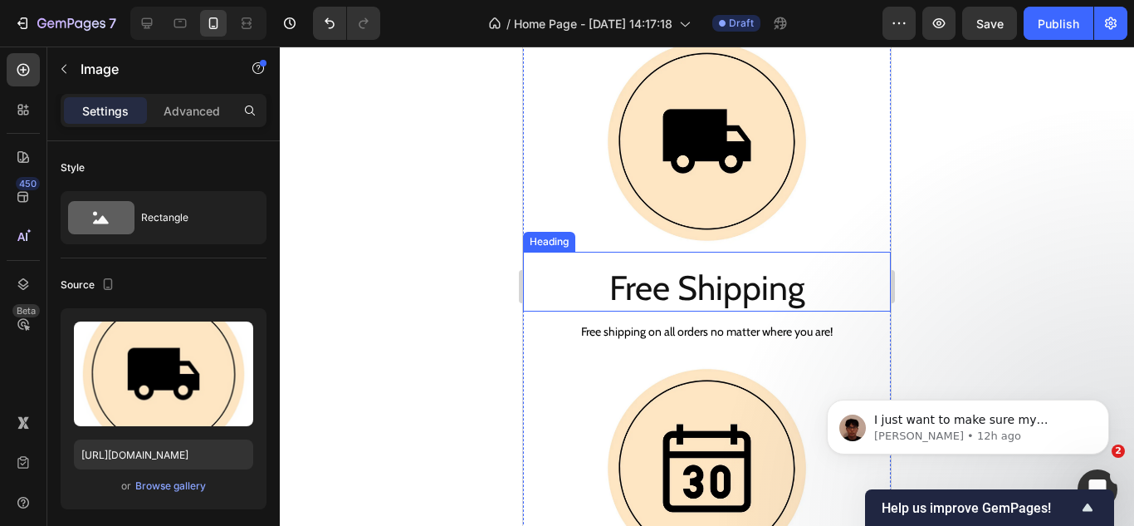
click at [662, 286] on h2 "Free Shipping" at bounding box center [707, 287] width 368 height 47
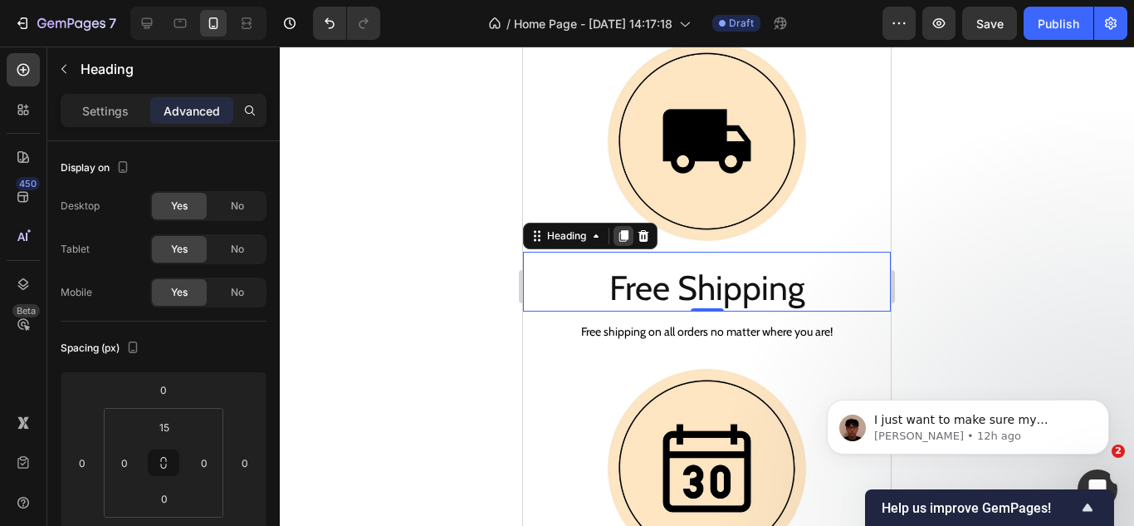
click at [618, 229] on icon at bounding box center [623, 235] width 13 height 13
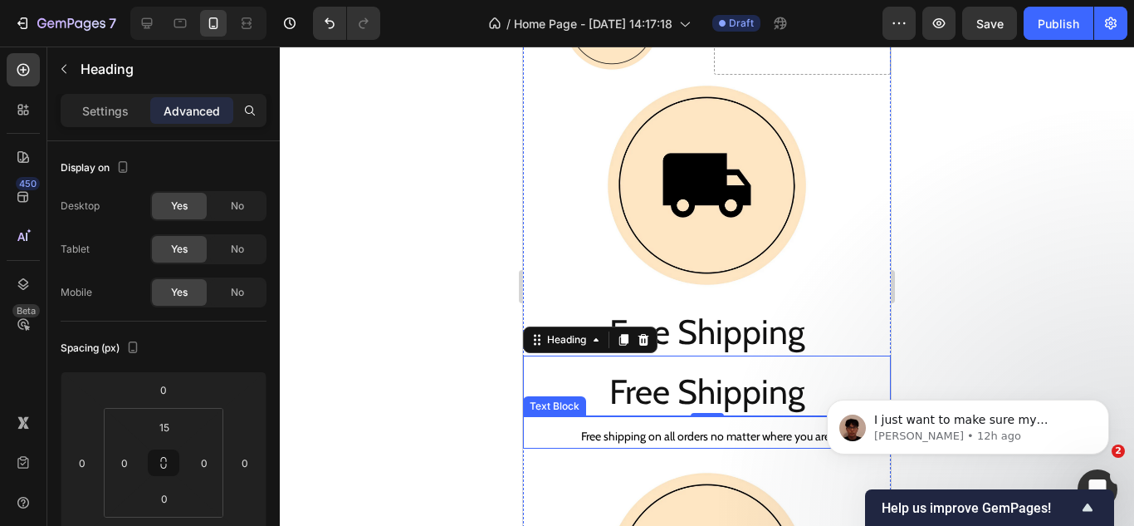
scroll to position [2146, 0]
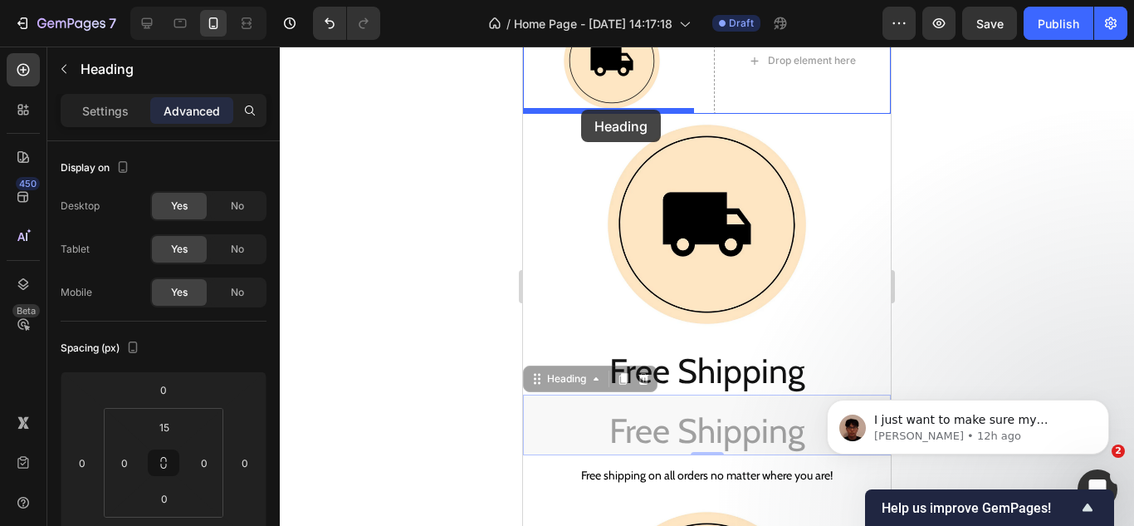
drag, startPoint x: 547, startPoint y: 365, endPoint x: 581, endPoint y: 110, distance: 257.2
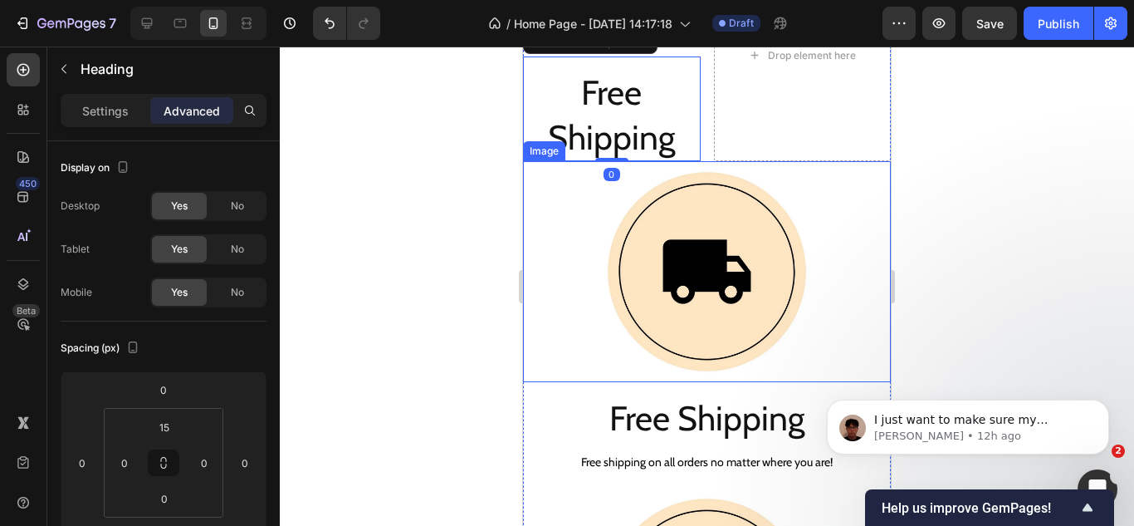
scroll to position [2229, 0]
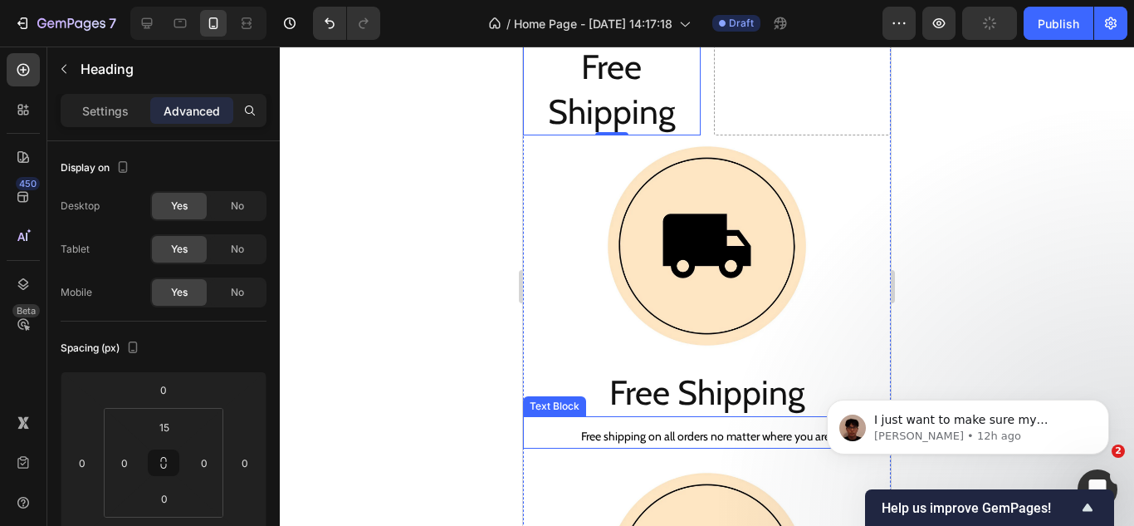
click at [662, 426] on p "Free shipping on all orders no matter where you are!" at bounding box center [707, 436] width 365 height 21
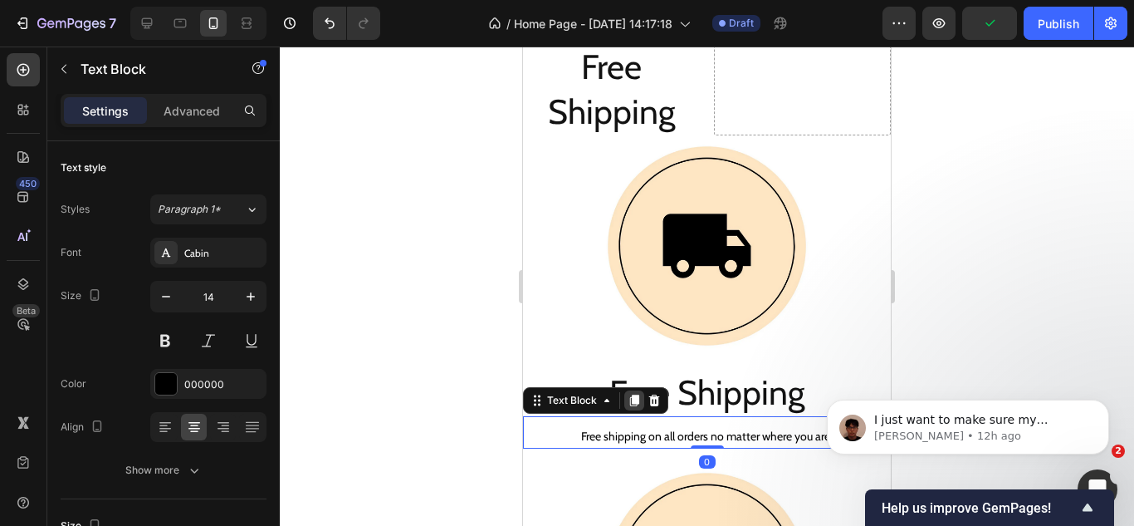
click at [631, 394] on icon at bounding box center [634, 400] width 13 height 13
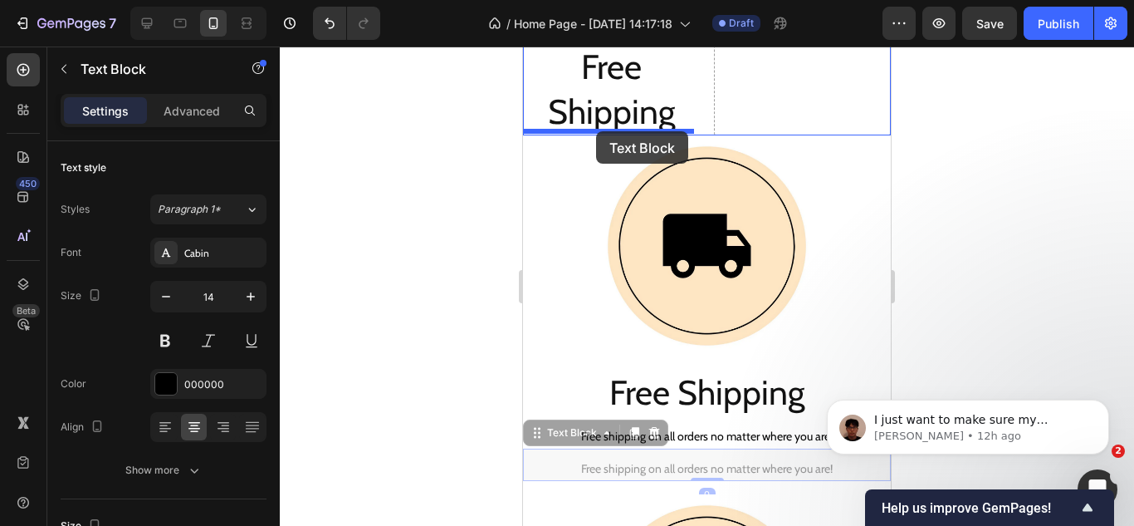
drag, startPoint x: 565, startPoint y: 424, endPoint x: 600, endPoint y: 141, distance: 285.3
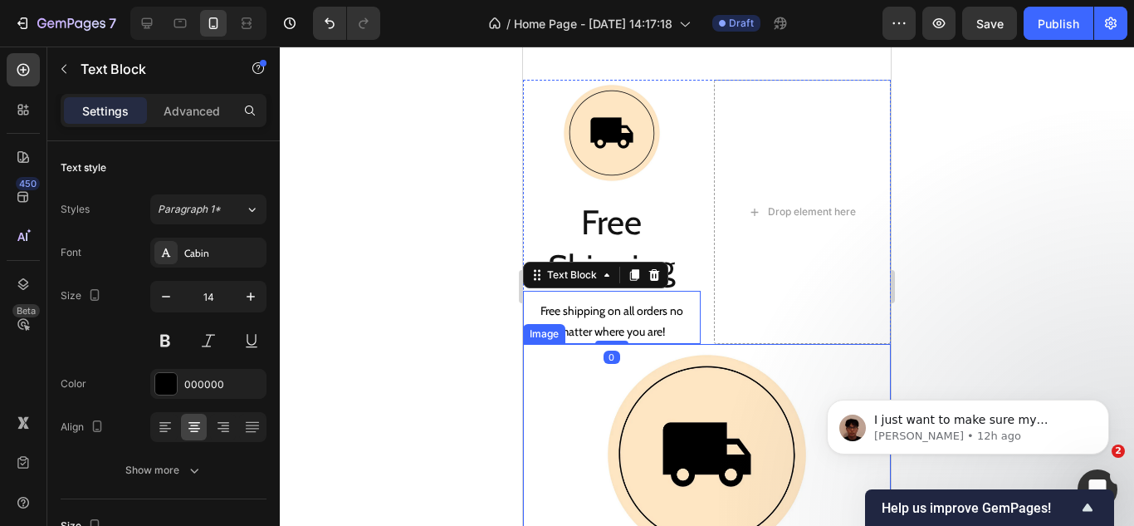
scroll to position [2063, 0]
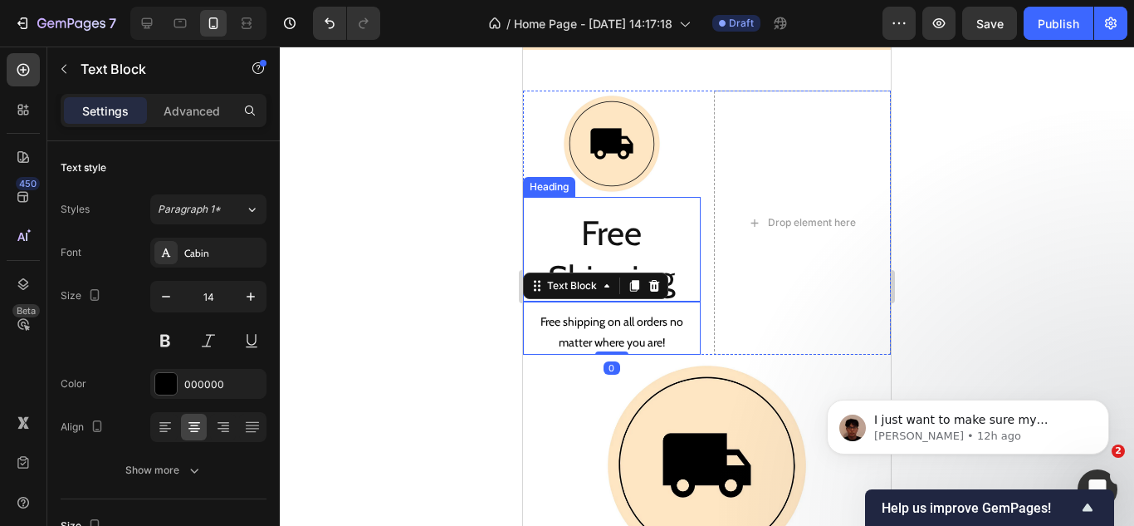
click at [610, 241] on h2 "Free Shipping" at bounding box center [612, 255] width 178 height 92
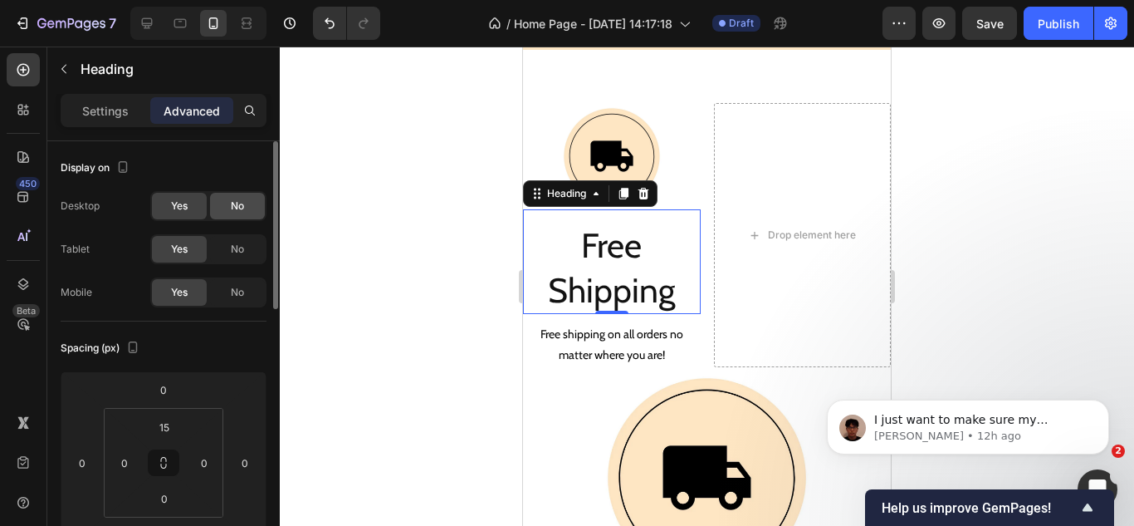
click at [235, 211] on span "No" at bounding box center [237, 205] width 13 height 15
click at [234, 252] on span "No" at bounding box center [237, 249] width 13 height 15
click at [99, 116] on p "Settings" at bounding box center [105, 110] width 47 height 17
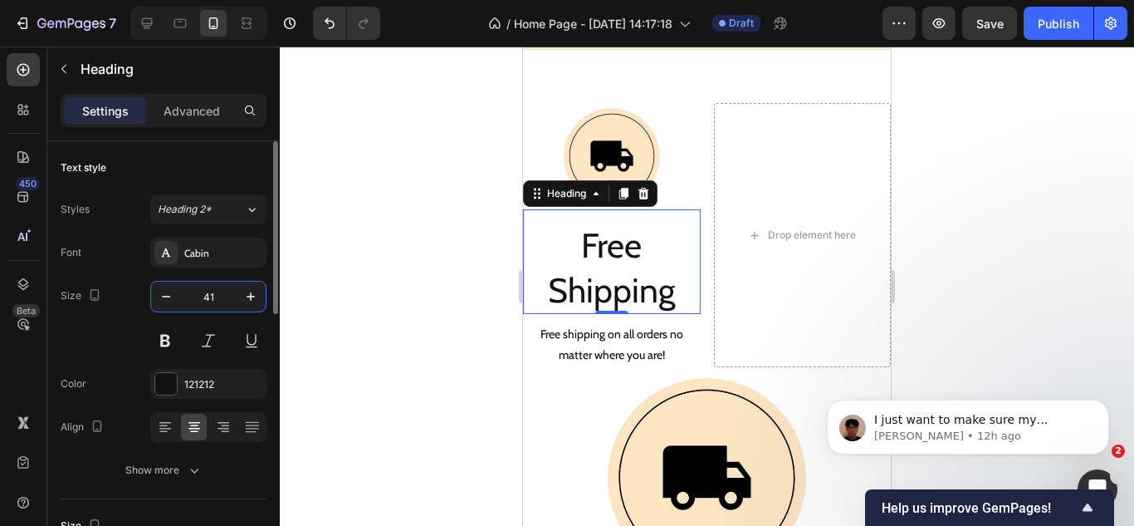
click at [206, 293] on input "41" at bounding box center [208, 296] width 55 height 30
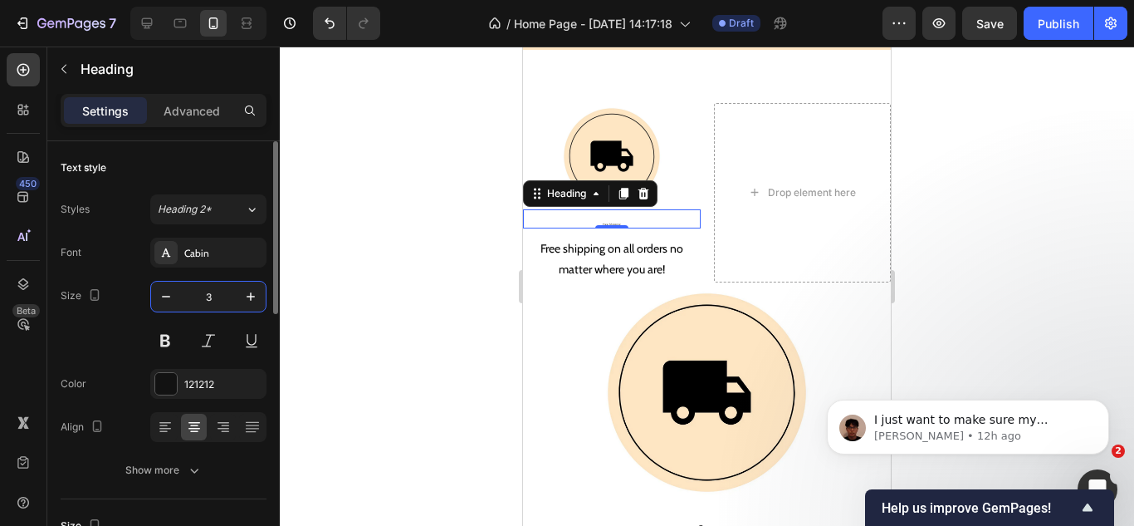
type input "30"
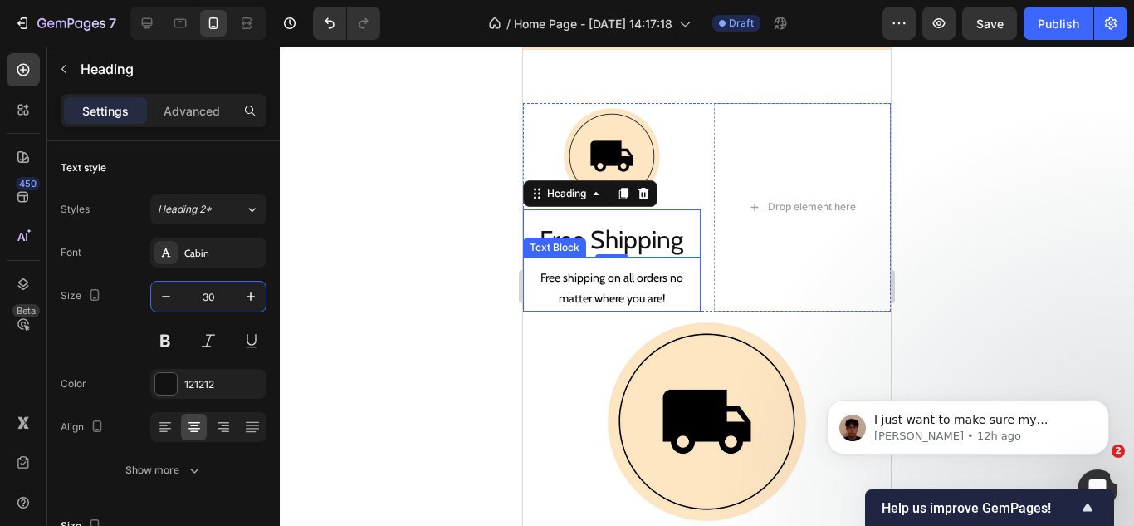
click at [567, 279] on p "Free shipping on all orders no matter where you are!" at bounding box center [612, 288] width 174 height 42
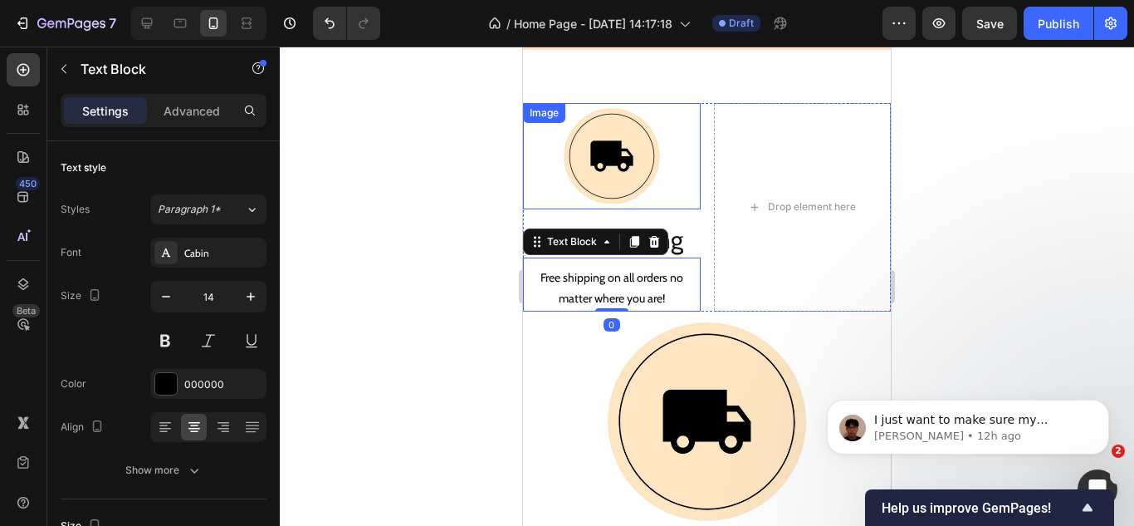
click at [622, 125] on img at bounding box center [612, 156] width 106 height 106
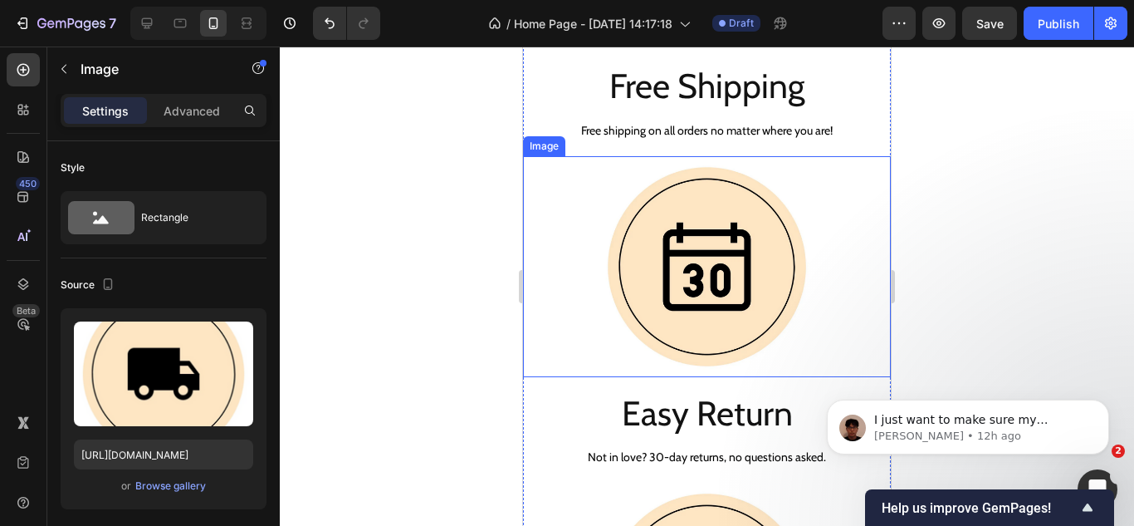
scroll to position [2561, 0]
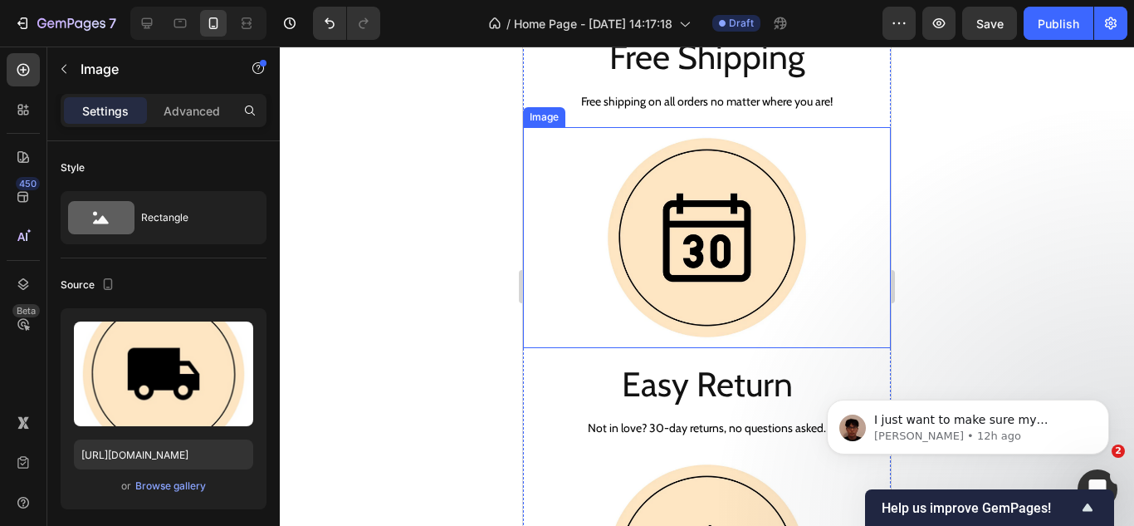
click at [661, 232] on img at bounding box center [707, 237] width 221 height 221
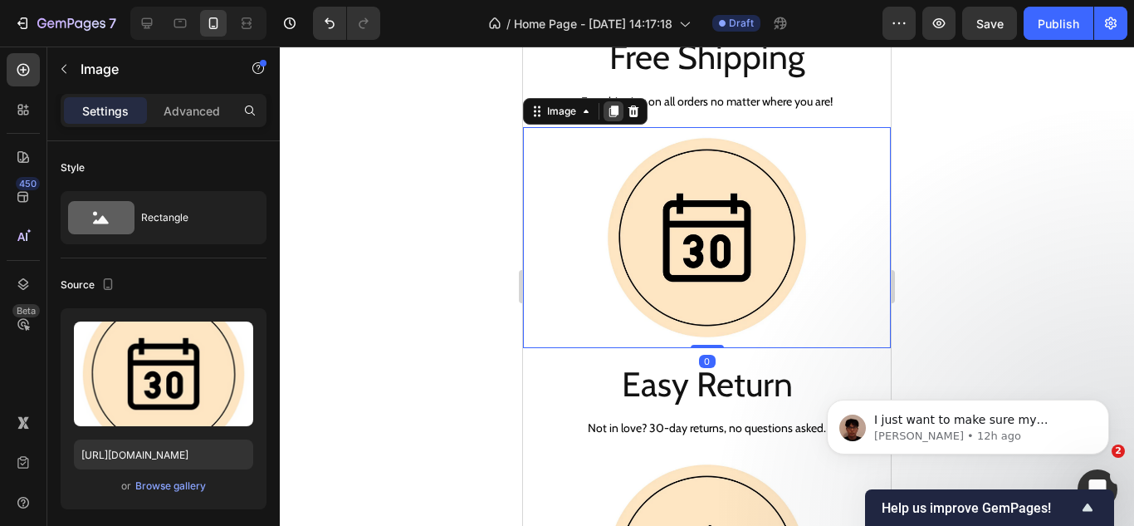
click at [609, 105] on icon at bounding box center [613, 111] width 13 height 13
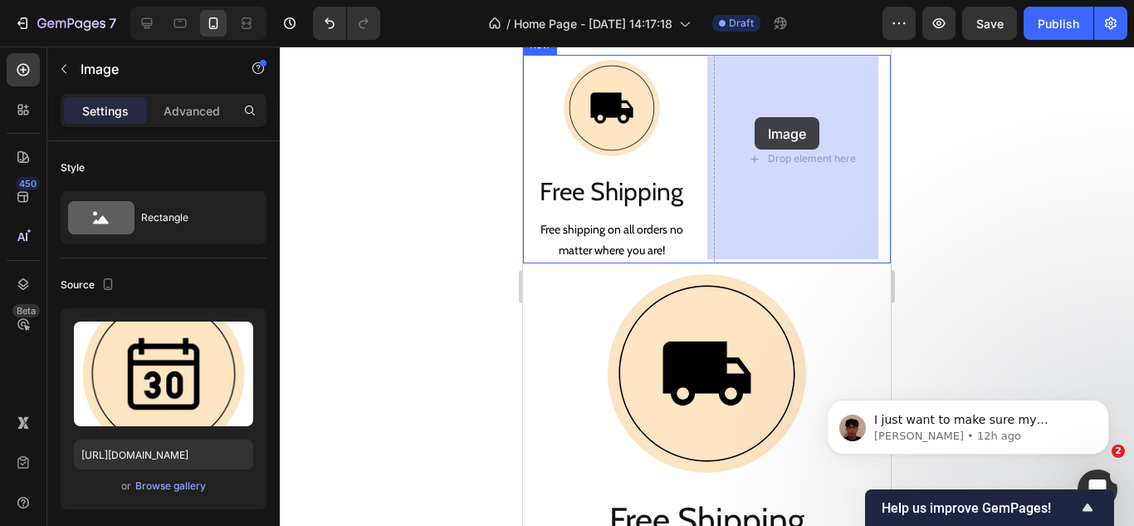
scroll to position [2085, 0]
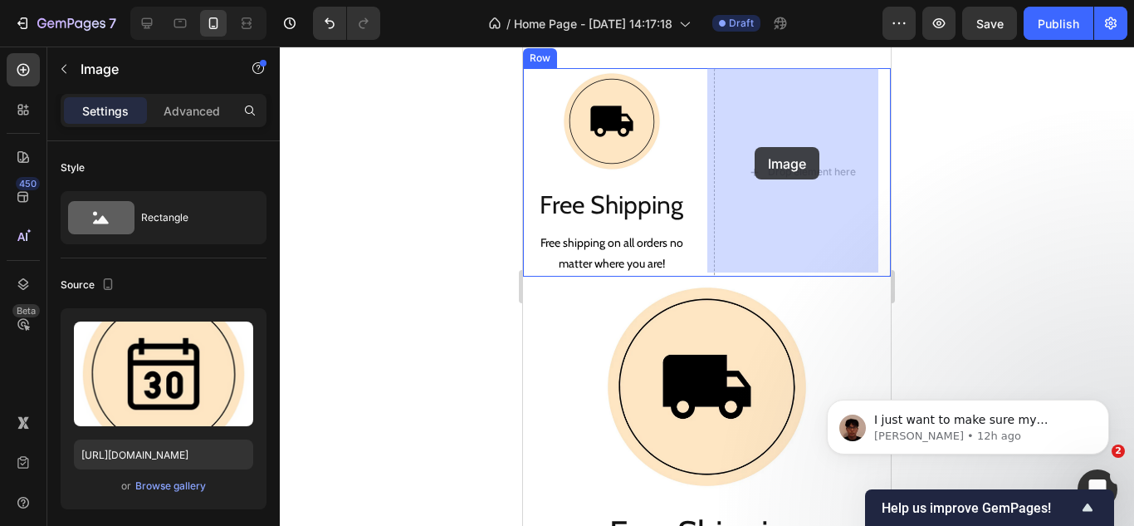
drag, startPoint x: 551, startPoint y: 311, endPoint x: 755, endPoint y: 147, distance: 261.7
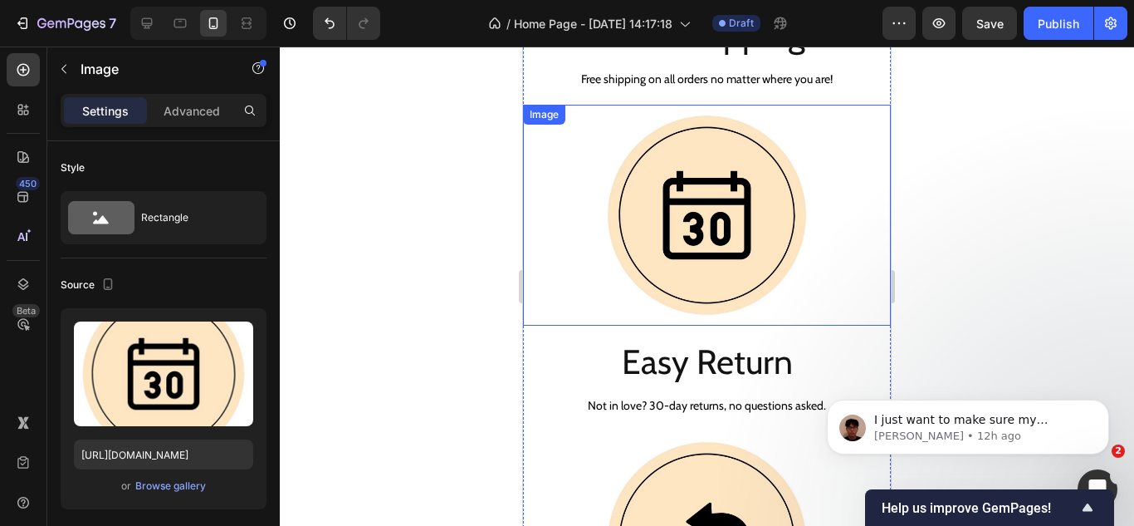
scroll to position [2666, 0]
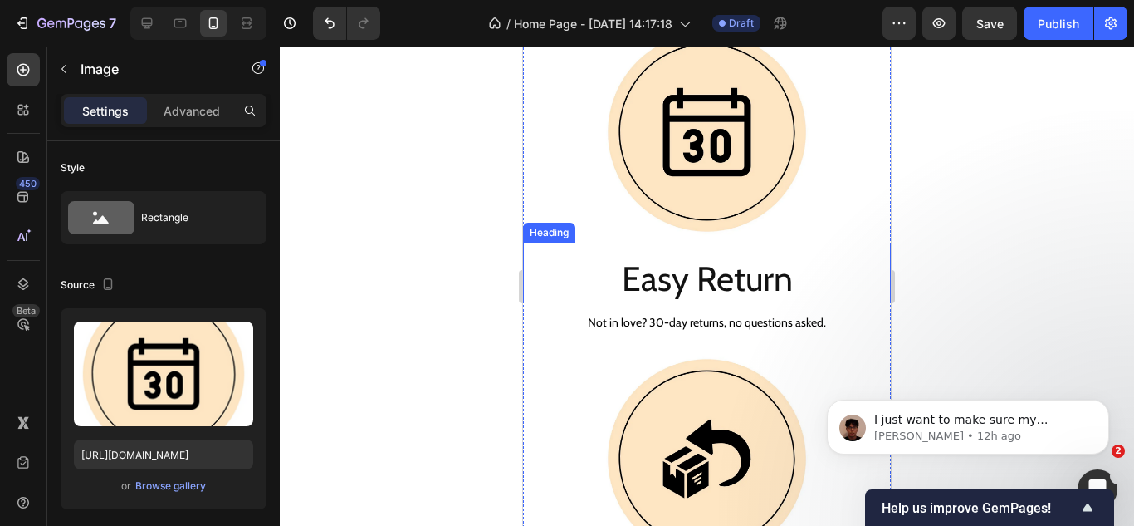
click at [668, 260] on p "Easy Return" at bounding box center [707, 279] width 365 height 44
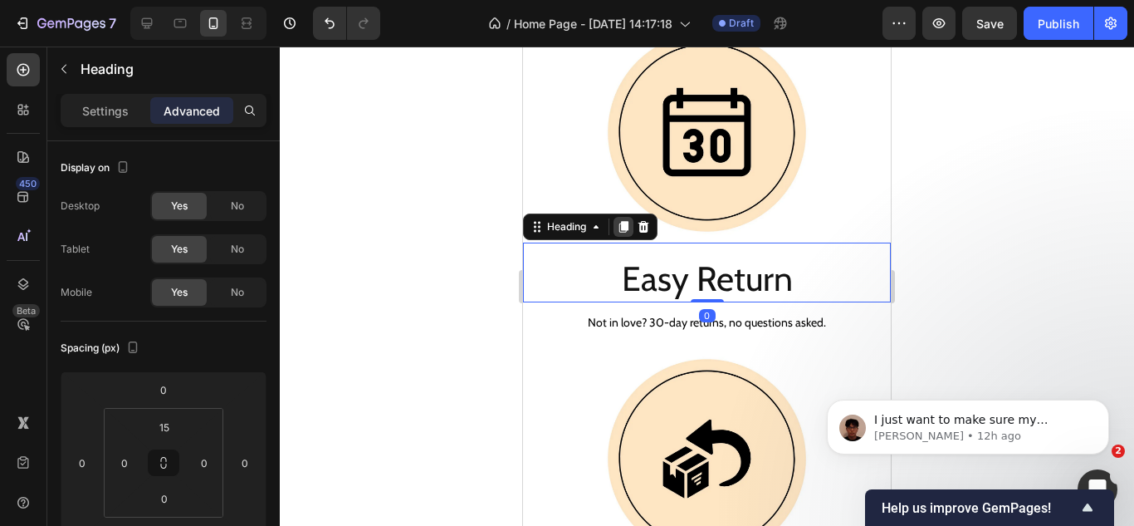
click at [618, 220] on icon at bounding box center [623, 226] width 13 height 13
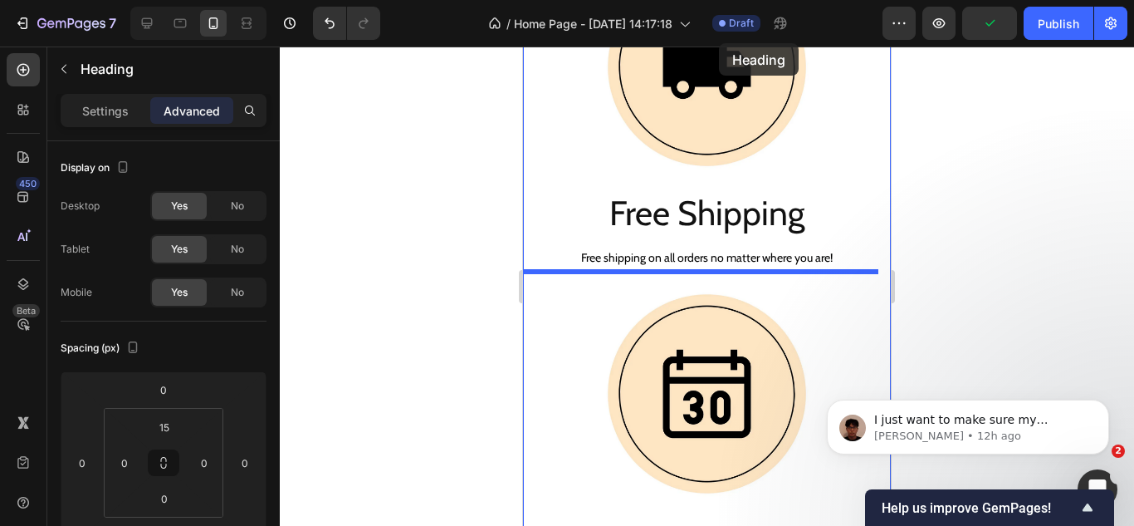
scroll to position [2177, 0]
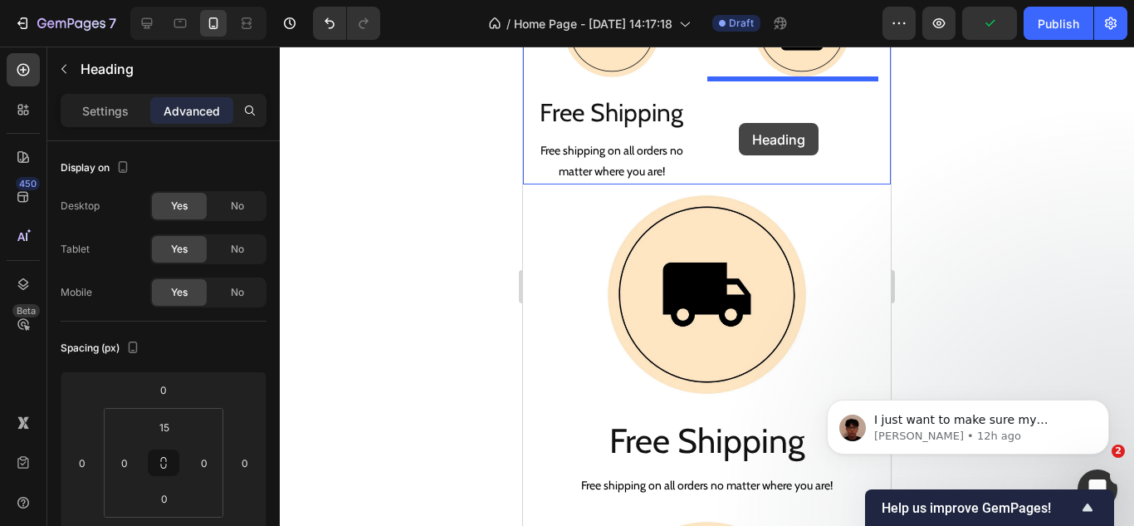
drag, startPoint x: 548, startPoint y: 271, endPoint x: 739, endPoint y: 123, distance: 241.5
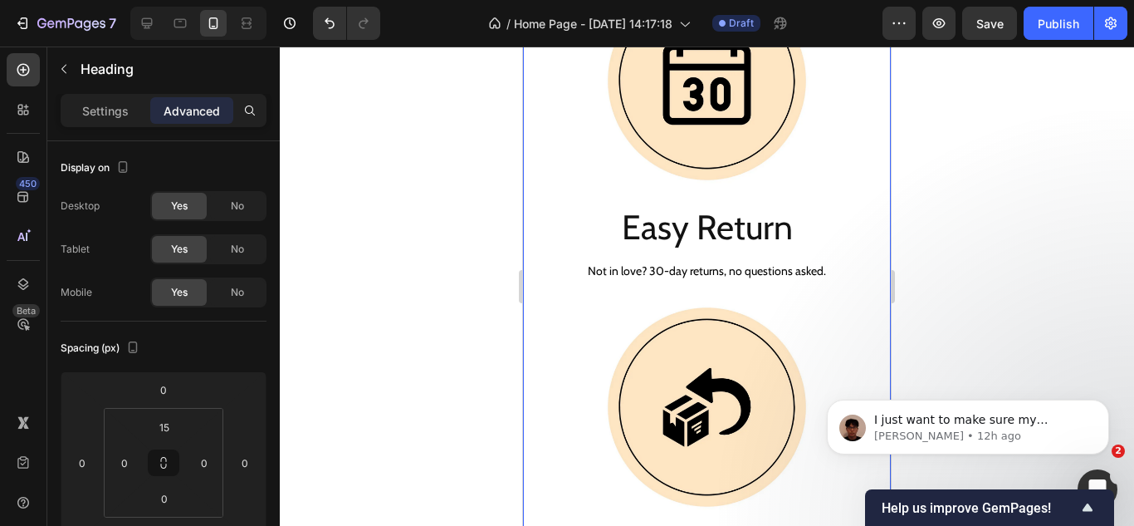
scroll to position [2758, 0]
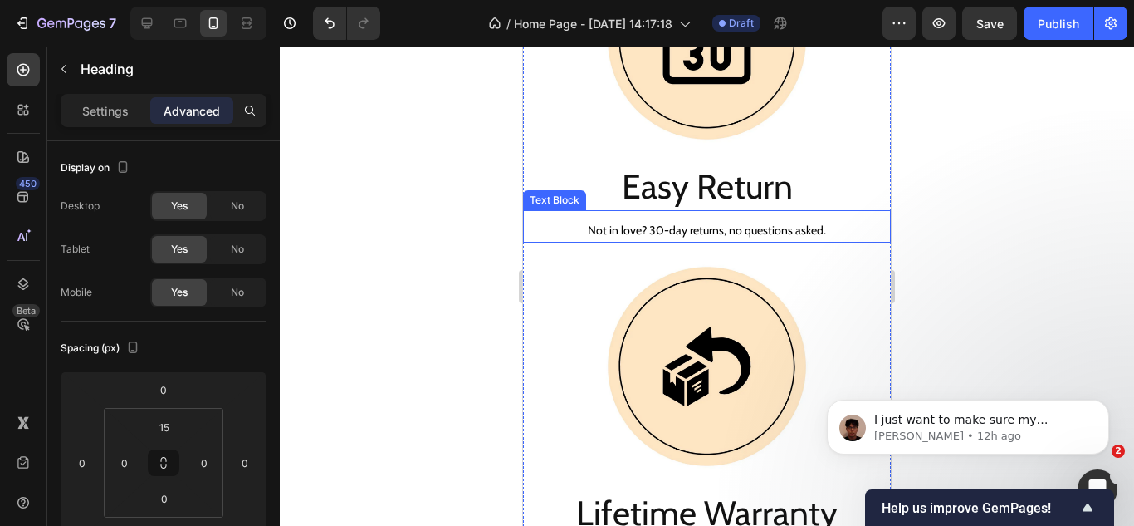
click at [639, 220] on p "Not in love? 30-day returns, no questions asked." at bounding box center [707, 230] width 365 height 21
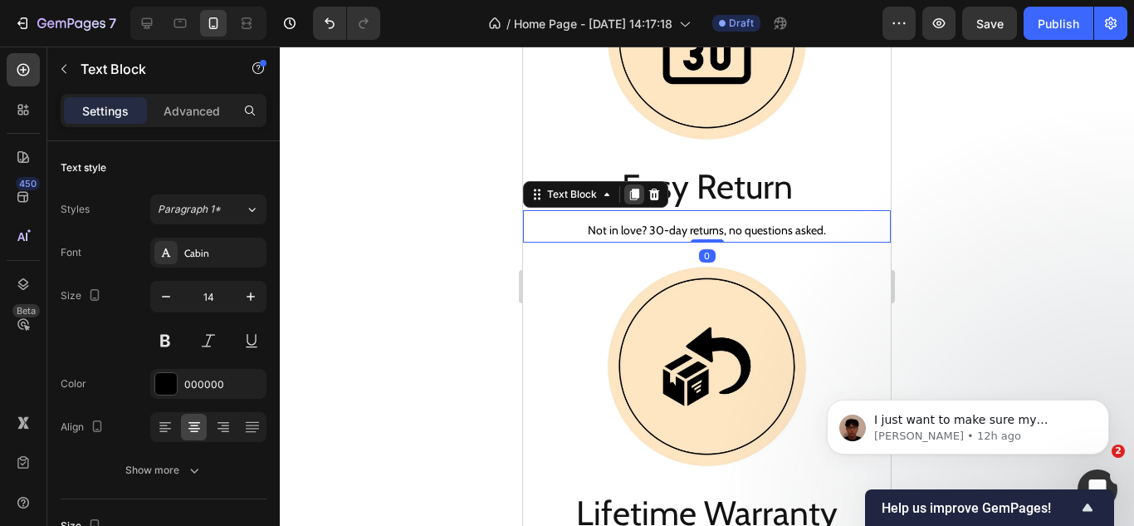
click at [629, 188] on icon at bounding box center [634, 194] width 13 height 13
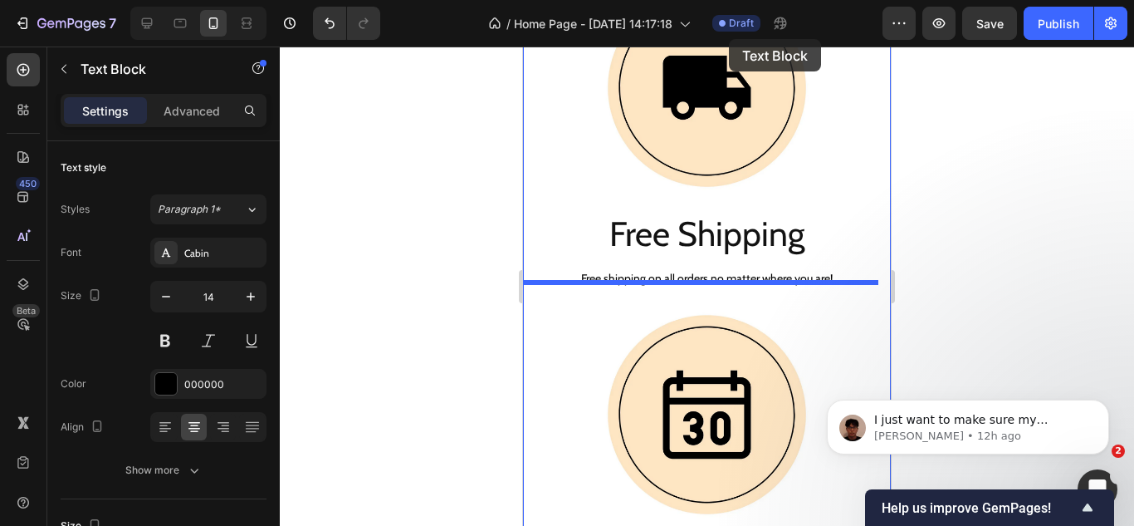
scroll to position [2195, 0]
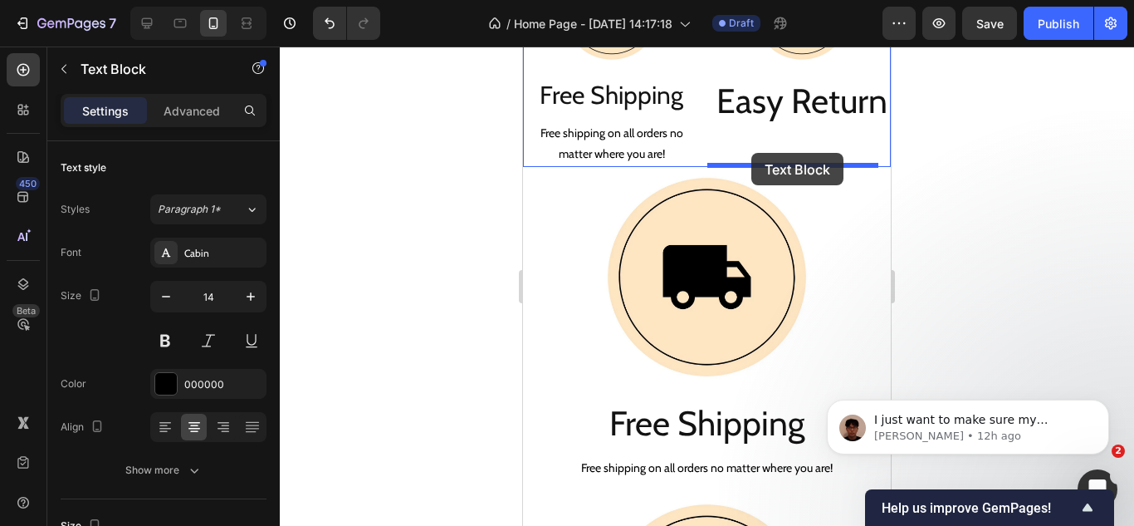
drag, startPoint x: 555, startPoint y: 211, endPoint x: 751, endPoint y: 153, distance: 205.2
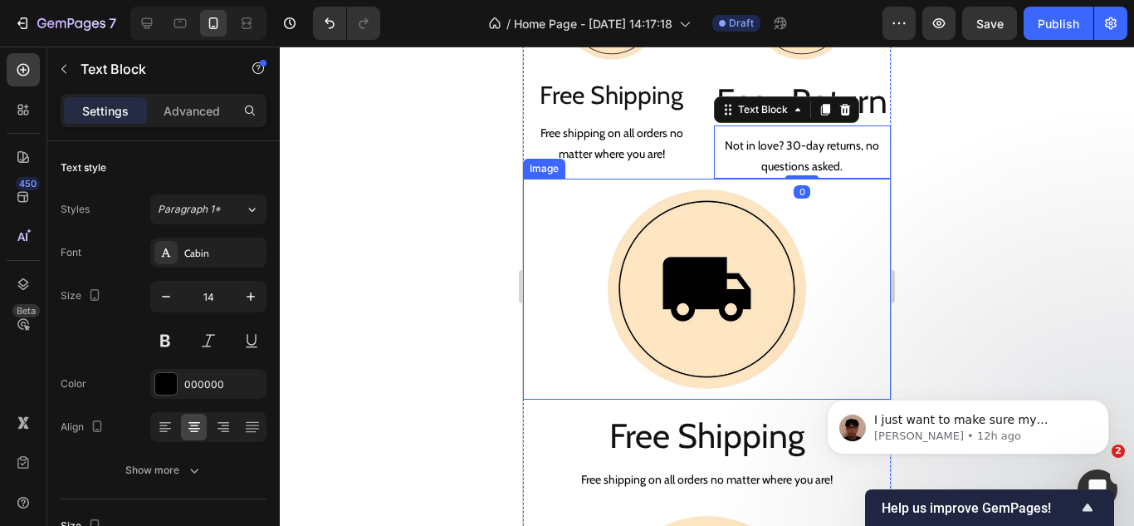
scroll to position [2112, 0]
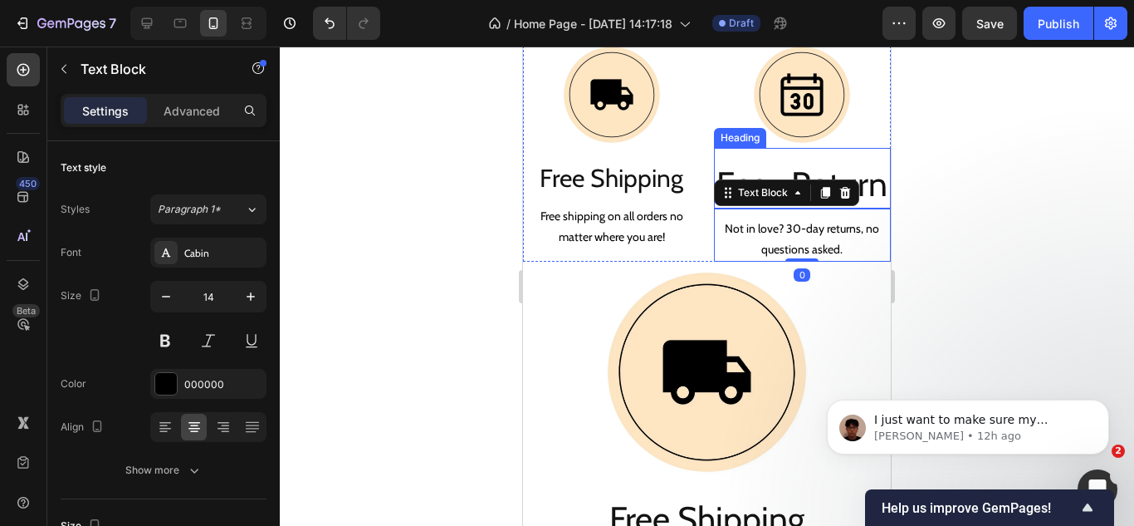
click at [771, 199] on h2 "Easy Return" at bounding box center [803, 183] width 178 height 47
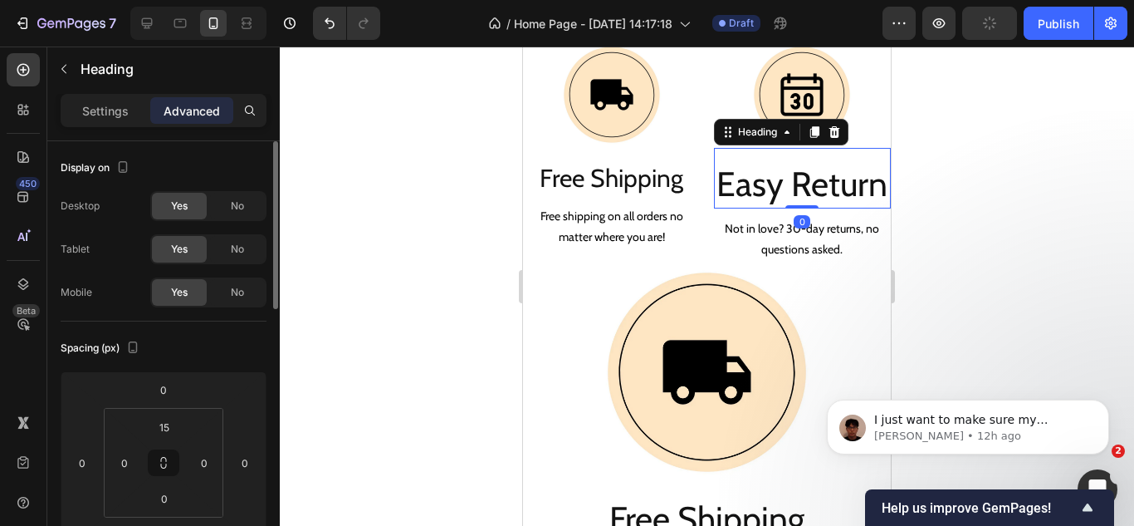
drag, startPoint x: 108, startPoint y: 117, endPoint x: 136, endPoint y: 153, distance: 45.5
click at [107, 117] on p "Settings" at bounding box center [105, 110] width 47 height 17
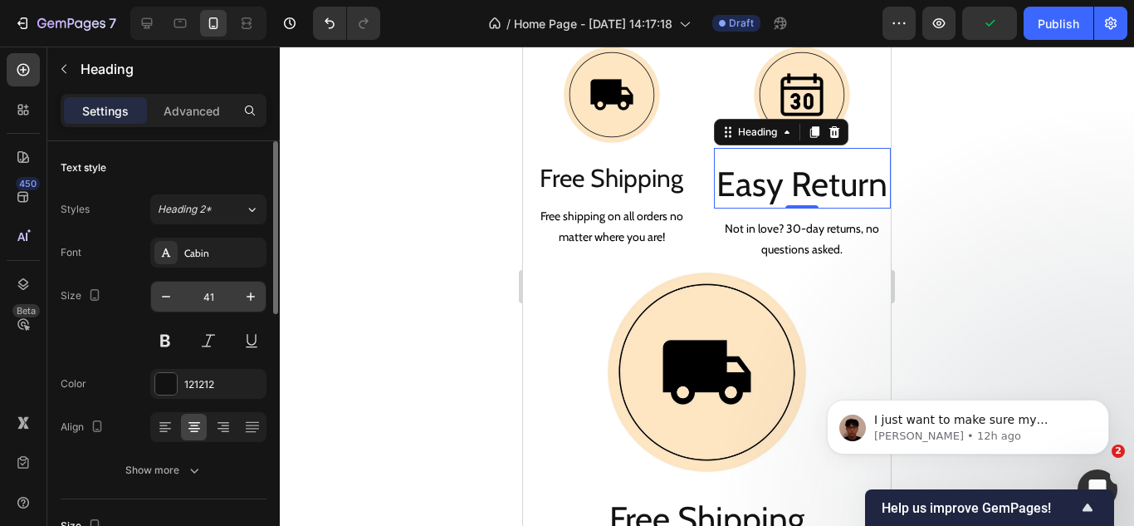
click at [203, 296] on input "41" at bounding box center [208, 296] width 55 height 30
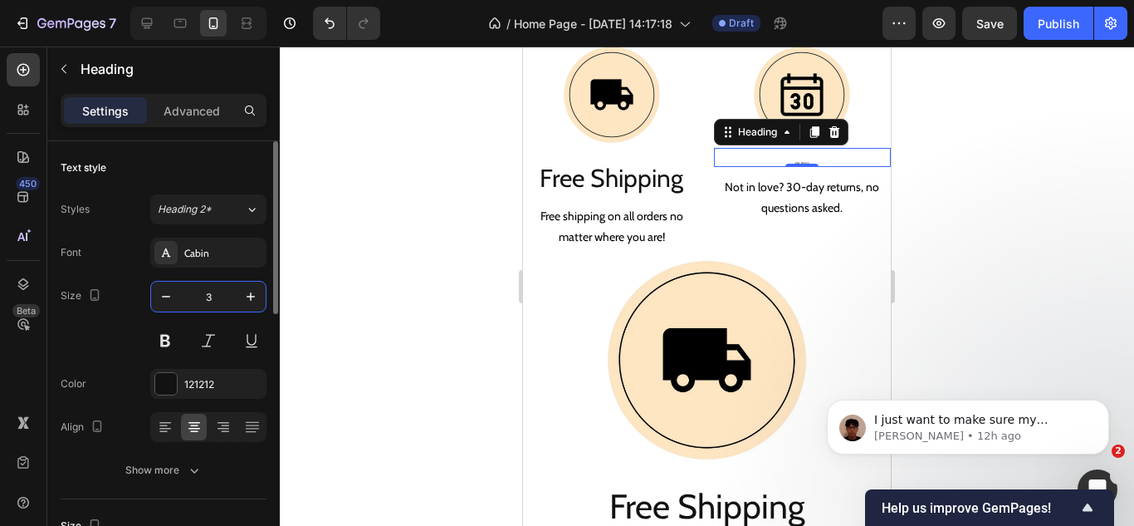
type input "30"
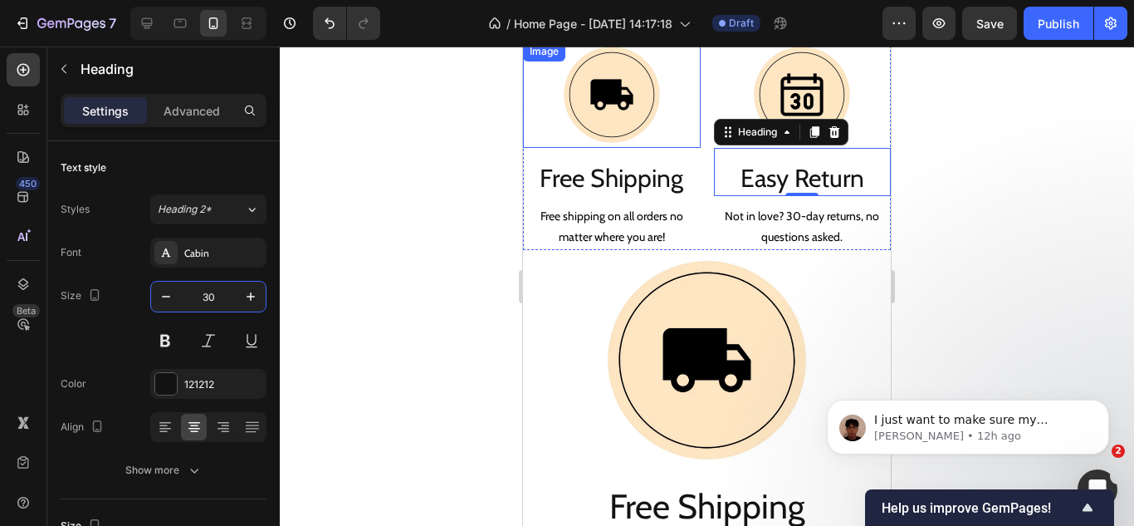
click at [625, 127] on img at bounding box center [612, 95] width 106 height 106
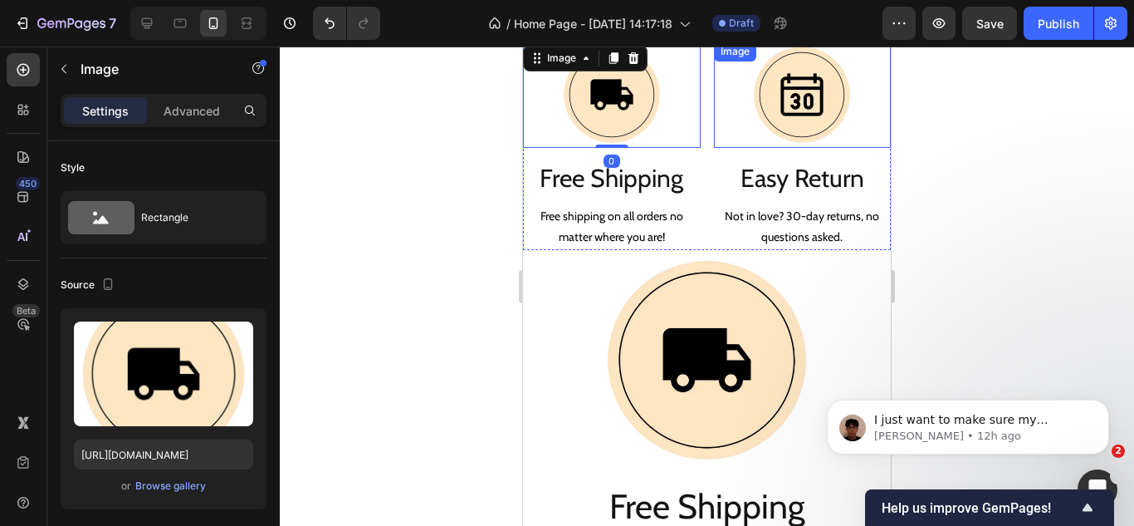
click at [758, 100] on img at bounding box center [802, 95] width 106 height 106
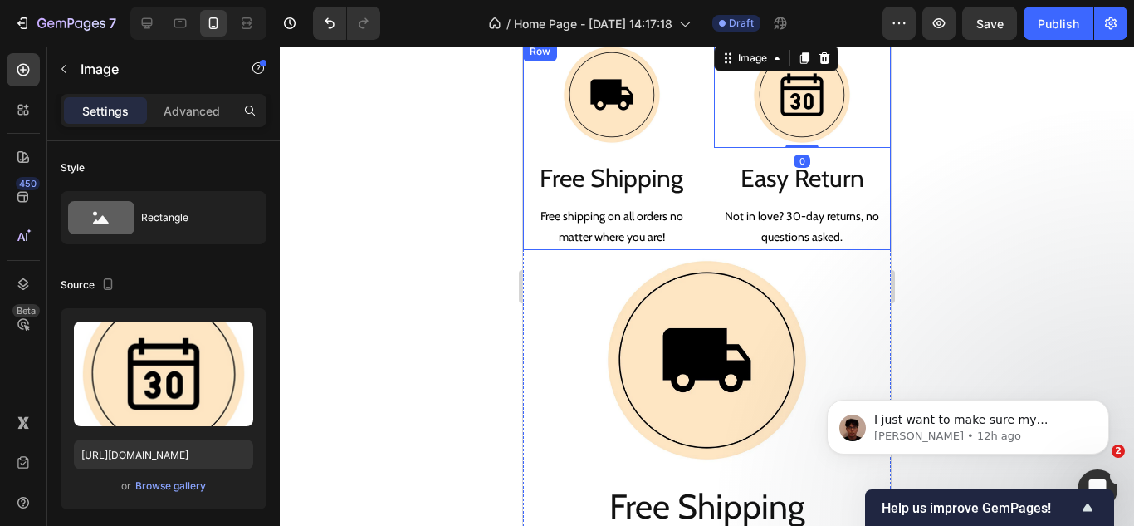
click at [698, 225] on div "Image Free Shipping Heading Free shipping on all orders no matter where you are…" at bounding box center [707, 146] width 368 height 208
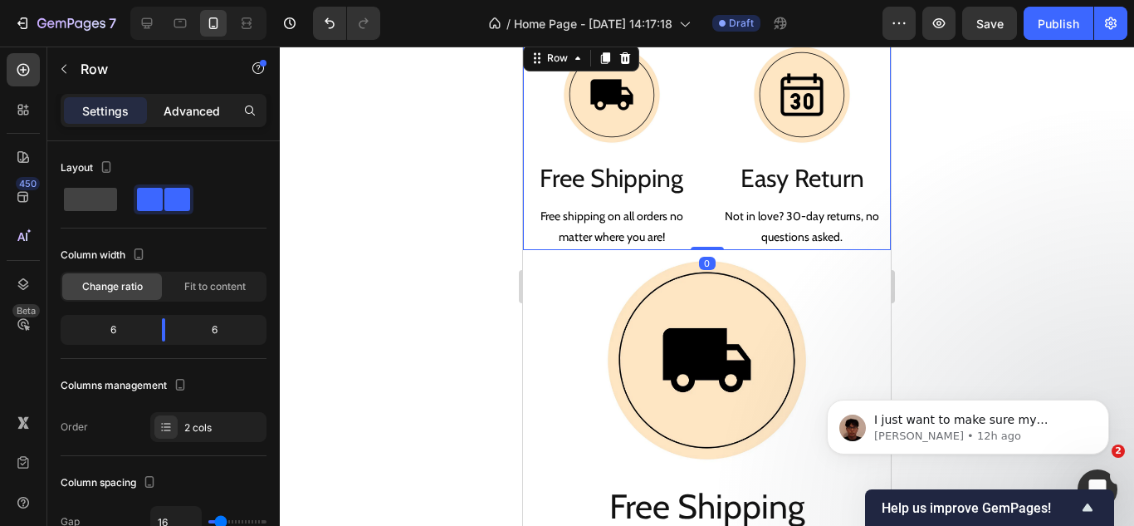
click at [182, 110] on p "Advanced" at bounding box center [192, 110] width 56 height 17
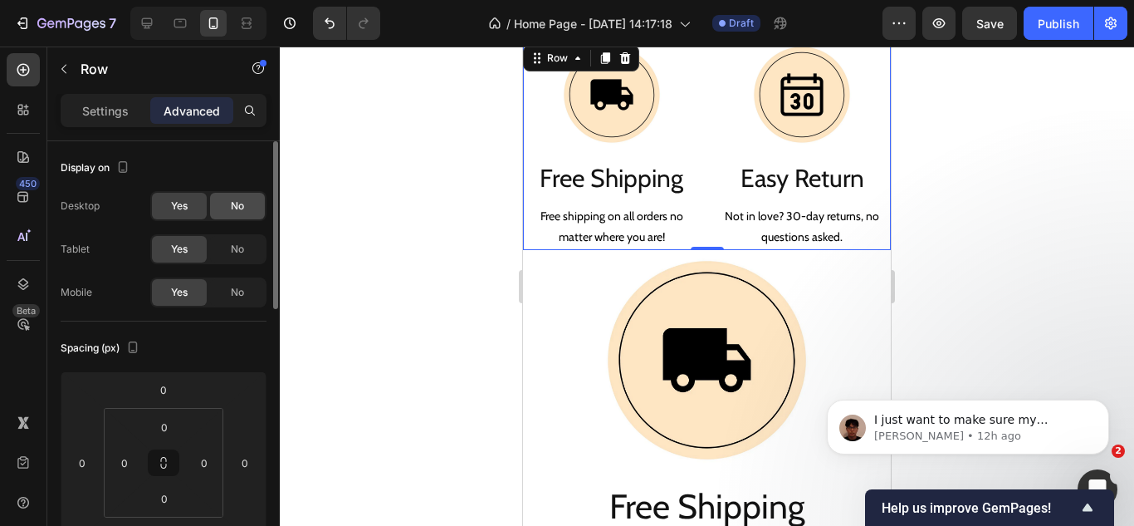
click at [228, 210] on div "No" at bounding box center [237, 206] width 55 height 27
click at [227, 252] on div "No" at bounding box center [237, 249] width 55 height 27
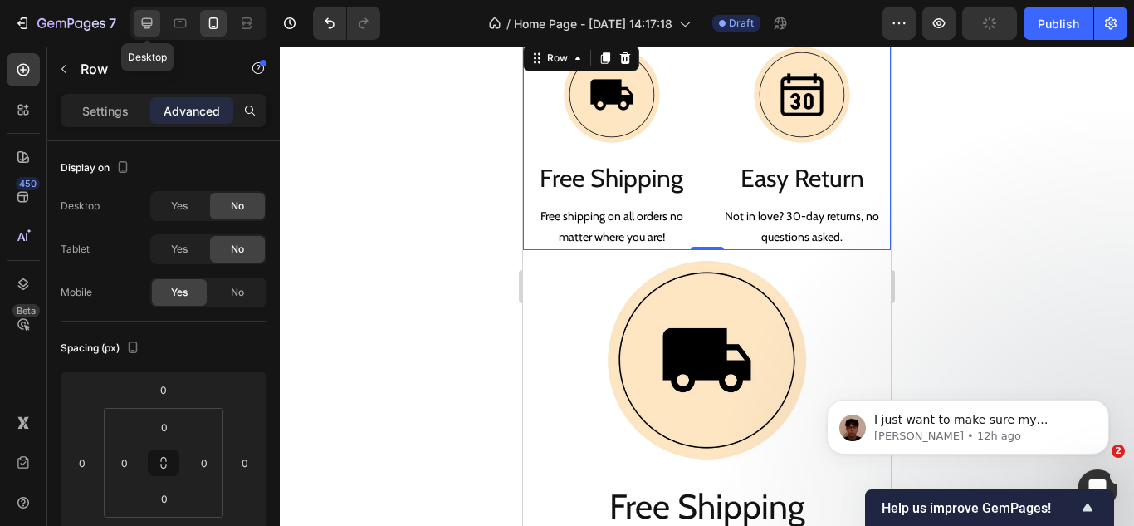
click at [149, 28] on icon at bounding box center [147, 23] width 11 height 11
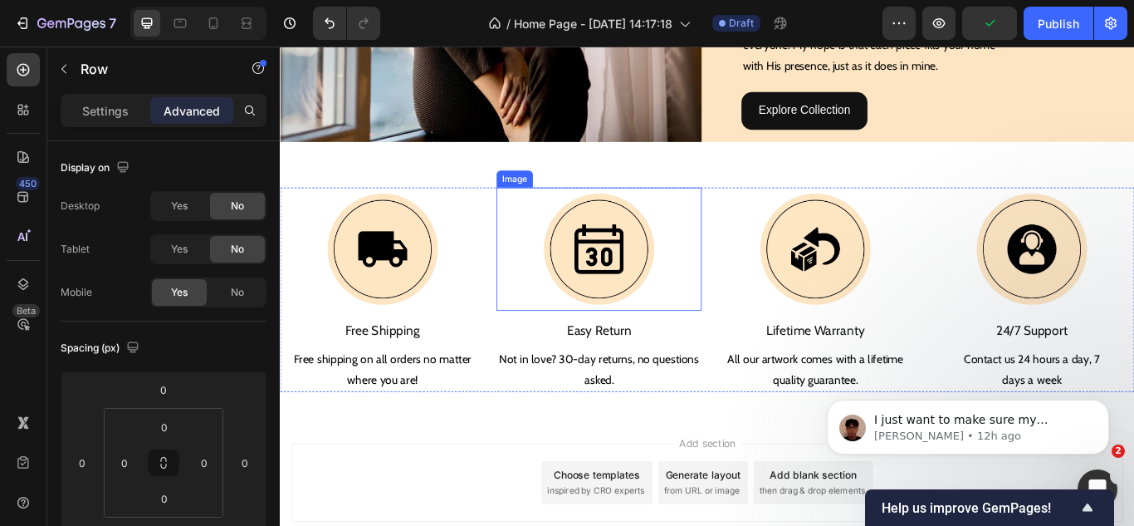
scroll to position [1760, 0]
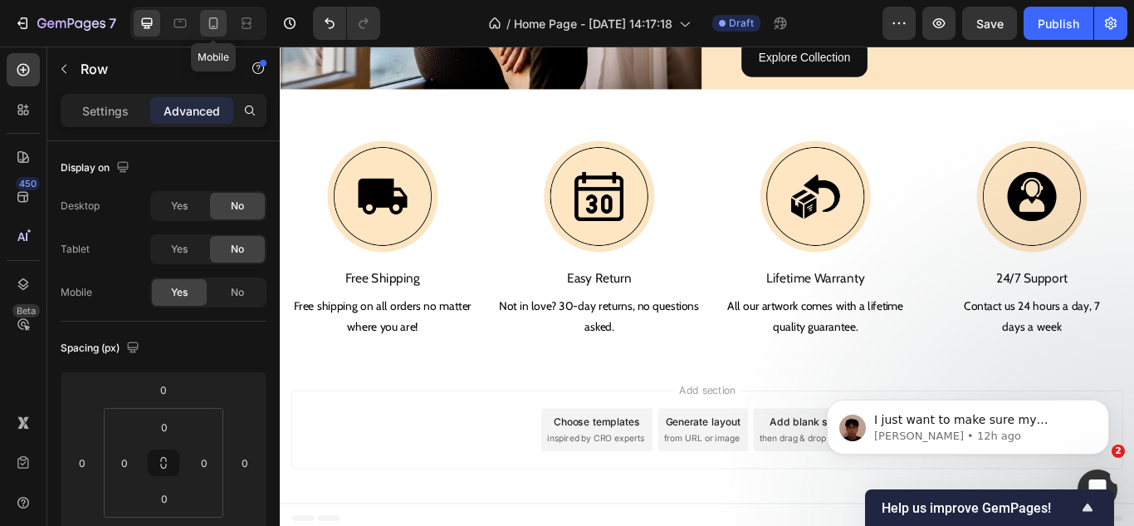
drag, startPoint x: 218, startPoint y: 27, endPoint x: 83, endPoint y: 21, distance: 135.5
click at [218, 27] on icon at bounding box center [213, 23] width 17 height 17
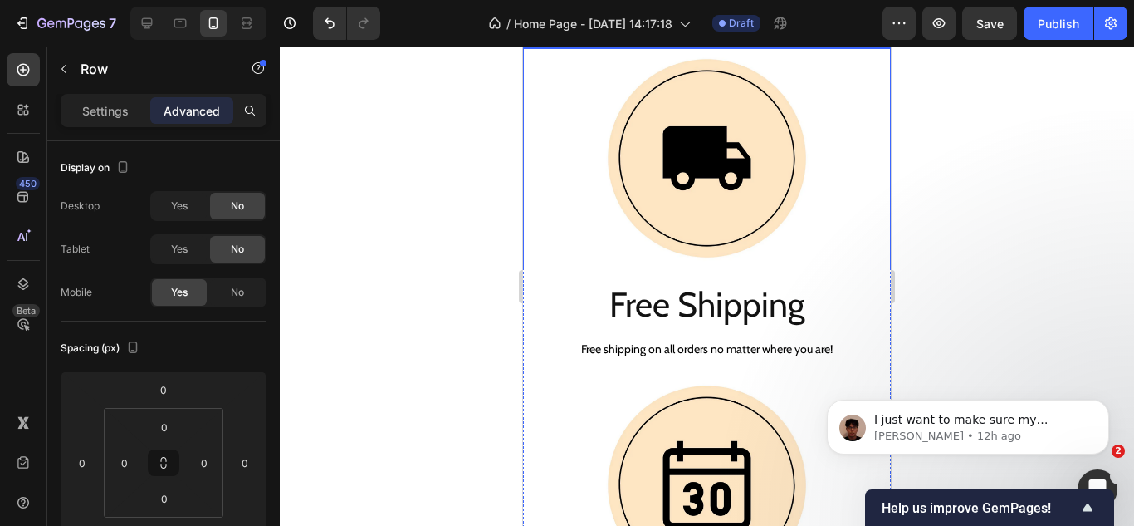
scroll to position [2381, 0]
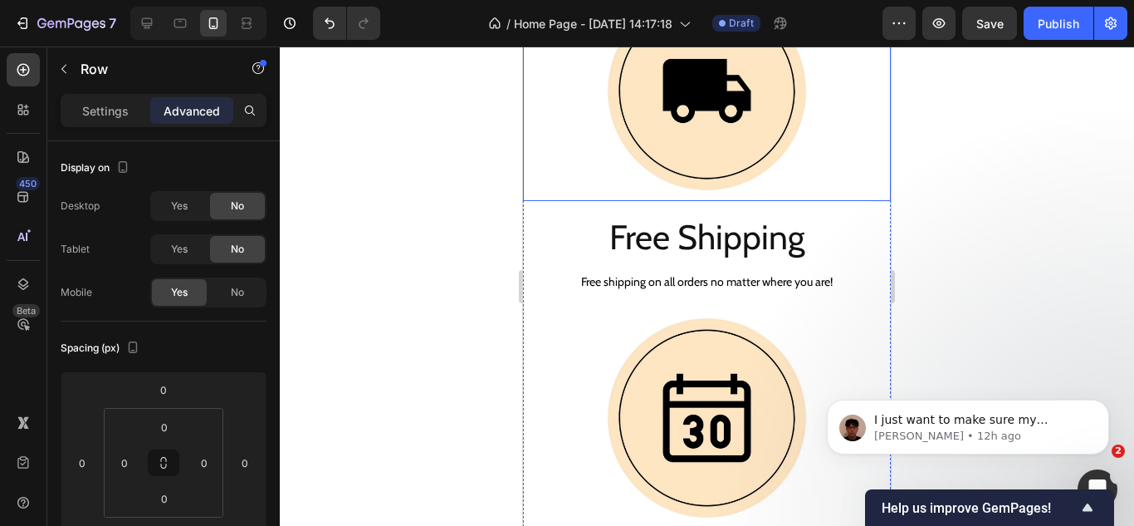
click at [574, 145] on div at bounding box center [707, 91] width 368 height 221
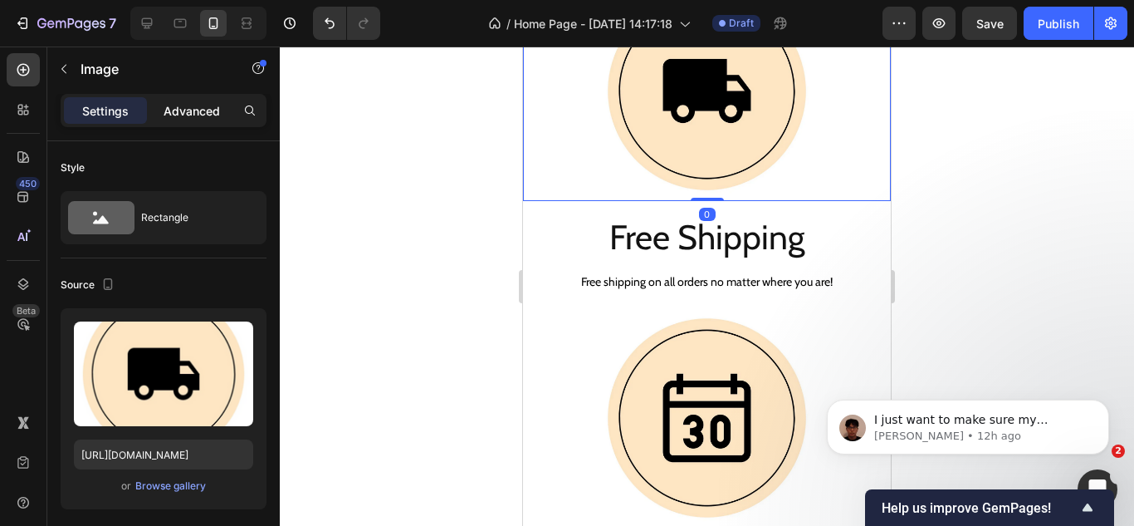
click at [188, 111] on p "Advanced" at bounding box center [192, 110] width 56 height 17
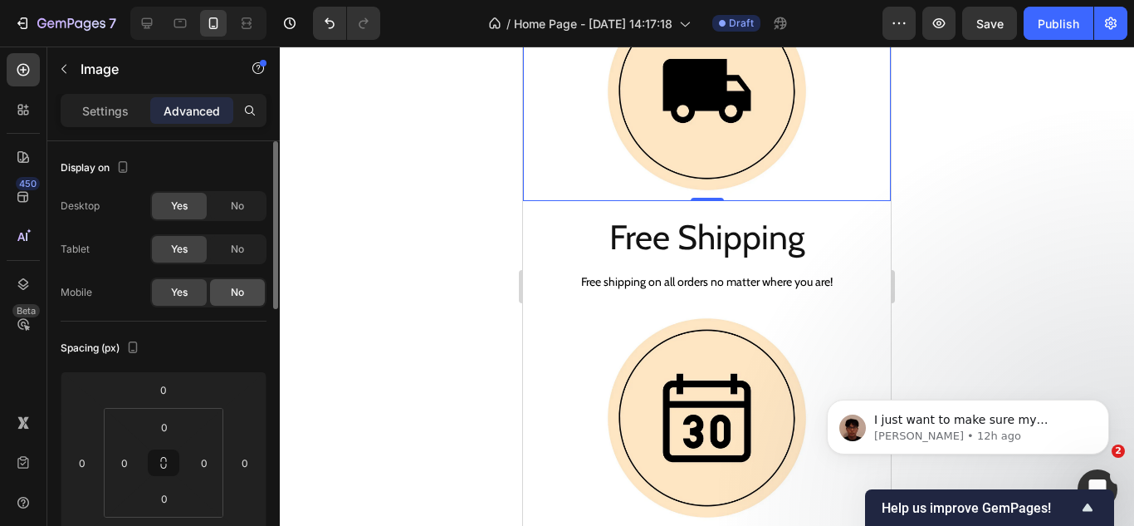
click at [233, 291] on span "No" at bounding box center [237, 292] width 13 height 15
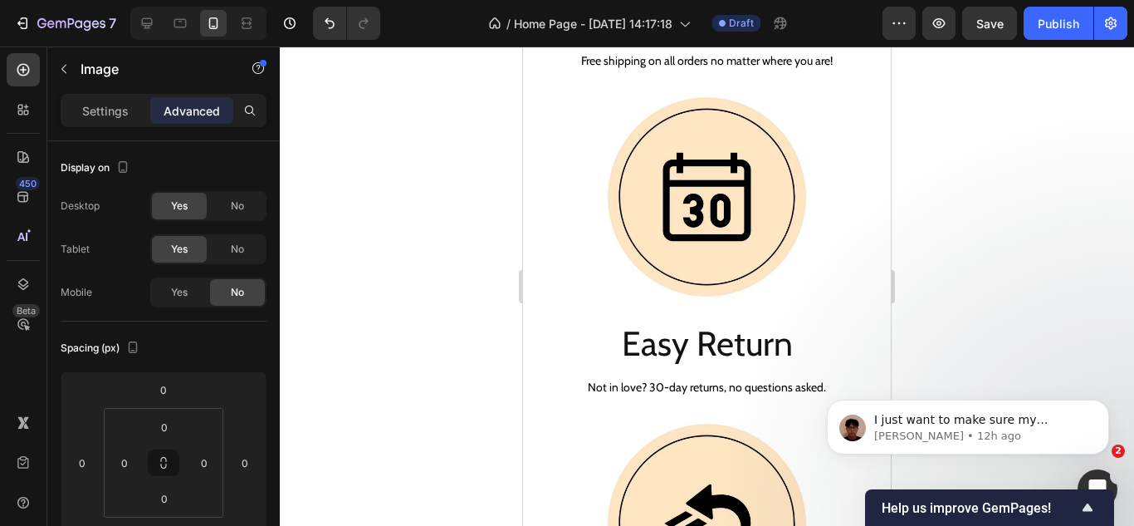
scroll to position [2167, 0]
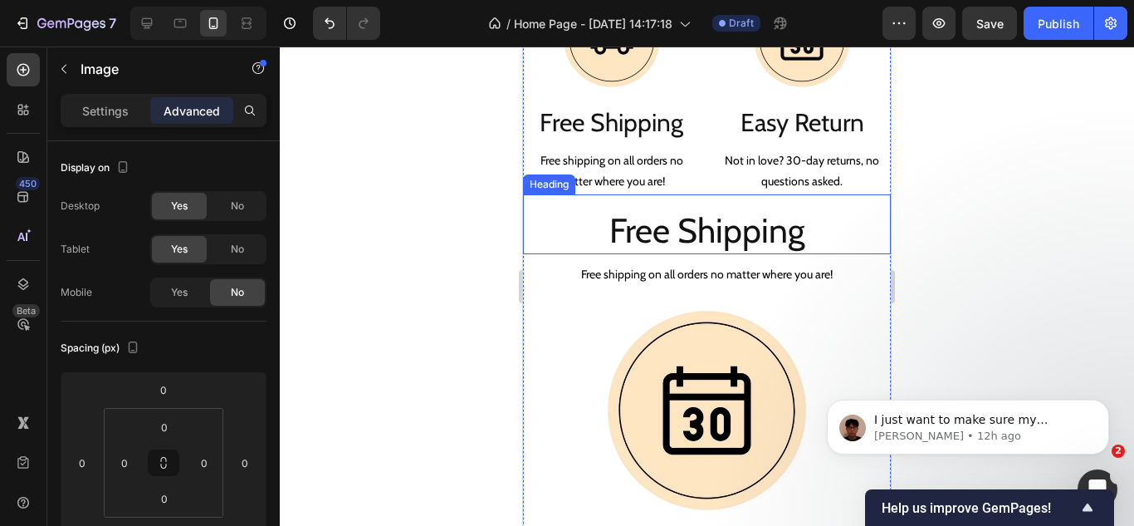
click at [565, 225] on h2 "Free Shipping" at bounding box center [707, 230] width 368 height 47
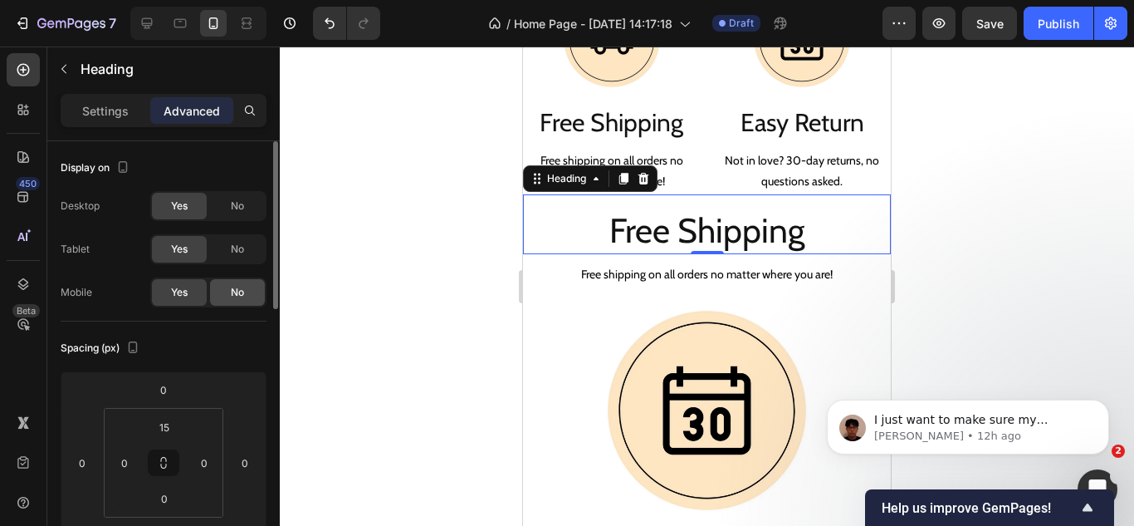
click at [243, 287] on span "No" at bounding box center [237, 292] width 13 height 15
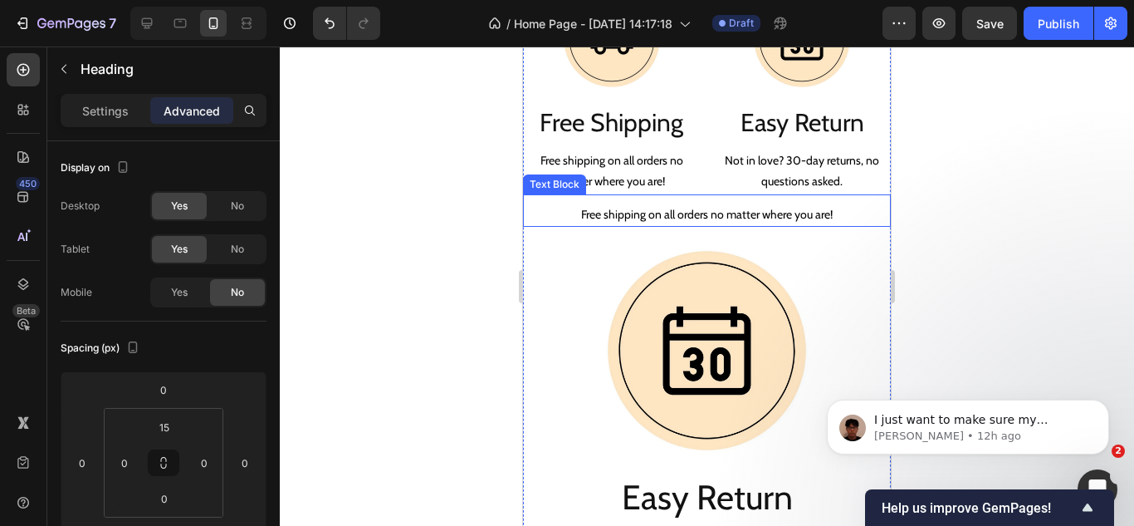
click at [561, 212] on p "Free shipping on all orders no matter where you are!" at bounding box center [707, 214] width 365 height 21
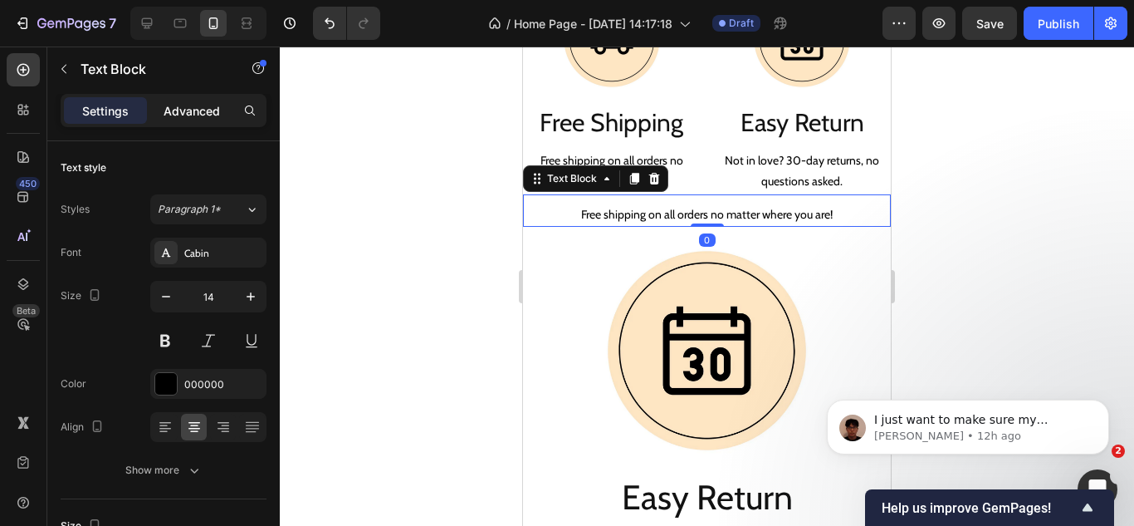
click at [197, 112] on p "Advanced" at bounding box center [192, 110] width 56 height 17
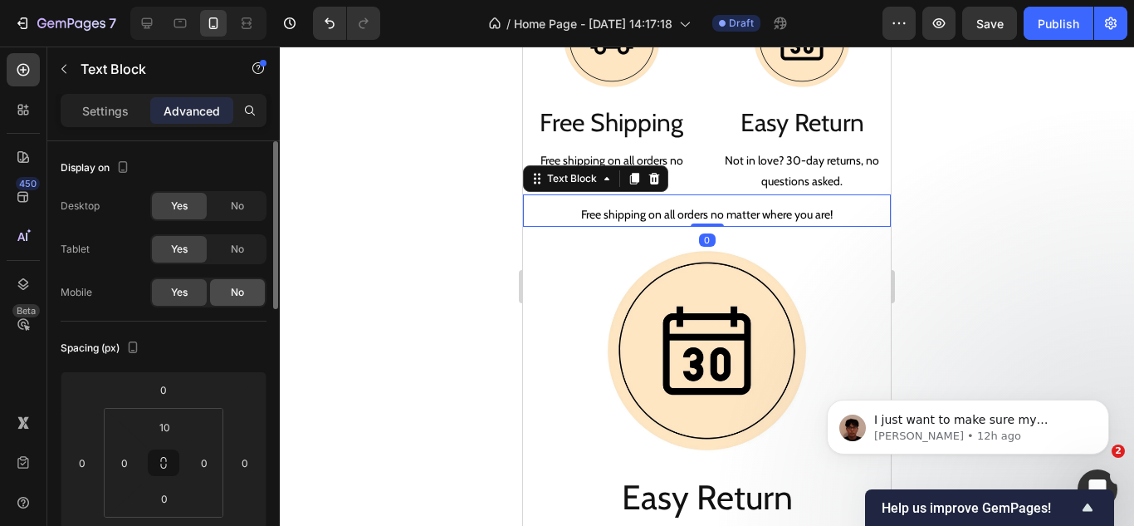
click at [234, 286] on span "No" at bounding box center [237, 292] width 13 height 15
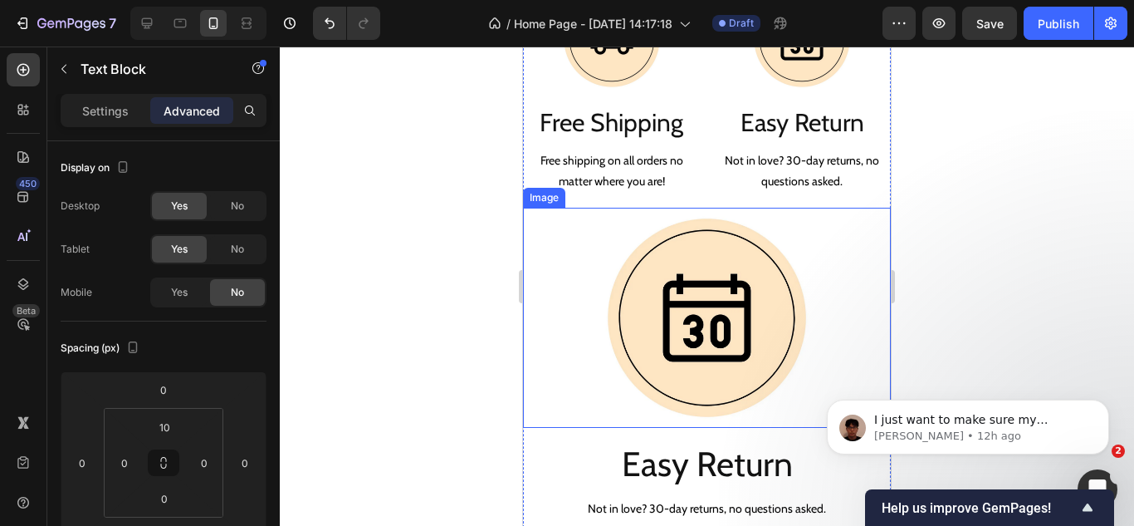
scroll to position [2250, 0]
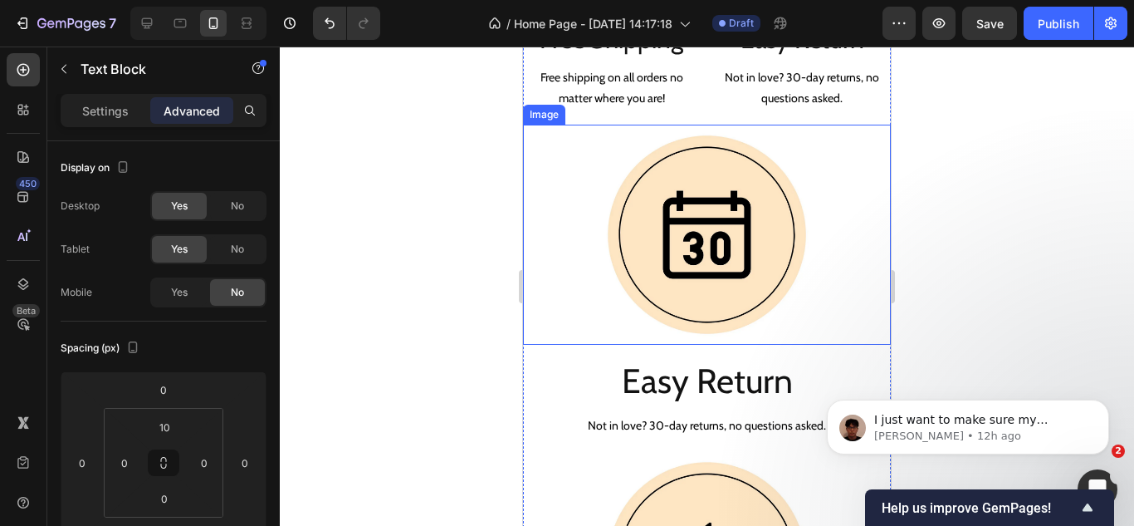
click at [578, 266] on div at bounding box center [707, 235] width 368 height 221
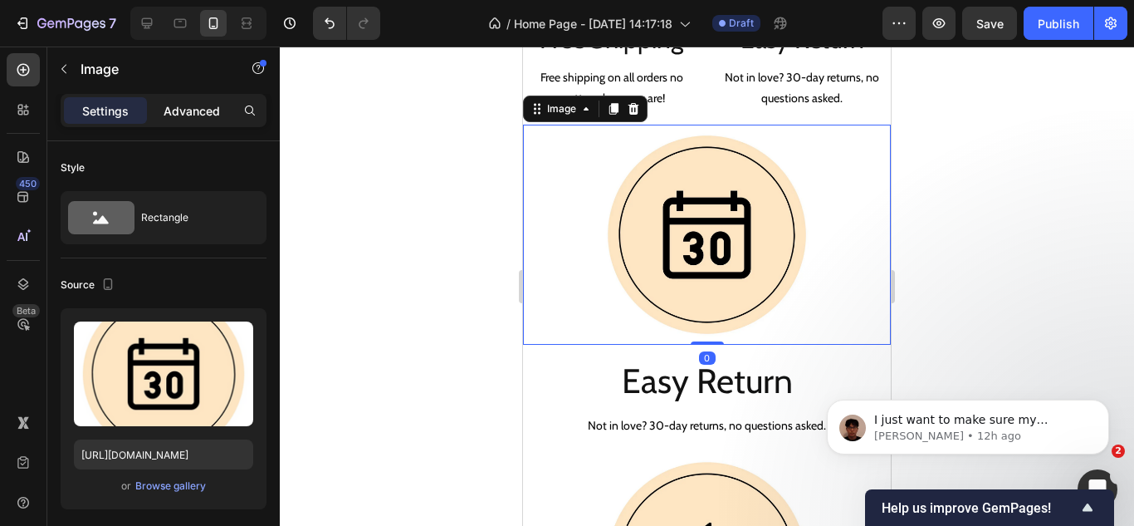
click at [181, 114] on p "Advanced" at bounding box center [192, 110] width 56 height 17
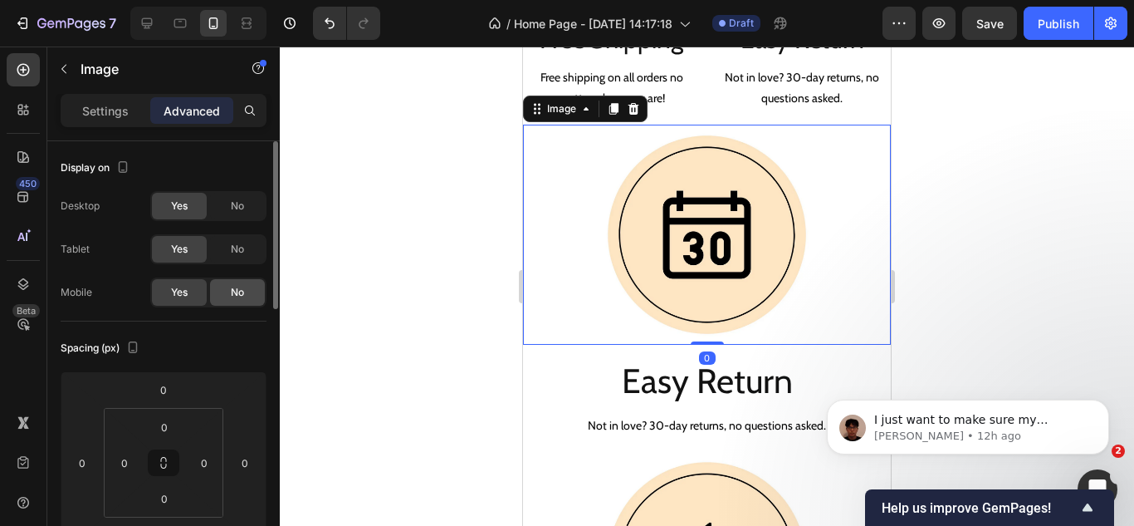
click at [229, 296] on div "No" at bounding box center [237, 292] width 55 height 27
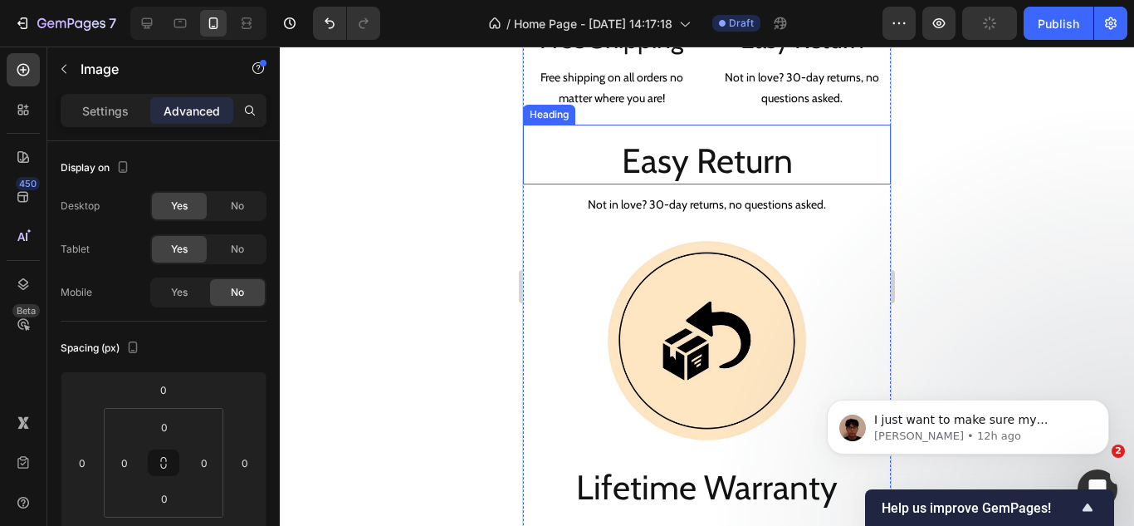
click at [575, 155] on p "Easy Return" at bounding box center [707, 161] width 365 height 44
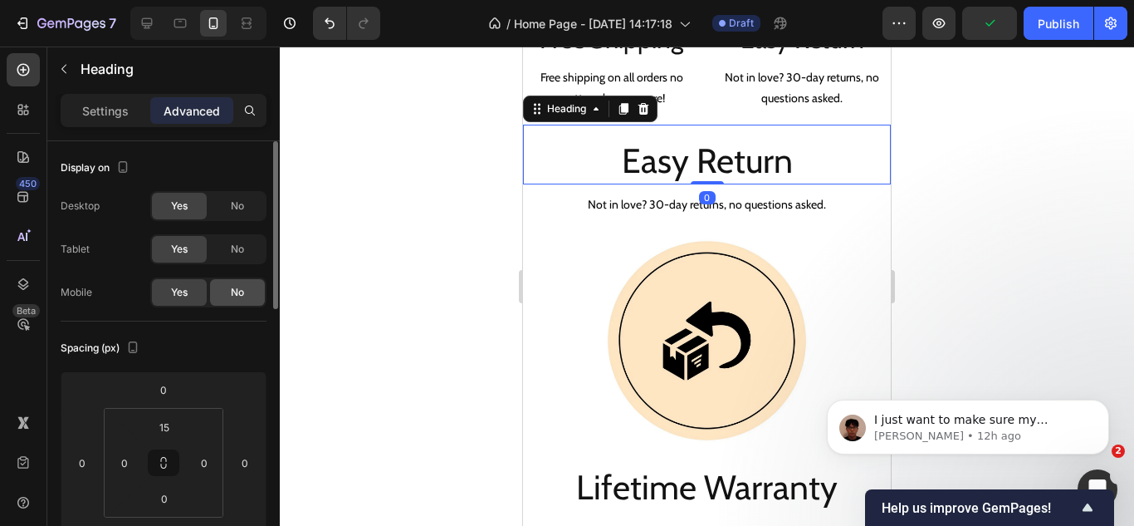
click at [236, 284] on div "No" at bounding box center [237, 292] width 55 height 27
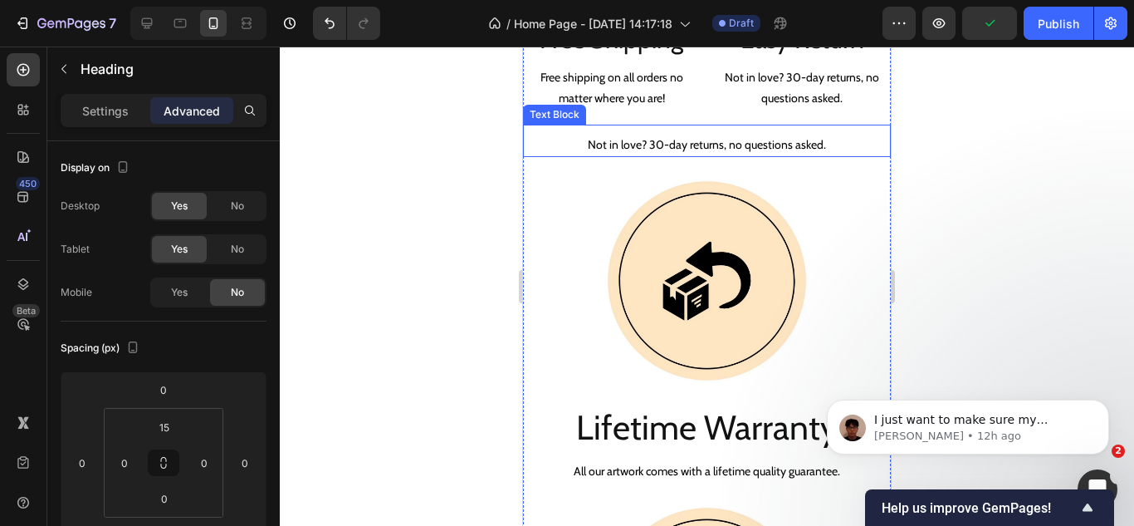
click at [550, 145] on p "Not in love? 30-day returns, no questions asked." at bounding box center [707, 145] width 365 height 21
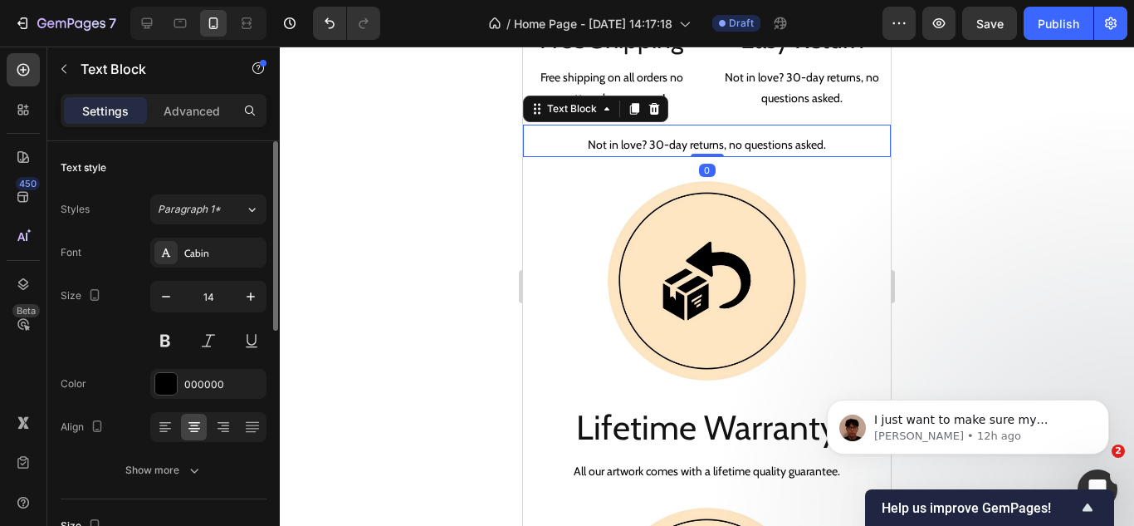
drag, startPoint x: 201, startPoint y: 112, endPoint x: 210, endPoint y: 184, distance: 72.0
click at [201, 111] on p "Advanced" at bounding box center [192, 110] width 56 height 17
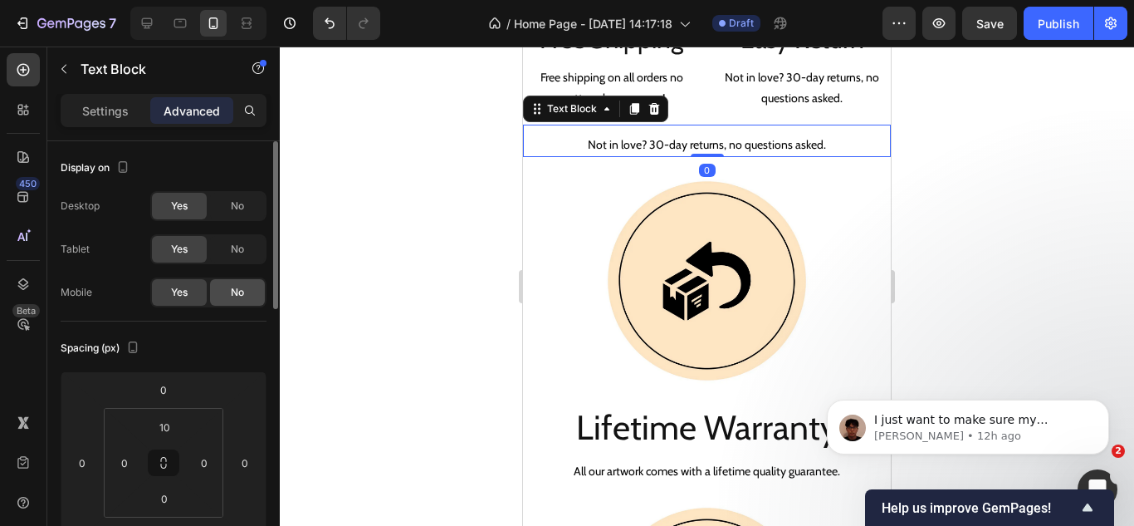
click at [245, 292] on div "No" at bounding box center [237, 292] width 55 height 27
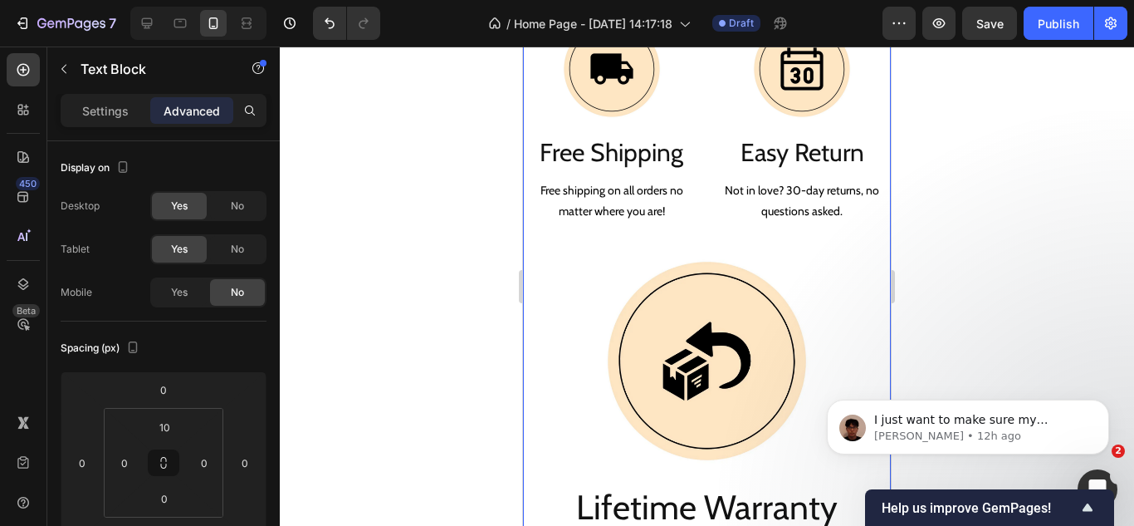
scroll to position [2167, 0]
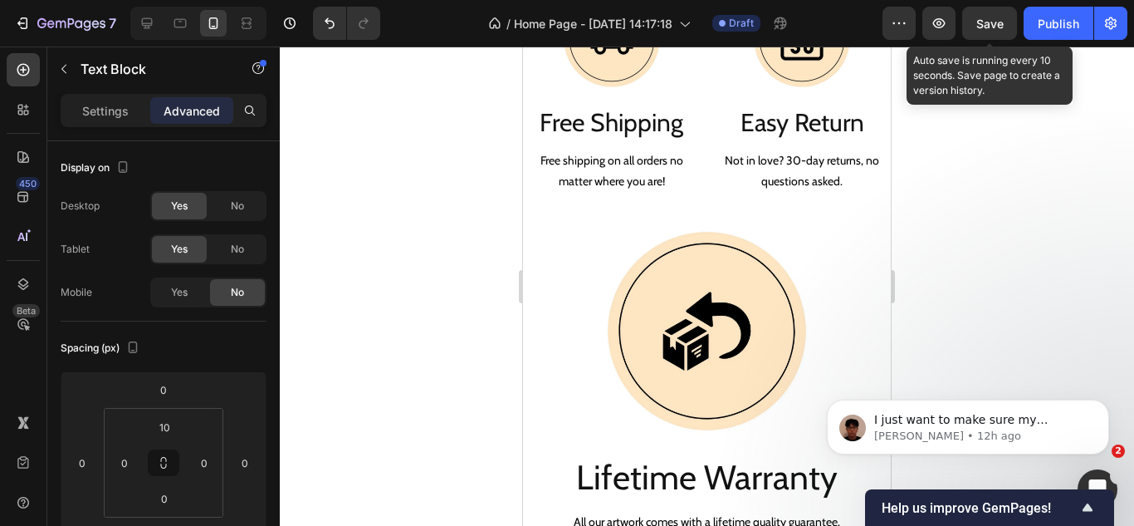
click at [984, 27] on span "Save" at bounding box center [990, 24] width 27 height 14
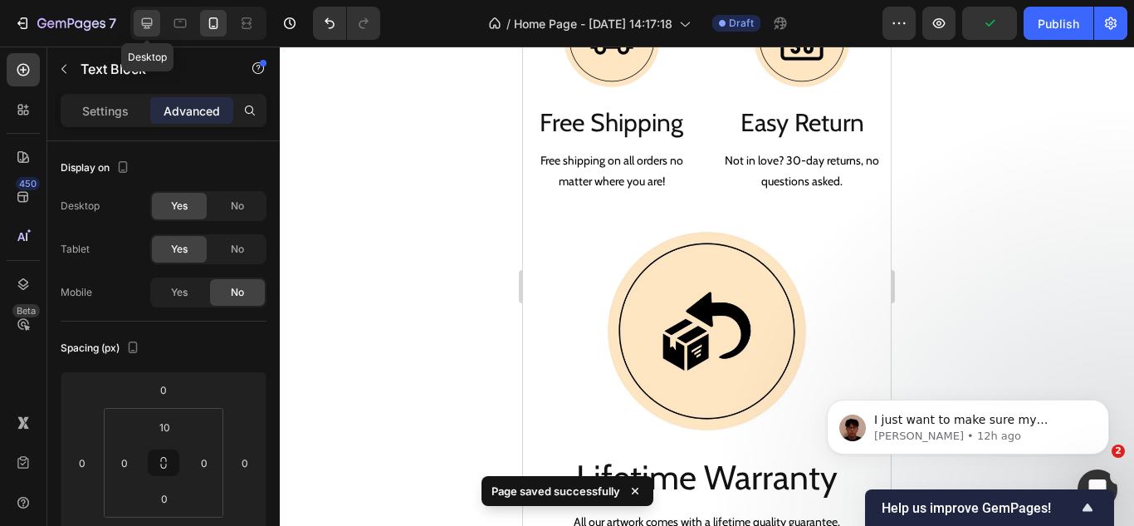
click at [148, 23] on icon at bounding box center [147, 23] width 11 height 11
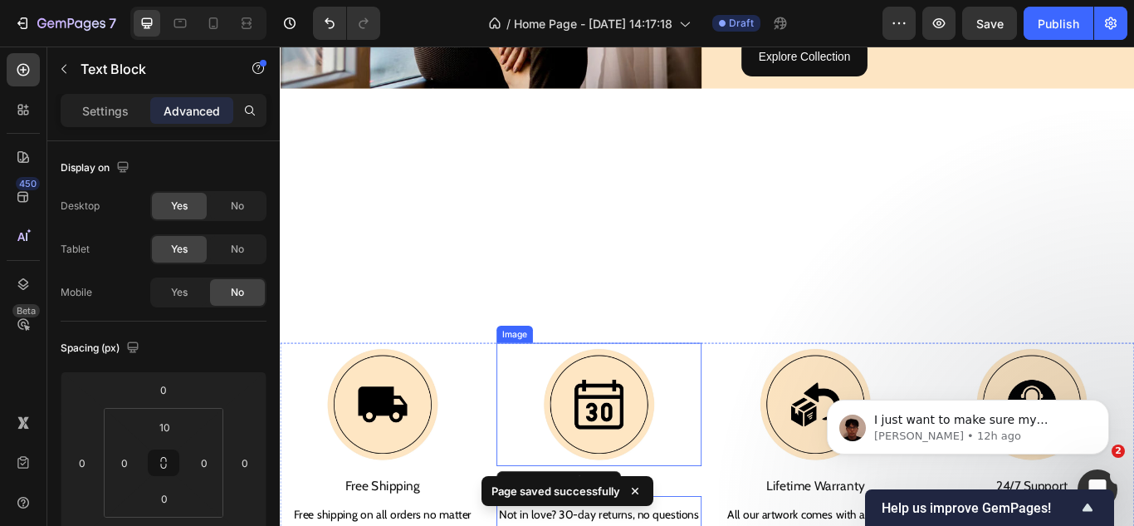
scroll to position [1760, 0]
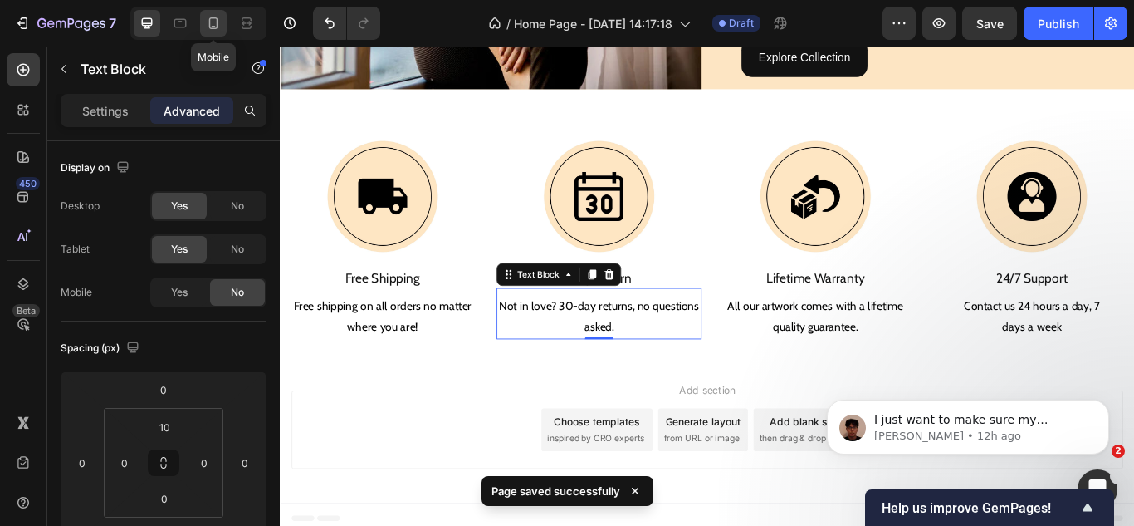
click at [202, 30] on div at bounding box center [213, 23] width 27 height 27
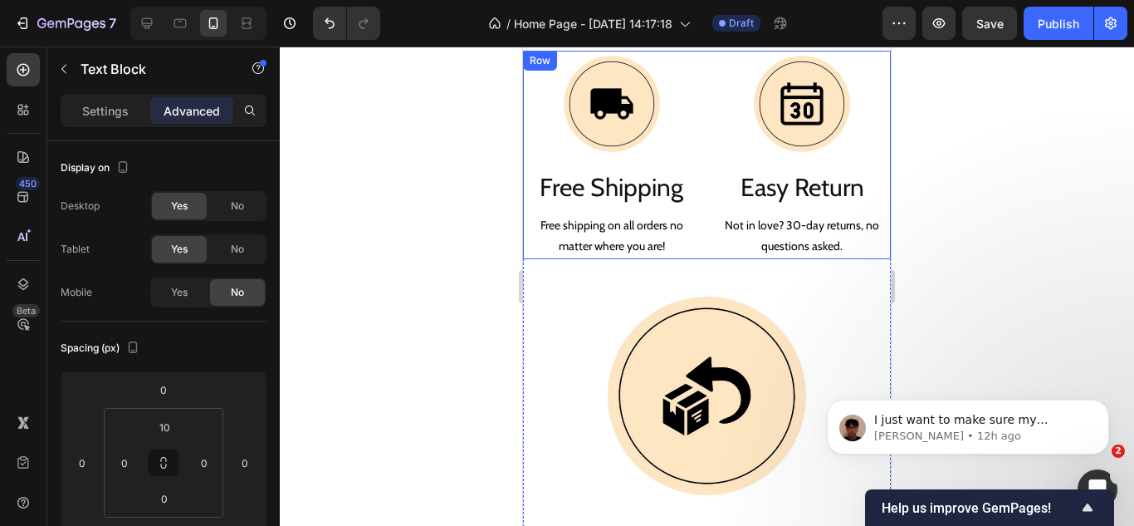
scroll to position [2093, 0]
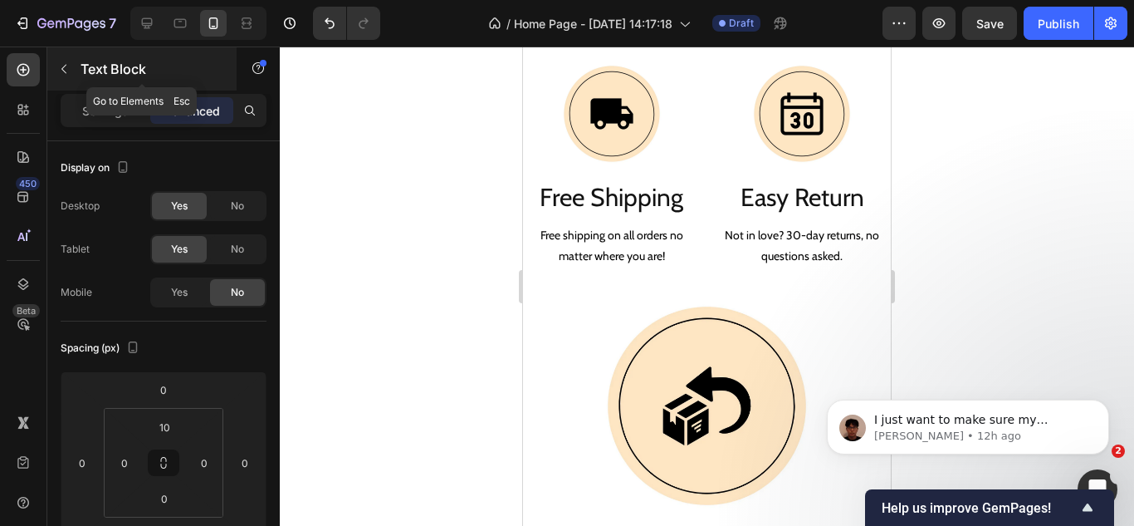
click at [59, 66] on icon "button" at bounding box center [63, 68] width 13 height 13
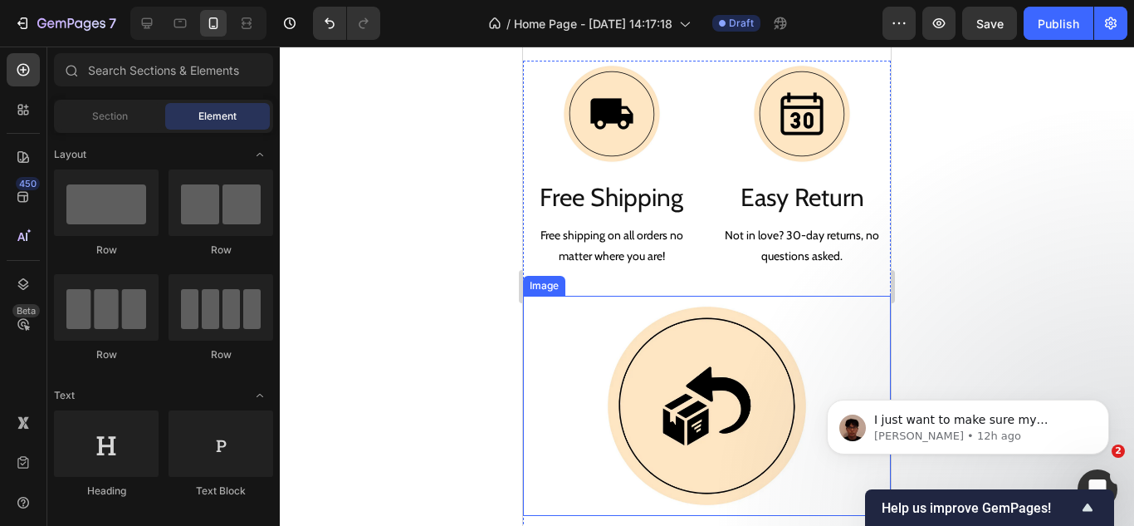
scroll to position [2176, 0]
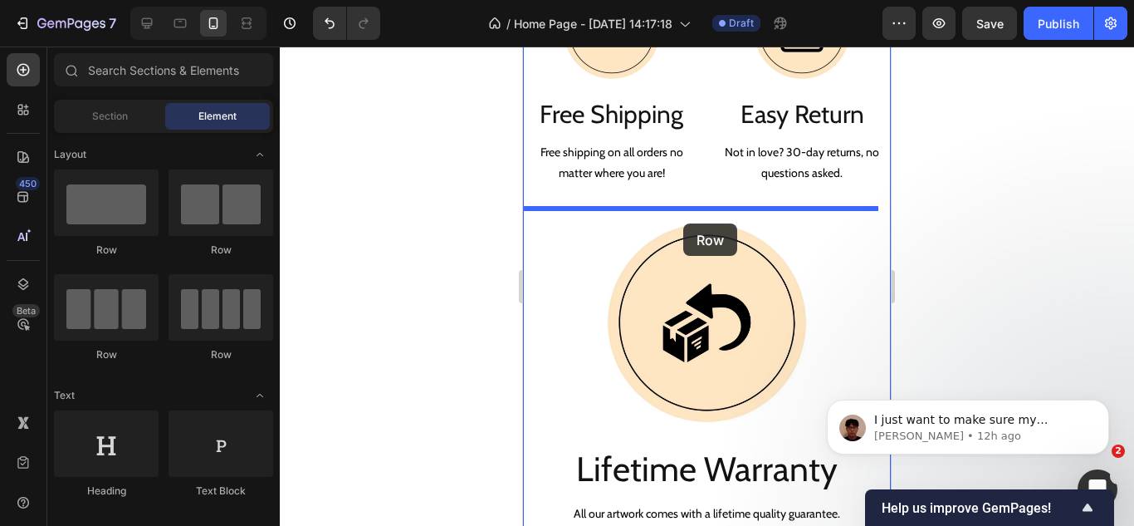
drag, startPoint x: 763, startPoint y: 264, endPoint x: 683, endPoint y: 223, distance: 89.5
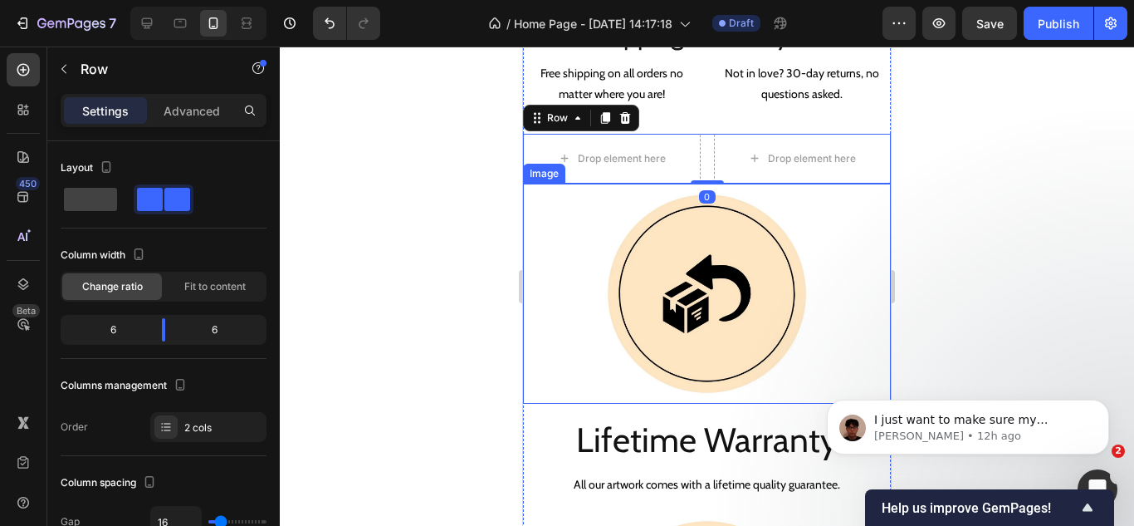
scroll to position [2259, 0]
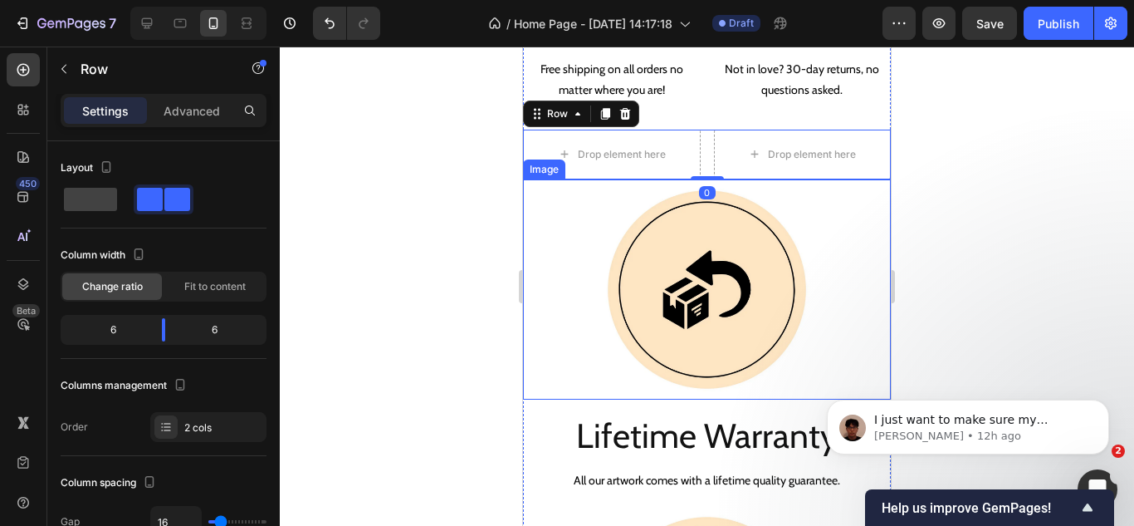
click at [683, 284] on img at bounding box center [707, 289] width 221 height 221
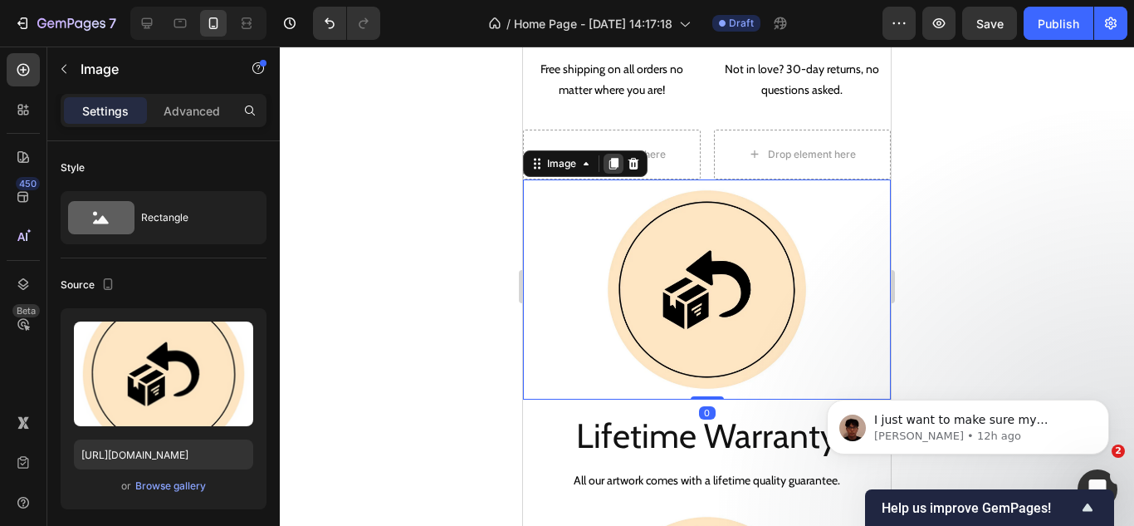
click at [614, 164] on icon at bounding box center [613, 163] width 13 height 13
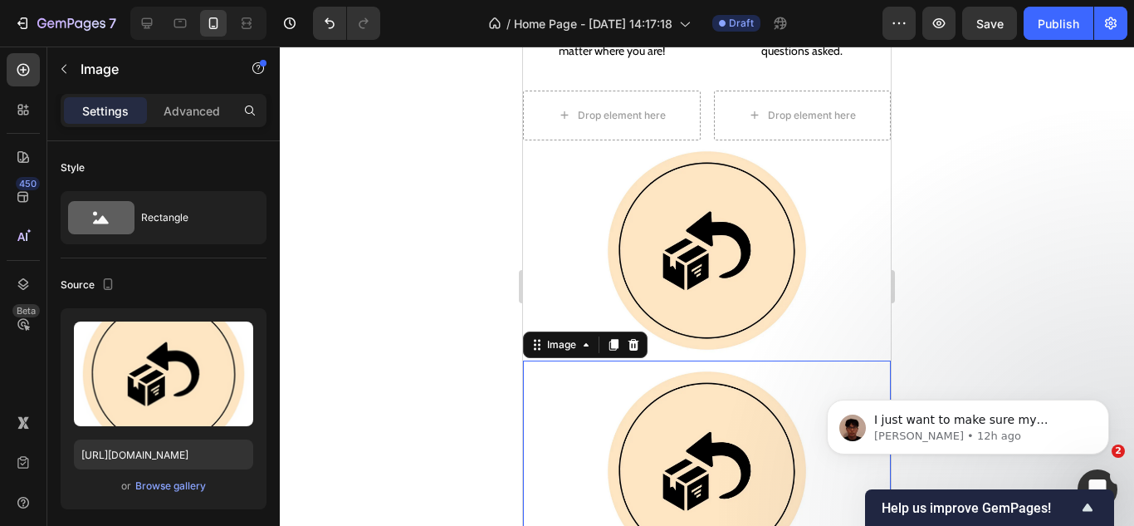
scroll to position [2293, 0]
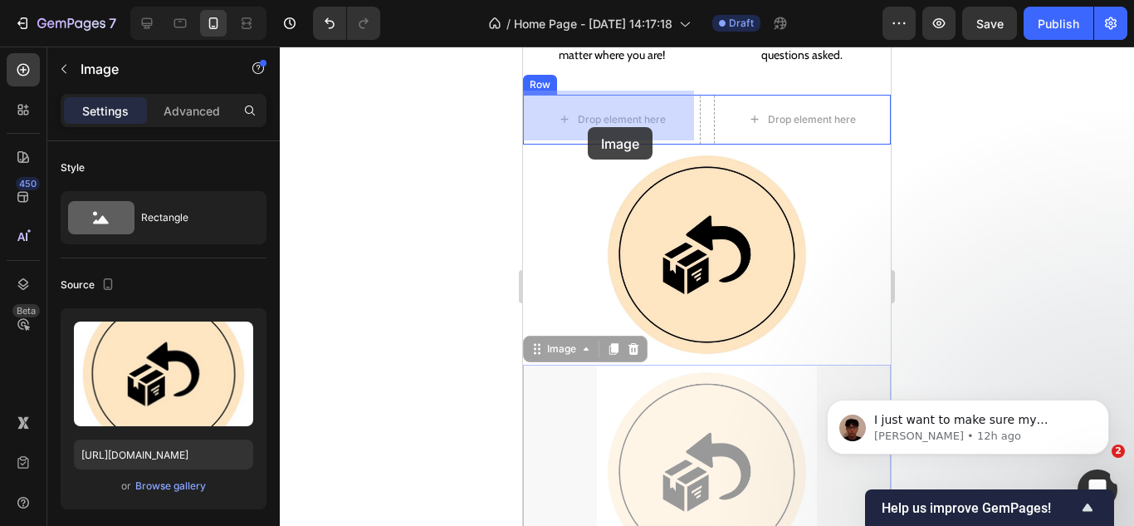
drag, startPoint x: 564, startPoint y: 341, endPoint x: 586, endPoint y: 124, distance: 218.7
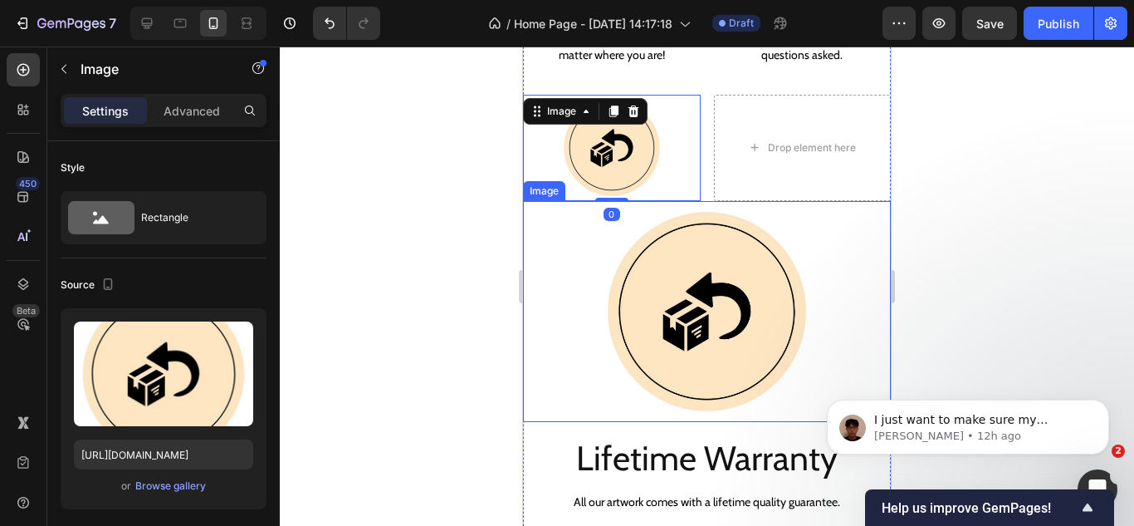
scroll to position [2376, 0]
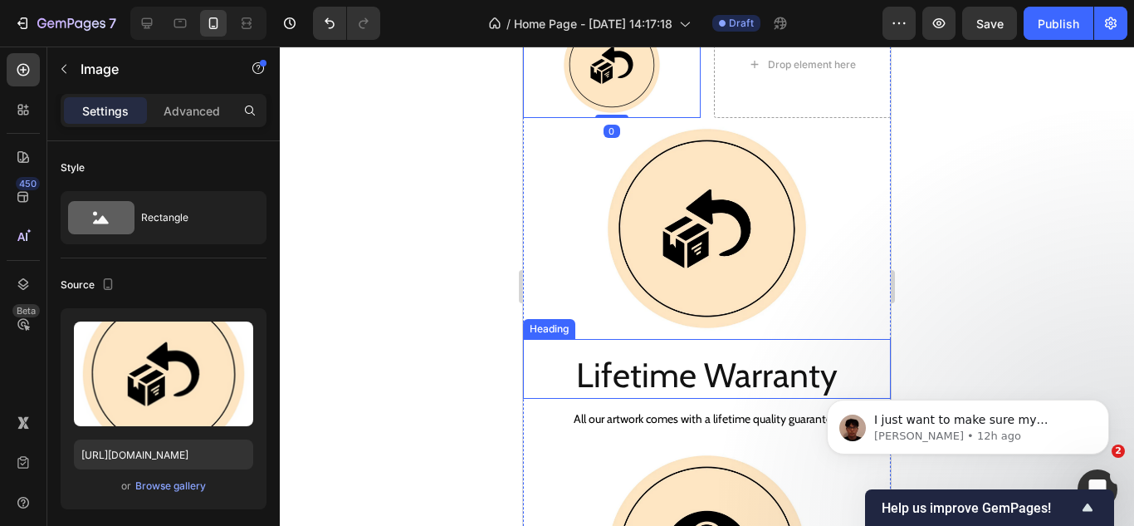
click at [644, 356] on p "Lifetime Warranty" at bounding box center [707, 375] width 365 height 44
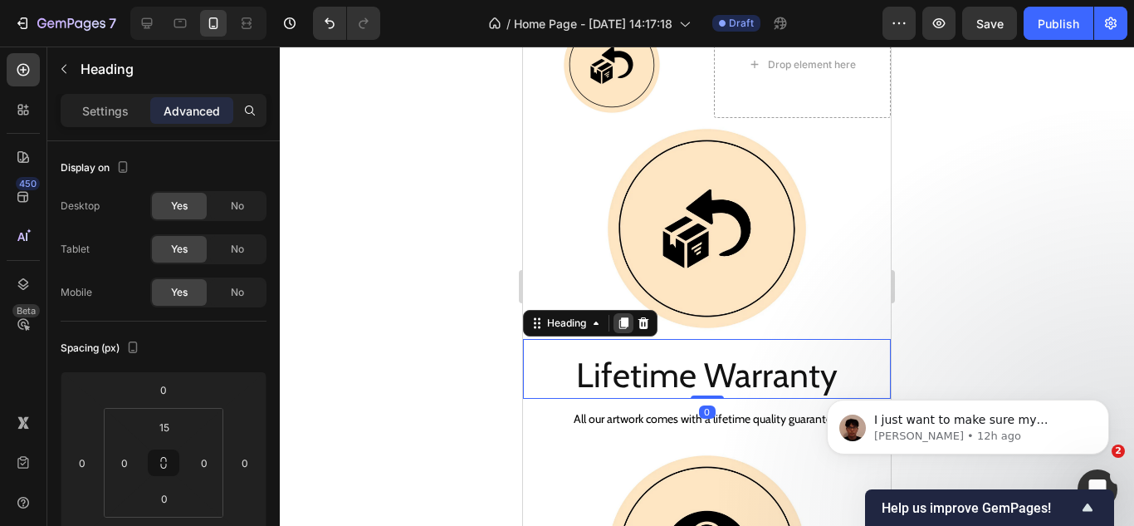
click at [616, 313] on div at bounding box center [624, 323] width 20 height 20
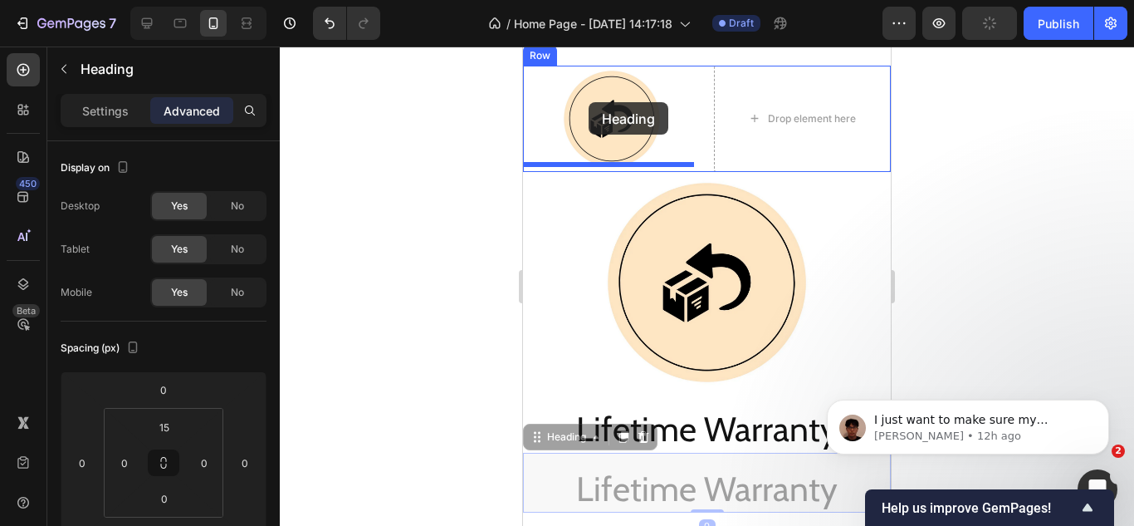
drag, startPoint x: 549, startPoint y: 365, endPoint x: 589, endPoint y: 102, distance: 265.4
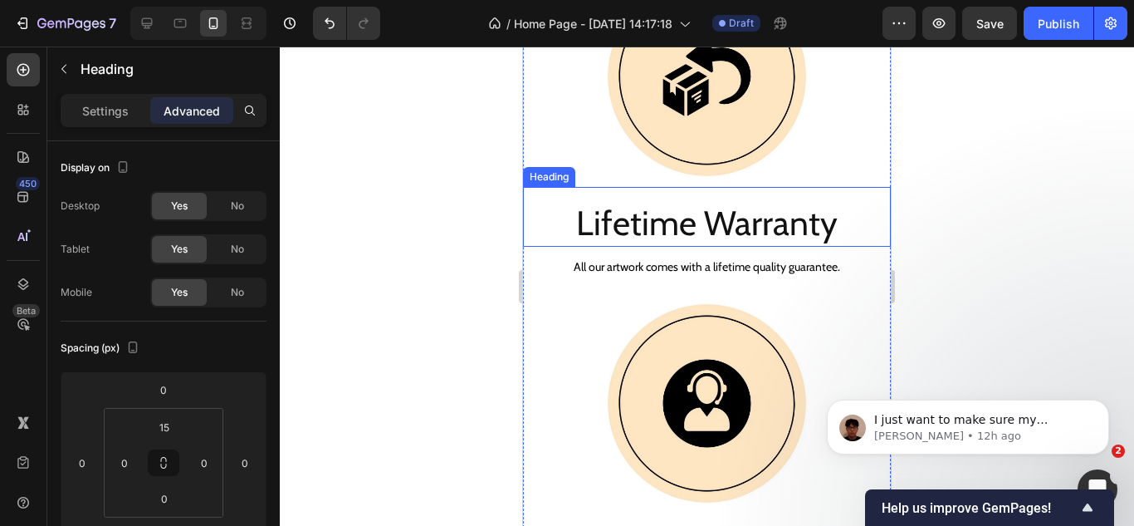
scroll to position [2651, 0]
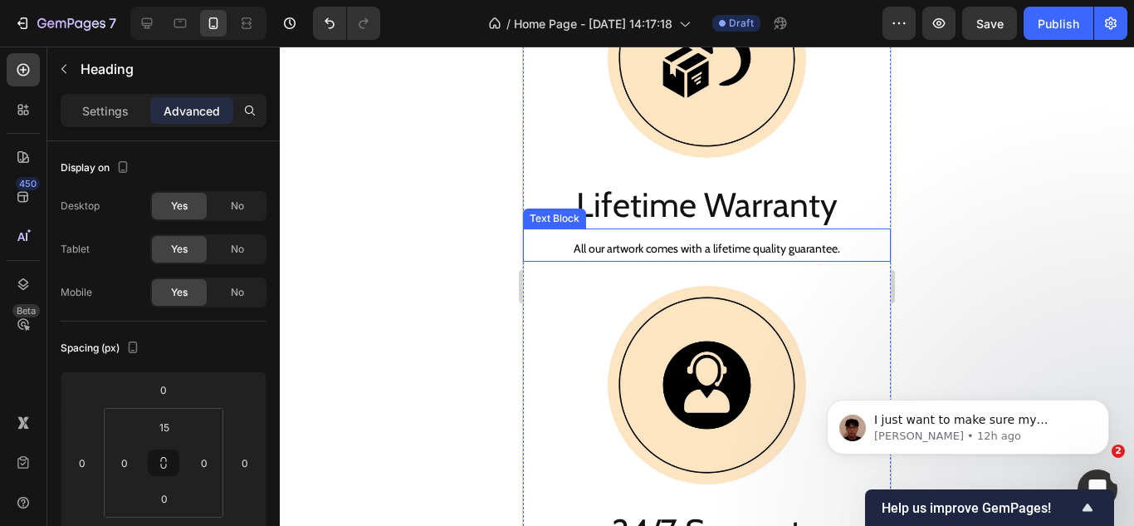
click at [635, 238] on p "All our artwork comes with a lifetime quality guarantee." at bounding box center [707, 248] width 365 height 21
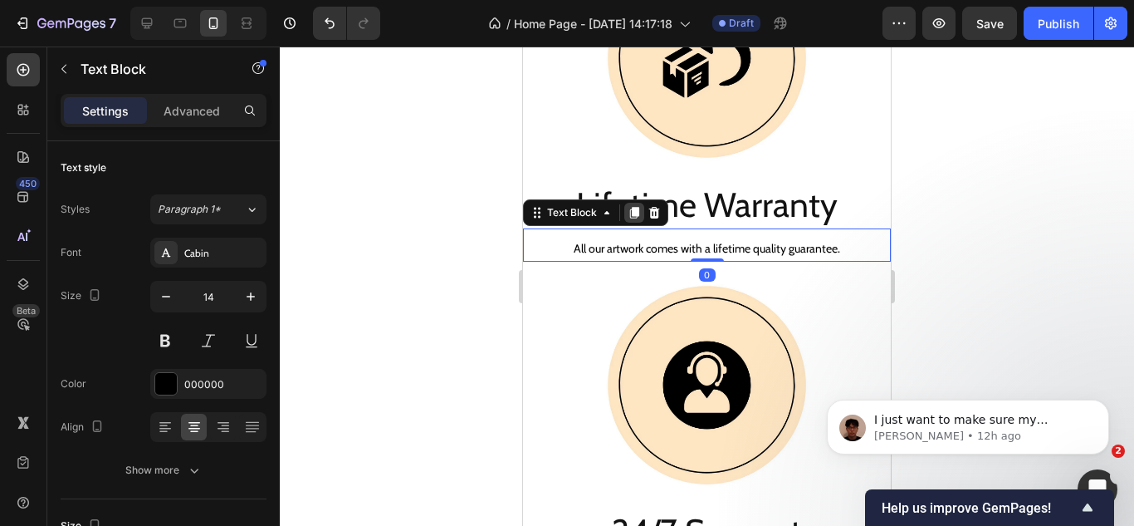
click at [628, 206] on icon at bounding box center [634, 212] width 13 height 13
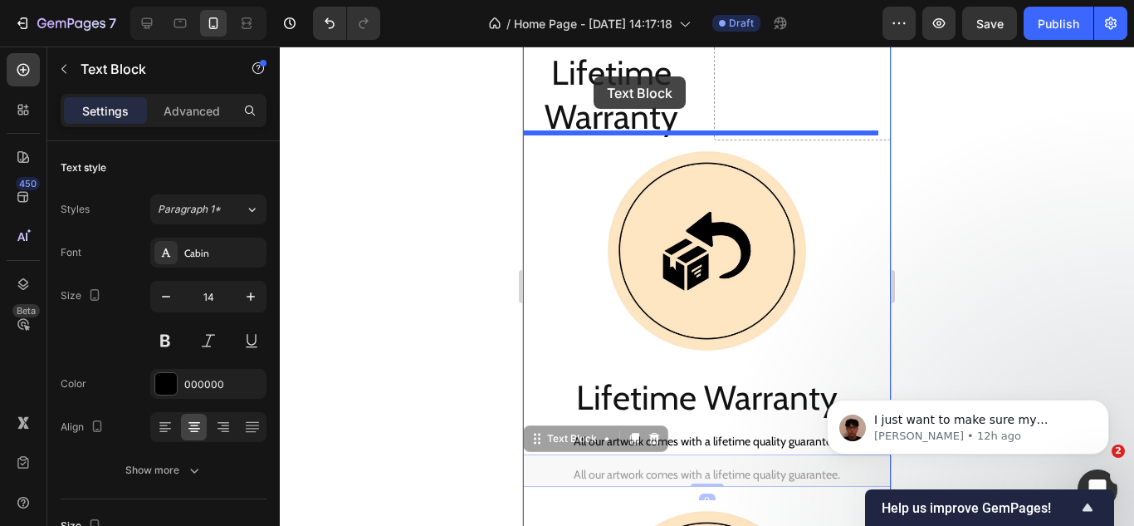
scroll to position [2368, 0]
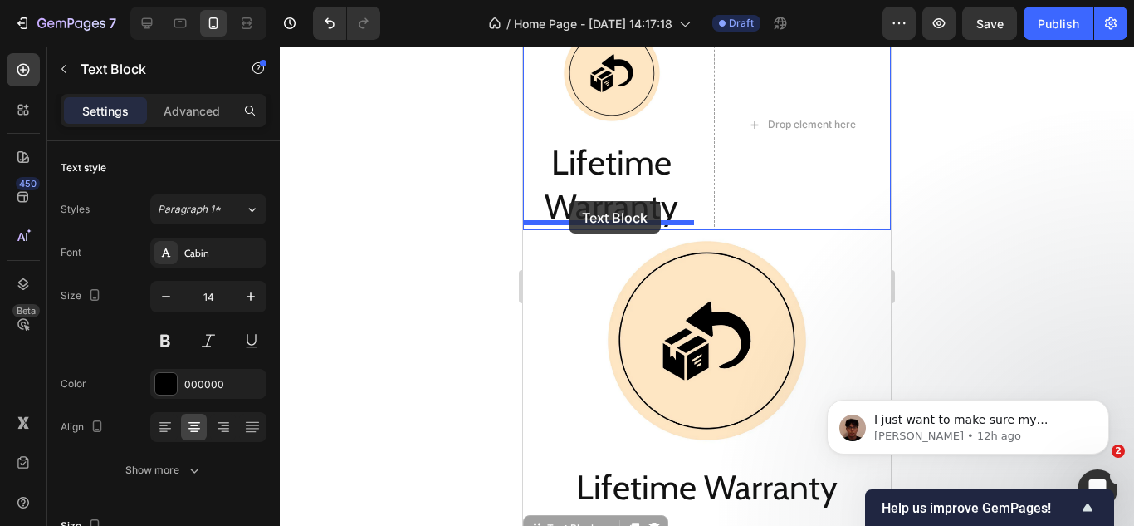
drag, startPoint x: 568, startPoint y: 313, endPoint x: 569, endPoint y: 201, distance: 112.1
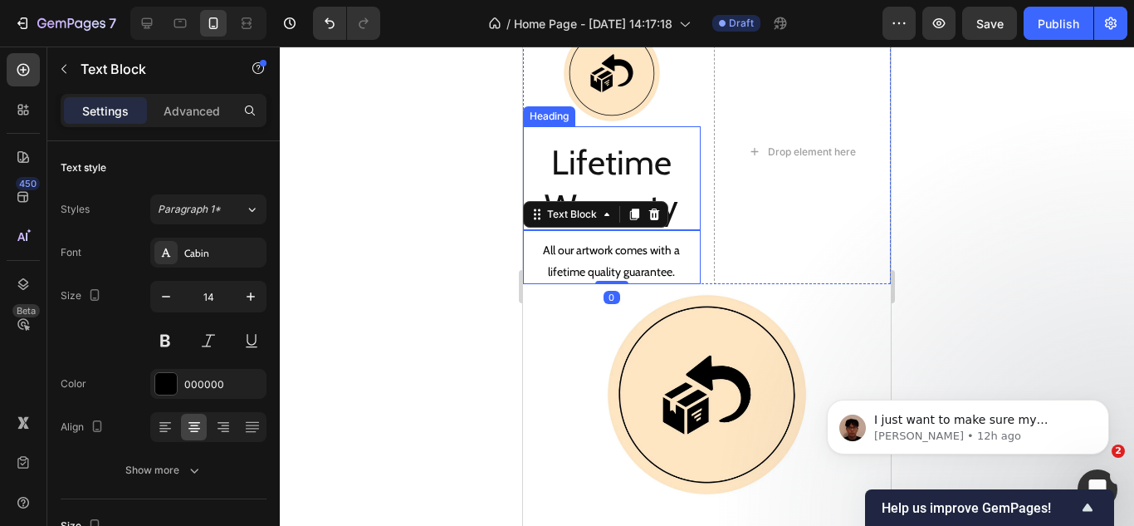
click at [641, 165] on h2 "Lifetime Warranty" at bounding box center [612, 185] width 178 height 92
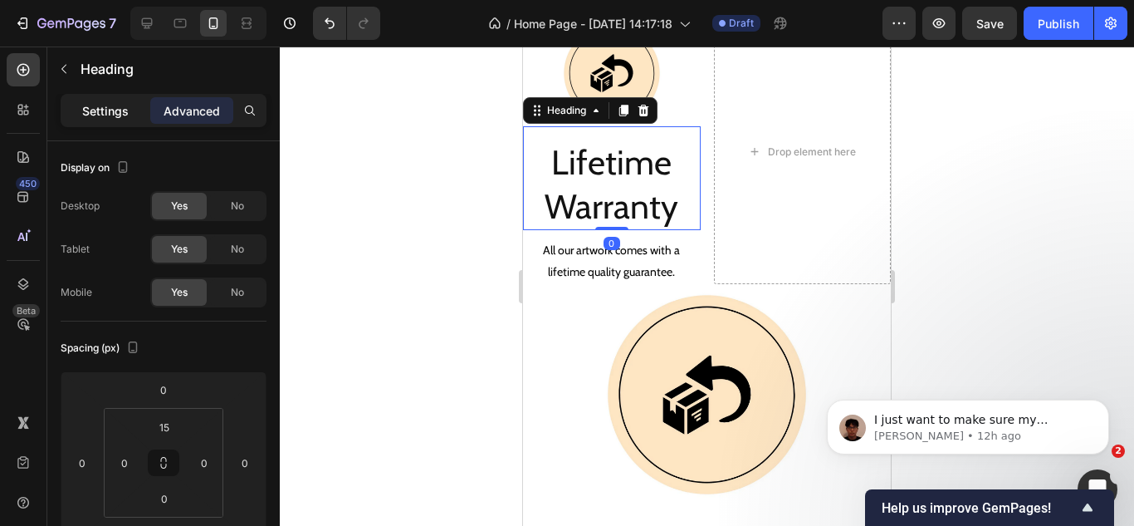
click at [113, 110] on p "Settings" at bounding box center [105, 110] width 47 height 17
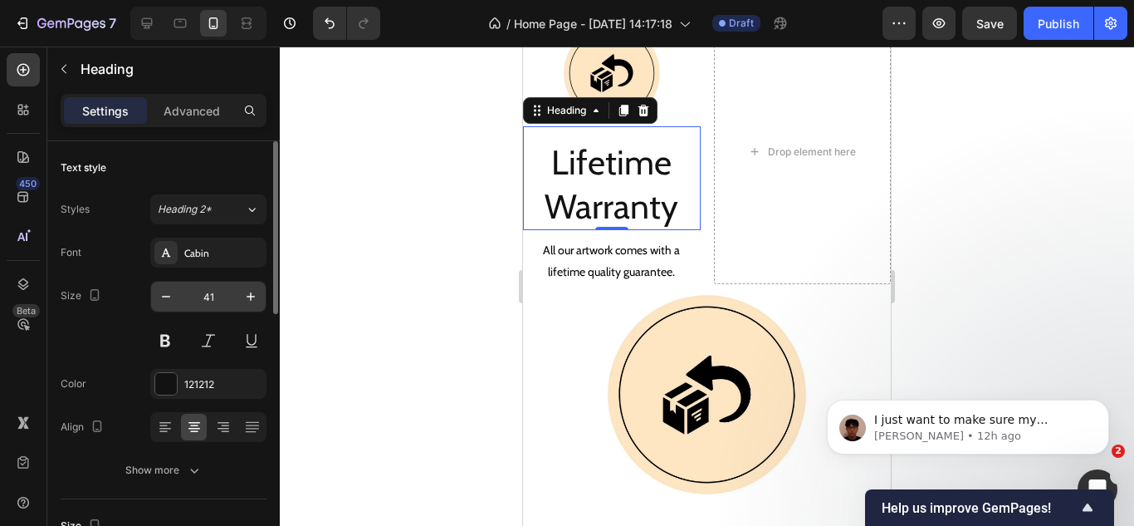
click at [206, 287] on input "41" at bounding box center [208, 296] width 55 height 30
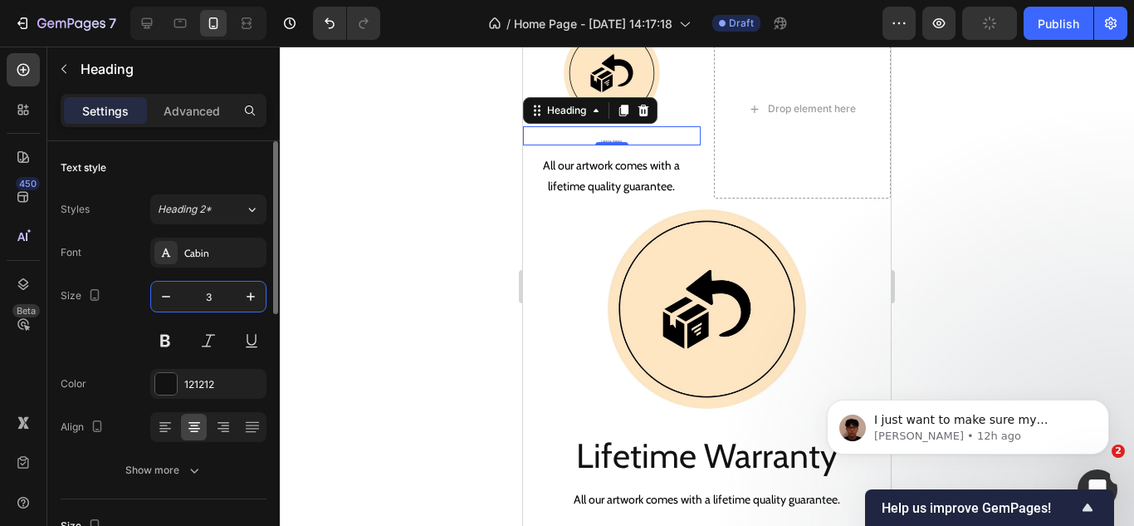
type input "30"
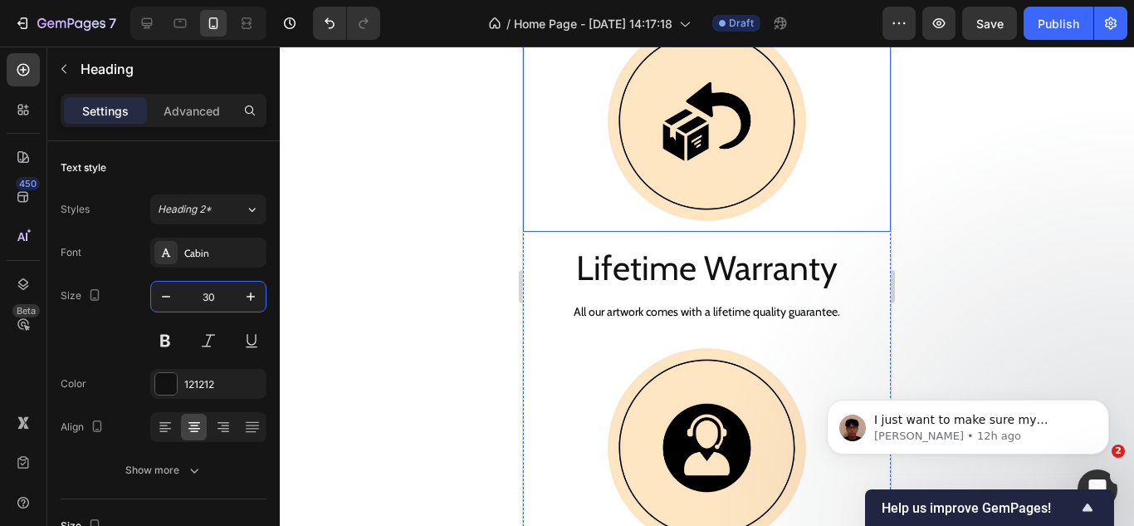
scroll to position [2783, 0]
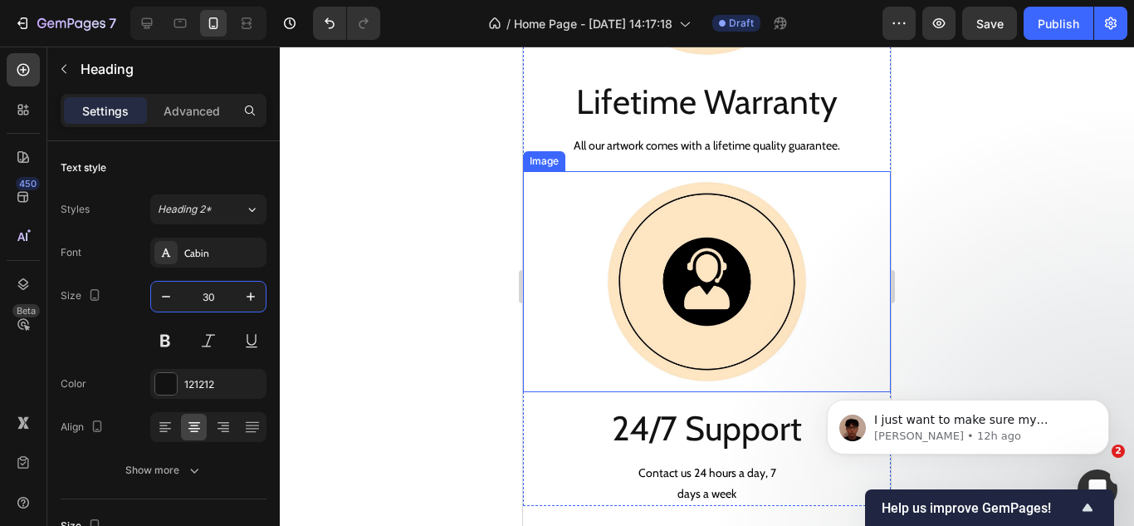
click at [718, 263] on img at bounding box center [707, 281] width 221 height 221
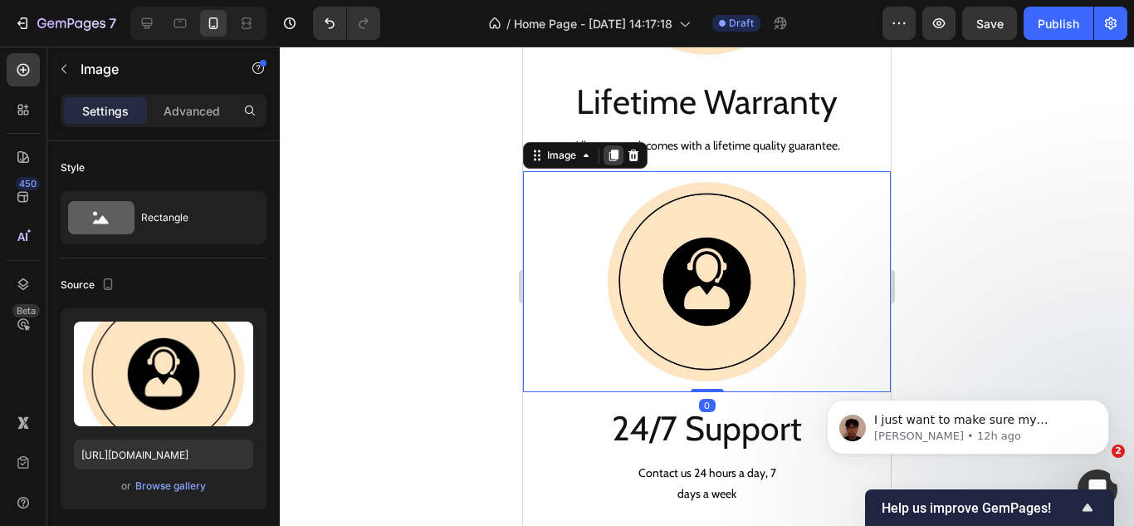
click at [614, 150] on icon at bounding box center [613, 156] width 9 height 12
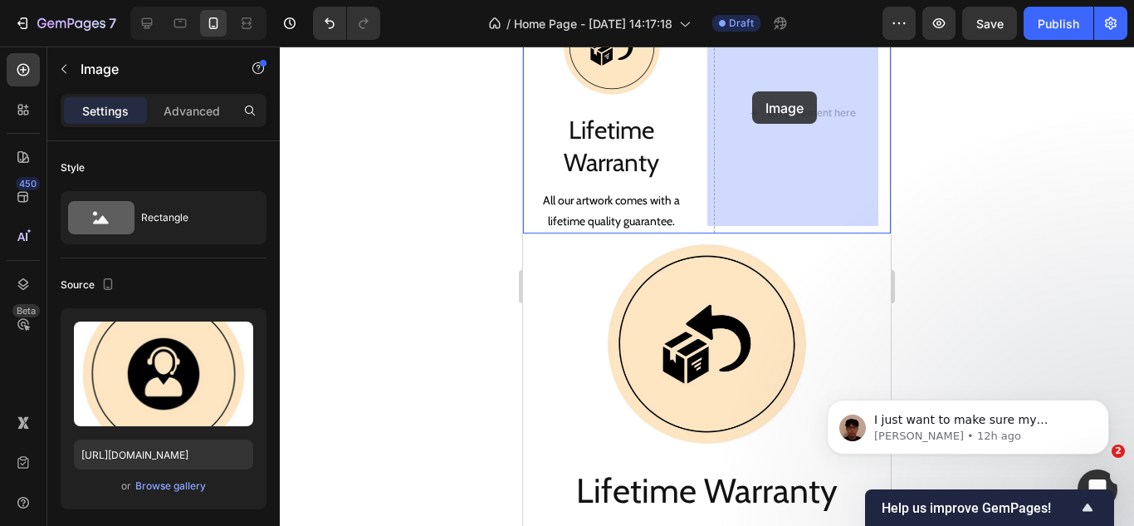
drag, startPoint x: 559, startPoint y: 355, endPoint x: 752, endPoint y: 91, distance: 327.3
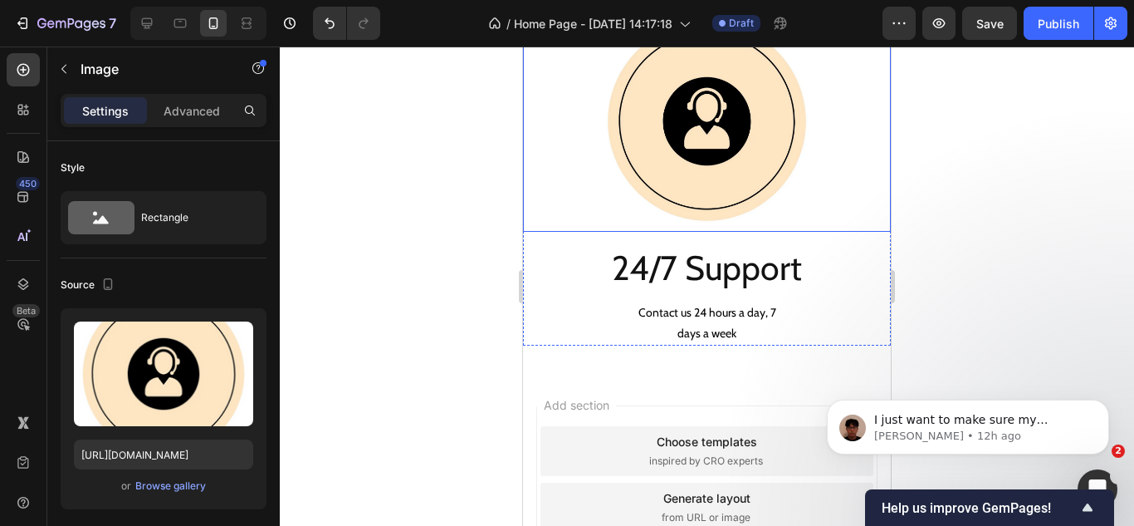
scroll to position [2963, 0]
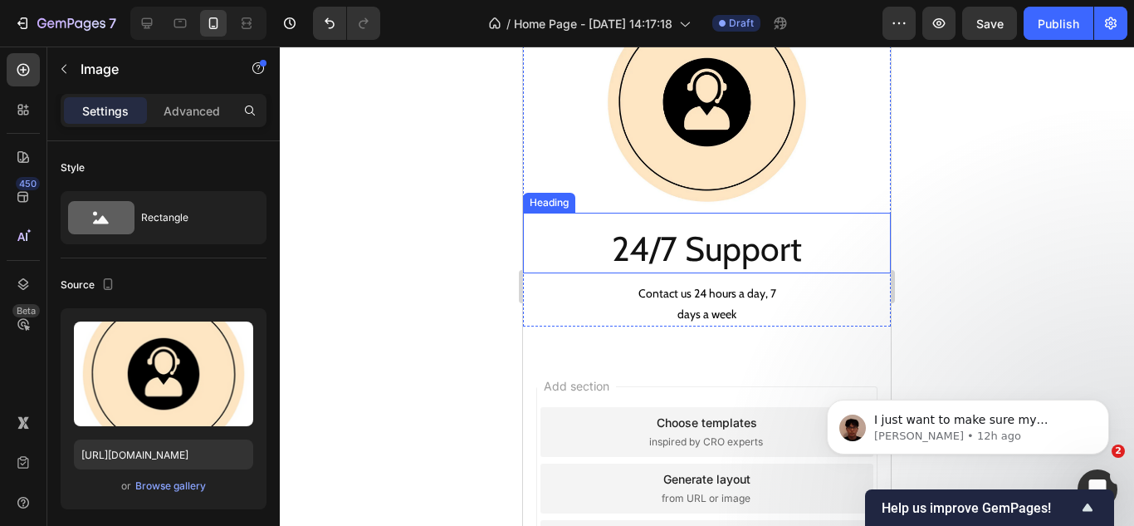
click at [693, 235] on p "24/7 Support" at bounding box center [707, 249] width 365 height 44
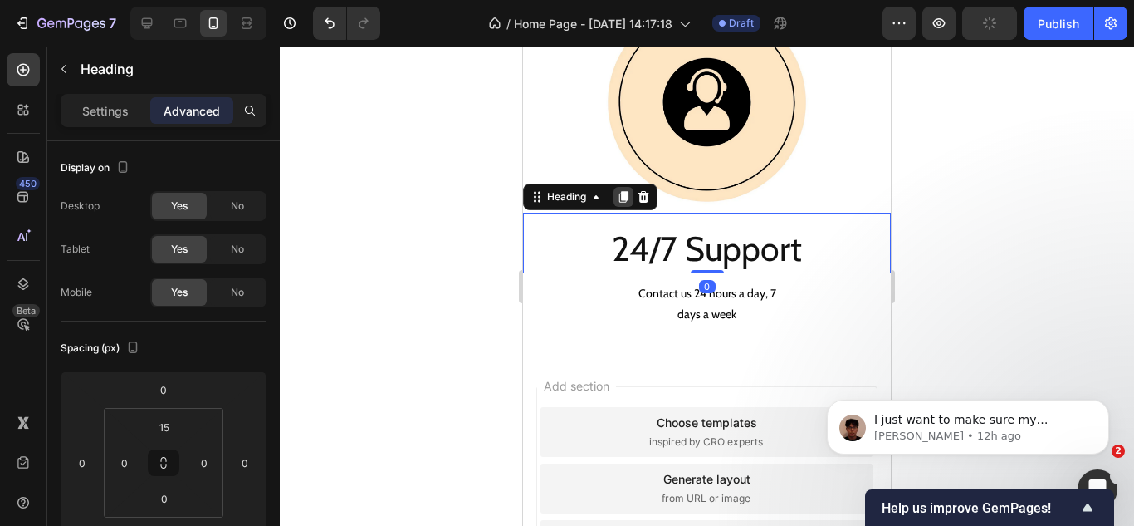
click at [619, 190] on icon at bounding box center [623, 196] width 13 height 13
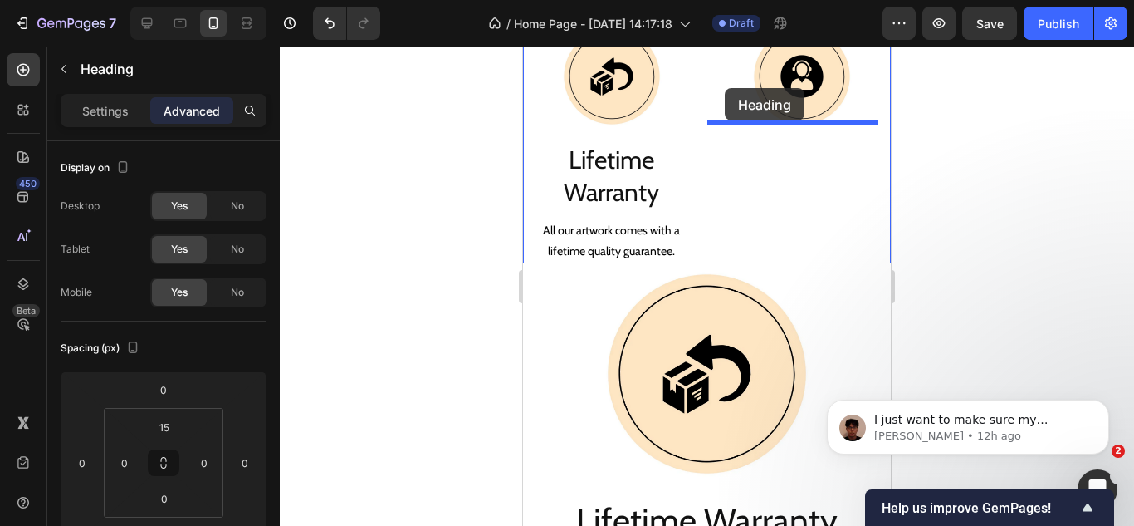
scroll to position [2331, 0]
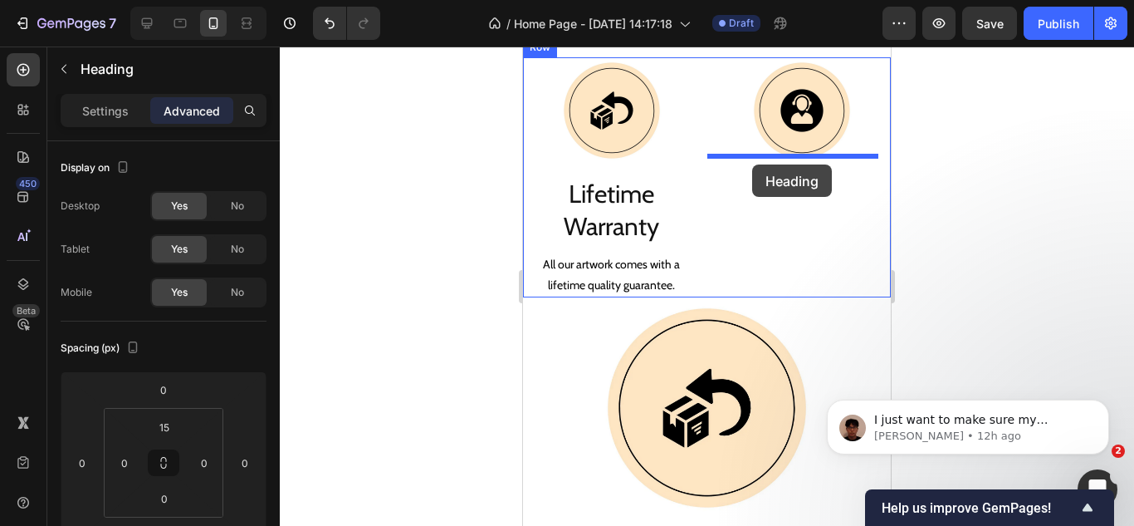
drag, startPoint x: 560, startPoint y: 234, endPoint x: 752, endPoint y: 164, distance: 204.9
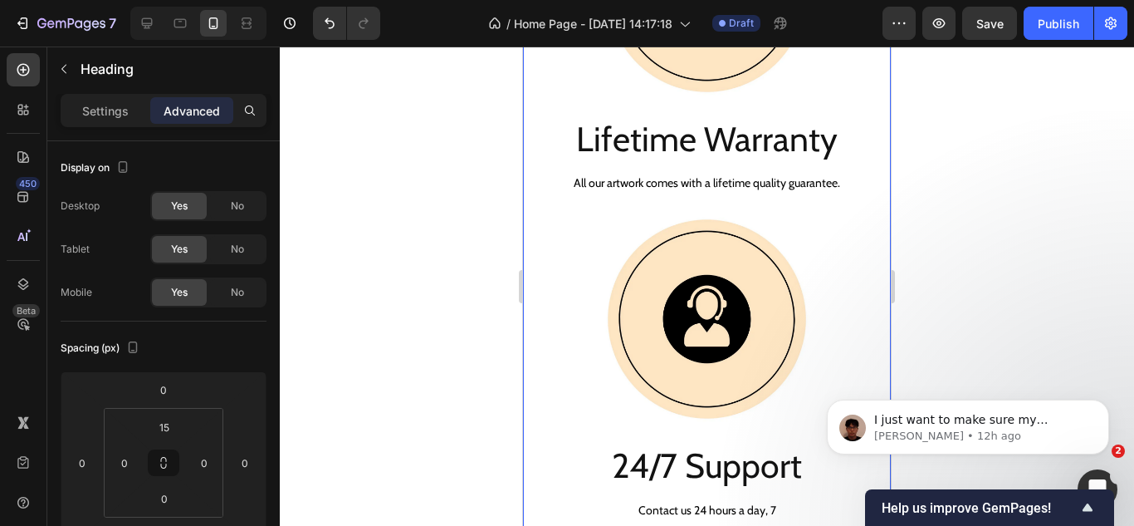
scroll to position [2995, 0]
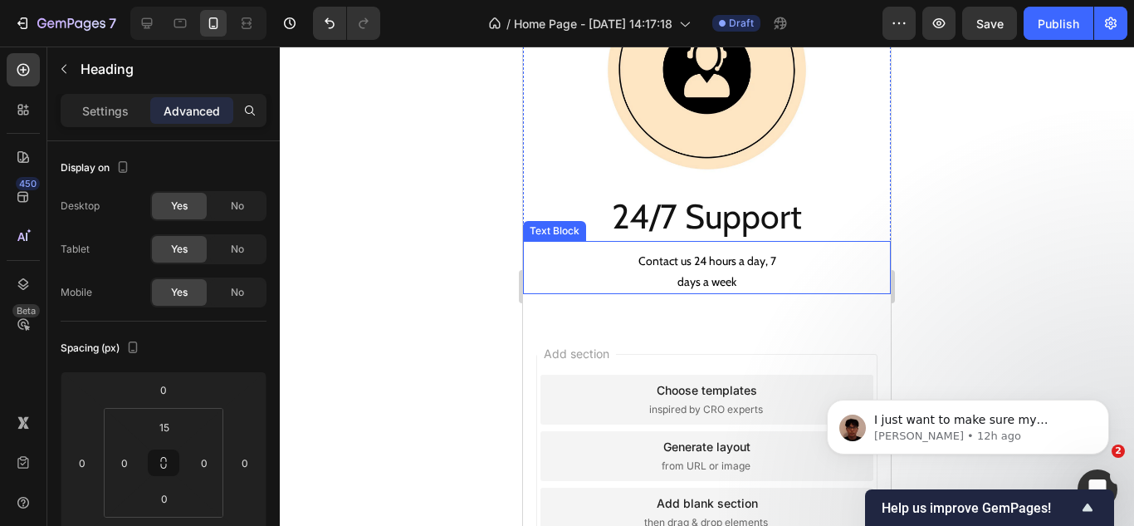
click at [679, 251] on p "Contact us 24 hours a day, 7" at bounding box center [707, 261] width 365 height 21
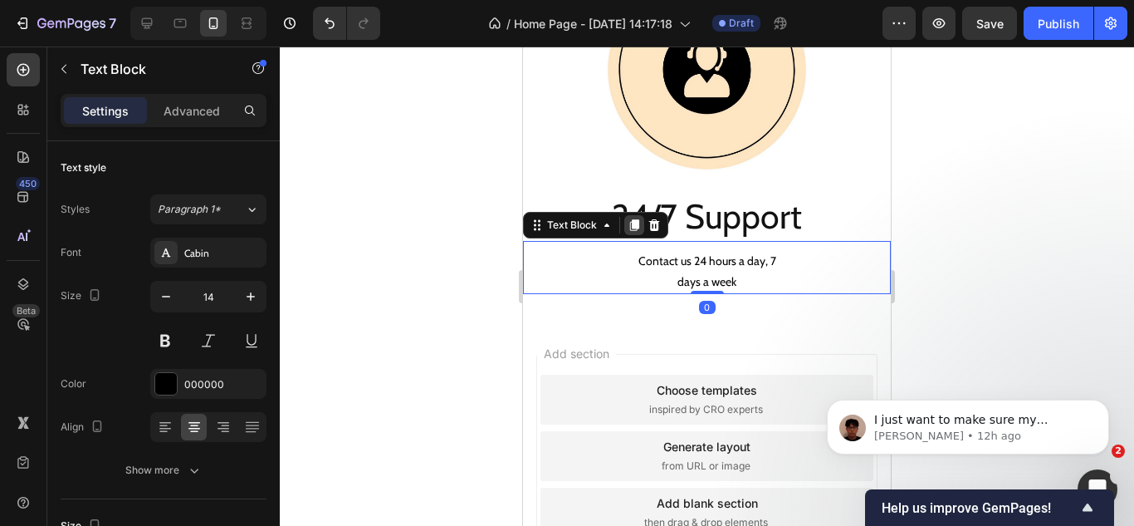
click at [632, 219] on icon at bounding box center [634, 225] width 9 height 12
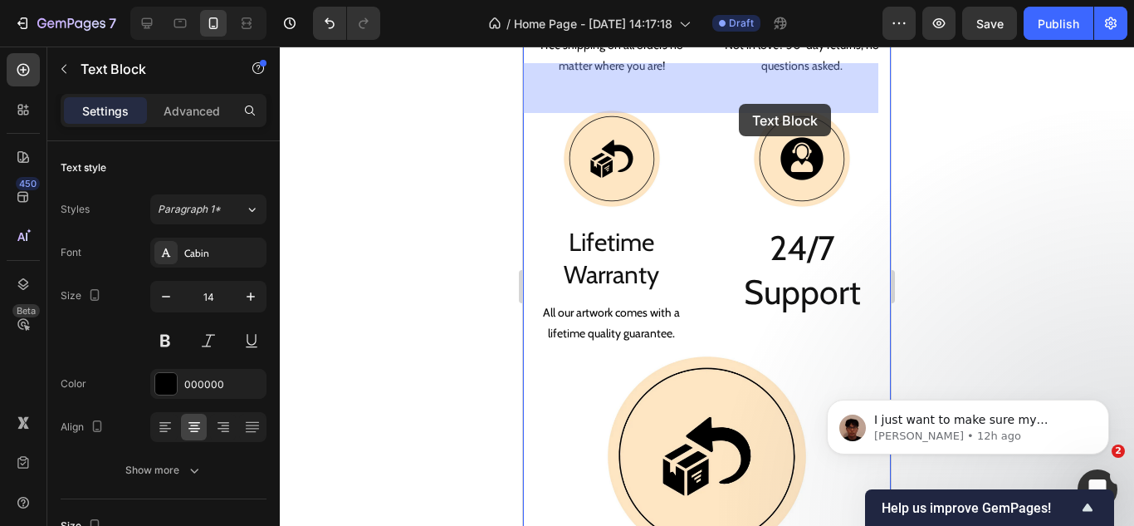
scroll to position [2264, 0]
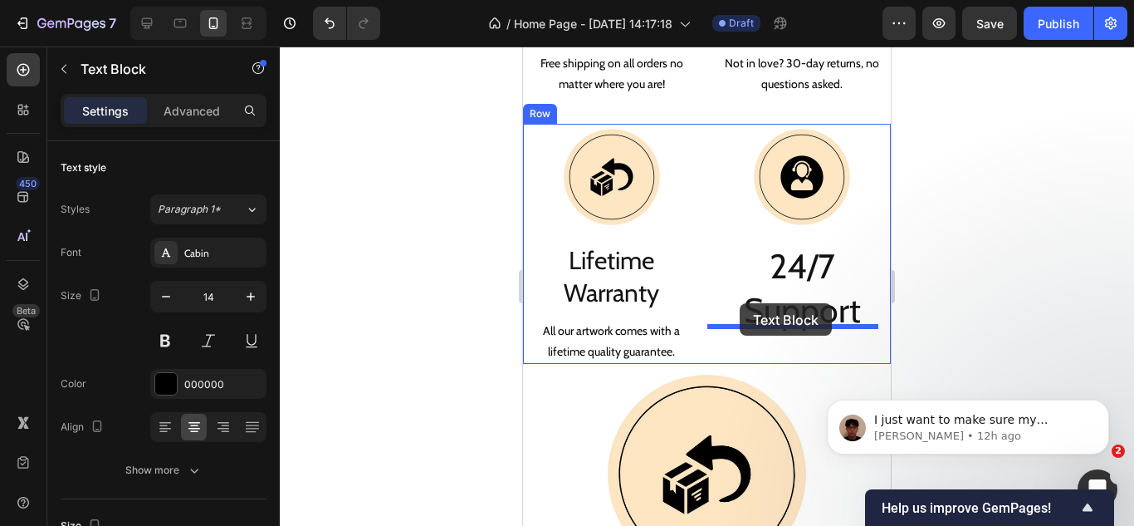
drag, startPoint x: 563, startPoint y: 256, endPoint x: 740, endPoint y: 303, distance: 183.1
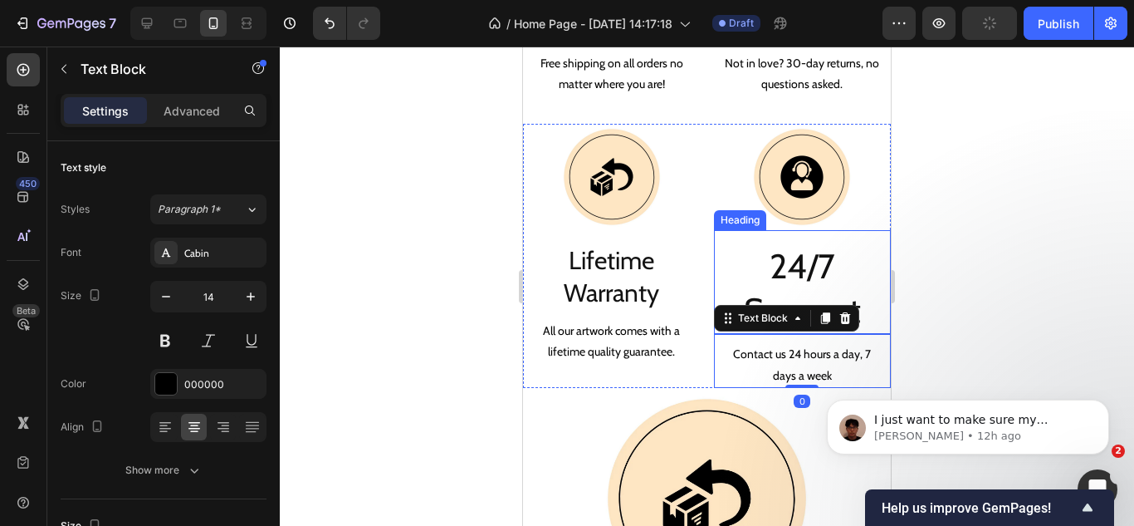
click at [758, 263] on h2 "24/7 Support" at bounding box center [803, 288] width 178 height 92
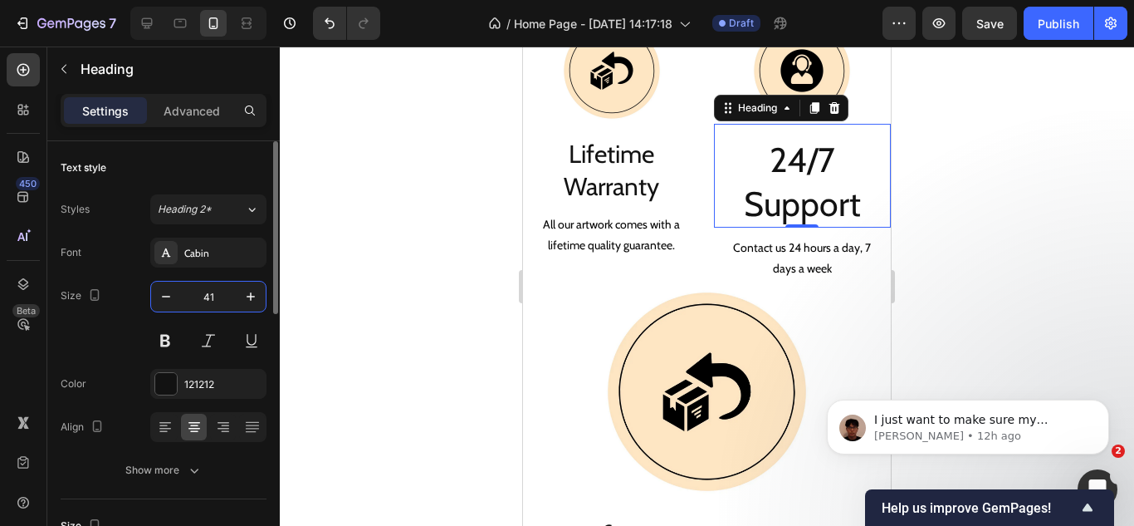
click at [202, 303] on input "41" at bounding box center [208, 296] width 55 height 30
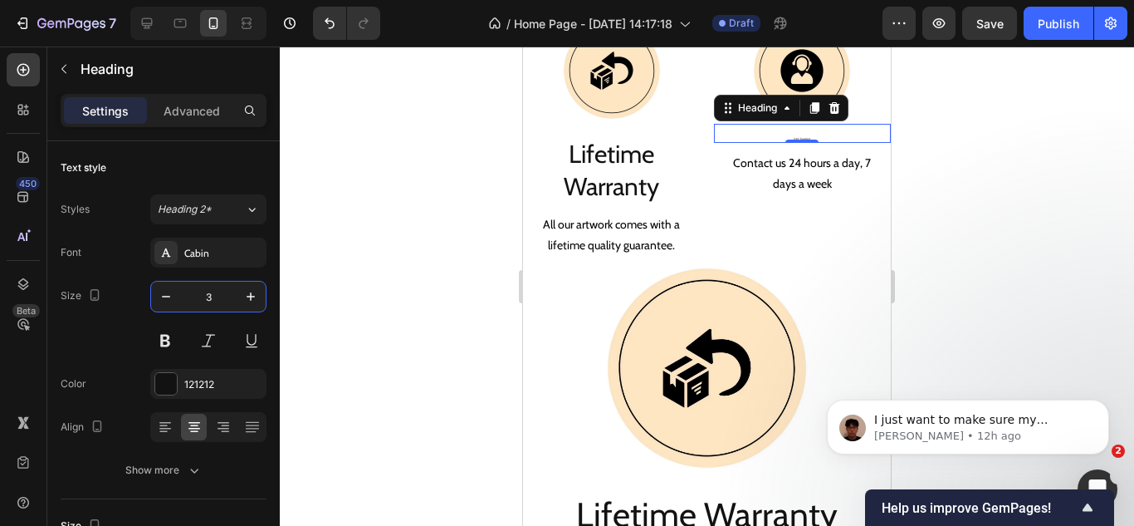
type input "30"
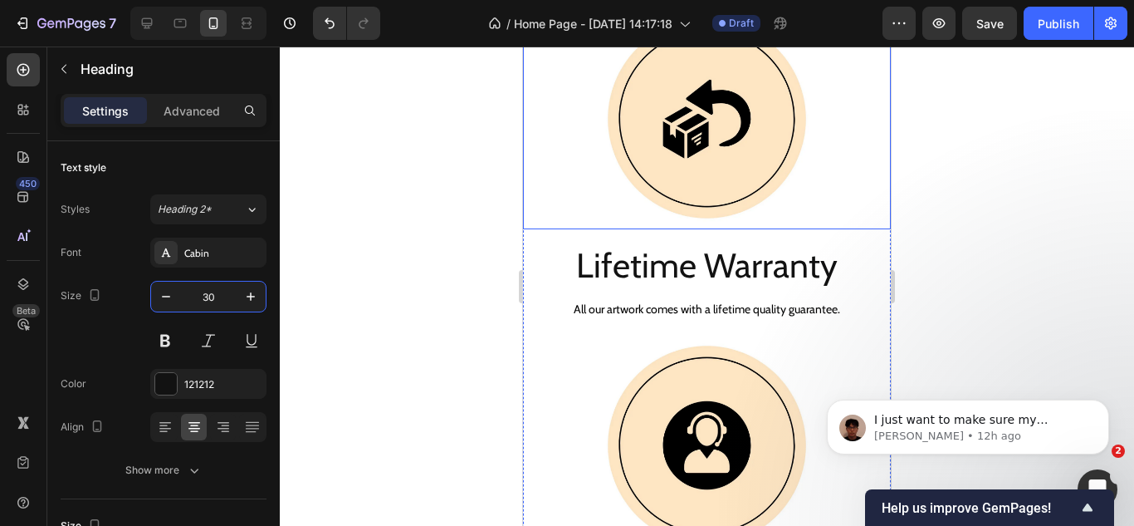
scroll to position [2347, 0]
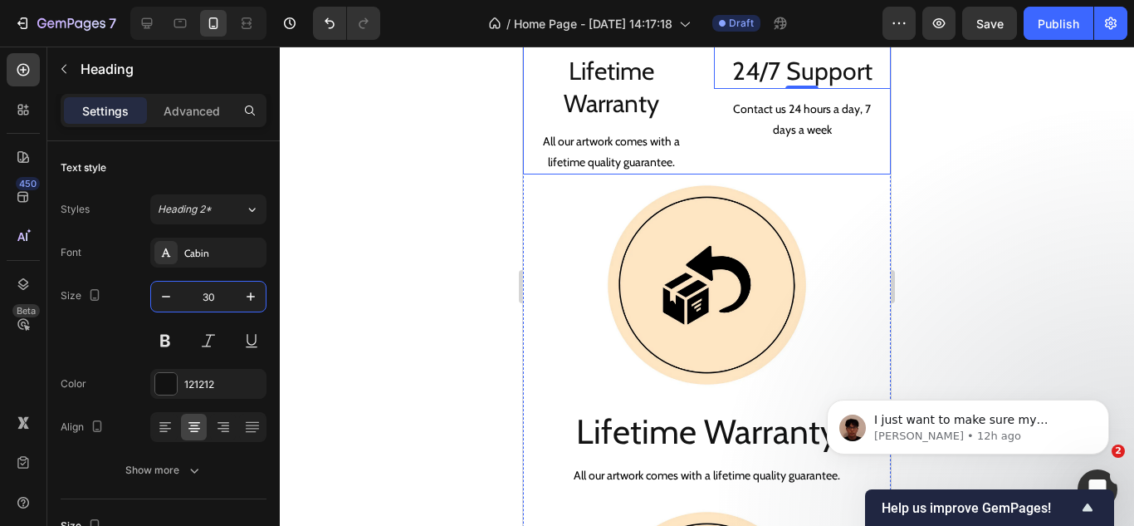
click at [702, 175] on div "Image Lifetime Warranty Heading All our artwork comes with a lifetime quality g…" at bounding box center [707, 54] width 368 height 241
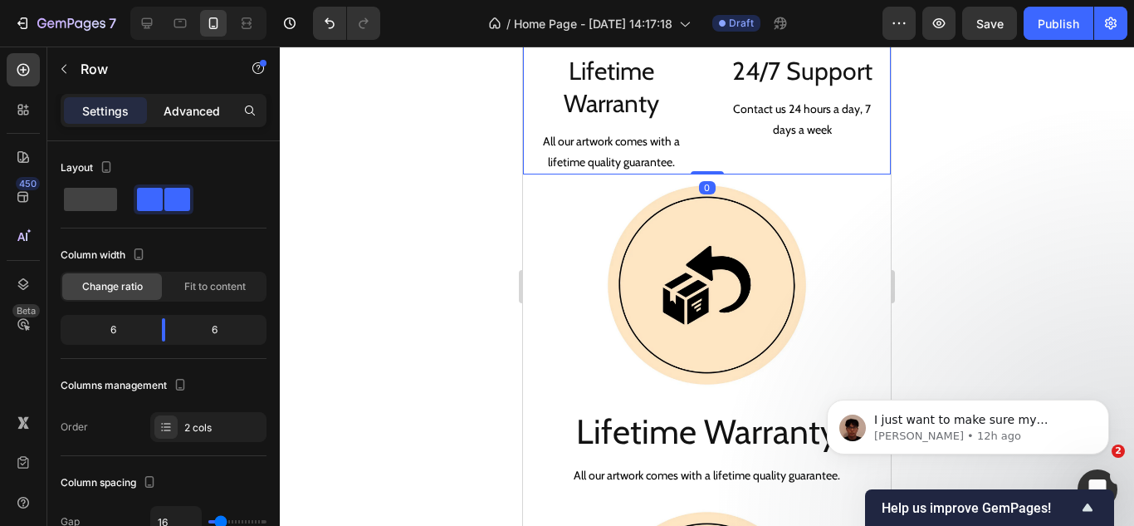
click at [197, 110] on p "Advanced" at bounding box center [192, 110] width 56 height 17
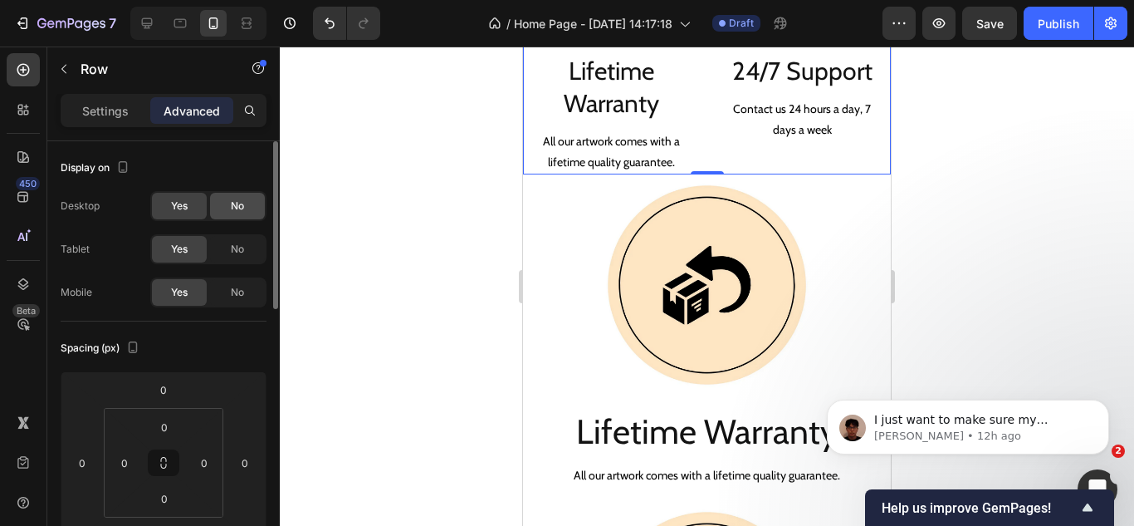
click at [222, 208] on div "No" at bounding box center [237, 206] width 55 height 27
click at [228, 247] on div "No" at bounding box center [237, 249] width 55 height 27
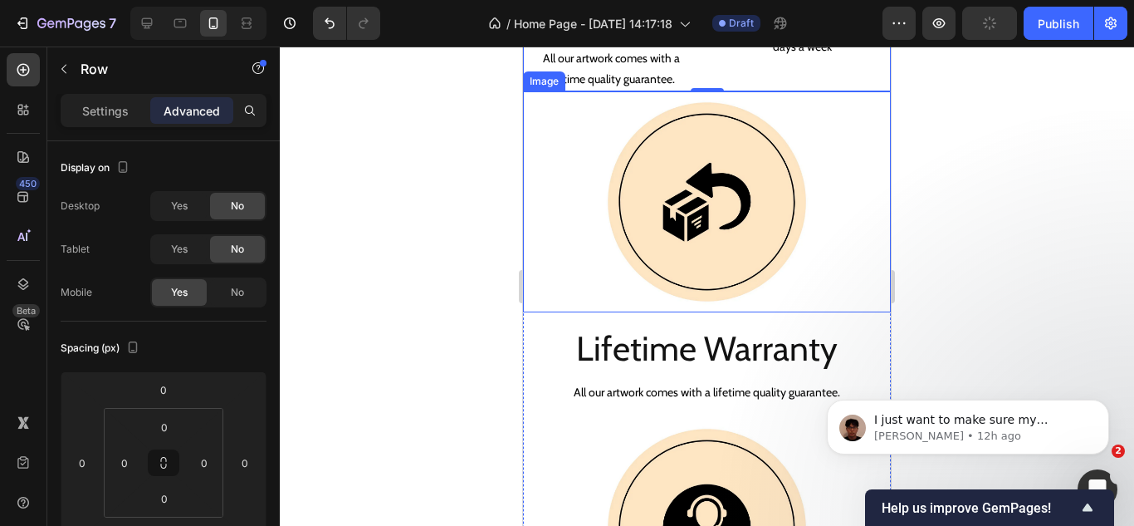
scroll to position [2513, 0]
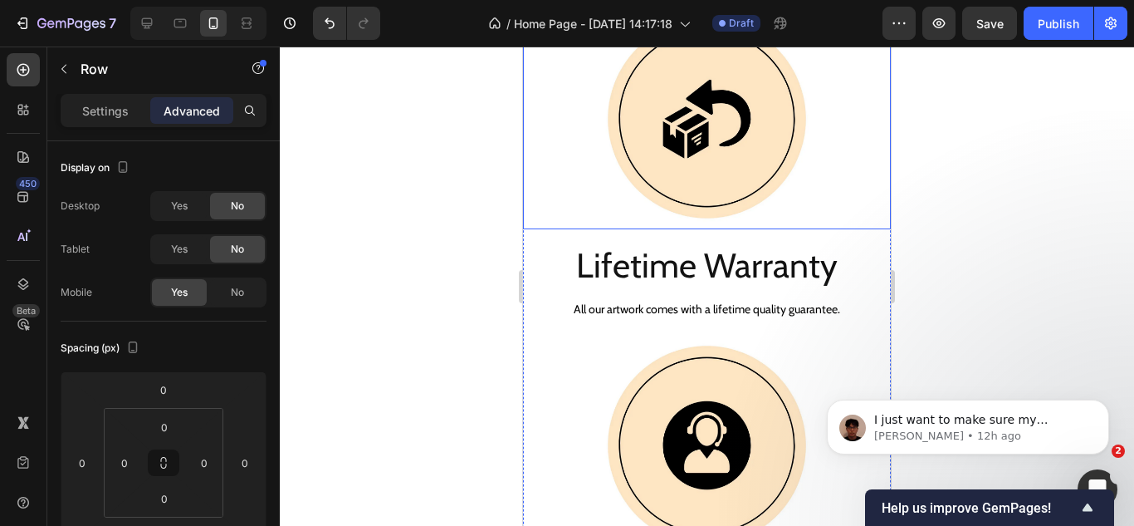
click at [565, 192] on div at bounding box center [707, 118] width 368 height 221
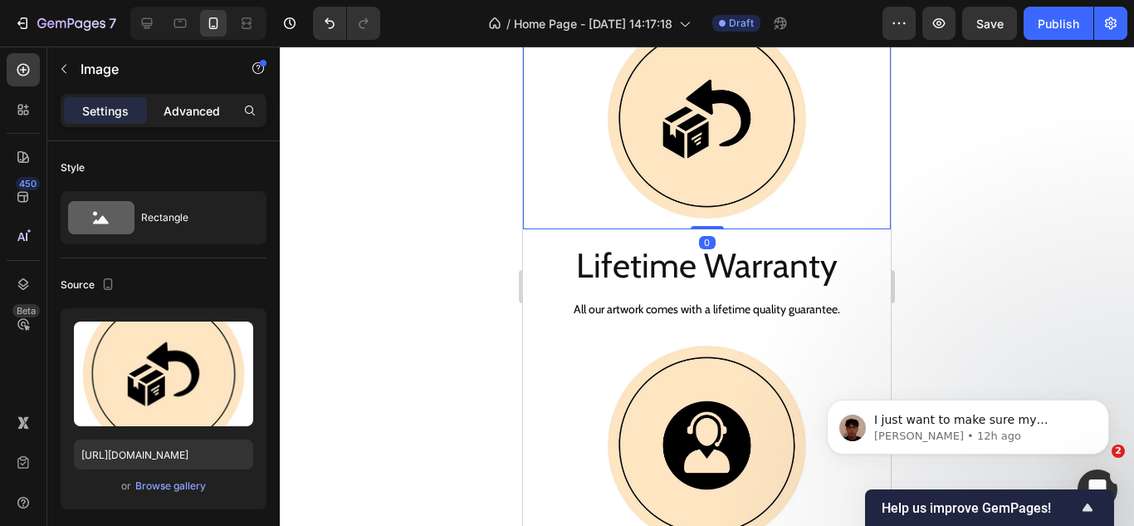
click at [173, 110] on p "Advanced" at bounding box center [192, 110] width 56 height 17
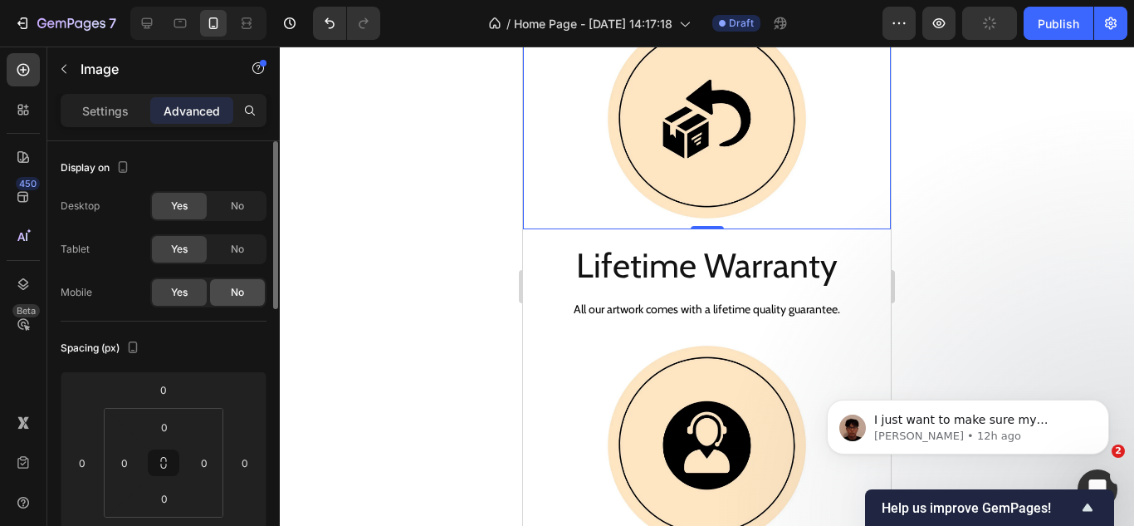
click at [220, 290] on div "No" at bounding box center [237, 292] width 55 height 27
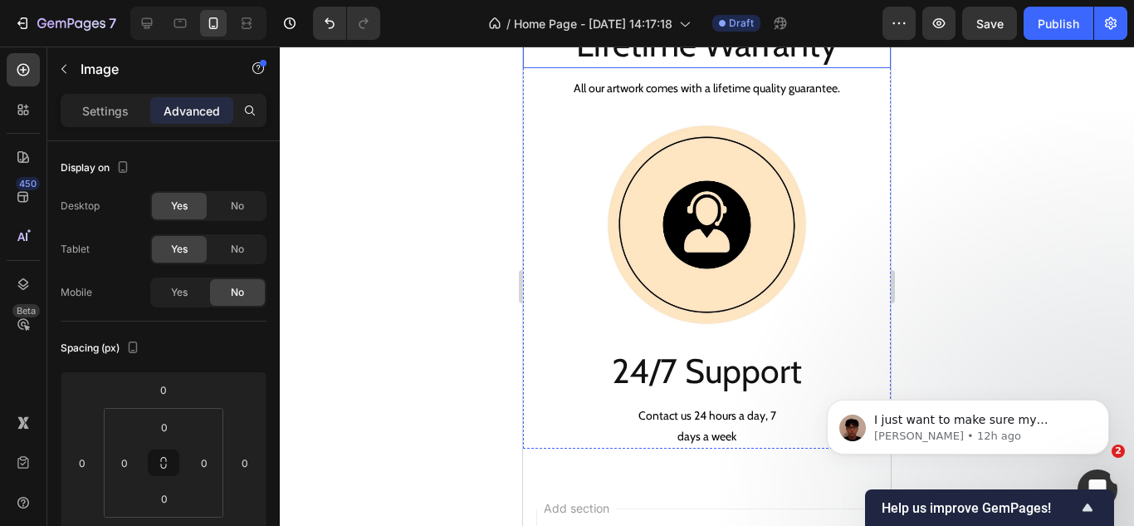
click at [548, 66] on p "Lifetime Warranty" at bounding box center [707, 44] width 365 height 44
click at [237, 301] on div "No" at bounding box center [237, 292] width 55 height 27
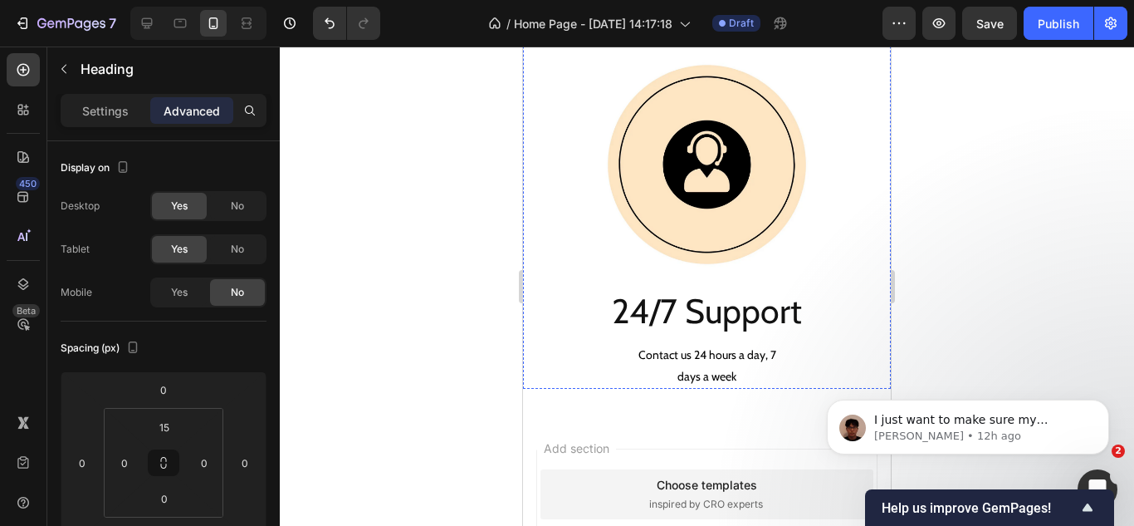
click at [559, 39] on p "All our artwork comes with a lifetime quality guarantee." at bounding box center [707, 28] width 365 height 21
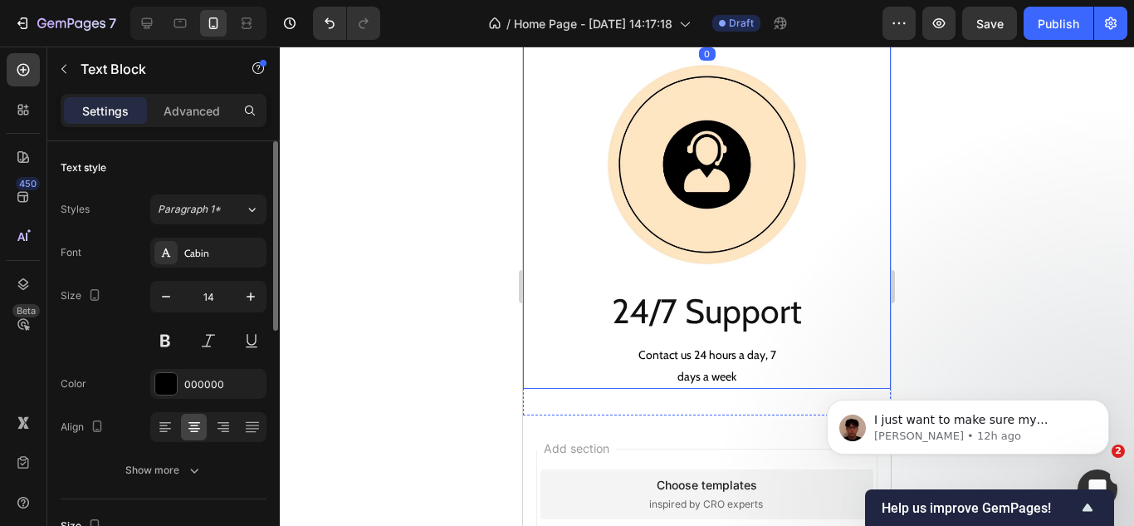
drag, startPoint x: 198, startPoint y: 112, endPoint x: 207, endPoint y: 166, distance: 54.6
click at [198, 112] on p "Advanced" at bounding box center [192, 110] width 56 height 17
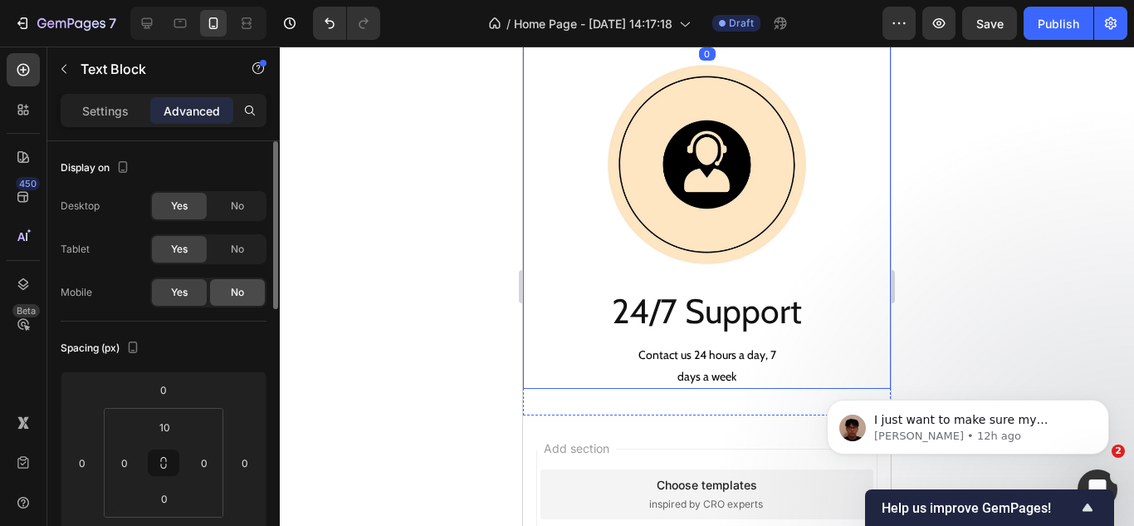
click at [241, 293] on span "No" at bounding box center [237, 292] width 13 height 15
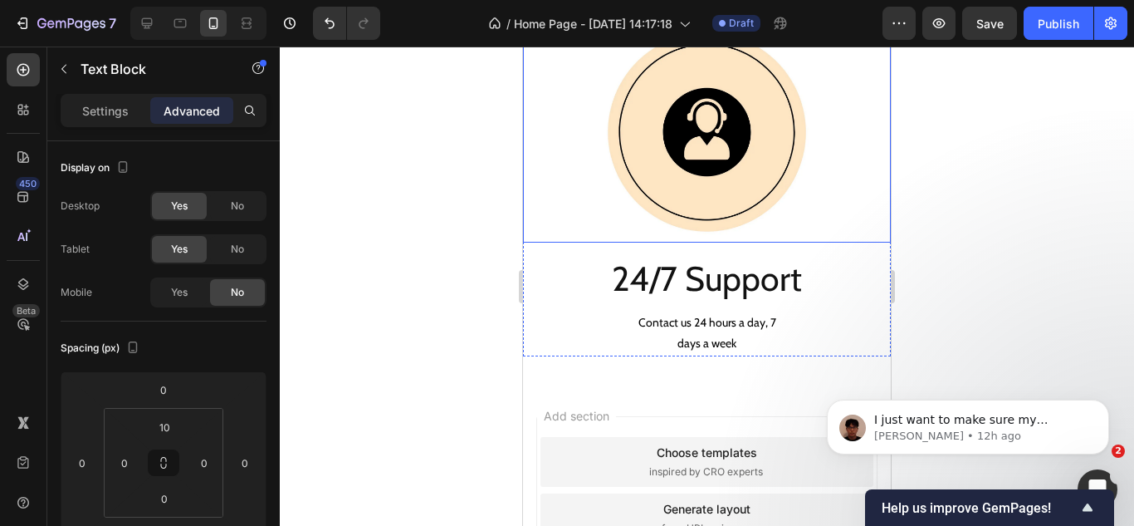
drag, startPoint x: 962, startPoint y: 265, endPoint x: 536, endPoint y: 230, distance: 426.6
click at [565, 233] on div at bounding box center [707, 132] width 368 height 221
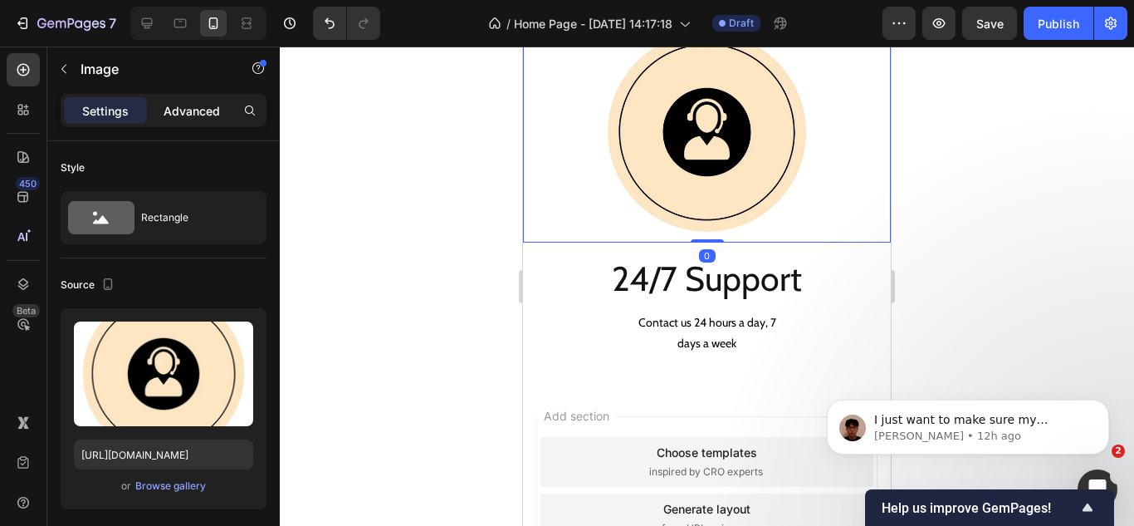
click at [193, 114] on p "Advanced" at bounding box center [192, 110] width 56 height 17
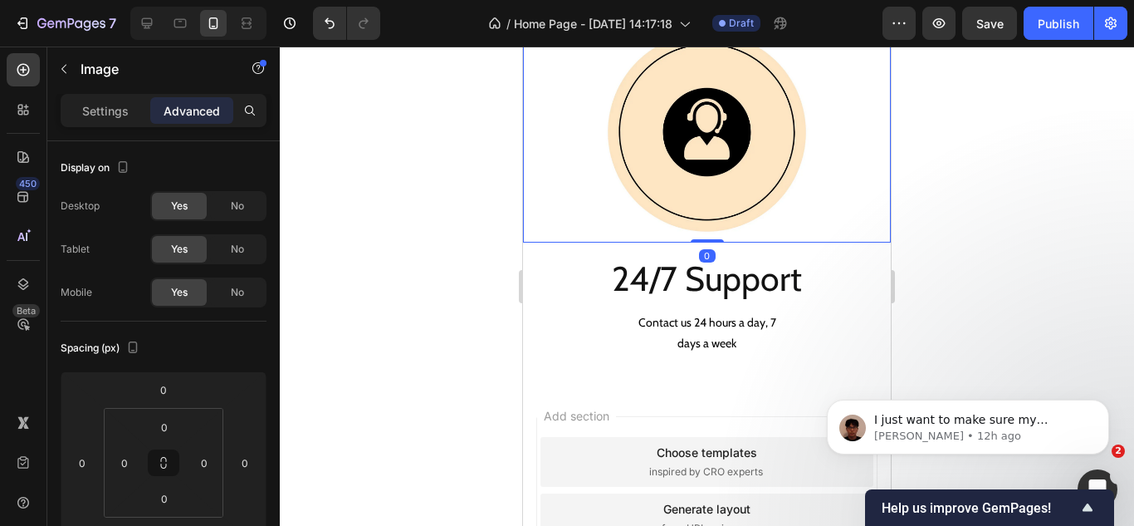
drag, startPoint x: 229, startPoint y: 287, endPoint x: 296, endPoint y: 282, distance: 66.6
click at [229, 288] on div "No" at bounding box center [237, 292] width 55 height 27
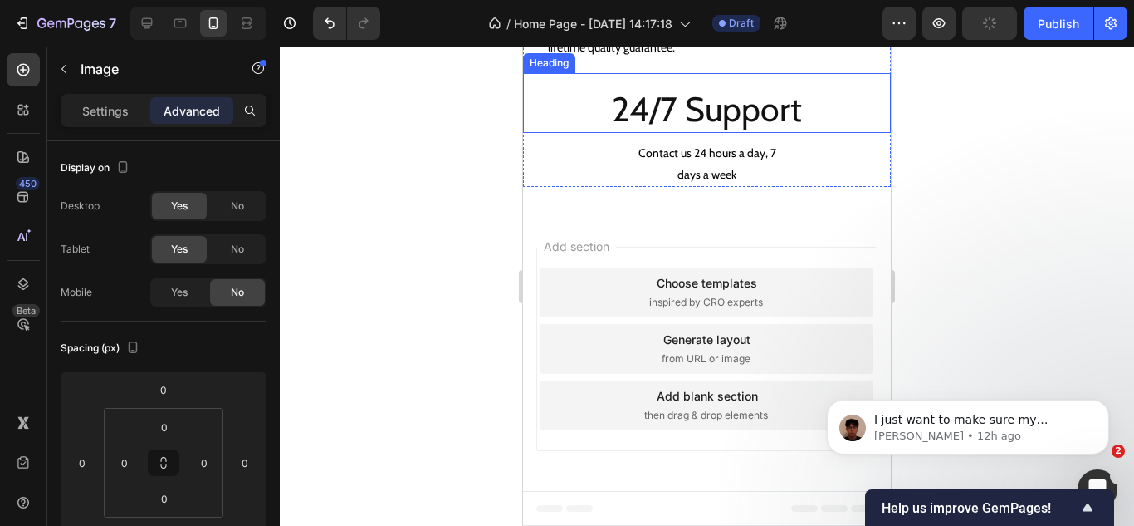
click at [567, 131] on p "24/7 Support" at bounding box center [707, 109] width 365 height 44
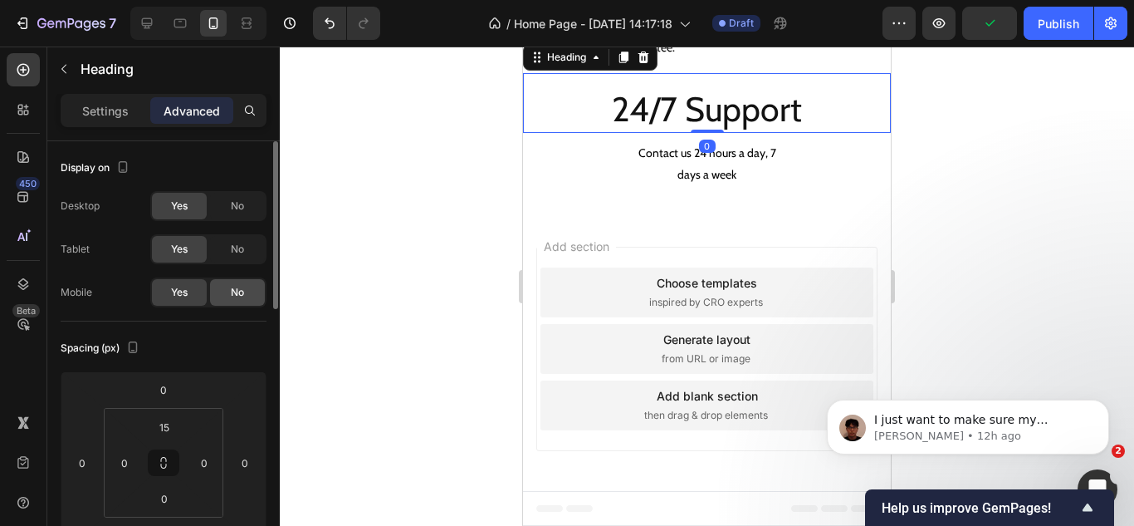
click at [230, 283] on div "No" at bounding box center [237, 292] width 55 height 27
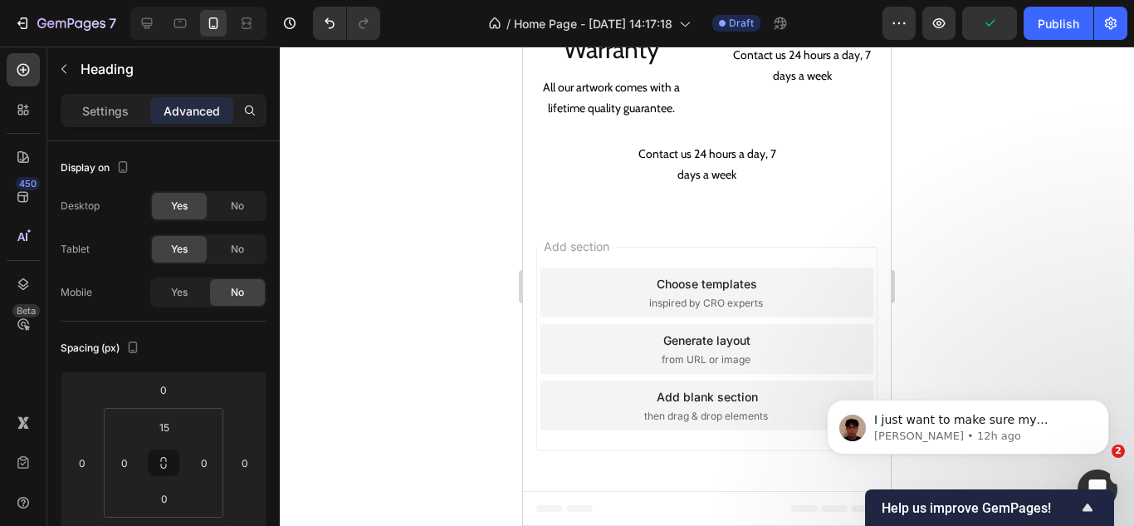
scroll to position [2501, 0]
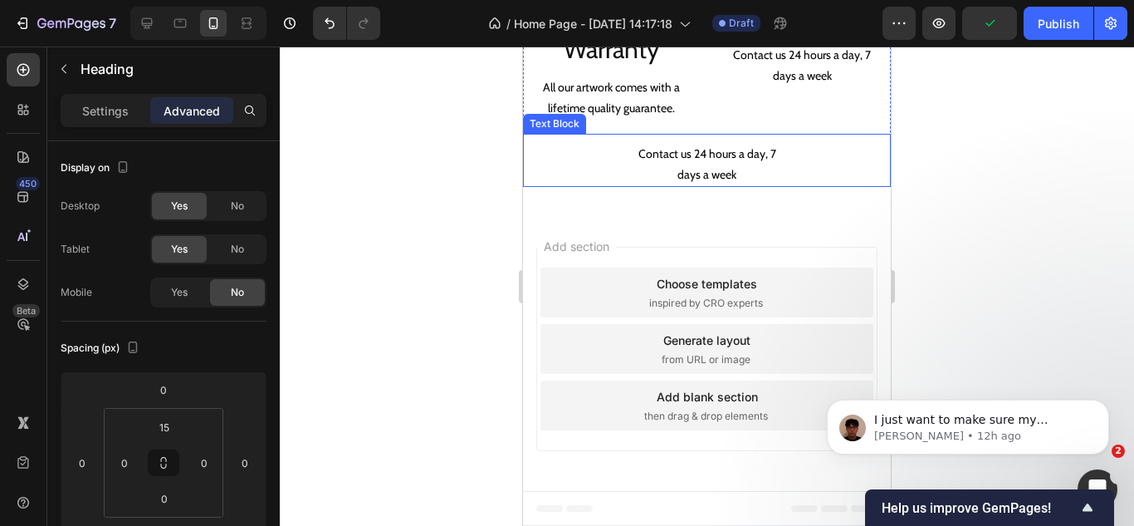
drag, startPoint x: 951, startPoint y: 253, endPoint x: 552, endPoint y: 179, distance: 405.5
click at [607, 162] on p "Contact us 24 hours a day, 7" at bounding box center [707, 154] width 365 height 21
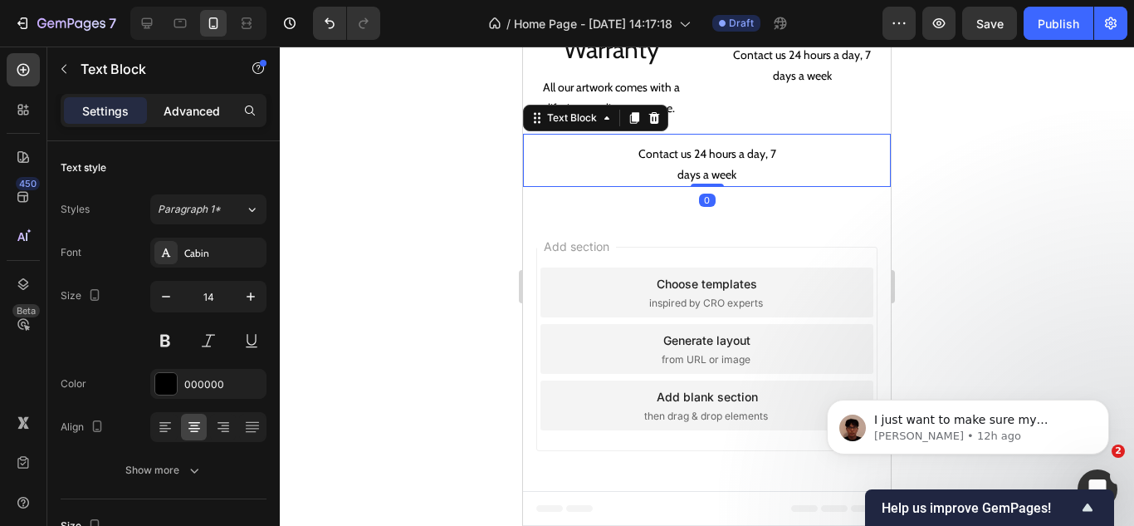
click at [196, 110] on p "Advanced" at bounding box center [192, 110] width 56 height 17
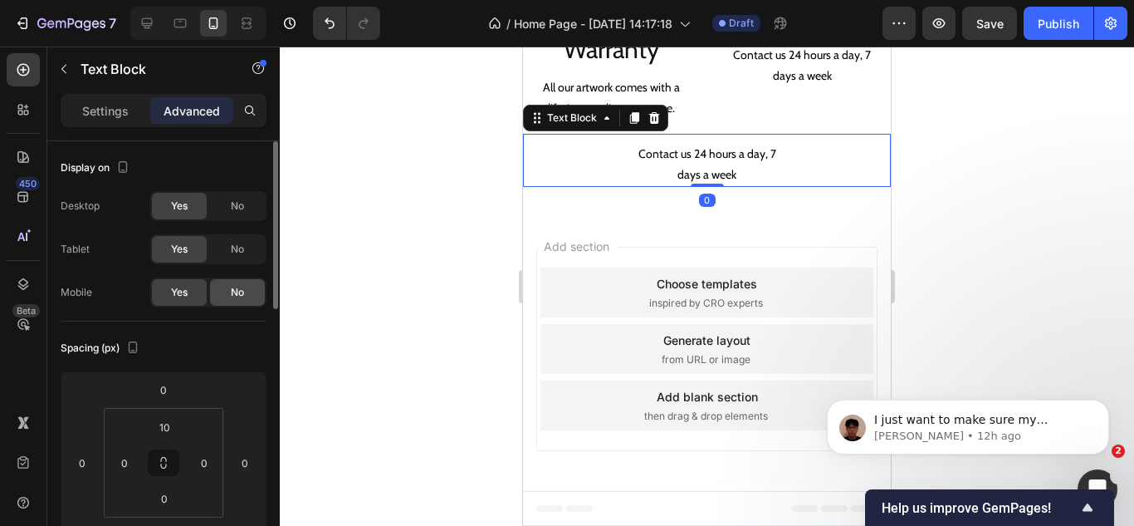
click at [231, 290] on span "No" at bounding box center [237, 292] width 13 height 15
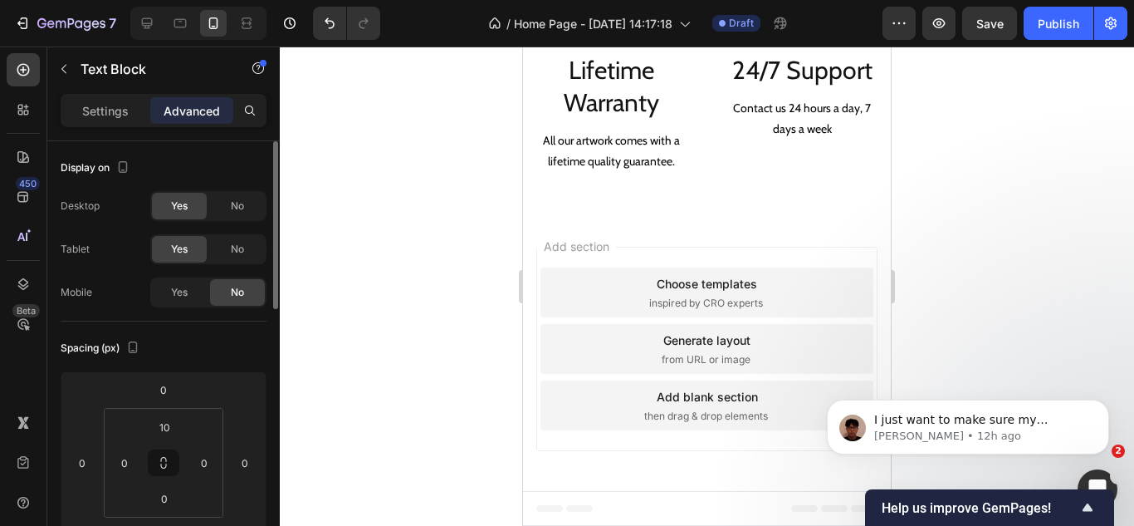
scroll to position [2447, 0]
click at [115, 110] on p "Settings" at bounding box center [105, 110] width 47 height 17
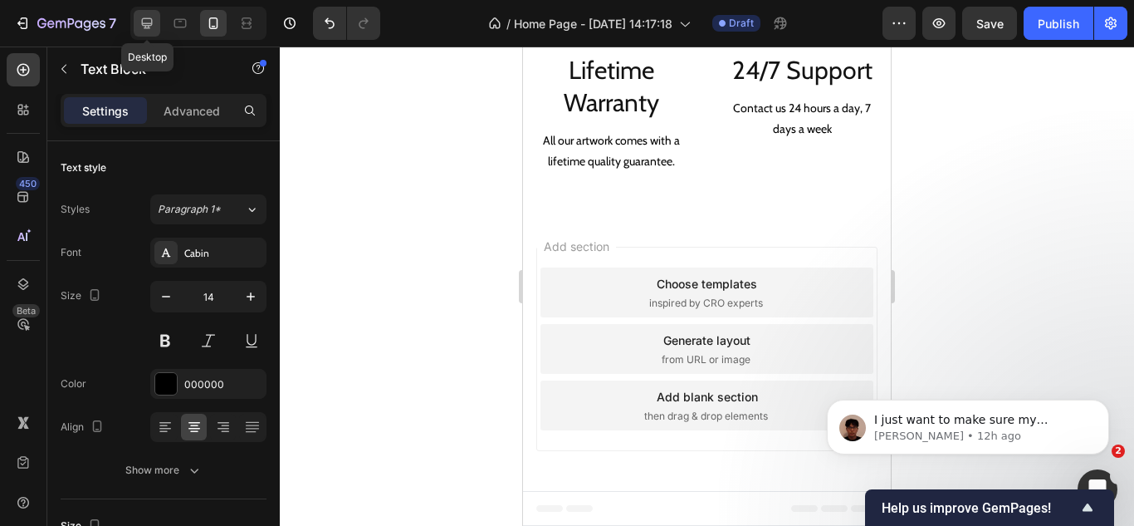
click at [144, 28] on icon at bounding box center [147, 23] width 17 height 17
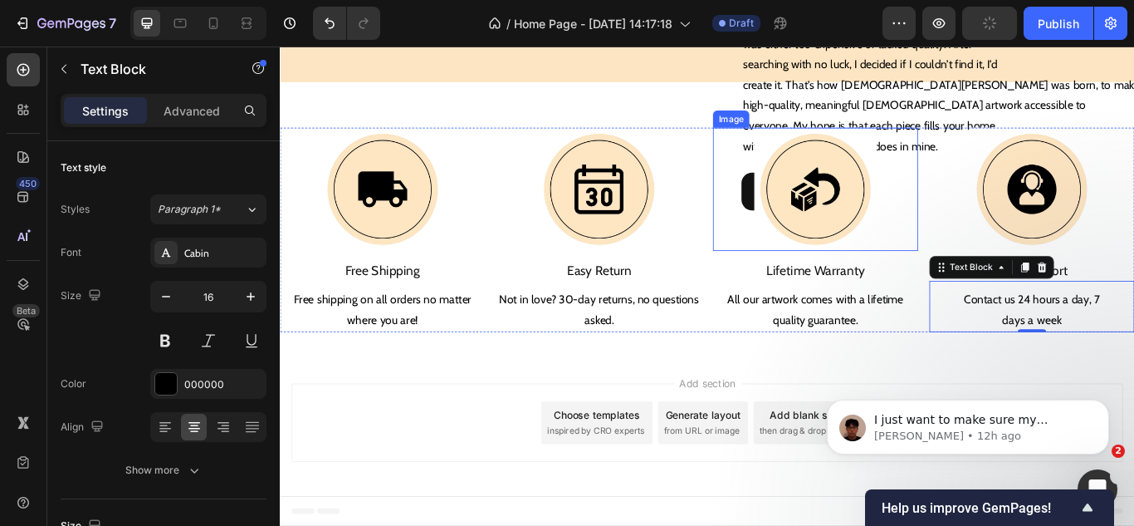
scroll to position [1760, 0]
click at [223, 17] on div at bounding box center [213, 23] width 27 height 27
type input "14"
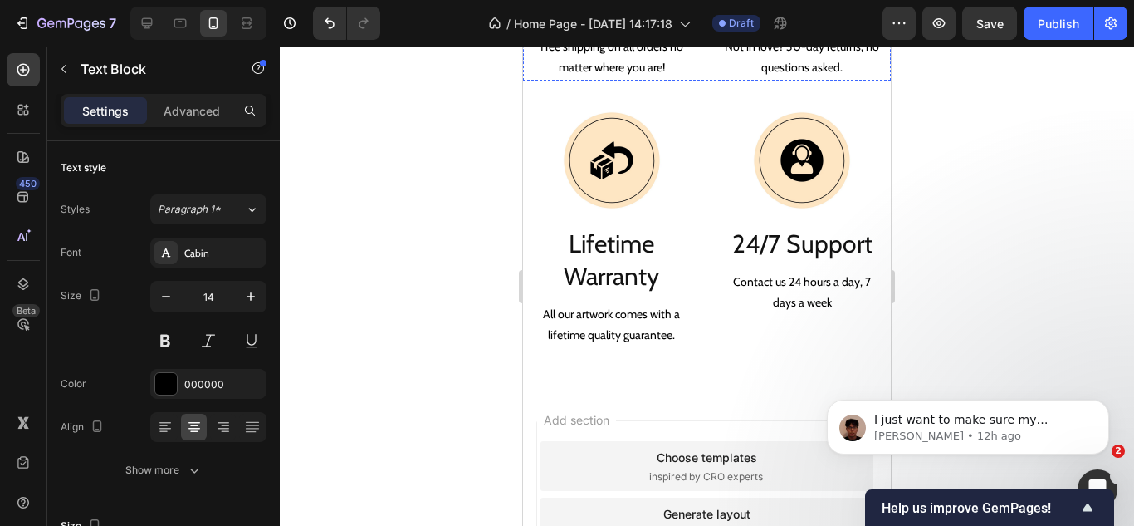
scroll to position [1951, 0]
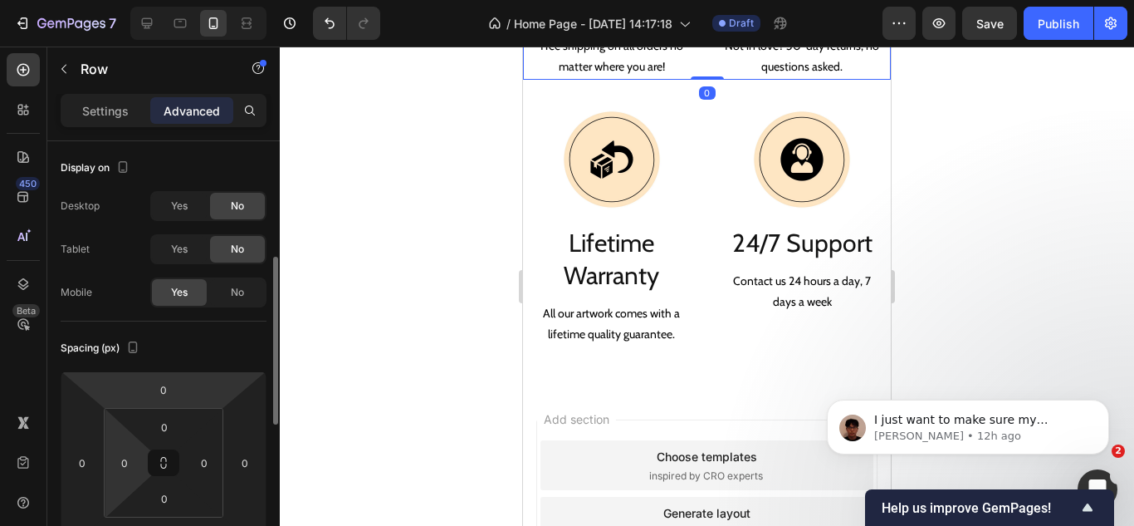
scroll to position [83, 0]
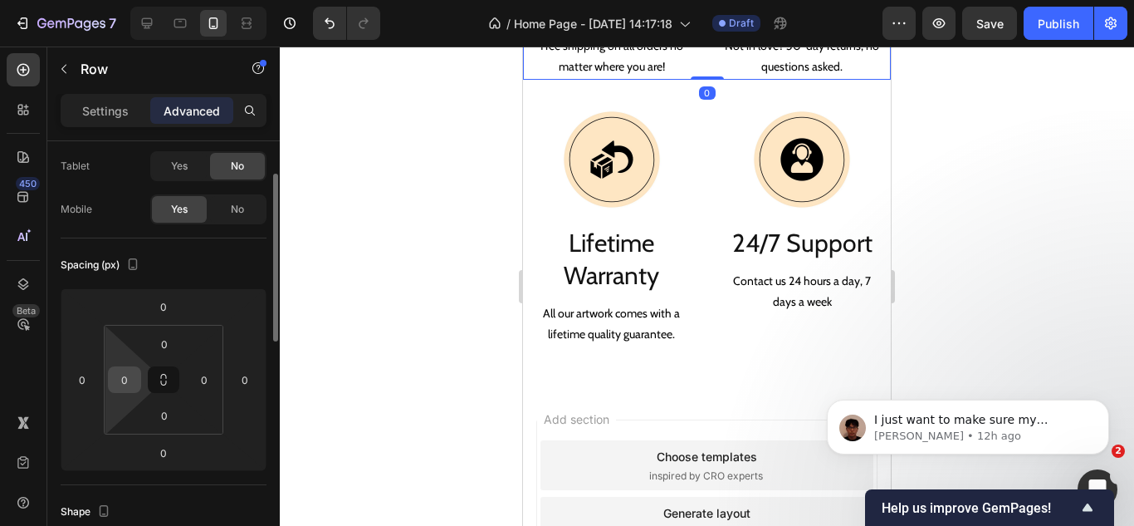
click at [124, 379] on input "0" at bounding box center [124, 379] width 25 height 25
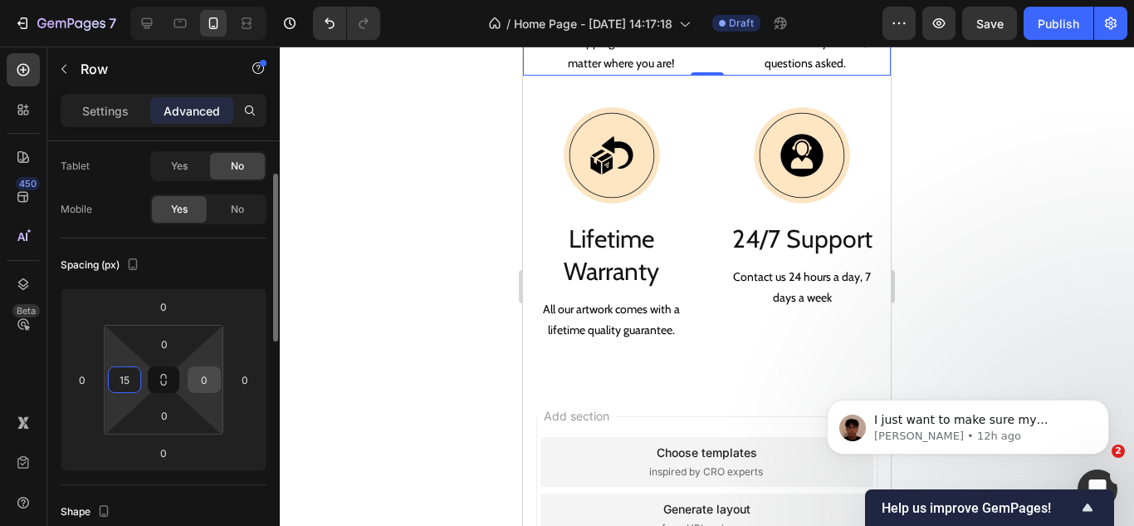
type input "15"
click at [205, 381] on input "0" at bounding box center [204, 379] width 25 height 25
type input "15"
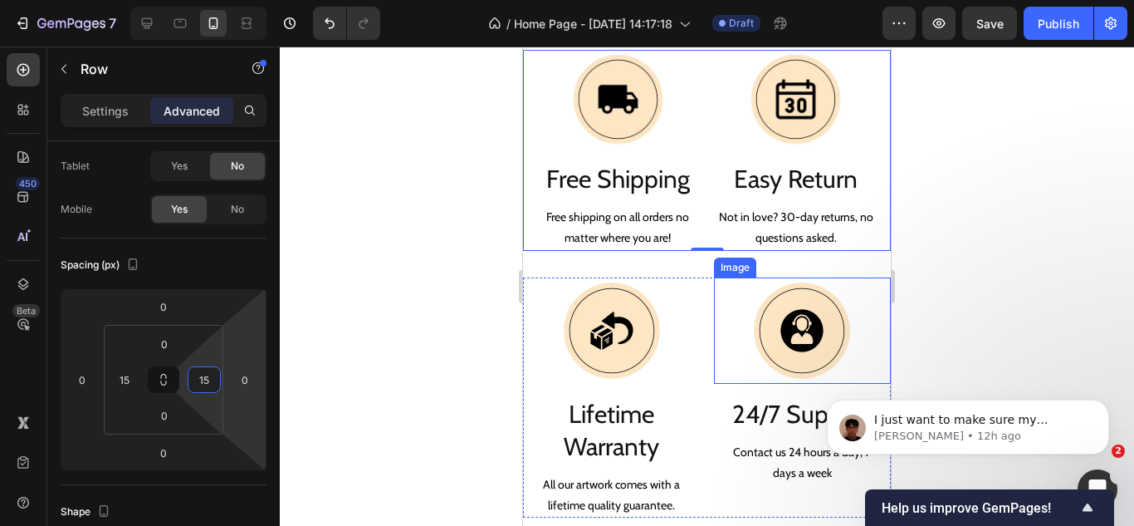
scroll to position [2117, 0]
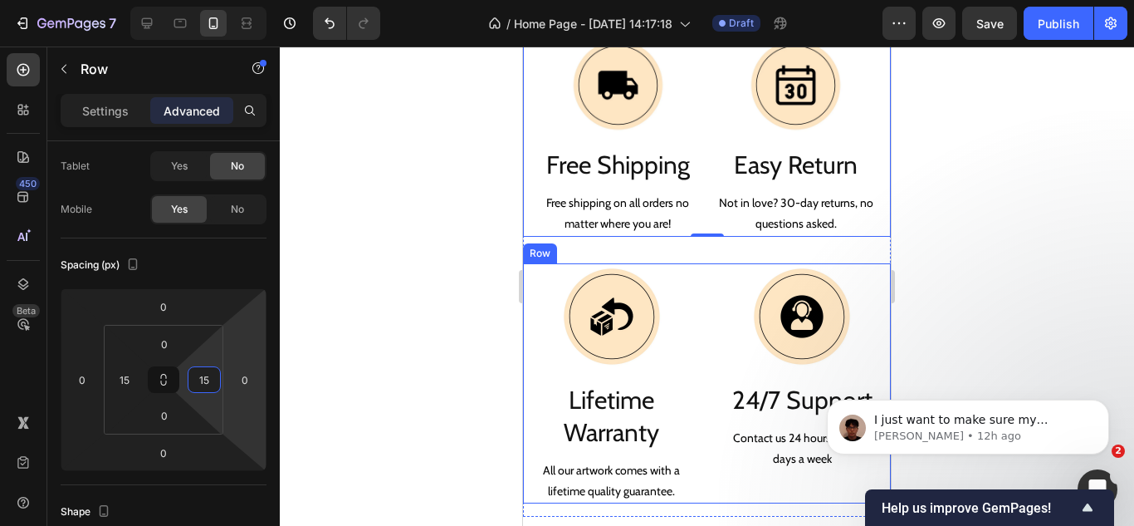
drag, startPoint x: 639, startPoint y: 374, endPoint x: 554, endPoint y: 435, distance: 104.6
click at [699, 474] on div "Image Lifetime Warranty Heading All our artwork comes with a lifetime quality g…" at bounding box center [707, 383] width 368 height 241
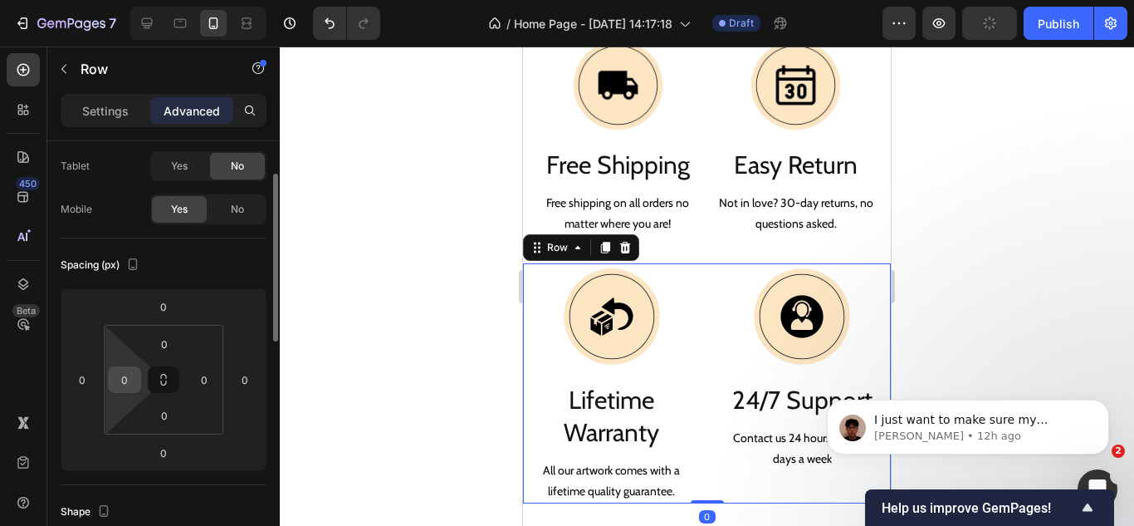
click at [125, 380] on input "0" at bounding box center [124, 379] width 25 height 25
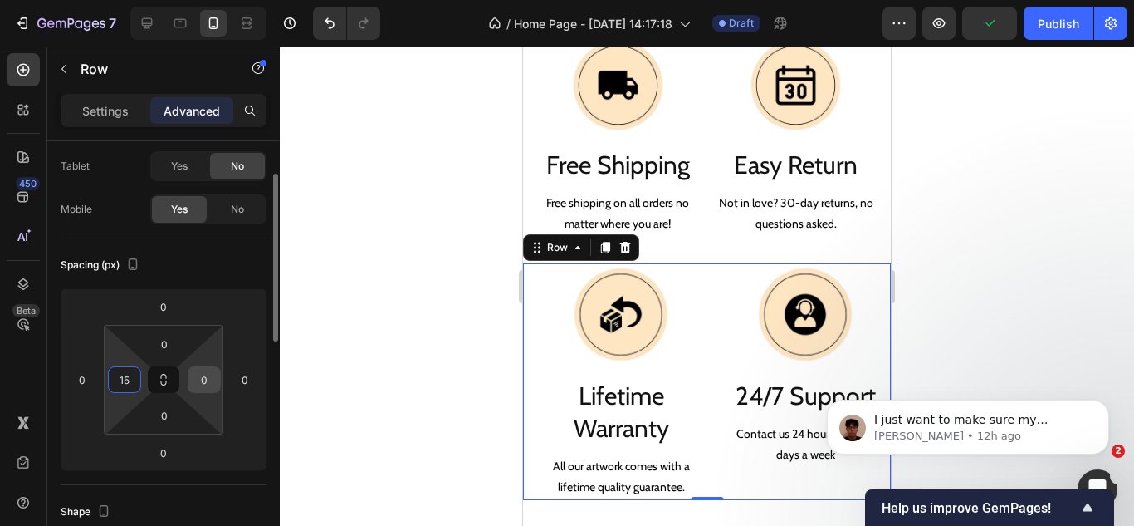
type input "15"
click at [201, 374] on input "0" at bounding box center [204, 379] width 25 height 25
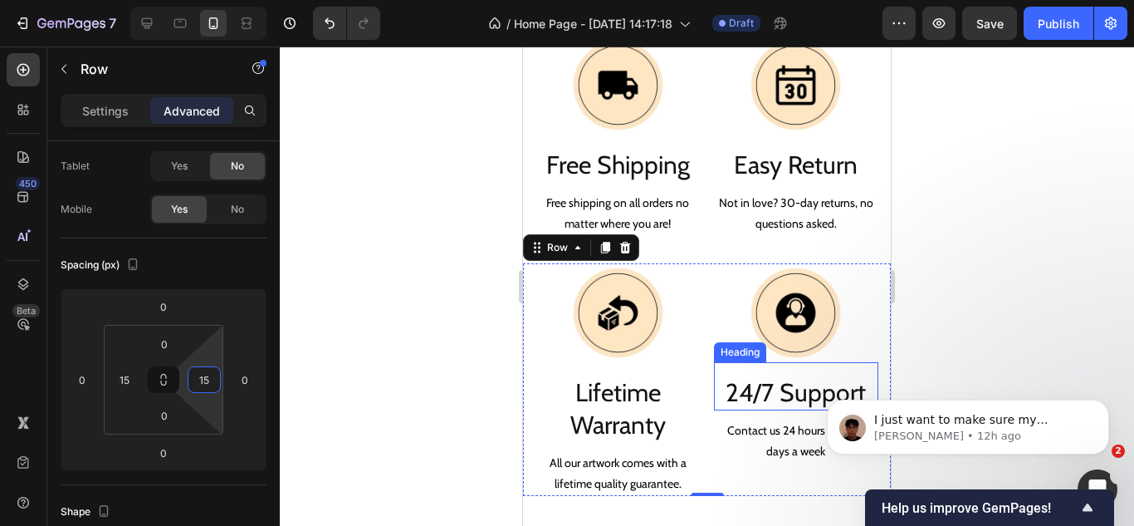
scroll to position [2283, 0]
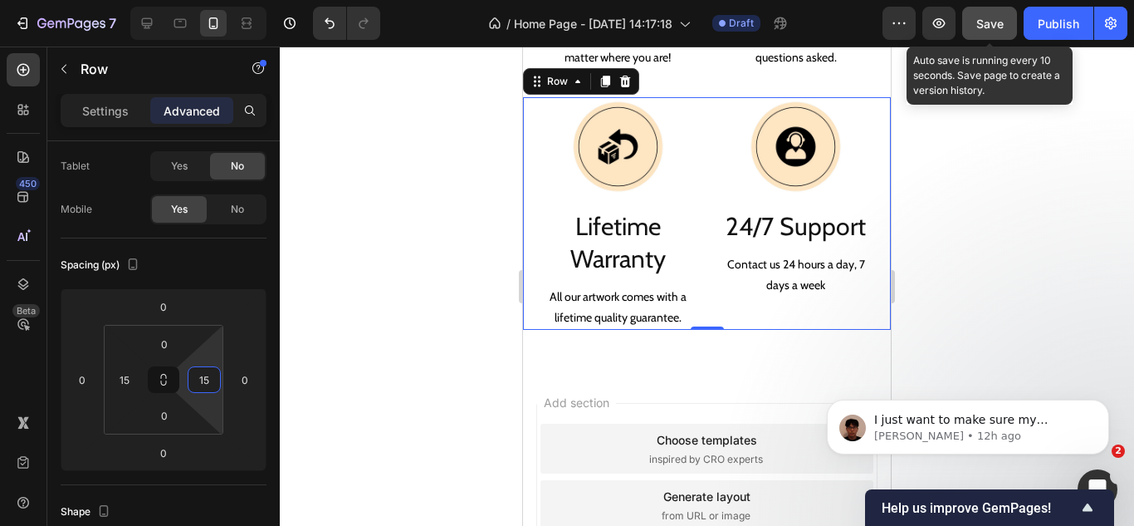
type input "15"
click at [972, 31] on button "Save" at bounding box center [989, 23] width 55 height 33
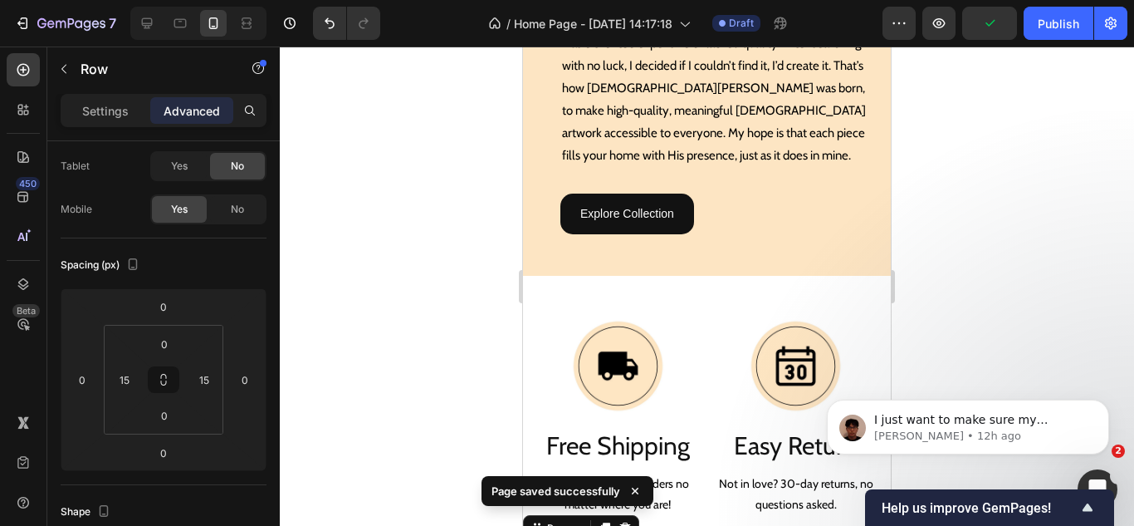
scroll to position [1868, 0]
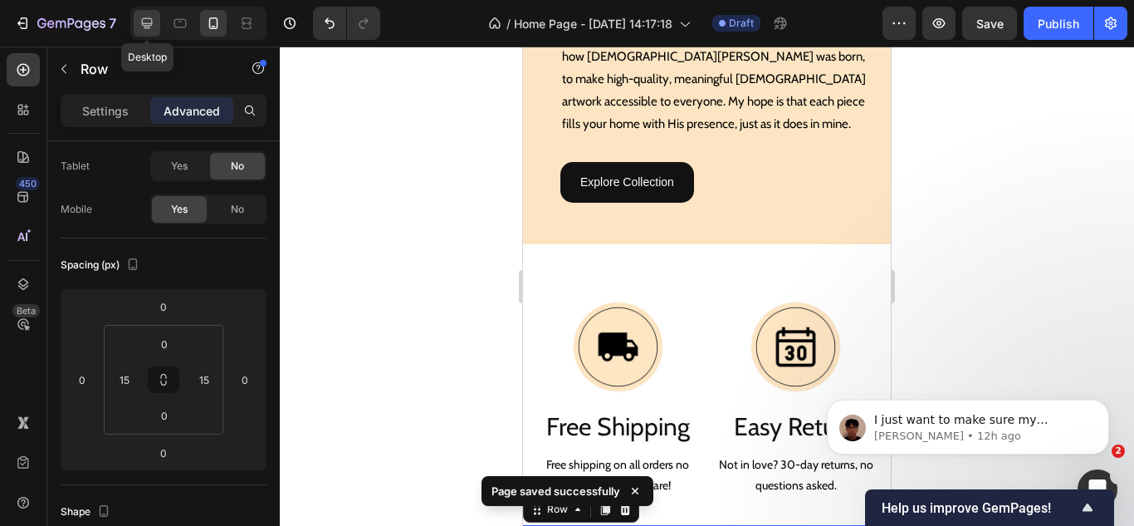
click at [154, 22] on icon at bounding box center [147, 23] width 17 height 17
type input "0"
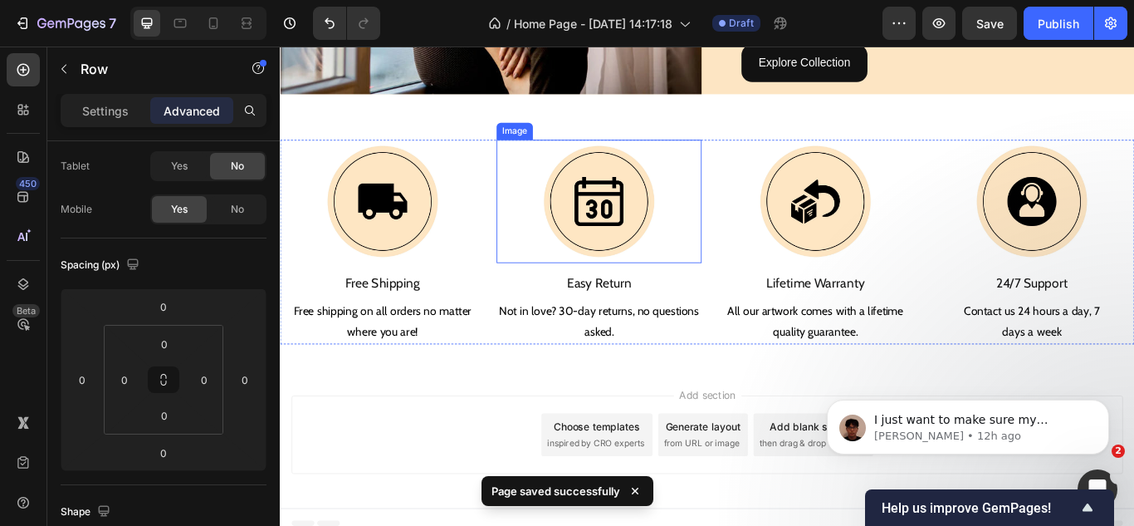
scroll to position [1760, 0]
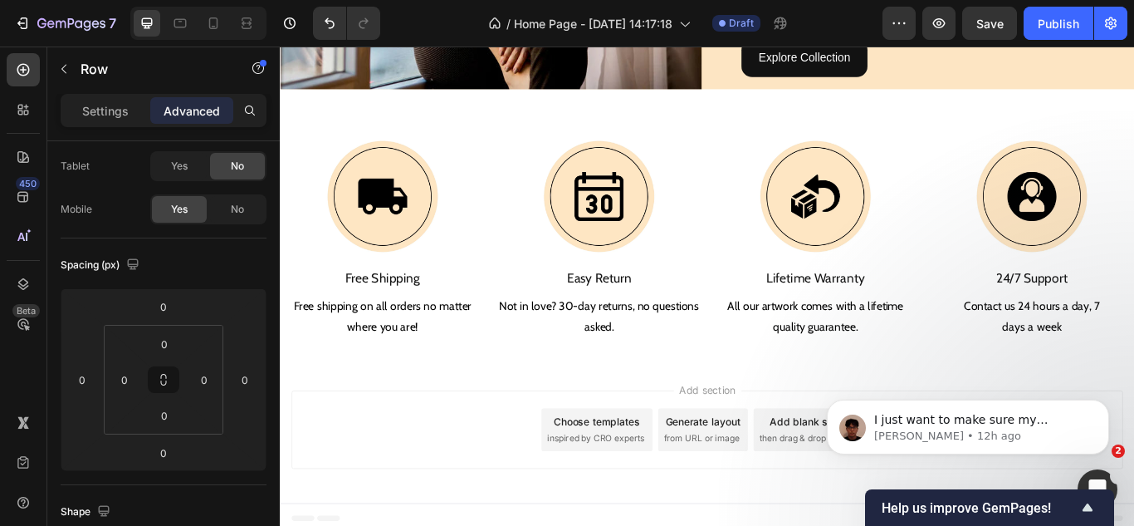
click at [876, 477] on div "Add blank section" at bounding box center [901, 483] width 101 height 17
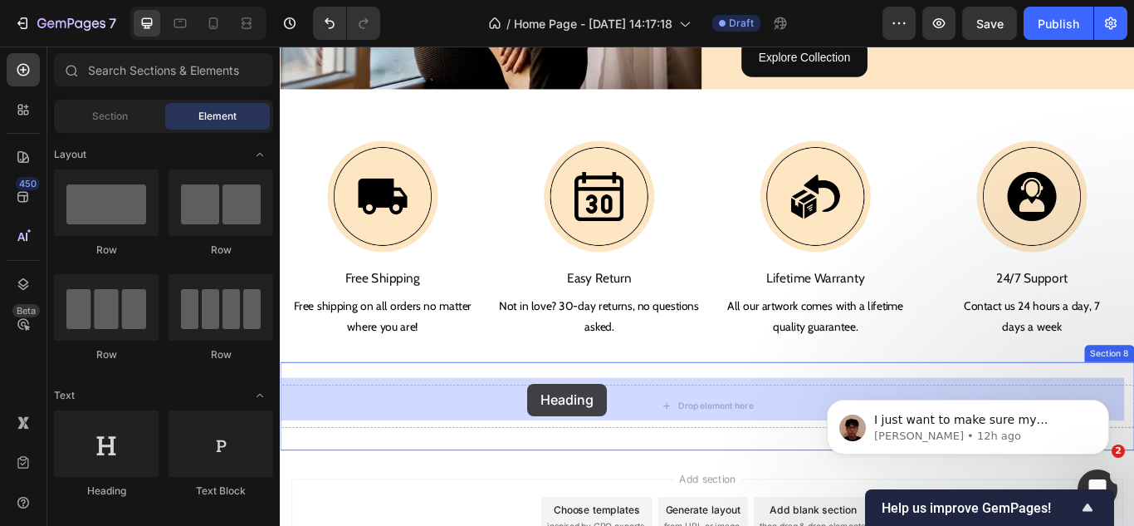
drag, startPoint x: 395, startPoint y: 487, endPoint x: 568, endPoint y: 439, distance: 179.3
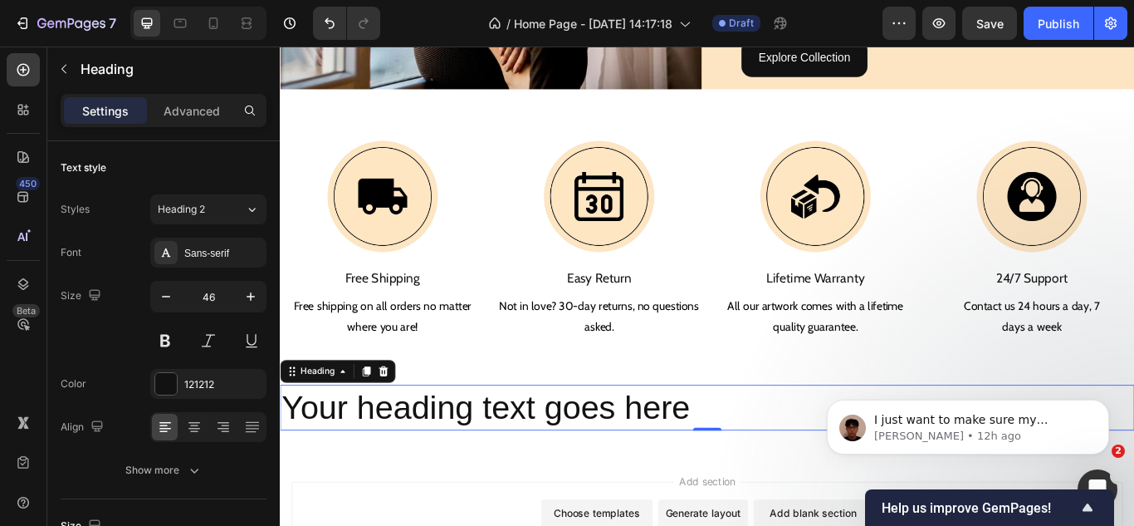
click at [659, 459] on h2 "Your heading text goes here" at bounding box center [778, 467] width 996 height 53
click at [659, 459] on p "Your heading text goes here" at bounding box center [777, 468] width 993 height 50
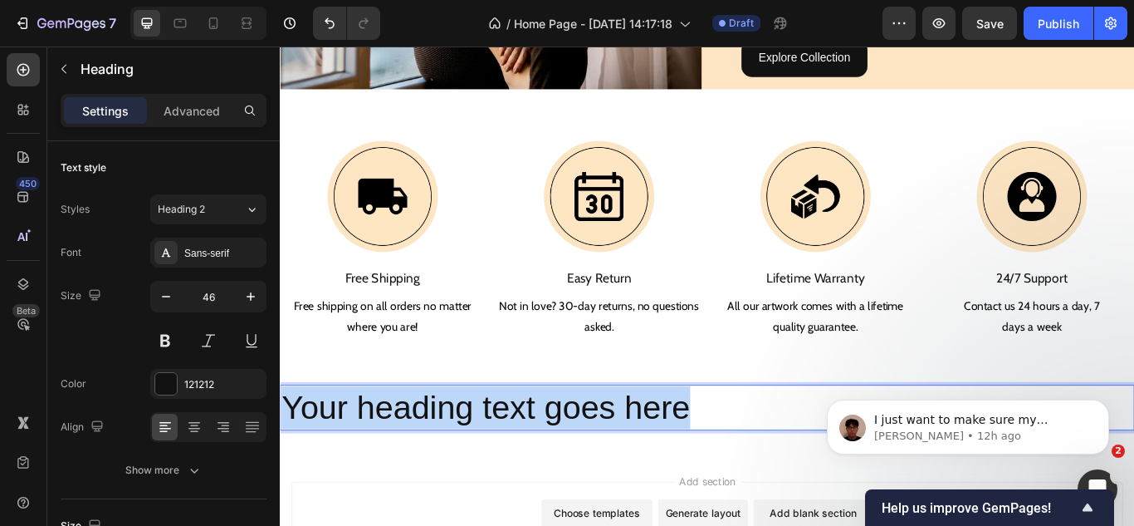
click at [659, 459] on p "Your heading text goes here" at bounding box center [777, 468] width 993 height 50
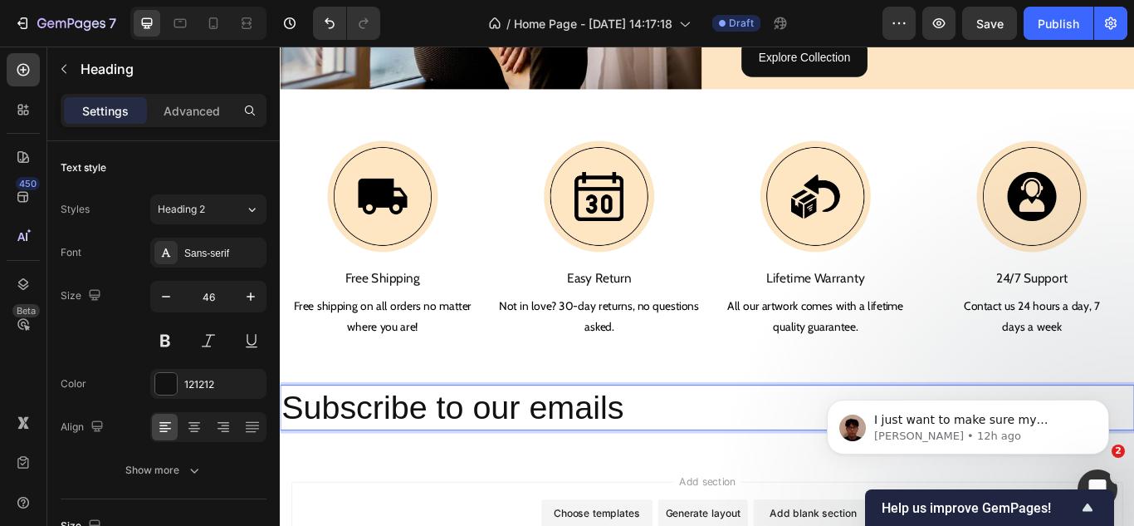
click at [659, 459] on p "Subscribe to our emails" at bounding box center [777, 468] width 993 height 50
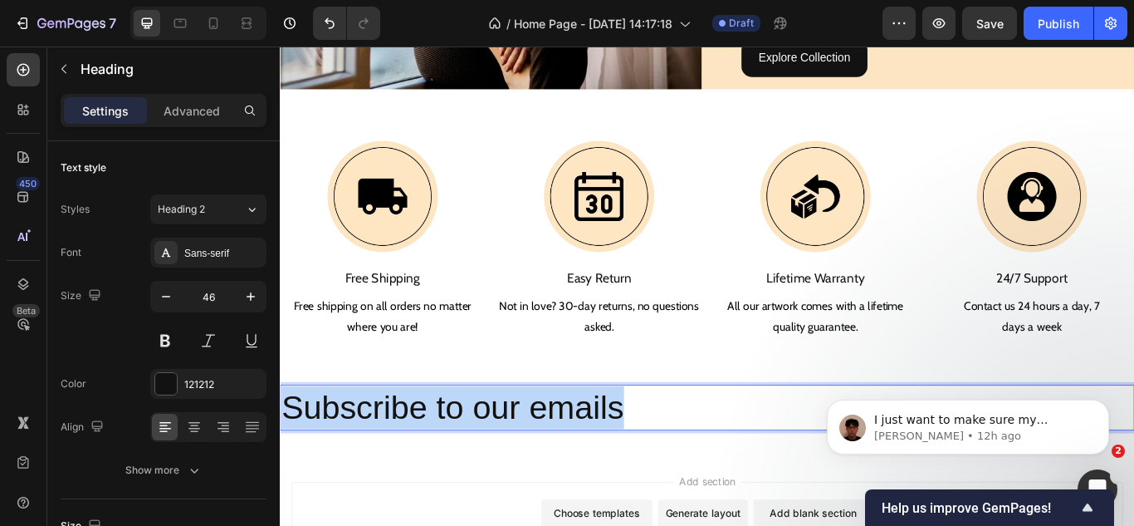
click at [659, 459] on p "Subscribe to our emails" at bounding box center [777, 468] width 993 height 50
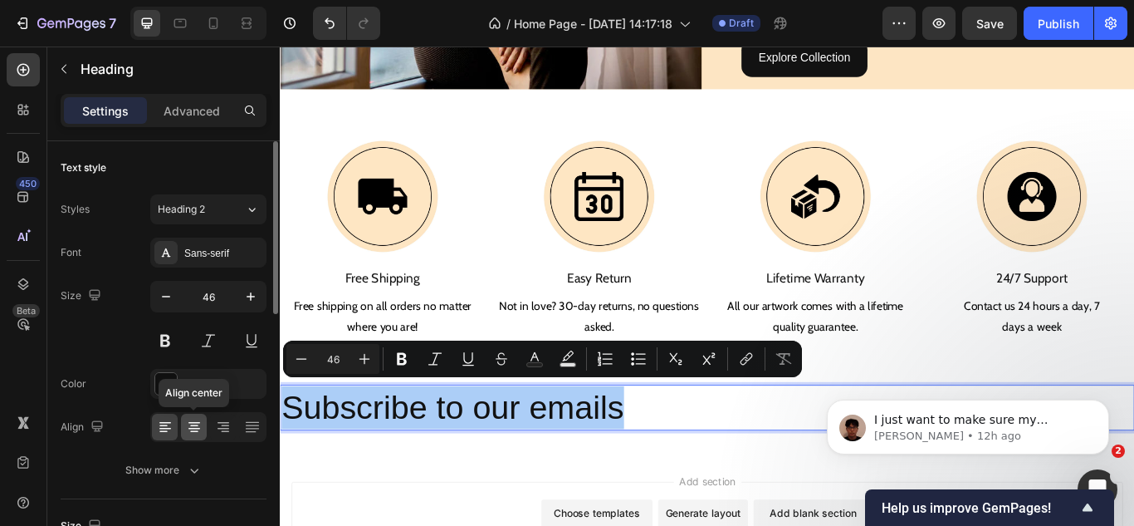
click at [199, 427] on icon at bounding box center [194, 427] width 17 height 17
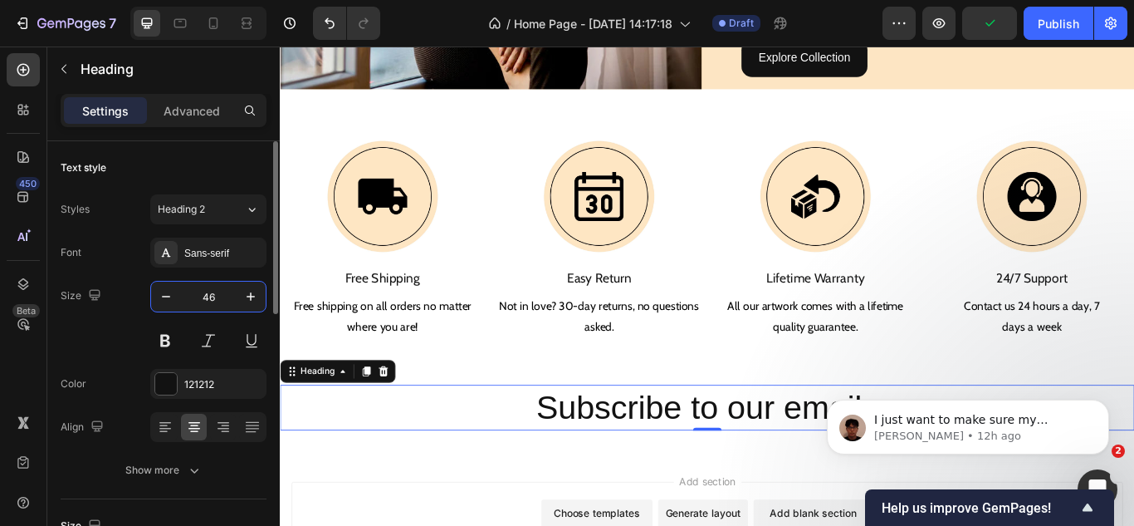
click at [215, 297] on input "46" at bounding box center [208, 296] width 55 height 30
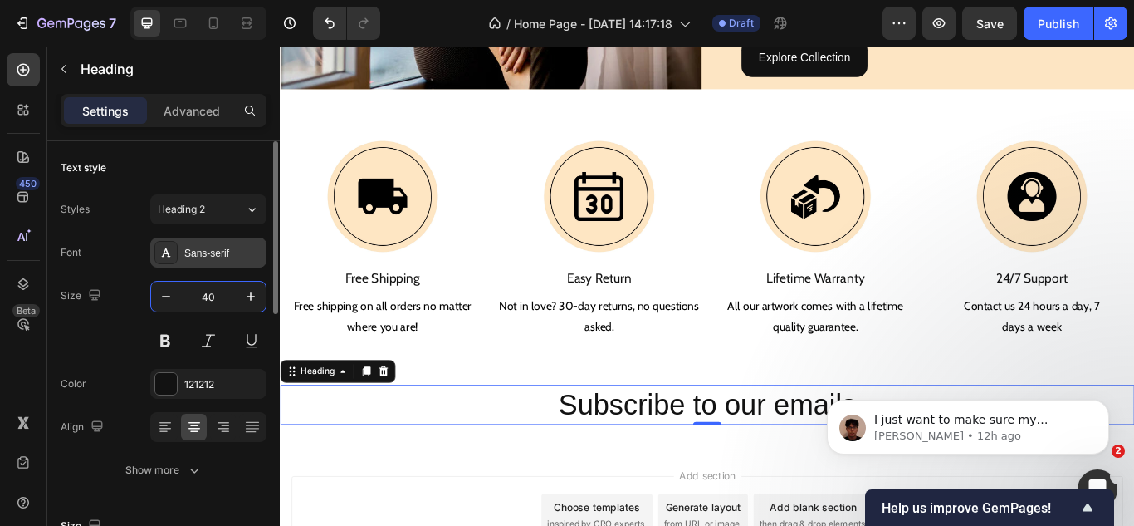
type input "40"
click at [220, 244] on div "Sans-serif" at bounding box center [208, 252] width 116 height 30
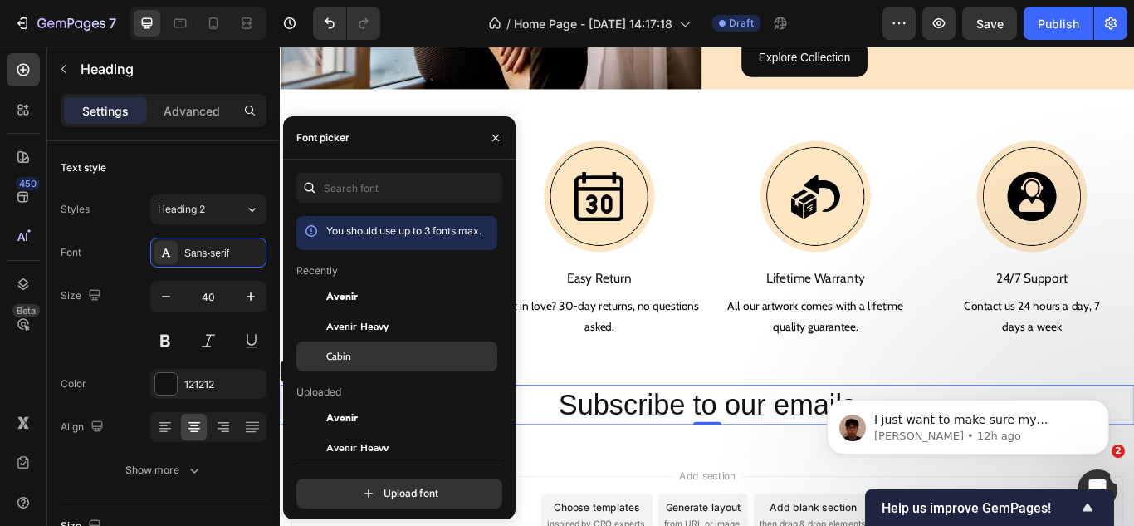
click at [342, 355] on span "Cabin" at bounding box center [338, 356] width 25 height 15
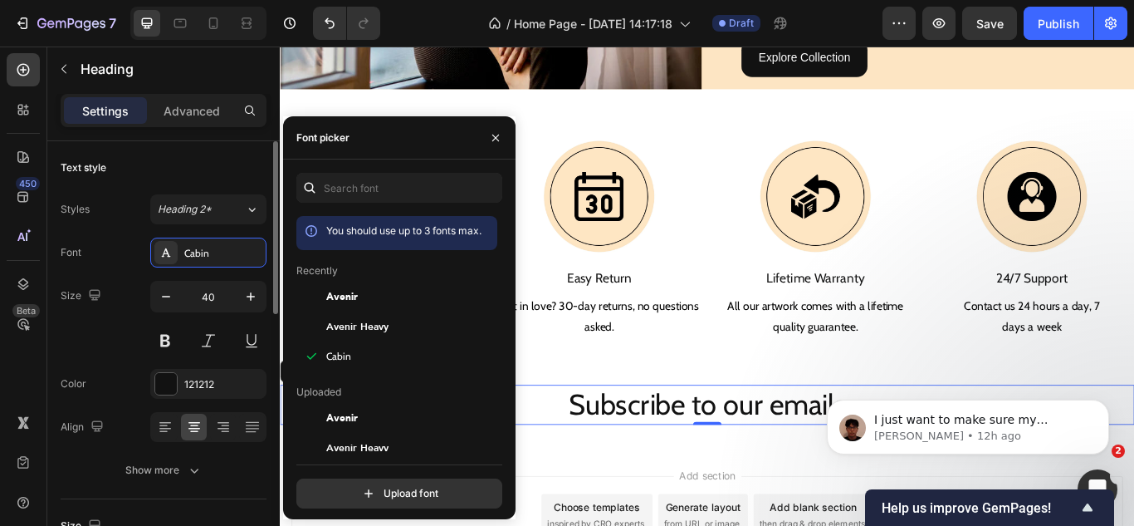
click at [71, 359] on div "Font Cabin Size 40 Color 121212 Align Show more" at bounding box center [164, 360] width 206 height 247
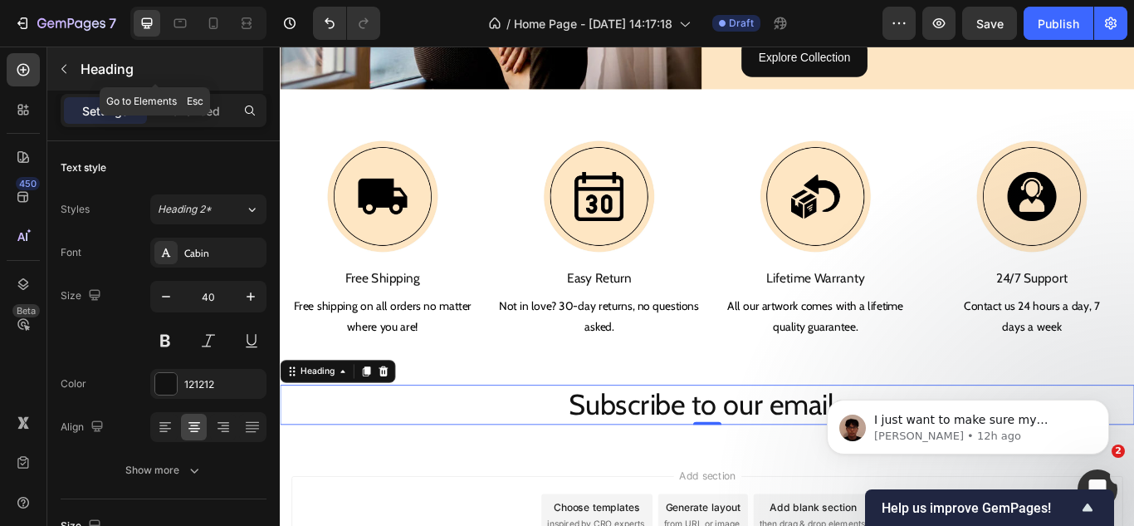
click at [62, 66] on icon "button" at bounding box center [63, 68] width 13 height 13
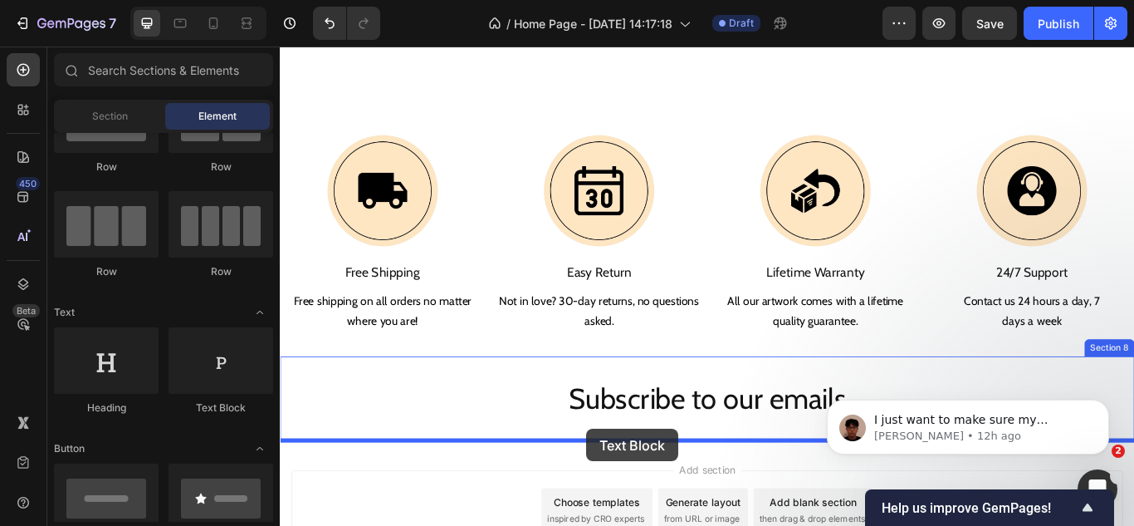
scroll to position [1860, 0]
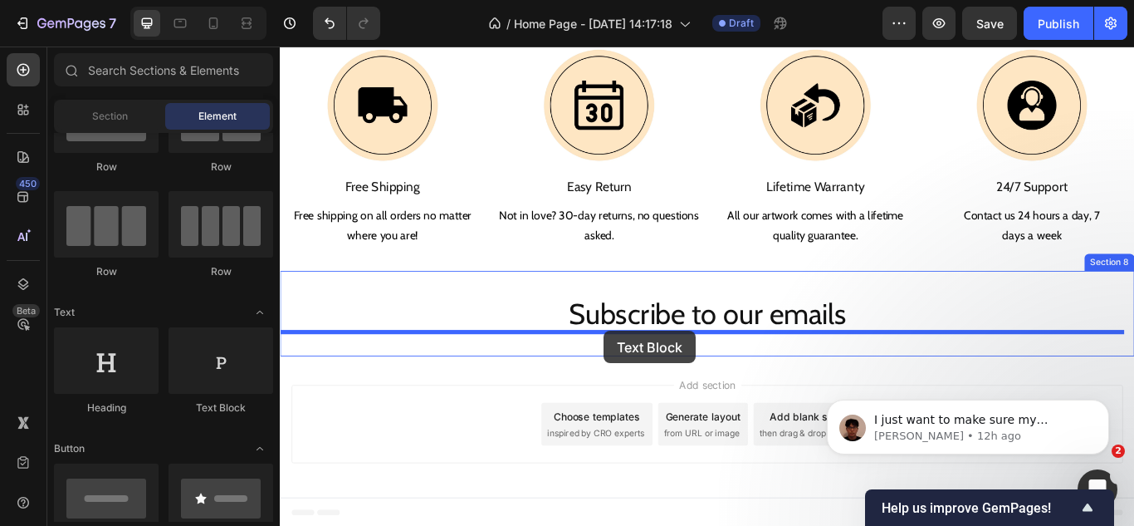
drag, startPoint x: 470, startPoint y: 414, endPoint x: 658, endPoint y: 378, distance: 191.0
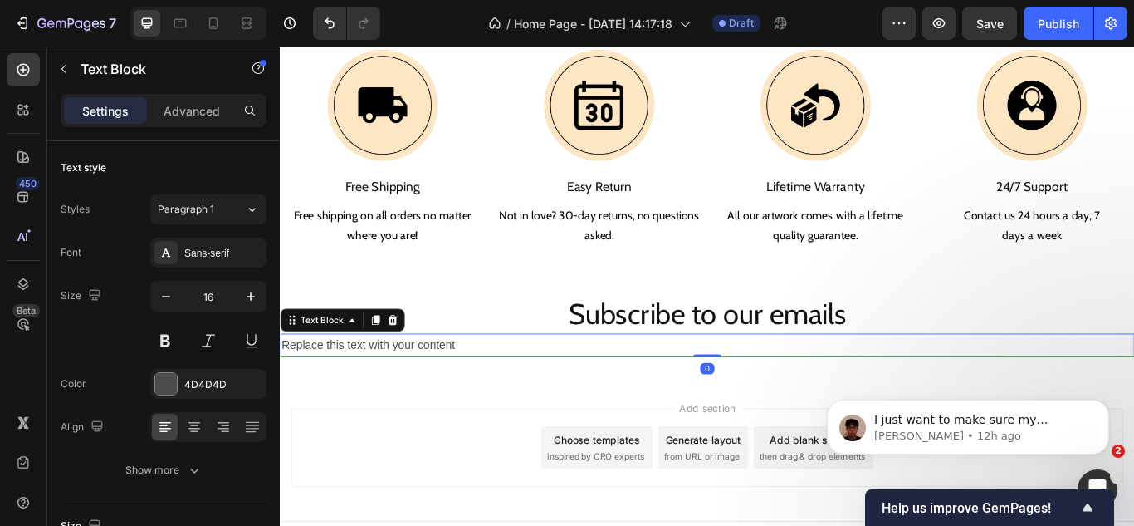
click at [497, 397] on p "Replace this text with your content" at bounding box center [777, 395] width 993 height 24
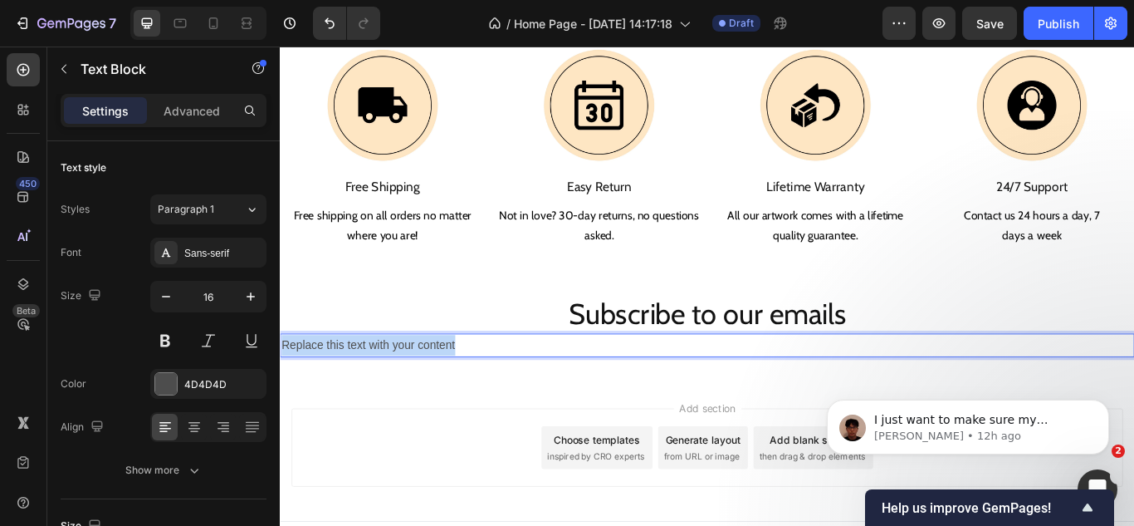
click at [497, 397] on p "Replace this text with your content" at bounding box center [777, 395] width 993 height 24
click at [497, 397] on span "Be the first to know about new collections and exclusive offers." at bounding box center [465, 394] width 369 height 14
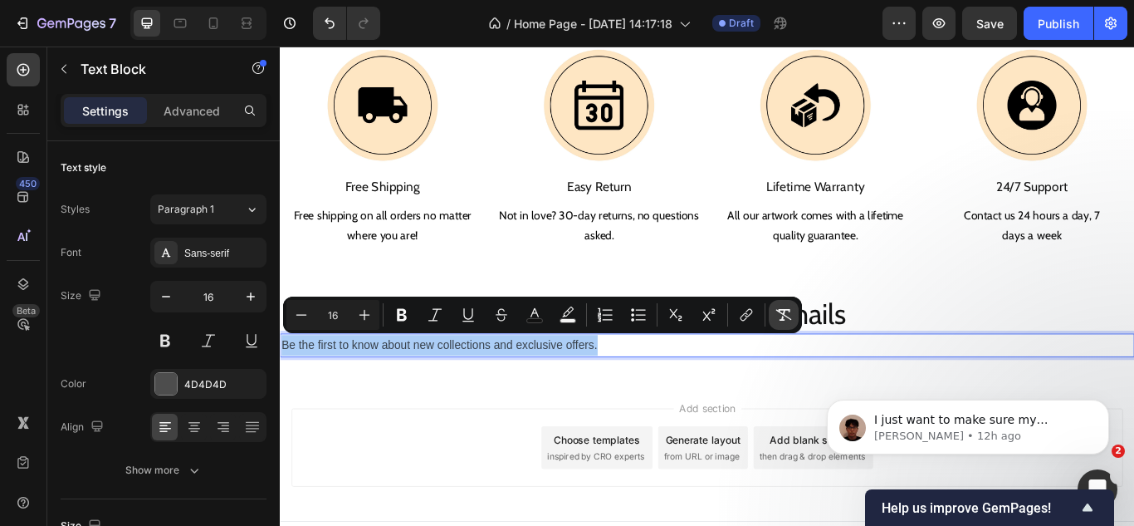
click at [782, 316] on icon "Editor contextual toolbar" at bounding box center [784, 314] width 17 height 17
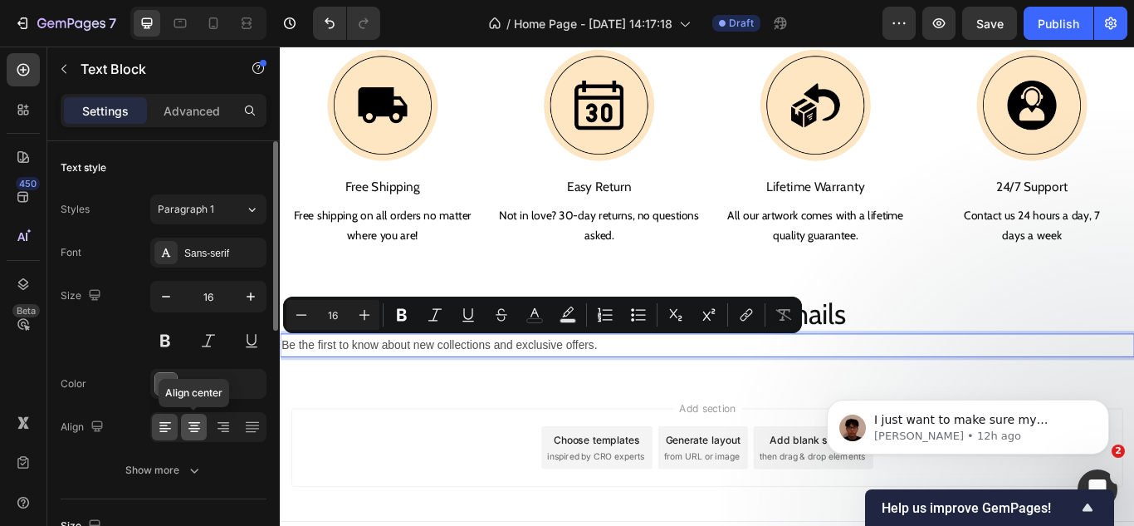
click at [198, 422] on icon at bounding box center [194, 423] width 12 height 2
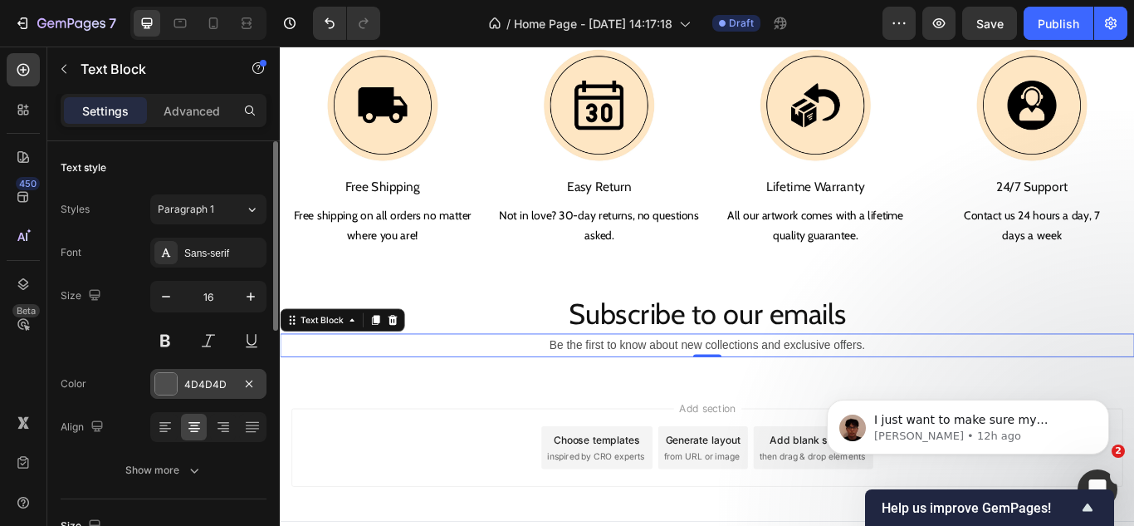
click at [191, 388] on div "4D4D4D" at bounding box center [208, 384] width 48 height 15
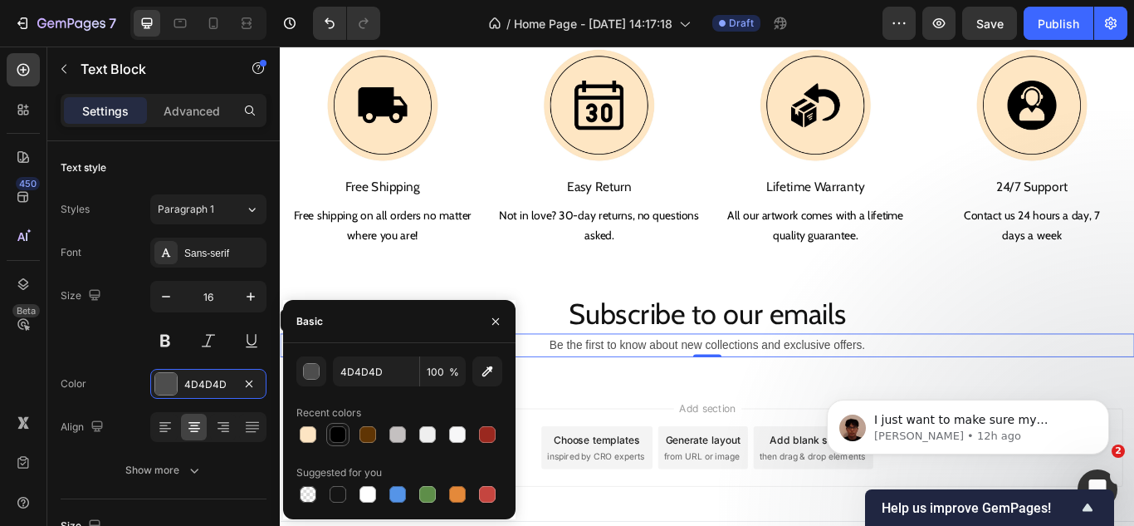
click at [335, 428] on div at bounding box center [338, 434] width 17 height 17
type input "000000"
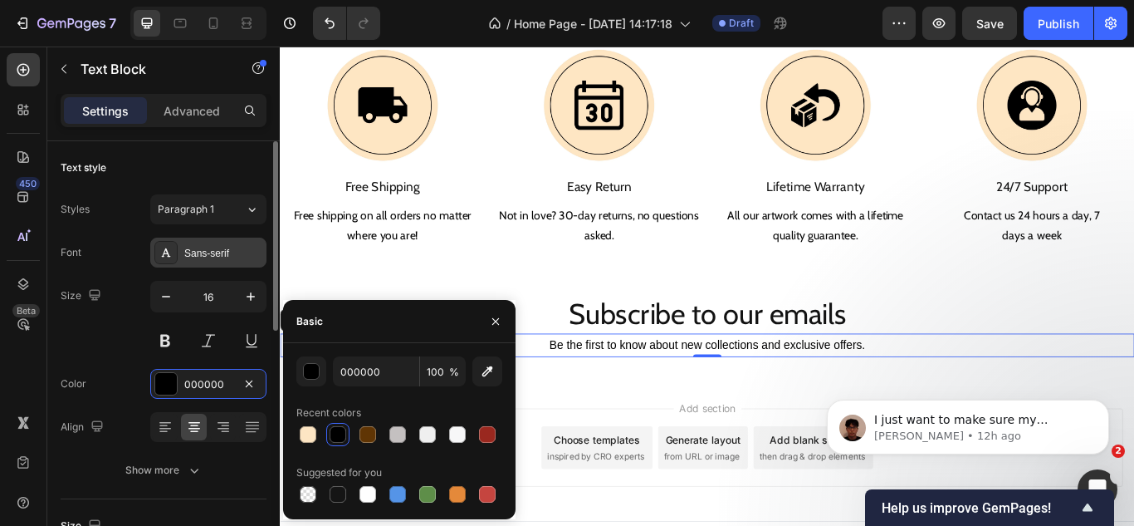
click at [202, 257] on div "Sans-serif" at bounding box center [223, 253] width 78 height 15
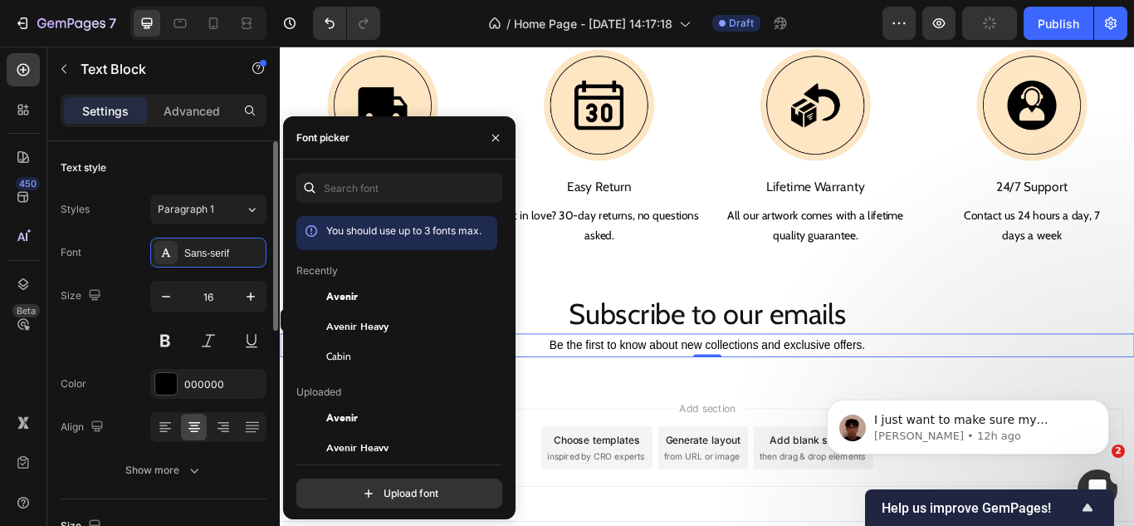
click at [310, 345] on div at bounding box center [311, 356] width 30 height 30
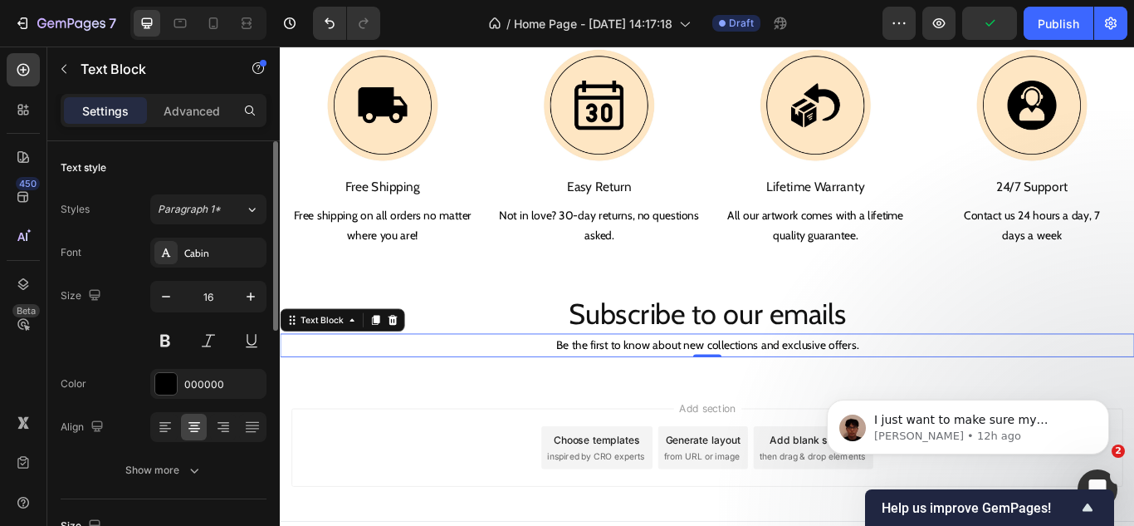
click at [111, 332] on div "Size 16" at bounding box center [164, 318] width 206 height 75
click at [200, 105] on p "Advanced" at bounding box center [192, 110] width 56 height 17
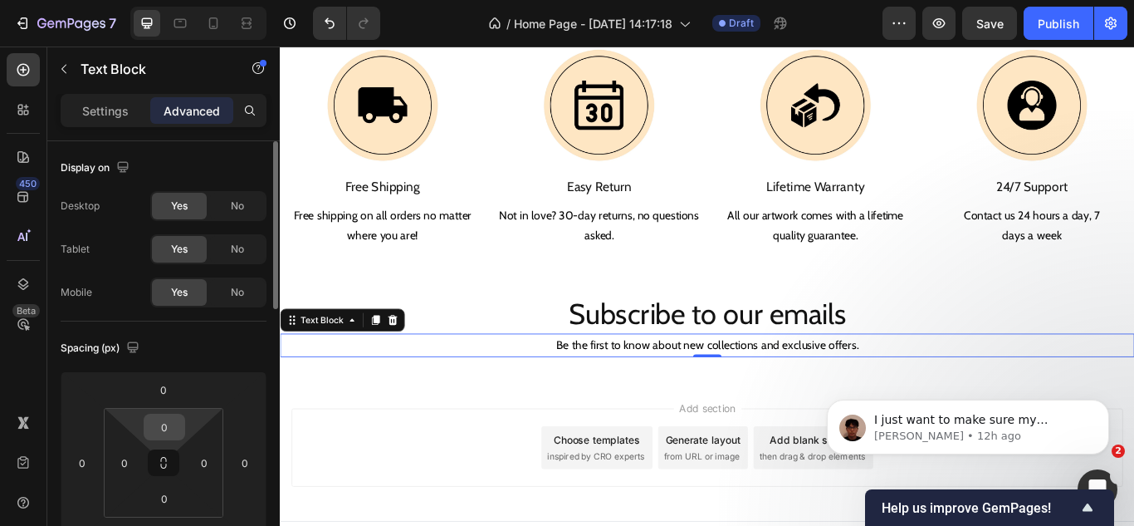
click at [159, 430] on input "0" at bounding box center [164, 426] width 33 height 25
type input "10"
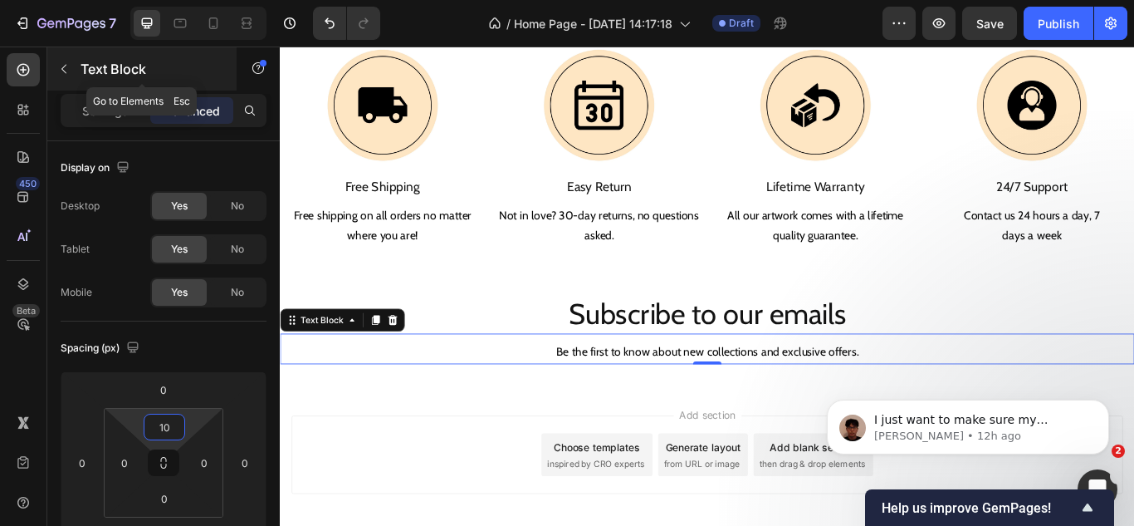
click at [59, 52] on div "Text Block" at bounding box center [141, 68] width 189 height 43
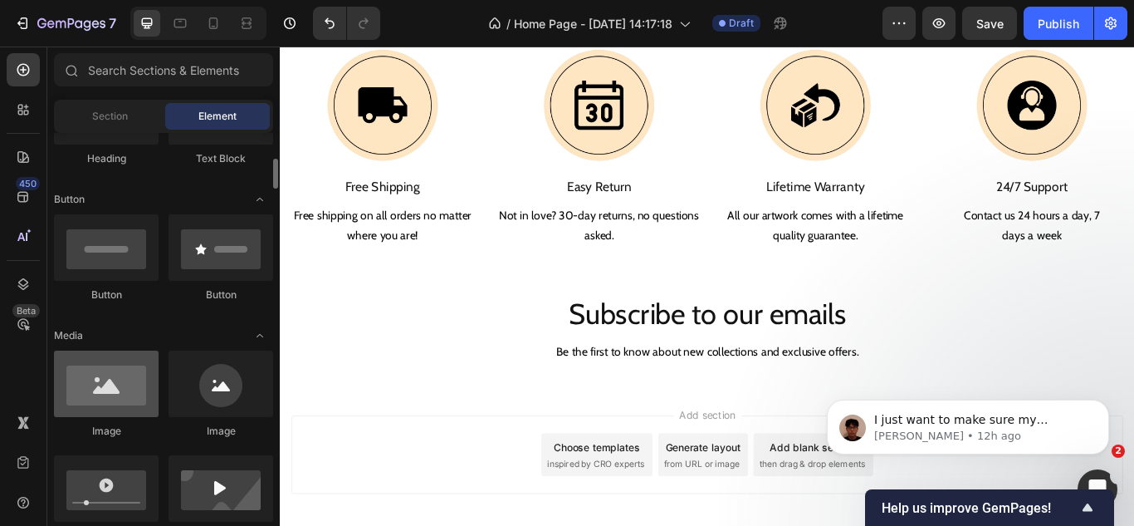
scroll to position [415, 0]
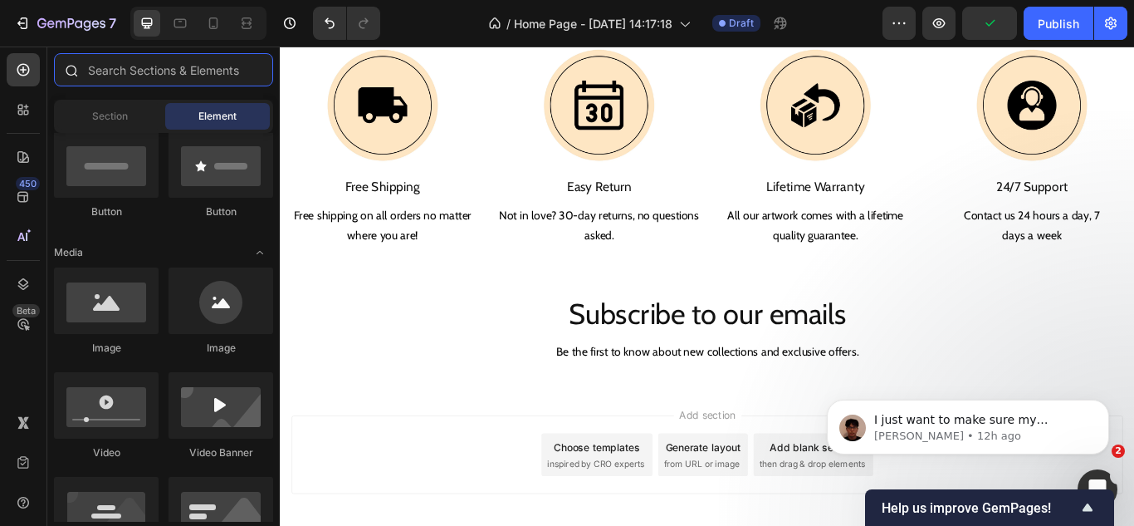
click at [119, 65] on input "text" at bounding box center [163, 69] width 219 height 33
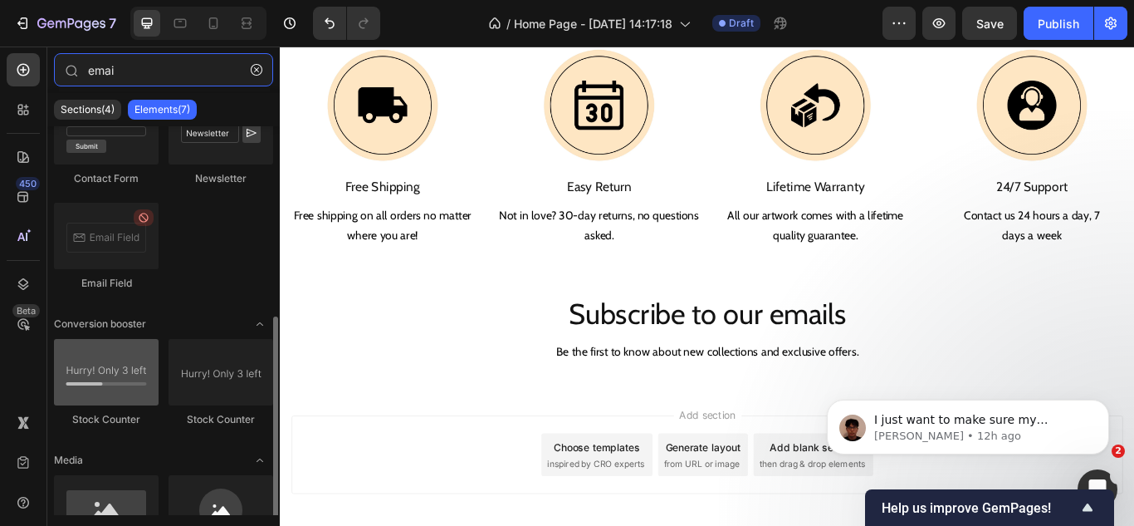
scroll to position [148, 0]
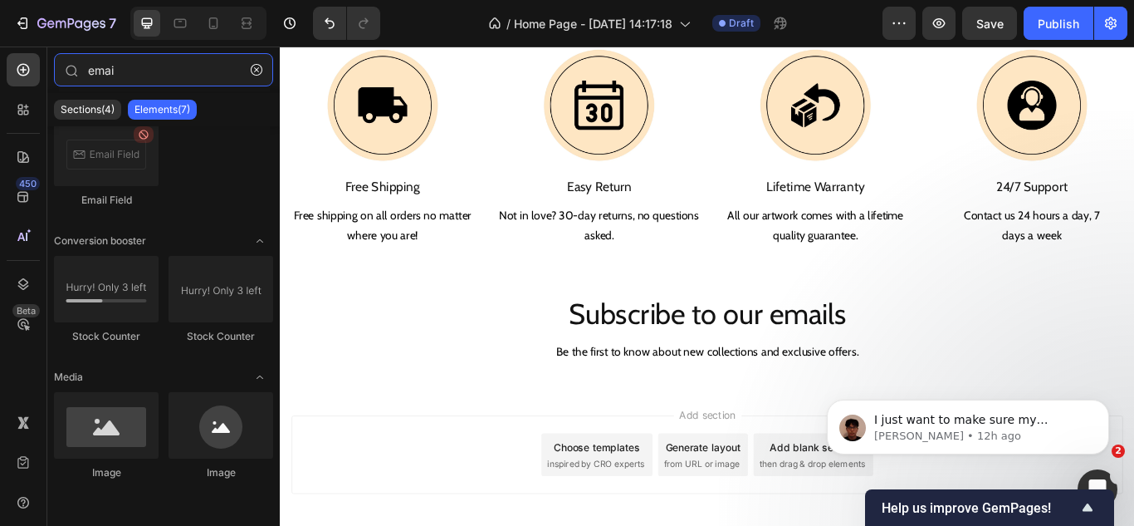
type input "emai"
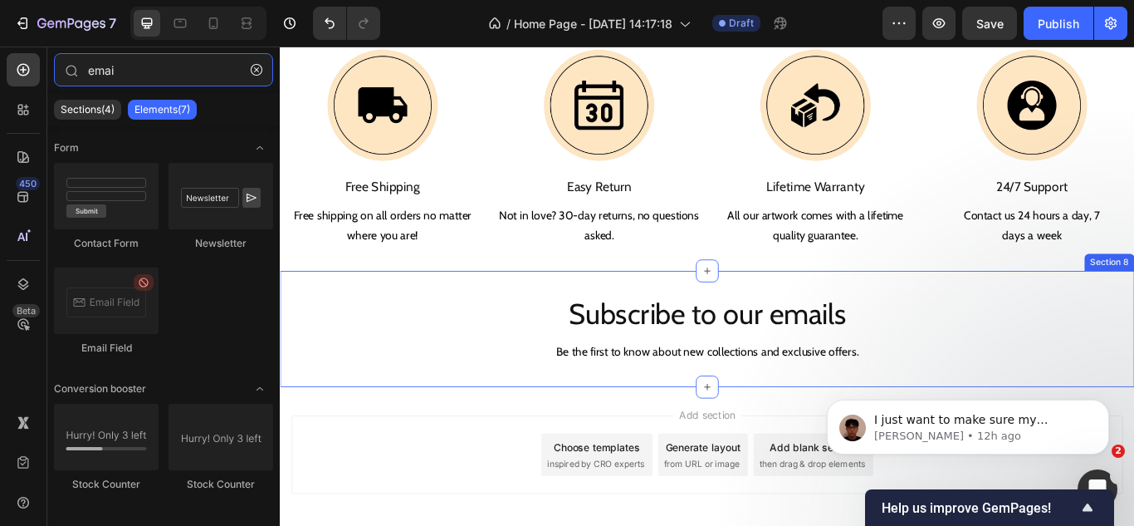
scroll to position [1896, 0]
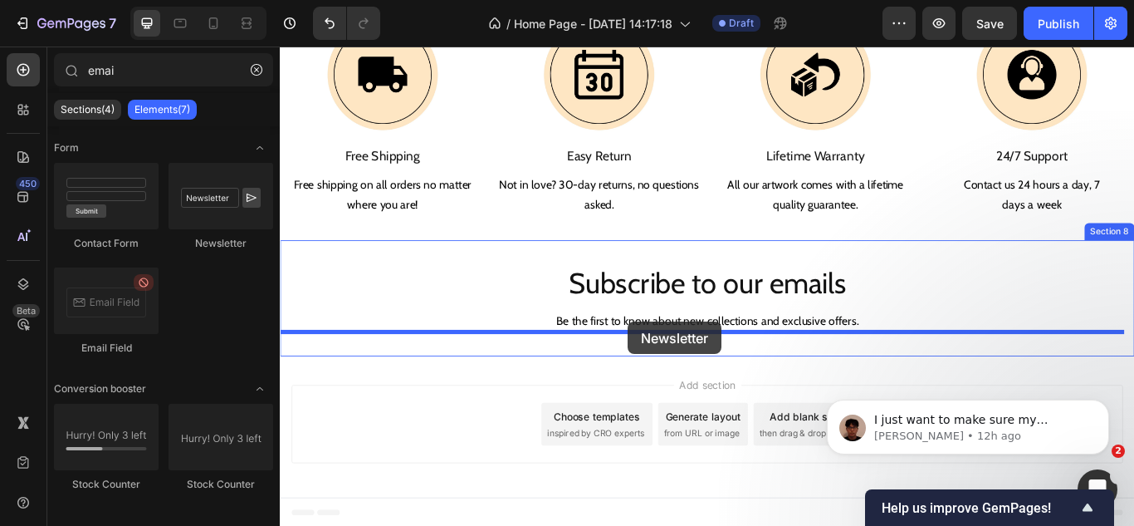
drag, startPoint x: 506, startPoint y: 249, endPoint x: 686, endPoint y: 367, distance: 215.3
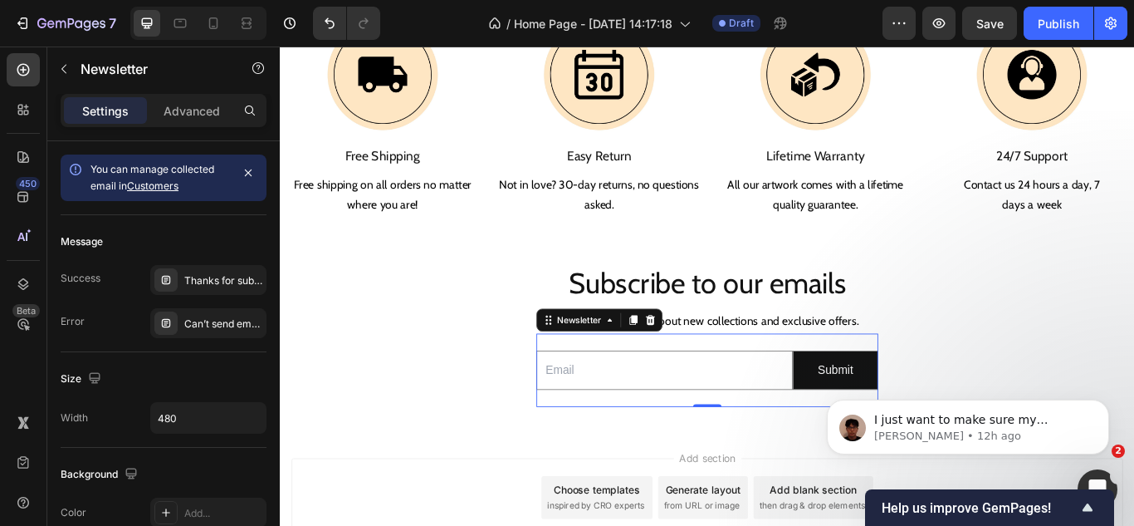
click at [803, 386] on html "I just want to make sure my message went through. May I ask if everything is ok…" at bounding box center [968, 423] width 332 height 116
click at [893, 438] on button "Submit" at bounding box center [928, 424] width 98 height 44
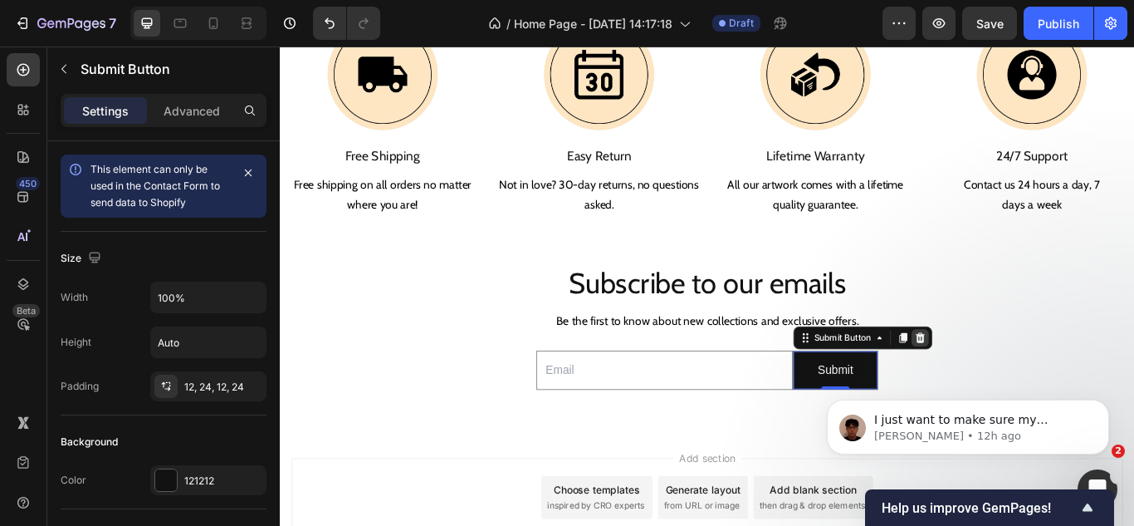
click at [1021, 381] on icon at bounding box center [1026, 386] width 11 height 12
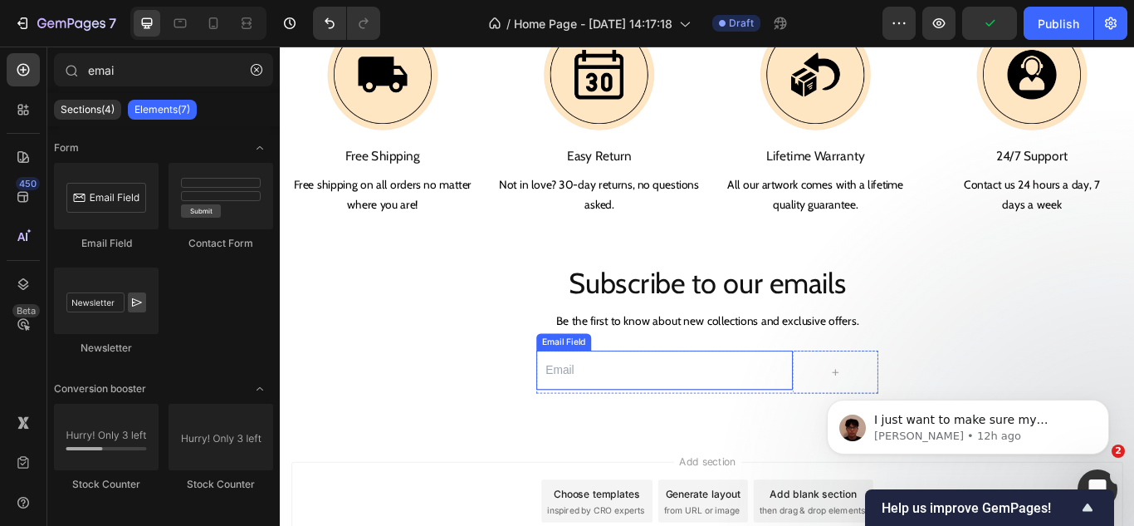
click at [825, 428] on input "email" at bounding box center [728, 424] width 299 height 46
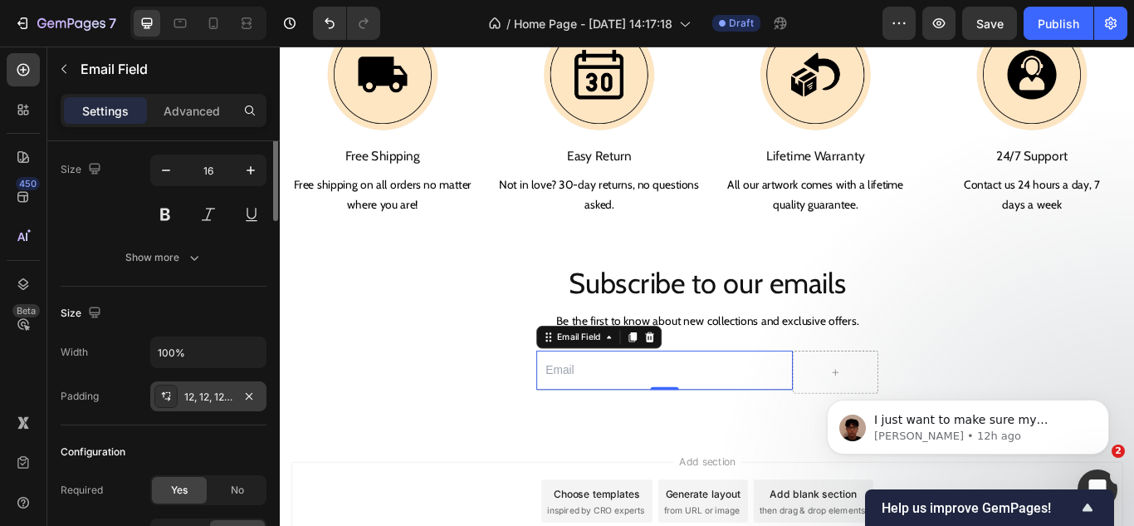
scroll to position [0, 0]
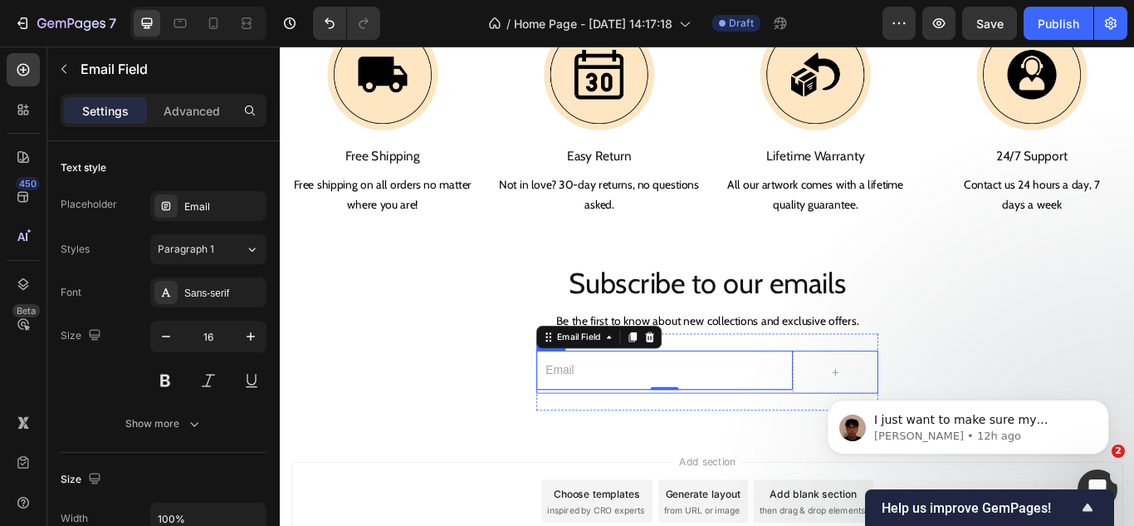
click at [805, 446] on div "Email Field 0" at bounding box center [728, 426] width 299 height 50
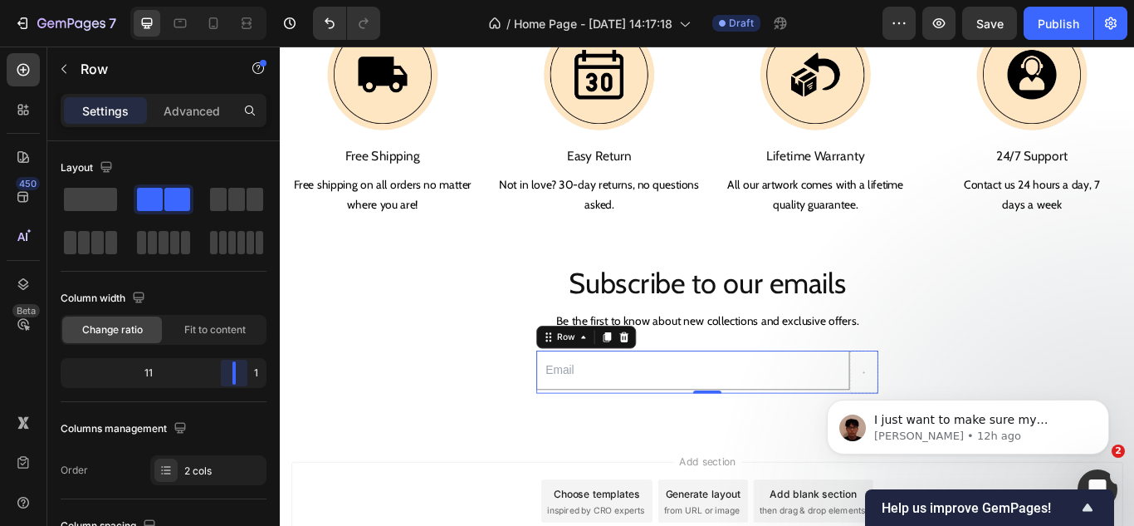
drag, startPoint x: 201, startPoint y: 377, endPoint x: 265, endPoint y: 373, distance: 64.1
click at [265, 0] on body "7 Version history / Home Page - [DATE] 14:17:18 Draft Preview Save Publish 450 …" at bounding box center [567, 0] width 1134 height 0
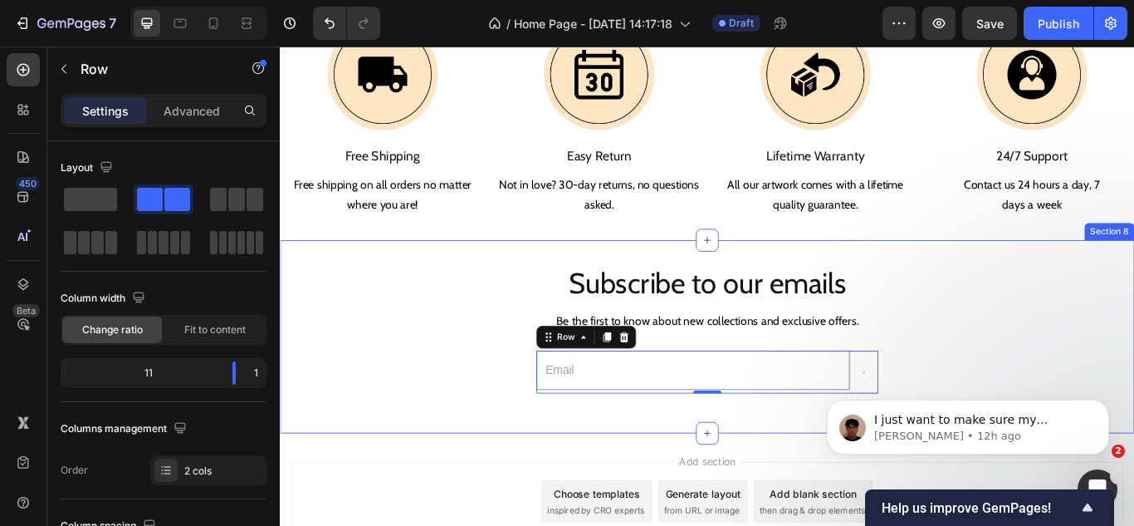
click at [447, 470] on div "Subscribe to our emails Heading Be the first to know about new collections and …" at bounding box center [778, 384] width 996 height 225
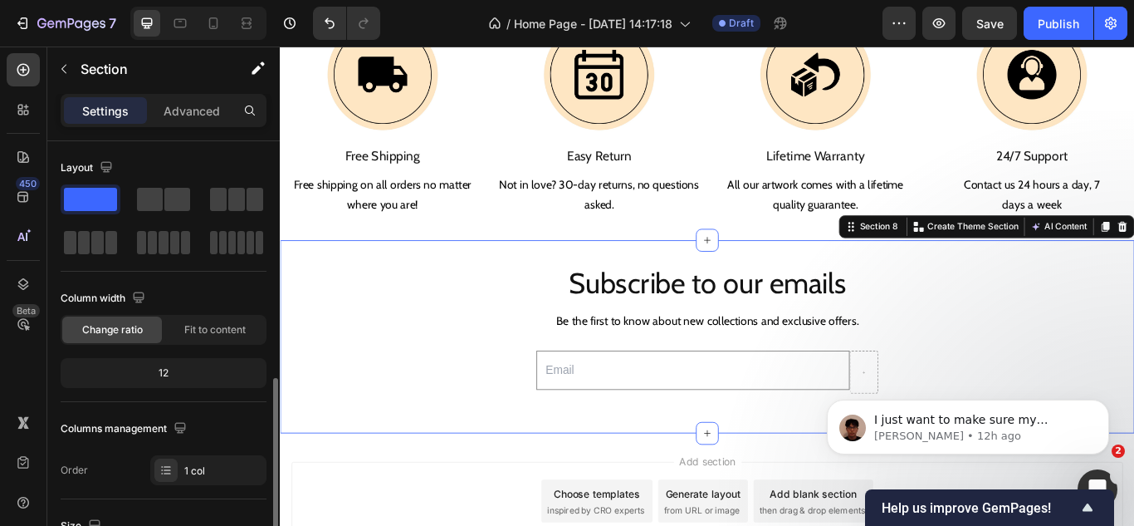
scroll to position [415, 0]
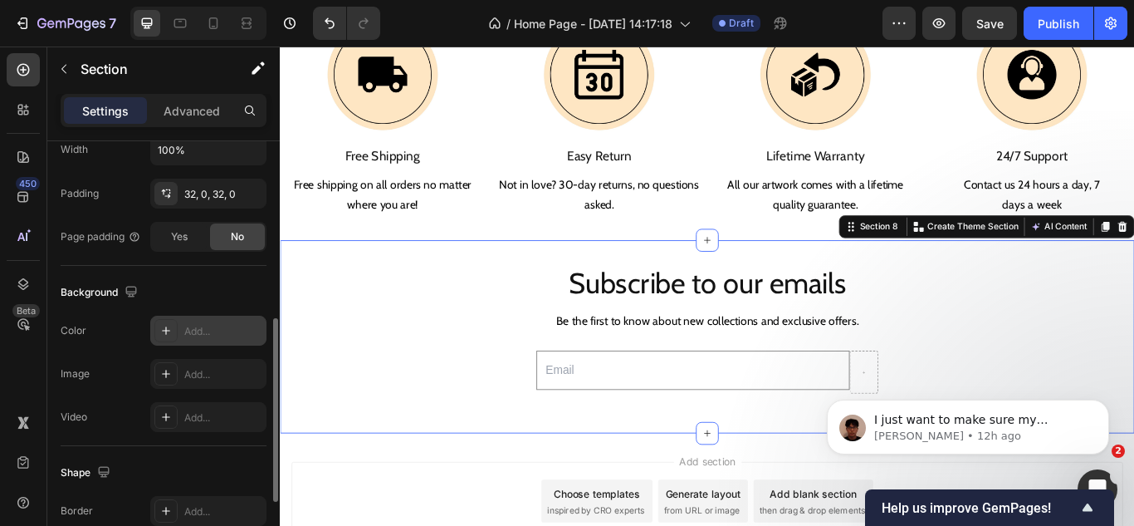
click at [165, 332] on icon at bounding box center [165, 330] width 13 height 13
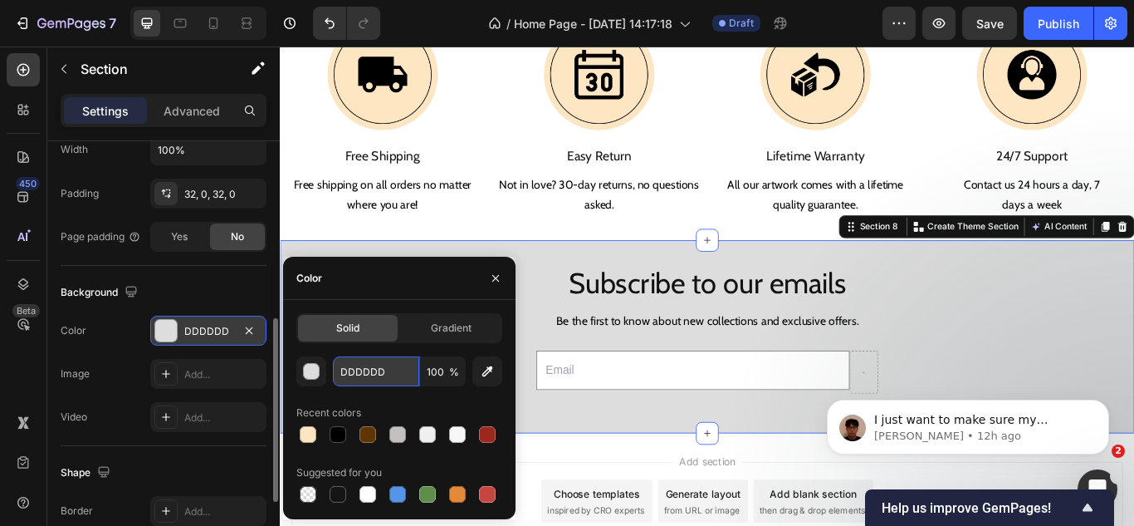
click at [371, 363] on input "DDDDDD" at bounding box center [376, 371] width 86 height 30
paste input "#F3F3F3"
type input "#F3F3F3"
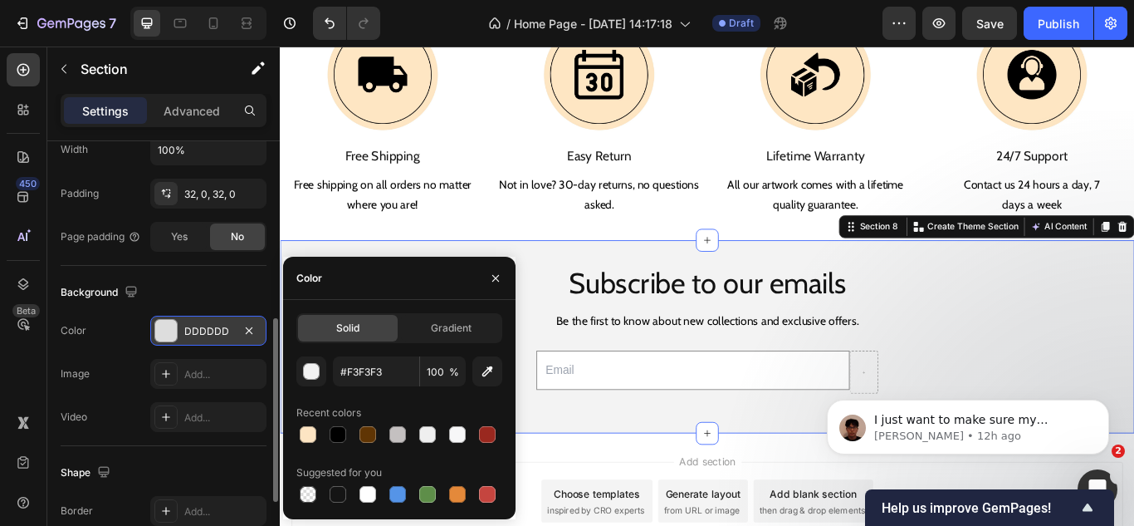
click at [0, 379] on div "450 Beta" at bounding box center [23, 286] width 47 height 479
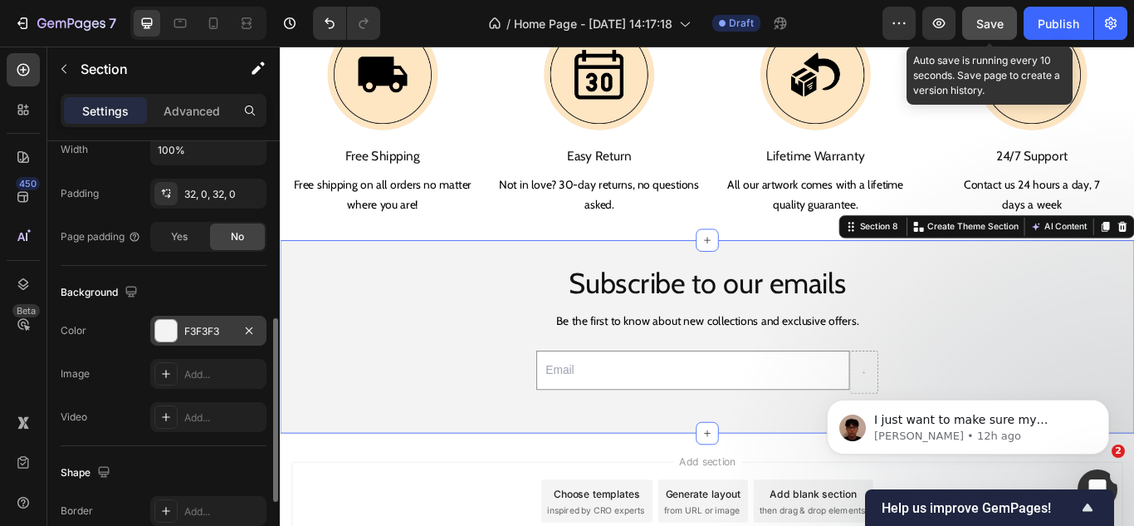
drag, startPoint x: 1001, startPoint y: 20, endPoint x: 770, endPoint y: 47, distance: 233.3
click at [1001, 20] on span "Save" at bounding box center [990, 24] width 27 height 14
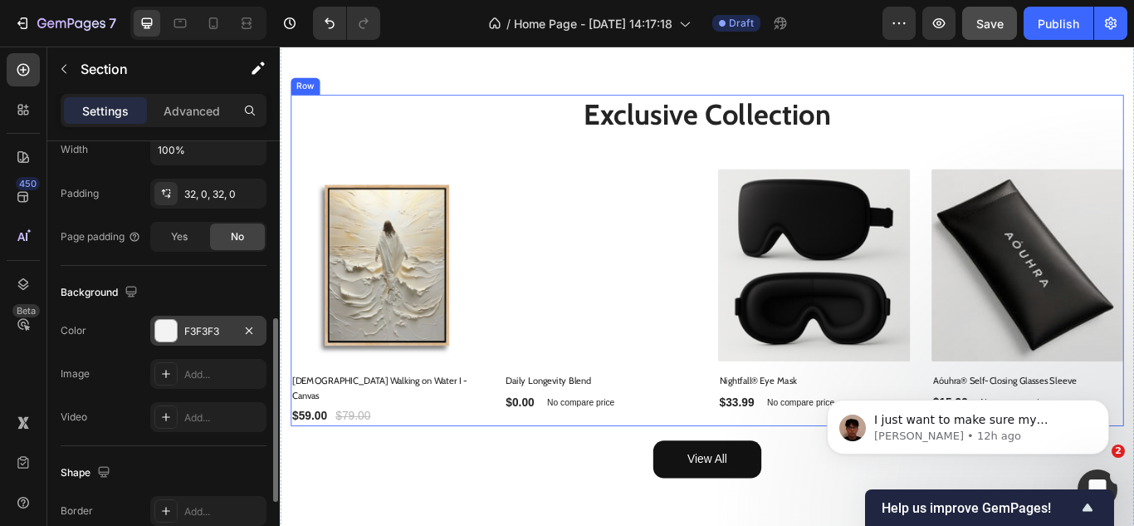
scroll to position [567, 0]
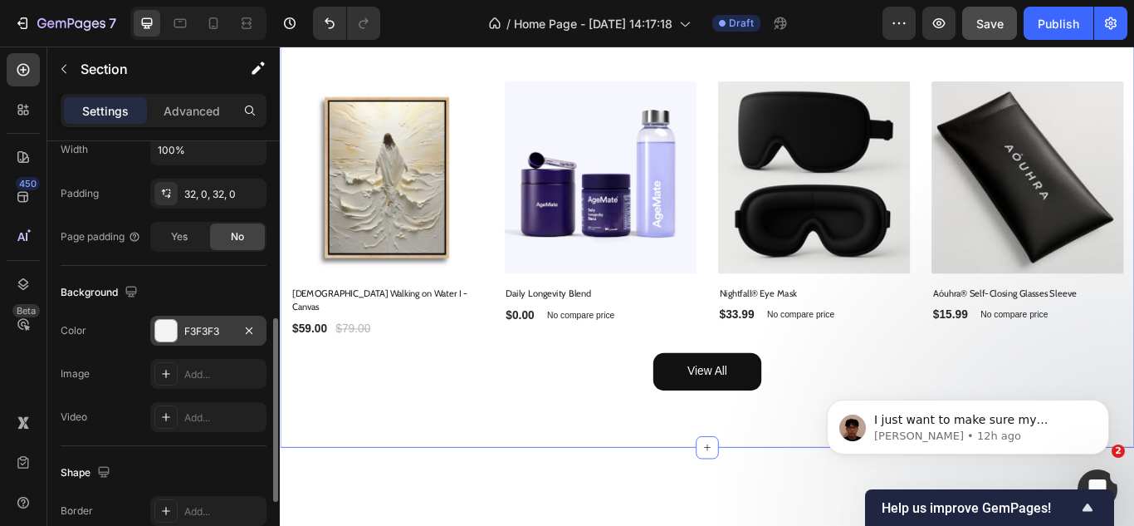
click at [608, 252] on div "Exclusive Collection Heading (P) Images [DEMOGRAPHIC_DATA] Walking on Water I -…" at bounding box center [778, 224] width 996 height 580
click at [188, 119] on p "Advanced" at bounding box center [192, 110] width 56 height 17
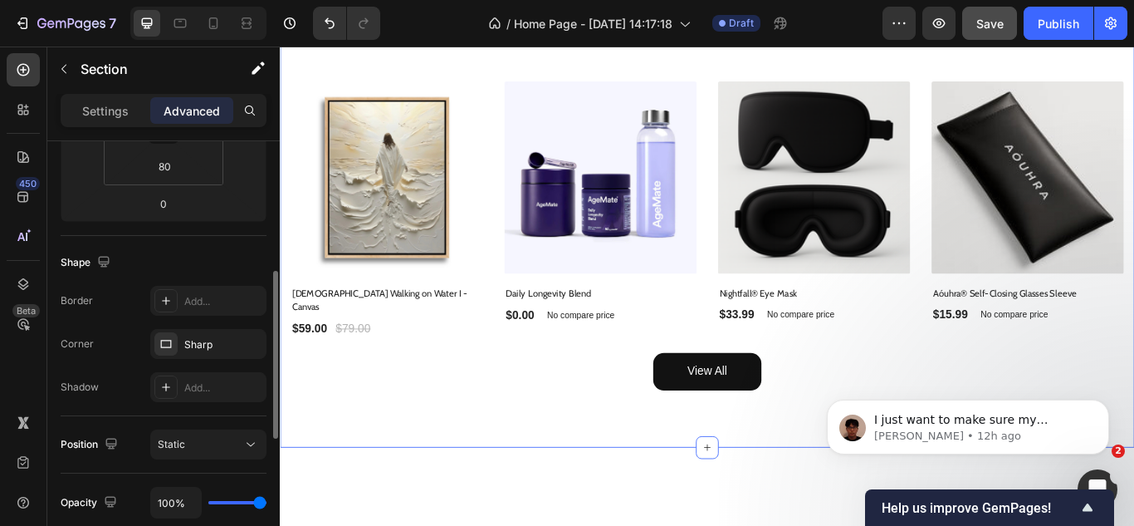
scroll to position [166, 0]
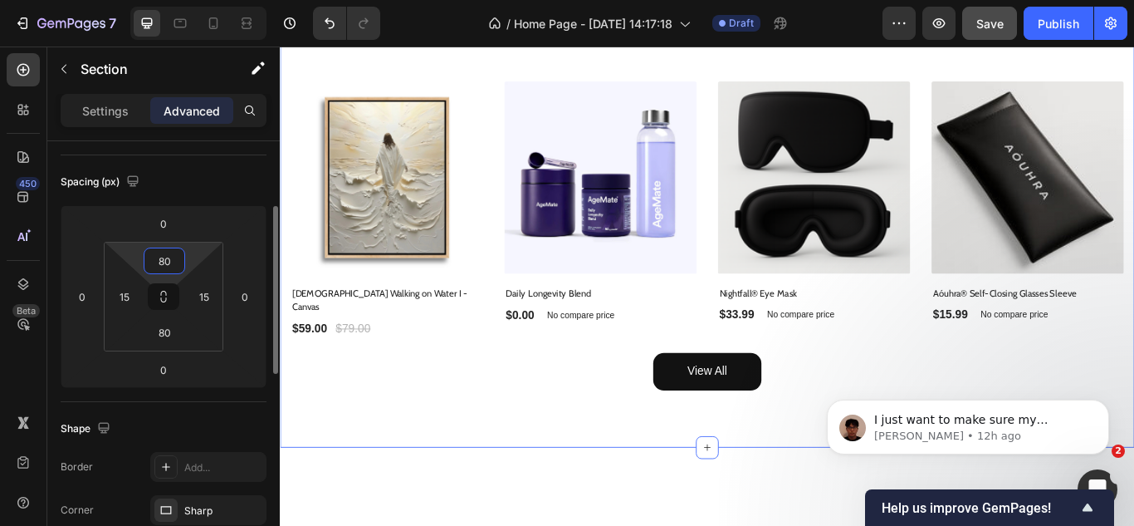
click at [165, 252] on input "80" at bounding box center [164, 260] width 33 height 25
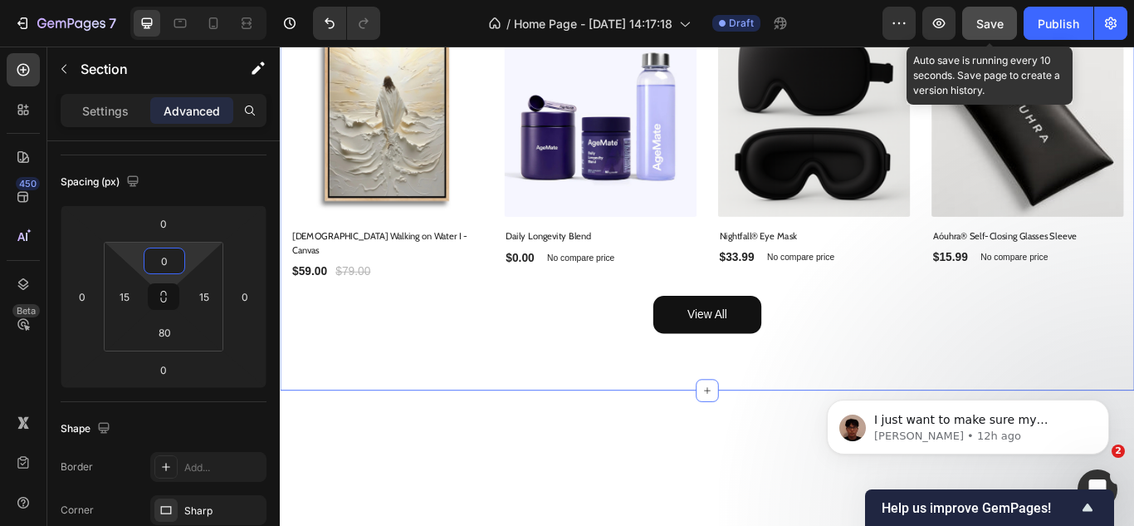
type input "0"
click at [996, 25] on span "Save" at bounding box center [990, 24] width 27 height 14
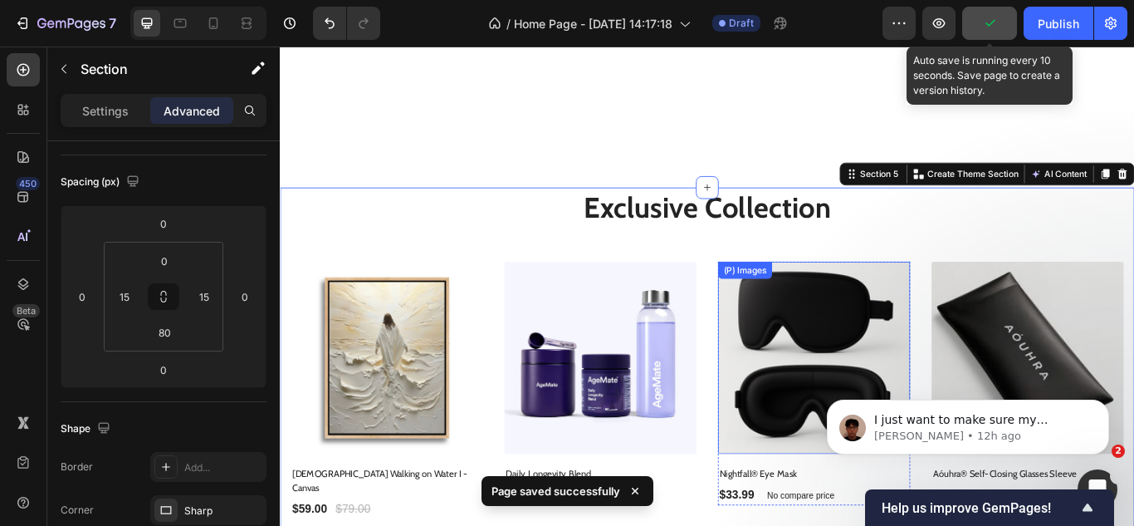
scroll to position [982, 0]
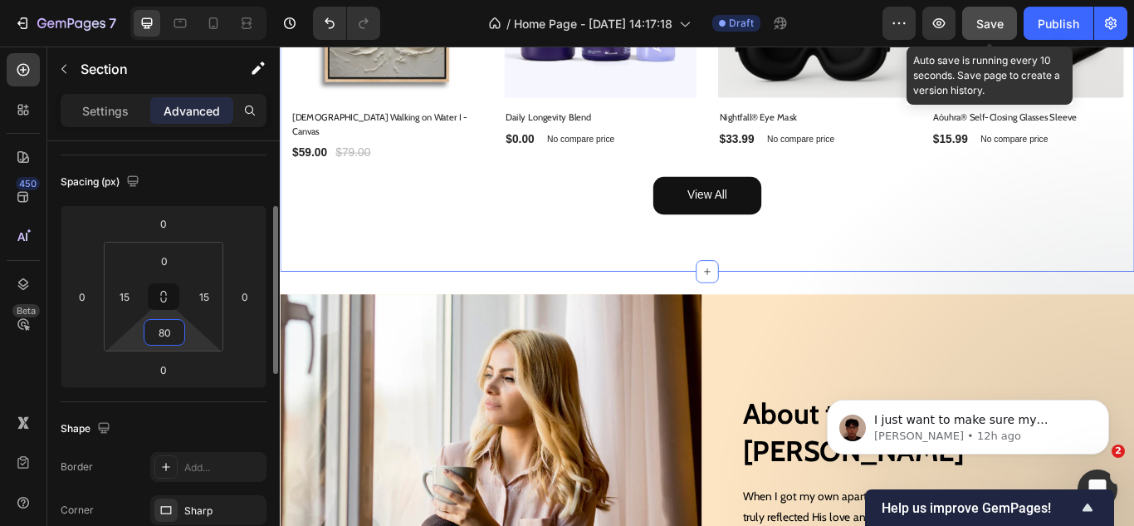
click at [161, 335] on input "80" at bounding box center [164, 332] width 33 height 25
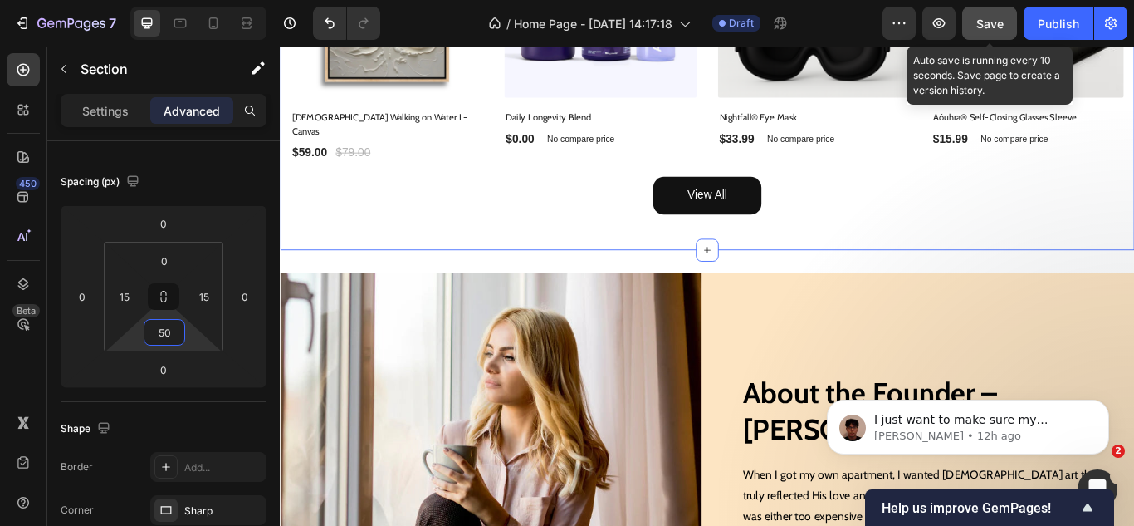
type input "50"
click at [991, 21] on span "Save" at bounding box center [990, 24] width 27 height 14
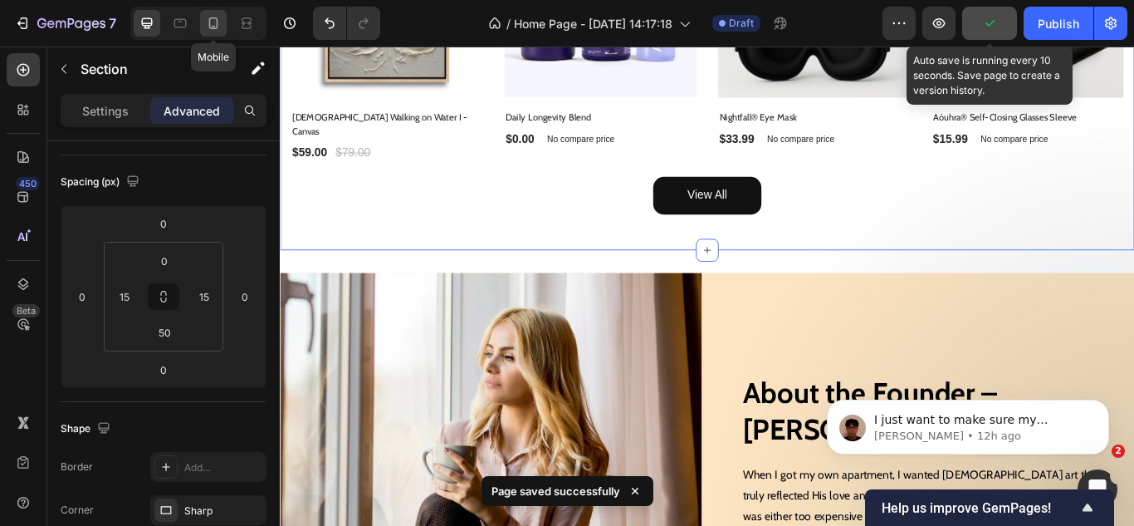
click at [221, 20] on icon at bounding box center [213, 23] width 17 height 17
type input "30"
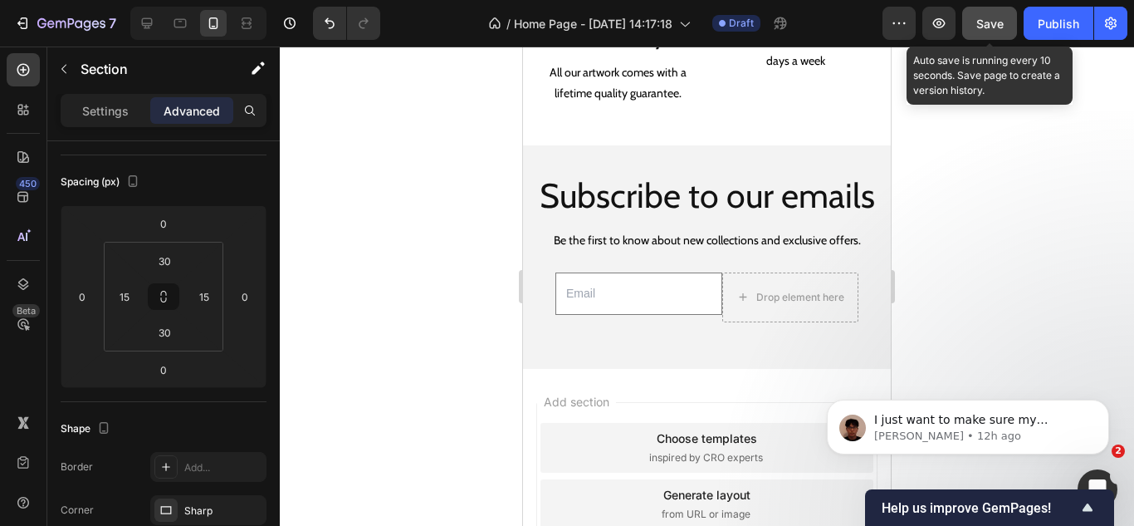
scroll to position [2682, 0]
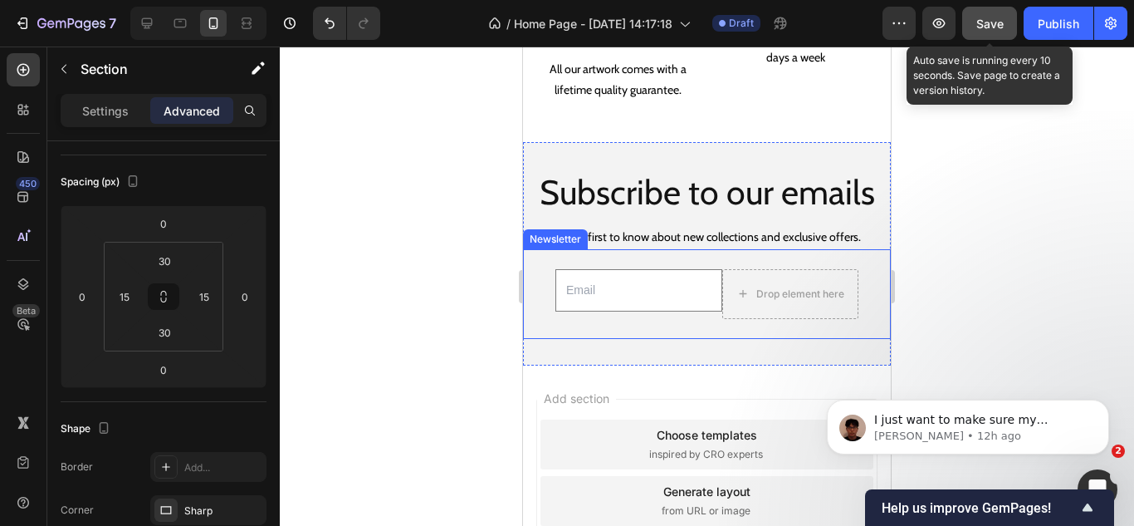
click at [676, 317] on div "Email Field Drop element here Row Newsletter" at bounding box center [707, 294] width 368 height 90
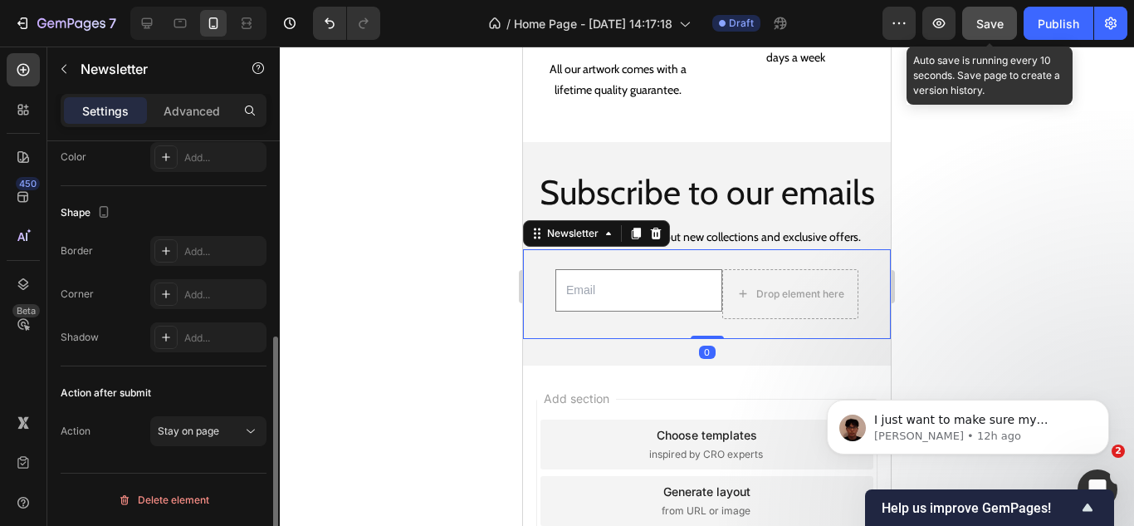
scroll to position [0, 0]
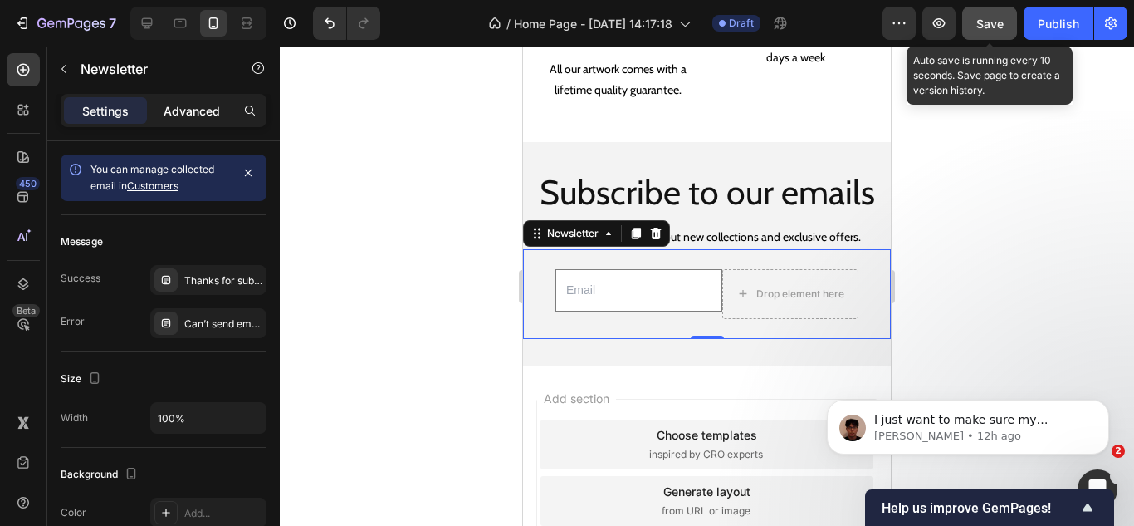
click at [190, 123] on div "Advanced" at bounding box center [191, 110] width 83 height 27
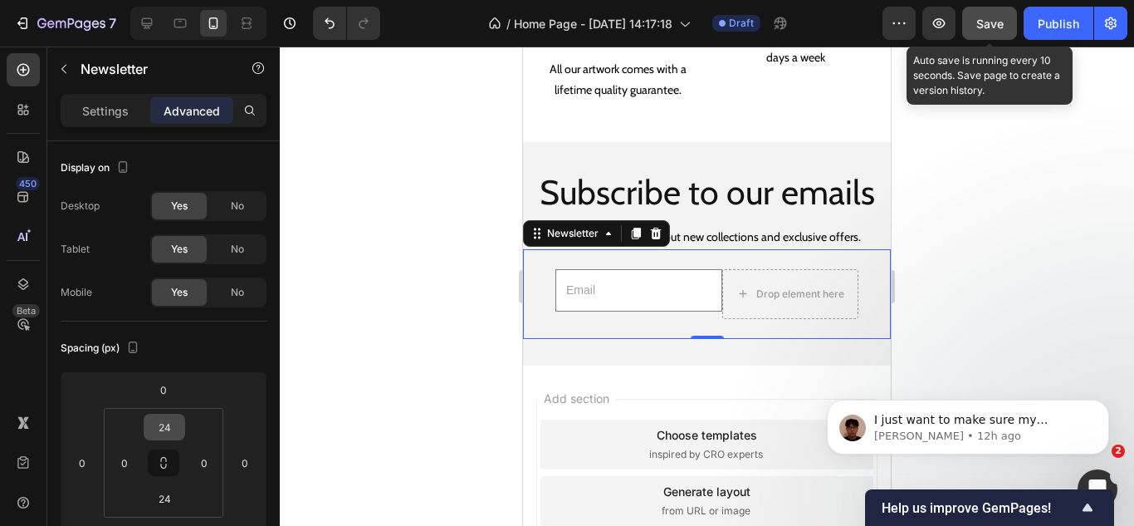
scroll to position [415, 0]
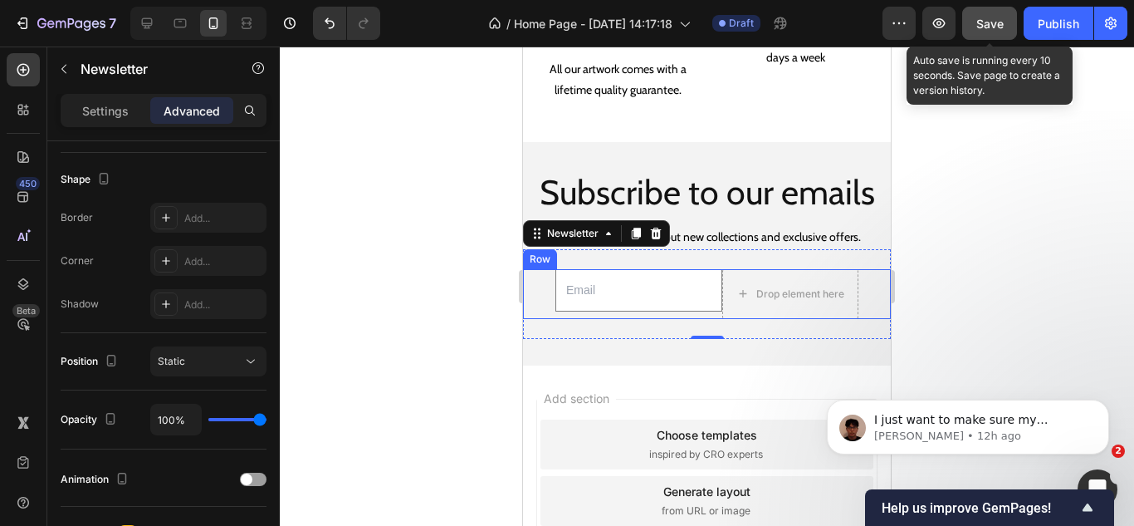
click at [665, 304] on div "Email Field" at bounding box center [639, 294] width 167 height 50
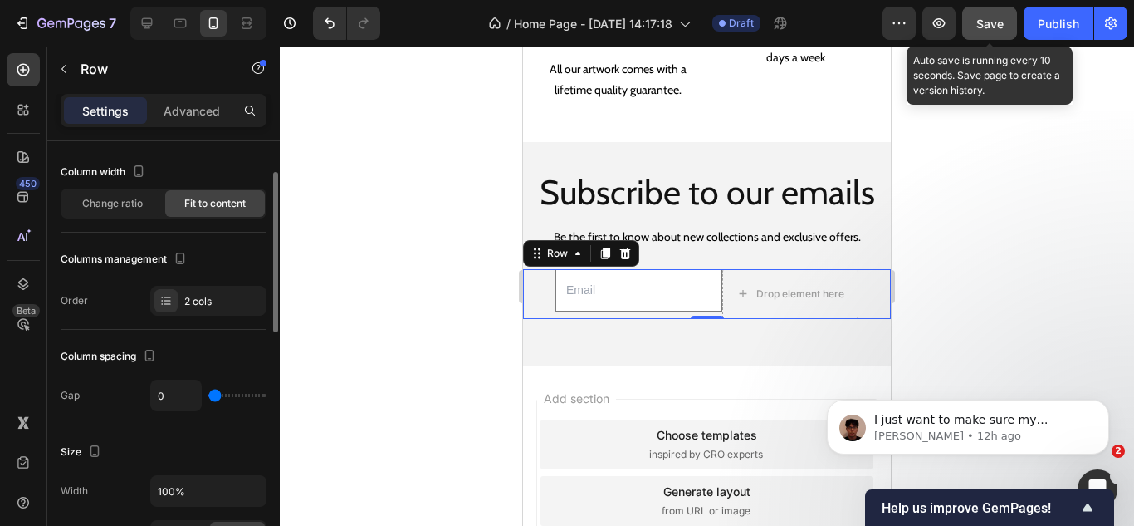
scroll to position [249, 0]
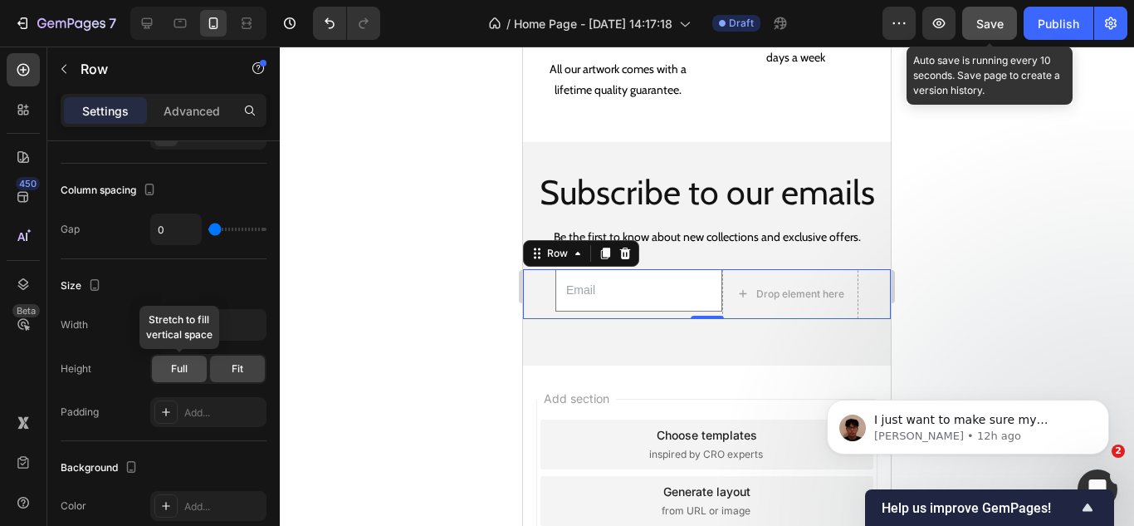
click at [182, 369] on span "Full" at bounding box center [179, 368] width 17 height 15
click at [230, 363] on div "Fit" at bounding box center [237, 368] width 55 height 27
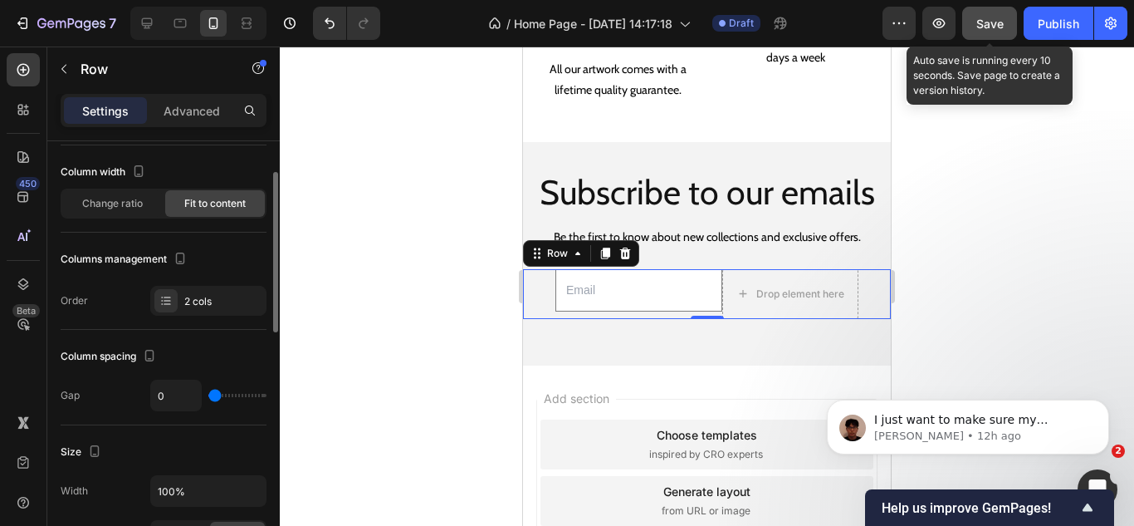
scroll to position [0, 0]
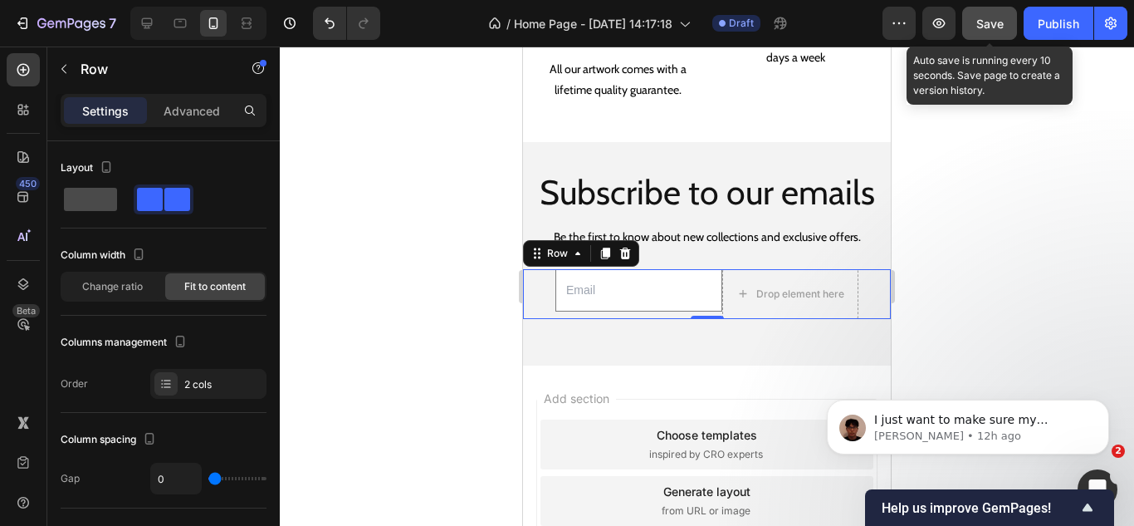
click at [91, 192] on span at bounding box center [90, 199] width 53 height 23
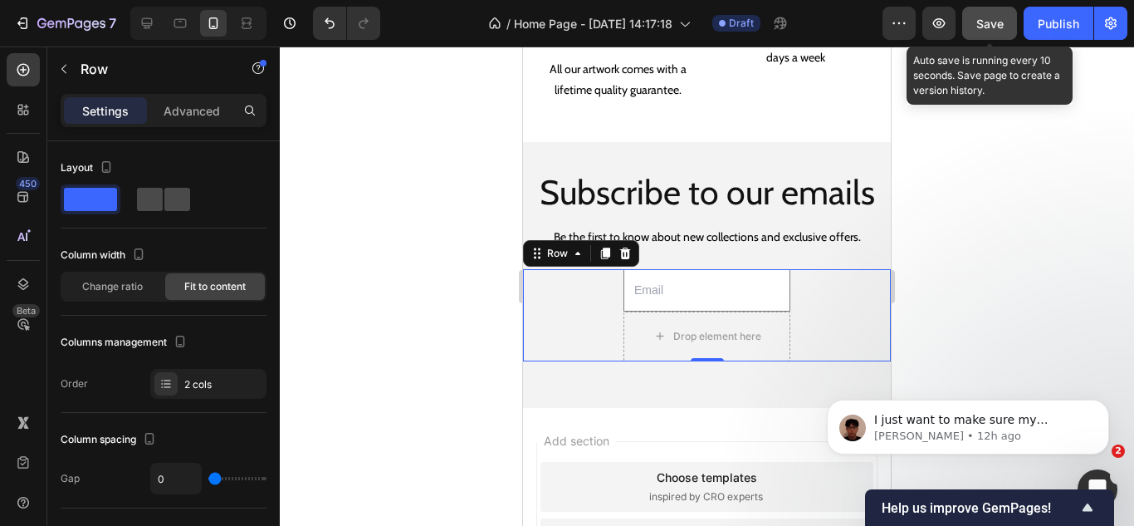
click at [140, 204] on span at bounding box center [150, 199] width 26 height 23
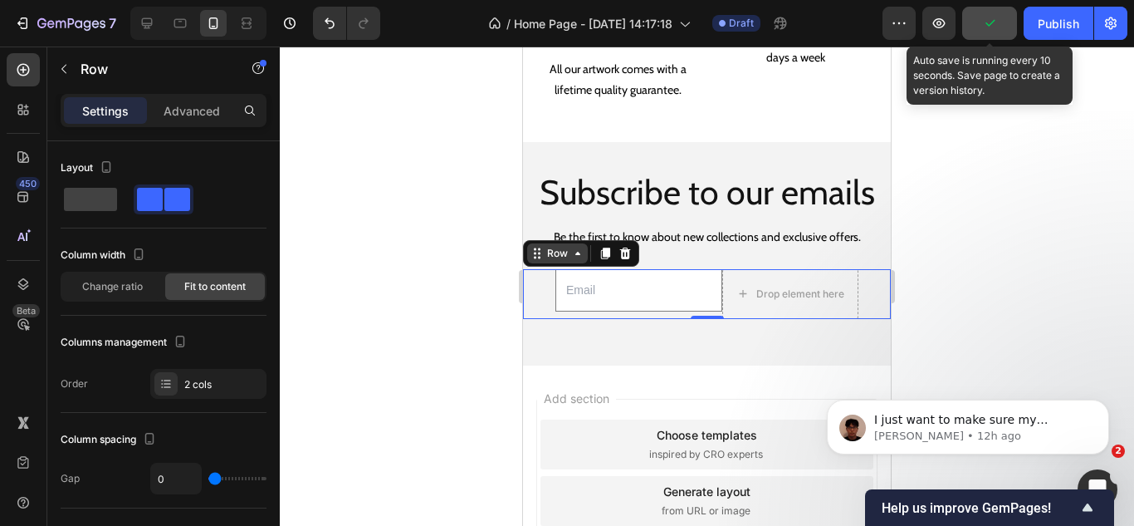
click at [578, 252] on icon at bounding box center [577, 253] width 5 height 3
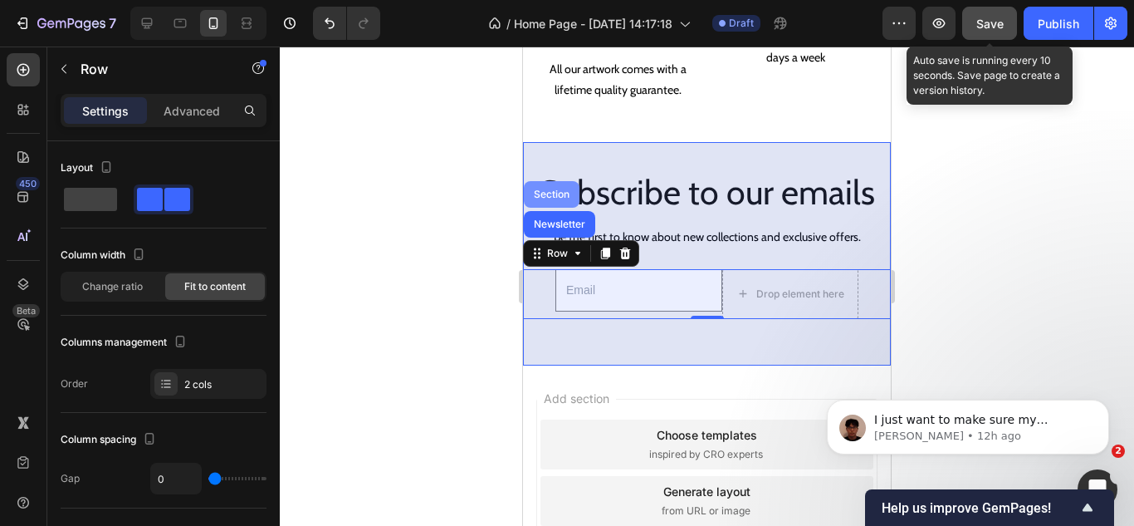
click at [549, 189] on div "Section" at bounding box center [552, 194] width 42 height 10
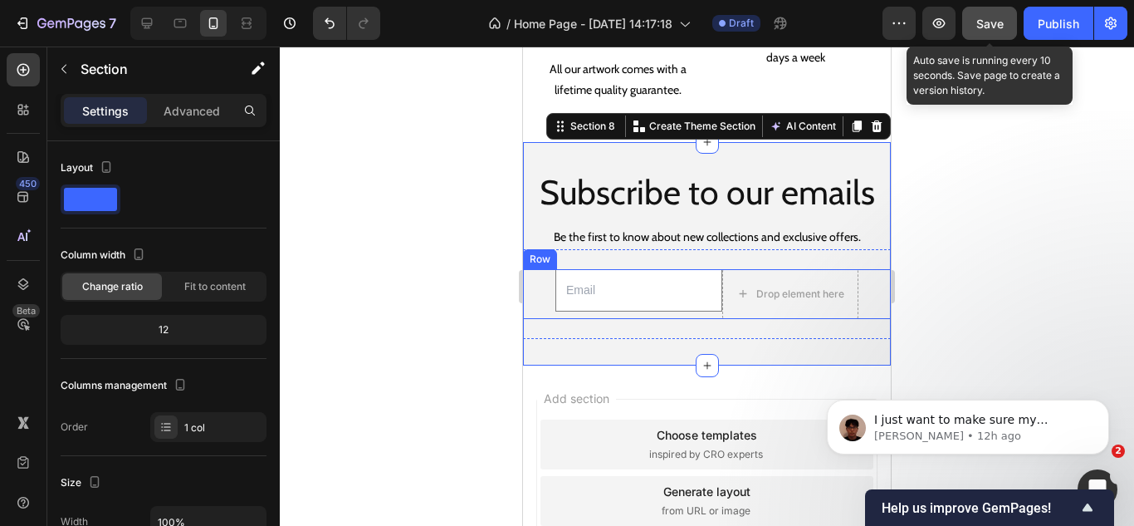
click at [551, 279] on div "Email Field Drop element here Row" at bounding box center [707, 294] width 368 height 50
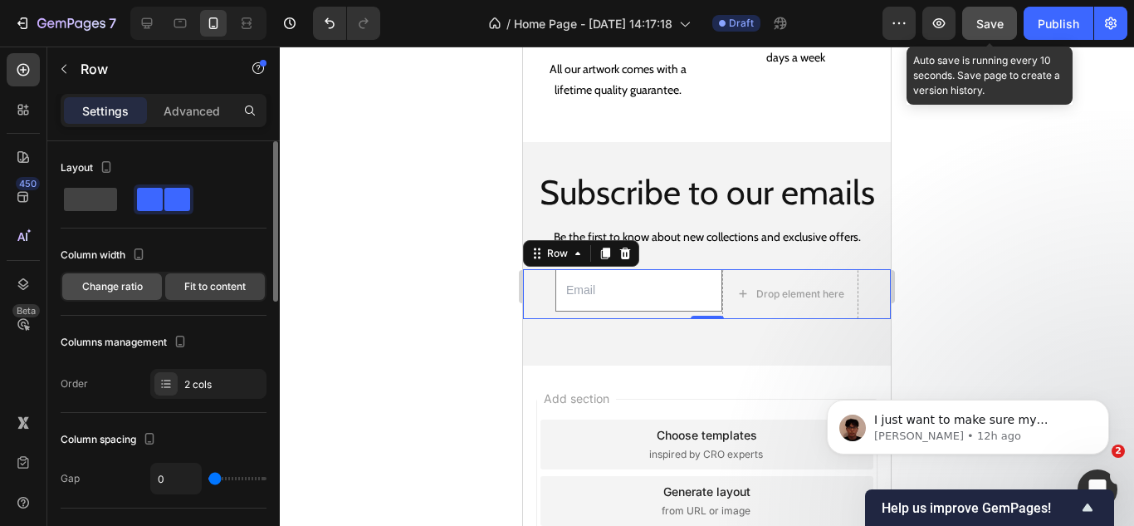
click at [133, 284] on span "Change ratio" at bounding box center [112, 286] width 61 height 15
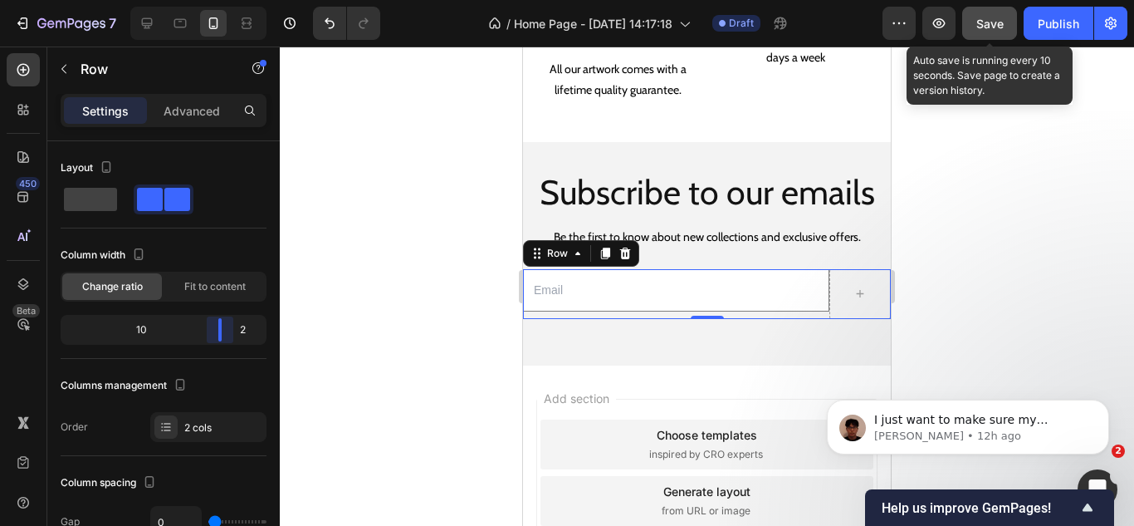
drag, startPoint x: 169, startPoint y: 329, endPoint x: 228, endPoint y: 323, distance: 58.4
click at [228, 0] on body "7 Version history / Home Page - [DATE] 14:17:18 Draft Preview Save Auto save is…" at bounding box center [567, 0] width 1134 height 0
drag, startPoint x: 218, startPoint y: 339, endPoint x: 251, endPoint y: 334, distance: 32.8
click at [251, 0] on body "7 Version history / Home Page - [DATE] 14:17:18 Draft Preview Save Auto save is…" at bounding box center [567, 0] width 1134 height 0
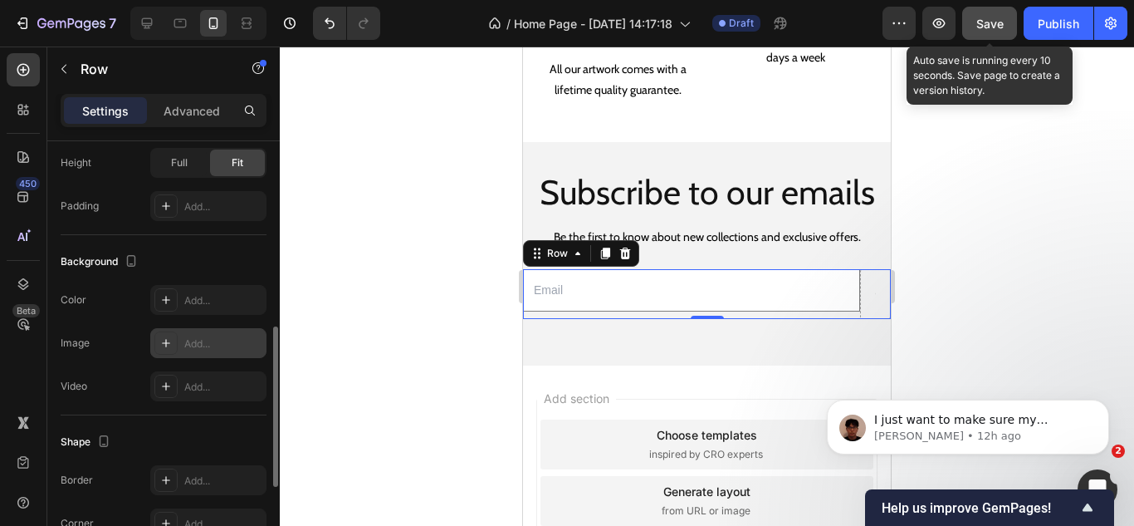
scroll to position [727, 0]
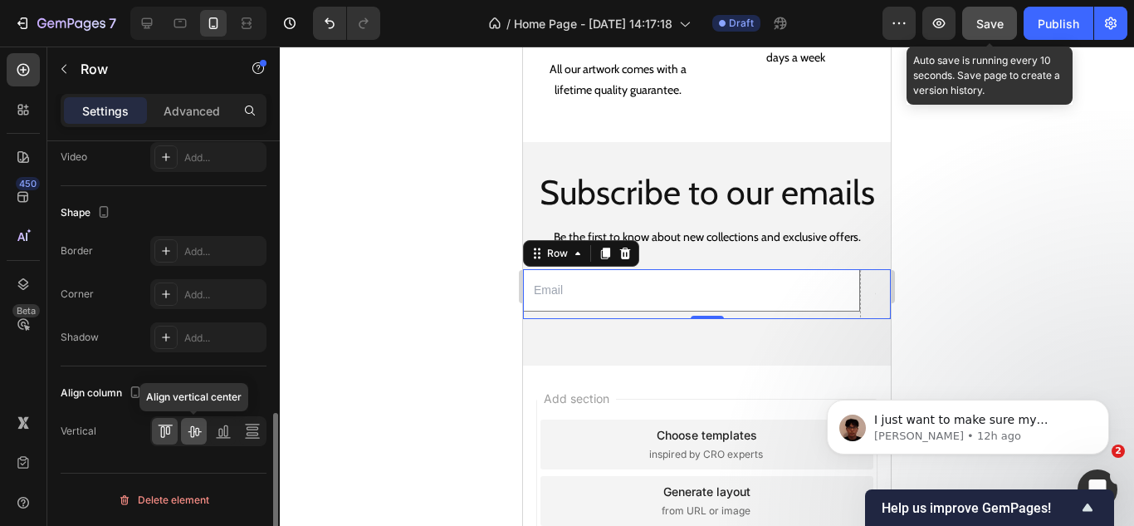
click at [201, 431] on icon at bounding box center [194, 431] width 17 height 17
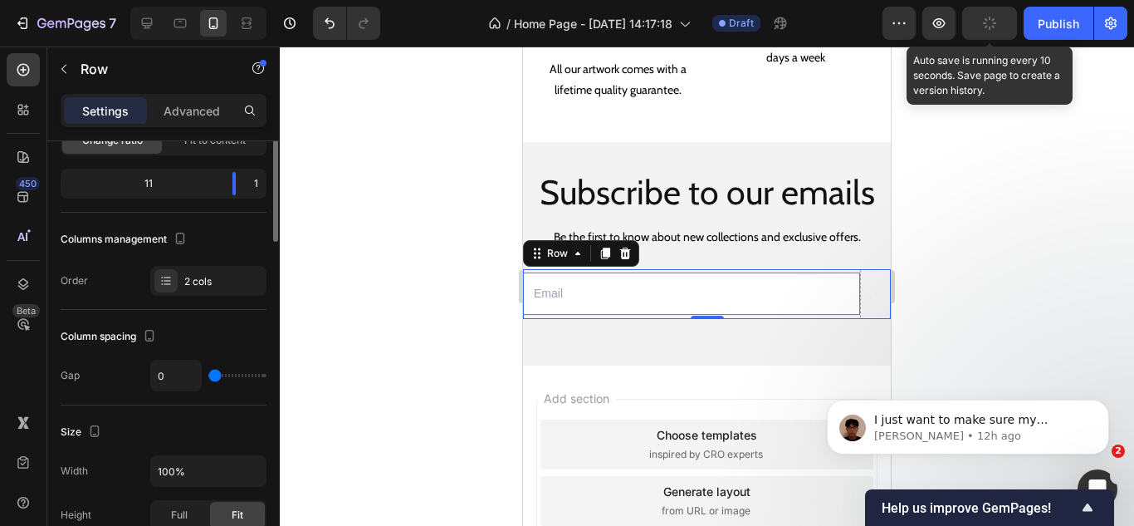
scroll to position [0, 0]
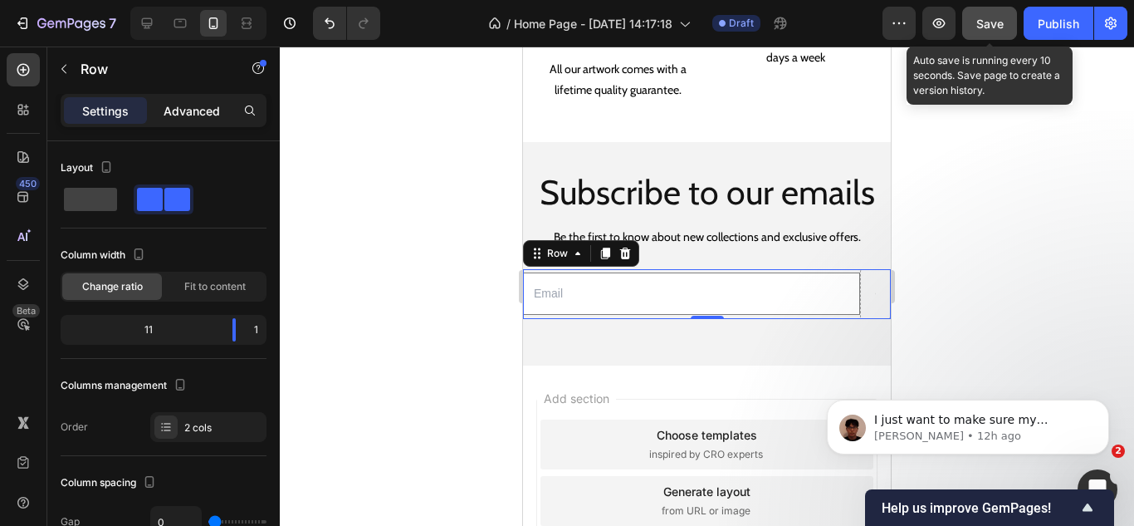
click at [180, 112] on p "Advanced" at bounding box center [192, 110] width 56 height 17
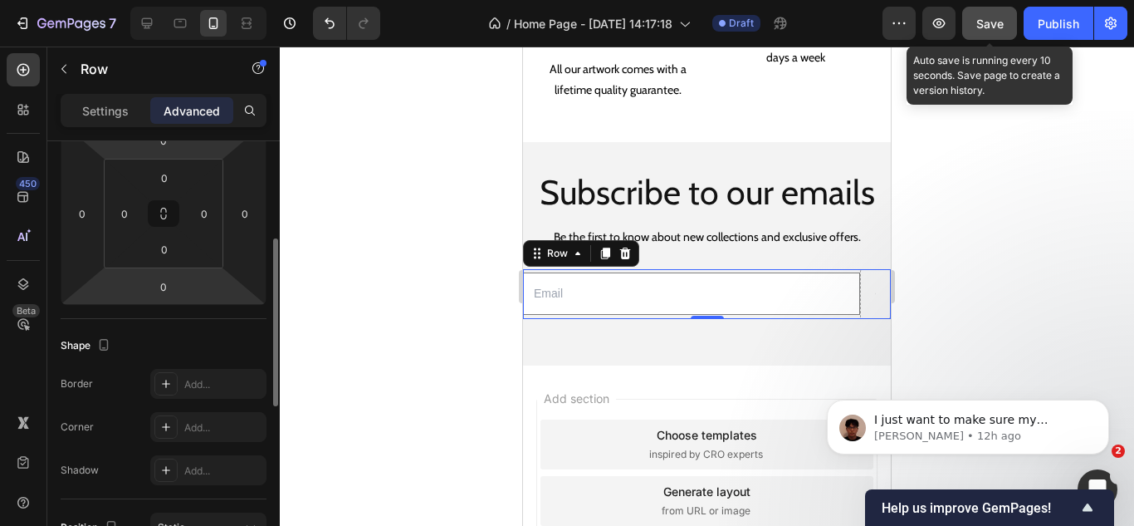
scroll to position [83, 0]
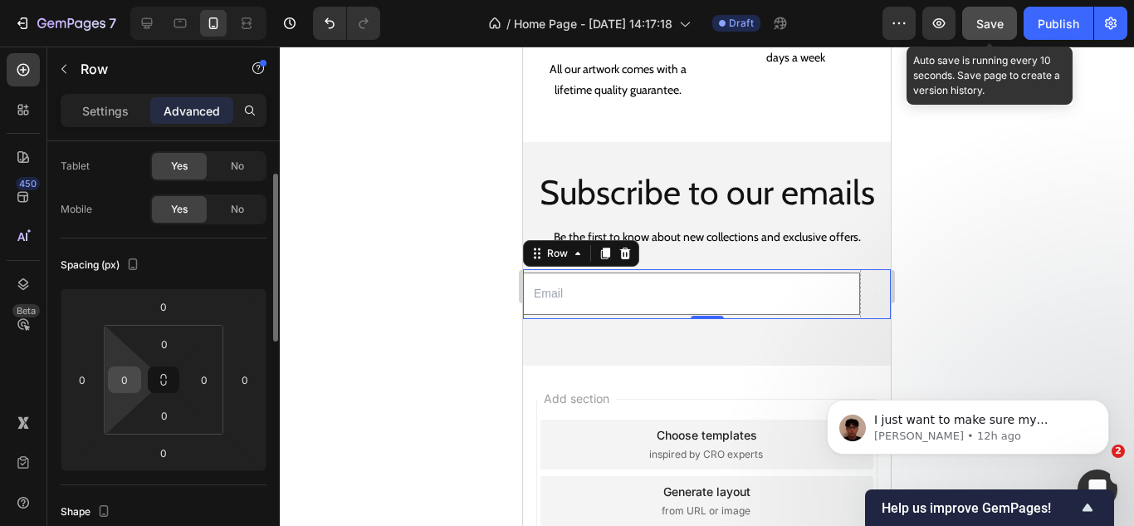
click at [125, 384] on input "0" at bounding box center [124, 379] width 25 height 25
click at [986, 22] on span "Save" at bounding box center [990, 24] width 27 height 14
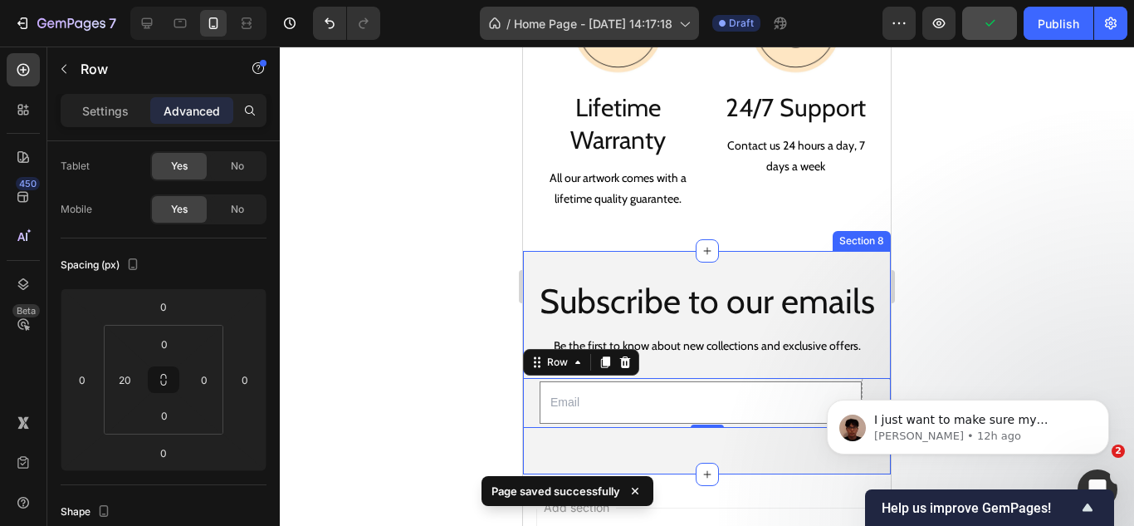
scroll to position [2599, 0]
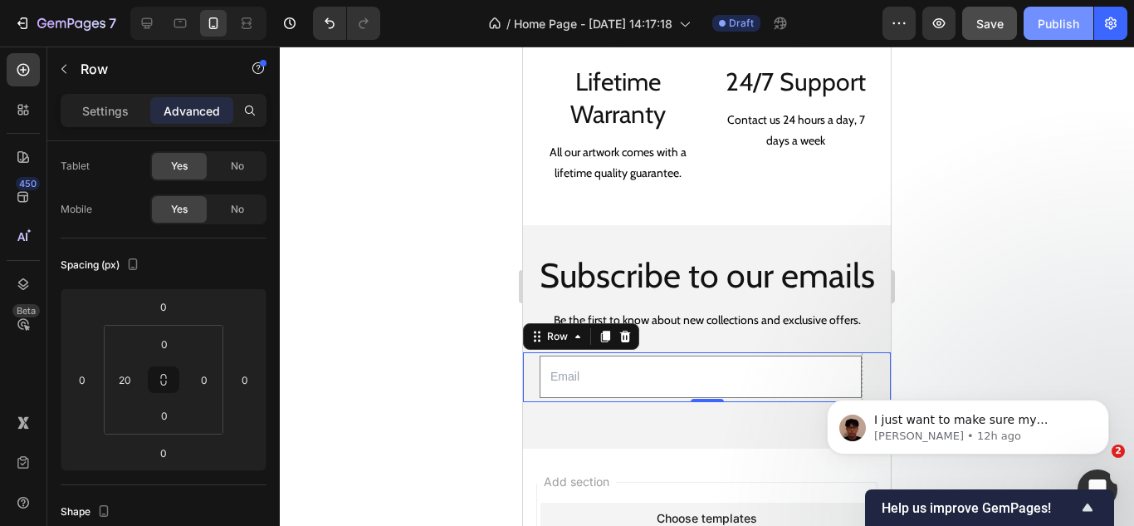
click at [1039, 26] on div "Publish" at bounding box center [1059, 23] width 42 height 17
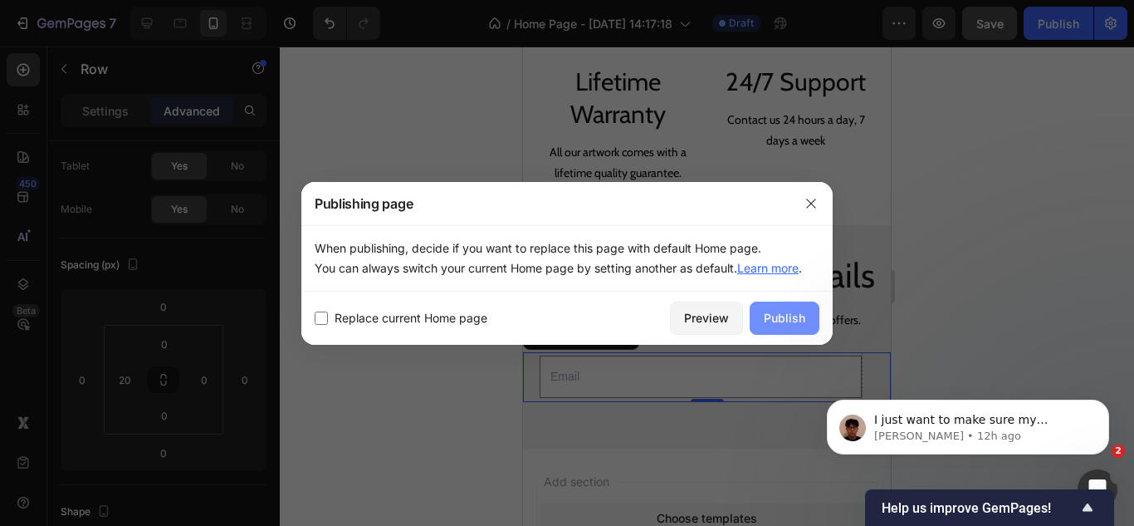
click at [767, 317] on div "Publish" at bounding box center [785, 317] width 42 height 17
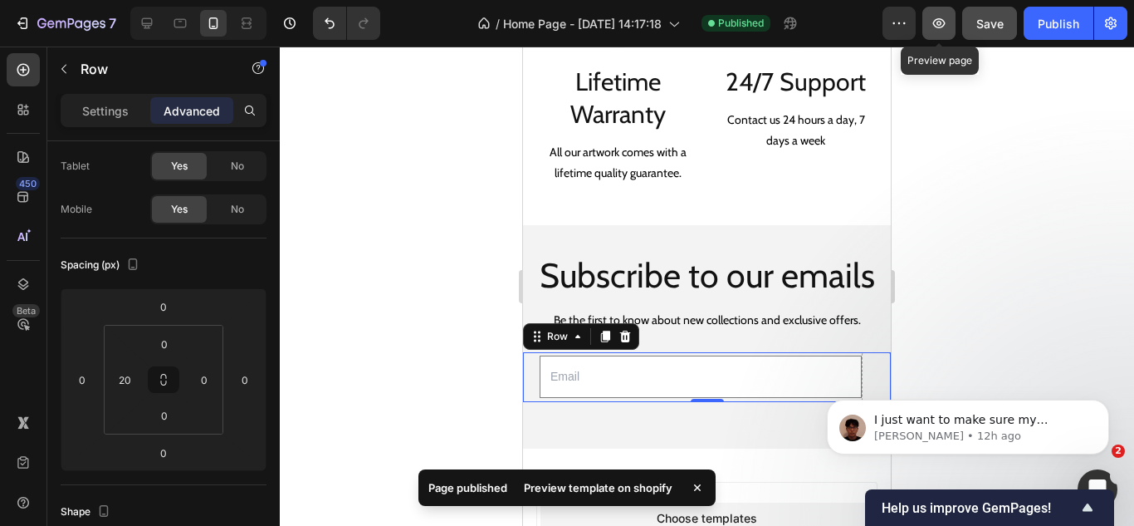
click at [941, 32] on button "button" at bounding box center [939, 23] width 33 height 33
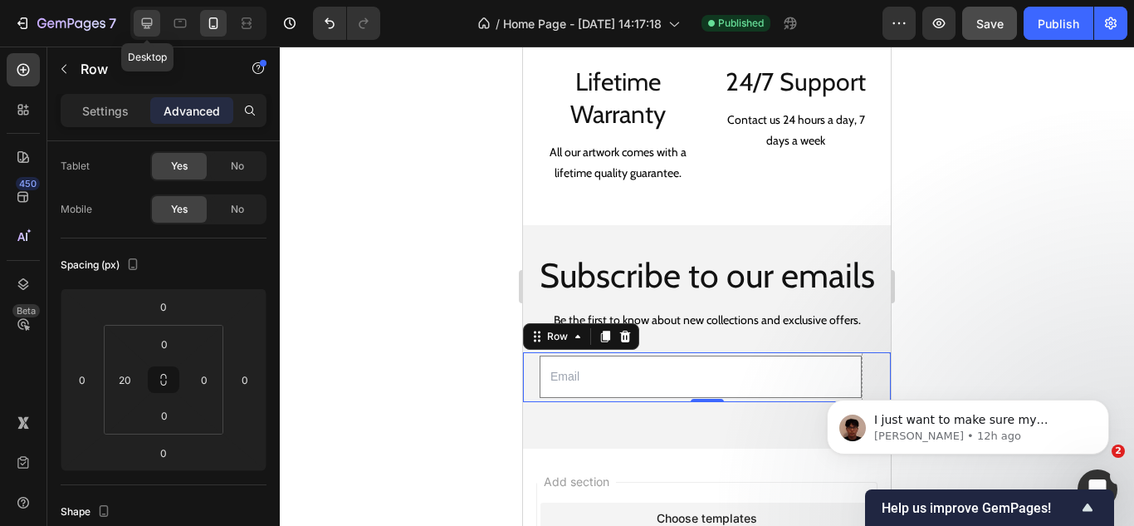
drag, startPoint x: 152, startPoint y: 22, endPoint x: 292, endPoint y: 107, distance: 164.3
click at [151, 22] on icon at bounding box center [147, 23] width 17 height 17
type input "0"
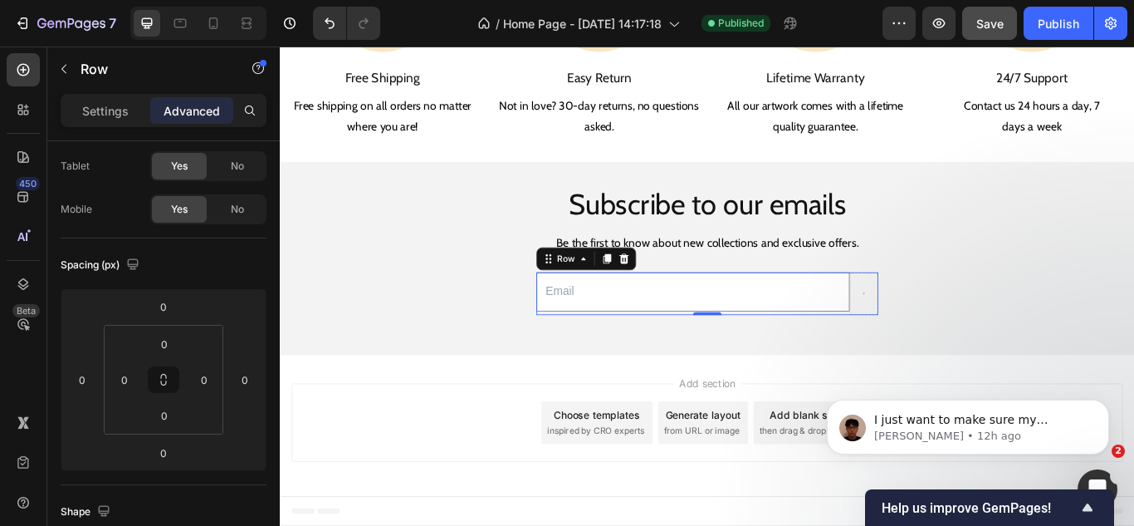
scroll to position [2406, 0]
